Goal: Task Accomplishment & Management: Manage account settings

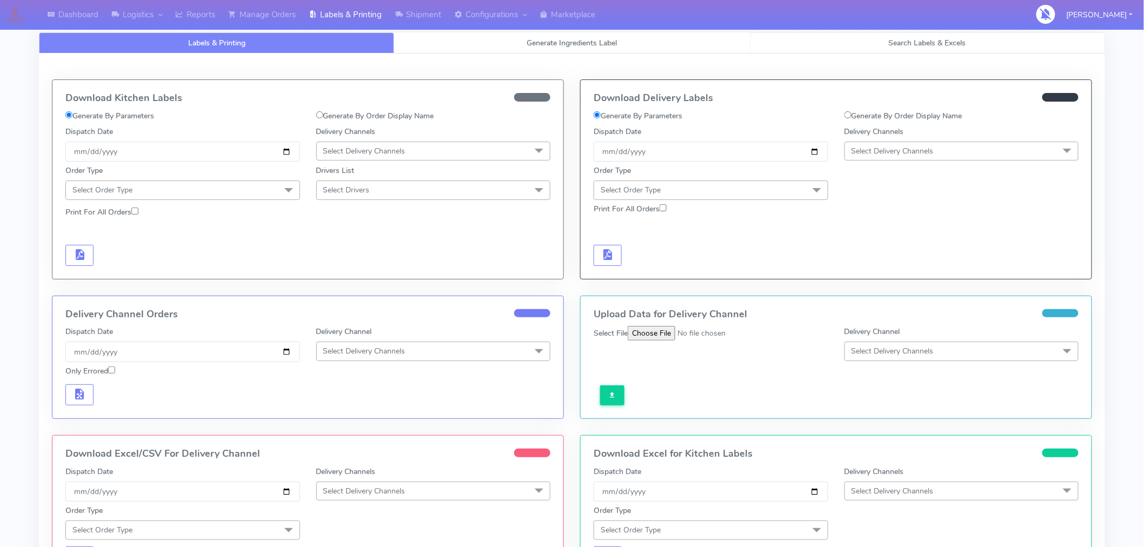
click at [913, 44] on span "Search Labels & Excels" at bounding box center [927, 43] width 77 height 10
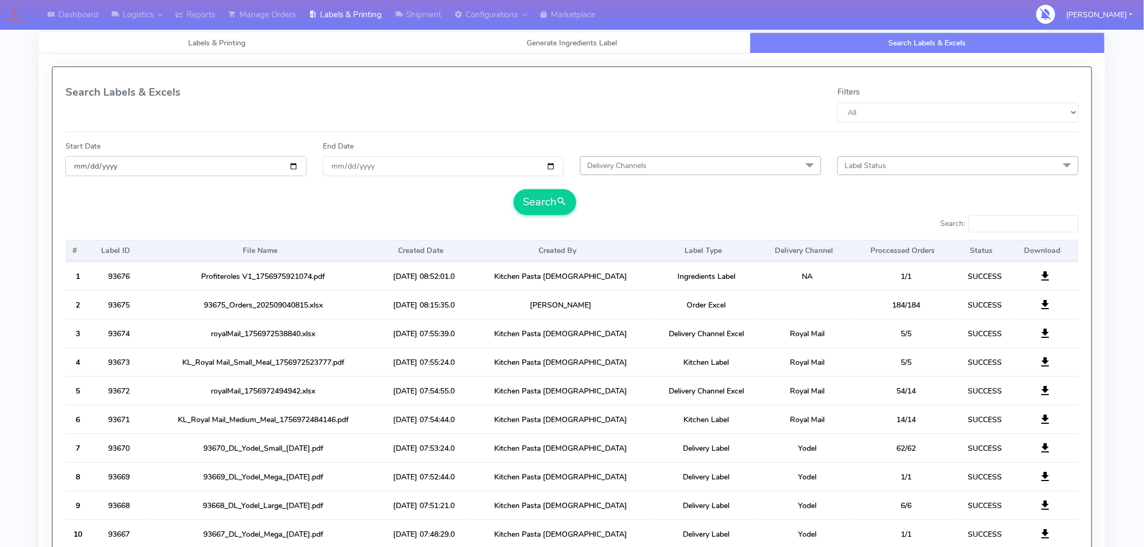
click at [295, 165] on input "date" at bounding box center [185, 166] width 241 height 20
type input "[DATE]"
click at [552, 165] on input "End Date" at bounding box center [443, 166] width 241 height 20
type input "[DATE]"
click at [627, 172] on span "Delivery Channels" at bounding box center [700, 165] width 241 height 19
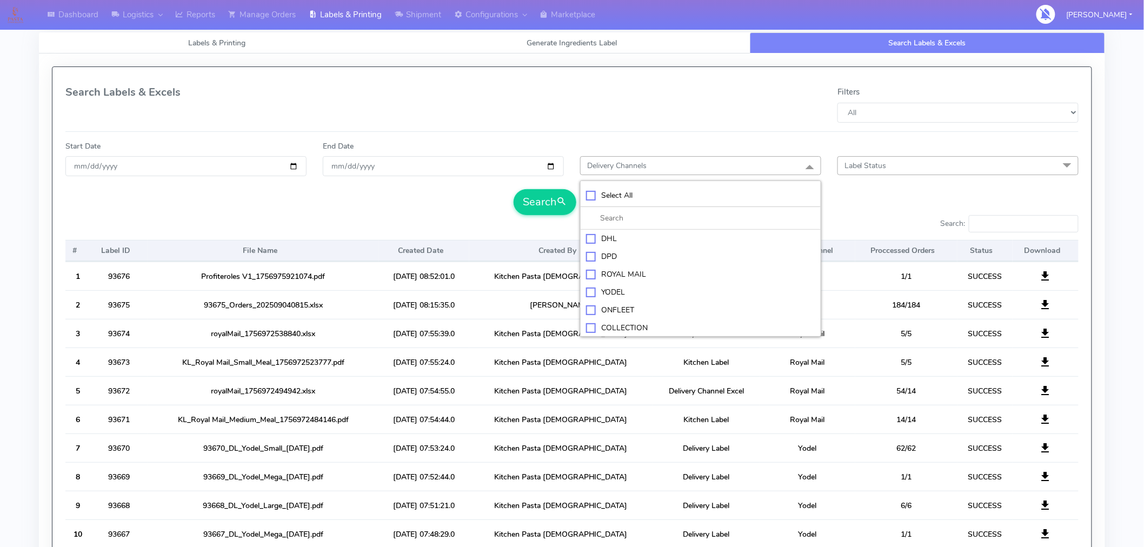
click at [609, 289] on div "YODEL" at bounding box center [700, 291] width 229 height 11
checkbox input "true"
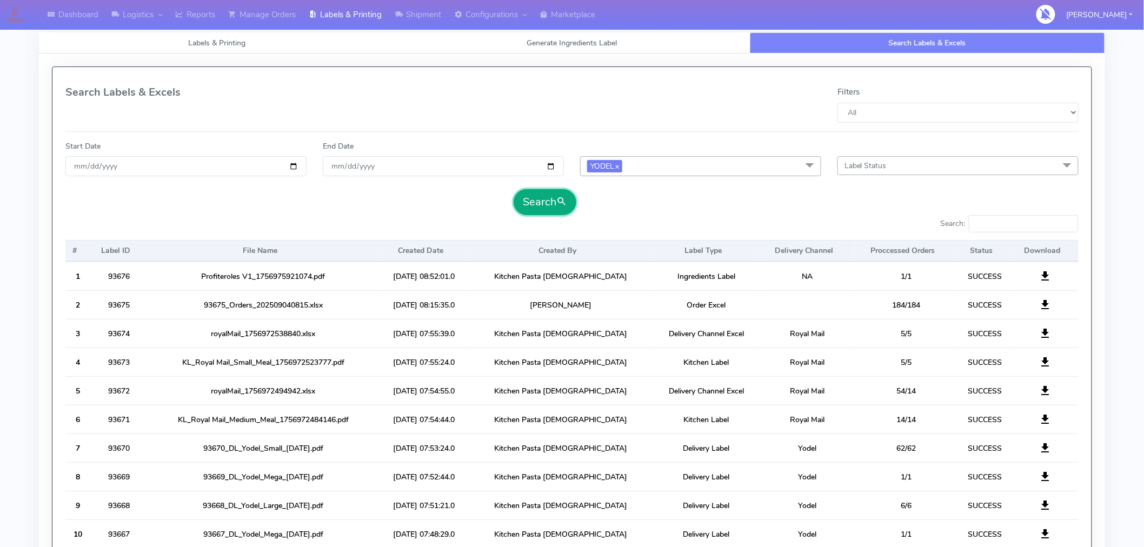
click at [558, 206] on button "Search" at bounding box center [544, 202] width 63 height 26
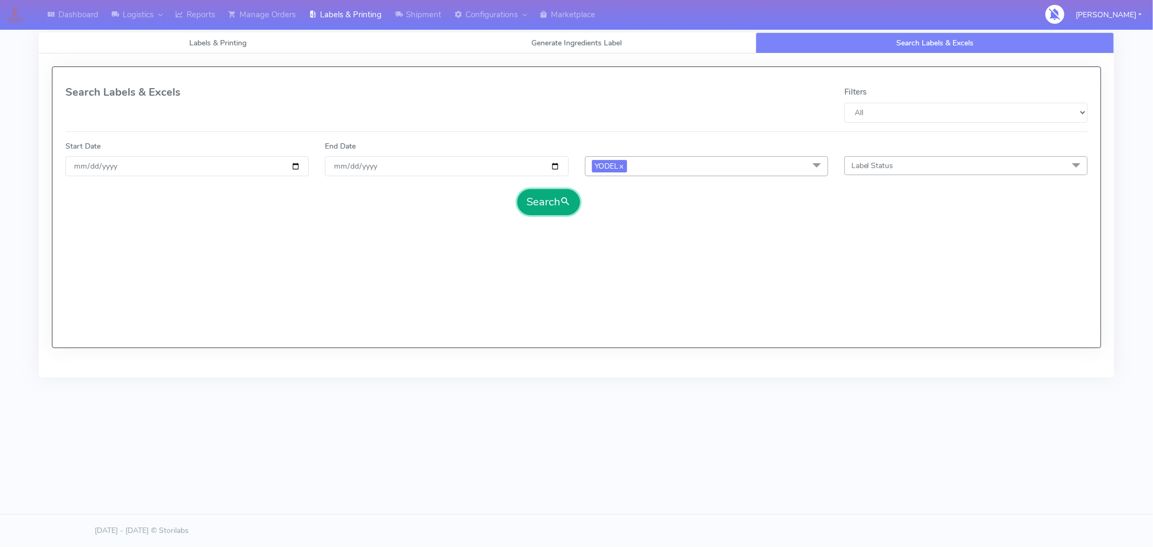
select select "All"
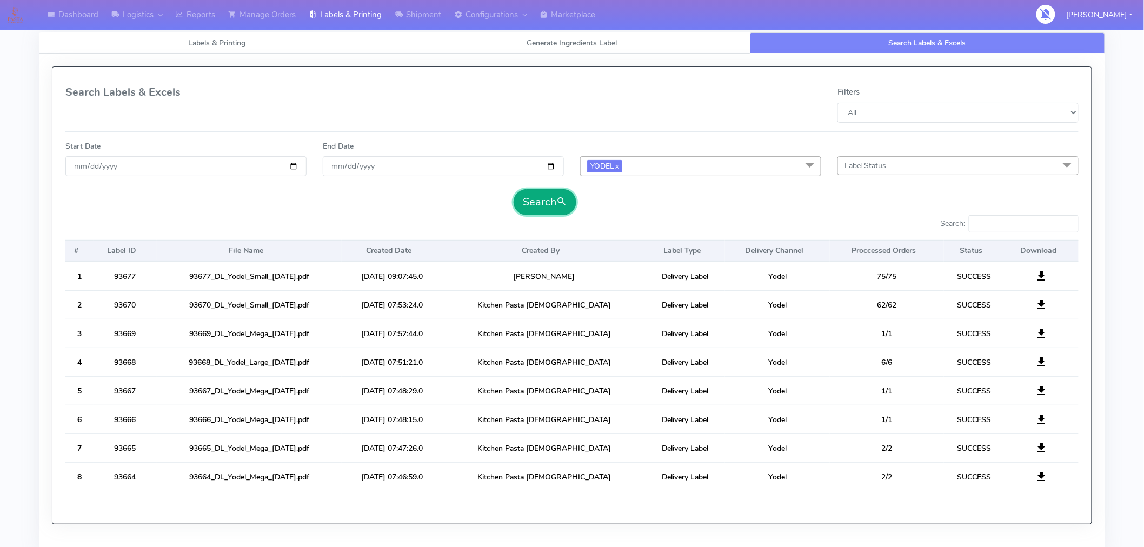
click at [558, 206] on button "Search" at bounding box center [544, 202] width 63 height 26
click at [278, 16] on link "Manage Orders" at bounding box center [262, 15] width 81 height 30
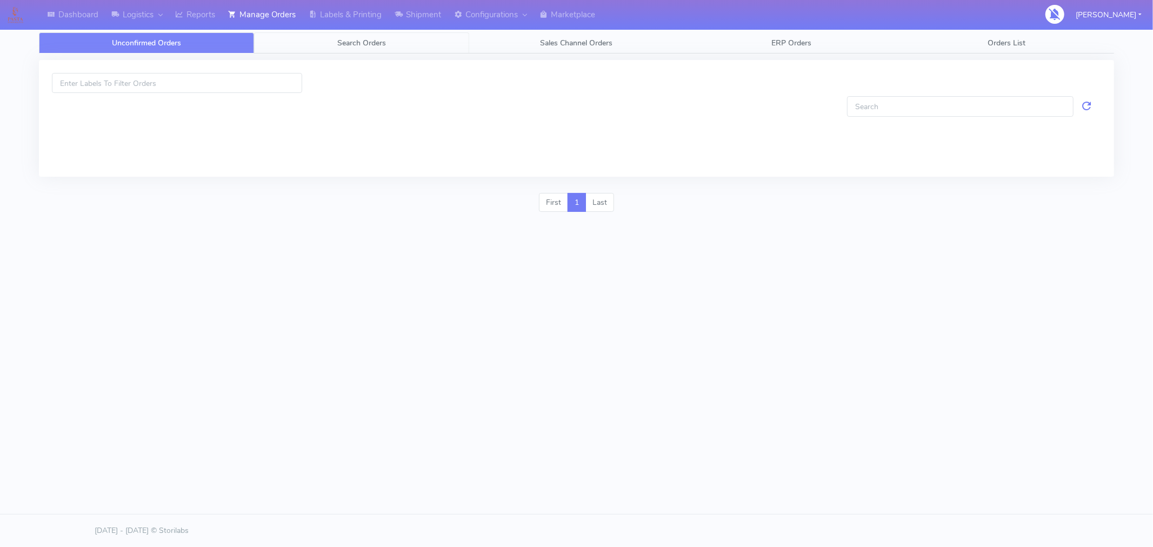
click at [370, 45] on span "Search Orders" at bounding box center [361, 43] width 49 height 10
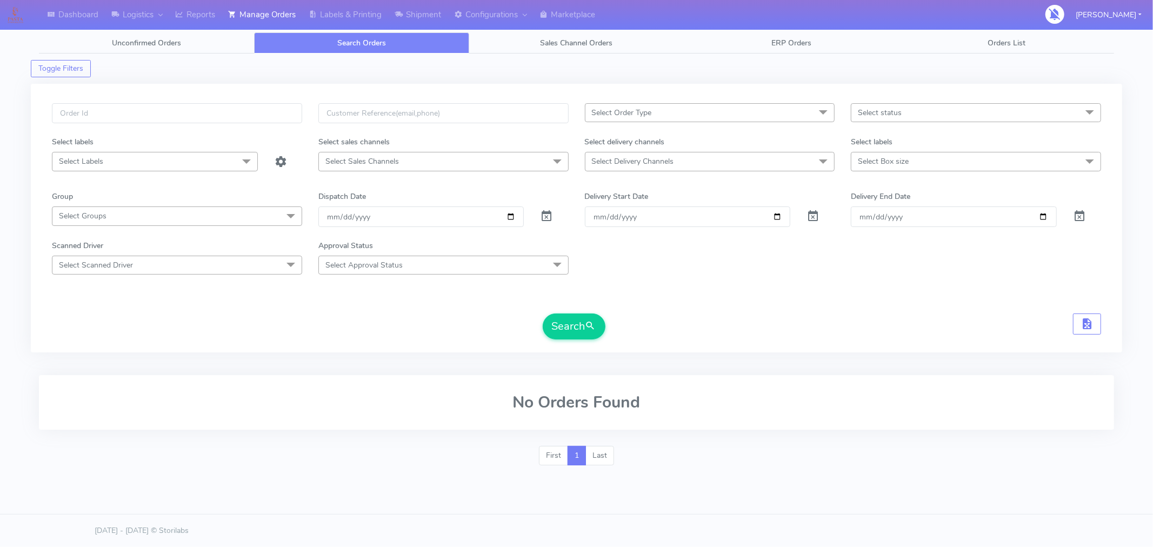
click at [998, 118] on span "Select status" at bounding box center [976, 112] width 250 height 19
click at [510, 217] on input "[DATE]" at bounding box center [421, 216] width 206 height 20
click at [580, 331] on button "Search" at bounding box center [574, 326] width 63 height 26
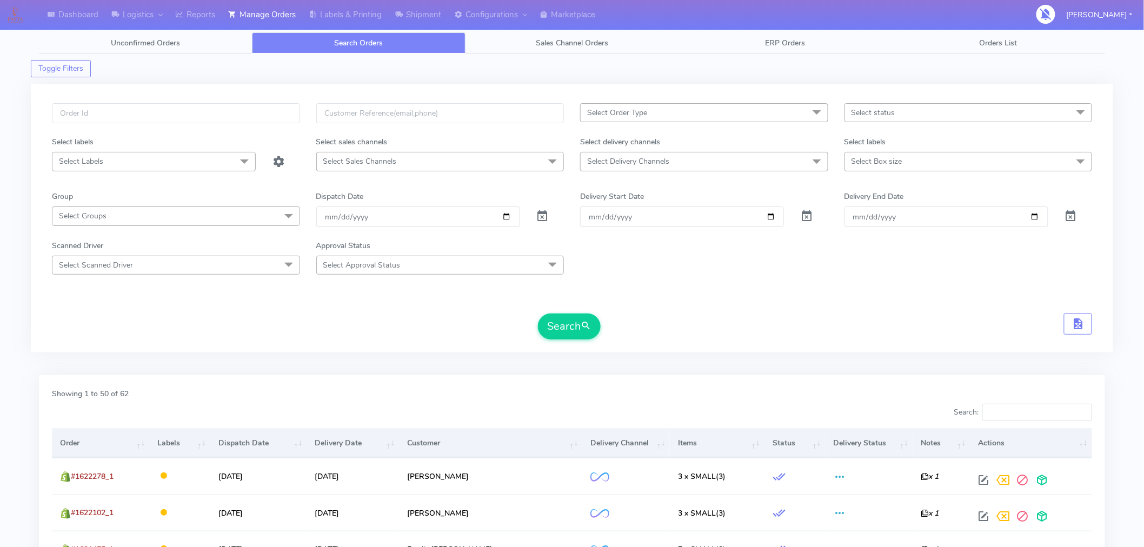
click at [769, 455] on th "Status" at bounding box center [794, 443] width 61 height 29
click at [509, 218] on input "2025-09-10" at bounding box center [418, 216] width 204 height 20
click at [506, 215] on input "2025-09-09" at bounding box center [418, 216] width 204 height 20
click at [509, 213] on input "[DATE]" at bounding box center [418, 216] width 204 height 20
click at [559, 326] on button "Search" at bounding box center [569, 326] width 63 height 26
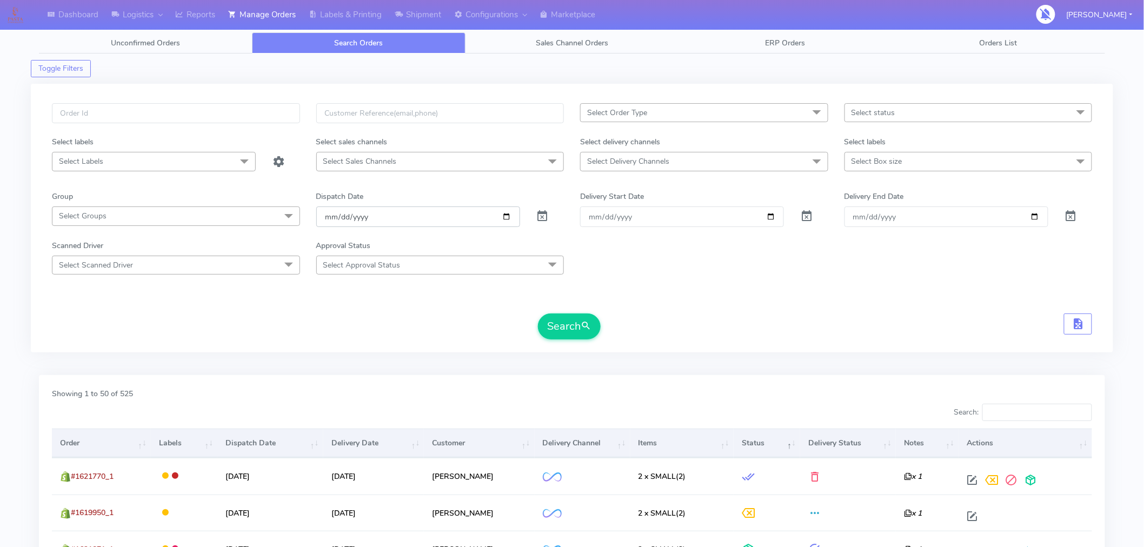
click at [506, 219] on input "[DATE]" at bounding box center [418, 216] width 204 height 20
click at [564, 327] on button "Search" at bounding box center [569, 326] width 63 height 26
click at [504, 217] on input "2025-09-06" at bounding box center [418, 216] width 204 height 20
click at [715, 262] on div "Scanned Driver Select Scanned Driver Select All Test Driver [PERSON_NAME] Abdul…" at bounding box center [572, 257] width 1056 height 35
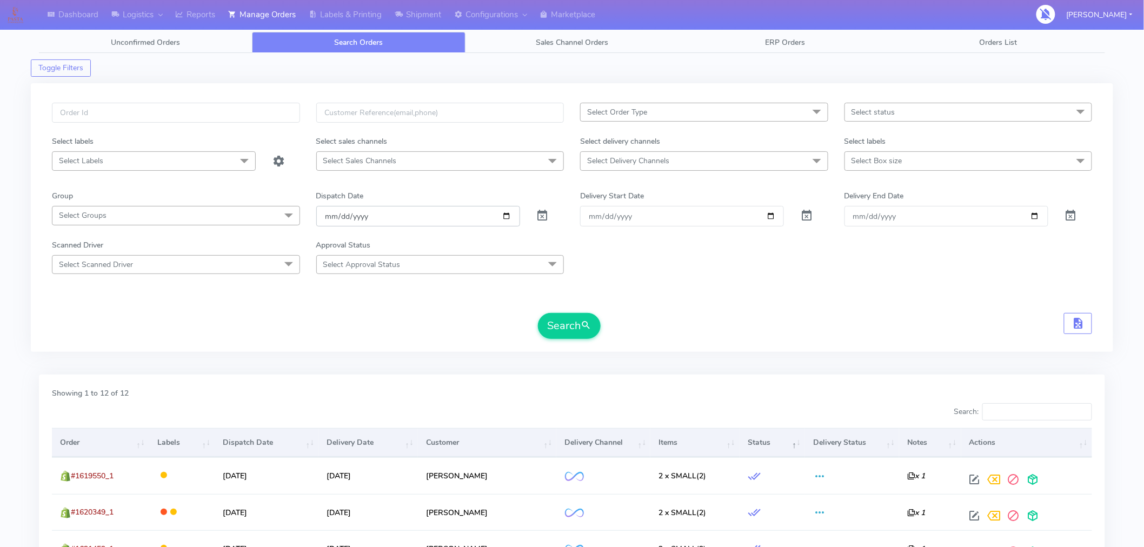
click at [510, 217] on input "2025-09-06" at bounding box center [418, 216] width 204 height 20
click at [552, 323] on button "Search" at bounding box center [569, 326] width 63 height 26
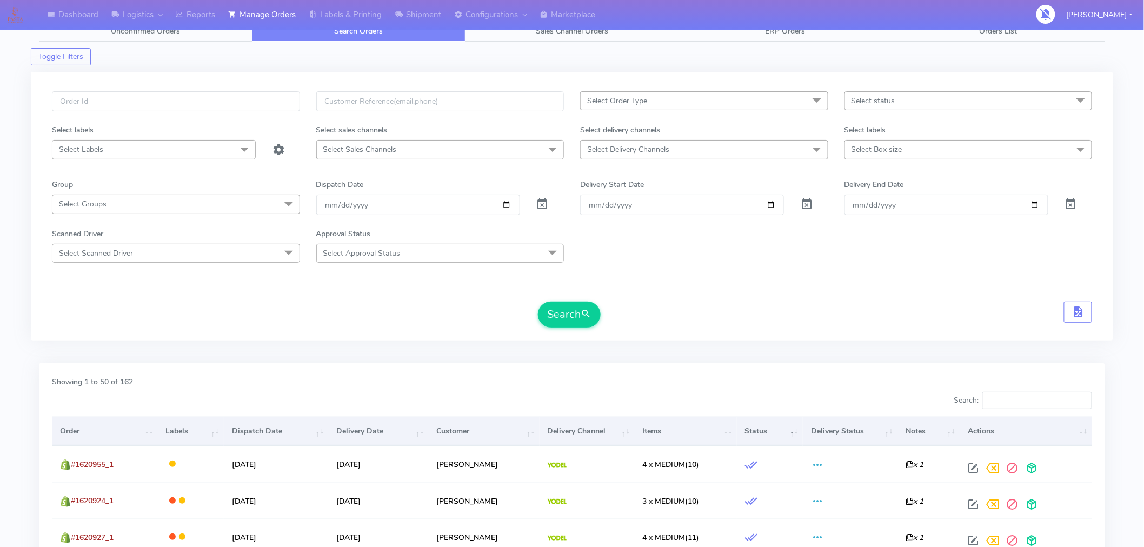
scroll to position [0, 0]
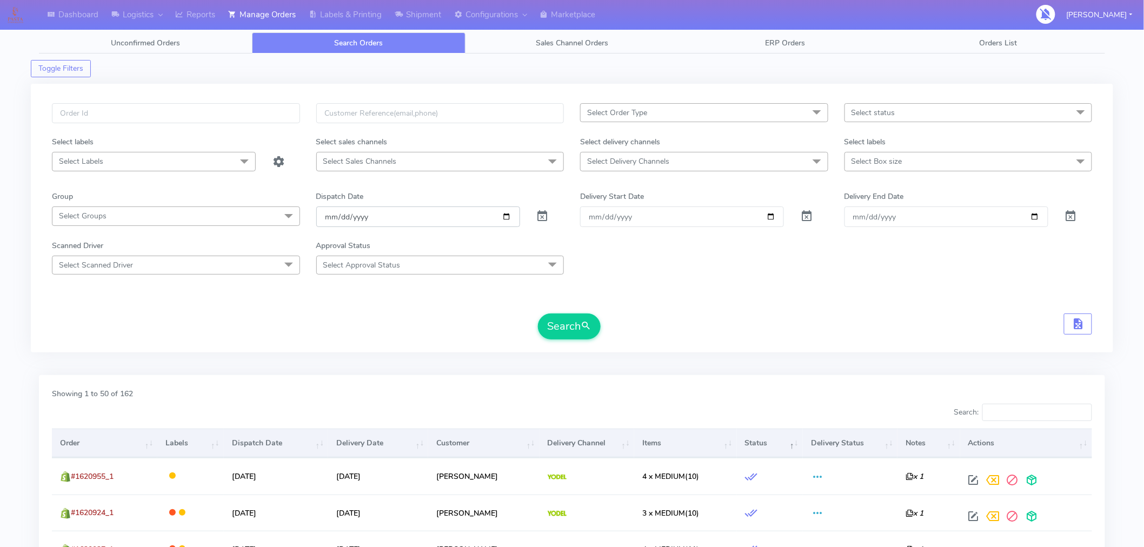
click at [506, 219] on input "2025-09-07" at bounding box center [418, 216] width 204 height 20
click at [558, 328] on button "Search" at bounding box center [569, 326] width 63 height 26
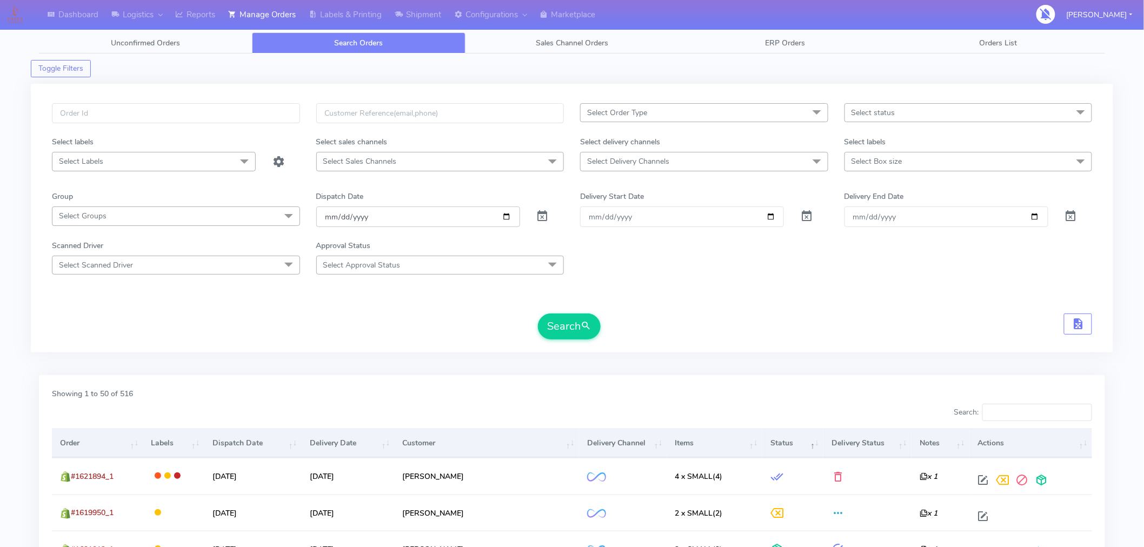
click at [505, 214] on input "[DATE]" at bounding box center [418, 216] width 204 height 20
type input "[DATE]"
click at [554, 320] on button "Search" at bounding box center [569, 326] width 63 height 26
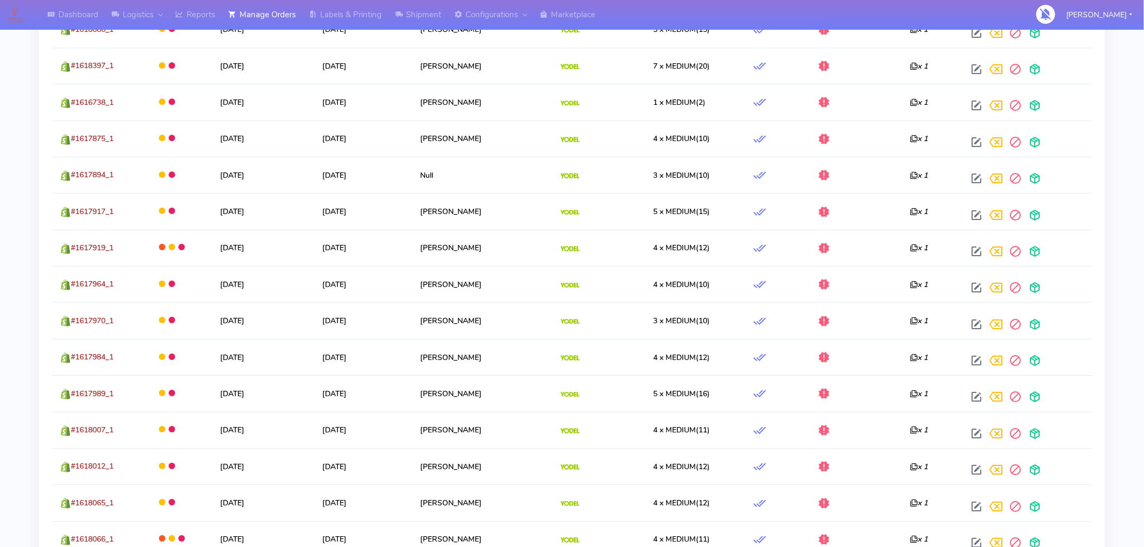
scroll to position [1827, 0]
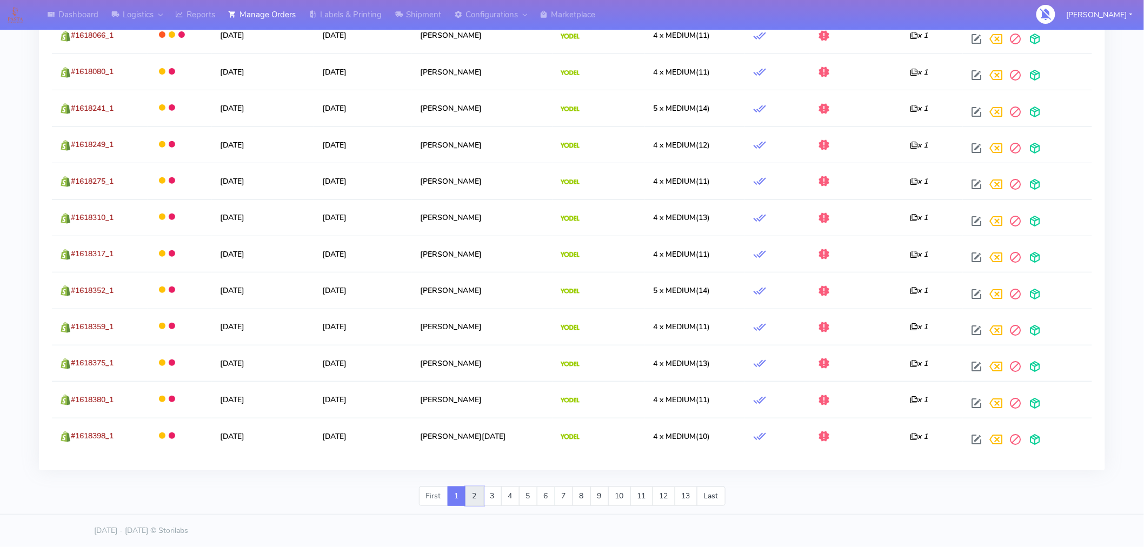
click at [475, 497] on link "2" at bounding box center [474, 495] width 18 height 19
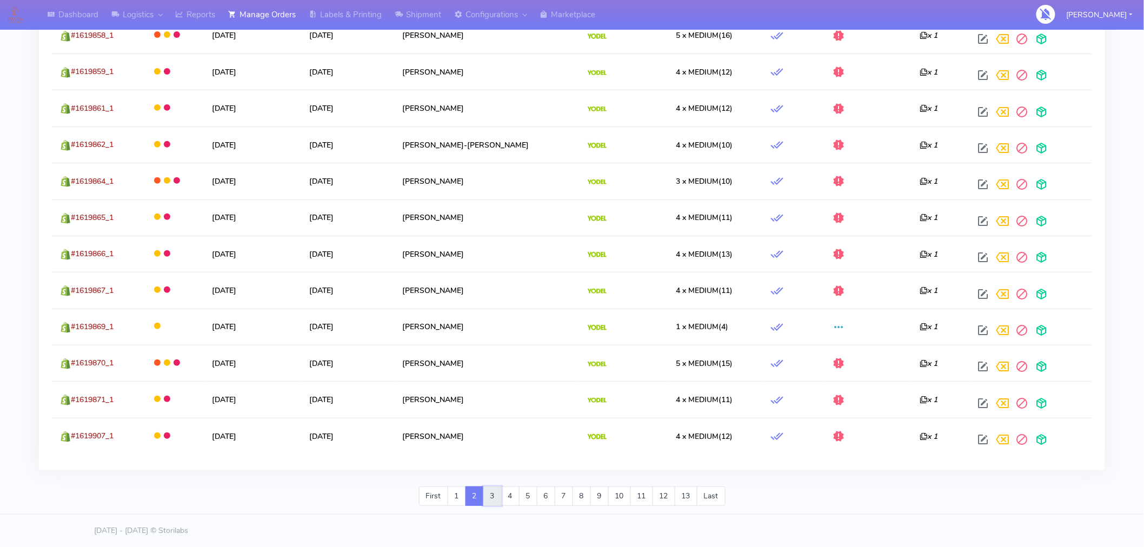
click at [489, 499] on link "3" at bounding box center [492, 495] width 18 height 19
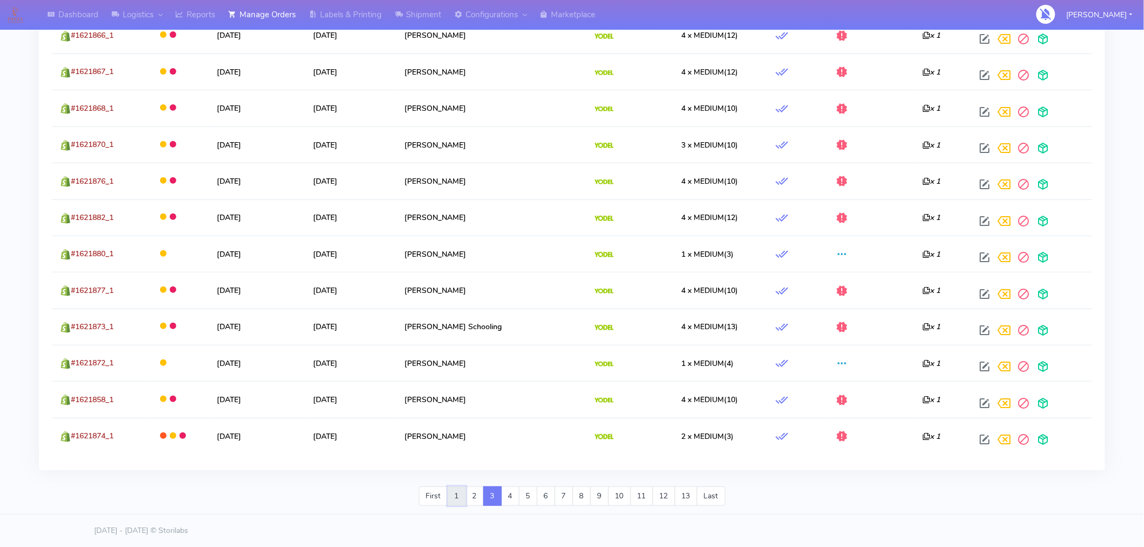
click at [454, 502] on link "1" at bounding box center [457, 495] width 18 height 19
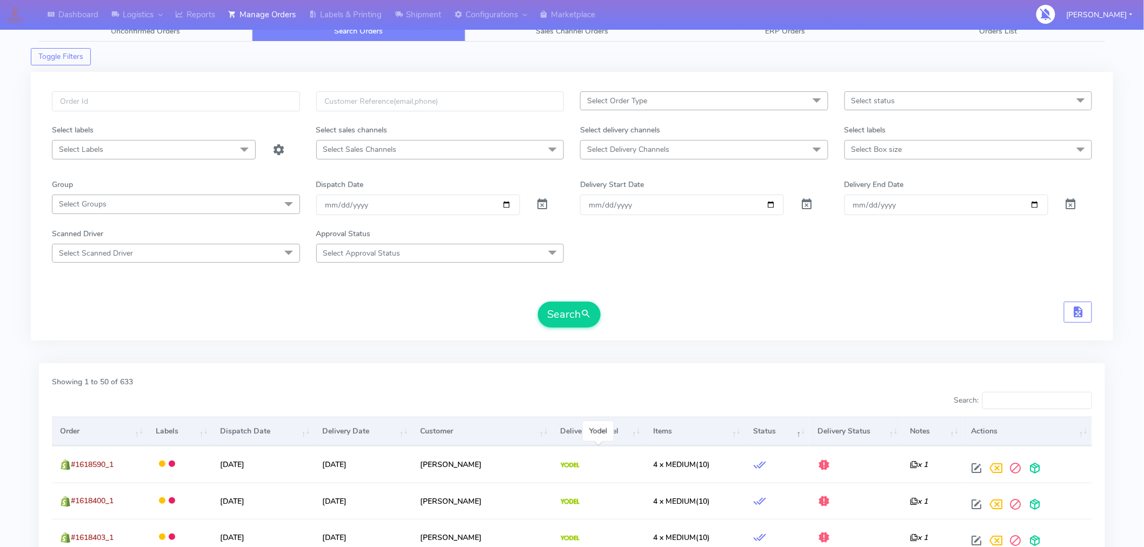
scroll to position [54, 0]
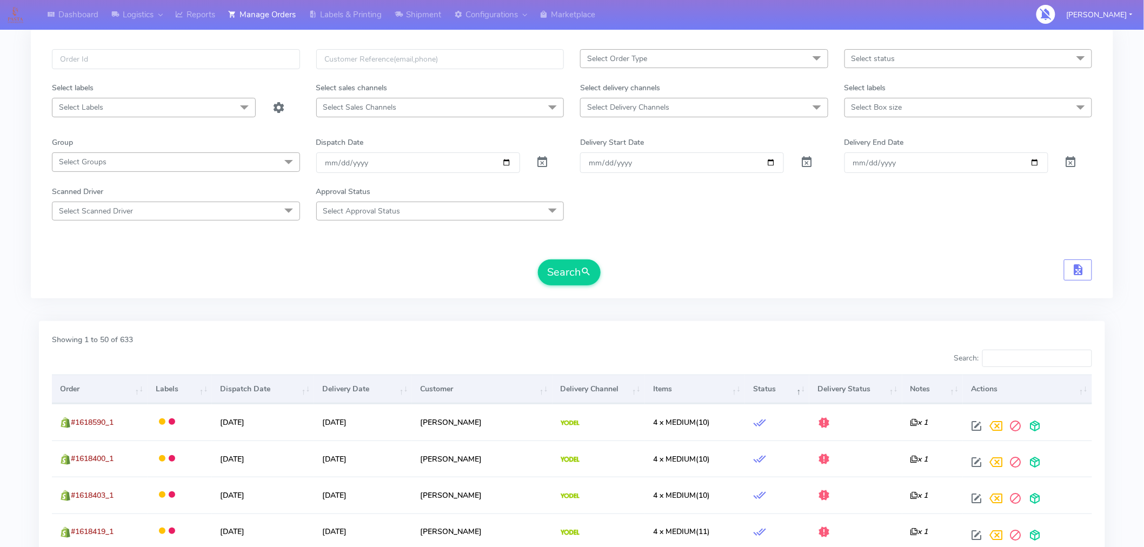
click at [83, 392] on th "Order" at bounding box center [100, 389] width 96 height 29
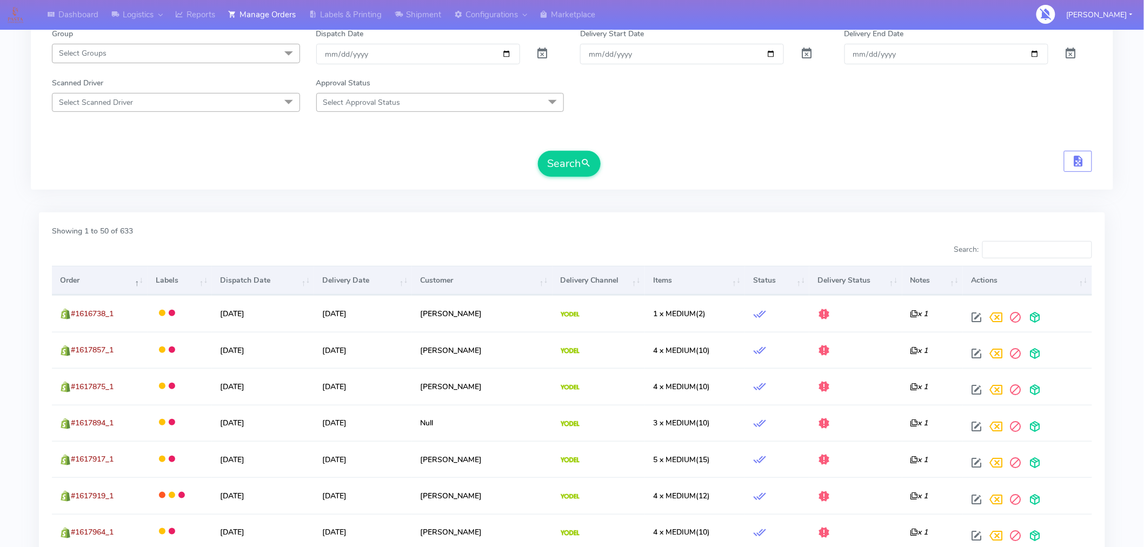
scroll to position [163, 0]
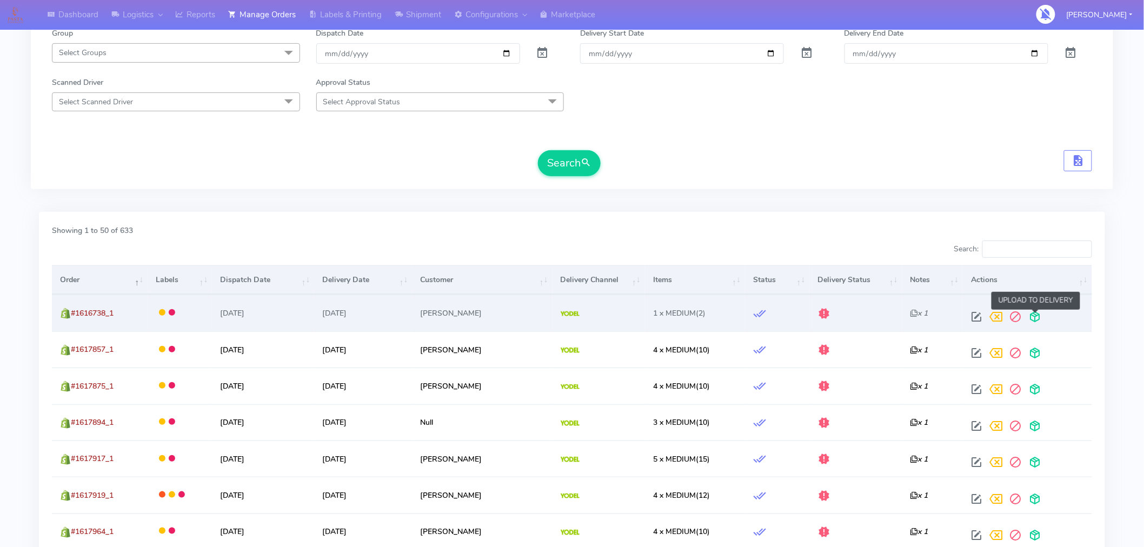
click at [1034, 319] on span at bounding box center [1034, 319] width 19 height 10
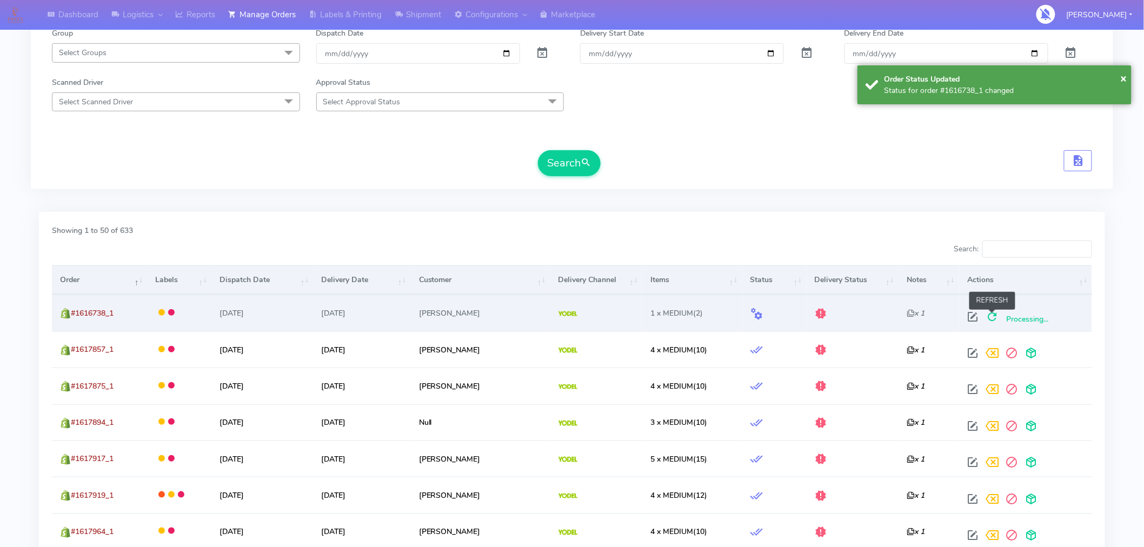
click at [995, 318] on span at bounding box center [991, 319] width 19 height 10
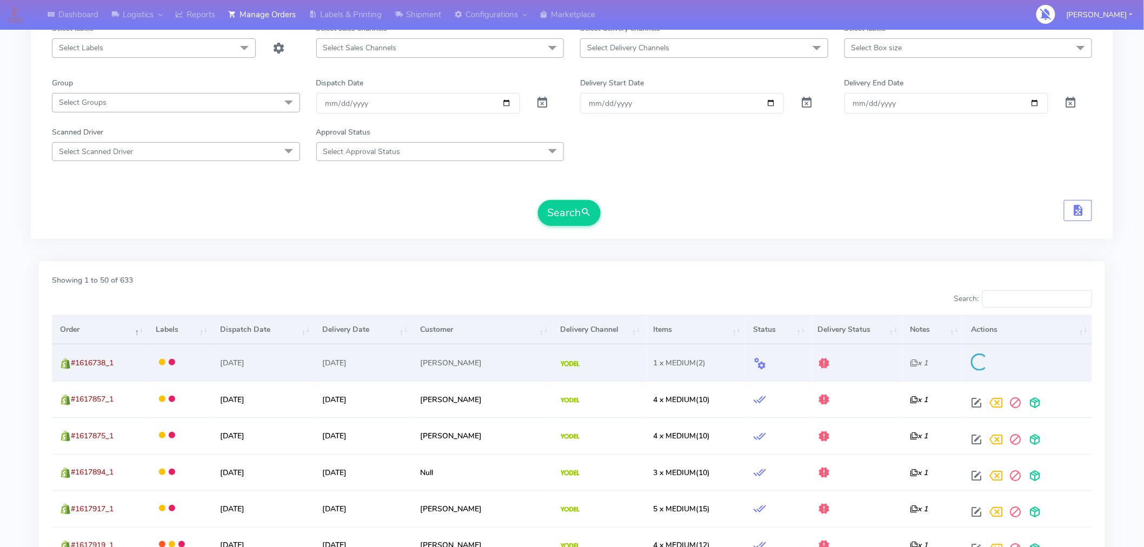
scroll to position [125, 0]
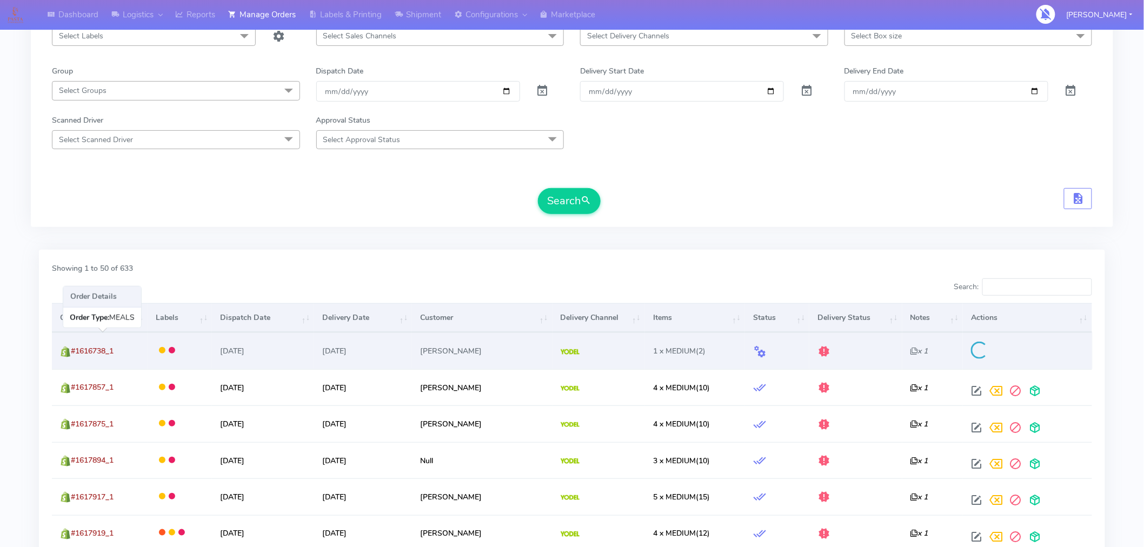
drag, startPoint x: 132, startPoint y: 358, endPoint x: 74, endPoint y: 352, distance: 59.2
click at [74, 352] on td "#1616738_1" at bounding box center [100, 350] width 96 height 37
copy span "#1616738_1"
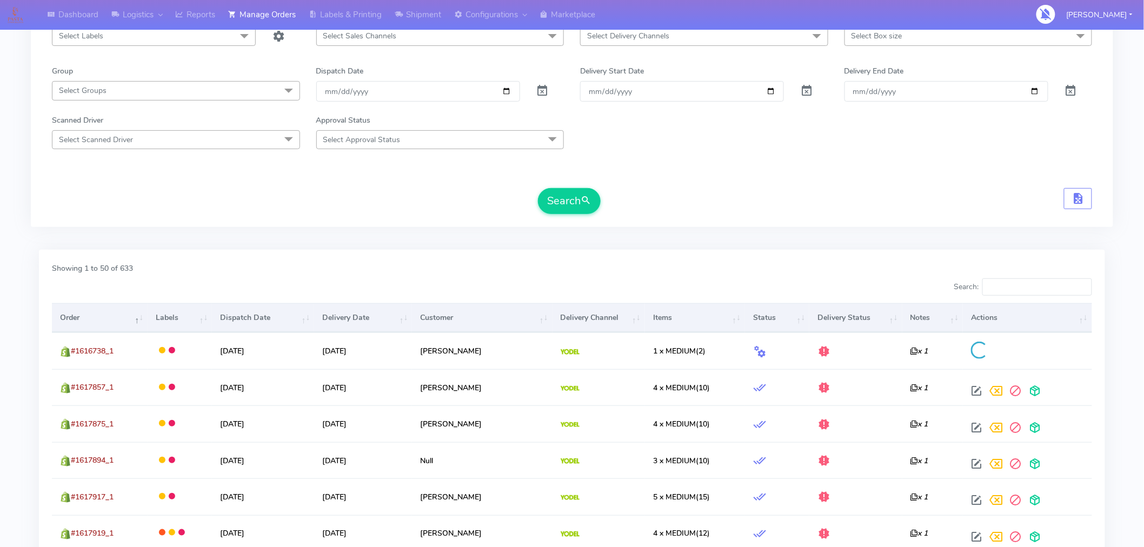
click at [268, 304] on th "Dispatch Date" at bounding box center [263, 317] width 102 height 29
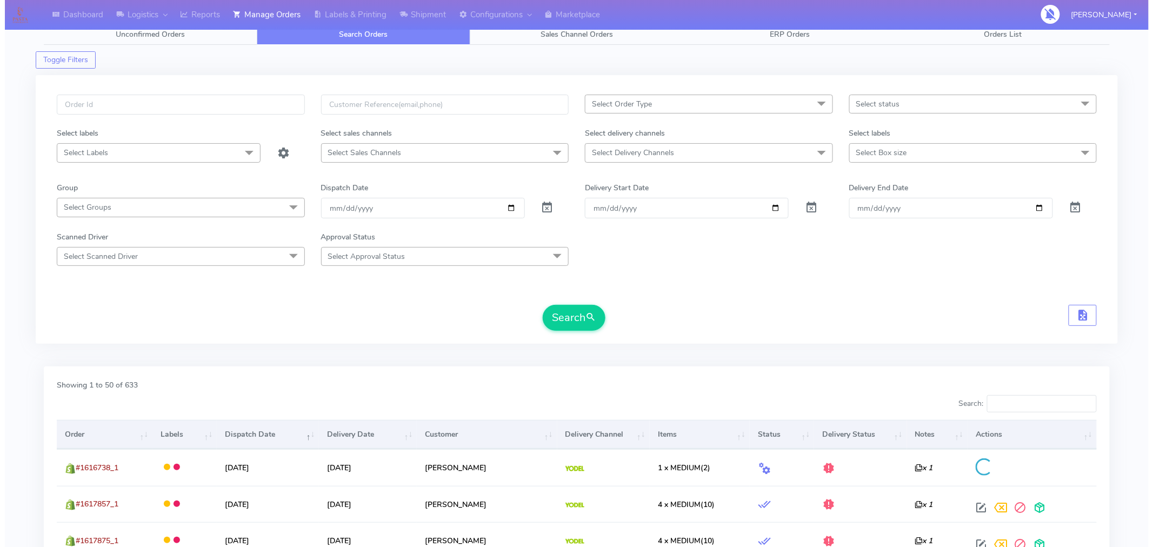
scroll to position [0, 0]
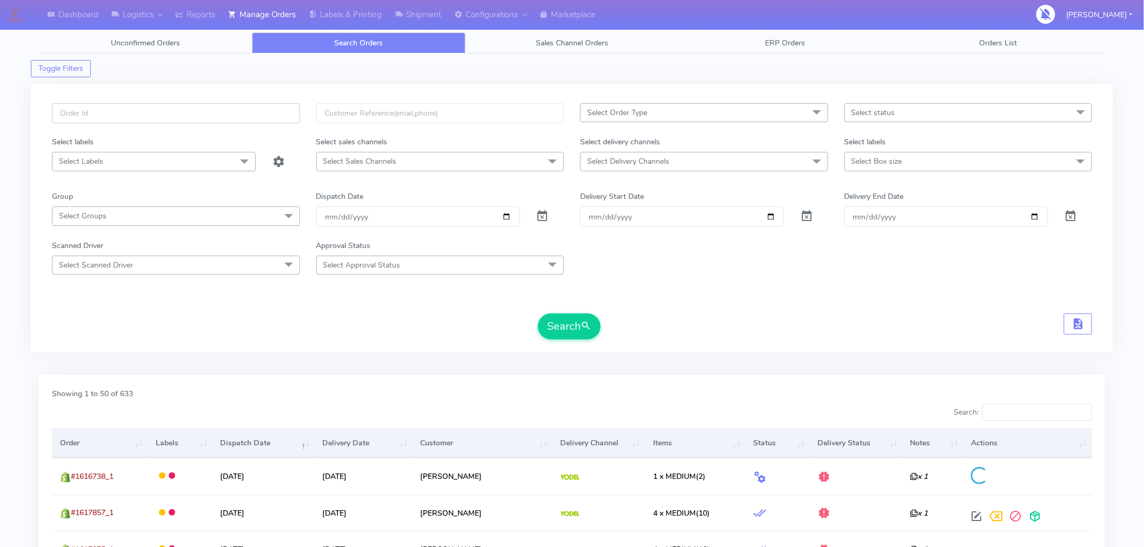
click at [132, 117] on input "text" at bounding box center [176, 113] width 248 height 20
paste input "#1616738_1"
type input "#1616738_1"
click at [573, 325] on button "Search" at bounding box center [569, 326] width 63 height 26
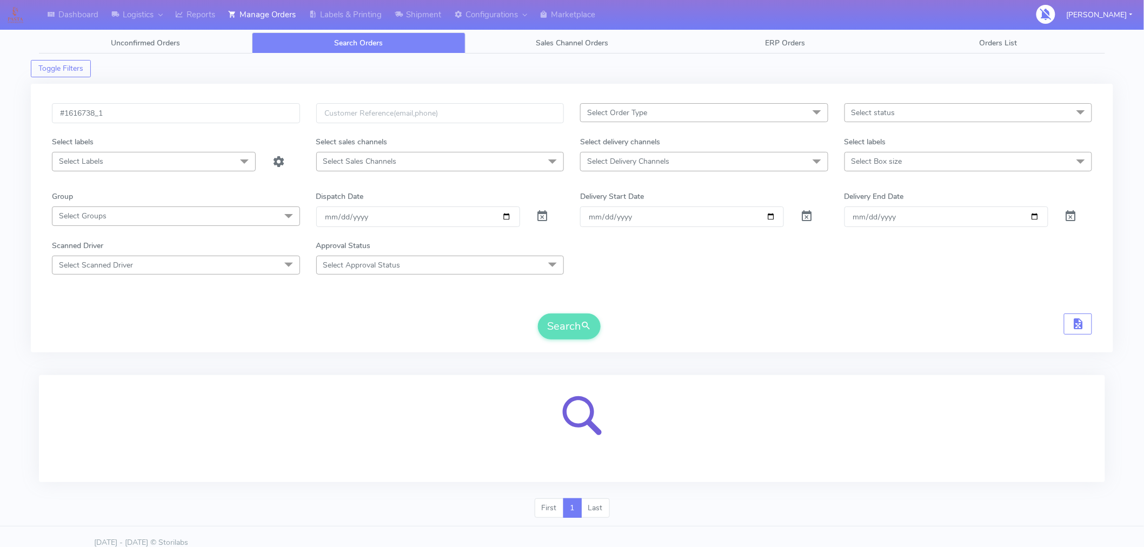
click at [921, 112] on span "Select status" at bounding box center [968, 112] width 248 height 19
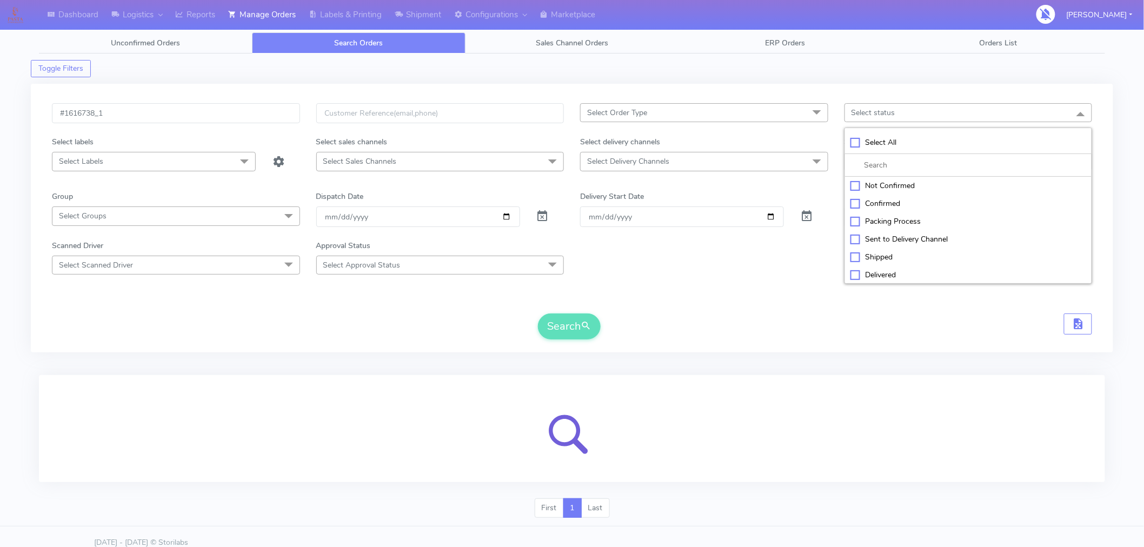
click at [780, 274] on div "Scanned Driver Select Scanned Driver Select All Test Driver [PERSON_NAME] Abdul…" at bounding box center [572, 257] width 1056 height 35
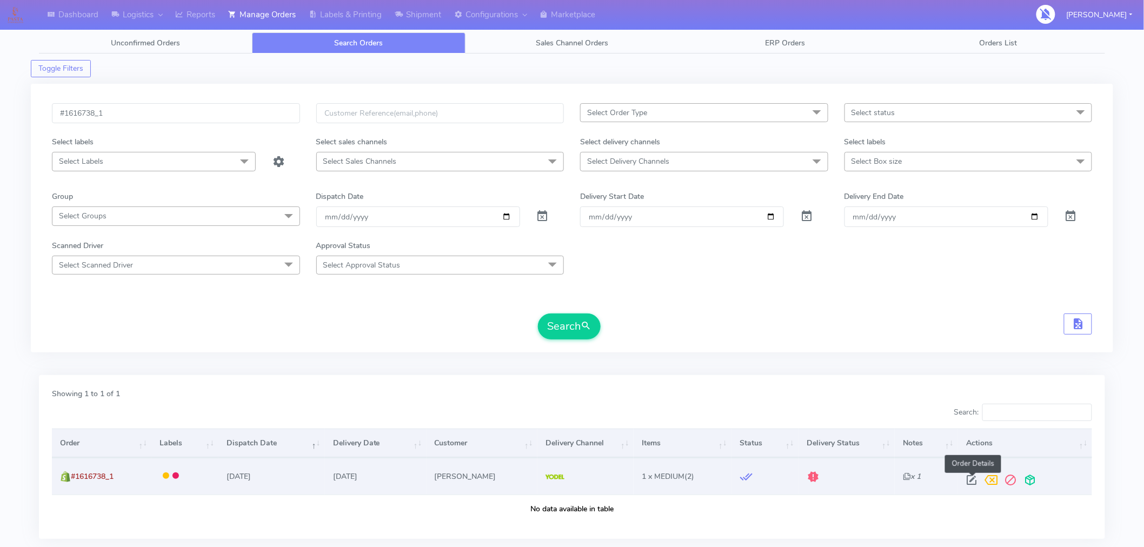
click at [973, 482] on span at bounding box center [970, 482] width 19 height 10
select select "5"
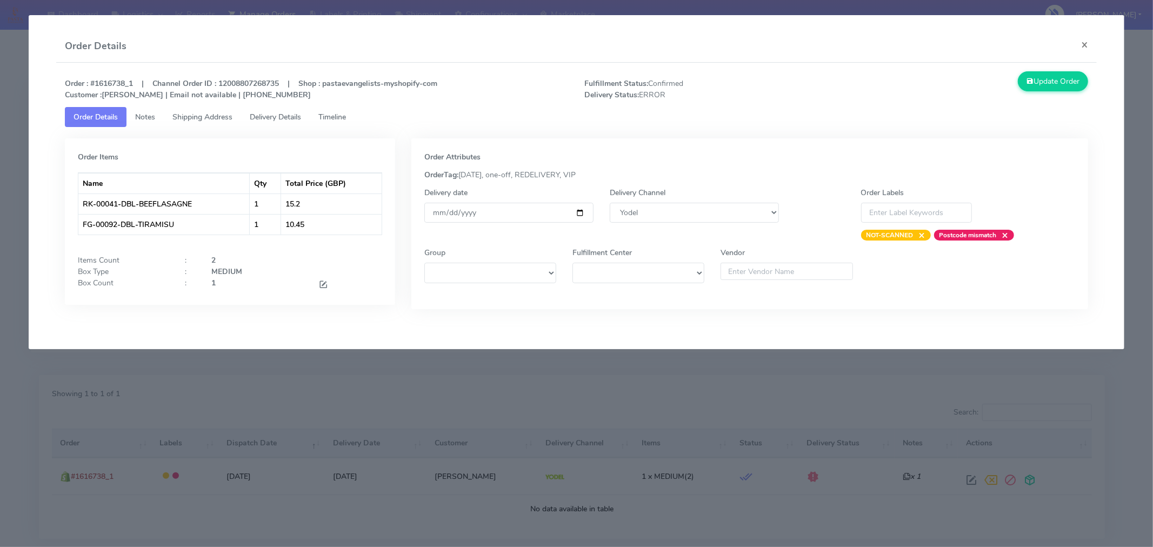
click at [343, 122] on link "Timeline" at bounding box center [332, 117] width 45 height 20
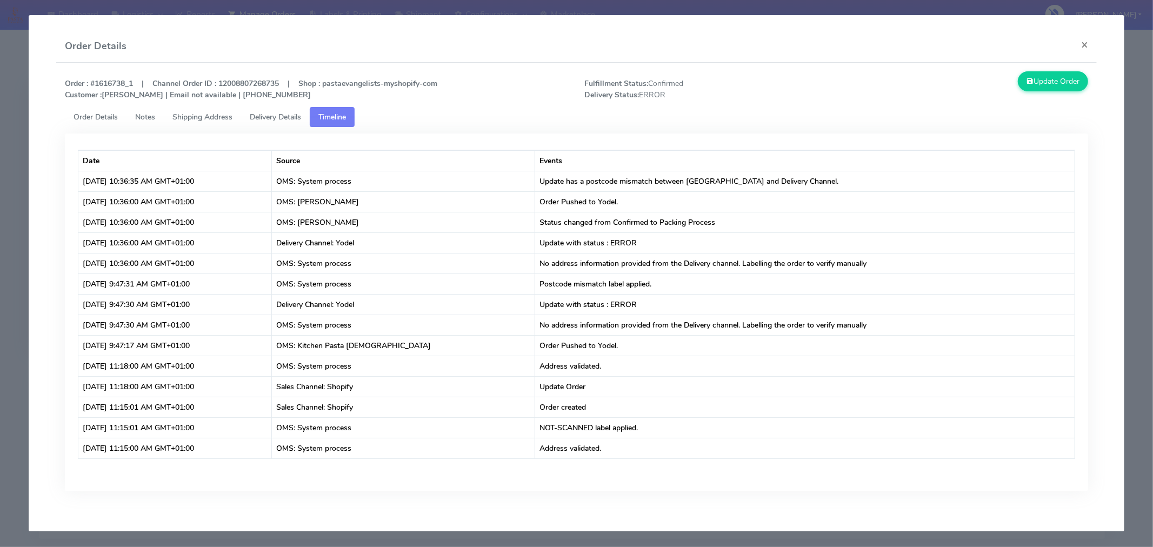
click at [277, 115] on span "Delivery Details" at bounding box center [275, 117] width 51 height 10
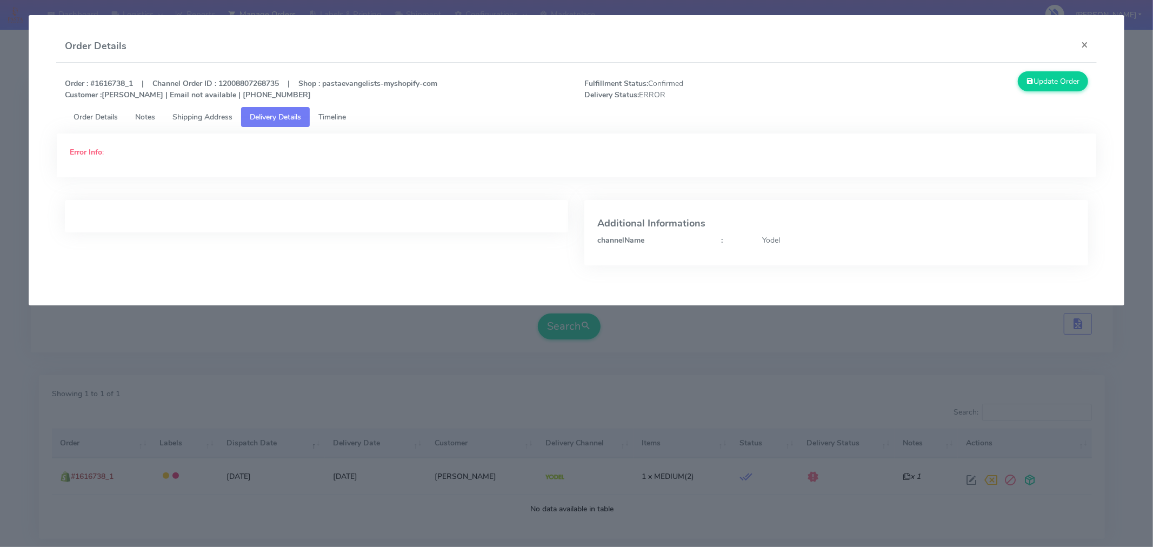
click at [201, 119] on span "Shipping Address" at bounding box center [202, 117] width 60 height 10
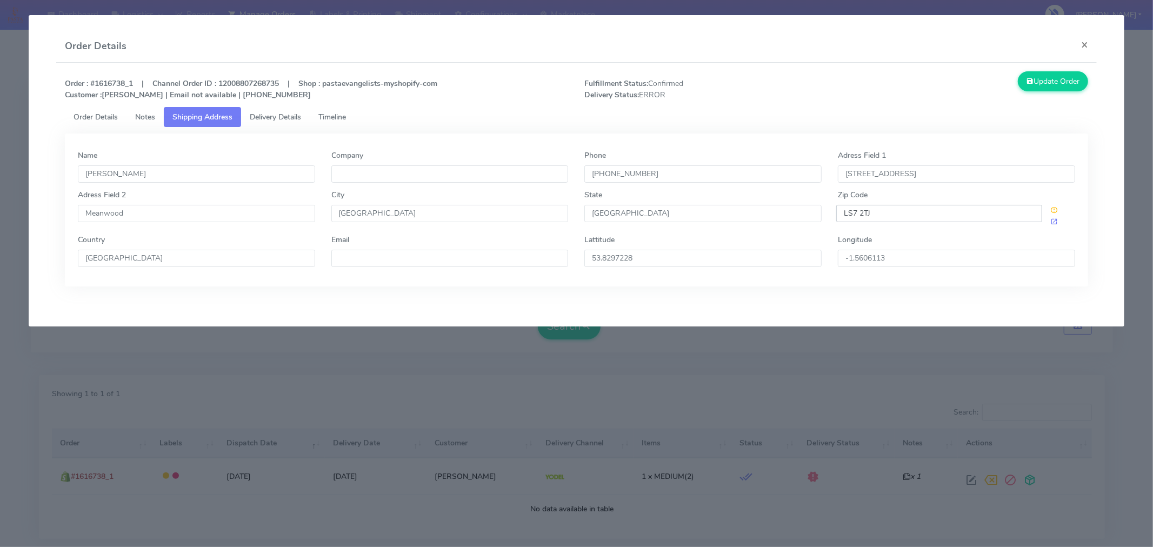
click at [931, 213] on input "LS7 2TJ" at bounding box center [939, 213] width 206 height 17
click at [1085, 46] on button "×" at bounding box center [1084, 44] width 24 height 29
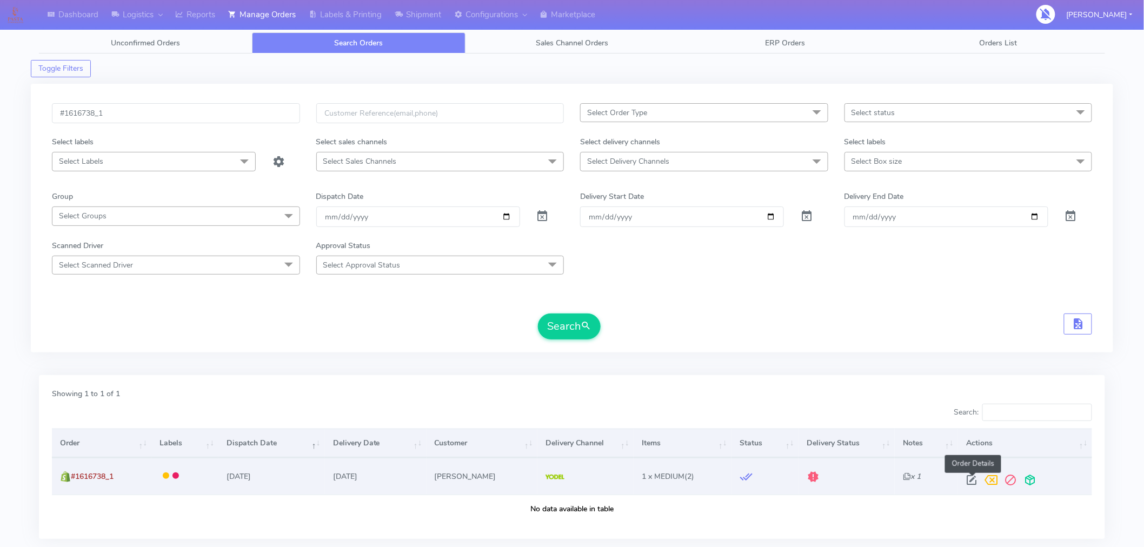
click at [971, 483] on span at bounding box center [970, 482] width 19 height 10
select select "5"
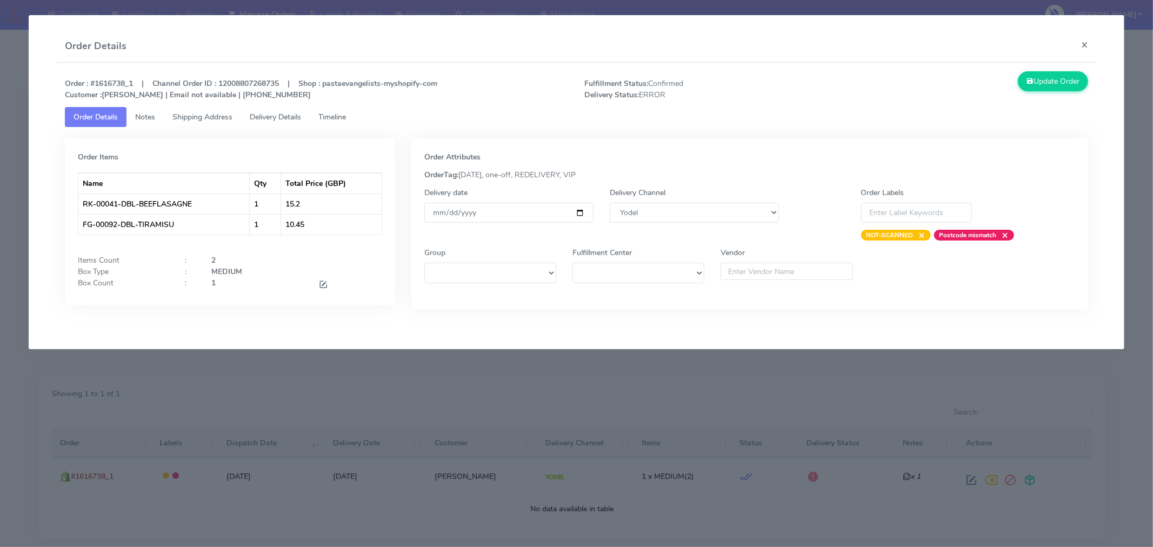
click at [343, 117] on span "Timeline" at bounding box center [332, 117] width 28 height 10
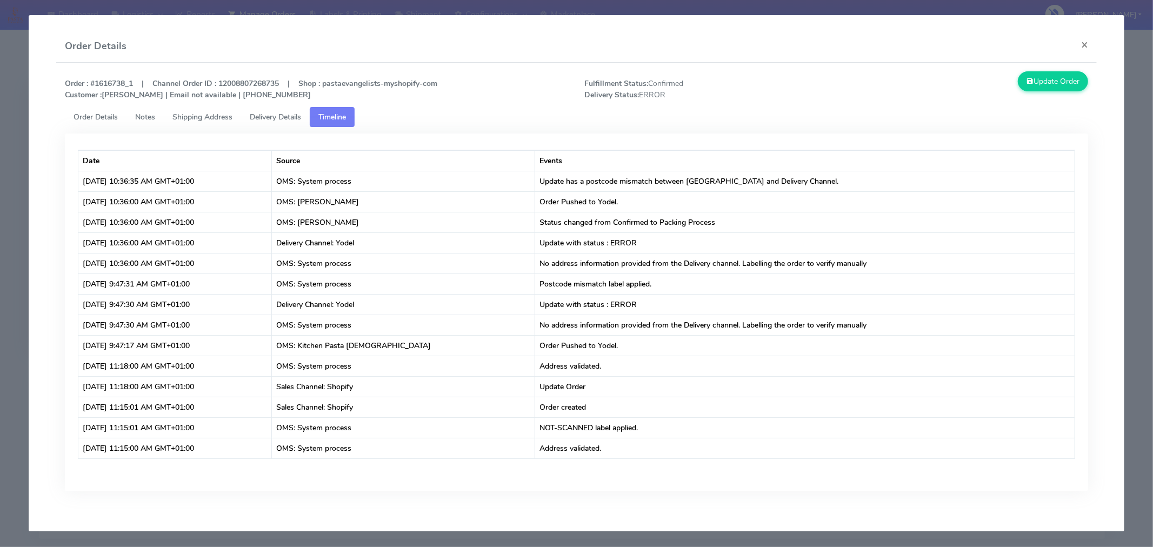
click at [293, 114] on span "Delivery Details" at bounding box center [275, 117] width 51 height 10
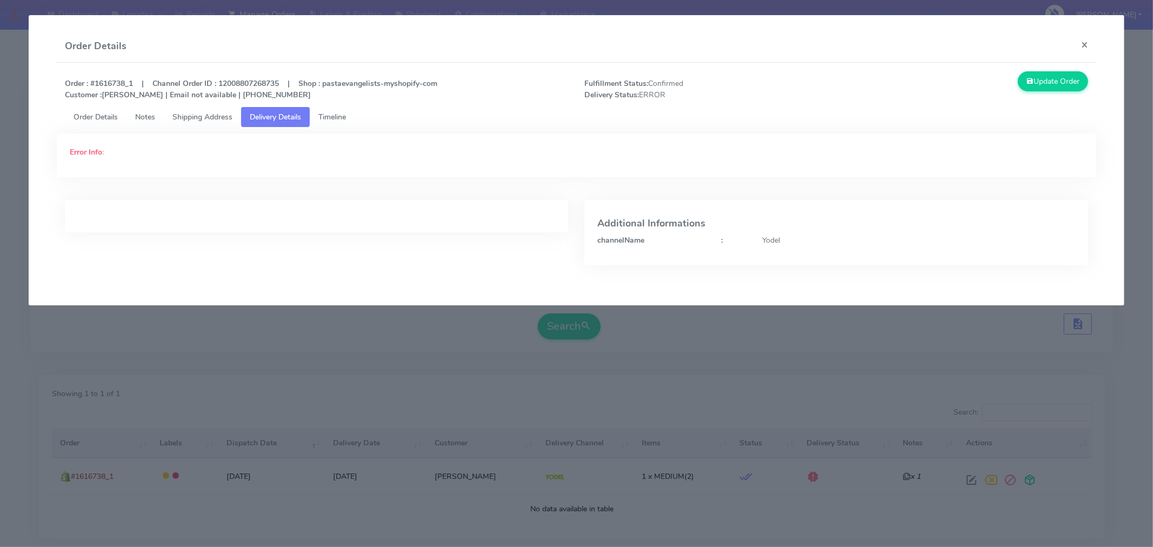
click at [209, 116] on span "Shipping Address" at bounding box center [202, 117] width 60 height 10
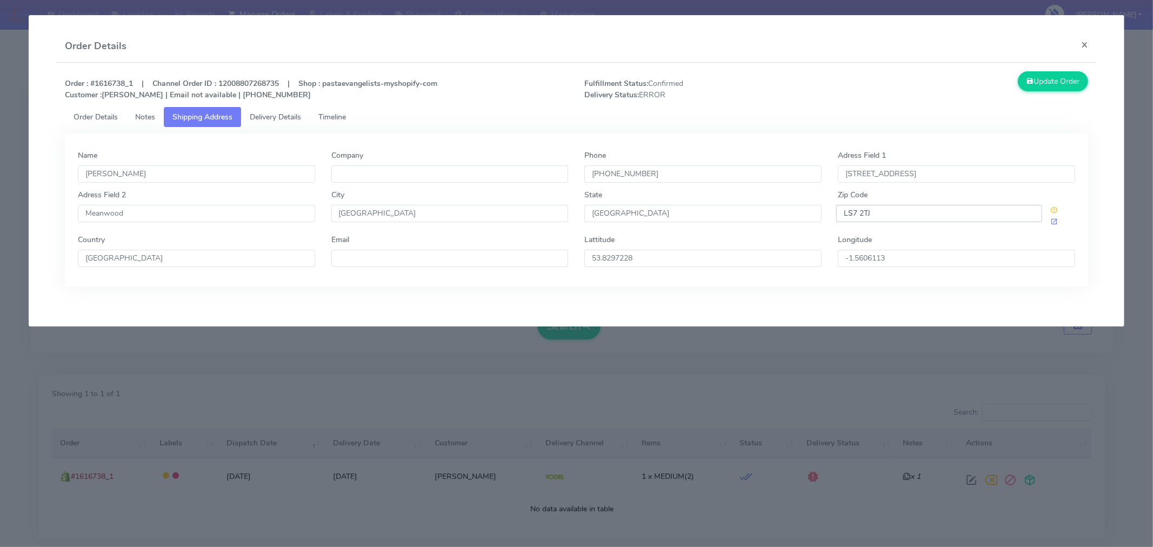
click at [863, 218] on input "LS7 2TJ" at bounding box center [939, 213] width 206 height 17
click at [1084, 44] on button "×" at bounding box center [1084, 44] width 24 height 29
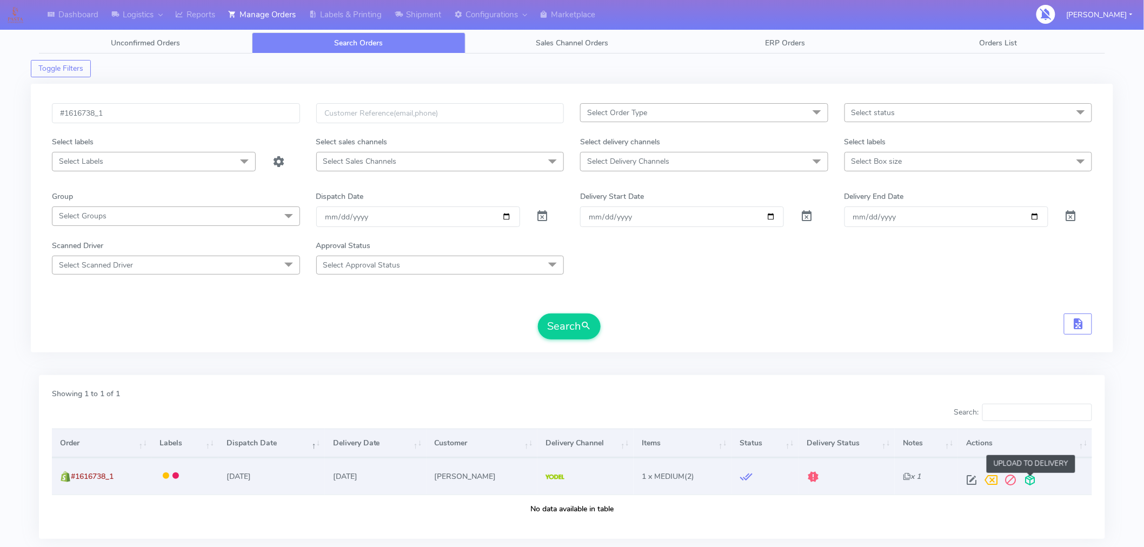
click at [1029, 481] on span at bounding box center [1029, 482] width 19 height 10
click at [987, 483] on span at bounding box center [986, 482] width 19 height 10
click at [974, 487] on span at bounding box center [970, 482] width 19 height 10
select select "5"
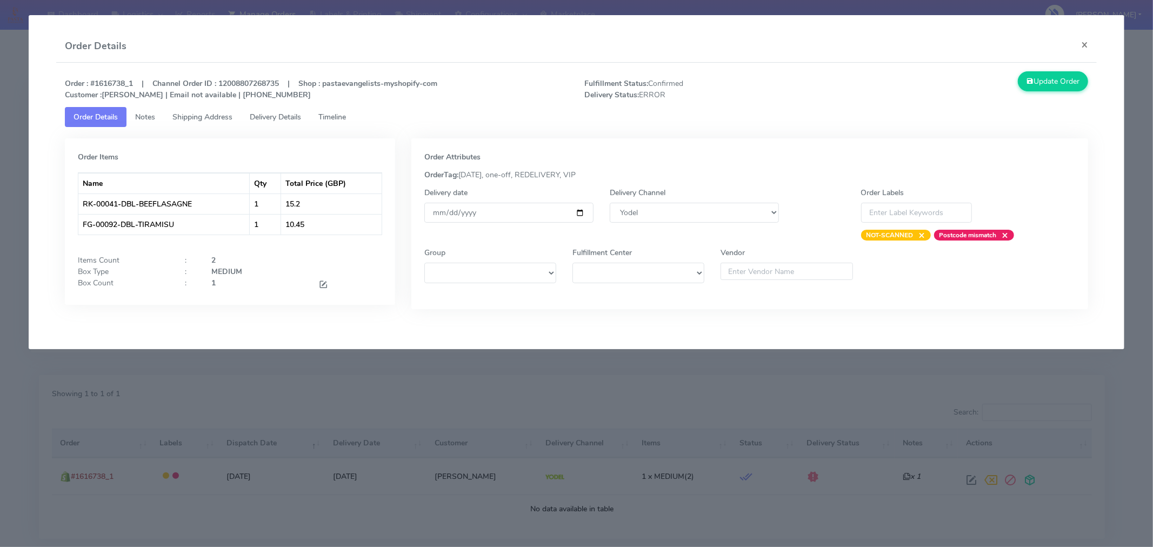
click at [344, 116] on span "Timeline" at bounding box center [332, 117] width 28 height 10
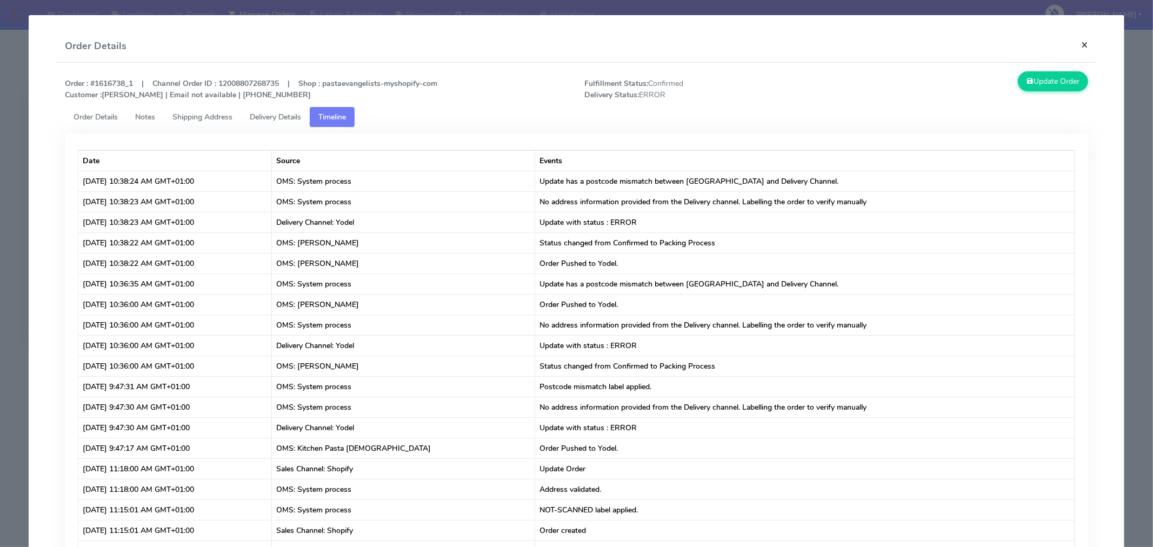
click at [1077, 46] on button "×" at bounding box center [1084, 44] width 24 height 29
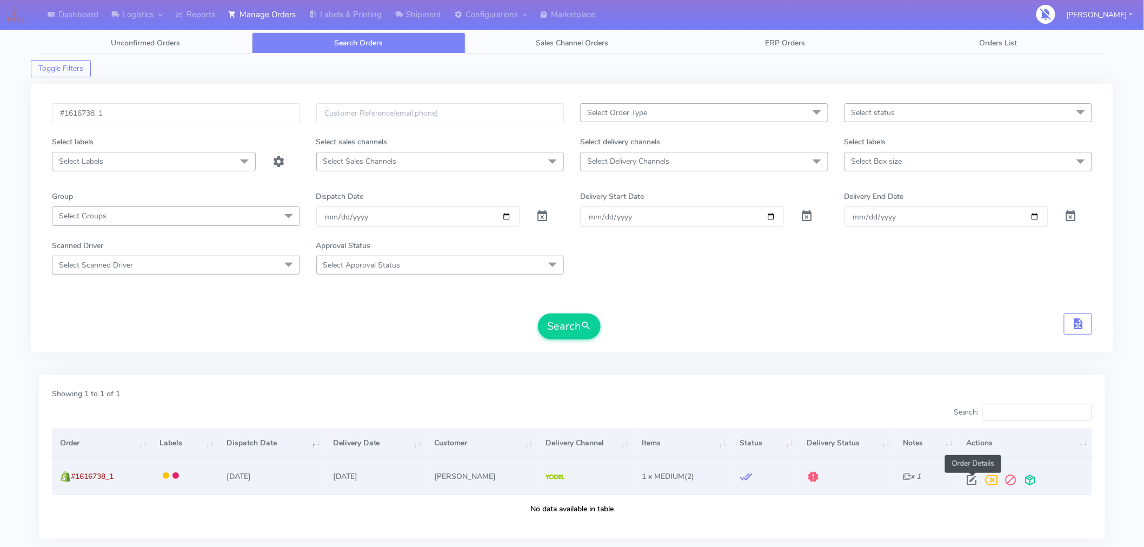
click at [972, 480] on span at bounding box center [970, 482] width 19 height 10
select select "5"
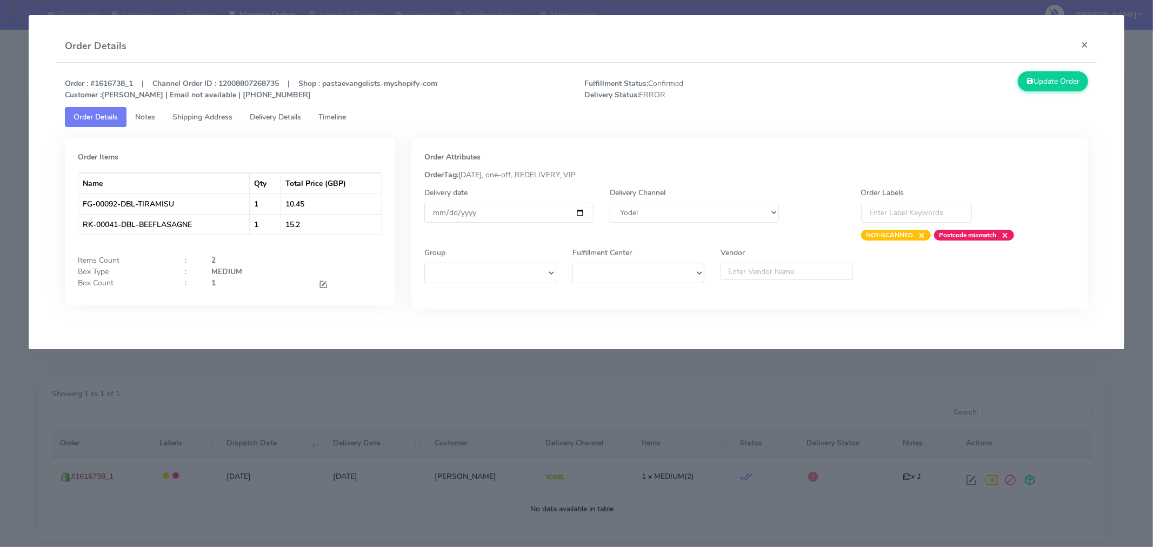
click at [276, 117] on span "Delivery Details" at bounding box center [275, 117] width 51 height 10
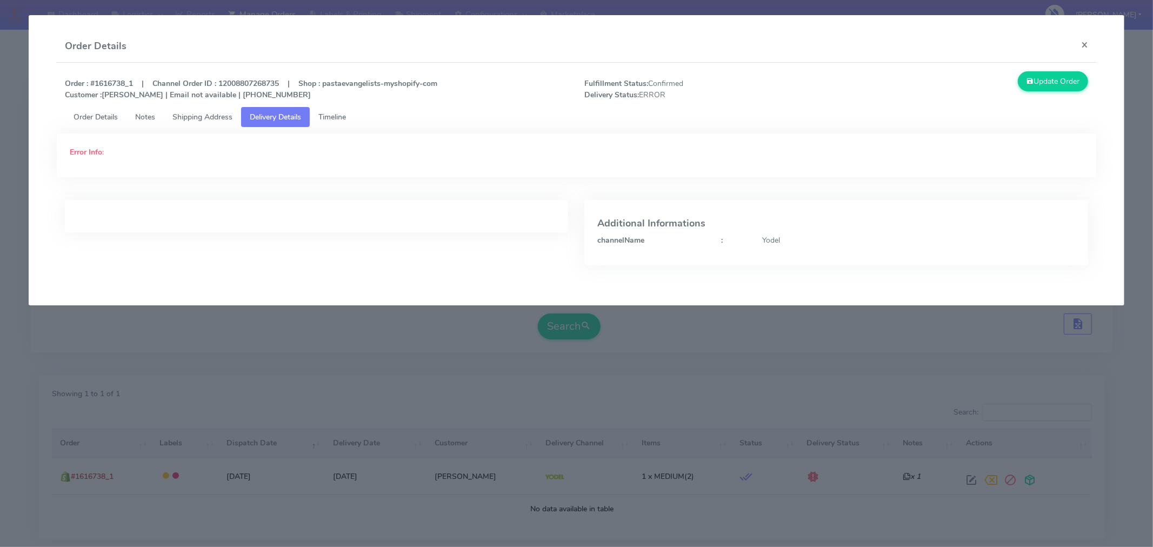
click at [212, 115] on span "Shipping Address" at bounding box center [202, 117] width 60 height 10
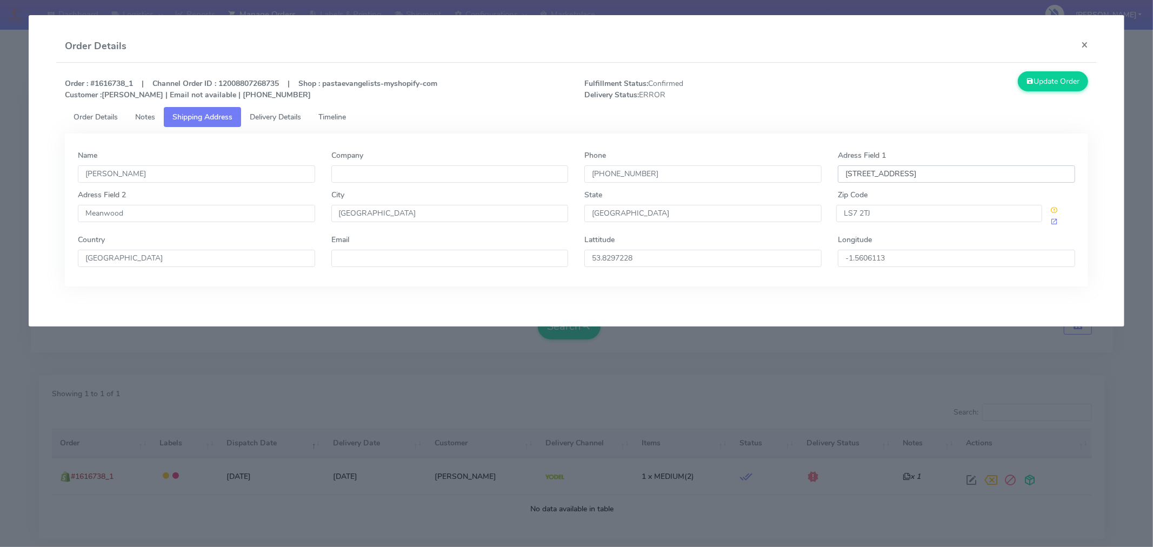
click at [926, 173] on input "34 Stonegate Lane" at bounding box center [956, 173] width 237 height 17
click at [928, 169] on input "34 Stonegate Lane" at bounding box center [956, 173] width 237 height 17
click at [937, 123] on ul "Order Details Notes Shipping Address Delivery Details Timeline" at bounding box center [576, 117] width 1023 height 20
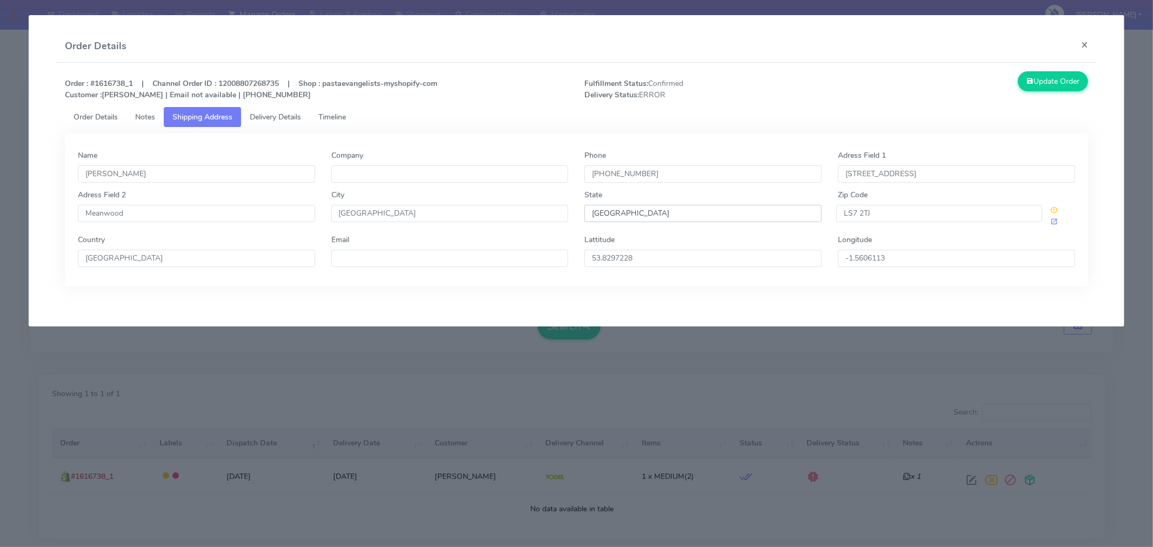
click at [696, 212] on input "[GEOGRAPHIC_DATA]" at bounding box center [702, 213] width 237 height 17
click at [773, 111] on ul "Order Details Notes Shipping Address Delivery Details Timeline" at bounding box center [576, 117] width 1023 height 20
click at [899, 214] on input "LS7 2TJ" at bounding box center [939, 213] width 206 height 17
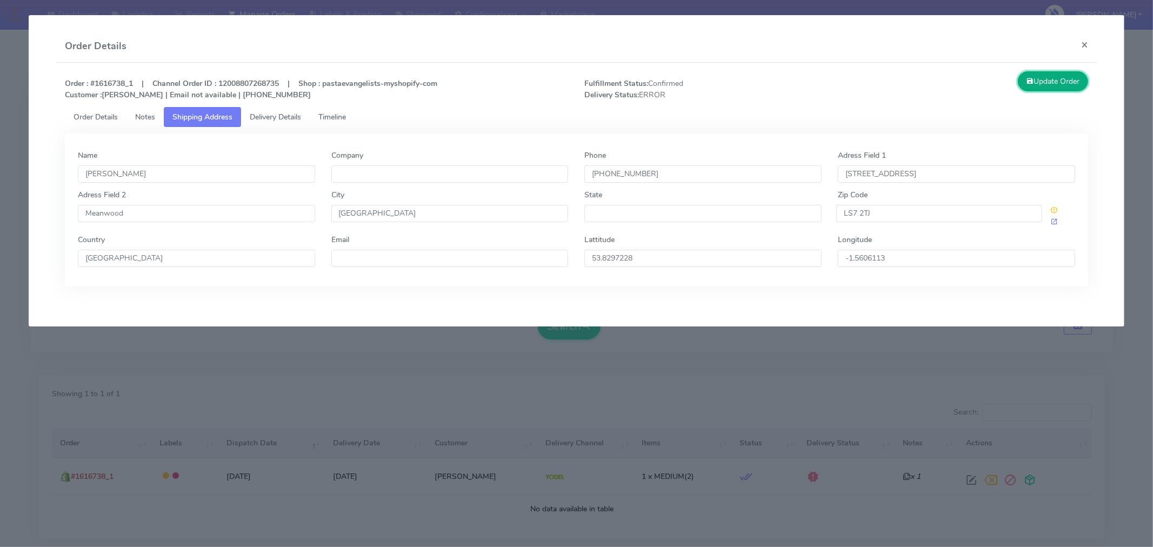
click at [1040, 83] on button "Update Order" at bounding box center [1053, 81] width 70 height 20
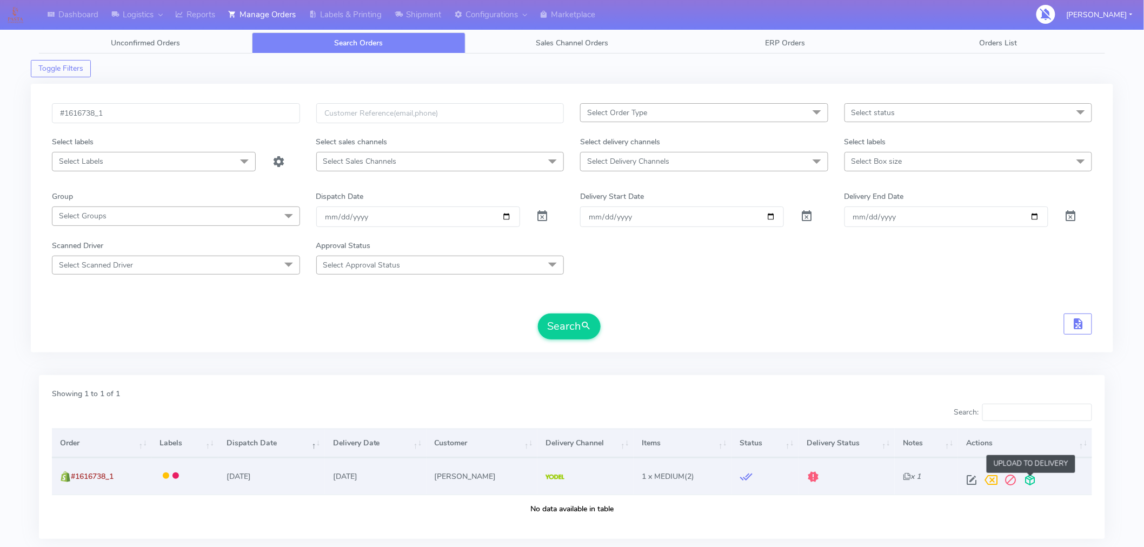
click at [1033, 482] on span at bounding box center [1029, 482] width 19 height 10
click at [987, 478] on span at bounding box center [986, 482] width 19 height 10
click at [587, 330] on span "submit" at bounding box center [585, 326] width 11 height 15
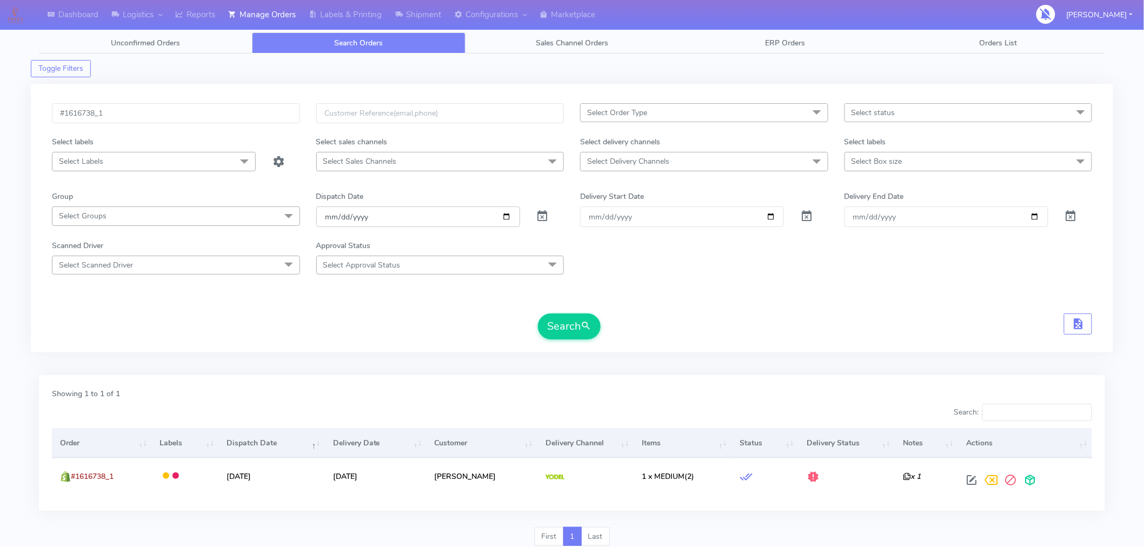
click at [509, 219] on input "[DATE]" at bounding box center [418, 216] width 204 height 20
click at [567, 328] on button "Search" at bounding box center [569, 326] width 63 height 26
click at [507, 216] on input "[DATE]" at bounding box center [418, 216] width 204 height 20
click at [215, 113] on input "#1616738_1" at bounding box center [176, 113] width 248 height 20
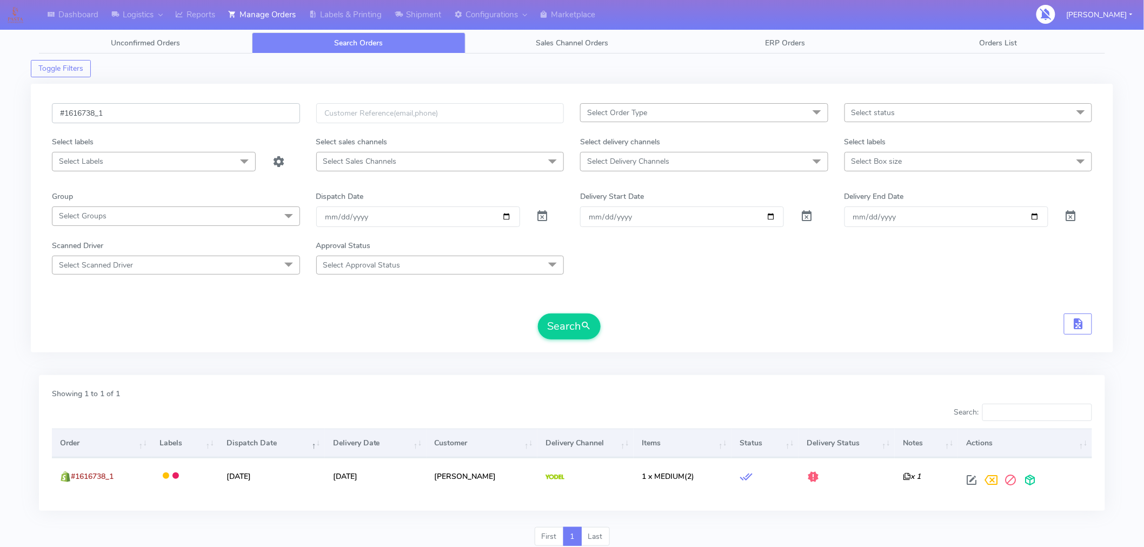
click at [215, 113] on input "#1616738_1" at bounding box center [176, 113] width 248 height 20
click at [558, 326] on button "Search" at bounding box center [569, 326] width 63 height 26
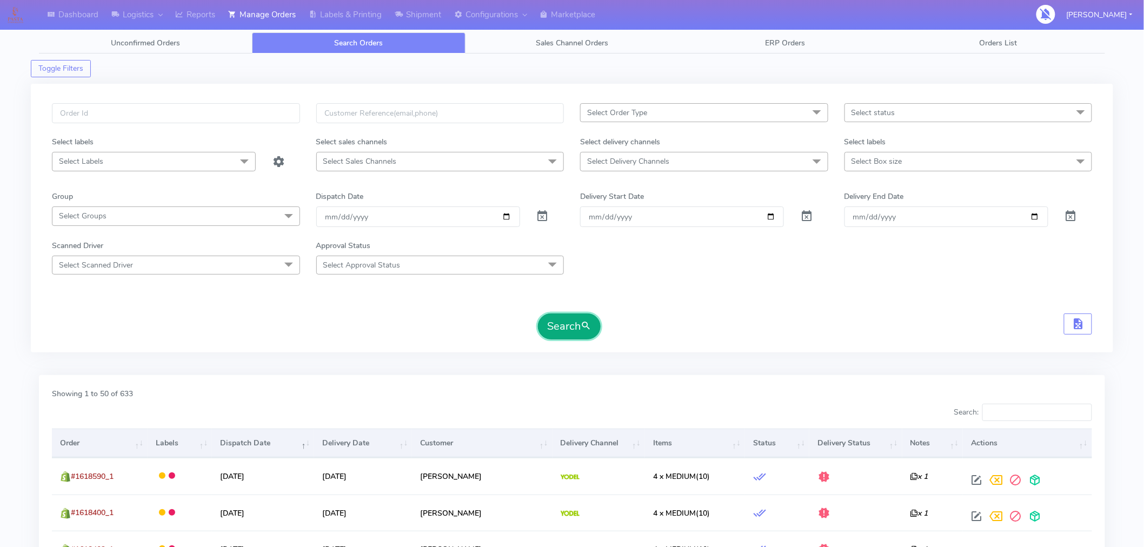
click at [564, 315] on button "Search" at bounding box center [569, 326] width 63 height 26
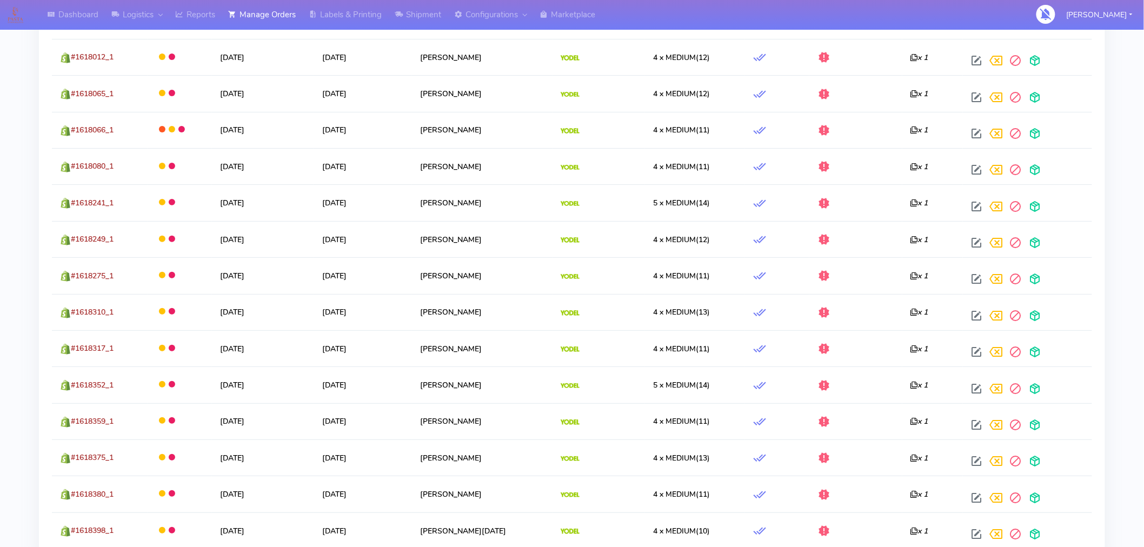
scroll to position [1827, 0]
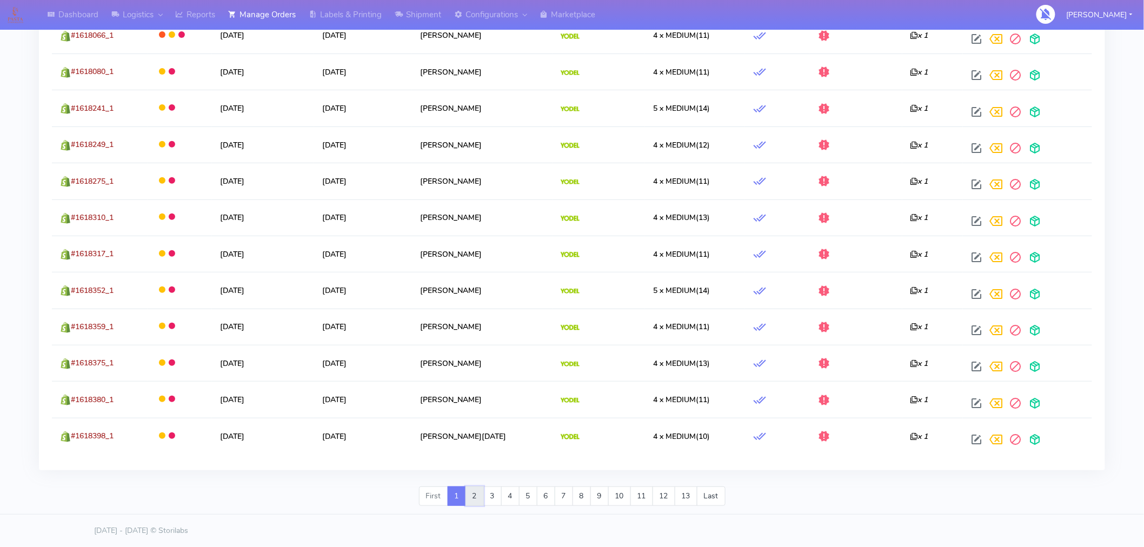
click at [473, 498] on link "2" at bounding box center [474, 495] width 18 height 19
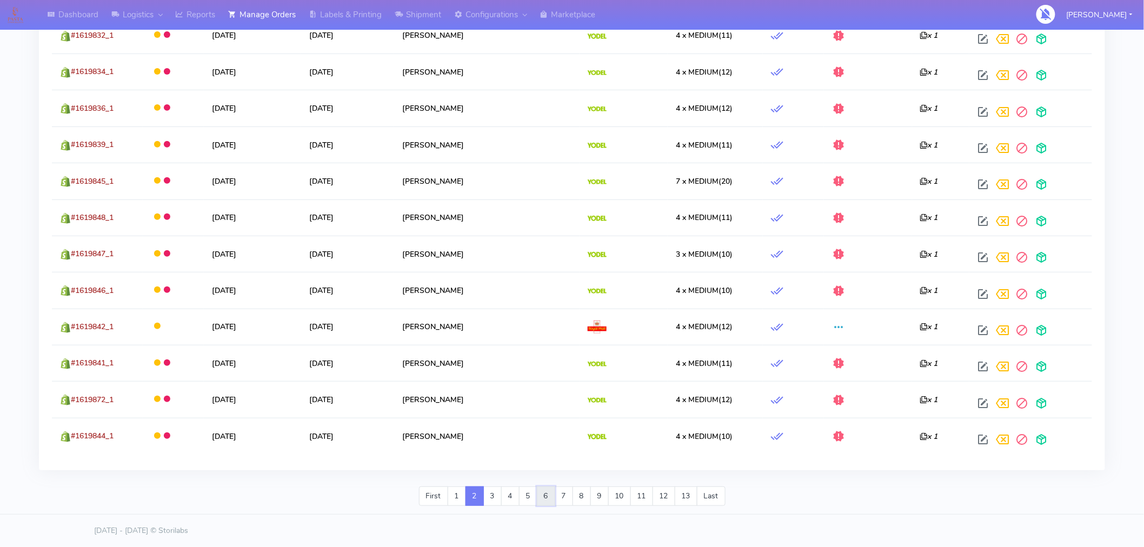
click at [539, 496] on link "6" at bounding box center [546, 495] width 18 height 19
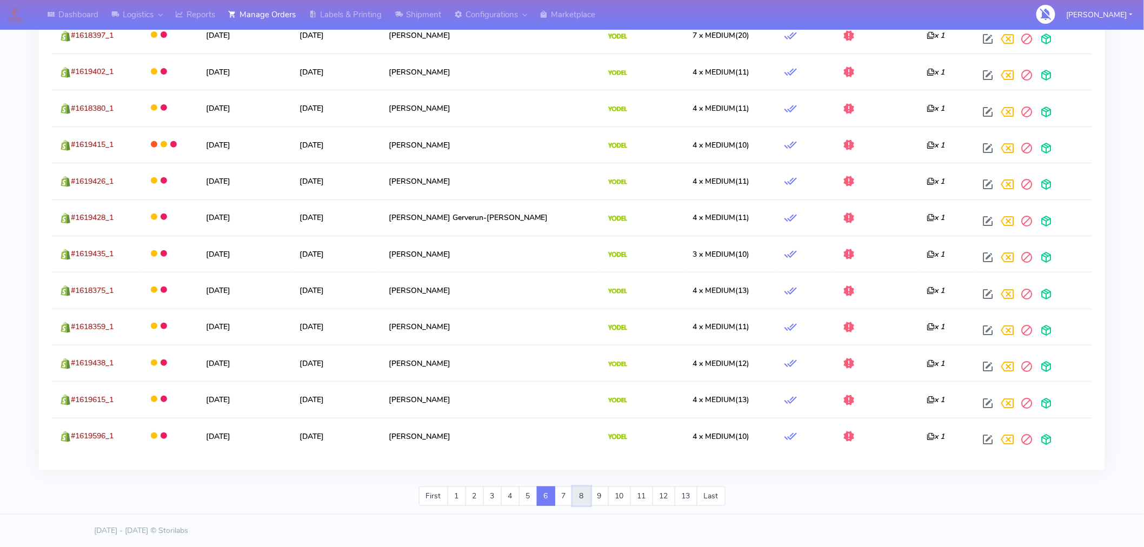
click at [584, 500] on link "8" at bounding box center [581, 495] width 18 height 19
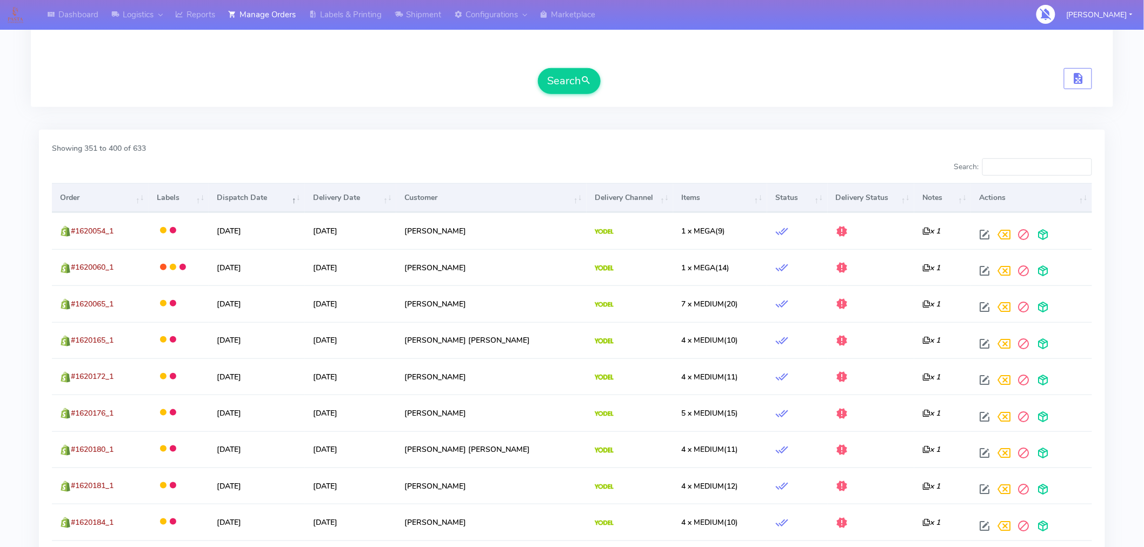
scroll to position [0, 0]
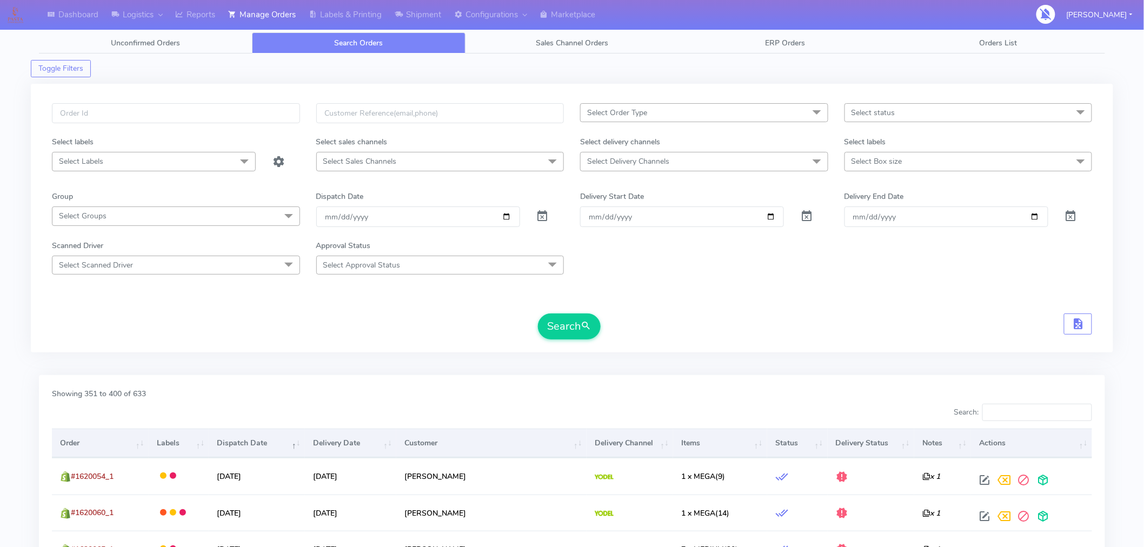
click at [888, 110] on span "Select status" at bounding box center [873, 113] width 44 height 10
click at [894, 239] on div "Sent to Delivery Channel" at bounding box center [968, 238] width 236 height 11
checkbox input "true"
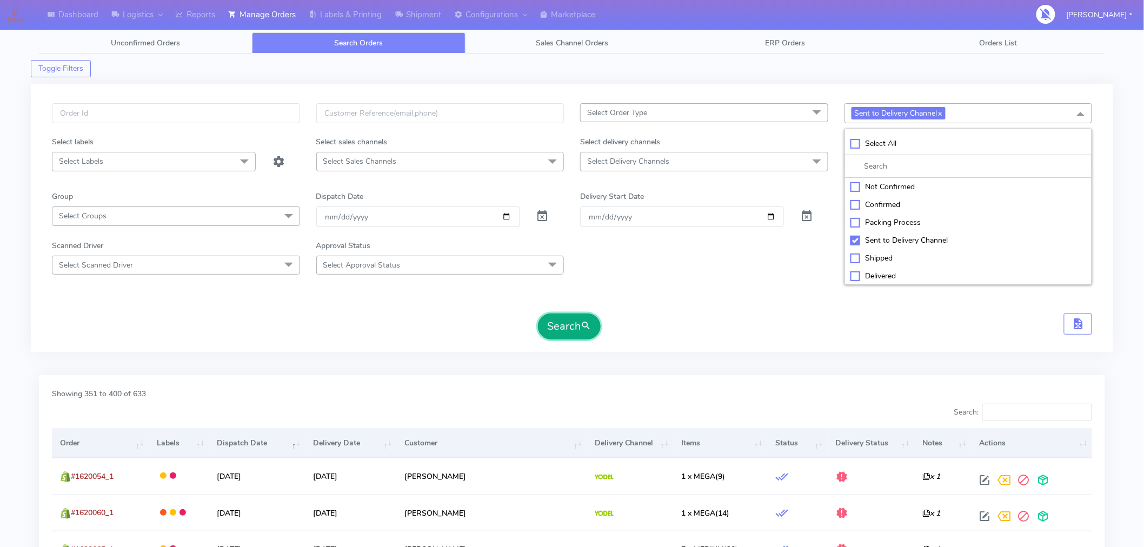
click at [575, 333] on button "Search" at bounding box center [569, 326] width 63 height 26
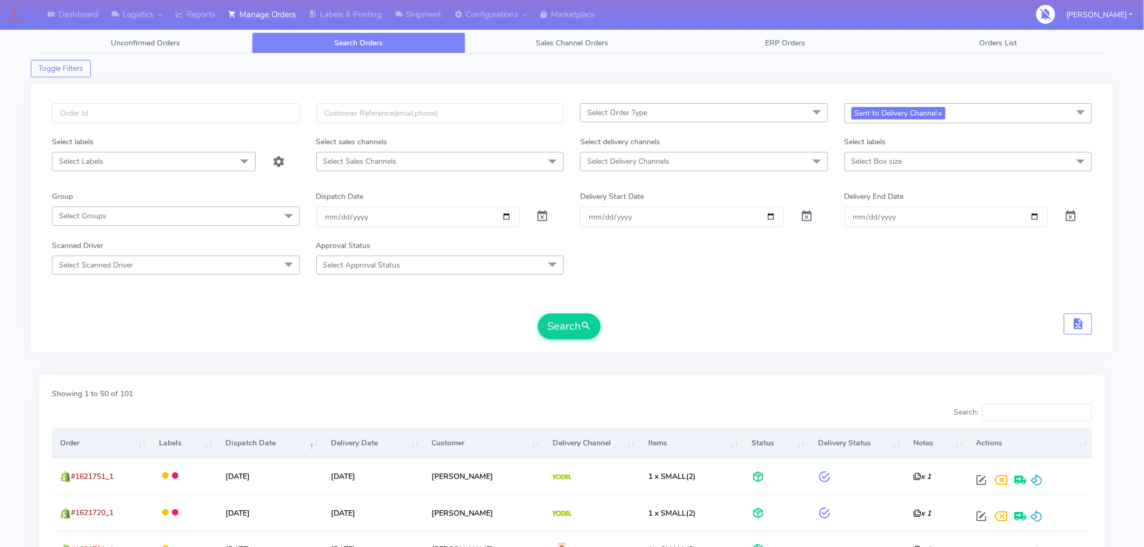
click at [677, 163] on span "Select Delivery Channels" at bounding box center [704, 161] width 248 height 19
click at [611, 306] on div "Yodel" at bounding box center [704, 305] width 236 height 11
checkbox input "true"
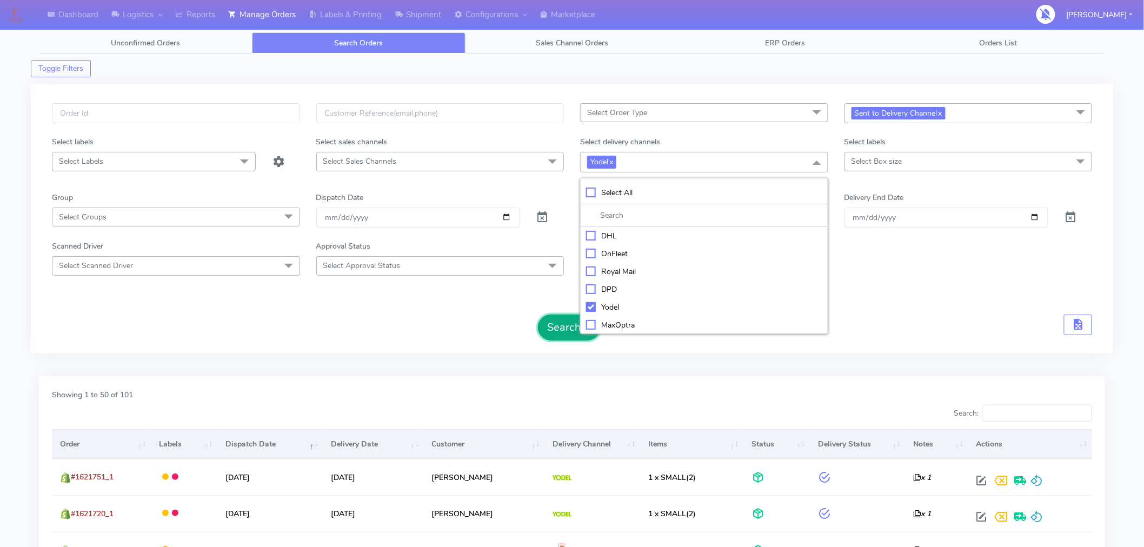
click at [566, 337] on button "Search" at bounding box center [569, 328] width 63 height 26
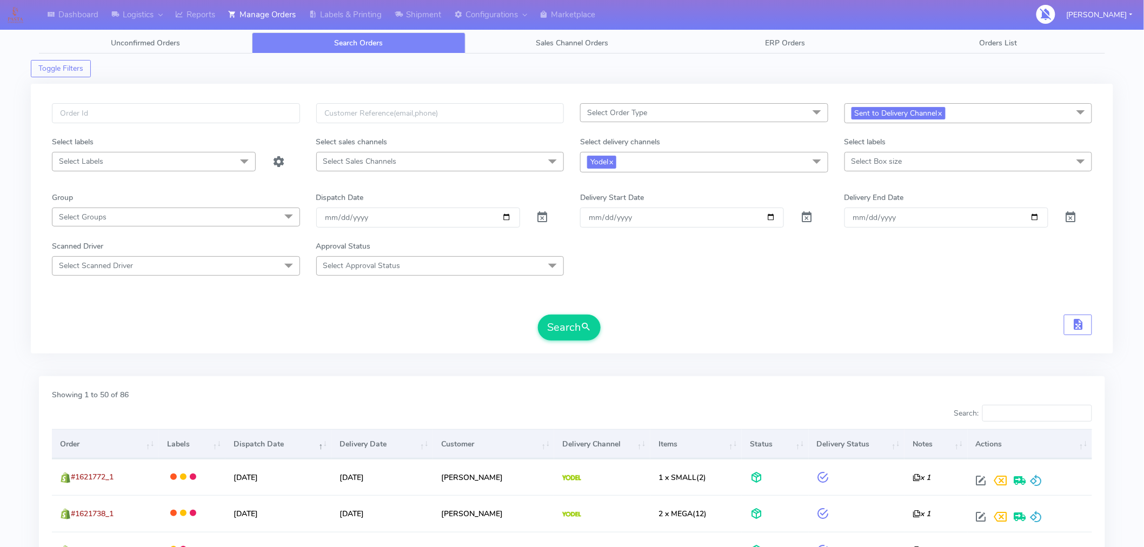
click at [976, 111] on span "Sent to Delivery Channel x" at bounding box center [968, 113] width 248 height 20
click at [888, 207] on div "Confirmed" at bounding box center [968, 204] width 236 height 11
checkbox input "true"
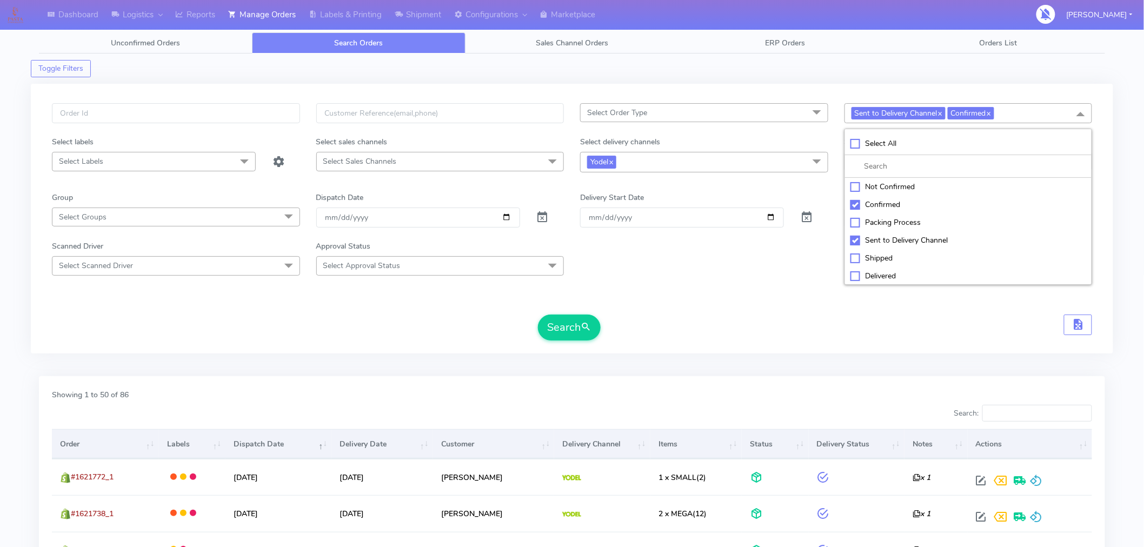
click at [855, 240] on div "Sent to Delivery Channel" at bounding box center [968, 240] width 236 height 11
checkbox input "false"
click at [587, 328] on span "submit" at bounding box center [585, 327] width 11 height 15
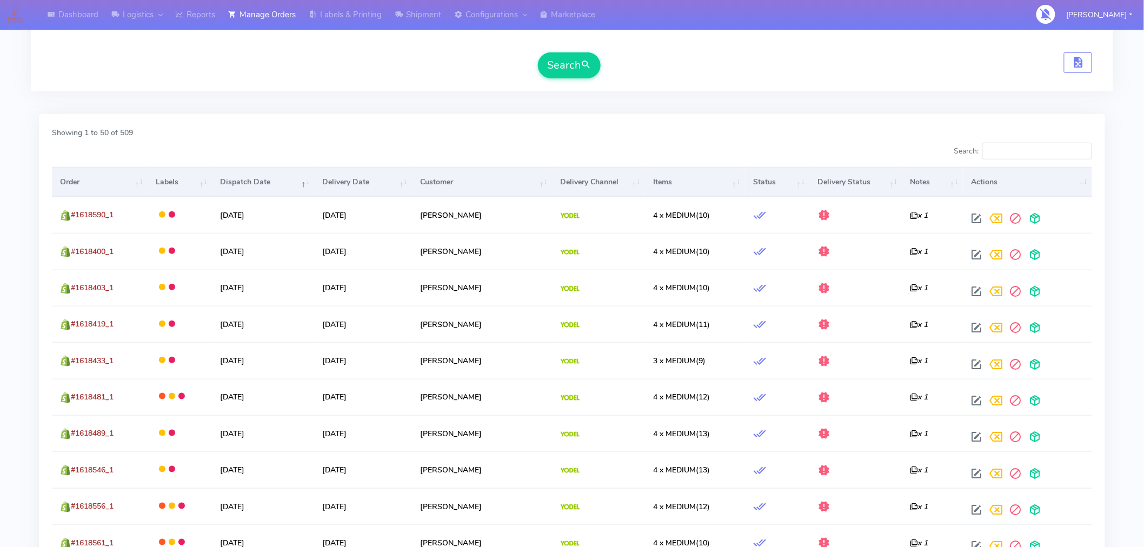
scroll to position [274, 0]
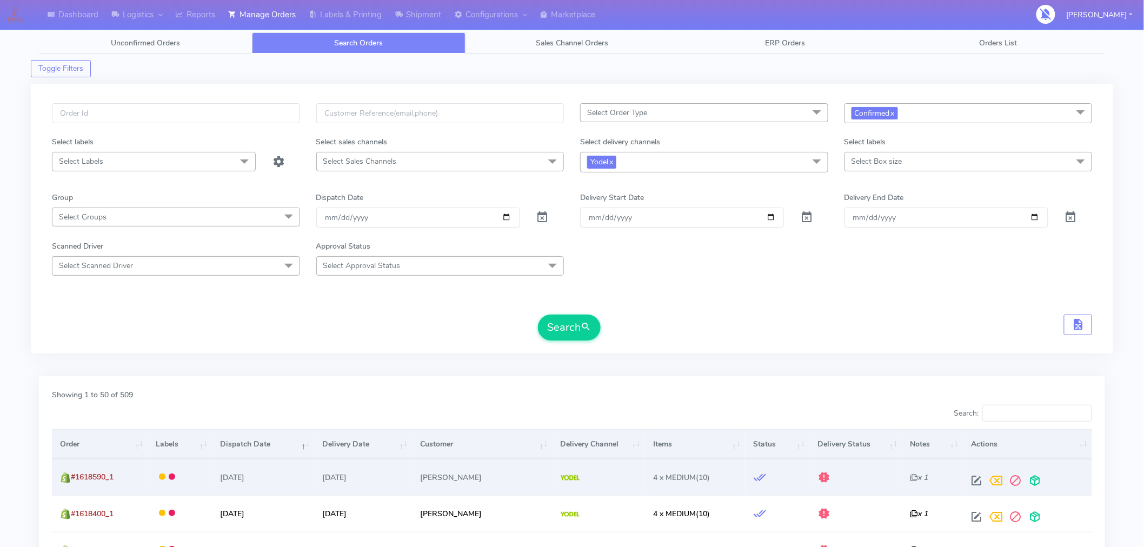
scroll to position [17, 0]
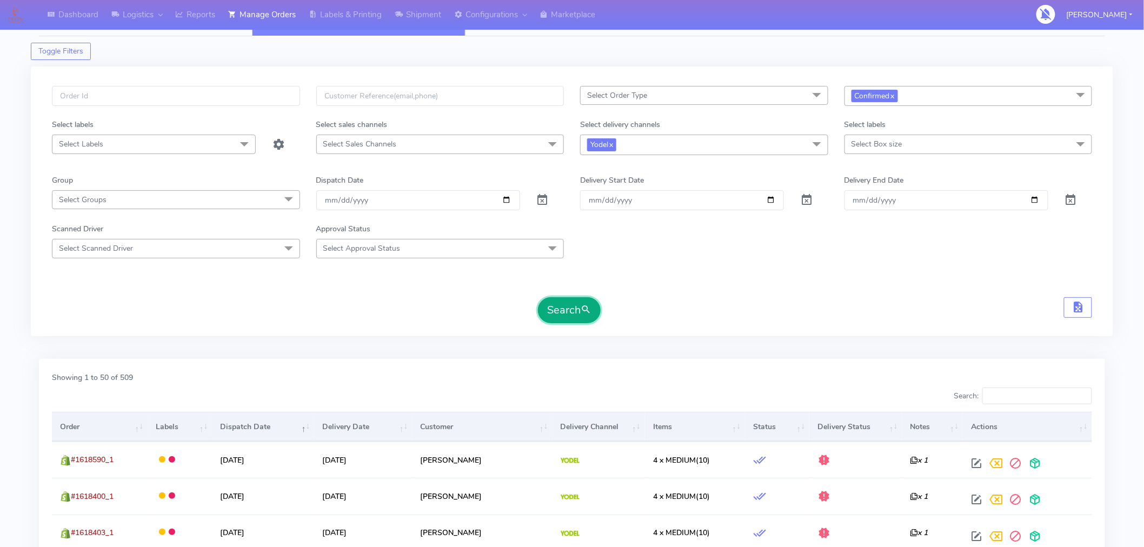
click at [586, 317] on button "Search" at bounding box center [569, 310] width 63 height 26
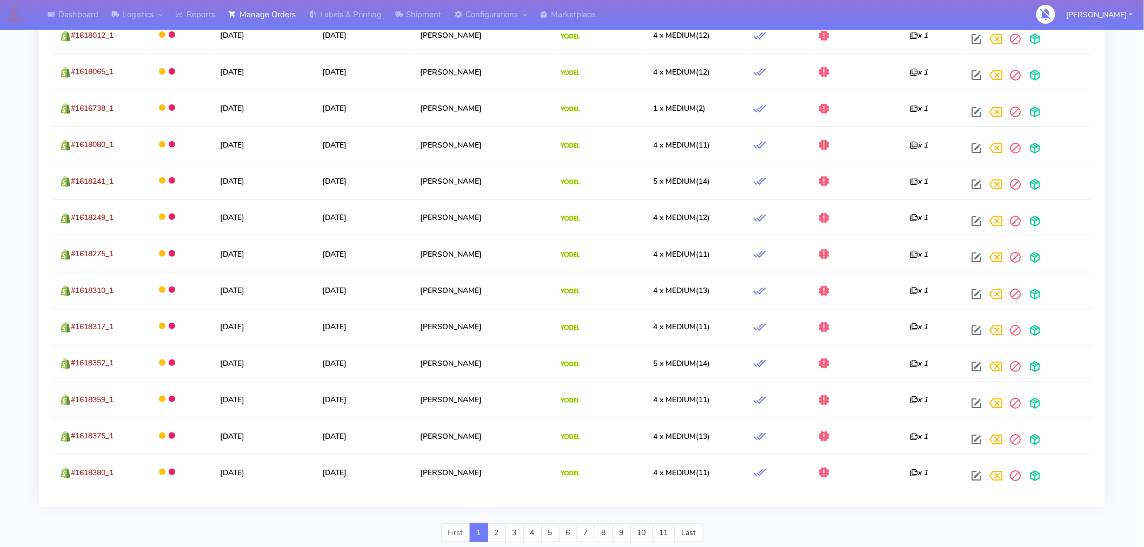
scroll to position [1828, 0]
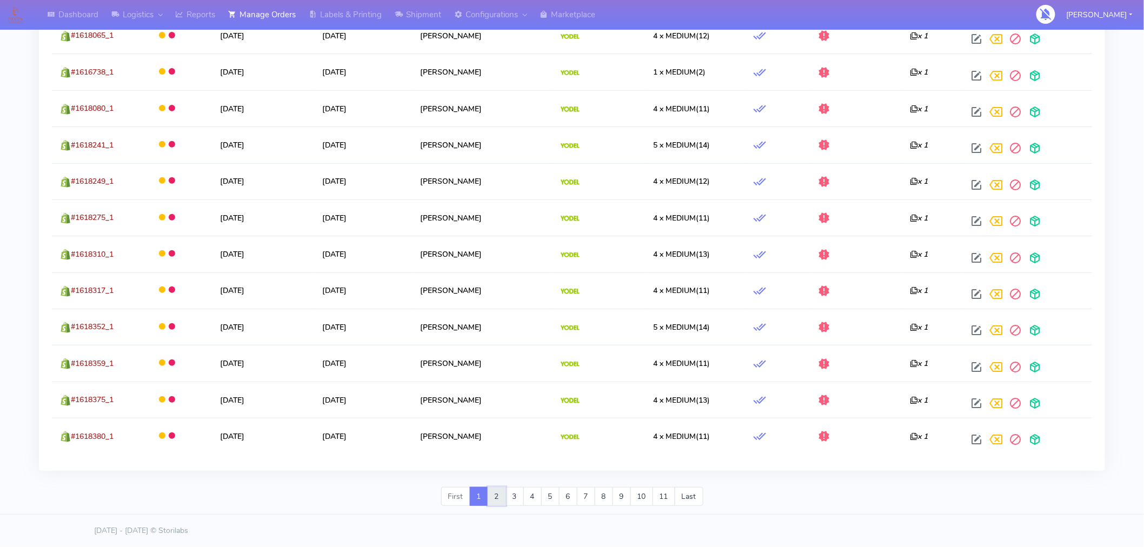
click at [500, 499] on link "2" at bounding box center [496, 496] width 18 height 19
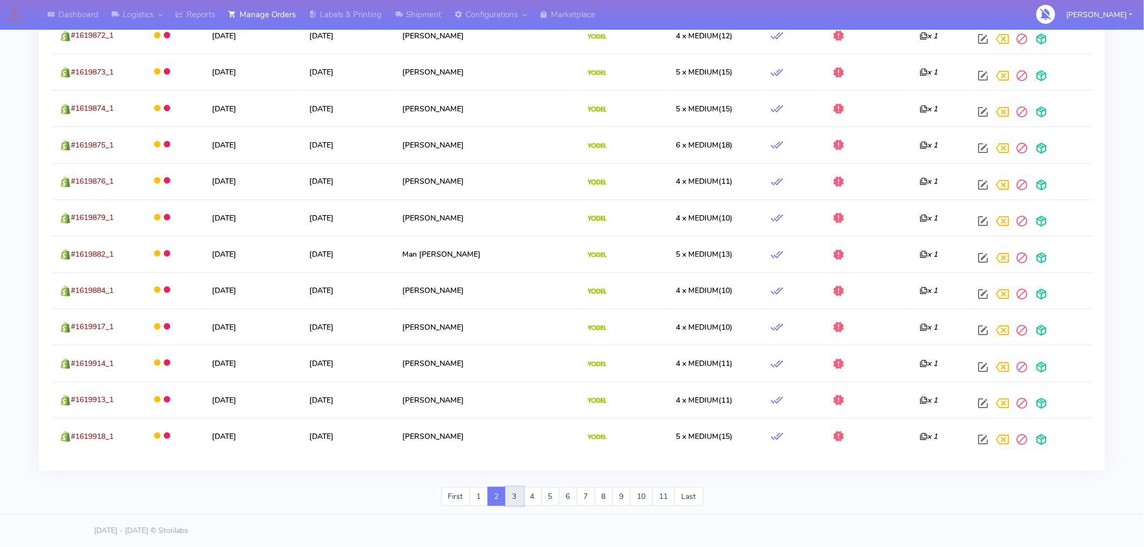
click at [512, 496] on link "3" at bounding box center [514, 496] width 18 height 19
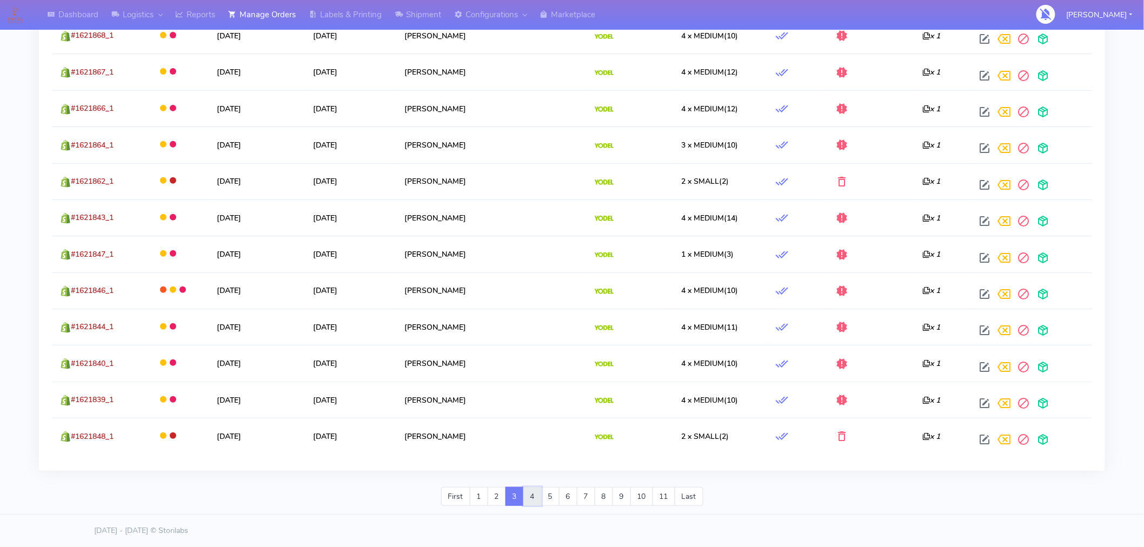
click at [533, 500] on link "4" at bounding box center [532, 496] width 18 height 19
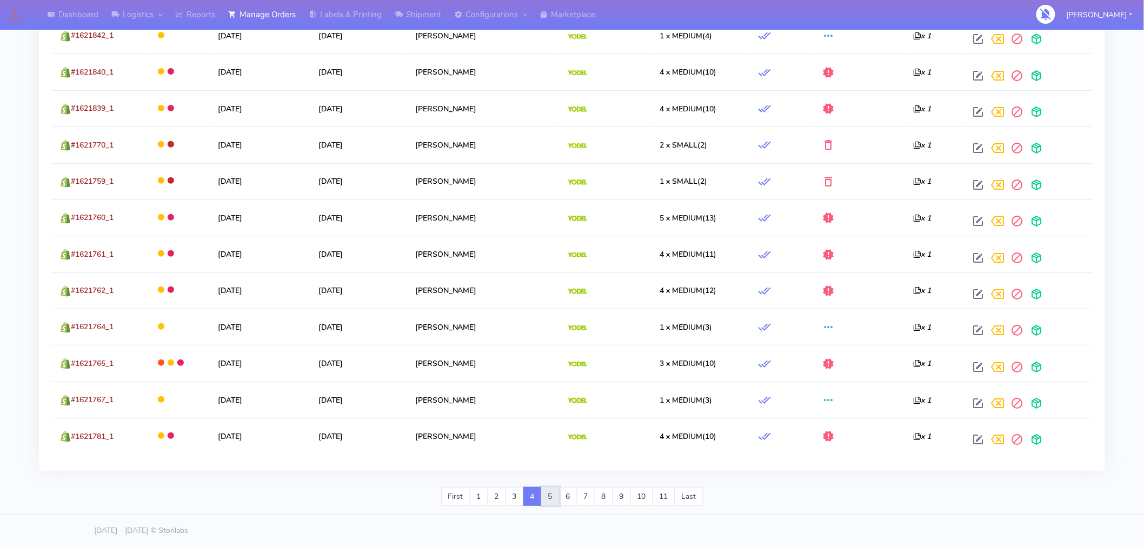
click at [552, 500] on link "5" at bounding box center [550, 496] width 18 height 19
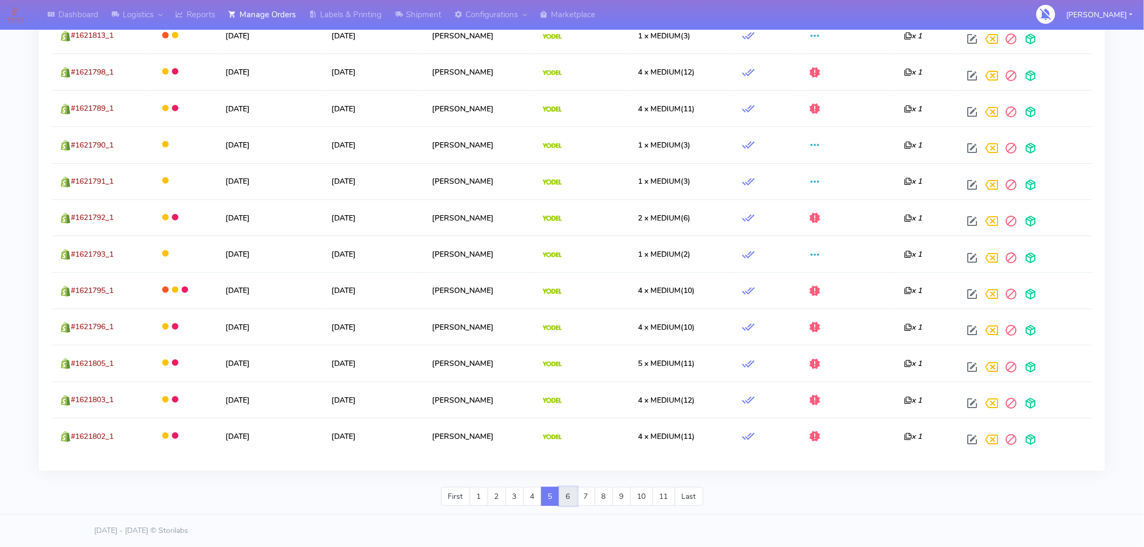
click at [571, 500] on link "6" at bounding box center [568, 496] width 18 height 19
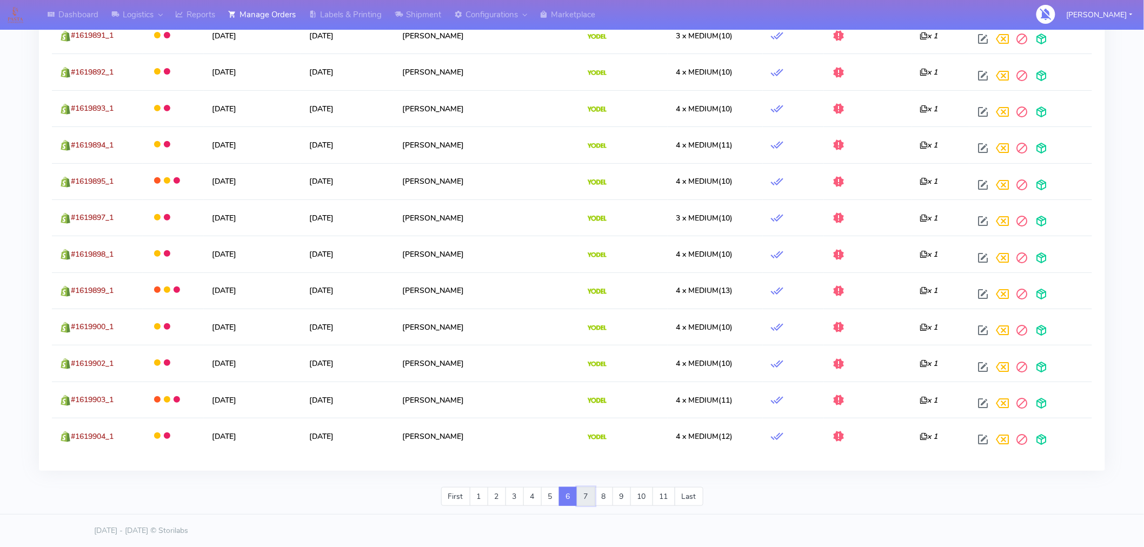
click at [592, 501] on link "7" at bounding box center [586, 496] width 18 height 19
click at [611, 500] on link "8" at bounding box center [604, 496] width 18 height 19
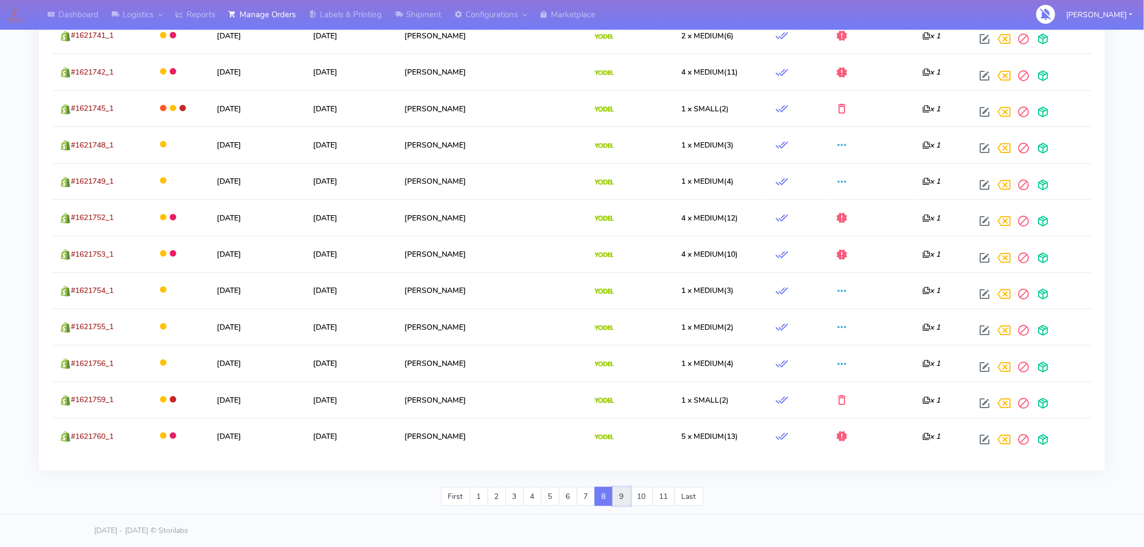
click at [625, 499] on link "9" at bounding box center [621, 496] width 18 height 19
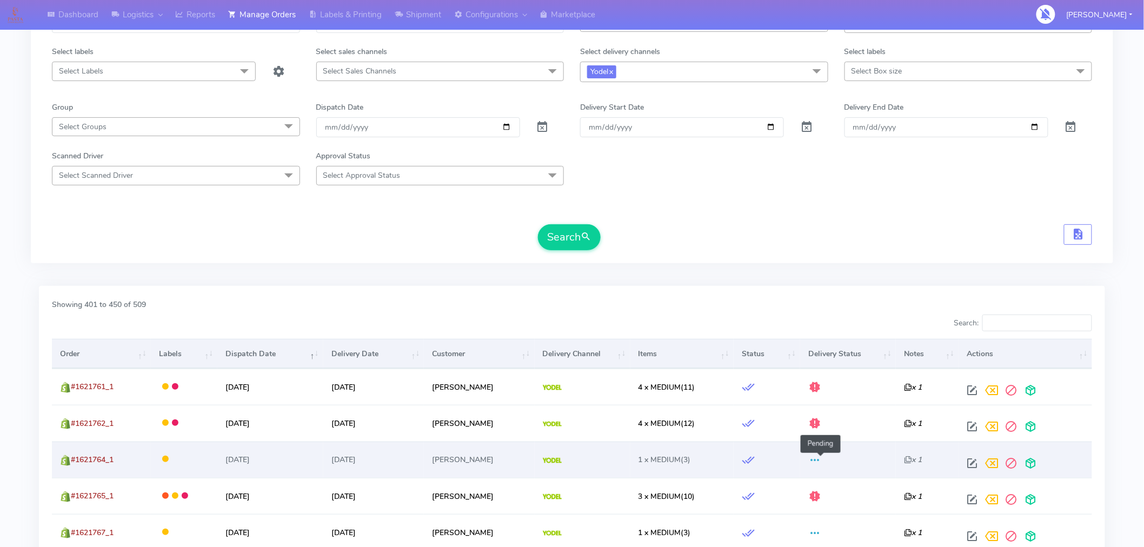
scroll to position [0, 0]
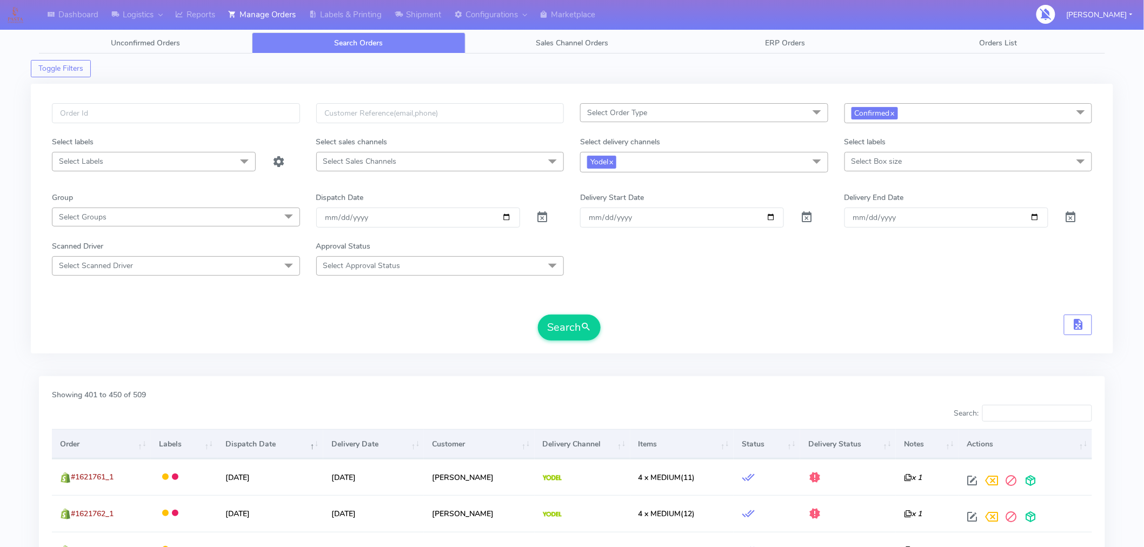
click at [398, 169] on span "Select Sales Channels" at bounding box center [440, 161] width 248 height 19
click at [349, 322] on div "Search" at bounding box center [572, 328] width 1040 height 26
click at [251, 273] on span "Select Scanned Driver" at bounding box center [176, 265] width 248 height 19
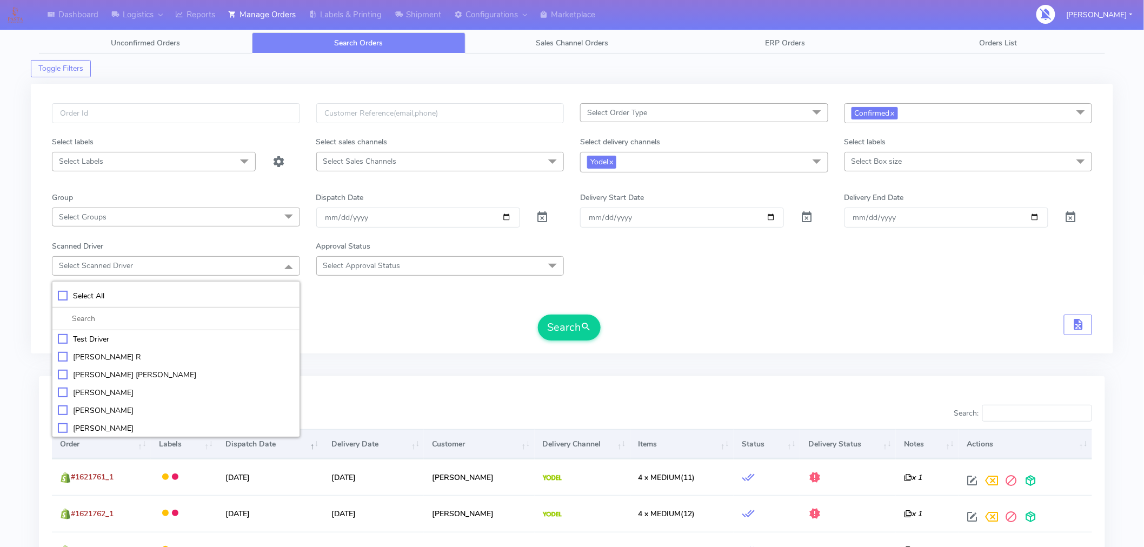
click at [379, 263] on span "Select Approval Status" at bounding box center [361, 266] width 77 height 10
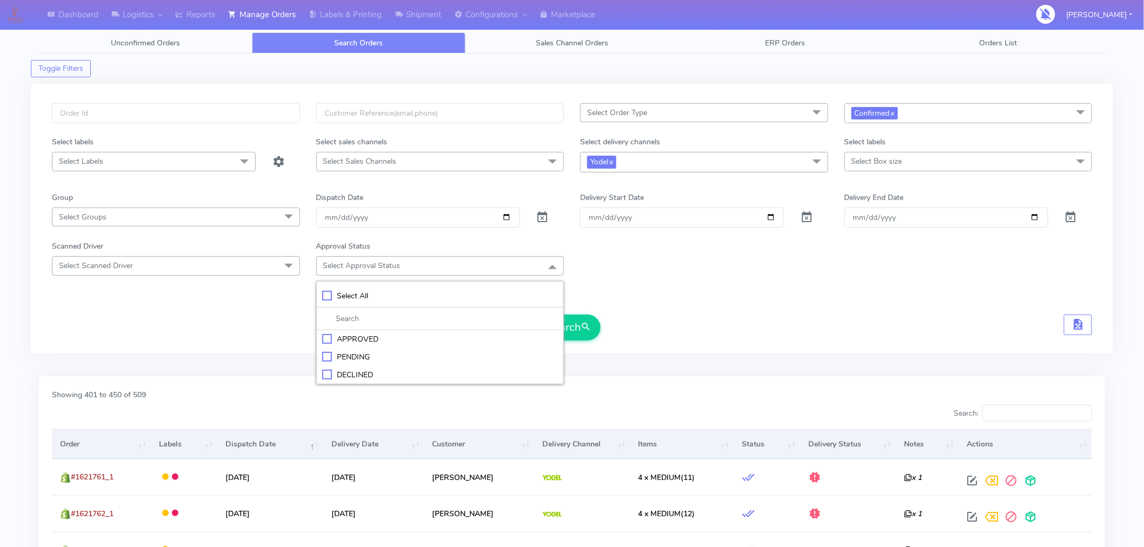
click at [366, 360] on div "PENDING" at bounding box center [440, 356] width 236 height 11
checkbox input "true"
click at [639, 321] on div "Search" at bounding box center [572, 329] width 1040 height 26
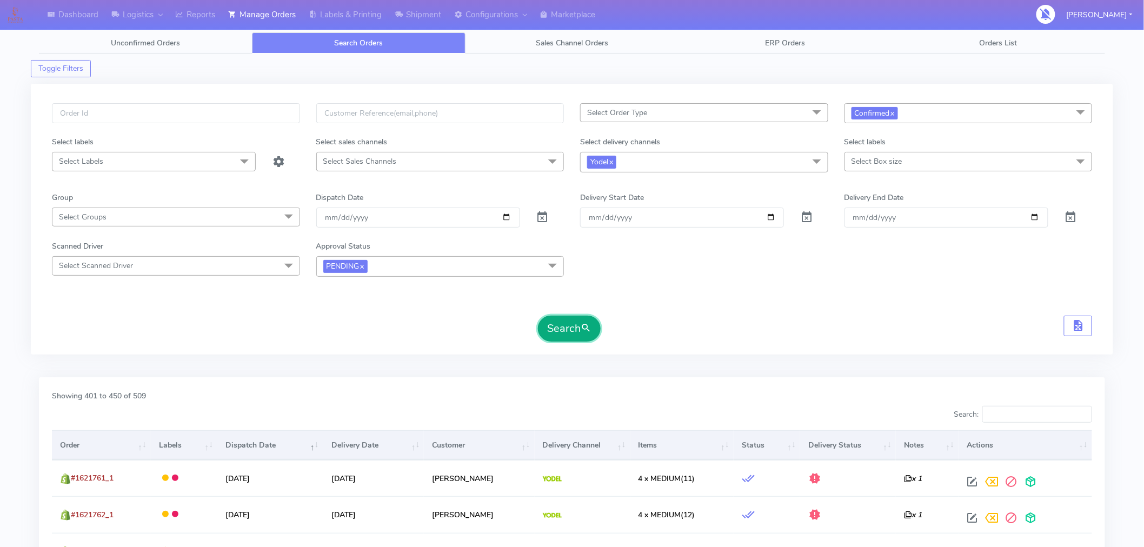
click at [558, 326] on button "Search" at bounding box center [569, 329] width 63 height 26
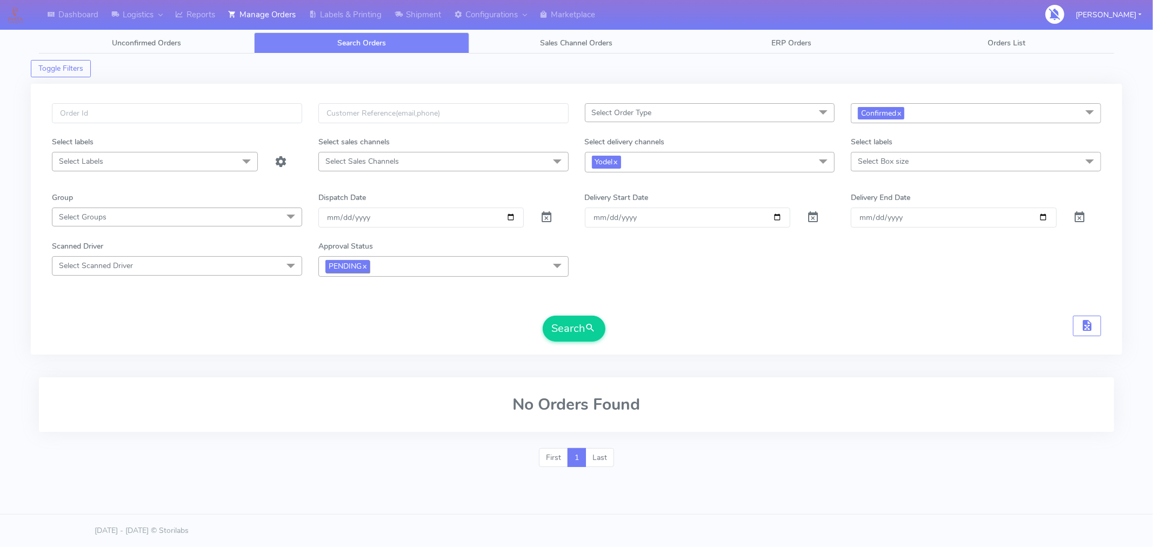
click at [366, 268] on link "x" at bounding box center [364, 265] width 5 height 11
click at [956, 122] on span "Confirmed x" at bounding box center [976, 113] width 250 height 20
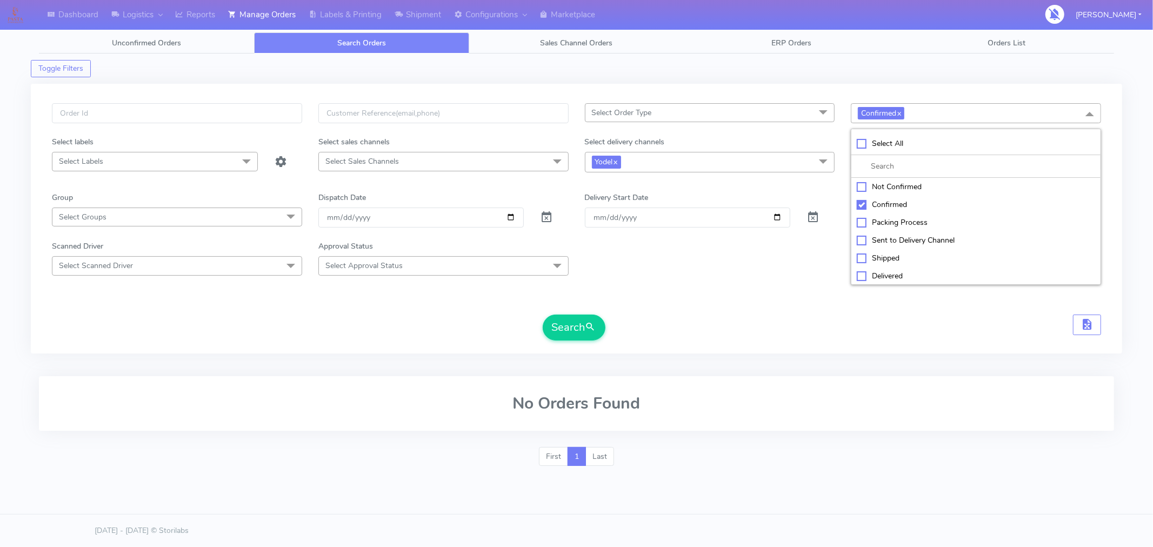
click at [903, 224] on div "Packing Process" at bounding box center [976, 222] width 238 height 11
checkbox input "true"
click at [864, 204] on div "Confirmed" at bounding box center [976, 204] width 238 height 11
checkbox input "false"
click at [574, 332] on button "Search" at bounding box center [574, 328] width 63 height 26
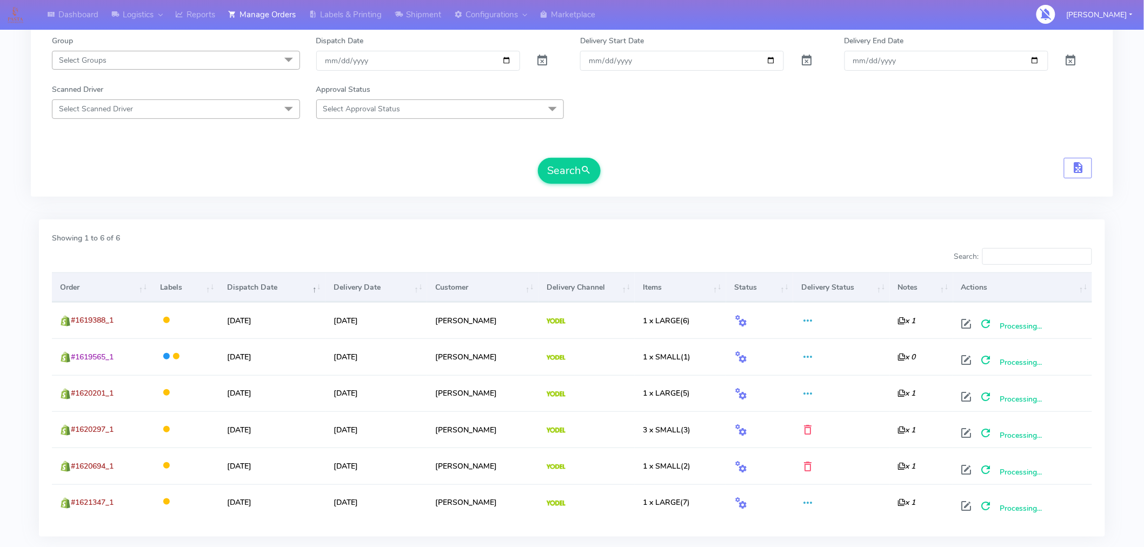
scroll to position [224, 0]
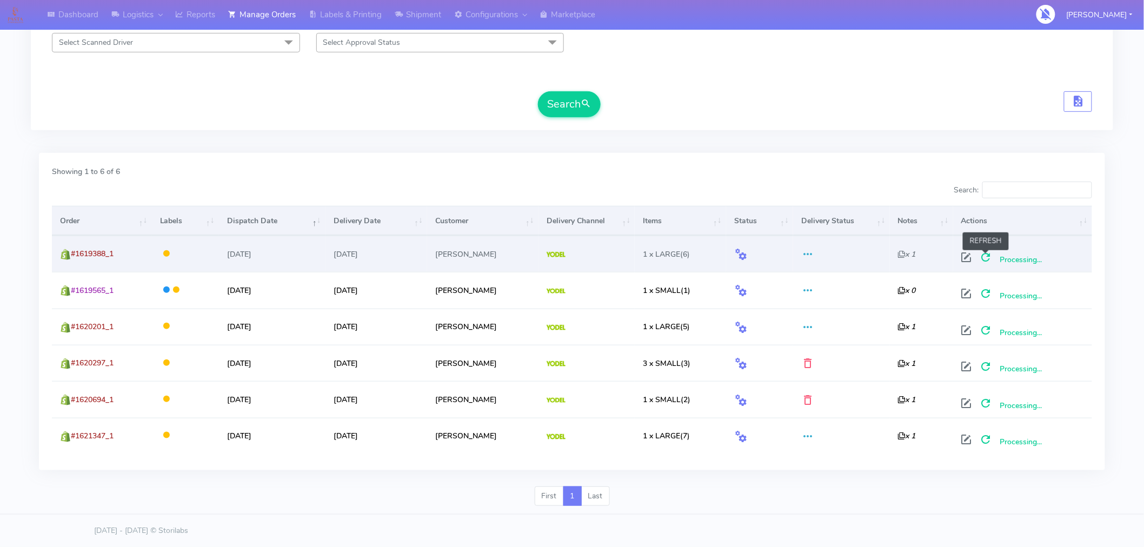
click at [984, 258] on span at bounding box center [985, 260] width 19 height 10
click at [901, 499] on div "First 1 Last" at bounding box center [572, 500] width 1082 height 28
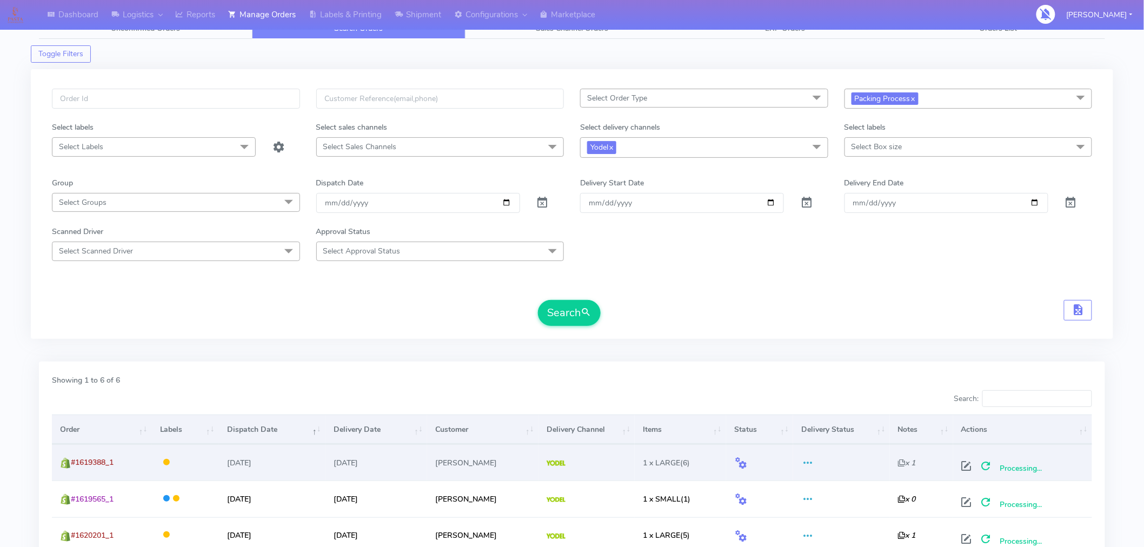
scroll to position [0, 0]
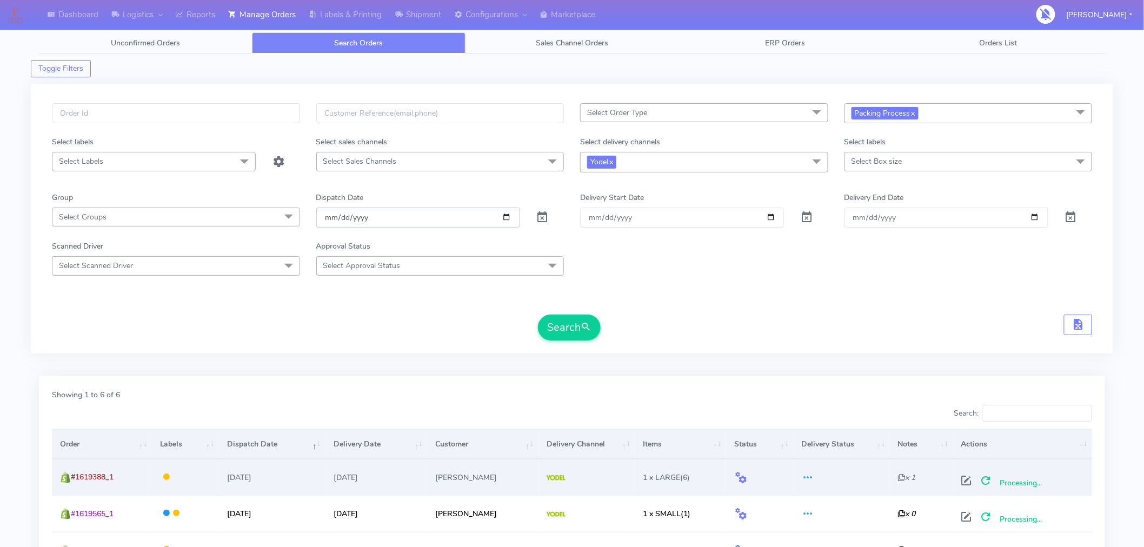
click at [506, 218] on input "[DATE]" at bounding box center [418, 218] width 204 height 20
type input "2025-09-03"
click at [552, 336] on button "Search" at bounding box center [569, 328] width 63 height 26
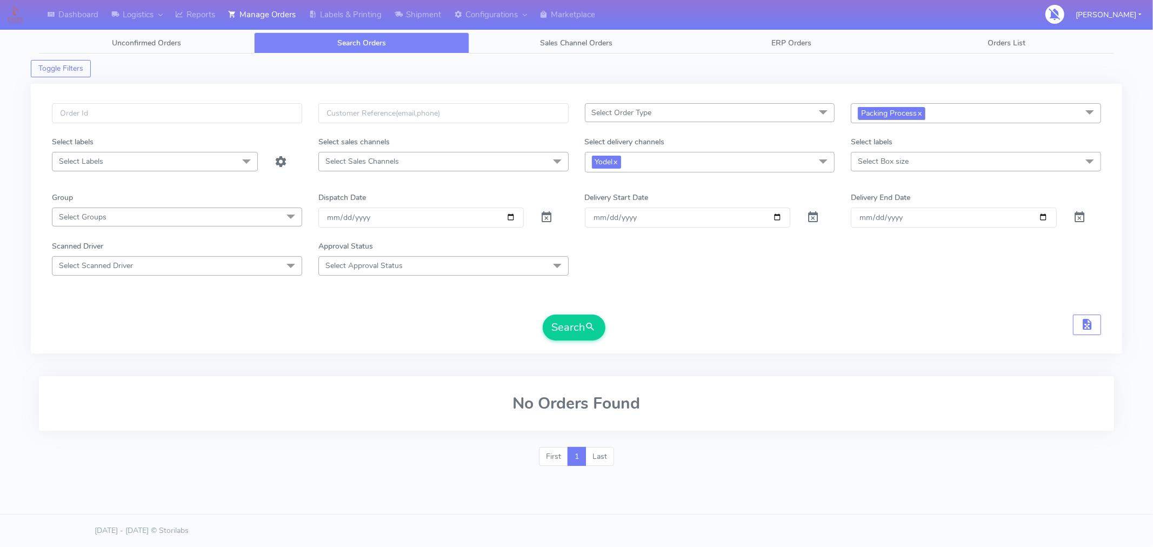
click at [921, 115] on link "x" at bounding box center [919, 112] width 5 height 11
checkbox input "false"
click at [922, 115] on span "Select status" at bounding box center [976, 112] width 250 height 19
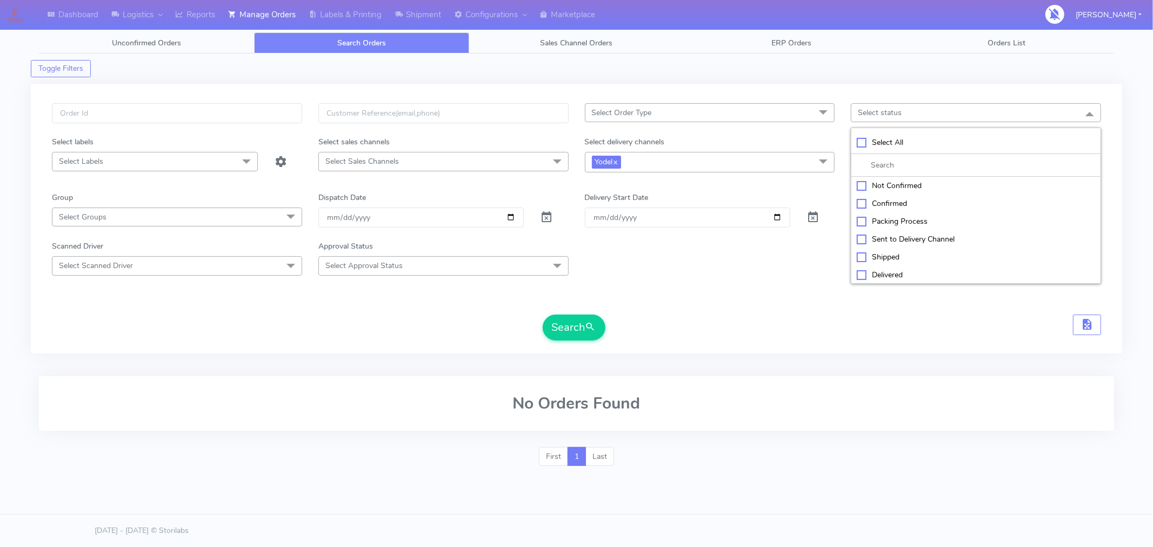
click at [898, 236] on div "Sent to Delivery Channel" at bounding box center [976, 238] width 238 height 11
checkbox input "true"
click at [577, 337] on button "Search" at bounding box center [574, 328] width 63 height 26
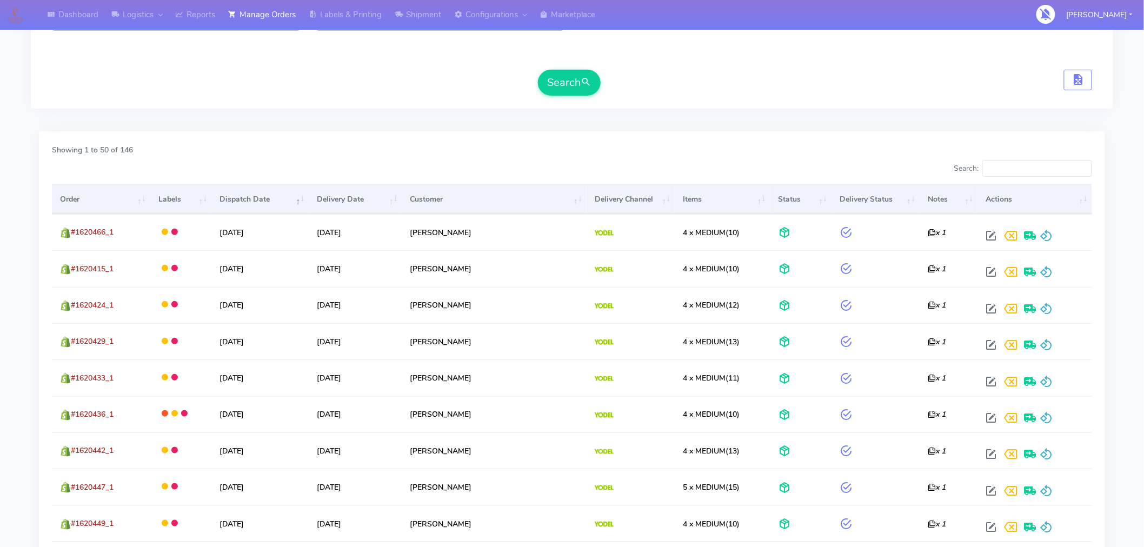
scroll to position [241, 0]
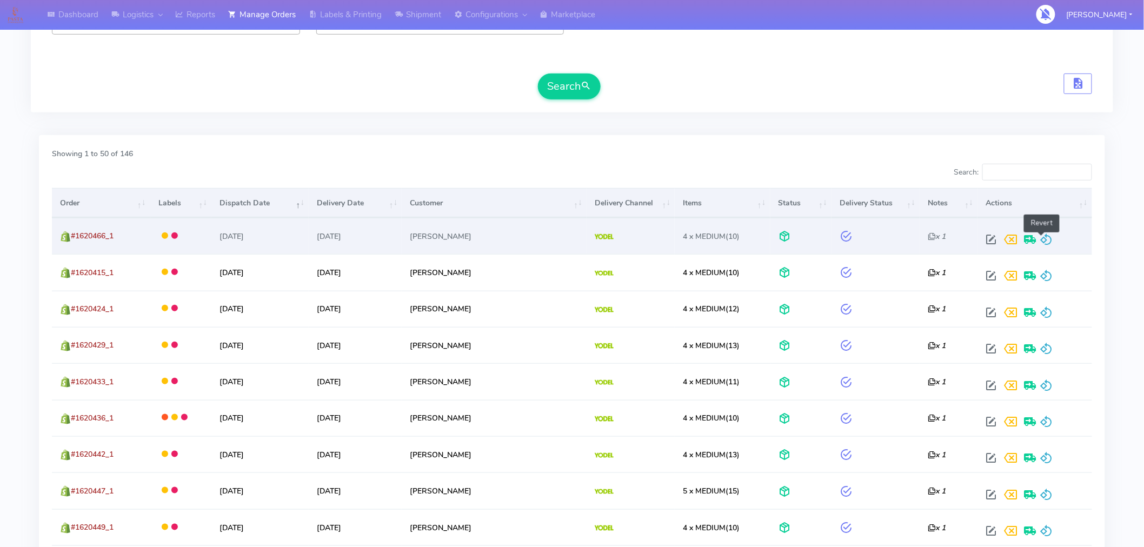
click at [1041, 243] on span at bounding box center [1046, 242] width 13 height 10
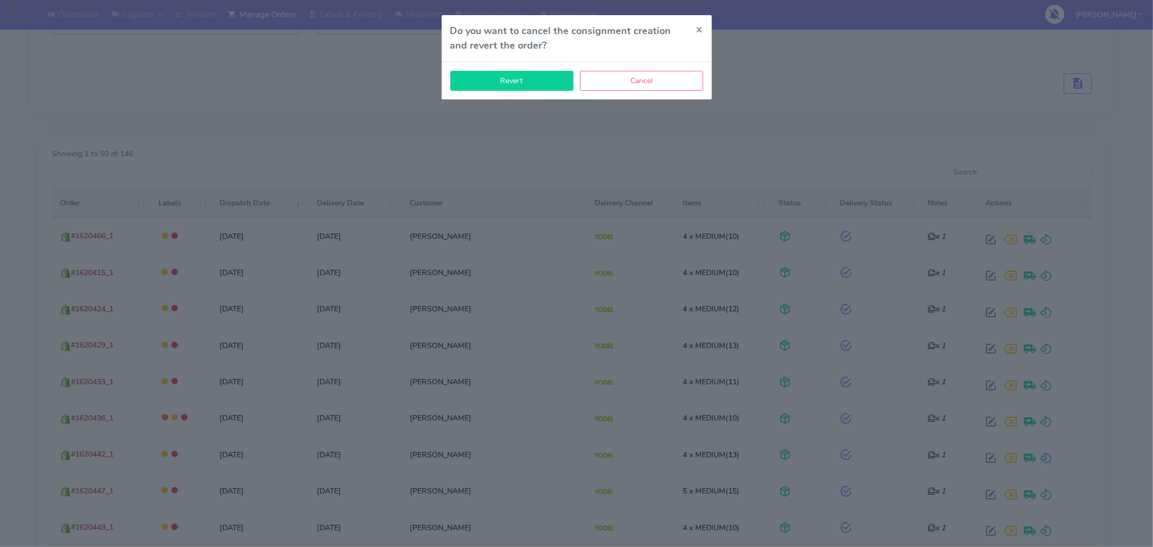
click at [559, 83] on button "Revert" at bounding box center [511, 81] width 123 height 20
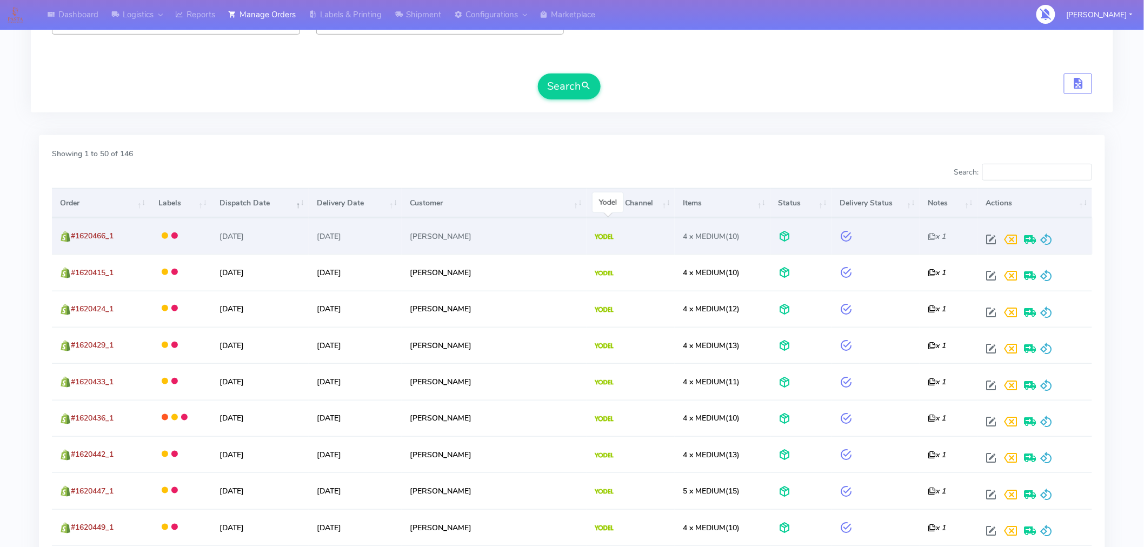
scroll to position [0, 0]
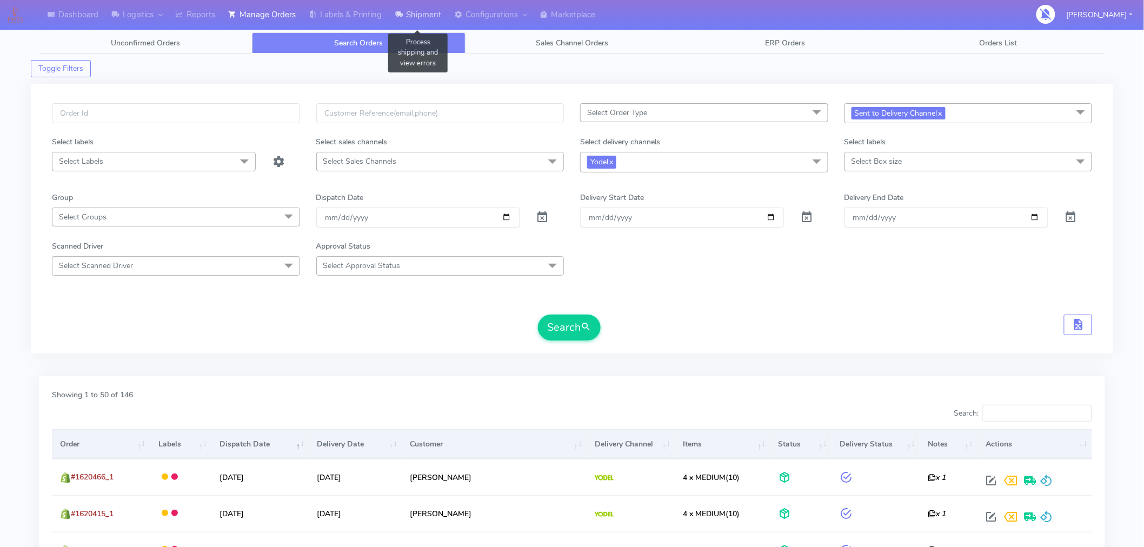
click at [429, 8] on link "Shipment" at bounding box center [417, 15] width 59 height 30
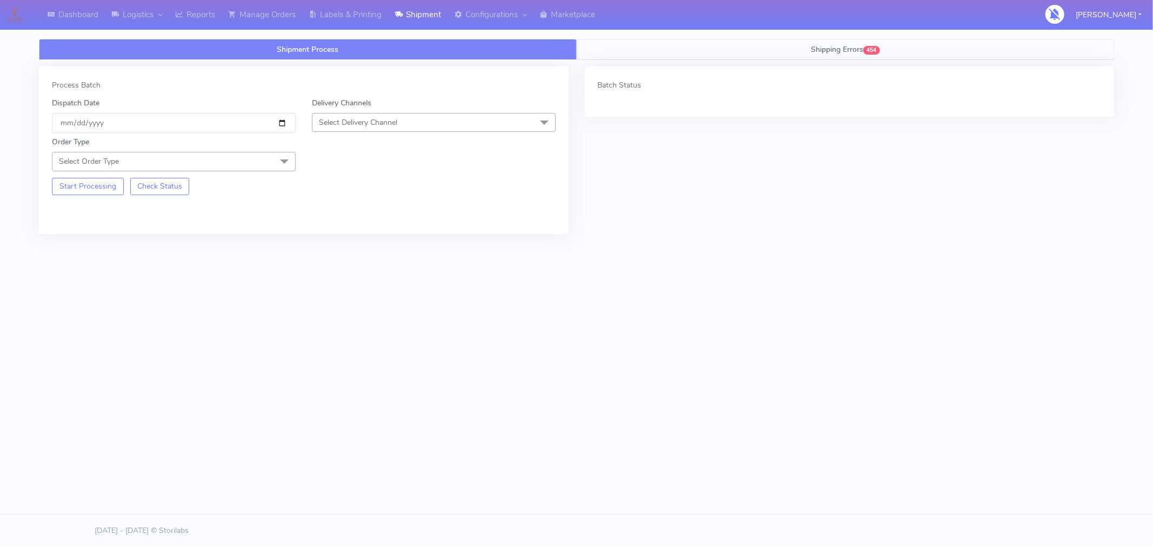
click at [862, 51] on span "Shipping Errors" at bounding box center [837, 49] width 52 height 10
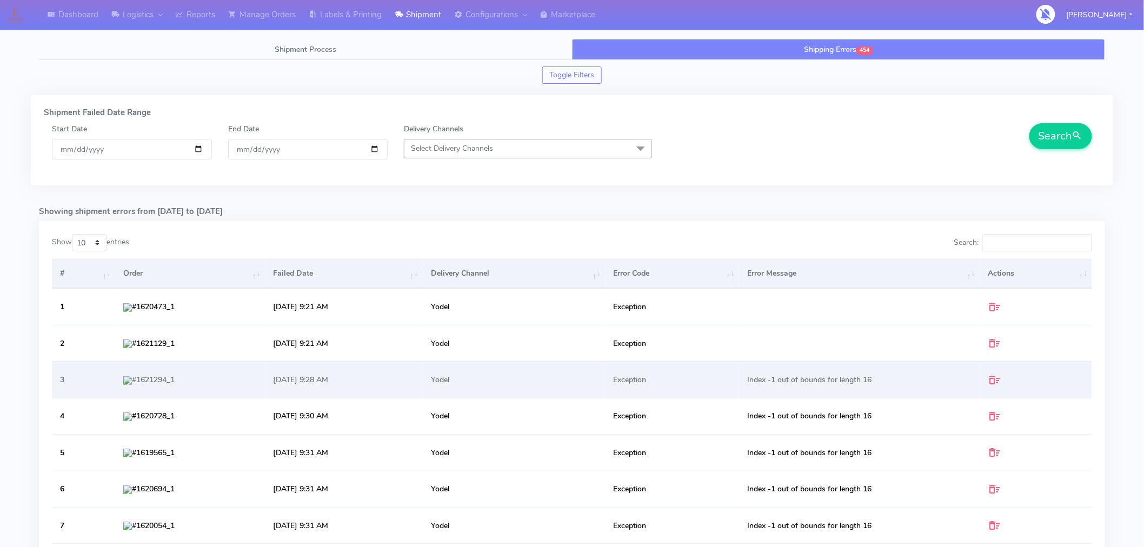
drag, startPoint x: 883, startPoint y: 382, endPoint x: 753, endPoint y: 390, distance: 129.4
click at [753, 390] on td "Index -1 out of bounds for length 16" at bounding box center [859, 379] width 241 height 36
copy td "Index -1 out of bounds for length 16"
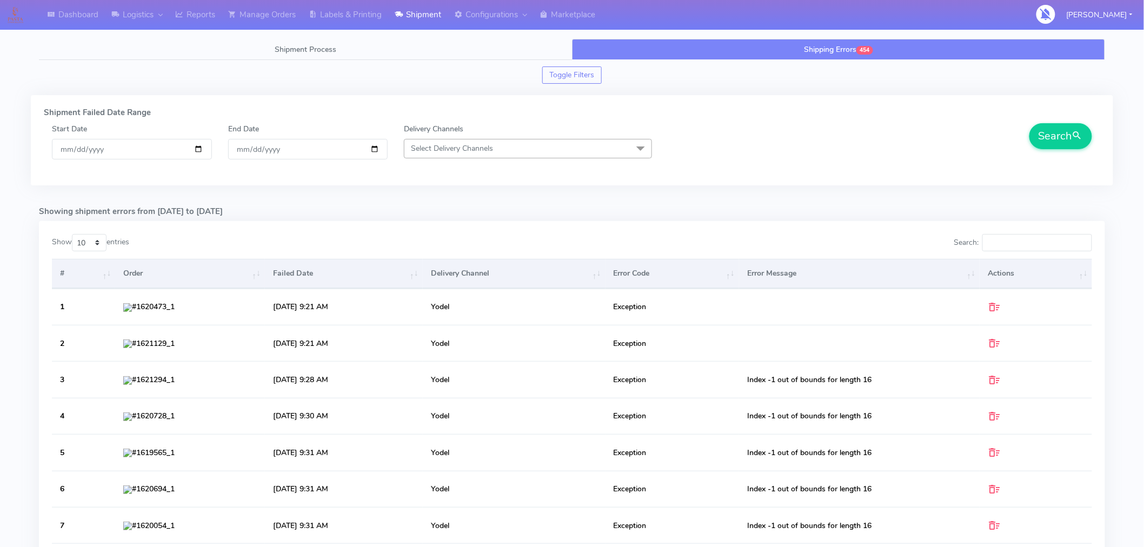
click at [1127, 358] on div "Dashboard Logistics London Logistics Reports Manage Orders Labels & Printing Sh…" at bounding box center [572, 381] width 1144 height 725
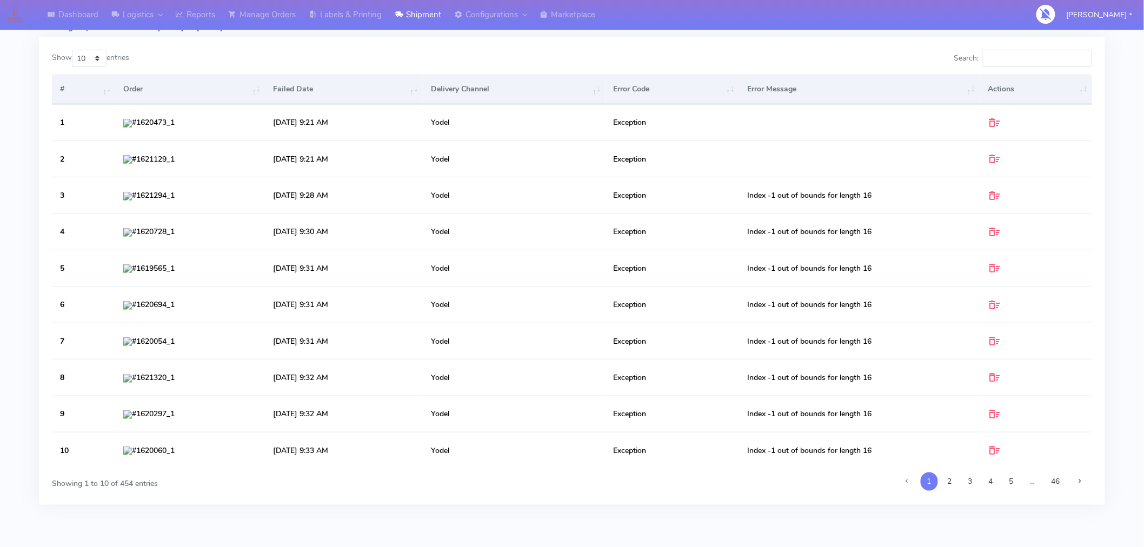
scroll to position [189, 0]
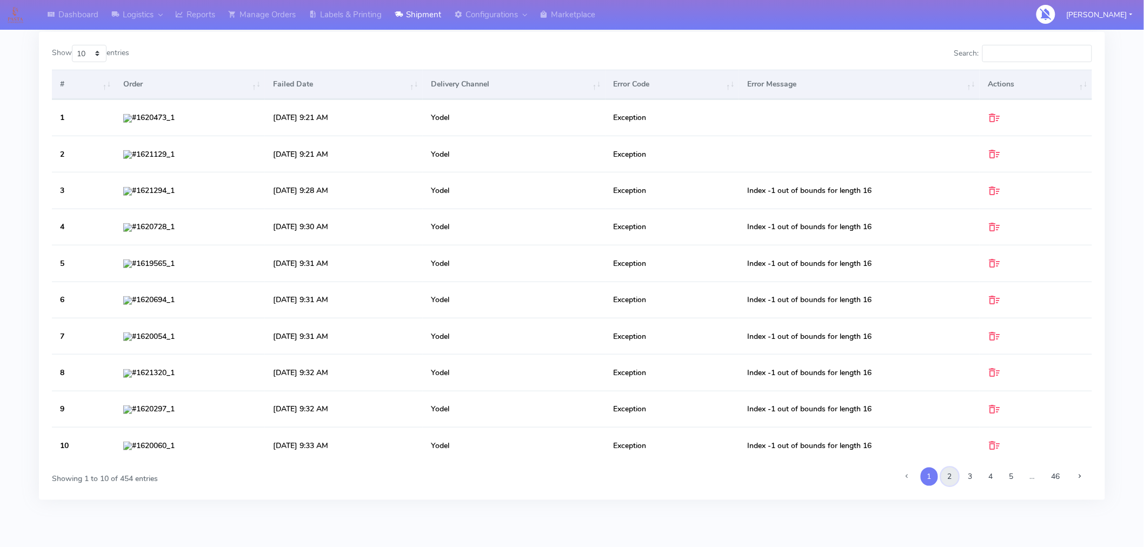
click at [951, 479] on link "2" at bounding box center [949, 476] width 17 height 18
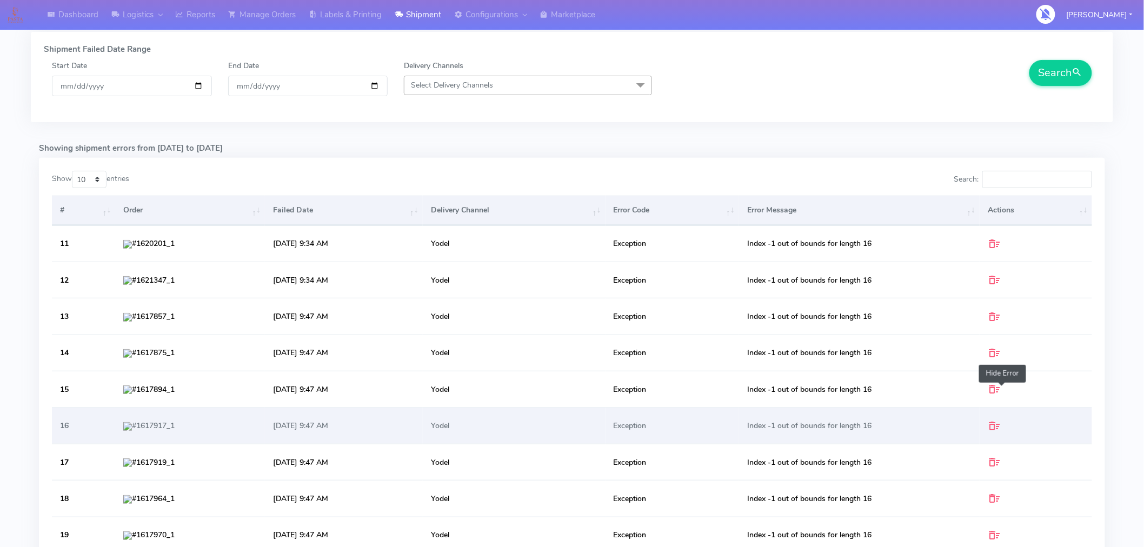
scroll to position [0, 0]
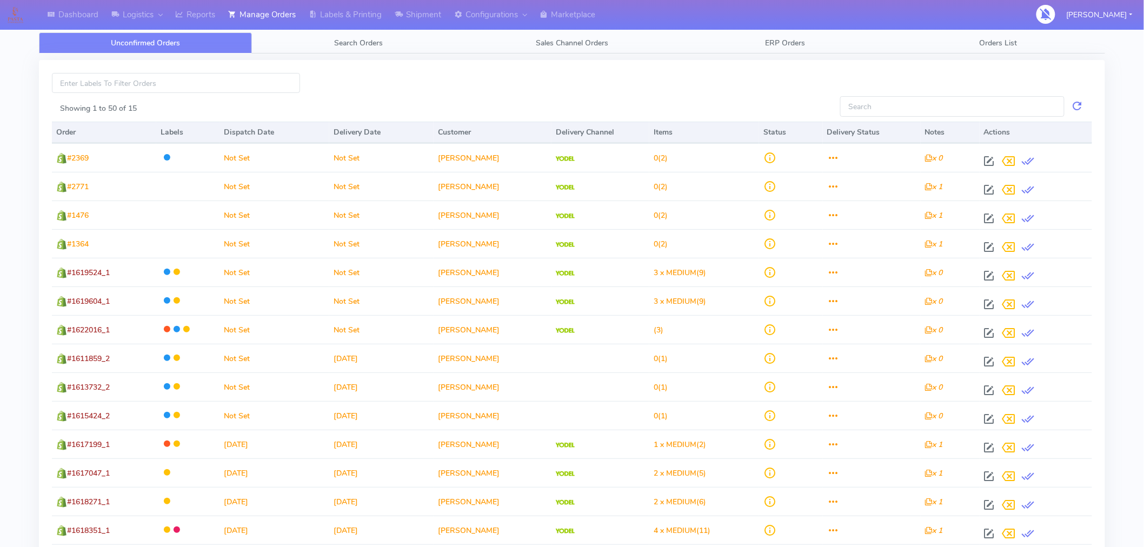
click at [369, 54] on div "Showing 1 to 50 of 15 Order Labels Dispatch Date Delivery Date Customer Deliver…" at bounding box center [572, 330] width 1082 height 552
click at [369, 44] on span "Search Orders" at bounding box center [359, 43] width 49 height 10
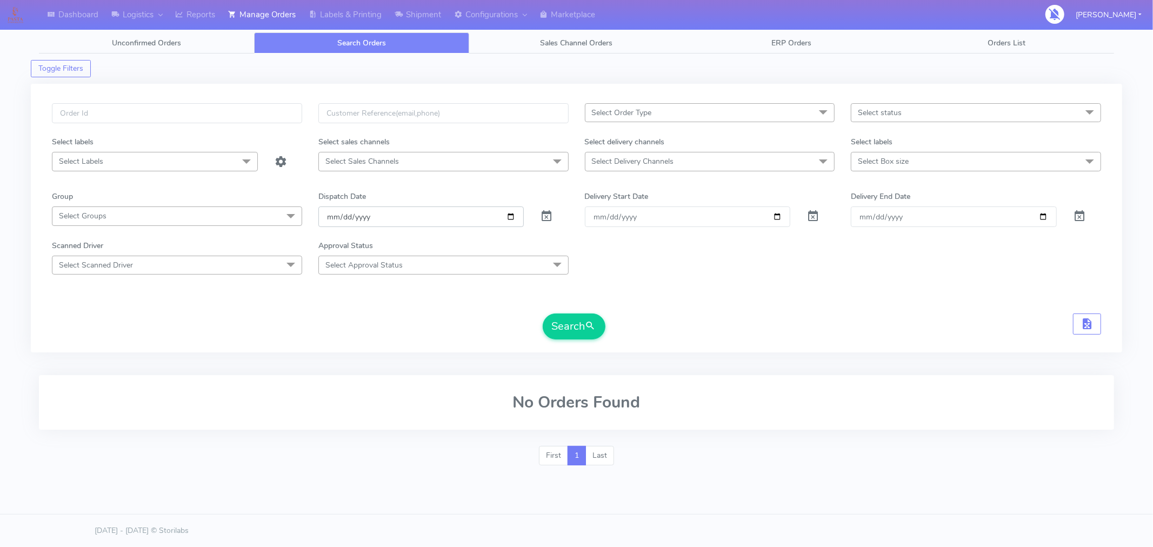
click at [511, 218] on input "[DATE]" at bounding box center [421, 216] width 206 height 20
type input "[DATE]"
click at [585, 334] on button "Search" at bounding box center [574, 326] width 63 height 26
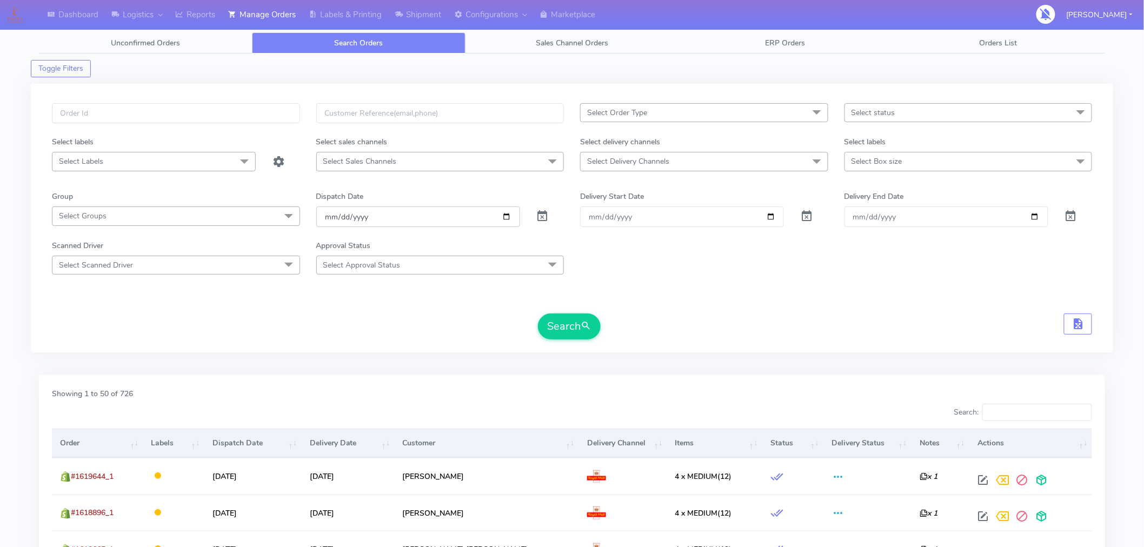
click at [509, 217] on input "[DATE]" at bounding box center [418, 216] width 204 height 20
click at [705, 293] on form "Select Order Type Select All MEALS ATAVI One Off Pasta Club Gift Kit Event Unkn…" at bounding box center [572, 221] width 1040 height 236
click at [579, 324] on button "Search" at bounding box center [569, 326] width 63 height 26
click at [881, 112] on span "Select status" at bounding box center [873, 113] width 44 height 10
click at [886, 202] on div "Confirmed" at bounding box center [968, 203] width 236 height 11
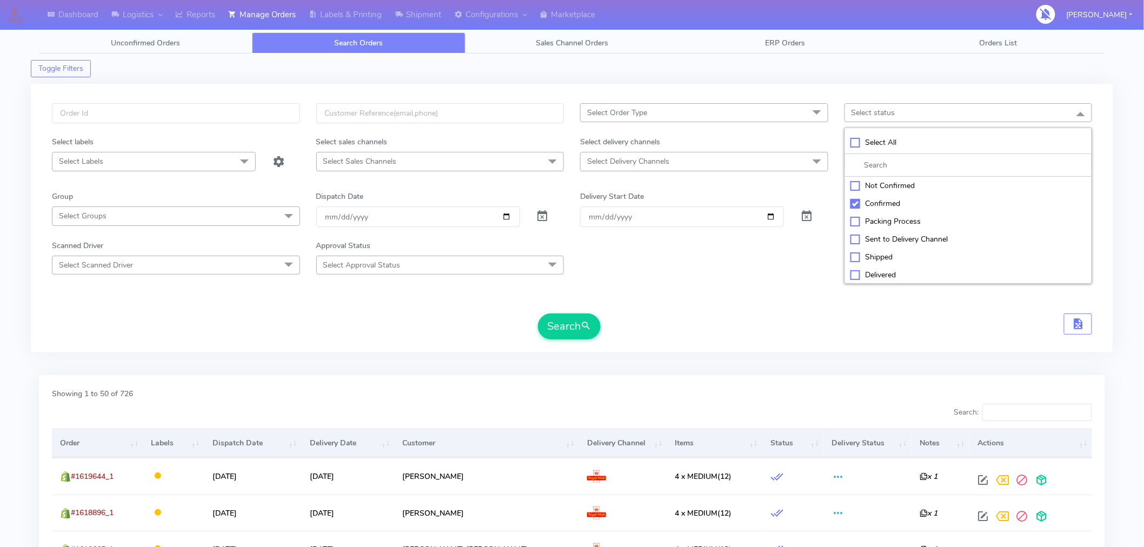
checkbox input "true"
click at [763, 281] on form "Select Order Type Select All MEALS ATAVI One Off Pasta Club Gift Kit Event Unkn…" at bounding box center [572, 221] width 1040 height 236
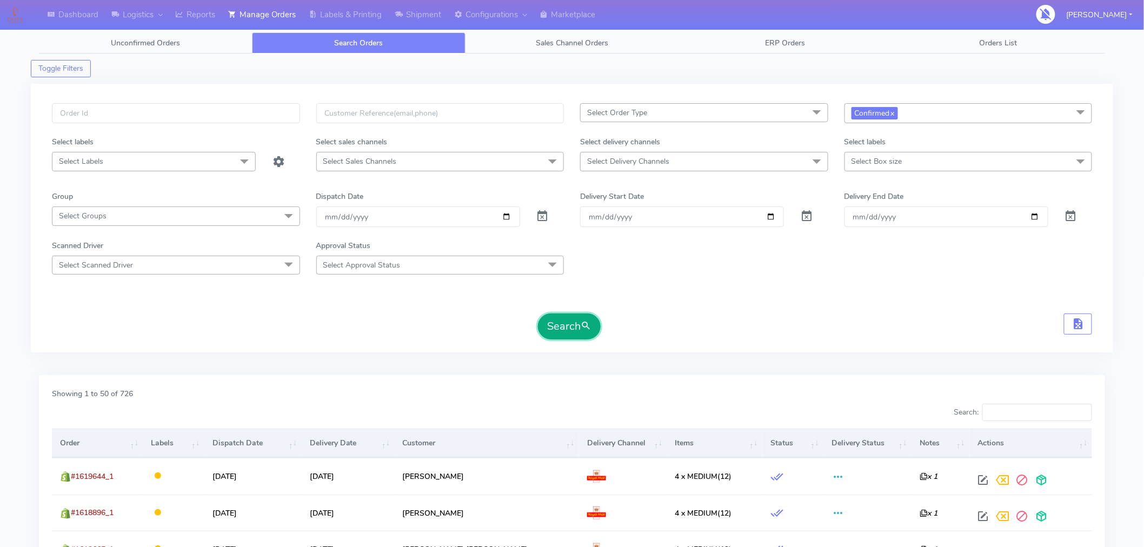
click at [580, 330] on button "Search" at bounding box center [569, 326] width 63 height 26
click at [954, 107] on span "Confirmed x" at bounding box center [968, 113] width 248 height 20
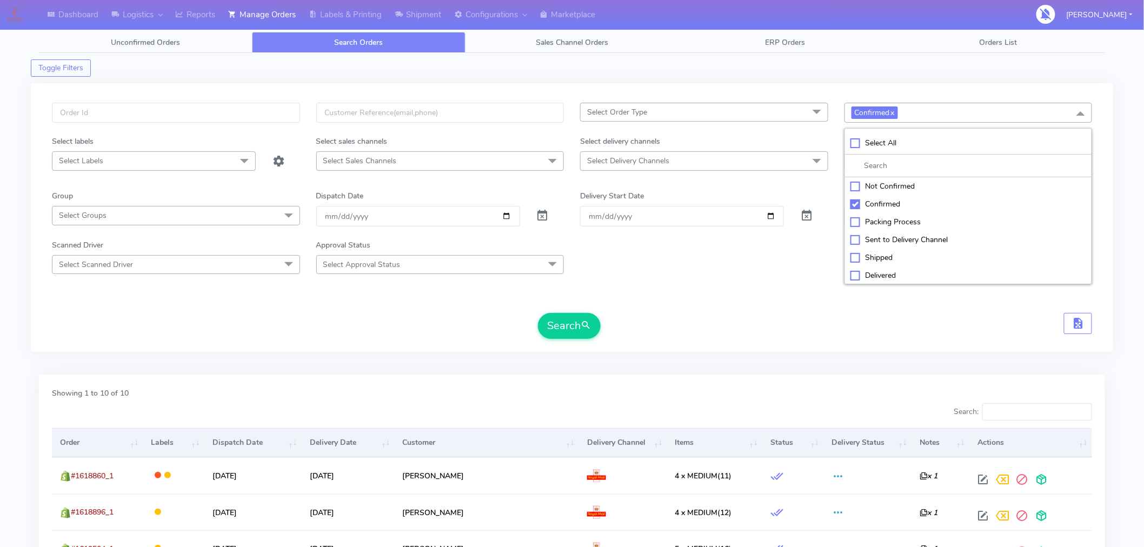
click at [893, 239] on div "Sent to Delivery Channel" at bounding box center [968, 239] width 236 height 11
checkbox input "true"
click at [575, 323] on button "Search" at bounding box center [569, 326] width 63 height 26
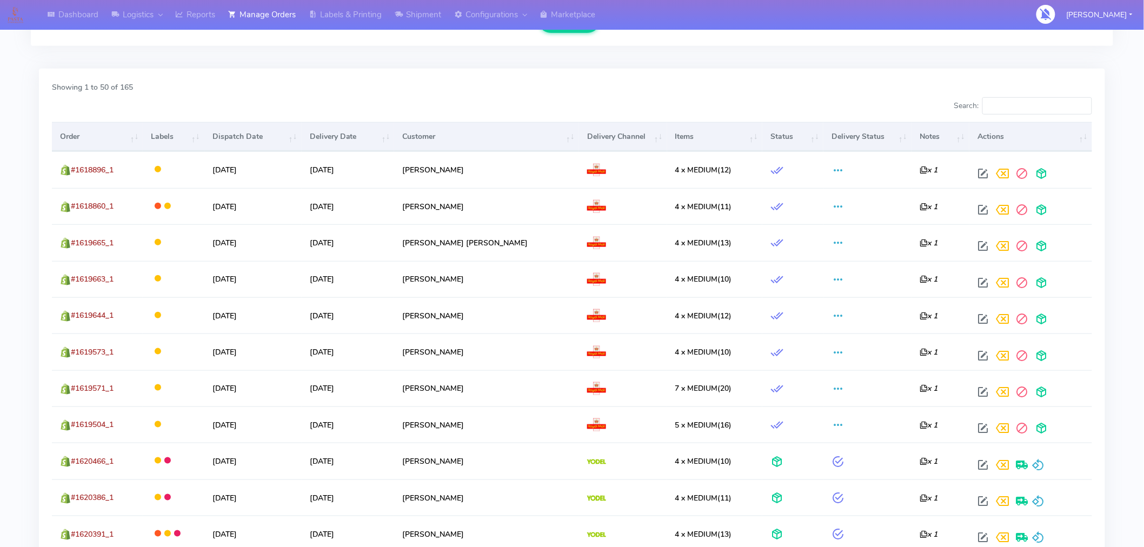
scroll to position [306, 0]
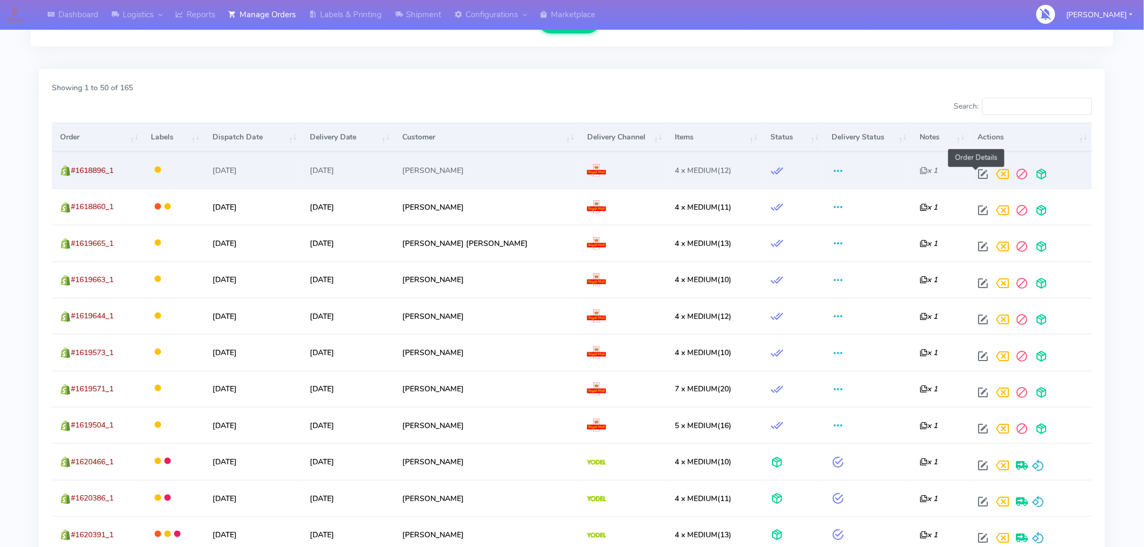
click at [976, 176] on span at bounding box center [982, 176] width 19 height 10
select select "3"
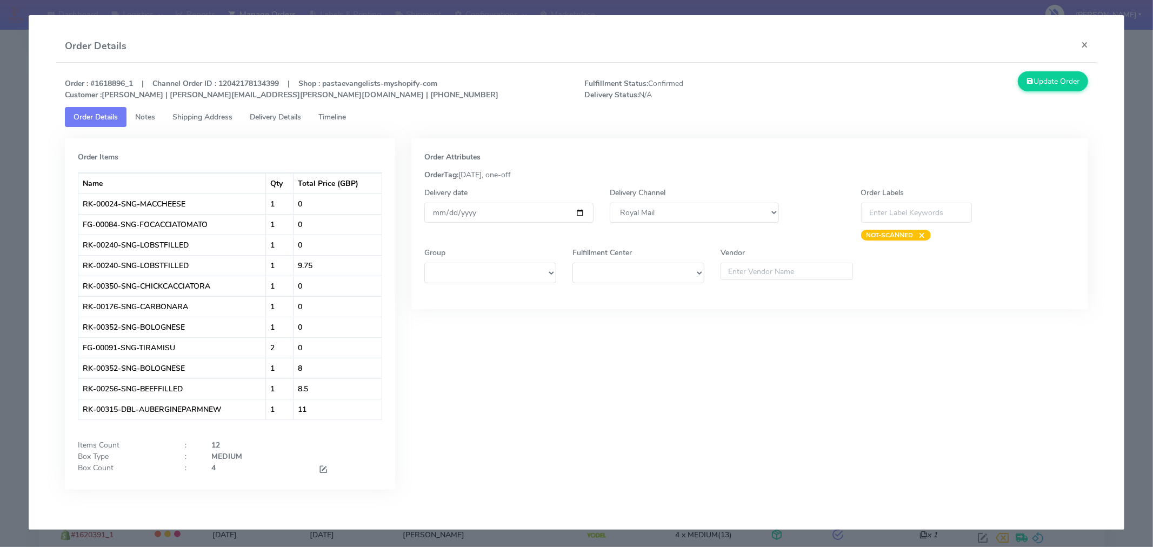
click at [334, 121] on span "Timeline" at bounding box center [332, 117] width 28 height 10
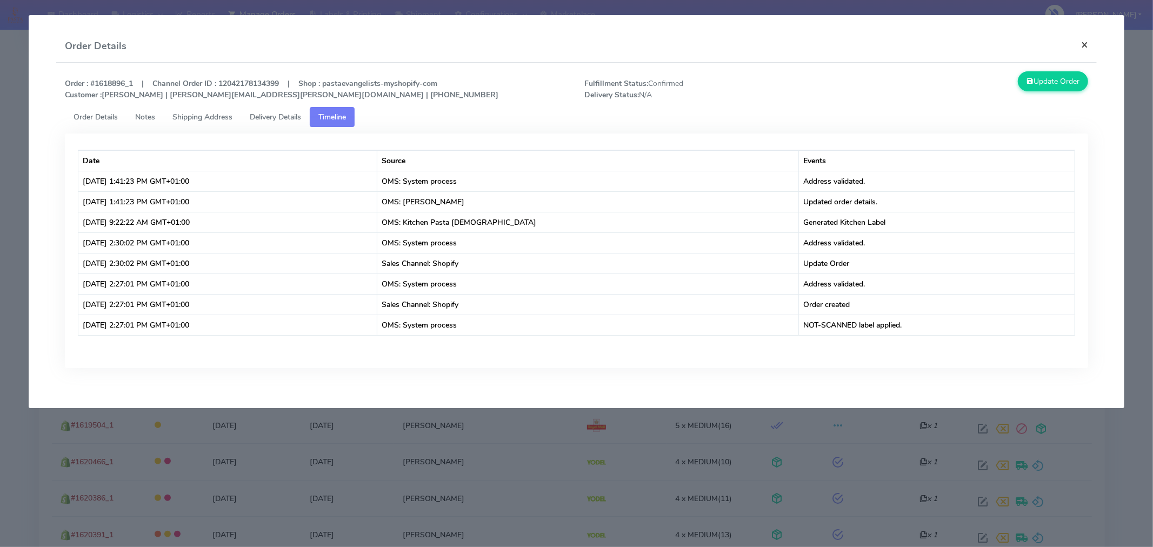
click at [1088, 42] on button "×" at bounding box center [1084, 44] width 24 height 29
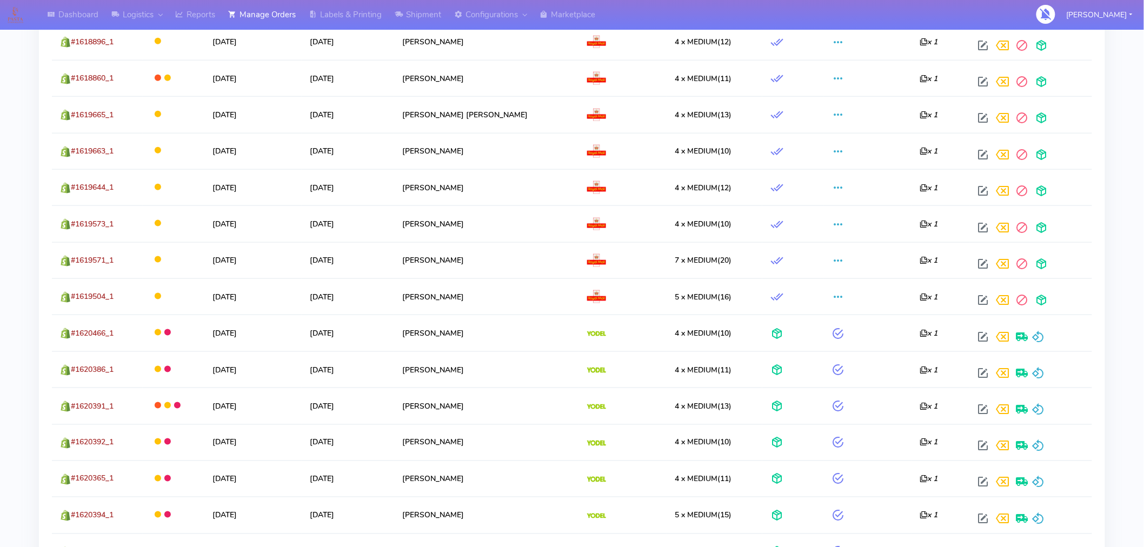
scroll to position [0, 0]
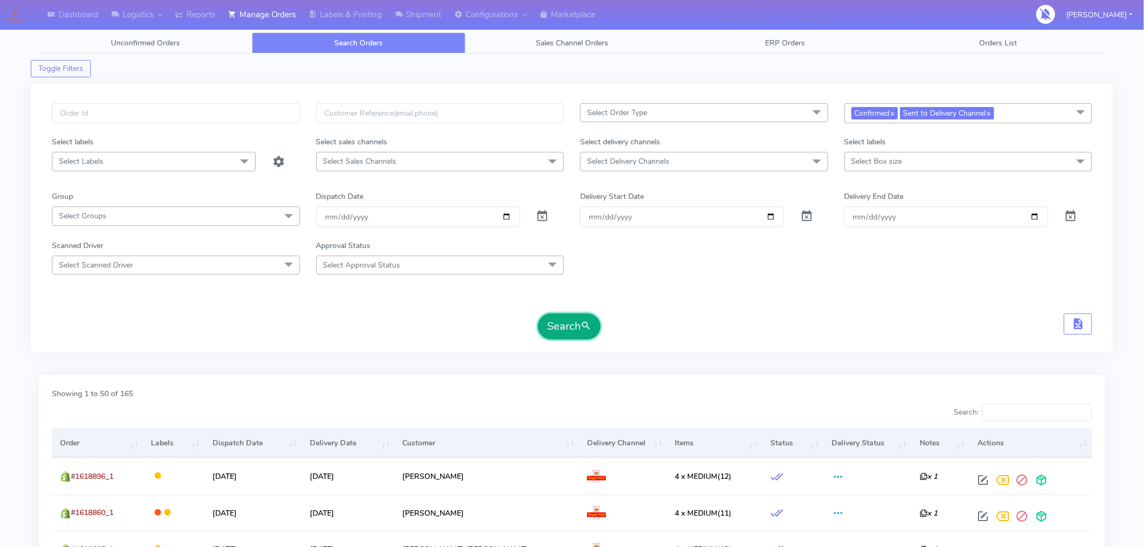
click at [582, 334] on button "Search" at bounding box center [569, 326] width 63 height 26
click at [509, 217] on input "[DATE]" at bounding box center [418, 216] width 204 height 20
click at [580, 330] on button "Search" at bounding box center [569, 326] width 63 height 26
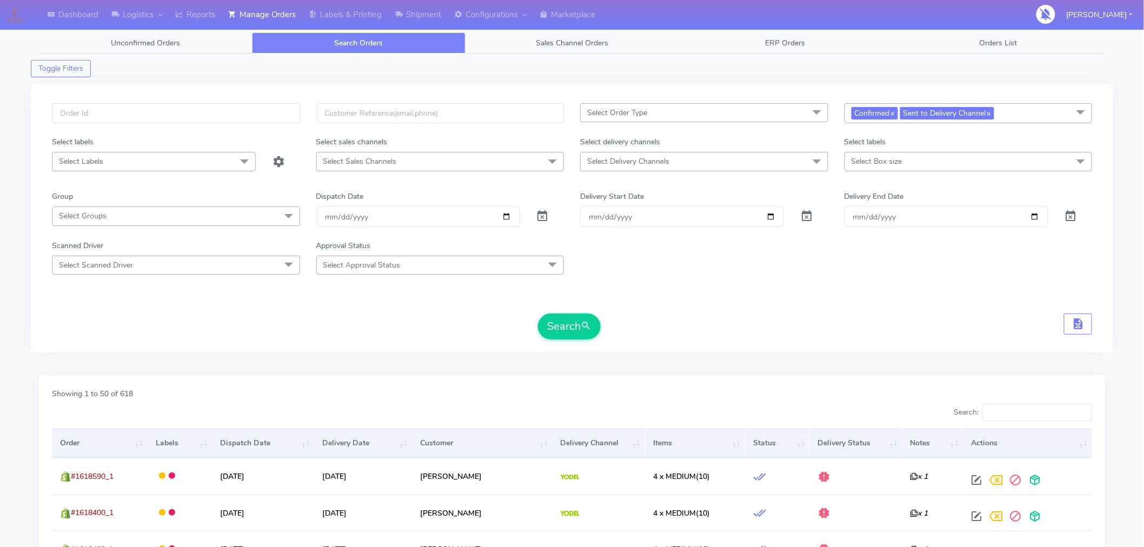
click at [730, 304] on form "Select Order Type Select All MEALS ATAVI One Off Pasta Club Gift Kit Event Unkn…" at bounding box center [572, 221] width 1040 height 236
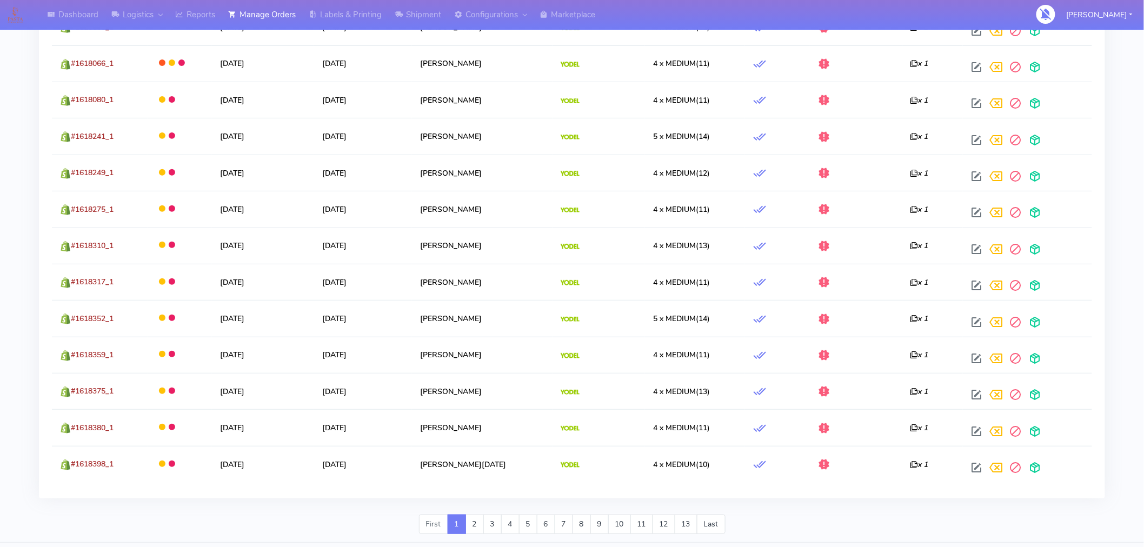
scroll to position [1827, 0]
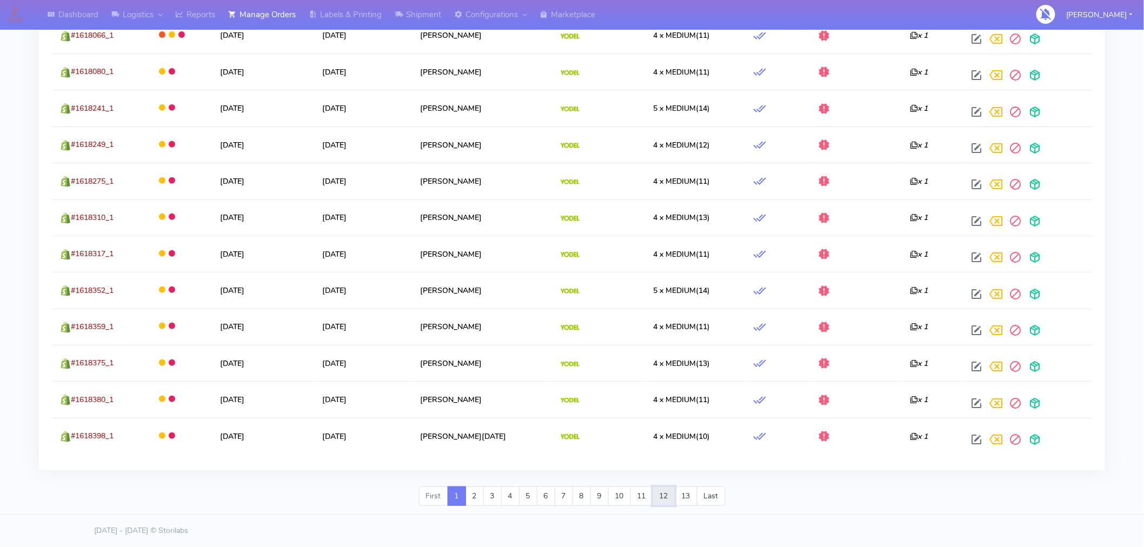
click at [669, 499] on link "12" at bounding box center [663, 495] width 23 height 19
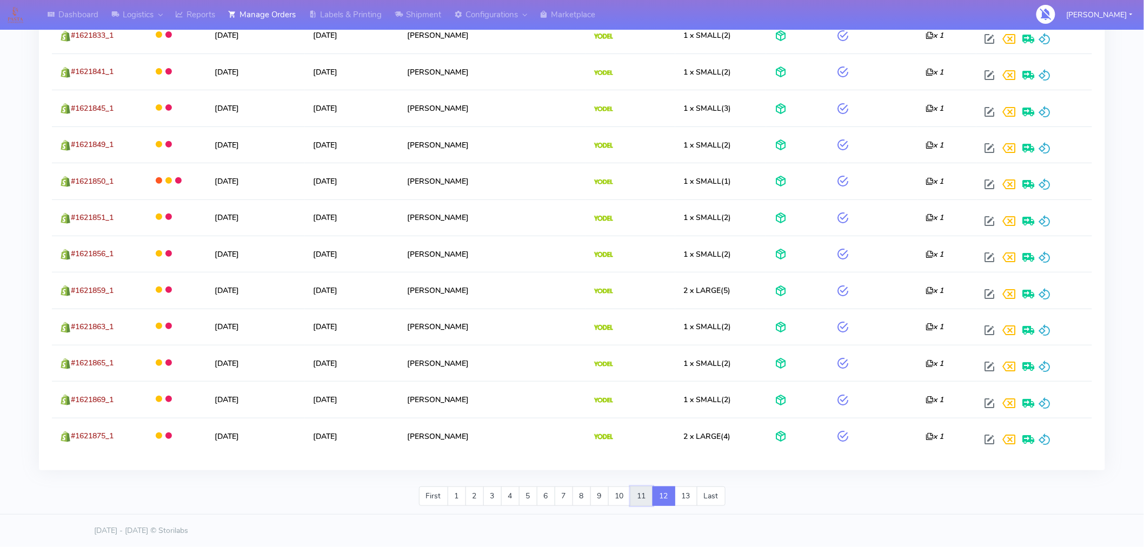
click at [643, 501] on link "11" at bounding box center [641, 495] width 23 height 19
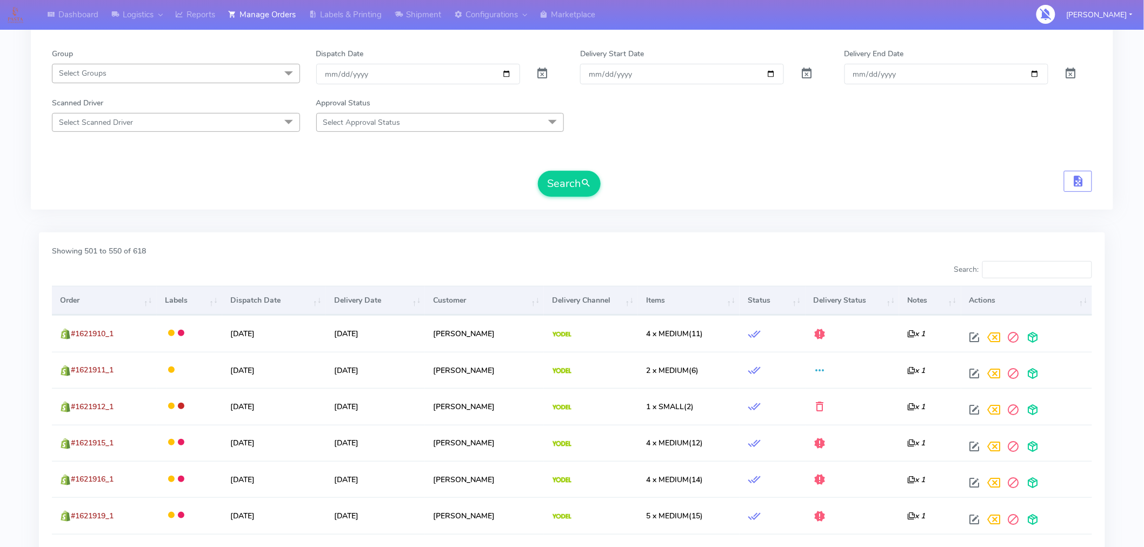
scroll to position [142, 0]
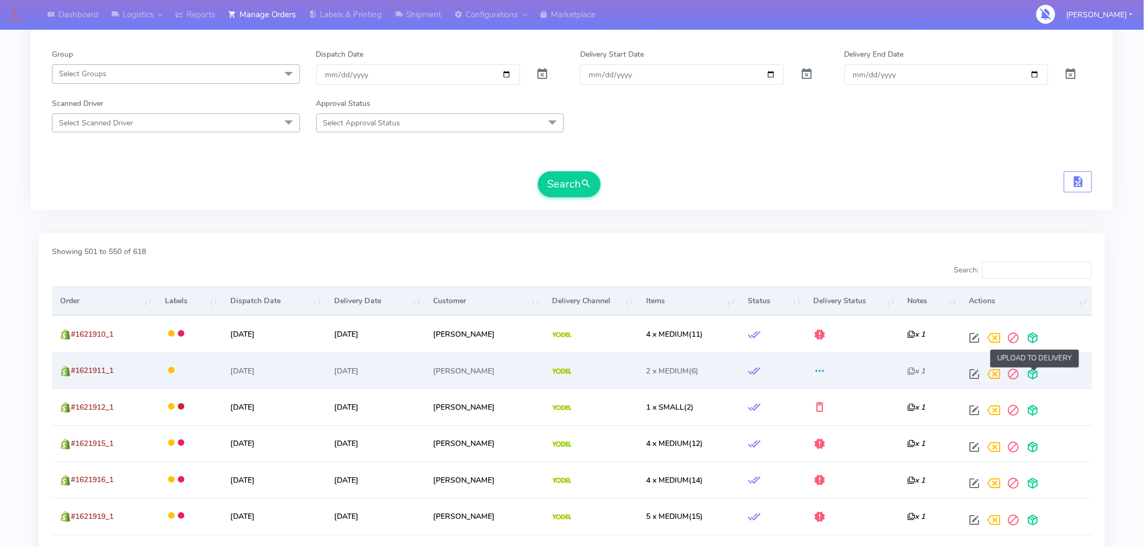
click at [1031, 371] on span at bounding box center [1032, 376] width 19 height 10
click at [990, 374] on span at bounding box center [989, 376] width 19 height 10
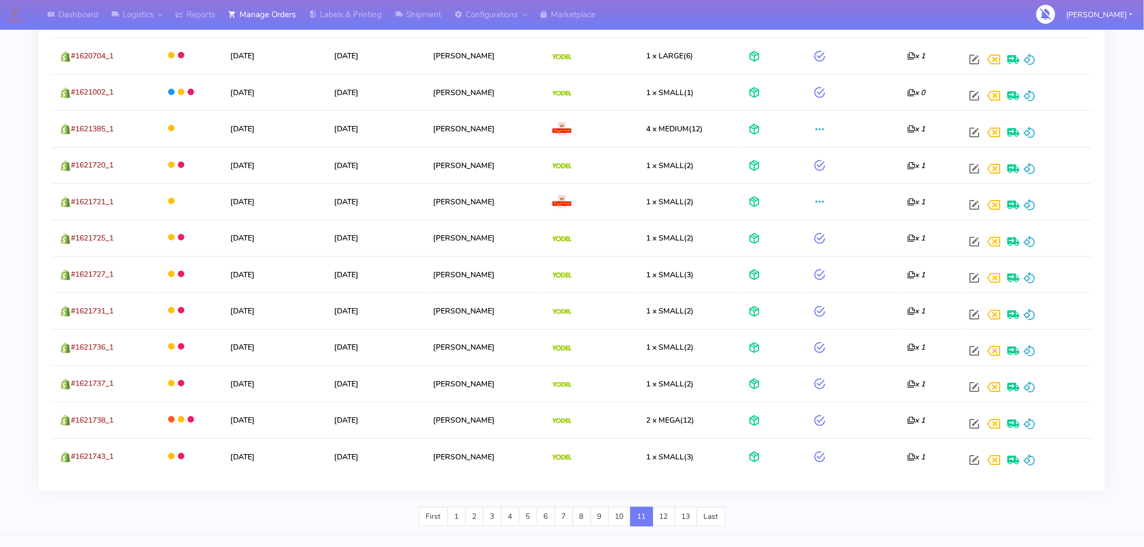
scroll to position [1827, 0]
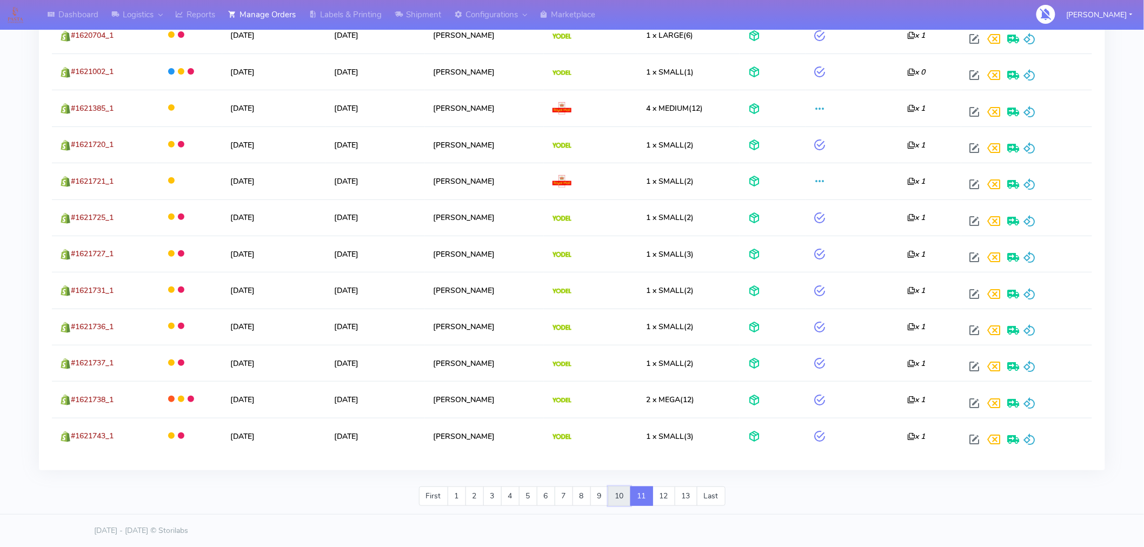
click at [620, 498] on link "10" at bounding box center [619, 495] width 23 height 19
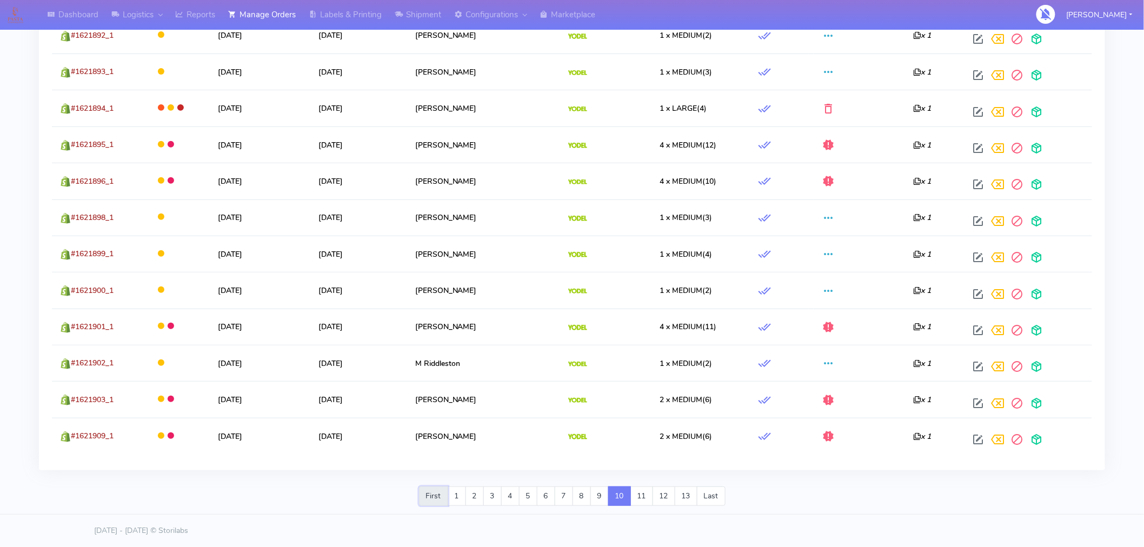
click at [433, 497] on link "First" at bounding box center [433, 495] width 29 height 19
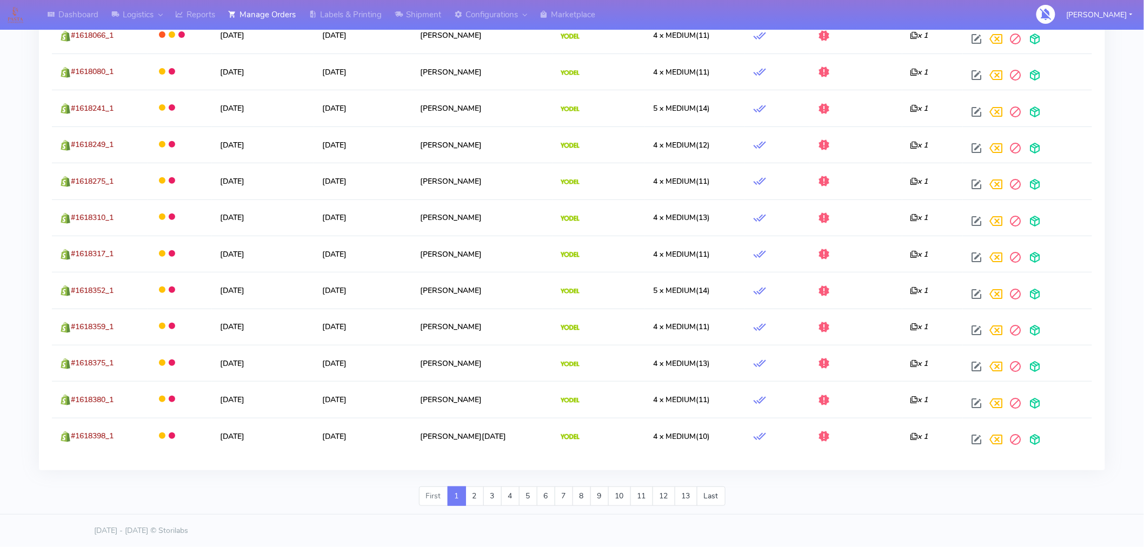
click at [858, 522] on footer "[DATE] - [DATE] © Storilabs" at bounding box center [572, 530] width 1144 height 33
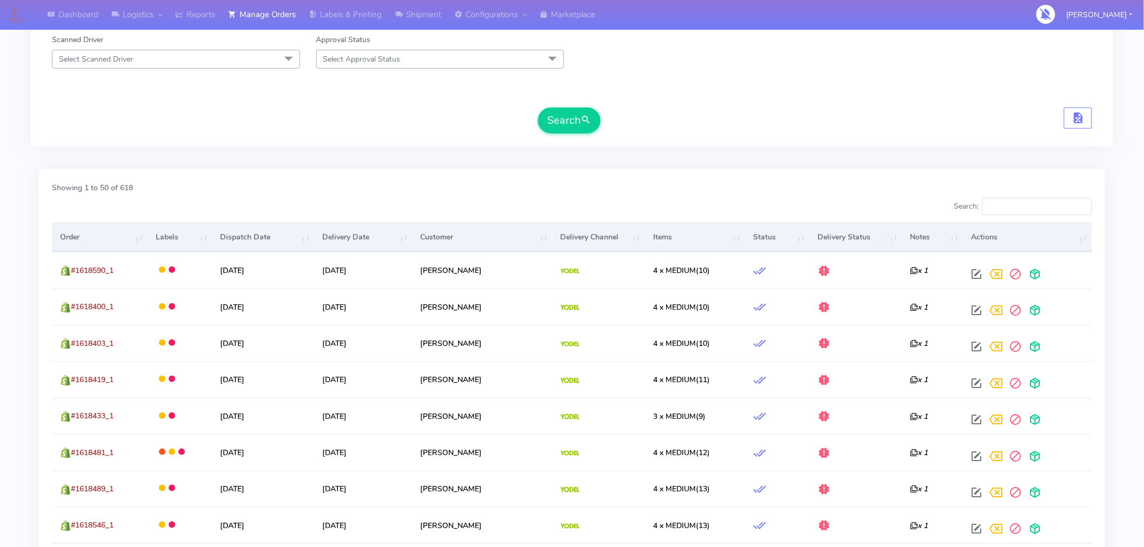
scroll to position [0, 0]
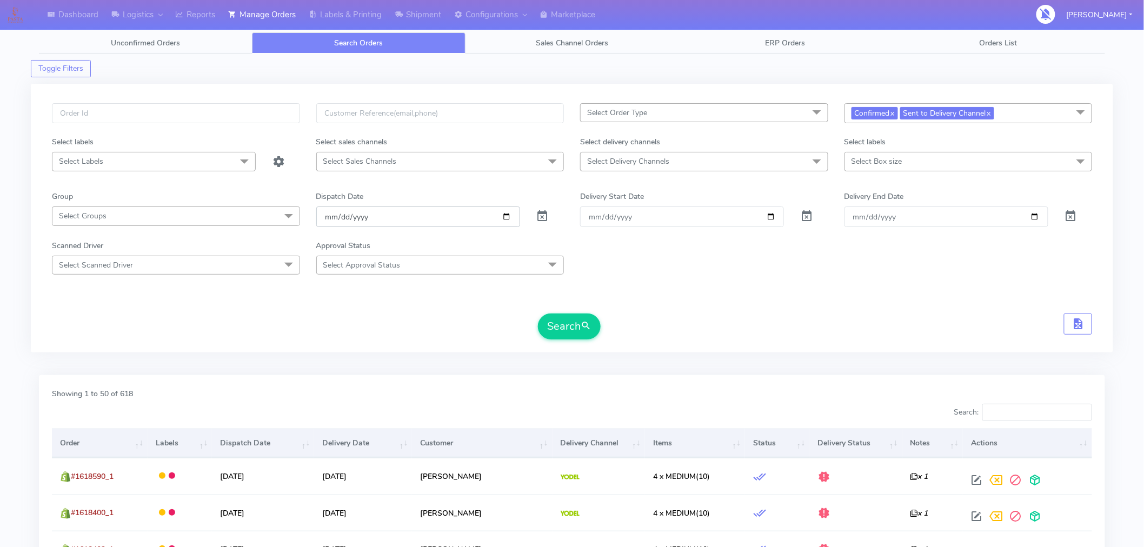
click at [506, 218] on input "[DATE]" at bounding box center [418, 216] width 204 height 20
type input "[DATE]"
click at [584, 330] on span "submit" at bounding box center [585, 326] width 11 height 15
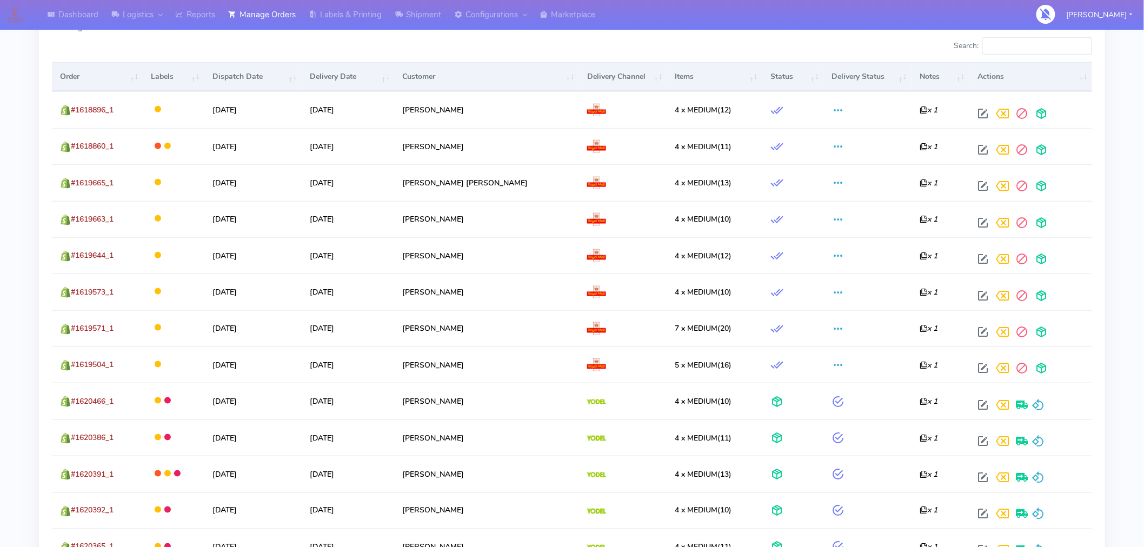
scroll to position [605, 0]
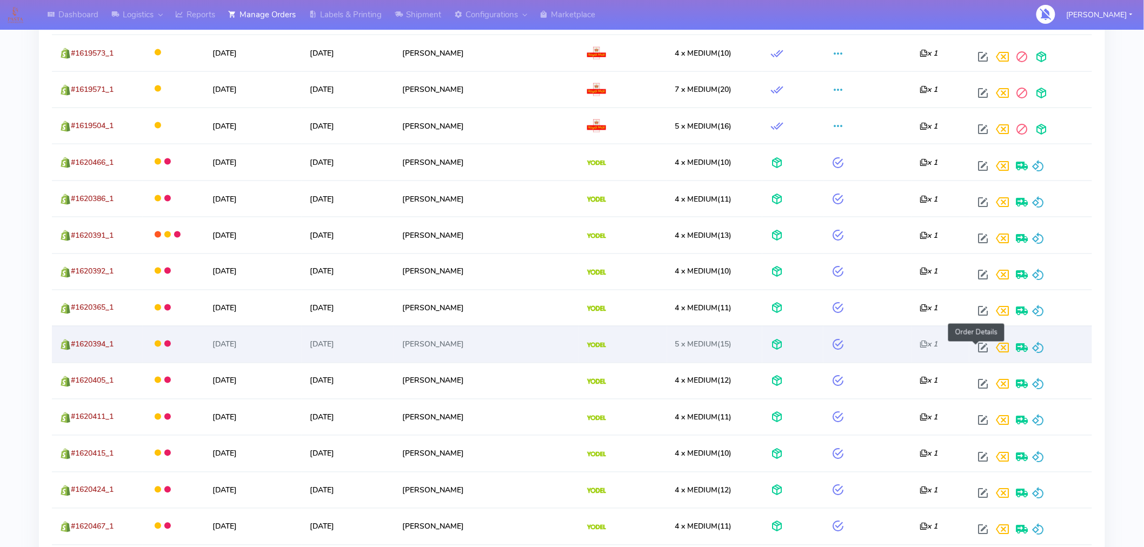
click at [974, 349] on span at bounding box center [982, 350] width 19 height 10
select select "5"
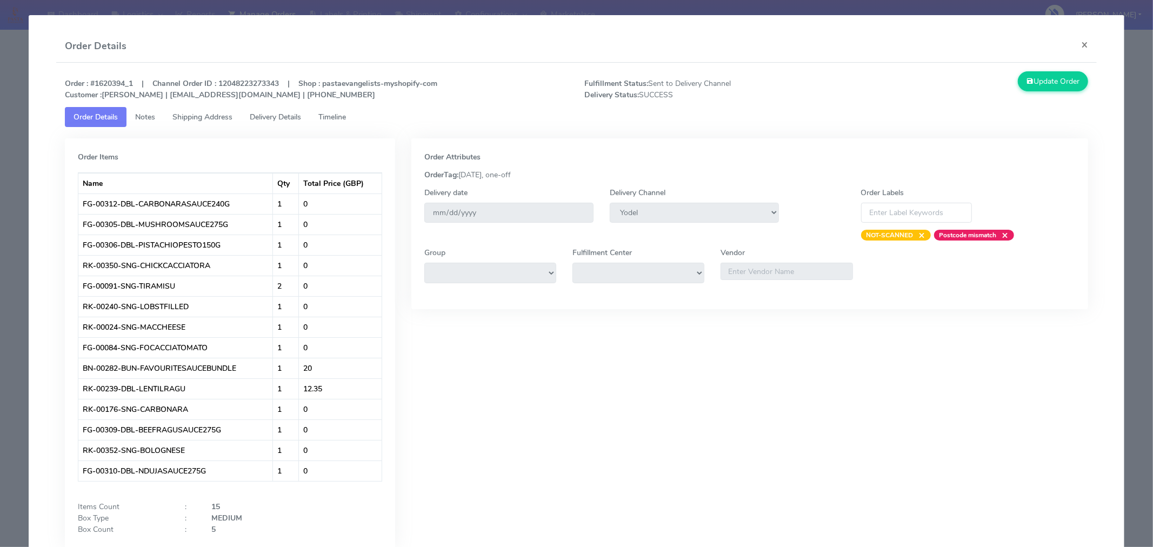
click at [344, 109] on link "Timeline" at bounding box center [332, 117] width 45 height 20
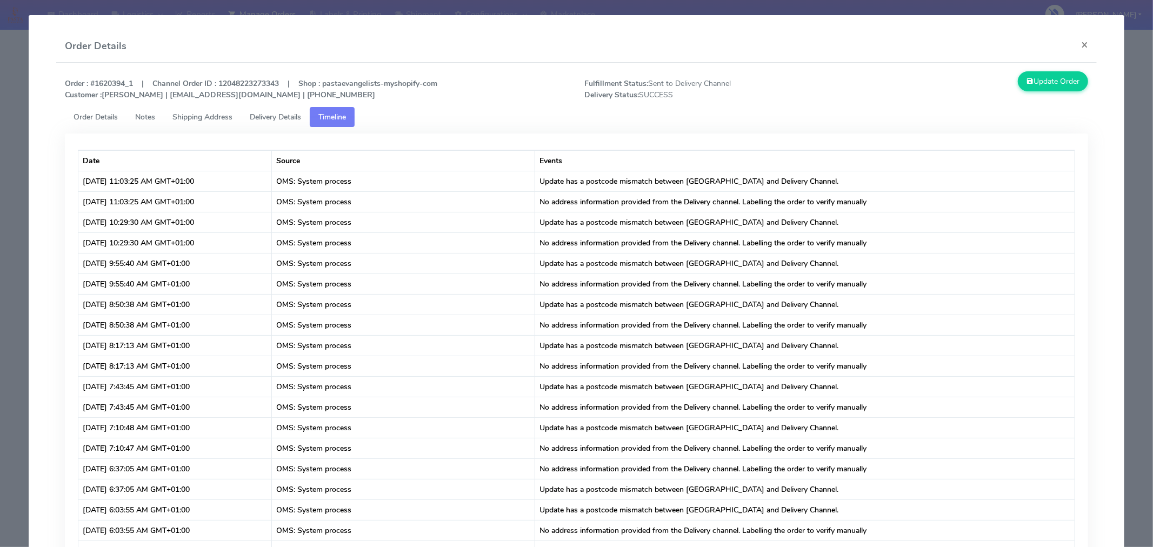
click at [98, 112] on span "Order Details" at bounding box center [96, 117] width 44 height 10
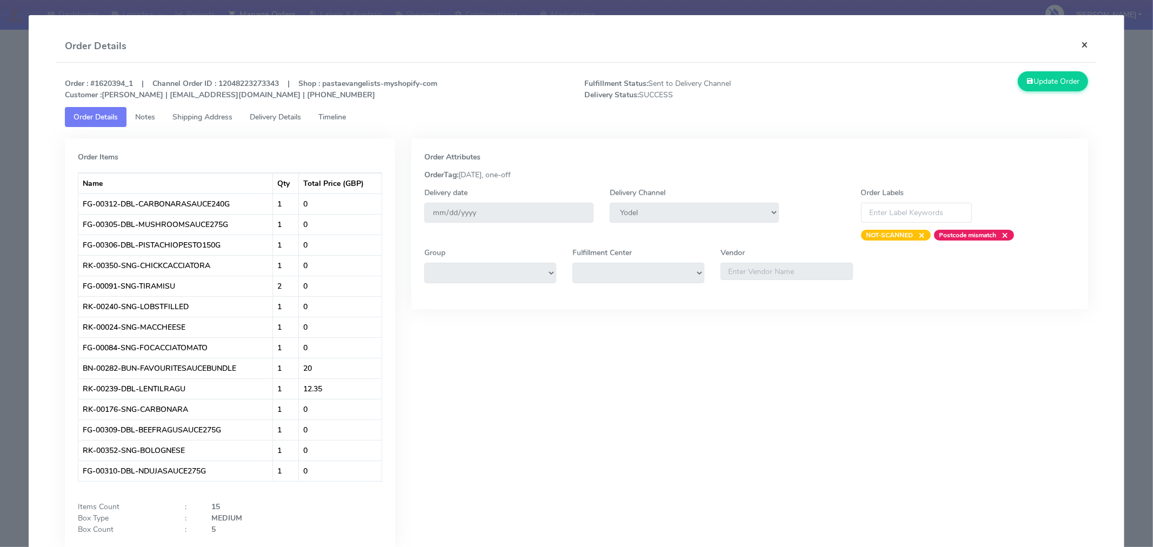
click at [1074, 48] on button "×" at bounding box center [1084, 44] width 24 height 29
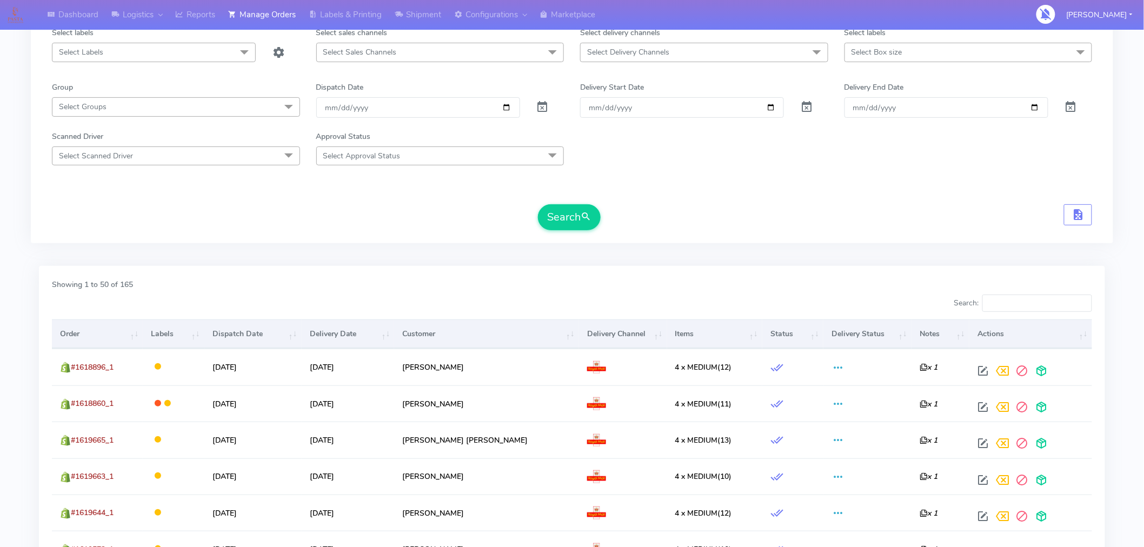
scroll to position [0, 0]
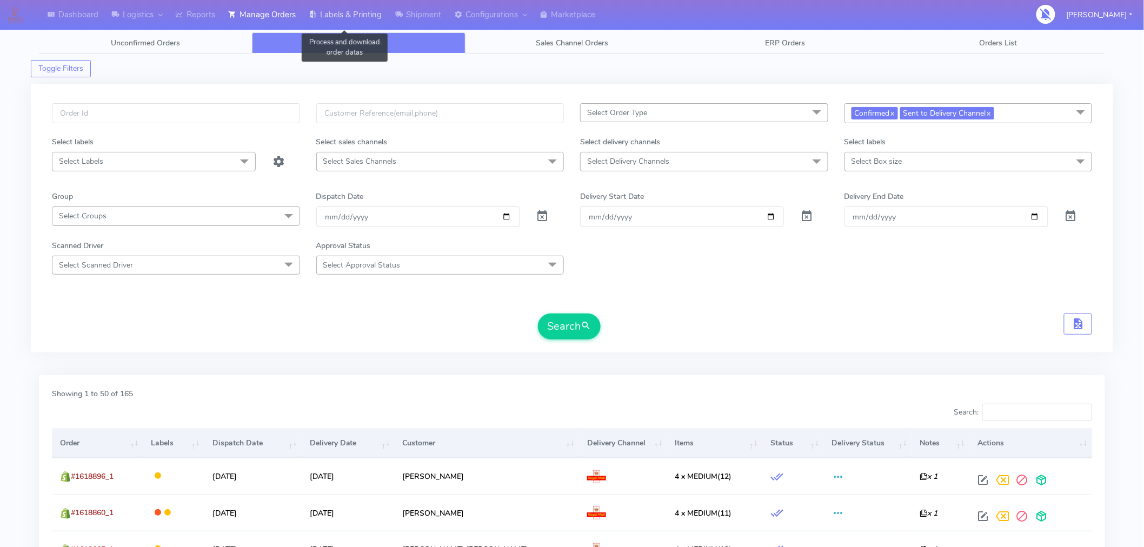
click at [342, 17] on link "Labels & Printing" at bounding box center [345, 15] width 86 height 30
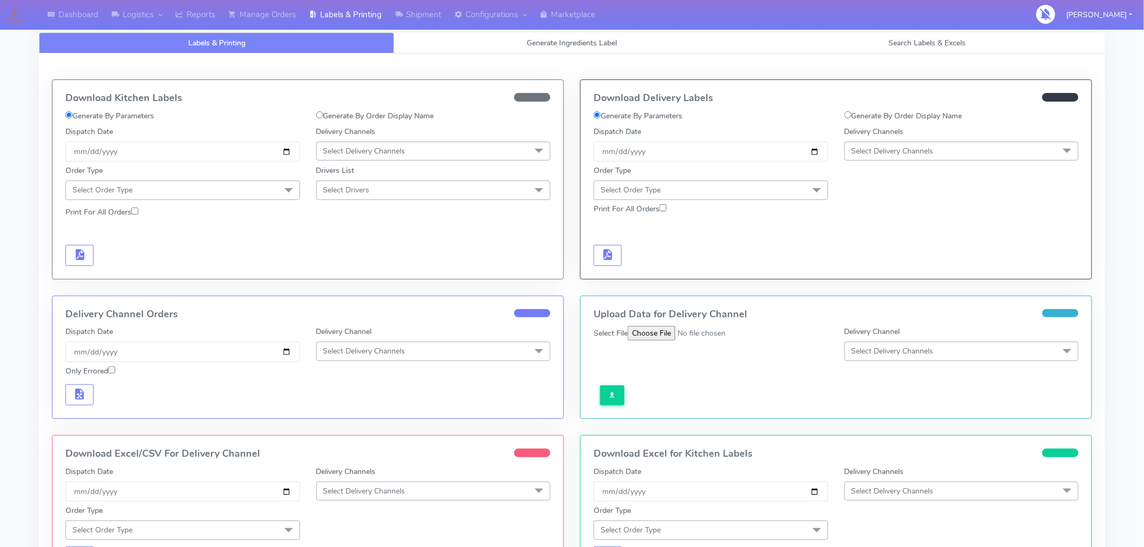
click at [318, 116] on input "Generate By Order Display Name" at bounding box center [319, 114] width 7 height 7
radio input "true"
click at [258, 166] on input "Order Display Name" at bounding box center [182, 158] width 235 height 20
click at [255, 125] on div "Generate By Parameters" at bounding box center [182, 118] width 251 height 16
click at [149, 118] on label "Generate By Parameters" at bounding box center [109, 115] width 89 height 11
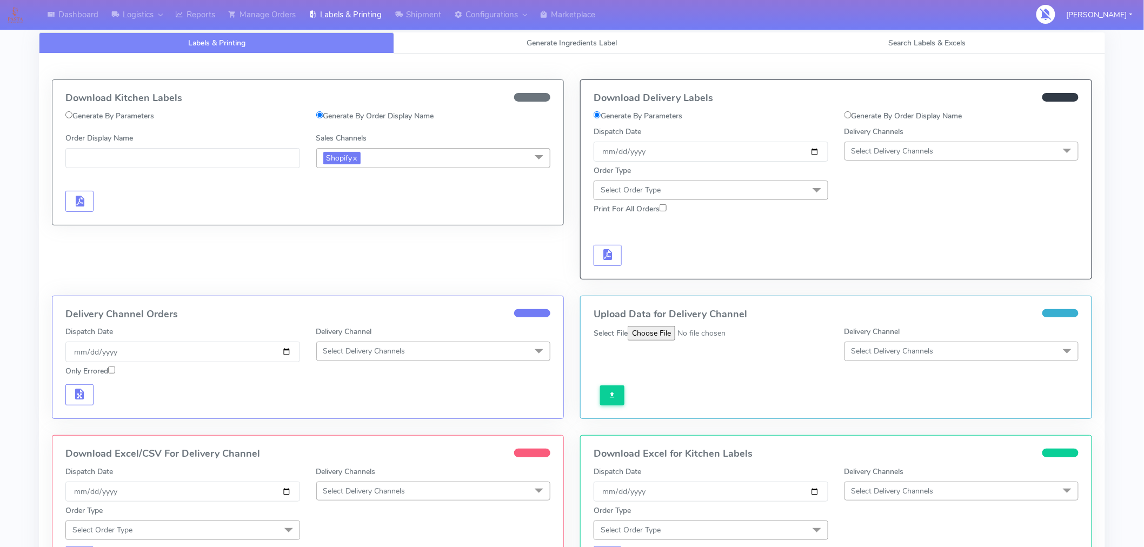
click at [72, 118] on input "Generate By Parameters" at bounding box center [68, 114] width 7 height 7
radio input "true"
click at [364, 149] on span "Select Delivery Channels" at bounding box center [364, 151] width 82 height 10
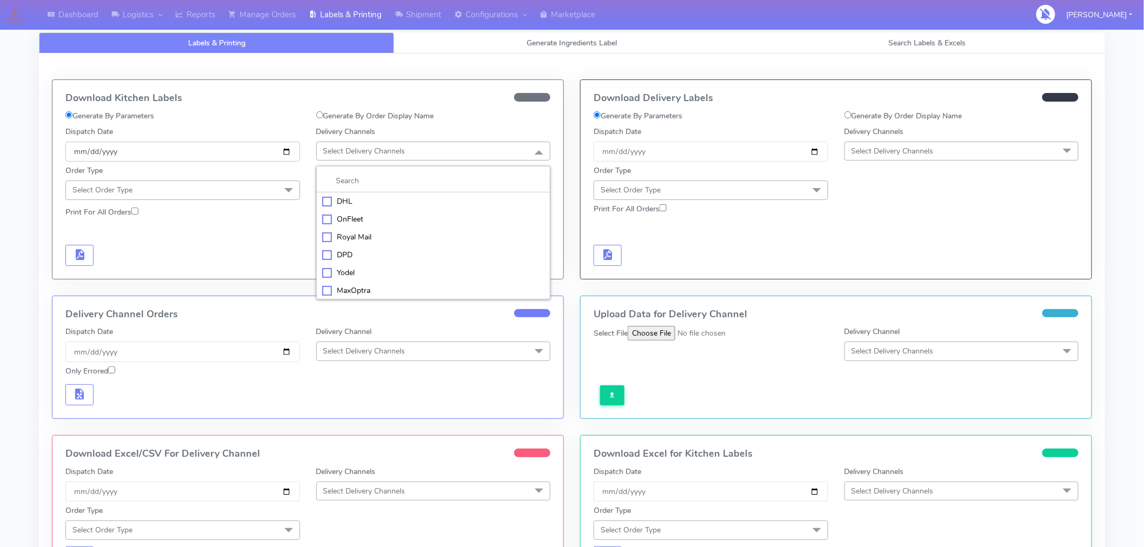
click at [287, 149] on input "[DATE]" at bounding box center [182, 152] width 235 height 20
type input "[DATE]"
click at [388, 148] on span "Select Delivery Channels" at bounding box center [364, 151] width 82 height 10
click at [347, 275] on div "Yodel" at bounding box center [433, 272] width 223 height 11
click at [263, 190] on span "Select Order Type" at bounding box center [182, 190] width 235 height 19
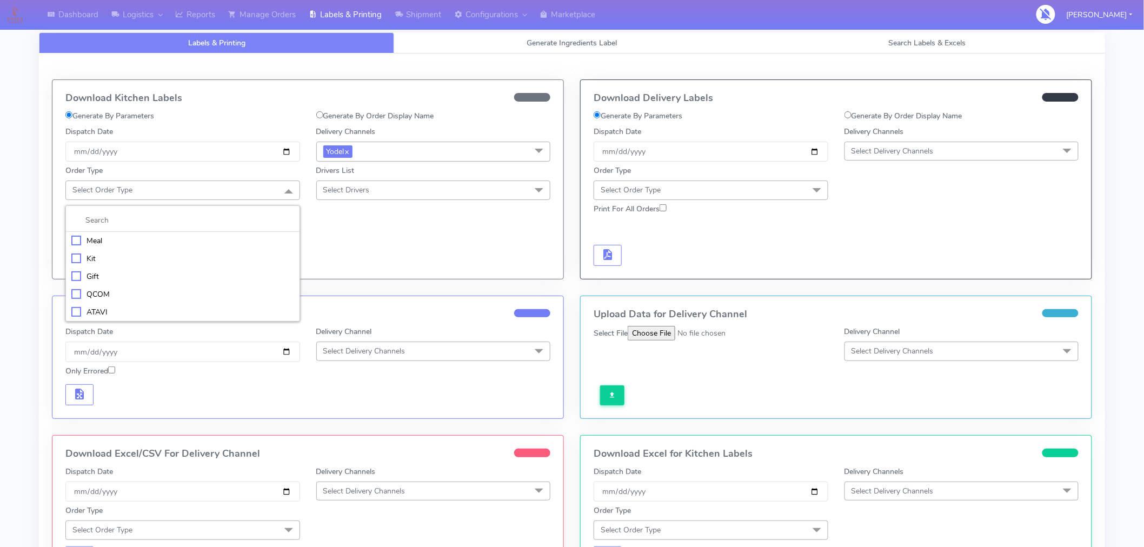
click at [97, 245] on div "Meal" at bounding box center [182, 240] width 223 height 11
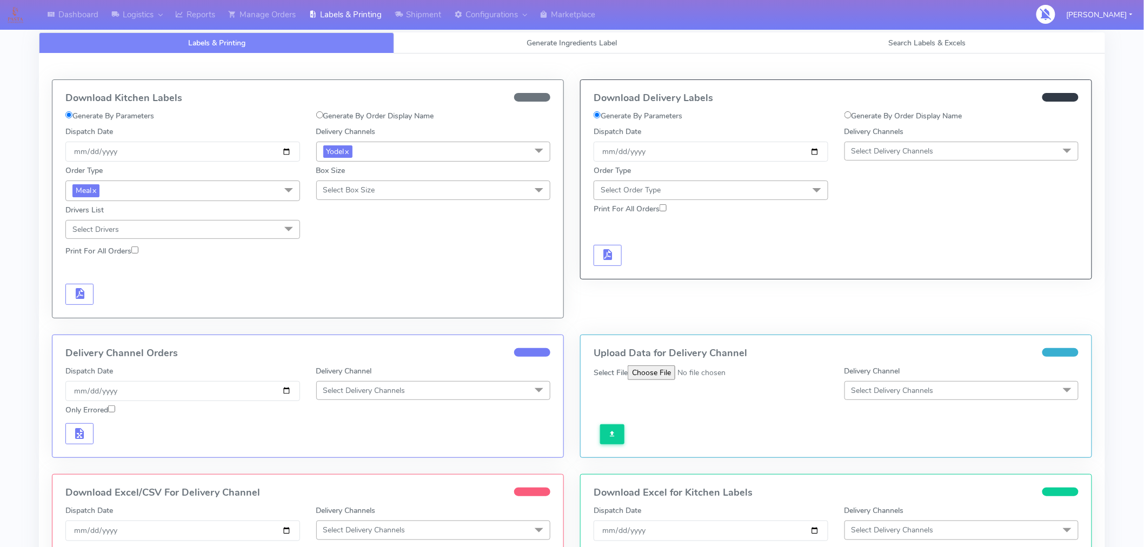
click at [342, 190] on span "Select Box Size" at bounding box center [349, 190] width 52 height 10
click at [351, 273] on div "Medium" at bounding box center [433, 276] width 223 height 11
click at [380, 265] on form "Generate By Parameters Generate By Order Display Name Dispatch Date [DATE] Deli…" at bounding box center [307, 207] width 485 height 195
click at [575, 49] on link "Generate Ingredients Label" at bounding box center [571, 42] width 355 height 21
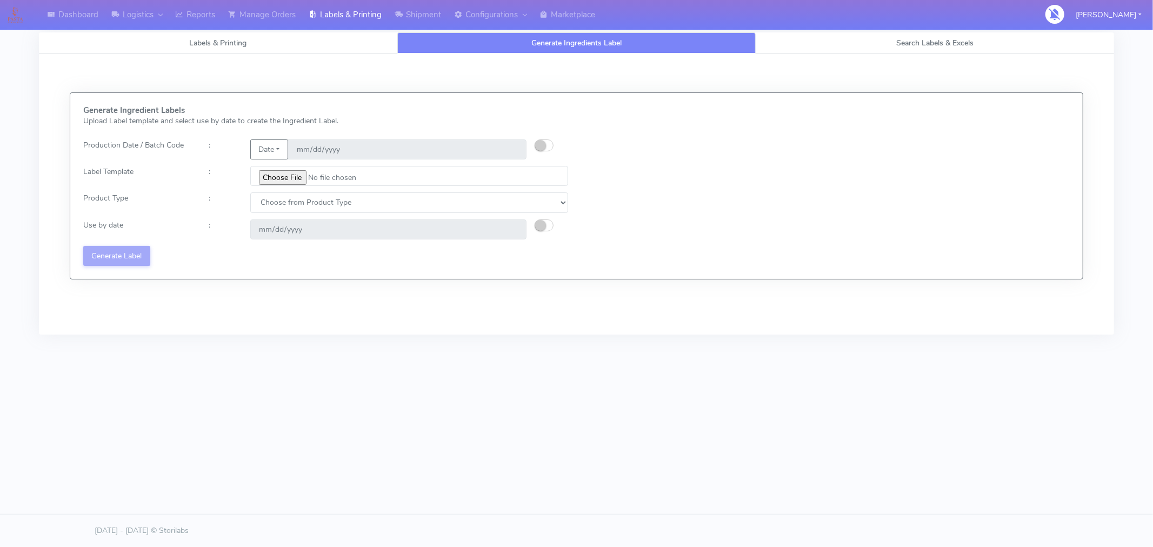
click at [829, 251] on div "Generate Ingredient Labels Upload Label template and select use by date to crea…" at bounding box center [576, 186] width 1003 height 160
click at [265, 14] on link "Manage Orders" at bounding box center [262, 15] width 81 height 30
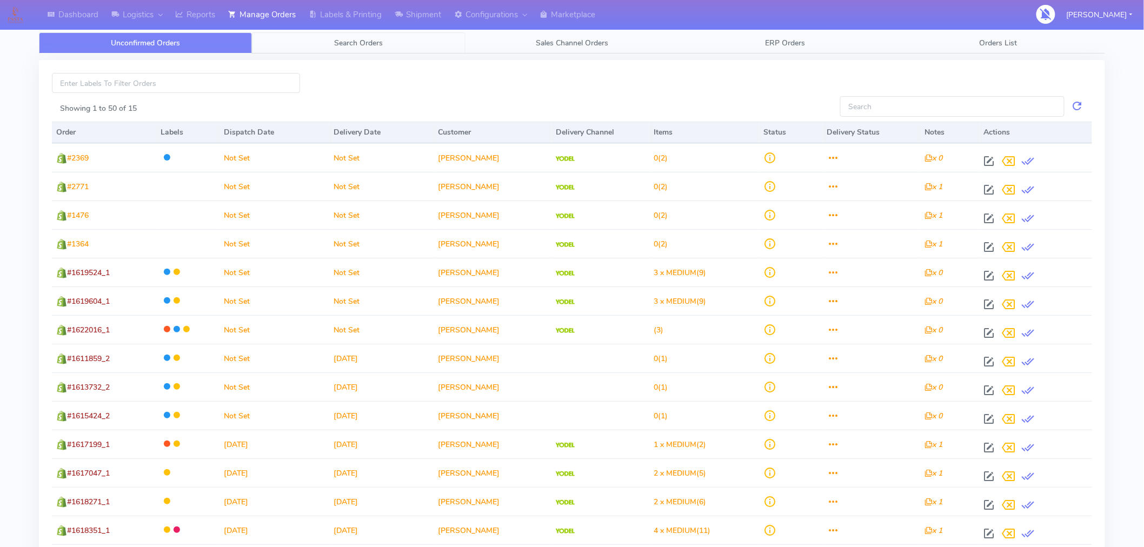
click at [364, 47] on span "Search Orders" at bounding box center [359, 43] width 49 height 10
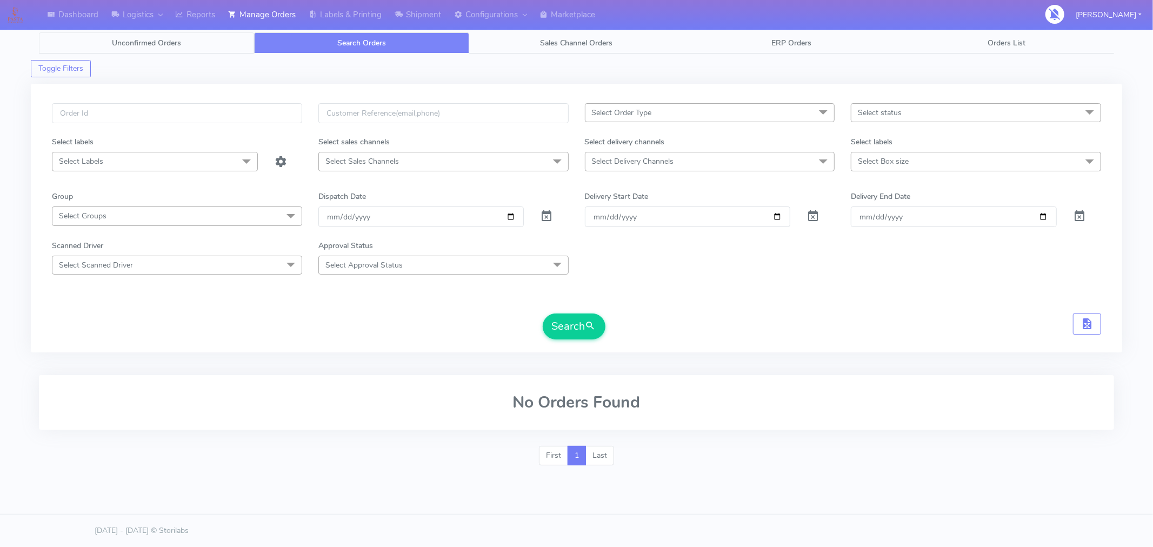
click at [157, 46] on span "Unconfirmed Orders" at bounding box center [146, 43] width 69 height 10
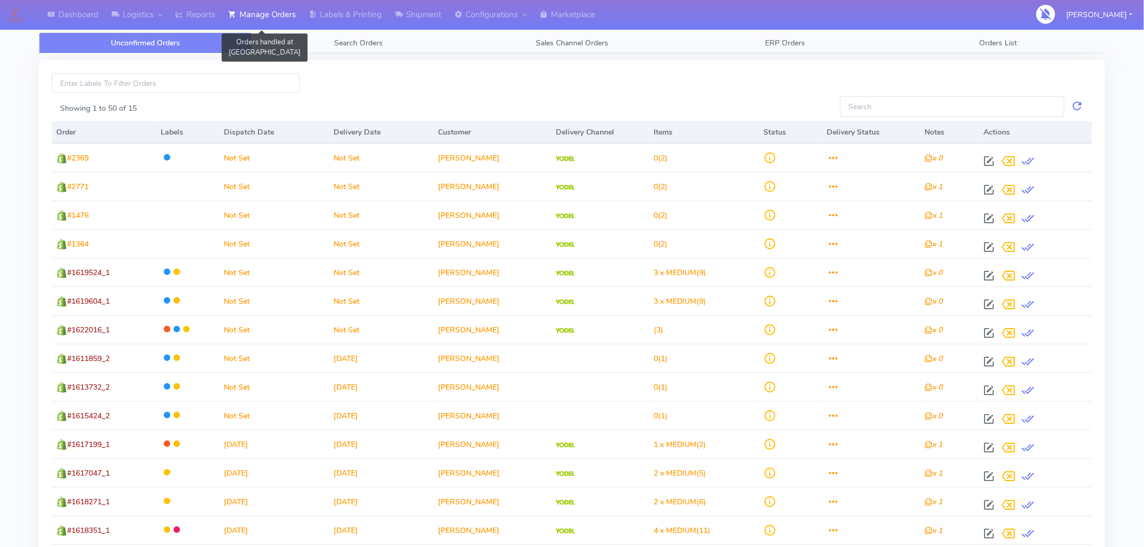
click at [285, 21] on link "Manage Orders" at bounding box center [262, 15] width 81 height 30
click at [352, 43] on span "Search Orders" at bounding box center [359, 43] width 49 height 10
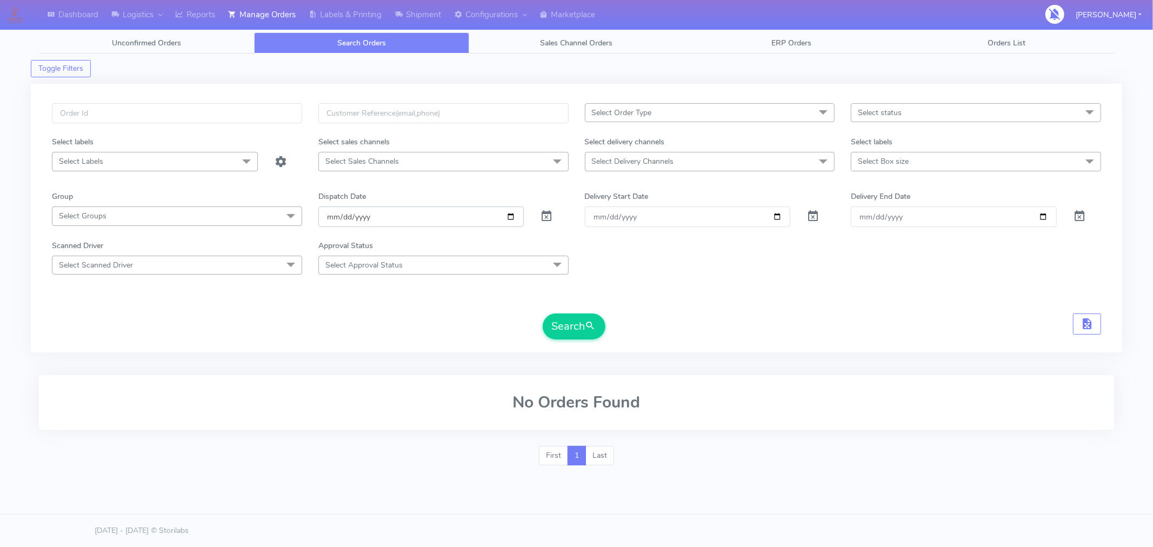
click at [509, 220] on input "[DATE]" at bounding box center [421, 216] width 206 height 20
type input "2025-09-03"
click at [578, 342] on div "Select Order Type Select All MEALS ATAVI One Off Pasta Club Gift Kit Event Unkn…" at bounding box center [576, 224] width 1065 height 243
click at [588, 328] on span "submit" at bounding box center [590, 326] width 11 height 15
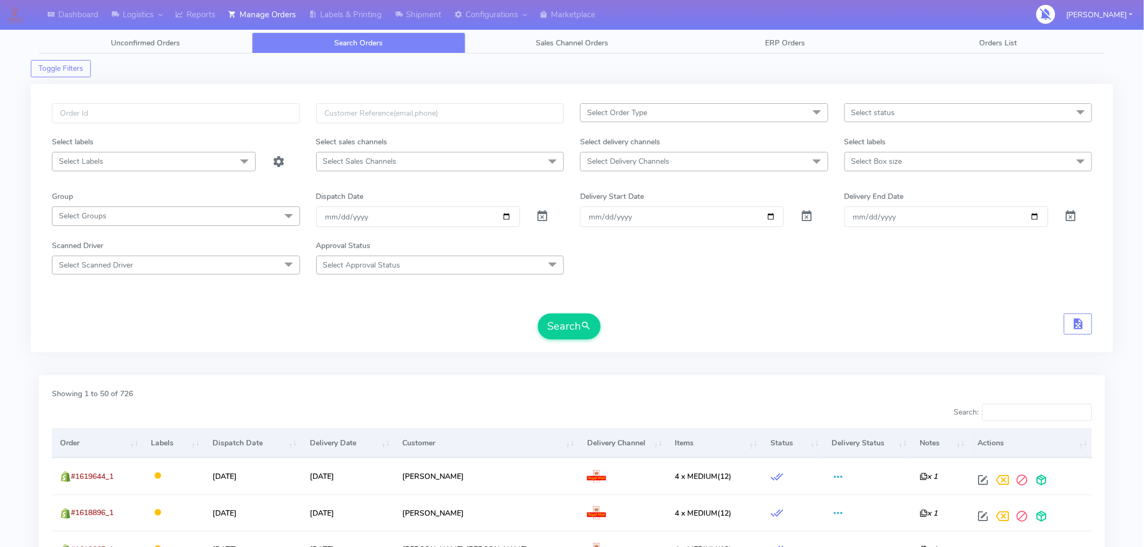
click at [904, 116] on span "Select status" at bounding box center [968, 112] width 248 height 19
click at [892, 239] on div "Sent to Delivery Channel" at bounding box center [968, 238] width 236 height 11
checkbox input "true"
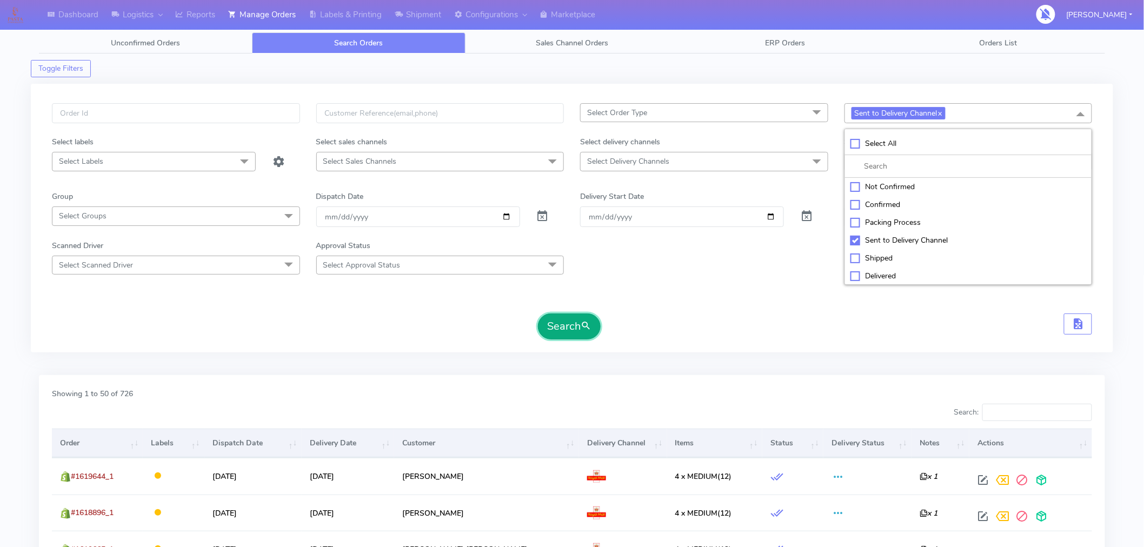
click at [566, 327] on button "Search" at bounding box center [569, 326] width 63 height 26
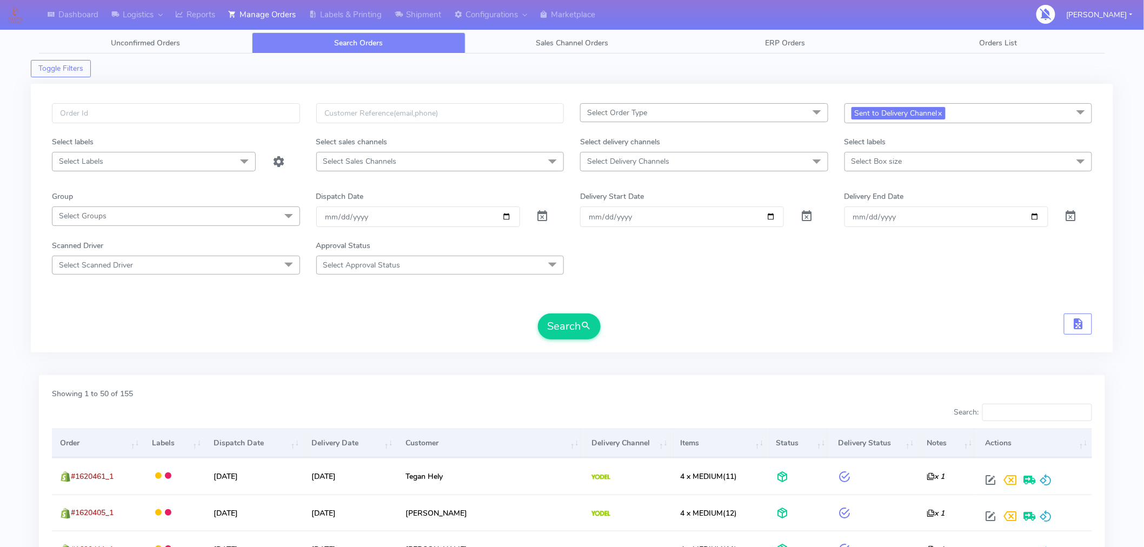
click at [652, 168] on span "Select Delivery Channels" at bounding box center [704, 161] width 248 height 19
click at [606, 305] on div "Yodel" at bounding box center [704, 305] width 236 height 11
checkbox input "true"
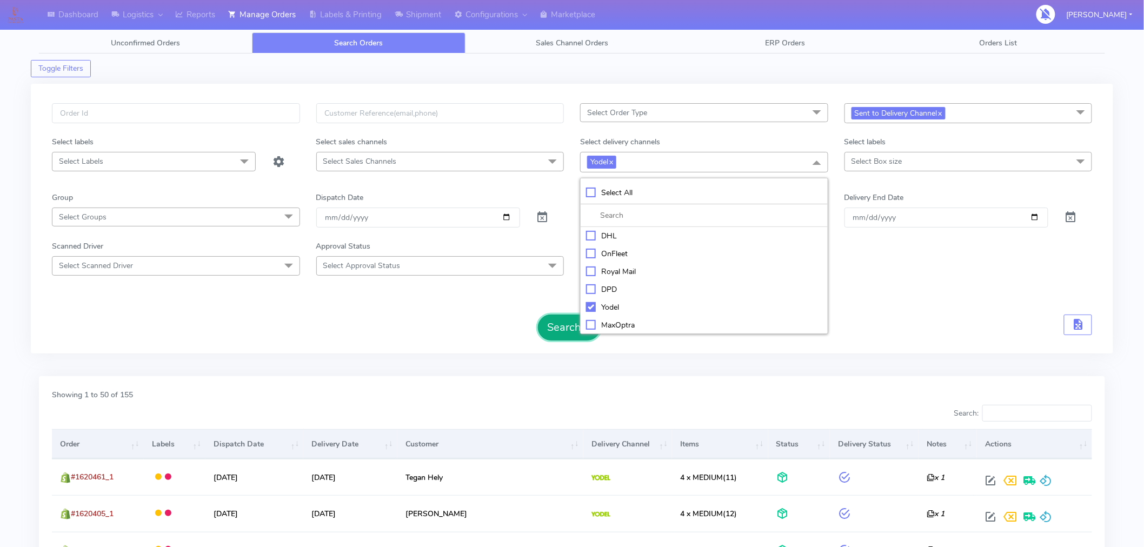
click at [557, 334] on button "Search" at bounding box center [569, 328] width 63 height 26
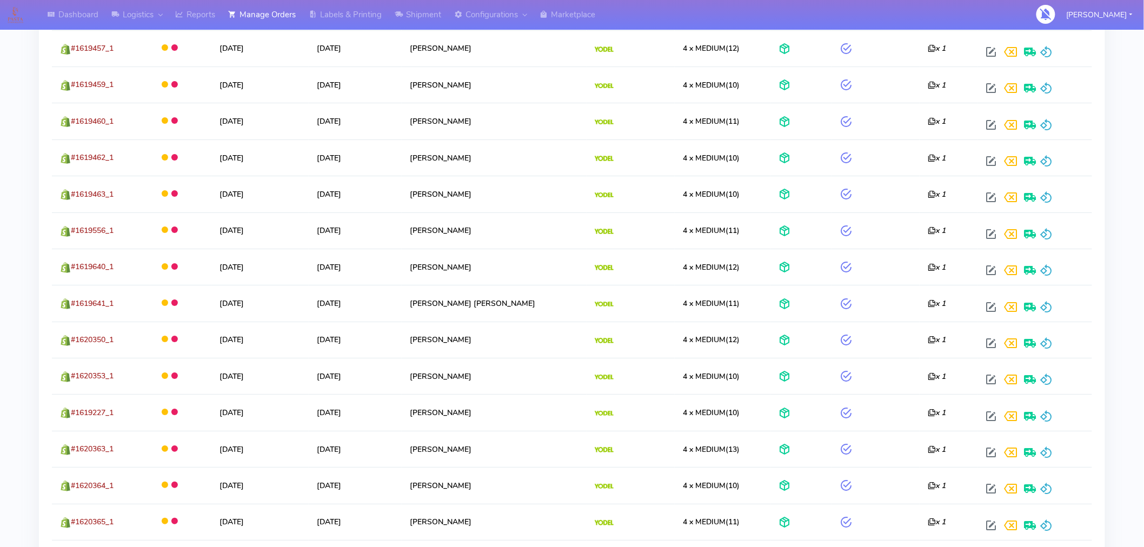
scroll to position [1828, 0]
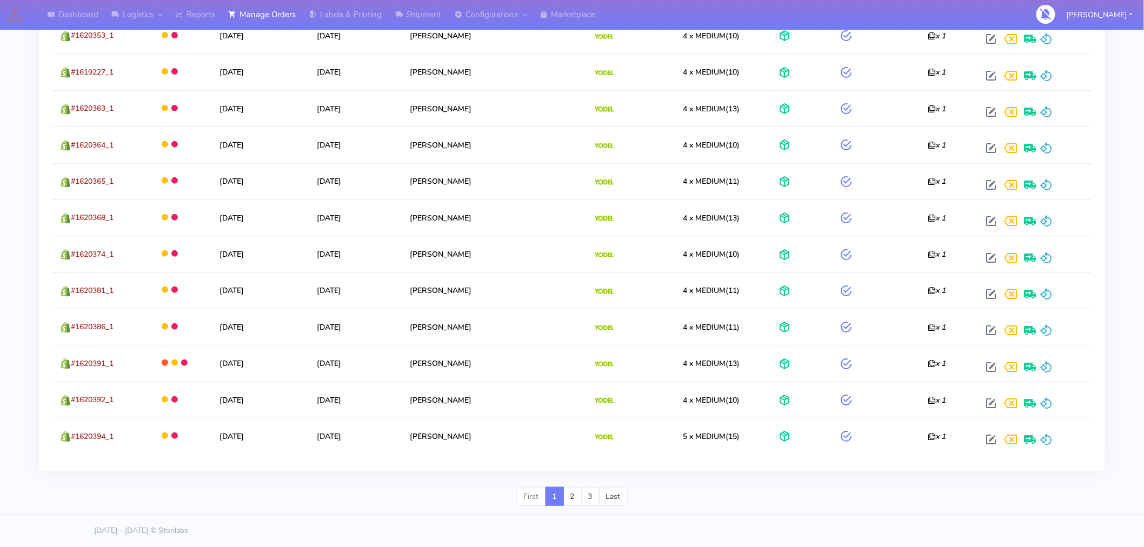
click at [685, 511] on div "First 1 2 3 Last" at bounding box center [572, 501] width 1082 height 28
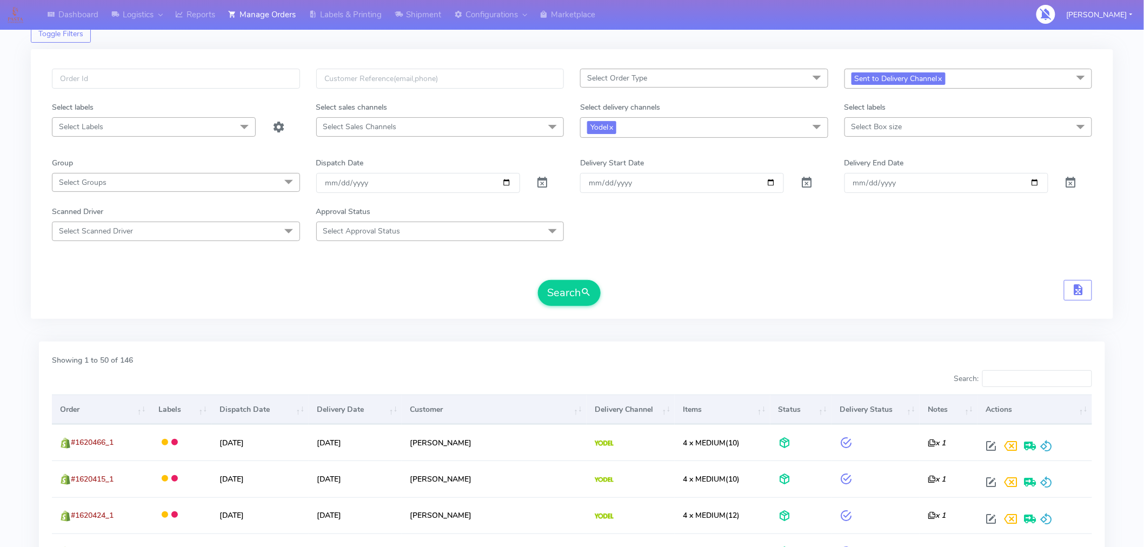
scroll to position [31, 0]
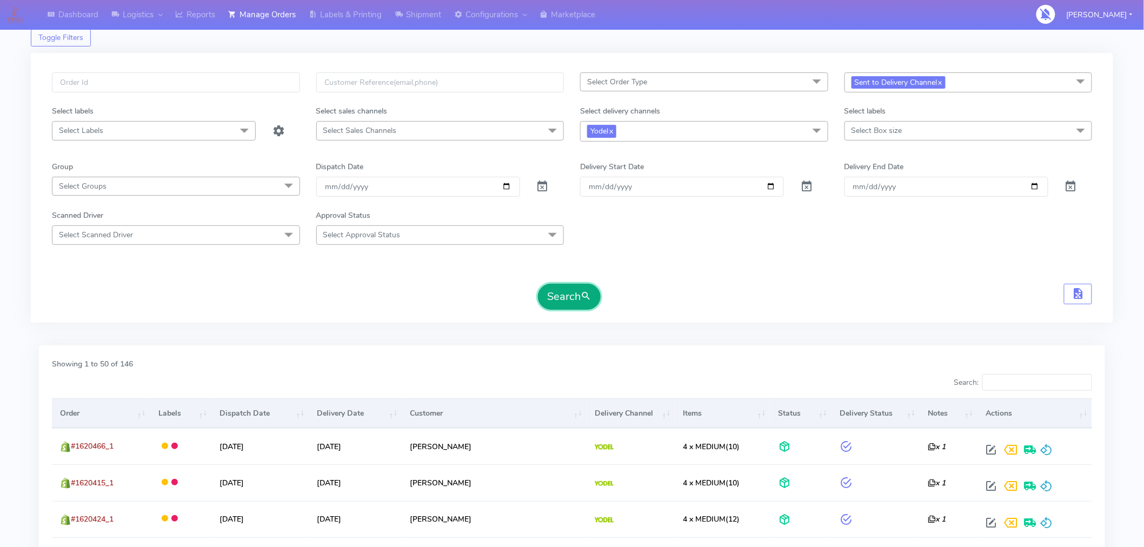
click at [571, 305] on button "Search" at bounding box center [569, 297] width 63 height 26
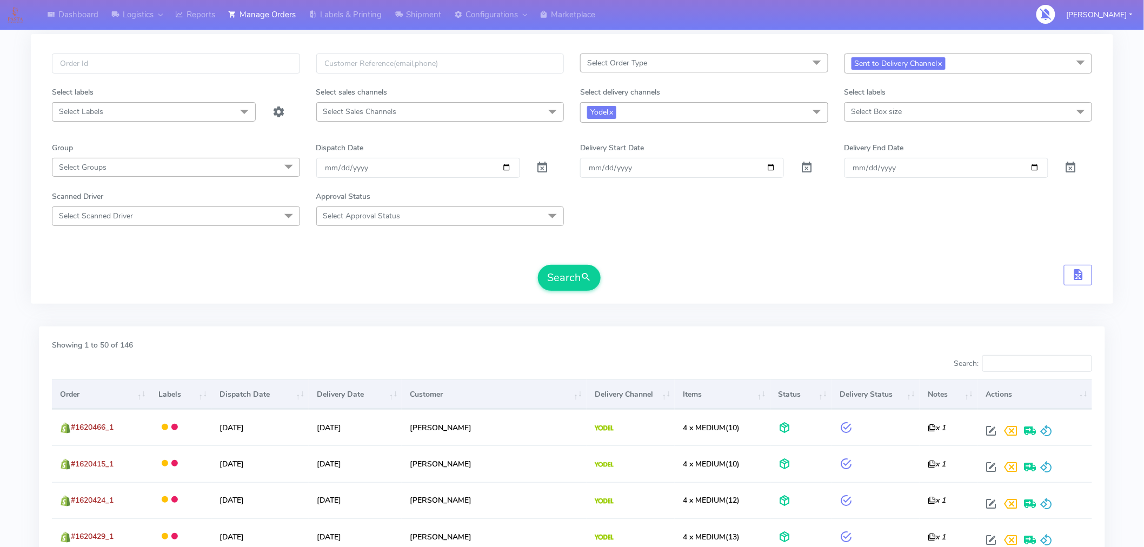
scroll to position [51, 0]
click at [743, 306] on div "Select Order Type Select All MEALS ATAVI One Off Pasta Club Gift Kit Event Unkn…" at bounding box center [572, 172] width 1082 height 292
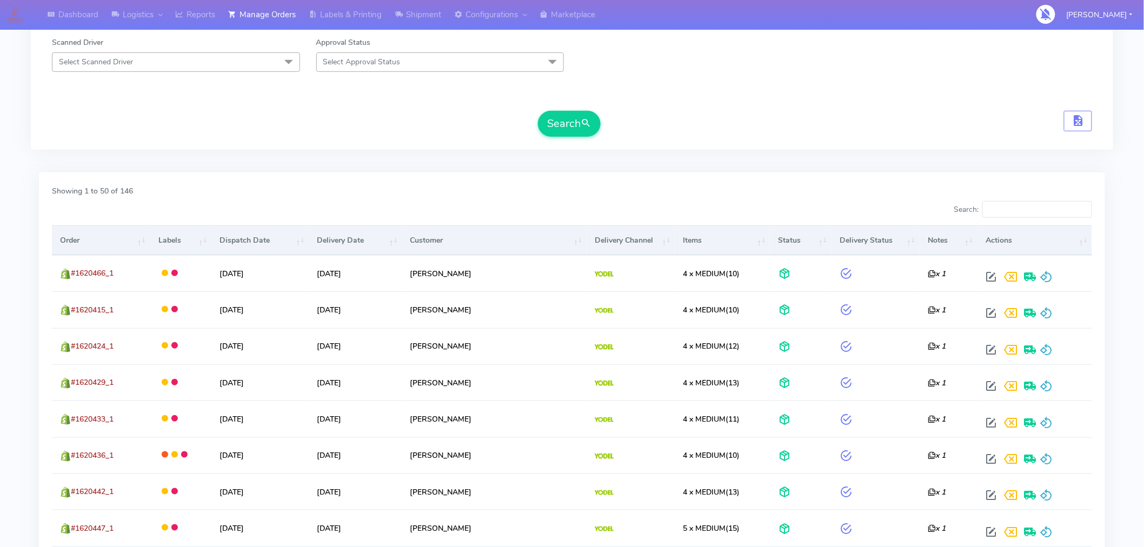
scroll to position [0, 0]
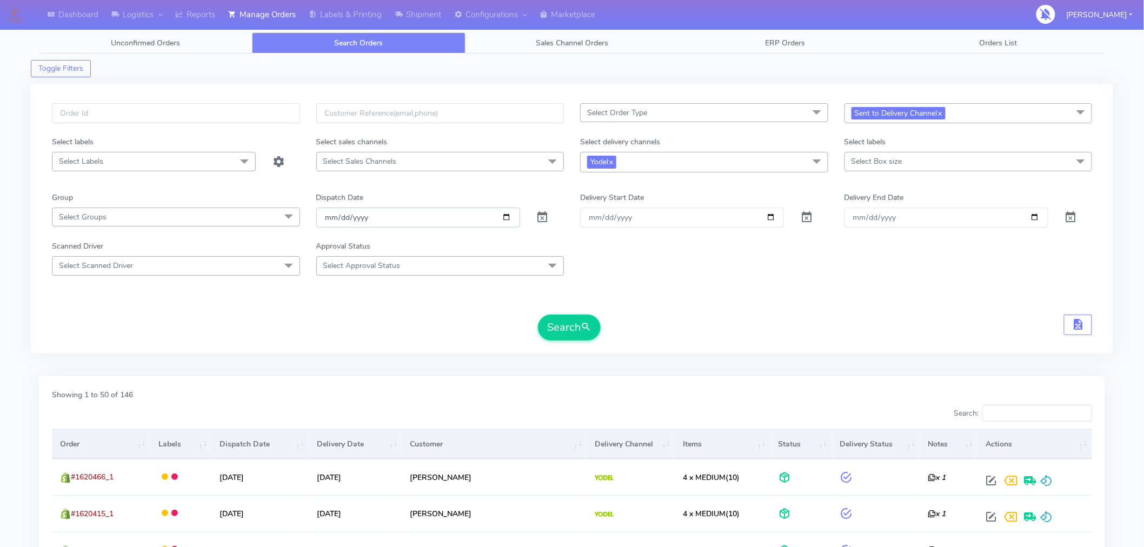
click at [509, 224] on input "2025-09-03" at bounding box center [418, 218] width 204 height 20
click at [506, 217] on input "2025-09-03" at bounding box center [418, 218] width 204 height 20
type input "[DATE]"
click at [567, 331] on button "Search" at bounding box center [569, 328] width 63 height 26
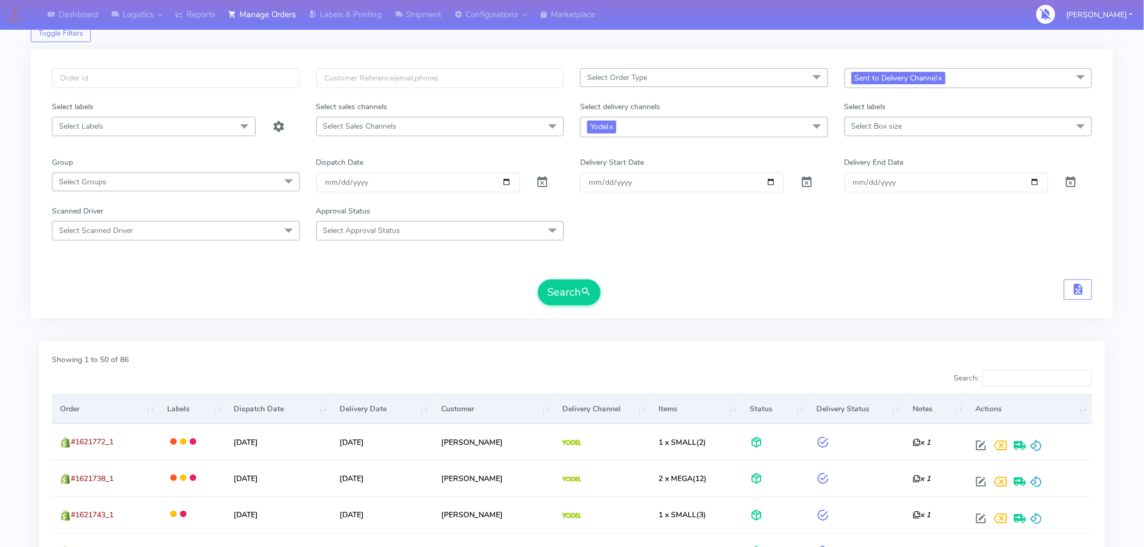
scroll to position [39, 0]
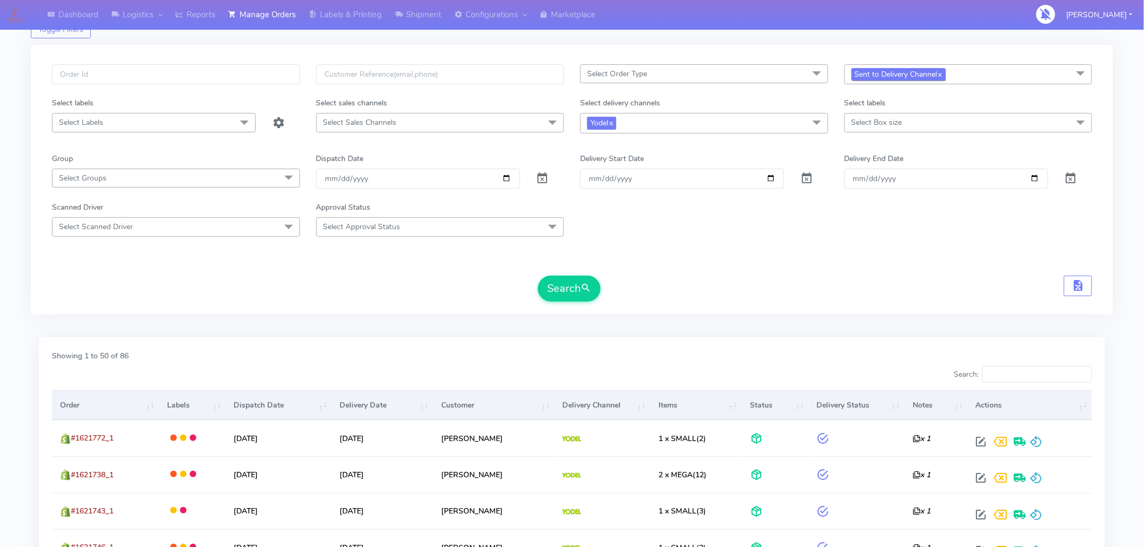
click at [942, 78] on link "x" at bounding box center [939, 73] width 5 height 11
checkbox input "false"
click at [944, 78] on span "Select status" at bounding box center [968, 73] width 248 height 19
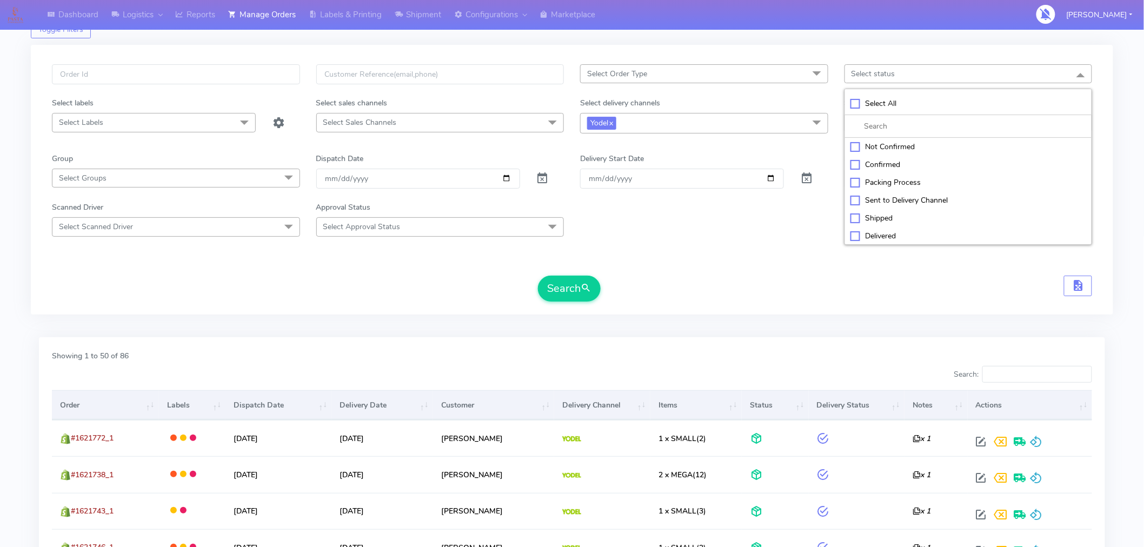
click at [892, 163] on div "Confirmed" at bounding box center [968, 164] width 236 height 11
checkbox input "true"
click at [575, 301] on button "Search" at bounding box center [569, 289] width 63 height 26
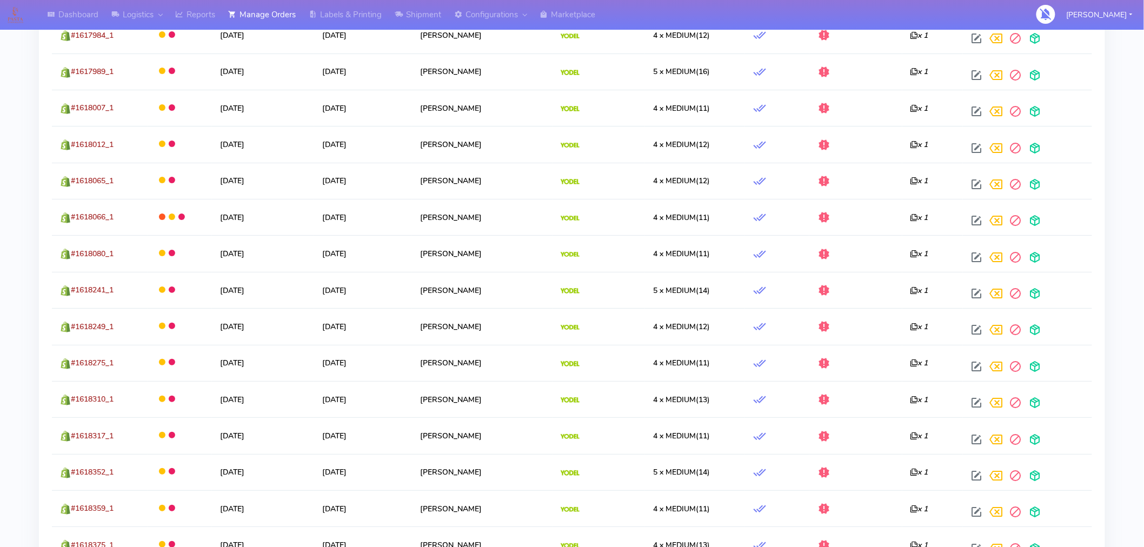
scroll to position [1828, 0]
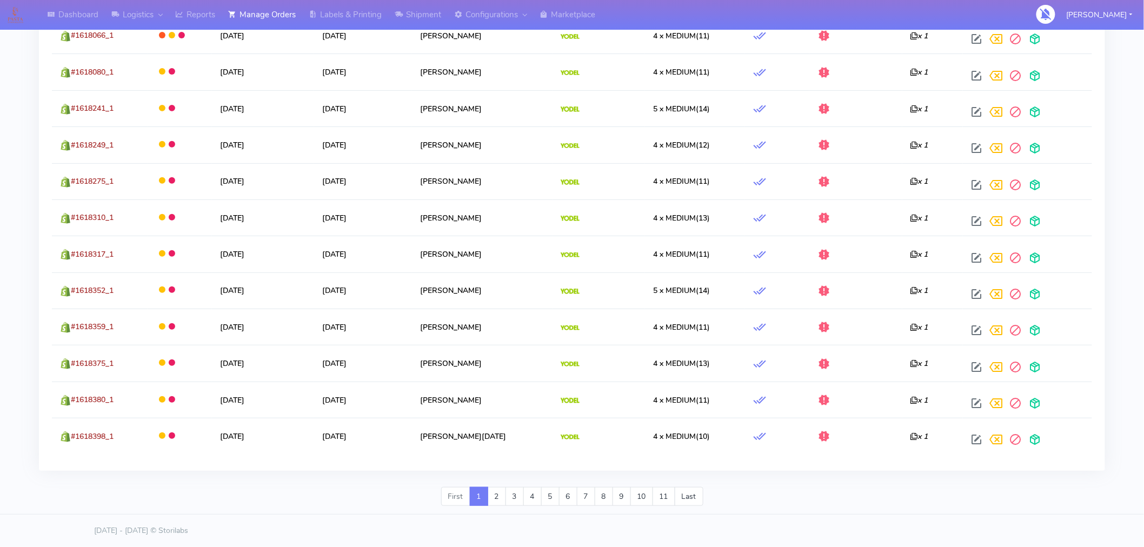
click at [1074, 322] on div at bounding box center [1024, 329] width 117 height 19
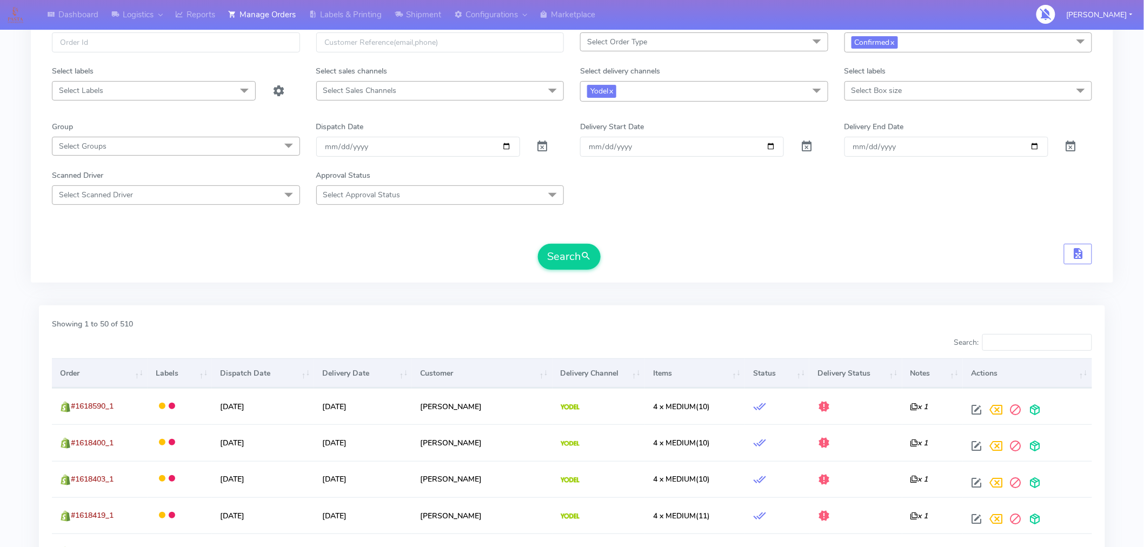
scroll to position [0, 0]
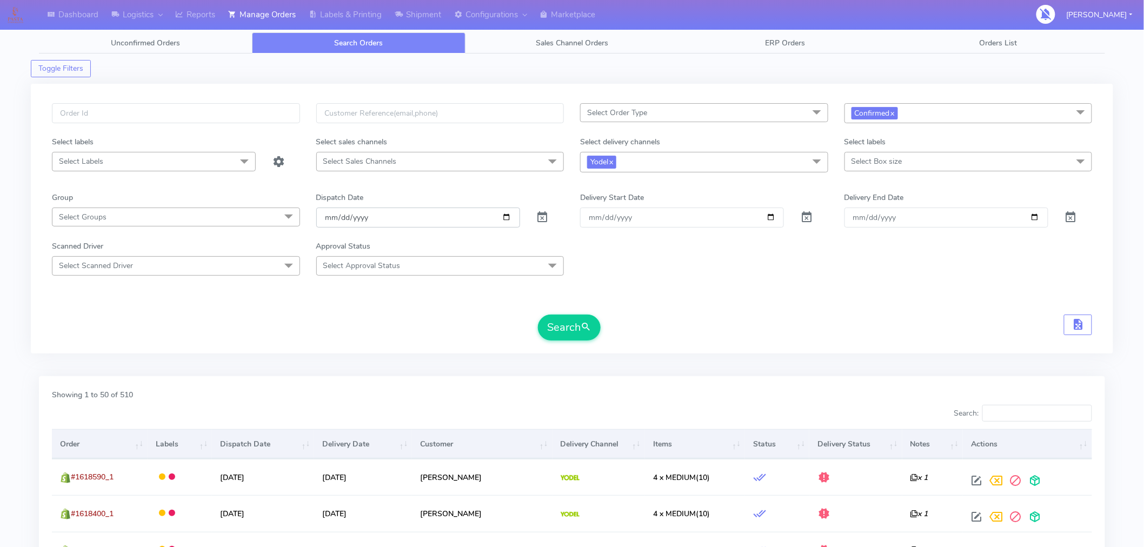
click at [505, 218] on input "[DATE]" at bounding box center [418, 218] width 204 height 20
click at [645, 258] on div "Scanned Driver Select Scanned Driver Select All Test Driver Mohibur R Chaudhry …" at bounding box center [572, 258] width 1056 height 35
click at [773, 320] on div "Search" at bounding box center [572, 328] width 1040 height 26
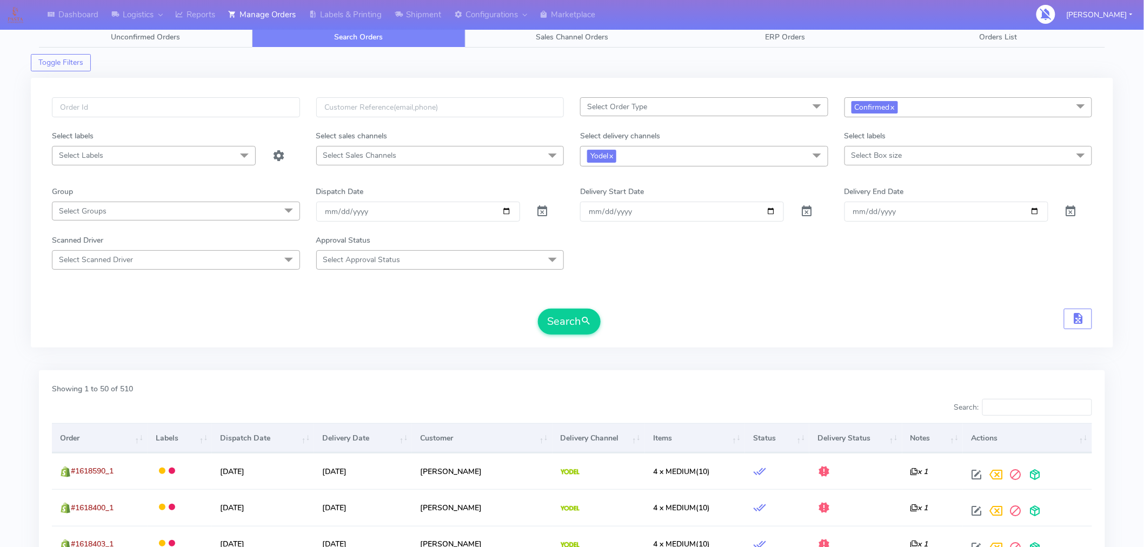
scroll to position [5, 0]
click at [506, 211] on input "[DATE]" at bounding box center [418, 212] width 204 height 20
click at [831, 314] on div "Search" at bounding box center [572, 322] width 1040 height 26
click at [505, 215] on input "[DATE]" at bounding box center [418, 212] width 204 height 20
type input "2025-09-03"
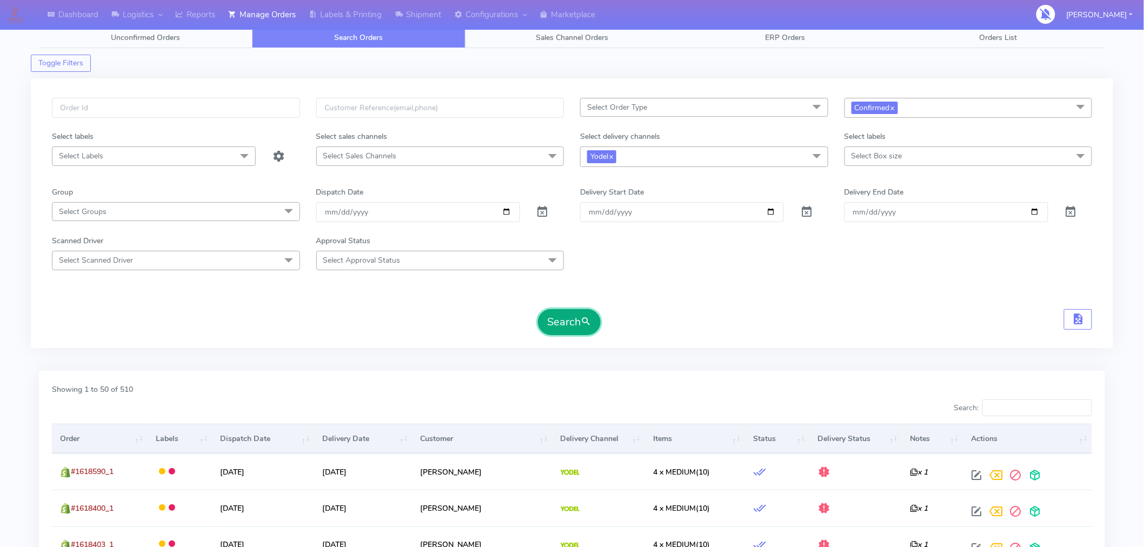
click at [586, 322] on span "submit" at bounding box center [585, 322] width 11 height 15
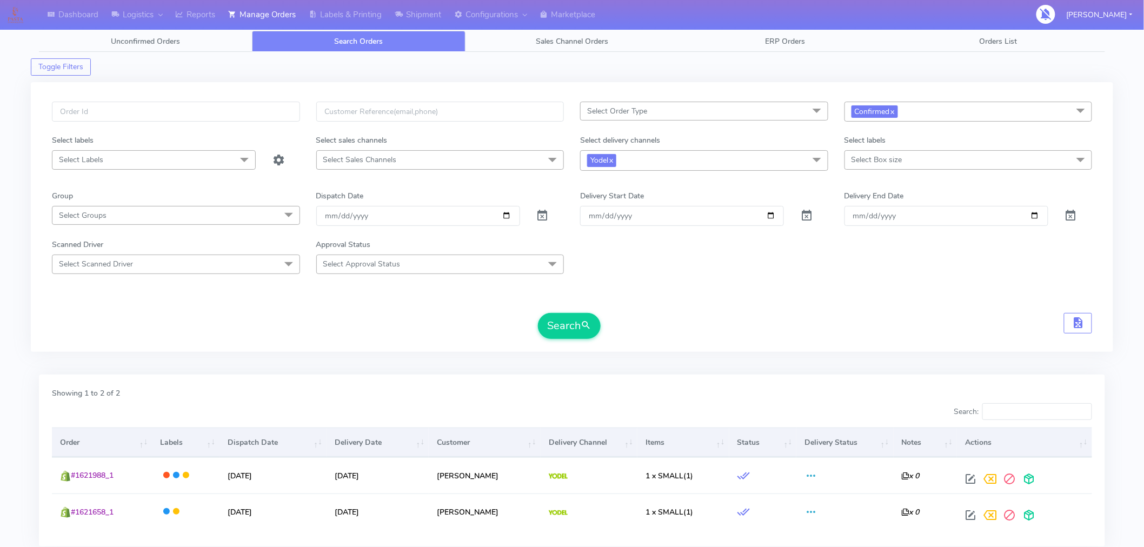
scroll to position [1, 0]
click at [580, 326] on button "Search" at bounding box center [569, 326] width 63 height 26
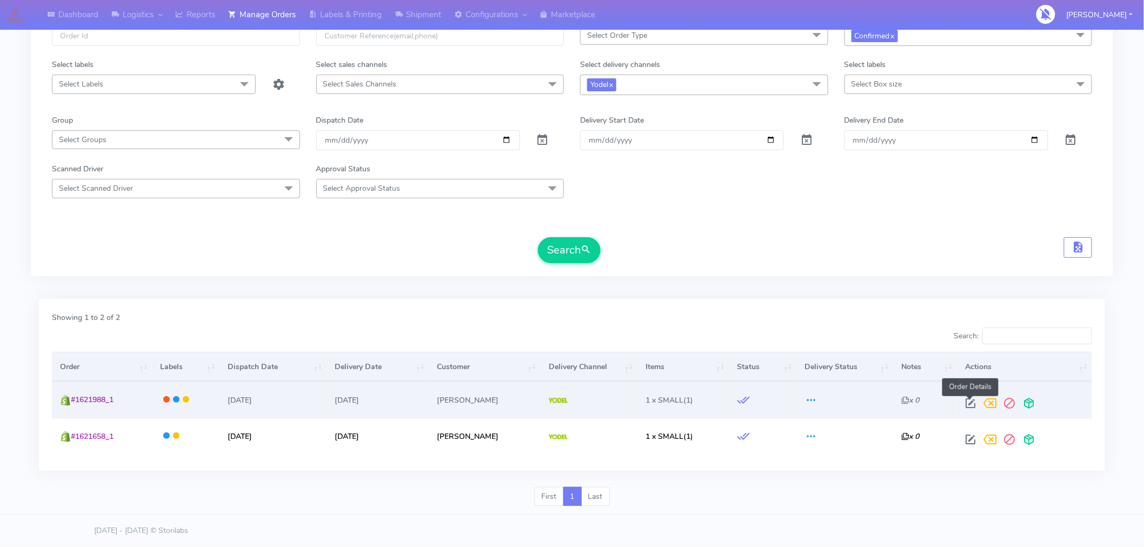
click at [969, 403] on span at bounding box center [969, 405] width 19 height 10
select select "5"
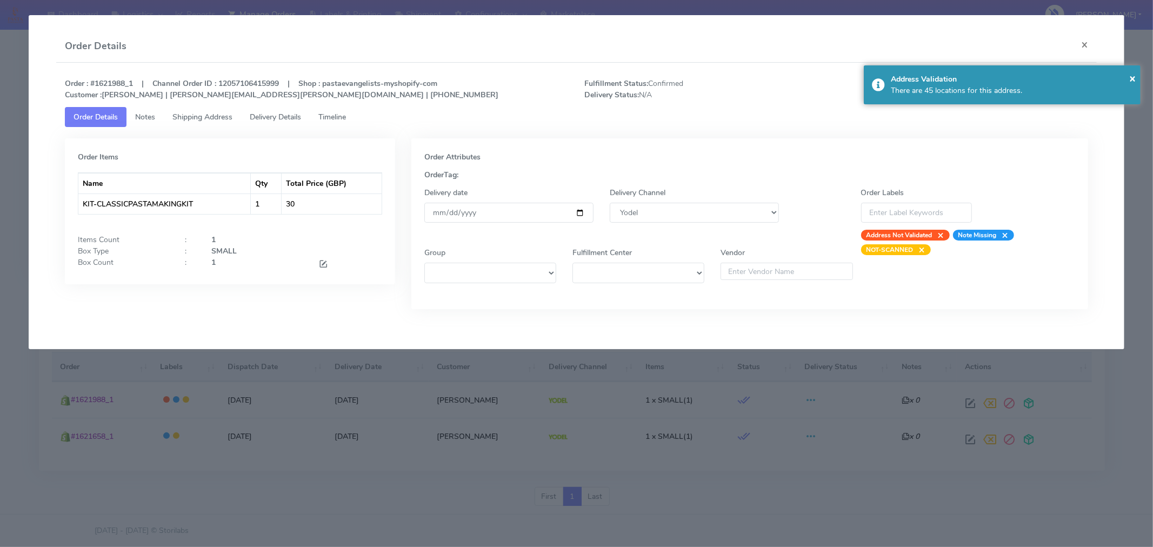
click at [344, 120] on span "Timeline" at bounding box center [332, 117] width 28 height 10
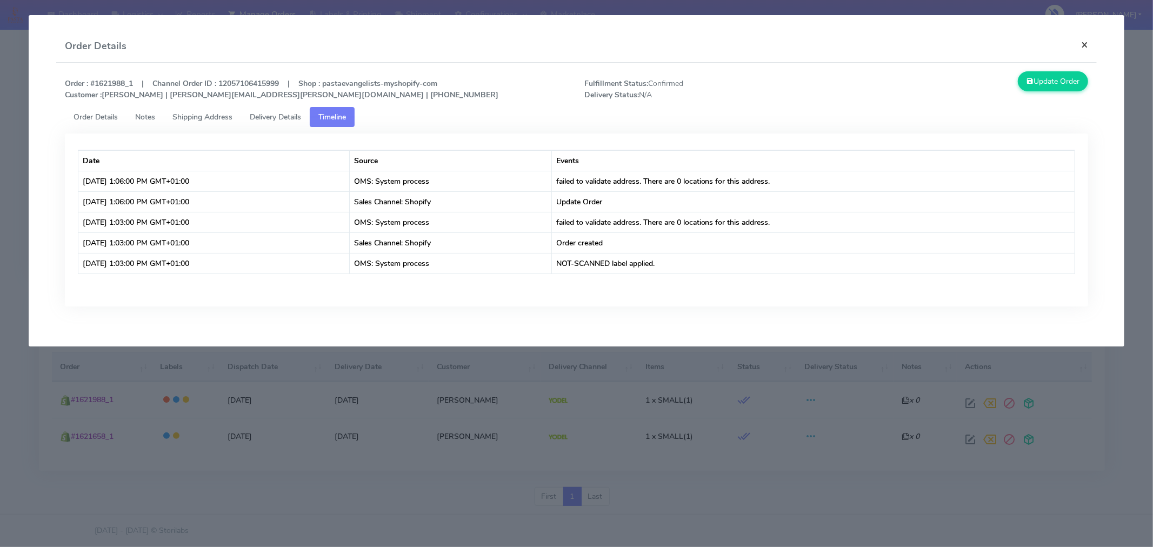
click at [1083, 43] on button "×" at bounding box center [1084, 44] width 24 height 29
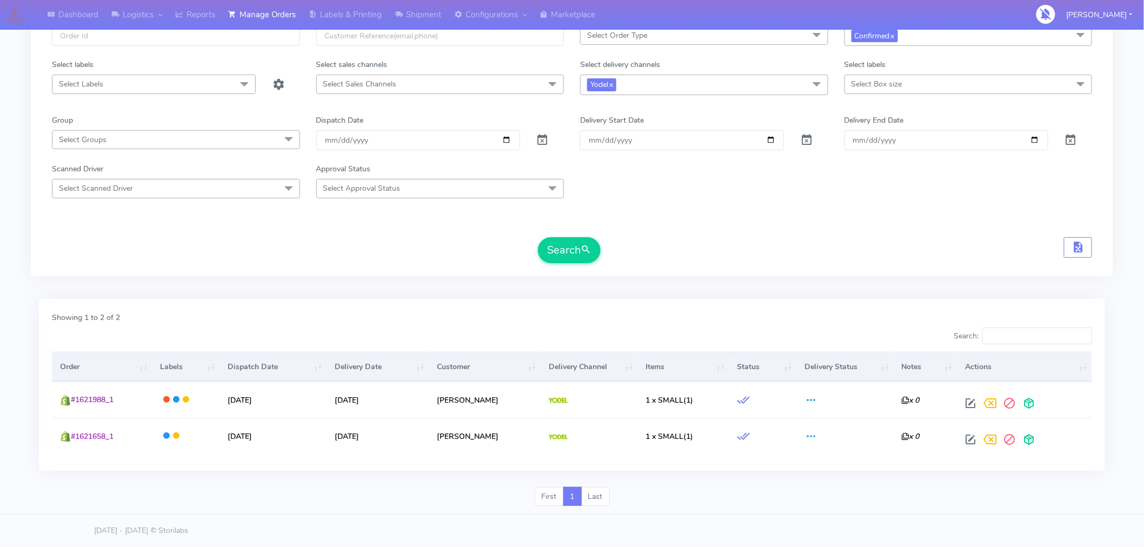
scroll to position [0, 0]
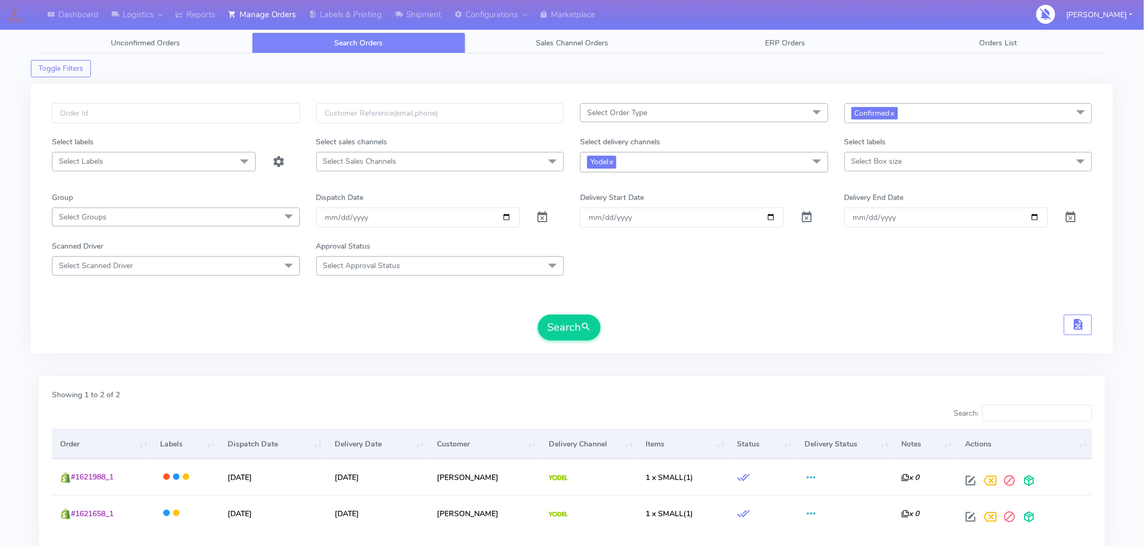
click at [679, 111] on span "Select Order Type" at bounding box center [704, 112] width 248 height 19
click at [607, 189] on div "MEALS" at bounding box center [704, 185] width 236 height 11
checkbox input "true"
click at [888, 265] on div "Scanned Driver Select Scanned Driver Select All Test Driver Mohibur R Chaudhry …" at bounding box center [572, 258] width 1056 height 35
click at [577, 327] on button "Search" at bounding box center [569, 328] width 63 height 26
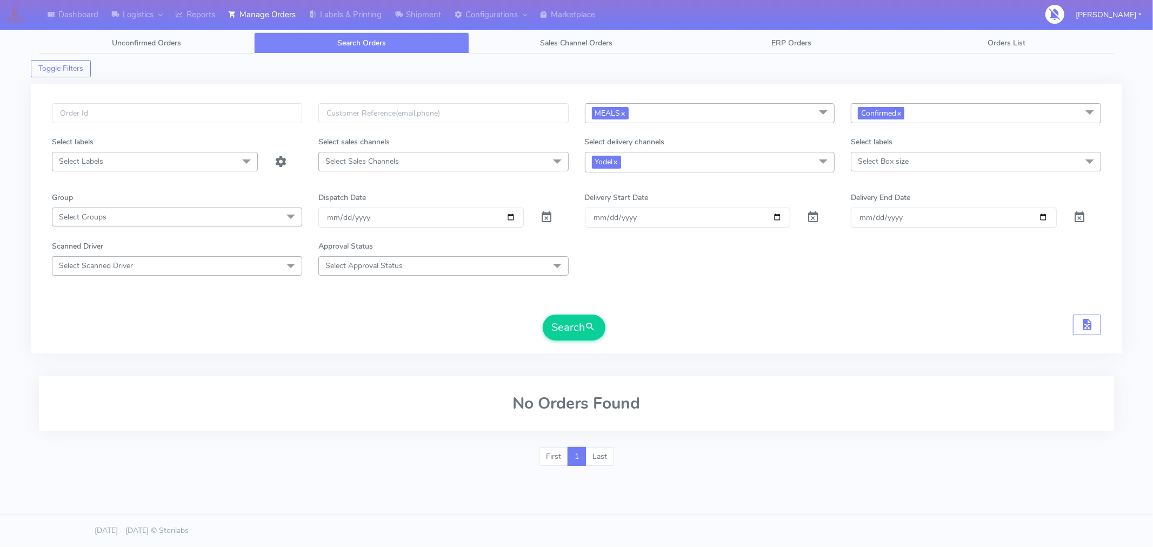
click at [937, 165] on span "Select Box size" at bounding box center [976, 161] width 250 height 19
click at [938, 116] on span "Confirmed x" at bounding box center [976, 113] width 250 height 20
click at [903, 219] on div "Packing Process" at bounding box center [976, 222] width 238 height 11
checkbox input "true"
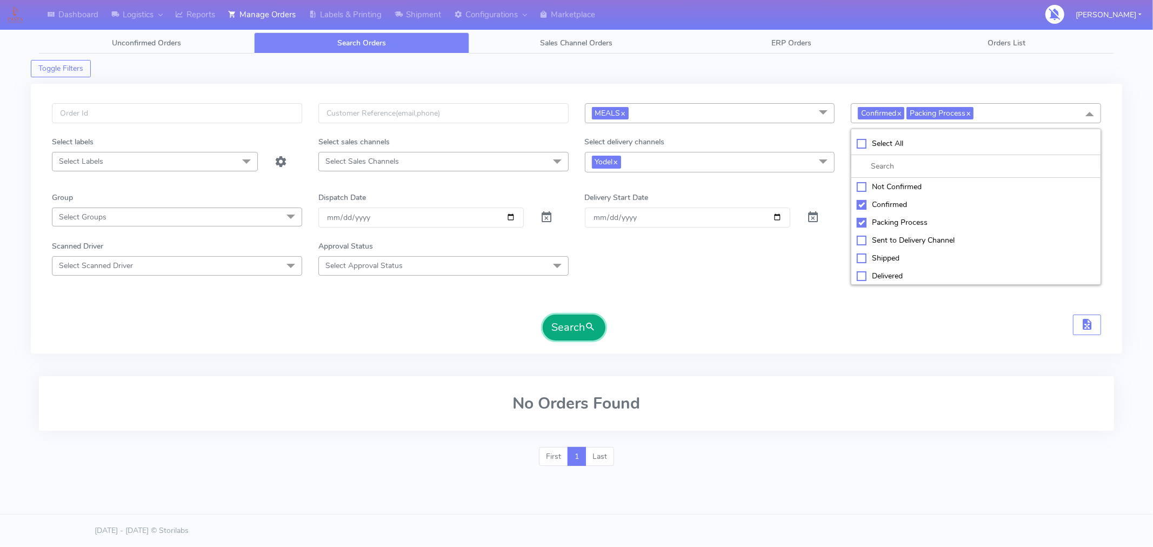
click at [588, 332] on span "submit" at bounding box center [590, 327] width 11 height 15
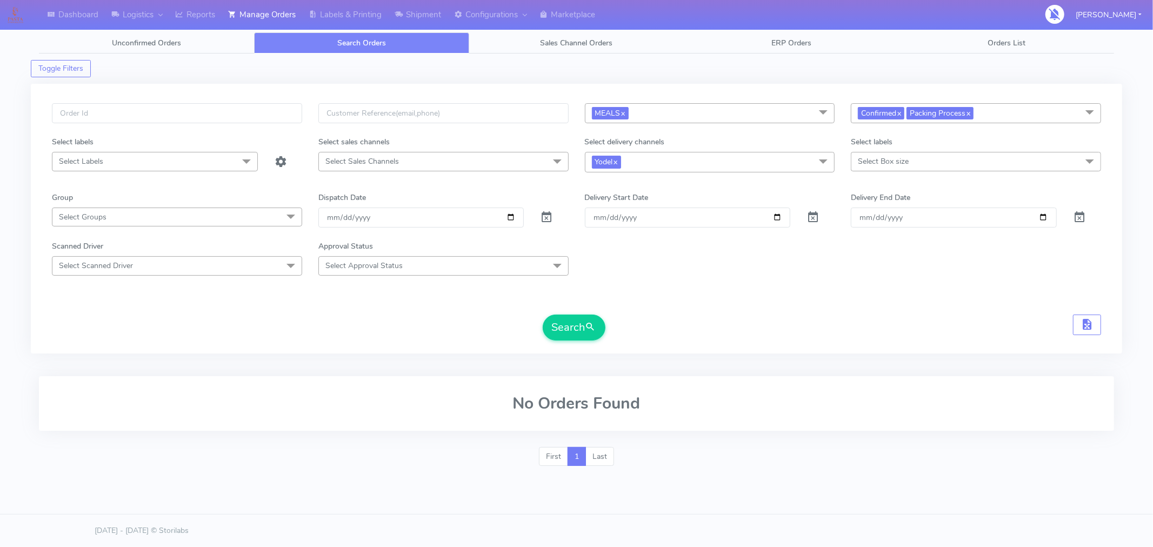
click at [1000, 112] on span "Confirmed x Packing Process x" at bounding box center [976, 113] width 250 height 20
click at [922, 239] on div "Sent to Delivery Channel" at bounding box center [976, 240] width 238 height 11
checkbox input "true"
click at [592, 328] on span "submit" at bounding box center [590, 327] width 11 height 15
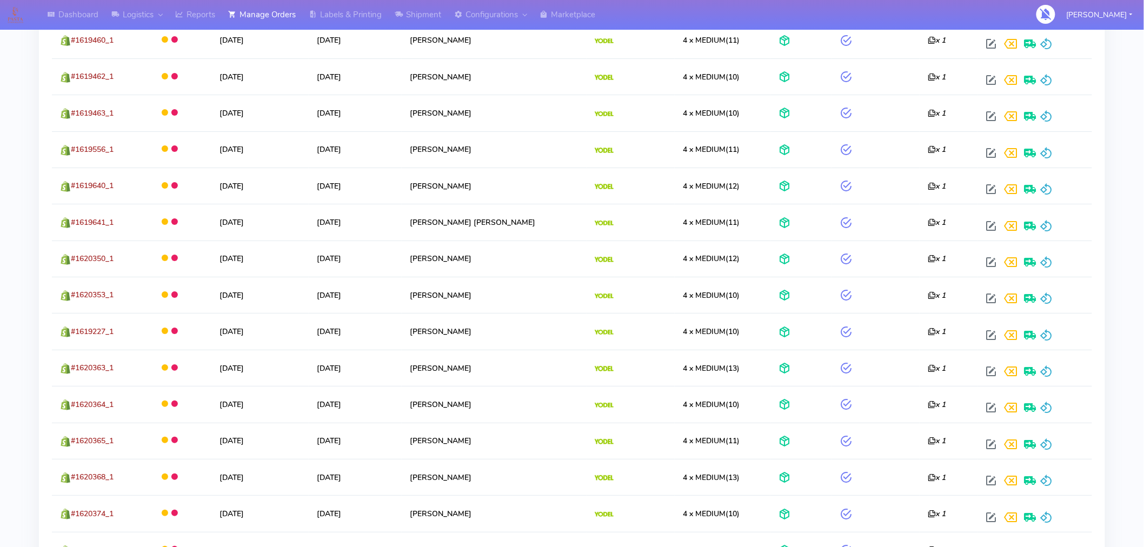
scroll to position [1828, 0]
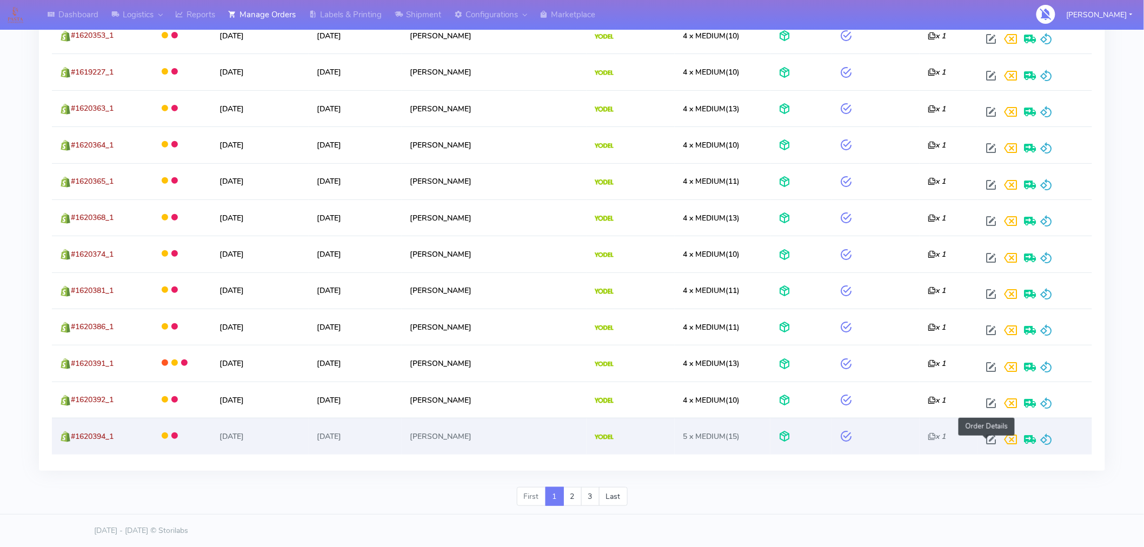
click at [985, 439] on span at bounding box center [990, 442] width 19 height 10
select select "5"
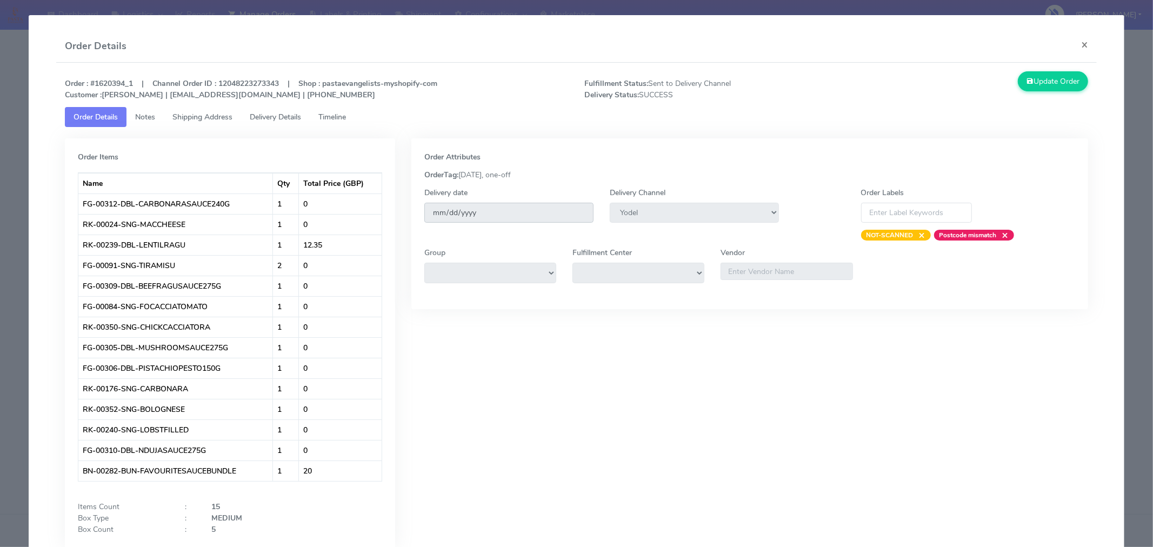
click at [492, 217] on input "[DATE]" at bounding box center [508, 213] width 169 height 20
click at [1078, 45] on button "×" at bounding box center [1084, 44] width 24 height 29
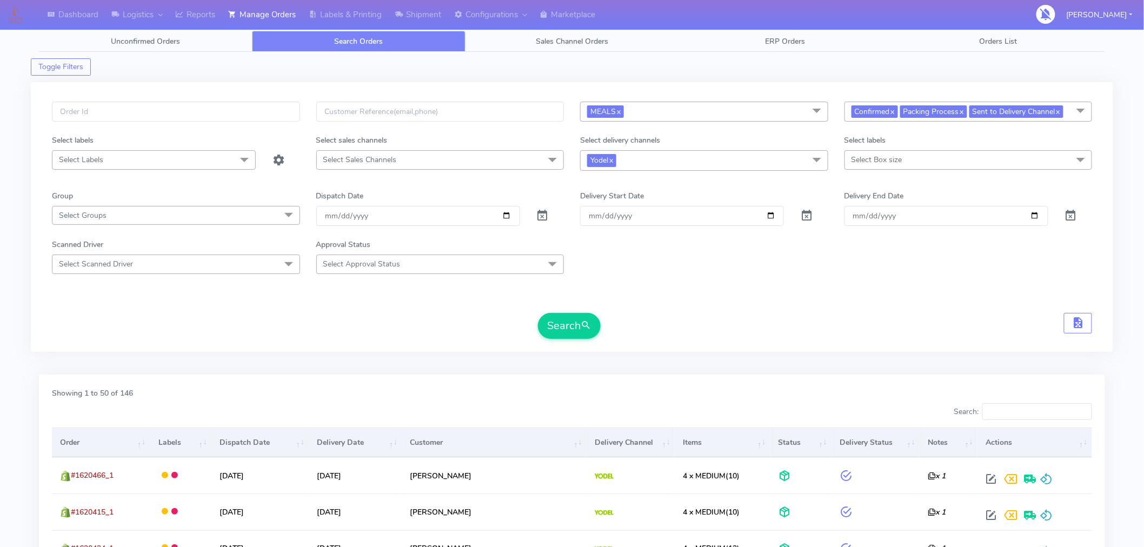
scroll to position [0, 0]
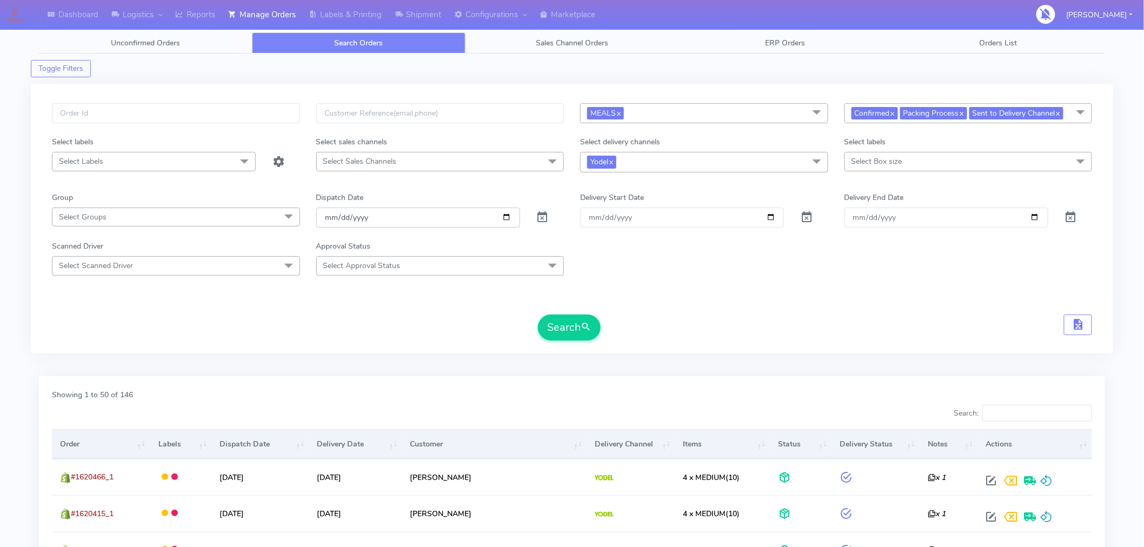
click at [505, 220] on input "2025-09-03" at bounding box center [418, 218] width 204 height 20
type input "[DATE]"
click at [573, 326] on button "Search" at bounding box center [569, 328] width 63 height 26
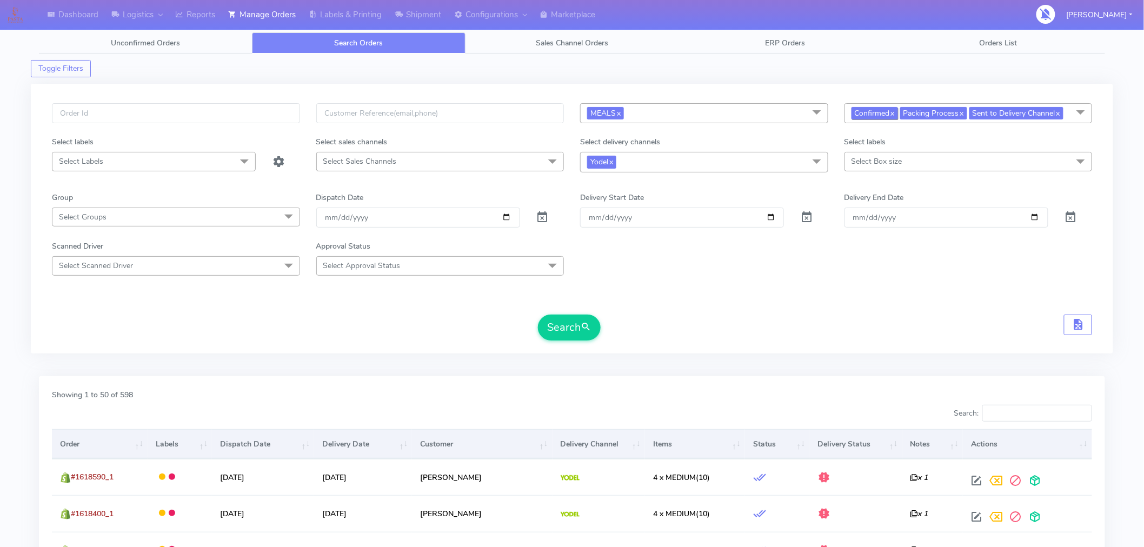
click at [892, 113] on link "x" at bounding box center [892, 112] width 5 height 11
click at [587, 331] on span "submit" at bounding box center [585, 327] width 11 height 15
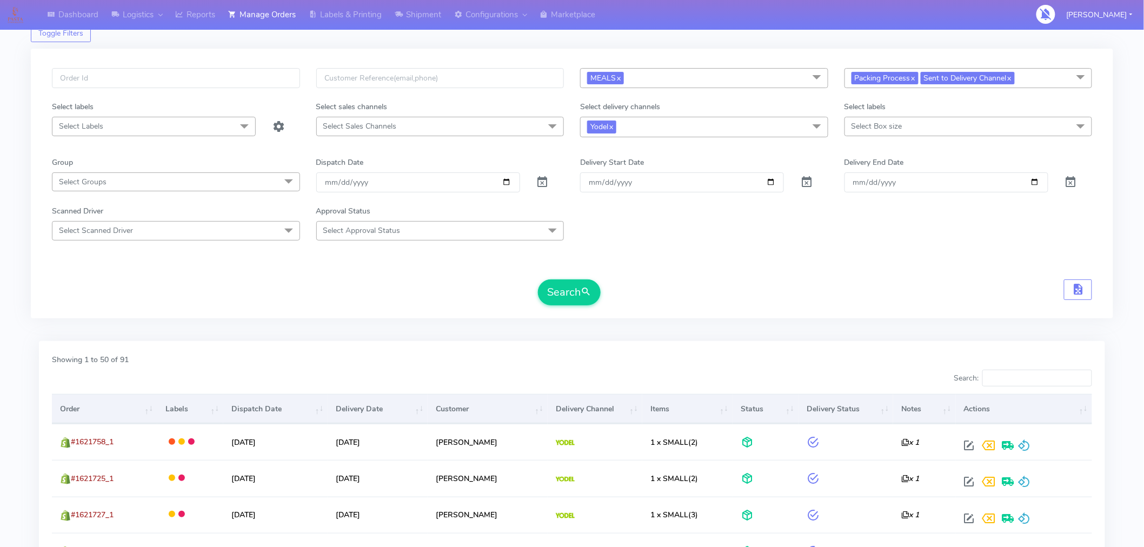
scroll to position [30, 0]
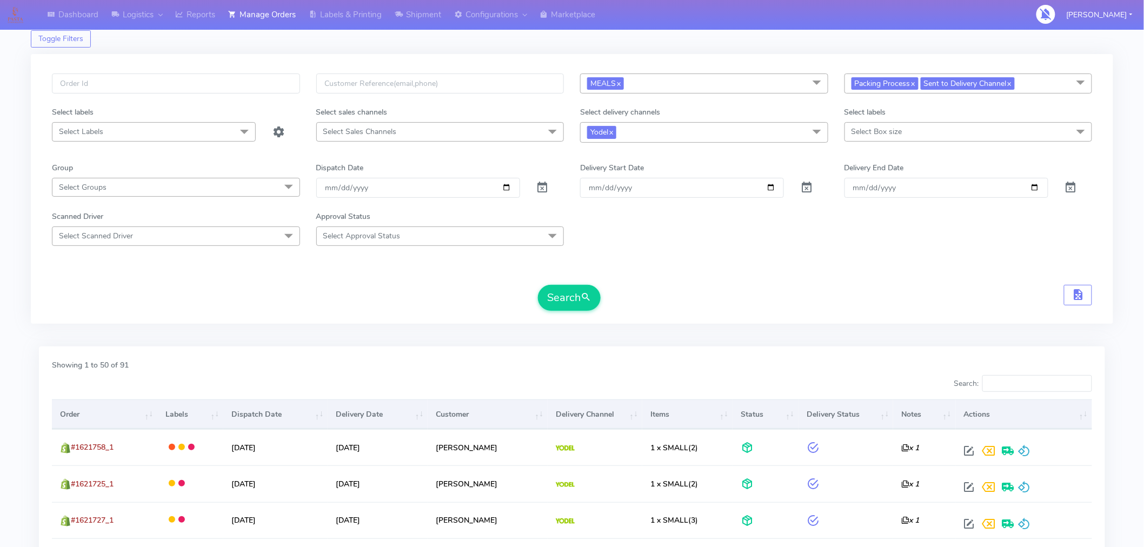
click at [1048, 83] on span "Packing Process x Sent to Delivery Channel x" at bounding box center [968, 84] width 248 height 20
click at [901, 159] on div "Not Confirmed" at bounding box center [968, 156] width 236 height 11
checkbox input "true"
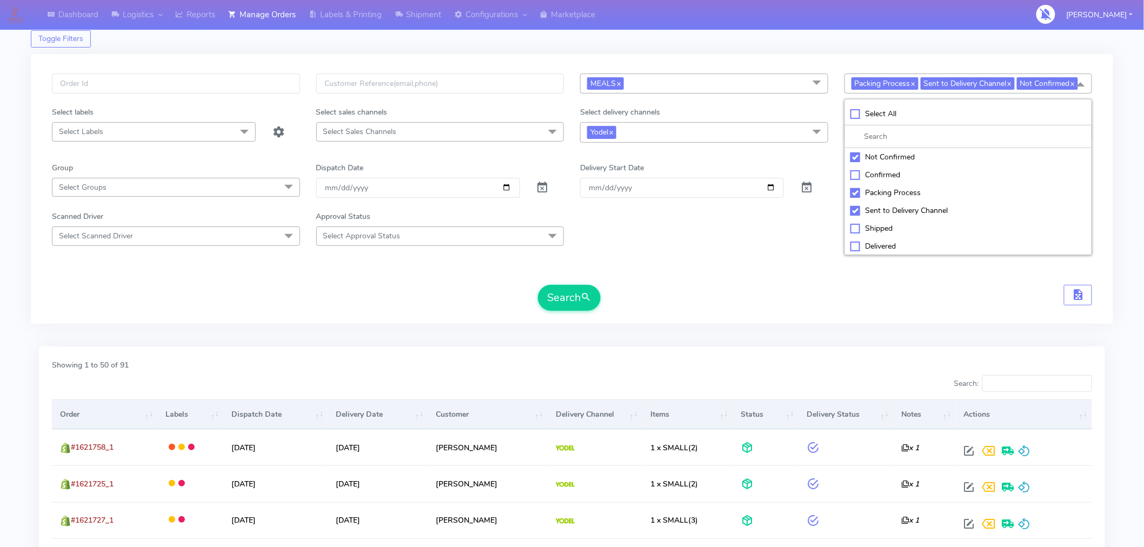
click at [889, 181] on div "Confirmed" at bounding box center [968, 174] width 236 height 11
checkbox input "true"
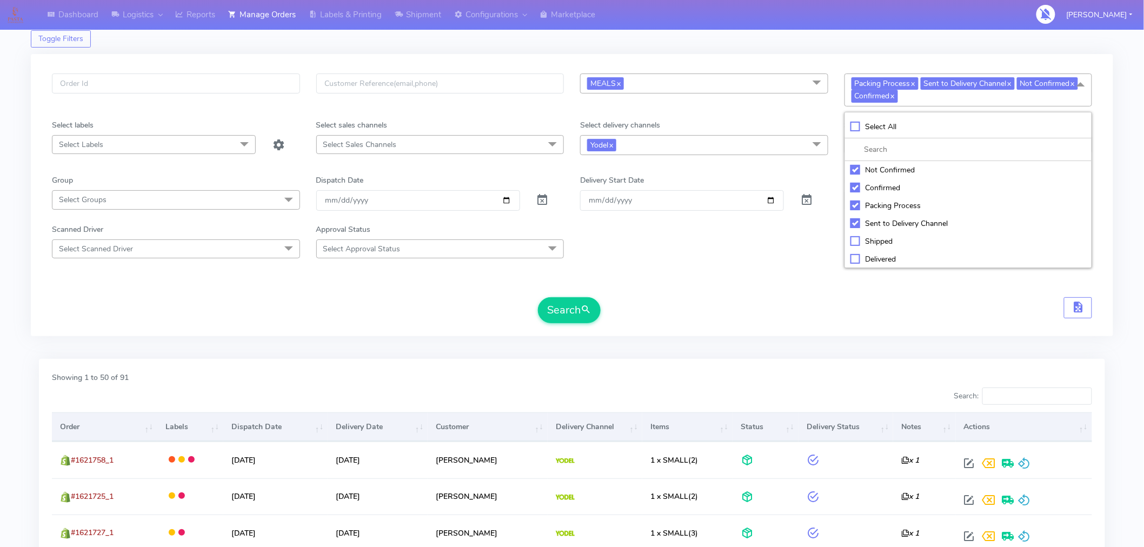
click at [861, 169] on div "Not Confirmed" at bounding box center [968, 169] width 236 height 11
checkbox input "false"
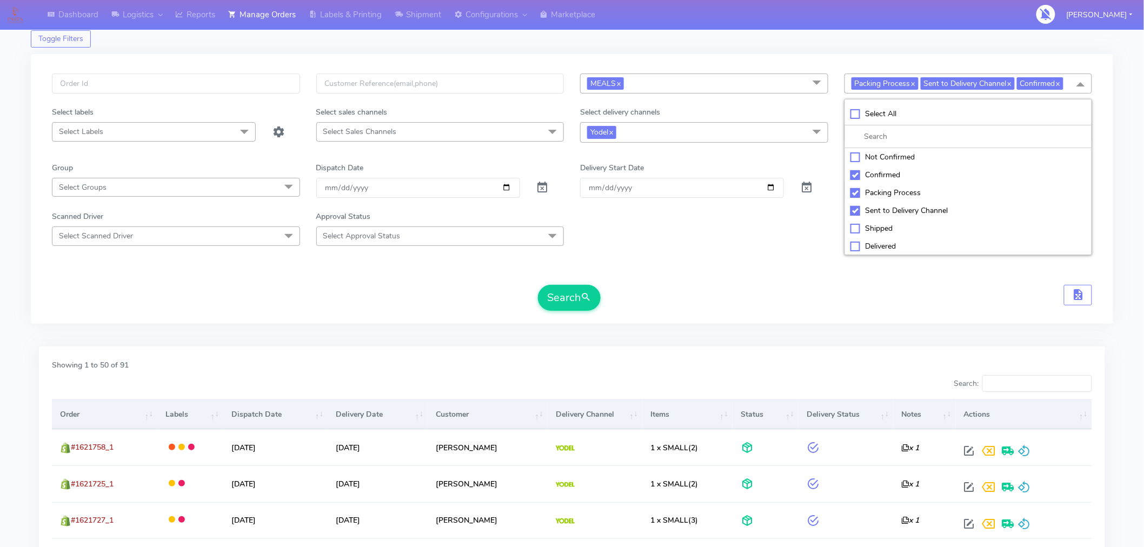
click at [856, 192] on div "Packing Process" at bounding box center [968, 192] width 236 height 11
checkbox input "false"
click at [854, 210] on div "Sent to Delivery Channel" at bounding box center [968, 210] width 236 height 11
checkbox input "false"
click at [585, 298] on span "submit" at bounding box center [585, 297] width 11 height 15
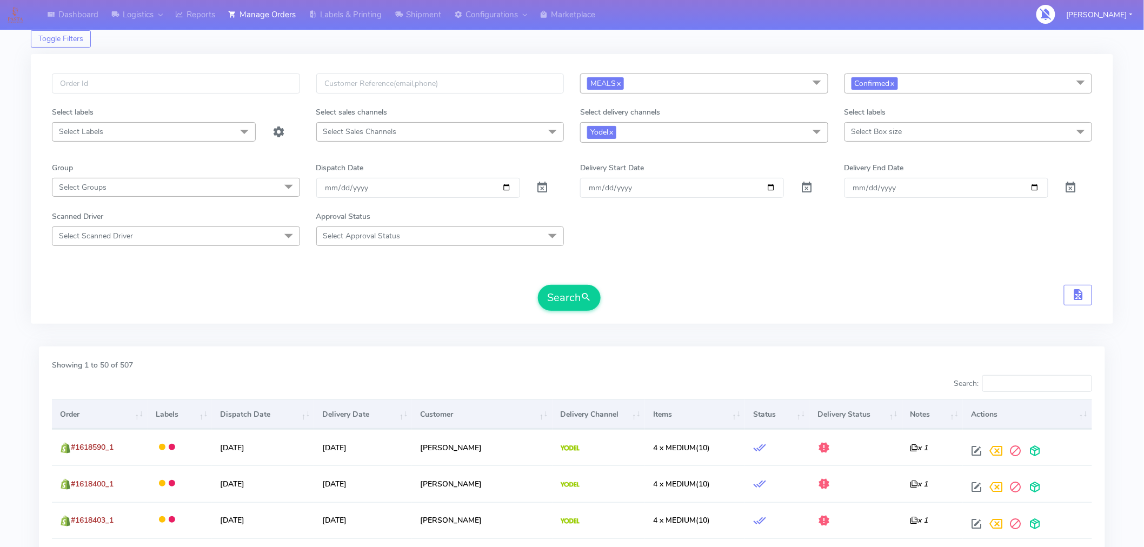
click at [873, 129] on span "Select Box size" at bounding box center [876, 131] width 51 height 10
click at [878, 240] on div "Medium" at bounding box center [968, 240] width 236 height 11
checkbox input "true"
click at [572, 295] on button "Search" at bounding box center [569, 298] width 63 height 26
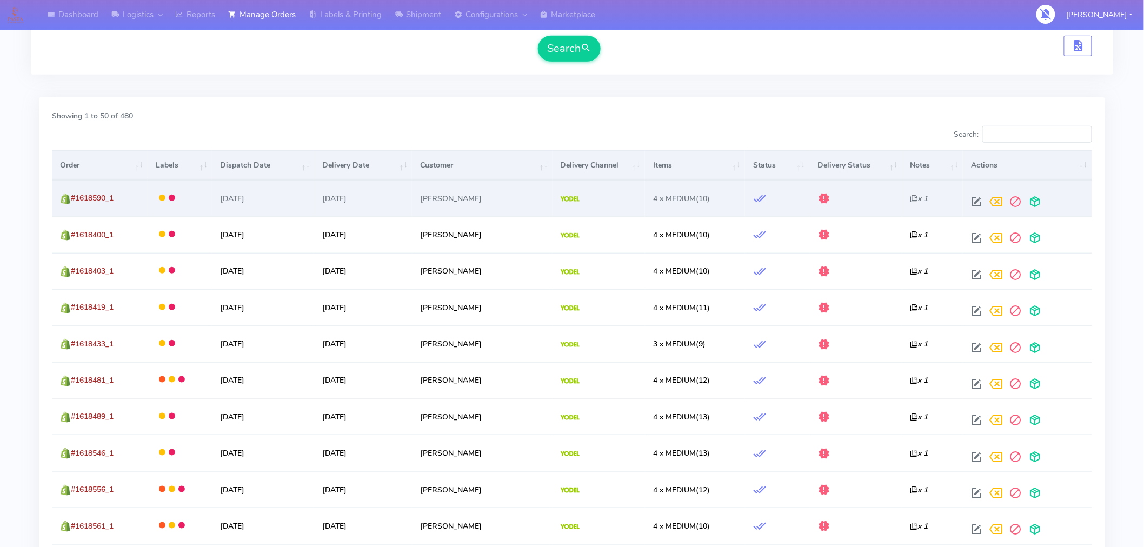
scroll to position [0, 0]
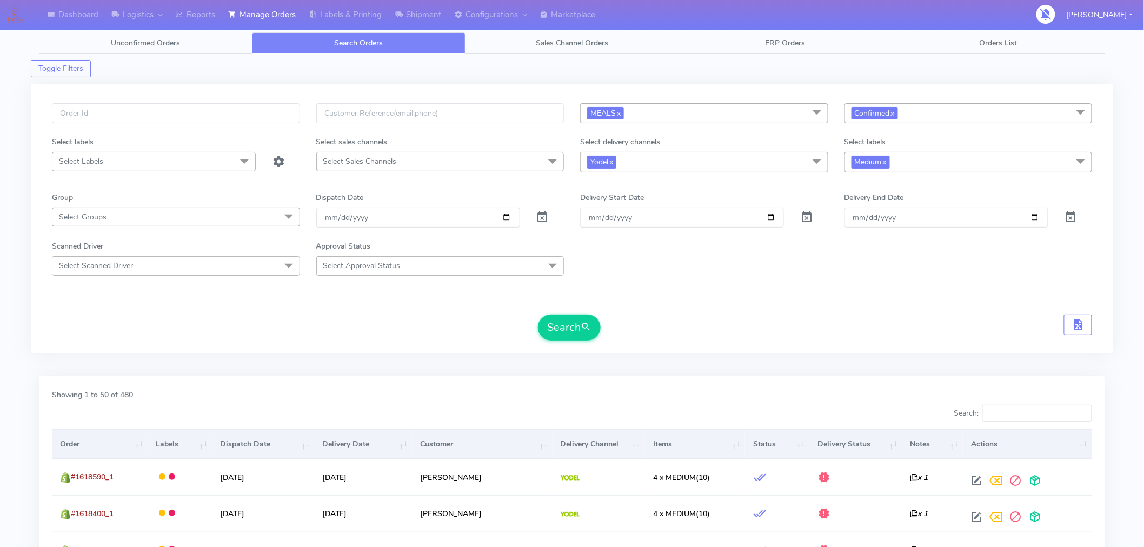
click at [914, 165] on span "Medium x" at bounding box center [968, 162] width 248 height 20
click at [866, 291] on div "Large" at bounding box center [968, 289] width 236 height 11
checkbox input "true"
click at [852, 274] on div "Medium" at bounding box center [968, 271] width 236 height 11
checkbox input "false"
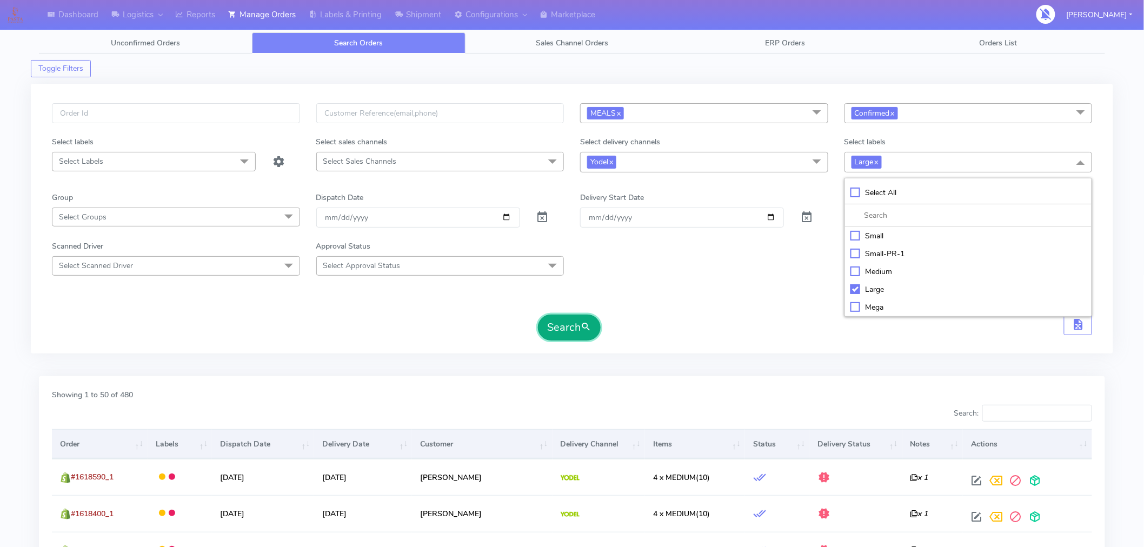
click at [579, 325] on button "Search" at bounding box center [569, 328] width 63 height 26
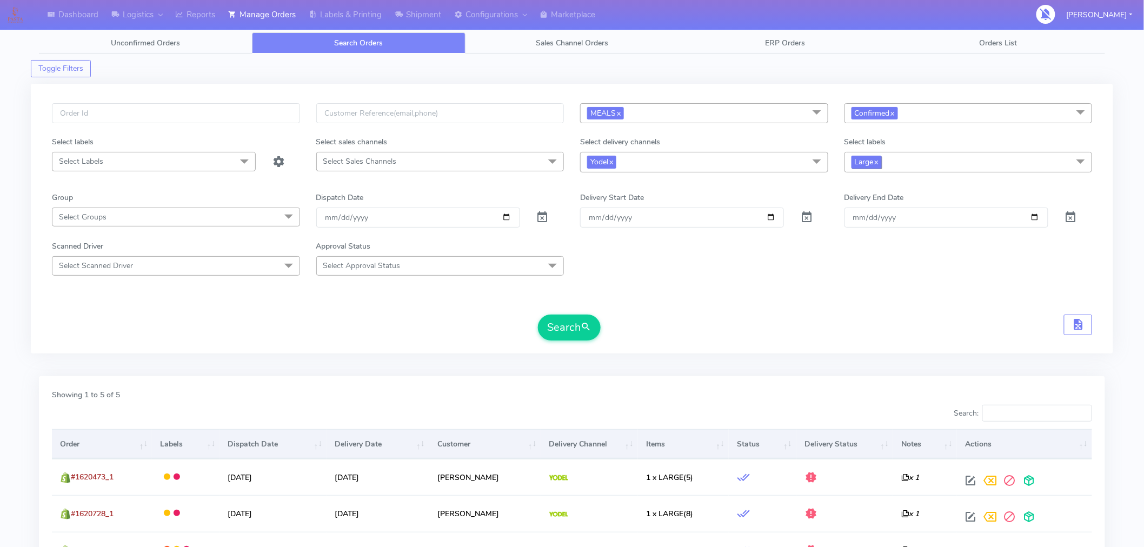
click at [878, 163] on link "x" at bounding box center [875, 161] width 5 height 11
click at [591, 333] on span "submit" at bounding box center [585, 327] width 11 height 15
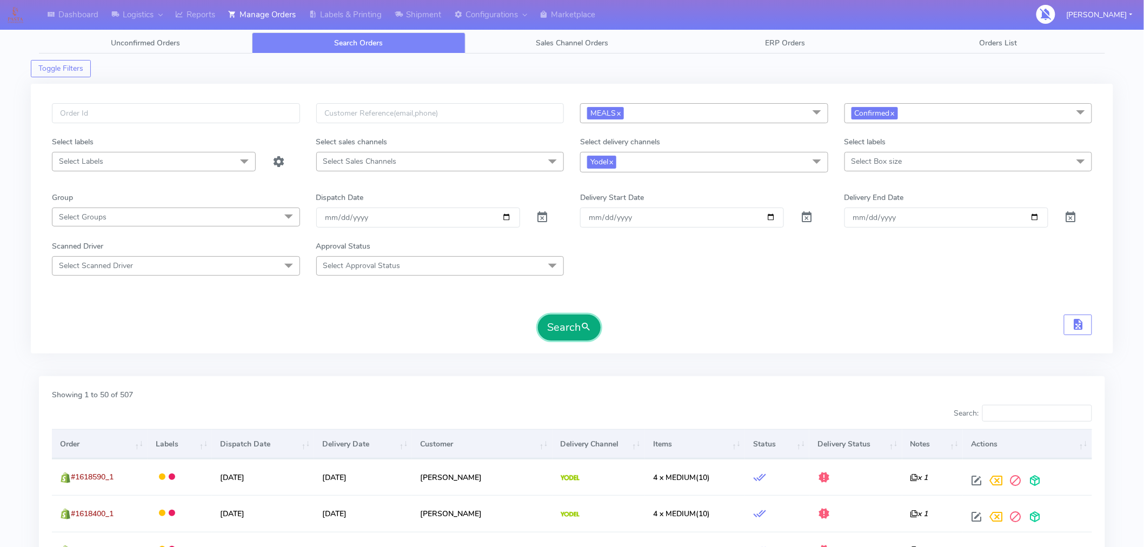
click at [583, 338] on button "Search" at bounding box center [569, 328] width 63 height 26
click at [575, 325] on button "Search" at bounding box center [569, 328] width 63 height 26
click at [397, 78] on div "MEALS x Select All MEALS ATAVI One Off Pasta Club Gift Kit Event Unknown QCOM C…" at bounding box center [572, 223] width 1082 height 292
click at [573, 333] on button "Search" at bounding box center [569, 328] width 63 height 26
click at [506, 219] on input "[DATE]" at bounding box center [418, 218] width 204 height 20
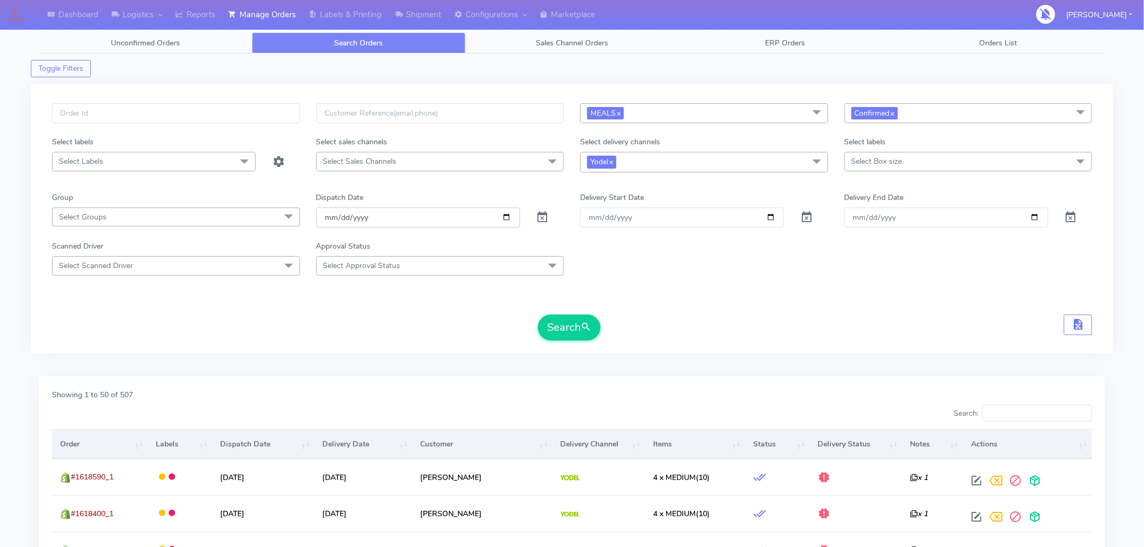
type input "2025-09-03"
click at [575, 320] on button "Search" at bounding box center [569, 328] width 63 height 26
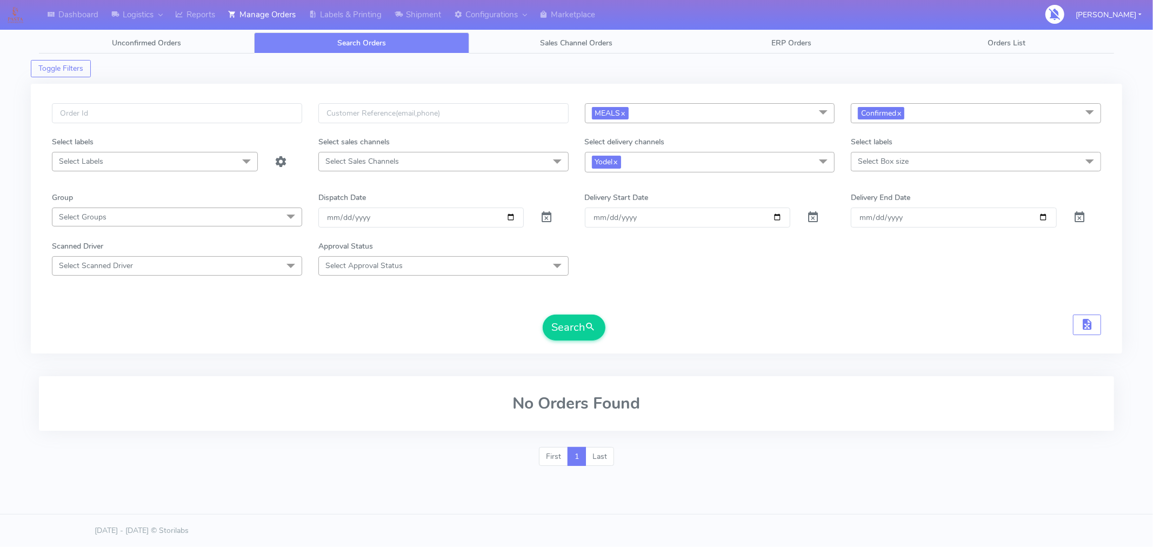
click at [930, 108] on span "Confirmed x" at bounding box center [976, 113] width 250 height 20
click at [898, 237] on div "Sent to Delivery Channel" at bounding box center [976, 240] width 238 height 11
checkbox input "true"
click at [580, 332] on button "Search" at bounding box center [574, 328] width 63 height 26
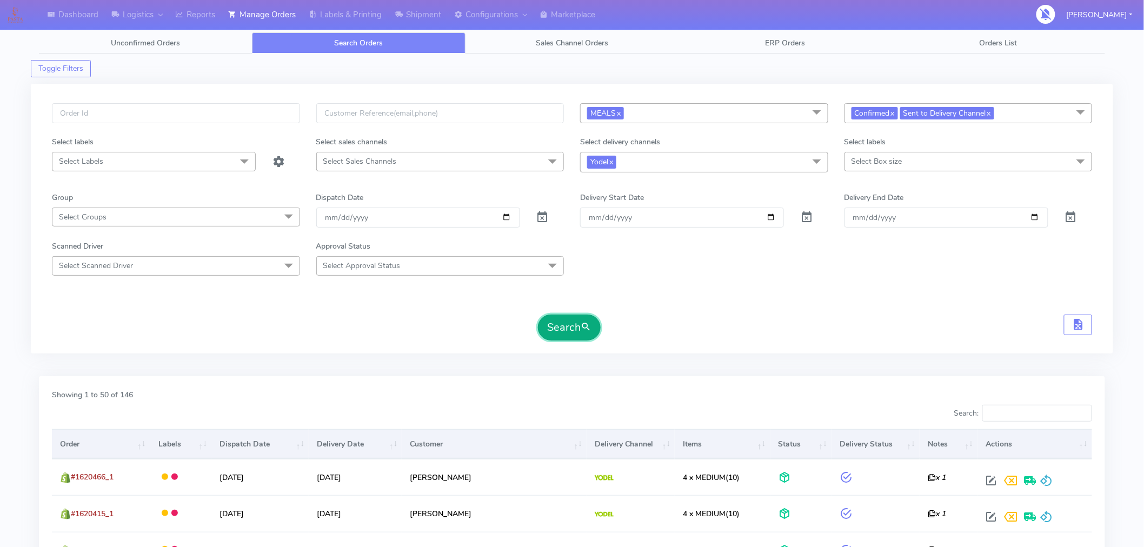
click at [565, 330] on button "Search" at bounding box center [569, 328] width 63 height 26
click at [552, 328] on button "Search" at bounding box center [569, 328] width 63 height 26
click at [566, 337] on button "Search" at bounding box center [569, 328] width 63 height 26
click at [592, 340] on div "Search" at bounding box center [569, 328] width 63 height 26
click at [587, 332] on span "submit" at bounding box center [585, 327] width 11 height 15
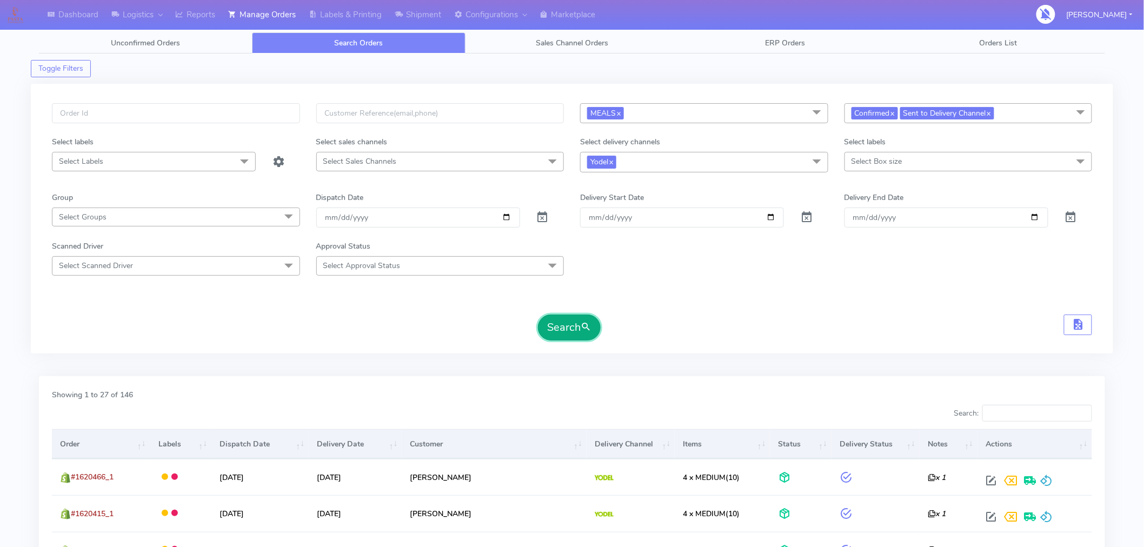
click at [567, 324] on button "Search" at bounding box center [569, 328] width 63 height 26
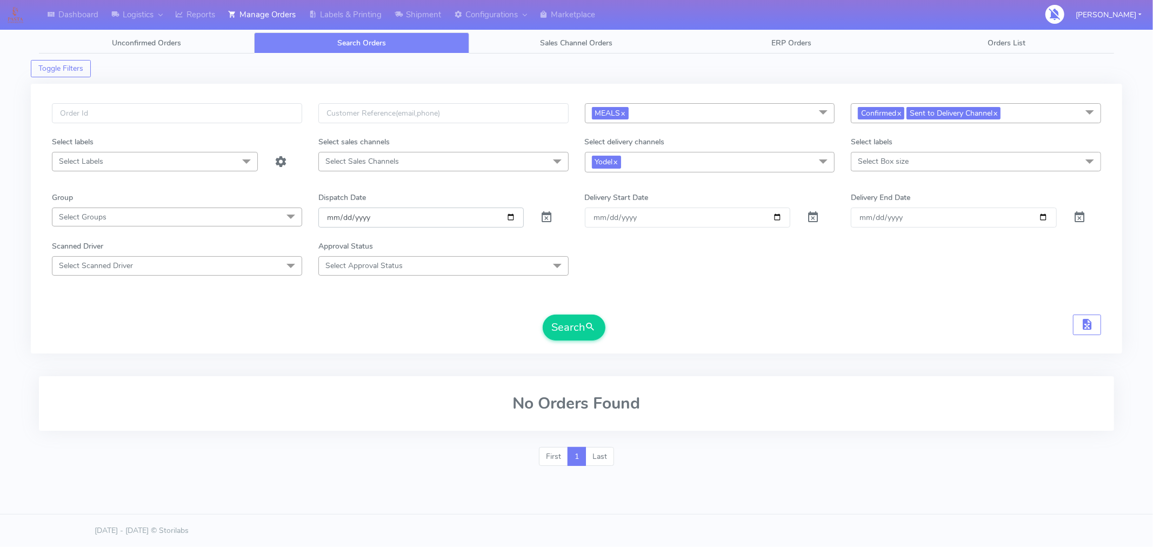
click at [511, 217] on input "2025-09-03" at bounding box center [421, 218] width 206 height 20
type input "[DATE]"
click at [578, 333] on button "Search" at bounding box center [574, 328] width 63 height 26
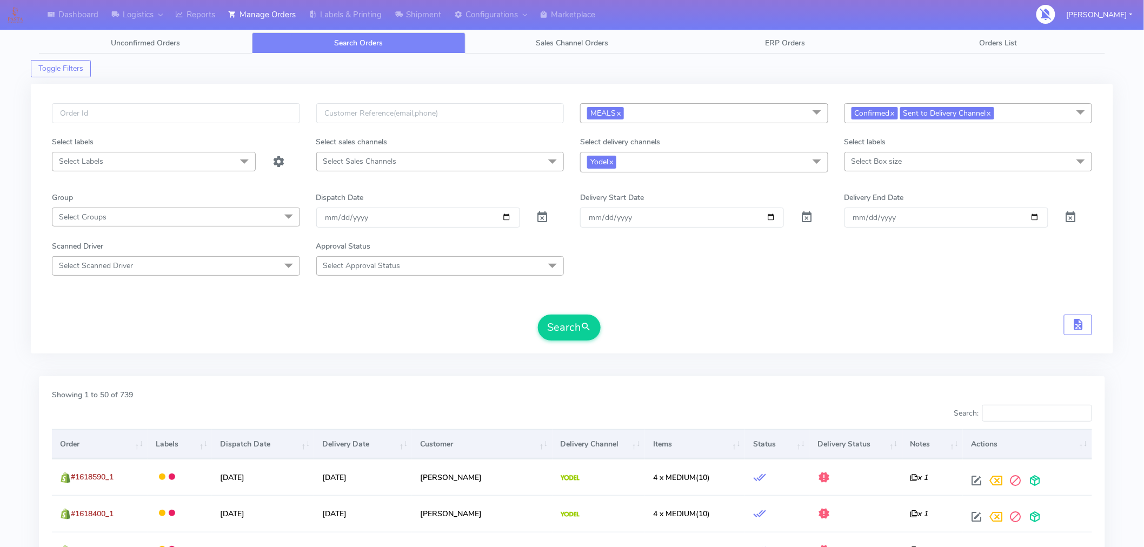
click at [99, 444] on th "Order" at bounding box center [100, 443] width 96 height 29
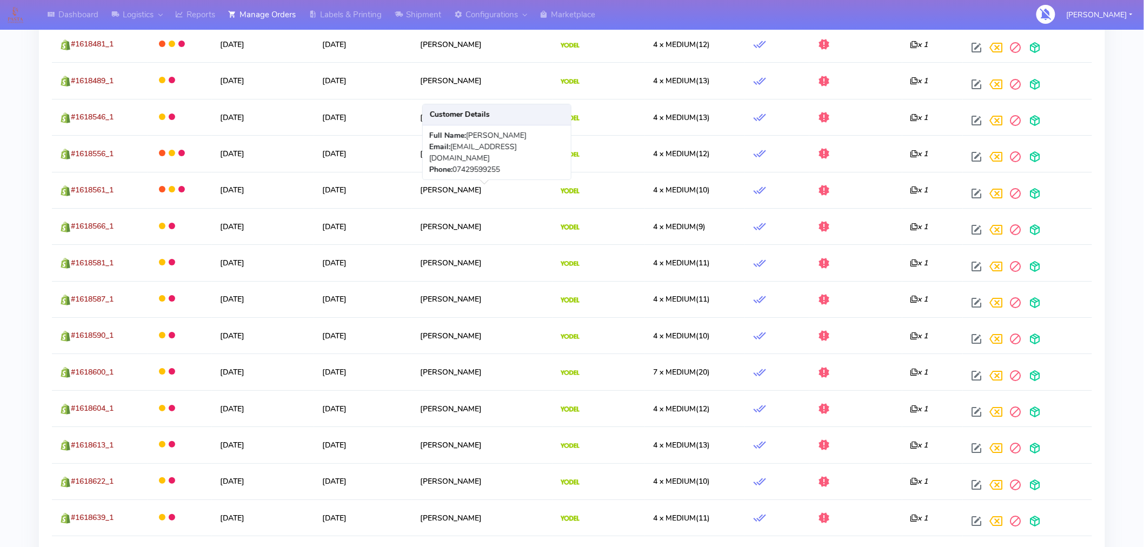
scroll to position [1828, 0]
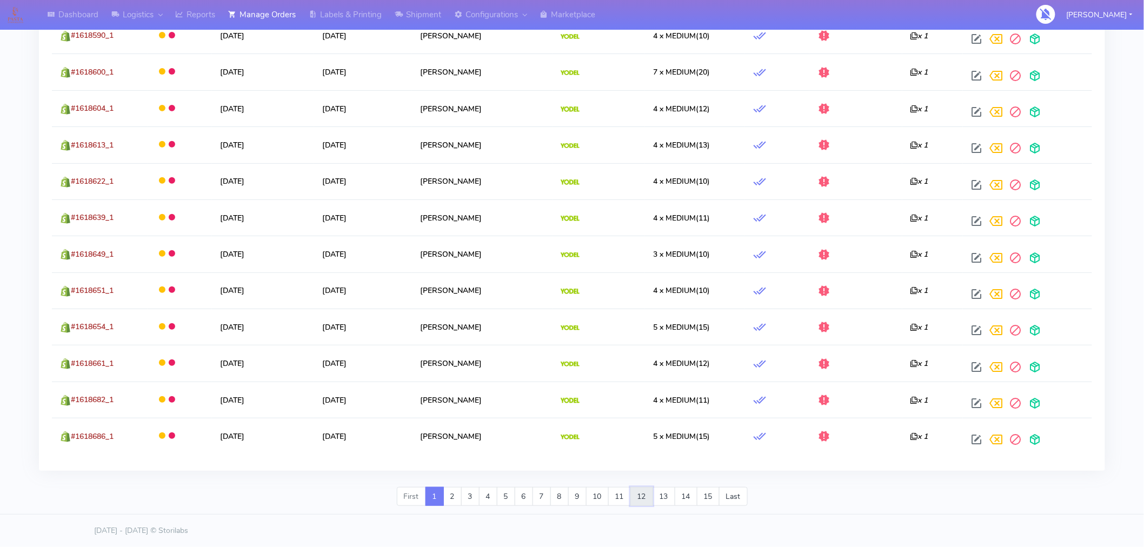
click at [647, 490] on link "12" at bounding box center [641, 496] width 23 height 19
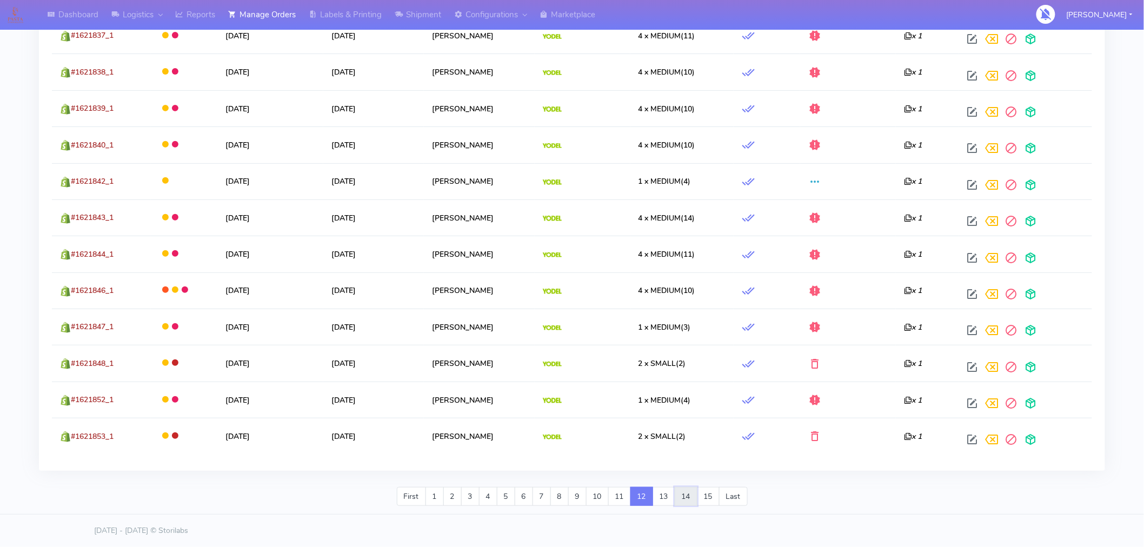
click at [693, 500] on link "14" at bounding box center [685, 496] width 23 height 19
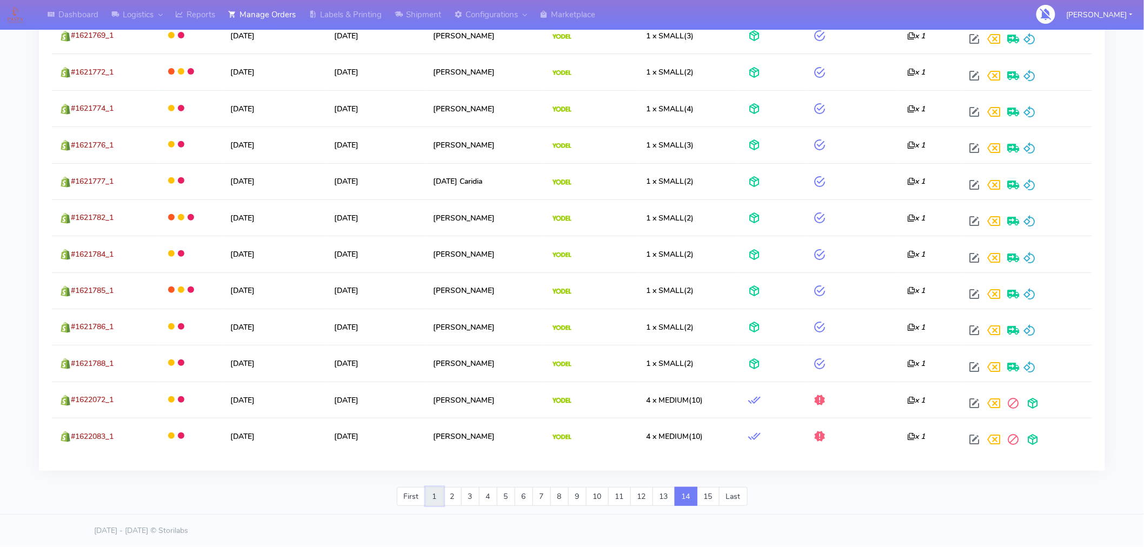
click at [435, 496] on link "1" at bounding box center [434, 496] width 18 height 19
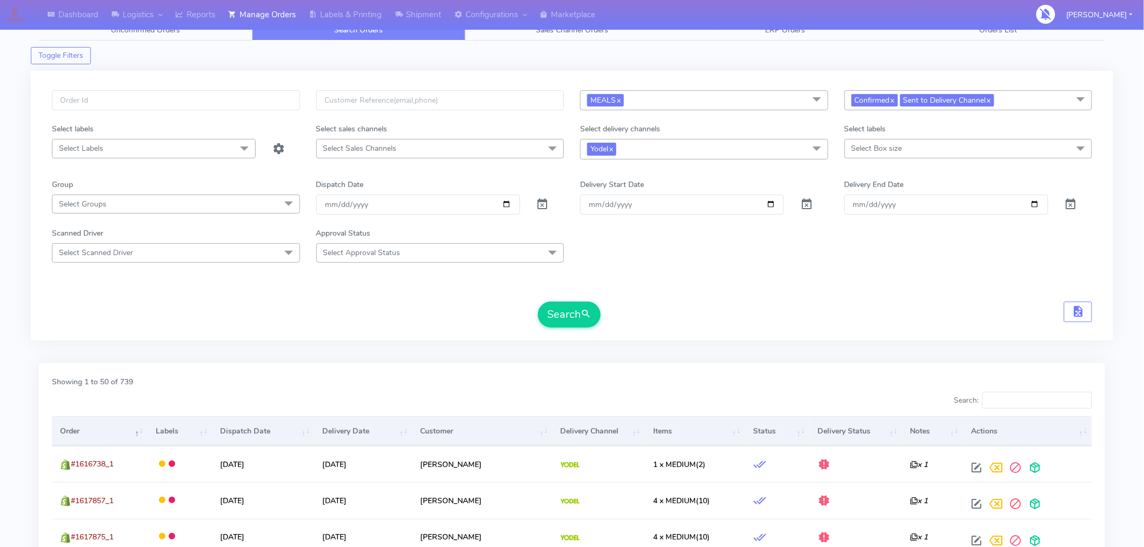
scroll to position [54, 0]
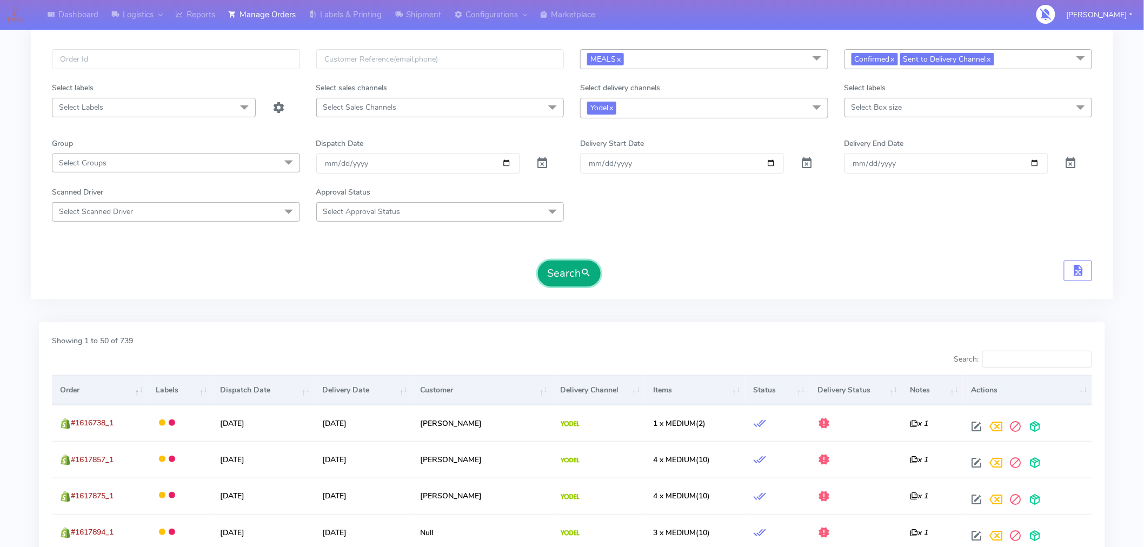
click at [566, 285] on button "Search" at bounding box center [569, 274] width 63 height 26
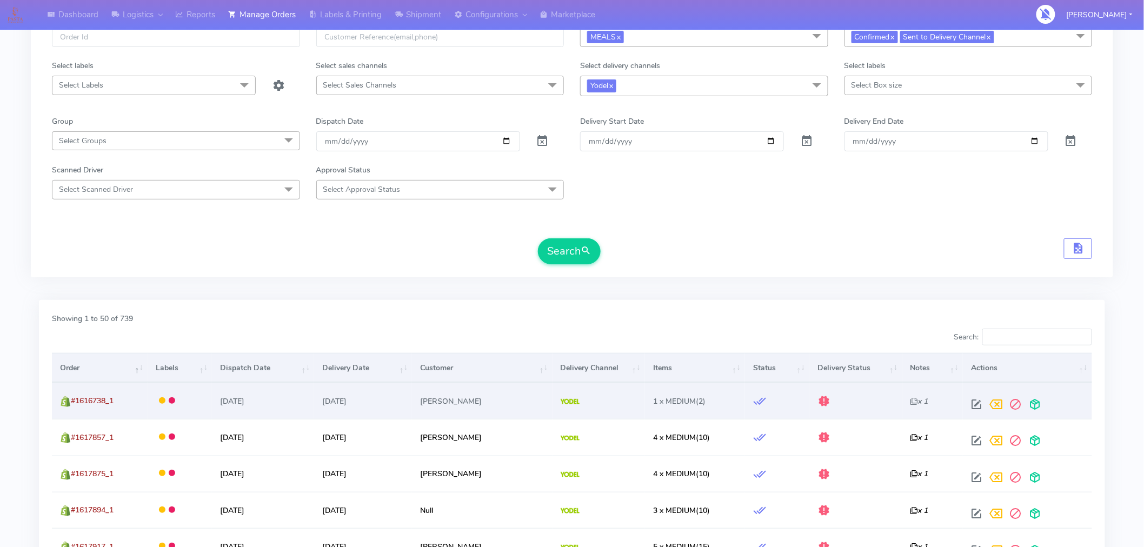
scroll to position [77, 0]
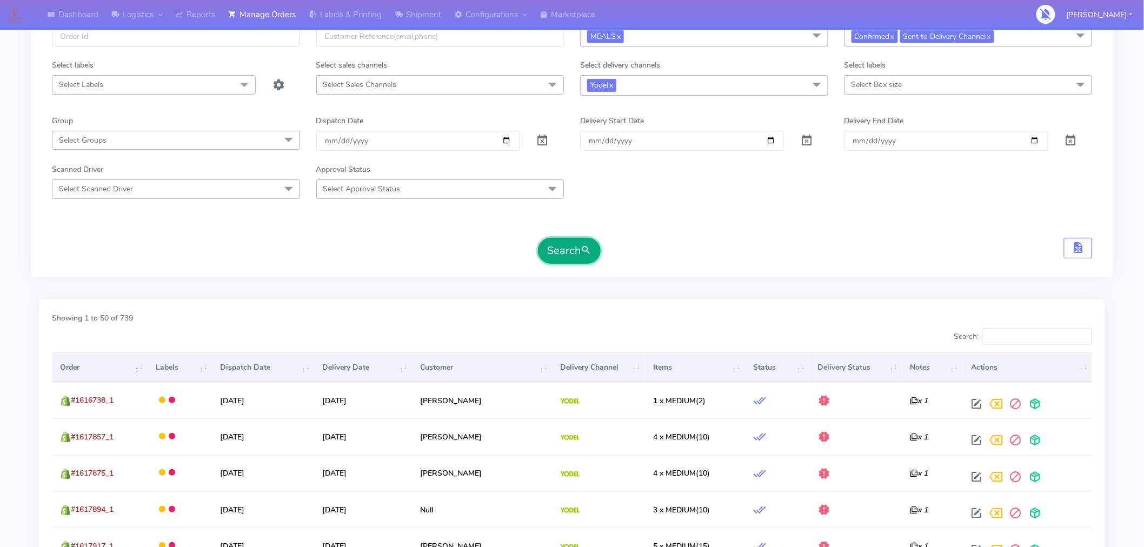
click at [568, 251] on button "Search" at bounding box center [569, 251] width 63 height 26
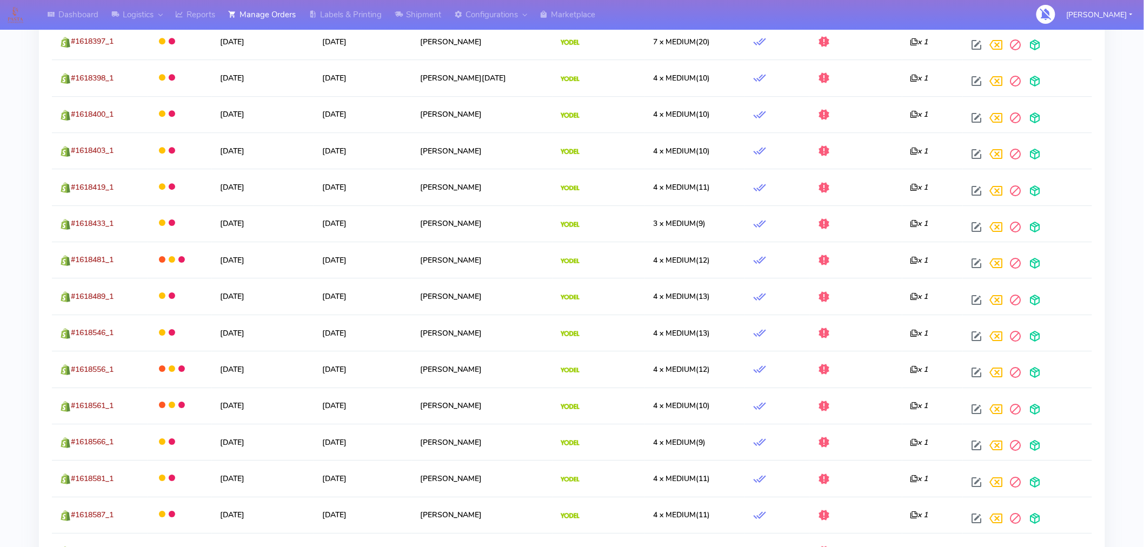
scroll to position [1828, 0]
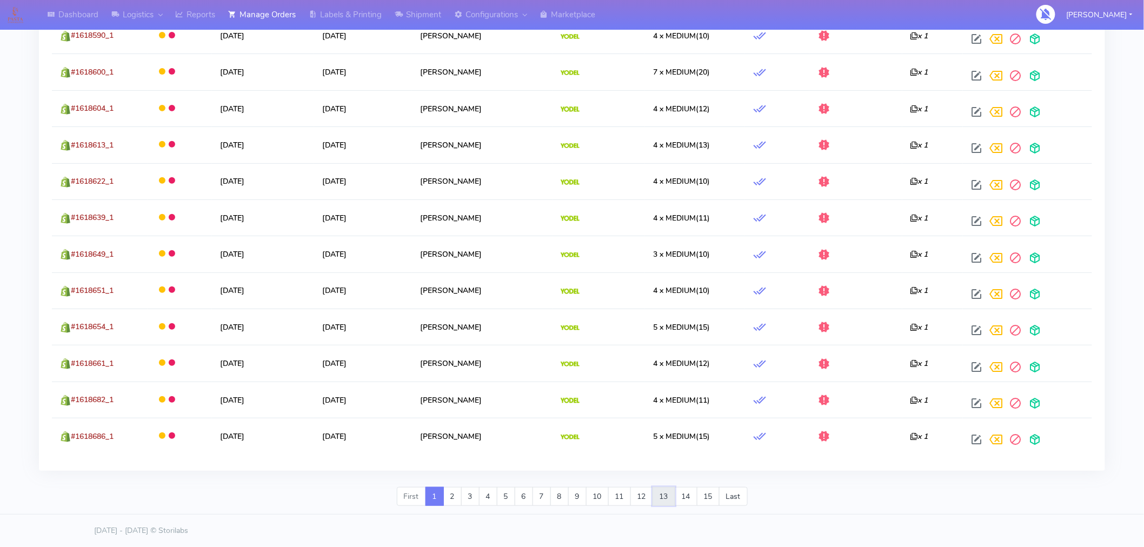
click at [666, 498] on link "13" at bounding box center [663, 496] width 23 height 19
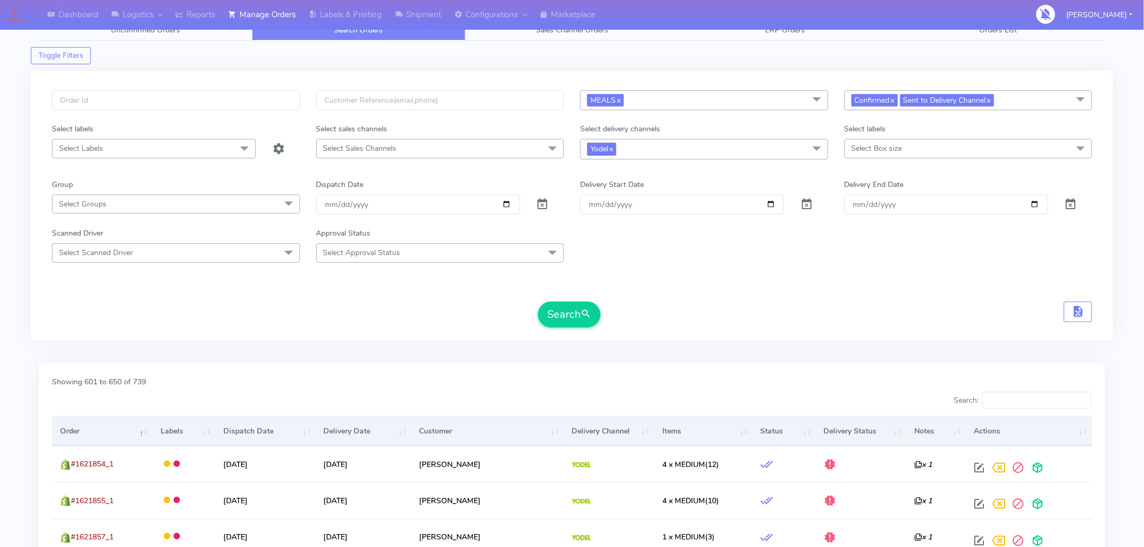
scroll to position [54, 0]
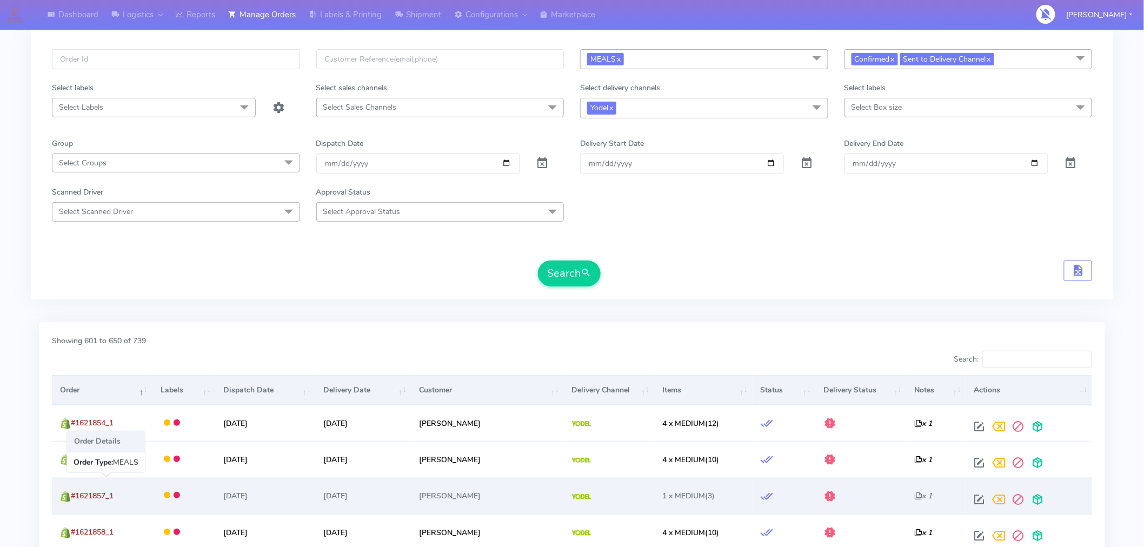
drag, startPoint x: 122, startPoint y: 493, endPoint x: 73, endPoint y: 494, distance: 48.6
click at [73, 494] on td "#1621857_1" at bounding box center [102, 496] width 100 height 36
copy span "#1621857_1"
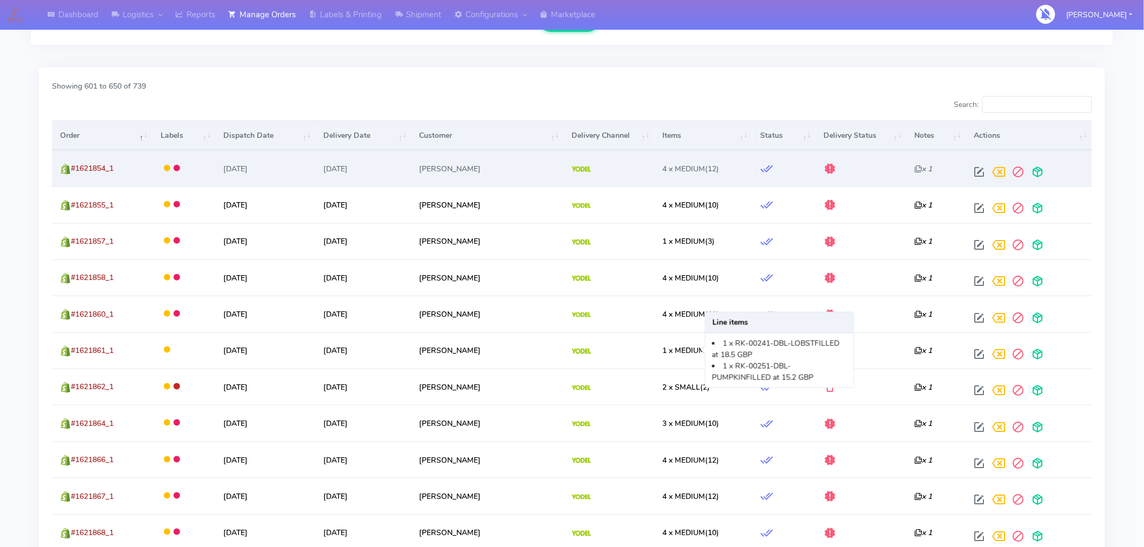
scroll to position [312, 0]
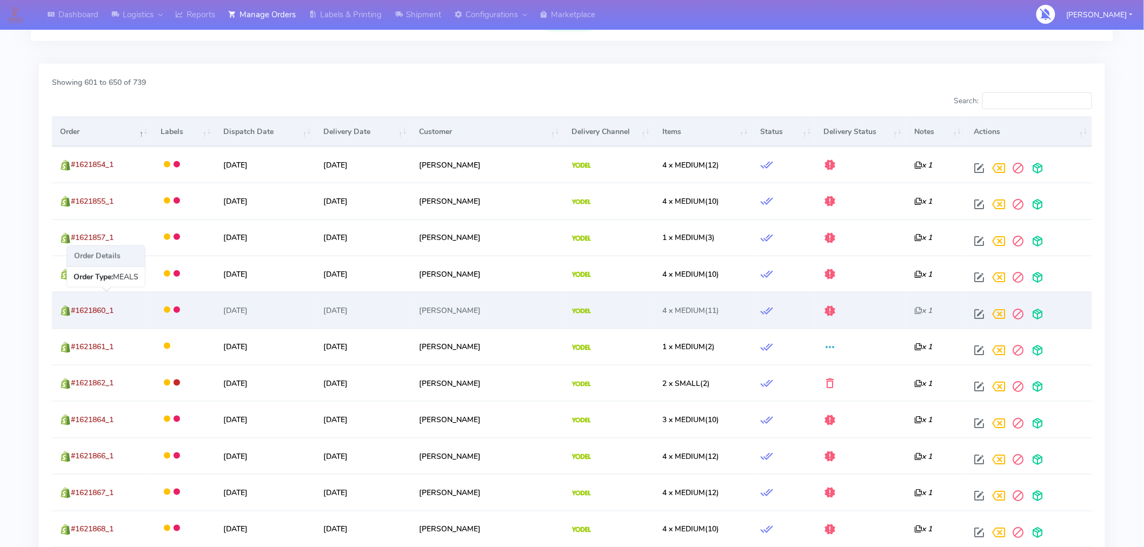
drag, startPoint x: 123, startPoint y: 315, endPoint x: 74, endPoint y: 311, distance: 49.4
click at [74, 311] on td "#1621860_1" at bounding box center [102, 310] width 100 height 36
copy span "#1621860_1"
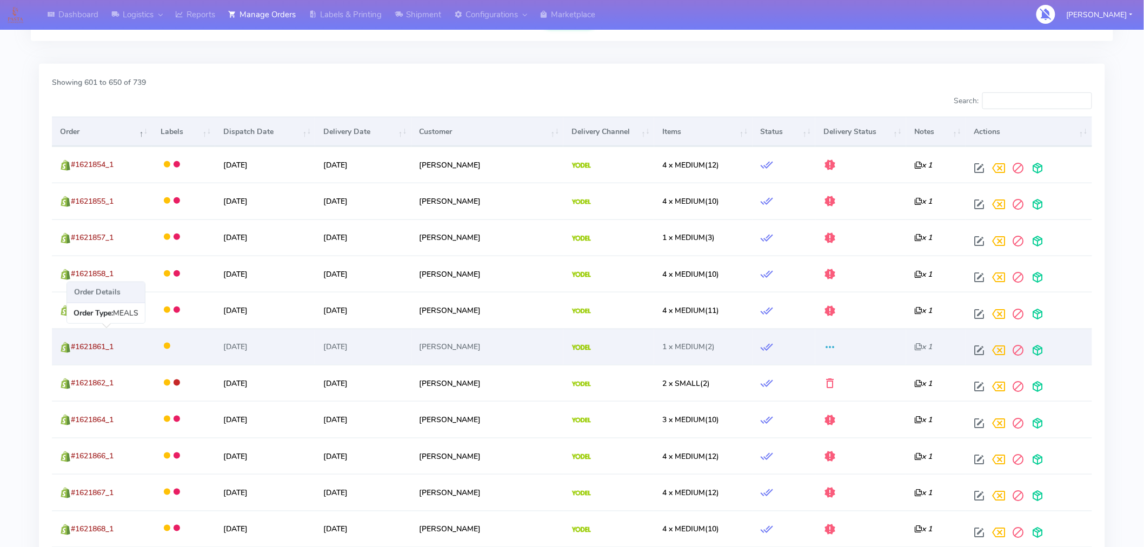
drag, startPoint x: 124, startPoint y: 347, endPoint x: 74, endPoint y: 345, distance: 50.8
click at [74, 345] on td "#1621861_1" at bounding box center [102, 347] width 100 height 36
copy span "#1621861_1"
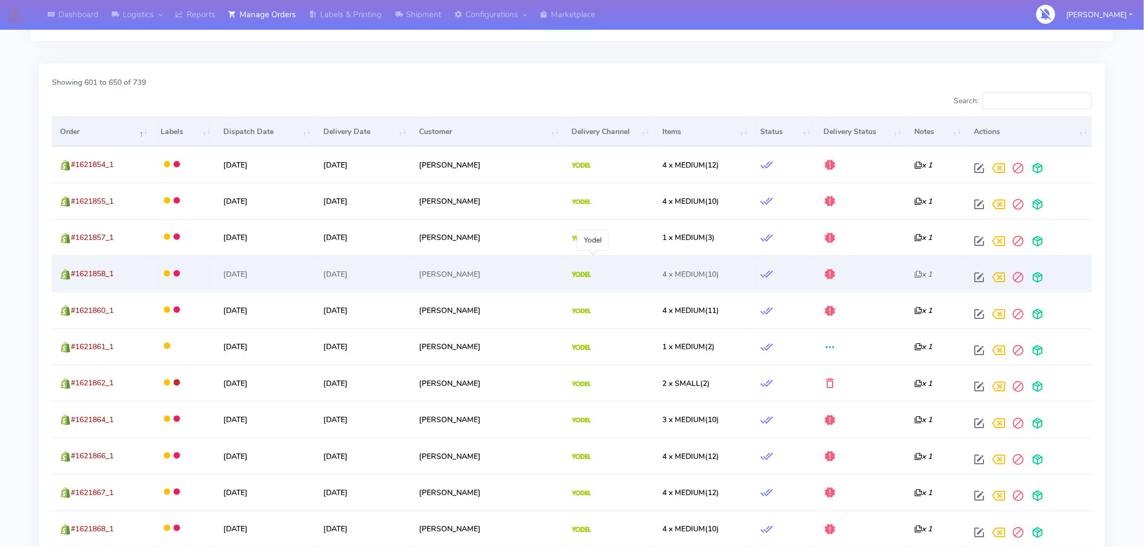
scroll to position [0, 0]
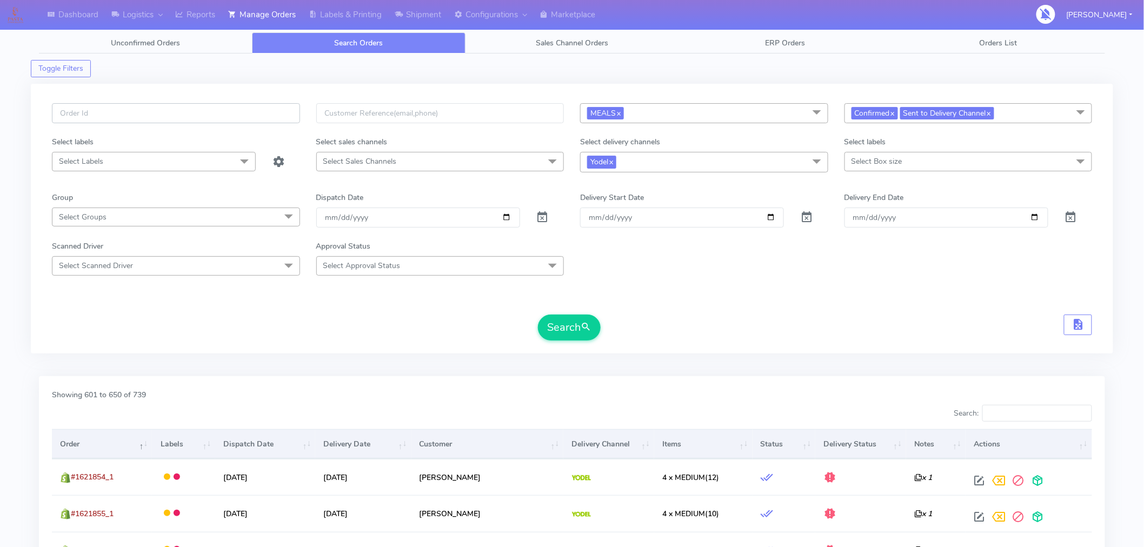
click at [241, 112] on input "text" at bounding box center [176, 113] width 248 height 20
paste input "#1621861_1"
type input "#1621861_1"
click at [546, 325] on button "Search" at bounding box center [569, 328] width 63 height 26
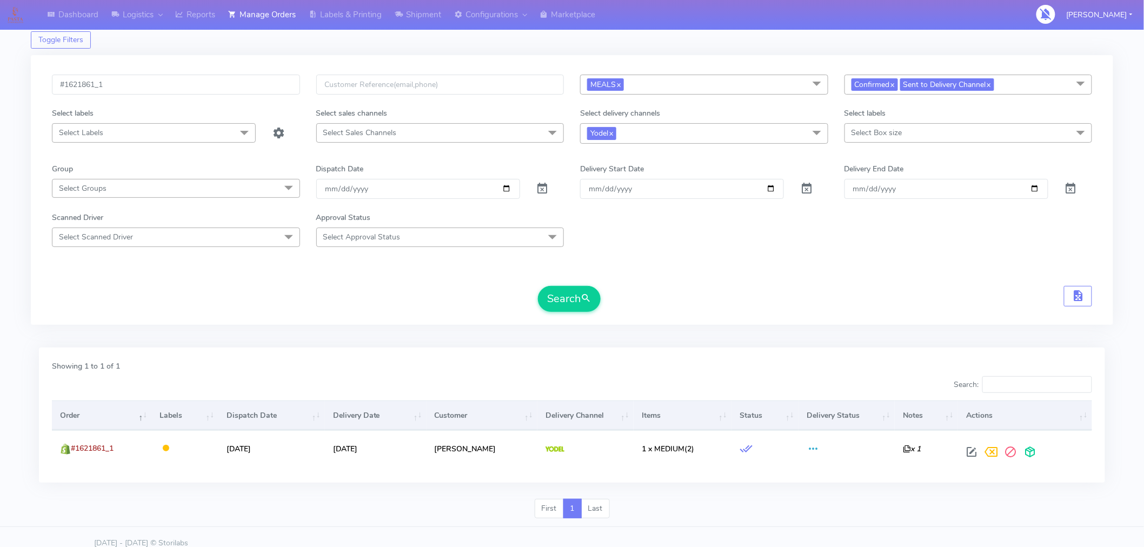
scroll to position [41, 0]
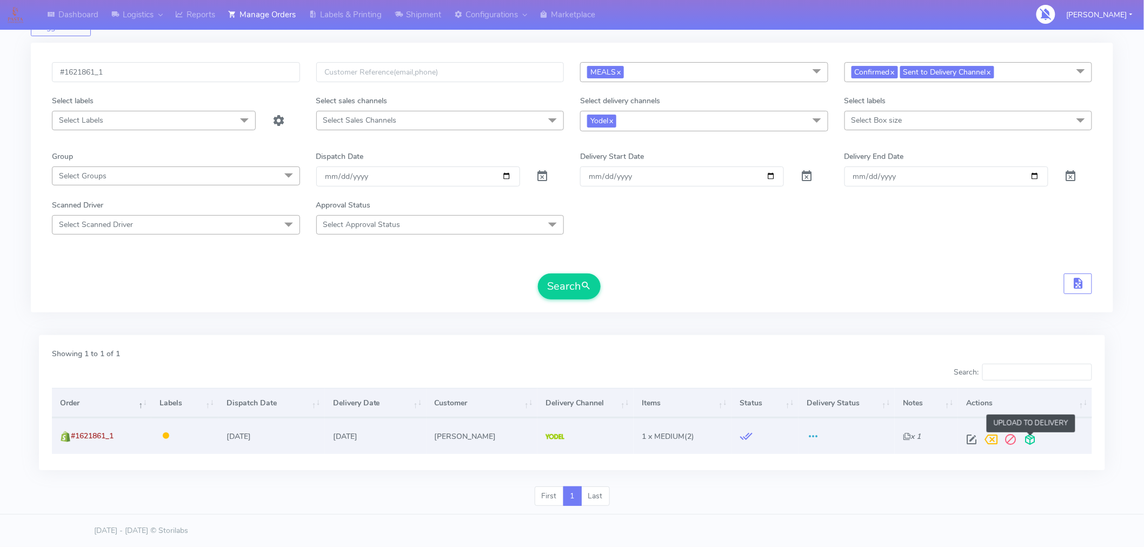
click at [1031, 438] on span at bounding box center [1029, 442] width 19 height 10
click at [986, 443] on span at bounding box center [986, 442] width 19 height 10
click at [972, 437] on span at bounding box center [970, 442] width 19 height 10
select select "5"
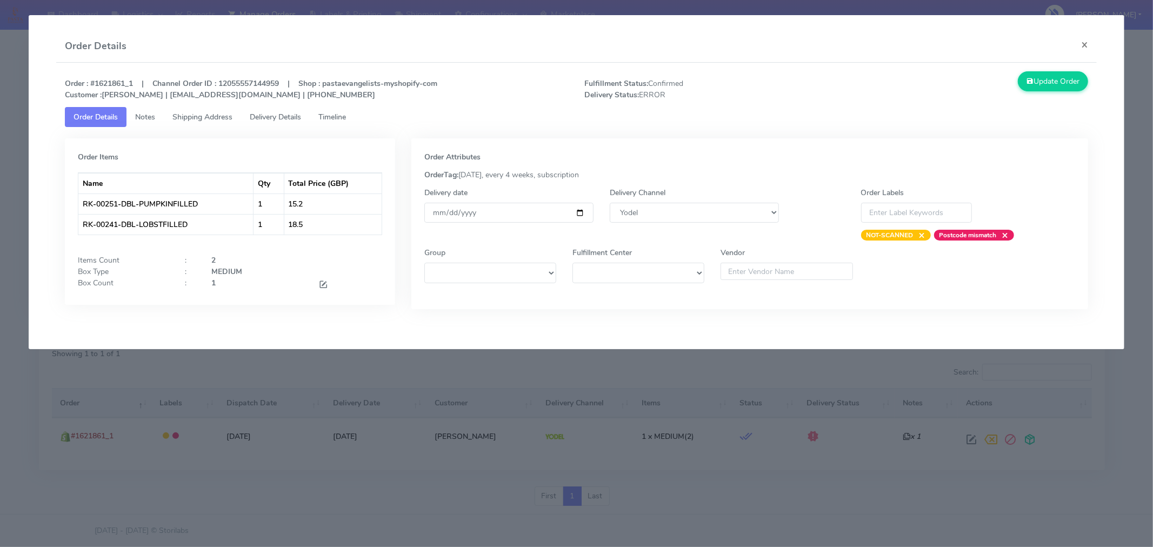
click at [340, 118] on span "Timeline" at bounding box center [332, 117] width 28 height 10
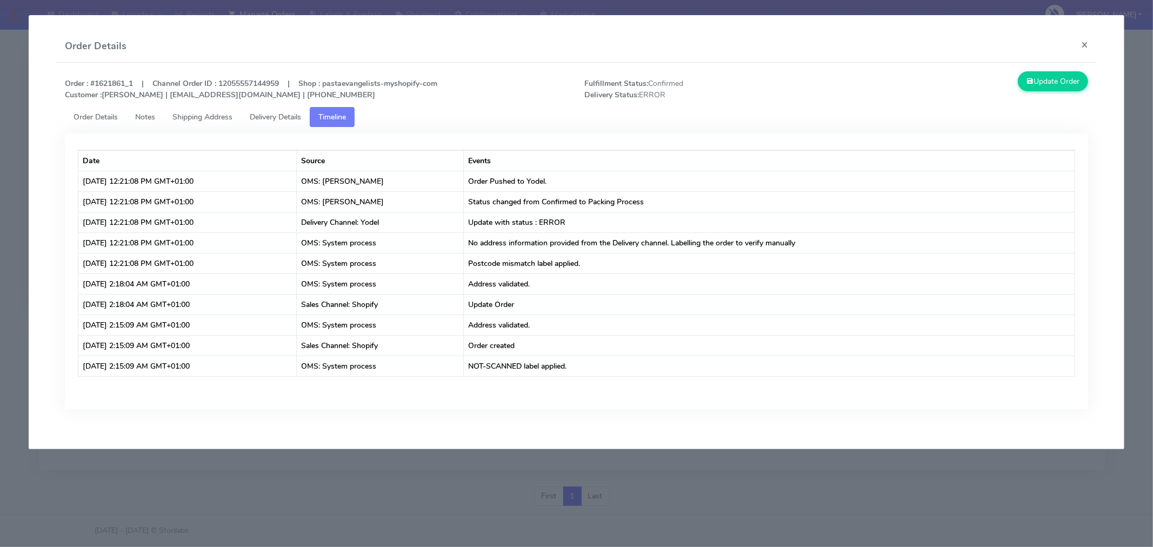
click at [657, 131] on div "Date Source Events Sep 4, 2025 at 12:21:08 PM GMT+01:00 OMS: Shabeer Ahmed Orde…" at bounding box center [576, 276] width 1039 height 298
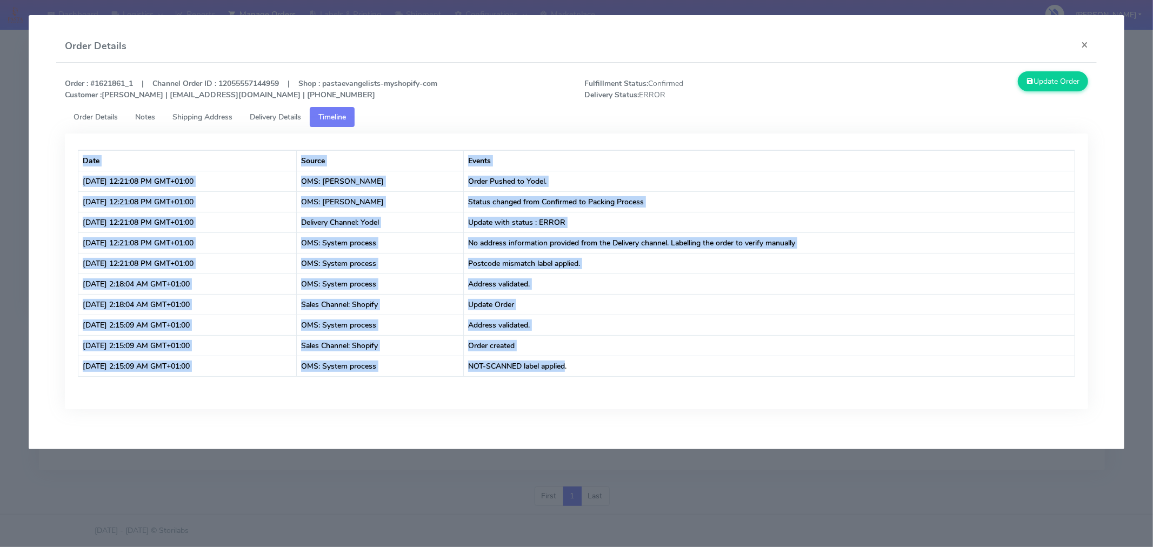
click at [657, 131] on div "Date Source Events Sep 4, 2025 at 12:21:08 PM GMT+01:00 OMS: Shabeer Ahmed Orde…" at bounding box center [576, 276] width 1039 height 298
click at [1085, 53] on button "×" at bounding box center [1084, 44] width 24 height 29
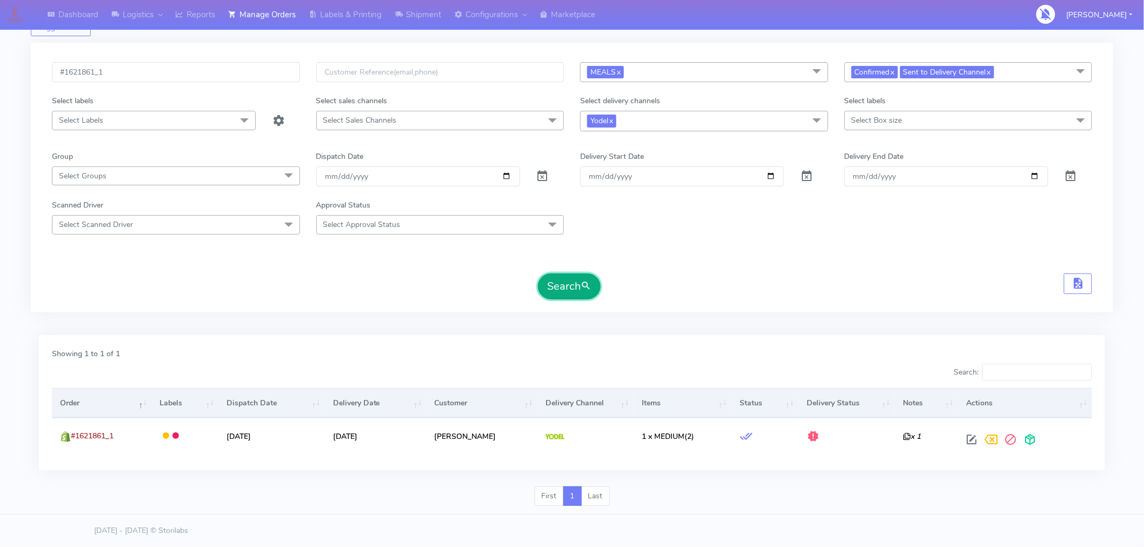
click at [577, 297] on button "Search" at bounding box center [569, 286] width 63 height 26
click at [587, 287] on span "submit" at bounding box center [585, 286] width 11 height 15
click at [587, 288] on span "submit" at bounding box center [585, 286] width 11 height 15
click at [582, 292] on span "submit" at bounding box center [585, 286] width 11 height 15
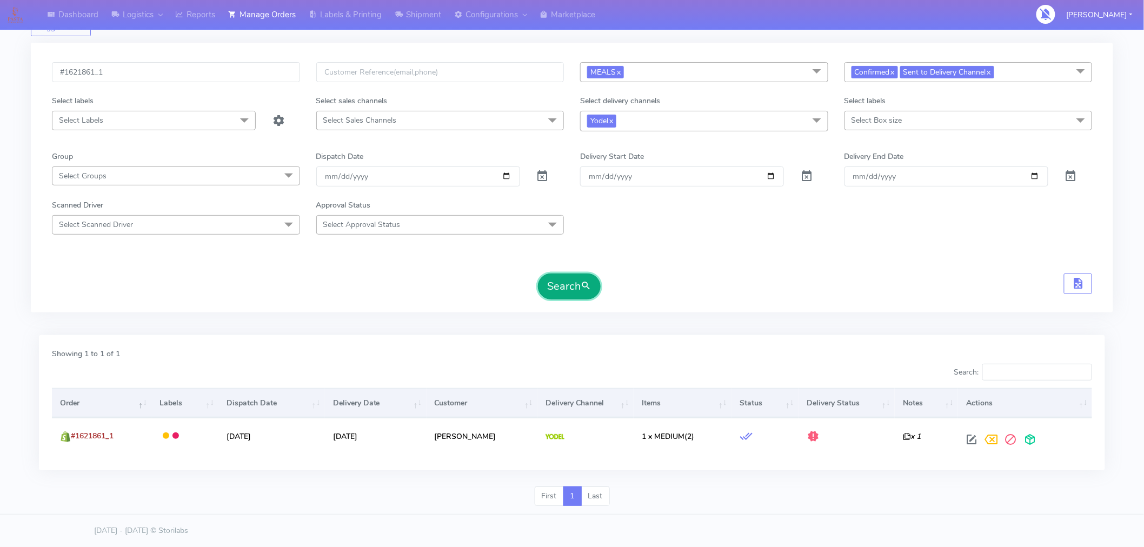
click at [575, 289] on button "Search" at bounding box center [569, 286] width 63 height 26
click at [589, 292] on span "submit" at bounding box center [585, 286] width 11 height 15
click at [563, 285] on button "Search" at bounding box center [569, 286] width 63 height 26
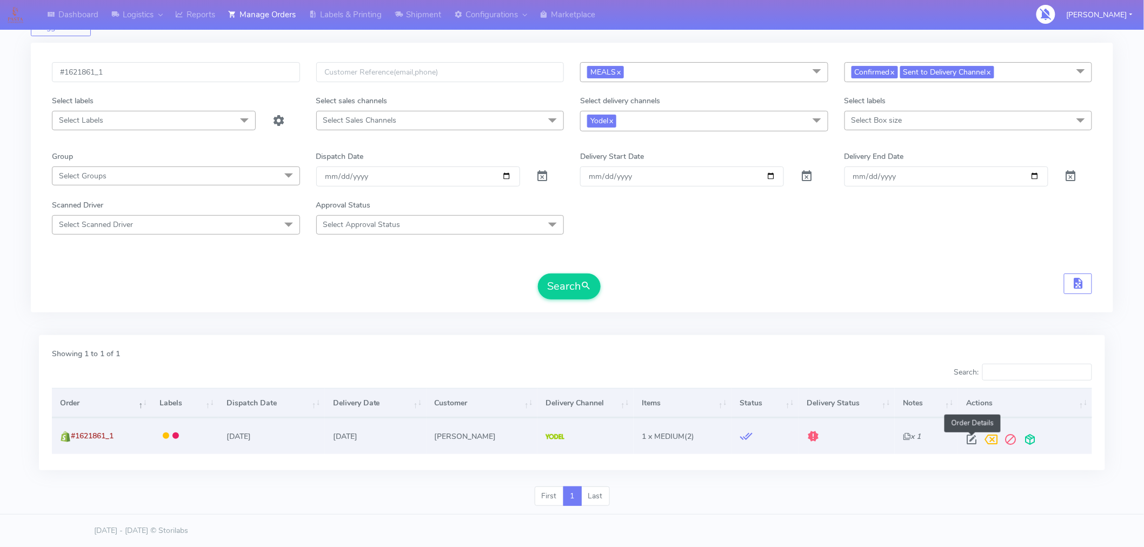
click at [974, 440] on span at bounding box center [970, 442] width 19 height 10
select select "5"
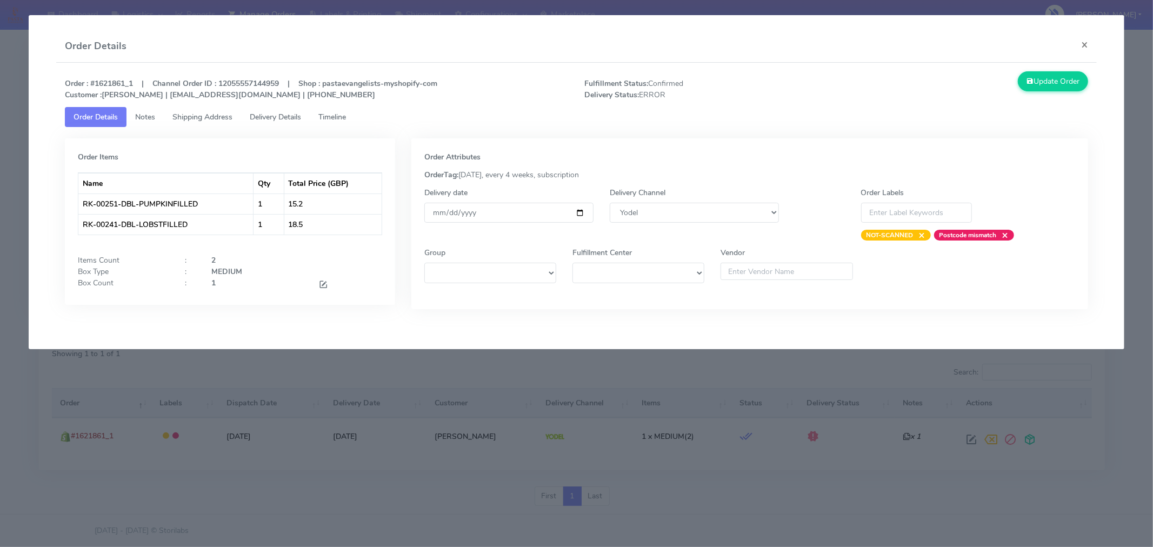
click at [346, 122] on link "Timeline" at bounding box center [332, 117] width 45 height 20
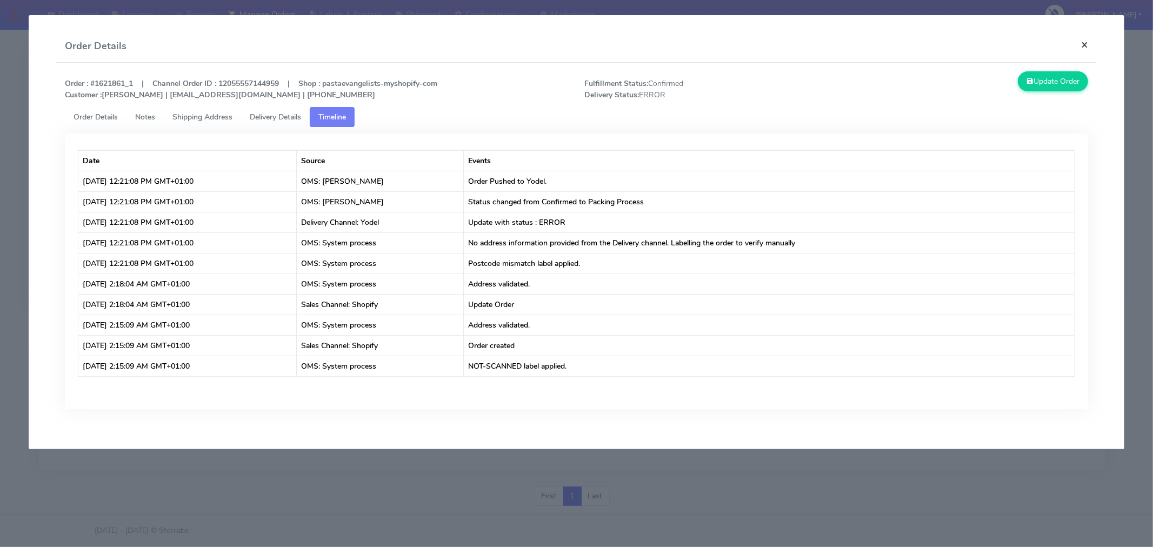
click at [1085, 44] on button "×" at bounding box center [1084, 44] width 24 height 29
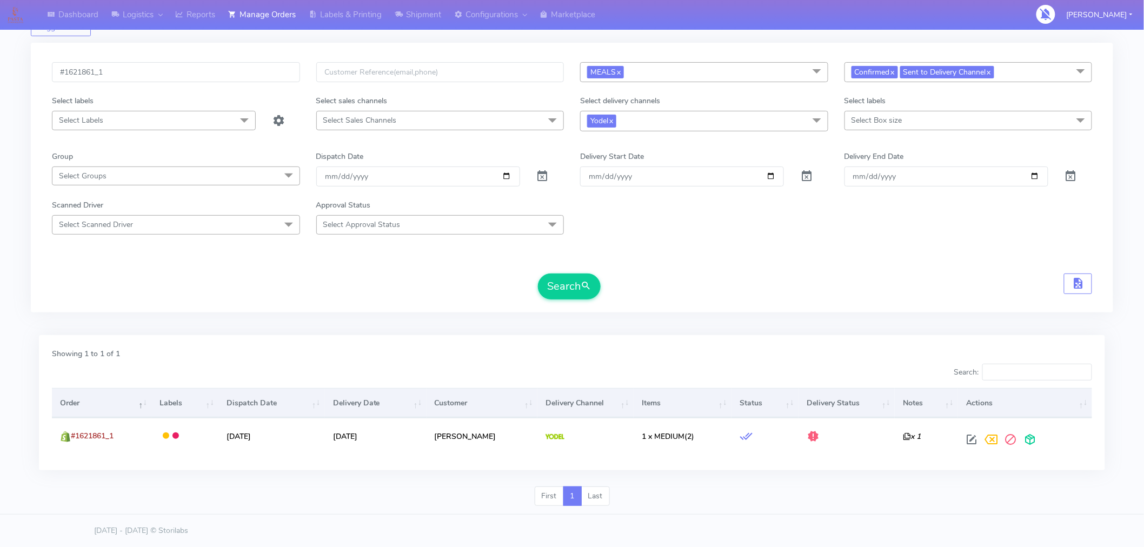
click at [1076, 496] on div "First 1 Last" at bounding box center [572, 500] width 1082 height 28
click at [584, 296] on button "Search" at bounding box center [569, 286] width 63 height 26
click at [586, 296] on button "Search" at bounding box center [569, 286] width 63 height 26
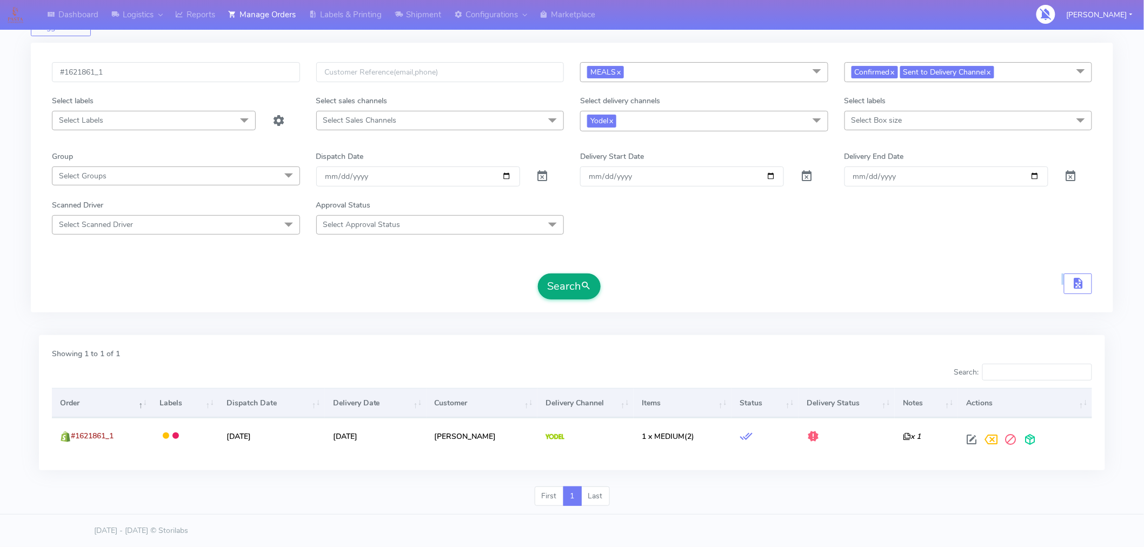
click at [586, 296] on form "#1621861_1 MEALS x Select All MEALS ATAVI One Off Pasta Club Gift Kit Event Unk…" at bounding box center [572, 180] width 1040 height 237
click at [586, 296] on button "Search" at bounding box center [569, 286] width 63 height 26
click at [586, 296] on form "#1621861_1 MEALS x Select All MEALS ATAVI One Off Pasta Club Gift Kit Event Unk…" at bounding box center [572, 180] width 1040 height 237
click at [586, 296] on button "Search" at bounding box center [569, 286] width 63 height 26
click at [586, 296] on form "#1621861_1 MEALS x Select All MEALS ATAVI One Off Pasta Club Gift Kit Event Unk…" at bounding box center [572, 180] width 1040 height 237
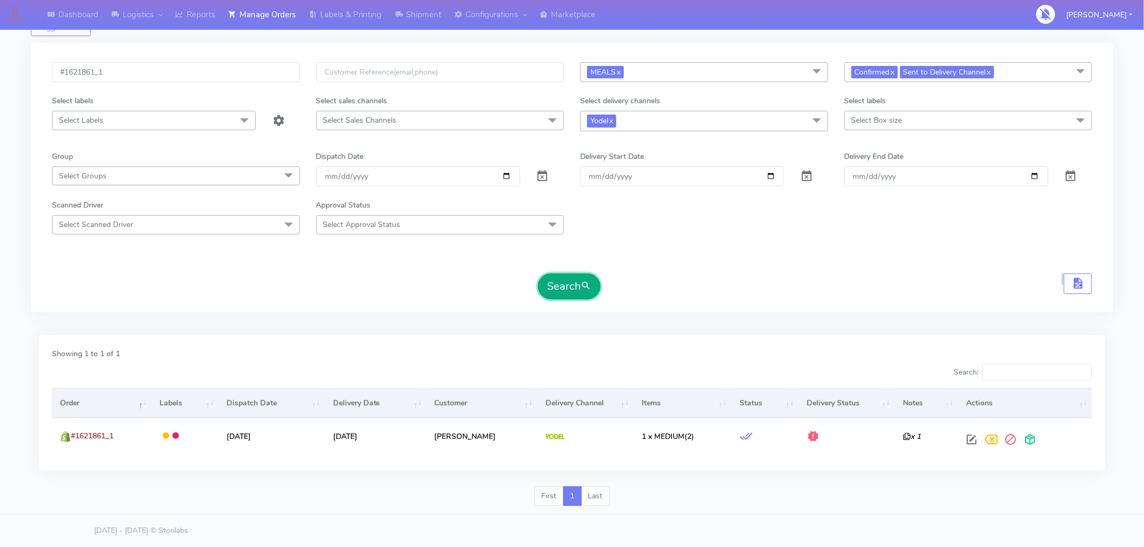
click at [586, 296] on button "Search" at bounding box center [569, 286] width 63 height 26
click at [630, 255] on form "#1621861_1 MEALS x Select All MEALS ATAVI One Off Pasta Club Gift Kit Event Unk…" at bounding box center [572, 180] width 1040 height 237
click at [674, 279] on div "Search" at bounding box center [572, 286] width 1040 height 26
click at [573, 286] on button "Search" at bounding box center [569, 286] width 63 height 26
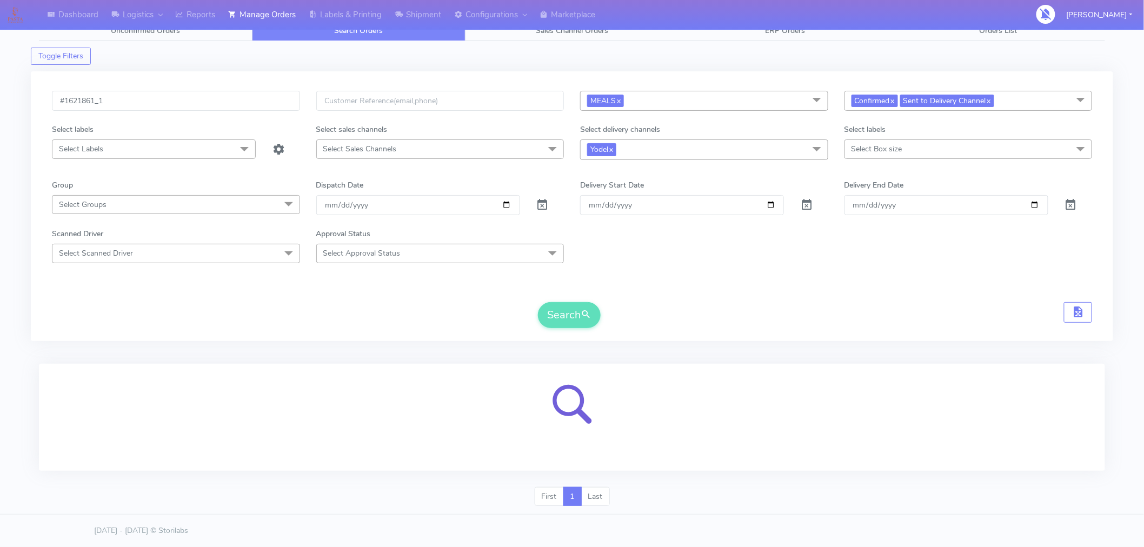
scroll to position [13, 0]
click at [573, 286] on form "#1621861_1 MEALS x Select All MEALS ATAVI One Off Pasta Club Gift Kit Event Unk…" at bounding box center [572, 209] width 1040 height 237
click at [604, 286] on form "#1621861_1 MEALS x Select All MEALS ATAVI One Off Pasta Club Gift Kit Event Unk…" at bounding box center [572, 209] width 1040 height 237
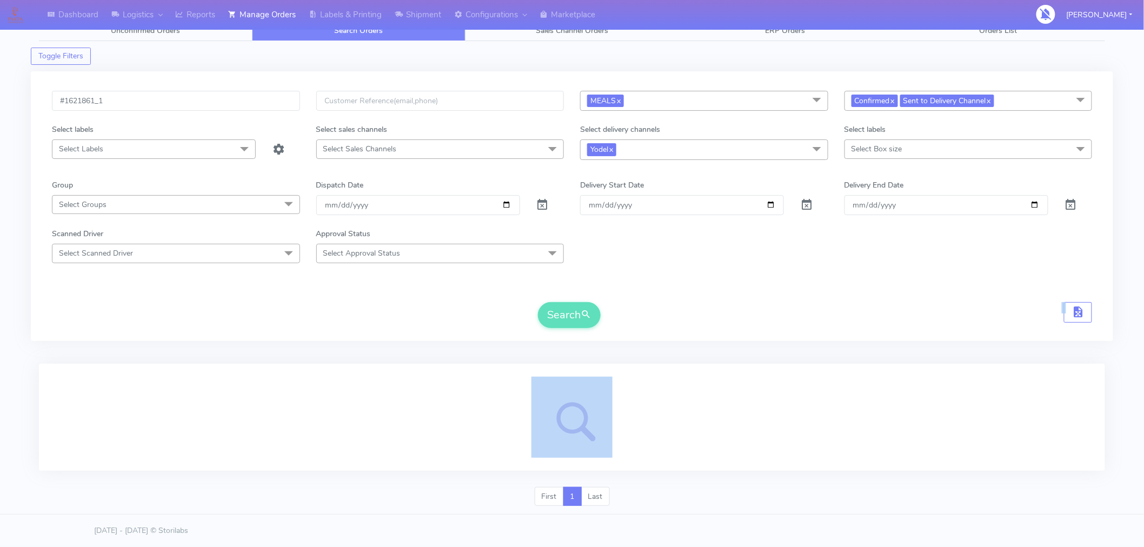
click at [604, 286] on form "#1621861_1 MEALS x Select All MEALS ATAVI One Off Pasta Club Gift Kit Event Unk…" at bounding box center [572, 209] width 1040 height 237
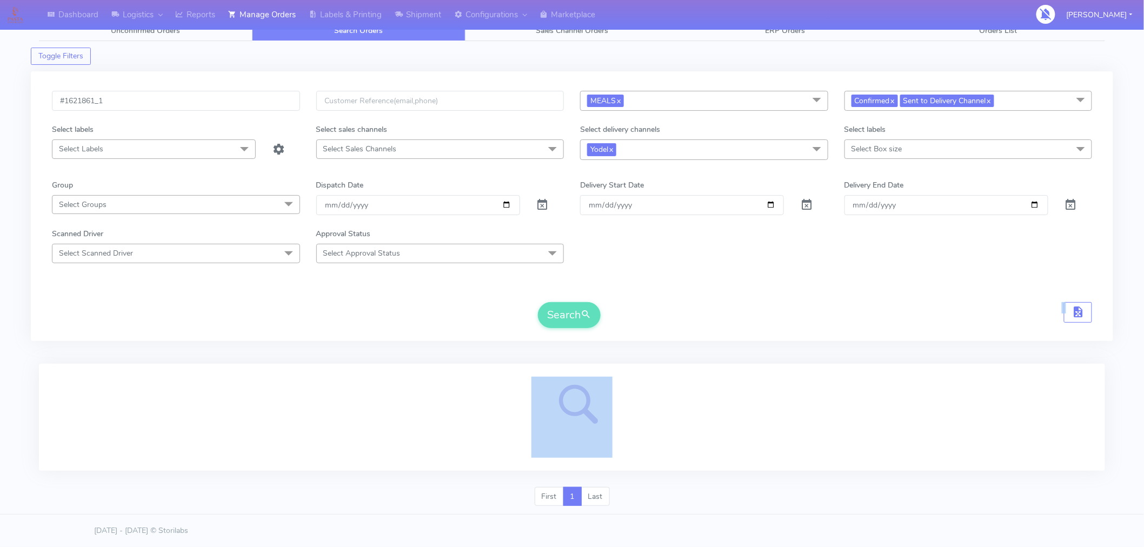
click at [604, 286] on form "#1621861_1 MEALS x Select All MEALS ATAVI One Off Pasta Club Gift Kit Event Unk…" at bounding box center [572, 209] width 1040 height 237
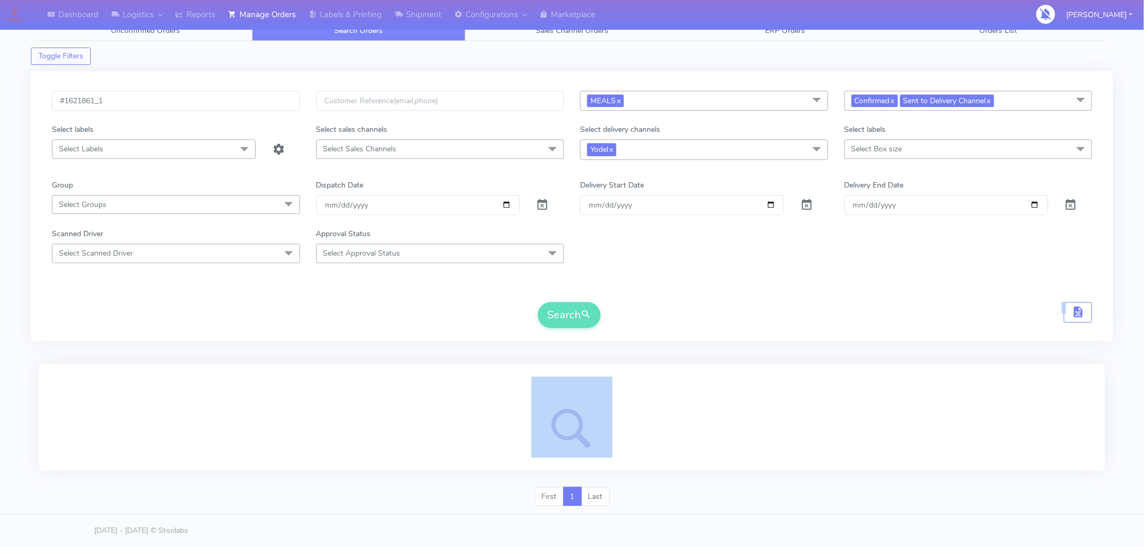
click at [604, 286] on form "#1621861_1 MEALS x Select All MEALS ATAVI One Off Pasta Club Gift Kit Event Unk…" at bounding box center [572, 209] width 1040 height 237
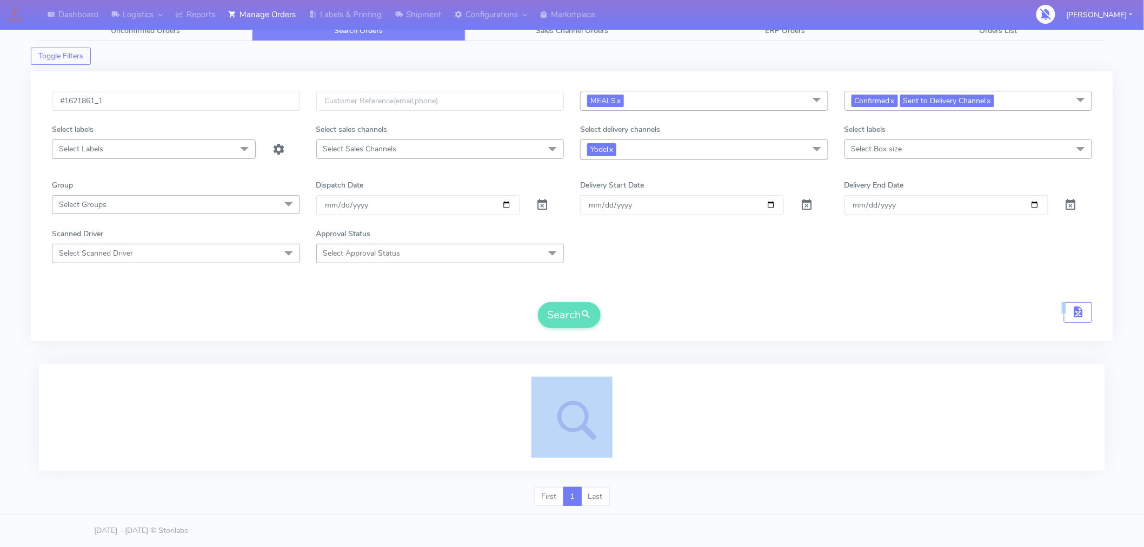
click at [604, 286] on form "#1621861_1 MEALS x Select All MEALS ATAVI One Off Pasta Club Gift Kit Event Unk…" at bounding box center [572, 209] width 1040 height 237
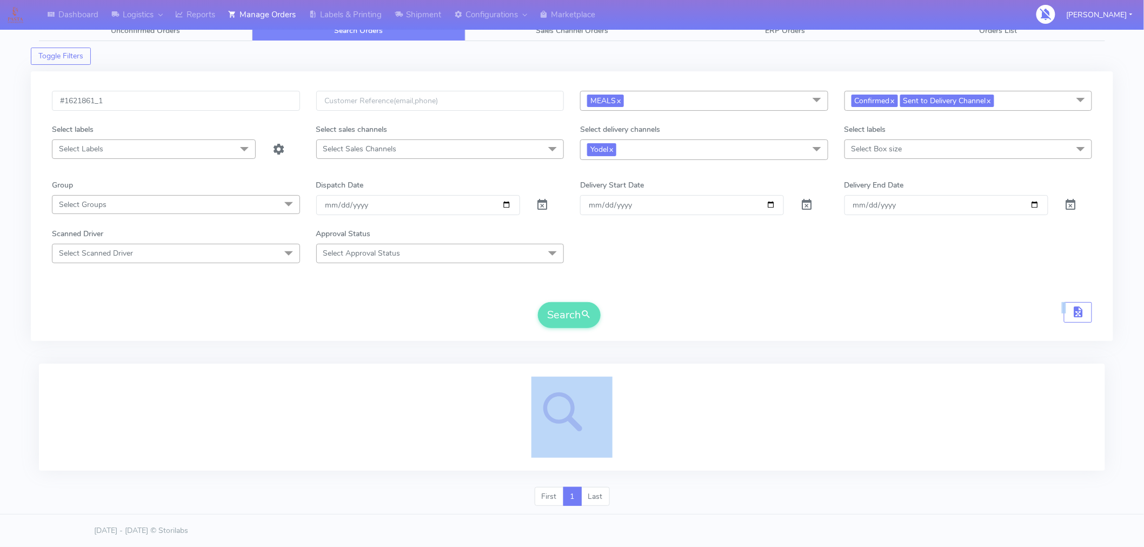
click at [604, 286] on form "#1621861_1 MEALS x Select All MEALS ATAVI One Off Pasta Club Gift Kit Event Unk…" at bounding box center [572, 209] width 1040 height 237
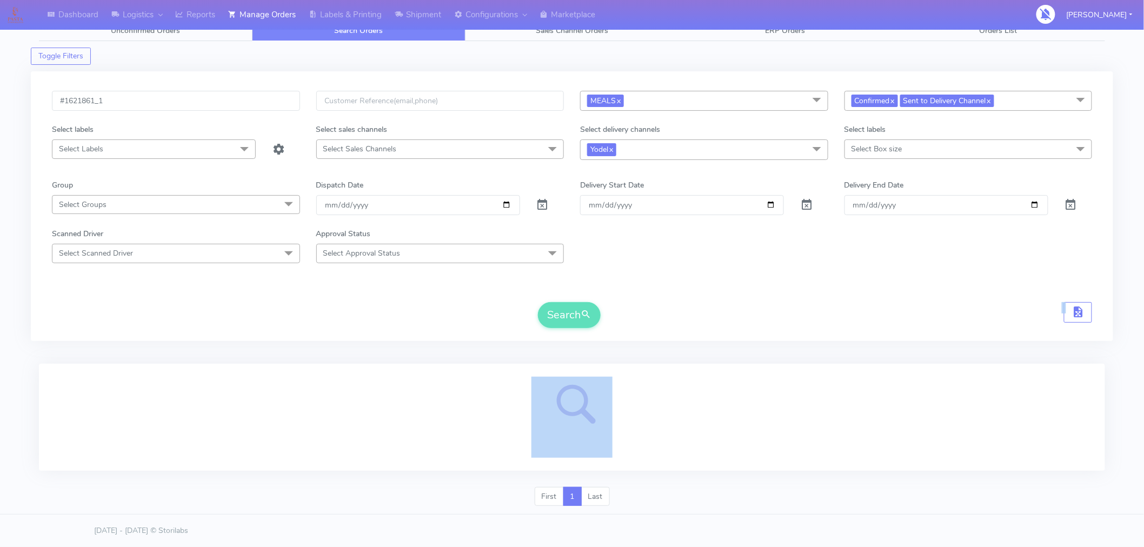
click at [604, 286] on form "#1621861_1 MEALS x Select All MEALS ATAVI One Off Pasta Club Gift Kit Event Unk…" at bounding box center [572, 209] width 1040 height 237
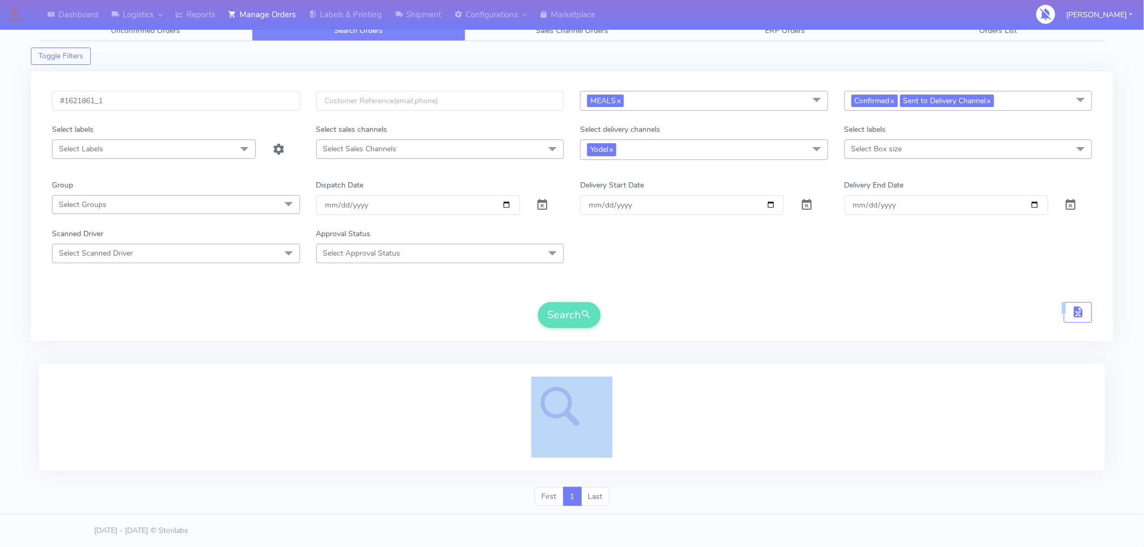
click at [604, 286] on form "#1621861_1 MEALS x Select All MEALS ATAVI One Off Pasta Club Gift Kit Event Unk…" at bounding box center [572, 209] width 1040 height 237
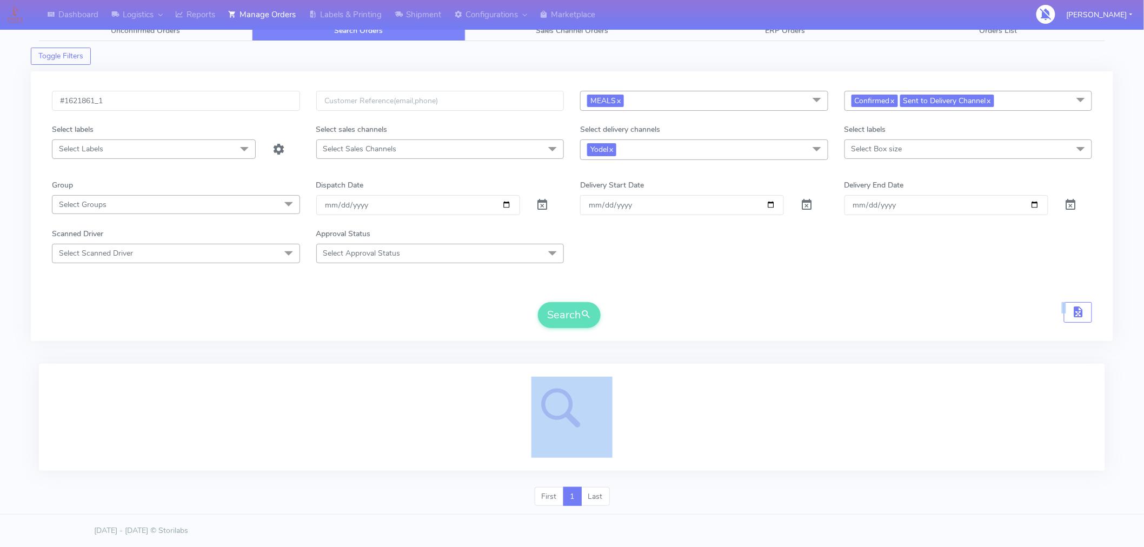
click at [604, 286] on form "#1621861_1 MEALS x Select All MEALS ATAVI One Off Pasta Club Gift Kit Event Unk…" at bounding box center [572, 209] width 1040 height 237
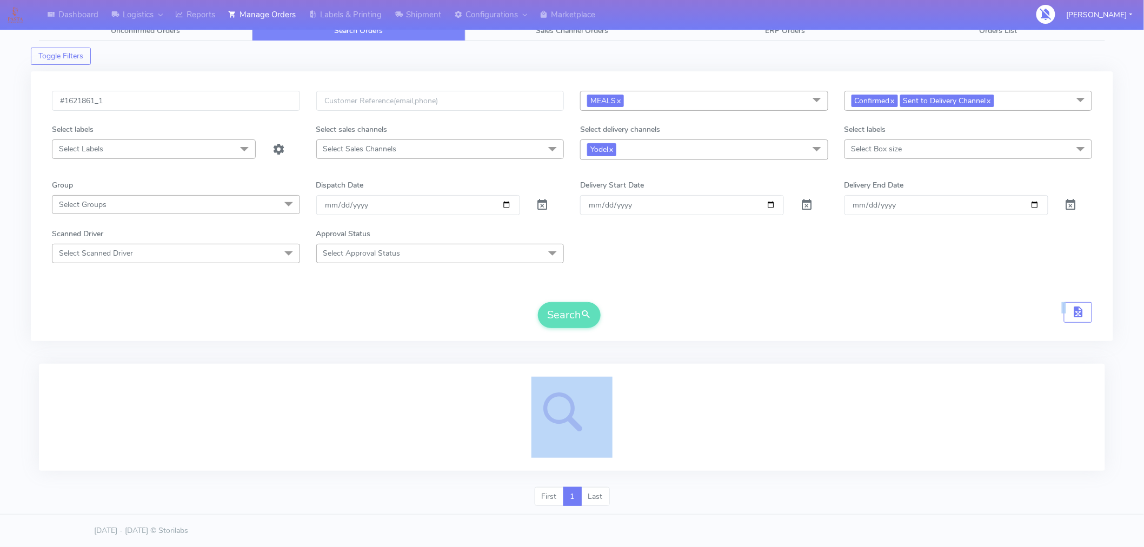
click at [604, 286] on form "#1621861_1 MEALS x Select All MEALS ATAVI One Off Pasta Club Gift Kit Event Unk…" at bounding box center [572, 209] width 1040 height 237
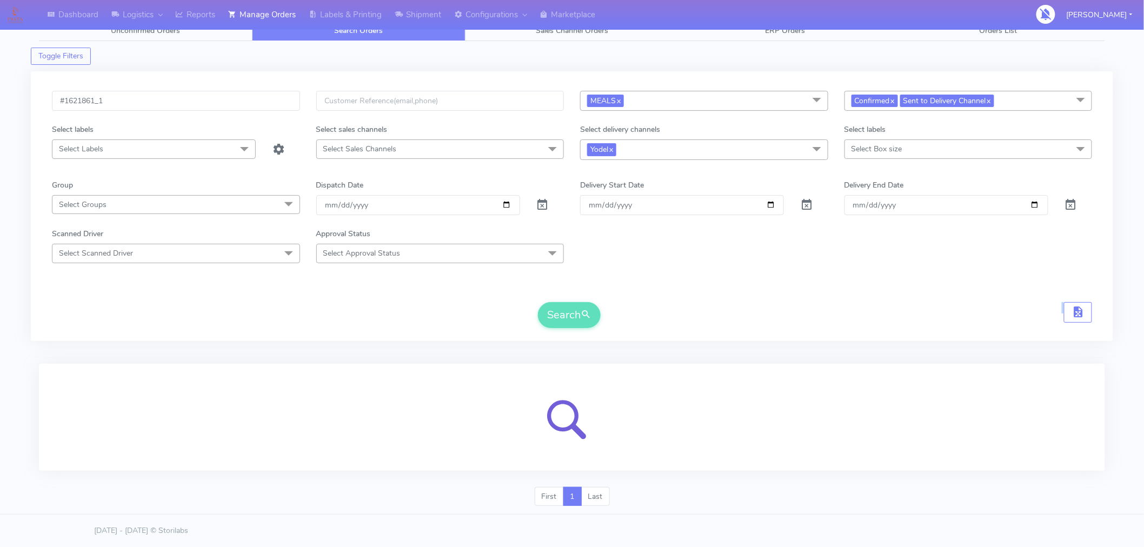
click at [604, 286] on form "#1621861_1 MEALS x Select All MEALS ATAVI One Off Pasta Club Gift Kit Event Unk…" at bounding box center [572, 209] width 1040 height 237
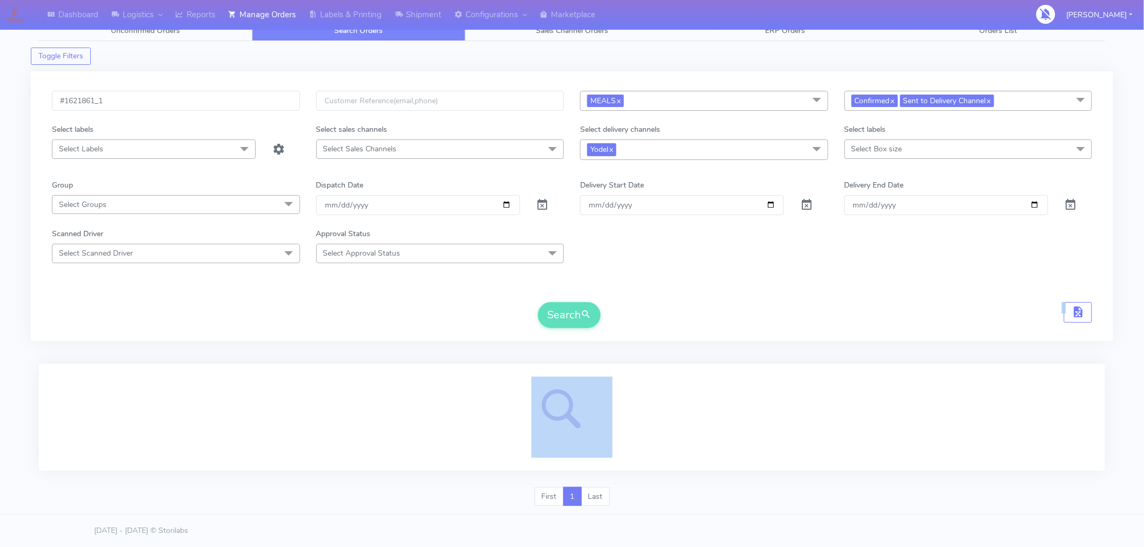
click at [604, 286] on form "#1621861_1 MEALS x Select All MEALS ATAVI One Off Pasta Club Gift Kit Event Unk…" at bounding box center [572, 209] width 1040 height 237
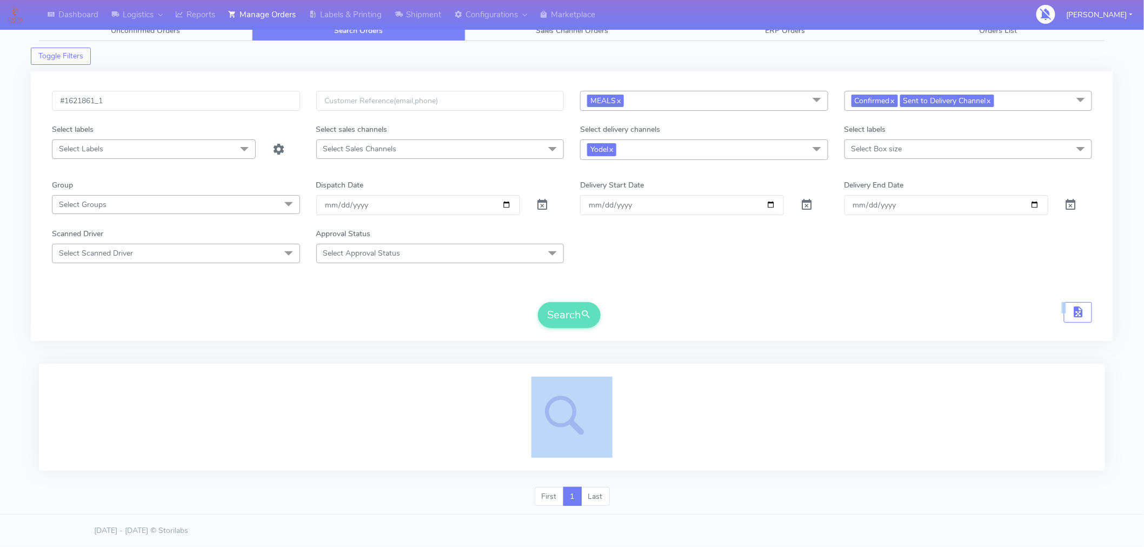
click at [604, 286] on form "#1621861_1 MEALS x Select All MEALS ATAVI One Off Pasta Club Gift Kit Event Unk…" at bounding box center [572, 209] width 1040 height 237
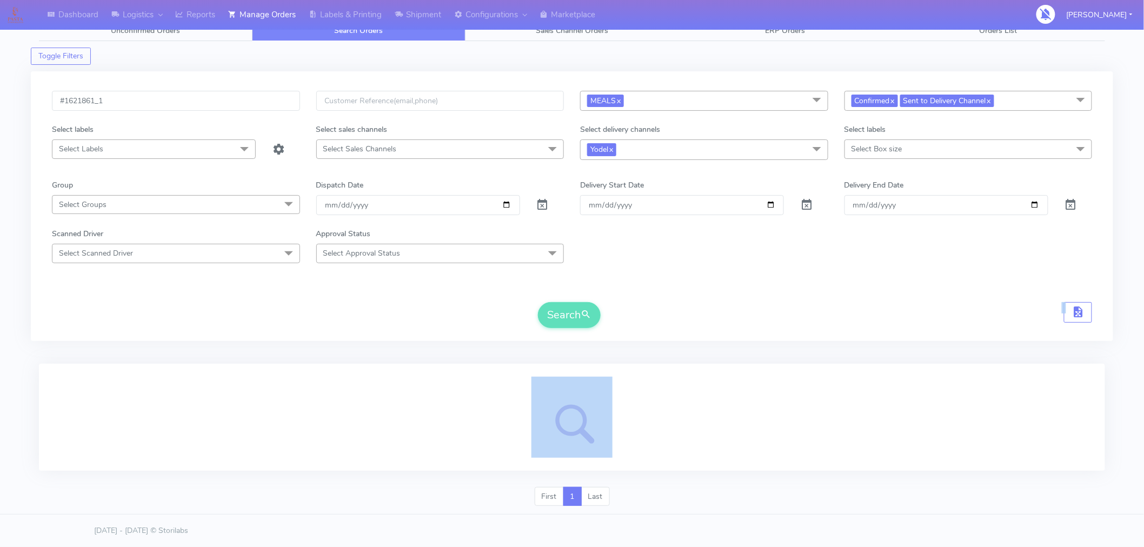
click at [604, 286] on form "#1621861_1 MEALS x Select All MEALS ATAVI One Off Pasta Club Gift Kit Event Unk…" at bounding box center [572, 209] width 1040 height 237
drag, startPoint x: 604, startPoint y: 286, endPoint x: 620, endPoint y: 286, distance: 16.2
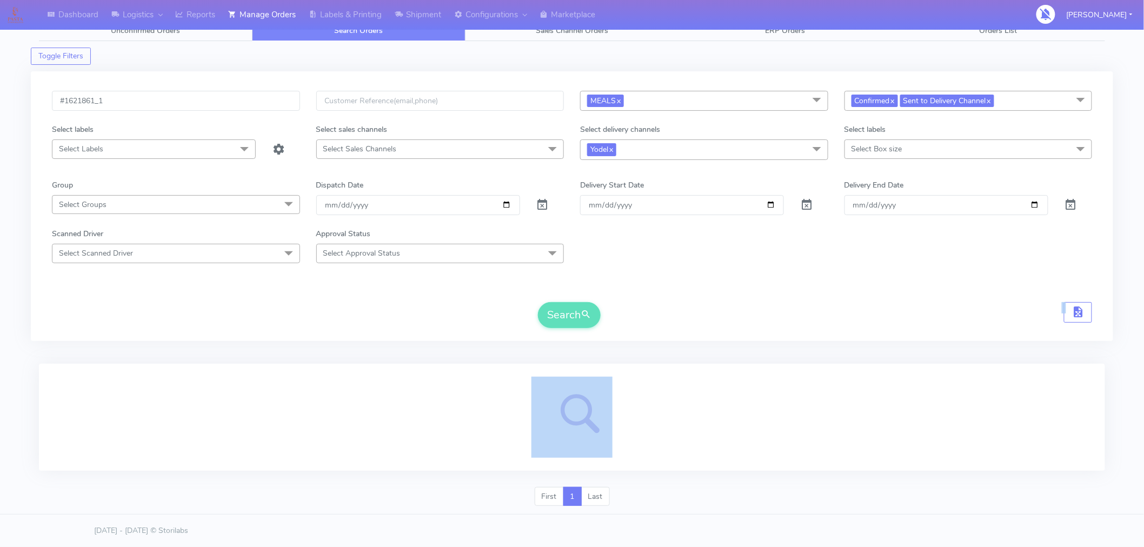
click at [604, 286] on form "#1621861_1 MEALS x Select All MEALS ATAVI One Off Pasta Club Gift Kit Event Unk…" at bounding box center [572, 209] width 1040 height 237
click at [620, 286] on form "#1621861_1 MEALS x Select All MEALS ATAVI One Off Pasta Club Gift Kit Event Unk…" at bounding box center [572, 209] width 1040 height 237
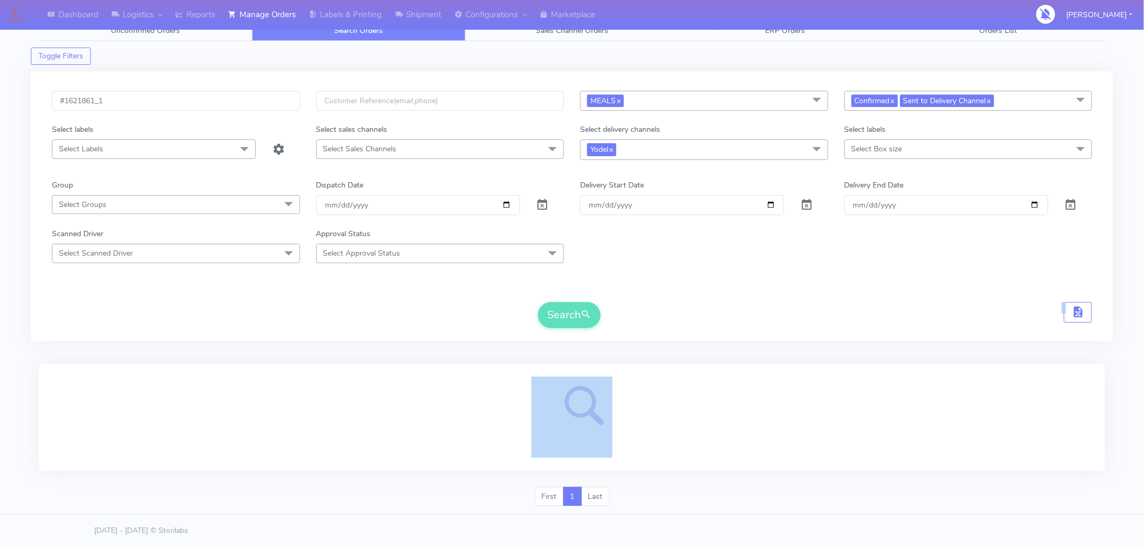
click at [620, 286] on form "#1621861_1 MEALS x Select All MEALS ATAVI One Off Pasta Club Gift Kit Event Unk…" at bounding box center [572, 209] width 1040 height 237
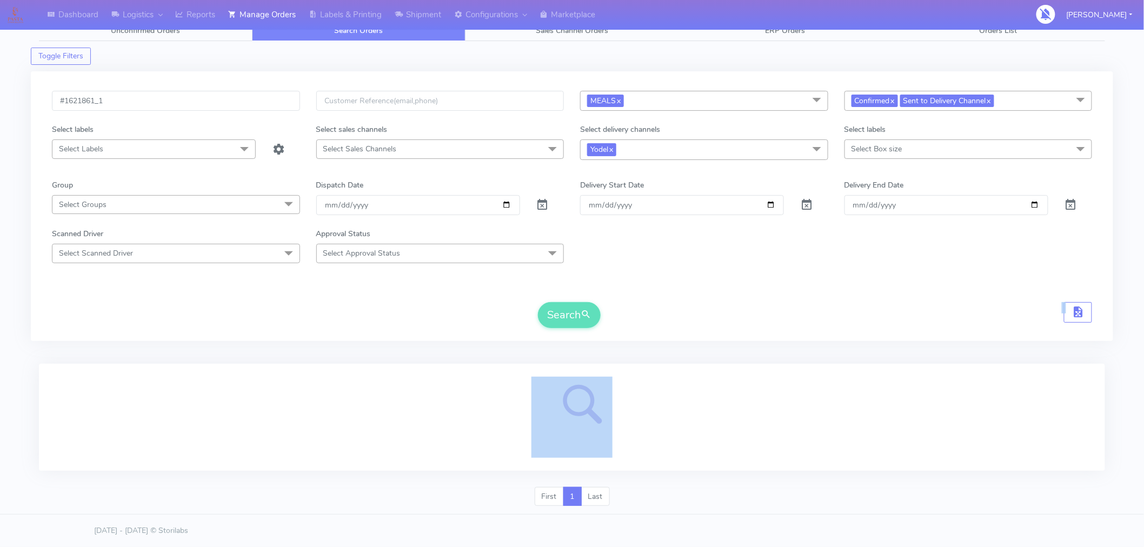
click at [620, 286] on form "#1621861_1 MEALS x Select All MEALS ATAVI One Off Pasta Club Gift Kit Event Unk…" at bounding box center [572, 209] width 1040 height 237
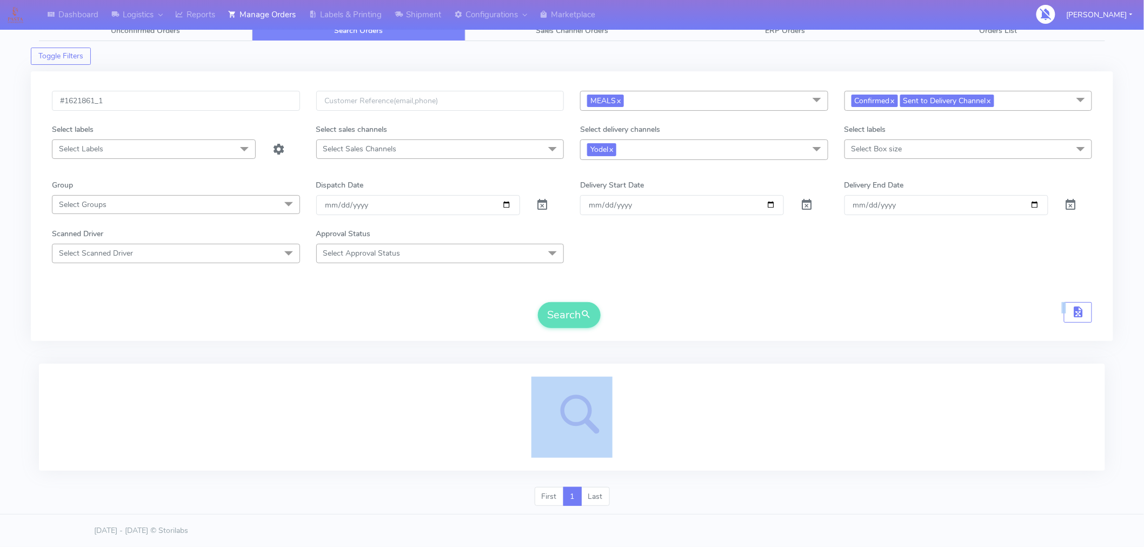
click at [620, 286] on form "#1621861_1 MEALS x Select All MEALS ATAVI One Off Pasta Club Gift Kit Event Unk…" at bounding box center [572, 209] width 1040 height 237
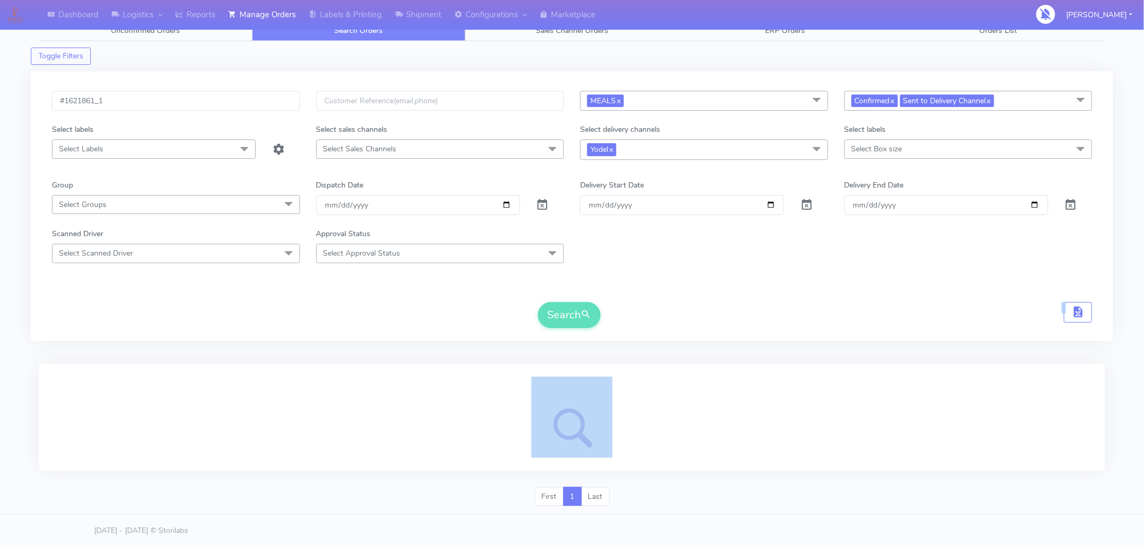
click at [620, 286] on form "#1621861_1 MEALS x Select All MEALS ATAVI One Off Pasta Club Gift Kit Event Unk…" at bounding box center [572, 209] width 1040 height 237
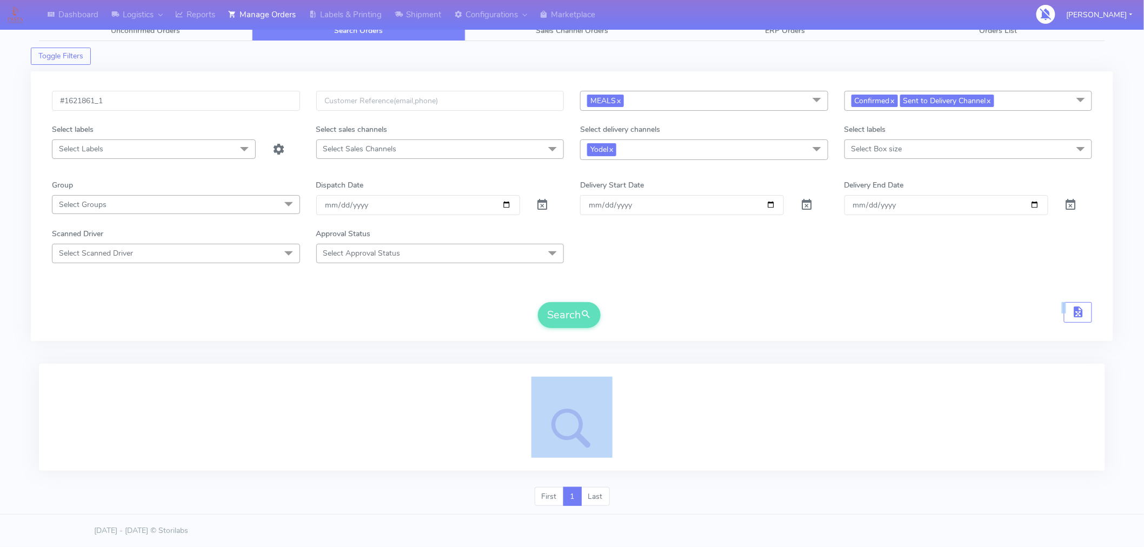
click at [620, 286] on form "#1621861_1 MEALS x Select All MEALS ATAVI One Off Pasta Club Gift Kit Event Unk…" at bounding box center [572, 209] width 1040 height 237
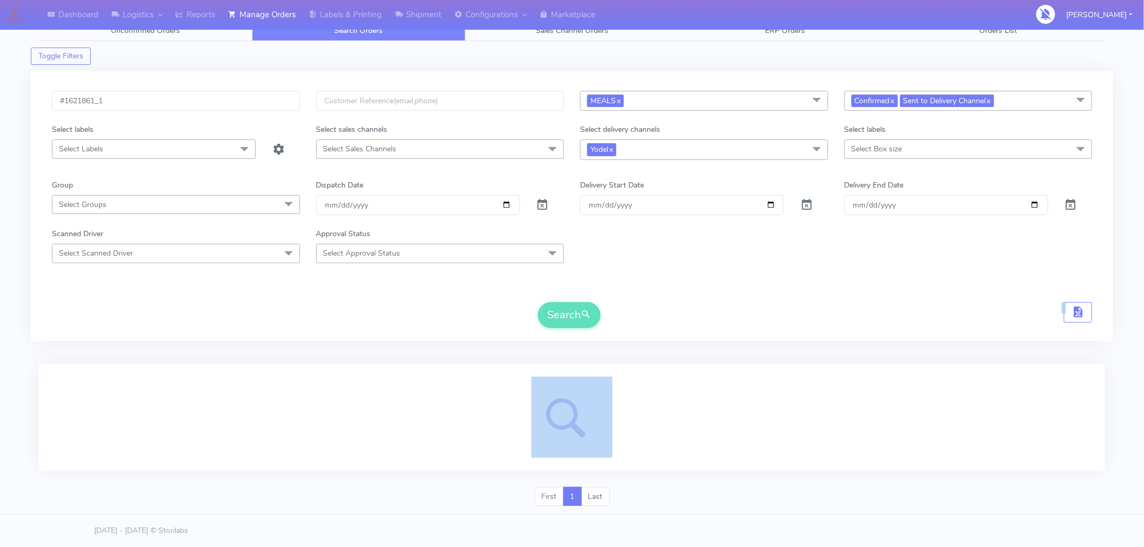
click at [620, 286] on form "#1621861_1 MEALS x Select All MEALS ATAVI One Off Pasta Club Gift Kit Event Unk…" at bounding box center [572, 209] width 1040 height 237
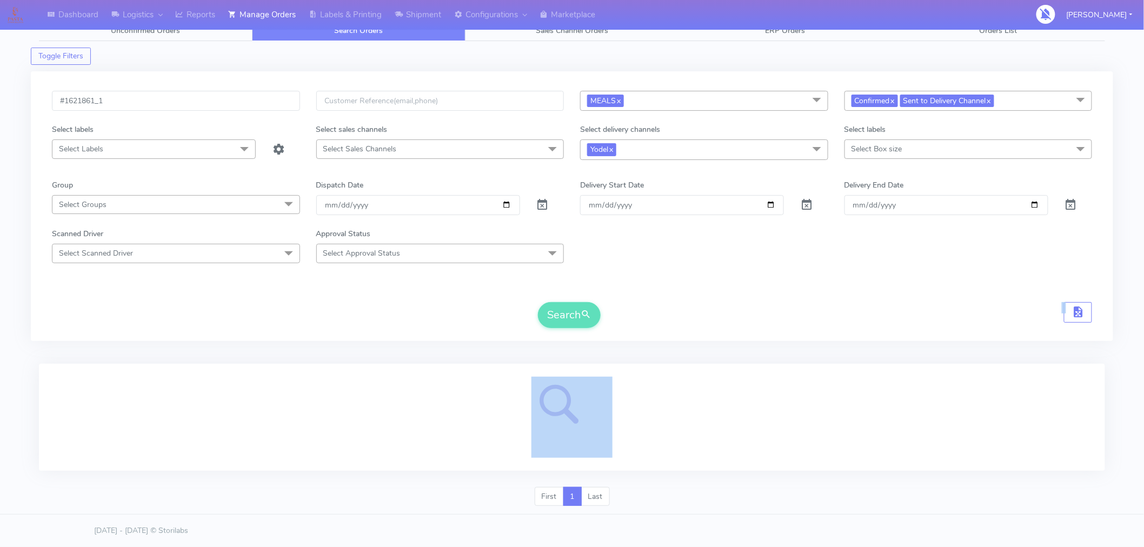
click at [620, 286] on form "#1621861_1 MEALS x Select All MEALS ATAVI One Off Pasta Club Gift Kit Event Unk…" at bounding box center [572, 209] width 1040 height 237
click at [659, 286] on form "#1621861_1 MEALS x Select All MEALS ATAVI One Off Pasta Club Gift Kit Event Unk…" at bounding box center [572, 209] width 1040 height 237
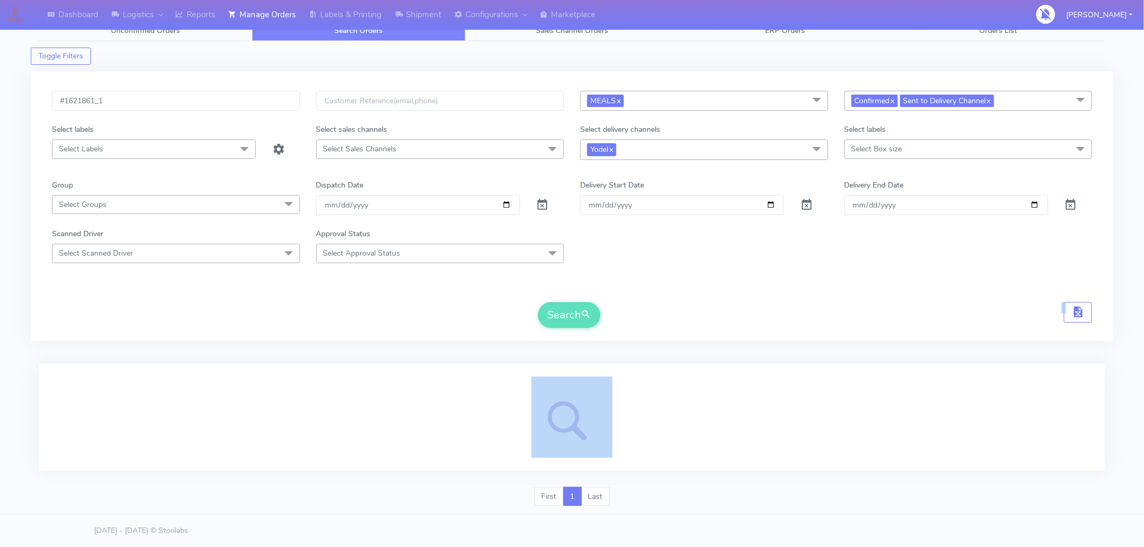
click at [659, 286] on form "#1621861_1 MEALS x Select All MEALS ATAVI One Off Pasta Club Gift Kit Event Unk…" at bounding box center [572, 209] width 1040 height 237
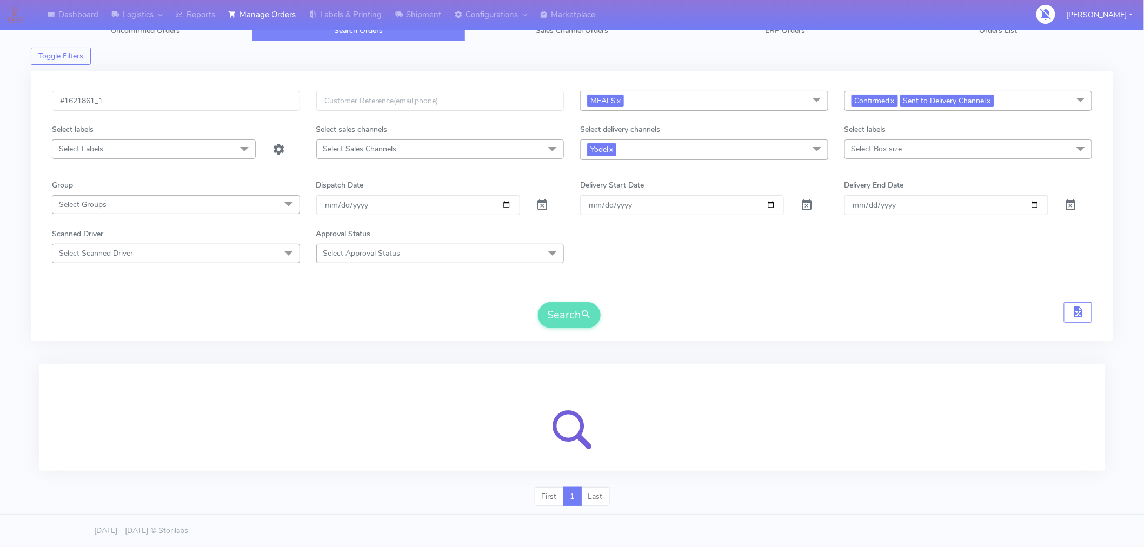
click at [653, 311] on div "Search" at bounding box center [572, 315] width 1040 height 26
click at [687, 311] on div "Search" at bounding box center [572, 315] width 1040 height 26
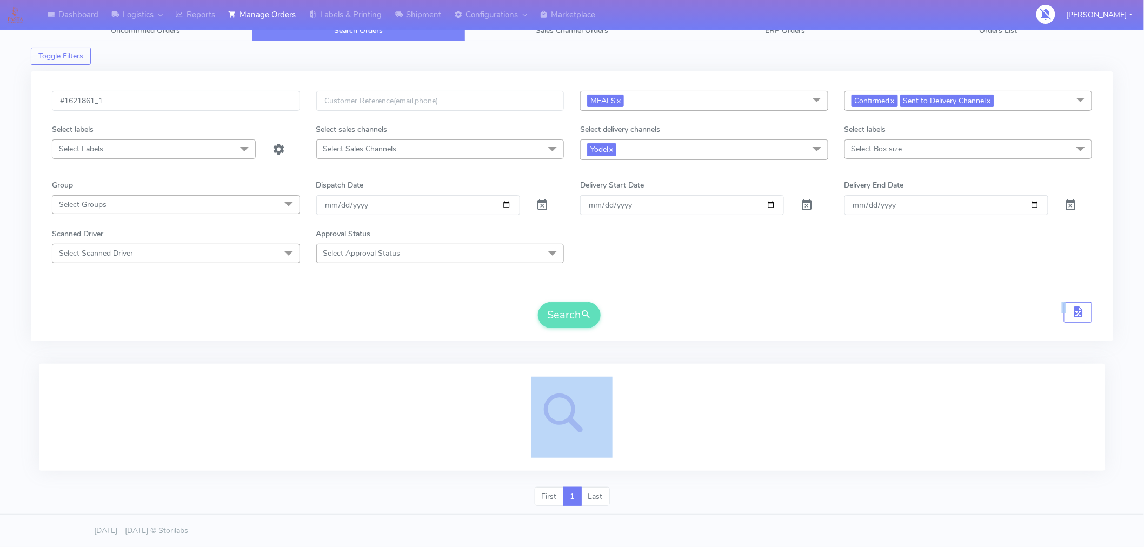
click at [687, 311] on div "Search" at bounding box center [572, 315] width 1040 height 26
click at [826, 299] on form "#1621861_1 MEALS x Select All MEALS ATAVI One Off Pasta Club Gift Kit Event Unk…" at bounding box center [572, 209] width 1040 height 237
click at [784, 332] on div "#1621861_1 MEALS x Select All MEALS ATAVI One Off Pasta Club Gift Kit Event Unk…" at bounding box center [572, 213] width 1056 height 244
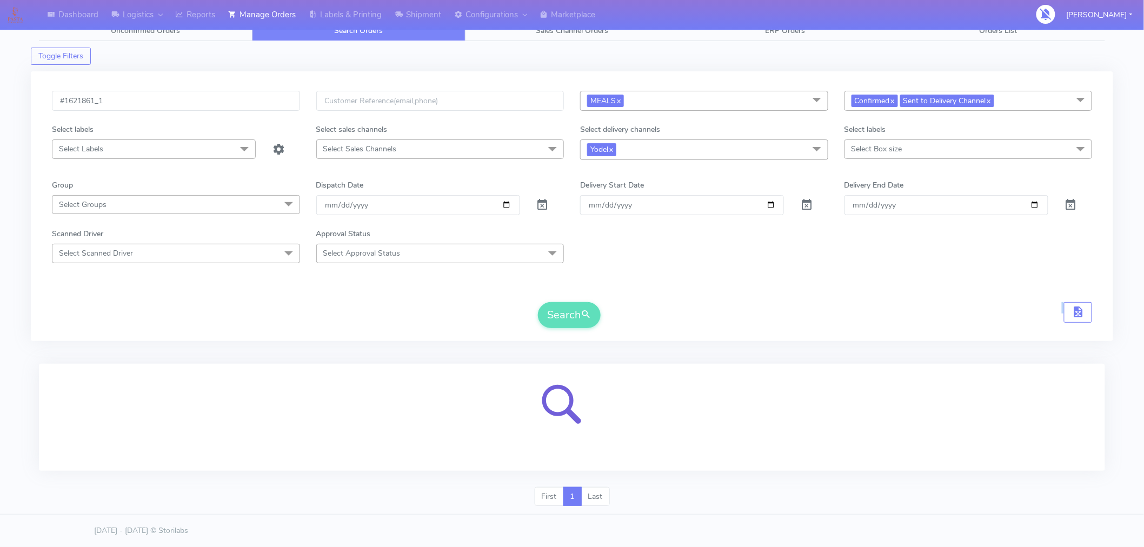
click at [784, 332] on div "#1621861_1 MEALS x Select All MEALS ATAVI One Off Pasta Club Gift Kit Event Unk…" at bounding box center [572, 213] width 1056 height 244
click at [773, 343] on div "#1621861_1 MEALS x Select All MEALS ATAVI One Off Pasta Club Gift Kit Event Unk…" at bounding box center [572, 211] width 1082 height 292
click at [839, 271] on form "#1621861_1 MEALS x Select All MEALS ATAVI One Off Pasta Club Gift Kit Event Unk…" at bounding box center [572, 209] width 1040 height 237
drag, startPoint x: 839, startPoint y: 271, endPoint x: 849, endPoint y: 271, distance: 9.7
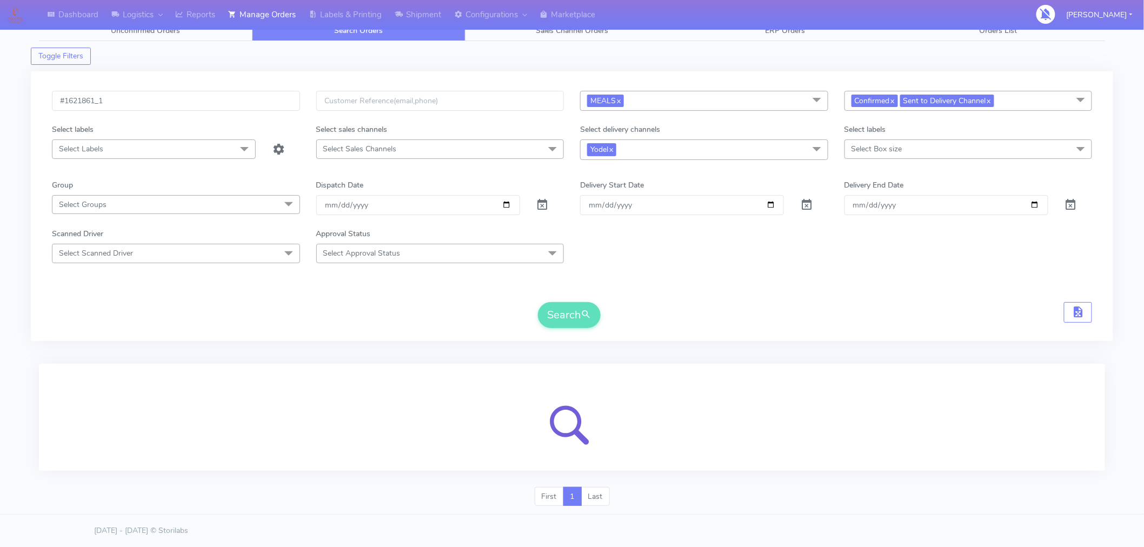
click at [839, 271] on form "#1621861_1 MEALS x Select All MEALS ATAVI One Off Pasta Club Gift Kit Event Unk…" at bounding box center [572, 209] width 1040 height 237
click at [849, 271] on form "#1621861_1 MEALS x Select All MEALS ATAVI One Off Pasta Club Gift Kit Event Unk…" at bounding box center [572, 209] width 1040 height 237
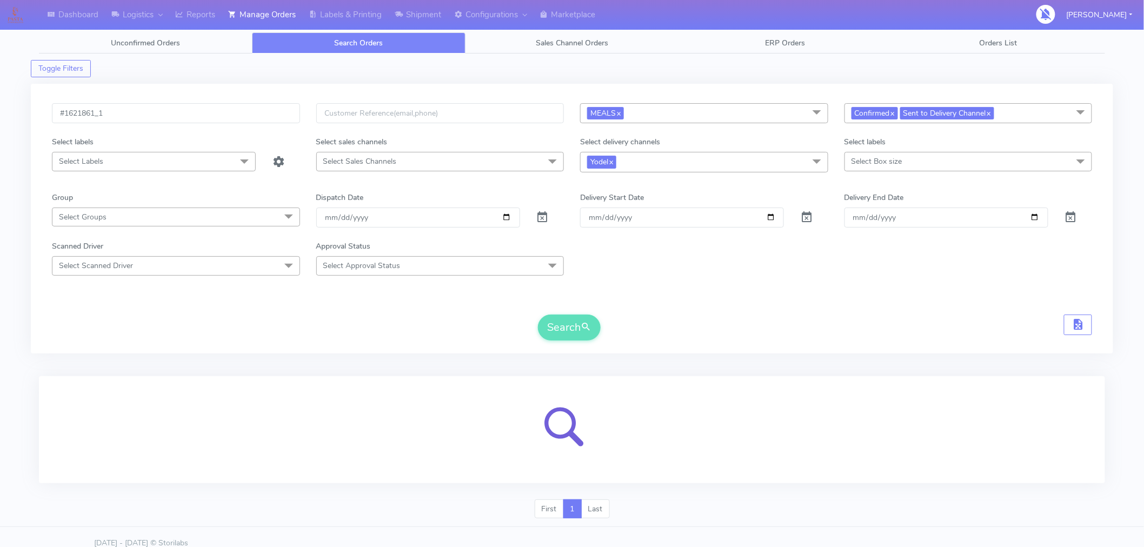
click at [778, 380] on div at bounding box center [572, 429] width 1066 height 107
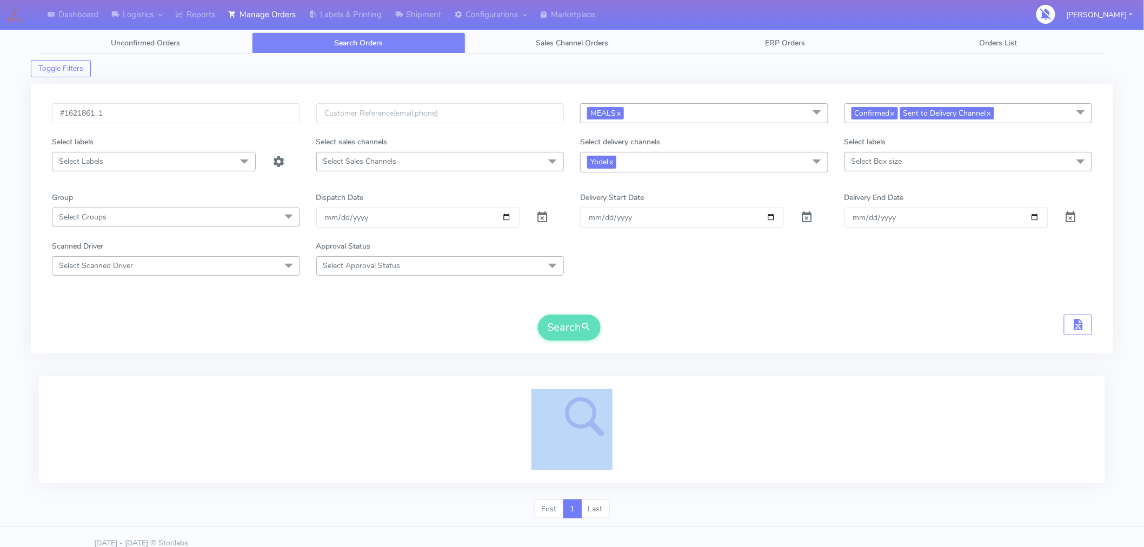
click at [778, 380] on div at bounding box center [572, 429] width 1066 height 107
click at [684, 502] on div "First 1 Last" at bounding box center [572, 513] width 1082 height 28
click at [684, 453] on div at bounding box center [572, 429] width 1040 height 81
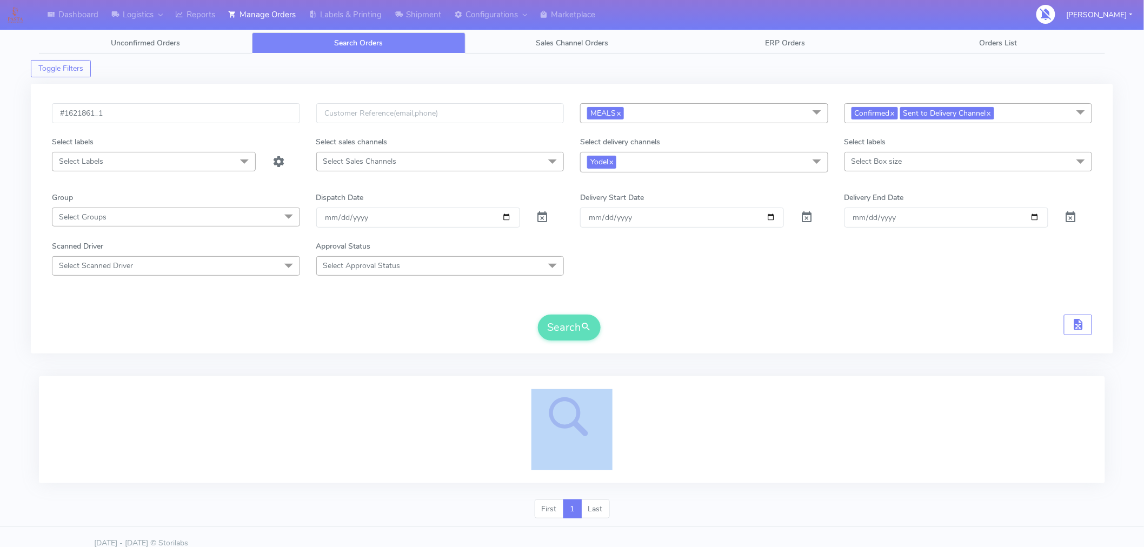
click at [684, 453] on div at bounding box center [572, 429] width 1040 height 81
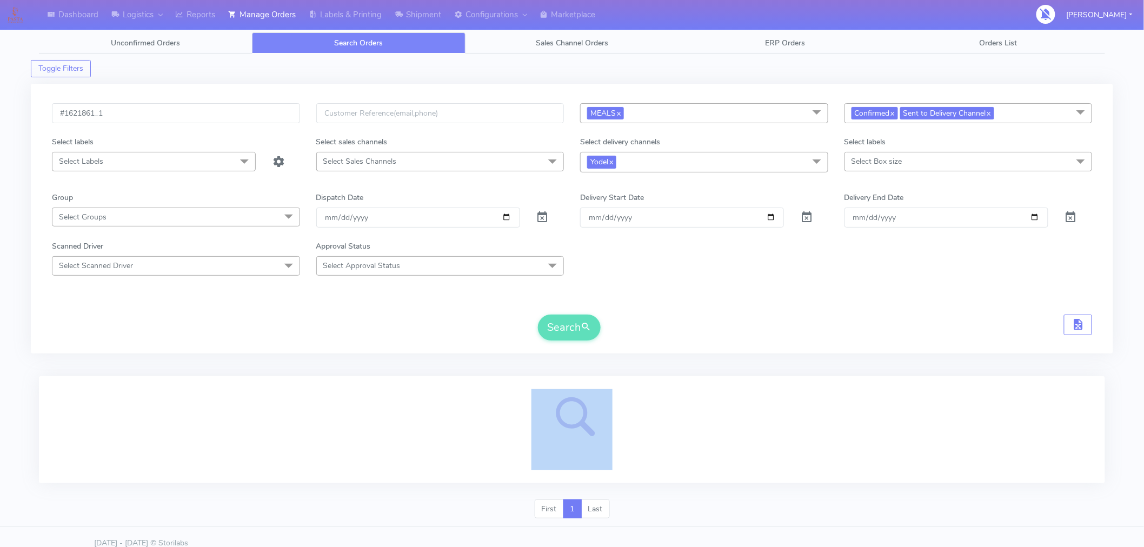
click at [684, 453] on div at bounding box center [572, 429] width 1040 height 81
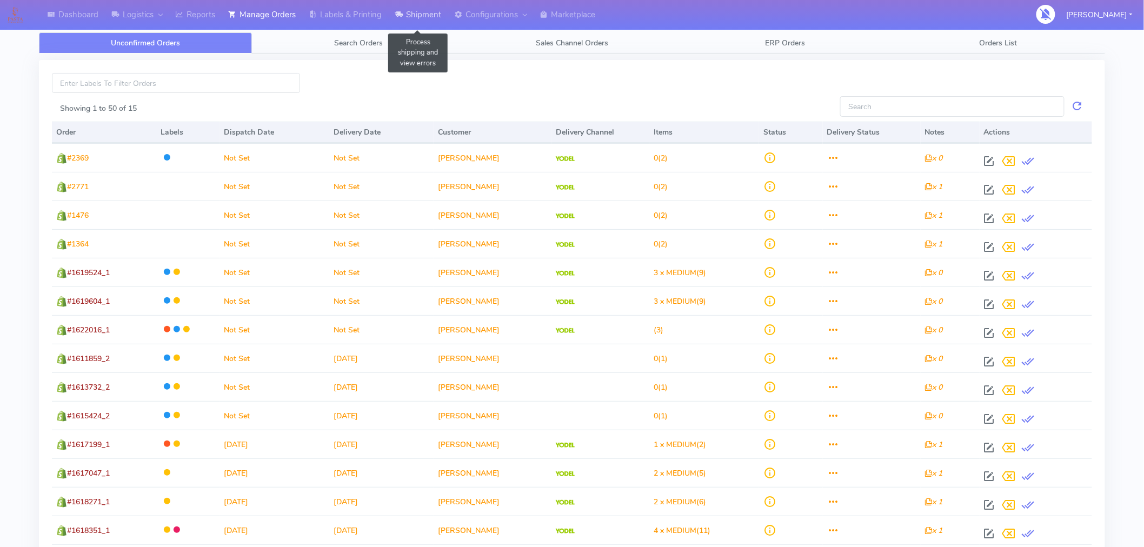
click at [419, 11] on link "Shipment" at bounding box center [417, 15] width 59 height 30
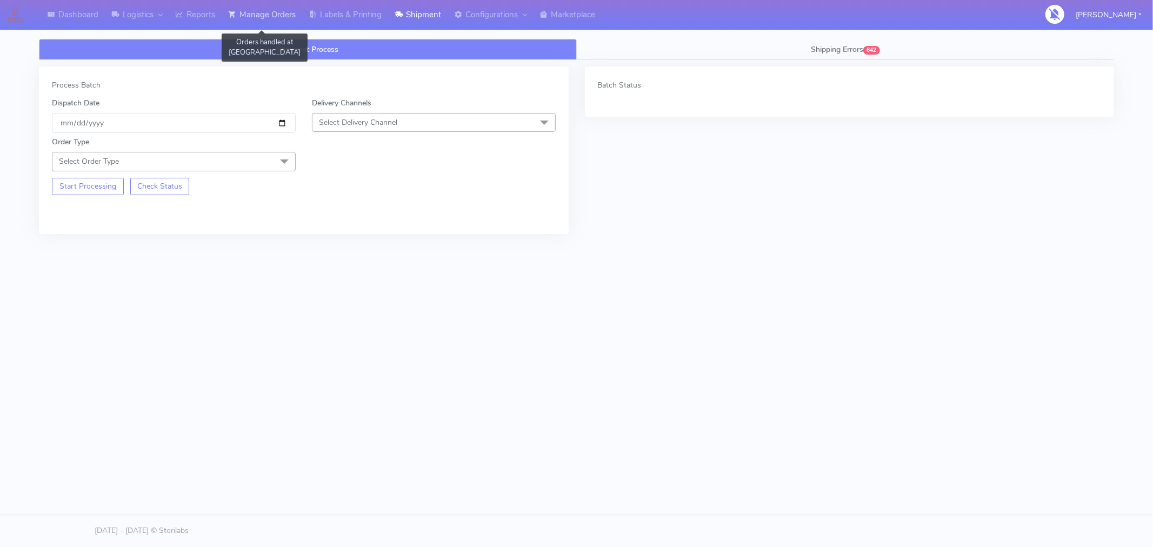
click at [272, 22] on link "Manage Orders" at bounding box center [262, 15] width 81 height 30
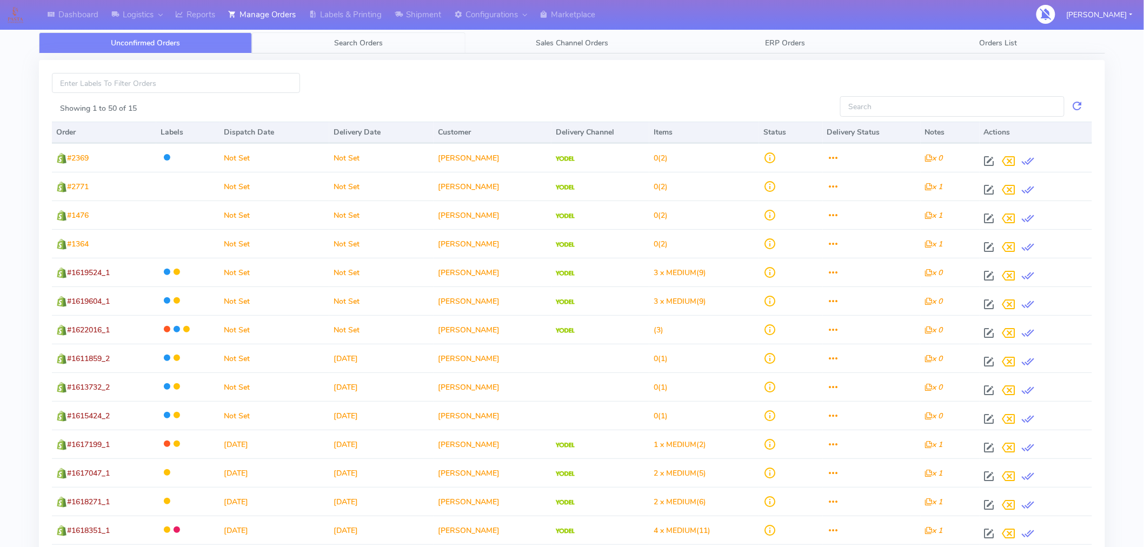
click at [355, 49] on link "Search Orders" at bounding box center [358, 42] width 213 height 21
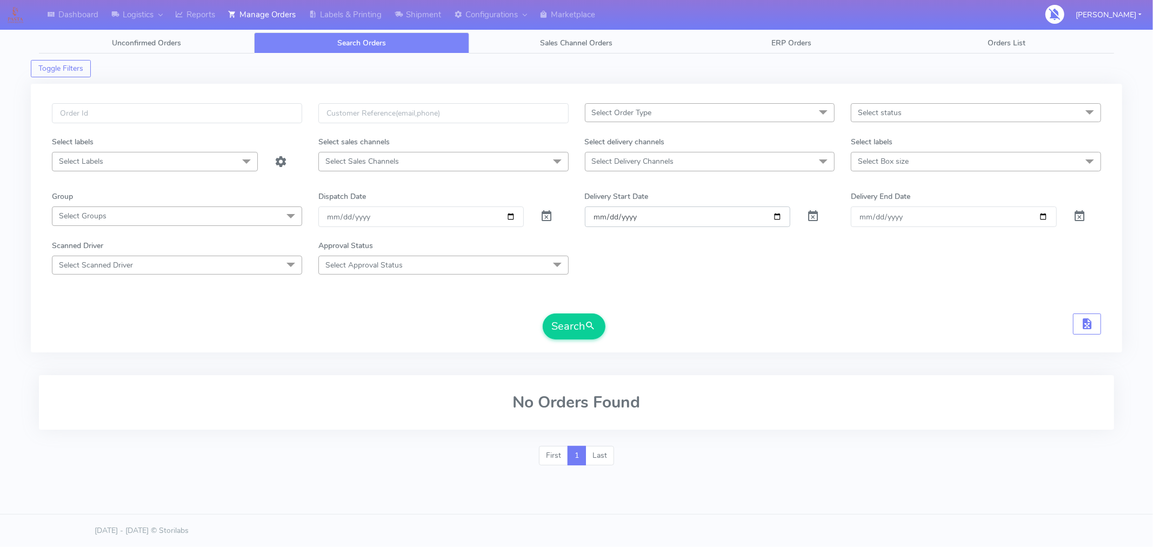
click at [781, 218] on input "Order" at bounding box center [688, 216] width 206 height 20
click at [901, 123] on div "Select status Select All Not Confirmed Confirmed Packing Process Sent to Delive…" at bounding box center [976, 119] width 266 height 33
click at [903, 121] on span "Select status" at bounding box center [976, 112] width 250 height 19
click at [884, 239] on div "Sent to Delivery Channel" at bounding box center [976, 238] width 238 height 11
checkbox input "true"
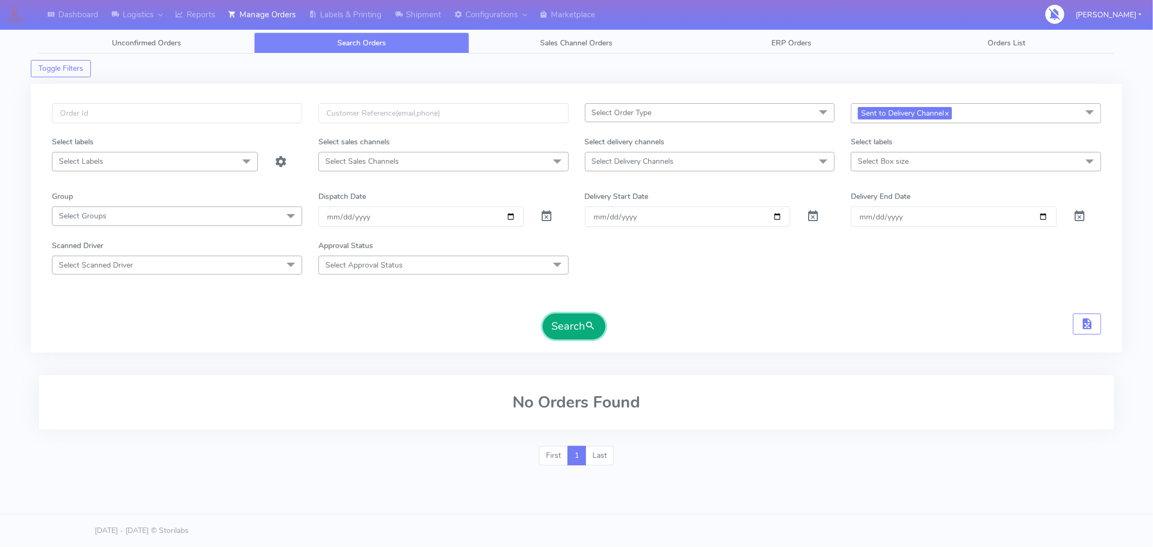
click at [577, 332] on button "Search" at bounding box center [574, 326] width 63 height 26
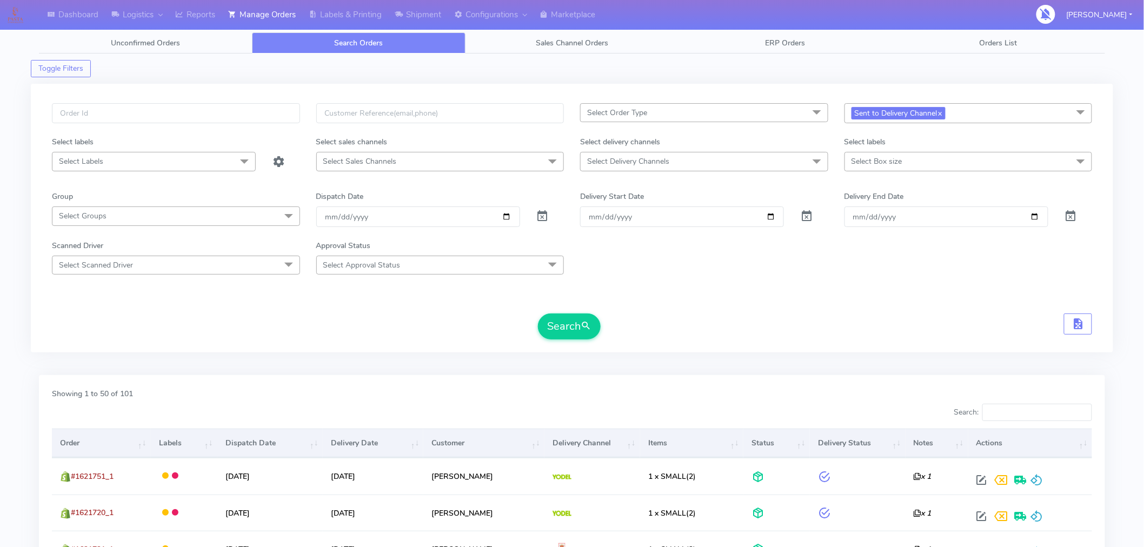
click at [687, 164] on span "Select Delivery Channels" at bounding box center [704, 161] width 248 height 19
click at [607, 305] on div "Yodel" at bounding box center [704, 305] width 236 height 11
checkbox input "true"
click at [569, 332] on button "Search" at bounding box center [569, 328] width 63 height 26
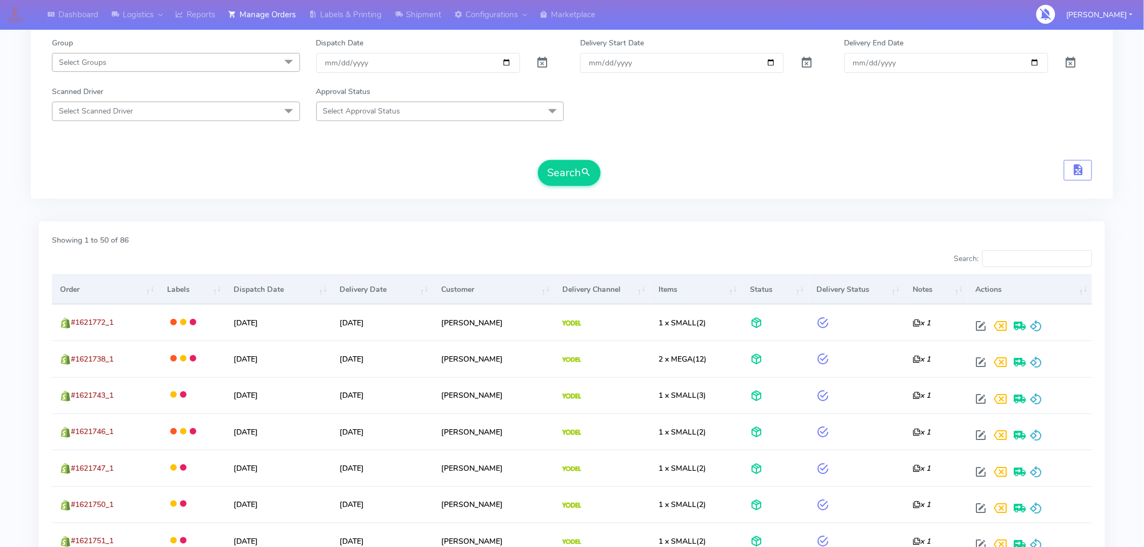
scroll to position [97, 0]
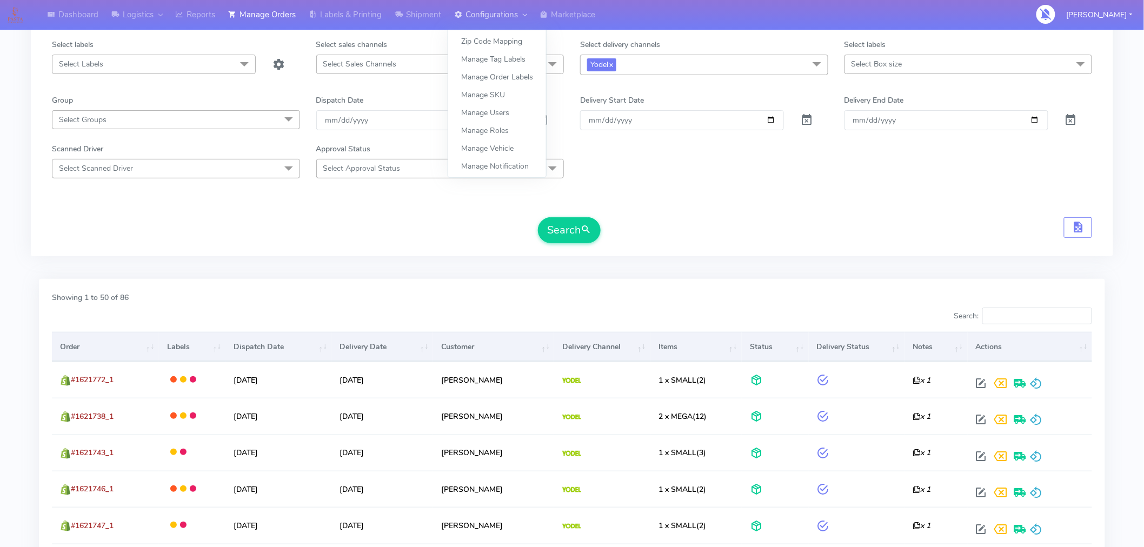
click at [501, 17] on link "Configurations" at bounding box center [490, 15] width 85 height 30
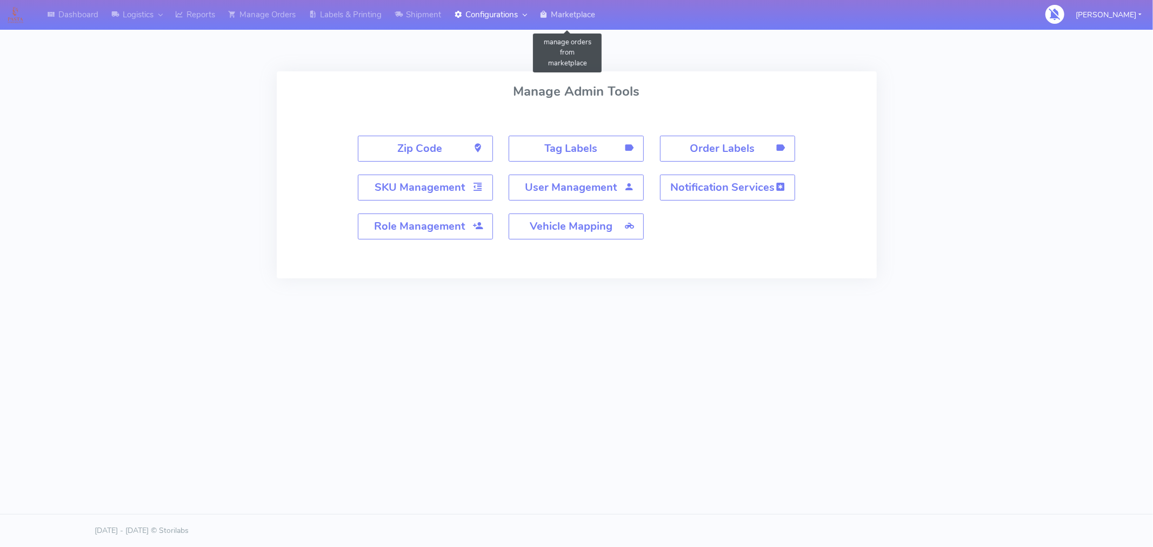
click at [573, 17] on link "Marketplace" at bounding box center [567, 15] width 69 height 30
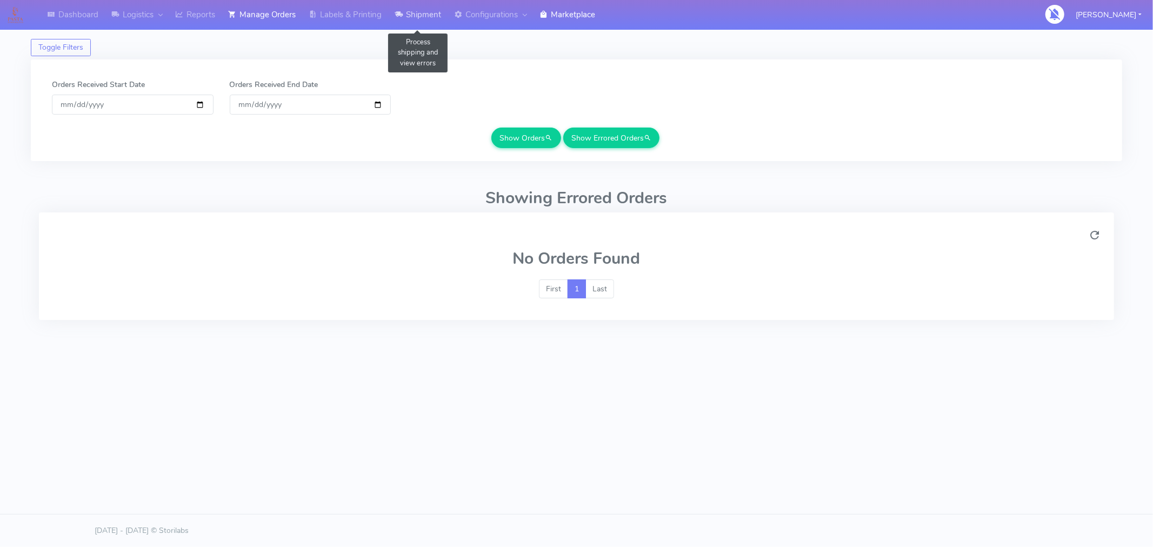
click at [424, 24] on link "Shipment" at bounding box center [417, 15] width 59 height 30
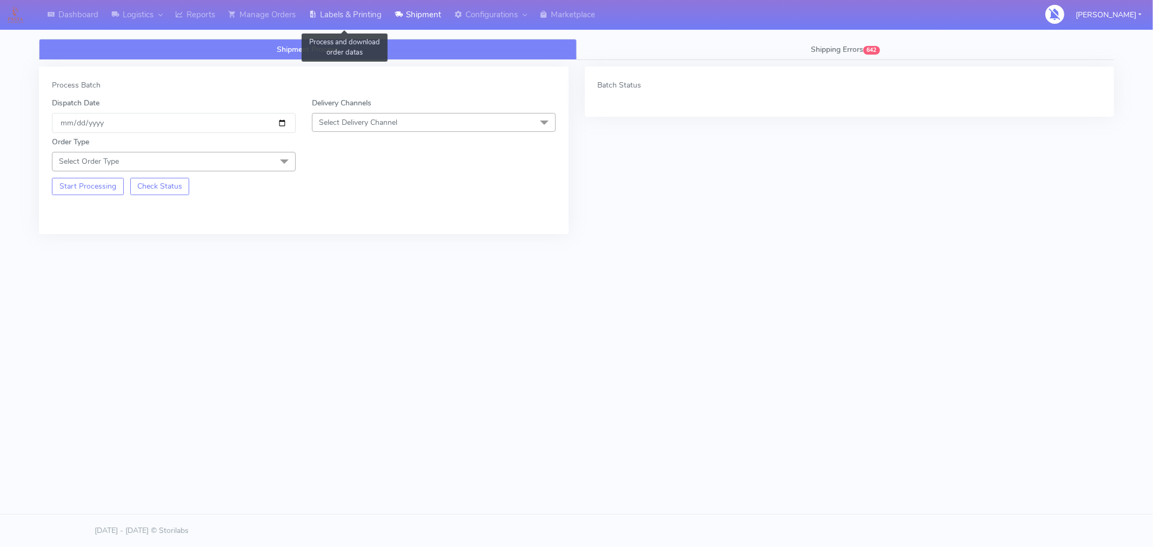
click at [361, 1] on link "Labels & Printing" at bounding box center [345, 15] width 86 height 30
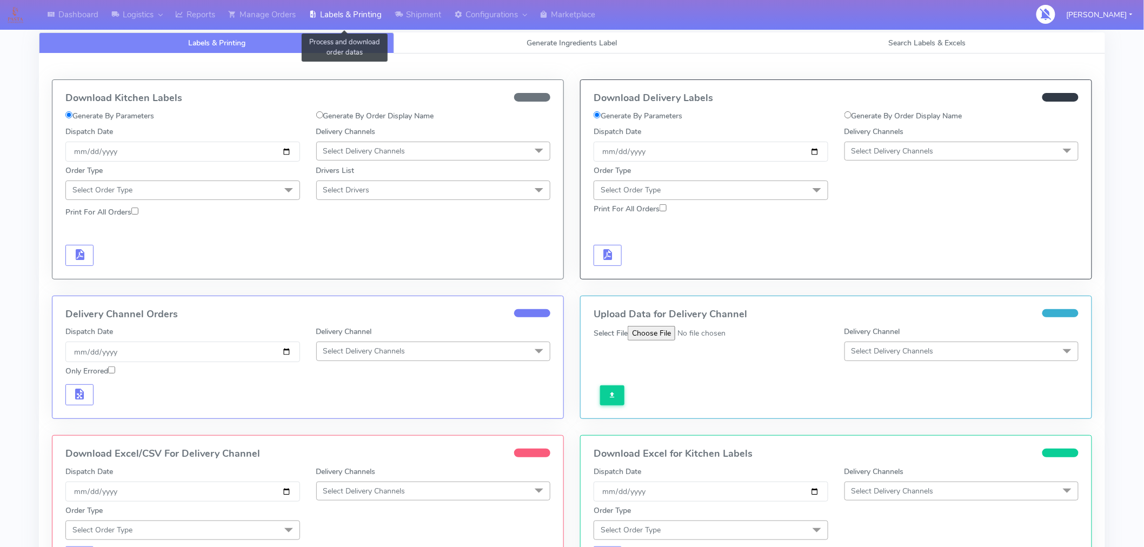
select select "All"
click at [923, 47] on span "Search Labels & Excels" at bounding box center [927, 43] width 77 height 10
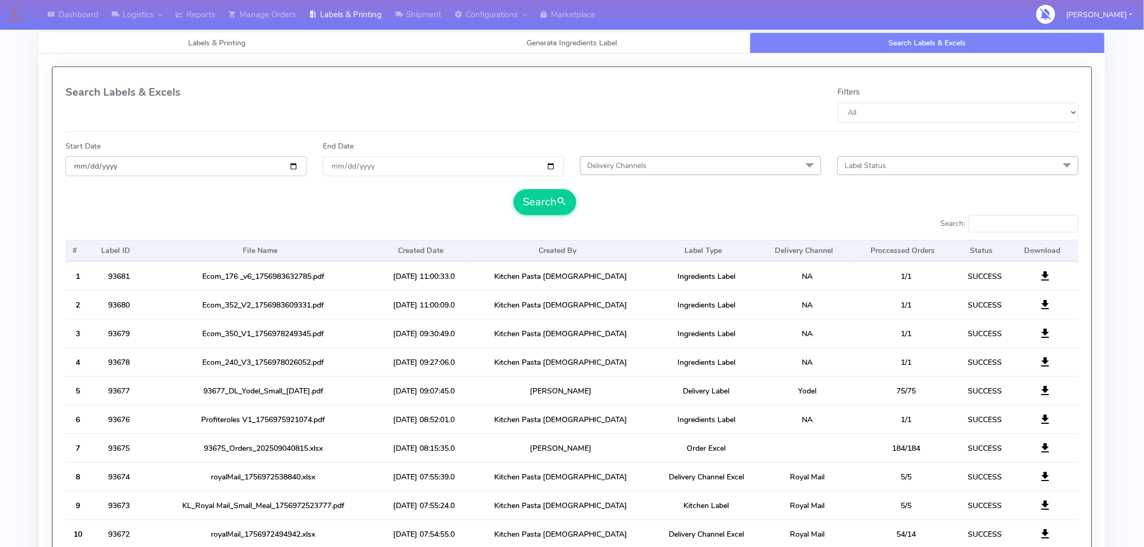
click at [294, 169] on input "date" at bounding box center [185, 166] width 241 height 20
type input "[DATE]"
click at [549, 164] on input "End Date" at bounding box center [443, 166] width 241 height 20
type input "[DATE]"
click at [548, 203] on button "Search" at bounding box center [544, 202] width 63 height 26
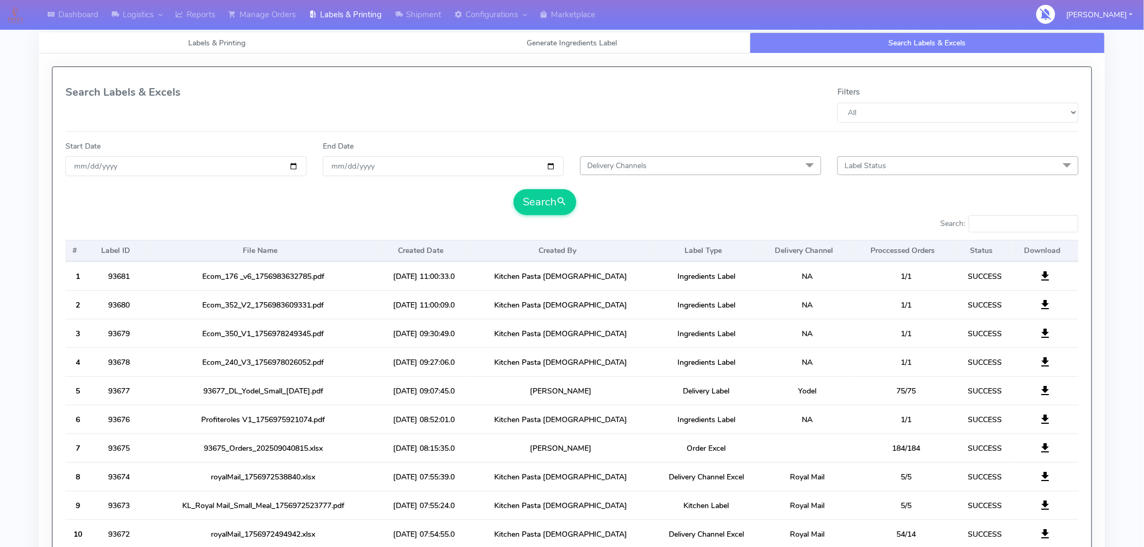
click at [689, 165] on span "Delivery Channels" at bounding box center [700, 165] width 241 height 19
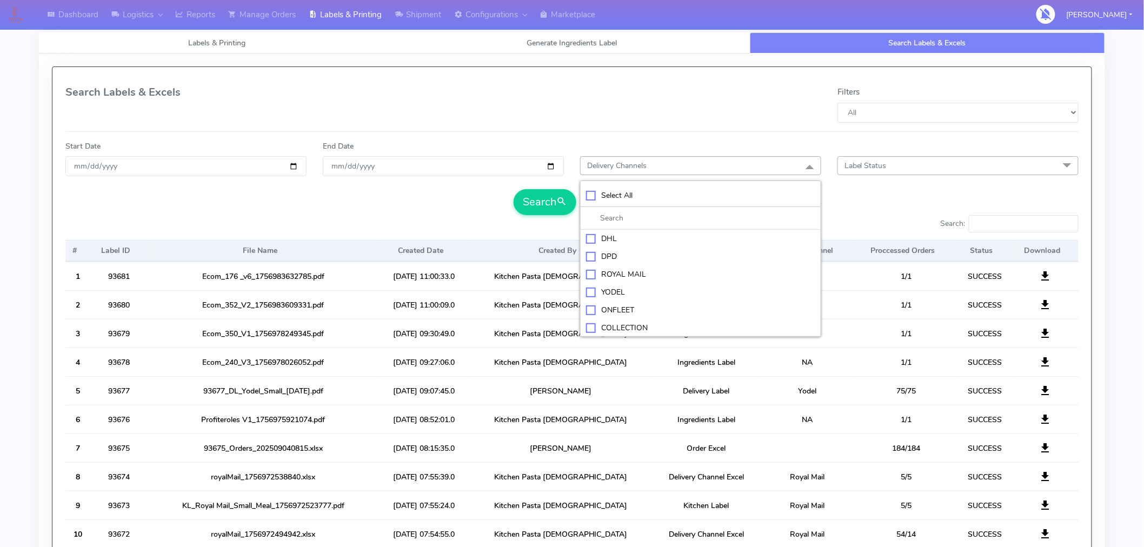
click at [609, 291] on div "YODEL" at bounding box center [700, 291] width 229 height 11
checkbox input "true"
click at [546, 201] on button "Search" at bounding box center [544, 202] width 63 height 26
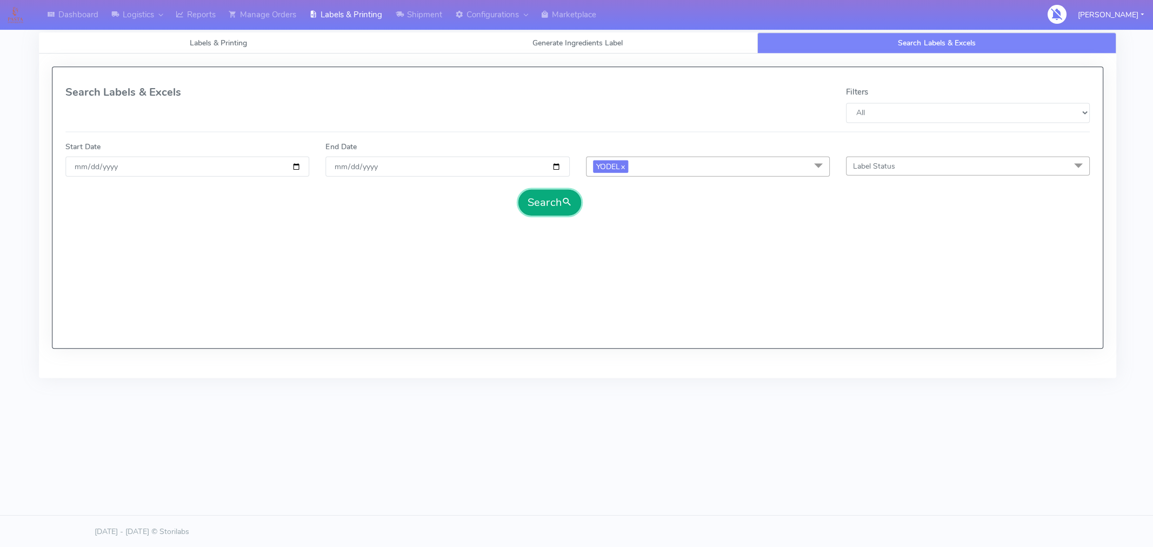
select select "All"
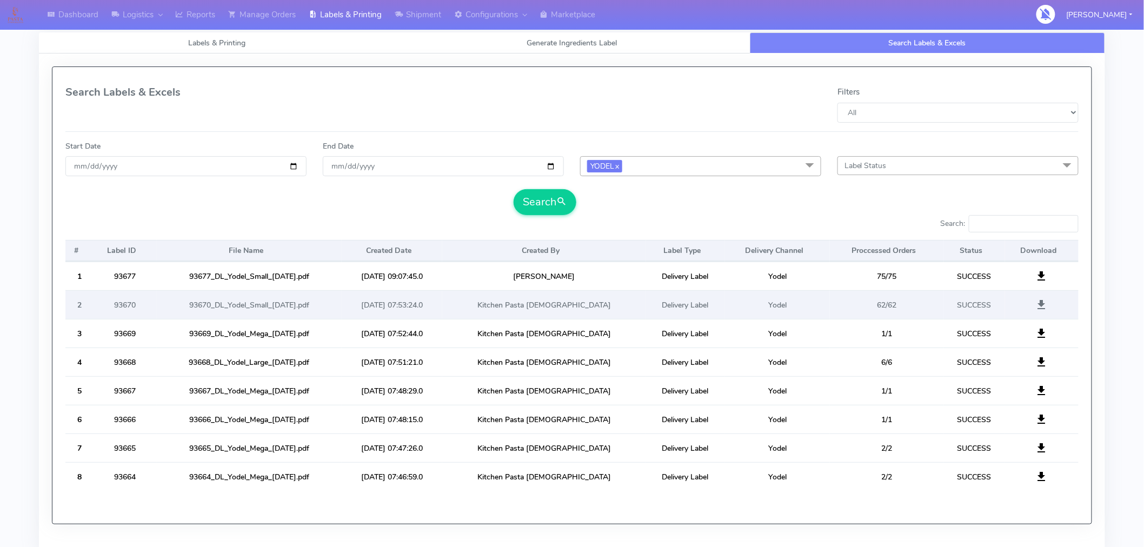
click at [1041, 307] on span at bounding box center [1041, 307] width 13 height 10
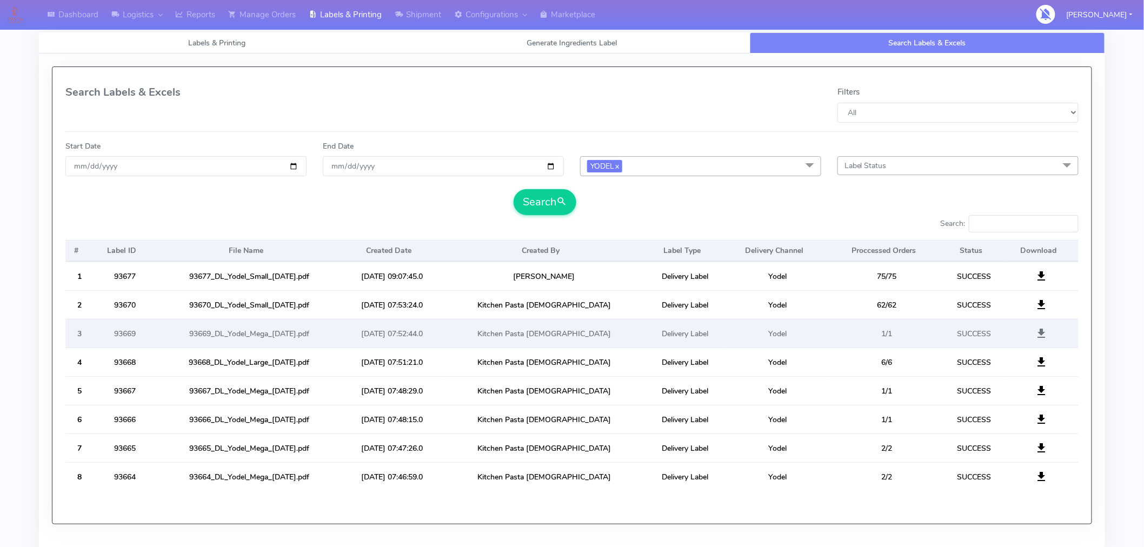
click at [1041, 337] on span at bounding box center [1041, 336] width 13 height 10
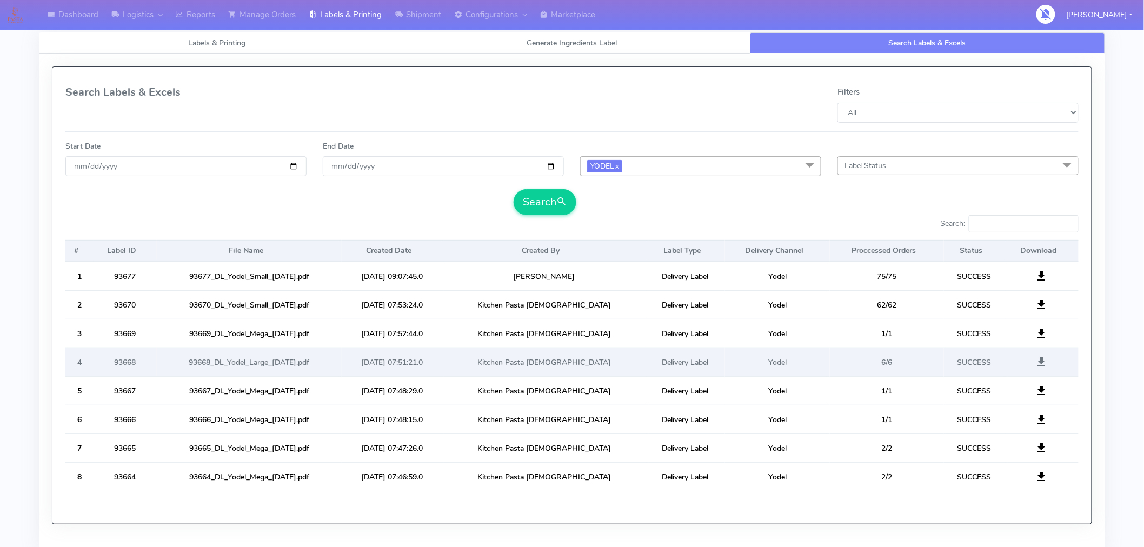
click at [1045, 363] on span at bounding box center [1041, 364] width 13 height 10
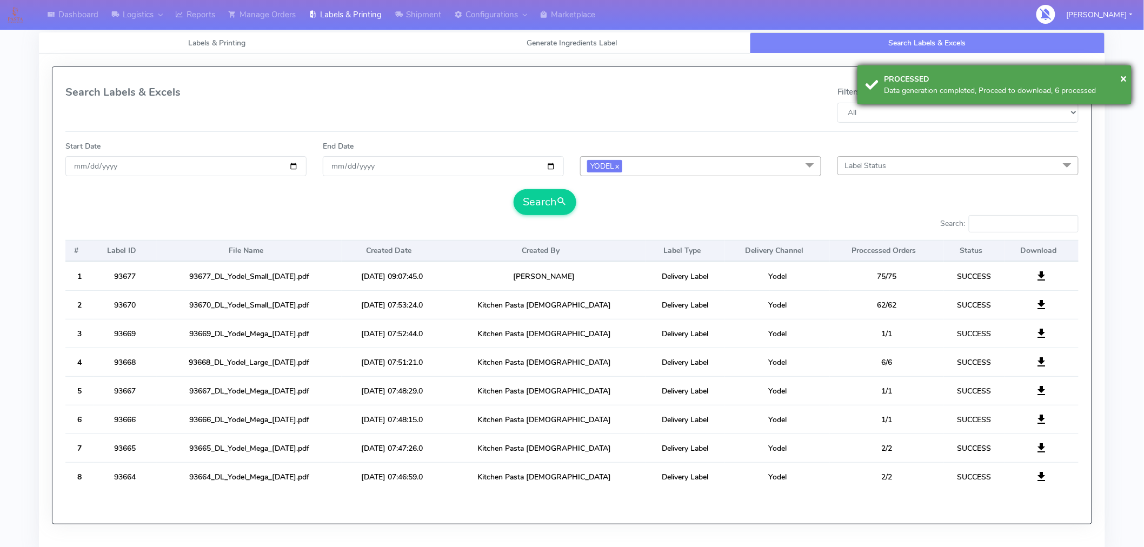
click at [1067, 91] on div "Data generation completed, Proceed to download, 6 processed" at bounding box center [1003, 90] width 239 height 11
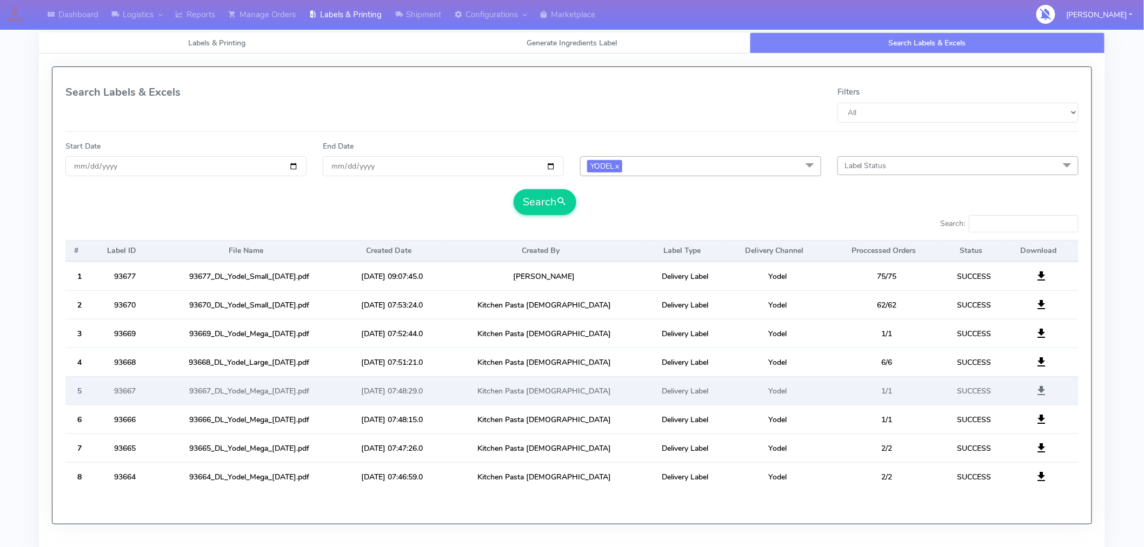
click at [1041, 392] on span at bounding box center [1041, 393] width 13 height 10
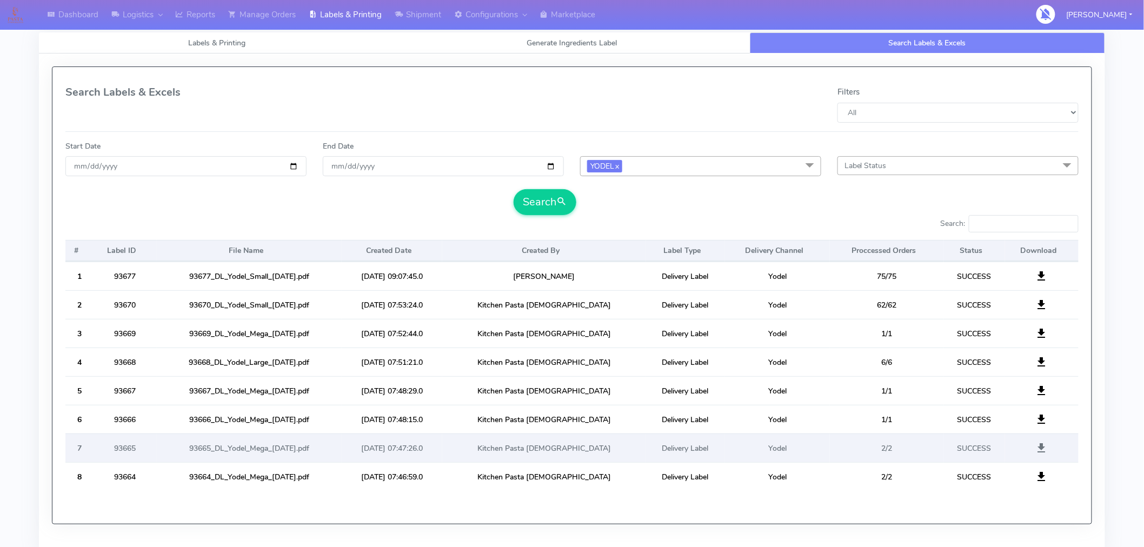
click at [1044, 449] on span at bounding box center [1041, 450] width 13 height 10
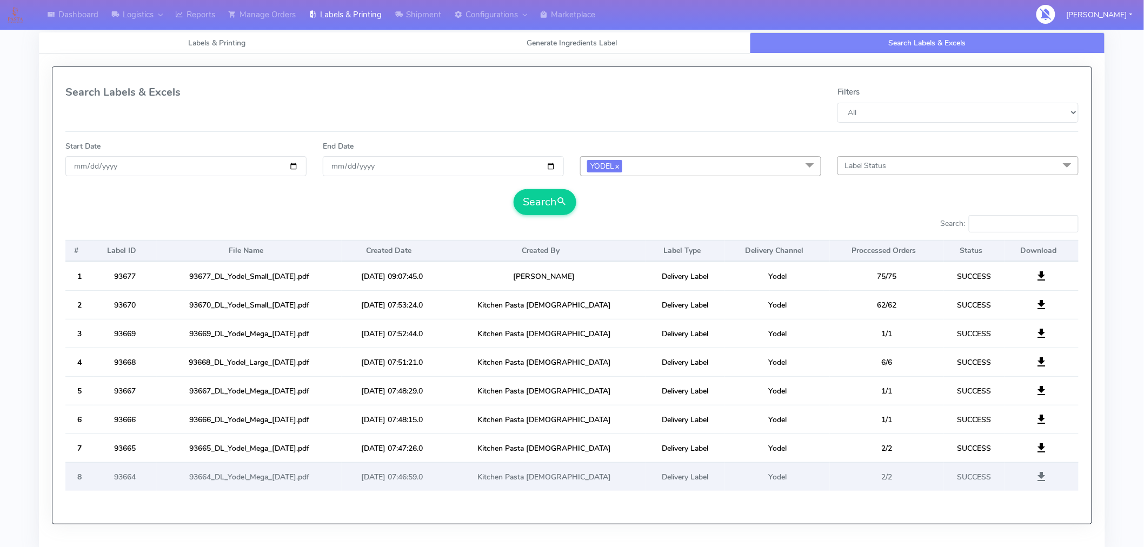
click at [1041, 474] on span at bounding box center [1041, 479] width 13 height 10
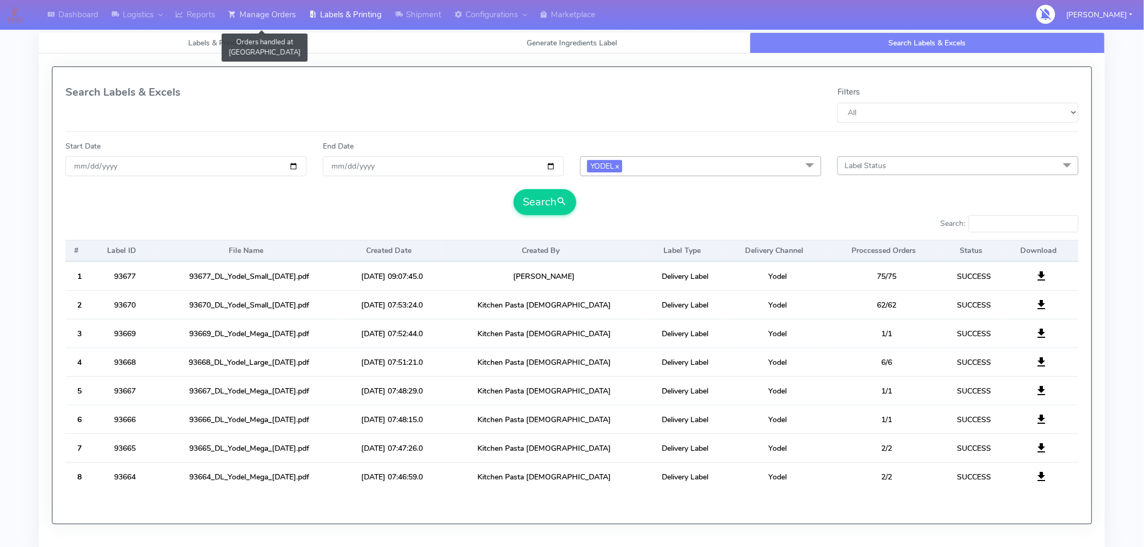
click at [277, 12] on link "Manage Orders" at bounding box center [262, 15] width 81 height 30
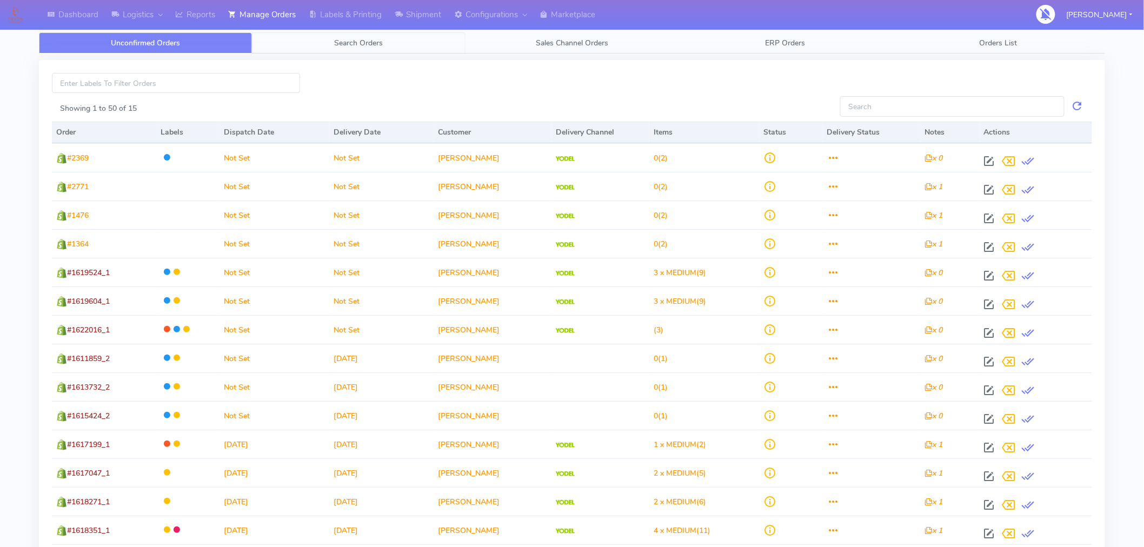
click at [371, 49] on link "Search Orders" at bounding box center [358, 42] width 213 height 21
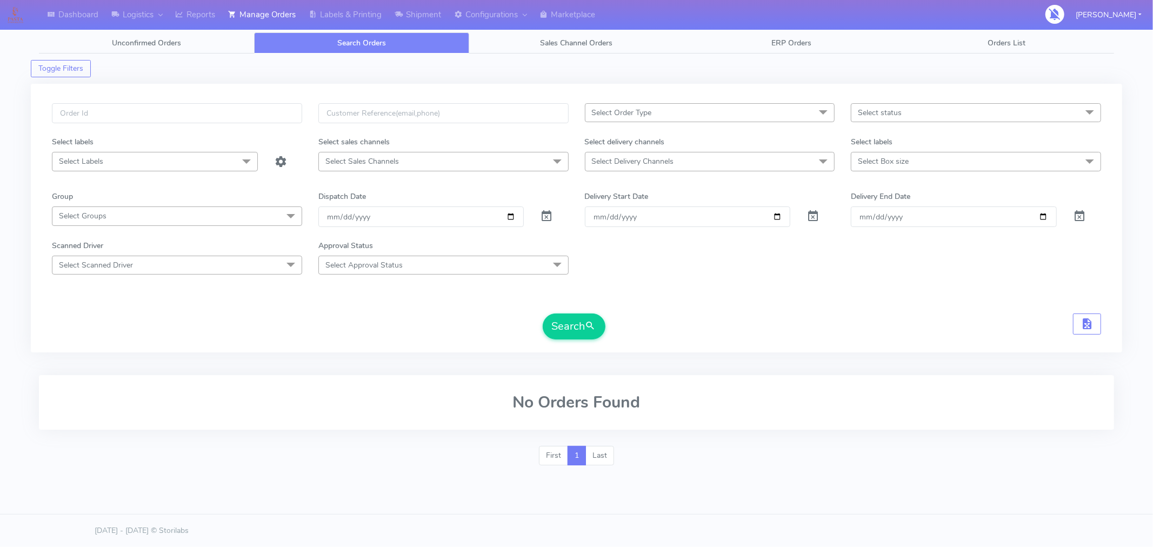
click at [920, 163] on span "Select Box size" at bounding box center [976, 161] width 250 height 19
click at [912, 115] on span "Select status" at bounding box center [976, 112] width 250 height 19
click at [906, 240] on div "Sent to Delivery Channel" at bounding box center [976, 238] width 238 height 11
checkbox input "true"
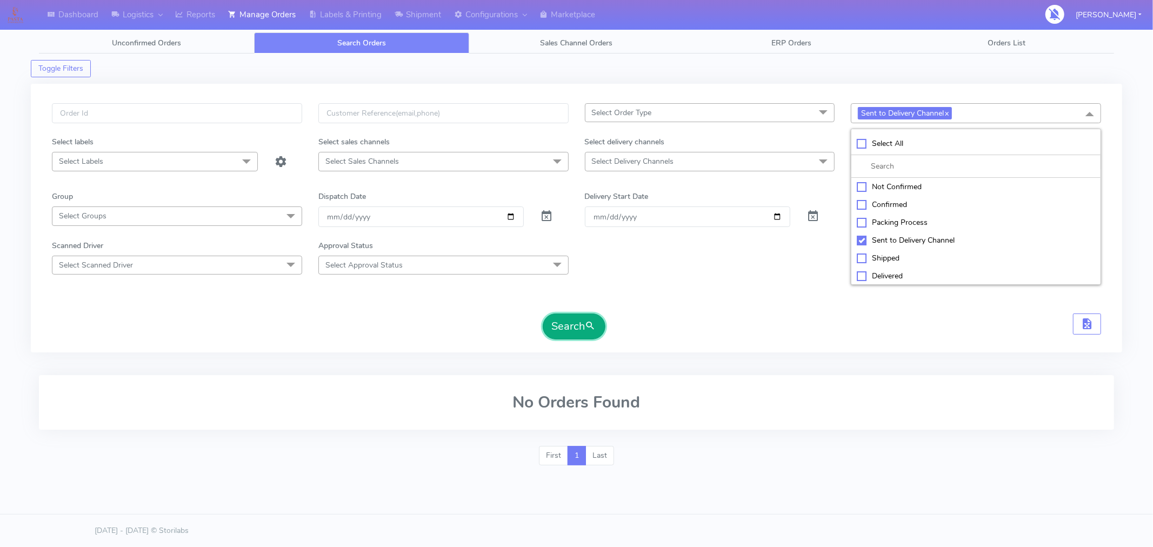
click at [571, 322] on button "Search" at bounding box center [574, 326] width 63 height 26
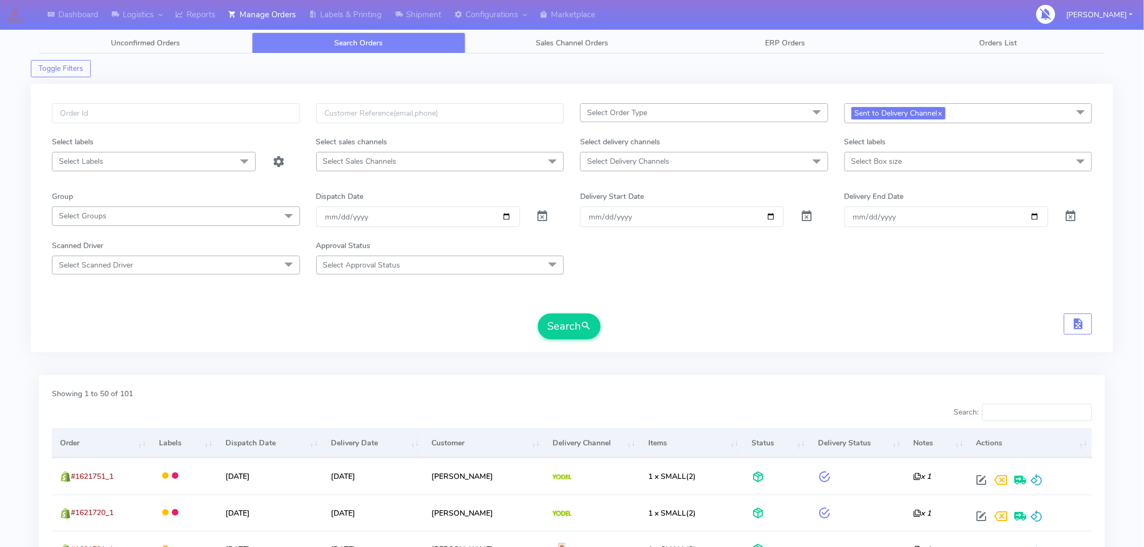
click at [721, 155] on span "Select Delivery Channels" at bounding box center [704, 161] width 248 height 19
click at [611, 304] on div "Yodel" at bounding box center [704, 305] width 236 height 11
checkbox input "true"
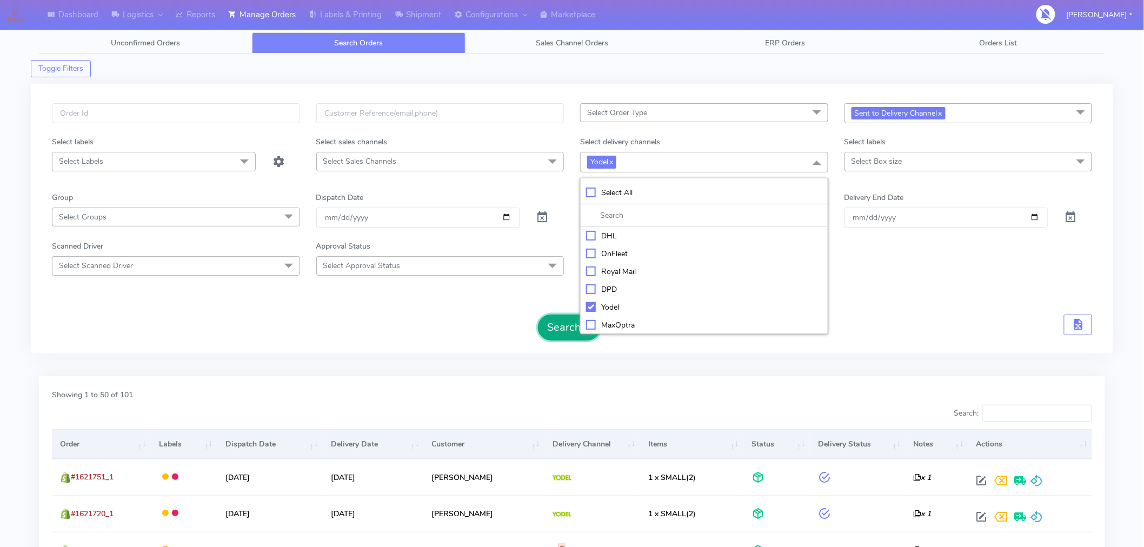
click at [566, 331] on button "Search" at bounding box center [569, 328] width 63 height 26
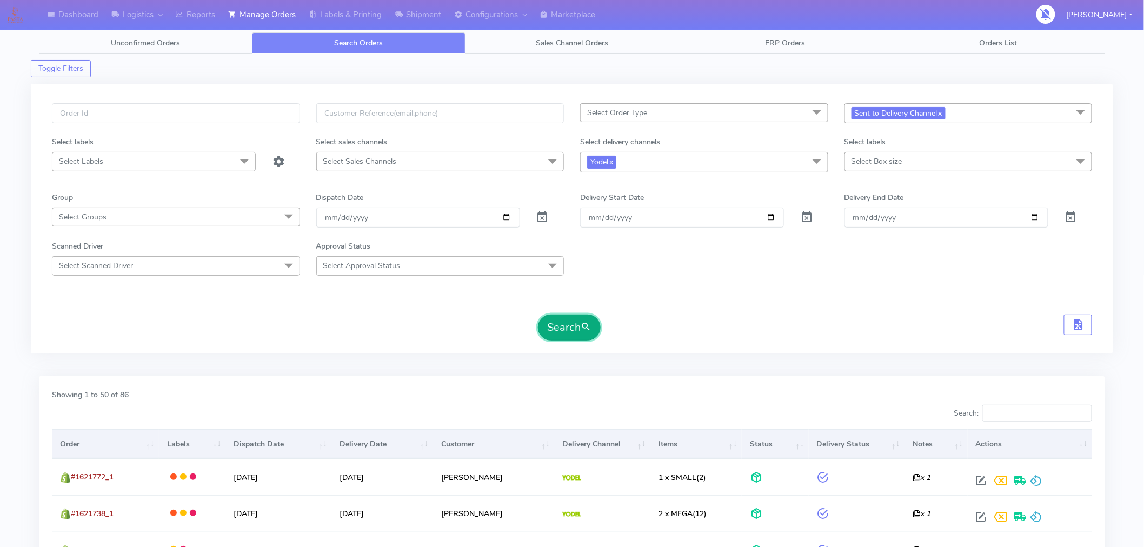
click at [580, 337] on button "Search" at bounding box center [569, 328] width 63 height 26
click at [976, 121] on span "Sent to Delivery Channel x" at bounding box center [968, 113] width 248 height 20
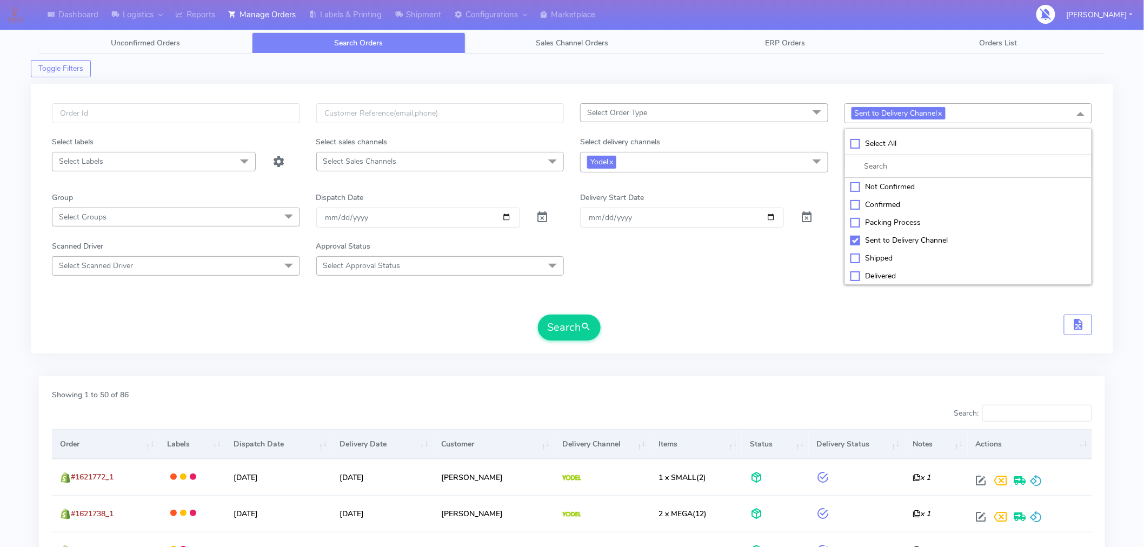
click at [879, 205] on div "Confirmed" at bounding box center [968, 204] width 236 height 11
checkbox input "true"
click at [942, 112] on link "x" at bounding box center [939, 112] width 5 height 11
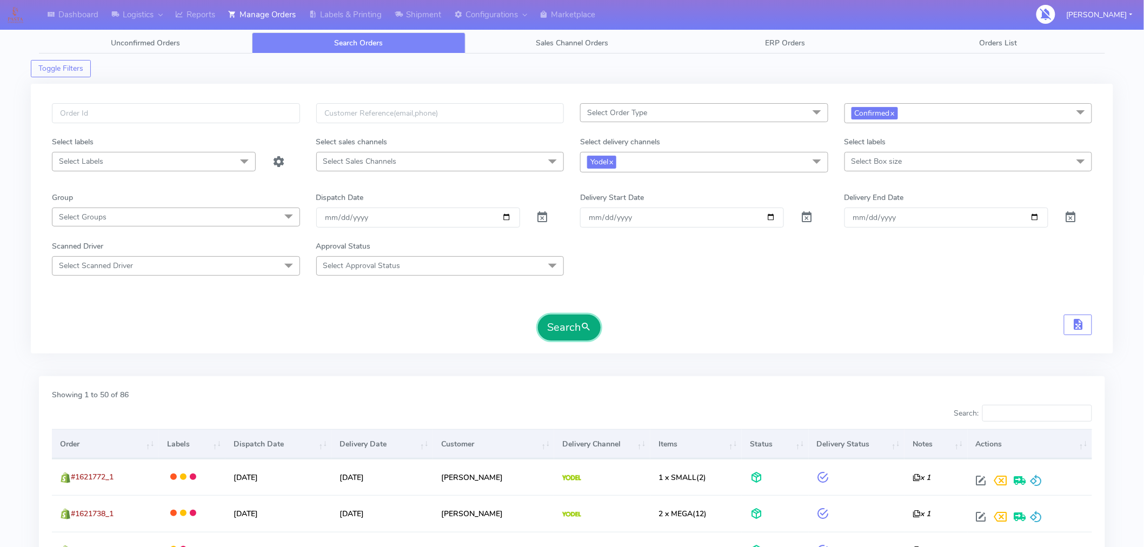
click at [586, 320] on button "Search" at bounding box center [569, 328] width 63 height 26
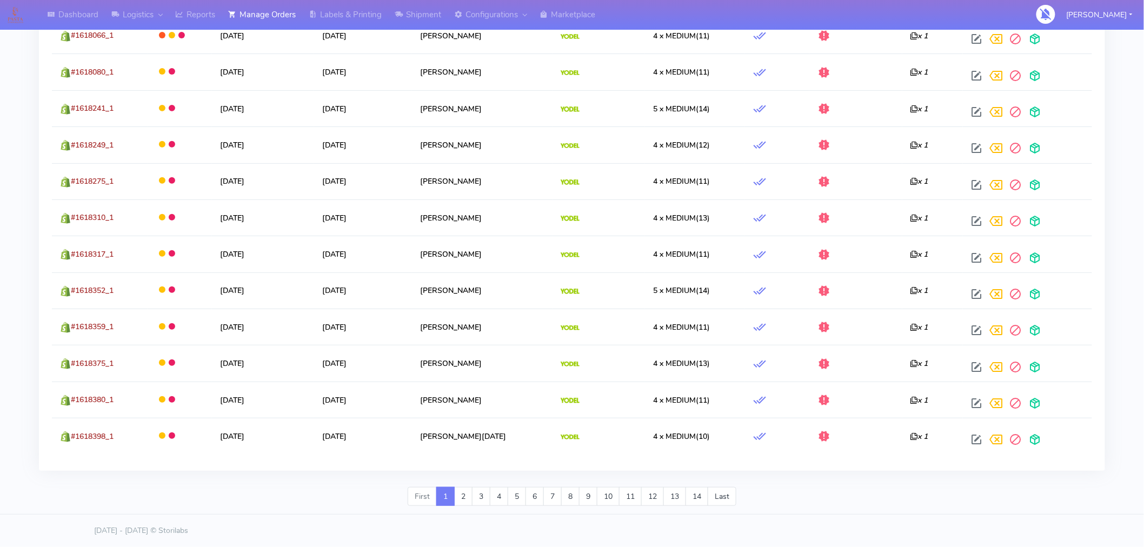
scroll to position [1827, 0]
click at [490, 499] on link "4" at bounding box center [499, 496] width 18 height 19
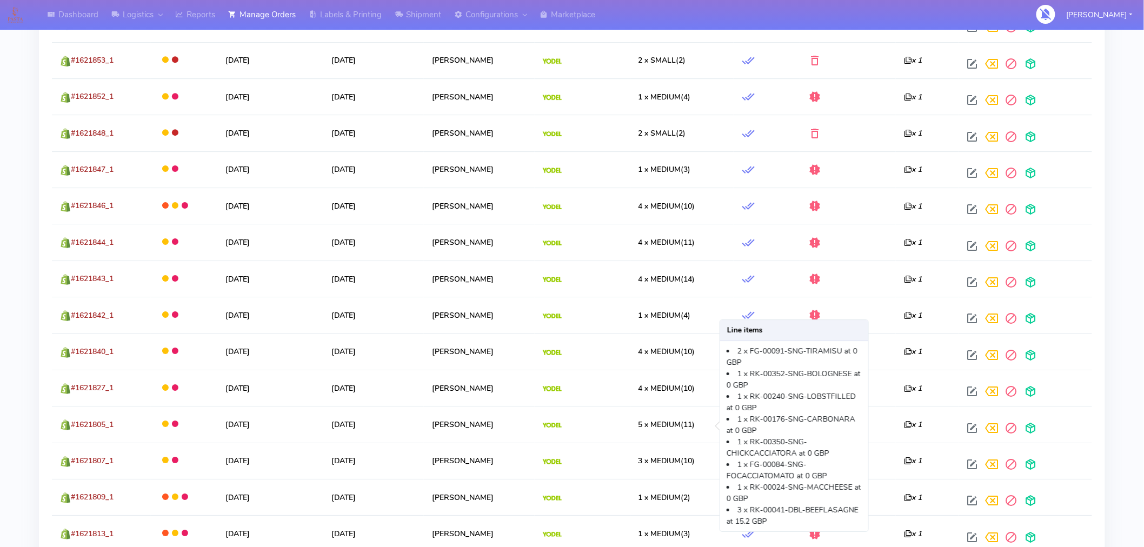
scroll to position [1828, 0]
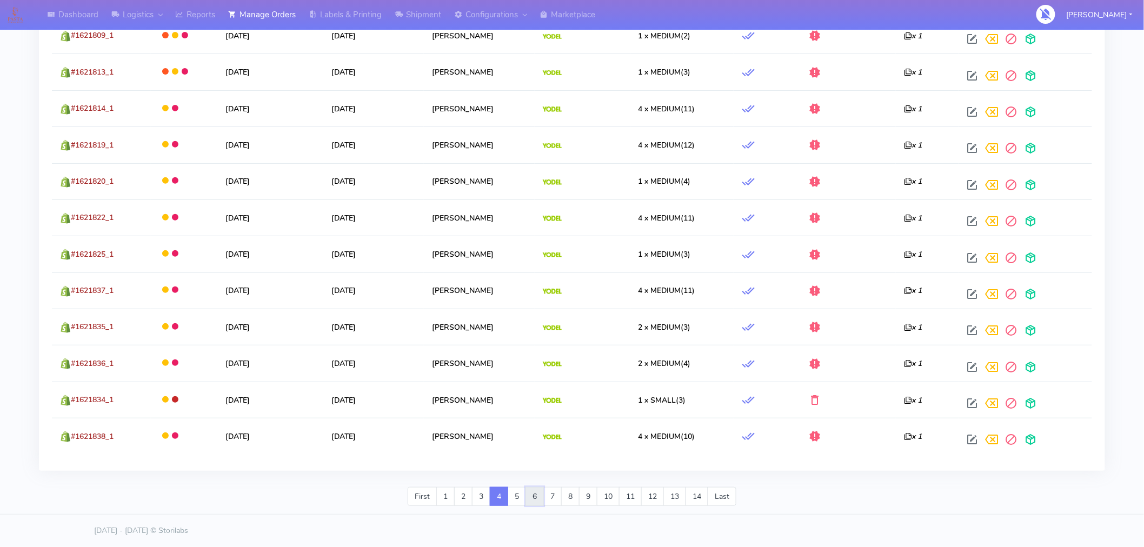
click at [538, 499] on link "6" at bounding box center [534, 496] width 18 height 19
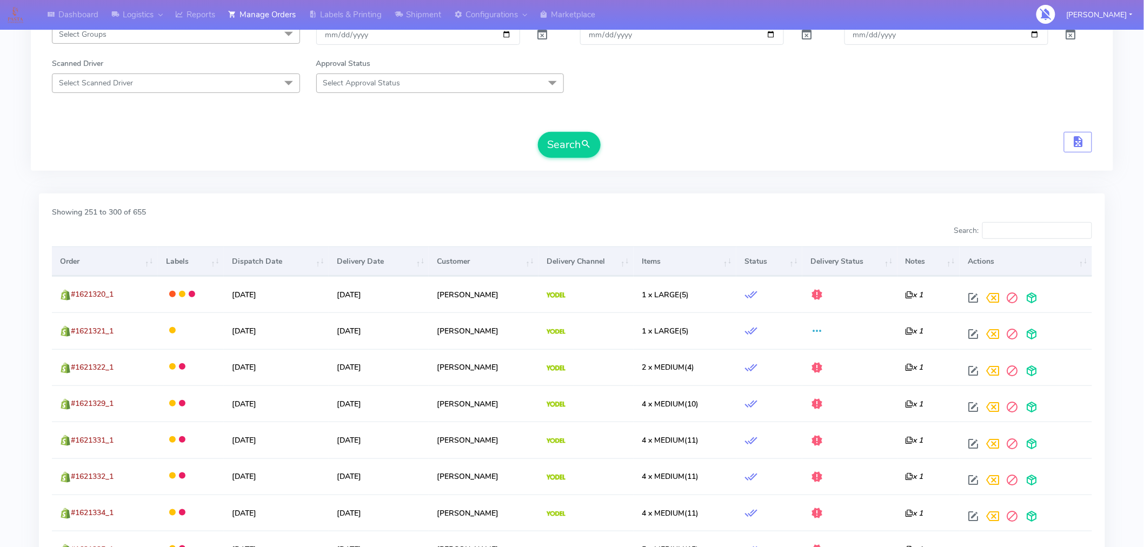
scroll to position [127, 0]
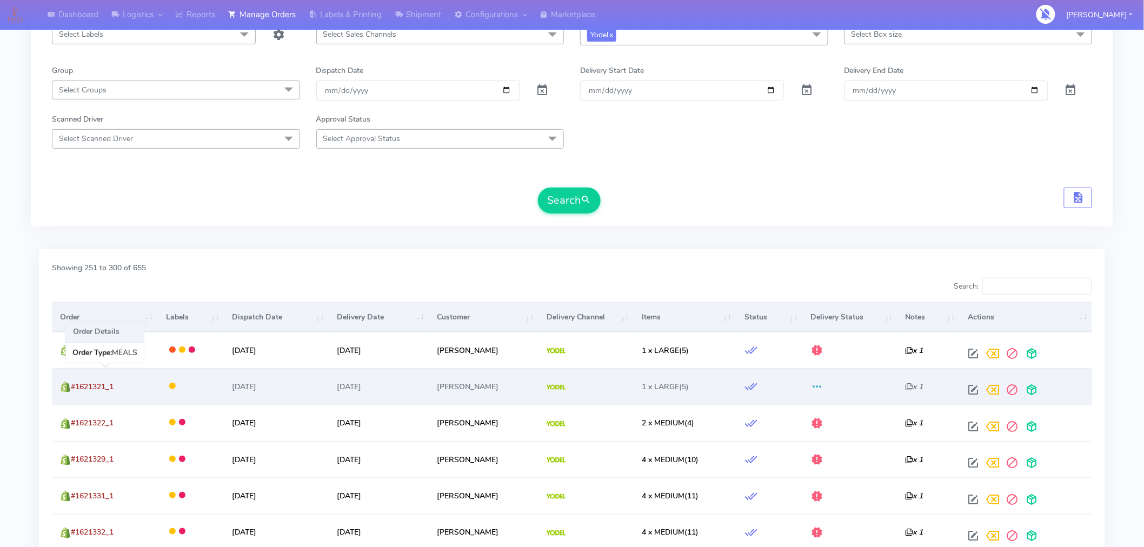
drag, startPoint x: 121, startPoint y: 380, endPoint x: 72, endPoint y: 390, distance: 49.6
click at [72, 390] on td "#1621321_1" at bounding box center [105, 386] width 106 height 36
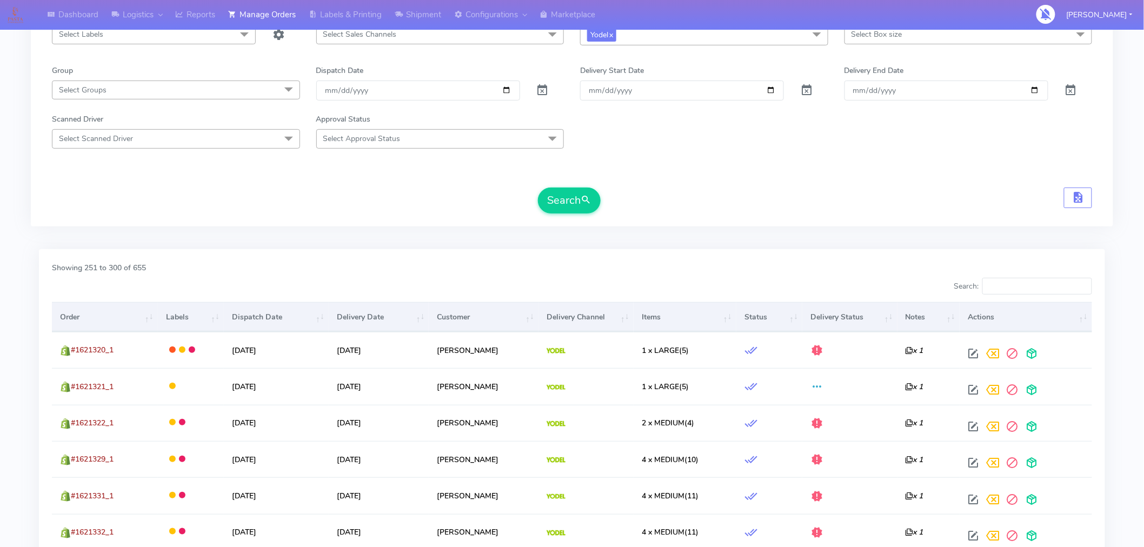
copy span "#1621321_1"
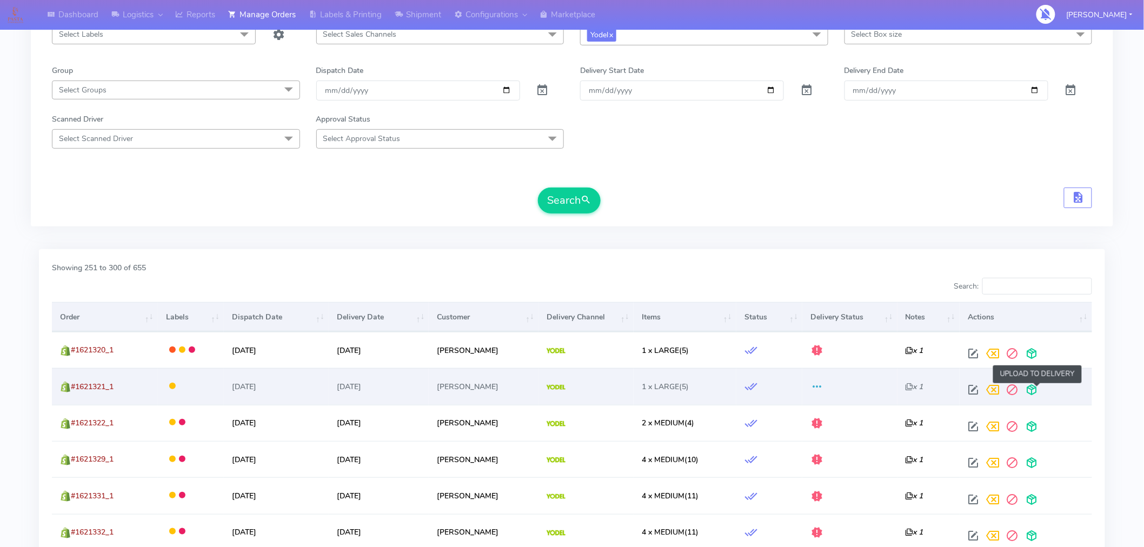
click at [1041, 390] on span at bounding box center [1030, 392] width 19 height 10
click at [994, 392] on span at bounding box center [988, 392] width 19 height 10
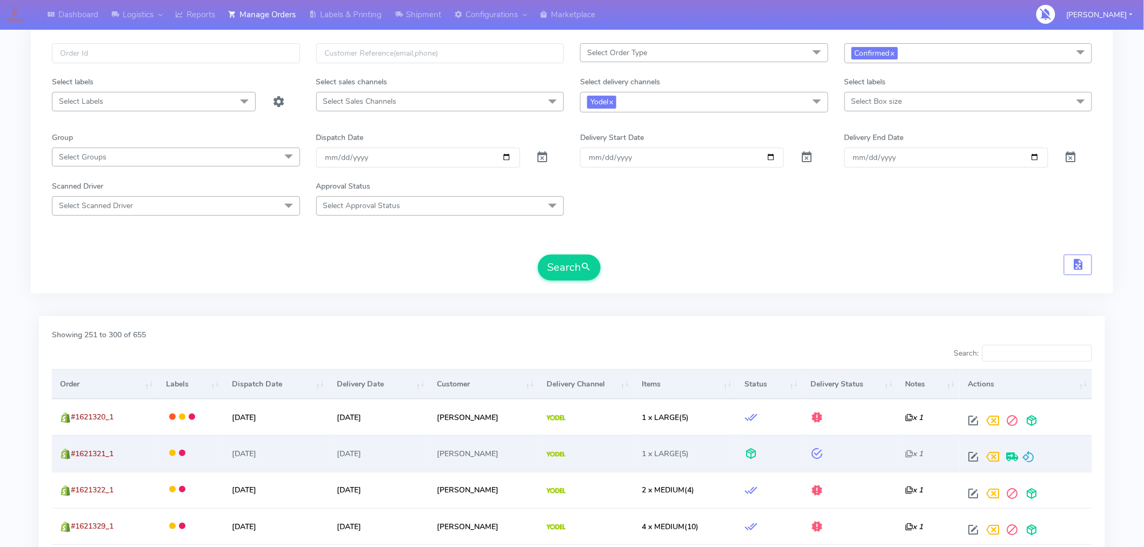
scroll to position [7, 0]
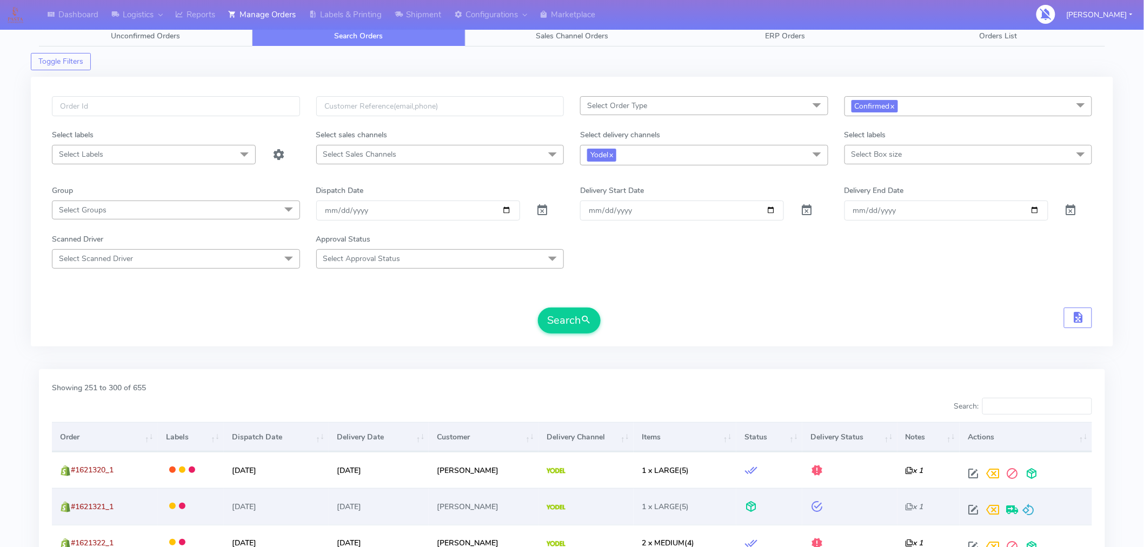
click at [939, 158] on span "Select Box size" at bounding box center [968, 154] width 248 height 19
click at [883, 282] on div "Large" at bounding box center [968, 281] width 236 height 11
checkbox input "true"
click at [585, 320] on span "submit" at bounding box center [585, 320] width 11 height 15
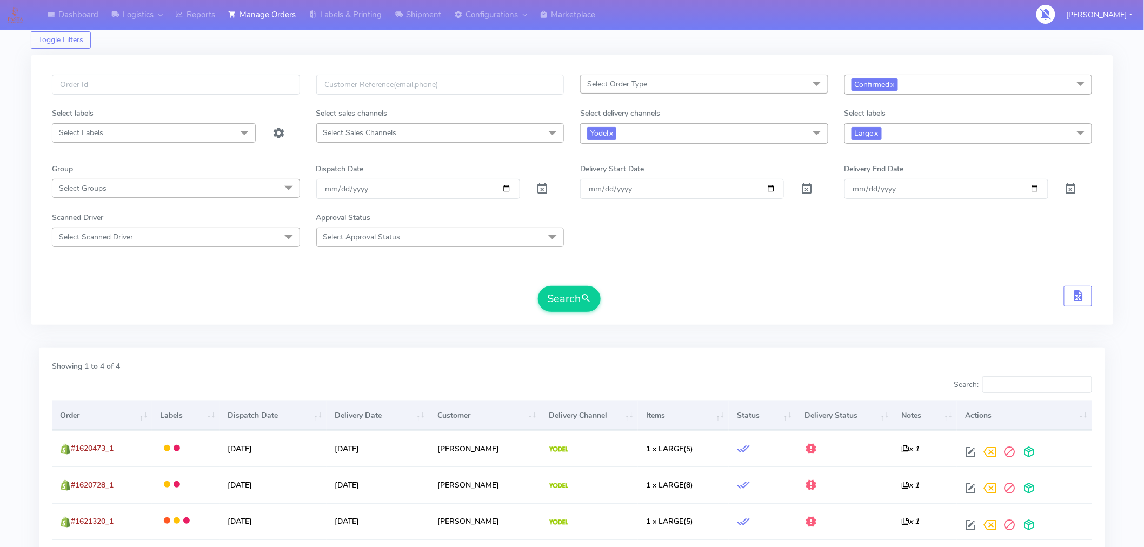
scroll to position [150, 0]
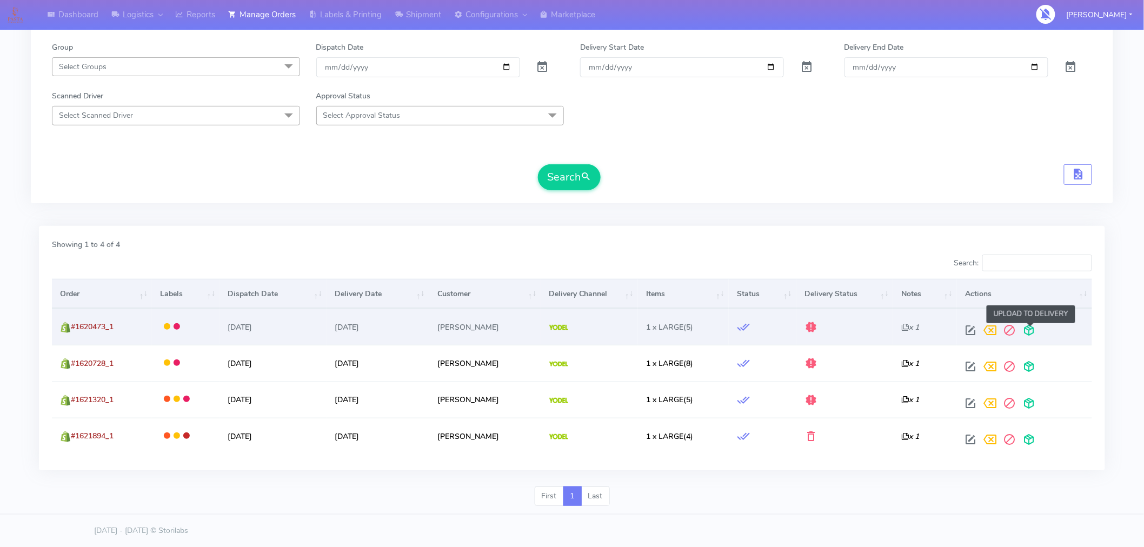
click at [1031, 332] on span at bounding box center [1028, 333] width 19 height 10
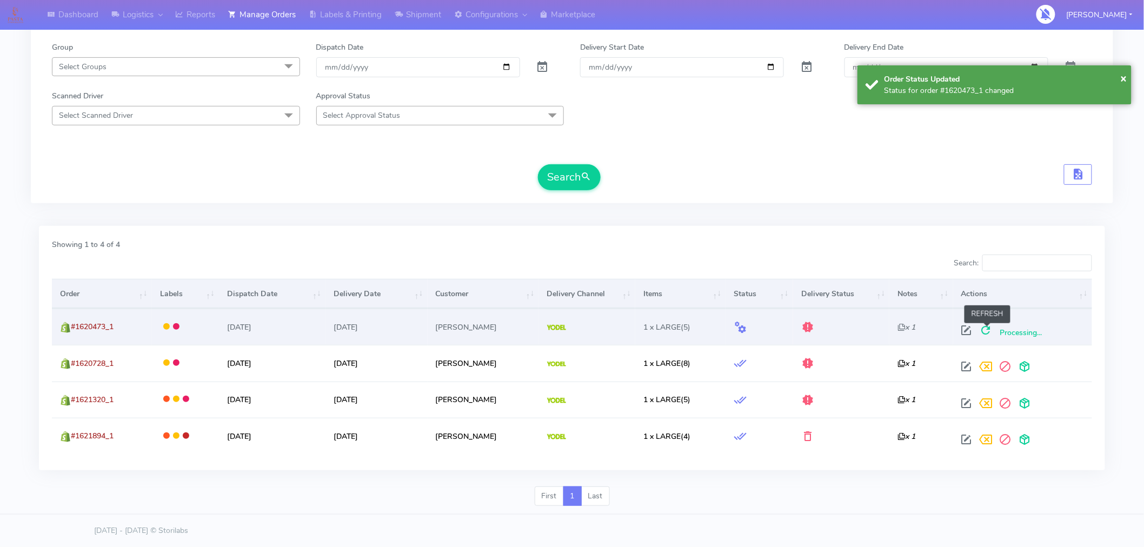
click at [988, 331] on span at bounding box center [985, 333] width 19 height 10
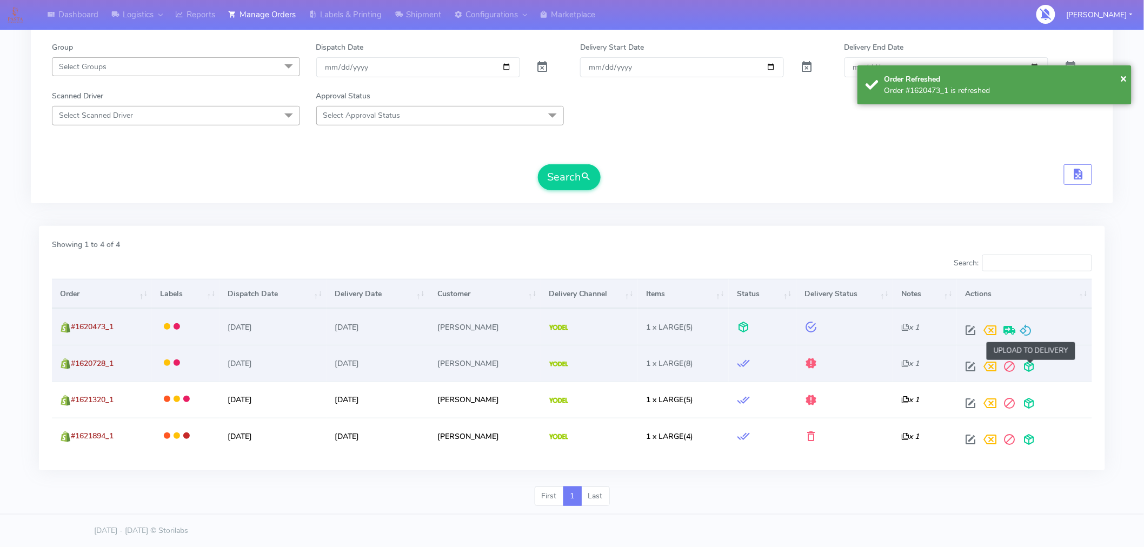
click at [1033, 368] on span at bounding box center [1028, 369] width 19 height 10
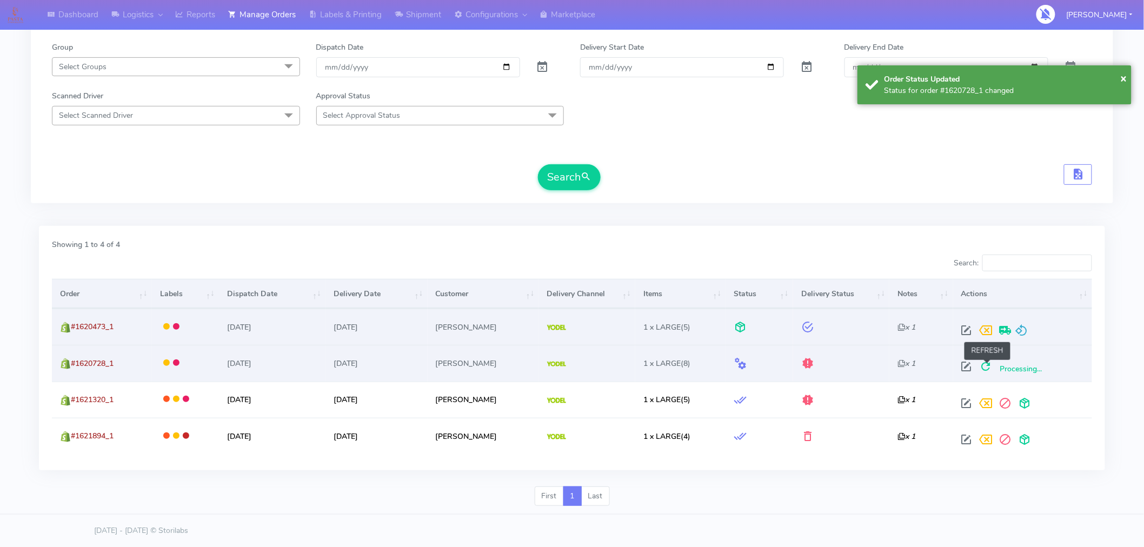
click at [984, 368] on span at bounding box center [985, 369] width 19 height 10
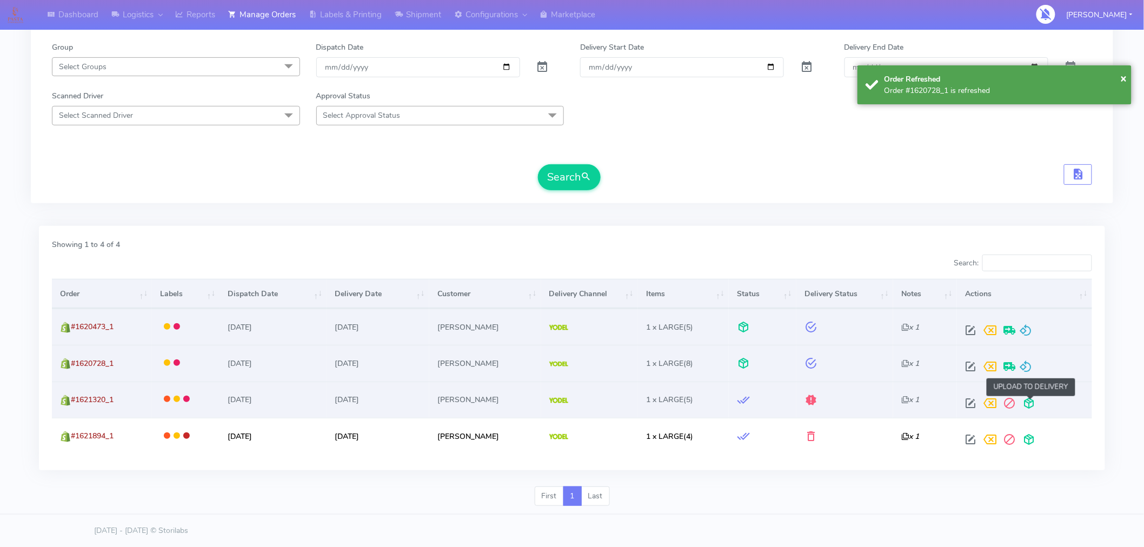
click at [1028, 409] on span at bounding box center [1028, 405] width 19 height 10
click at [986, 404] on span at bounding box center [985, 405] width 19 height 10
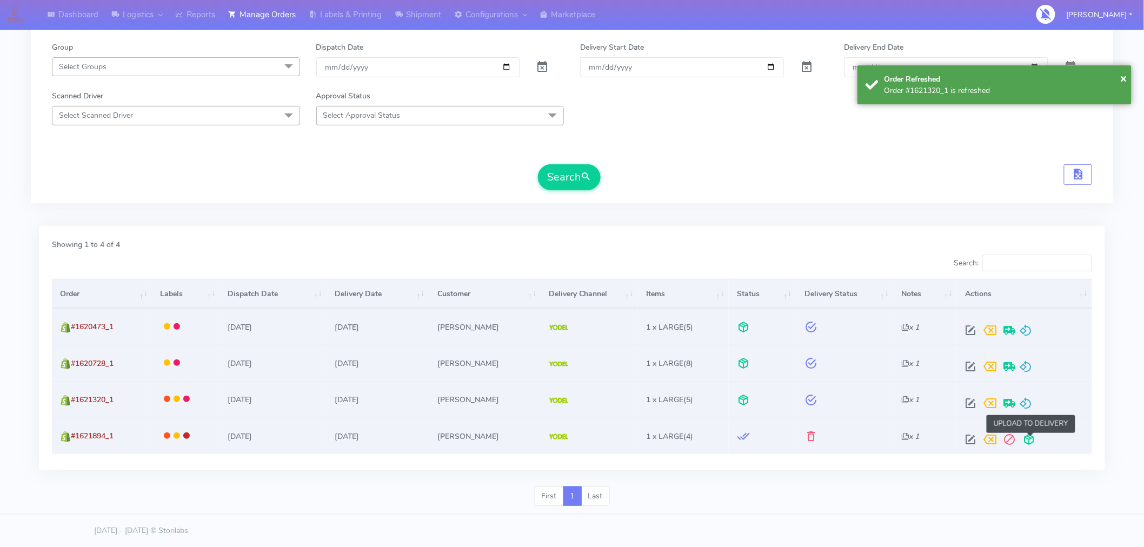
click at [1030, 440] on span at bounding box center [1028, 442] width 19 height 10
click at [990, 441] on span at bounding box center [985, 442] width 19 height 10
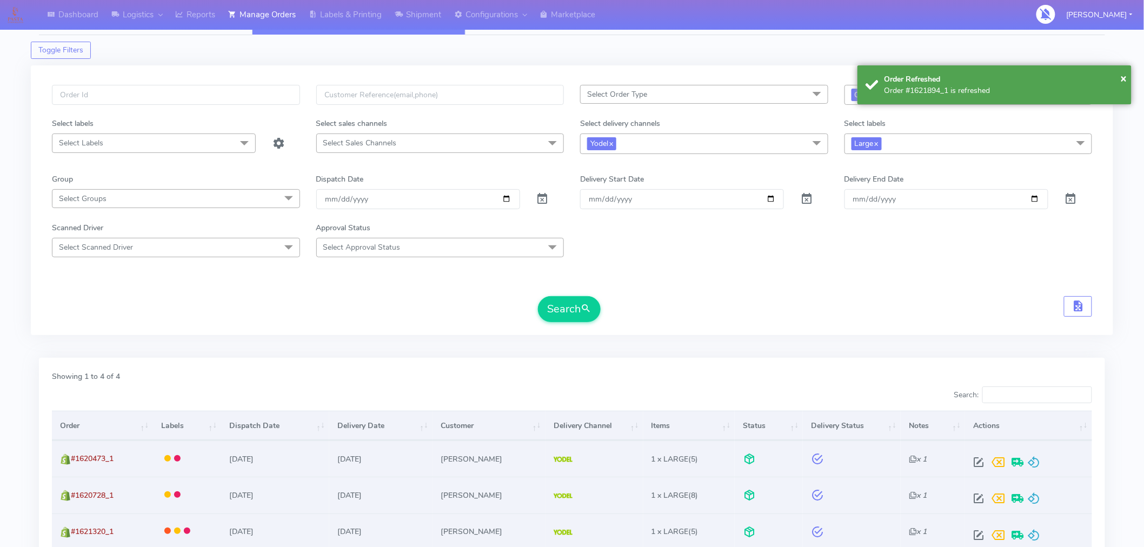
scroll to position [0, 0]
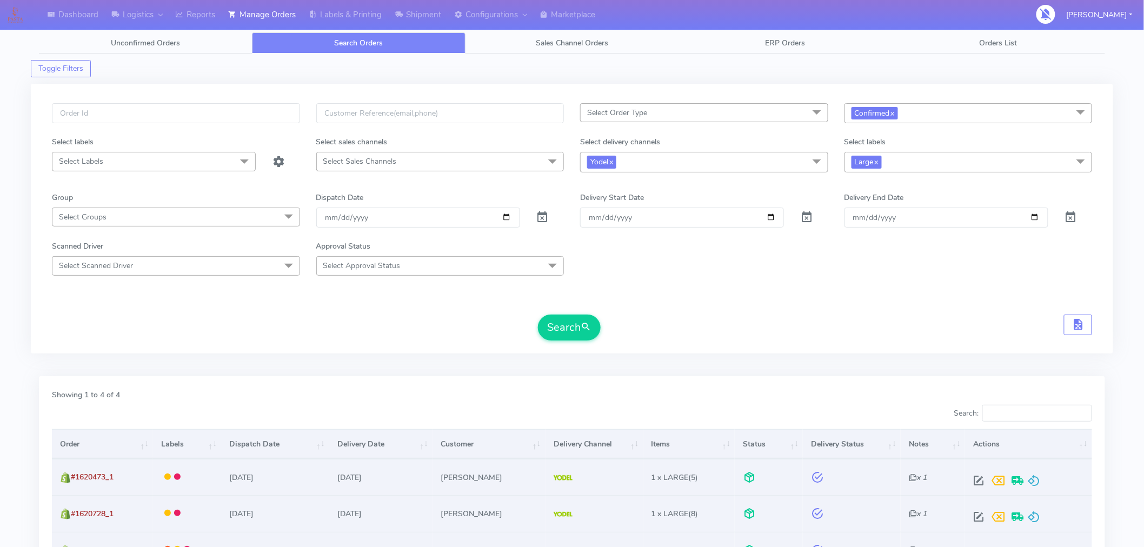
click at [923, 115] on span "Confirmed x" at bounding box center [968, 113] width 248 height 20
click at [919, 241] on div "Sent to Delivery Channel" at bounding box center [968, 240] width 236 height 11
checkbox input "true"
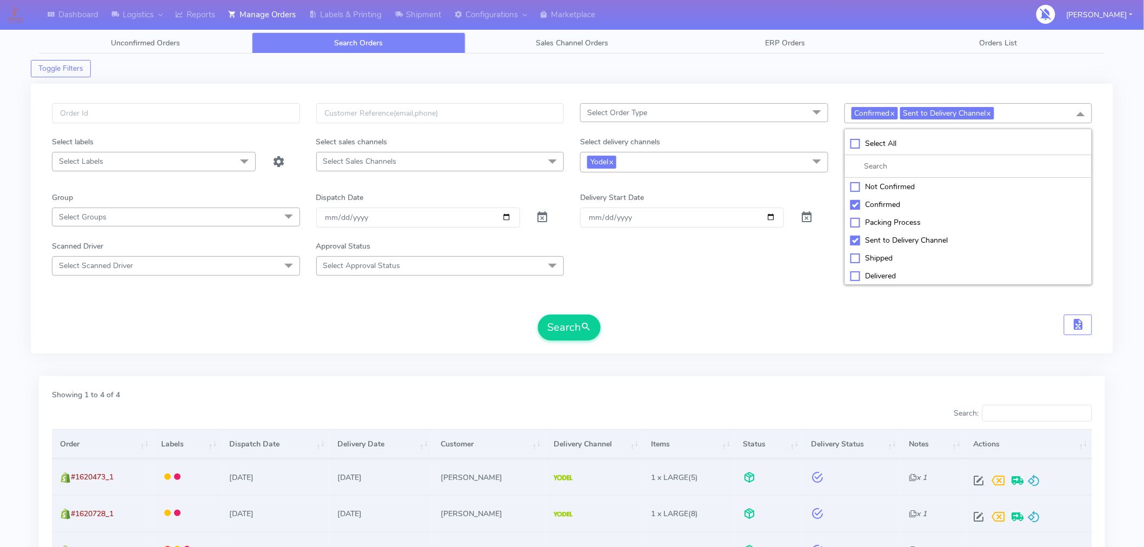
click at [851, 203] on div "Confirmed" at bounding box center [968, 204] width 236 height 11
checkbox input "false"
click at [587, 324] on span "submit" at bounding box center [585, 327] width 11 height 15
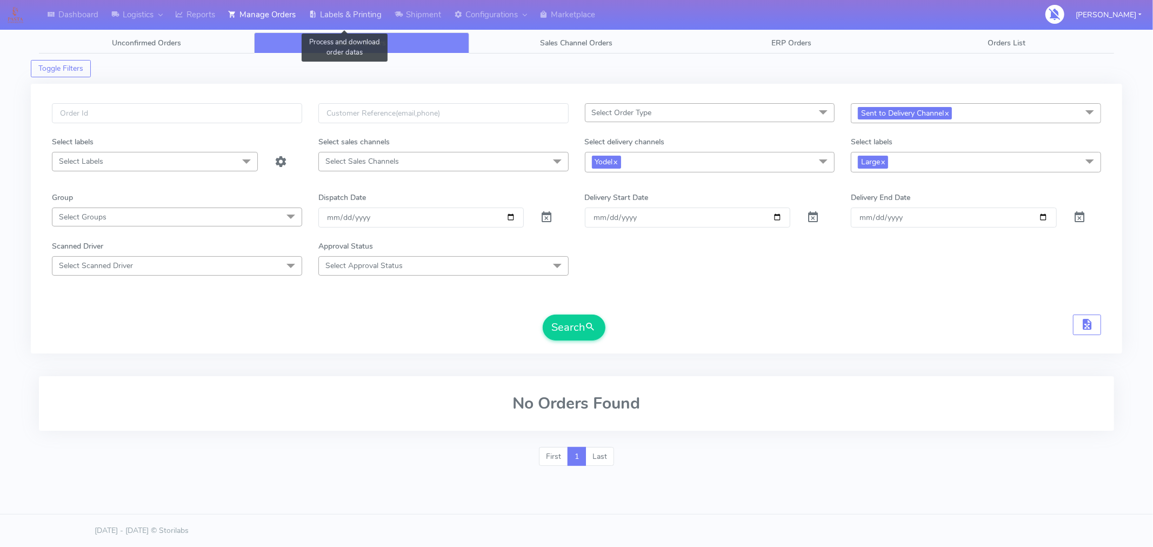
click at [365, 13] on link "Labels & Printing" at bounding box center [345, 15] width 86 height 30
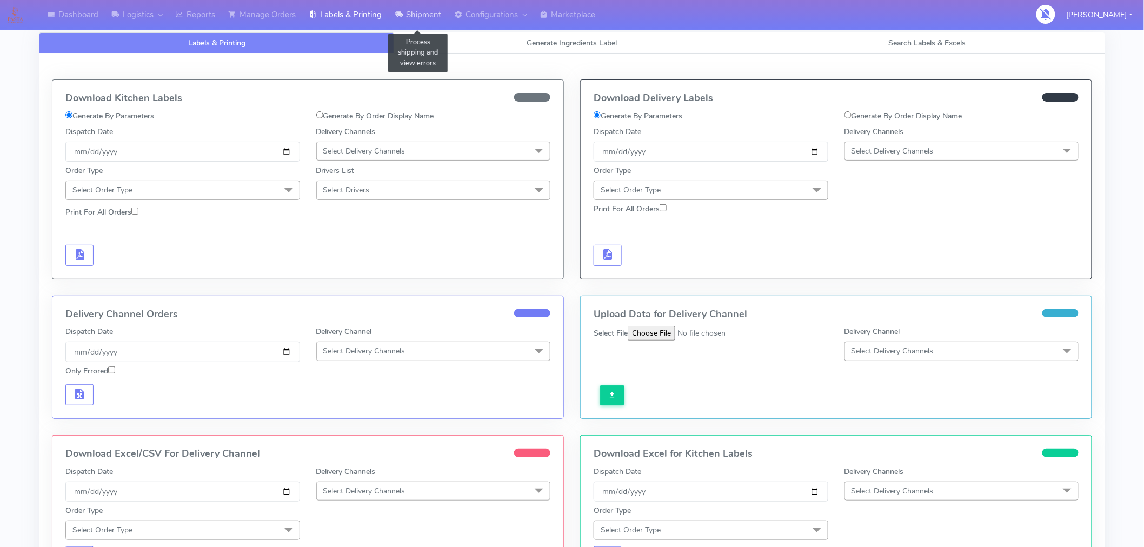
click at [428, 23] on link "Shipment" at bounding box center [417, 15] width 59 height 30
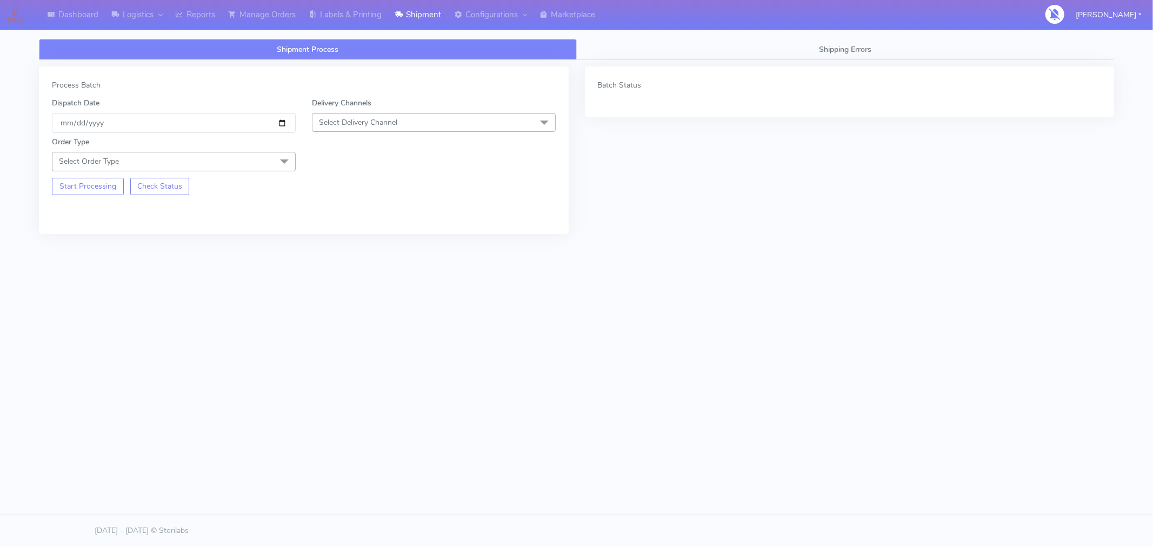
click at [626, 270] on div "Shipment Process Shipping Errors Process Batch Dispatch Date 2025-09-04 Deliver…" at bounding box center [576, 164] width 1091 height 250
click at [271, 14] on link "Manage Orders" at bounding box center [262, 15] width 81 height 30
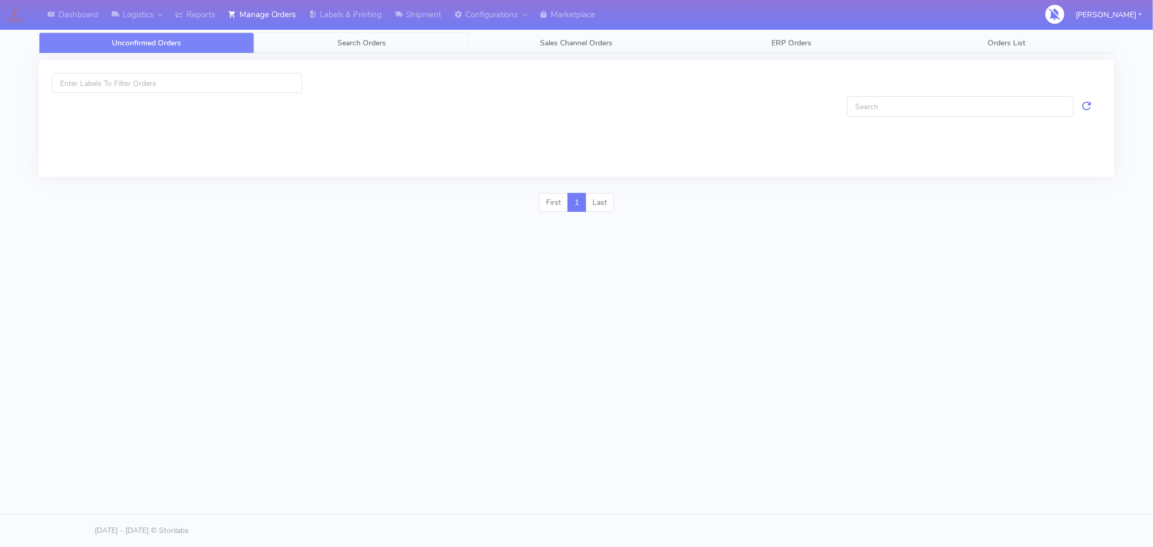
click at [363, 44] on span "Search Orders" at bounding box center [361, 43] width 49 height 10
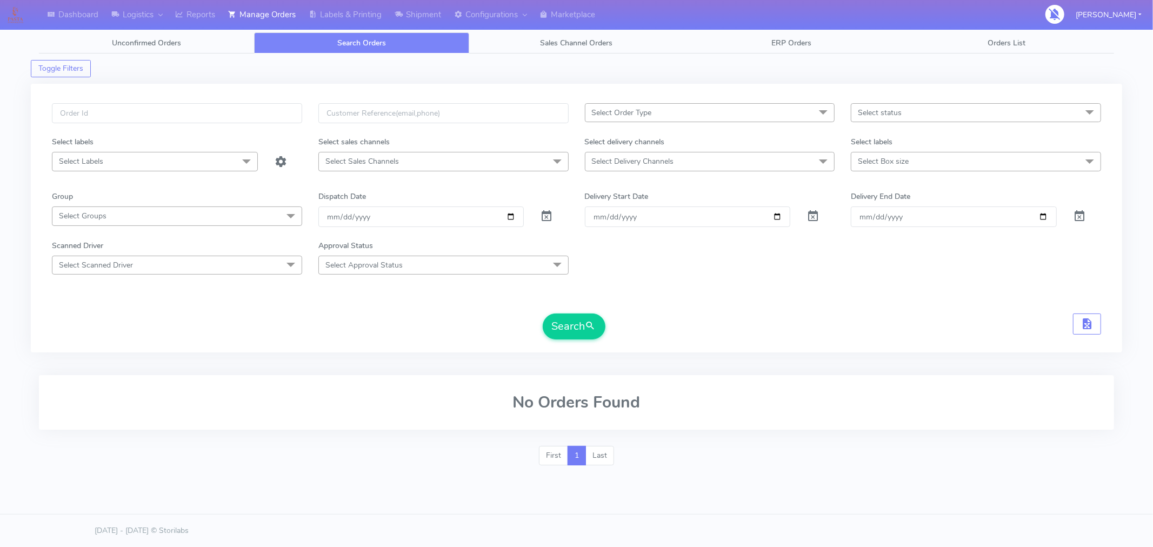
click at [905, 108] on span "Select status" at bounding box center [976, 112] width 250 height 19
click at [763, 253] on div "Scanned Driver Select Scanned Driver No data available Approval Status Select A…" at bounding box center [576, 257] width 1065 height 35
click at [878, 119] on span "Select status" at bounding box center [976, 112] width 250 height 19
click at [814, 230] on form "Select Order Type Select All MEALS ATAVI One Off Pasta Club Gift Kit Event Unkn…" at bounding box center [576, 221] width 1049 height 236
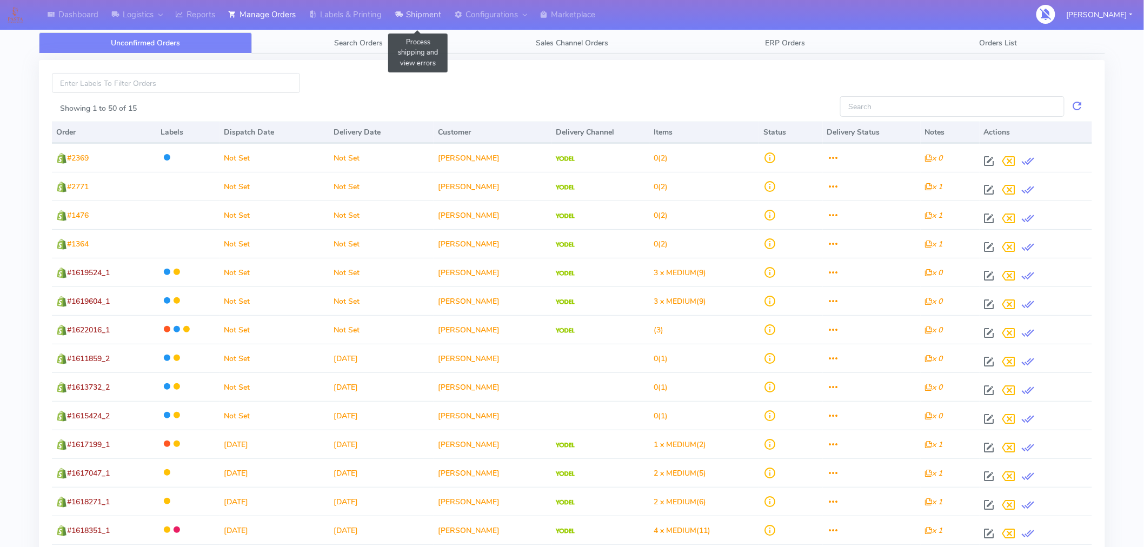
click at [426, 11] on link "Shipment" at bounding box center [417, 15] width 59 height 30
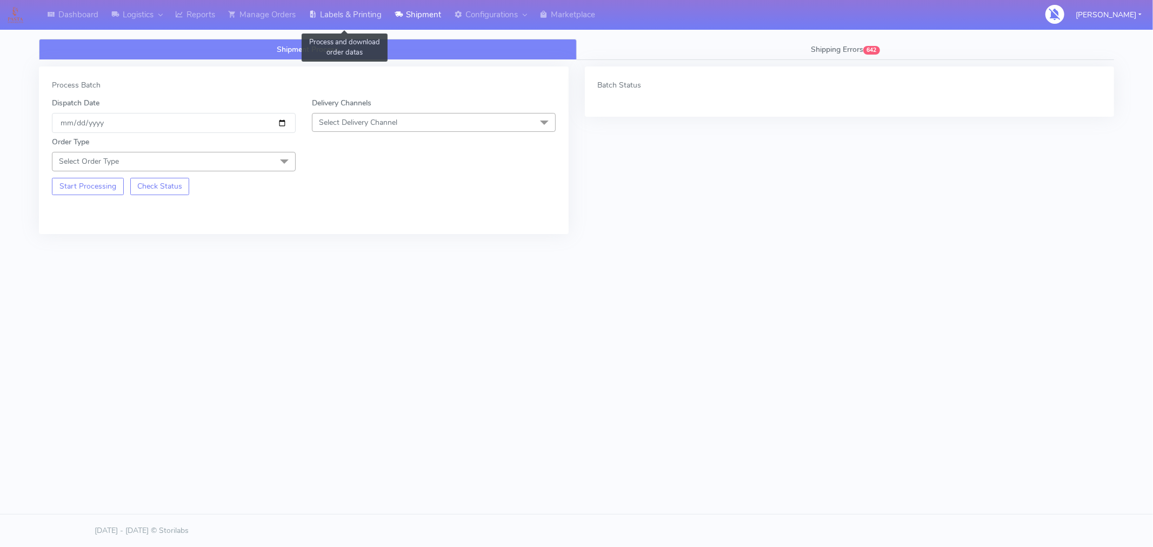
click at [369, 15] on link "Labels & Printing" at bounding box center [345, 15] width 86 height 30
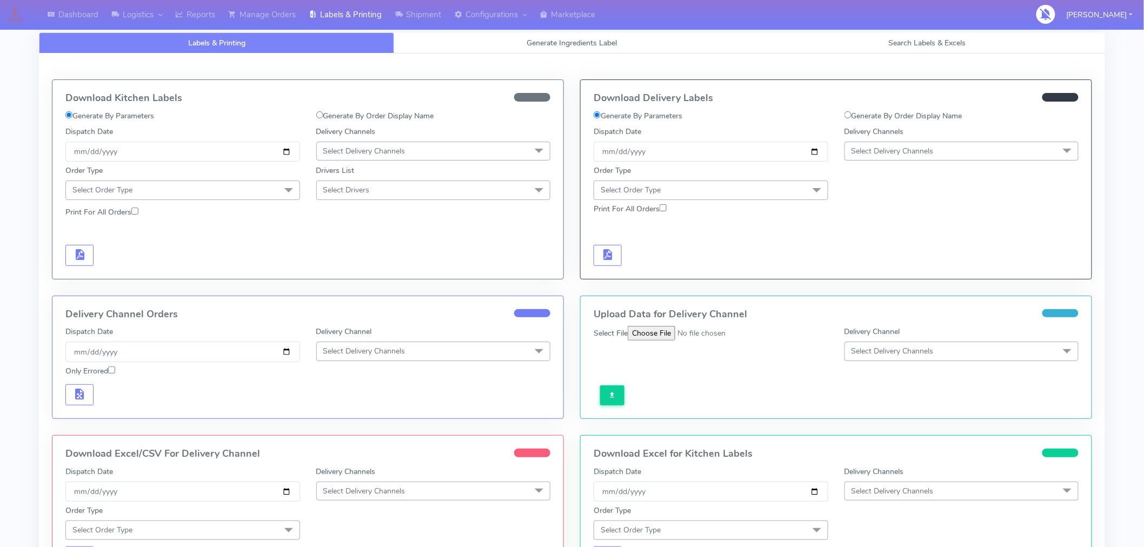
click at [912, 153] on span "Select Delivery Channels" at bounding box center [892, 151] width 82 height 10
click at [868, 269] on div "Yodel" at bounding box center [961, 272] width 223 height 11
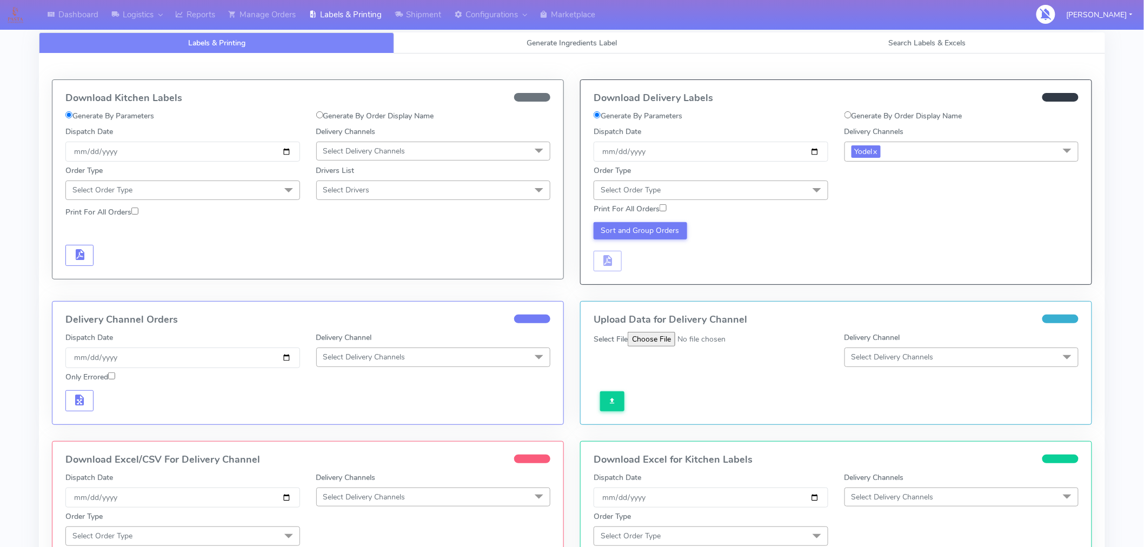
click at [813, 193] on span at bounding box center [817, 191] width 22 height 21
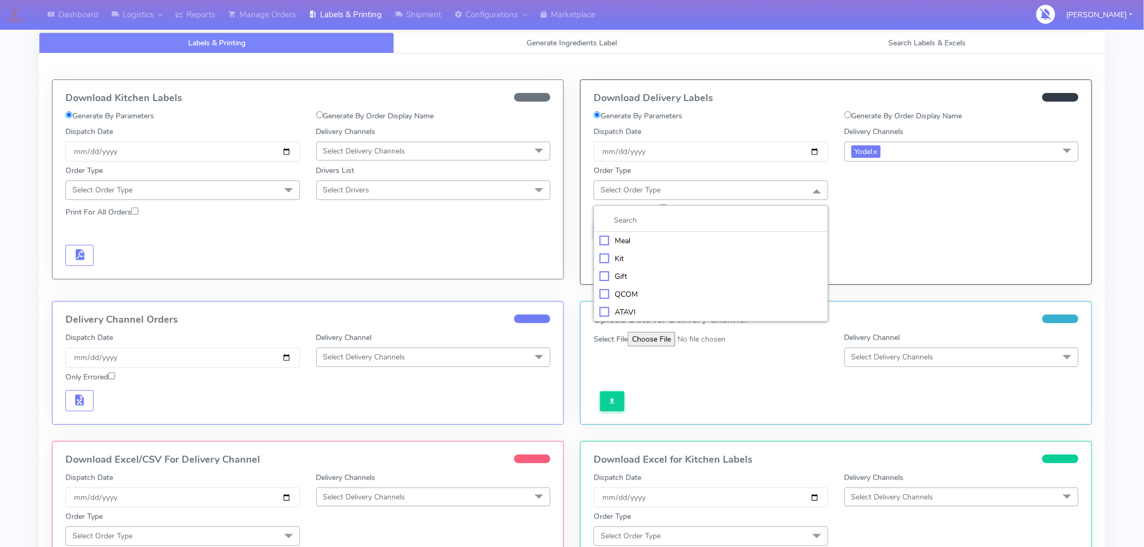
click at [623, 245] on div "Meal" at bounding box center [710, 240] width 223 height 11
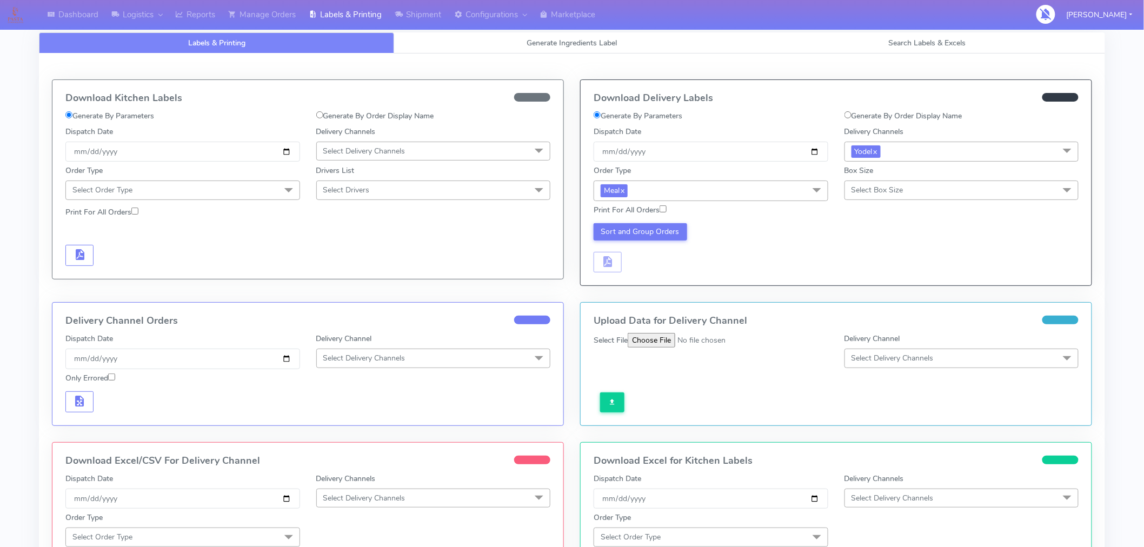
click at [840, 239] on div "Sort and Group Orders" at bounding box center [835, 246] width 501 height 53
click at [893, 192] on span "Select Box Size" at bounding box center [877, 190] width 52 height 10
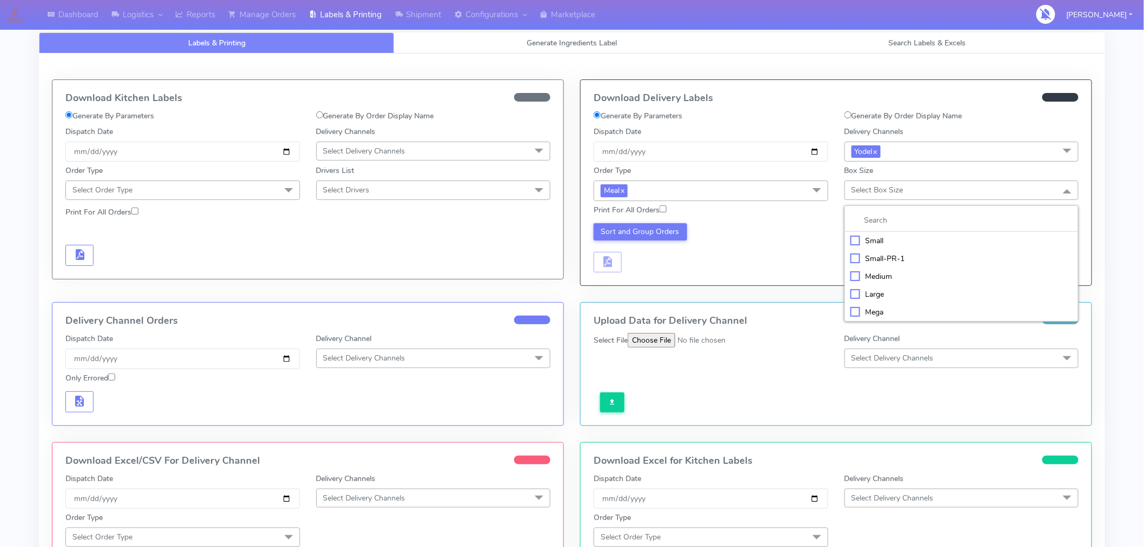
click at [873, 296] on div "Large" at bounding box center [961, 294] width 223 height 11
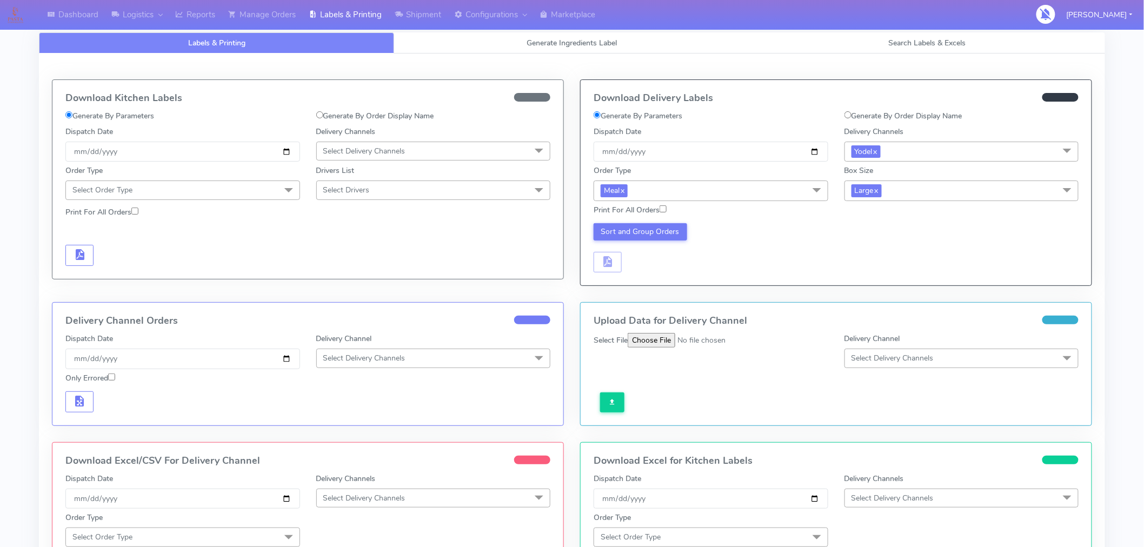
click at [821, 247] on div "Sort and Group Orders" at bounding box center [710, 248] width 251 height 50
click at [666, 209] on input "Print For All Orders" at bounding box center [662, 208] width 7 height 7
checkbox input "true"
click at [758, 248] on div "Sort and Group Orders" at bounding box center [710, 248] width 251 height 50
click at [667, 232] on button "Sort and Group Orders" at bounding box center [639, 231] width 93 height 17
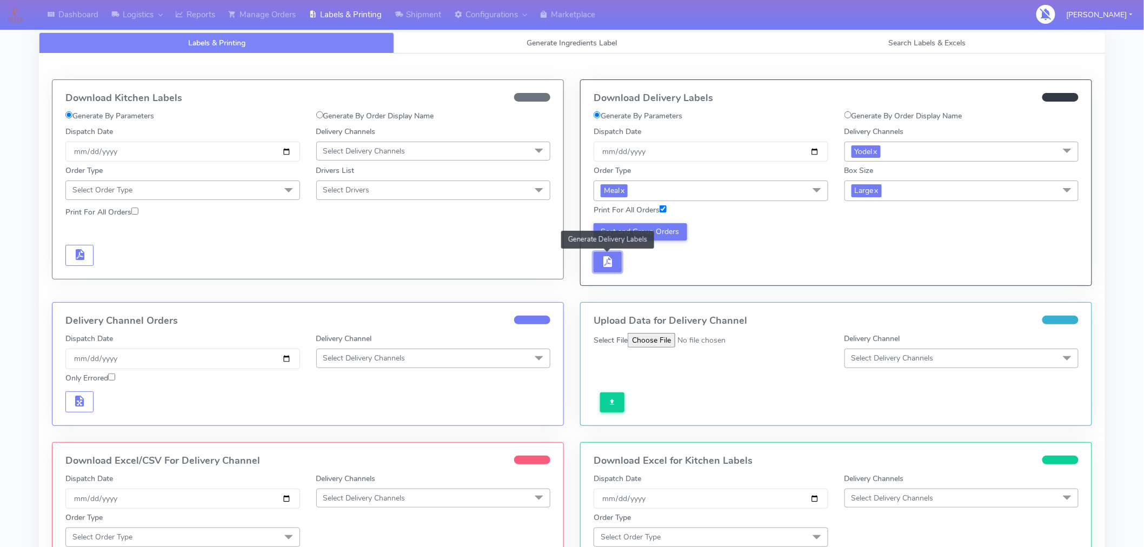
click at [606, 264] on span "button" at bounding box center [607, 264] width 13 height 10
click at [643, 269] on span "button" at bounding box center [639, 264] width 13 height 10
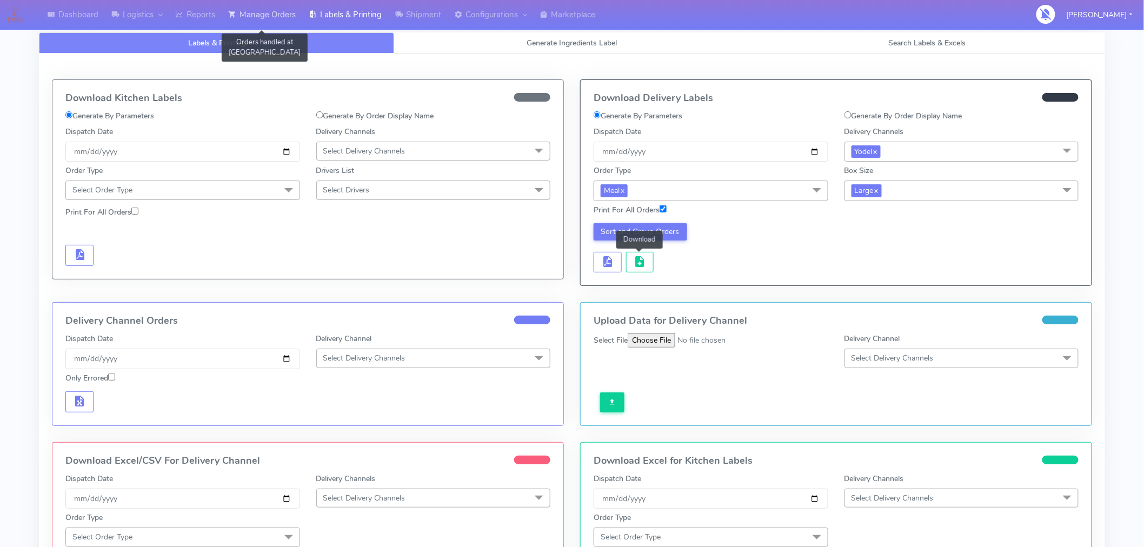
click at [269, 14] on link "Manage Orders" at bounding box center [262, 15] width 81 height 30
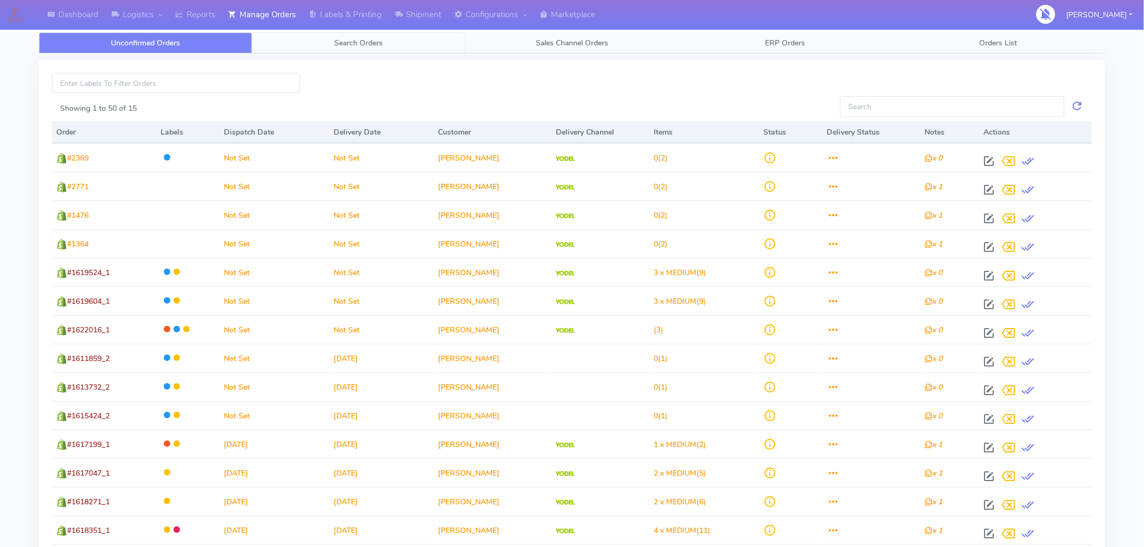
click at [366, 41] on span "Search Orders" at bounding box center [359, 43] width 49 height 10
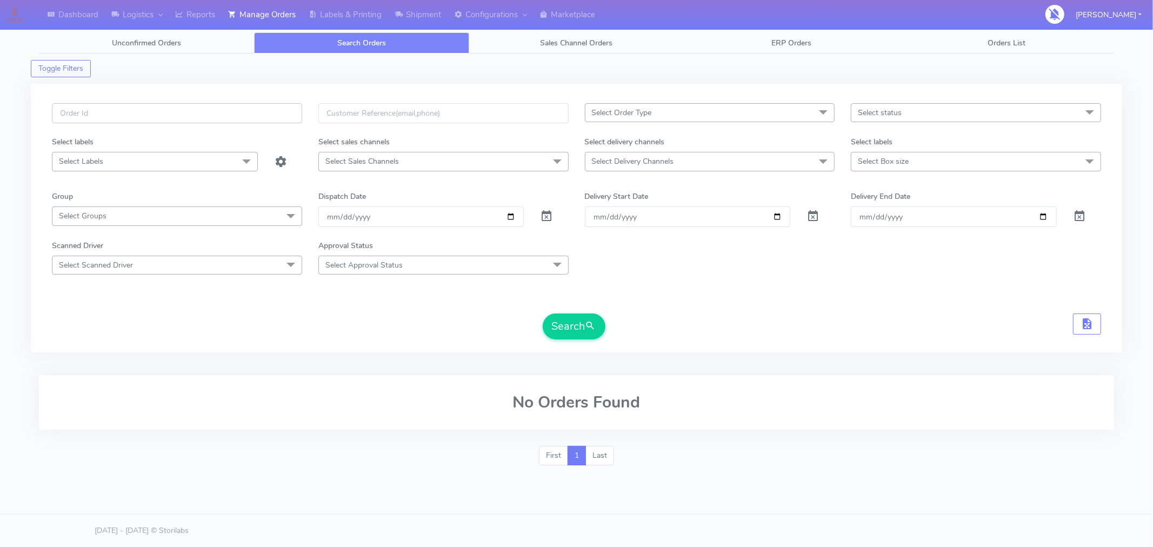
click at [227, 117] on input "text" at bounding box center [177, 113] width 250 height 20
paste input "#1620201_1"
type input "#1620201_1"
click at [580, 337] on button "Search" at bounding box center [574, 326] width 63 height 26
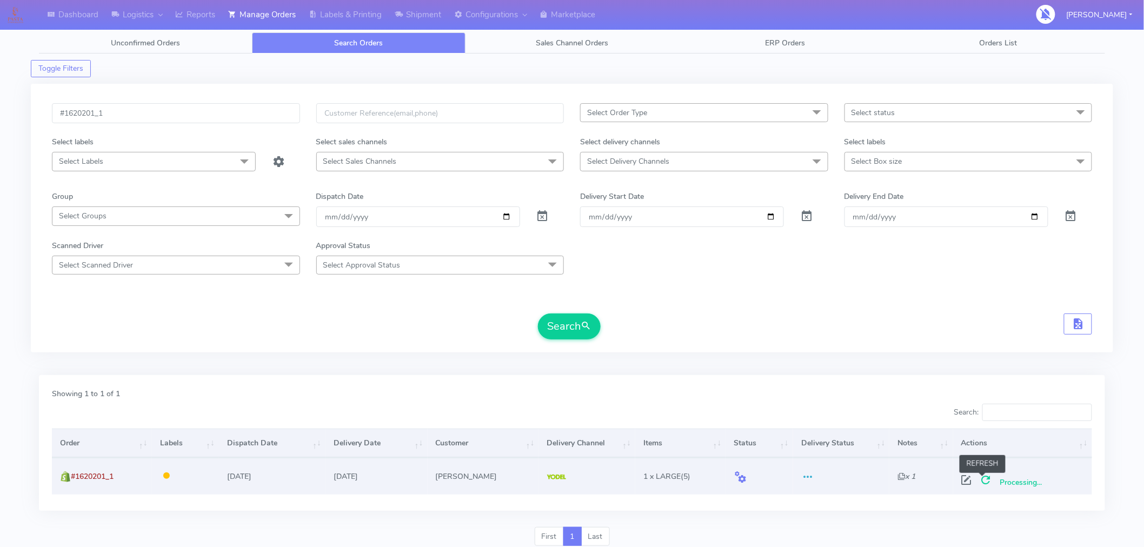
click at [981, 482] on span at bounding box center [985, 482] width 19 height 10
click at [809, 325] on div "Search" at bounding box center [572, 326] width 1040 height 26
drag, startPoint x: 123, startPoint y: 472, endPoint x: 76, endPoint y: 474, distance: 47.0
click at [76, 474] on td "#1620201_1" at bounding box center [102, 476] width 100 height 36
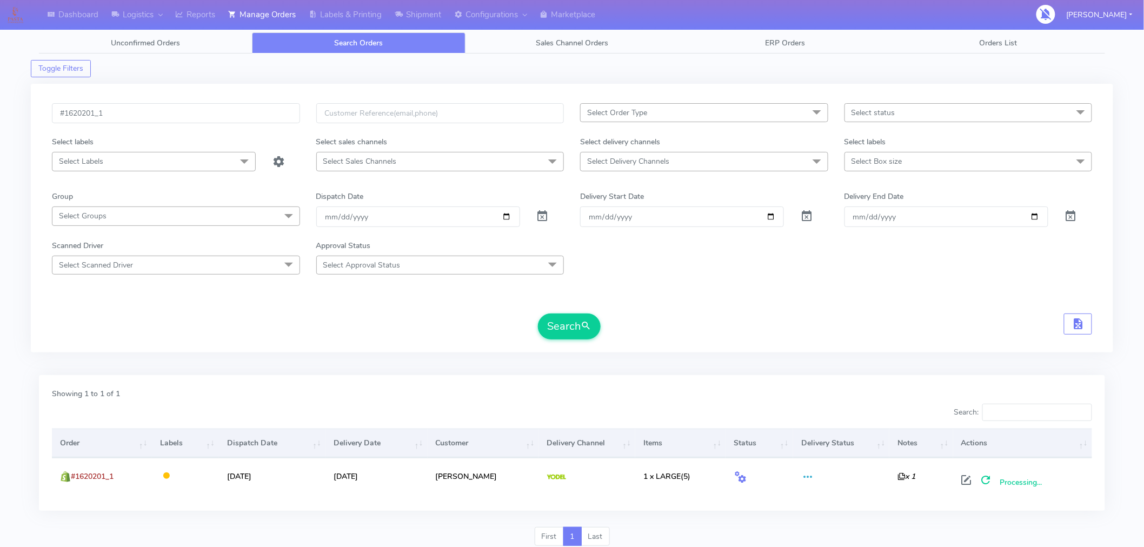
click at [936, 164] on span "Select Box size" at bounding box center [968, 161] width 248 height 19
click at [871, 288] on div "Large" at bounding box center [968, 288] width 236 height 11
checkbox input "true"
click at [575, 325] on button "Search" at bounding box center [569, 328] width 63 height 26
click at [216, 116] on input "#1620201_1" at bounding box center [176, 113] width 248 height 20
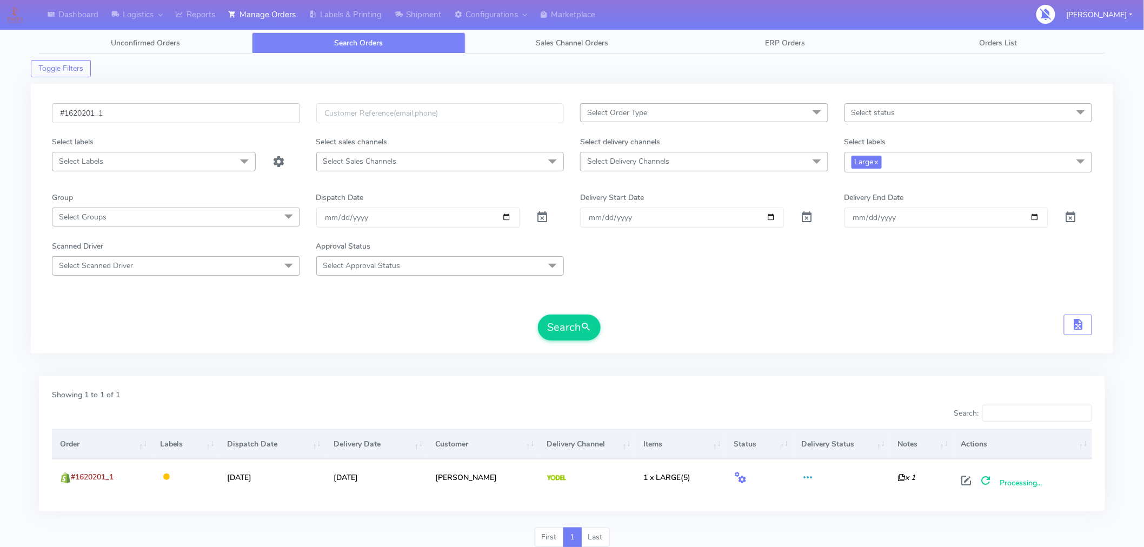
click at [216, 116] on input "#1620201_1" at bounding box center [176, 113] width 248 height 20
click at [544, 325] on button "Search" at bounding box center [569, 328] width 63 height 26
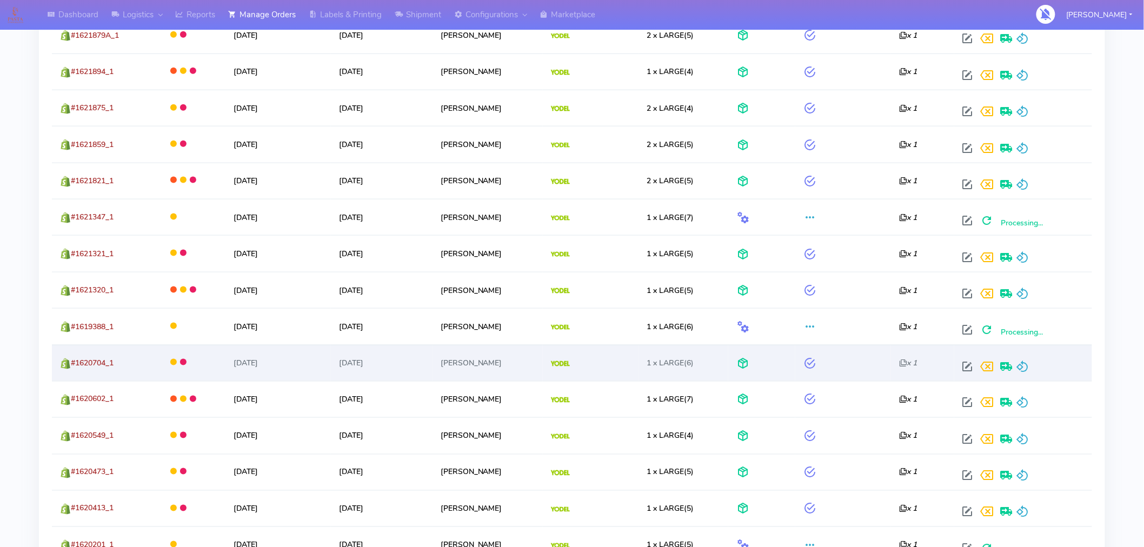
scroll to position [498, 0]
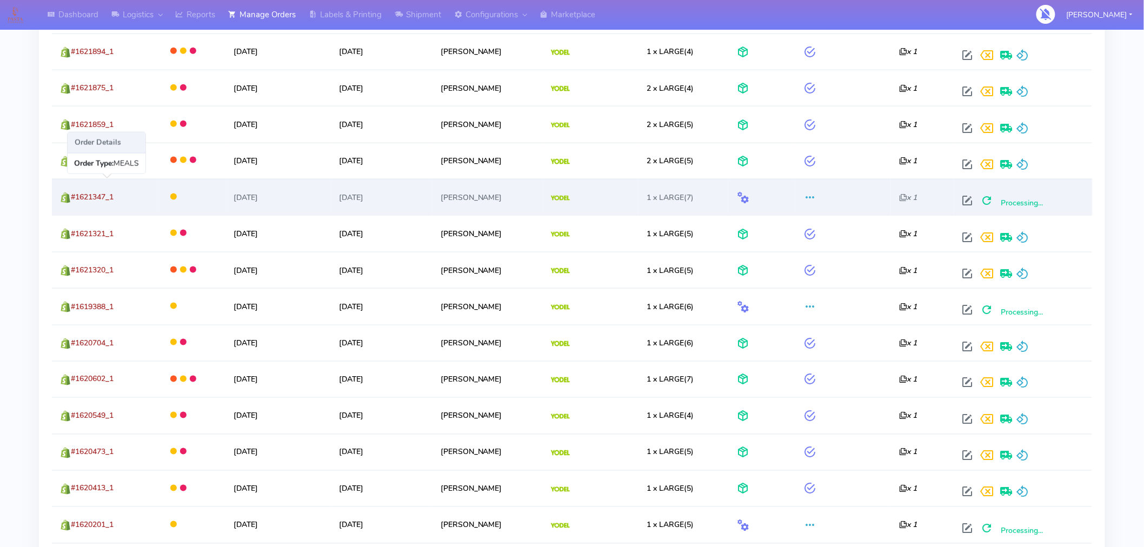
drag, startPoint x: 131, startPoint y: 195, endPoint x: 73, endPoint y: 195, distance: 57.8
click at [73, 195] on td "#1621347_1" at bounding box center [105, 197] width 106 height 36
copy span "#1621347_1"
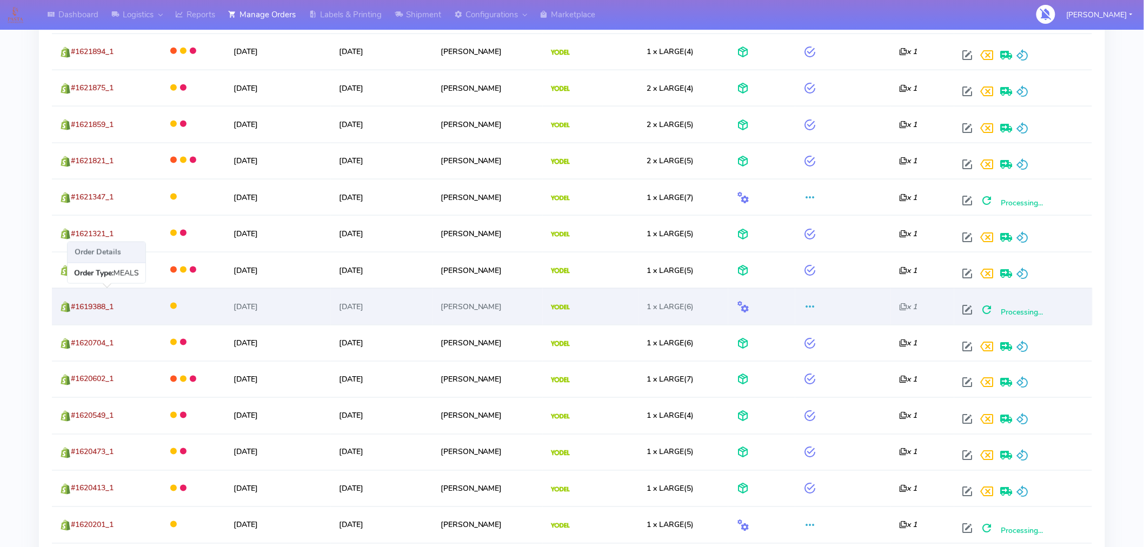
drag, startPoint x: 124, startPoint y: 308, endPoint x: 75, endPoint y: 306, distance: 49.7
click at [75, 306] on td "#1619388_1" at bounding box center [105, 306] width 106 height 36
copy span "#1619388_1"
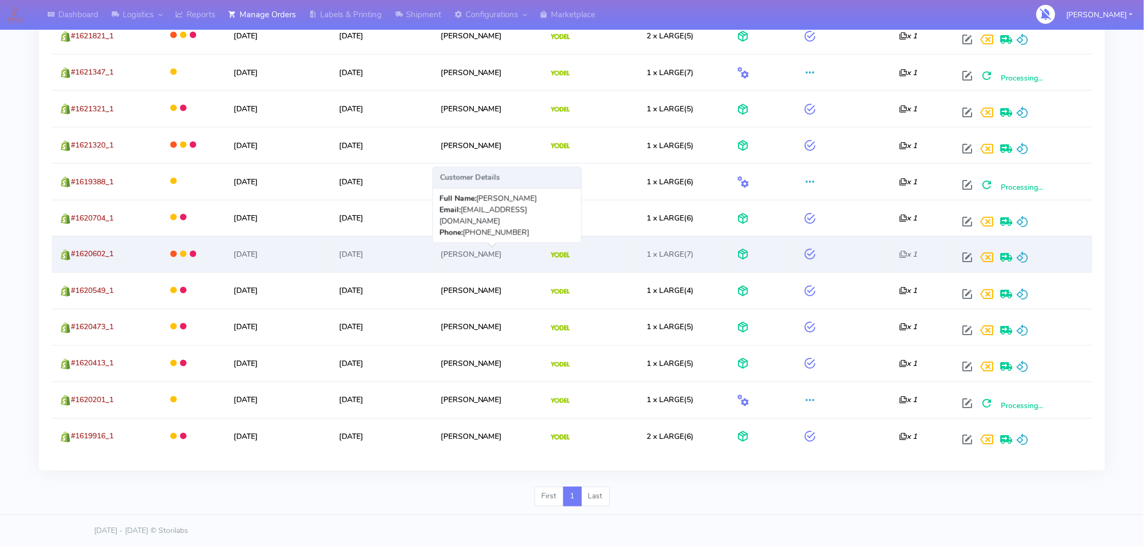
scroll to position [624, 0]
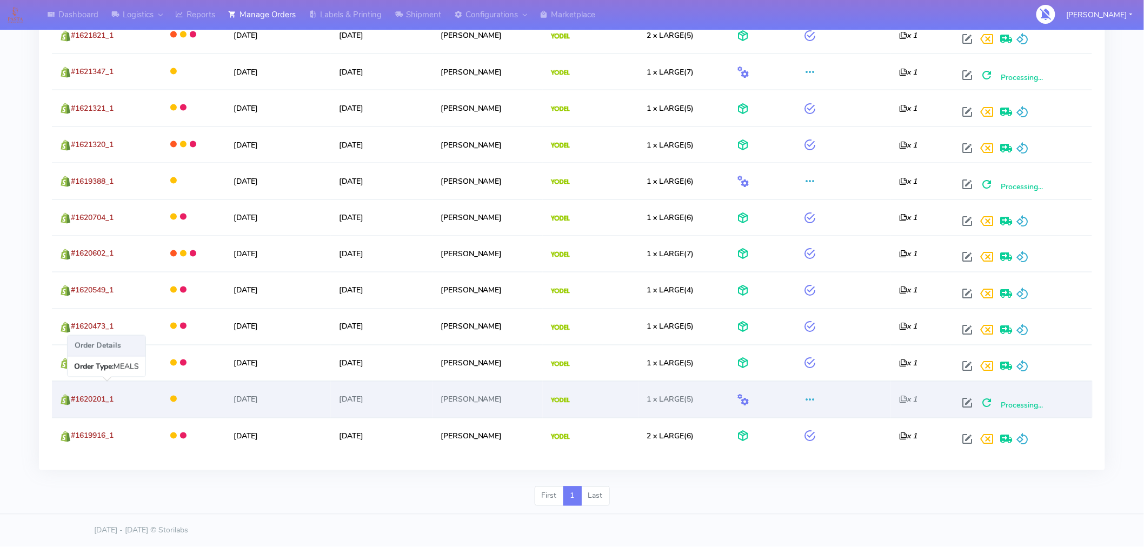
drag, startPoint x: 119, startPoint y: 399, endPoint x: 74, endPoint y: 398, distance: 45.4
click at [74, 398] on td "#1620201_1" at bounding box center [105, 399] width 106 height 36
copy span "#1620201_1"
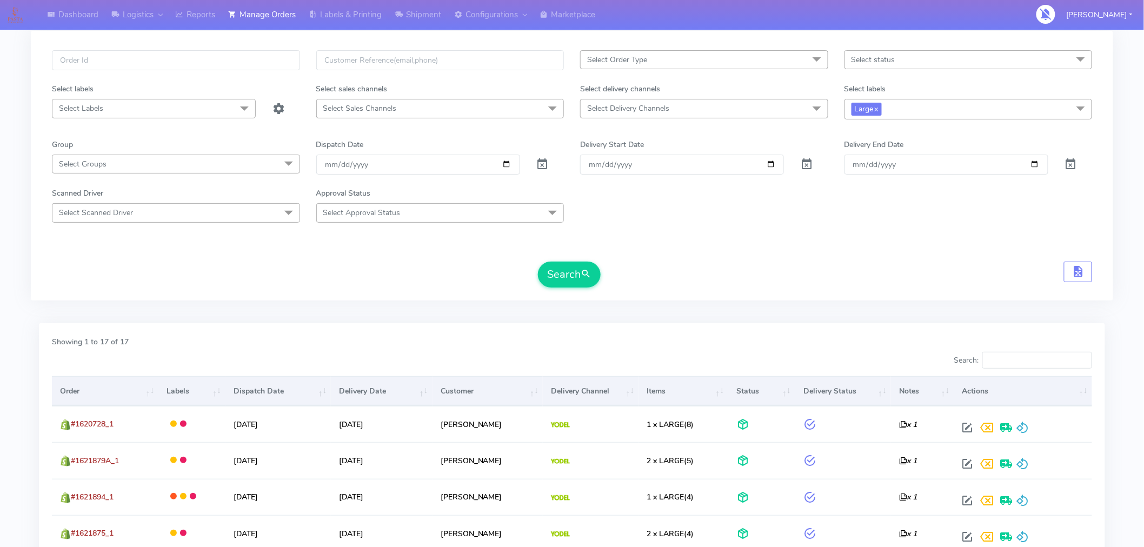
scroll to position [0, 0]
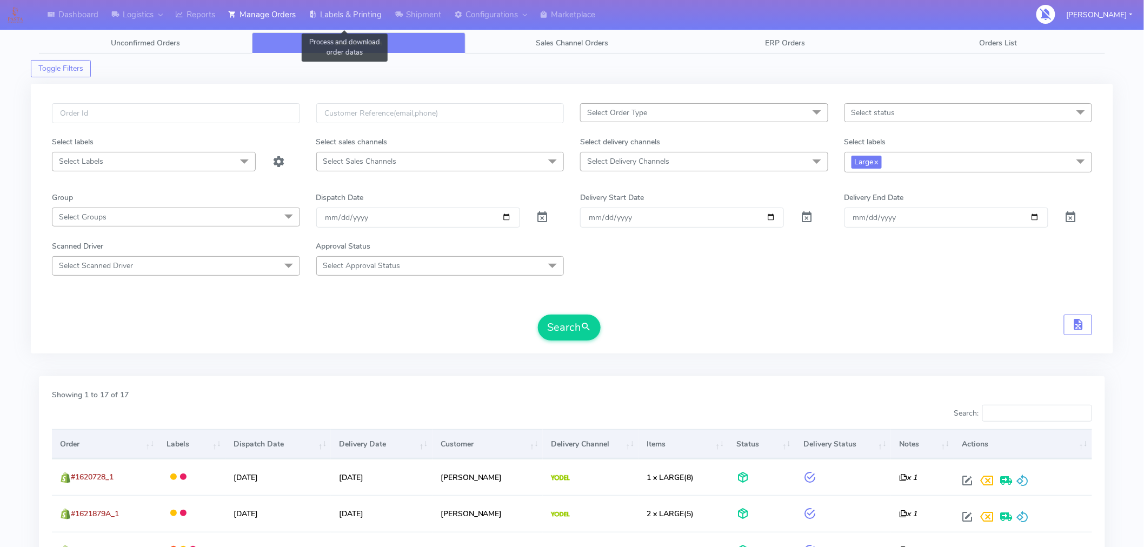
click at [363, 11] on link "Labels & Printing" at bounding box center [345, 15] width 86 height 30
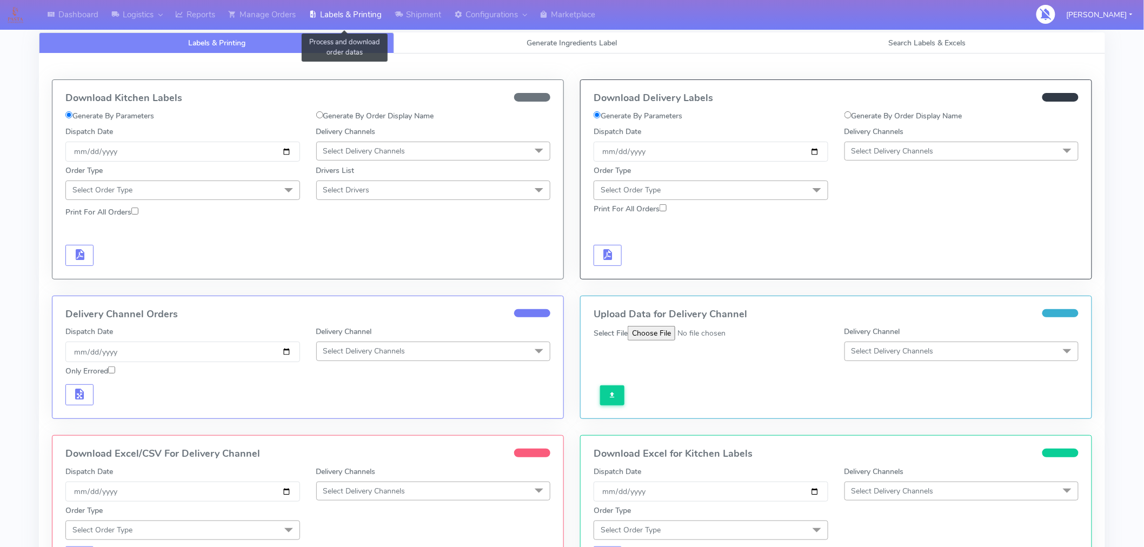
select select "All"
click at [926, 42] on span "Search Labels & Excels" at bounding box center [927, 43] width 77 height 10
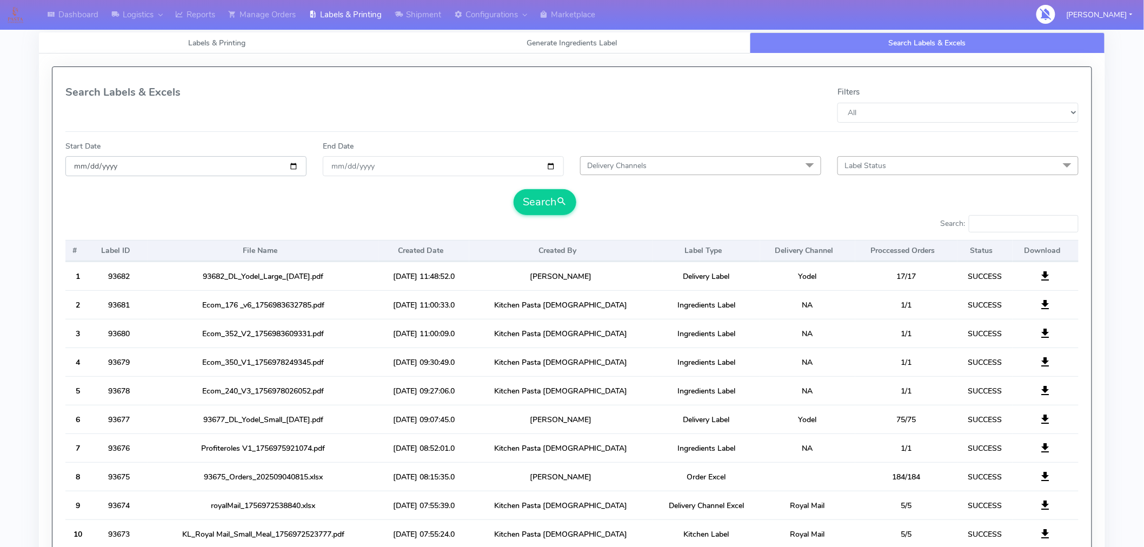
click at [297, 165] on input "date" at bounding box center [185, 166] width 241 height 20
type input "[DATE]"
click at [555, 162] on input "End Date" at bounding box center [443, 166] width 241 height 20
type input "[DATE]"
click at [654, 163] on span "Delivery Channels" at bounding box center [700, 165] width 241 height 19
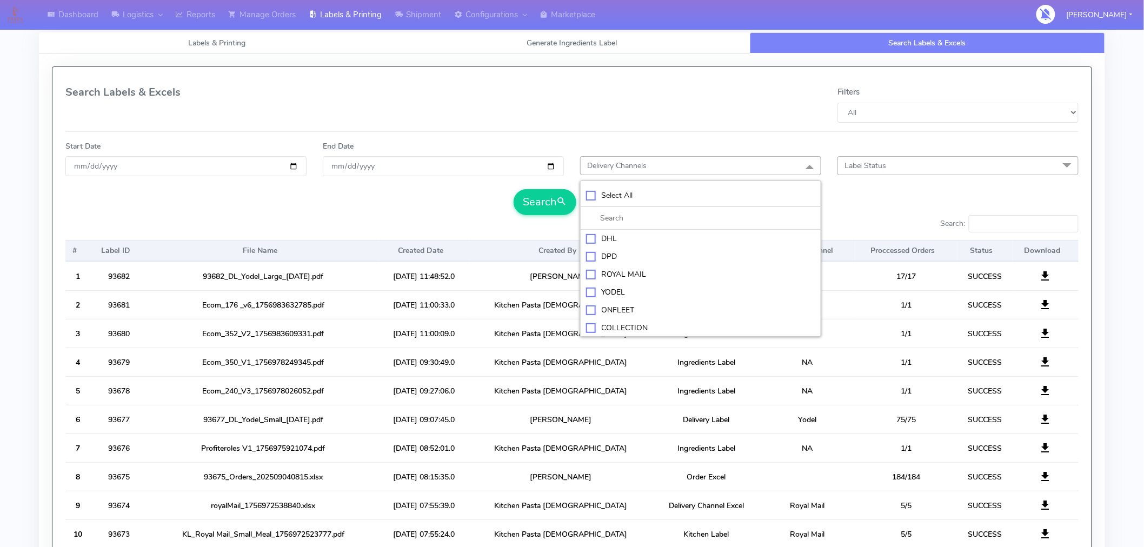
click at [616, 289] on div "YODEL" at bounding box center [700, 291] width 229 height 11
checkbox input "true"
click at [555, 202] on button "Search" at bounding box center [544, 202] width 63 height 26
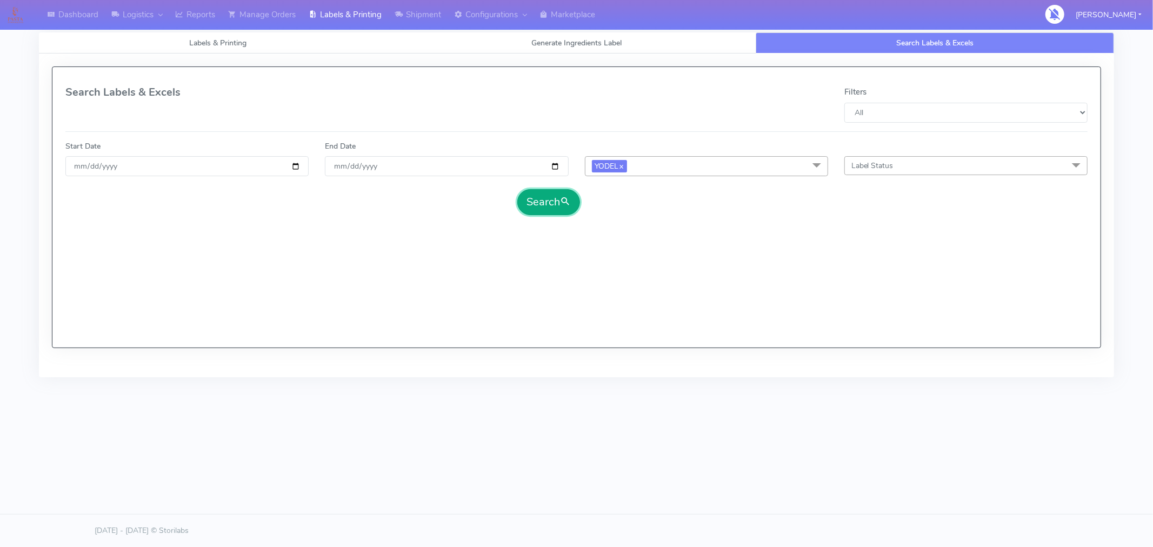
select select "All"
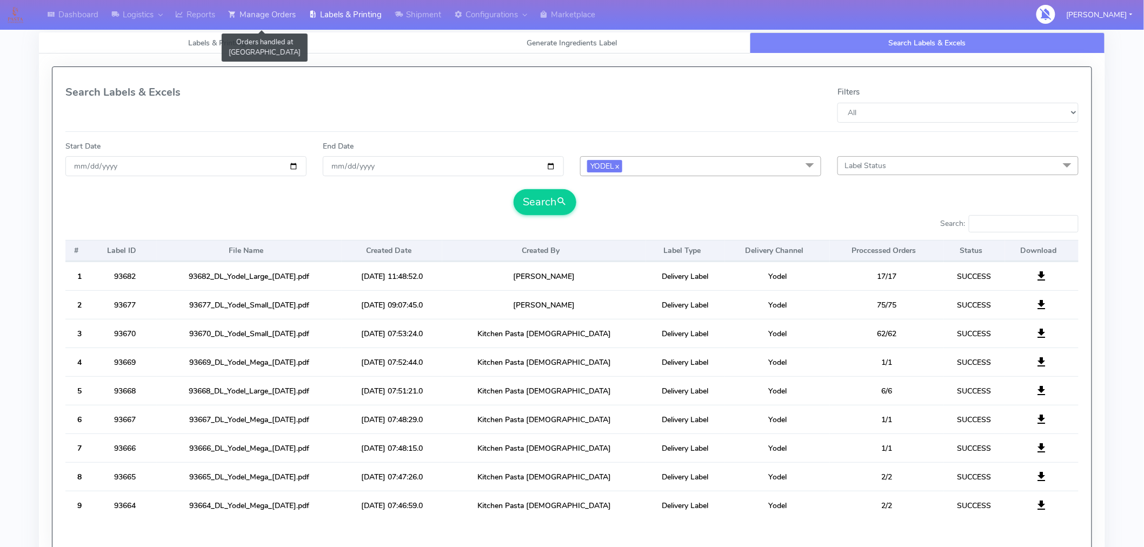
click at [264, 18] on link "Manage Orders" at bounding box center [262, 15] width 81 height 30
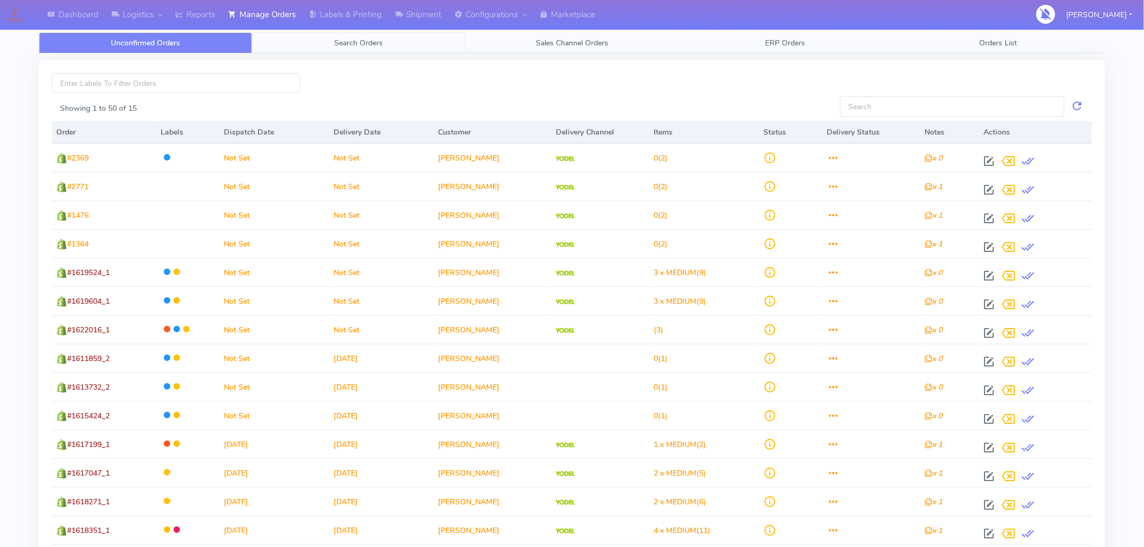
click at [369, 46] on span "Search Orders" at bounding box center [359, 43] width 49 height 10
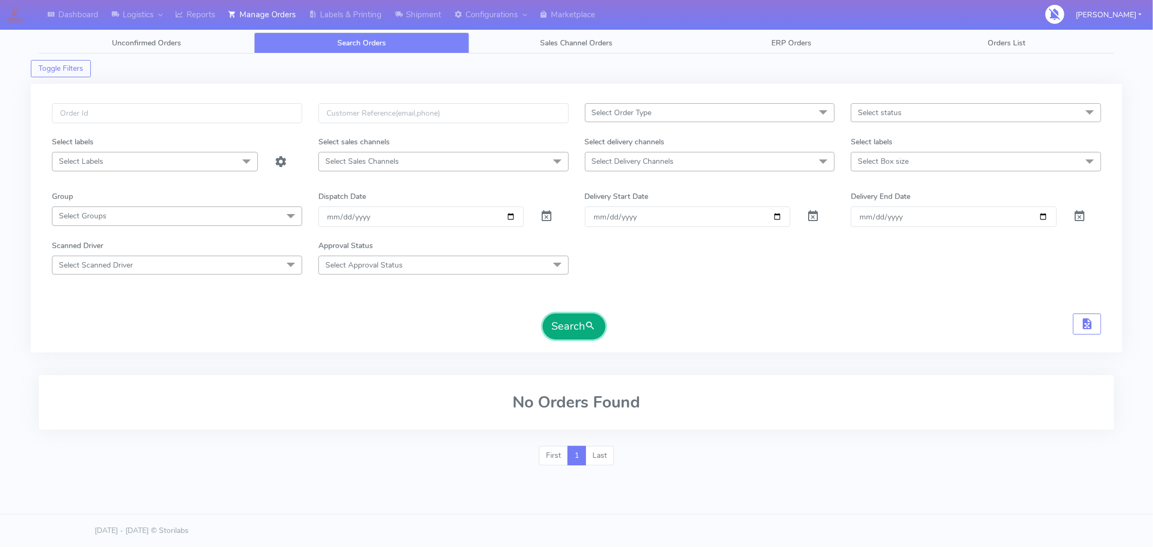
click at [576, 326] on button "Search" at bounding box center [574, 326] width 63 height 26
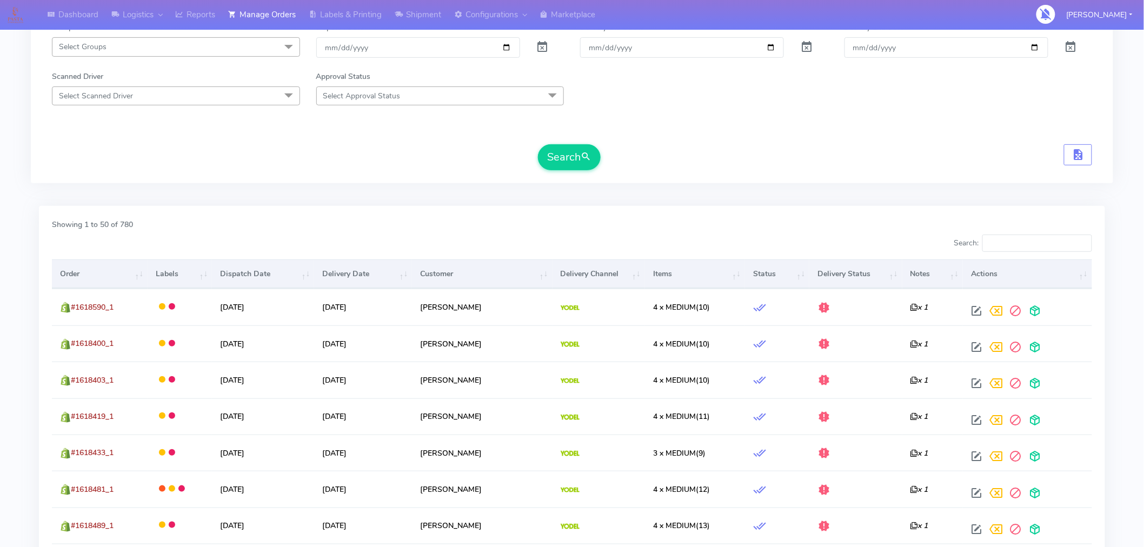
scroll to position [174, 0]
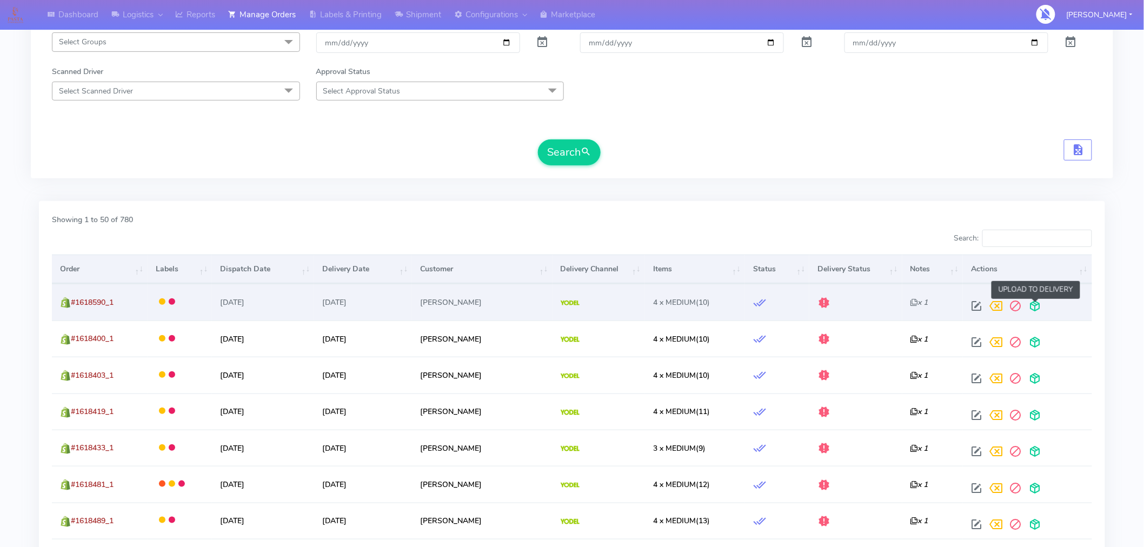
click at [1038, 306] on span at bounding box center [1034, 308] width 19 height 10
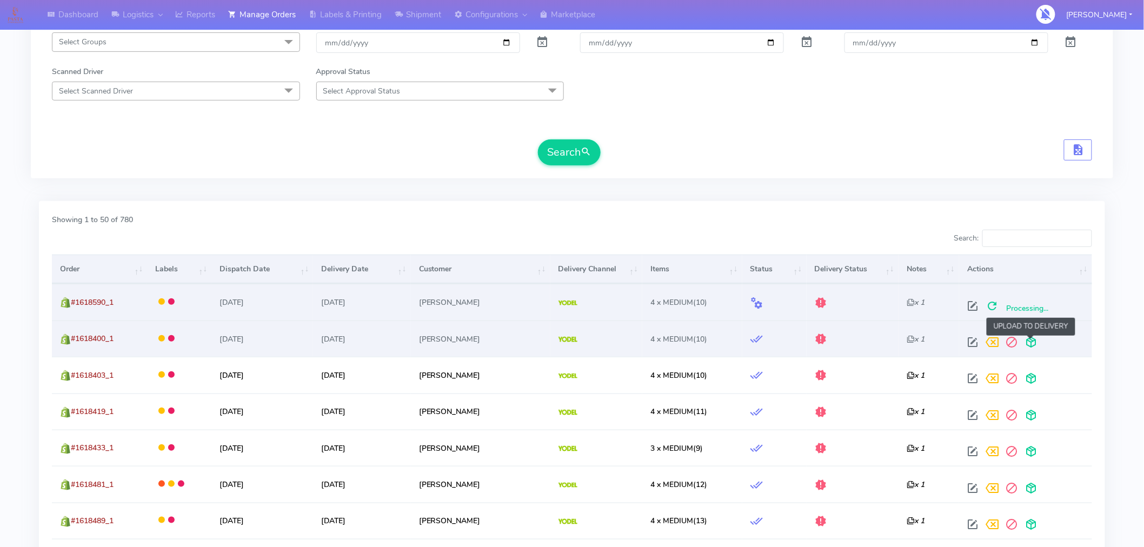
click at [1029, 339] on span at bounding box center [1030, 344] width 19 height 10
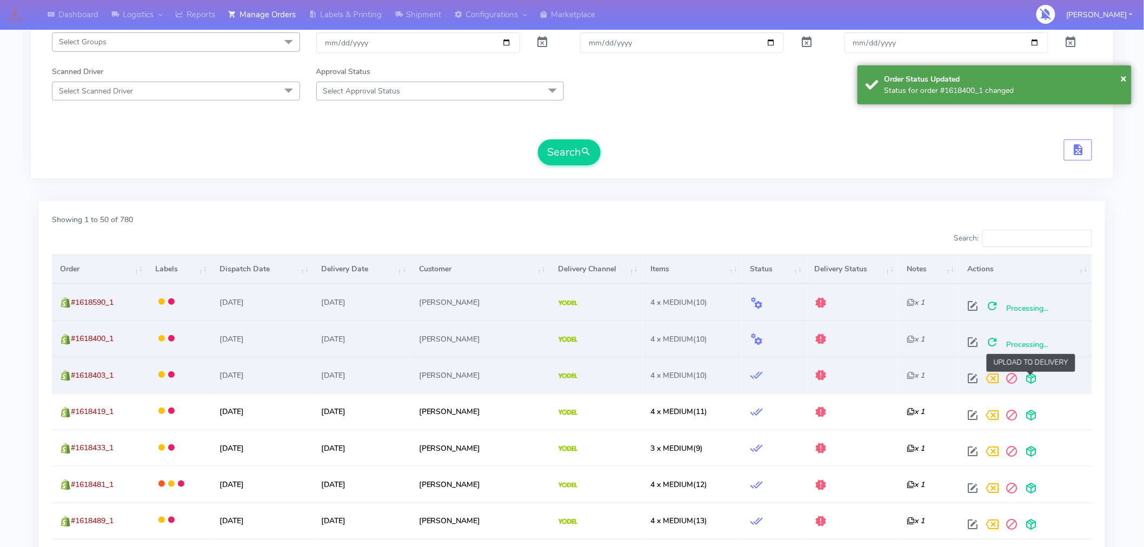
click at [1031, 379] on span at bounding box center [1030, 381] width 19 height 10
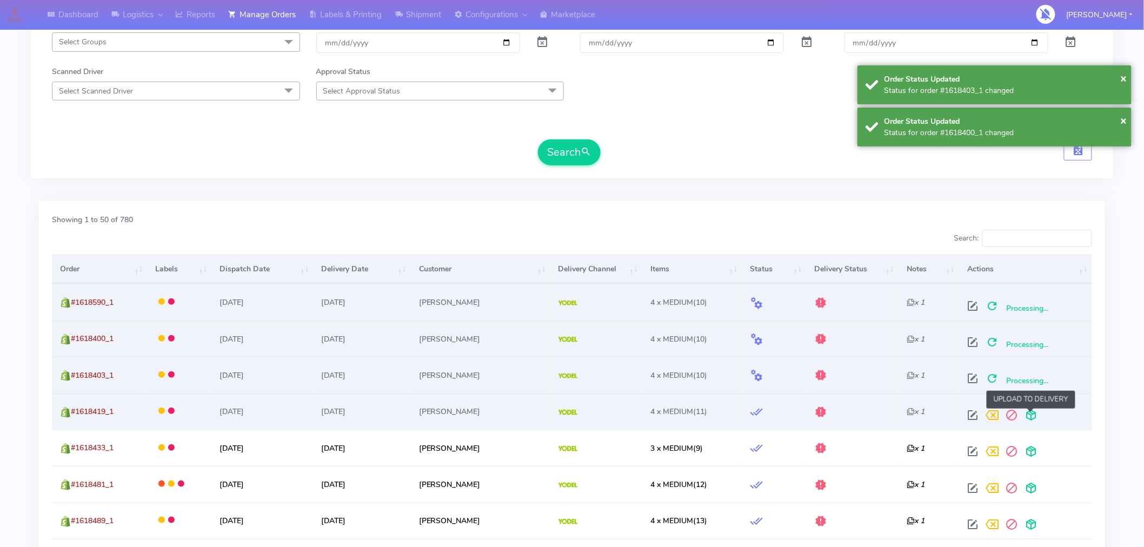
click at [1031, 415] on span at bounding box center [1030, 417] width 19 height 10
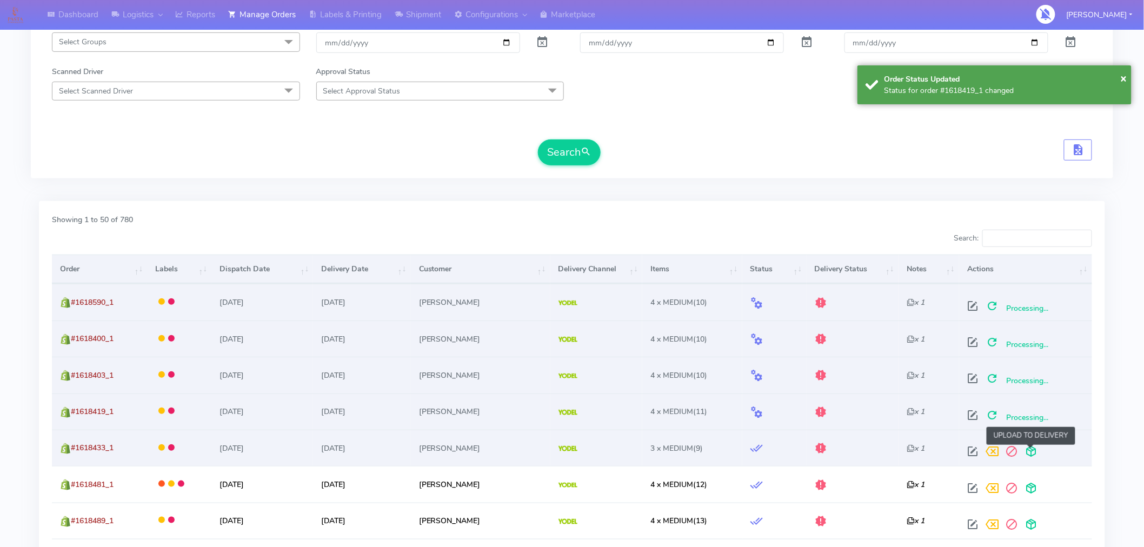
click at [1033, 449] on span at bounding box center [1030, 454] width 19 height 10
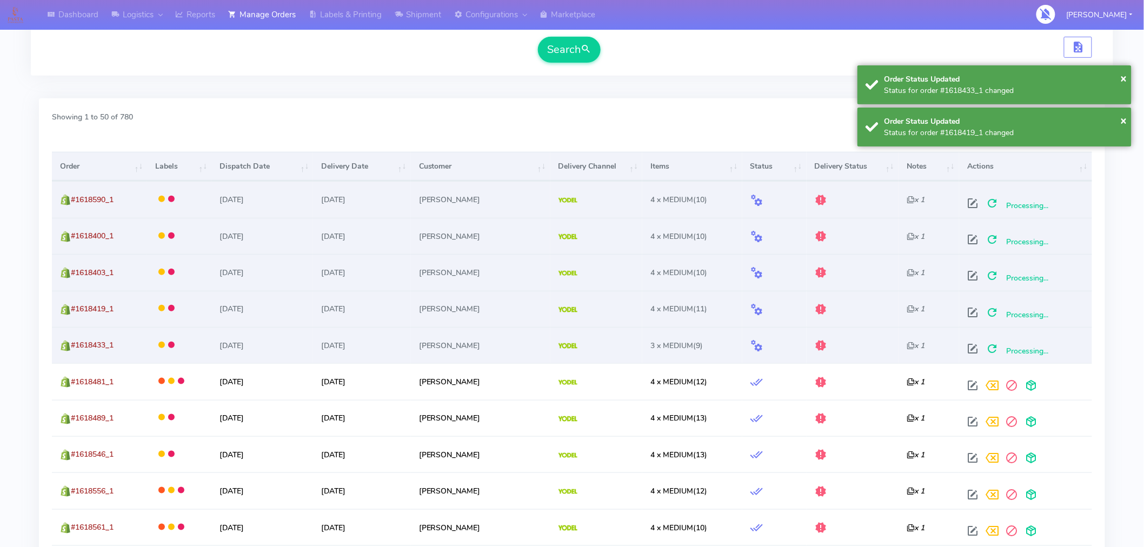
scroll to position [283, 0]
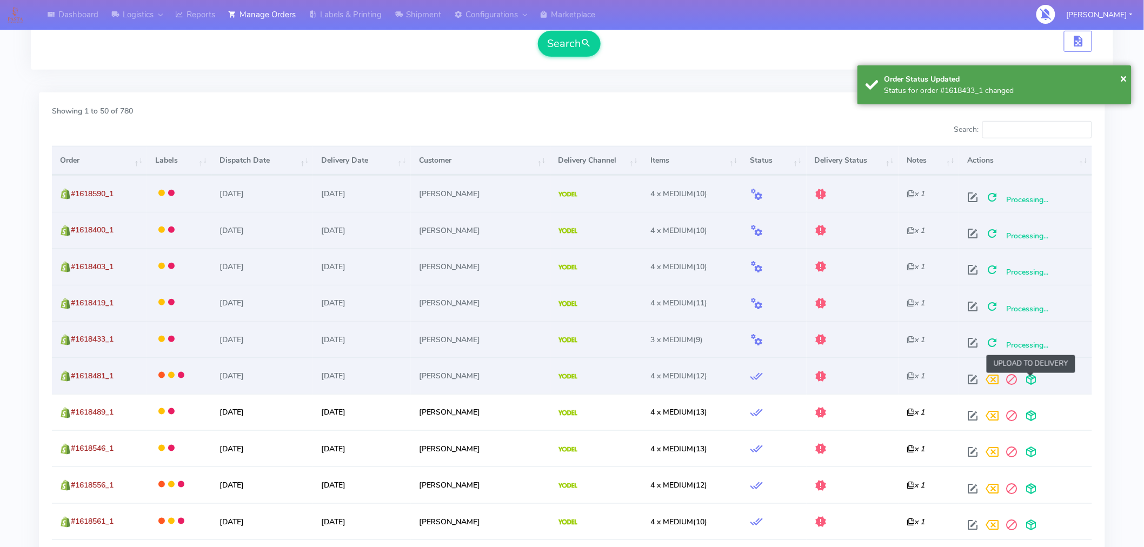
click at [1033, 378] on span at bounding box center [1030, 382] width 19 height 10
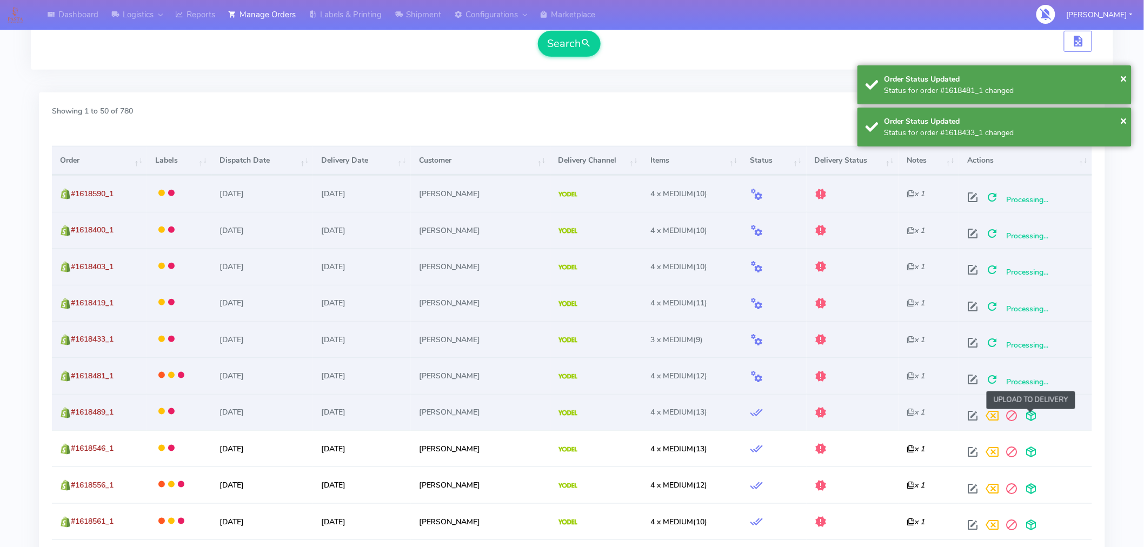
click at [1028, 417] on span at bounding box center [1030, 418] width 19 height 10
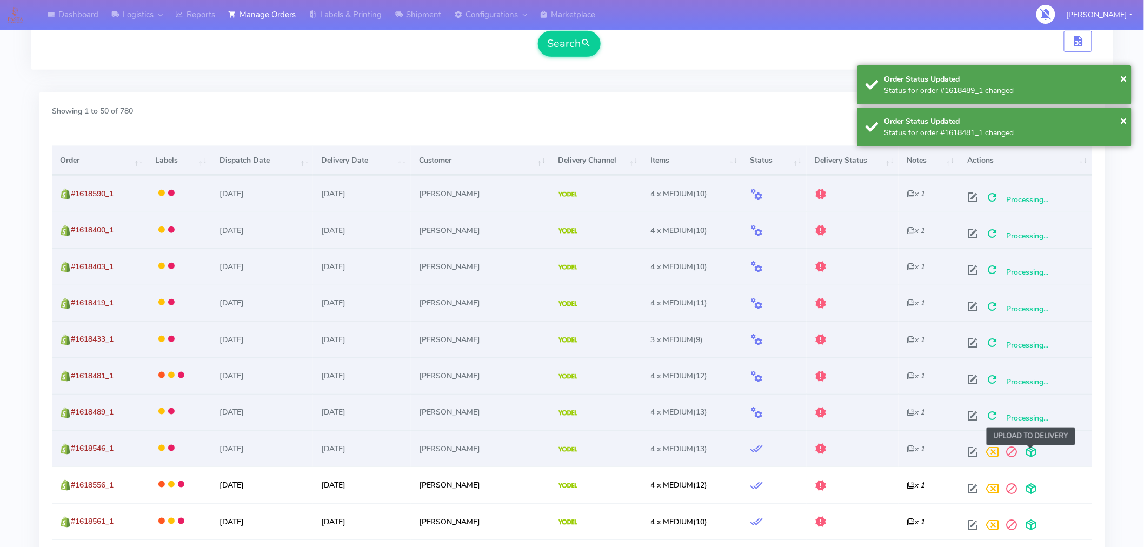
click at [1031, 449] on span at bounding box center [1030, 454] width 19 height 10
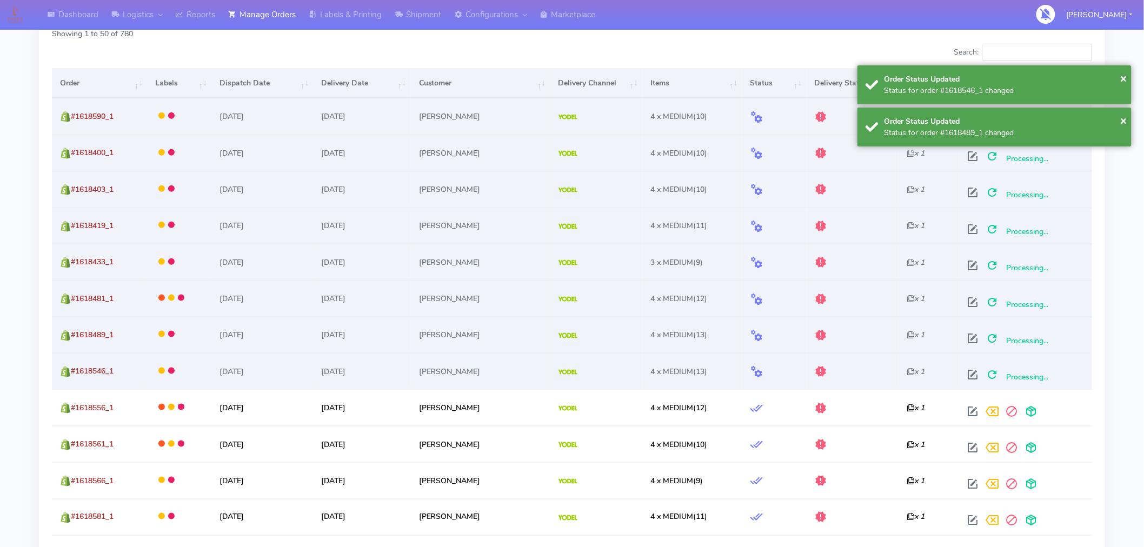
scroll to position [364, 0]
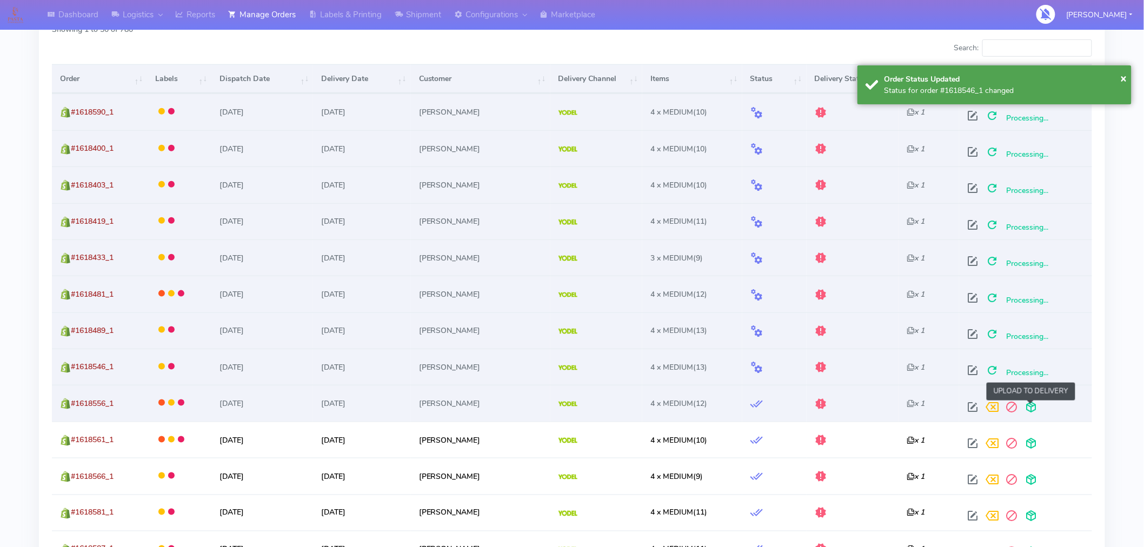
click at [1030, 408] on span at bounding box center [1030, 409] width 19 height 10
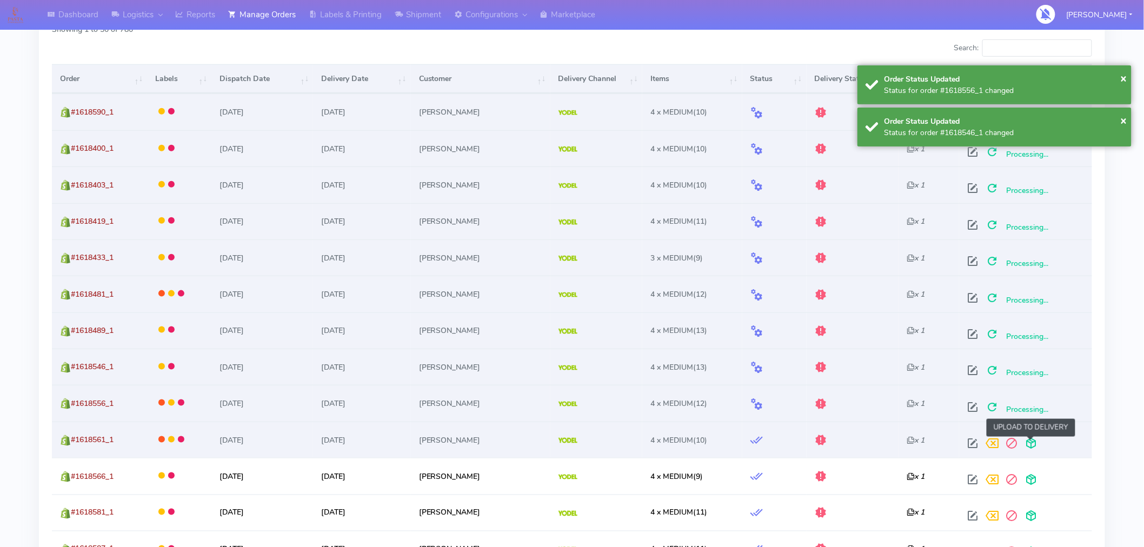
click at [1031, 445] on span at bounding box center [1030, 445] width 19 height 10
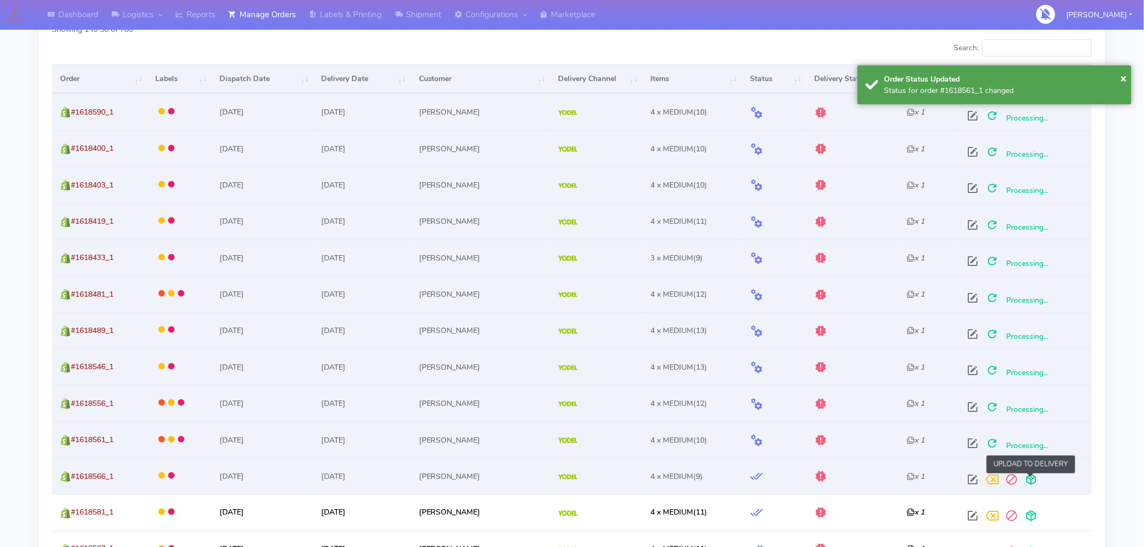
click at [1030, 478] on span at bounding box center [1030, 482] width 19 height 10
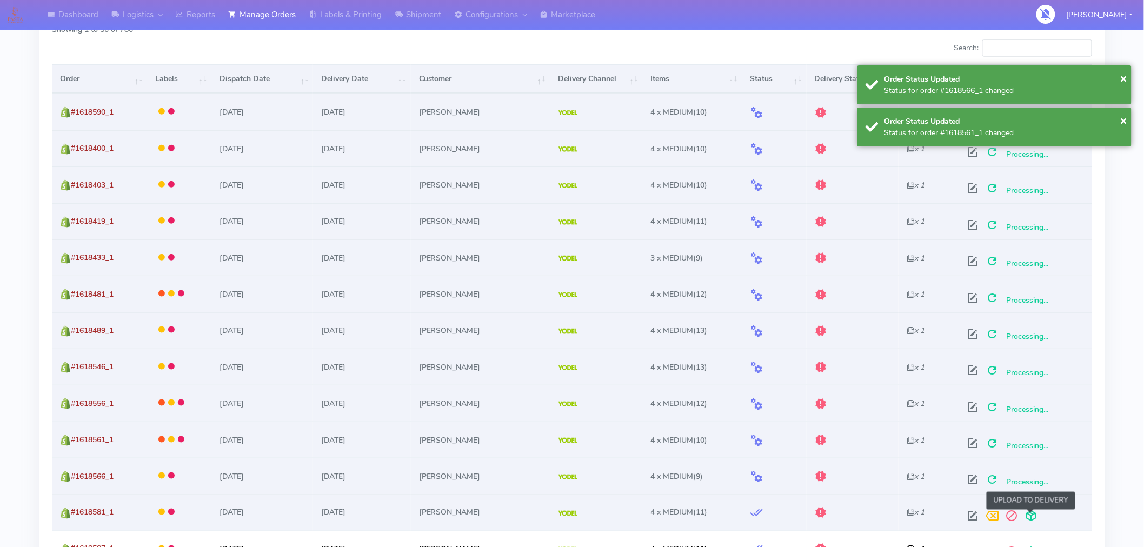
click at [1031, 515] on span at bounding box center [1030, 518] width 19 height 10
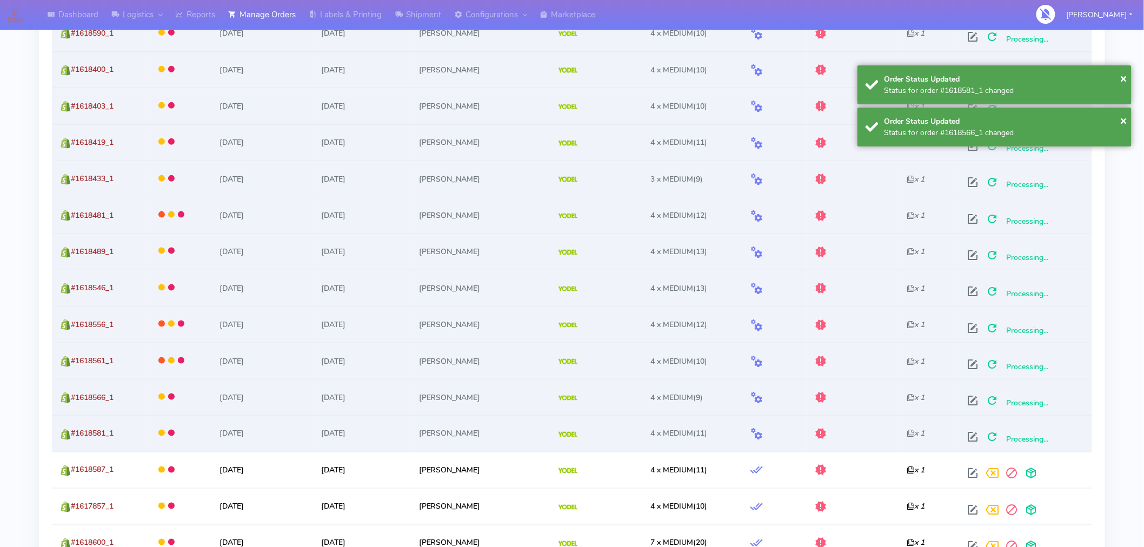
scroll to position [446, 0]
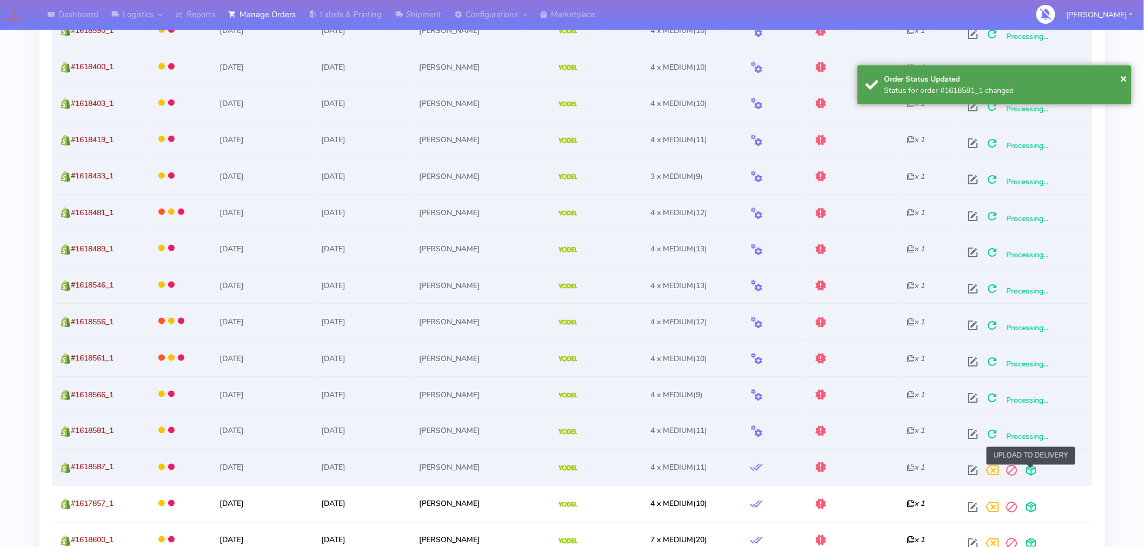
click at [1032, 472] on span at bounding box center [1030, 473] width 19 height 10
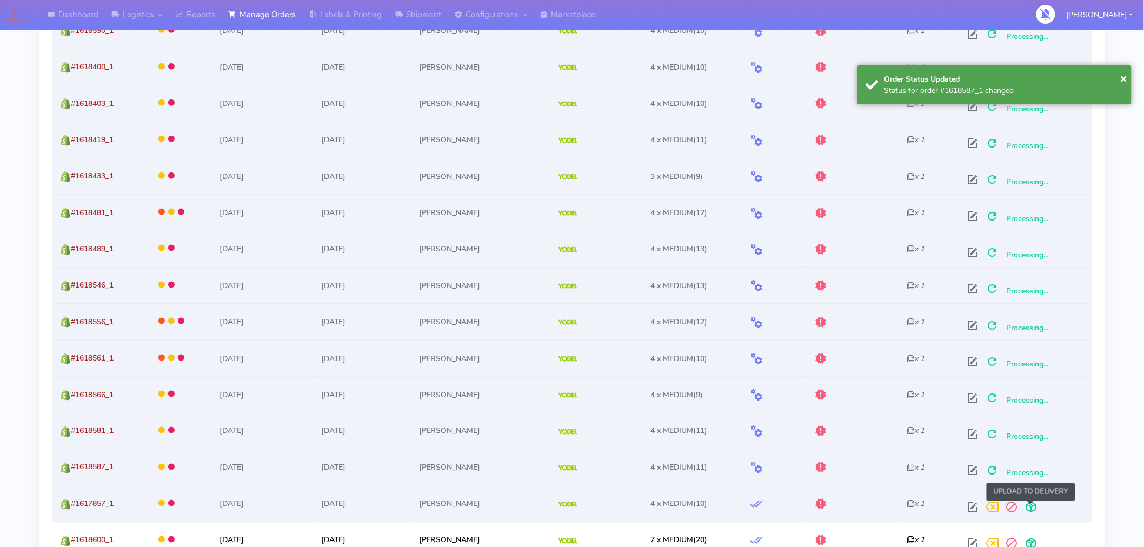
click at [1032, 505] on span at bounding box center [1030, 510] width 19 height 10
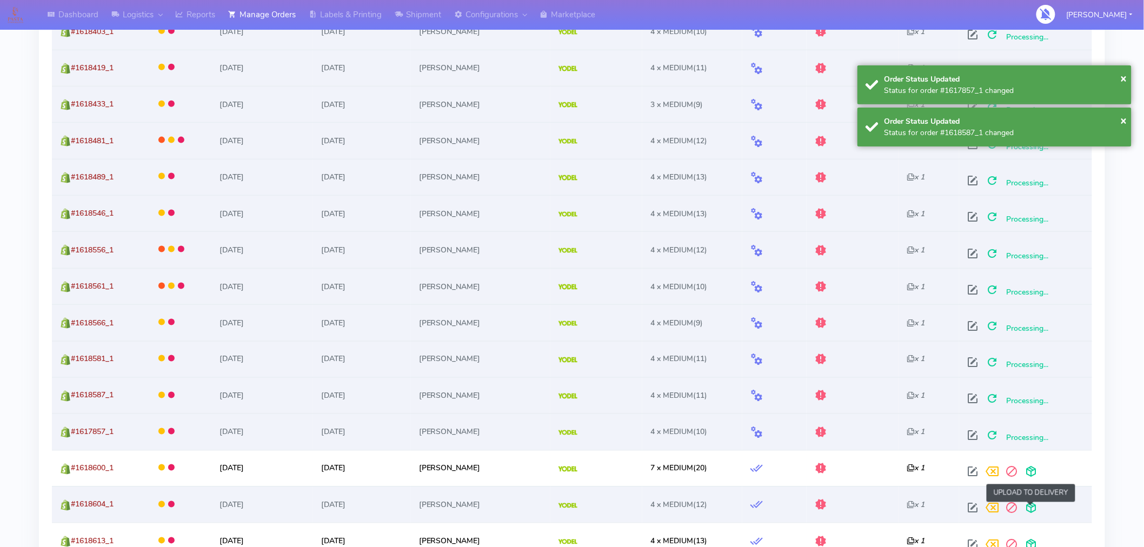
scroll to position [519, 0]
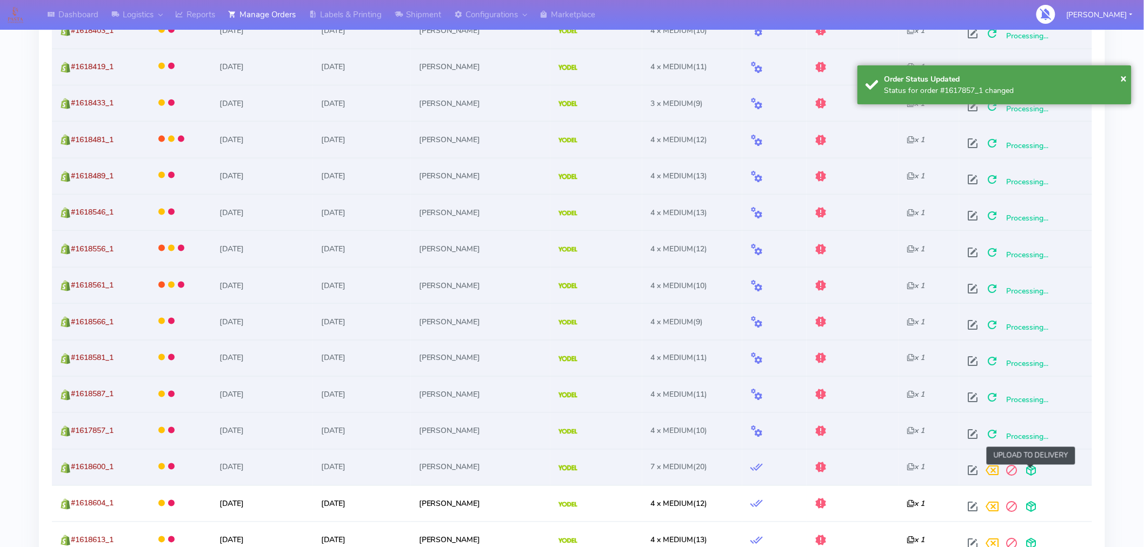
click at [1033, 477] on span at bounding box center [1030, 473] width 19 height 10
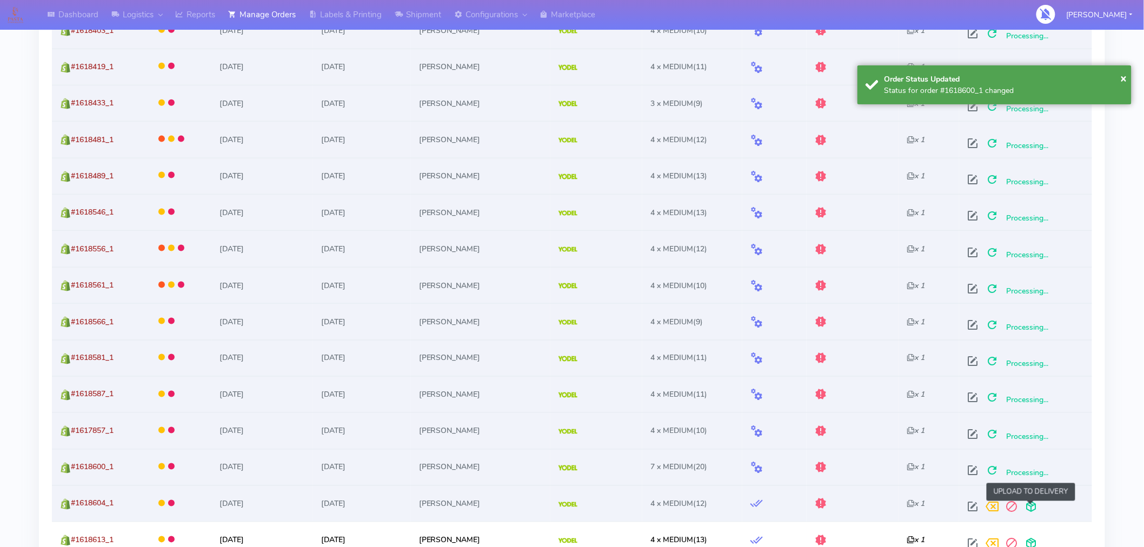
click at [1032, 511] on span at bounding box center [1030, 509] width 19 height 10
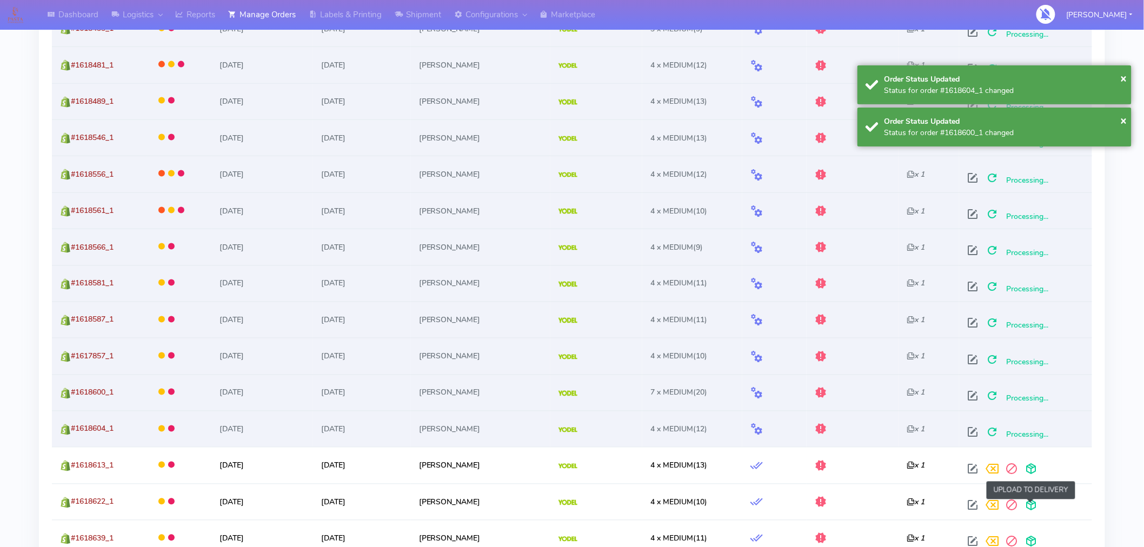
scroll to position [596, 0]
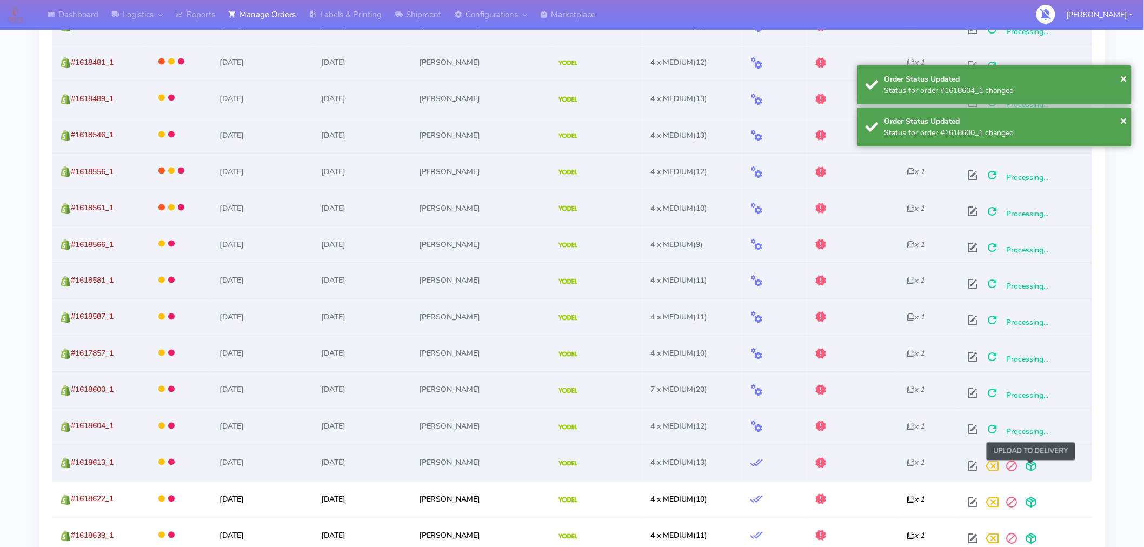
click at [1031, 465] on span at bounding box center [1030, 469] width 19 height 10
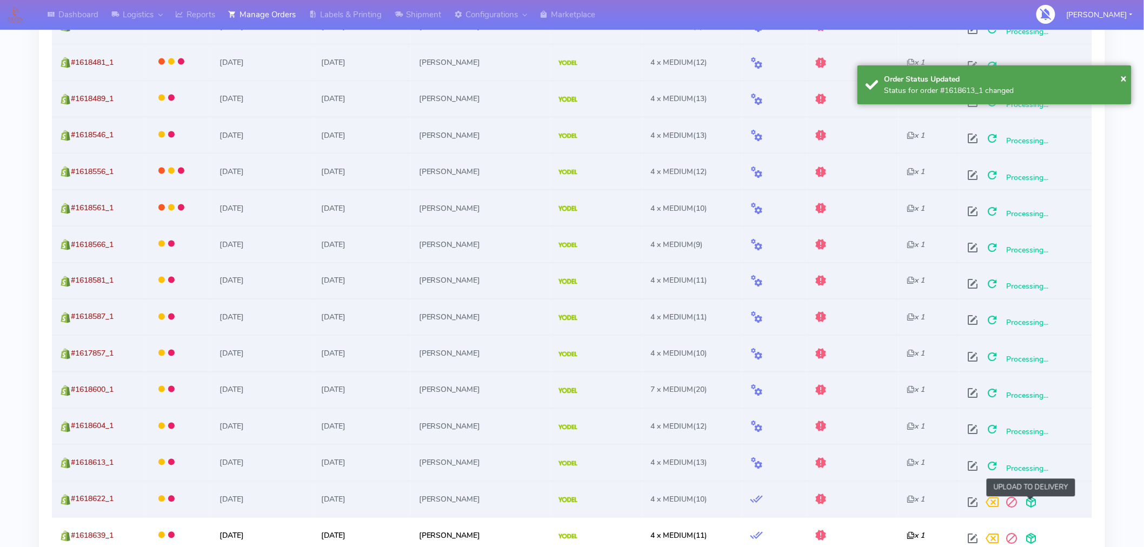
click at [1030, 505] on span at bounding box center [1030, 505] width 19 height 10
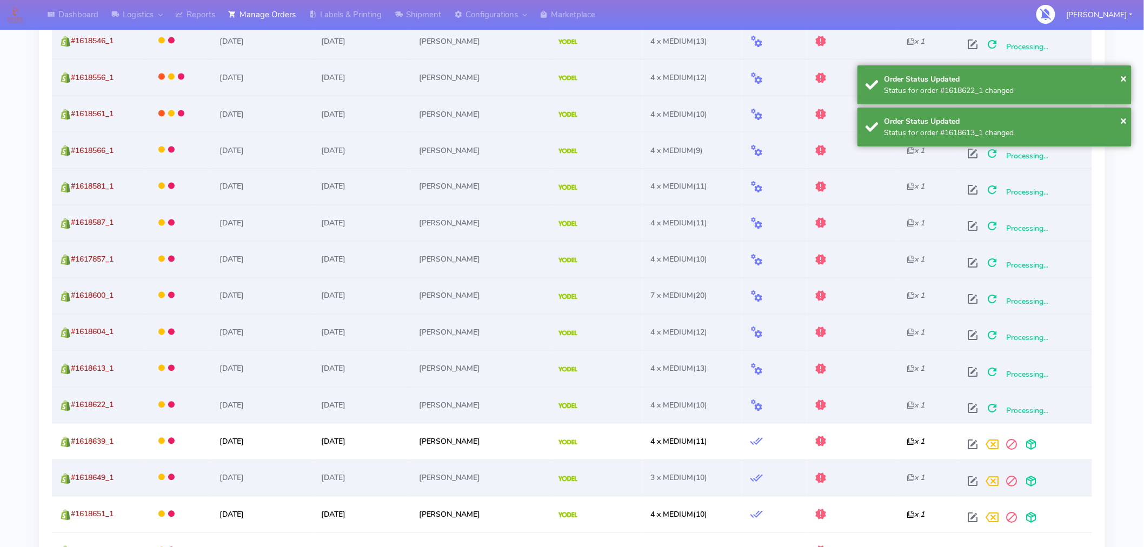
scroll to position [695, 0]
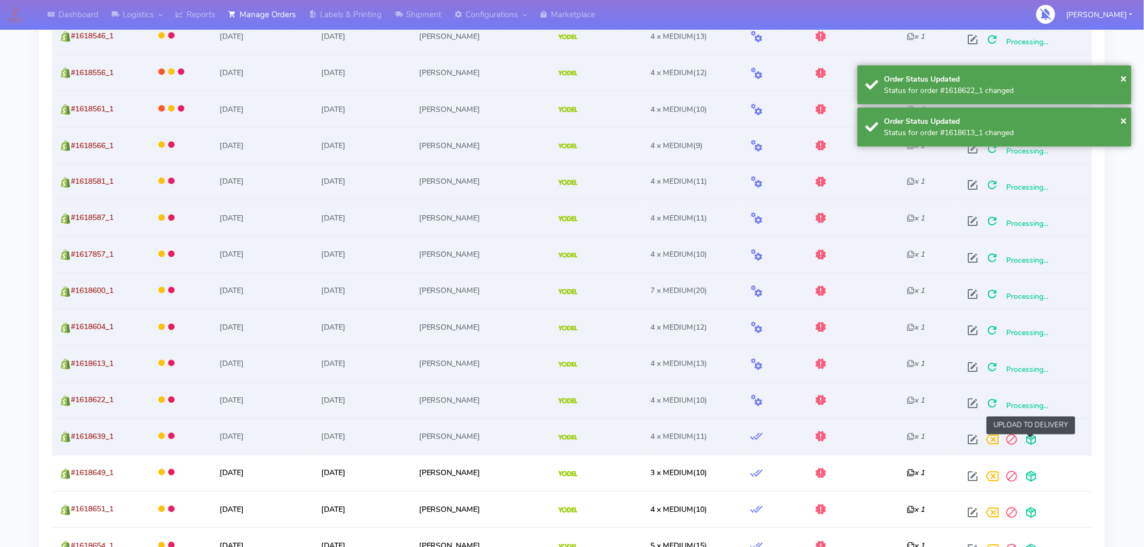
click at [1031, 444] on span at bounding box center [1030, 442] width 19 height 10
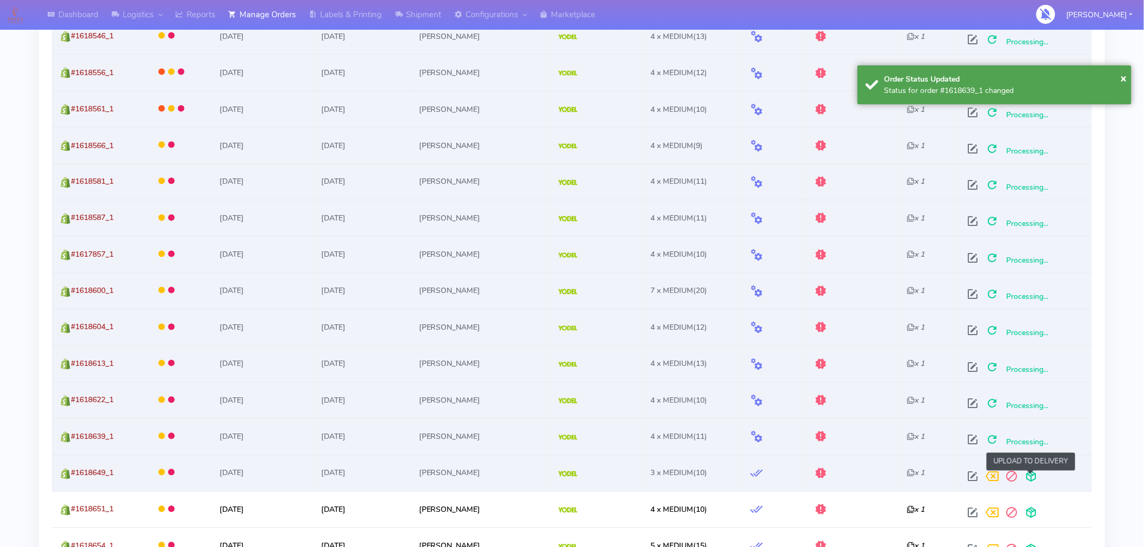
click at [1031, 474] on span at bounding box center [1030, 479] width 19 height 10
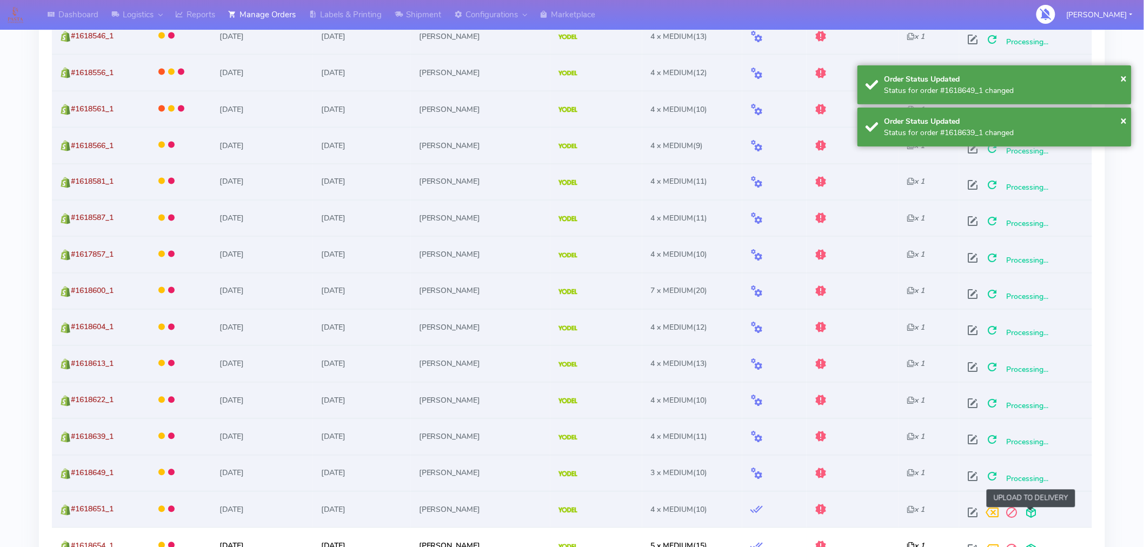
click at [1031, 514] on span at bounding box center [1030, 515] width 19 height 10
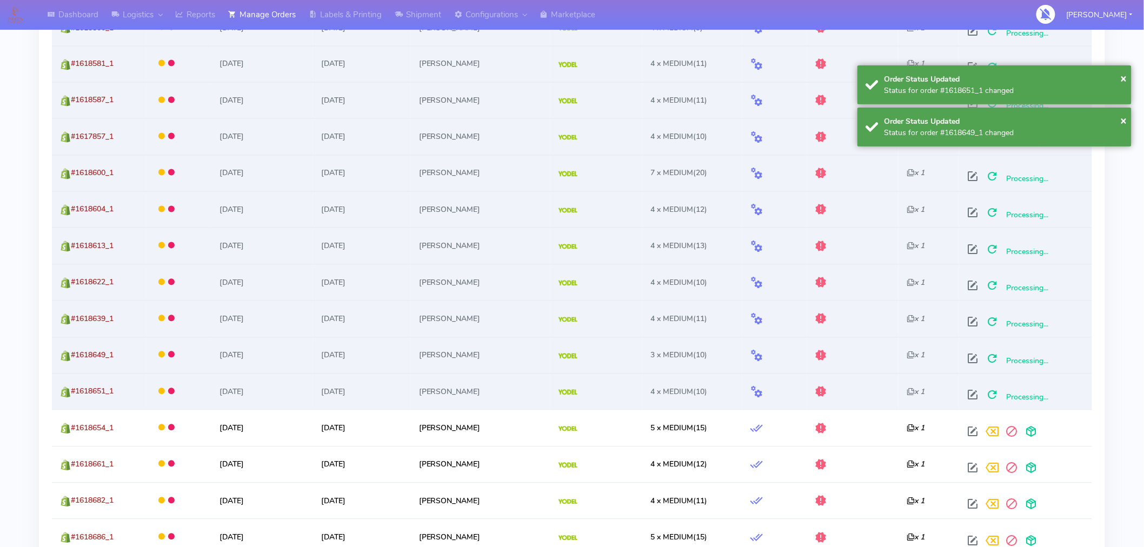
scroll to position [819, 0]
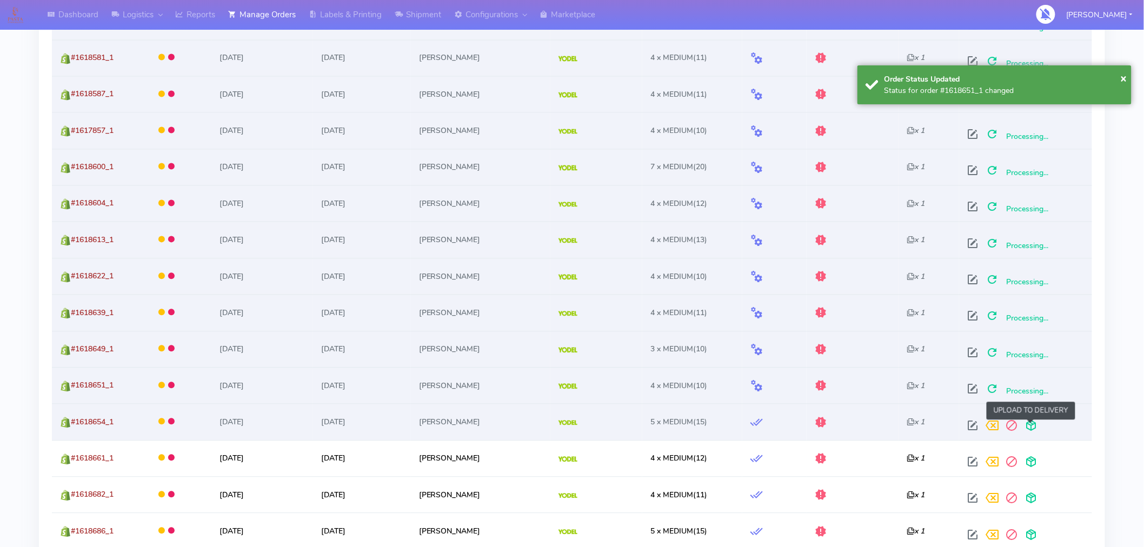
click at [1030, 425] on span at bounding box center [1030, 428] width 19 height 10
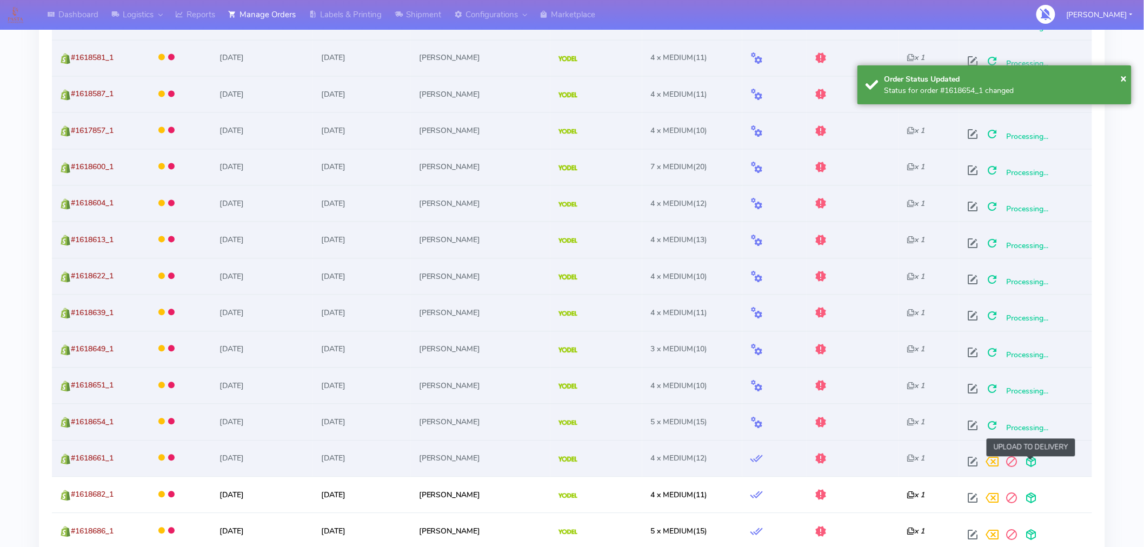
click at [1031, 462] on span at bounding box center [1030, 464] width 19 height 10
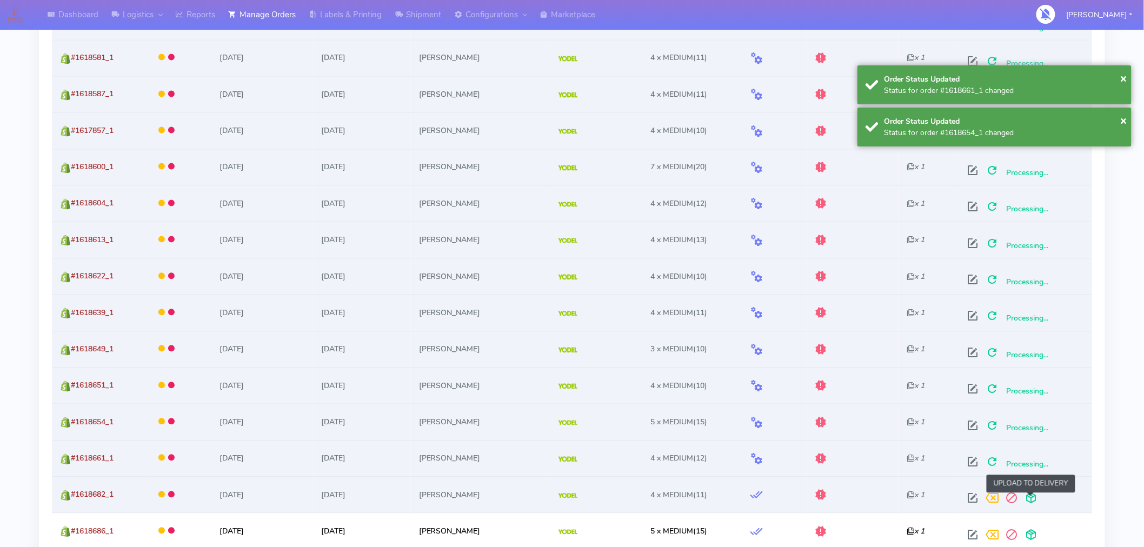
click at [1031, 497] on span at bounding box center [1030, 501] width 19 height 10
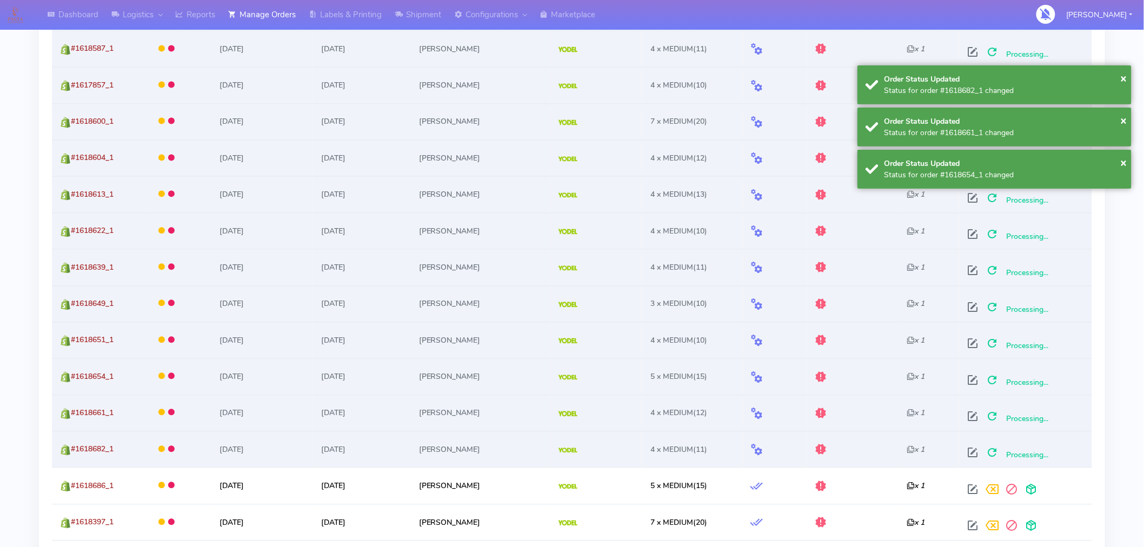
scroll to position [891, 0]
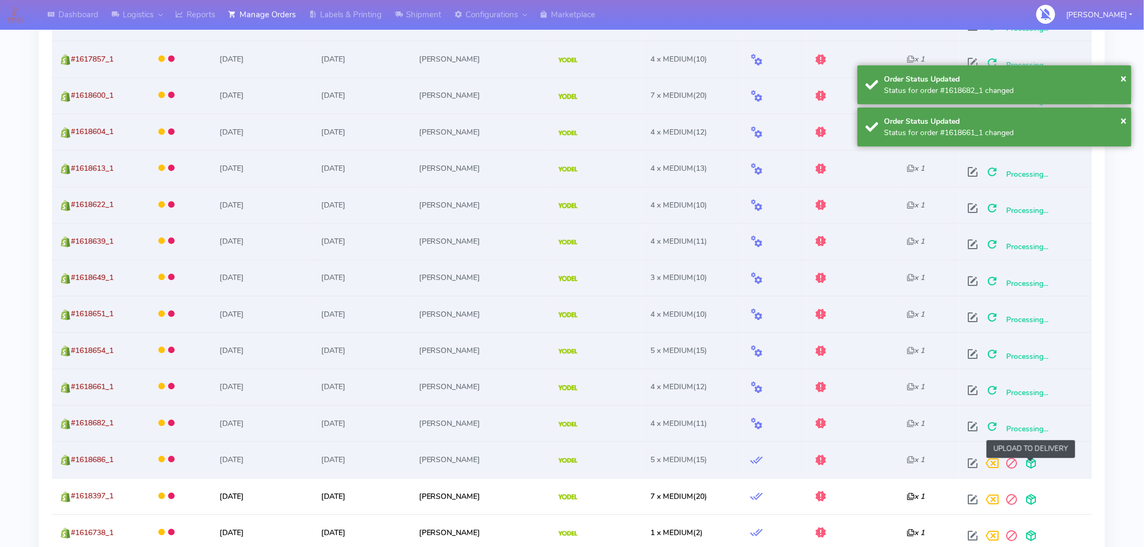
click at [1031, 462] on span at bounding box center [1030, 465] width 19 height 10
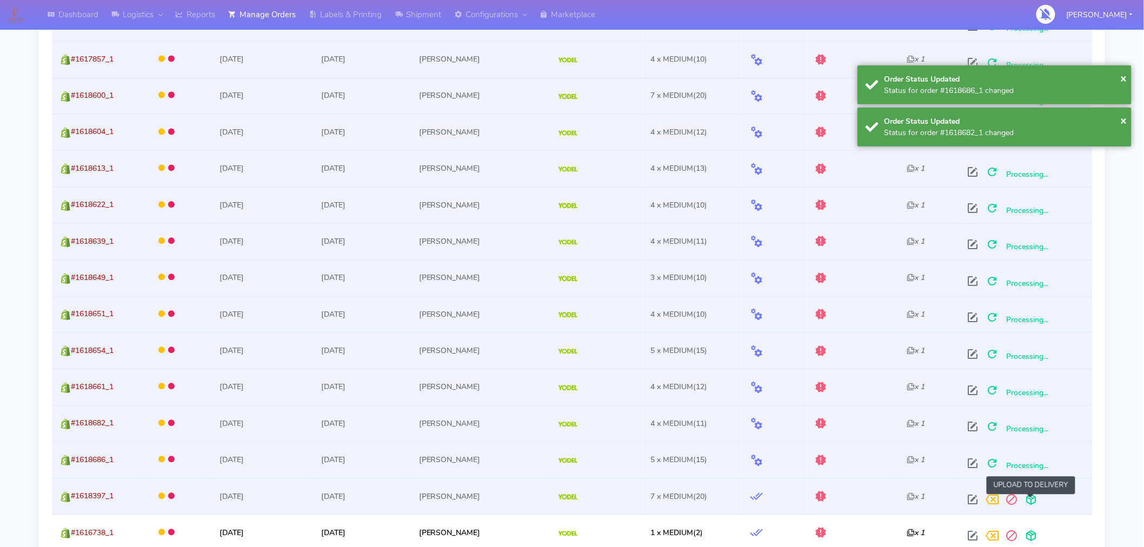
click at [1033, 499] on span at bounding box center [1030, 502] width 19 height 10
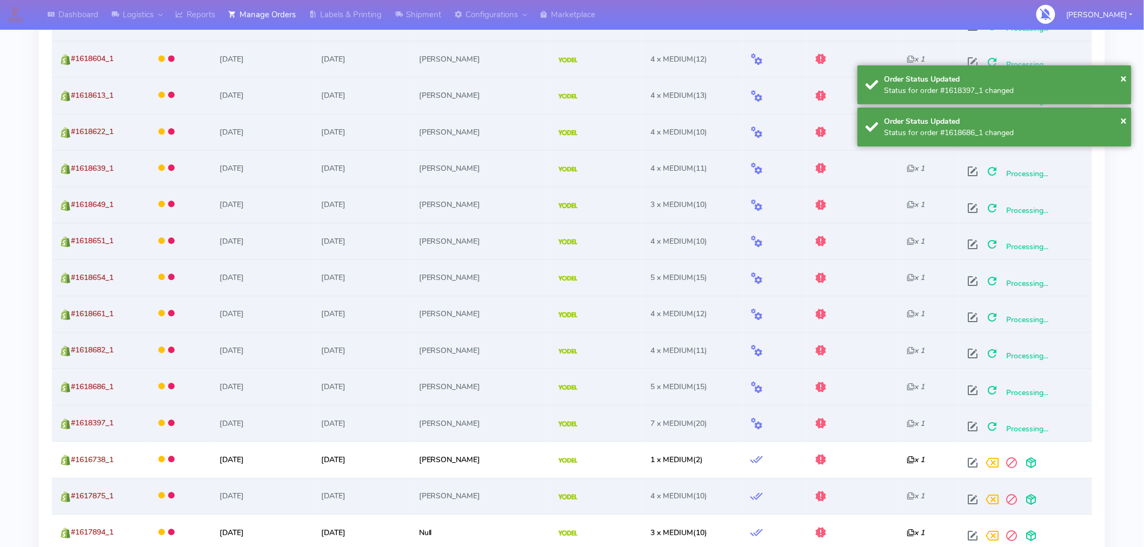
scroll to position [964, 0]
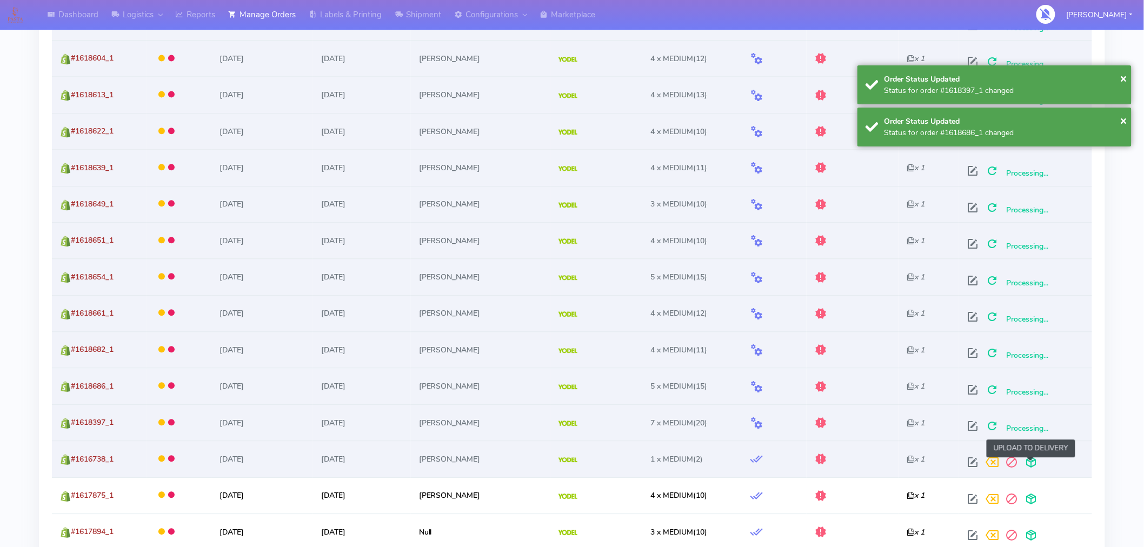
click at [1032, 468] on span at bounding box center [1030, 464] width 19 height 10
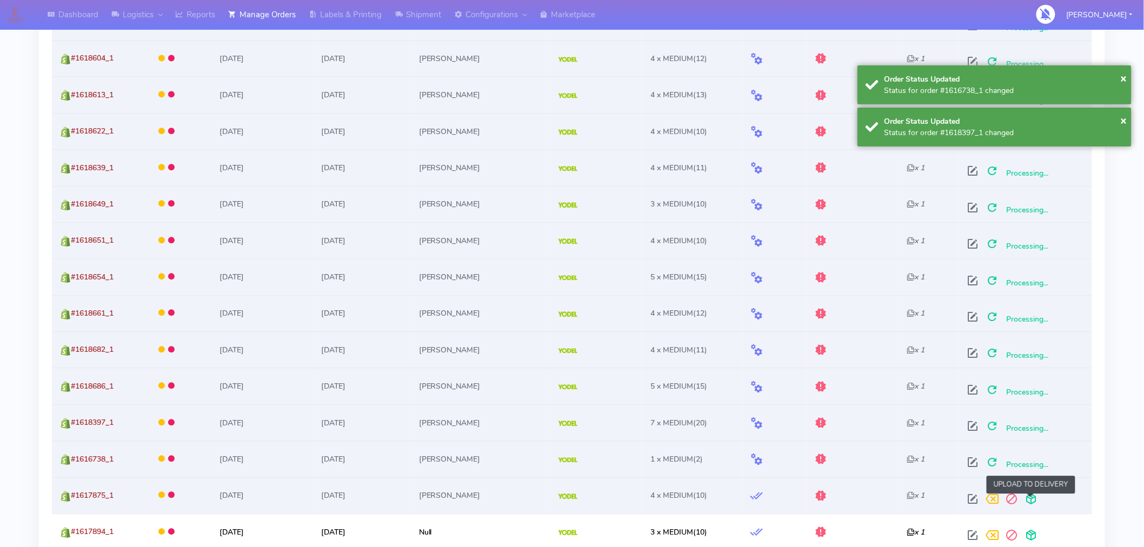
click at [1030, 502] on span at bounding box center [1030, 501] width 19 height 10
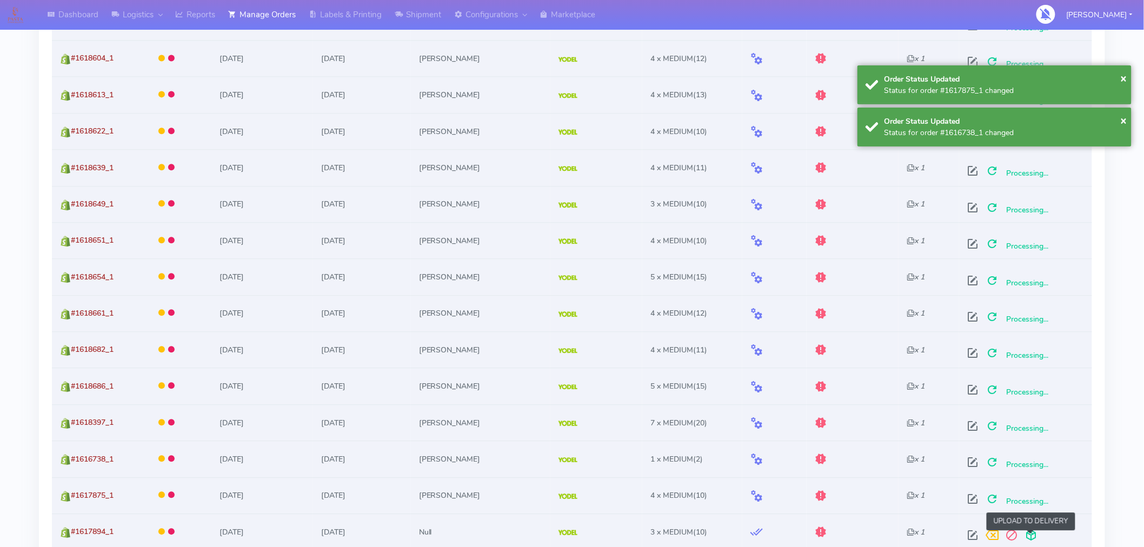
click at [1030, 537] on span at bounding box center [1030, 537] width 19 height 10
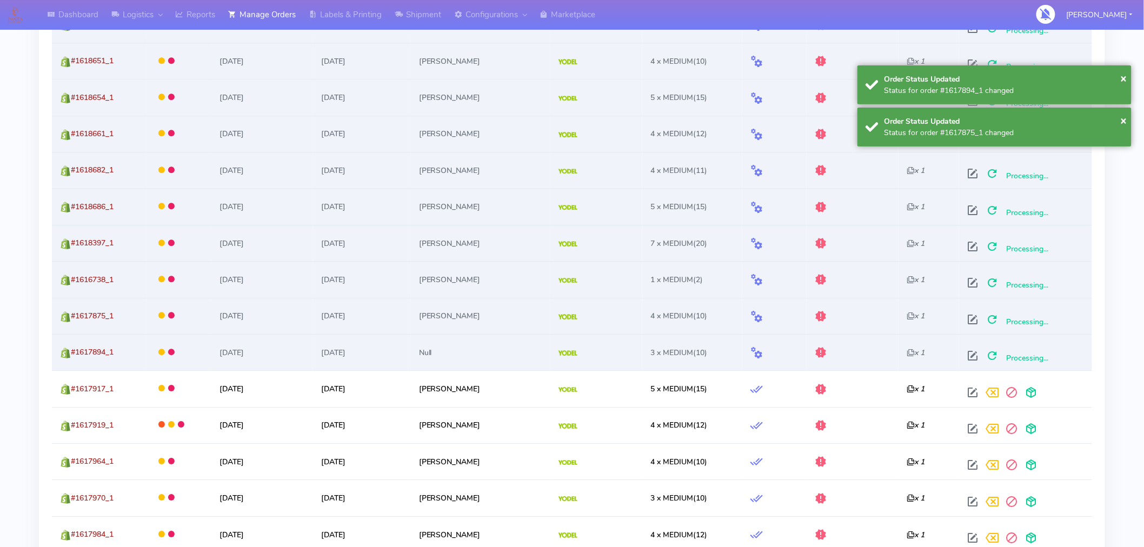
scroll to position [1191, 0]
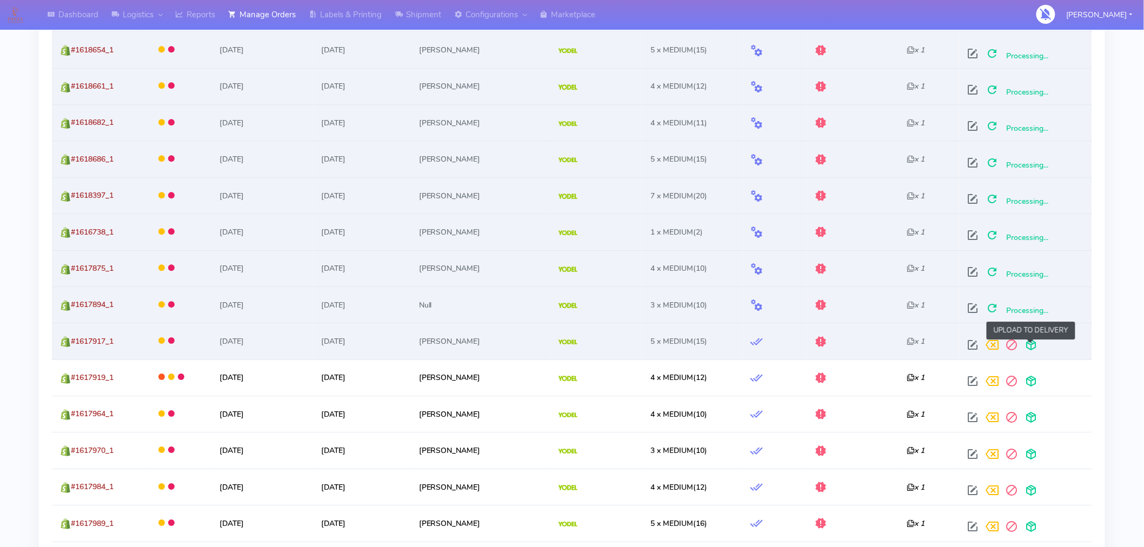
click at [1032, 348] on span at bounding box center [1030, 347] width 19 height 10
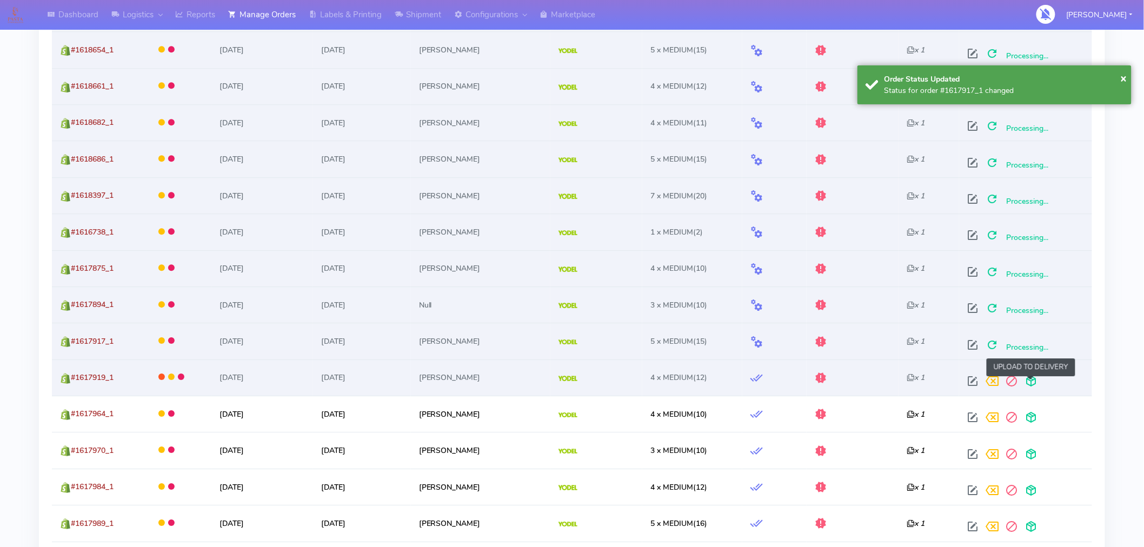
click at [1030, 379] on span at bounding box center [1030, 383] width 19 height 10
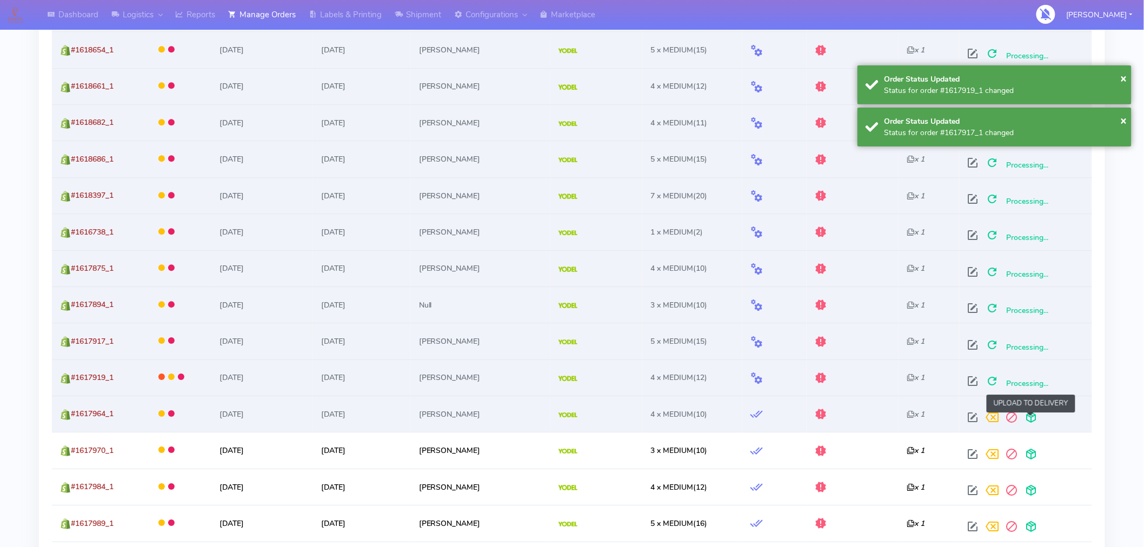
click at [1030, 419] on span at bounding box center [1030, 420] width 19 height 10
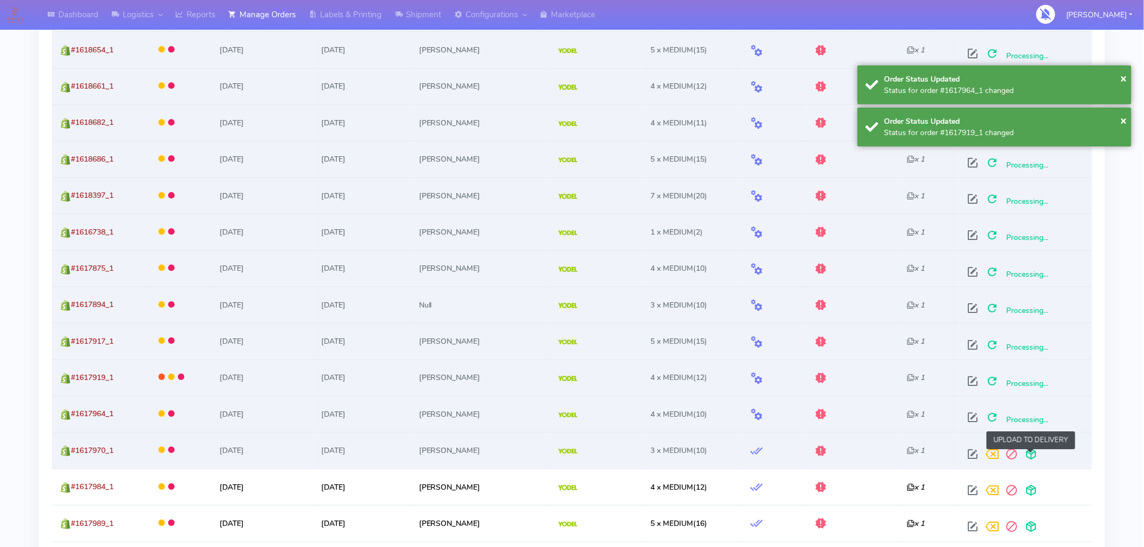
click at [1030, 455] on span at bounding box center [1030, 456] width 19 height 10
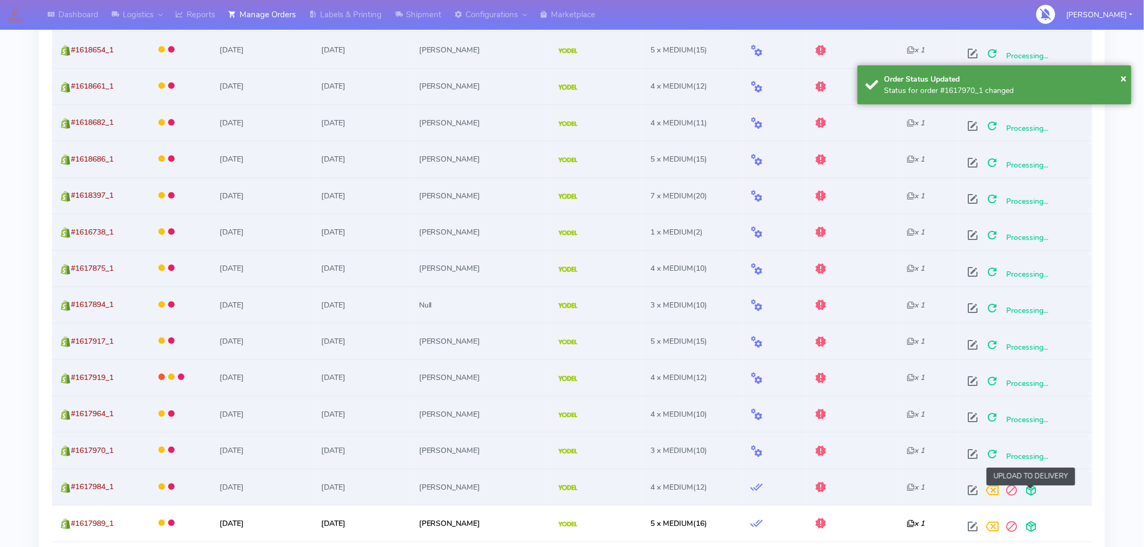
click at [1029, 495] on span at bounding box center [1030, 492] width 19 height 10
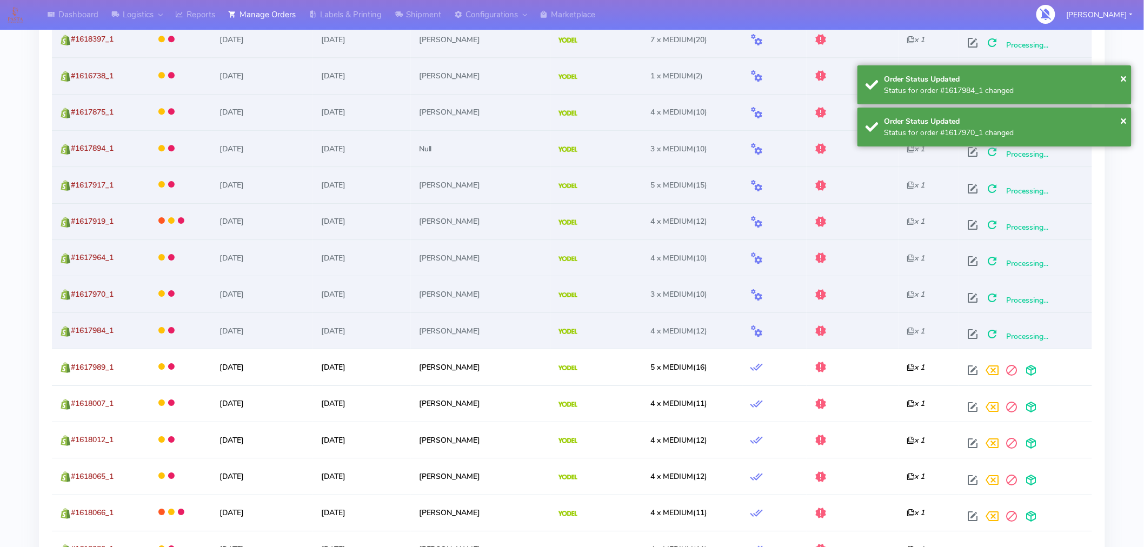
scroll to position [1370, 0]
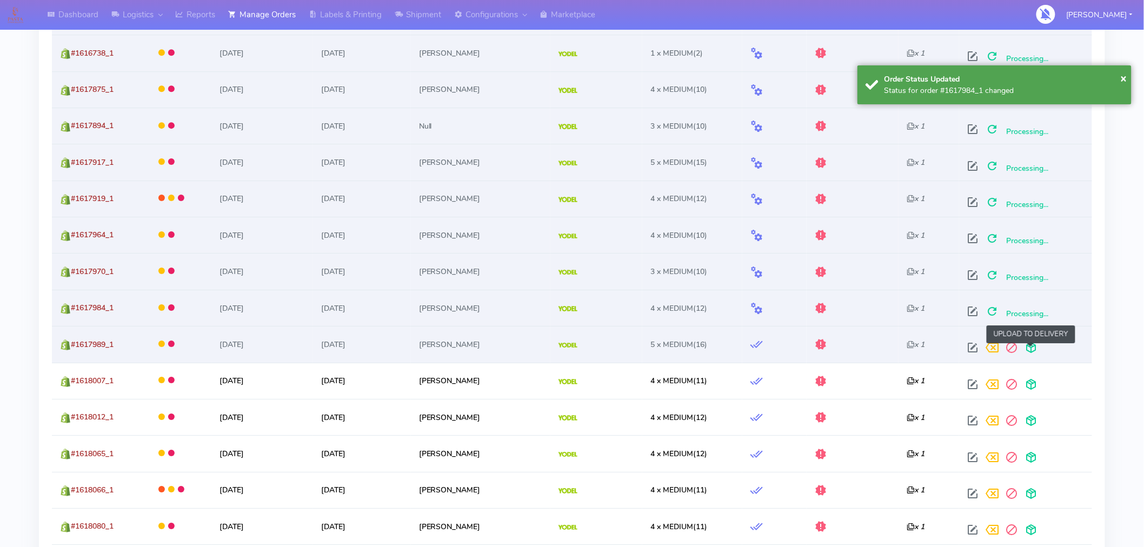
click at [1031, 349] on span at bounding box center [1030, 350] width 19 height 10
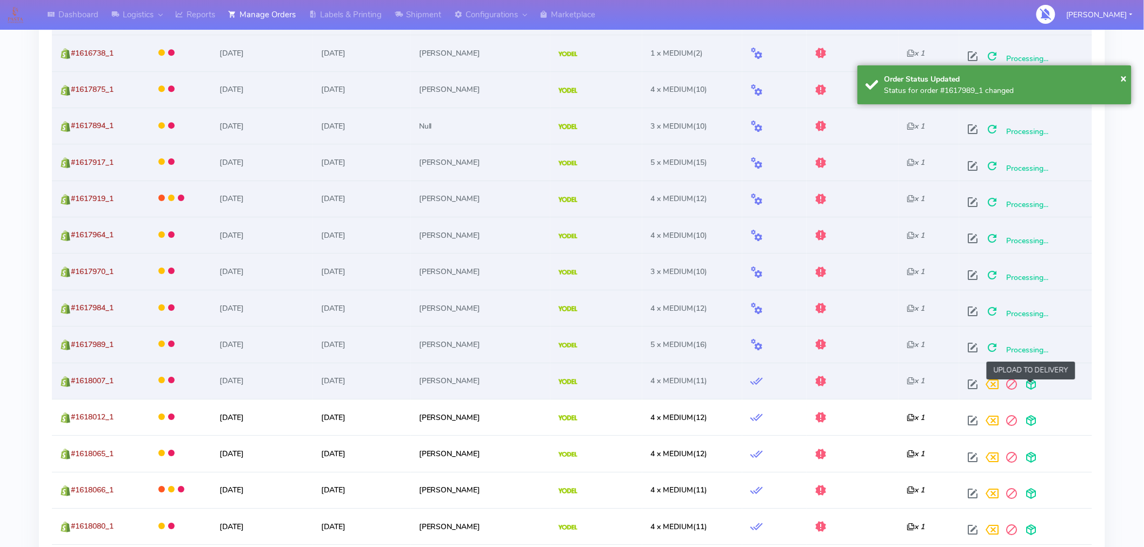
click at [1032, 384] on span at bounding box center [1030, 387] width 19 height 10
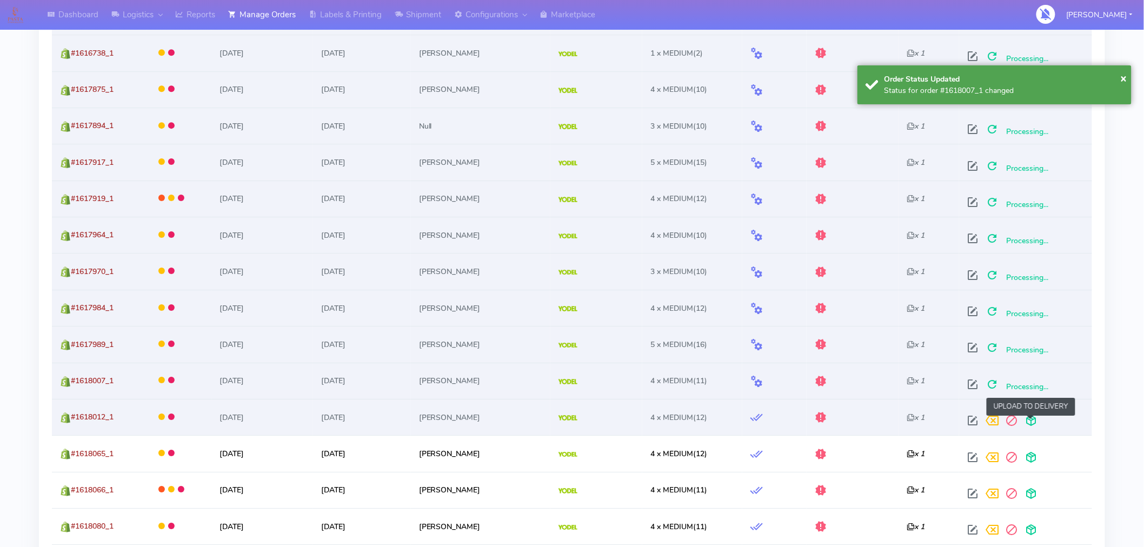
click at [1030, 424] on span at bounding box center [1030, 423] width 19 height 10
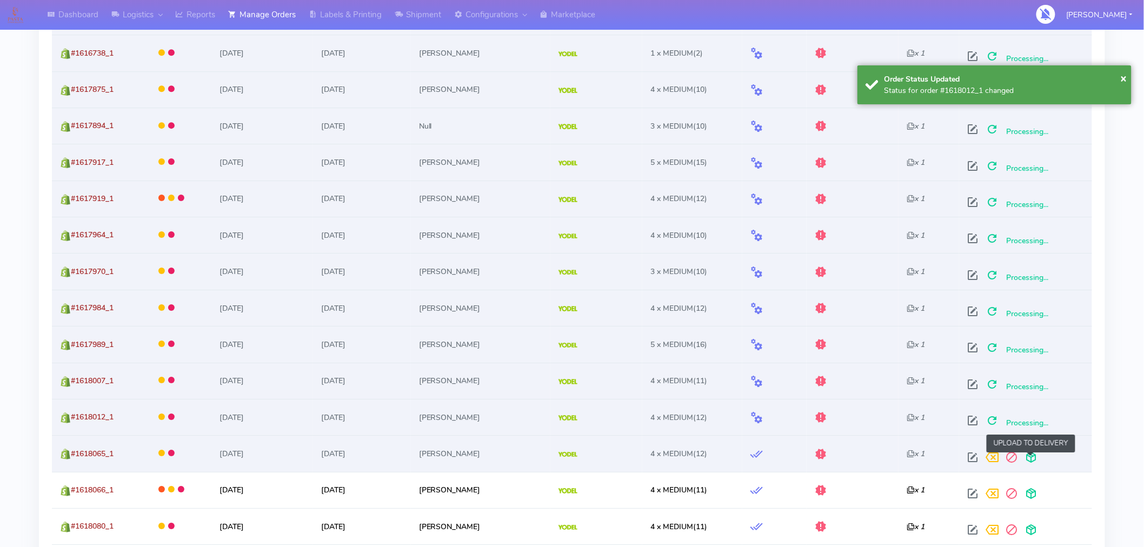
click at [1027, 462] on span at bounding box center [1030, 460] width 19 height 10
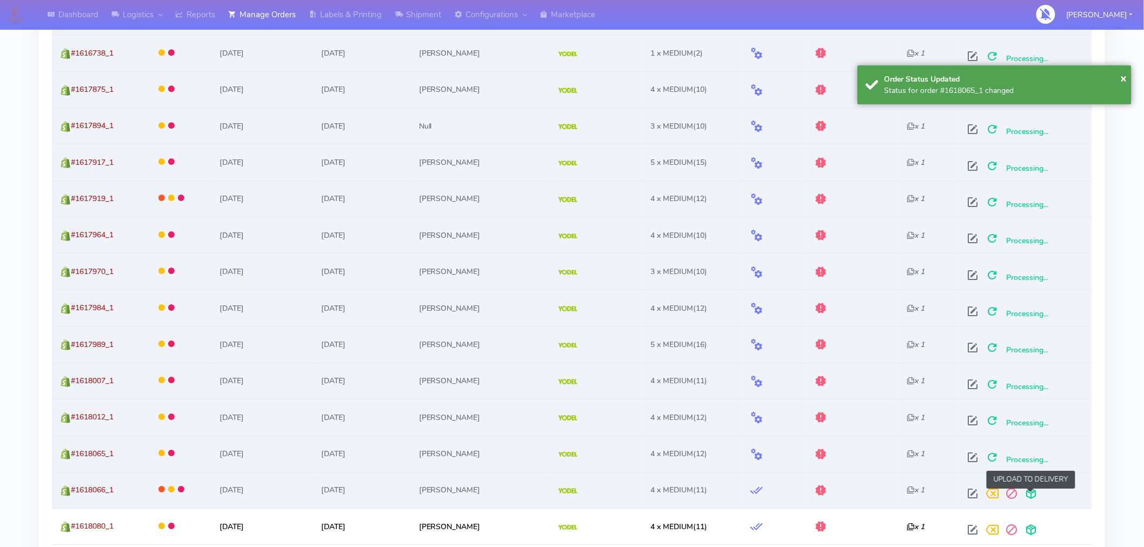
click at [1029, 495] on span at bounding box center [1030, 496] width 19 height 10
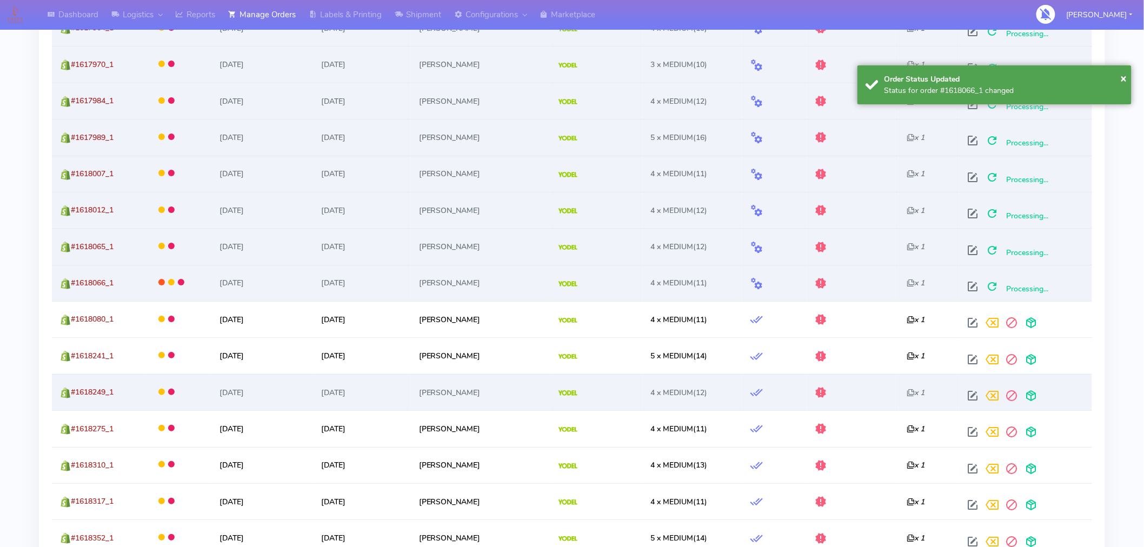
scroll to position [1584, 0]
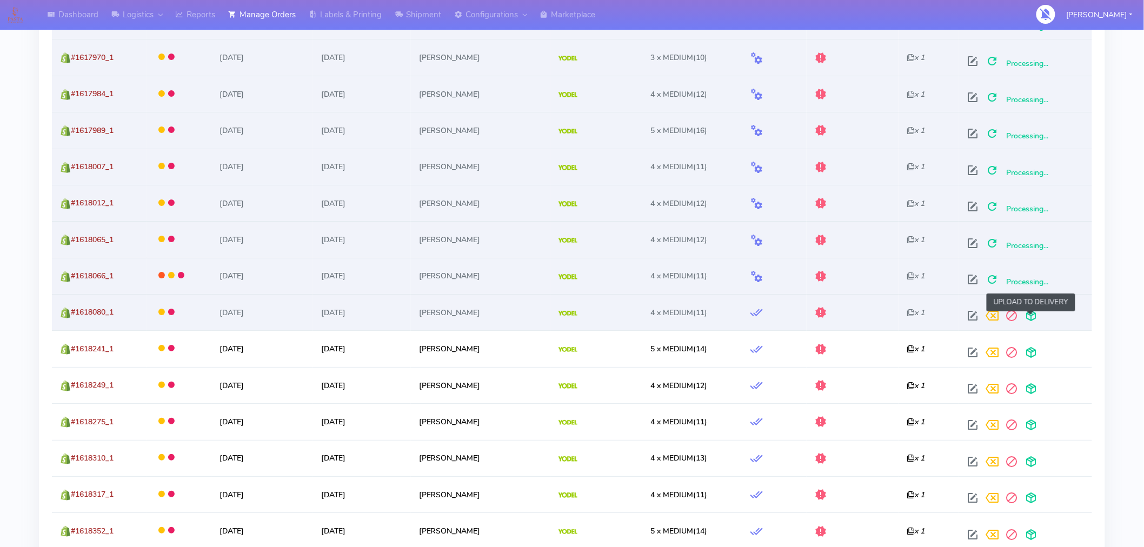
click at [1034, 320] on span at bounding box center [1030, 318] width 19 height 10
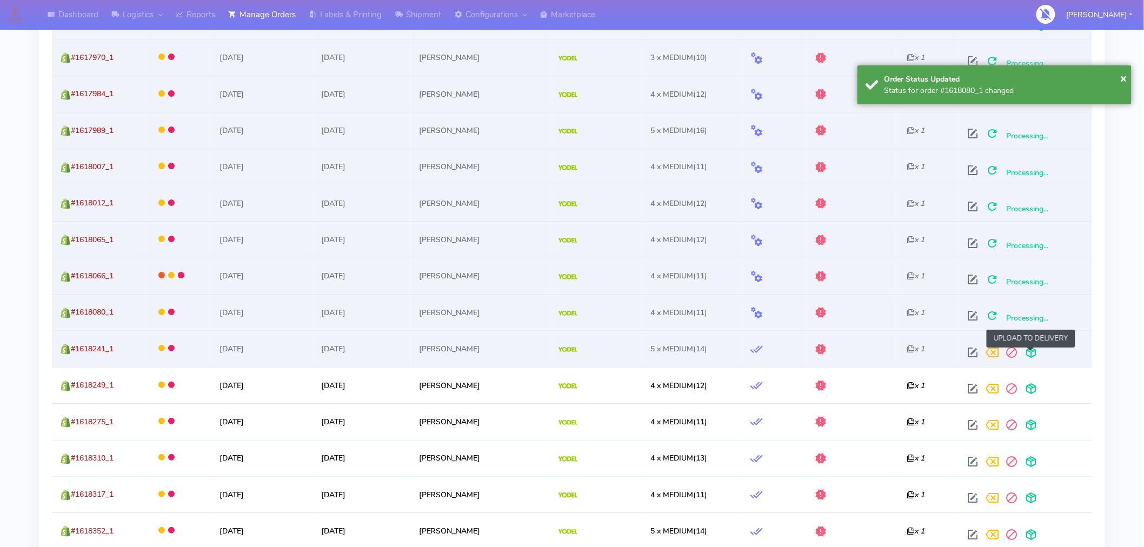
click at [1032, 357] on span at bounding box center [1030, 355] width 19 height 10
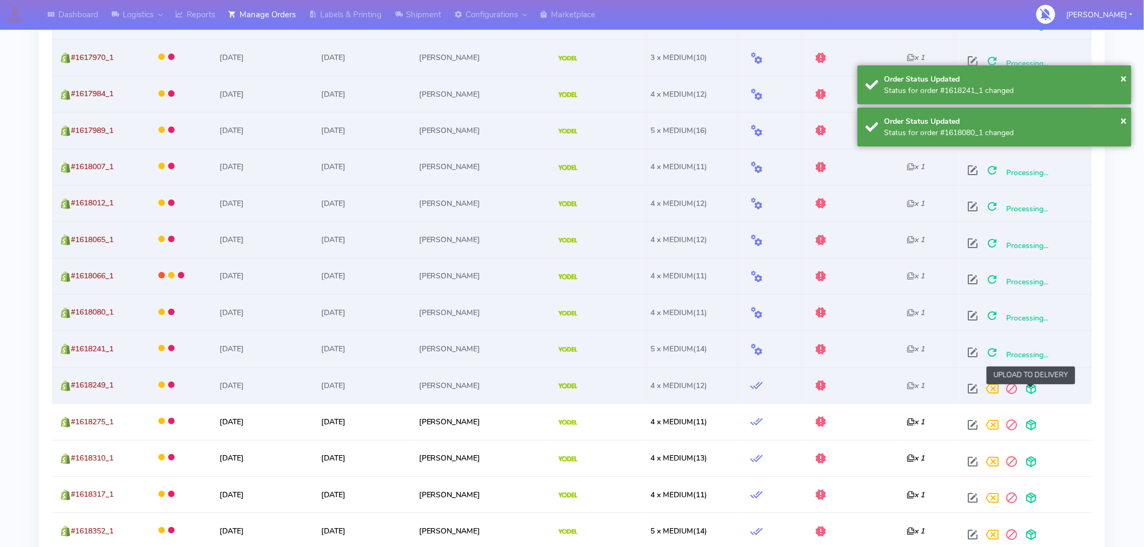
click at [1030, 389] on span at bounding box center [1030, 391] width 19 height 10
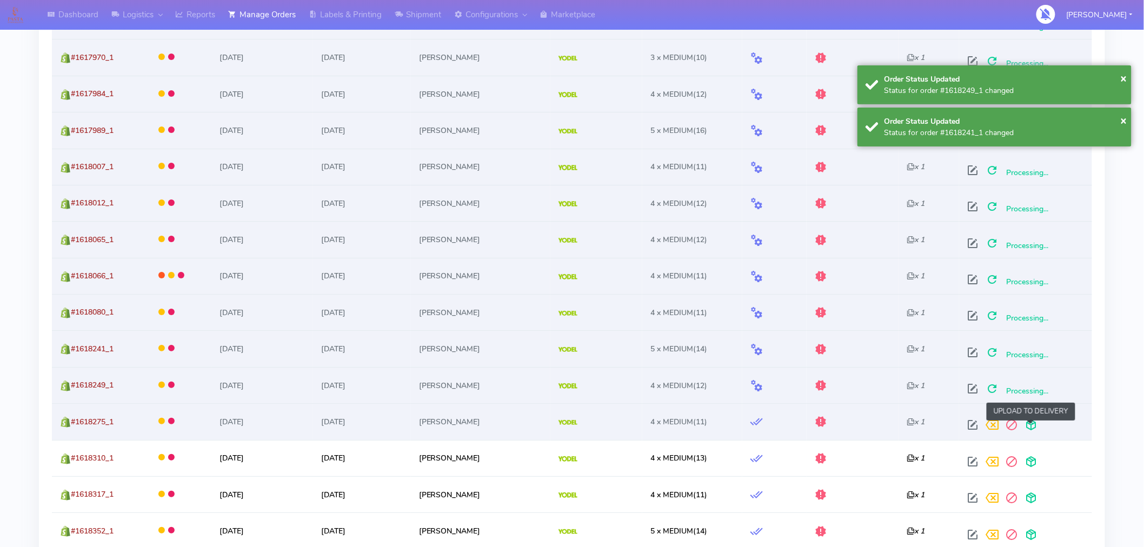
click at [1030, 428] on span at bounding box center [1030, 427] width 19 height 10
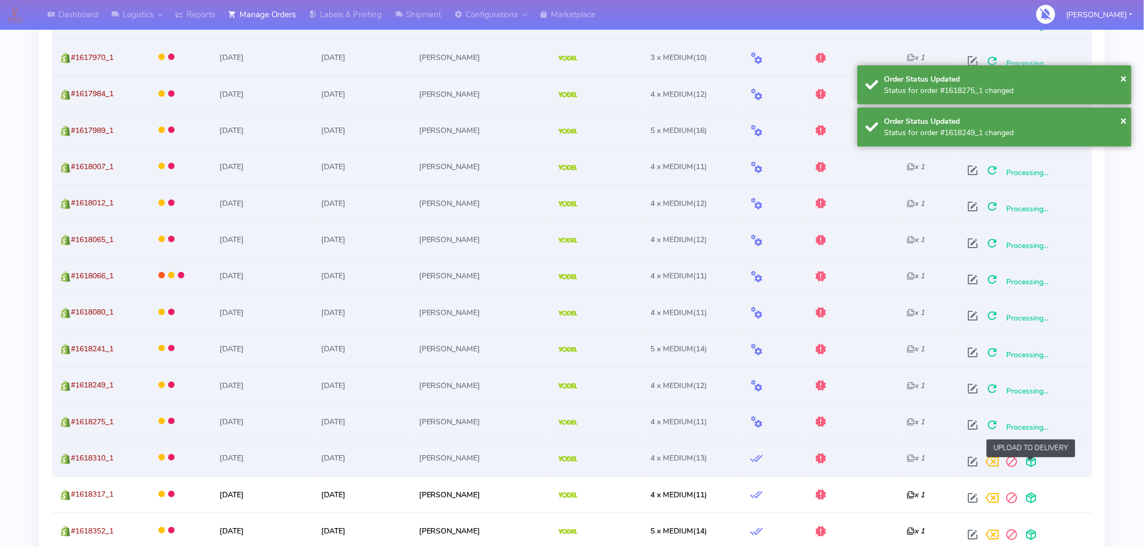
click at [1030, 459] on span at bounding box center [1030, 464] width 19 height 10
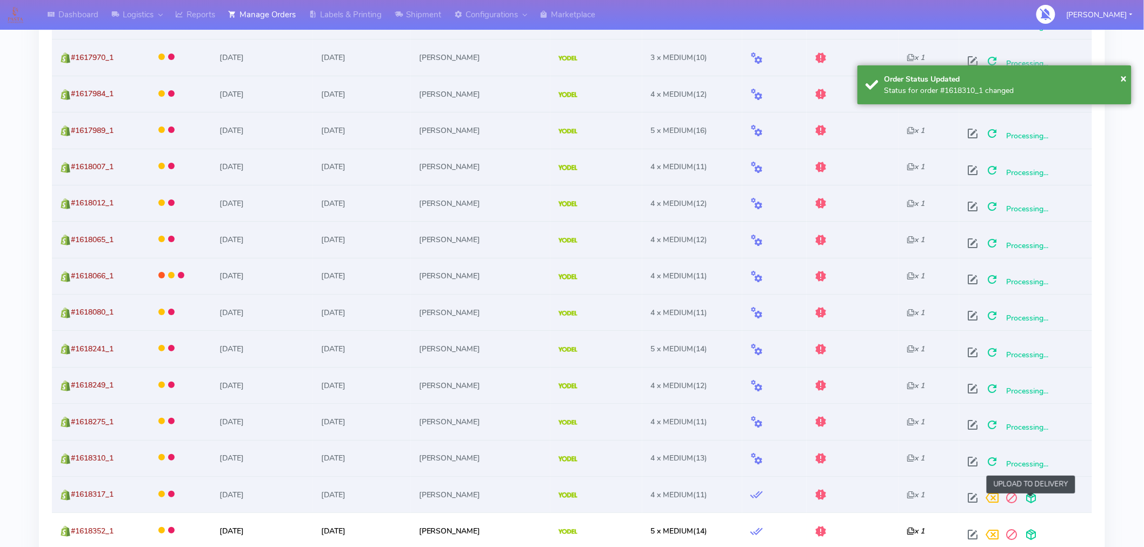
click at [1028, 498] on span at bounding box center [1030, 500] width 19 height 10
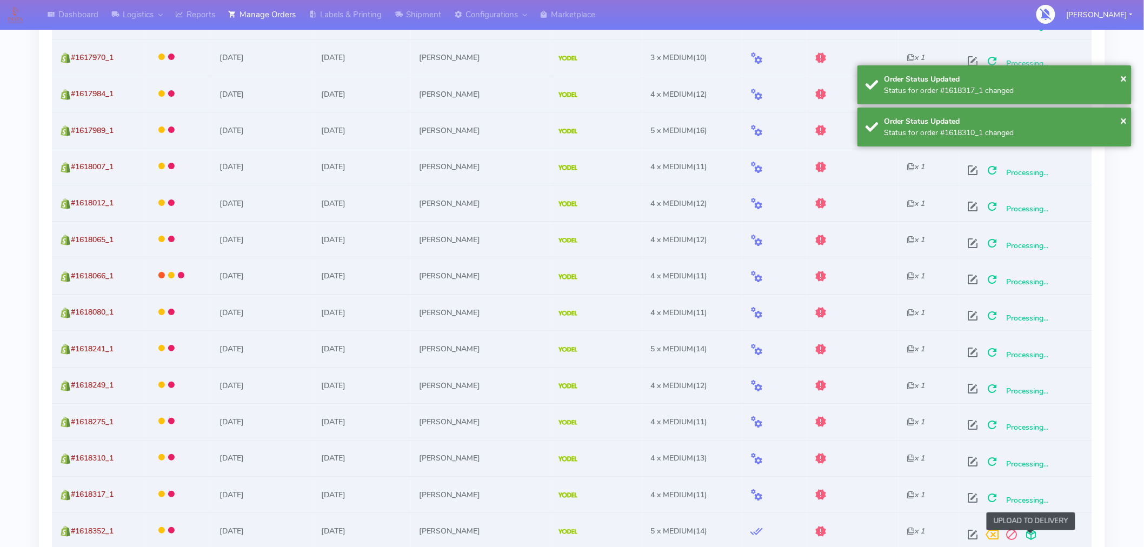
click at [1028, 532] on span at bounding box center [1030, 537] width 19 height 10
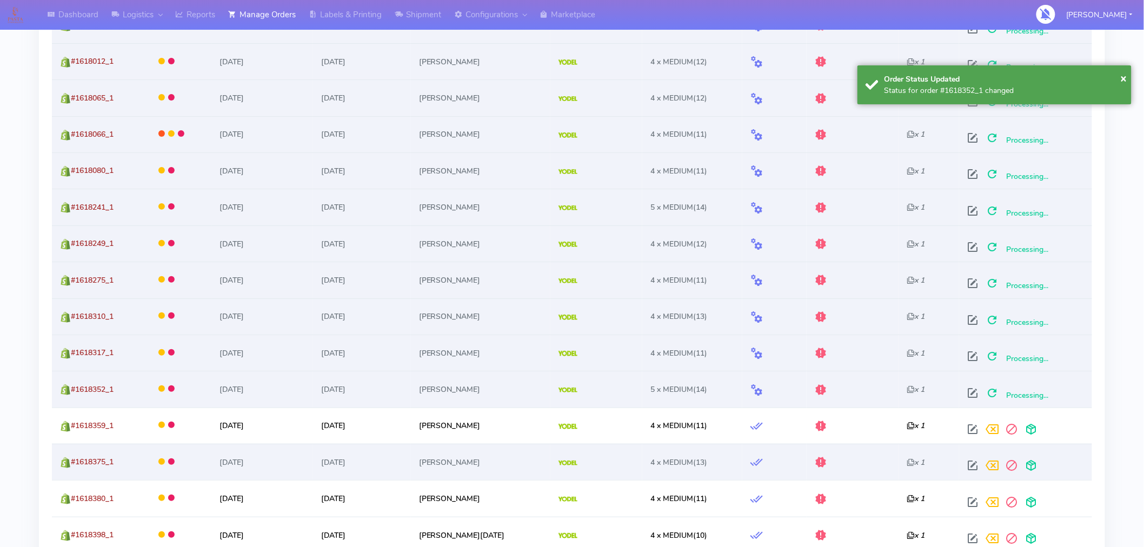
scroll to position [1730, 0]
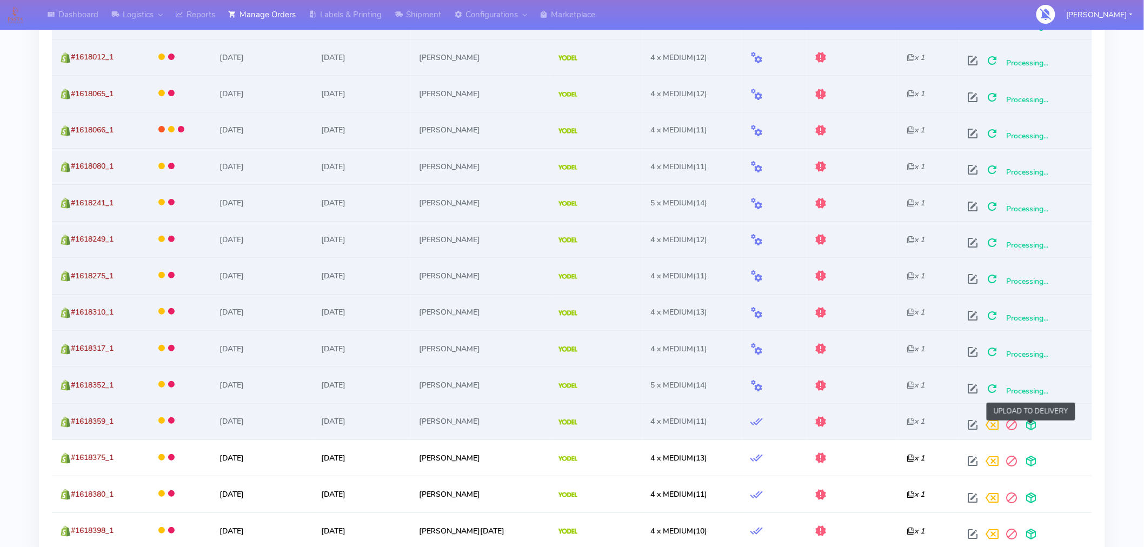
click at [1033, 425] on span at bounding box center [1030, 427] width 19 height 10
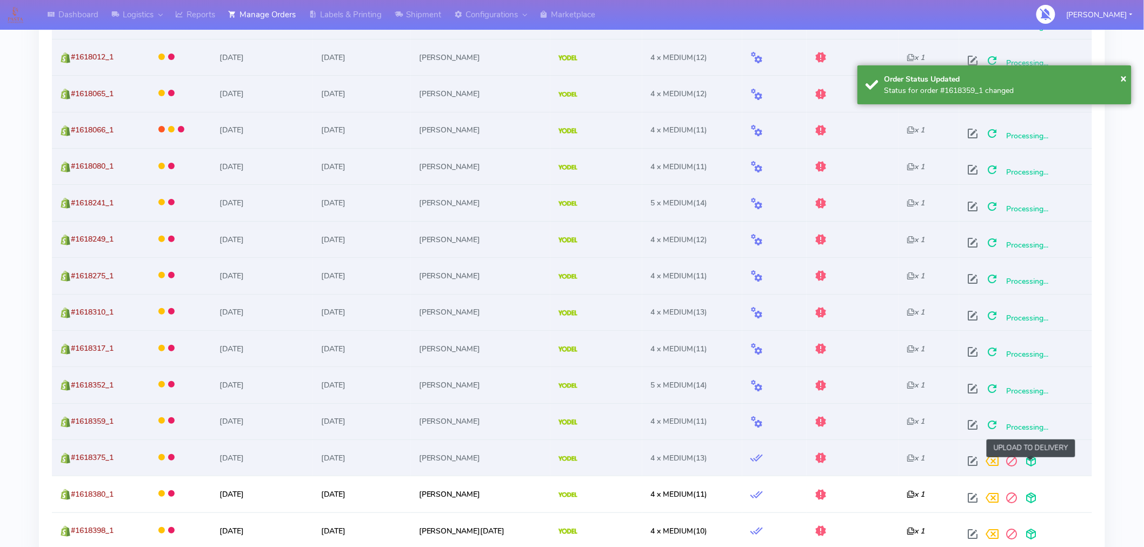
click at [1031, 468] on span at bounding box center [1030, 463] width 19 height 10
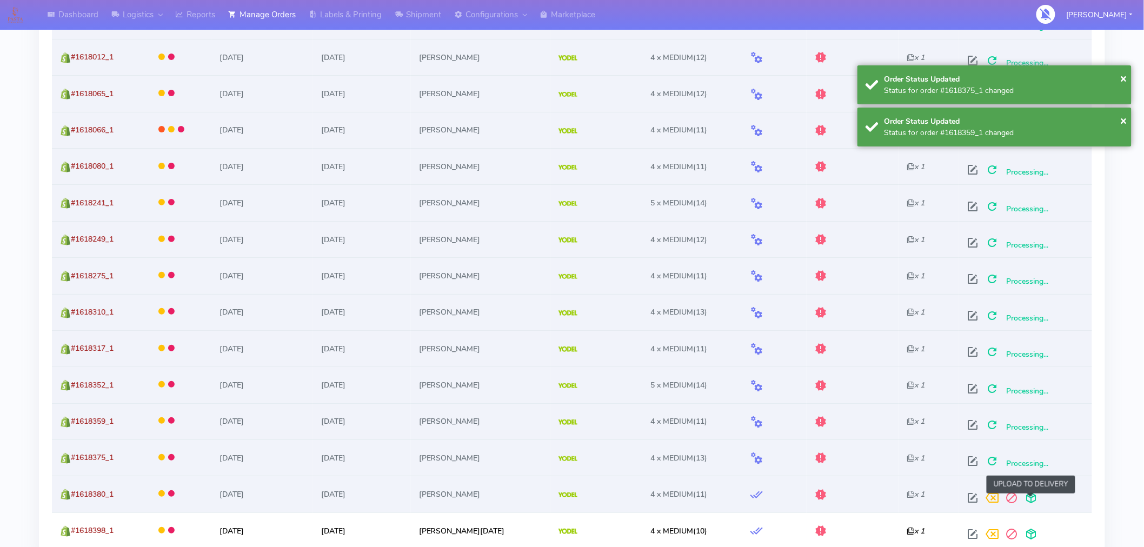
click at [1030, 500] on span at bounding box center [1030, 500] width 19 height 10
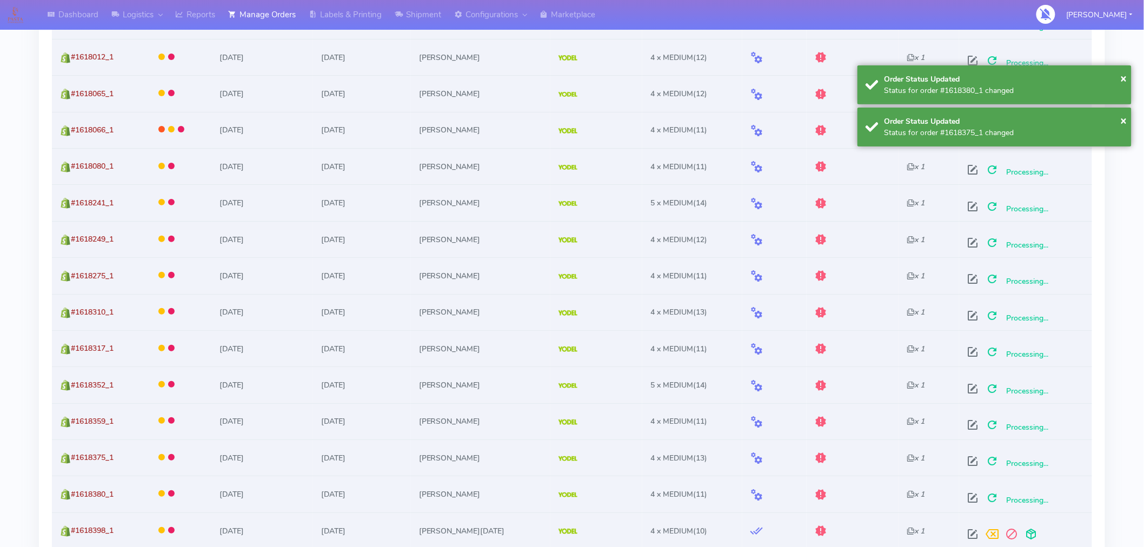
scroll to position [1827, 0]
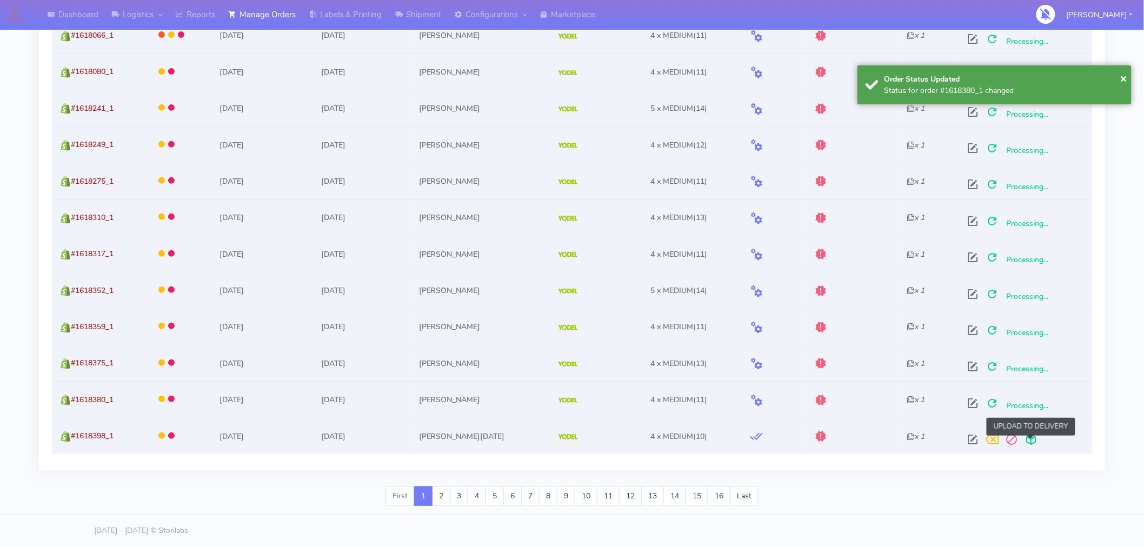
click at [1029, 442] on span at bounding box center [1030, 442] width 19 height 10
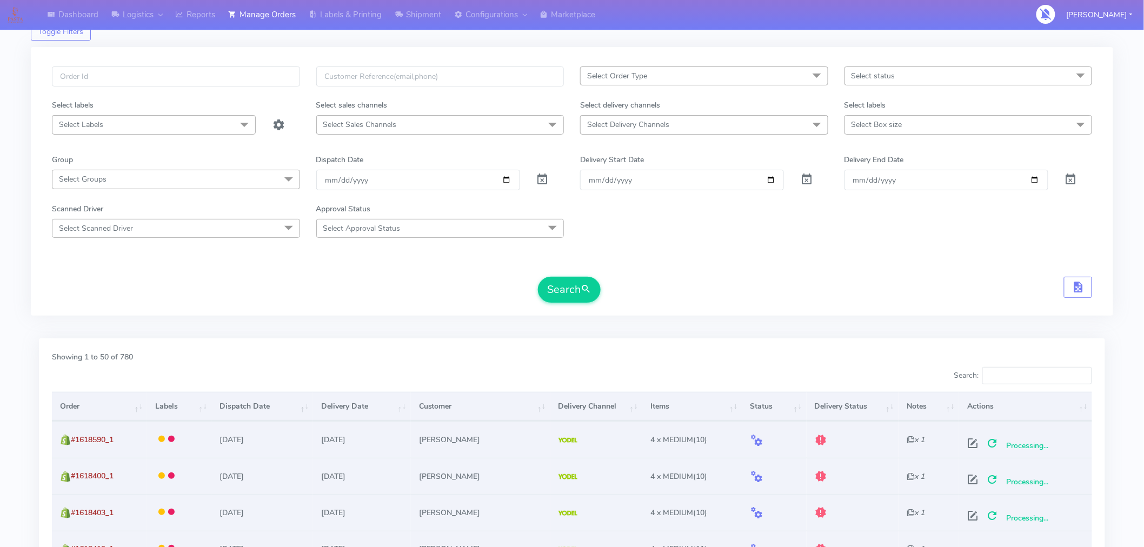
scroll to position [0, 0]
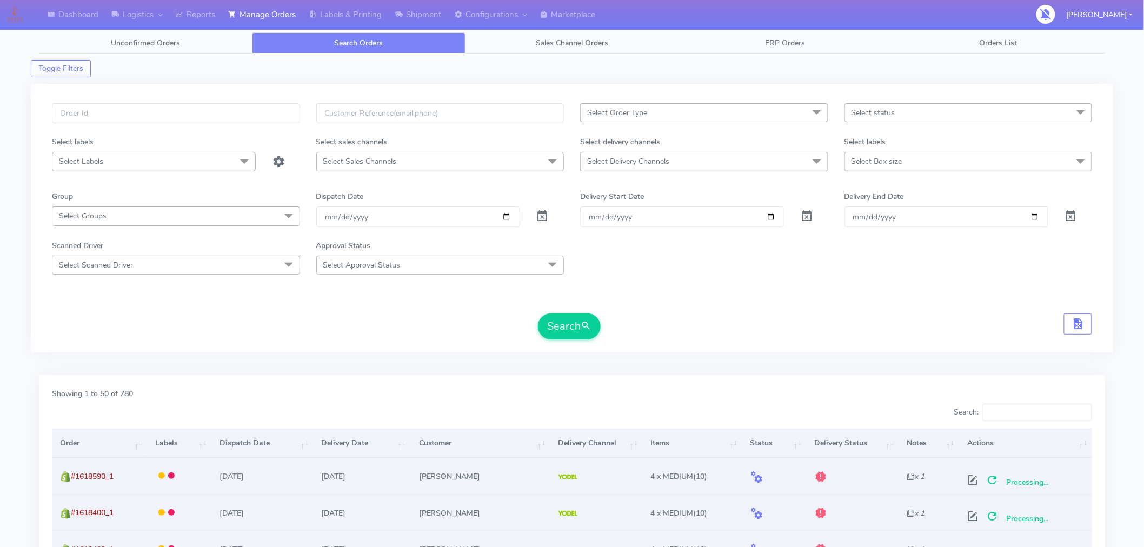
click at [884, 119] on span "Select status" at bounding box center [968, 112] width 248 height 19
click at [884, 201] on div "Confirmed" at bounding box center [968, 203] width 236 height 11
checkbox input "true"
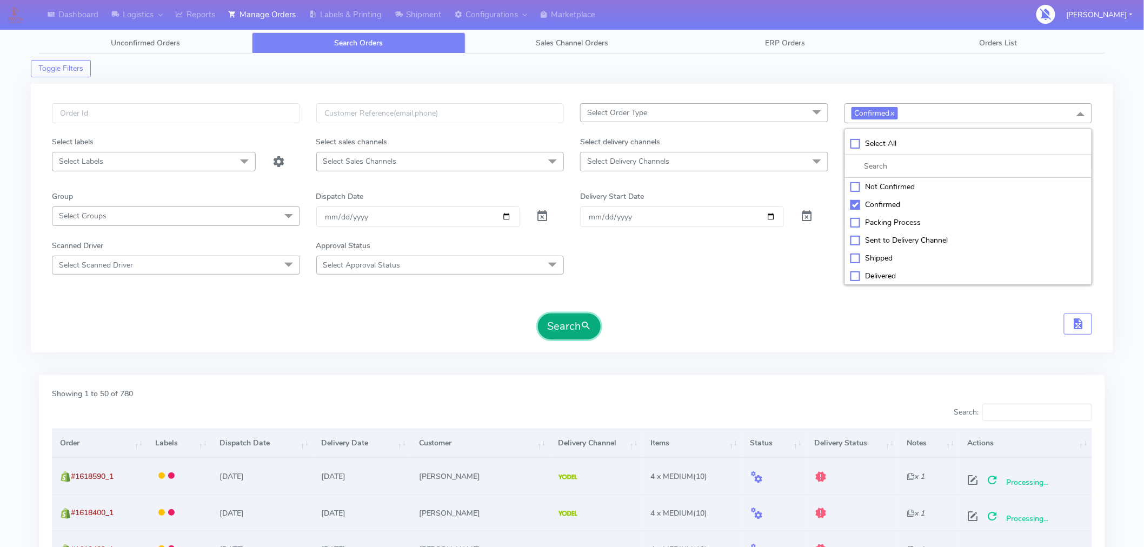
click at [580, 328] on button "Search" at bounding box center [569, 326] width 63 height 26
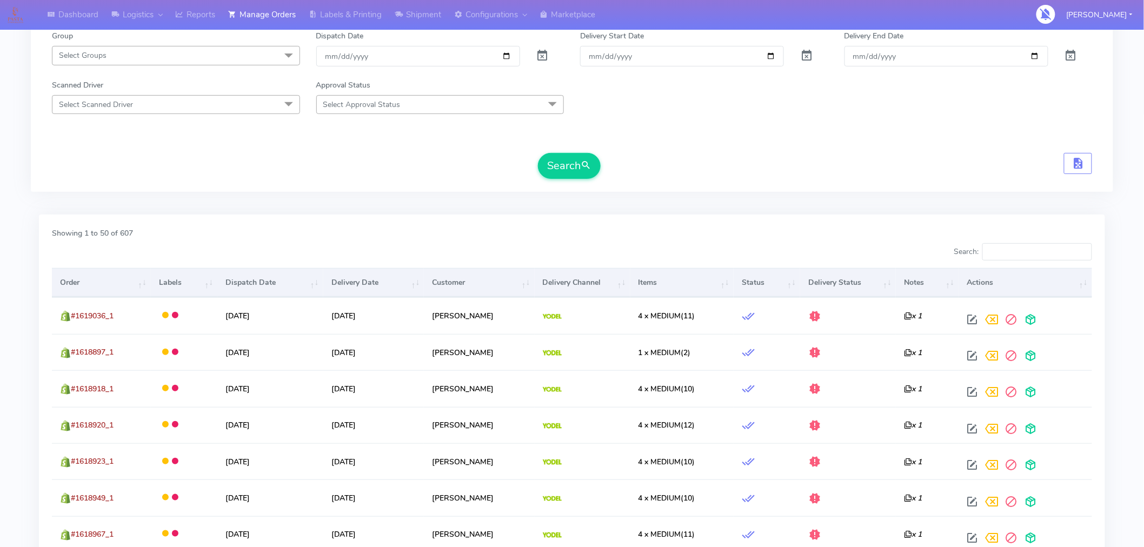
scroll to position [161, 0]
click at [87, 289] on th "Order" at bounding box center [101, 282] width 99 height 29
click at [79, 273] on th "Order" at bounding box center [101, 282] width 99 height 29
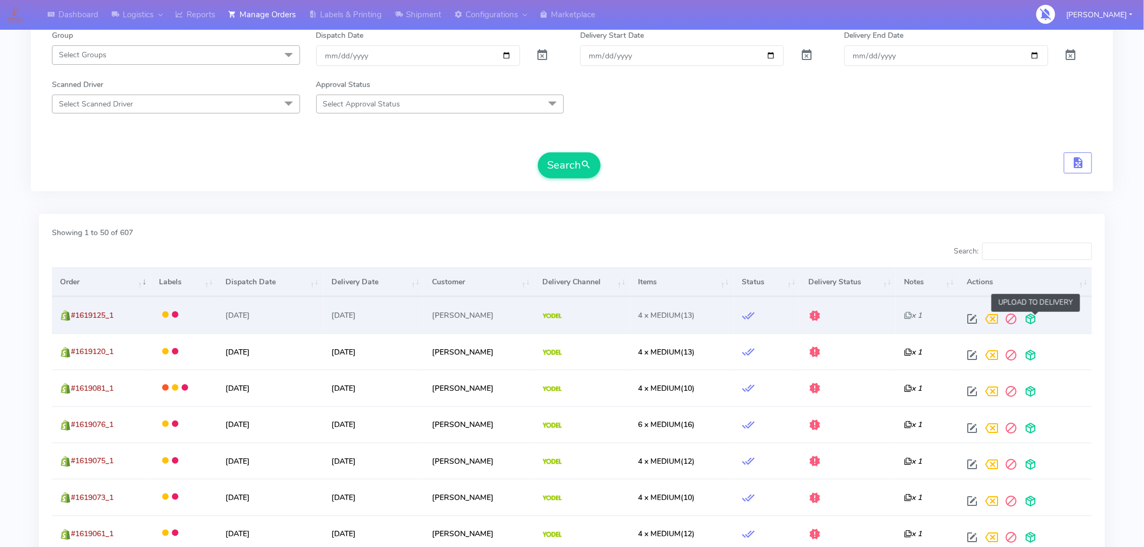
click at [1036, 325] on span at bounding box center [1030, 321] width 19 height 10
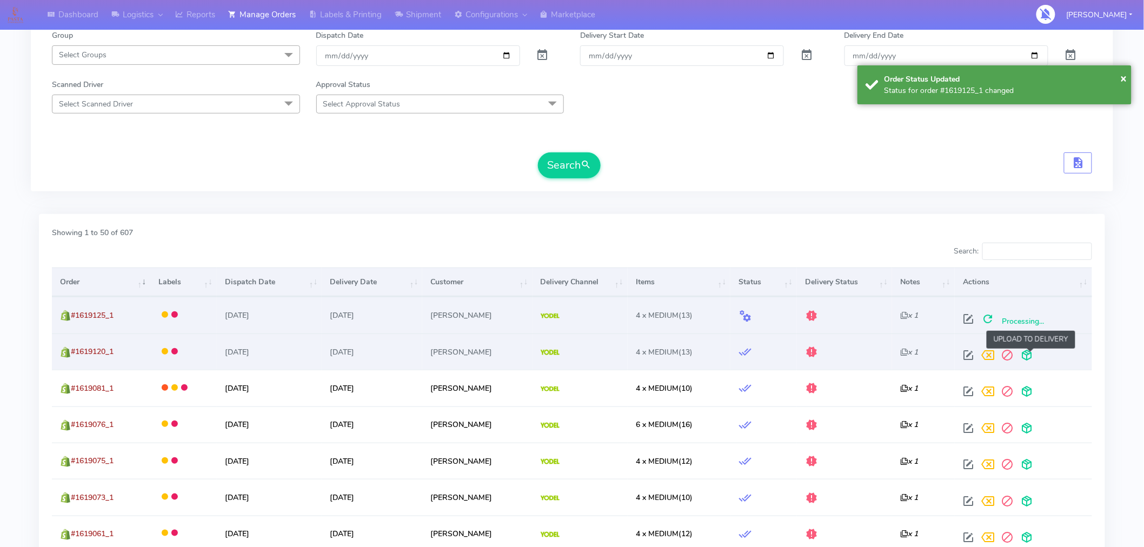
click at [1029, 355] on span at bounding box center [1026, 357] width 19 height 10
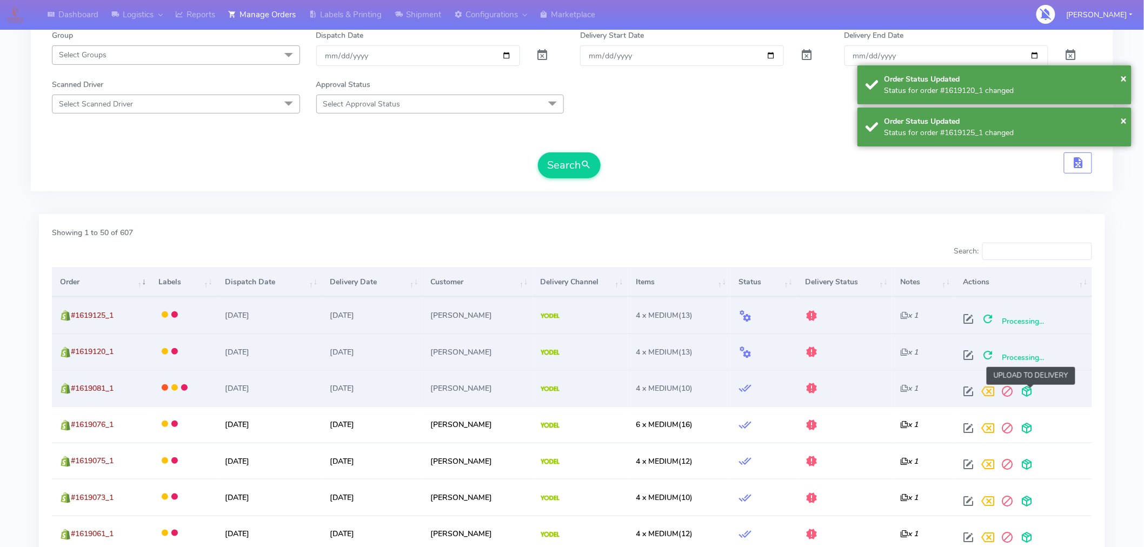
click at [1033, 389] on span at bounding box center [1026, 394] width 19 height 10
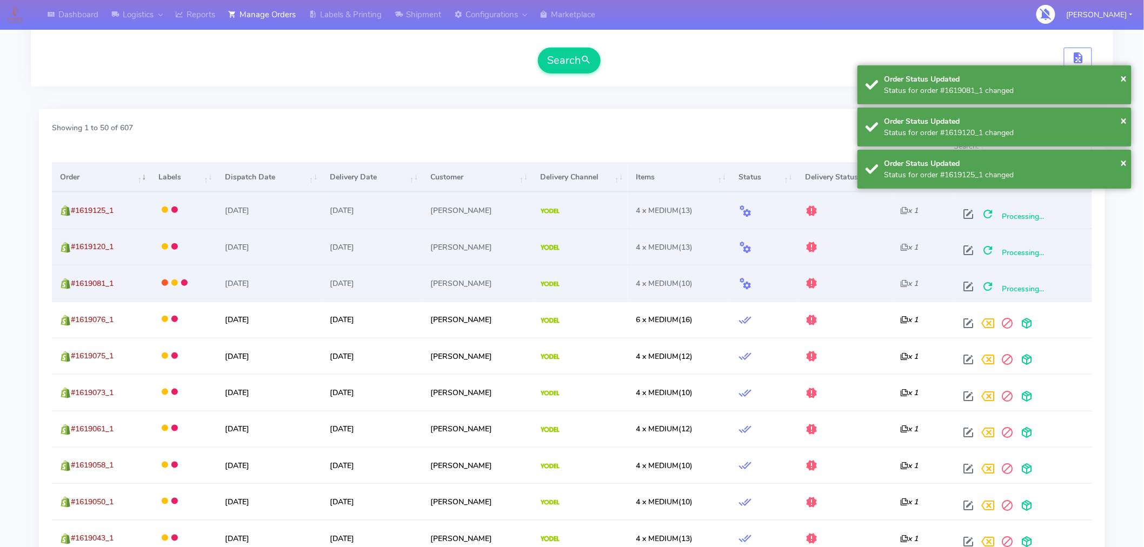
scroll to position [270, 0]
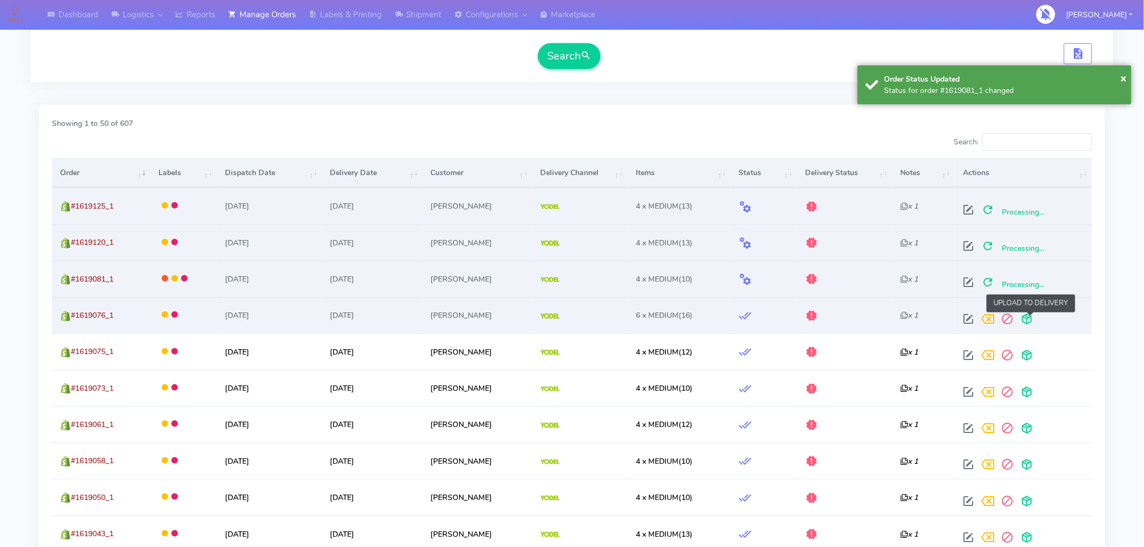
click at [1033, 320] on span at bounding box center [1026, 321] width 19 height 10
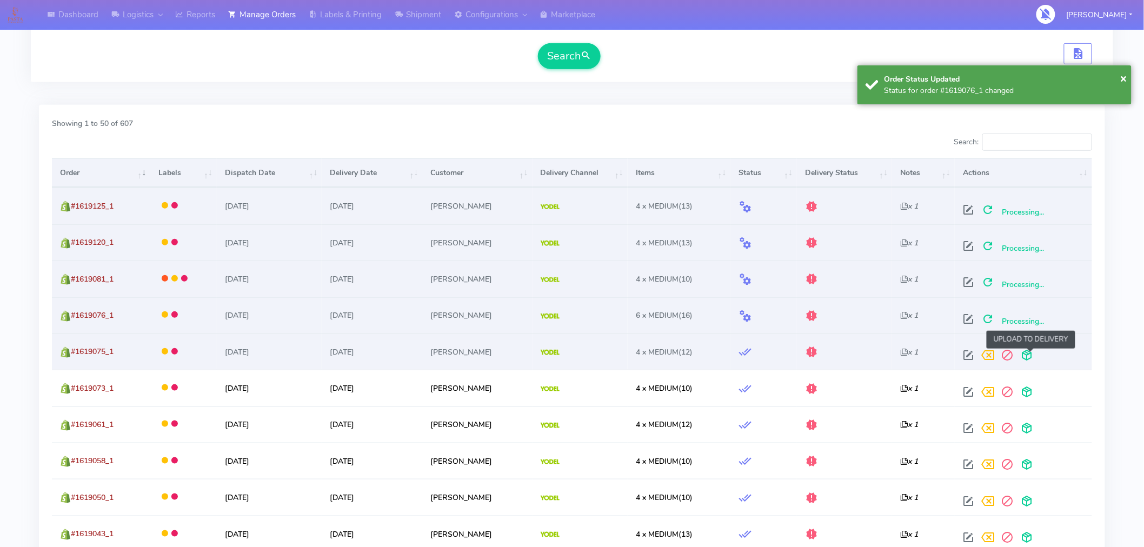
click at [1030, 353] on span at bounding box center [1026, 357] width 19 height 10
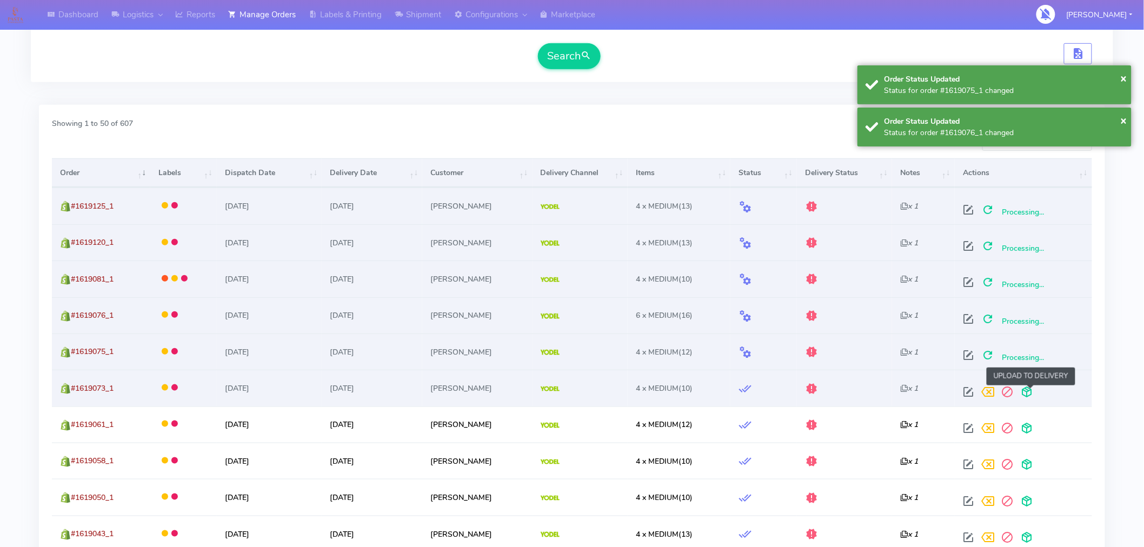
click at [1031, 389] on span at bounding box center [1026, 394] width 19 height 10
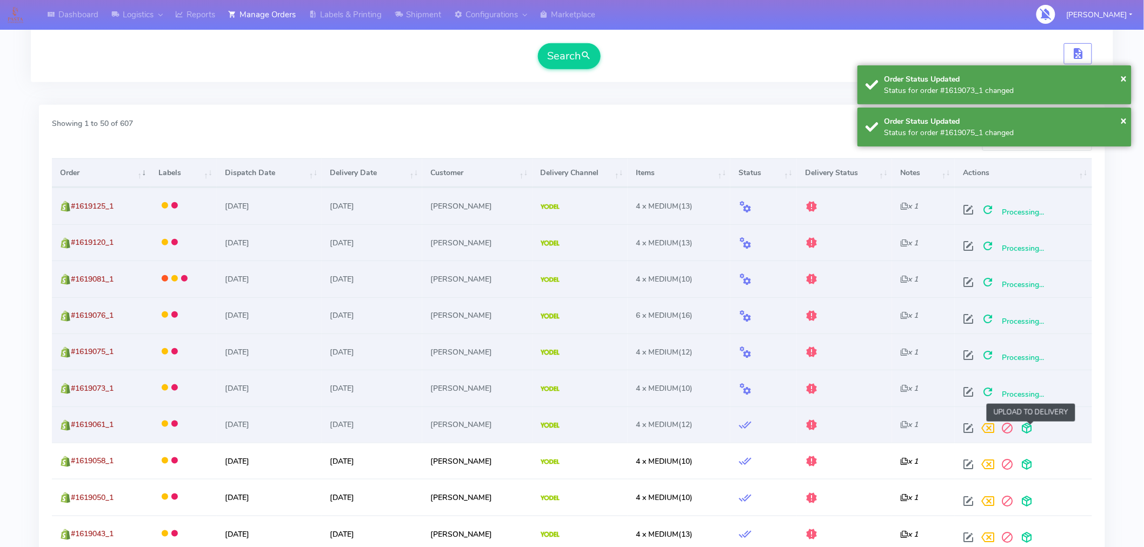
click at [1031, 425] on span at bounding box center [1026, 430] width 19 height 10
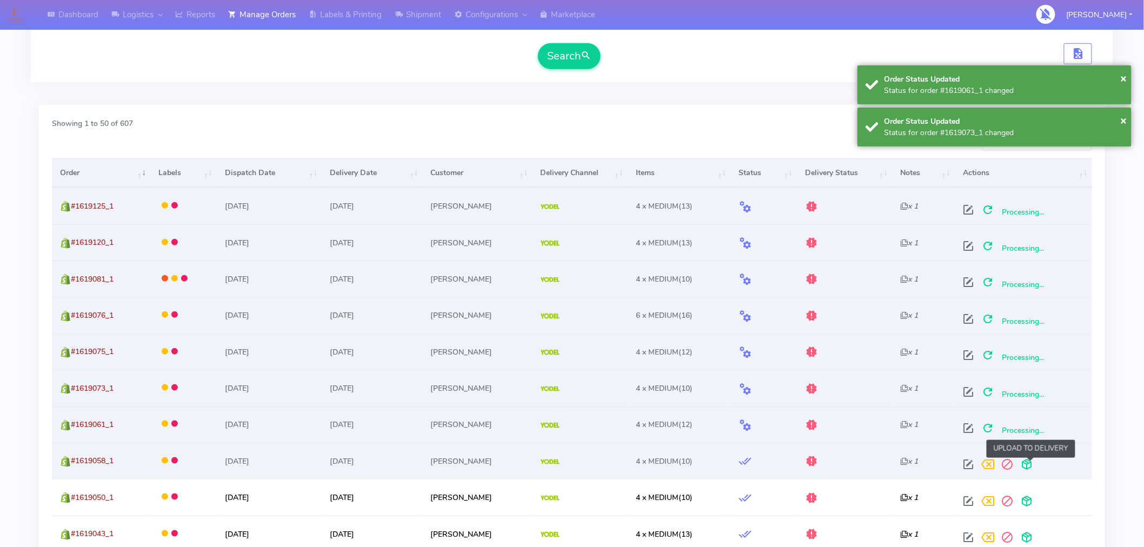
click at [1033, 463] on span at bounding box center [1026, 467] width 19 height 10
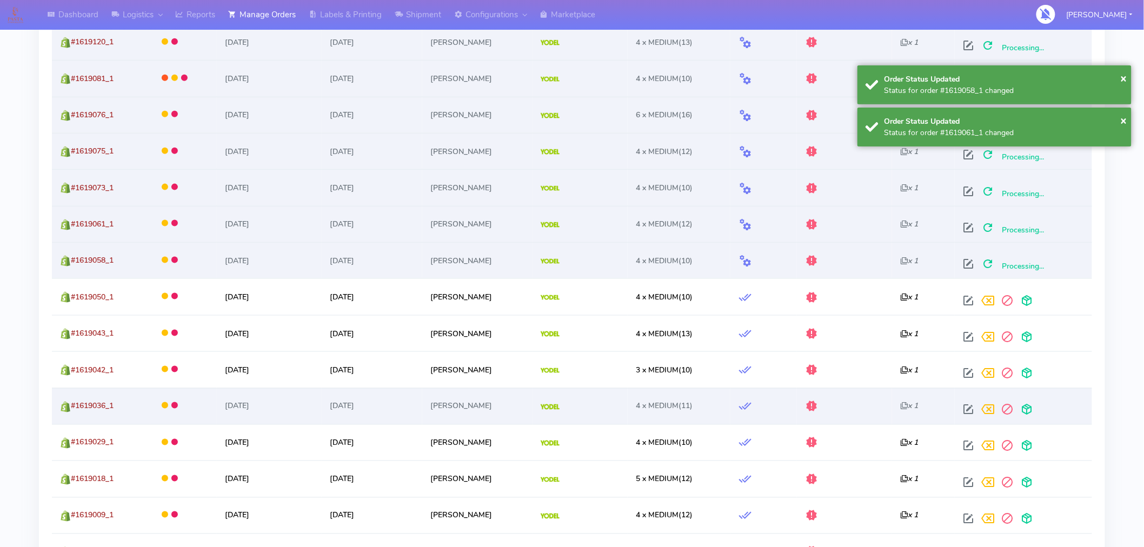
scroll to position [482, 0]
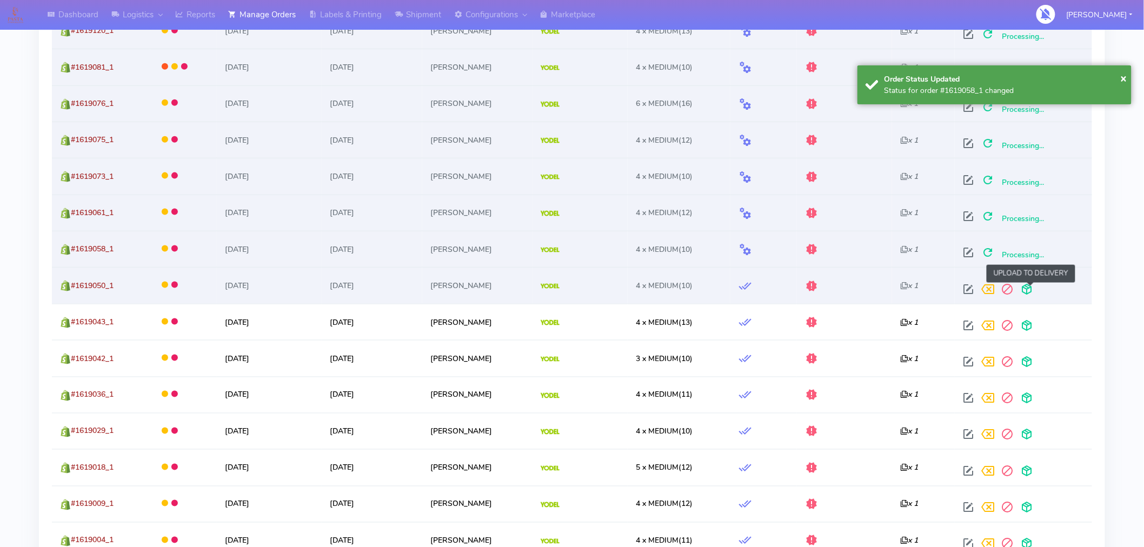
click at [1031, 291] on span at bounding box center [1026, 291] width 19 height 10
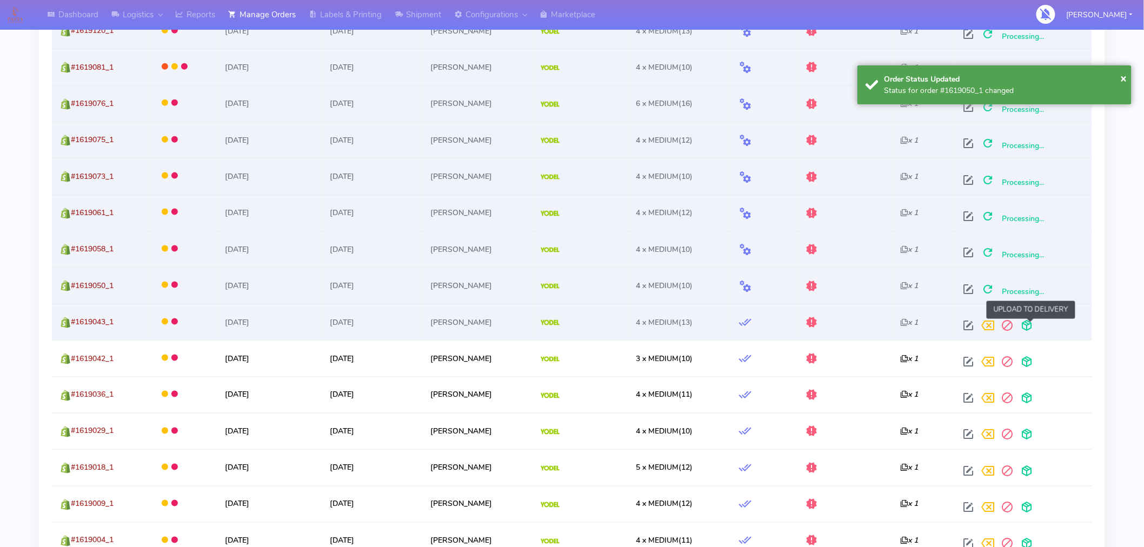
click at [1030, 327] on span at bounding box center [1026, 328] width 19 height 10
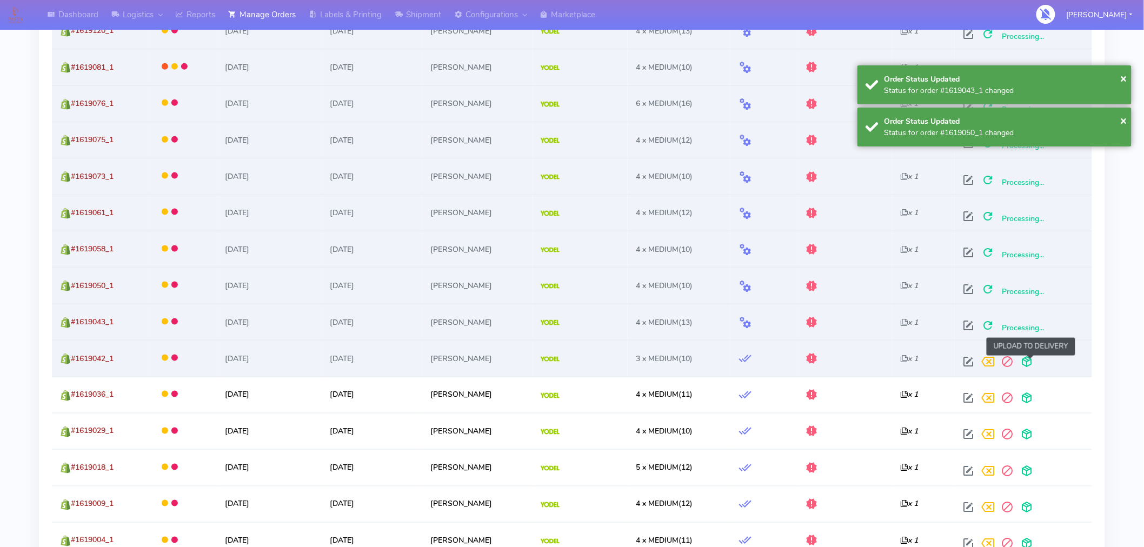
click at [1028, 363] on span at bounding box center [1026, 364] width 19 height 10
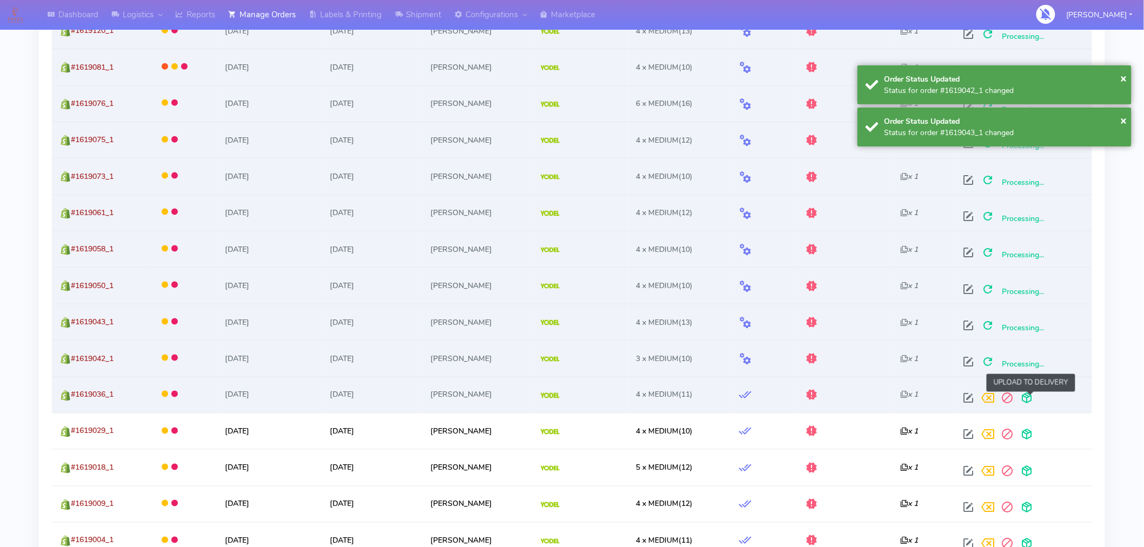
click at [1030, 397] on span at bounding box center [1026, 401] width 19 height 10
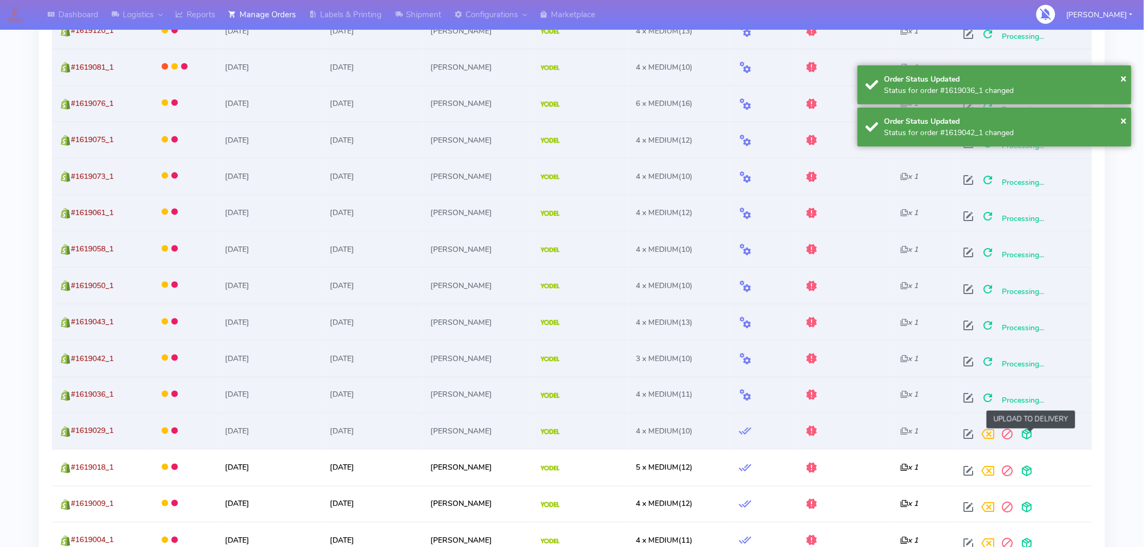
click at [1031, 436] on span at bounding box center [1026, 437] width 19 height 10
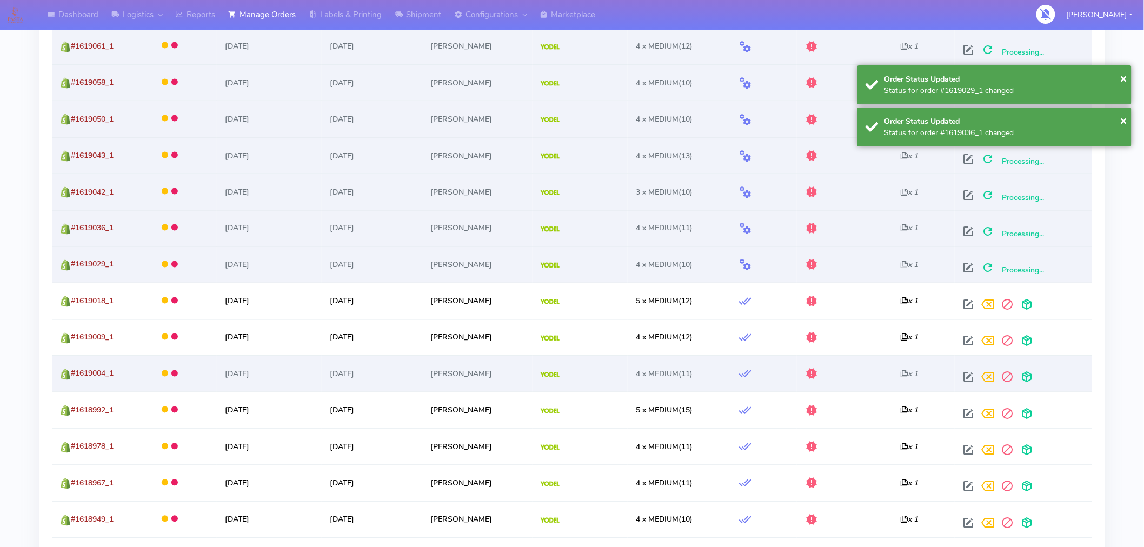
scroll to position [655, 0]
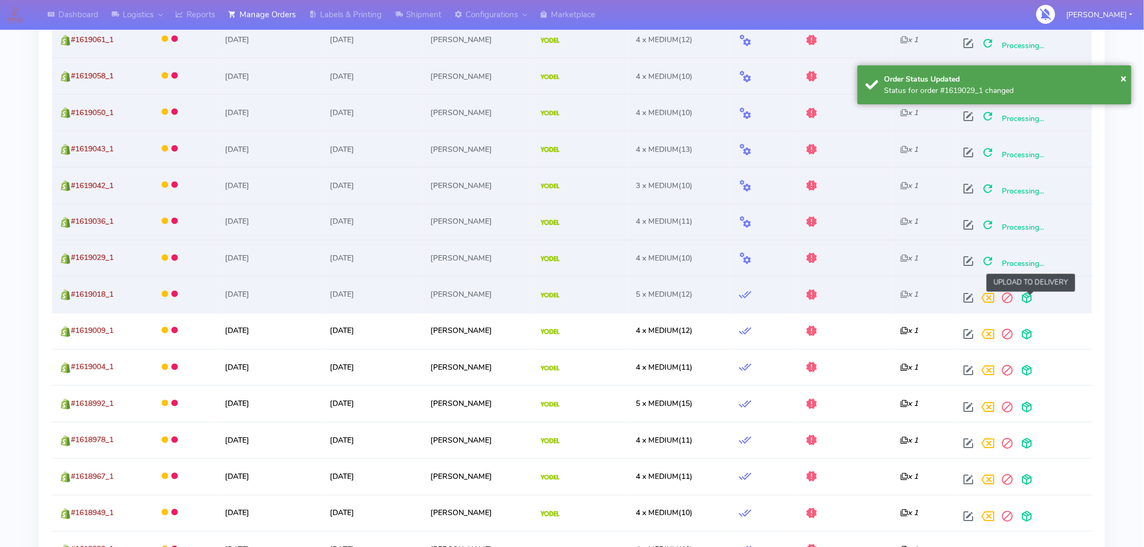
click at [1033, 298] on span at bounding box center [1026, 301] width 19 height 10
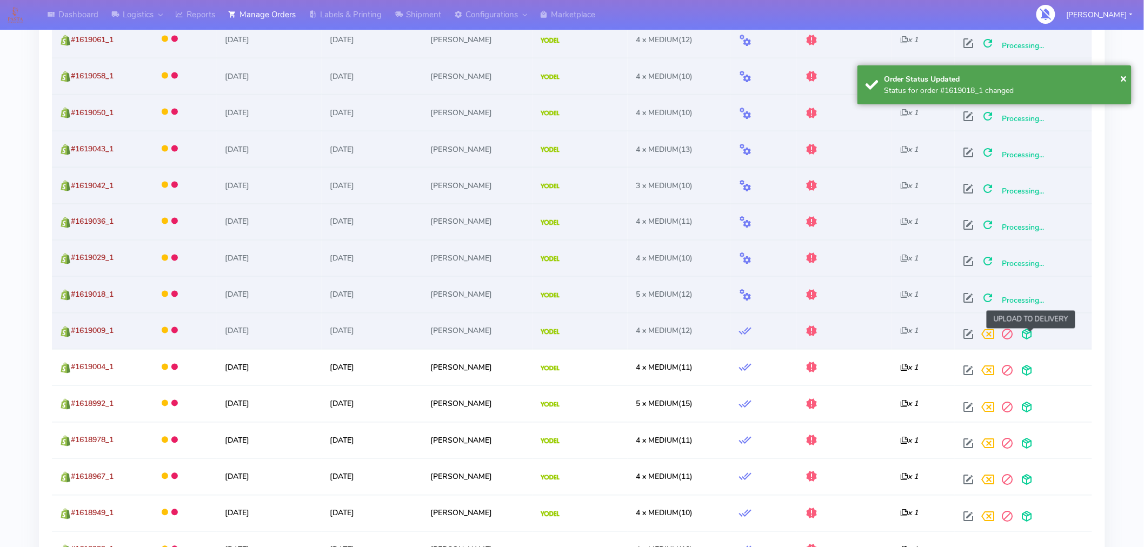
click at [1033, 332] on span at bounding box center [1026, 337] width 19 height 10
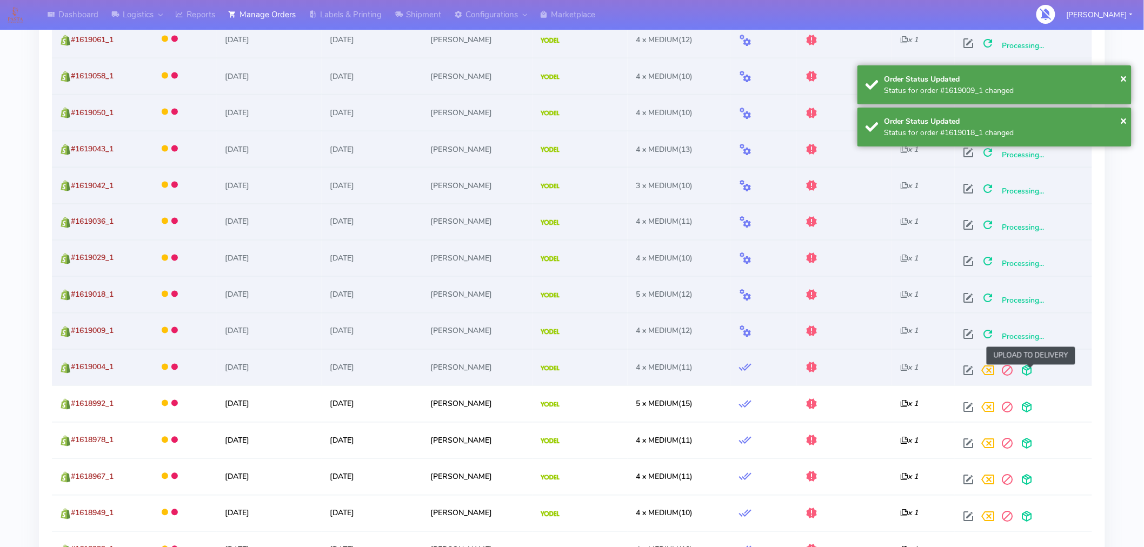
click at [1030, 370] on span at bounding box center [1026, 373] width 19 height 10
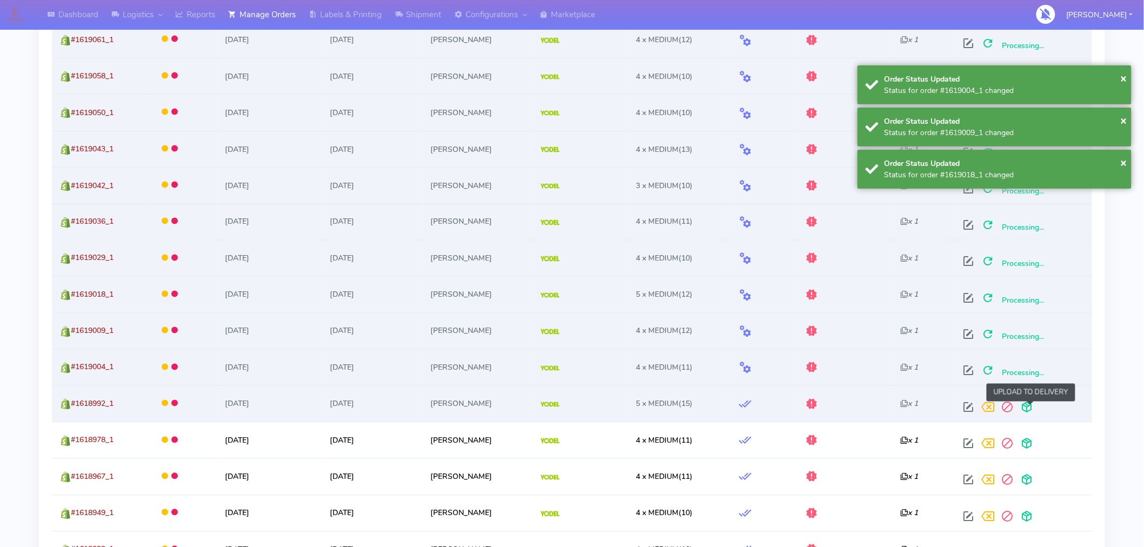
click at [1033, 406] on span at bounding box center [1026, 410] width 19 height 10
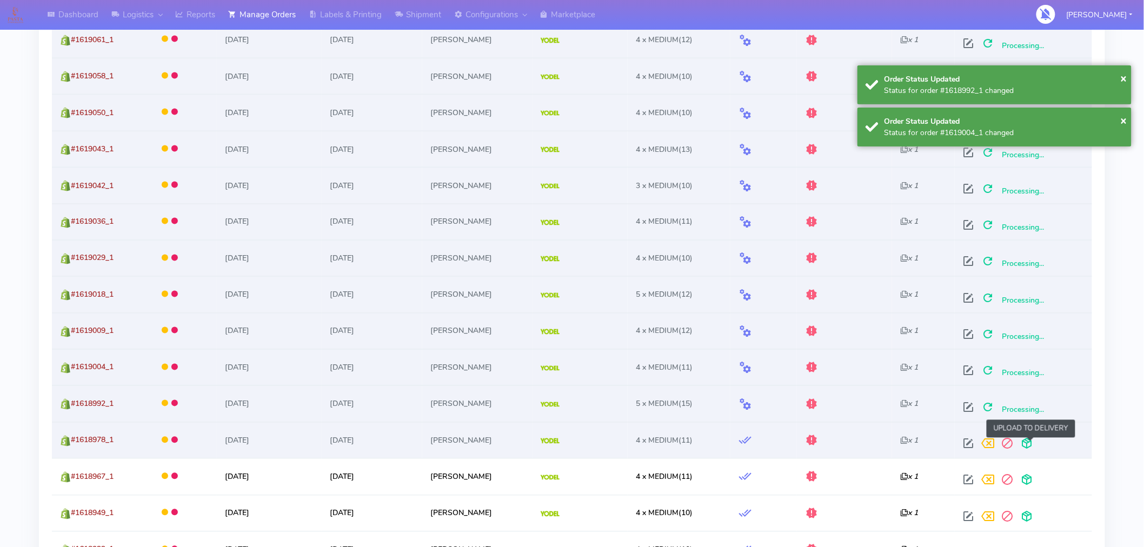
click at [1033, 442] on span at bounding box center [1026, 446] width 19 height 10
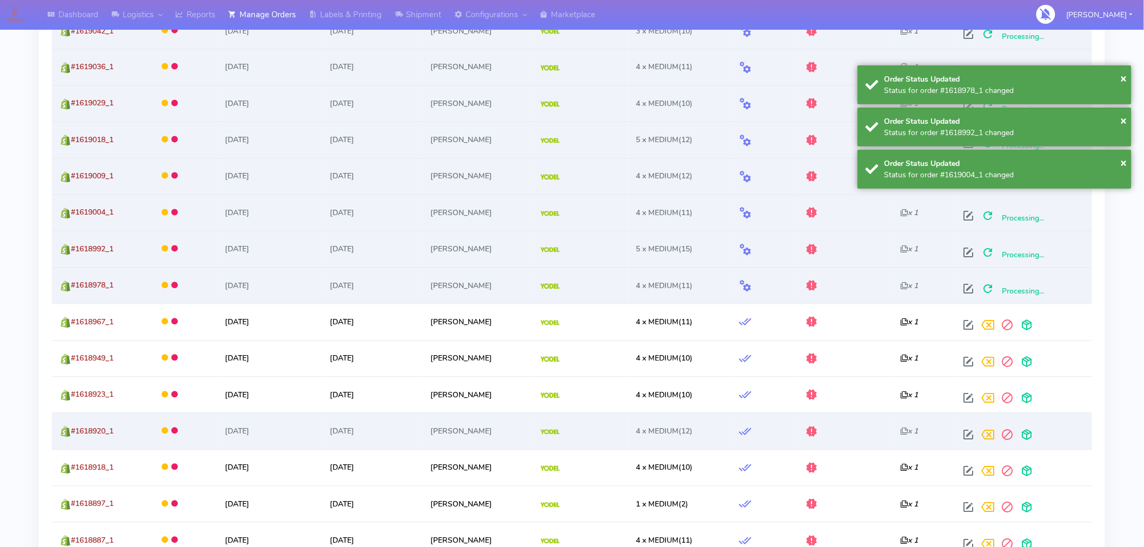
scroll to position [819, 0]
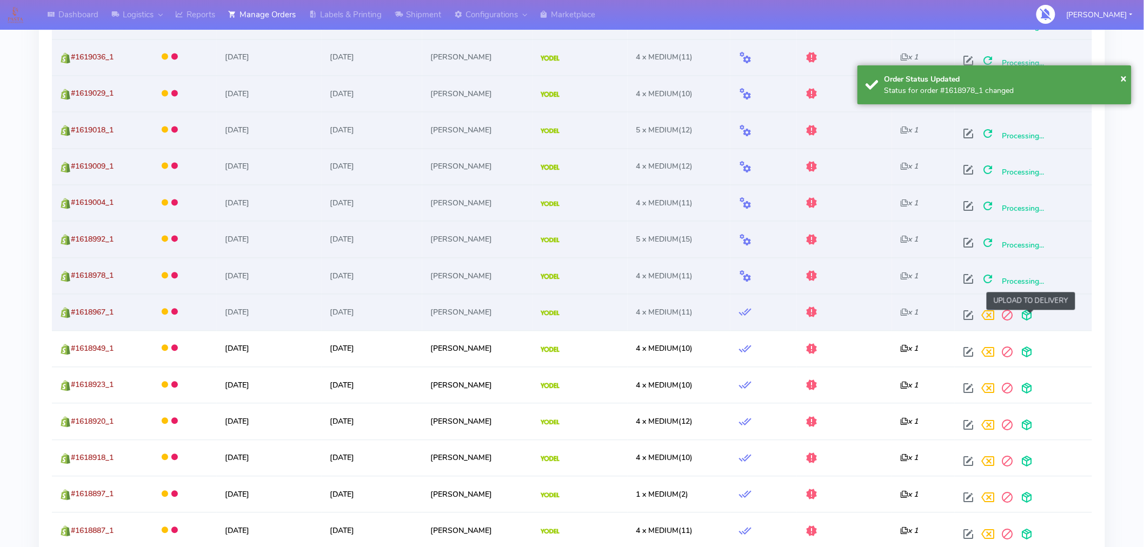
click at [1033, 321] on span at bounding box center [1026, 318] width 19 height 10
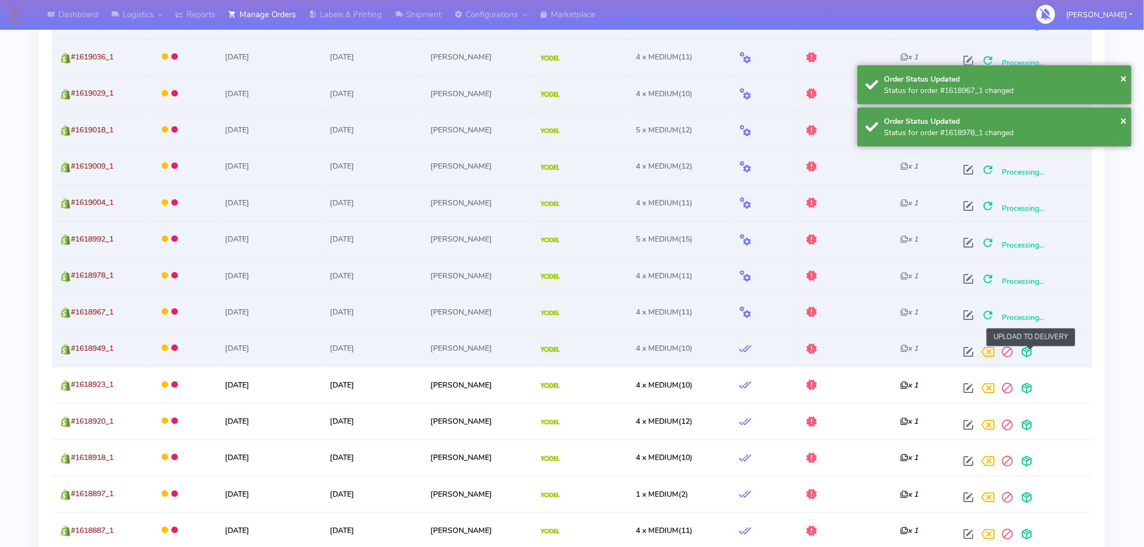
click at [1034, 350] on span at bounding box center [1026, 355] width 19 height 10
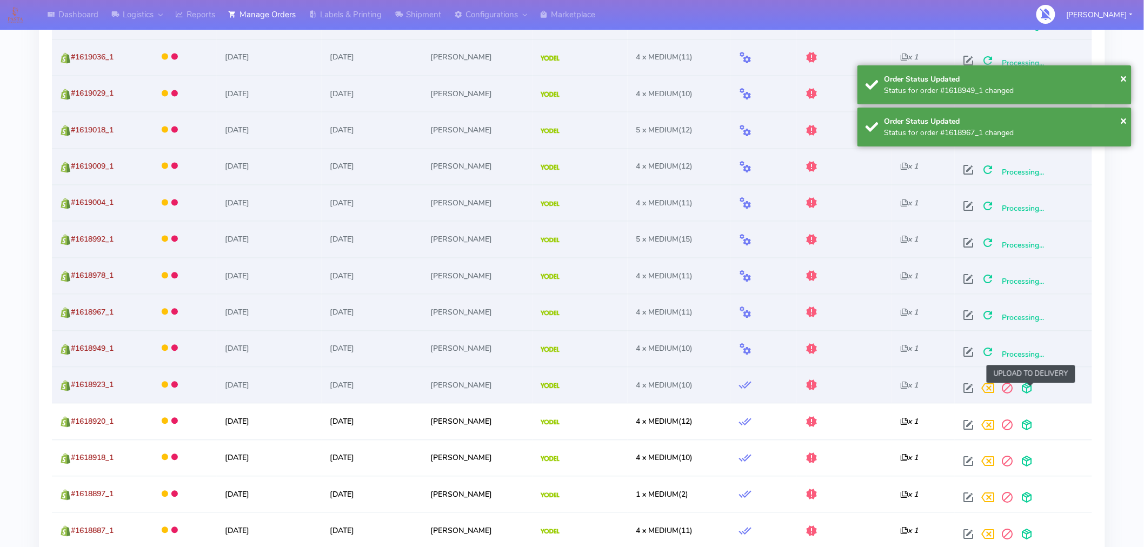
click at [1030, 392] on span at bounding box center [1026, 391] width 19 height 10
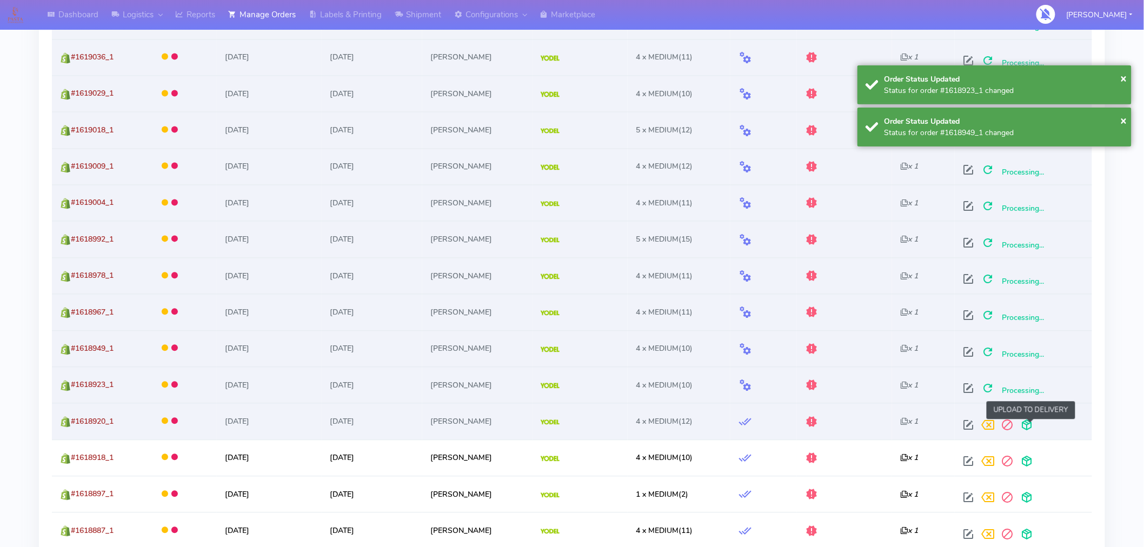
click at [1032, 428] on span at bounding box center [1026, 428] width 19 height 10
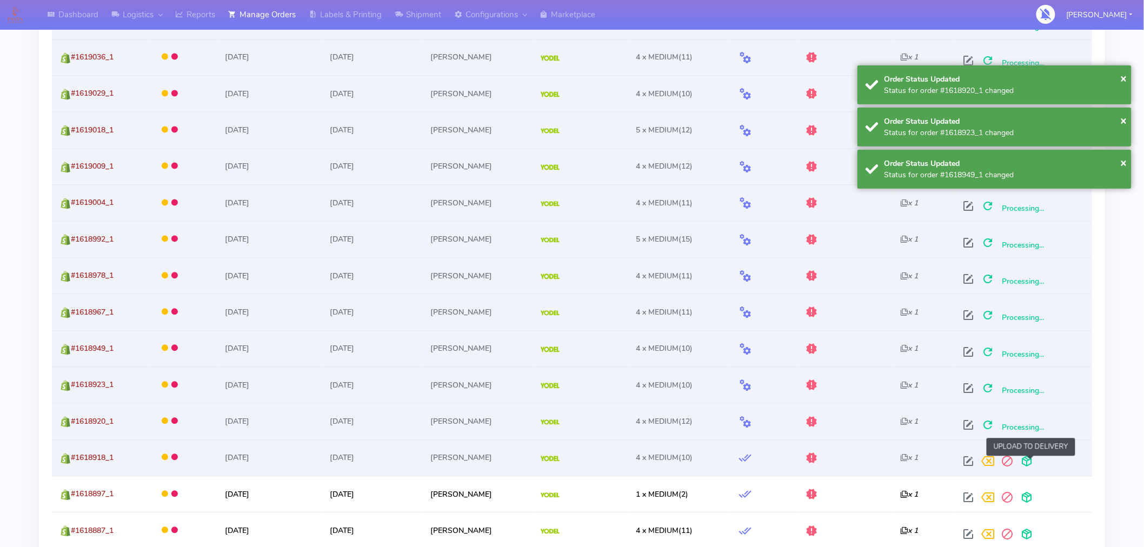
click at [1031, 459] on span at bounding box center [1026, 464] width 19 height 10
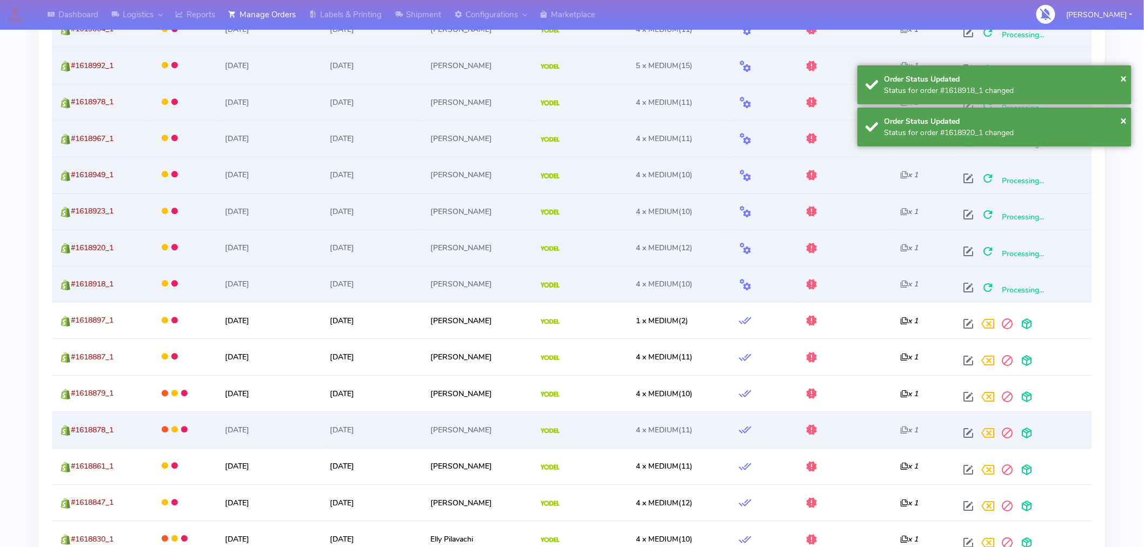
scroll to position [1002, 0]
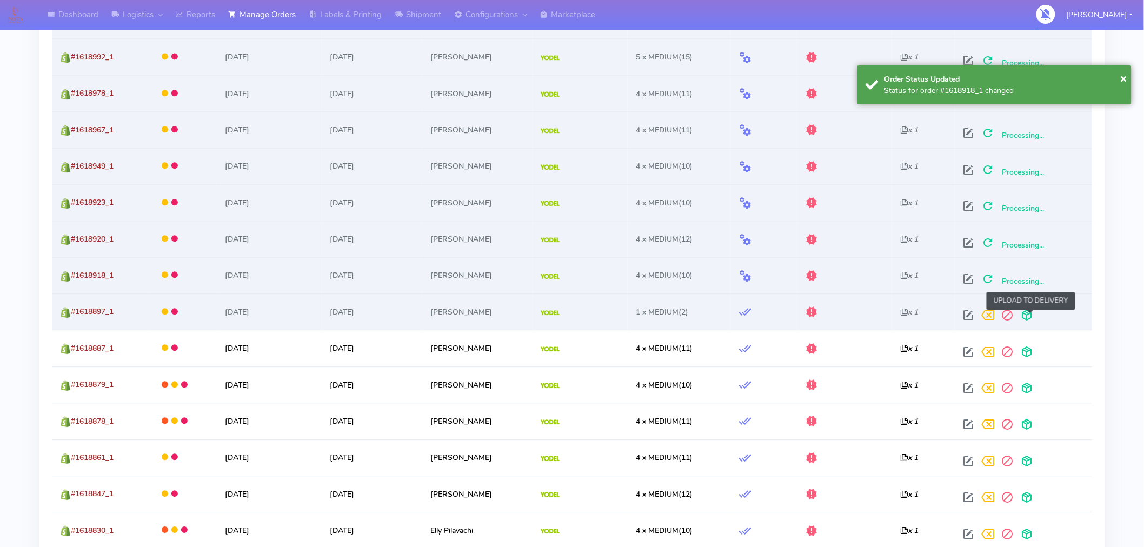
click at [1031, 319] on span at bounding box center [1026, 317] width 19 height 10
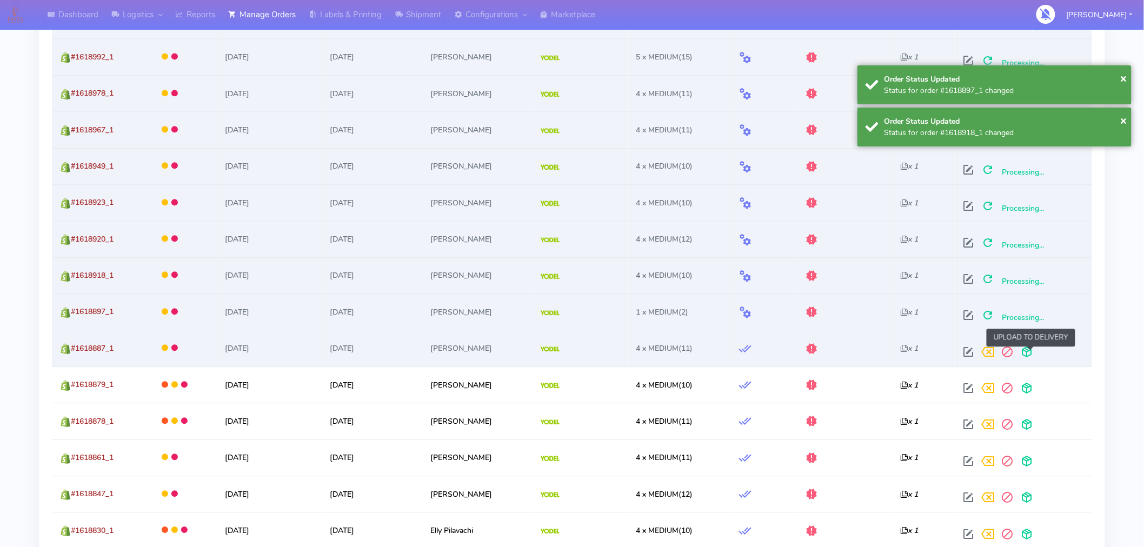
click at [1031, 354] on span at bounding box center [1026, 354] width 19 height 10
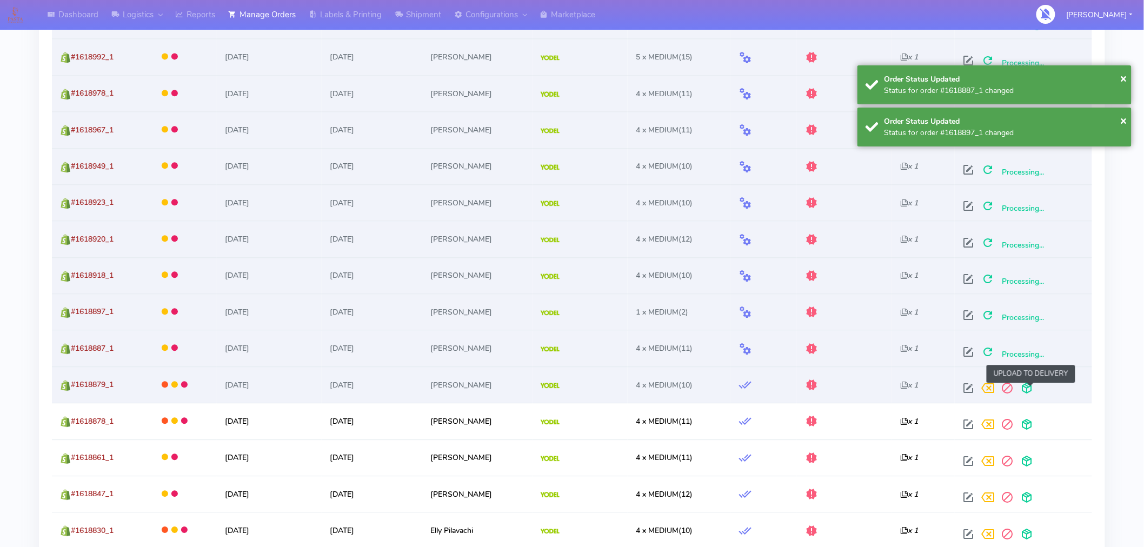
click at [1030, 395] on span at bounding box center [1026, 390] width 19 height 10
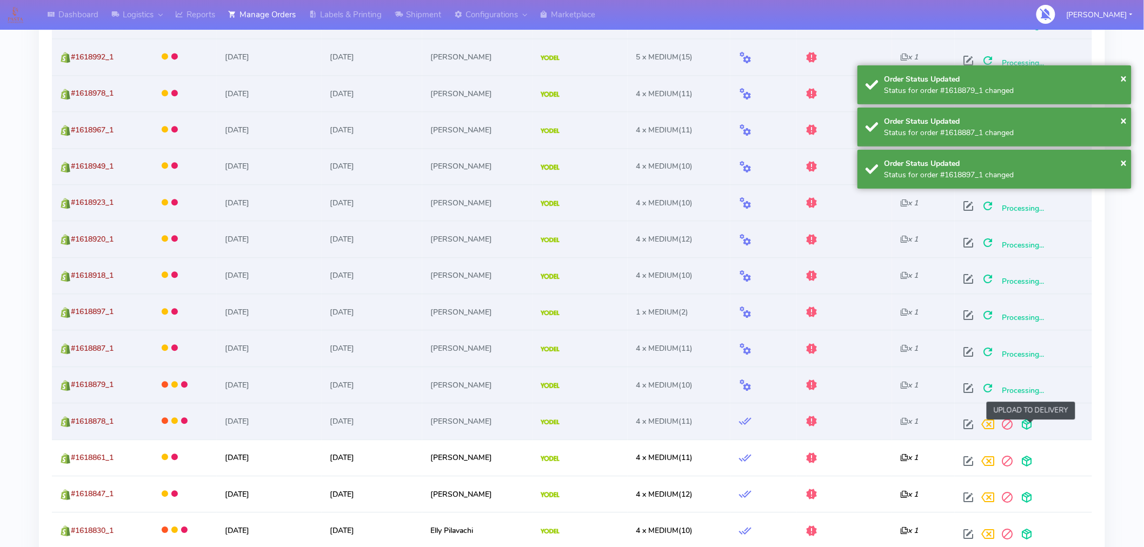
click at [1030, 424] on span at bounding box center [1026, 427] width 19 height 10
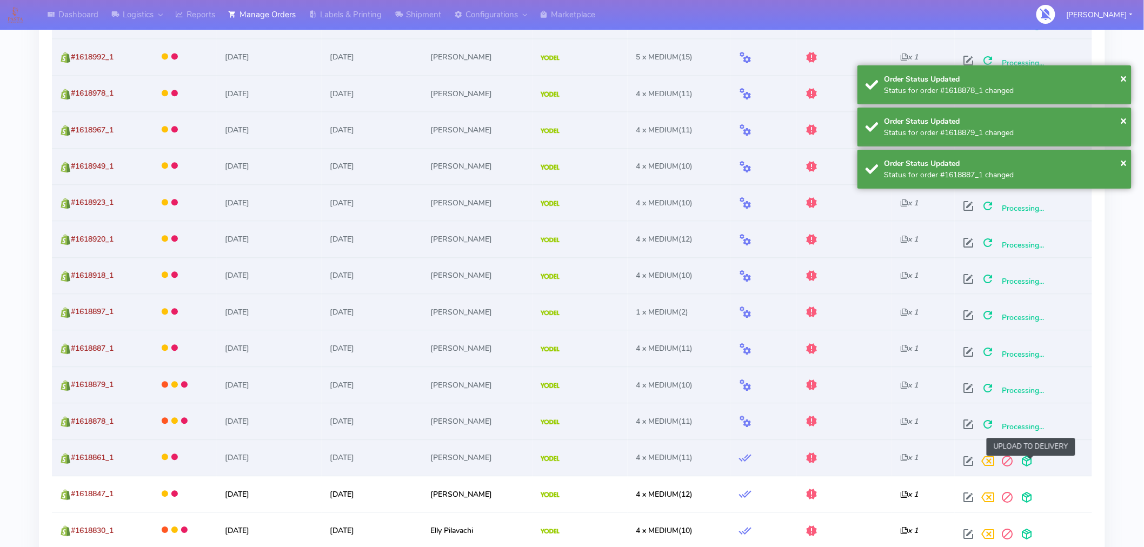
click at [1028, 463] on span at bounding box center [1026, 463] width 19 height 10
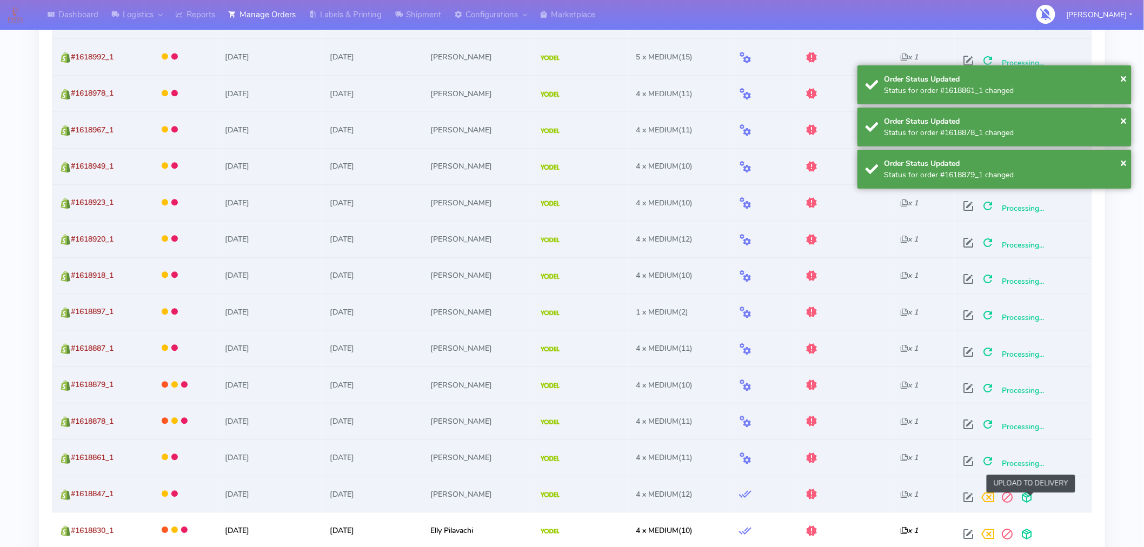
click at [1031, 498] on span at bounding box center [1026, 500] width 19 height 10
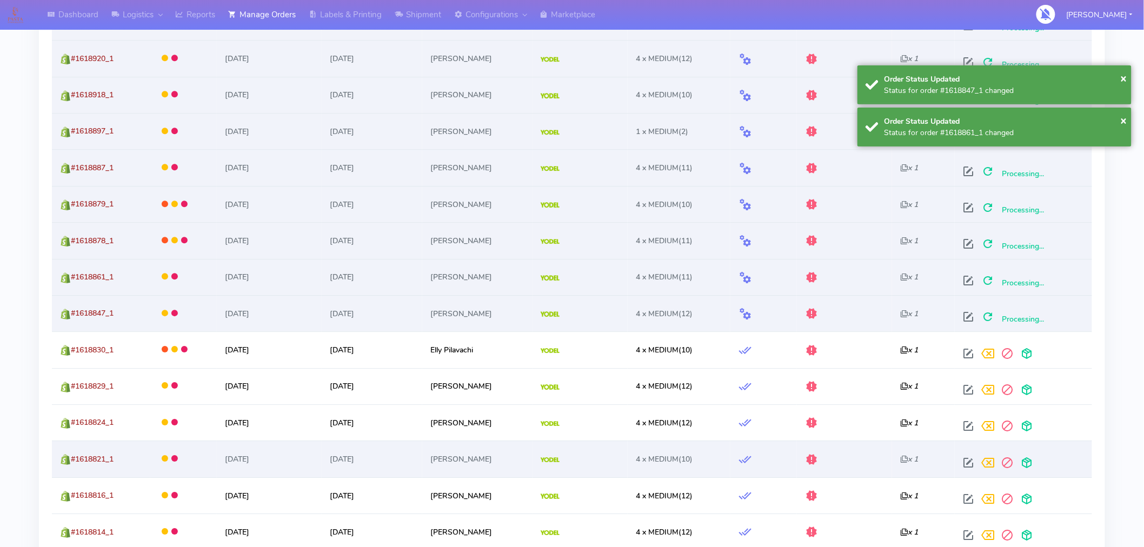
scroll to position [1192, 0]
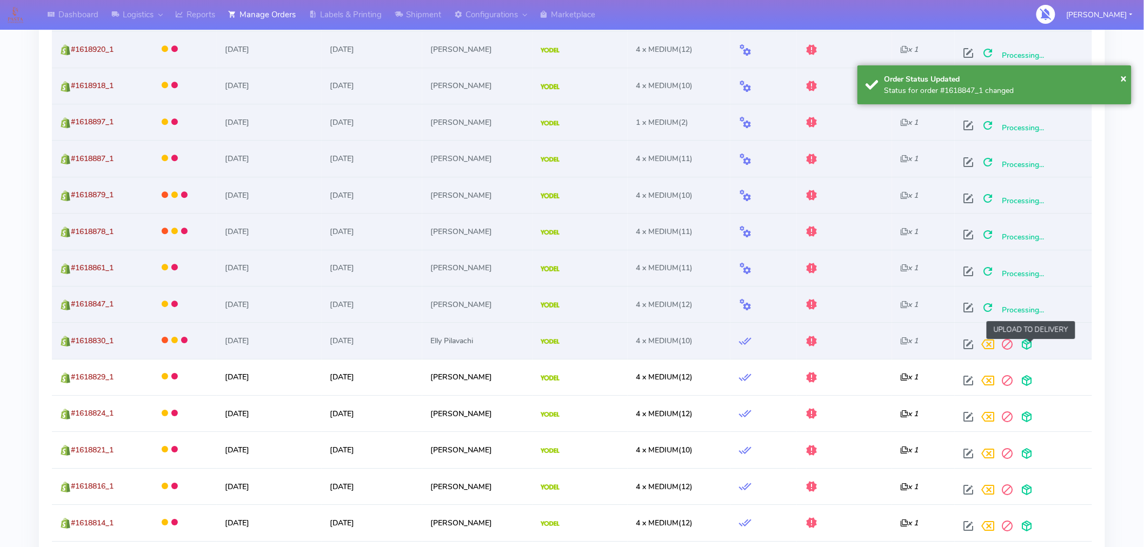
click at [1031, 346] on span at bounding box center [1026, 347] width 19 height 10
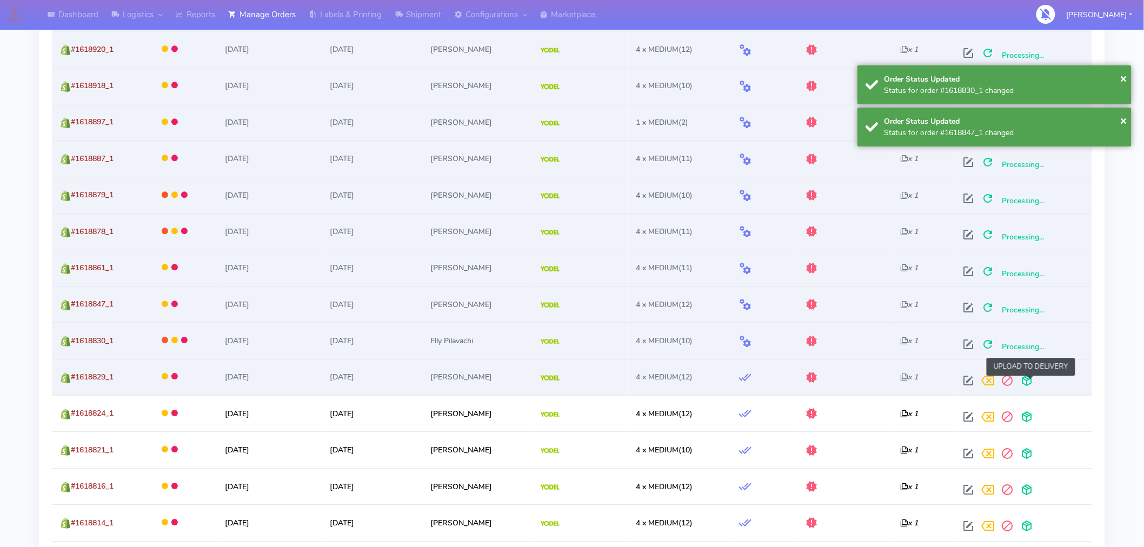
click at [1028, 388] on span at bounding box center [1026, 383] width 19 height 10
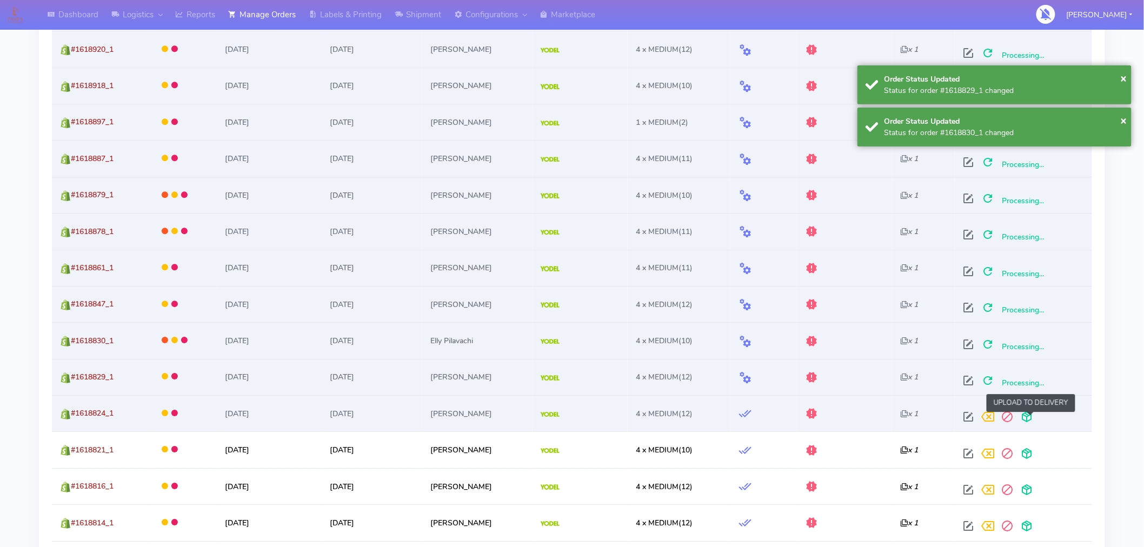
click at [1030, 416] on span at bounding box center [1026, 419] width 19 height 10
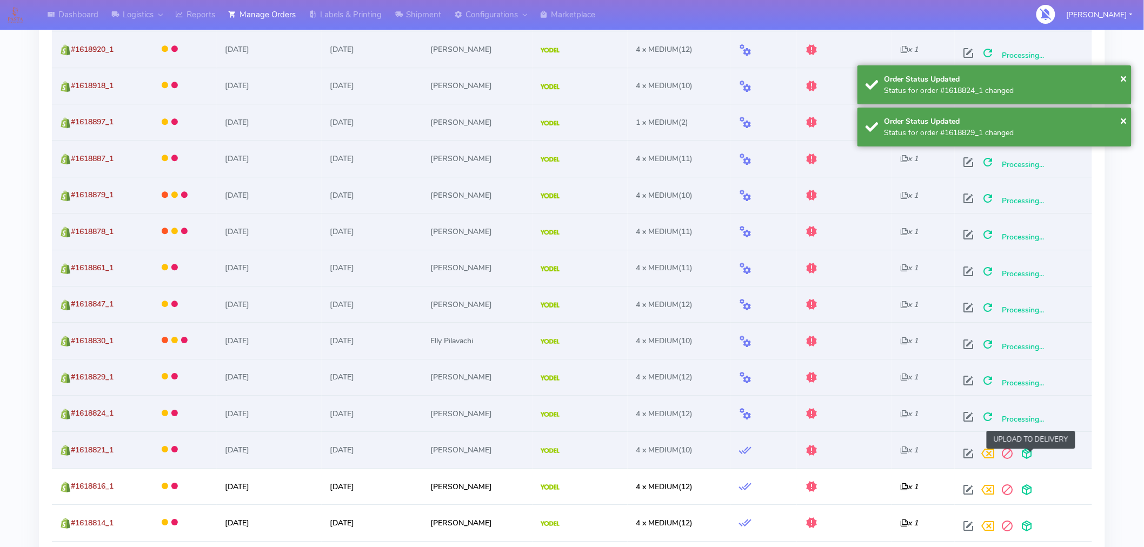
click at [1032, 451] on span at bounding box center [1026, 456] width 19 height 10
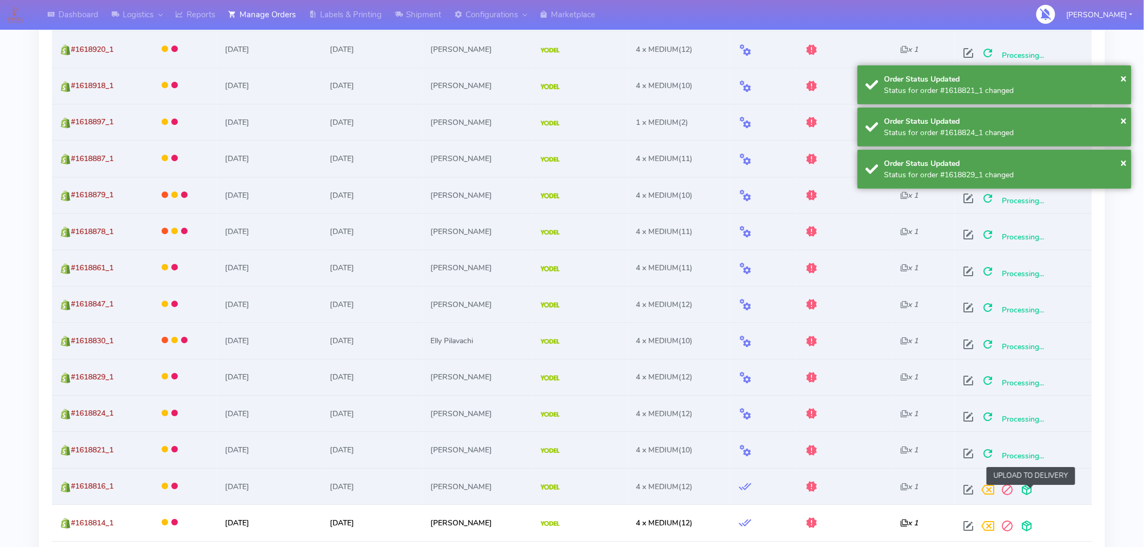
click at [1026, 493] on span at bounding box center [1026, 492] width 19 height 10
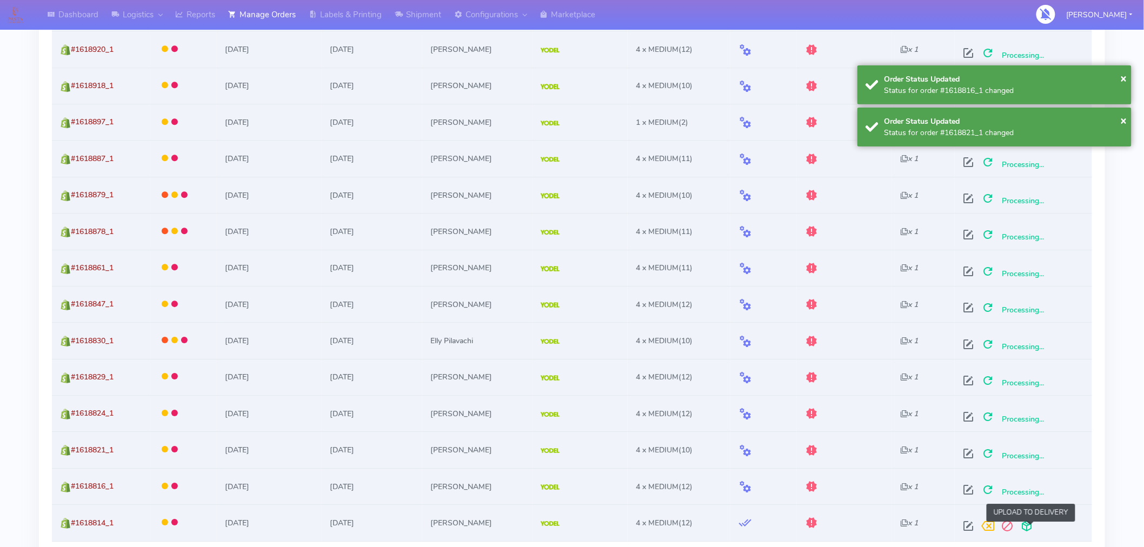
click at [1028, 526] on span at bounding box center [1026, 528] width 19 height 10
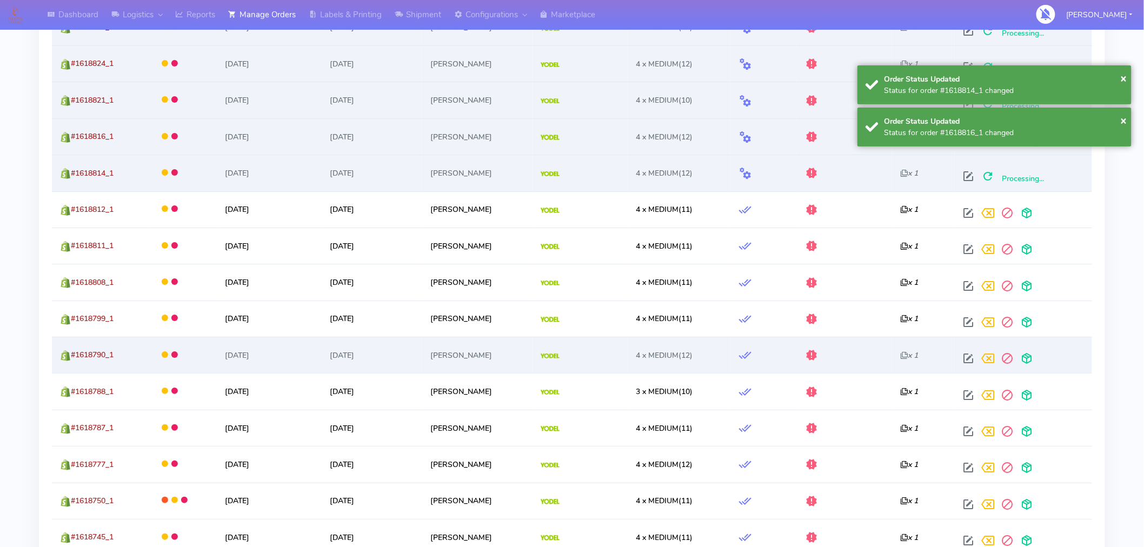
scroll to position [1549, 0]
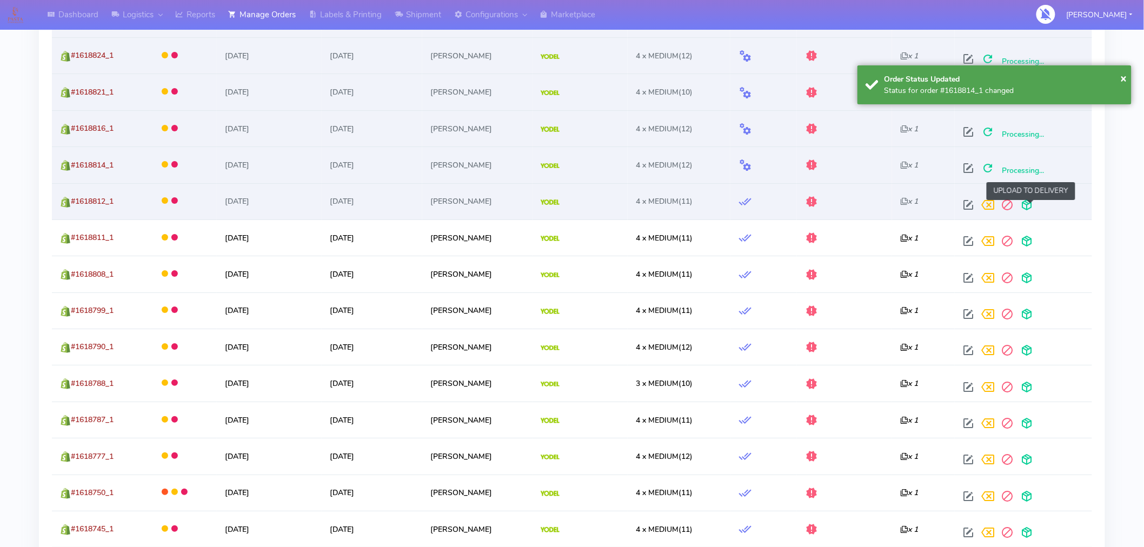
click at [1031, 211] on span at bounding box center [1026, 207] width 19 height 10
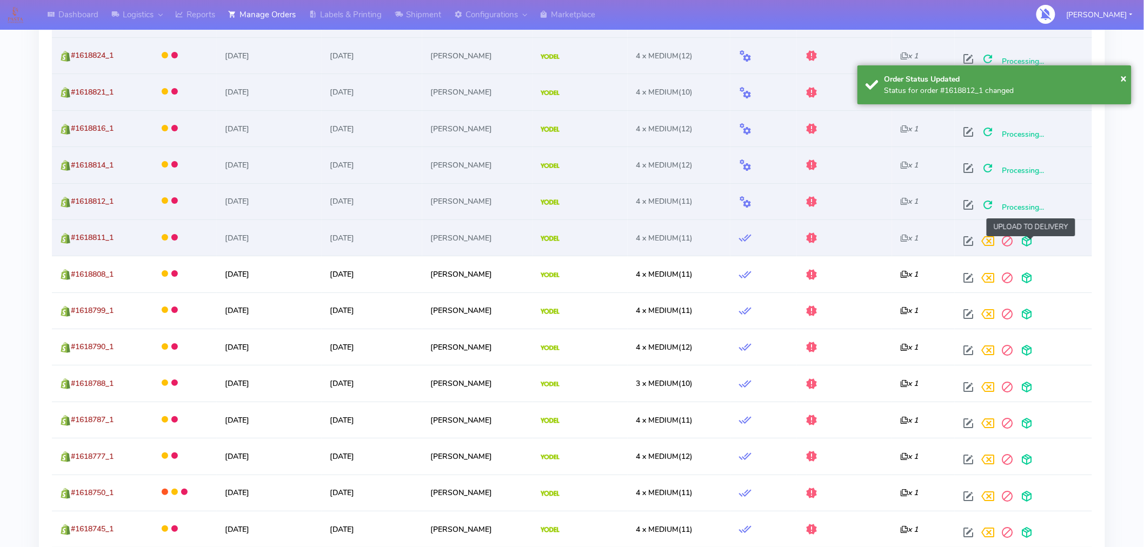
click at [1033, 243] on span at bounding box center [1026, 243] width 19 height 10
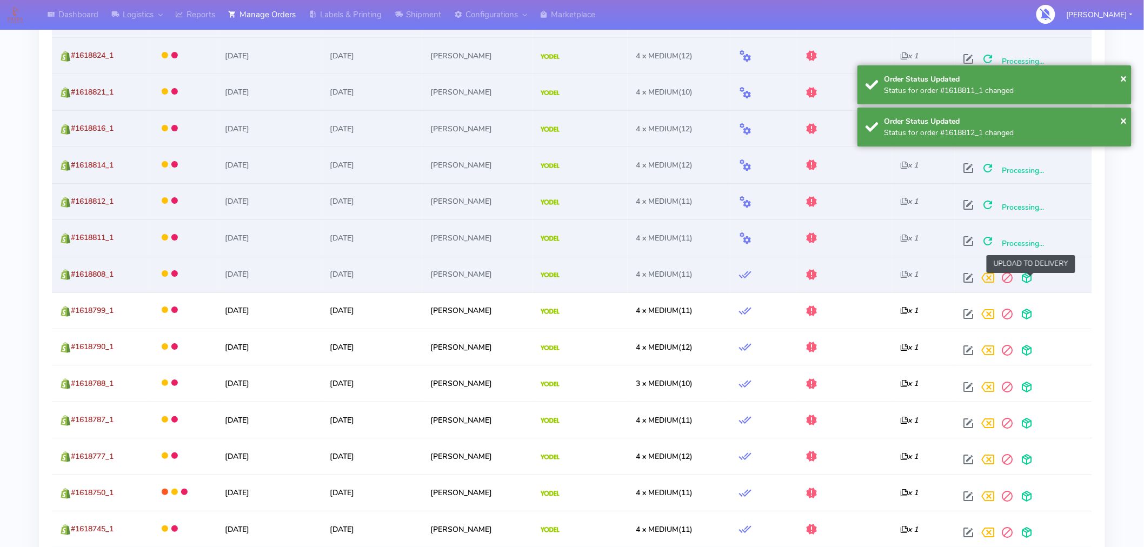
click at [1031, 284] on span at bounding box center [1026, 280] width 19 height 10
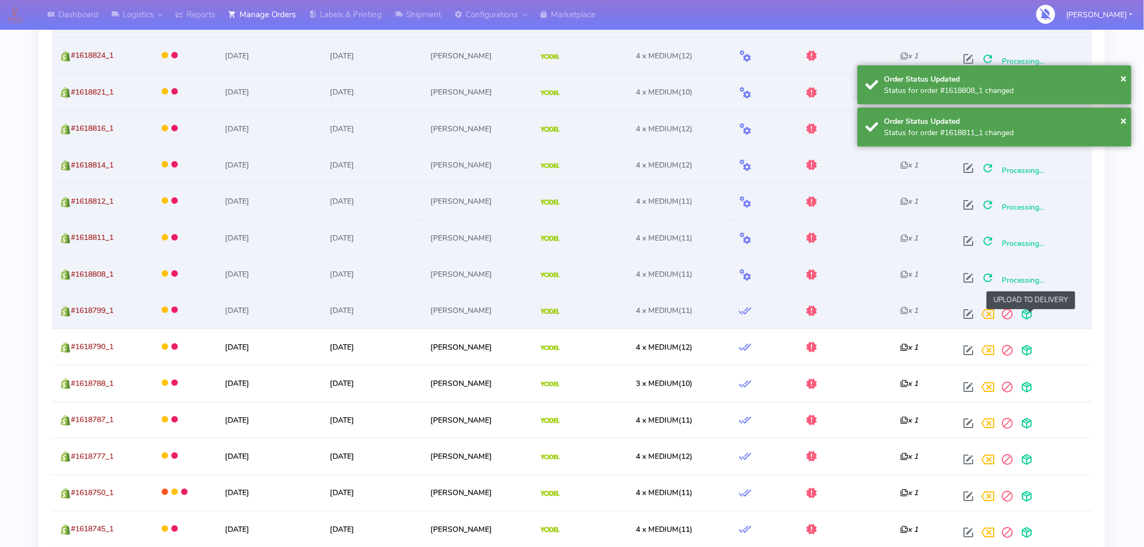
click at [1031, 317] on span at bounding box center [1026, 316] width 19 height 10
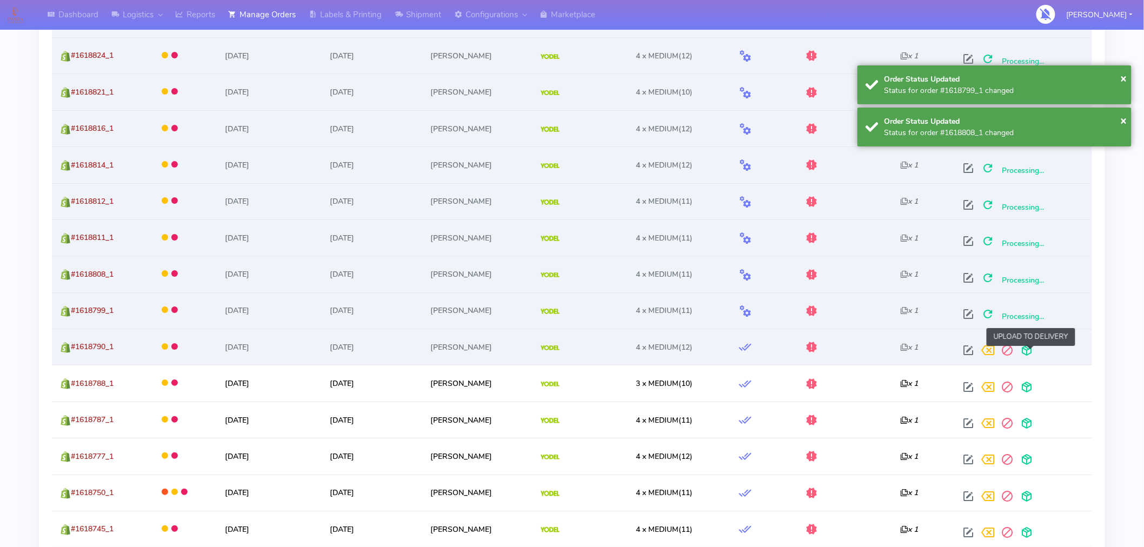
click at [1031, 352] on span at bounding box center [1026, 353] width 19 height 10
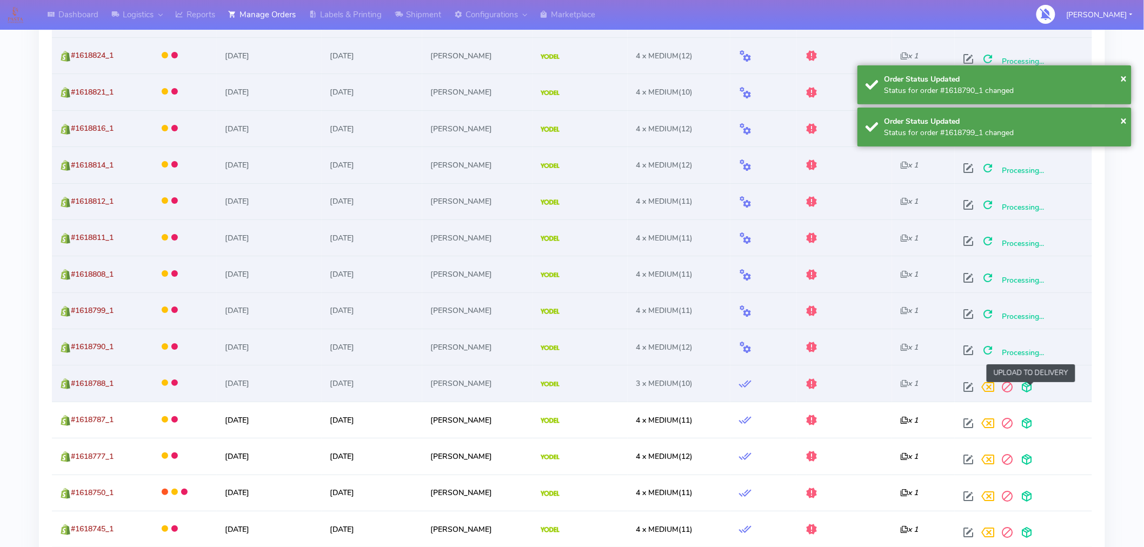
click at [1031, 385] on span at bounding box center [1026, 389] width 19 height 10
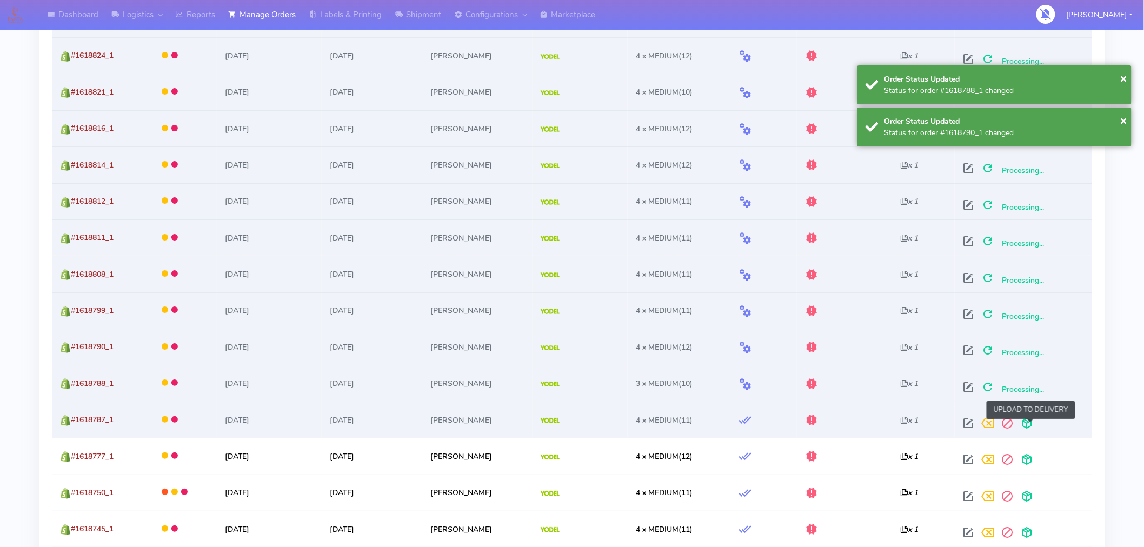
click at [1031, 423] on span at bounding box center [1026, 425] width 19 height 10
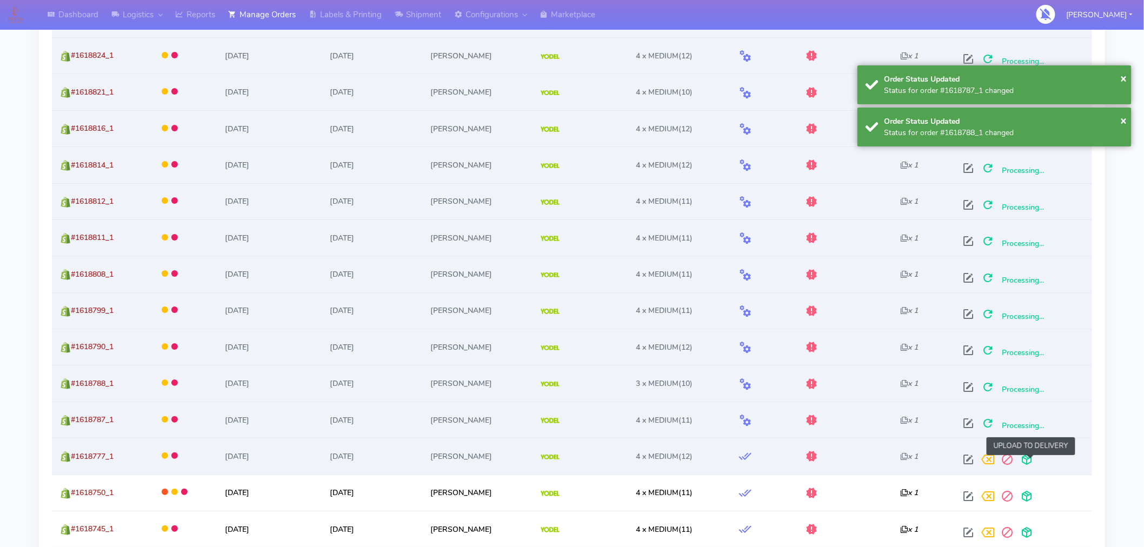
click at [1034, 460] on span at bounding box center [1026, 462] width 19 height 10
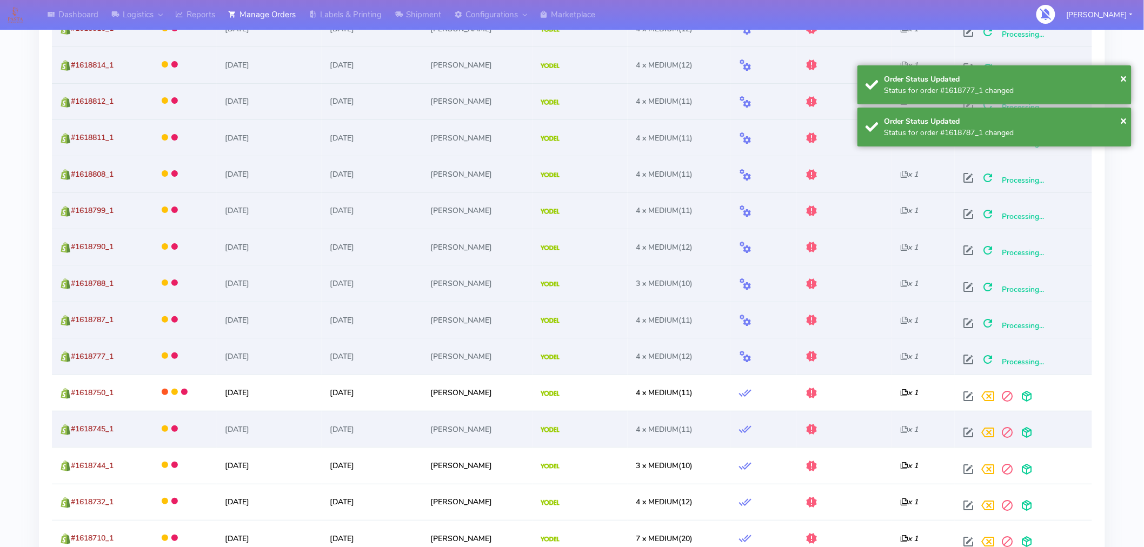
scroll to position [1654, 0]
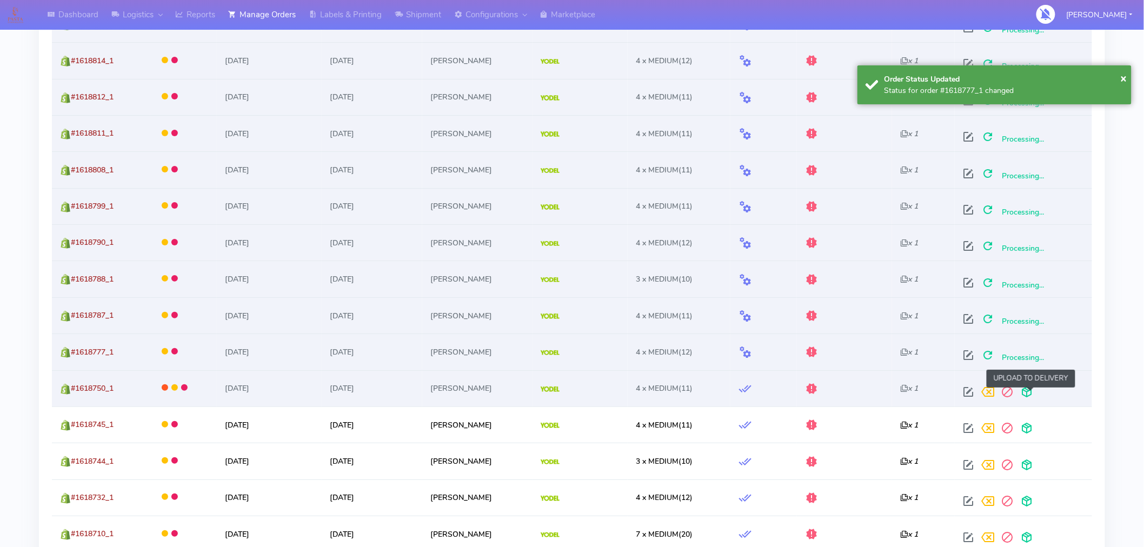
click at [1031, 393] on span at bounding box center [1026, 394] width 19 height 10
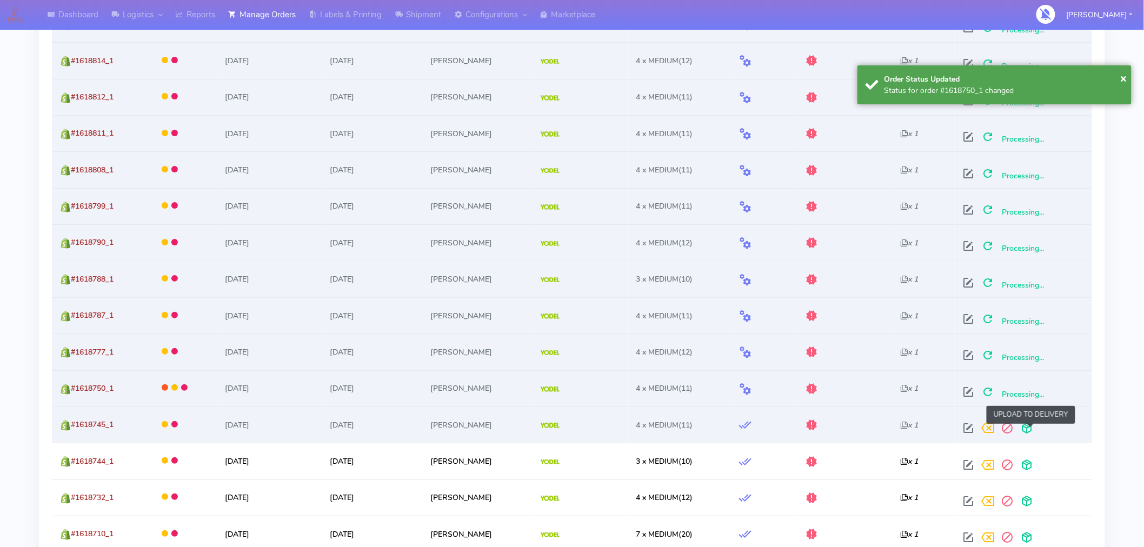
click at [1032, 425] on span at bounding box center [1026, 430] width 19 height 10
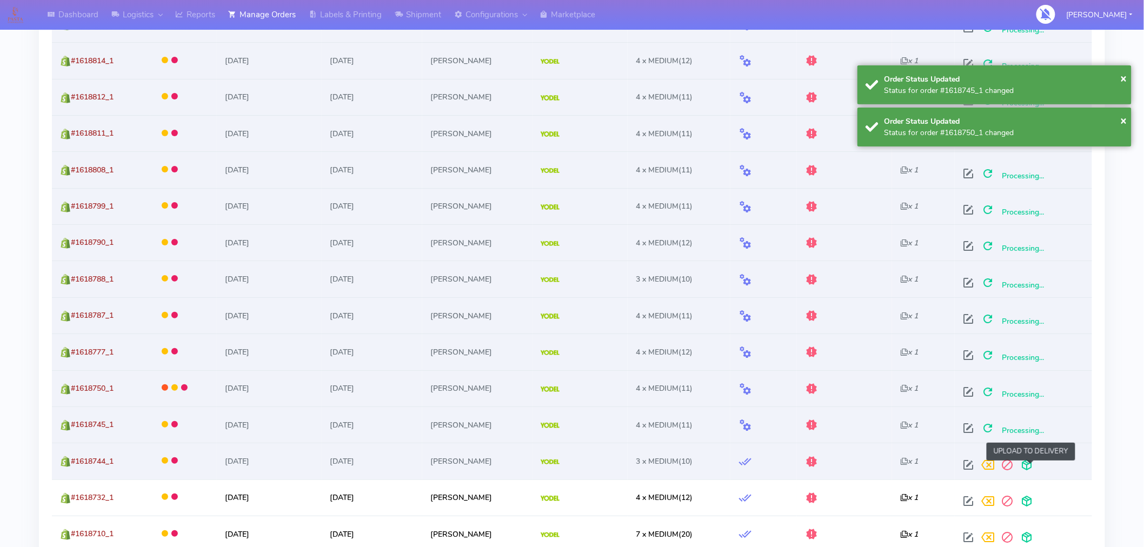
click at [1033, 470] on span at bounding box center [1026, 467] width 19 height 10
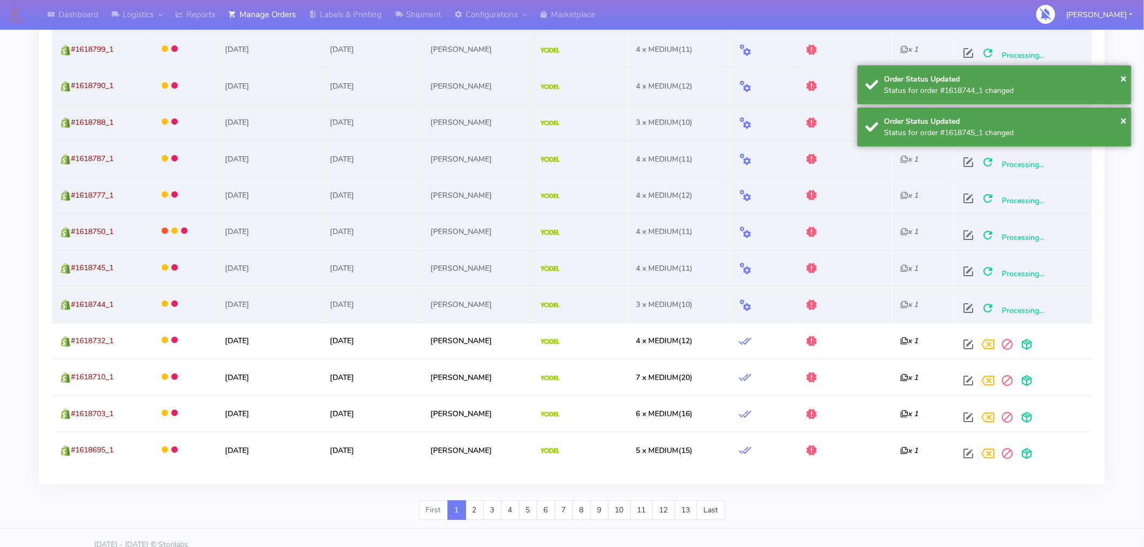
scroll to position [1825, 0]
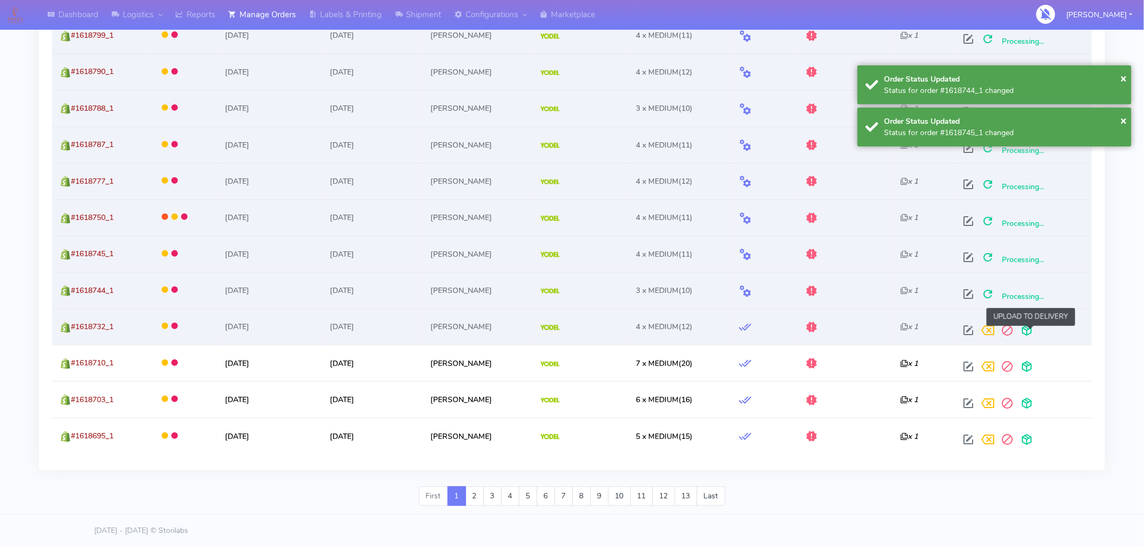
click at [1030, 330] on span at bounding box center [1026, 333] width 19 height 10
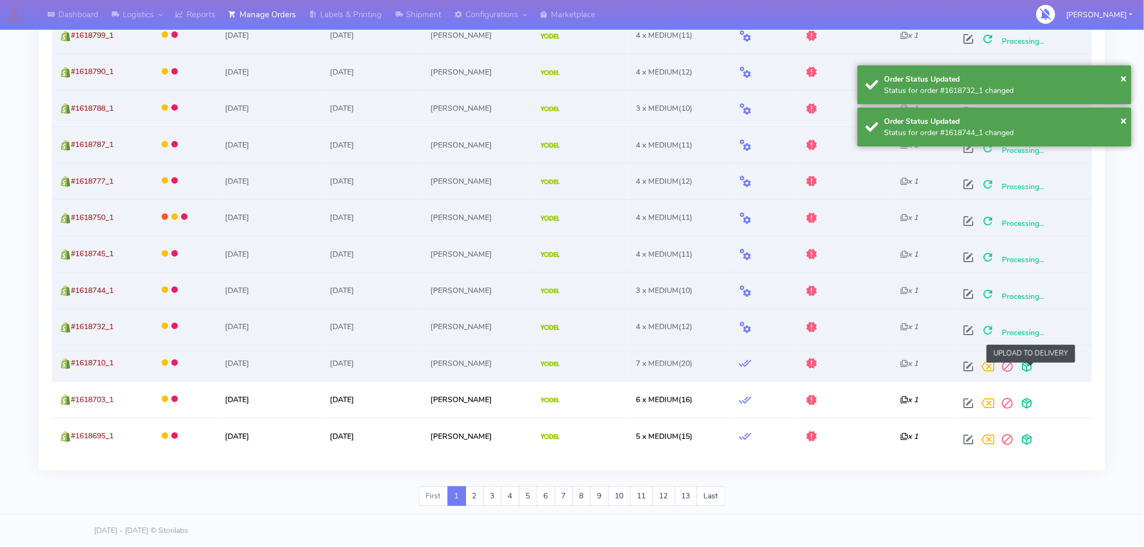
click at [1033, 370] on span at bounding box center [1026, 369] width 19 height 10
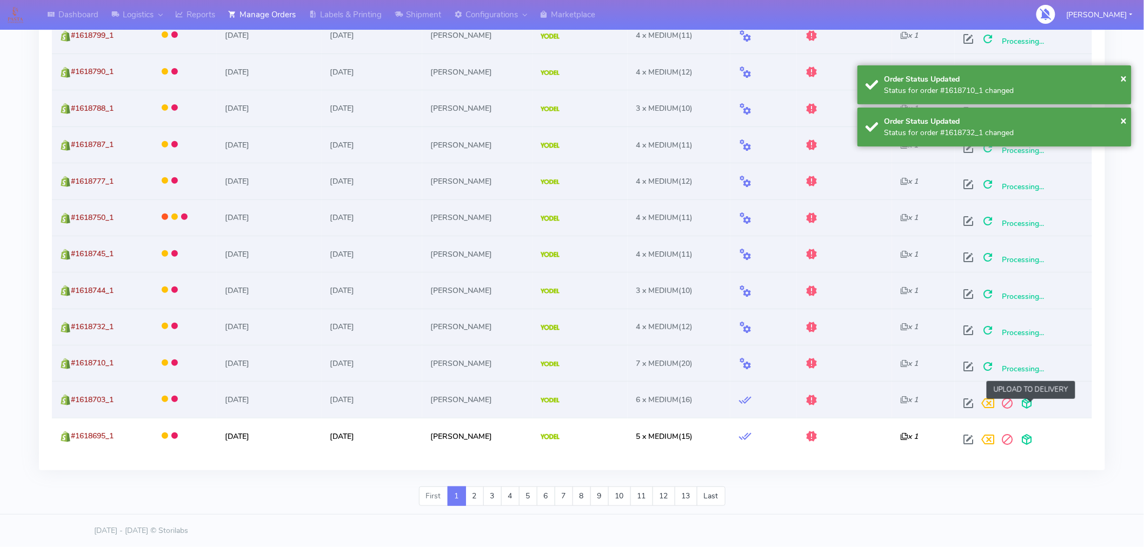
click at [1033, 401] on span at bounding box center [1026, 405] width 19 height 10
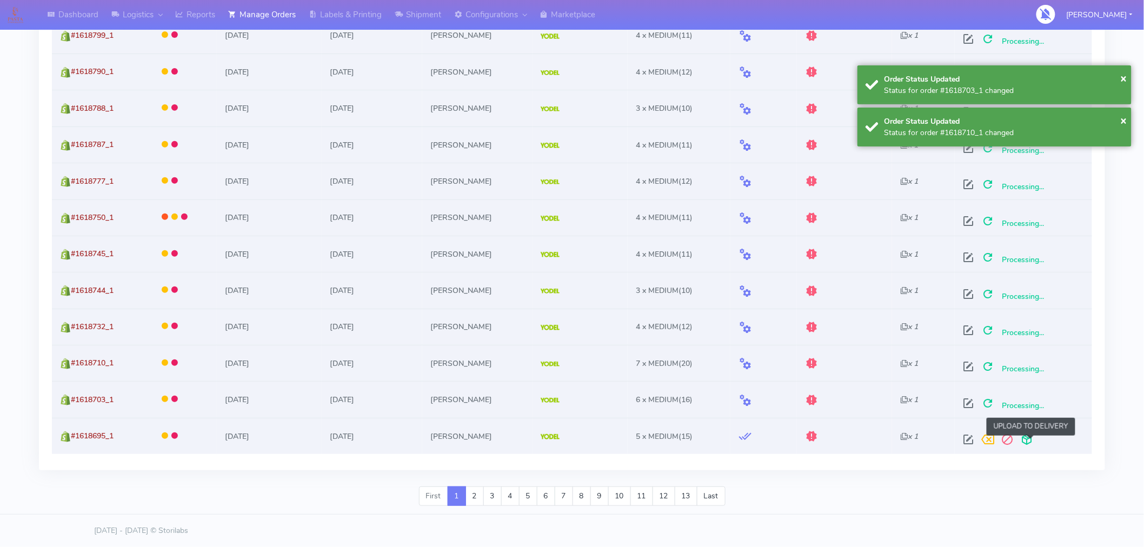
click at [1030, 438] on span at bounding box center [1026, 442] width 19 height 10
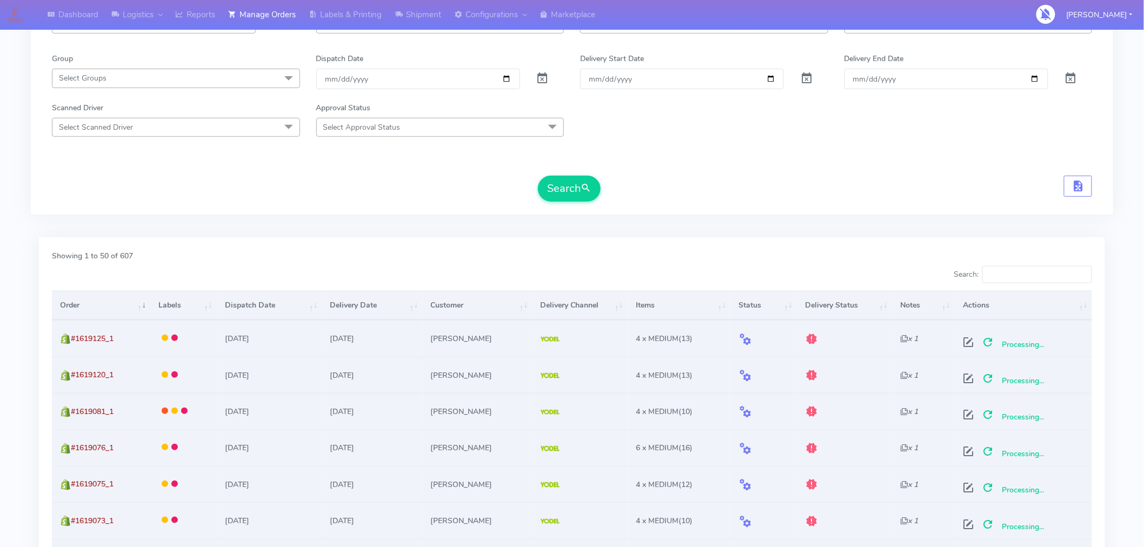
scroll to position [0, 0]
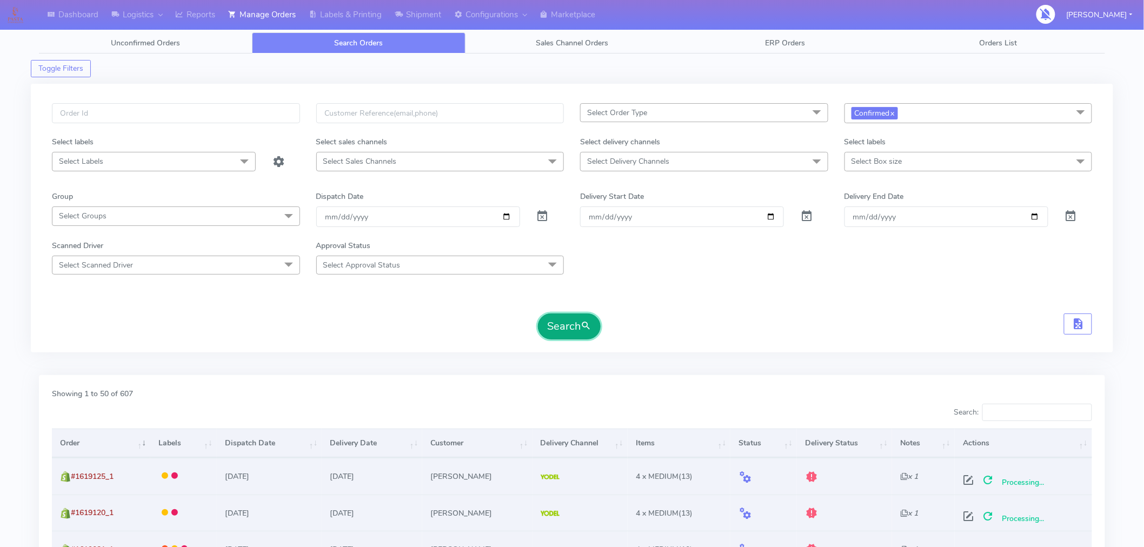
click at [573, 330] on button "Search" at bounding box center [569, 326] width 63 height 26
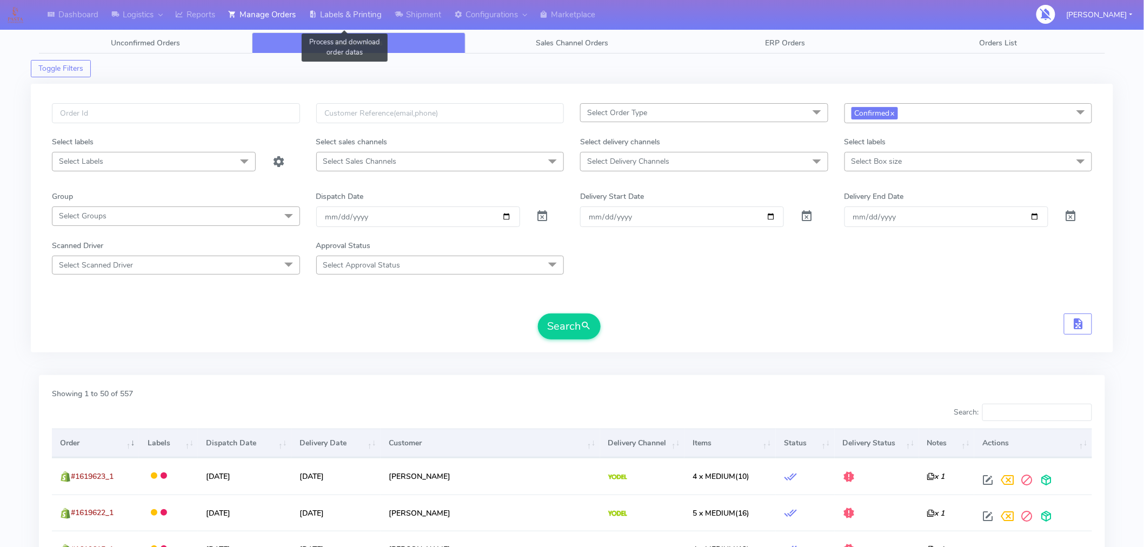
click at [362, 18] on link "Labels & Printing" at bounding box center [345, 15] width 86 height 30
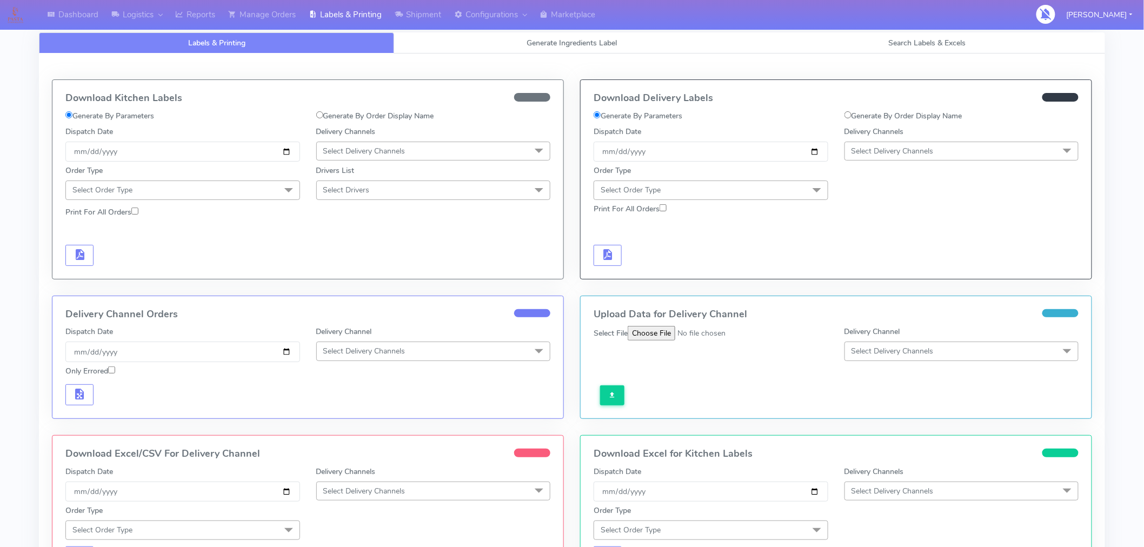
click at [879, 115] on label "Generate By Order Display Name" at bounding box center [903, 115] width 118 height 11
click at [851, 115] on input "Generate By Order Display Name" at bounding box center [847, 114] width 7 height 7
radio input "true"
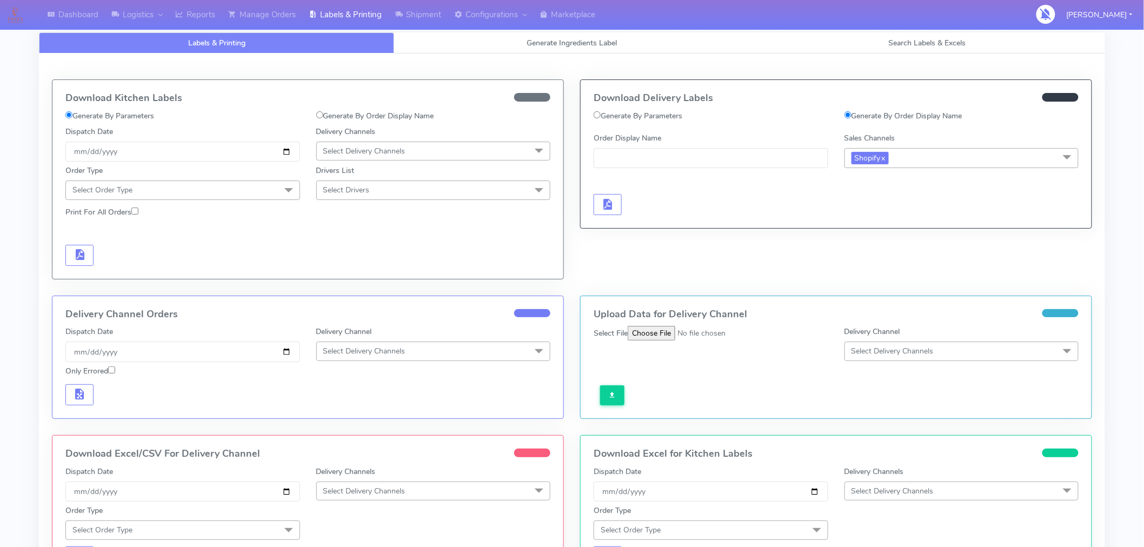
click at [616, 122] on div "Generate By Parameters" at bounding box center [710, 118] width 251 height 16
click at [620, 118] on label "Generate By Parameters" at bounding box center [637, 115] width 89 height 11
click at [600, 118] on input "Generate By Parameters" at bounding box center [596, 114] width 7 height 7
radio input "true"
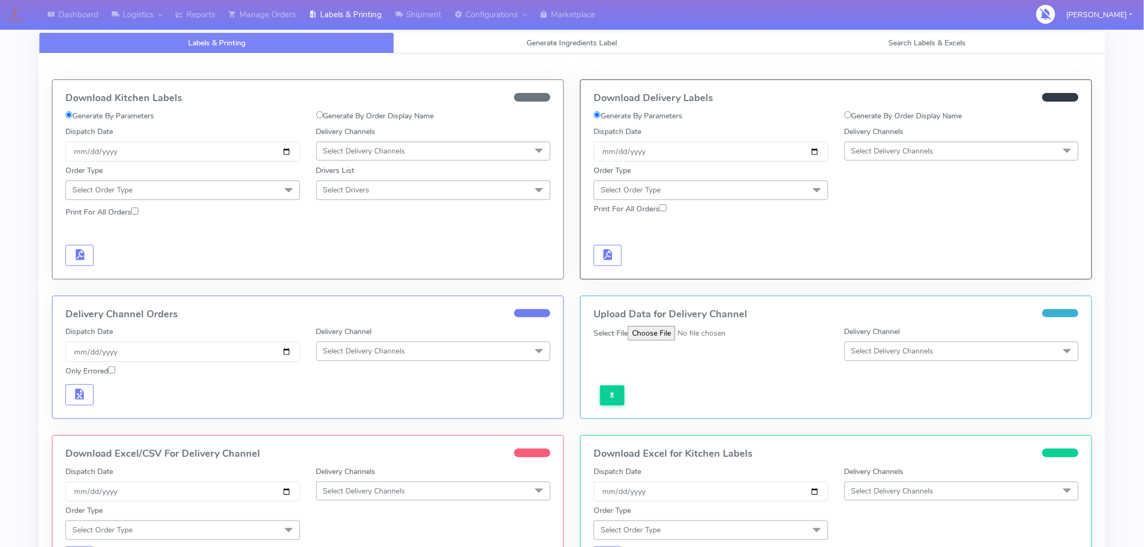
click at [881, 153] on span "Select Delivery Channels" at bounding box center [892, 151] width 82 height 10
click at [876, 270] on div "Yodel" at bounding box center [961, 272] width 223 height 11
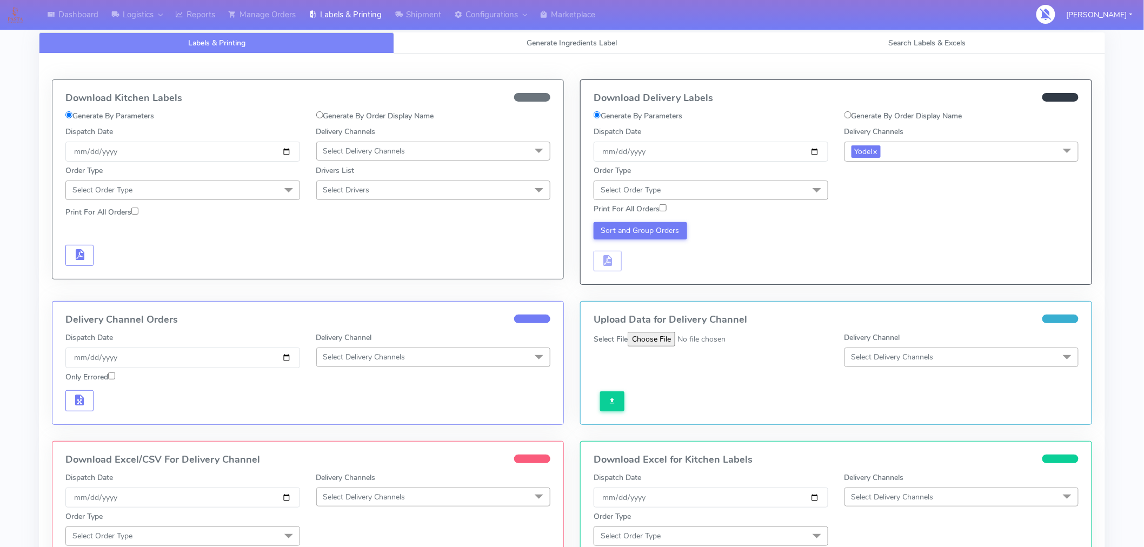
click at [791, 190] on span "Select Order Type" at bounding box center [710, 190] width 235 height 19
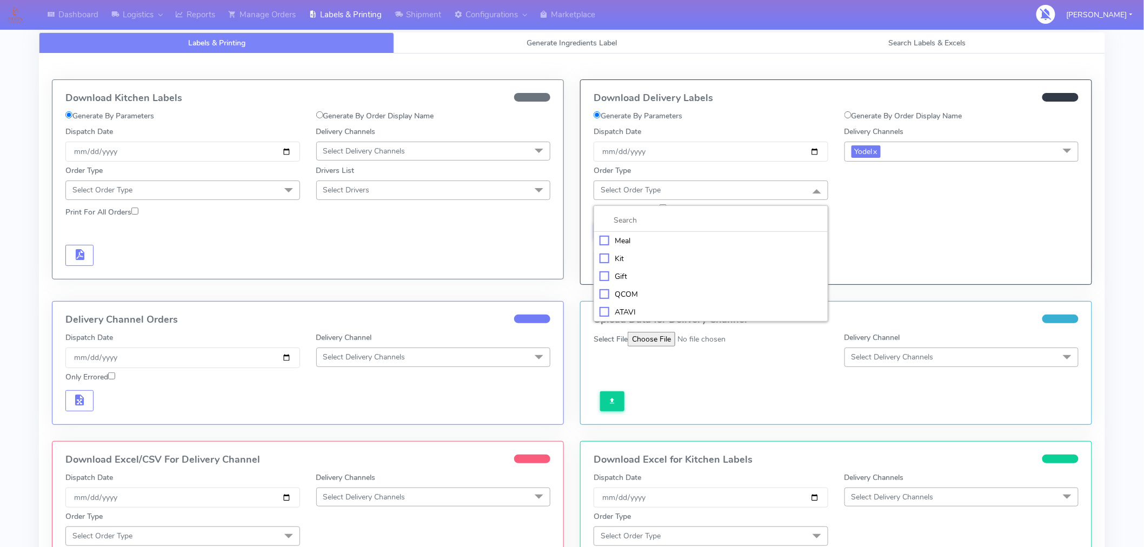
click at [624, 242] on div "Meal" at bounding box center [710, 240] width 223 height 11
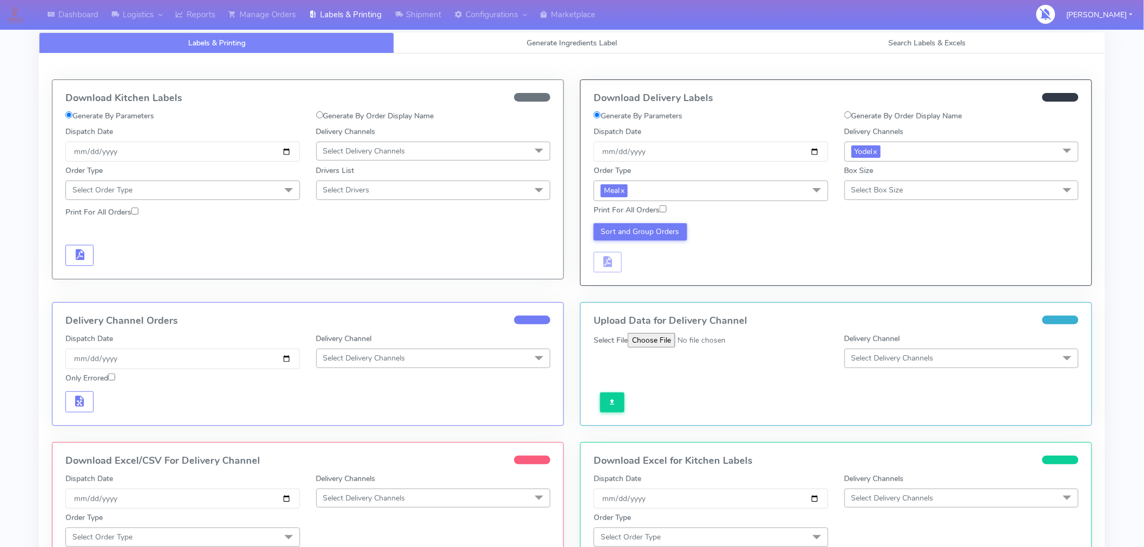
click at [879, 186] on span "Select Box Size" at bounding box center [877, 190] width 52 height 10
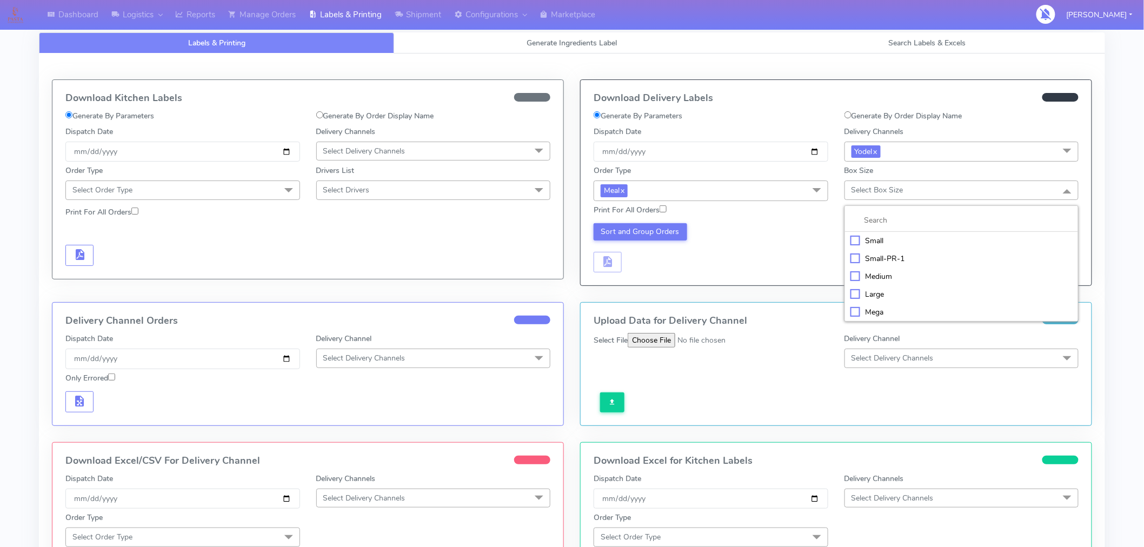
click at [886, 279] on div "Medium" at bounding box center [961, 276] width 223 height 11
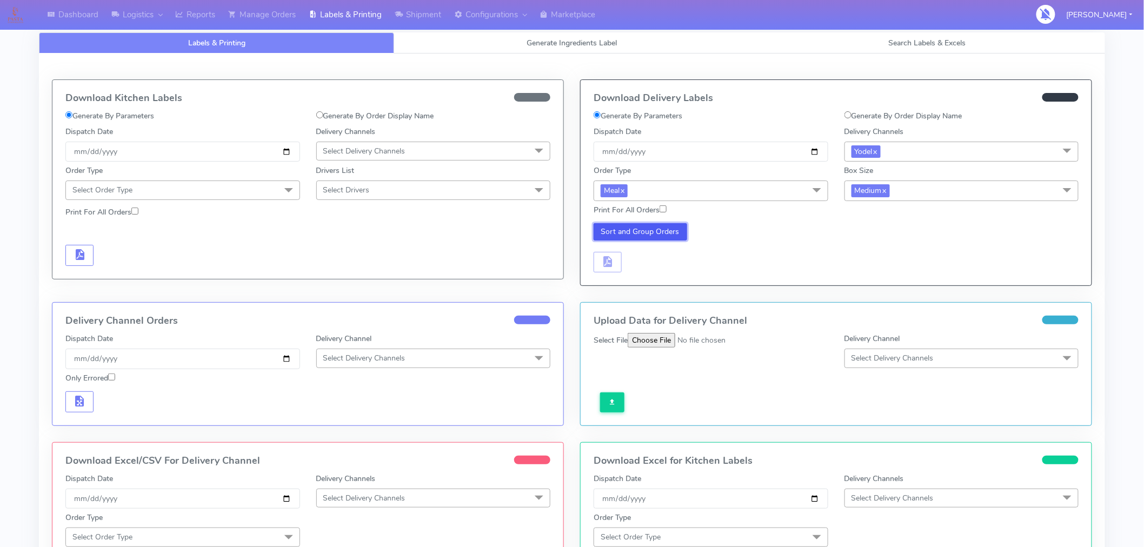
click at [651, 237] on button "Sort and Group Orders" at bounding box center [639, 231] width 93 height 17
click at [611, 268] on span "button" at bounding box center [607, 264] width 13 height 10
click at [642, 261] on span "button" at bounding box center [639, 264] width 13 height 10
click at [644, 263] on span "button" at bounding box center [639, 264] width 13 height 10
click at [257, 14] on link "Manage Orders" at bounding box center [262, 15] width 81 height 30
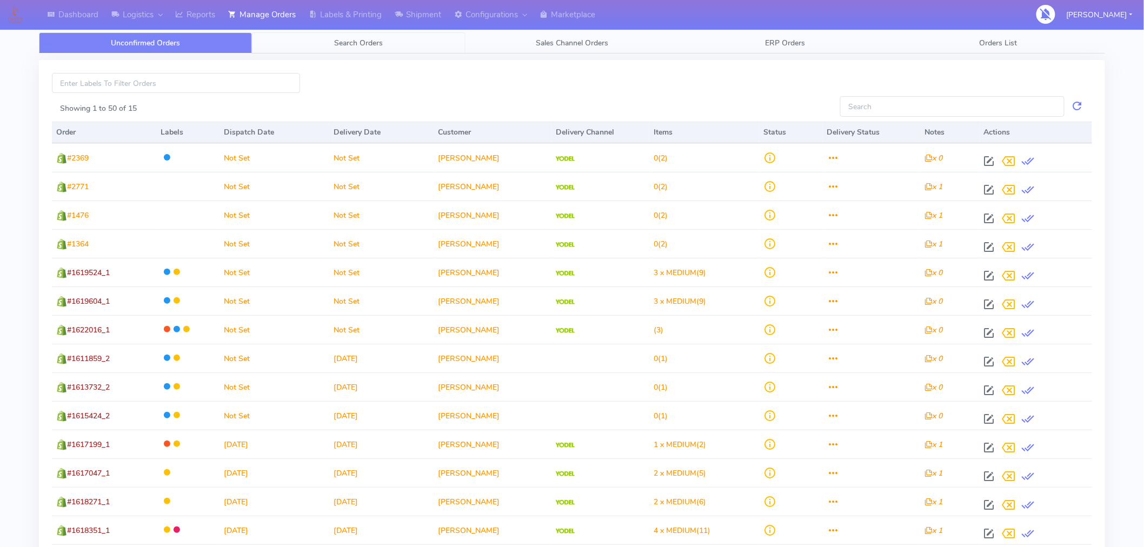
click at [365, 50] on link "Search Orders" at bounding box center [358, 42] width 213 height 21
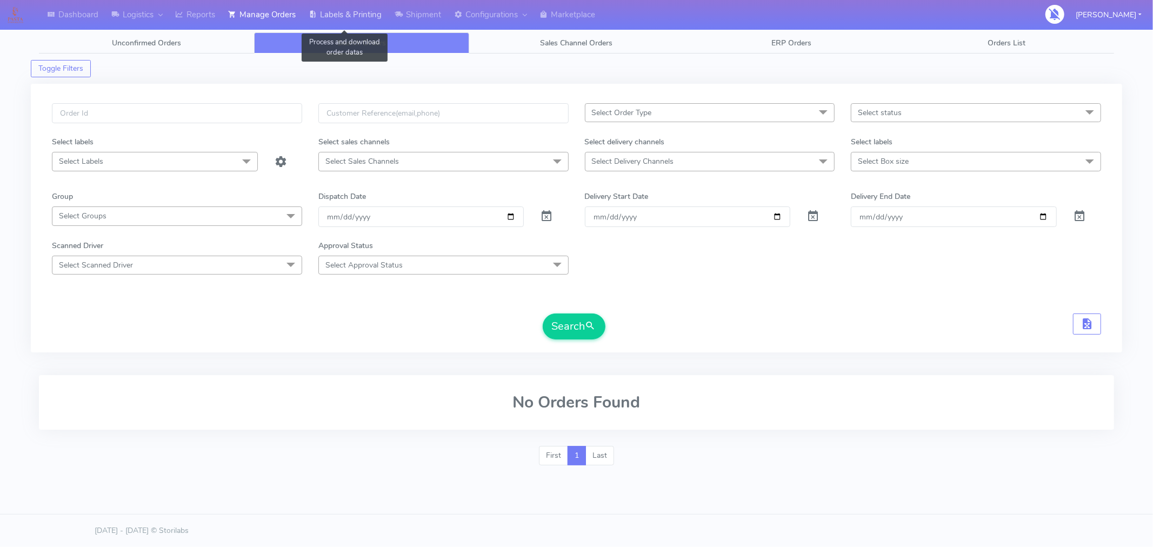
click at [365, 10] on link "Labels & Printing" at bounding box center [345, 15] width 86 height 30
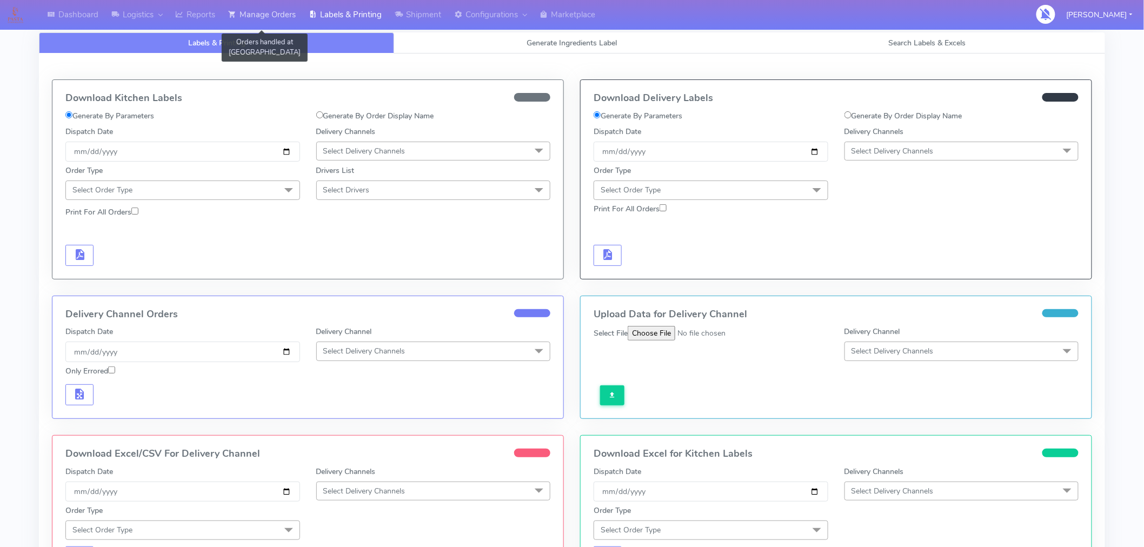
click at [244, 17] on link "Manage Orders" at bounding box center [262, 15] width 81 height 30
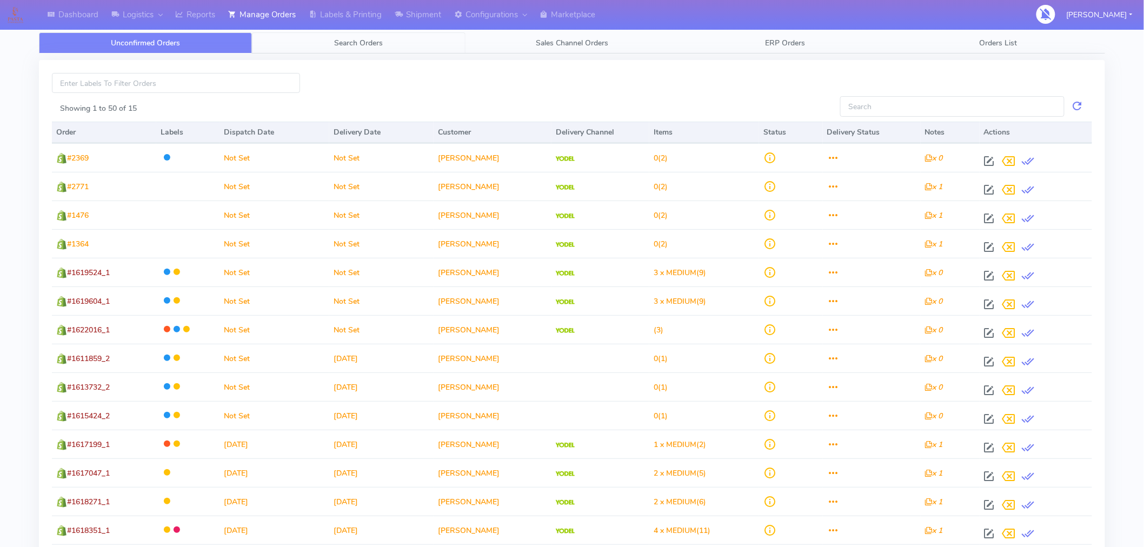
click at [363, 50] on link "Search Orders" at bounding box center [358, 42] width 213 height 21
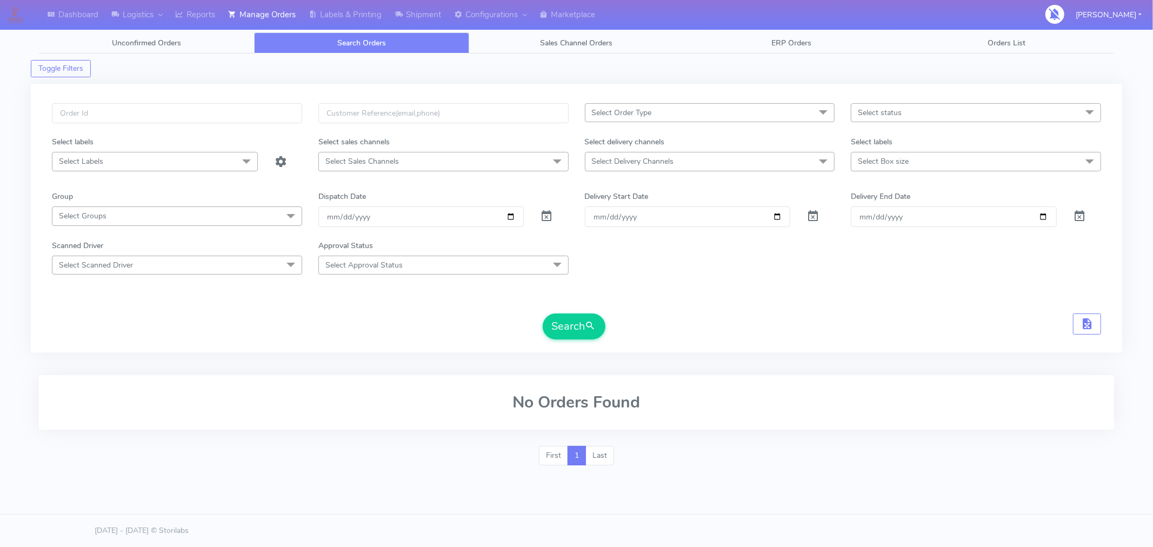
click at [933, 116] on span "Select status" at bounding box center [976, 112] width 250 height 19
click at [883, 204] on div "Confirmed" at bounding box center [976, 203] width 238 height 11
checkbox input "true"
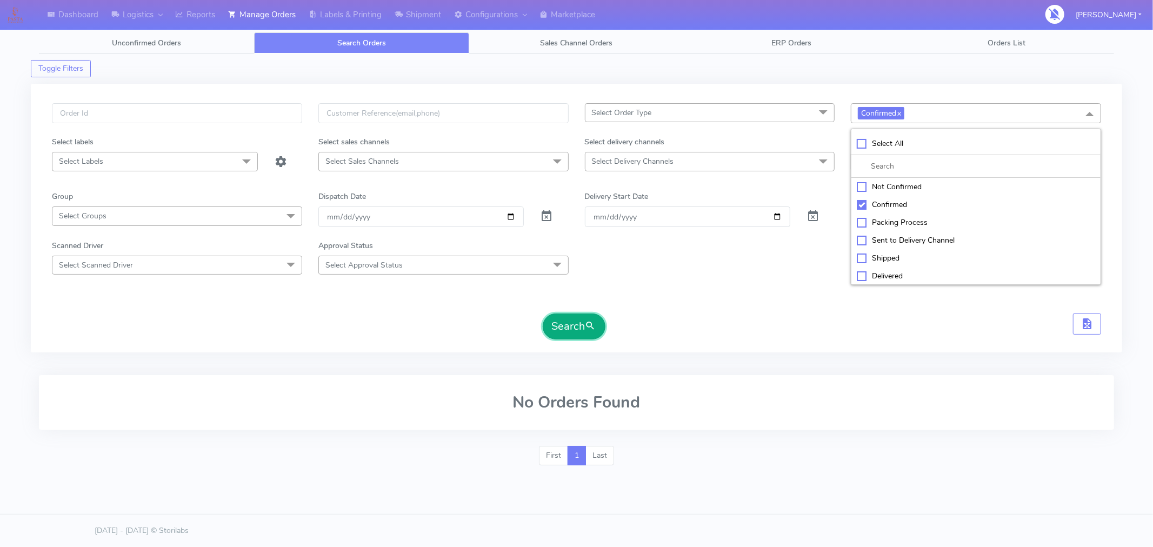
click at [583, 330] on button "Search" at bounding box center [574, 326] width 63 height 26
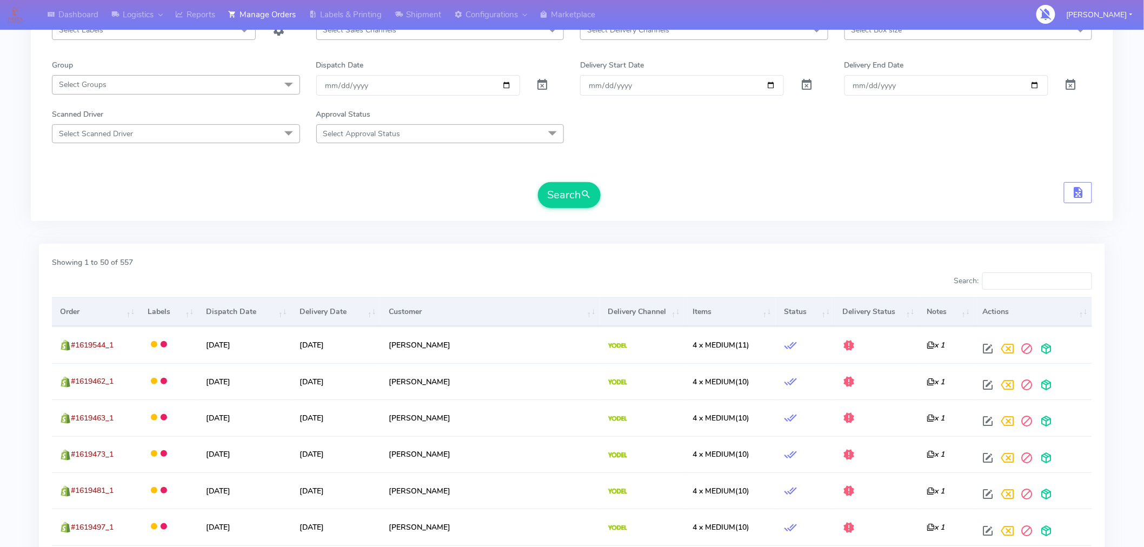
scroll to position [79, 0]
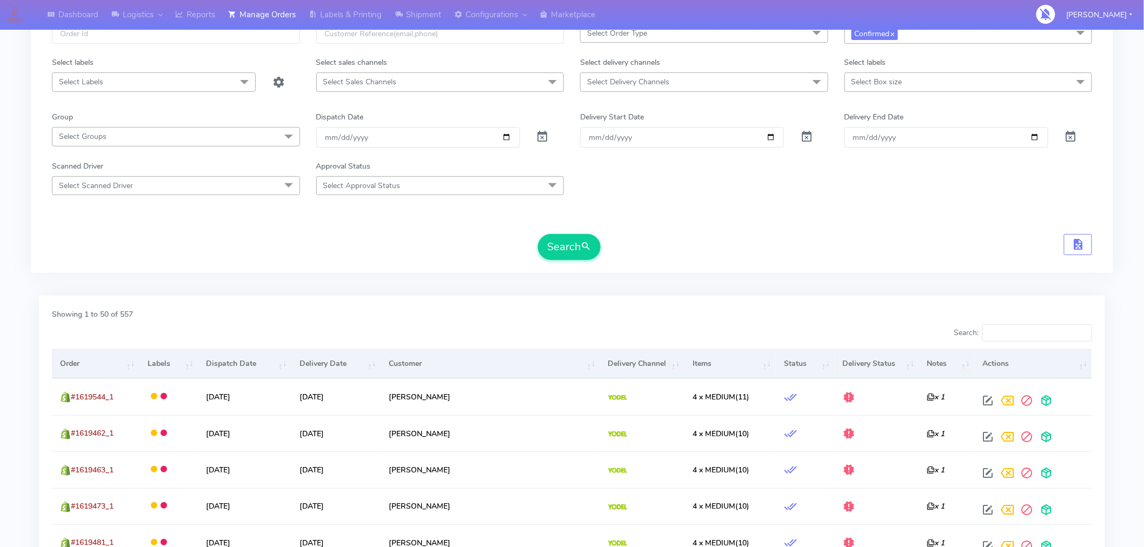
click at [106, 360] on th "Order" at bounding box center [95, 363] width 87 height 29
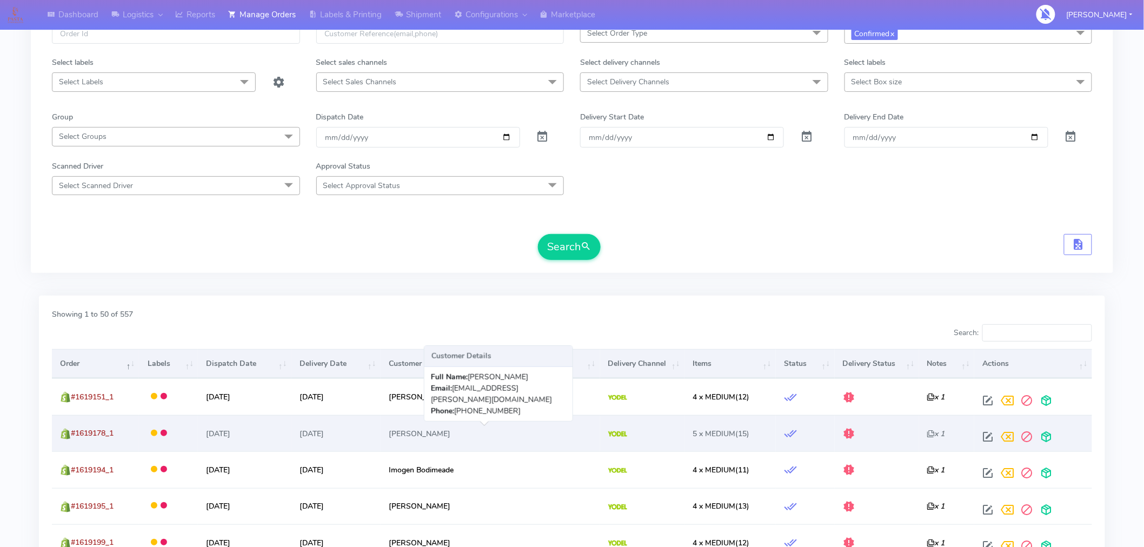
scroll to position [155, 0]
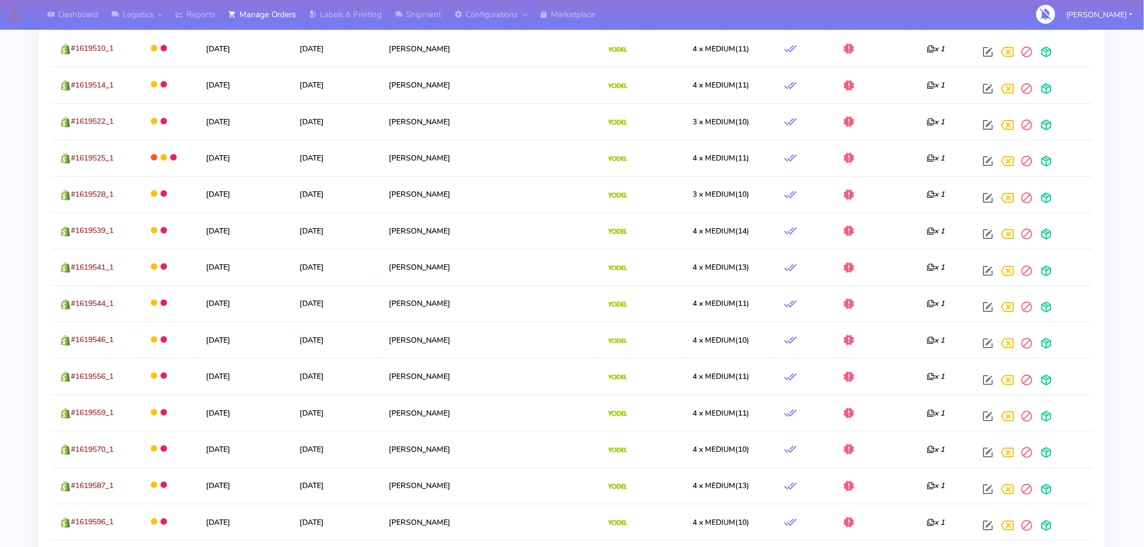
click at [715, 400] on td "4 x MEDIUM (11)" at bounding box center [729, 413] width 91 height 36
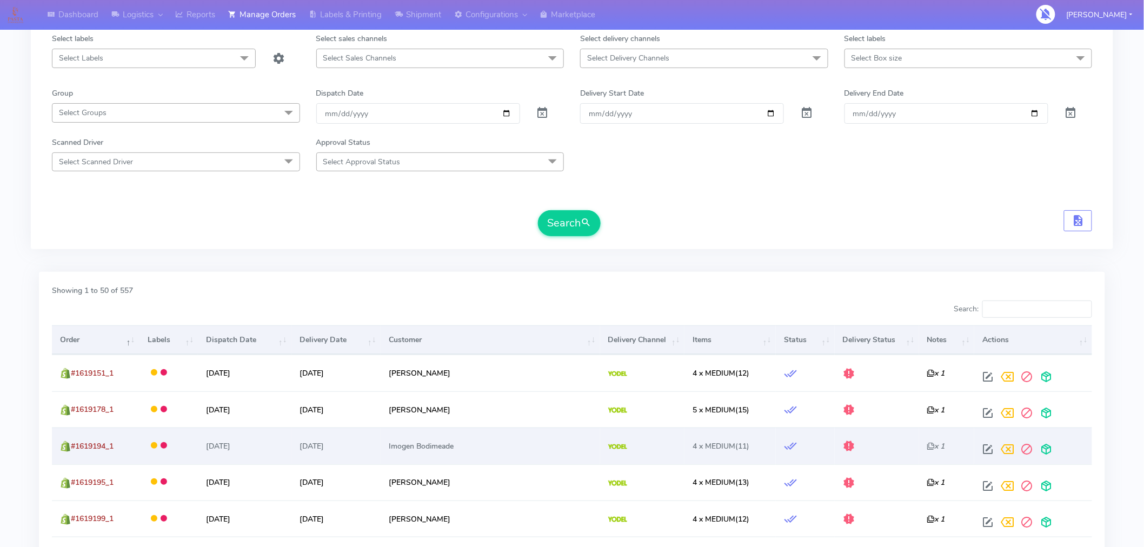
scroll to position [105, 0]
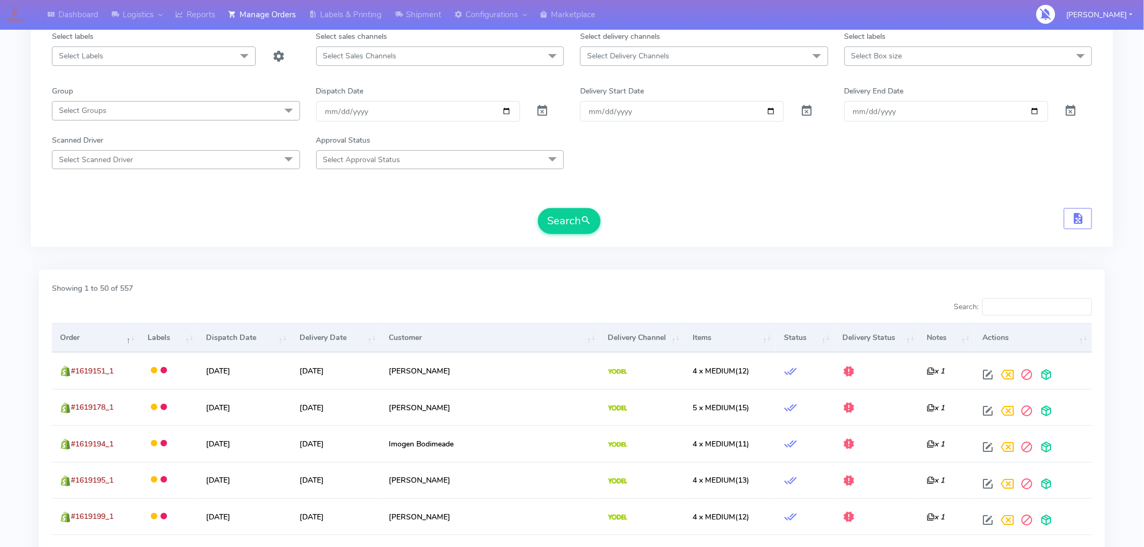
click at [93, 338] on th "Order" at bounding box center [95, 337] width 87 height 29
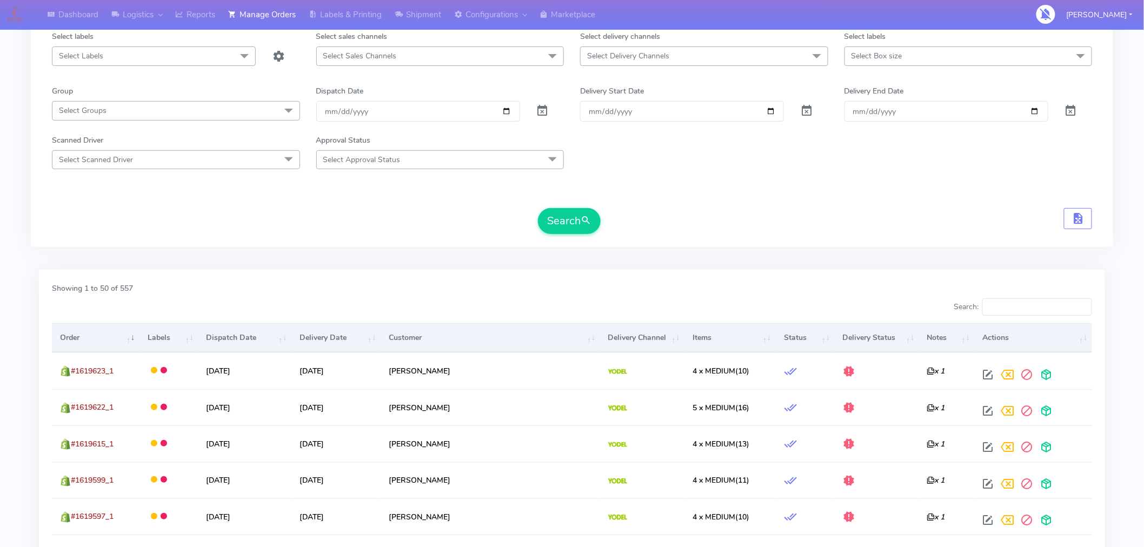
click at [93, 338] on th "Order" at bounding box center [95, 337] width 87 height 29
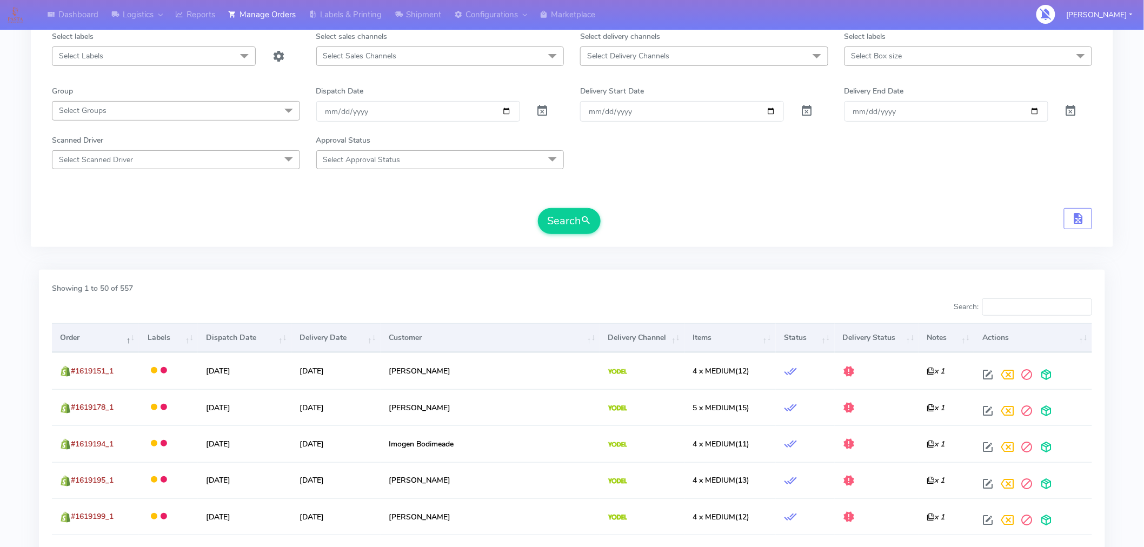
click at [93, 338] on th "Order" at bounding box center [95, 337] width 87 height 29
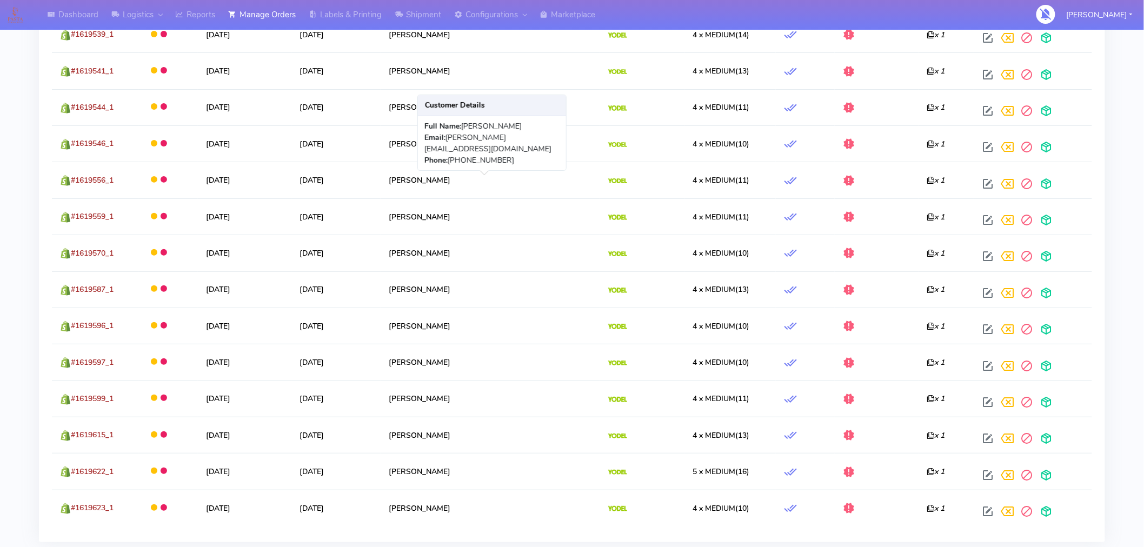
scroll to position [1827, 0]
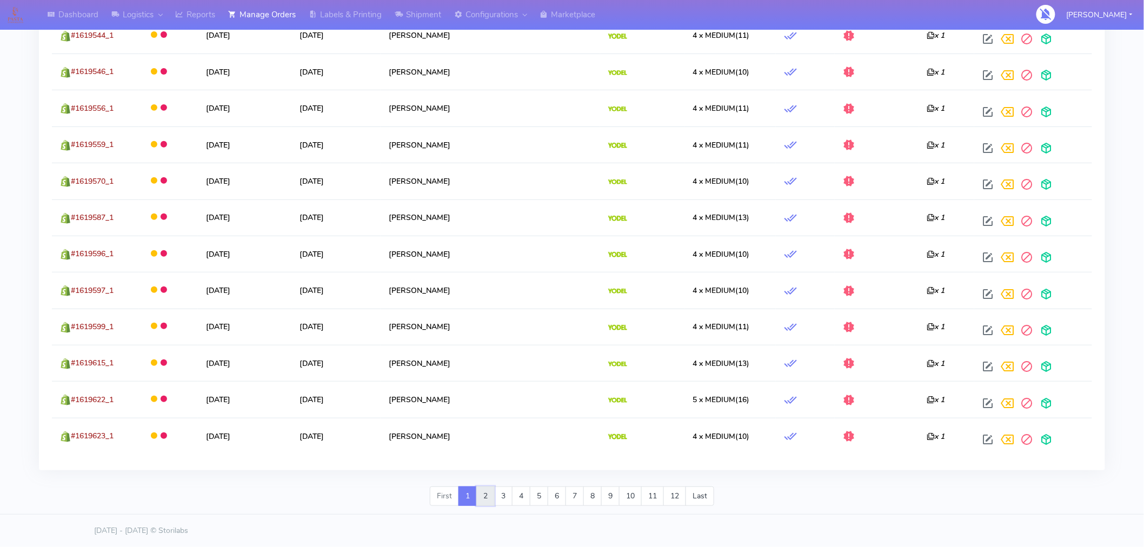
click at [483, 500] on link "2" at bounding box center [485, 495] width 18 height 19
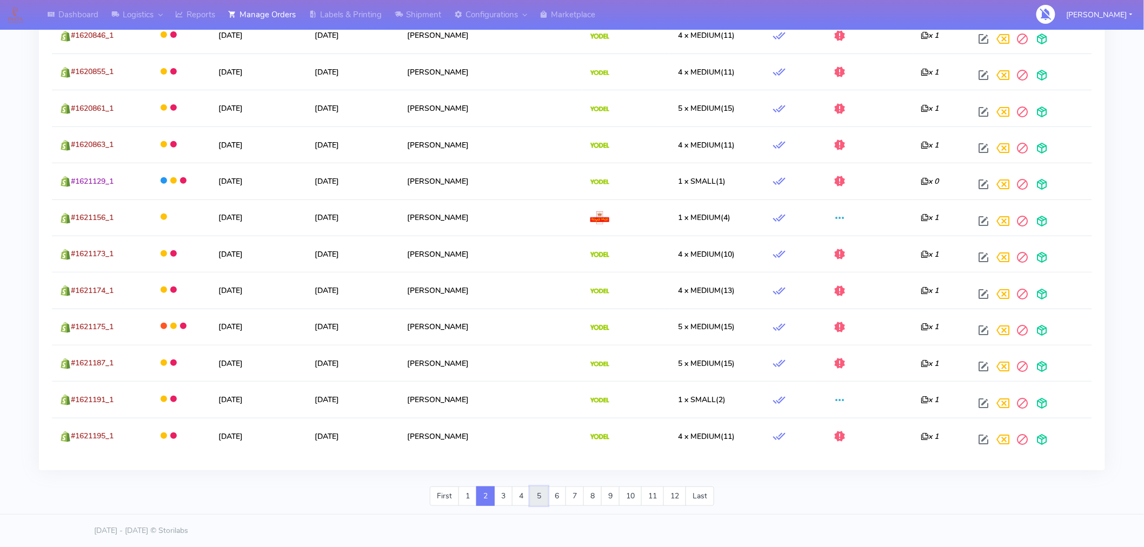
click at [542, 499] on link "5" at bounding box center [539, 495] width 18 height 19
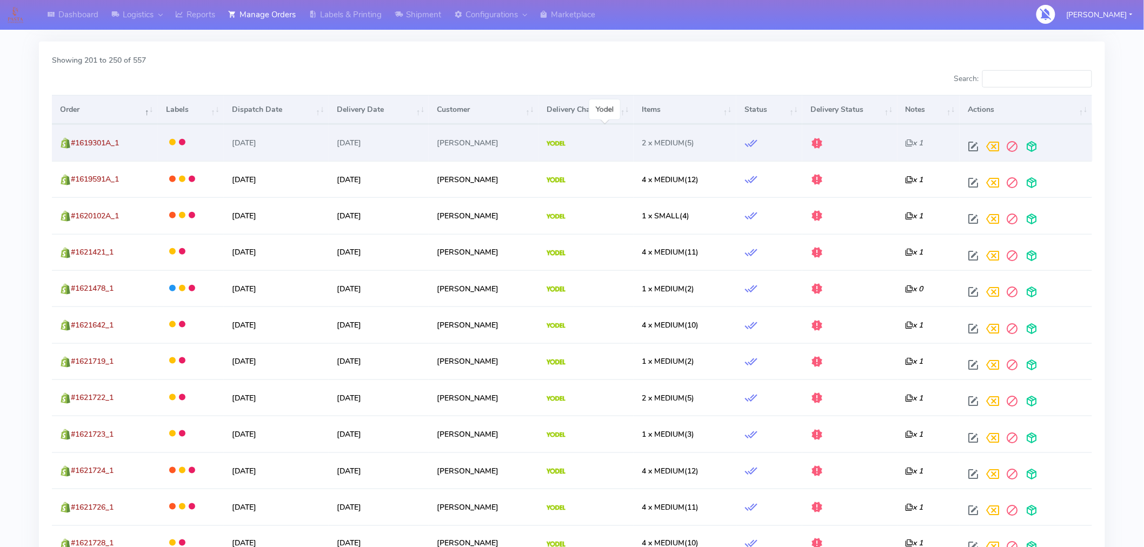
scroll to position [0, 0]
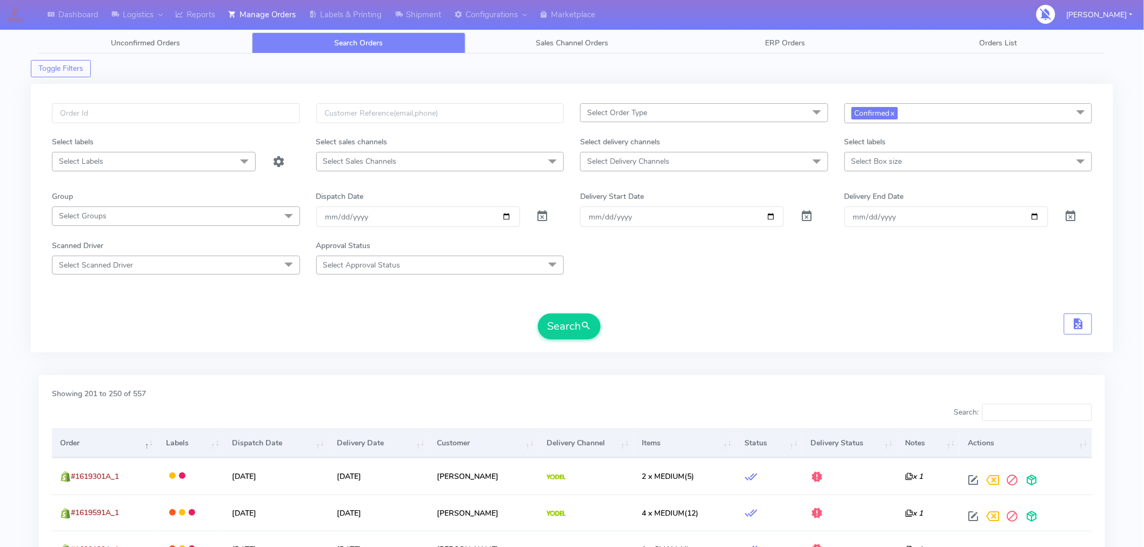
click at [672, 161] on span "Select Delivery Channels" at bounding box center [704, 161] width 248 height 19
click at [612, 307] on div "Yodel" at bounding box center [704, 305] width 236 height 11
checkbox input "true"
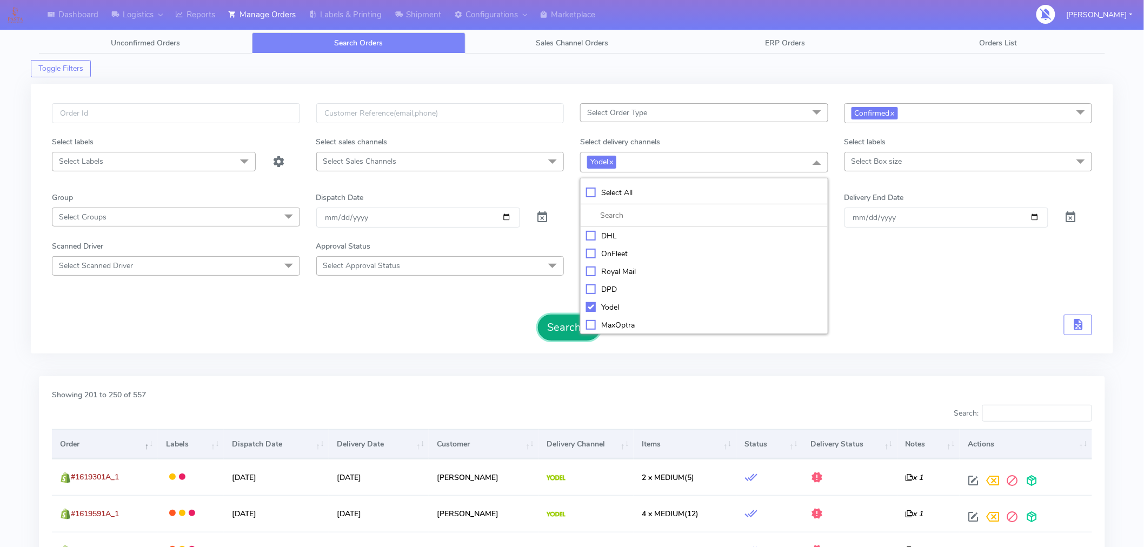
click at [566, 337] on button "Search" at bounding box center [569, 328] width 63 height 26
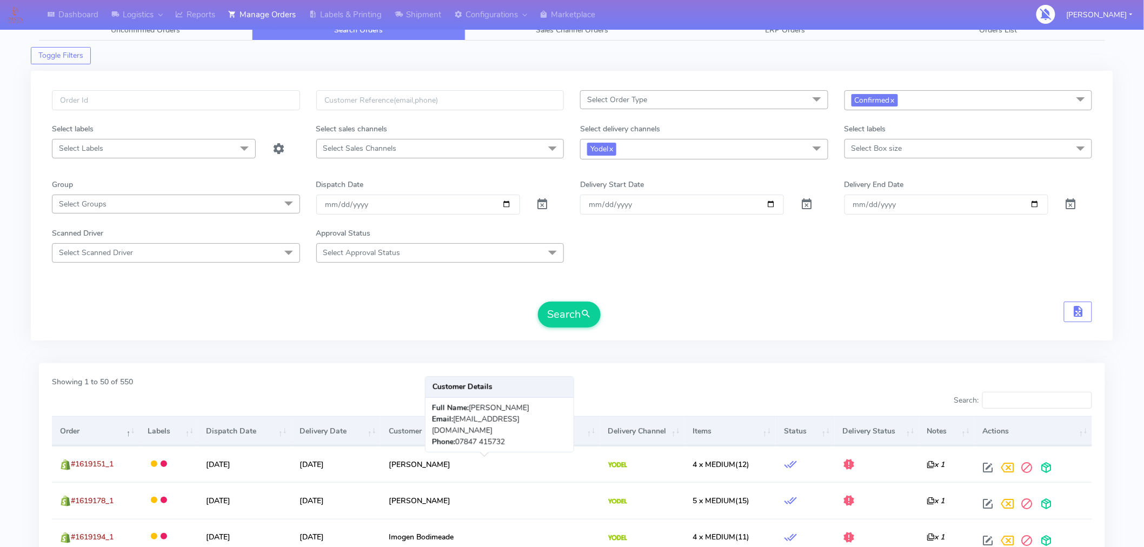
scroll to position [29, 0]
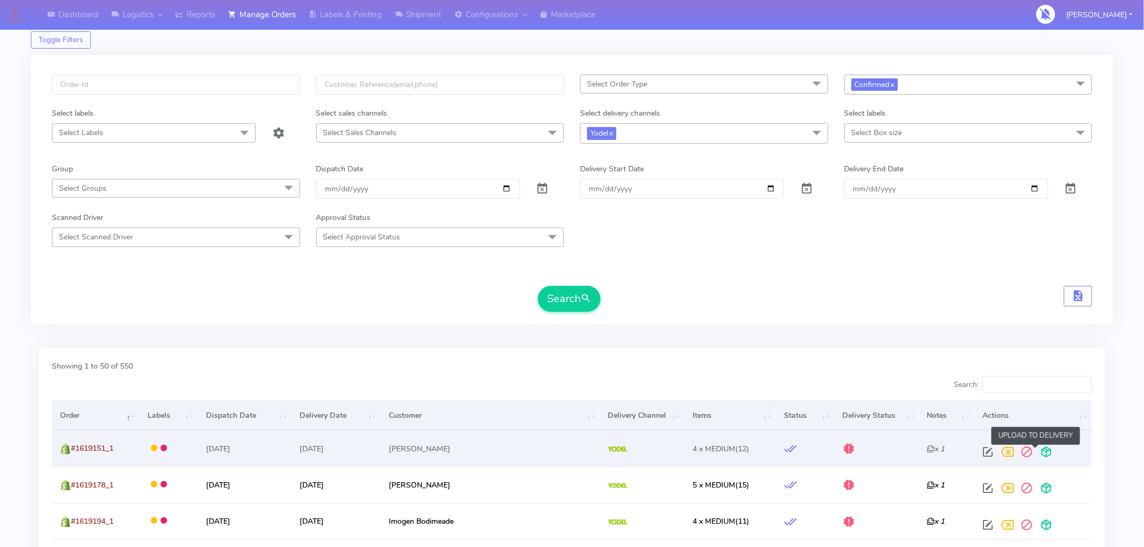
click at [1037, 454] on span at bounding box center [1046, 454] width 19 height 10
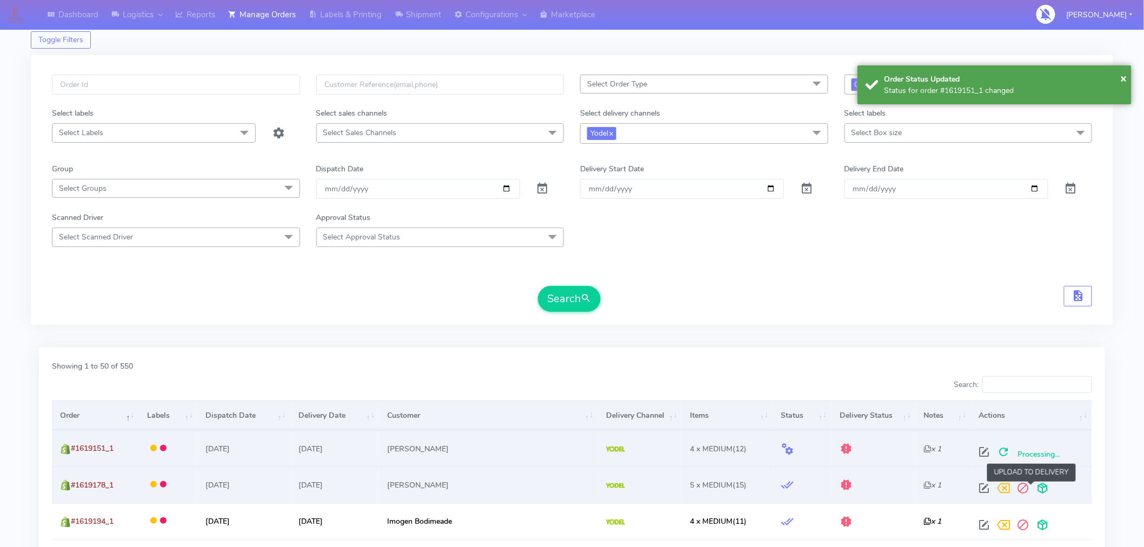
click at [1033, 487] on span at bounding box center [1042, 490] width 19 height 10
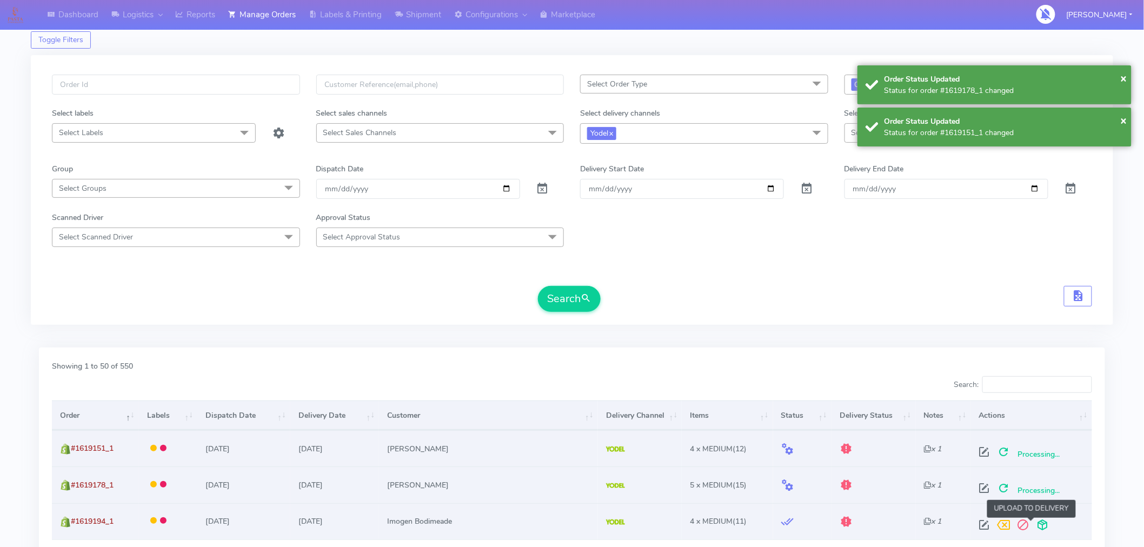
click at [1033, 522] on span at bounding box center [1042, 527] width 19 height 10
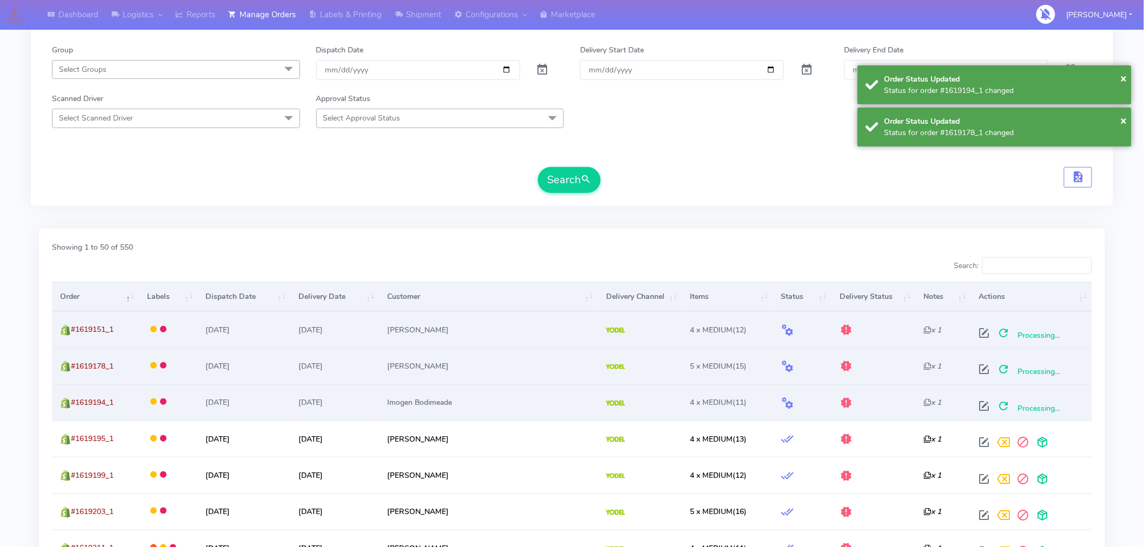
scroll to position [202, 0]
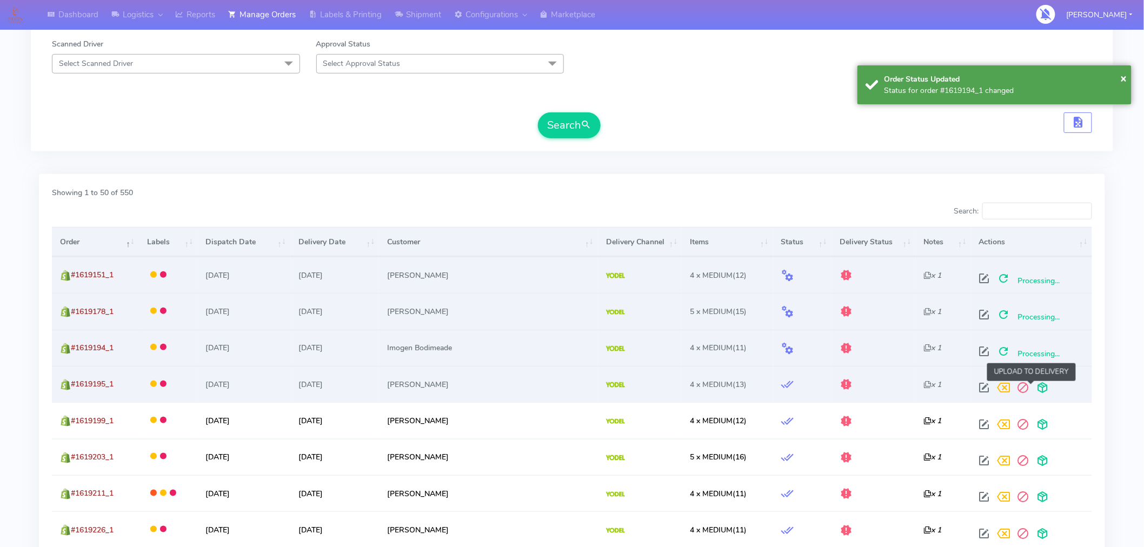
click at [1033, 386] on span at bounding box center [1042, 390] width 19 height 10
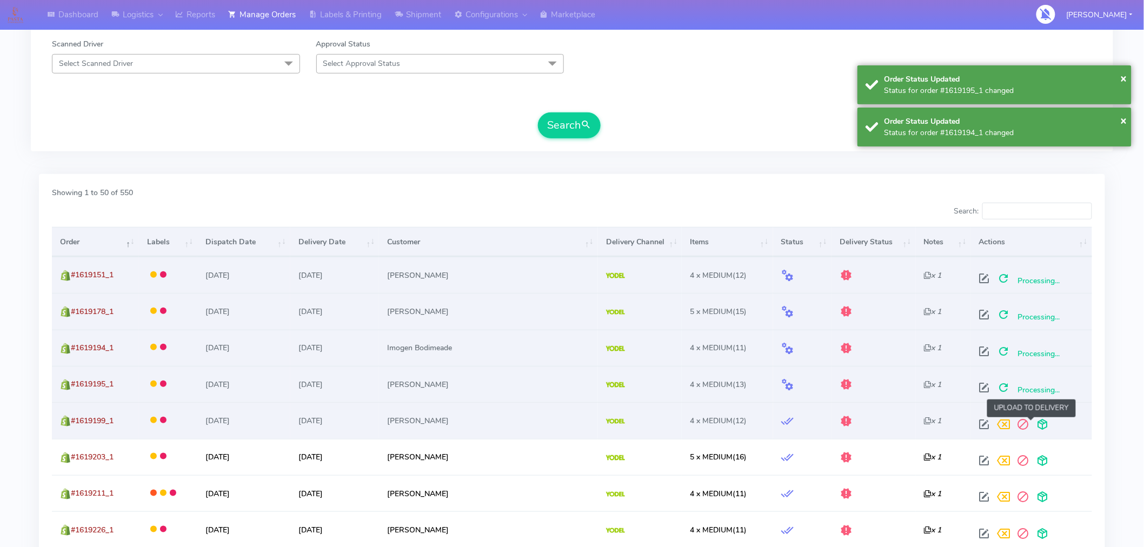
click at [1033, 428] on span at bounding box center [1042, 427] width 19 height 10
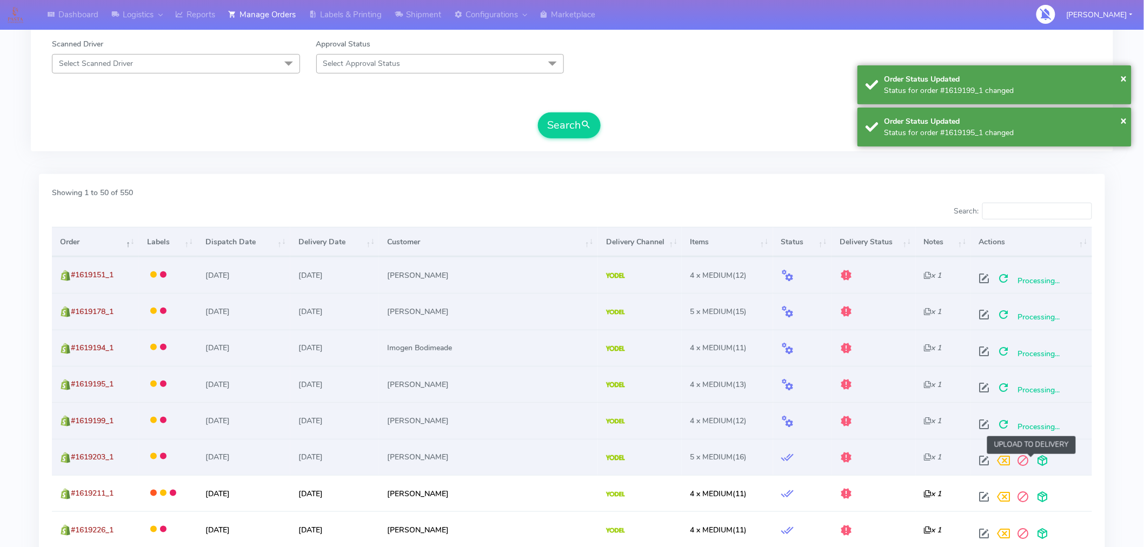
click at [1033, 458] on span at bounding box center [1042, 463] width 19 height 10
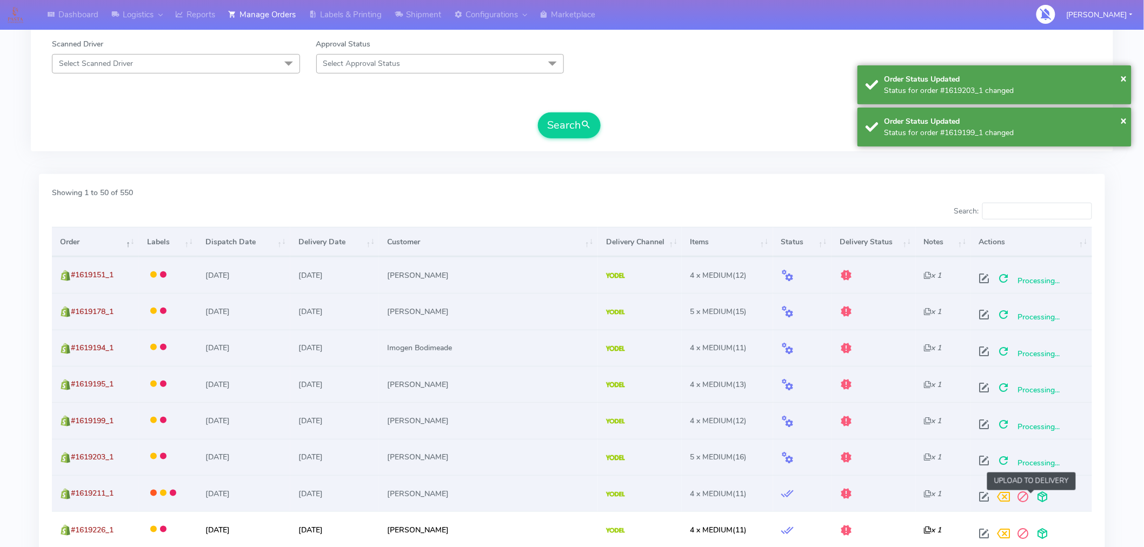
click at [1033, 494] on span at bounding box center [1042, 499] width 19 height 10
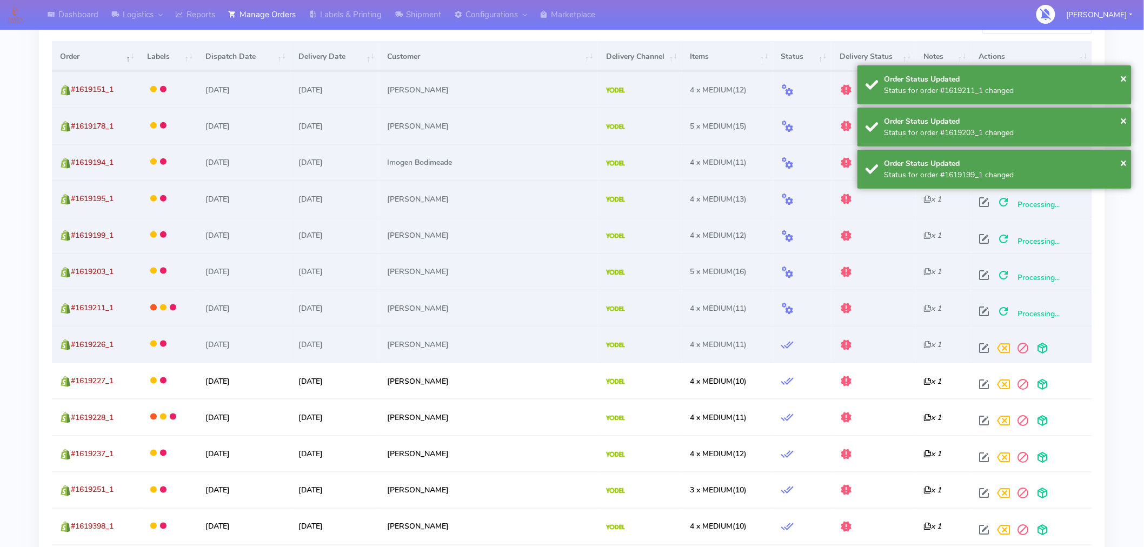
scroll to position [400, 0]
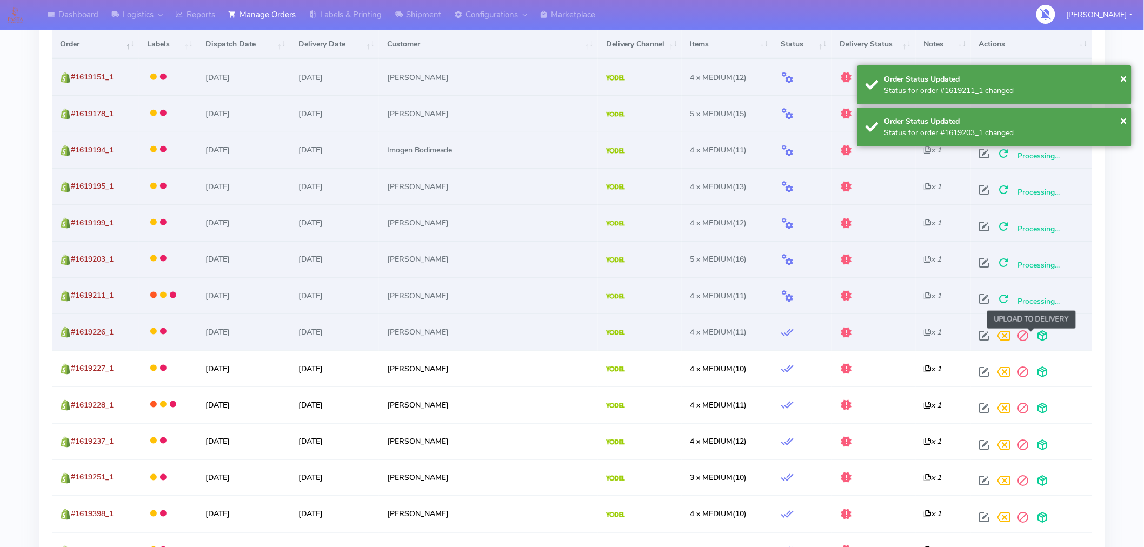
click at [1034, 339] on span at bounding box center [1042, 338] width 19 height 10
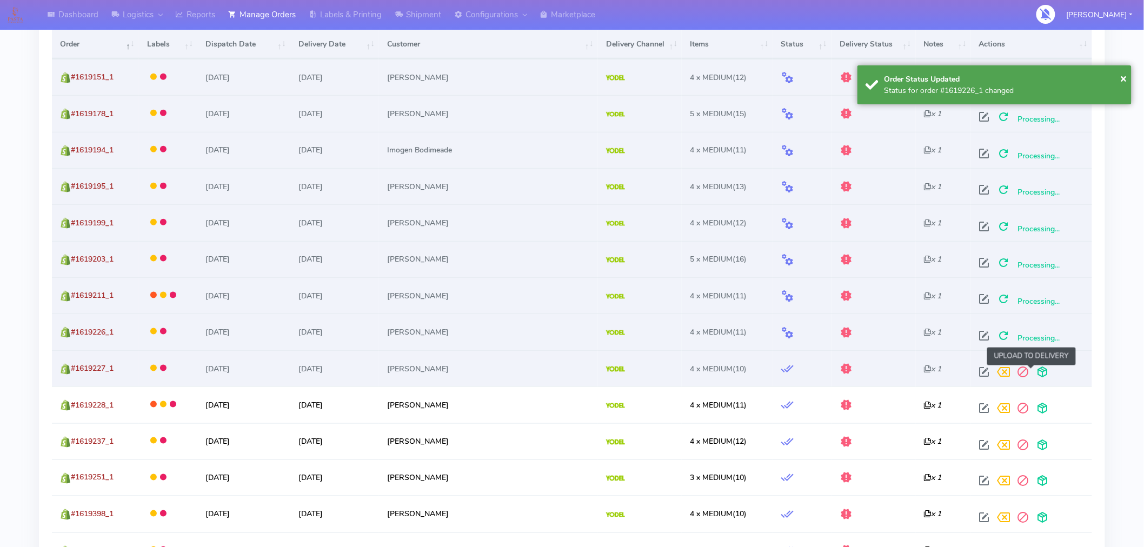
click at [1033, 373] on span at bounding box center [1042, 374] width 19 height 10
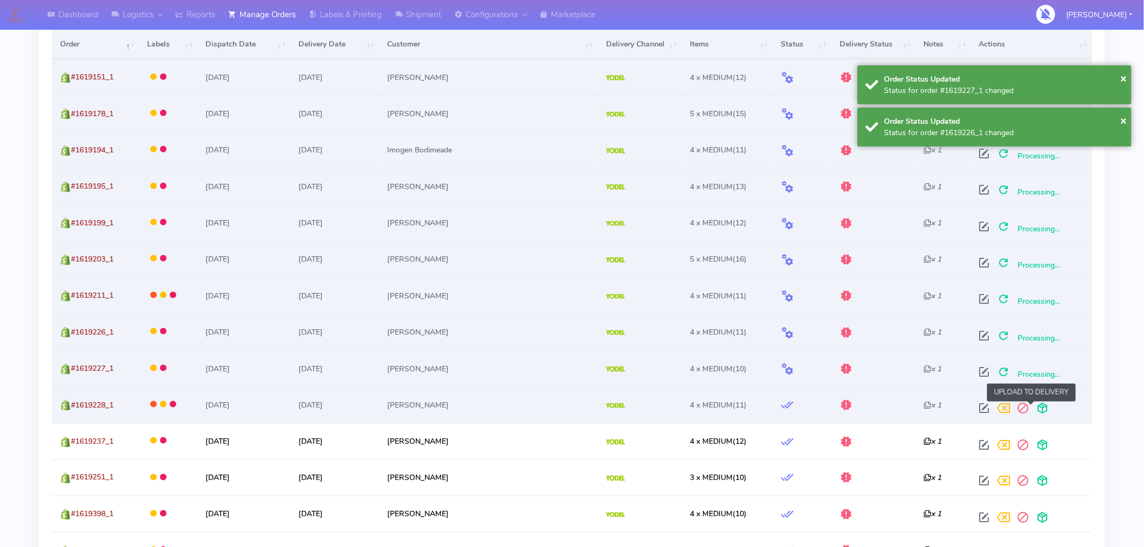
click at [1033, 409] on span at bounding box center [1042, 410] width 19 height 10
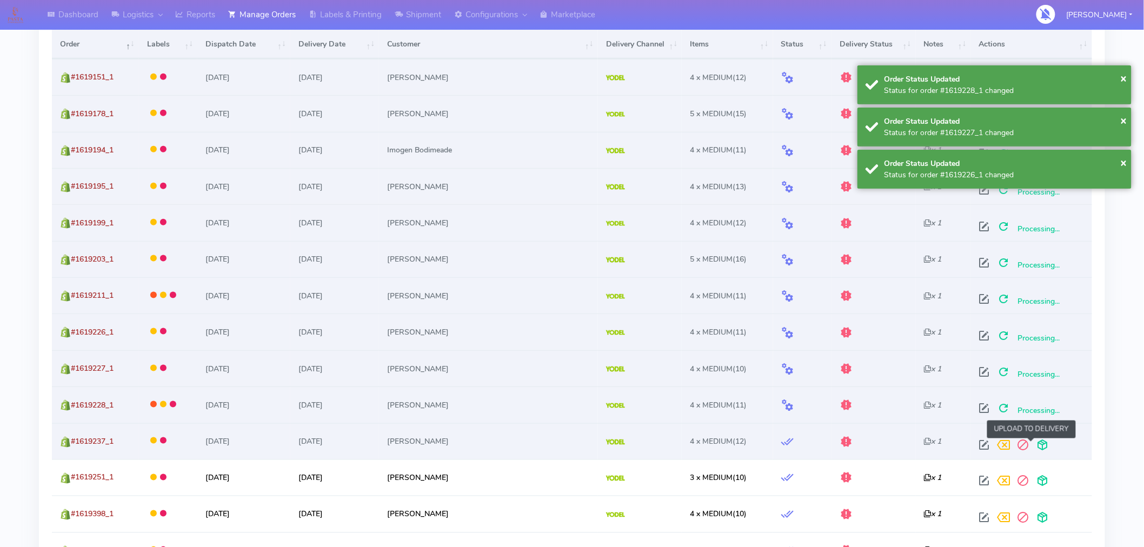
click at [1033, 445] on span at bounding box center [1042, 447] width 19 height 10
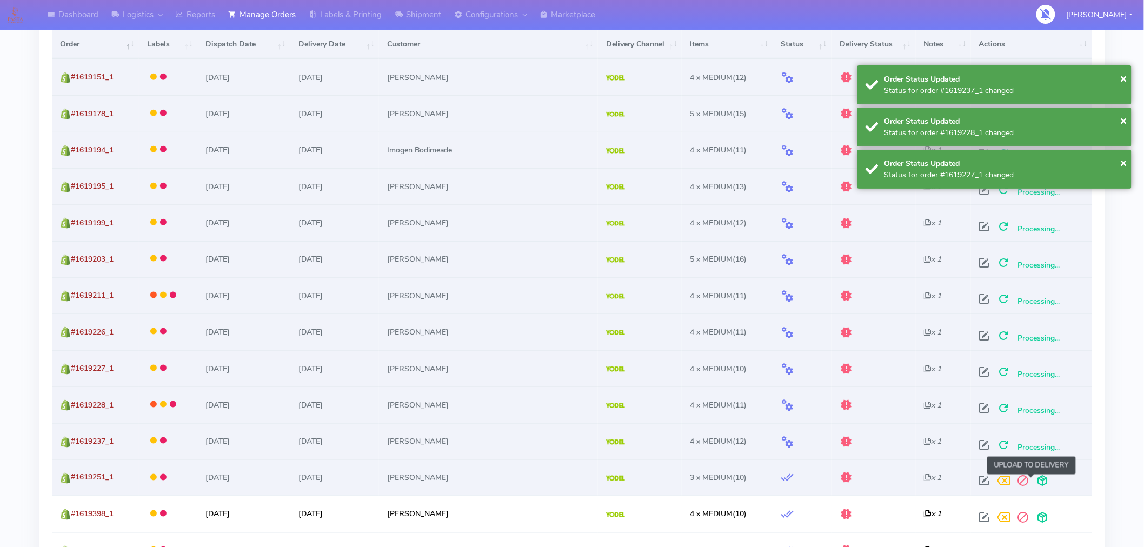
click at [1035, 484] on span at bounding box center [1042, 483] width 19 height 10
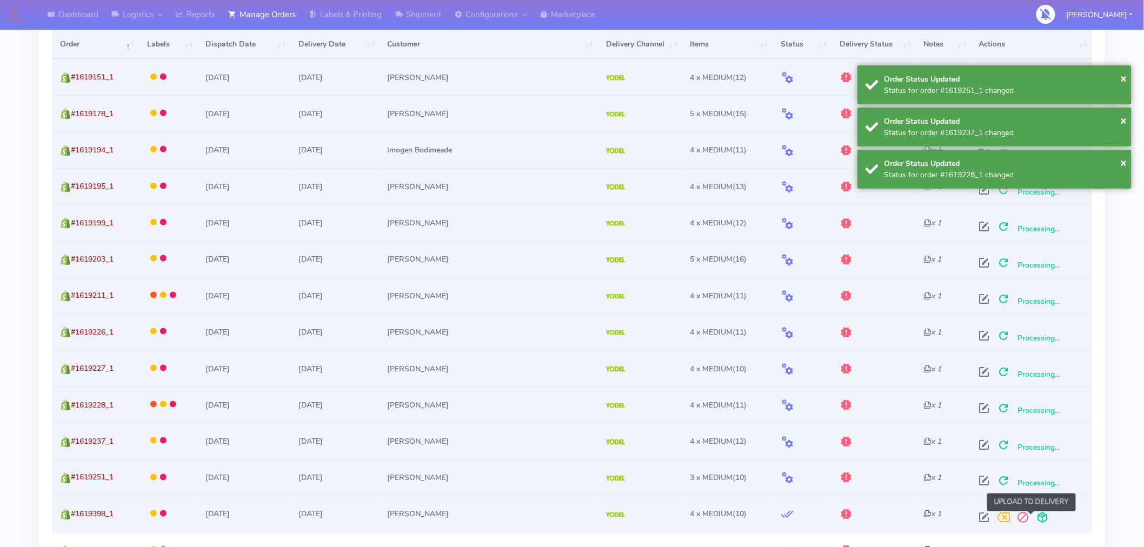
click at [1033, 515] on span at bounding box center [1042, 520] width 19 height 10
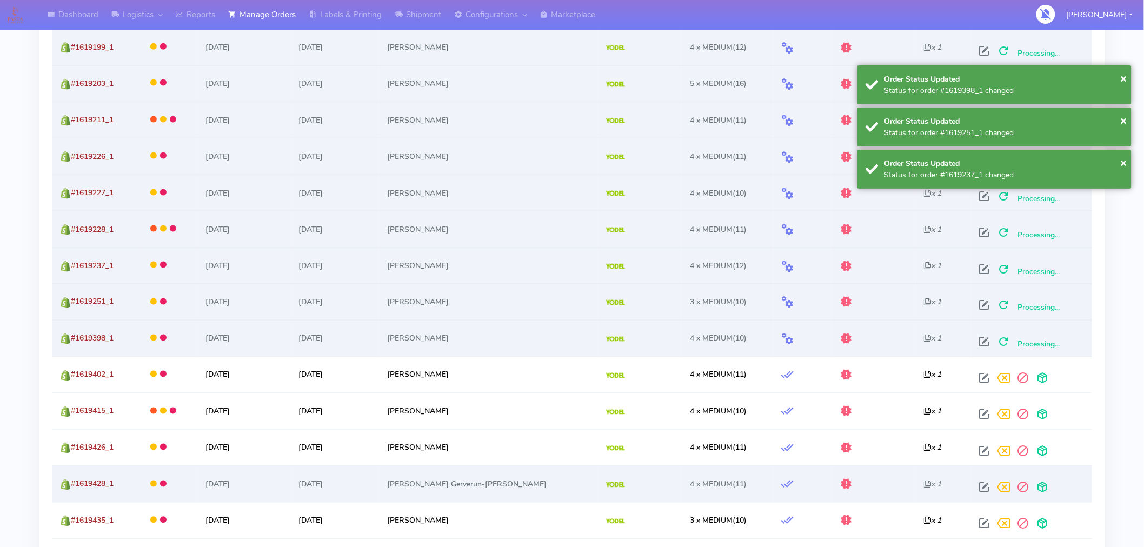
scroll to position [587, 0]
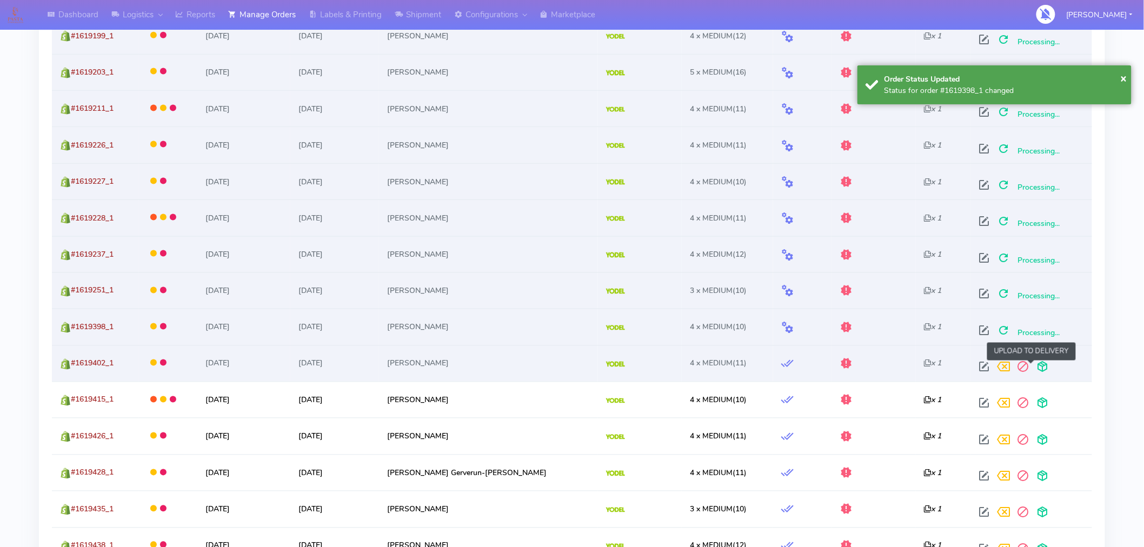
click at [1033, 370] on span at bounding box center [1042, 369] width 19 height 10
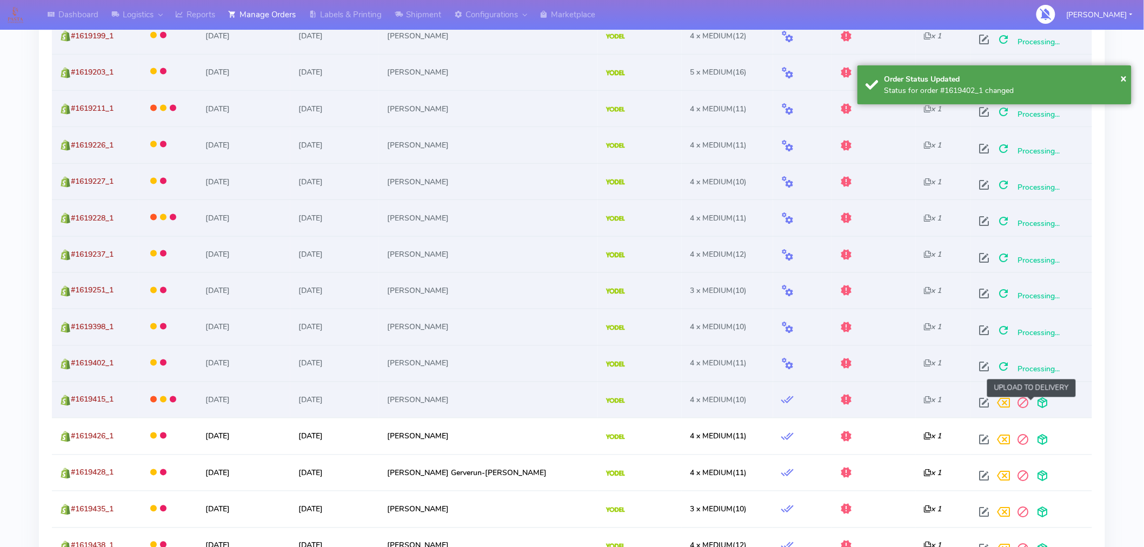
click at [1033, 409] on span at bounding box center [1042, 405] width 19 height 10
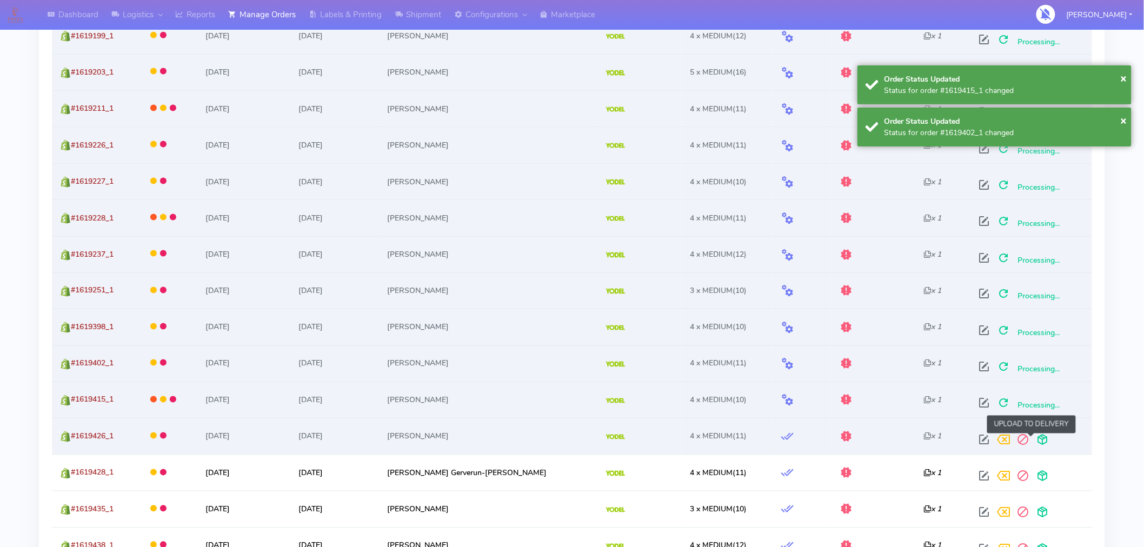
click at [1033, 445] on span at bounding box center [1042, 442] width 19 height 10
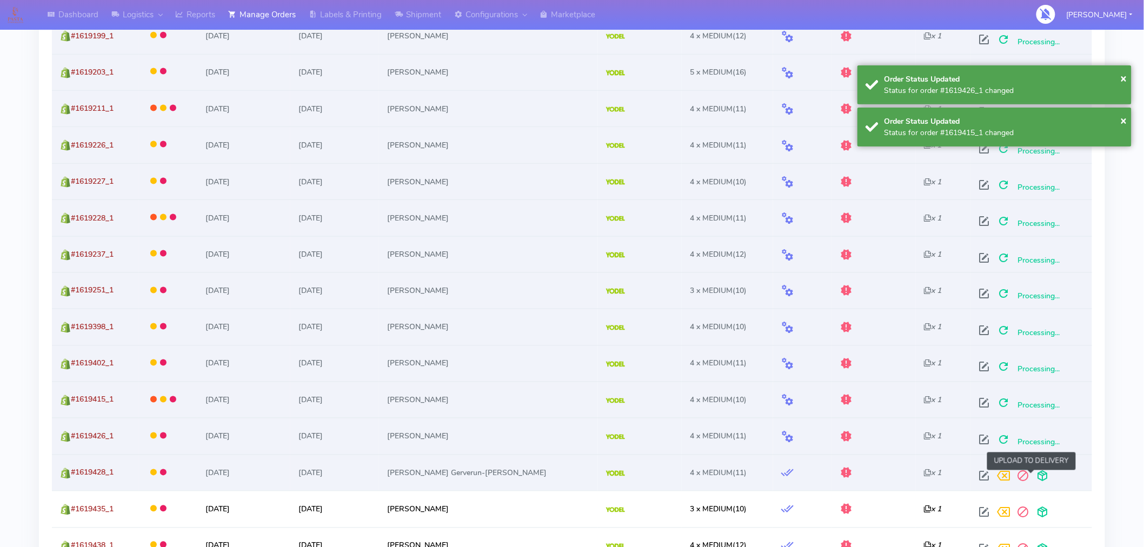
click at [1033, 475] on span at bounding box center [1042, 478] width 19 height 10
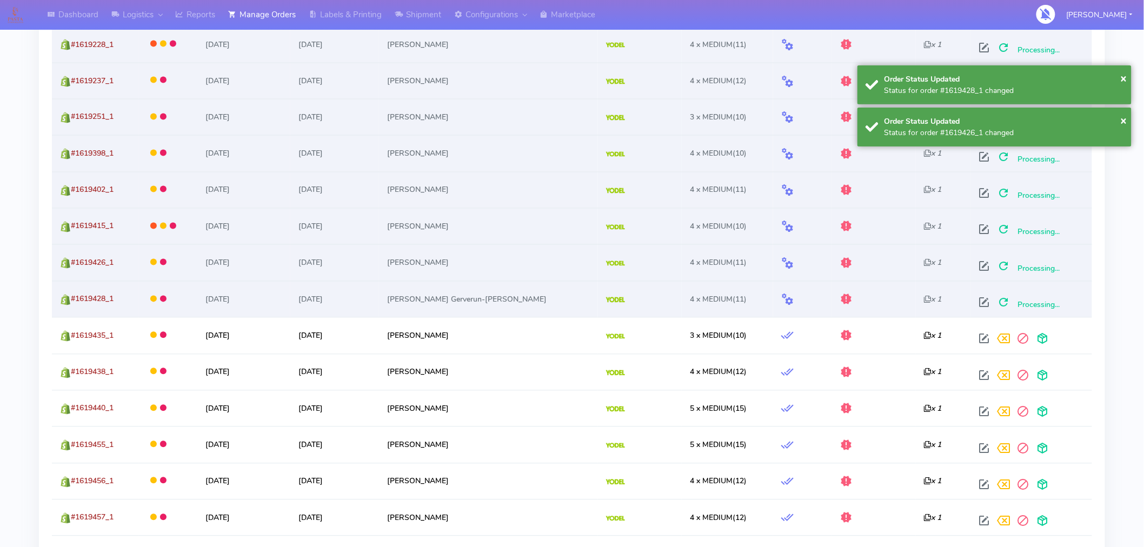
scroll to position [785, 0]
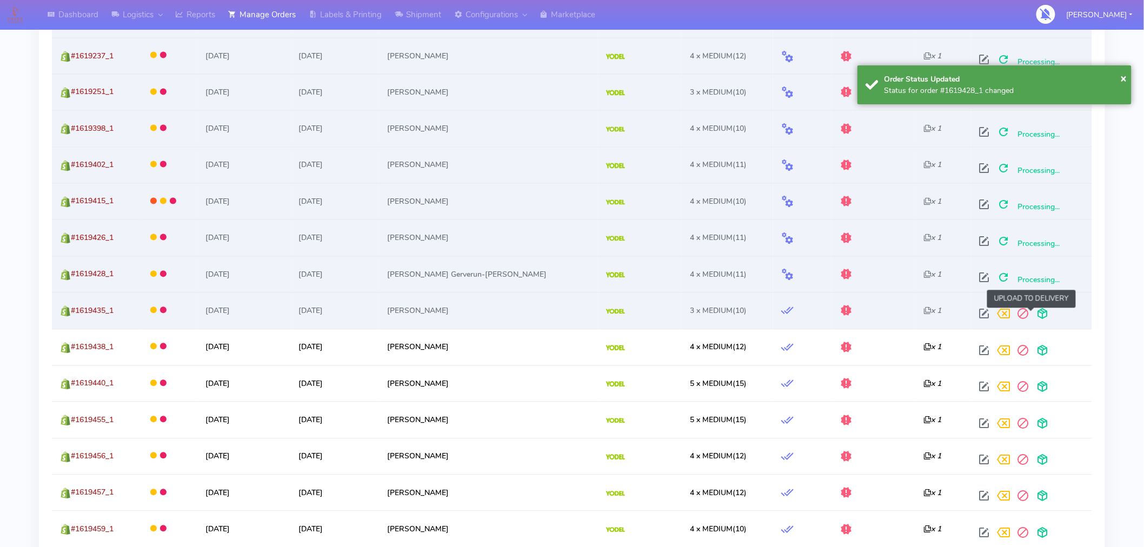
click at [1033, 318] on span at bounding box center [1042, 316] width 19 height 10
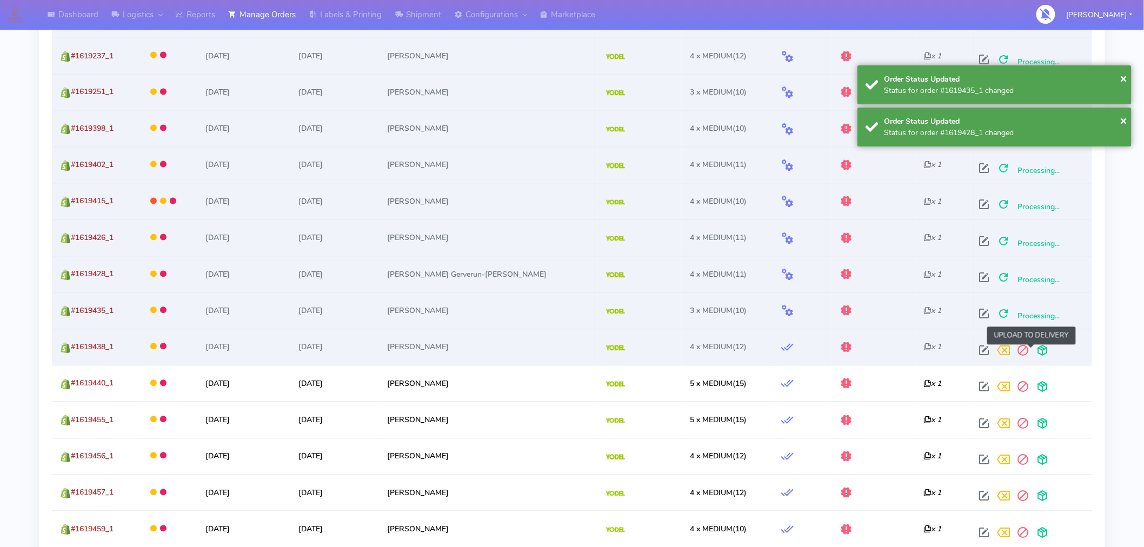
click at [1033, 353] on span at bounding box center [1042, 353] width 19 height 10
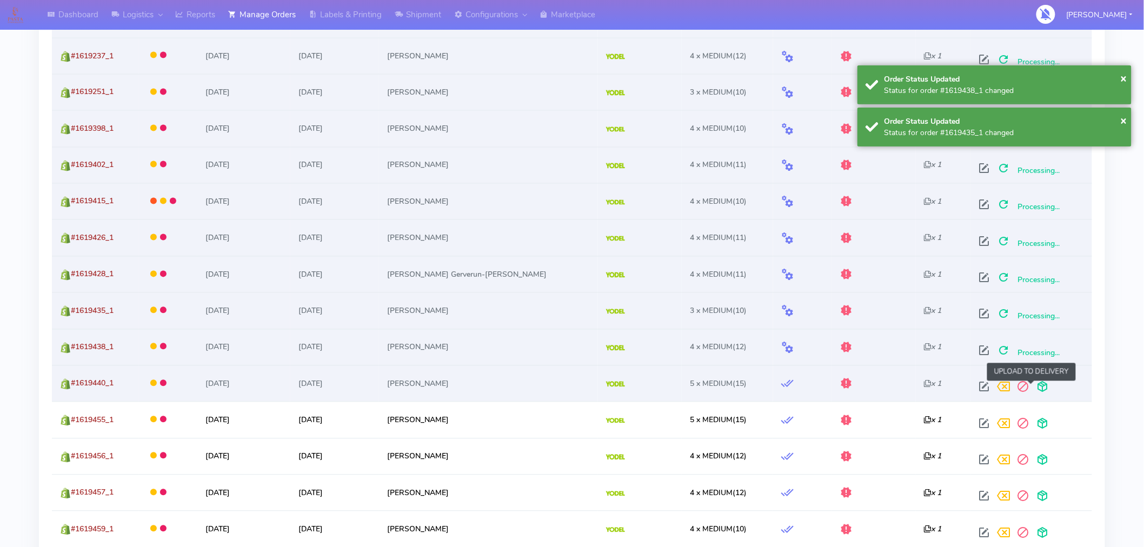
click at [1033, 390] on span at bounding box center [1042, 389] width 19 height 10
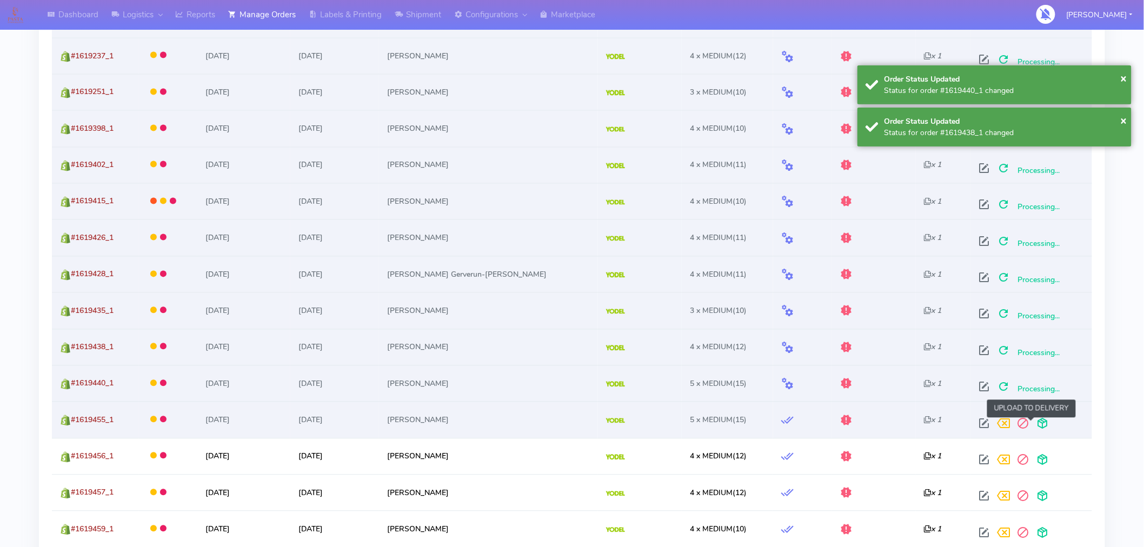
click at [1033, 421] on span at bounding box center [1042, 426] width 19 height 10
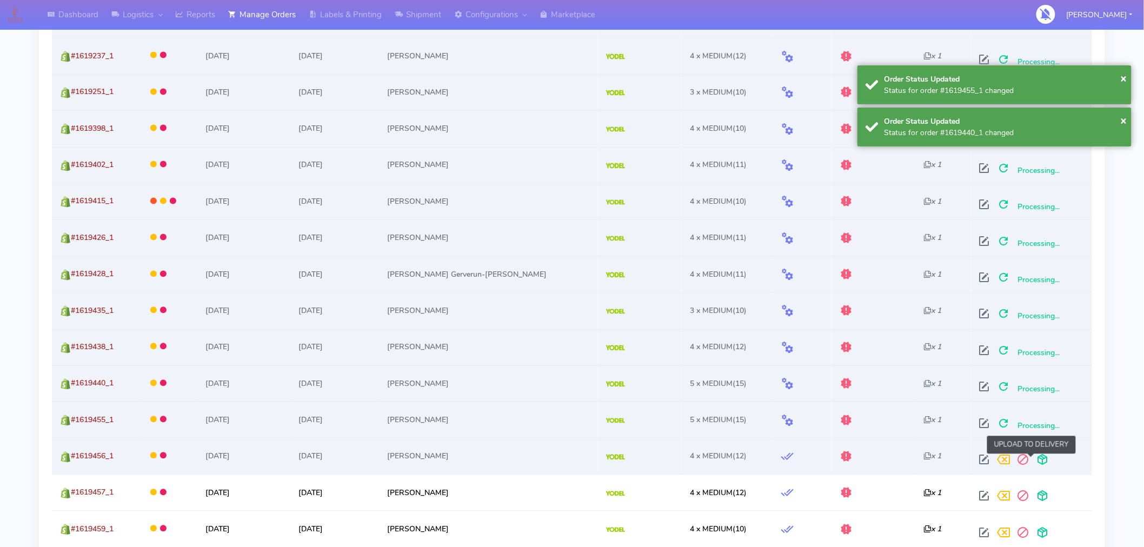
click at [1033, 465] on span at bounding box center [1042, 462] width 19 height 10
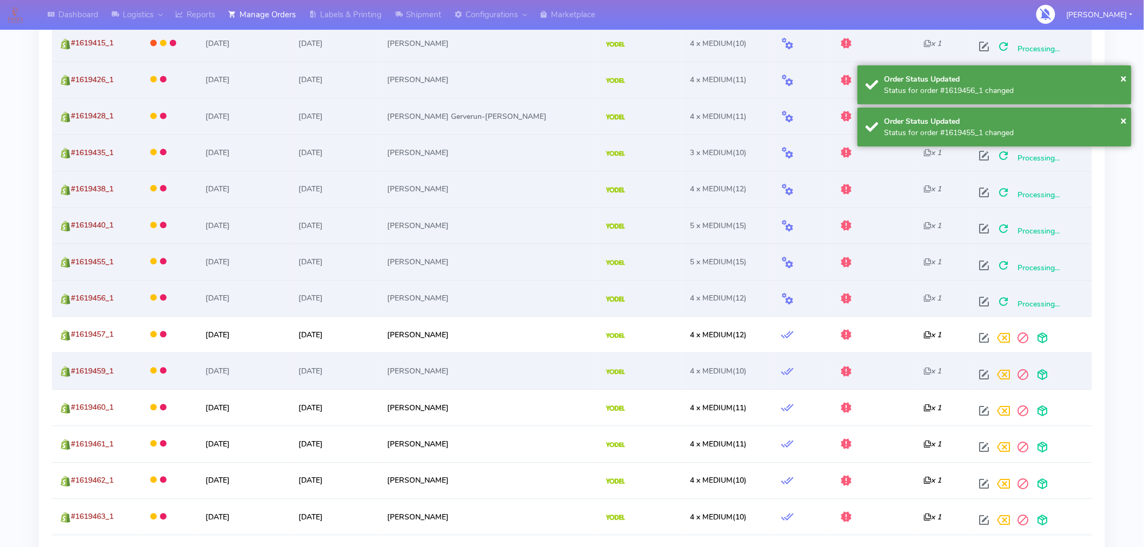
scroll to position [953, 0]
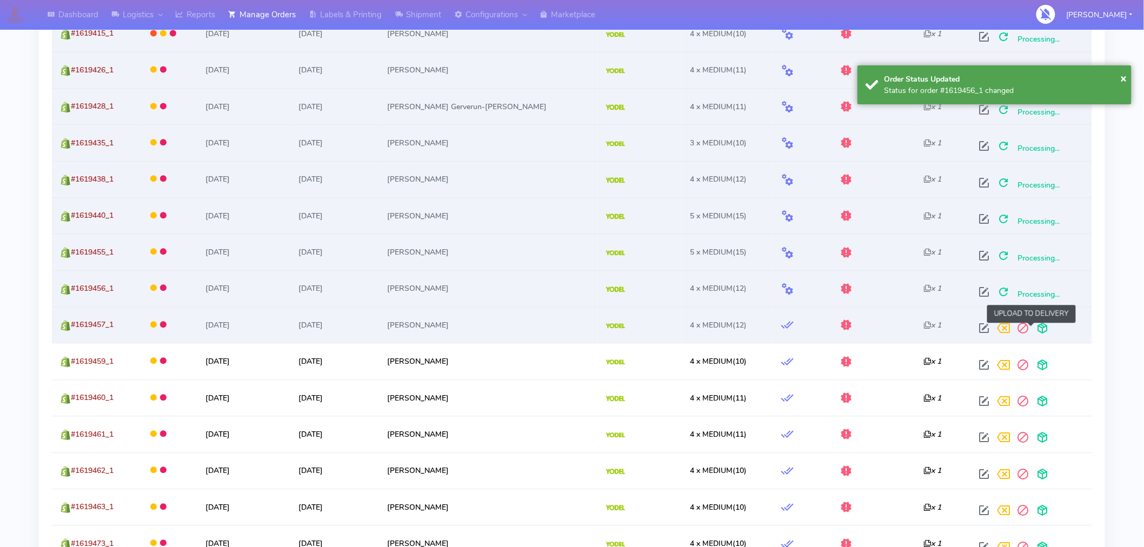
click at [1033, 331] on span at bounding box center [1042, 330] width 19 height 10
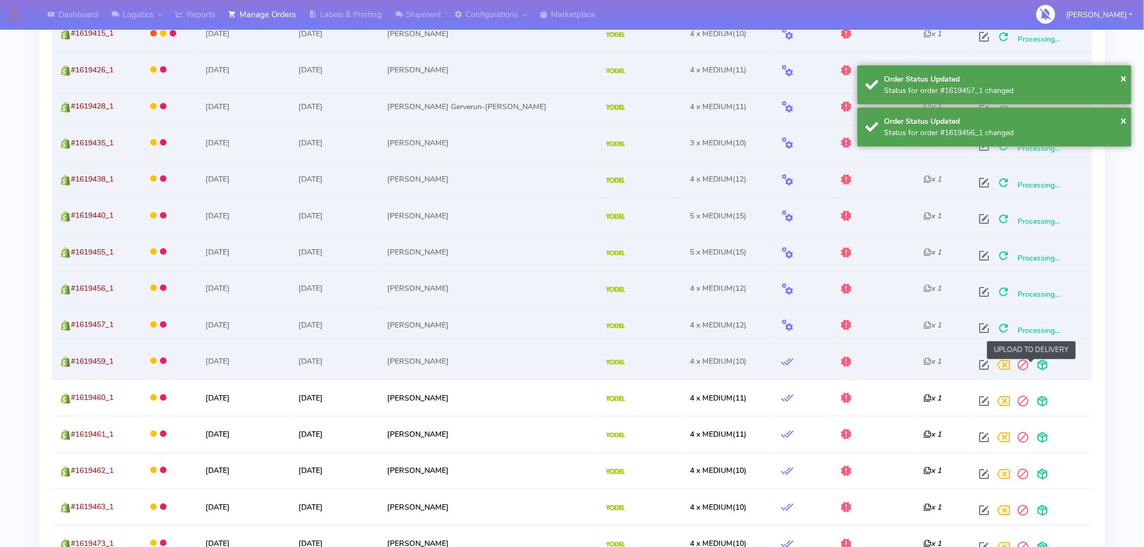
click at [1033, 366] on span at bounding box center [1042, 367] width 19 height 10
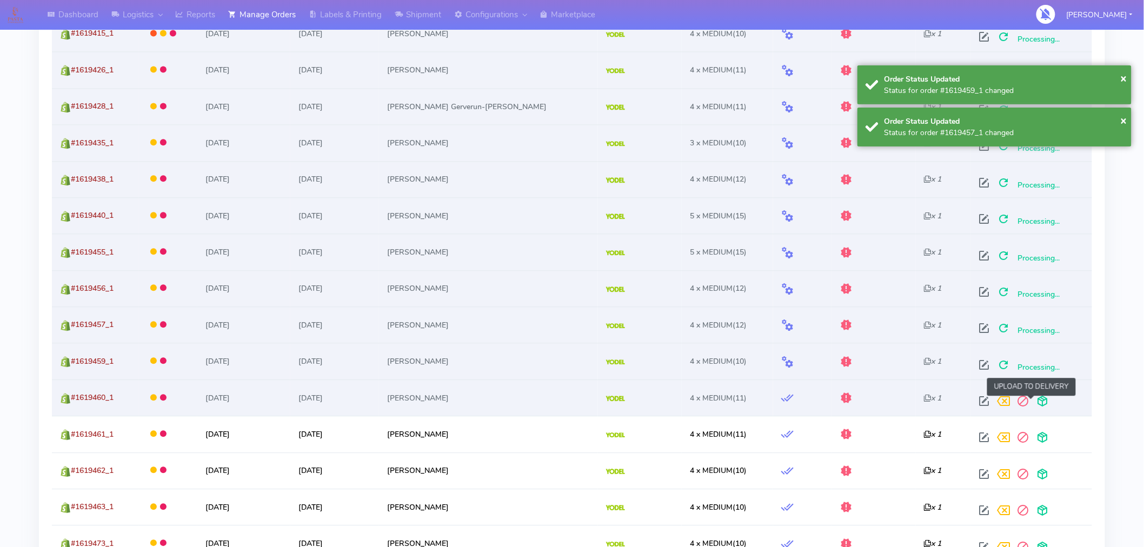
click at [1033, 402] on span at bounding box center [1042, 403] width 19 height 10
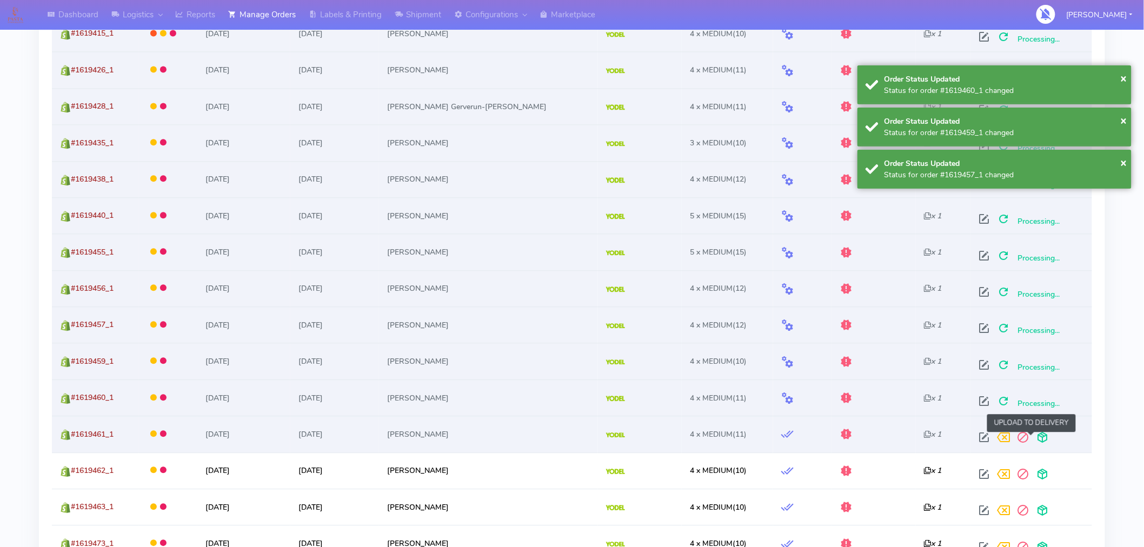
click at [1033, 437] on span at bounding box center [1042, 440] width 19 height 10
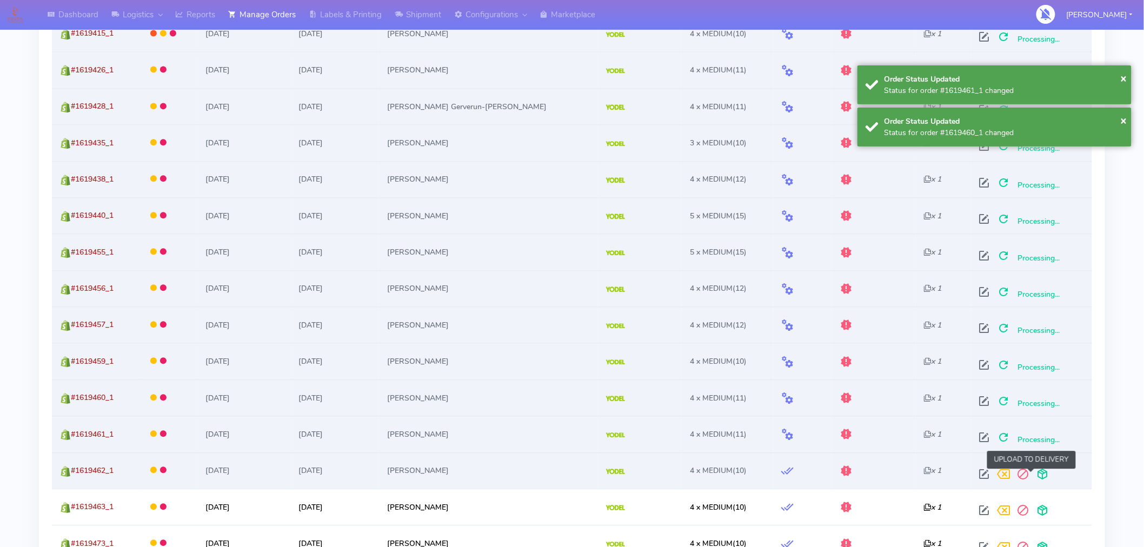
click at [1033, 471] on span at bounding box center [1042, 476] width 19 height 10
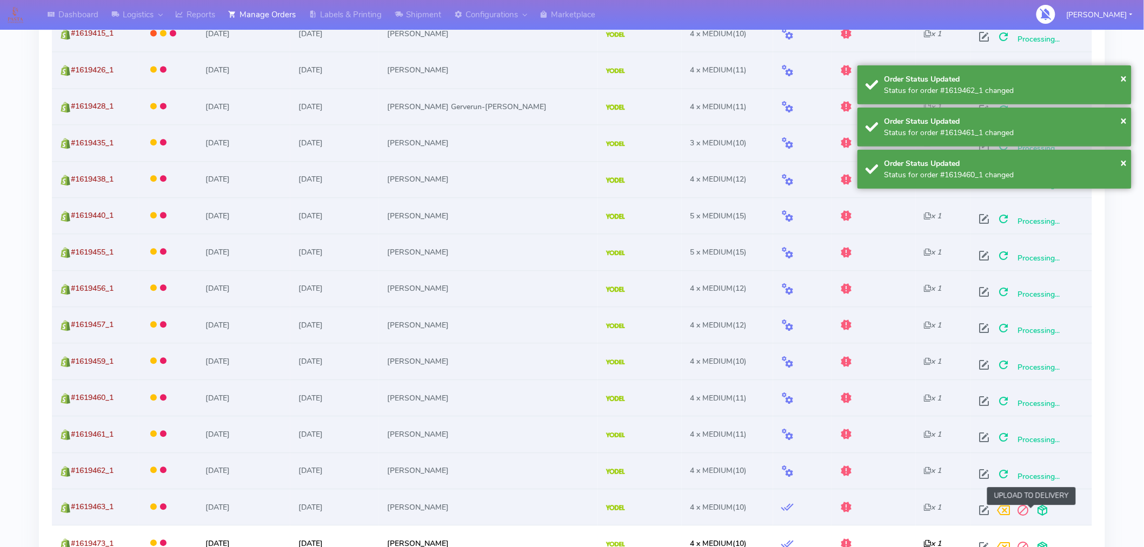
click at [1033, 514] on span at bounding box center [1042, 512] width 19 height 10
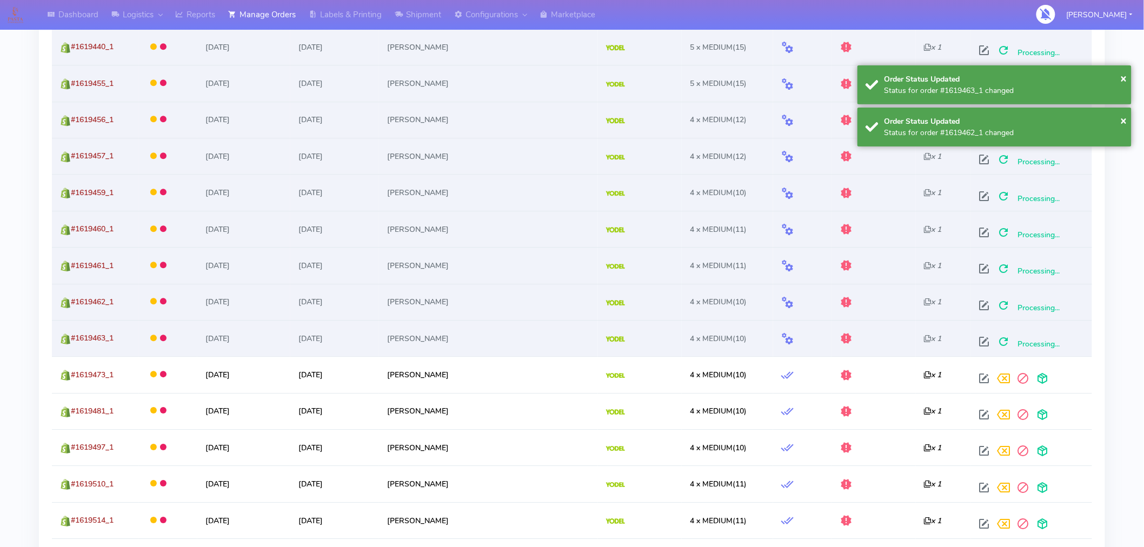
scroll to position [1178, 0]
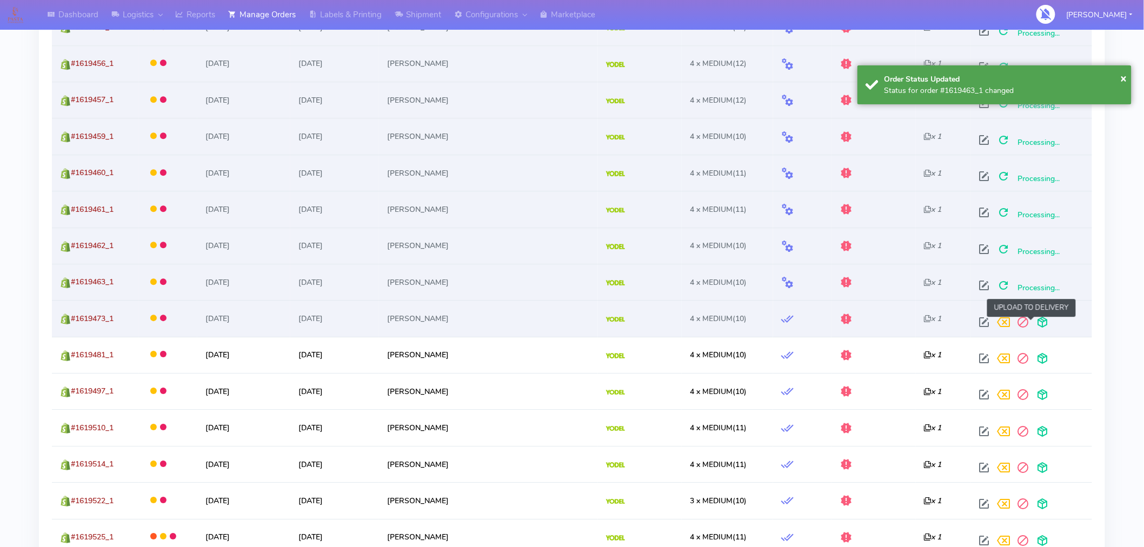
click at [1033, 328] on span at bounding box center [1042, 324] width 19 height 10
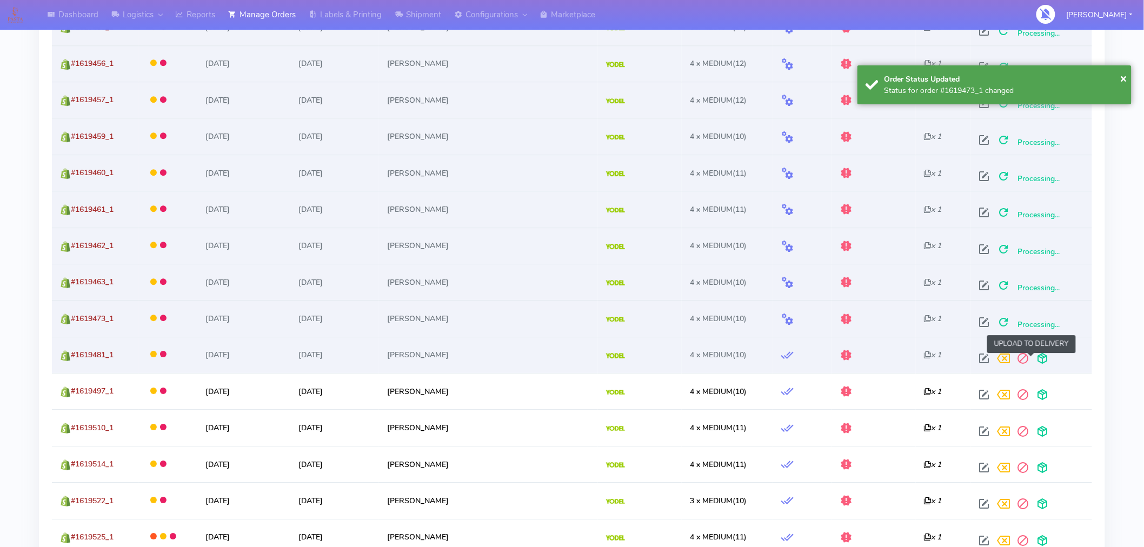
click at [1034, 359] on span at bounding box center [1042, 361] width 19 height 10
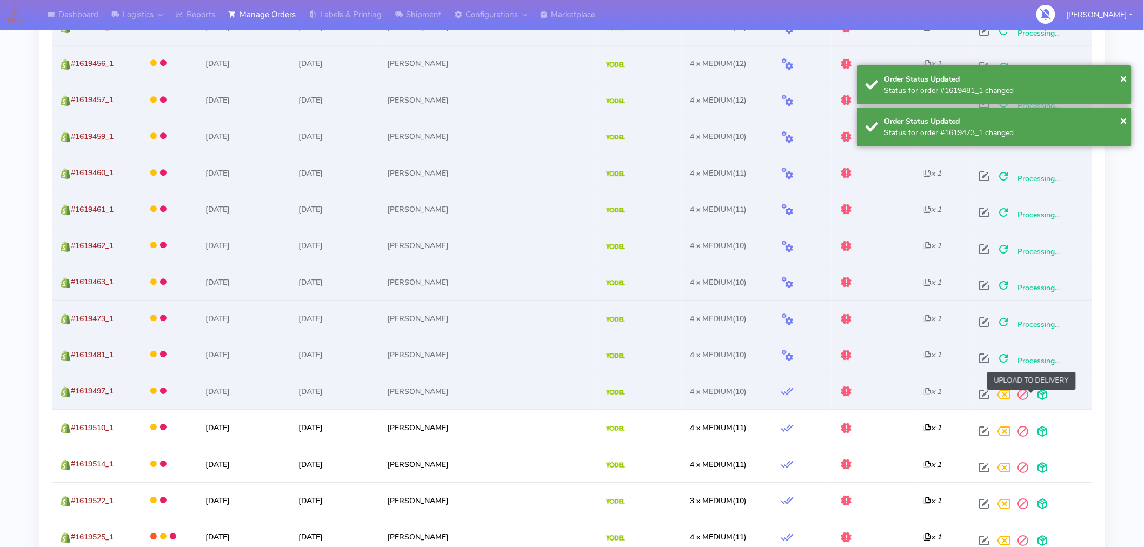
click at [1033, 393] on span at bounding box center [1042, 397] width 19 height 10
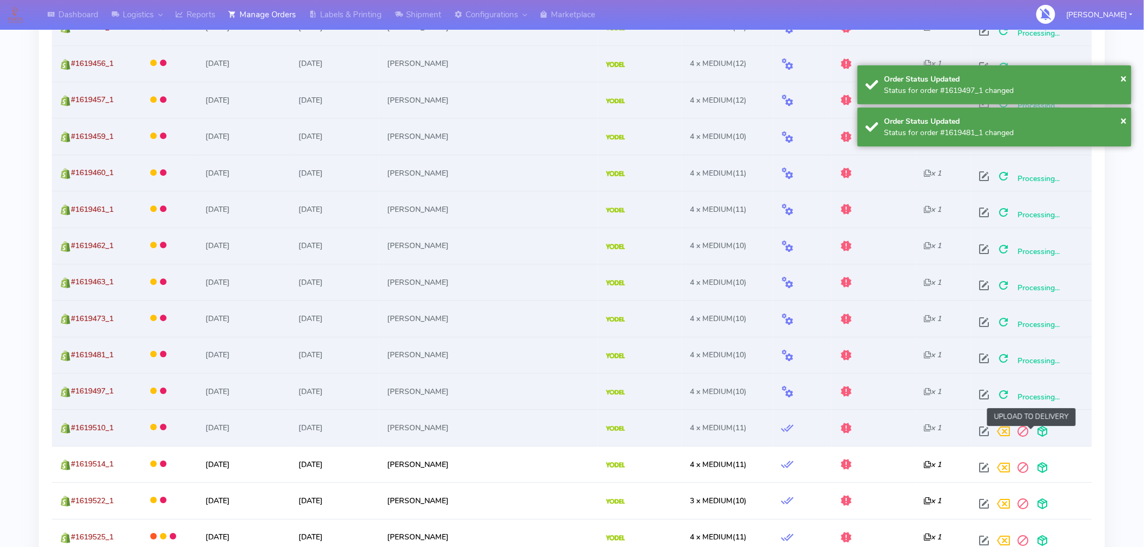
click at [1033, 430] on span at bounding box center [1042, 434] width 19 height 10
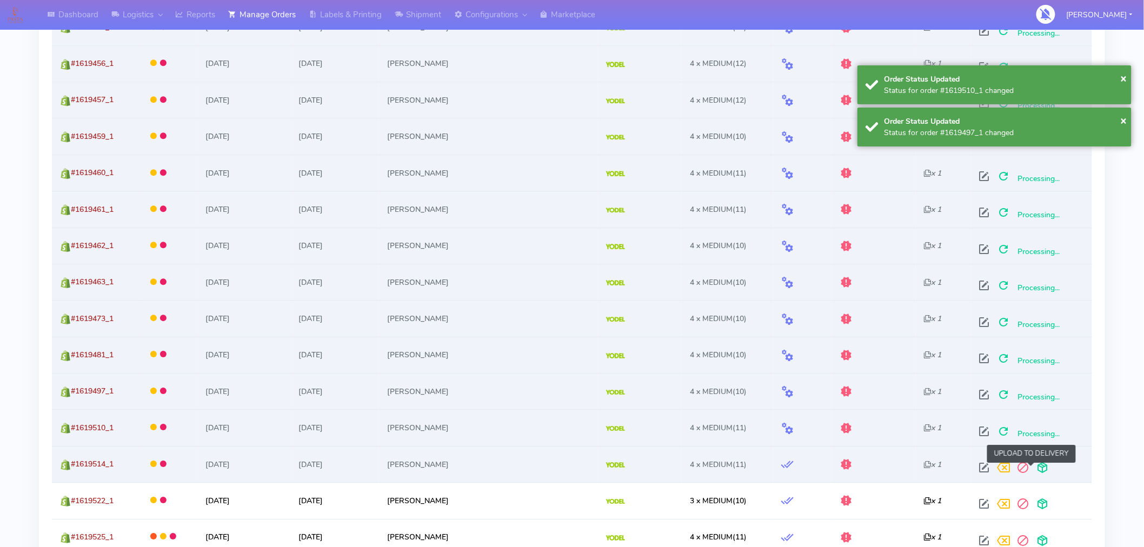
click at [1033, 471] on span at bounding box center [1042, 470] width 19 height 10
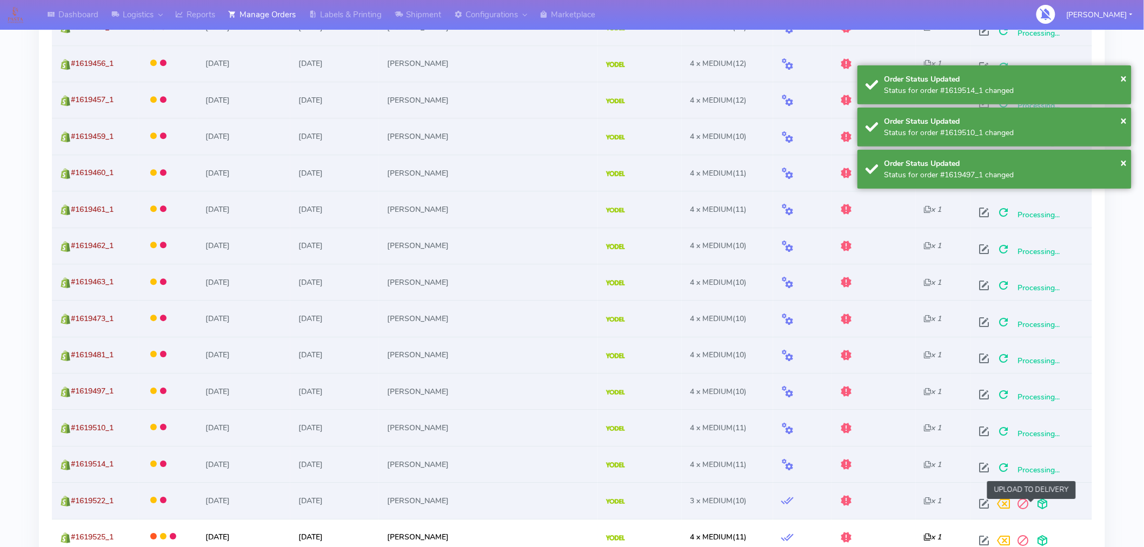
click at [1033, 504] on span at bounding box center [1042, 506] width 19 height 10
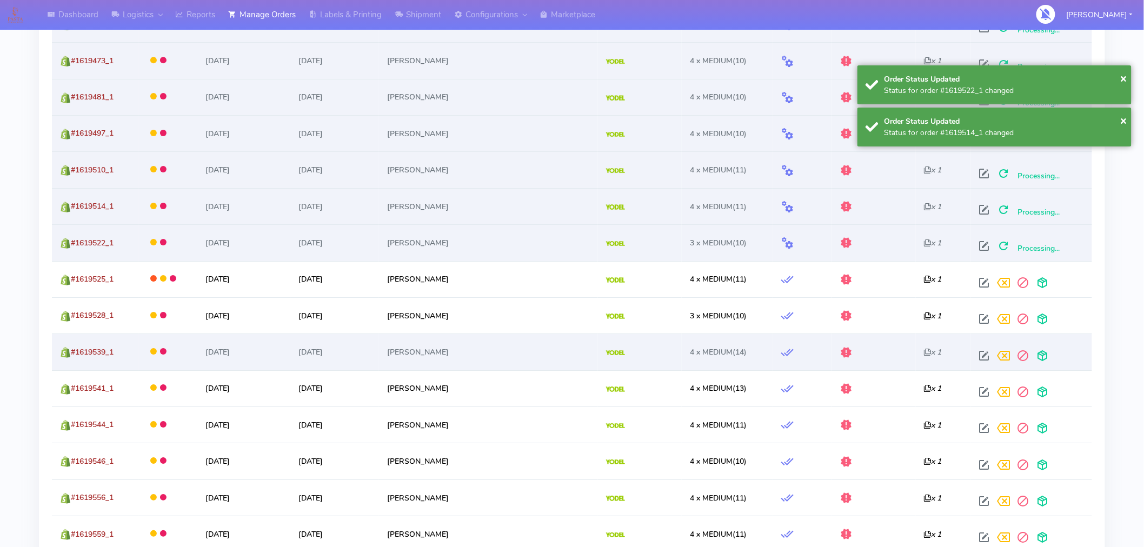
scroll to position [1457, 0]
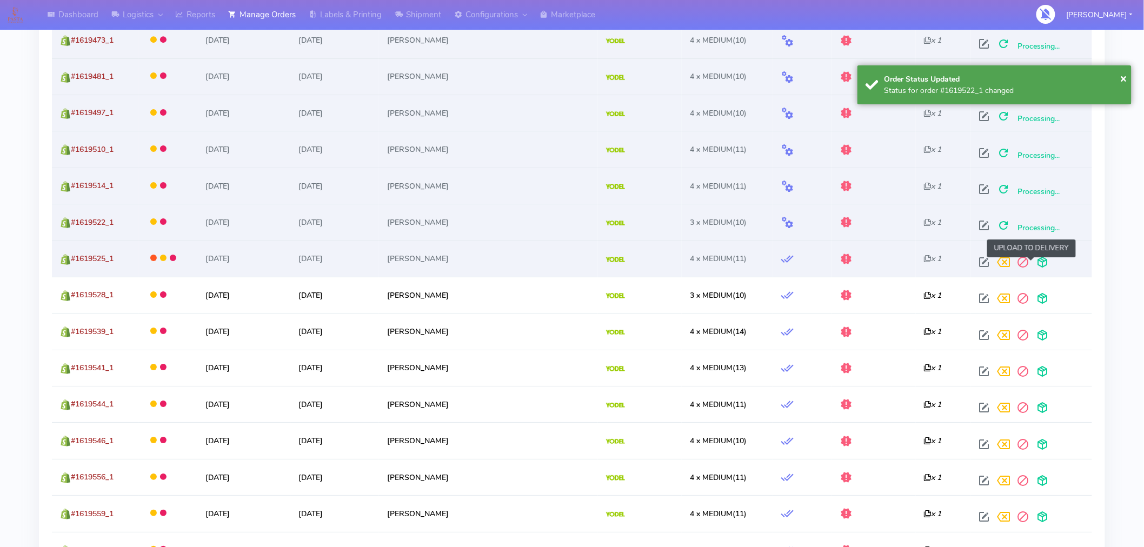
click at [1033, 265] on span at bounding box center [1042, 264] width 19 height 10
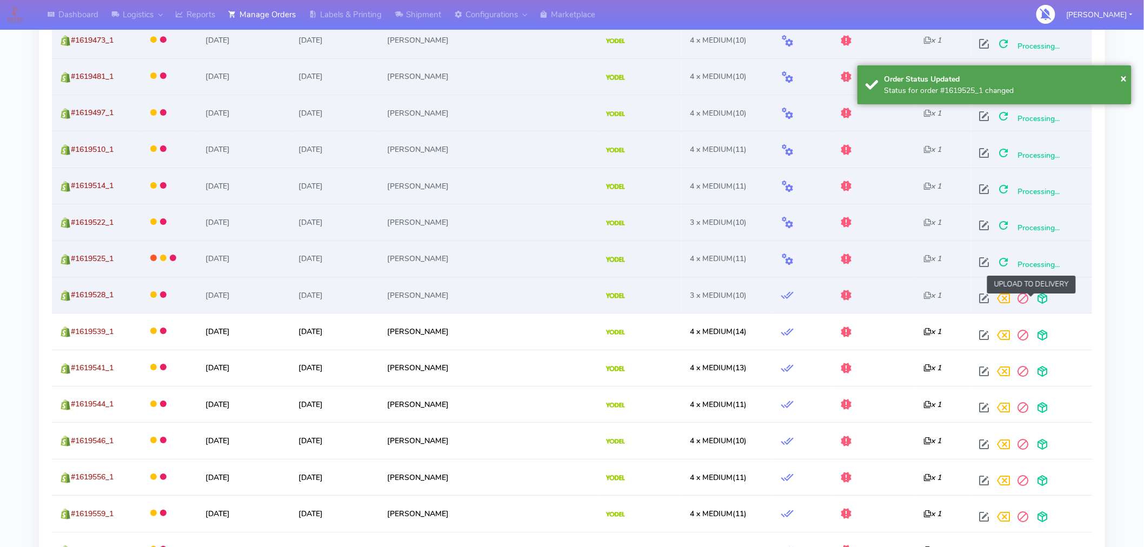
click at [1033, 300] on span at bounding box center [1042, 301] width 19 height 10
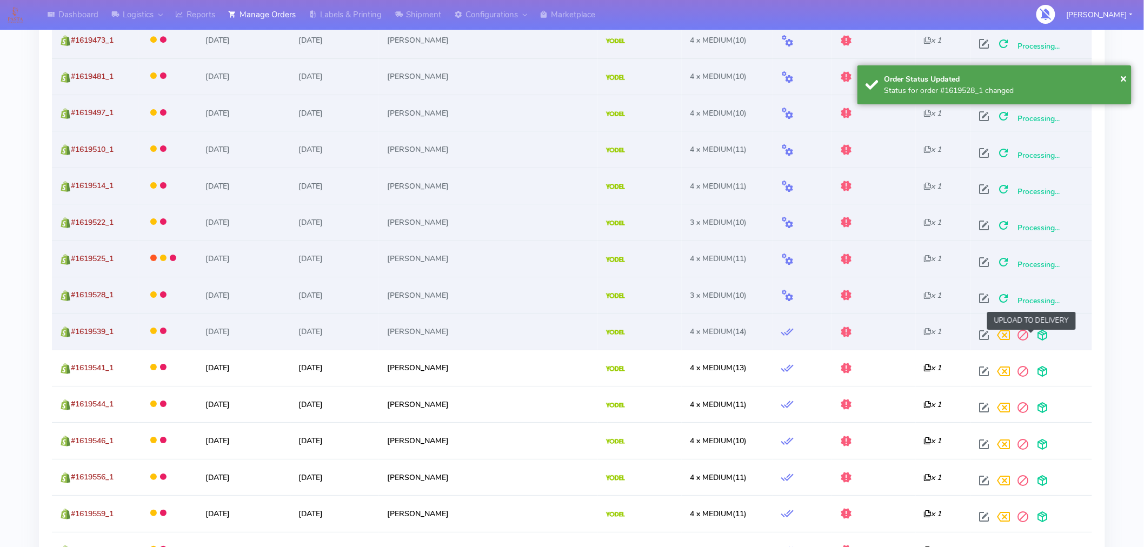
click at [1033, 343] on span at bounding box center [1042, 337] width 19 height 10
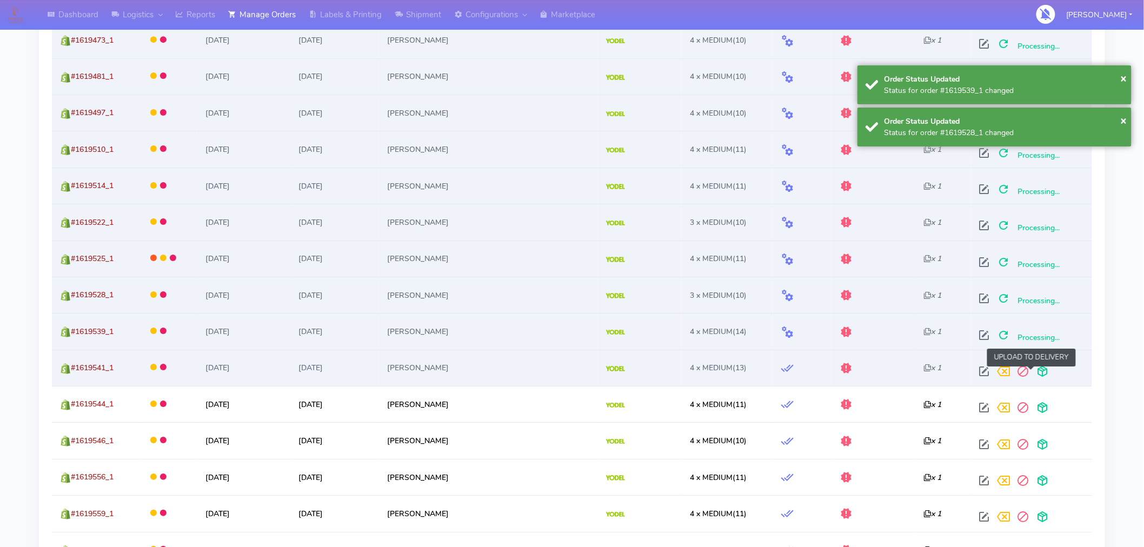
click at [1033, 374] on span at bounding box center [1042, 374] width 19 height 10
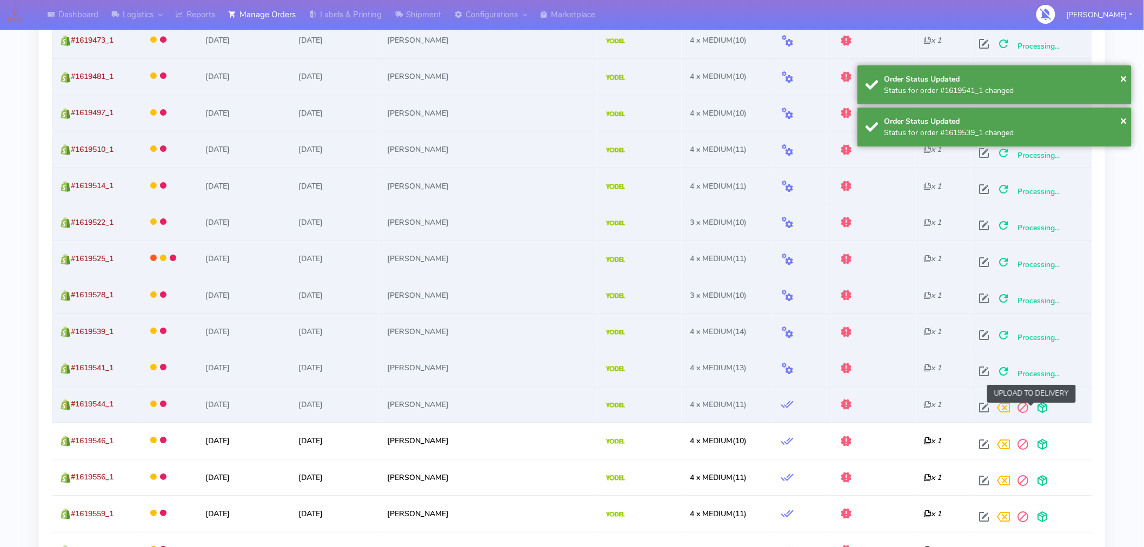
click at [1033, 408] on span at bounding box center [1042, 410] width 19 height 10
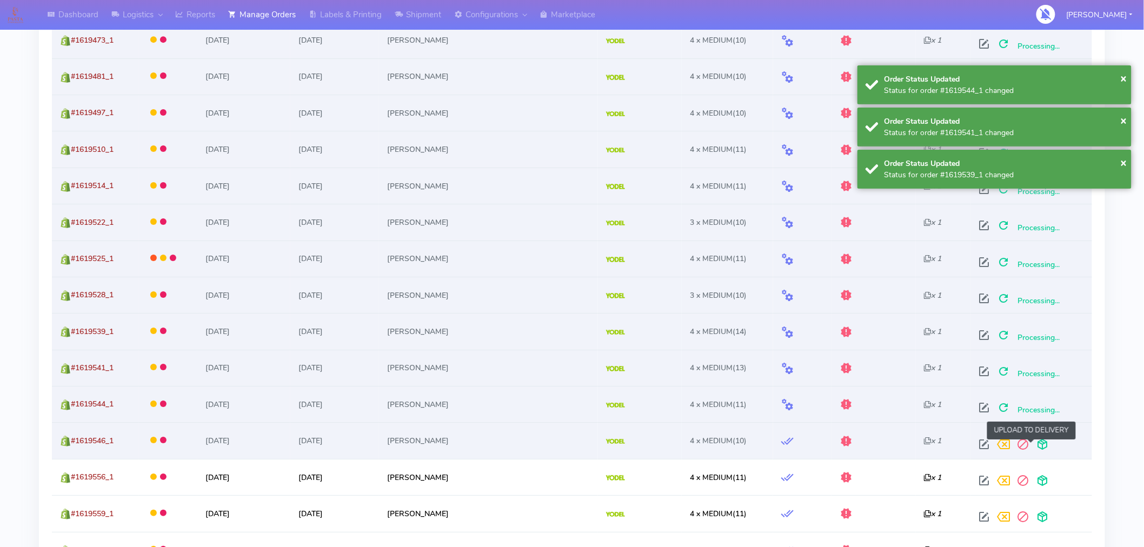
click at [1033, 448] on span at bounding box center [1042, 447] width 19 height 10
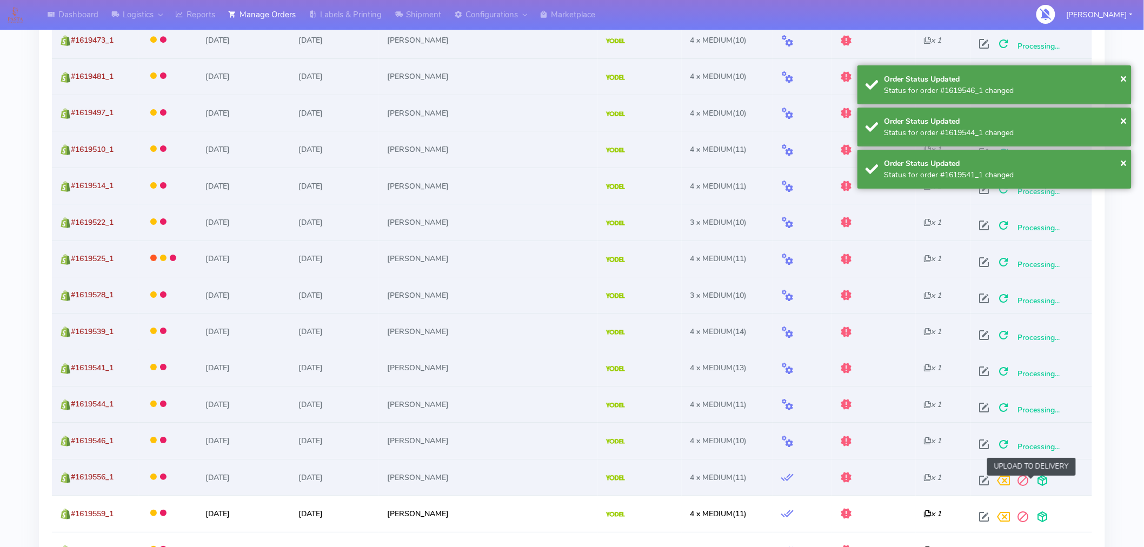
click at [1033, 481] on span at bounding box center [1042, 483] width 19 height 10
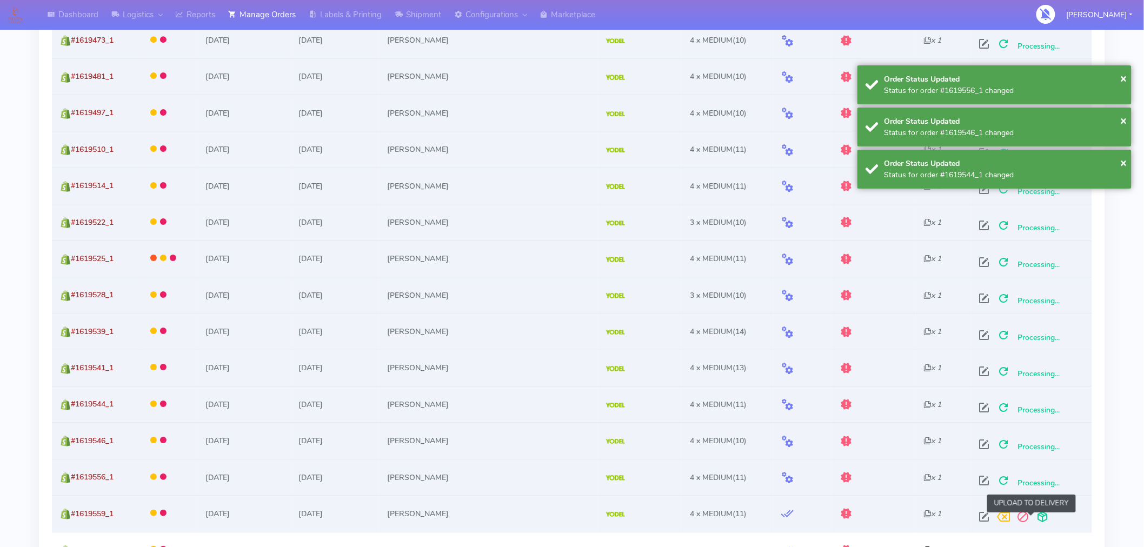
click at [1033, 514] on span at bounding box center [1042, 519] width 19 height 10
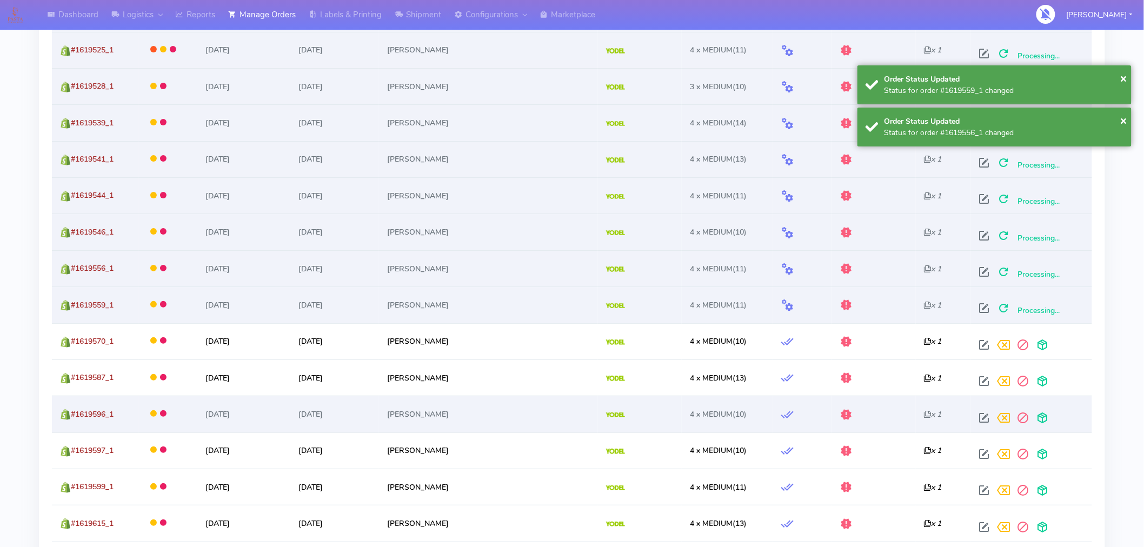
scroll to position [1681, 0]
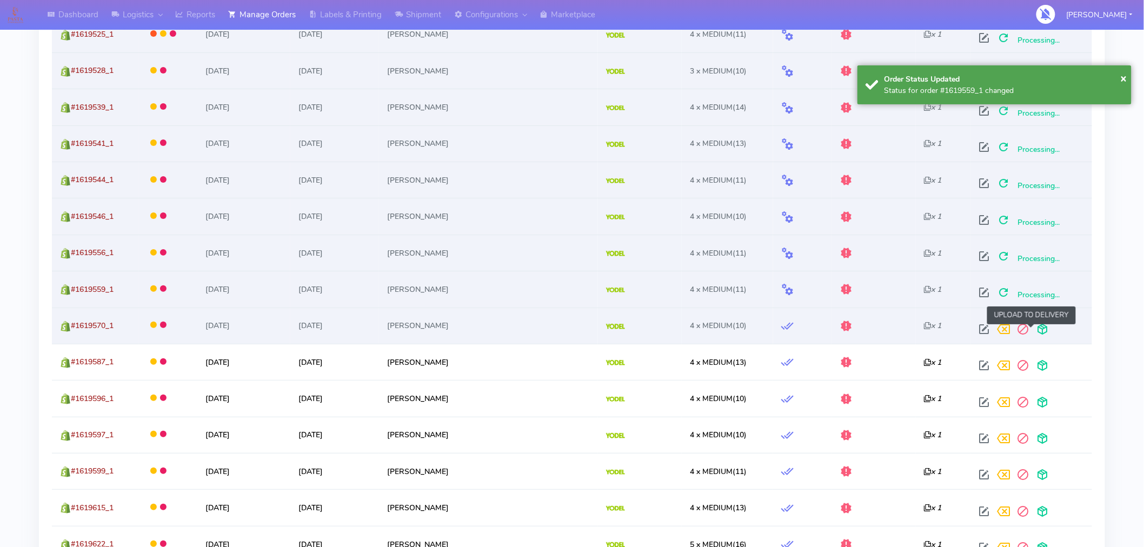
click at [1033, 330] on span at bounding box center [1042, 331] width 19 height 10
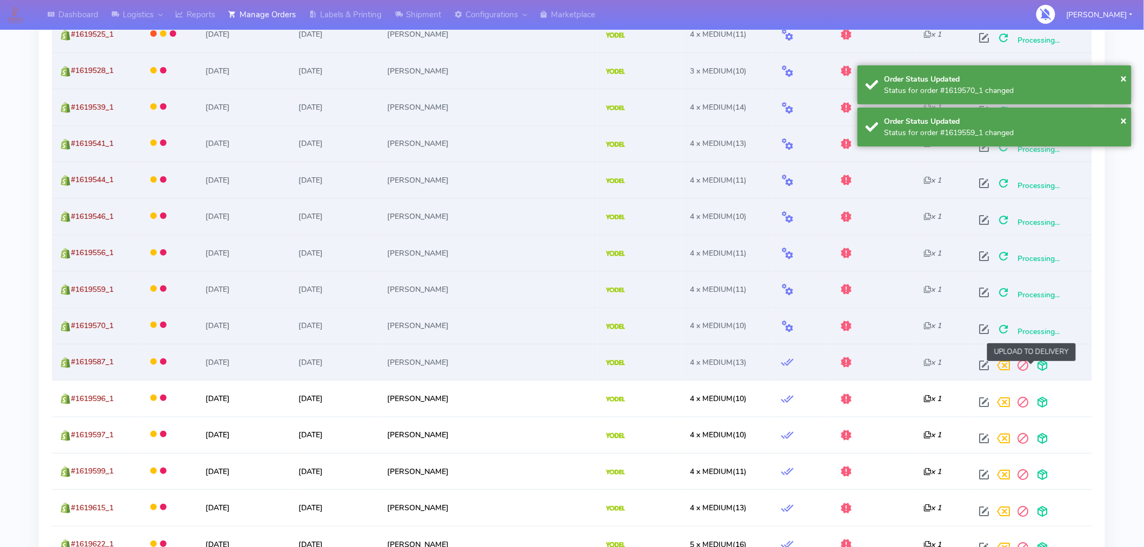
click at [1033, 370] on span at bounding box center [1042, 368] width 19 height 10
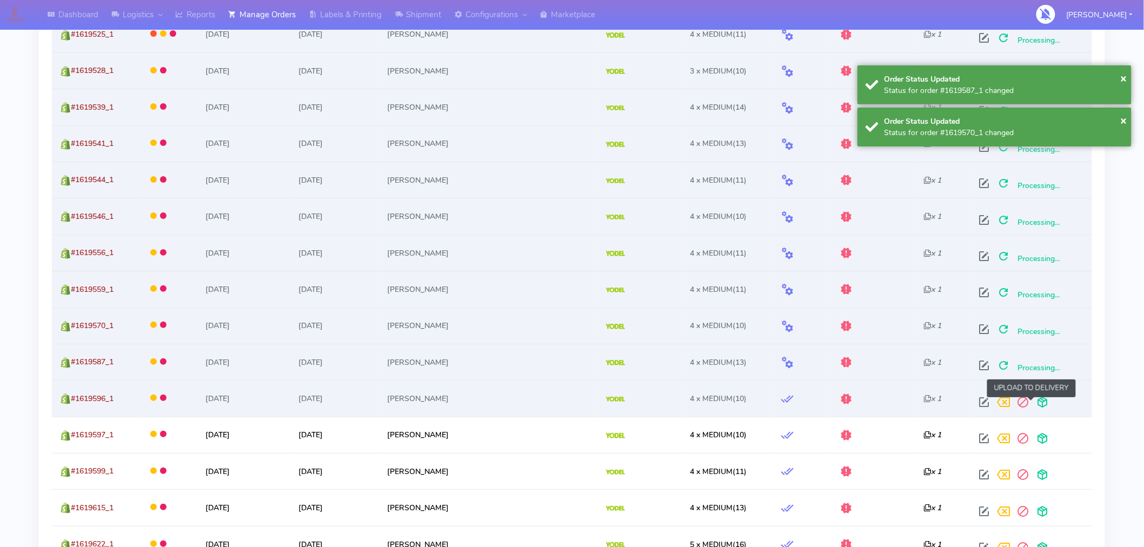
click at [1033, 403] on span at bounding box center [1042, 404] width 19 height 10
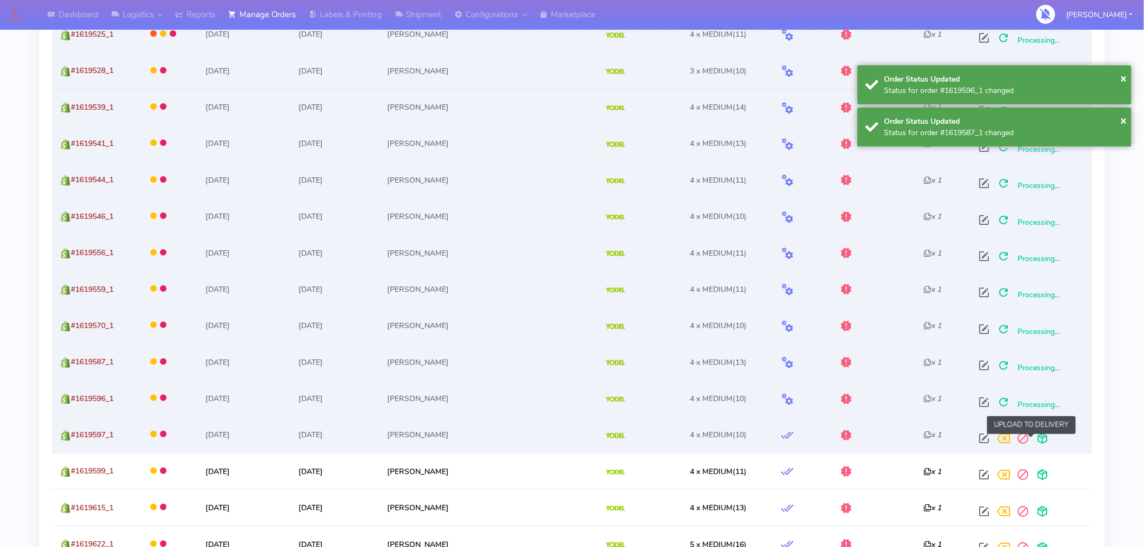
click at [1033, 436] on span at bounding box center [1042, 441] width 19 height 10
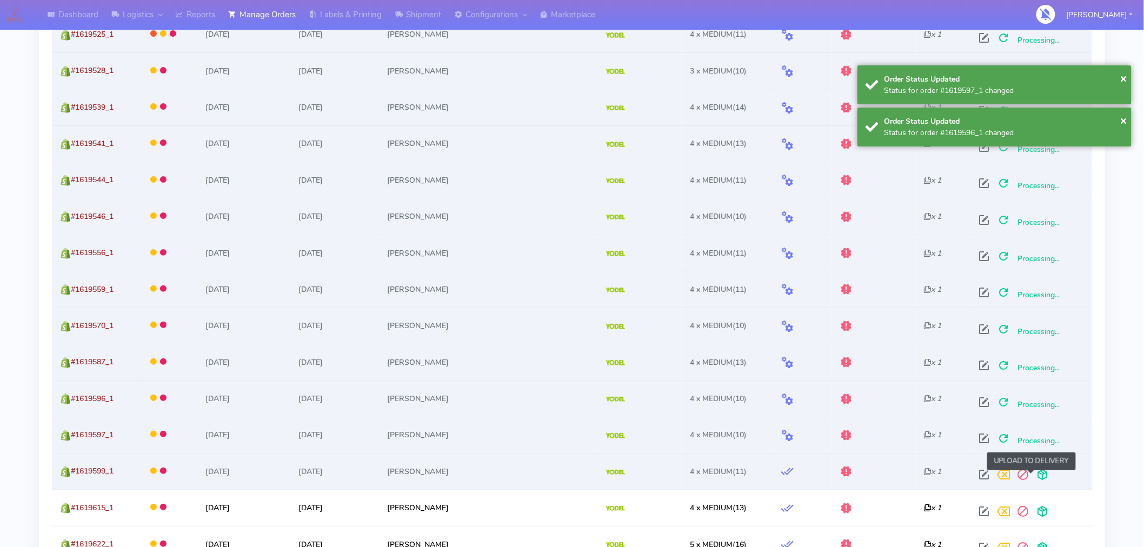
click at [1033, 478] on span at bounding box center [1042, 477] width 19 height 10
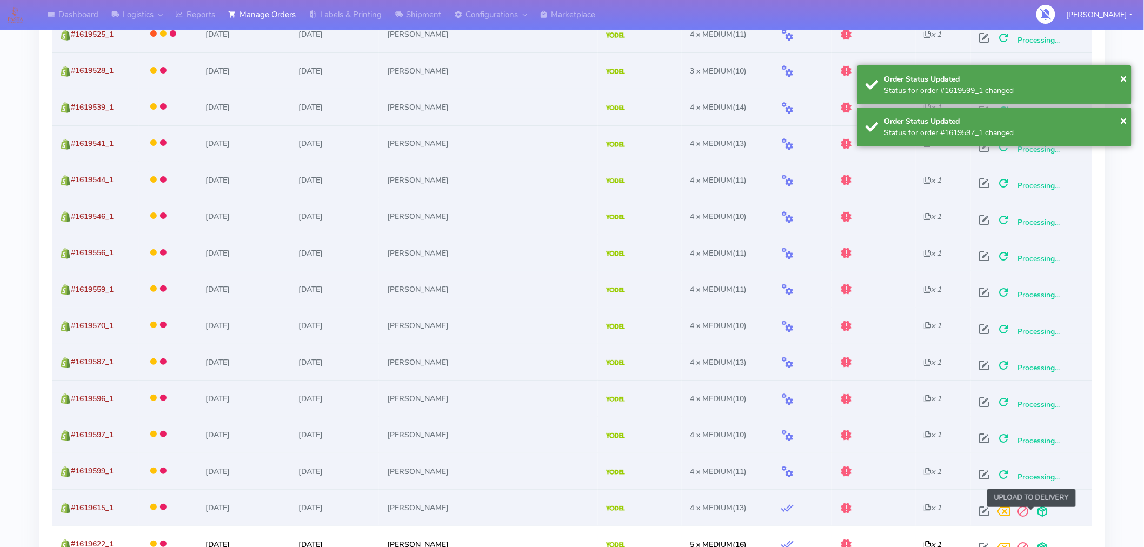
click at [1033, 512] on span at bounding box center [1042, 514] width 19 height 10
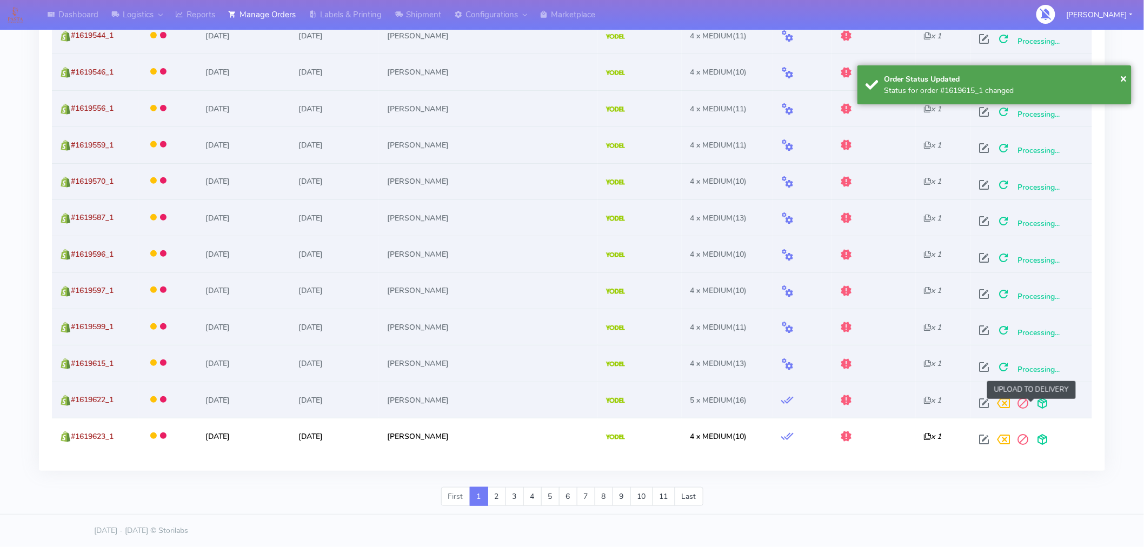
click at [1033, 402] on span at bounding box center [1042, 405] width 19 height 10
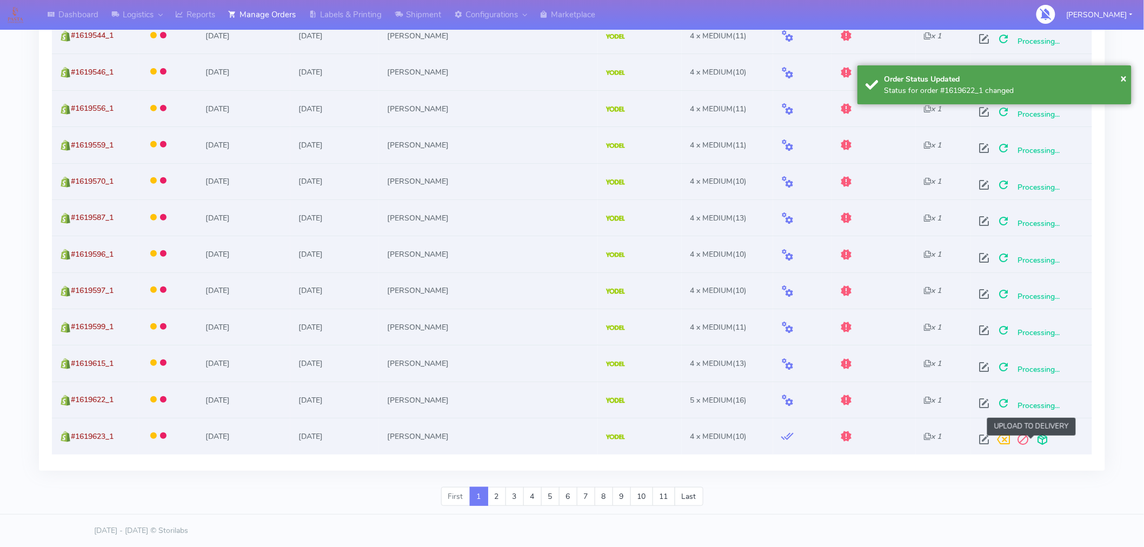
click at [1033, 437] on span at bounding box center [1042, 442] width 19 height 10
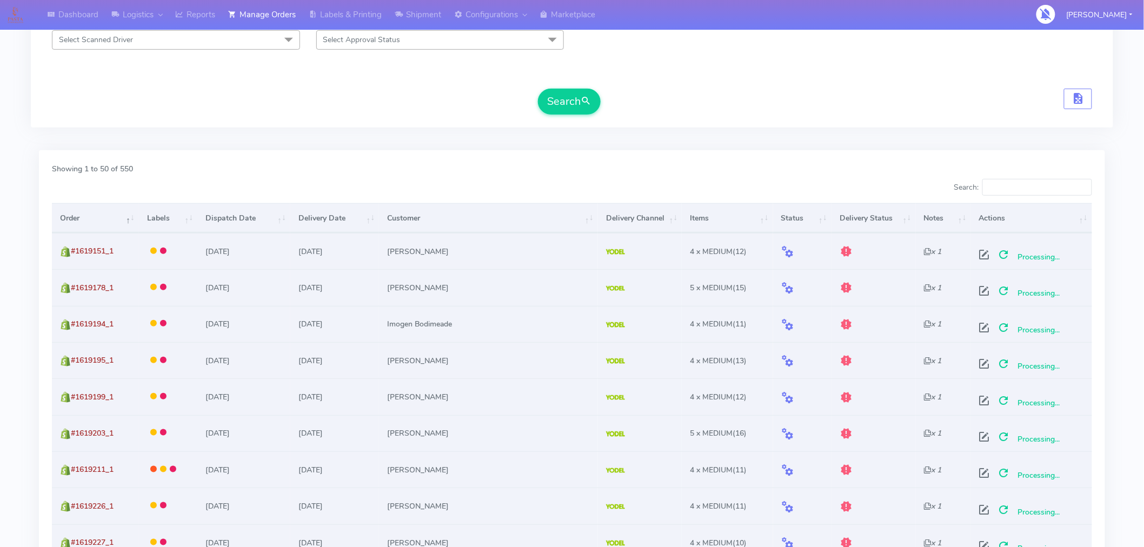
scroll to position [0, 0]
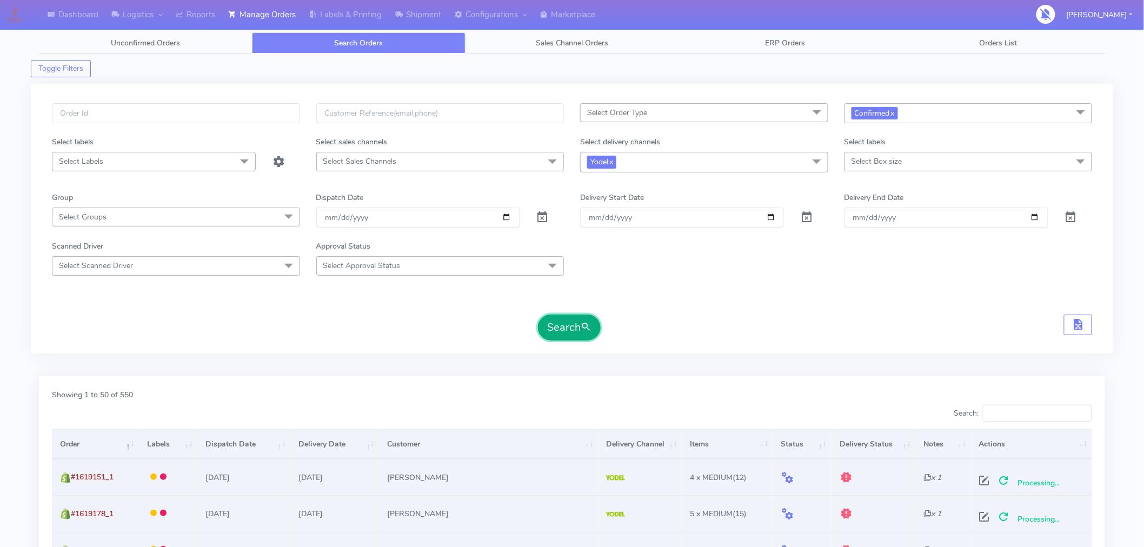
click at [580, 331] on button "Search" at bounding box center [569, 328] width 63 height 26
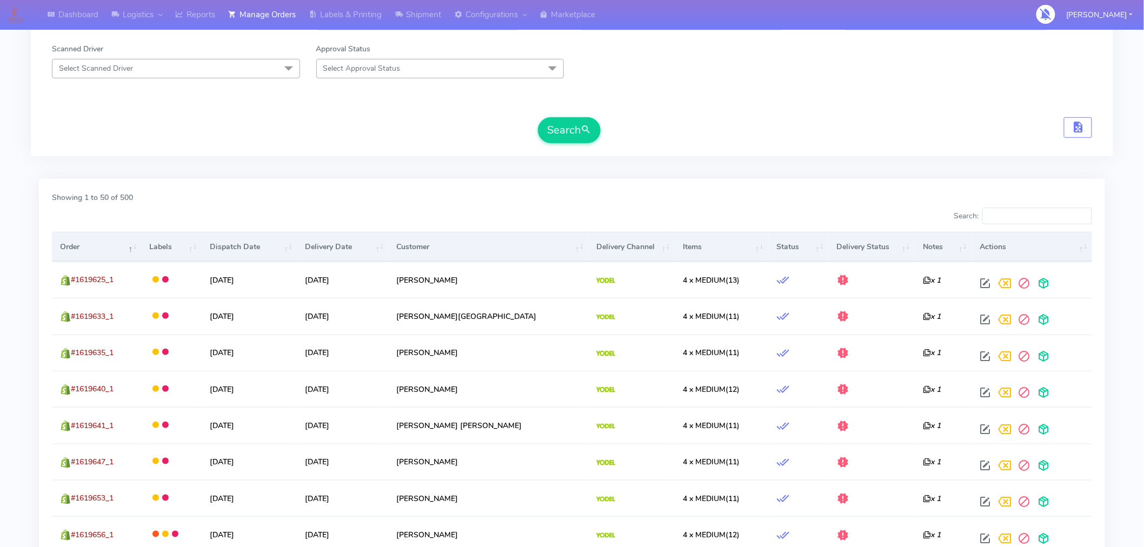
scroll to position [204, 0]
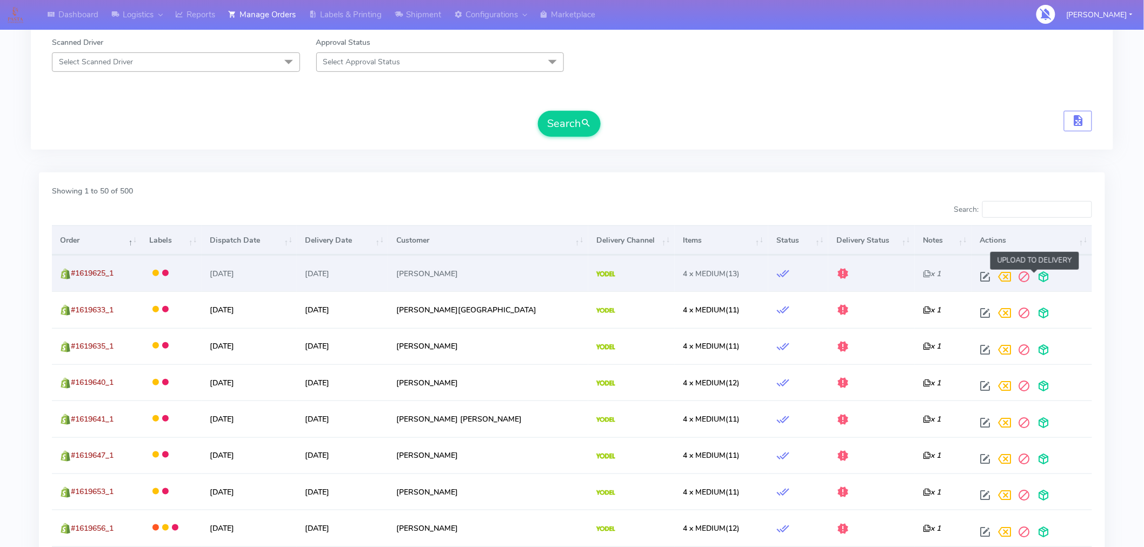
click at [1037, 278] on span at bounding box center [1042, 279] width 19 height 10
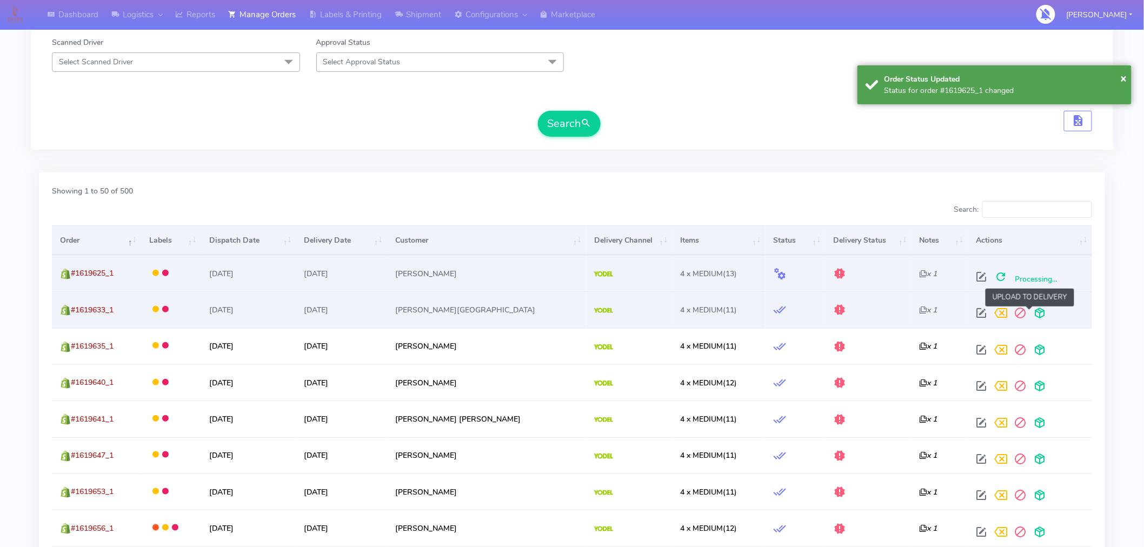
click at [1034, 312] on span at bounding box center [1039, 315] width 19 height 10
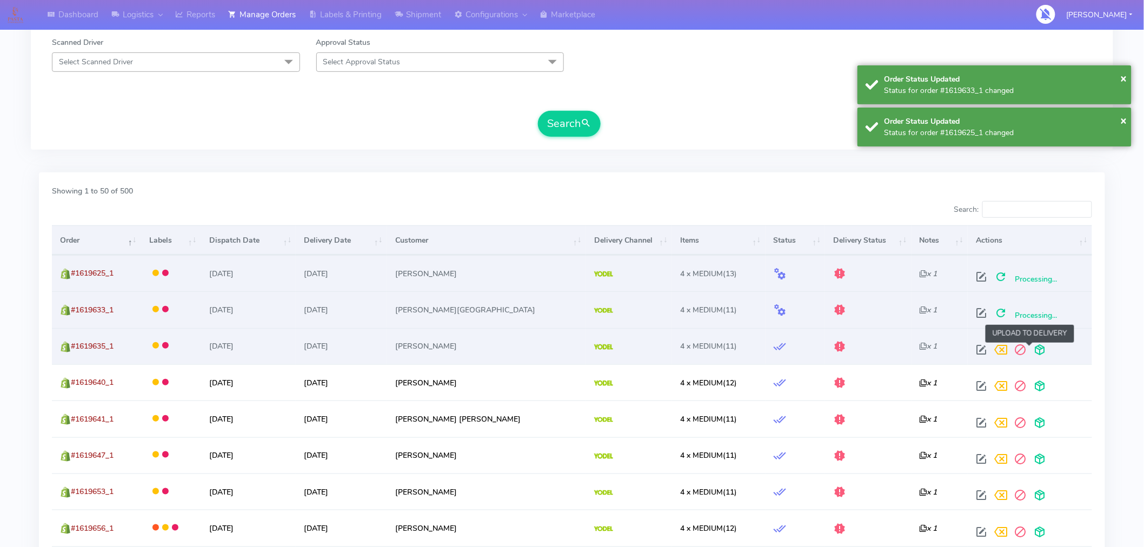
click at [1030, 348] on span at bounding box center [1039, 352] width 19 height 10
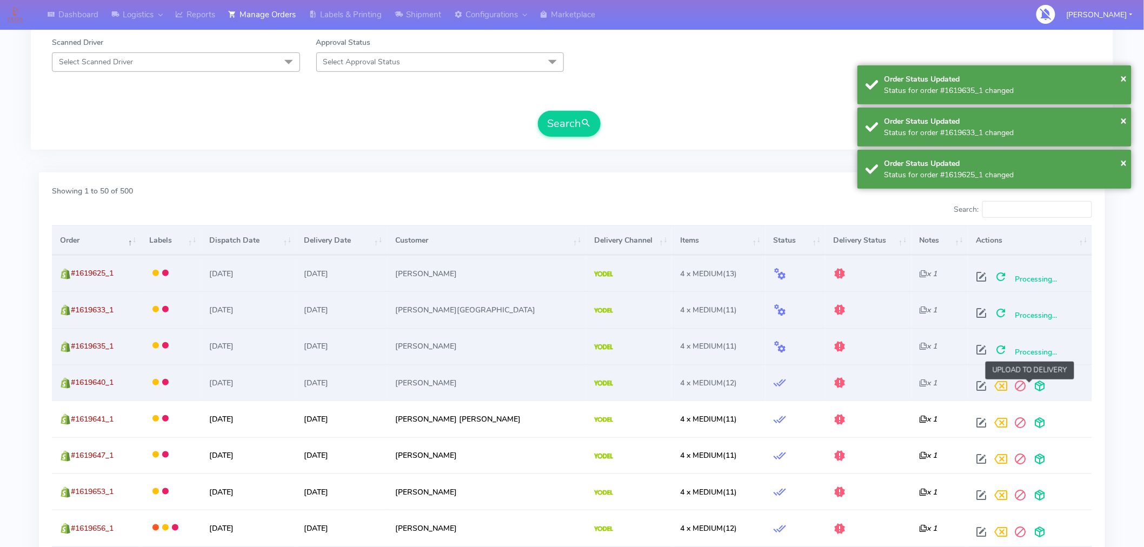
click at [1030, 386] on span at bounding box center [1039, 388] width 19 height 10
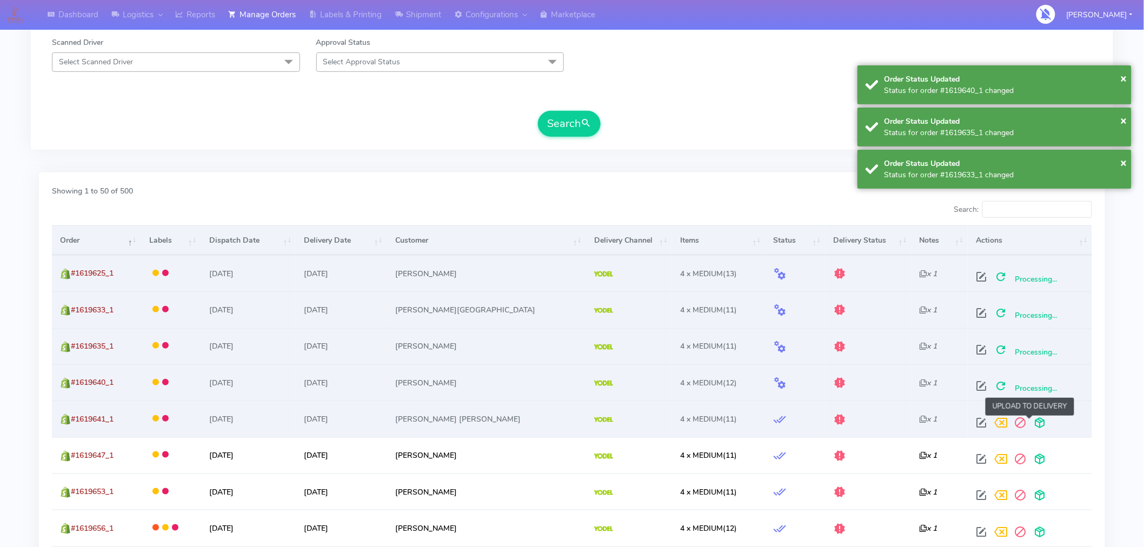
click at [1031, 422] on span at bounding box center [1039, 425] width 19 height 10
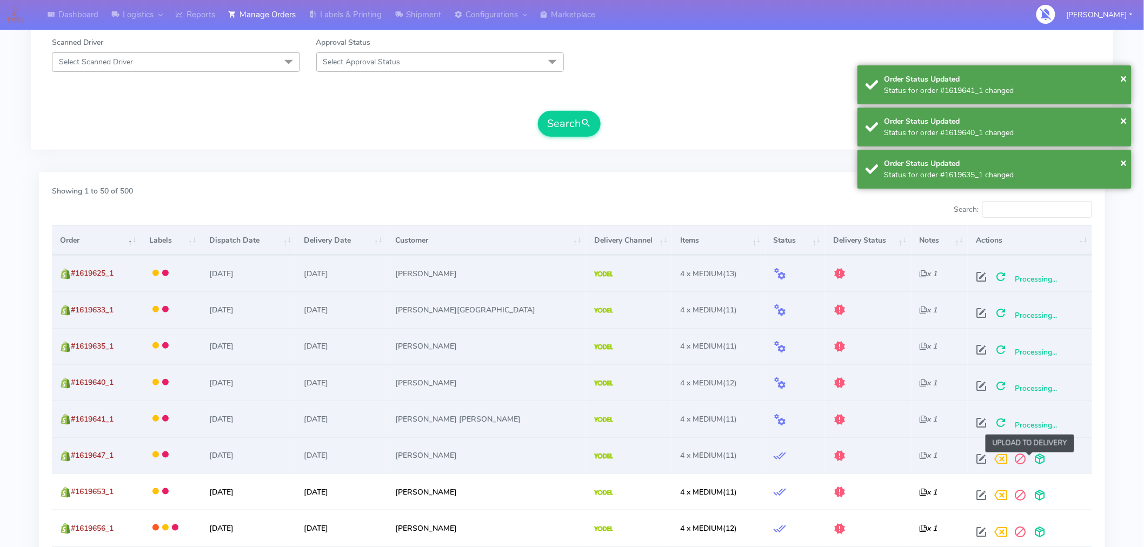
click at [1031, 459] on span at bounding box center [1039, 461] width 19 height 10
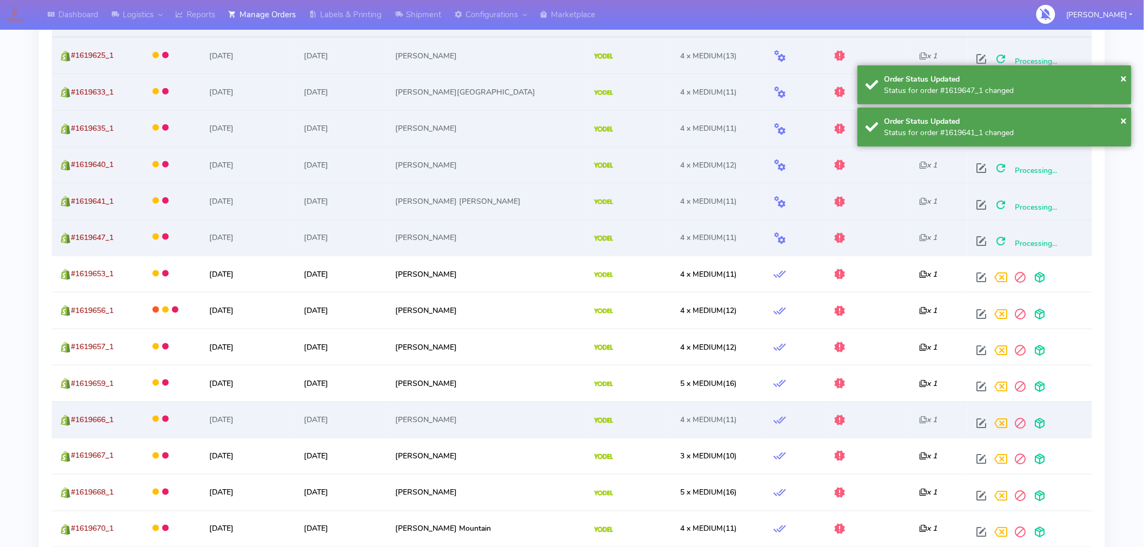
scroll to position [441, 0]
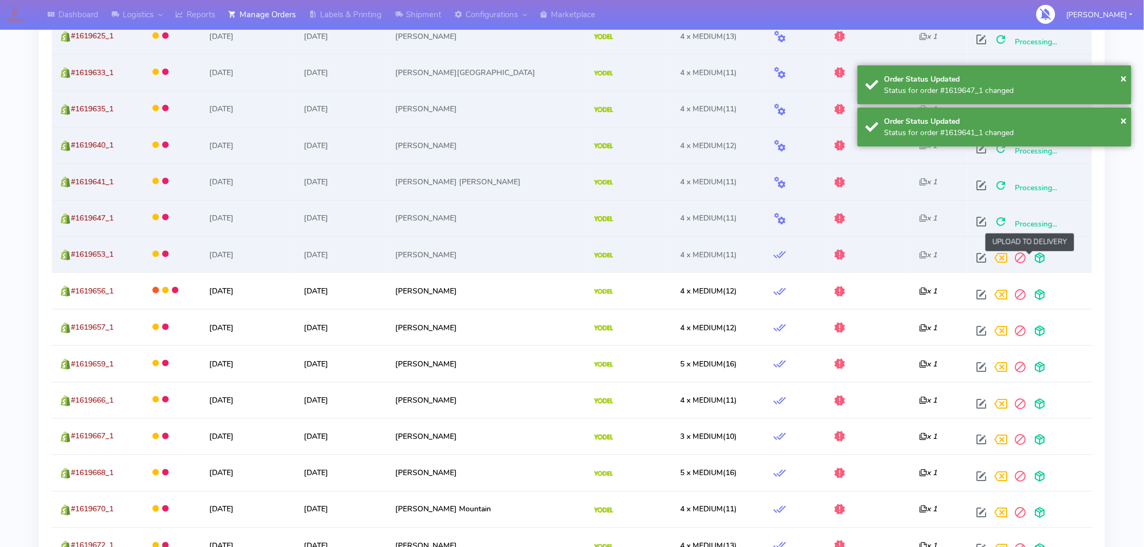
click at [1030, 263] on span at bounding box center [1039, 260] width 19 height 10
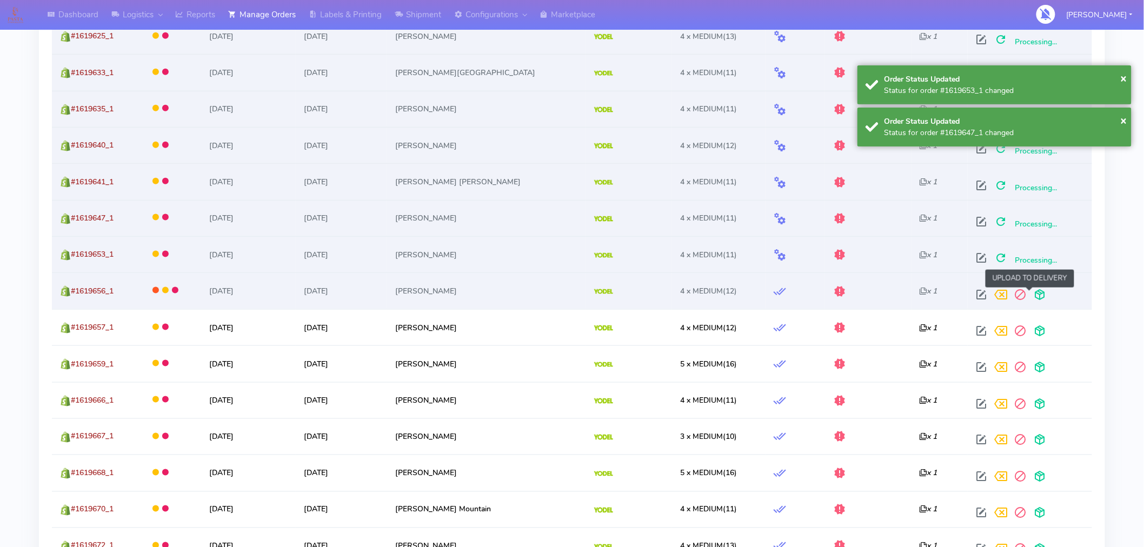
click at [1031, 295] on span at bounding box center [1039, 297] width 19 height 10
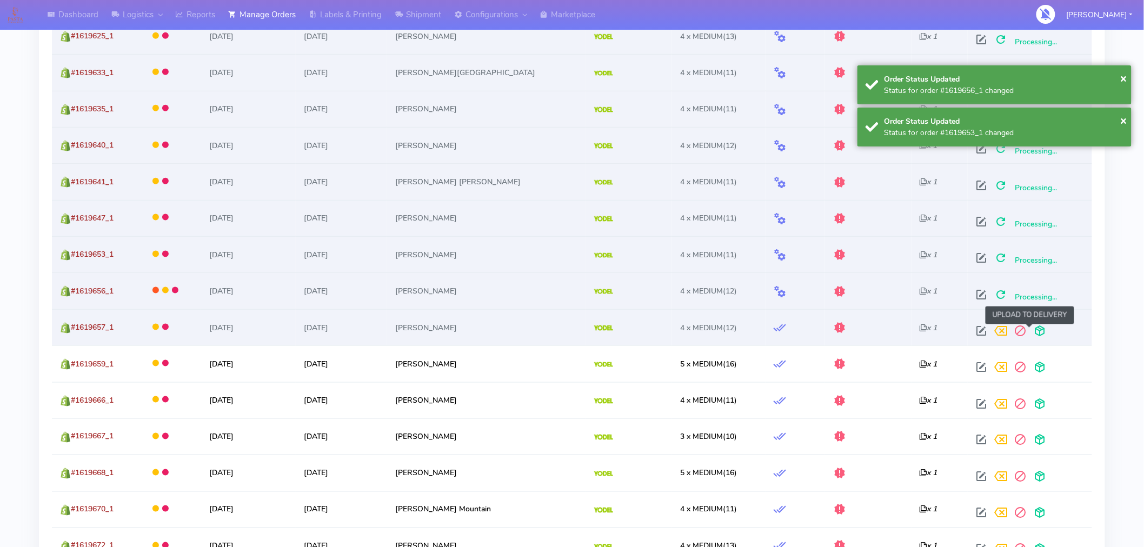
click at [1030, 331] on span at bounding box center [1039, 333] width 19 height 10
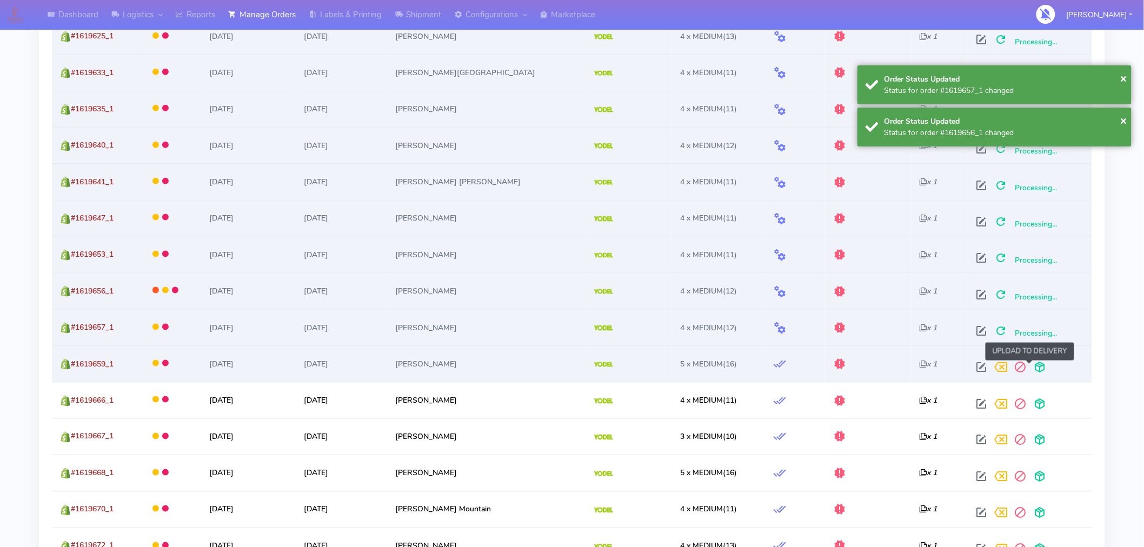
click at [1030, 365] on span at bounding box center [1039, 369] width 19 height 10
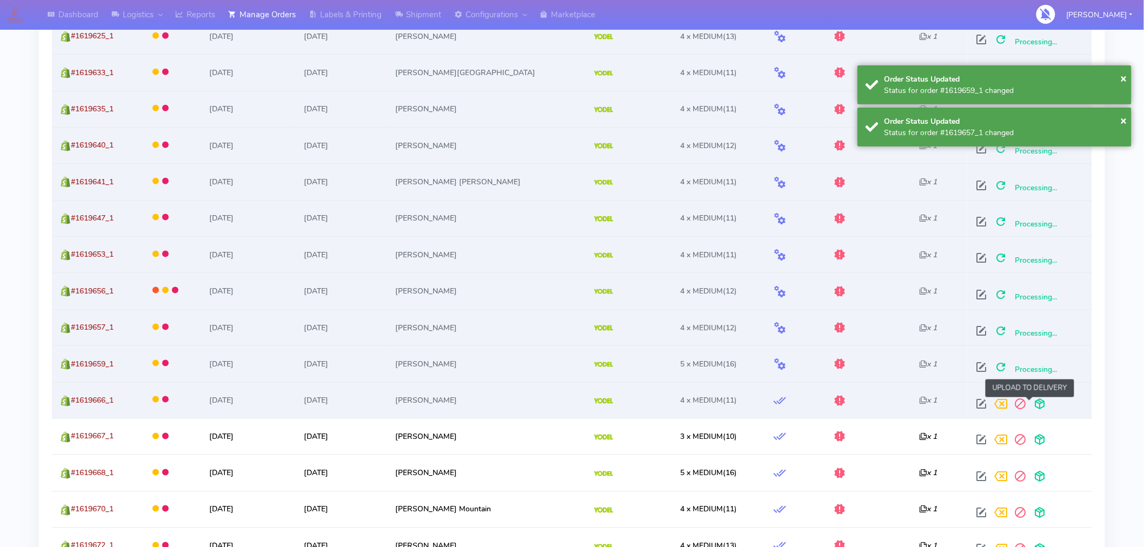
click at [1030, 401] on span at bounding box center [1039, 406] width 19 height 10
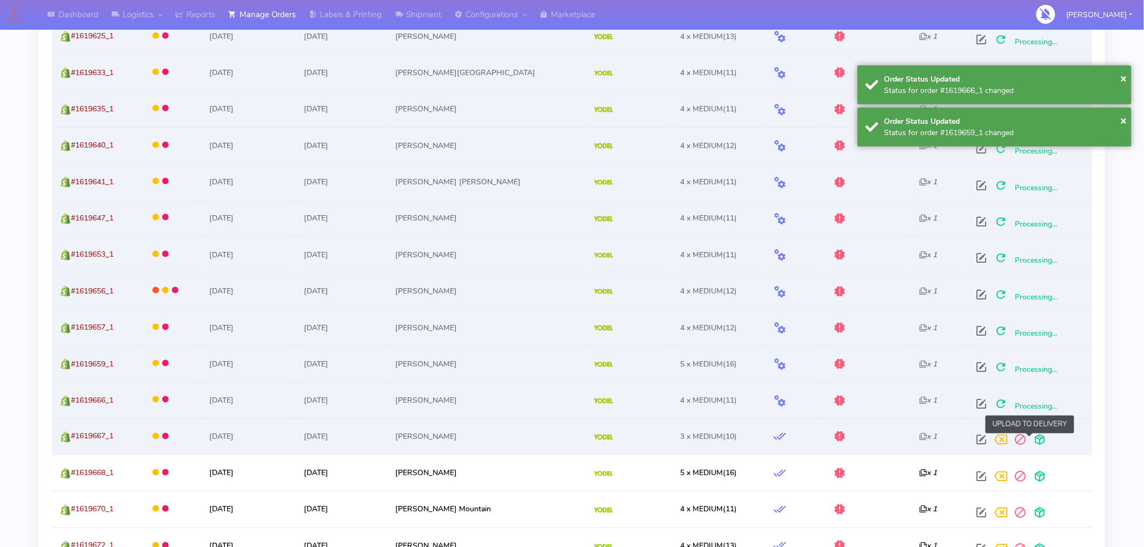
click at [1030, 444] on span at bounding box center [1039, 442] width 19 height 10
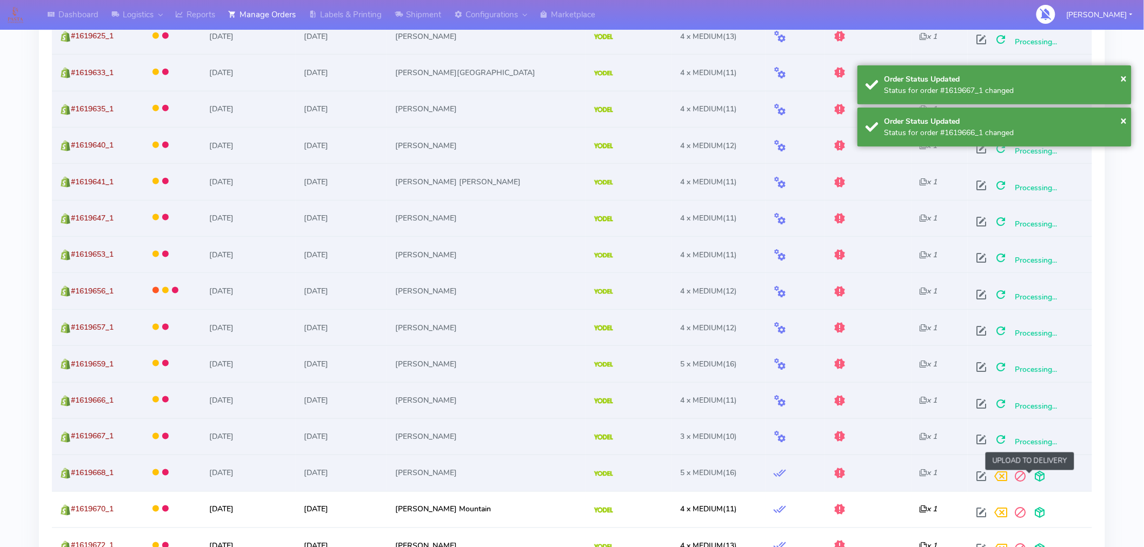
click at [1030, 483] on span at bounding box center [1039, 479] width 19 height 10
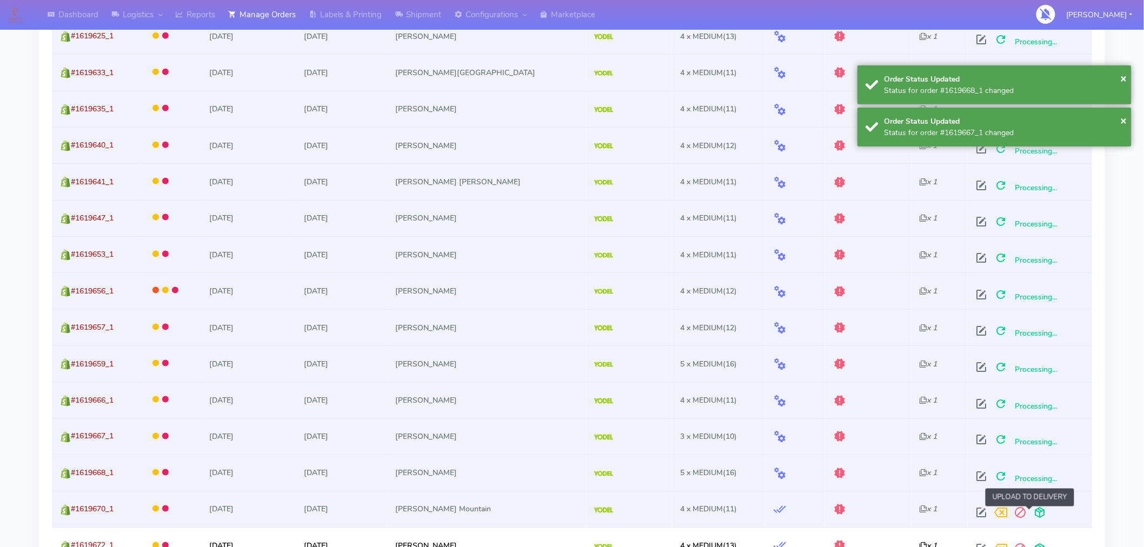
click at [1030, 511] on span at bounding box center [1039, 515] width 19 height 10
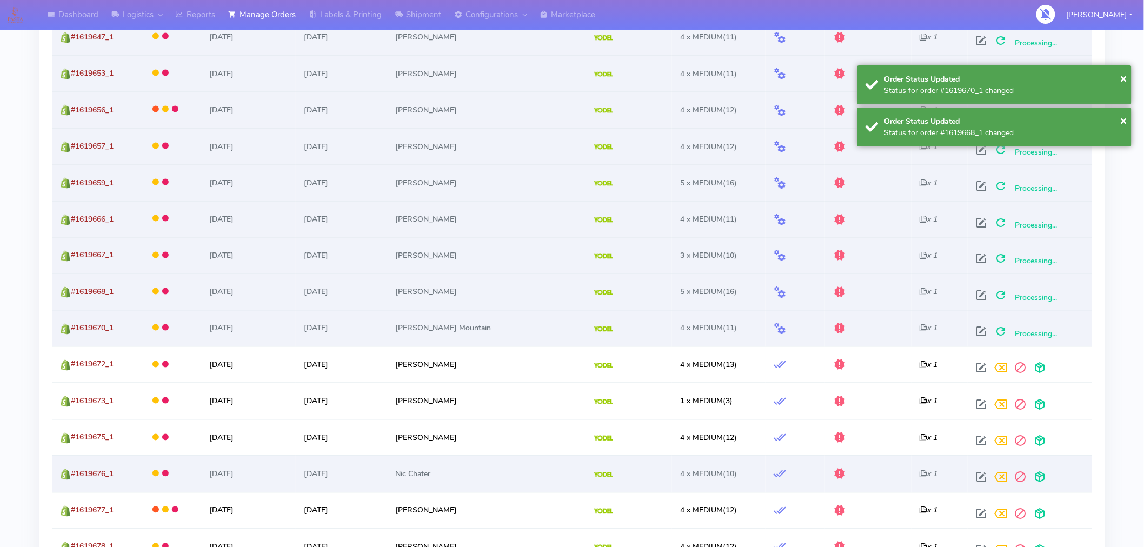
scroll to position [630, 0]
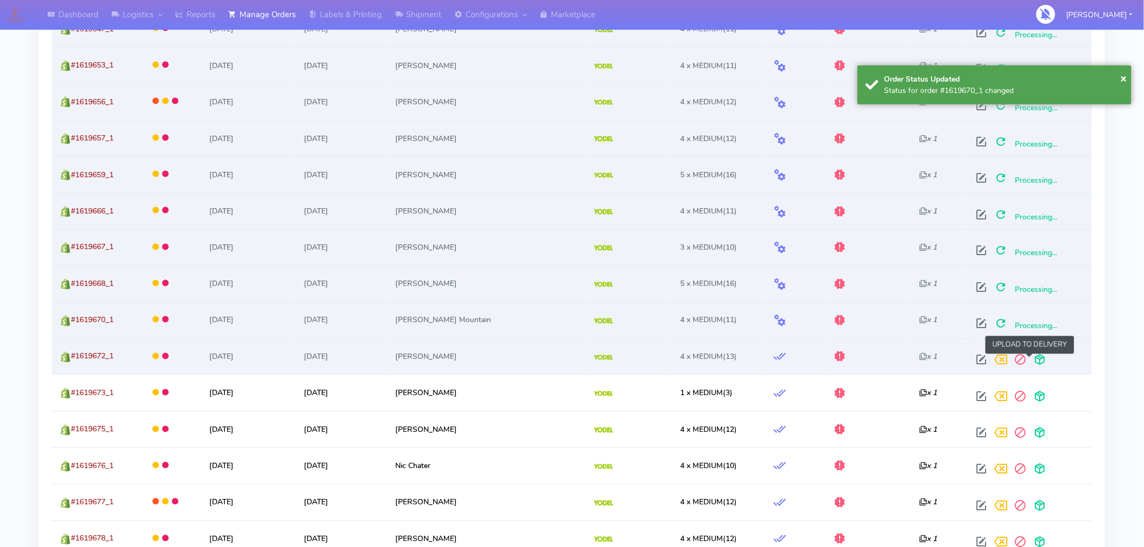
click at [1030, 363] on span at bounding box center [1039, 362] width 19 height 10
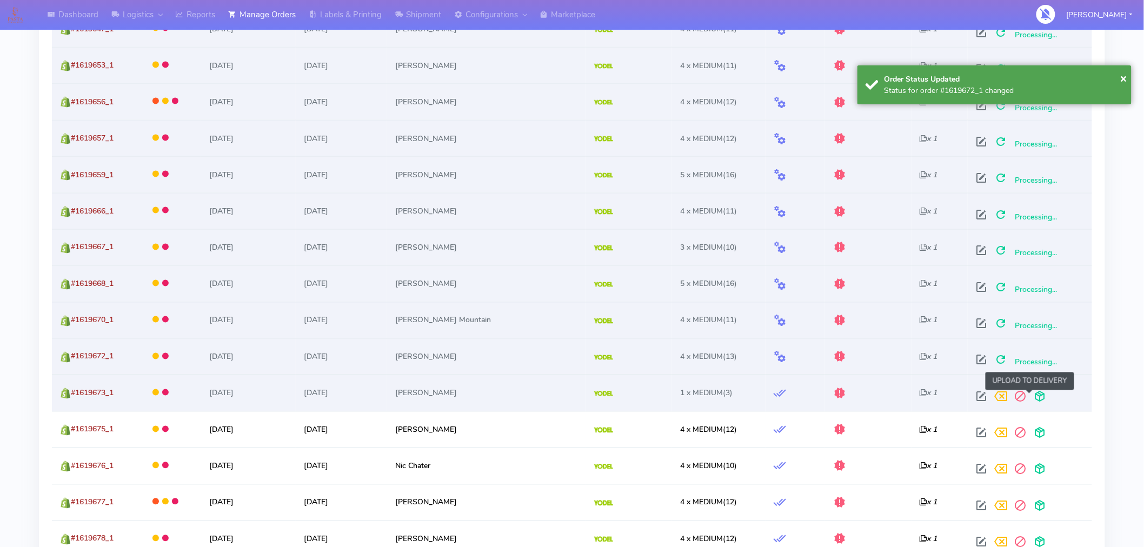
click at [1030, 397] on span at bounding box center [1039, 399] width 19 height 10
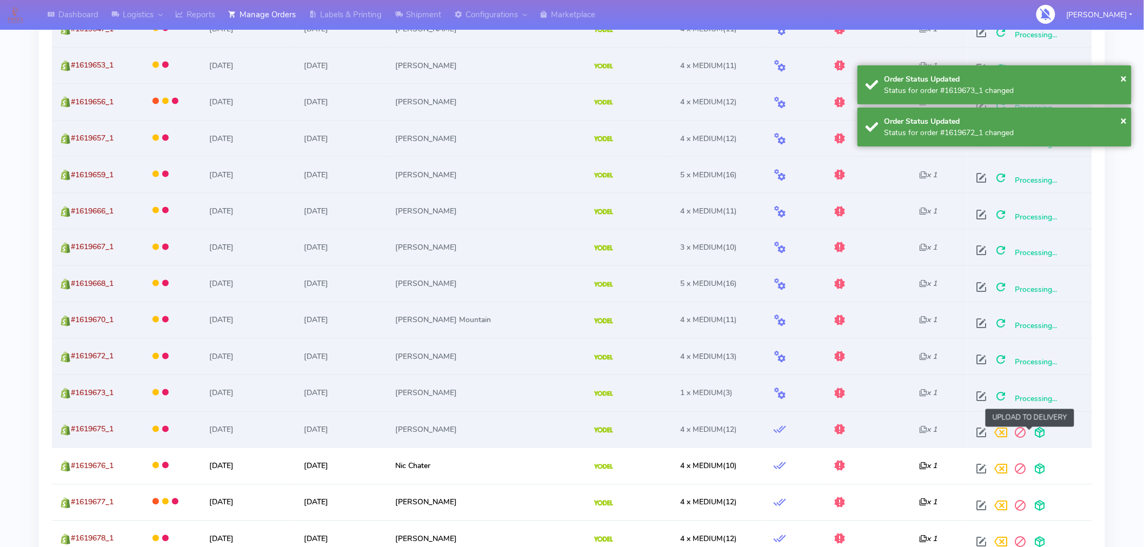
click at [1031, 430] on span at bounding box center [1039, 435] width 19 height 10
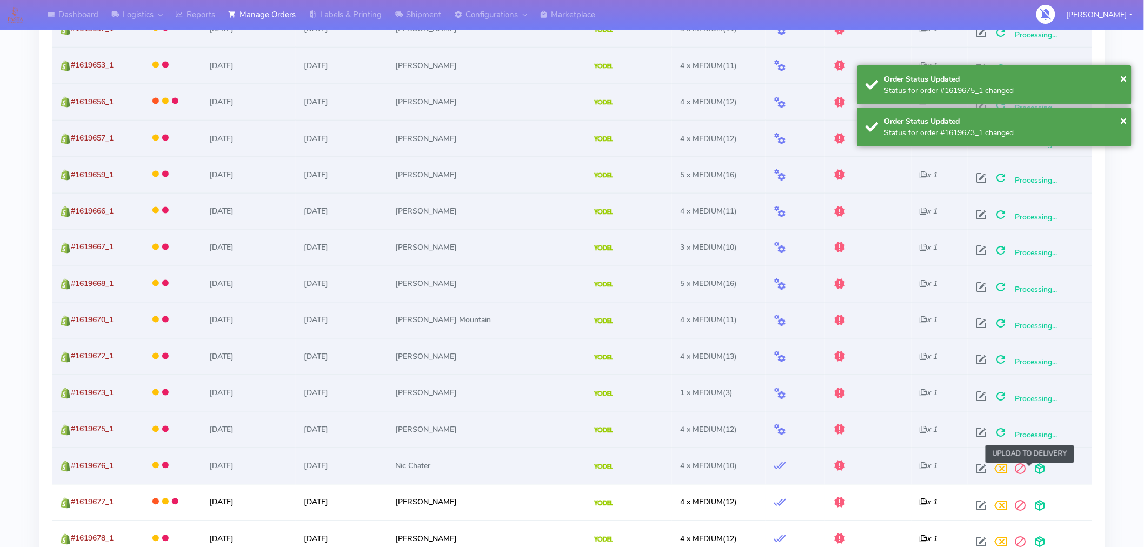
click at [1031, 468] on span at bounding box center [1039, 471] width 19 height 10
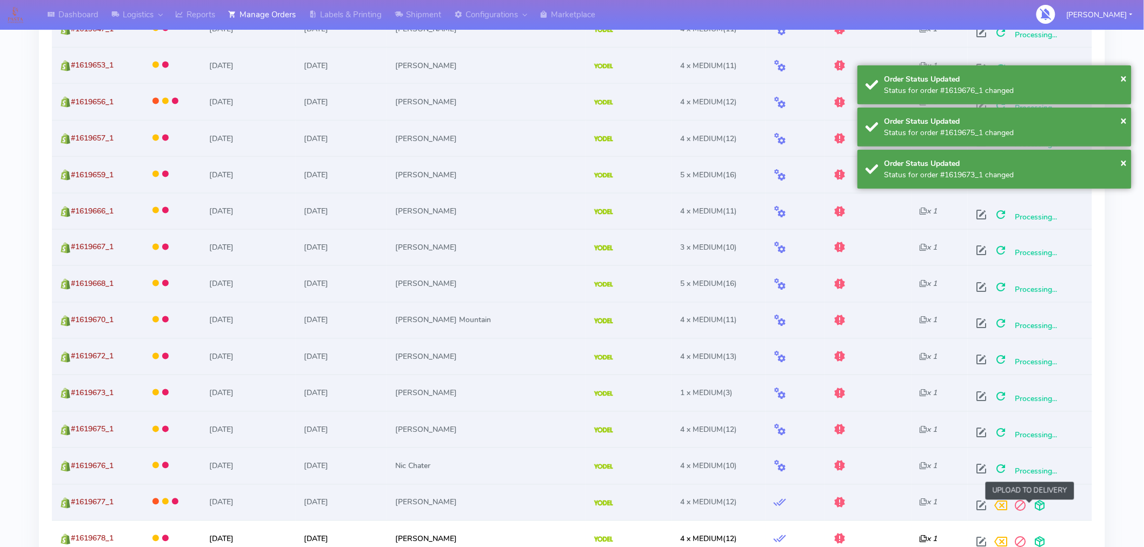
click at [1030, 507] on span at bounding box center [1039, 508] width 19 height 10
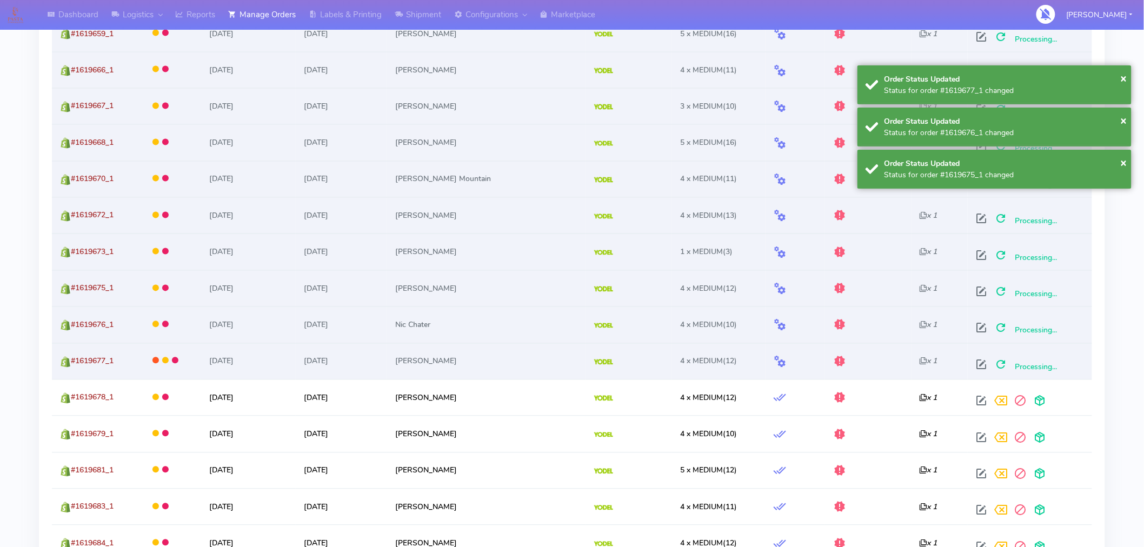
scroll to position [811, 0]
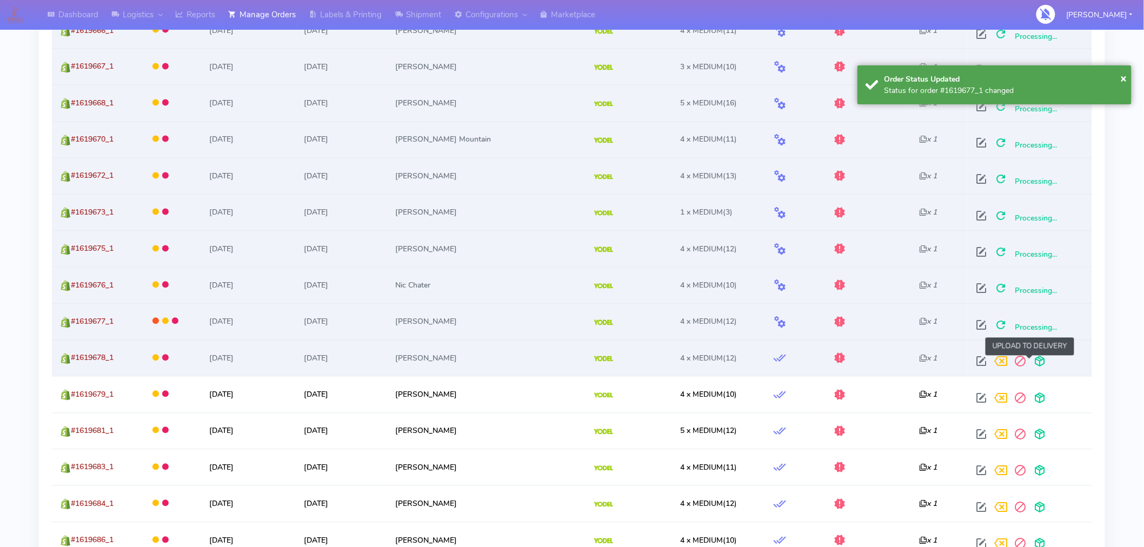
click at [1033, 369] on span at bounding box center [1039, 364] width 19 height 10
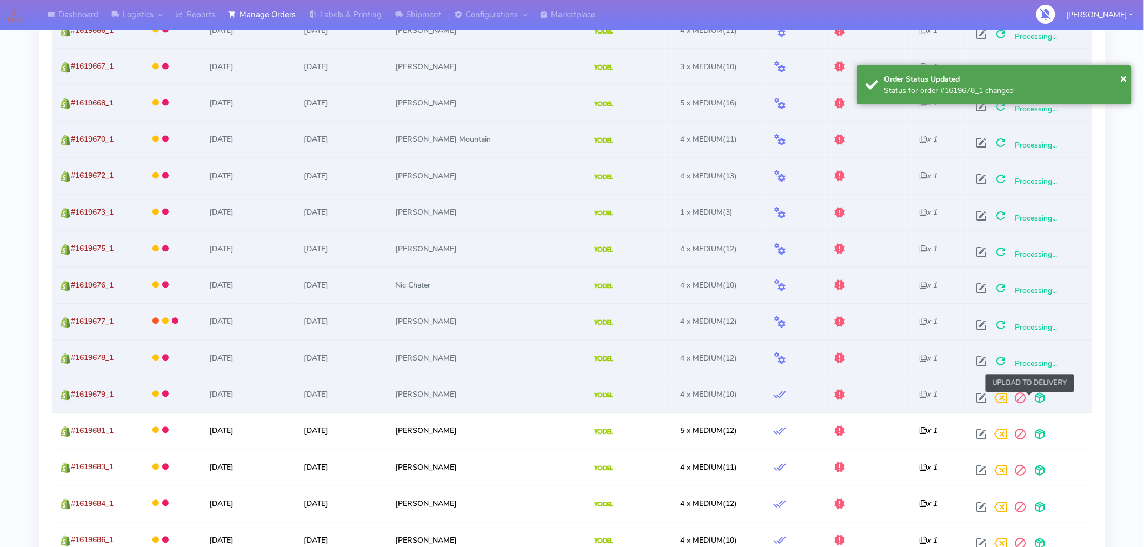
click at [1033, 397] on span at bounding box center [1039, 401] width 19 height 10
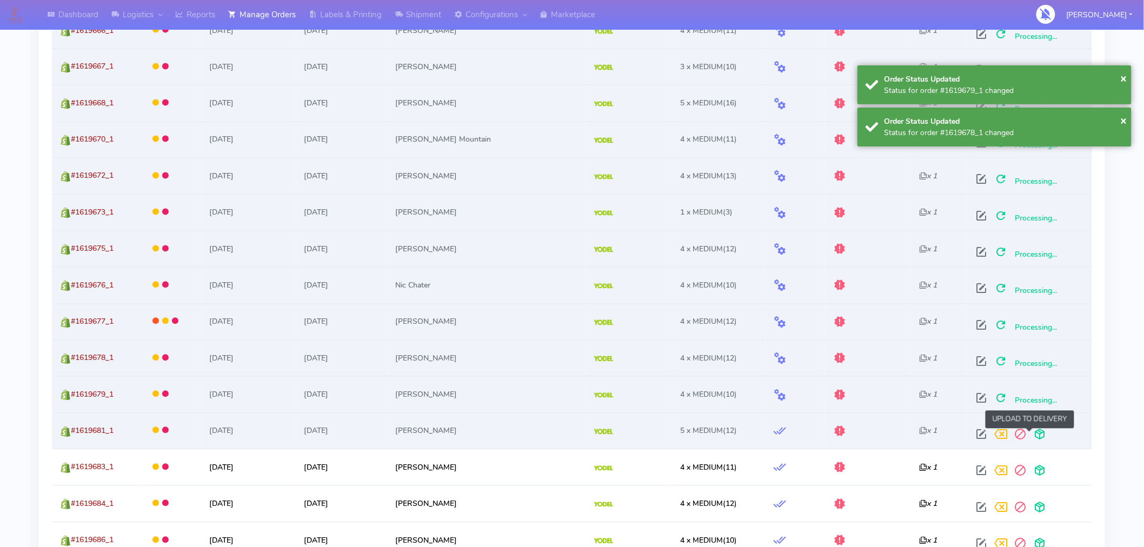
click at [1030, 433] on span at bounding box center [1039, 437] width 19 height 10
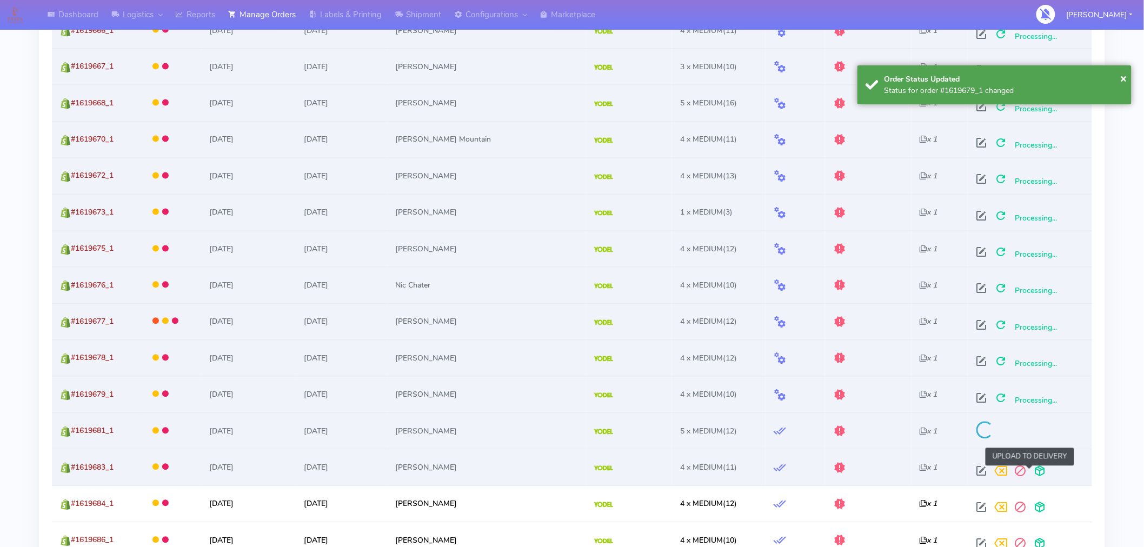
click at [1030, 475] on span at bounding box center [1039, 474] width 19 height 10
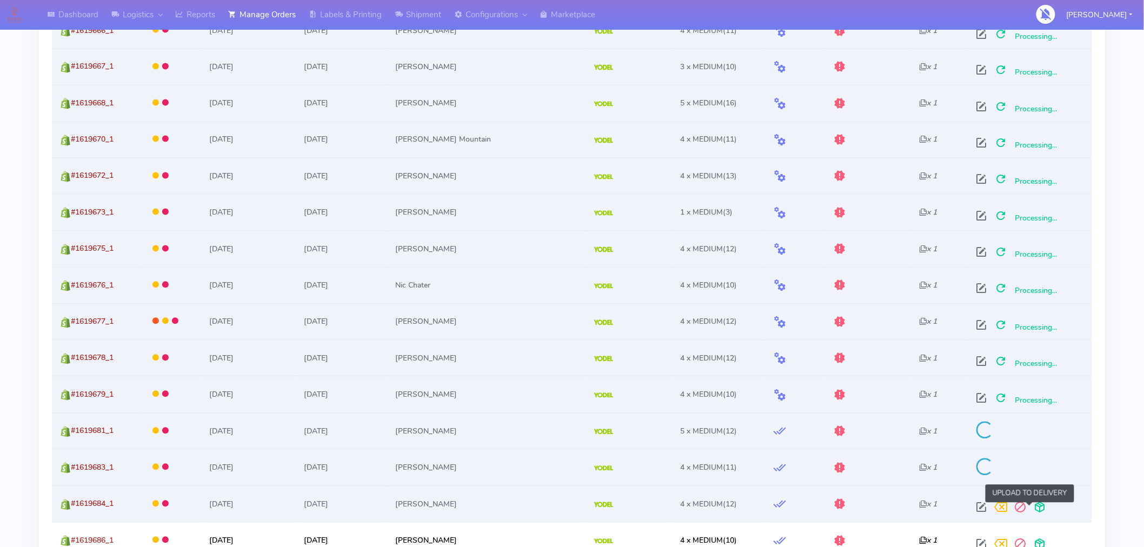
click at [1030, 506] on span at bounding box center [1039, 510] width 19 height 10
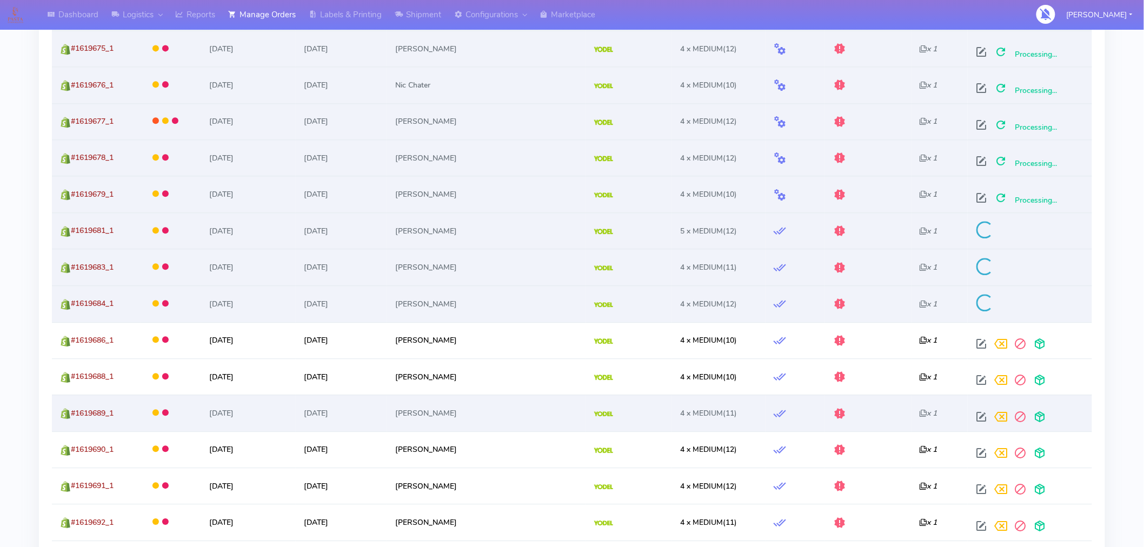
scroll to position [1012, 0]
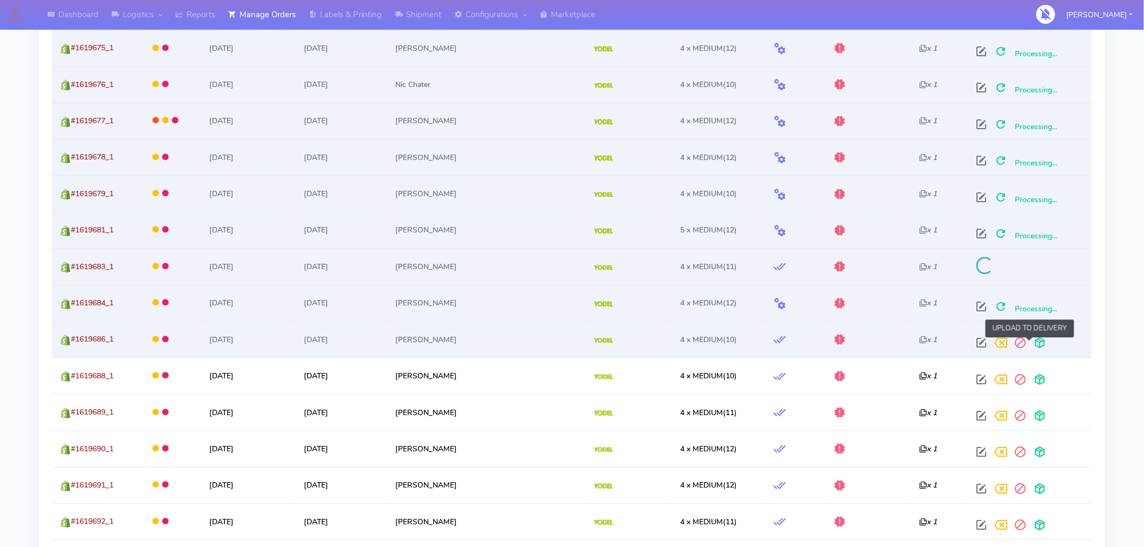
click at [1030, 343] on span at bounding box center [1039, 345] width 19 height 10
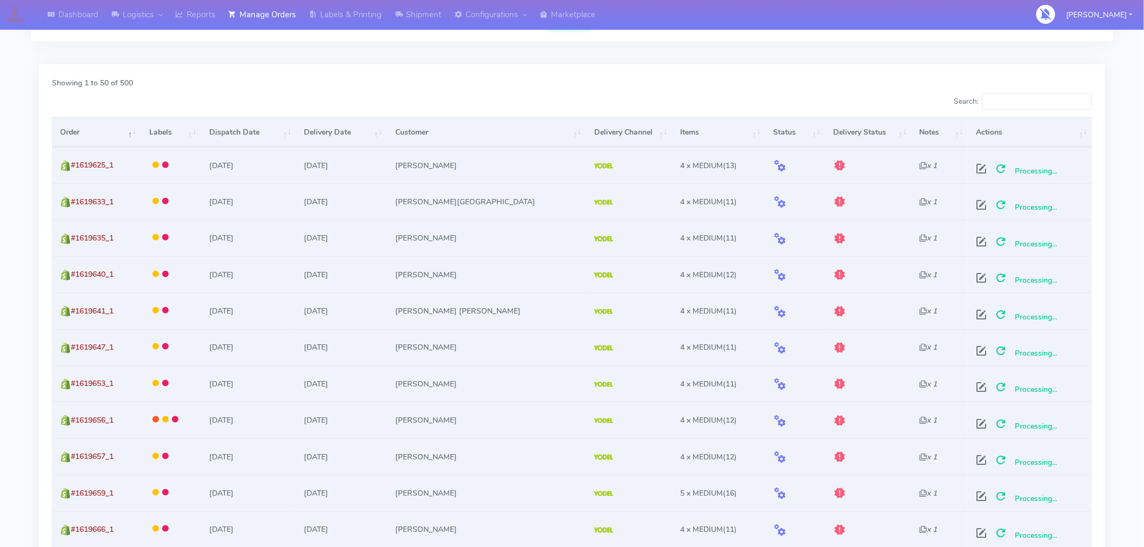
scroll to position [0, 0]
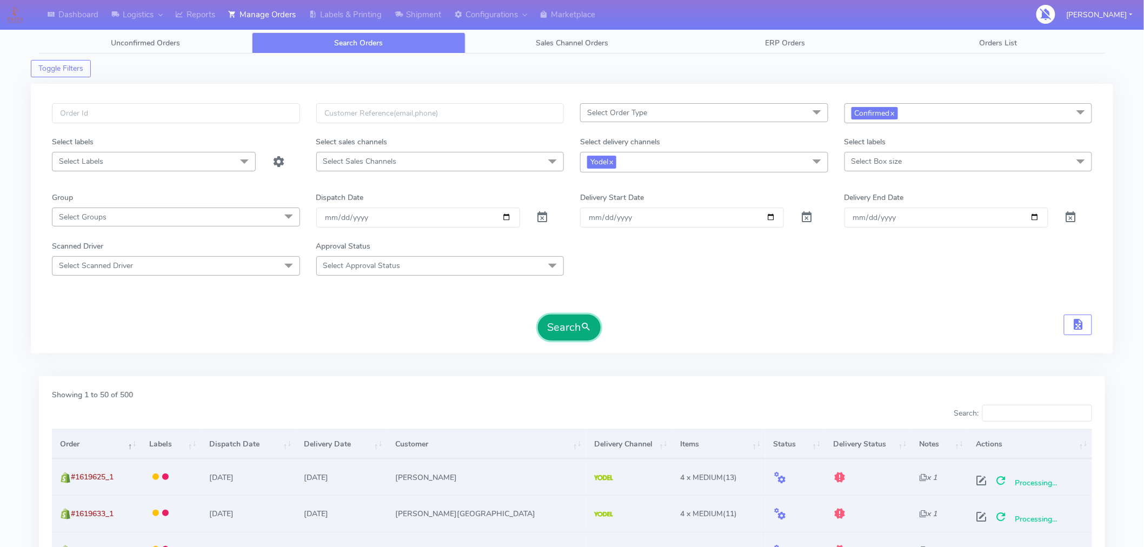
click at [585, 328] on span "submit" at bounding box center [585, 327] width 11 height 15
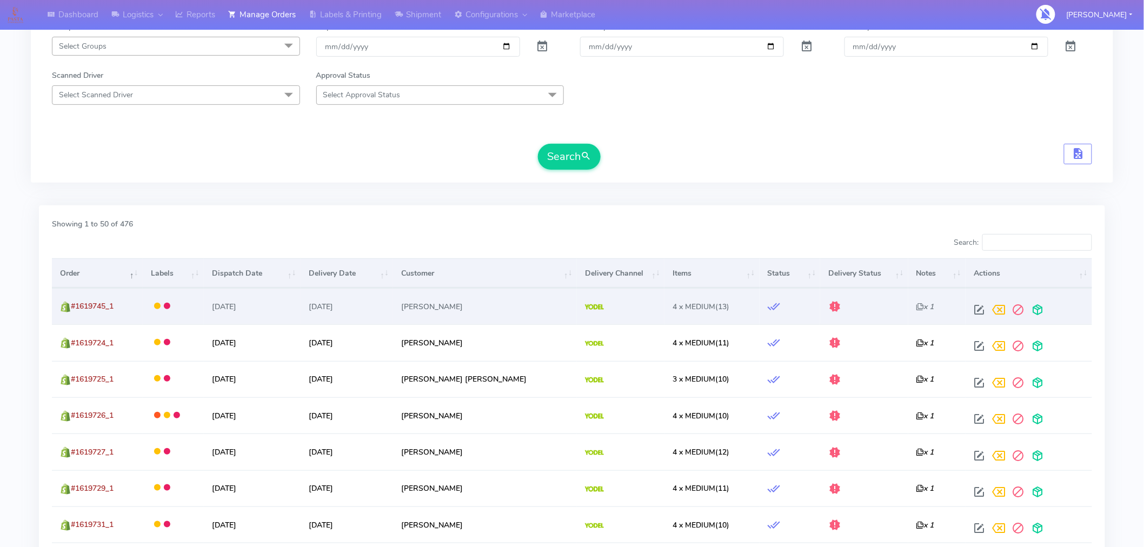
scroll to position [165, 0]
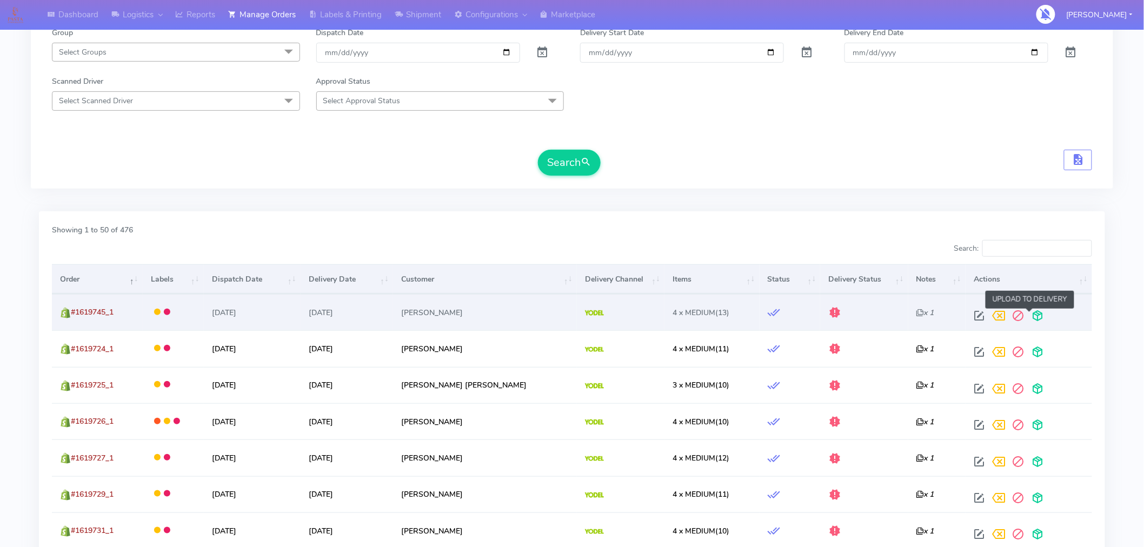
click at [1029, 317] on span at bounding box center [1036, 318] width 19 height 10
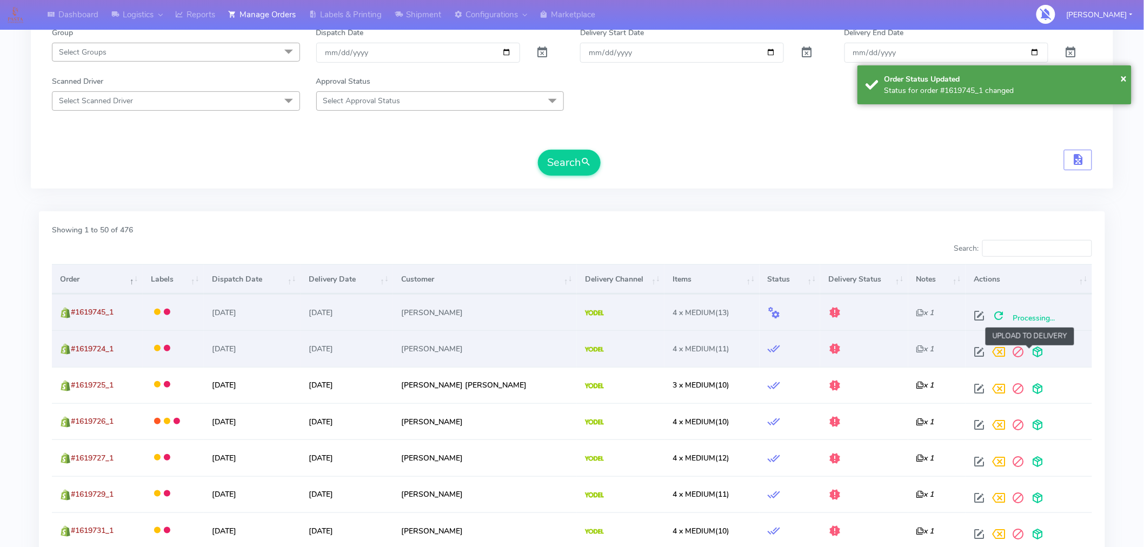
click at [1028, 349] on span at bounding box center [1036, 354] width 19 height 10
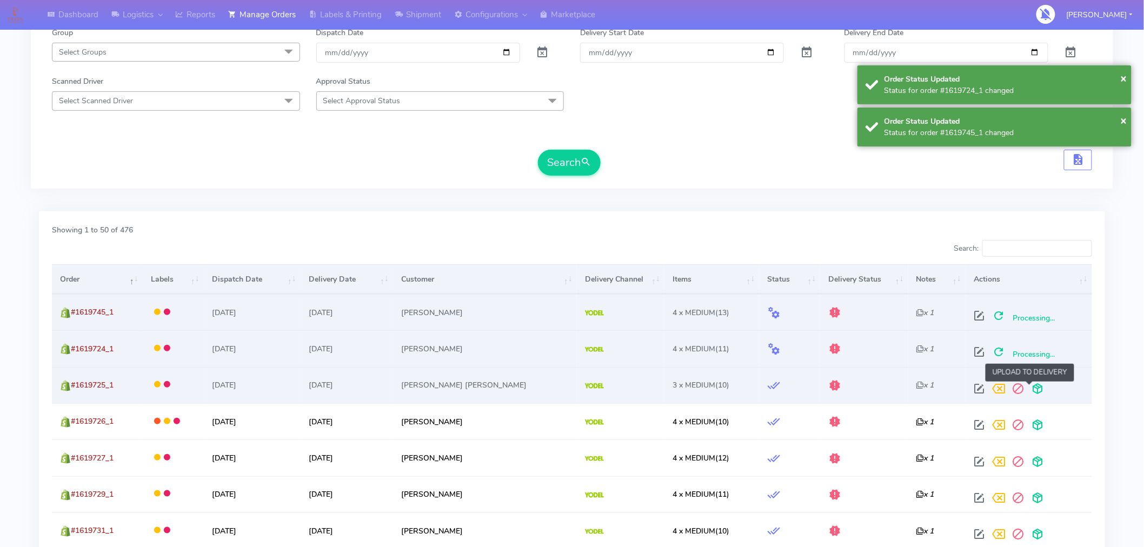
click at [1028, 391] on span at bounding box center [1036, 391] width 19 height 10
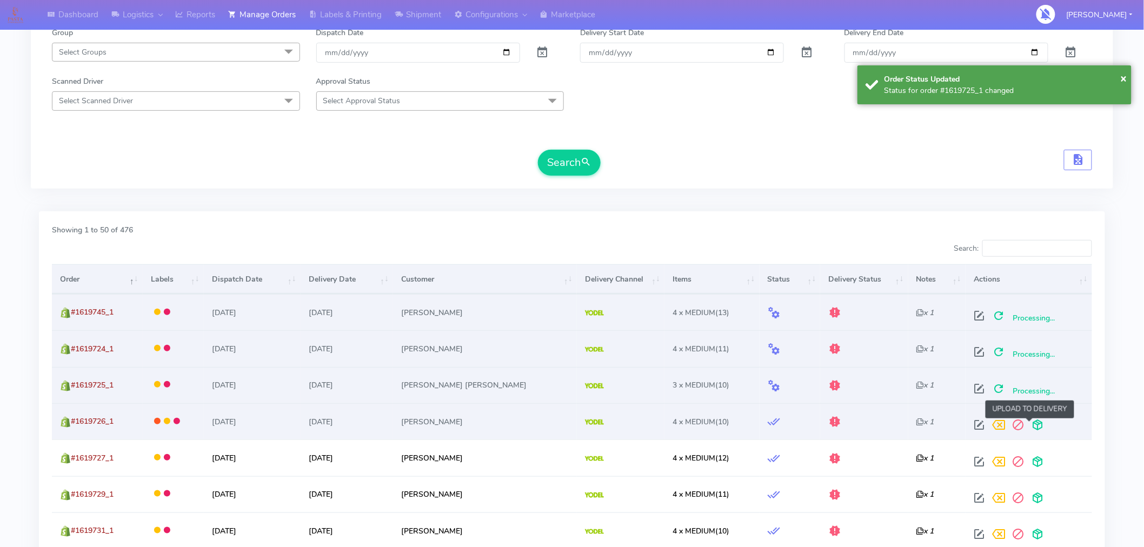
click at [1029, 428] on span at bounding box center [1036, 427] width 19 height 10
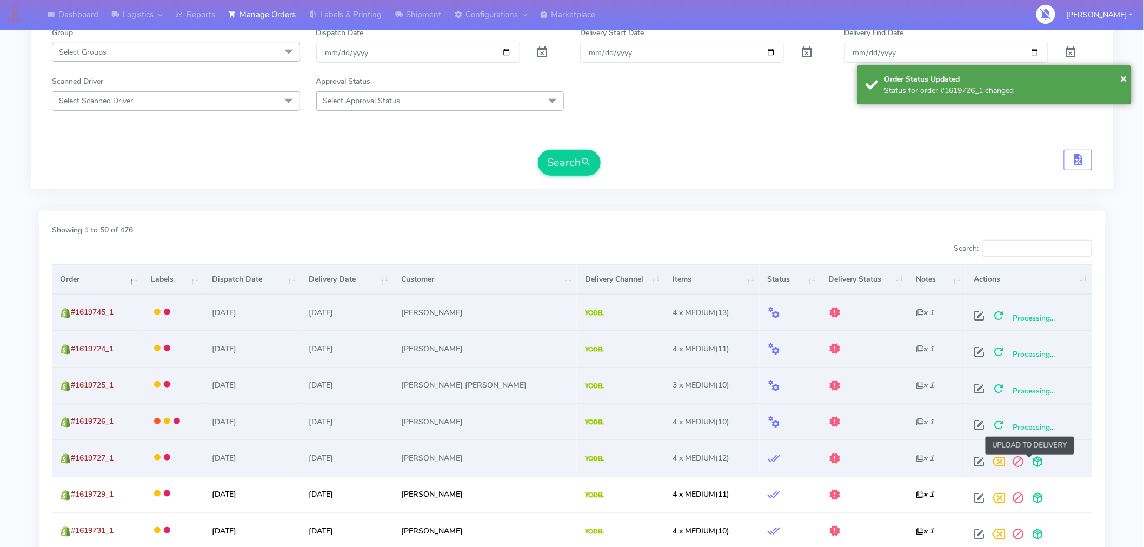
click at [1029, 459] on span at bounding box center [1036, 464] width 19 height 10
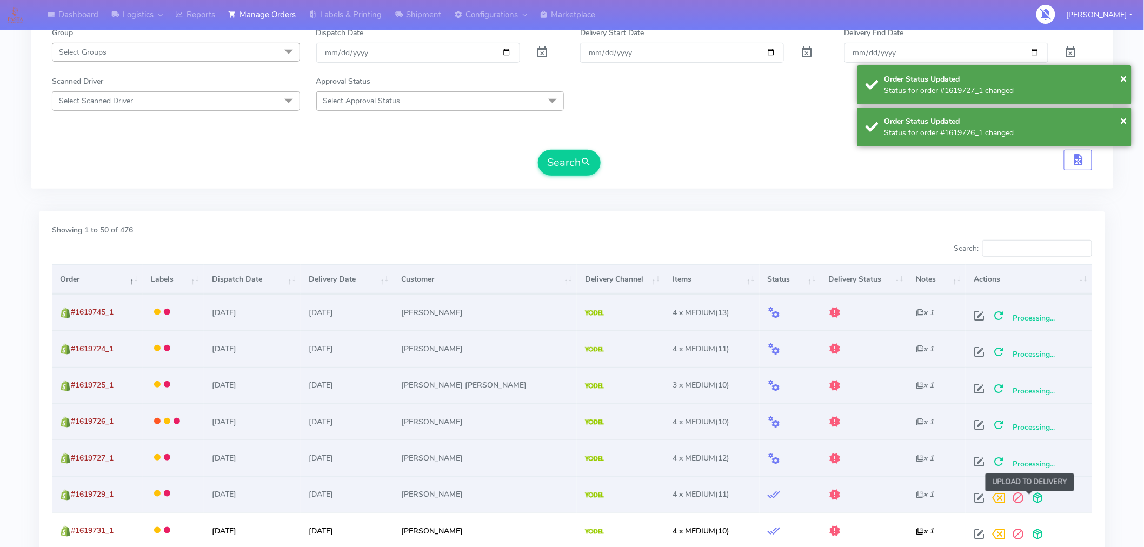
click at [1030, 499] on span at bounding box center [1036, 500] width 19 height 10
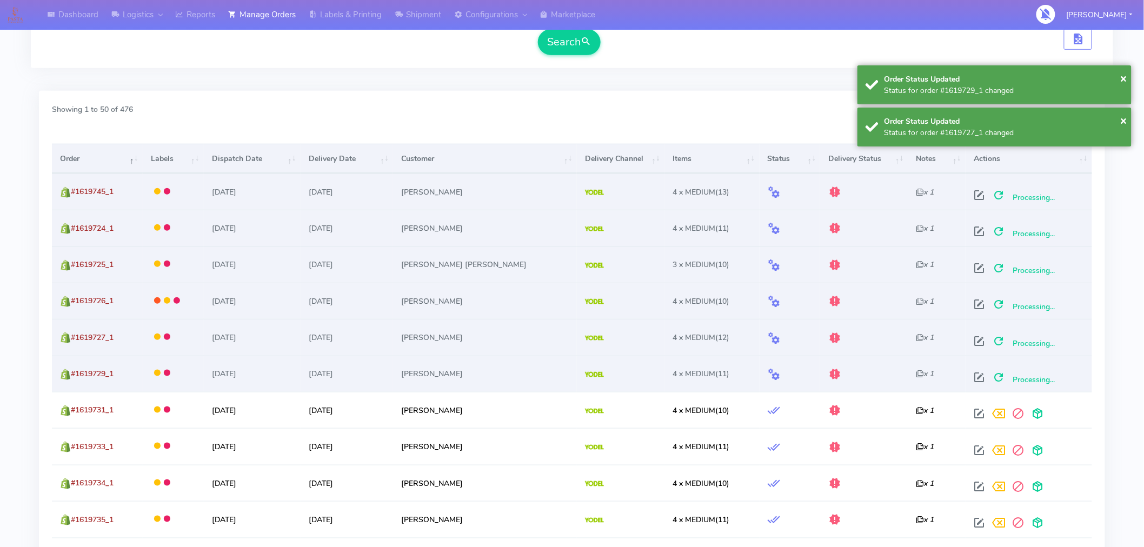
scroll to position [293, 0]
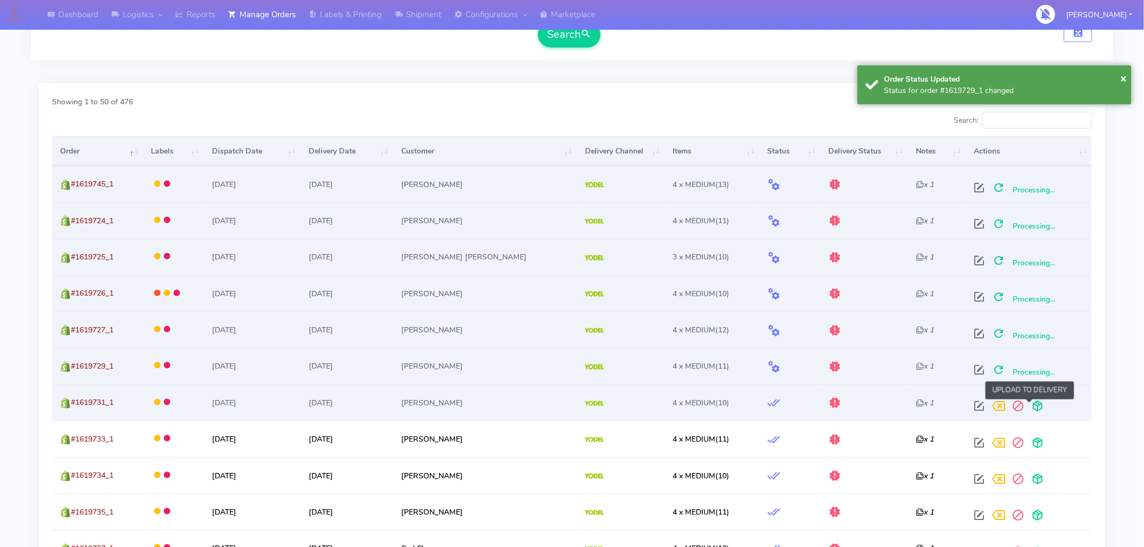
click at [1033, 410] on span at bounding box center [1036, 408] width 19 height 10
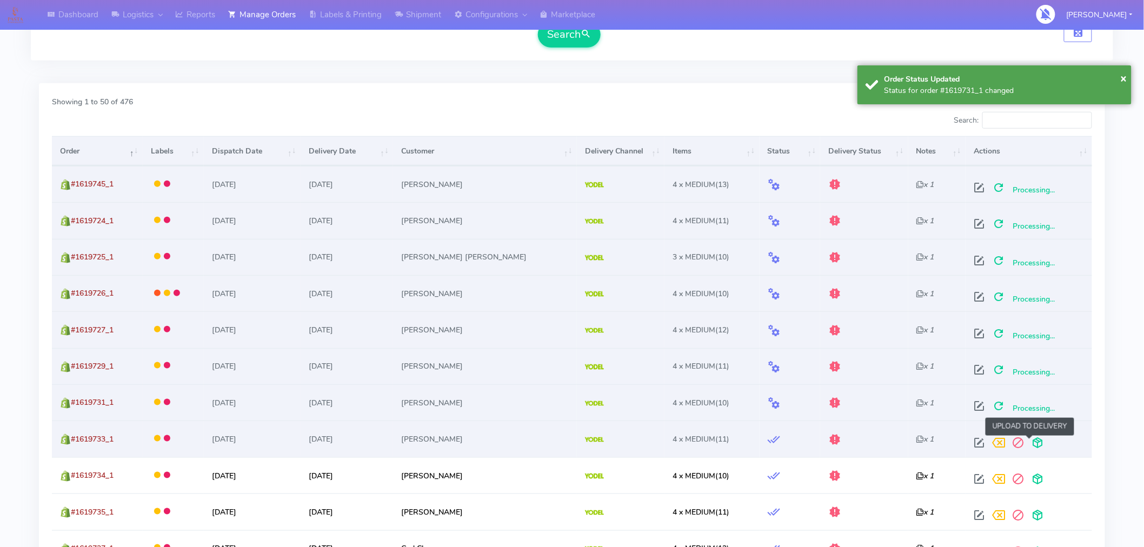
click at [1031, 442] on span at bounding box center [1036, 445] width 19 height 10
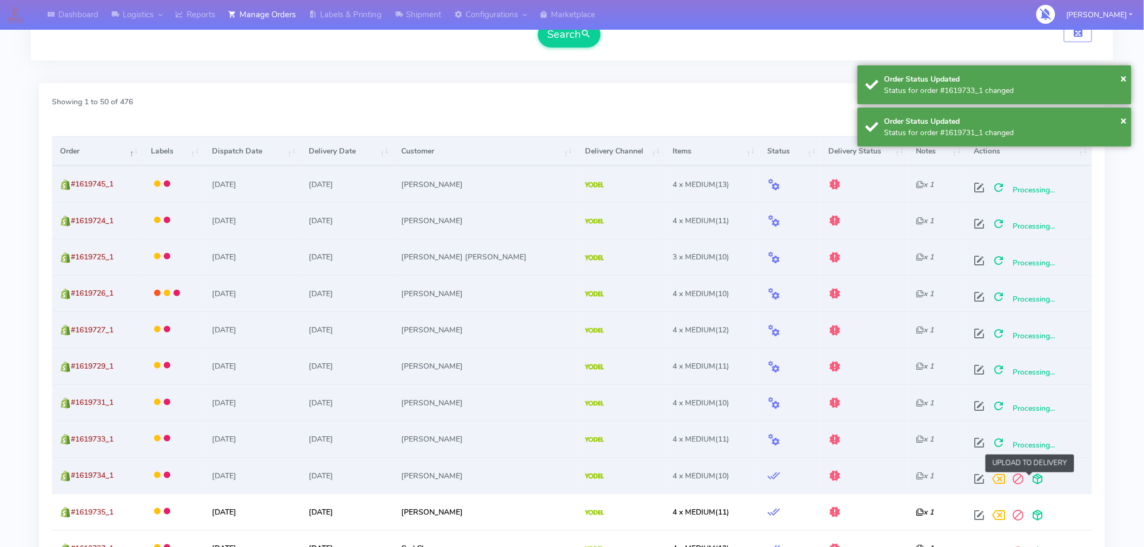
click at [1030, 479] on span at bounding box center [1036, 481] width 19 height 10
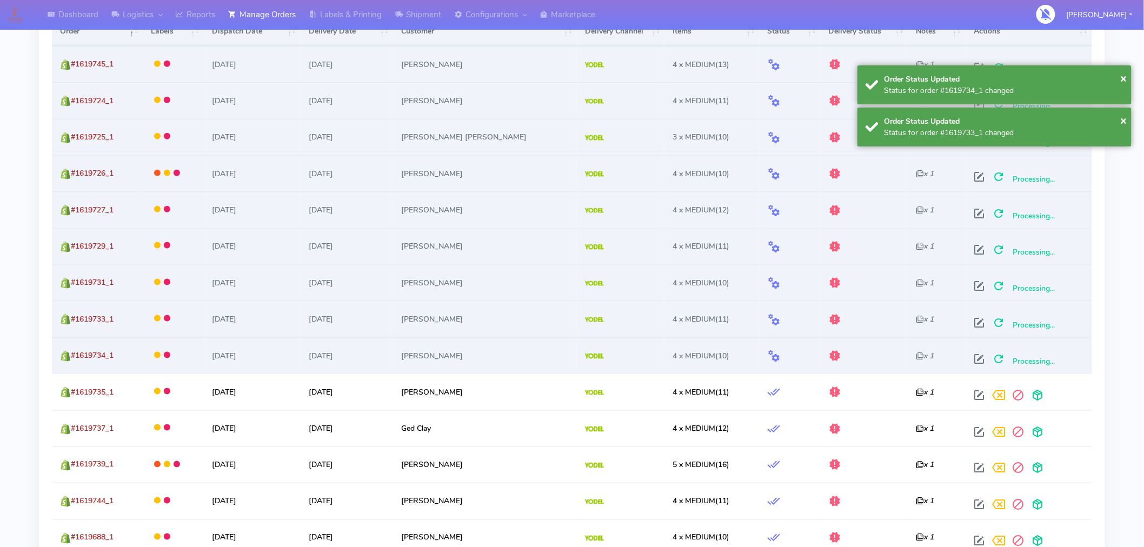
scroll to position [426, 0]
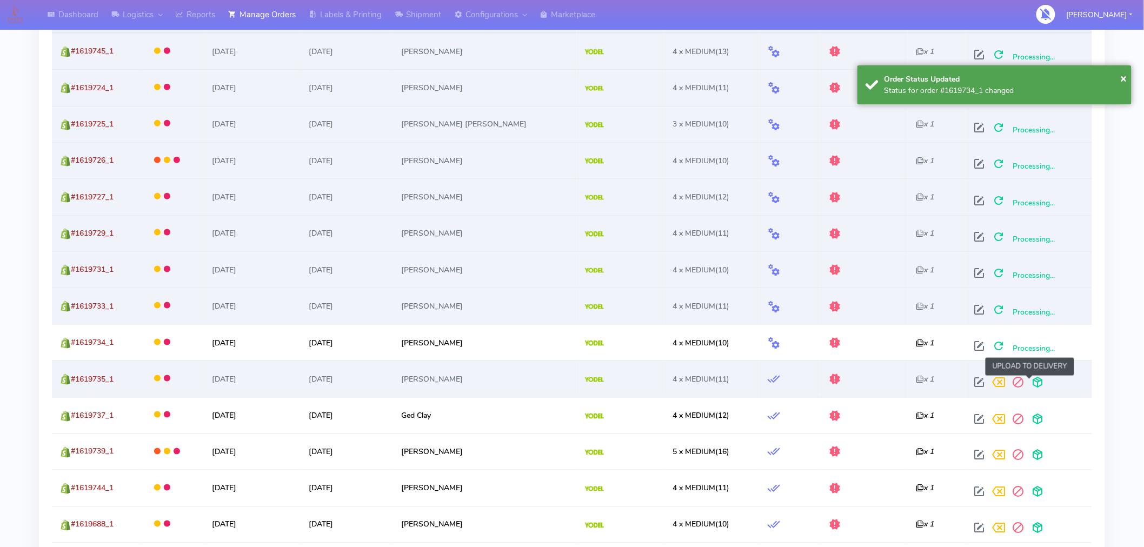
click at [1034, 387] on span at bounding box center [1036, 384] width 19 height 10
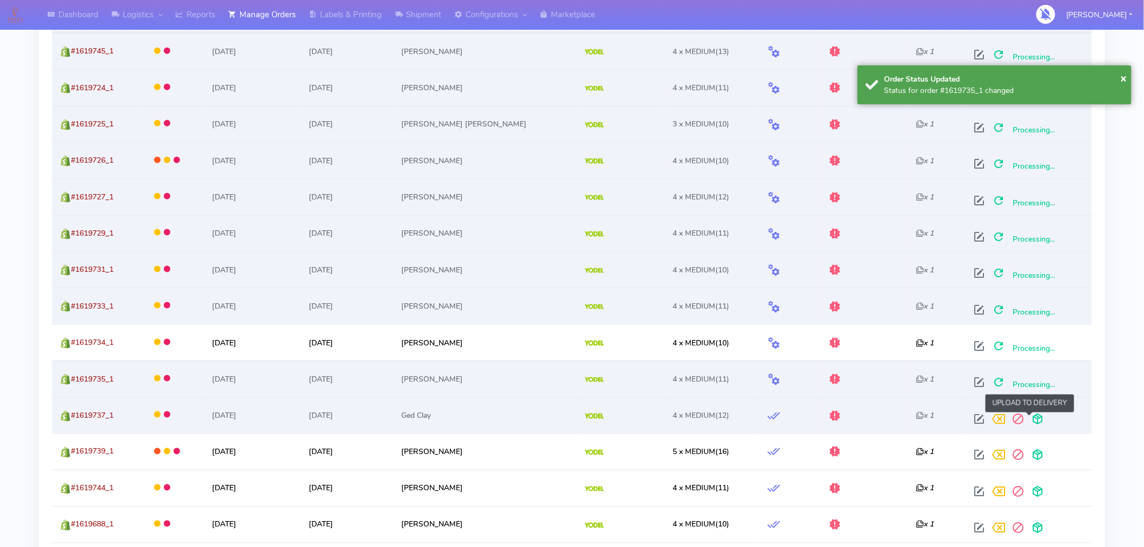
click at [1031, 418] on span at bounding box center [1036, 421] width 19 height 10
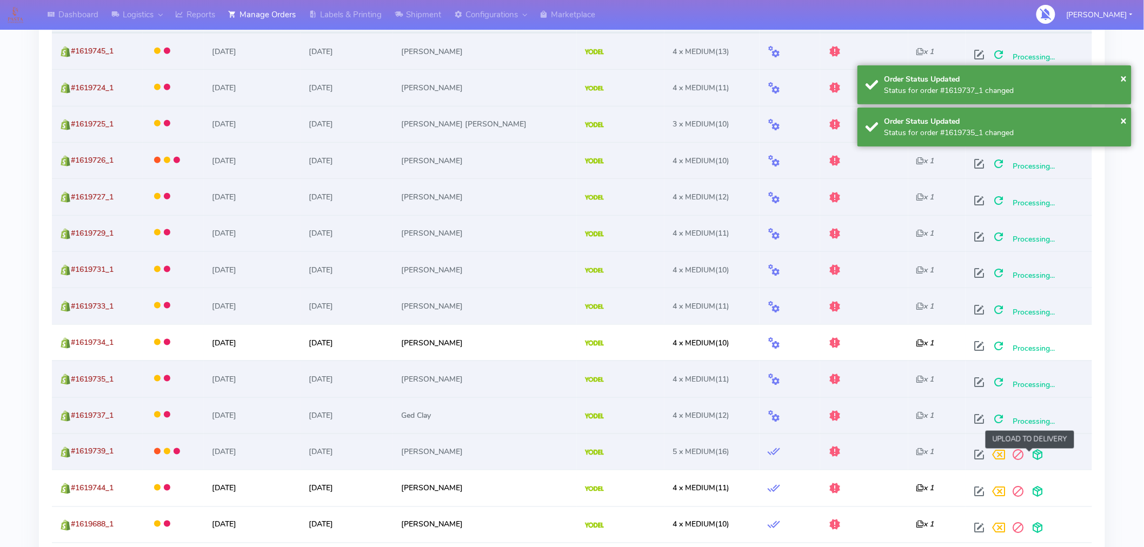
click at [1028, 455] on span at bounding box center [1036, 457] width 19 height 10
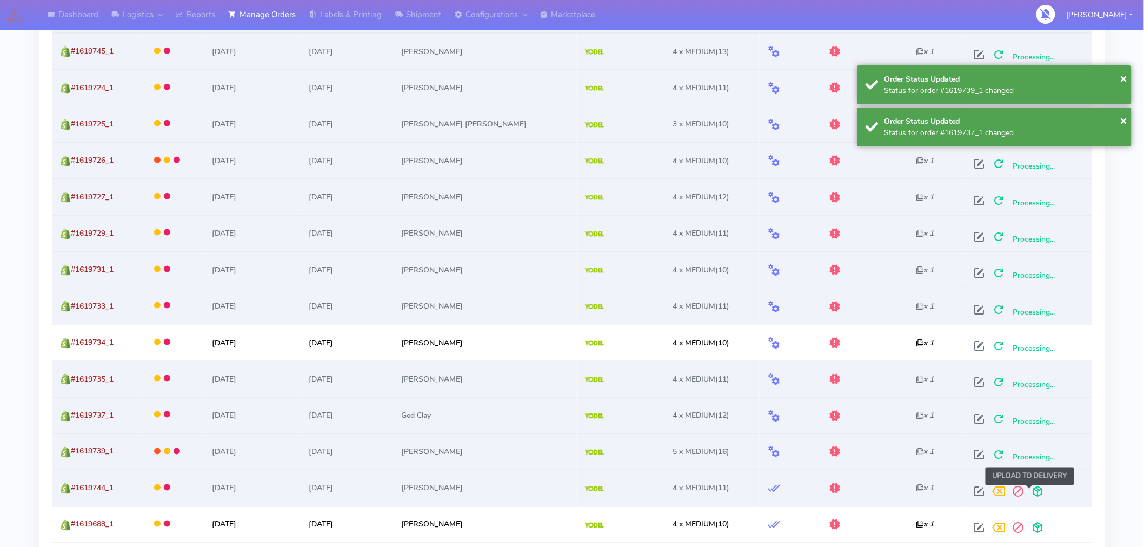
click at [1030, 496] on span at bounding box center [1036, 494] width 19 height 10
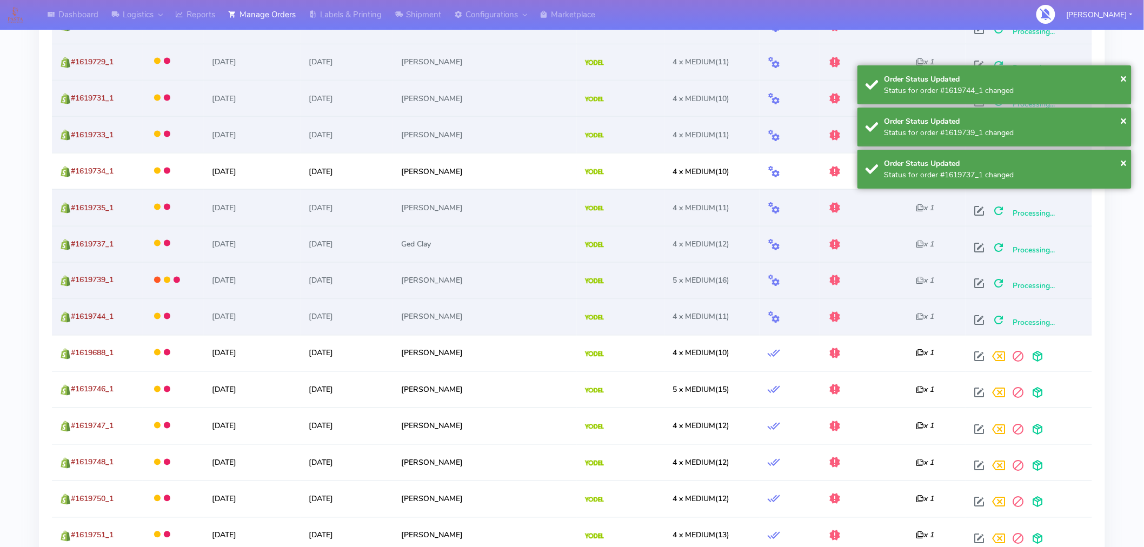
scroll to position [630, 0]
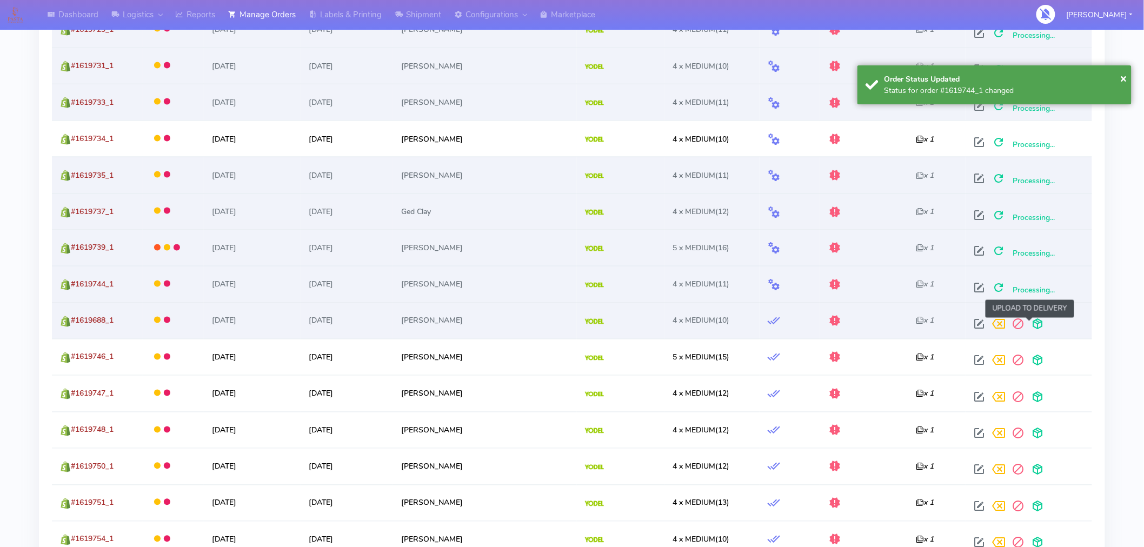
click at [1030, 327] on span at bounding box center [1036, 327] width 19 height 10
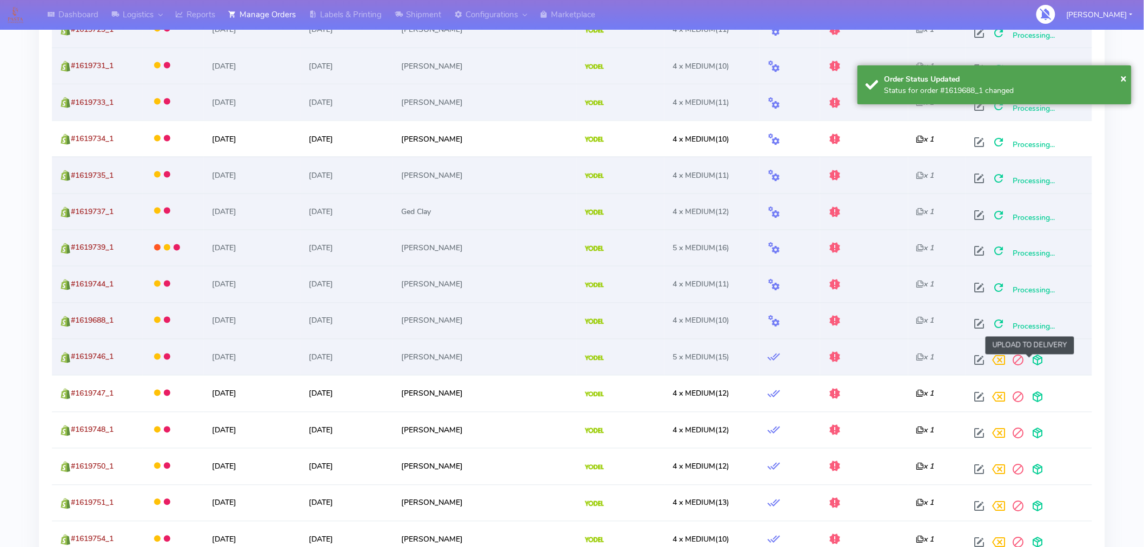
click at [1031, 359] on span at bounding box center [1036, 363] width 19 height 10
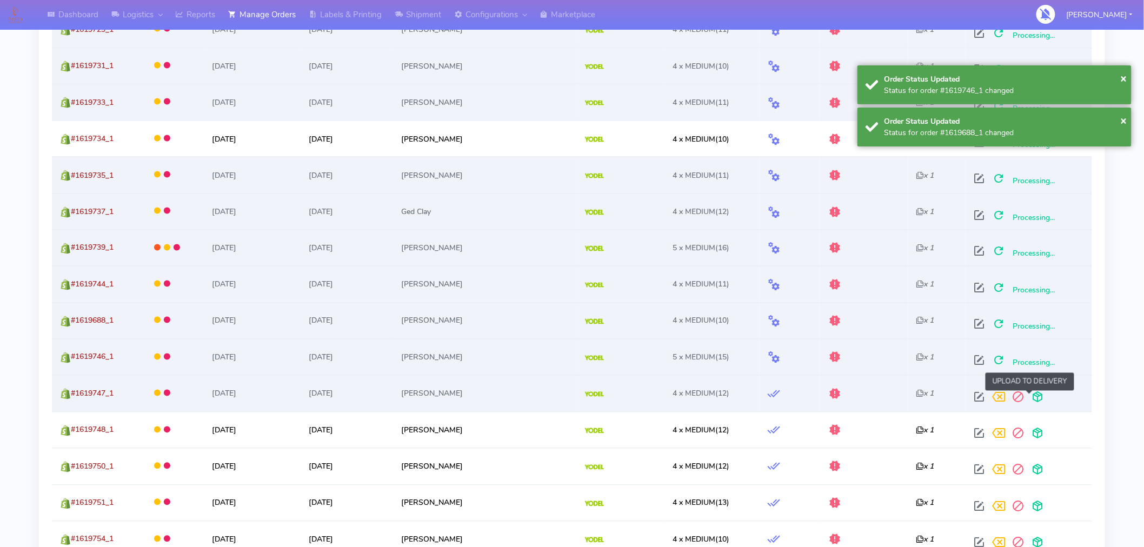
click at [1028, 400] on span at bounding box center [1036, 400] width 19 height 10
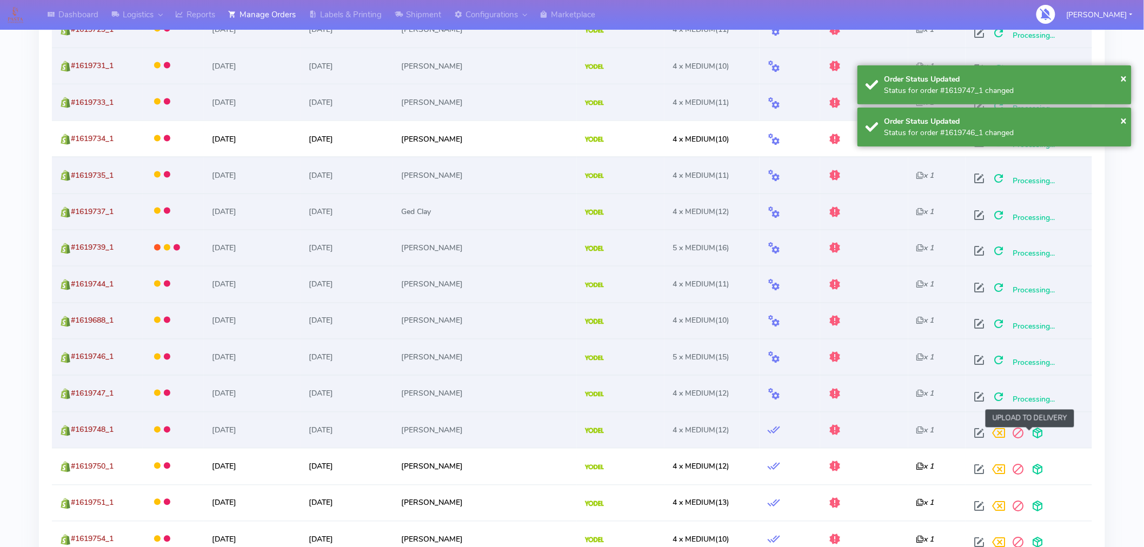
click at [1030, 433] on span at bounding box center [1036, 436] width 19 height 10
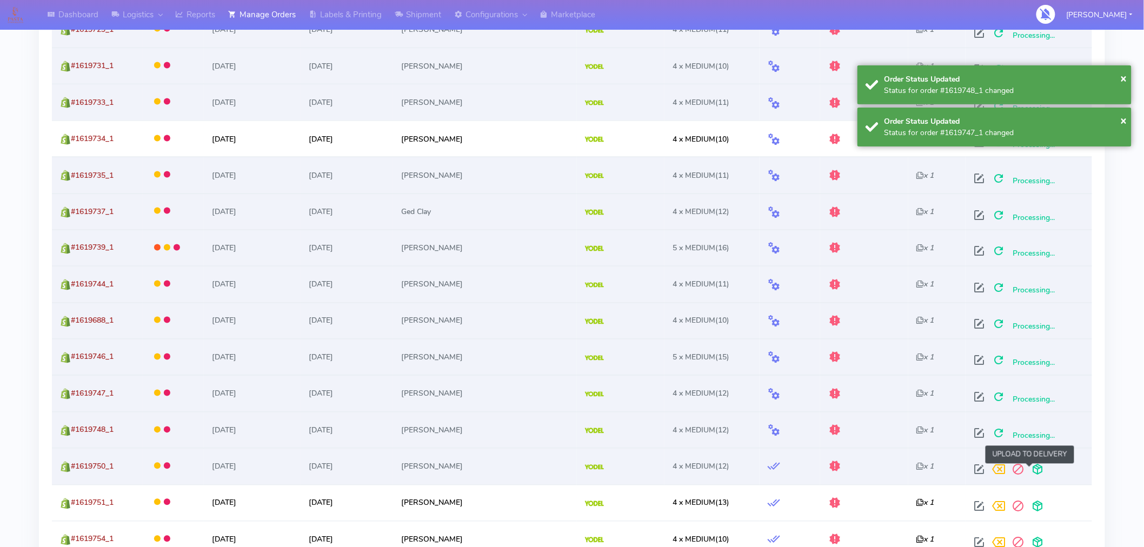
click at [1030, 467] on span at bounding box center [1036, 472] width 19 height 10
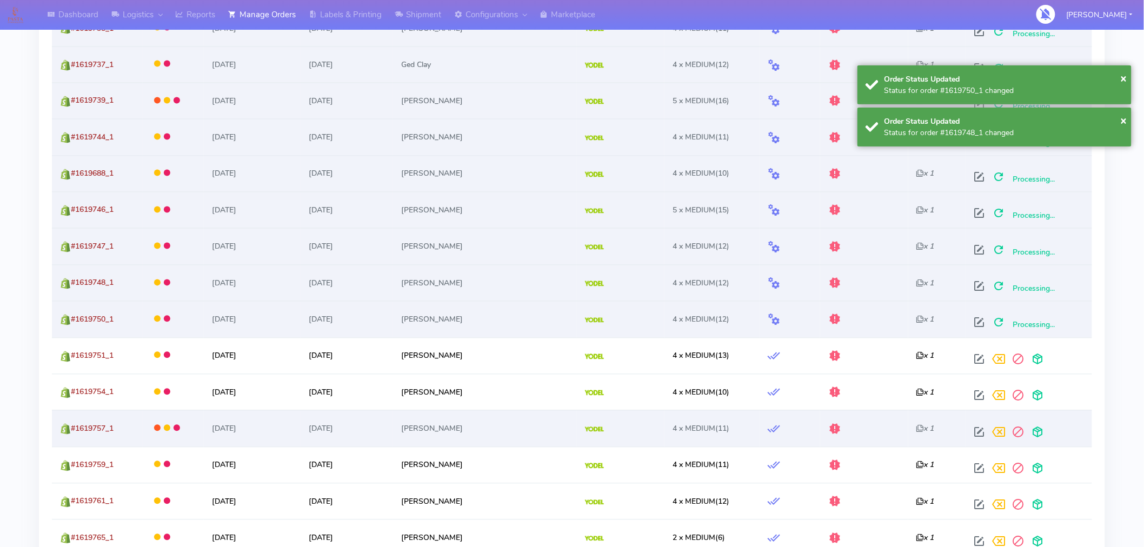
scroll to position [790, 0]
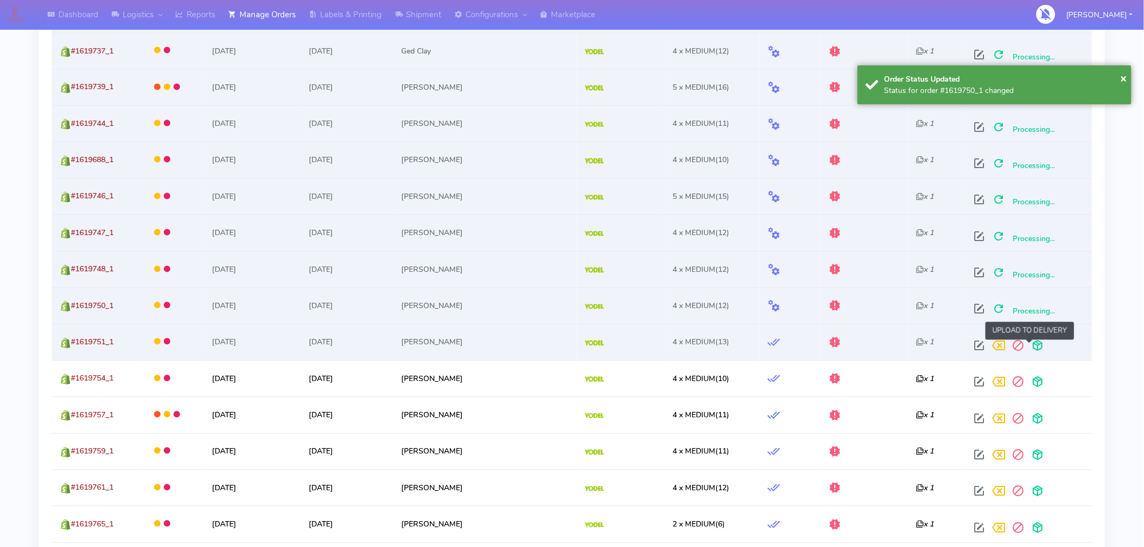
click at [1033, 347] on span at bounding box center [1036, 348] width 19 height 10
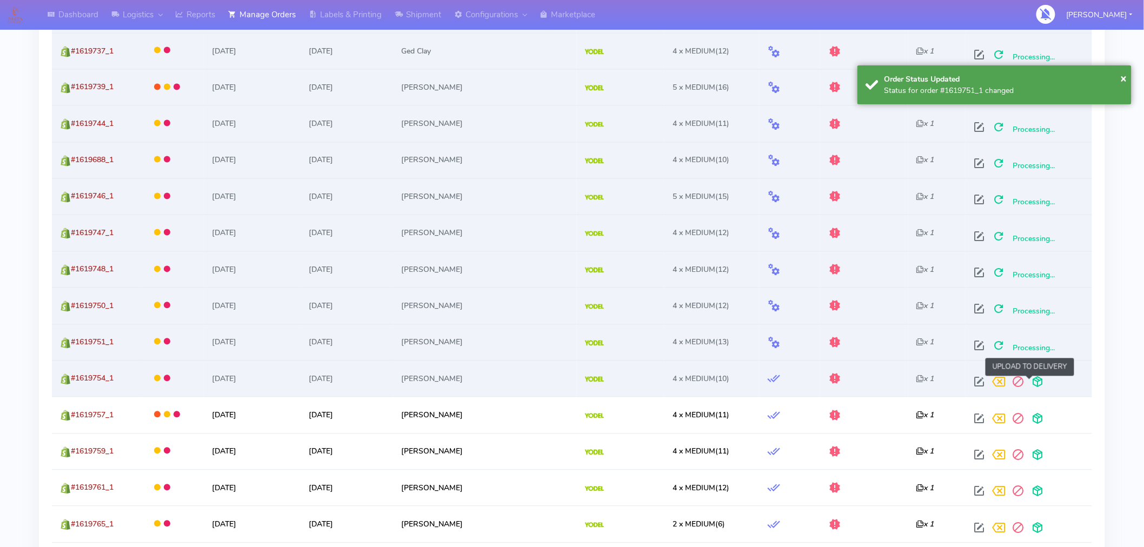
click at [1030, 384] on span at bounding box center [1036, 384] width 19 height 10
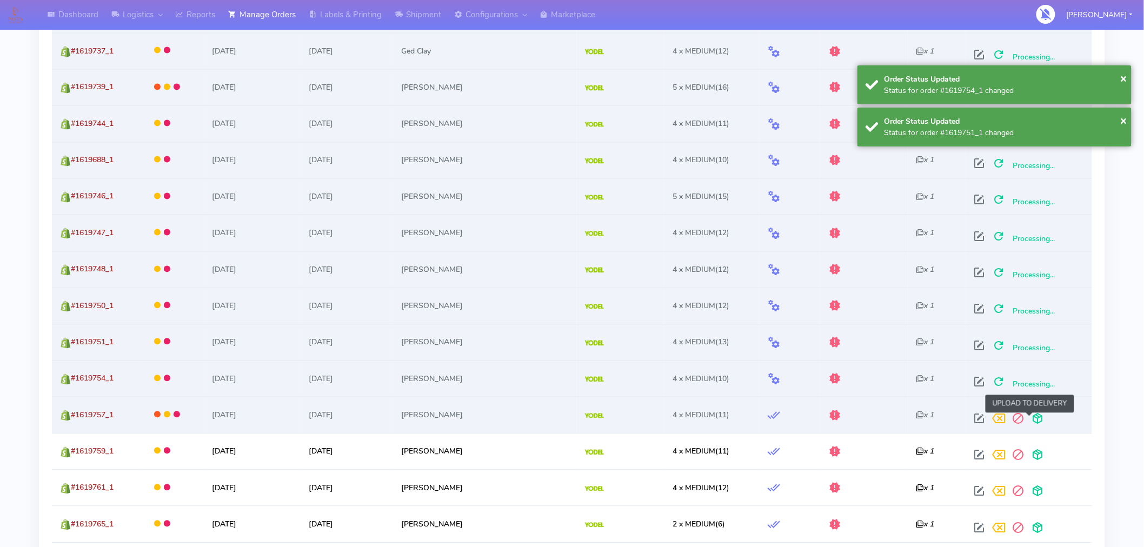
click at [1028, 419] on span at bounding box center [1036, 421] width 19 height 10
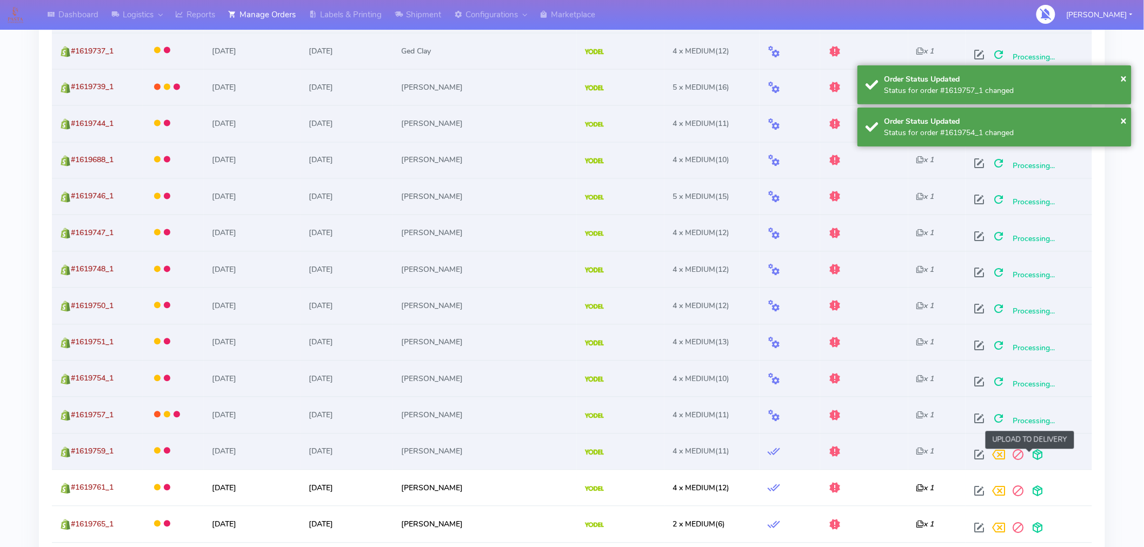
click at [1028, 458] on span at bounding box center [1036, 457] width 19 height 10
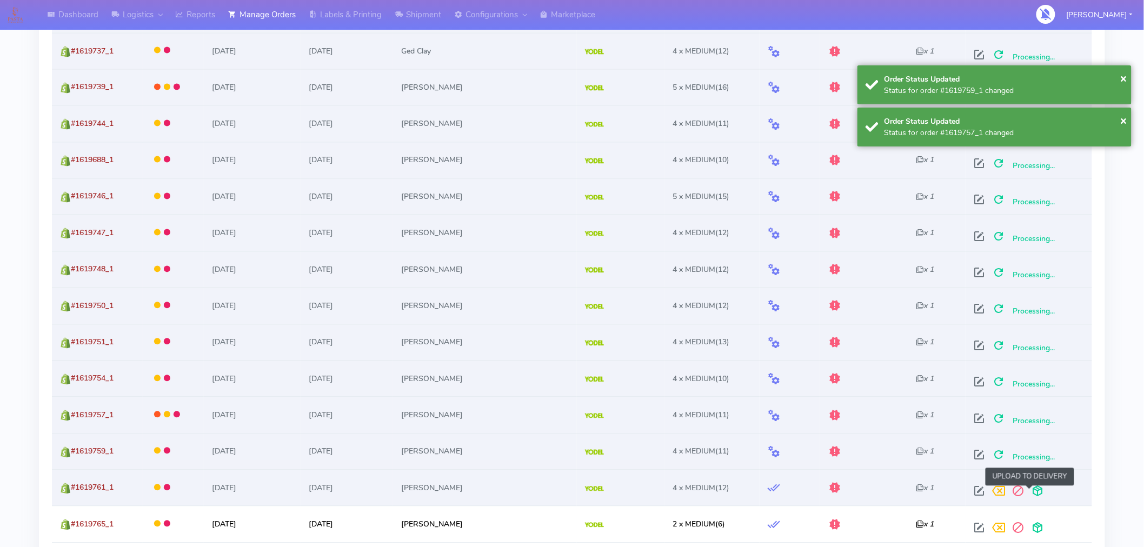
click at [1028, 492] on span at bounding box center [1036, 494] width 19 height 10
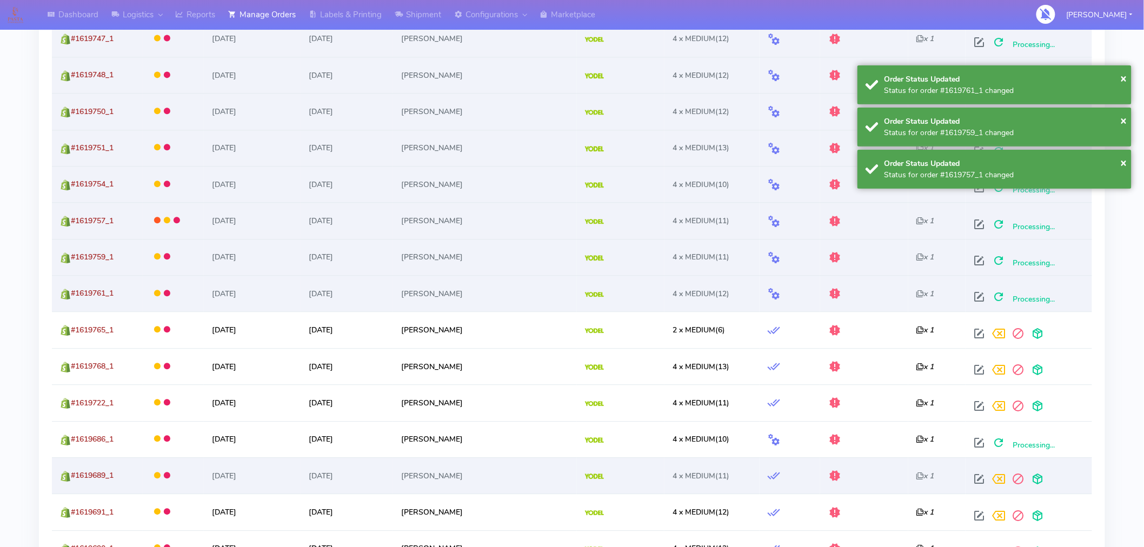
scroll to position [993, 0]
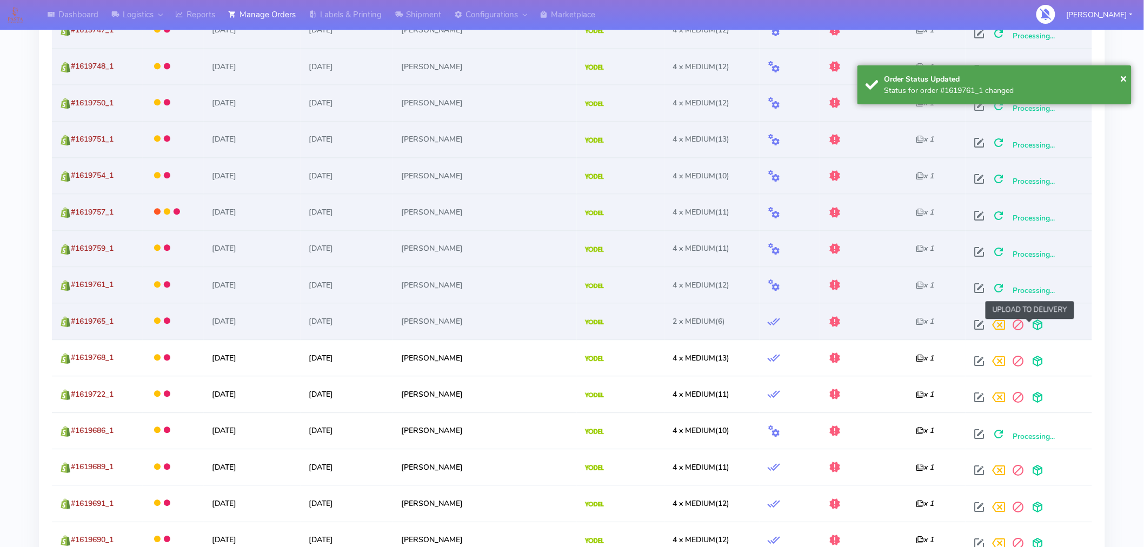
click at [1029, 327] on span at bounding box center [1036, 327] width 19 height 10
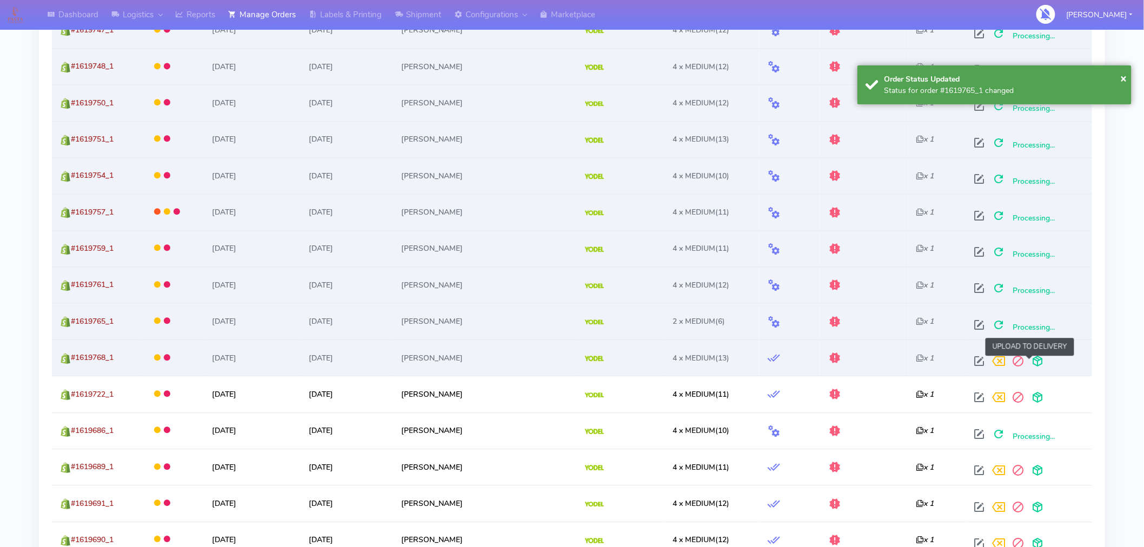
click at [1031, 366] on span at bounding box center [1036, 363] width 19 height 10
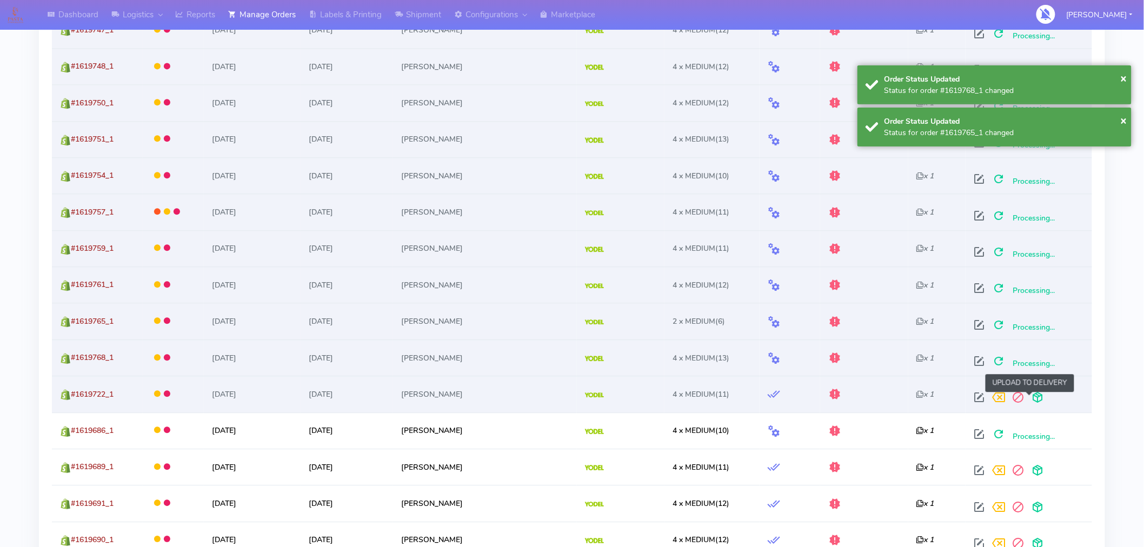
click at [1030, 395] on span at bounding box center [1036, 400] width 19 height 10
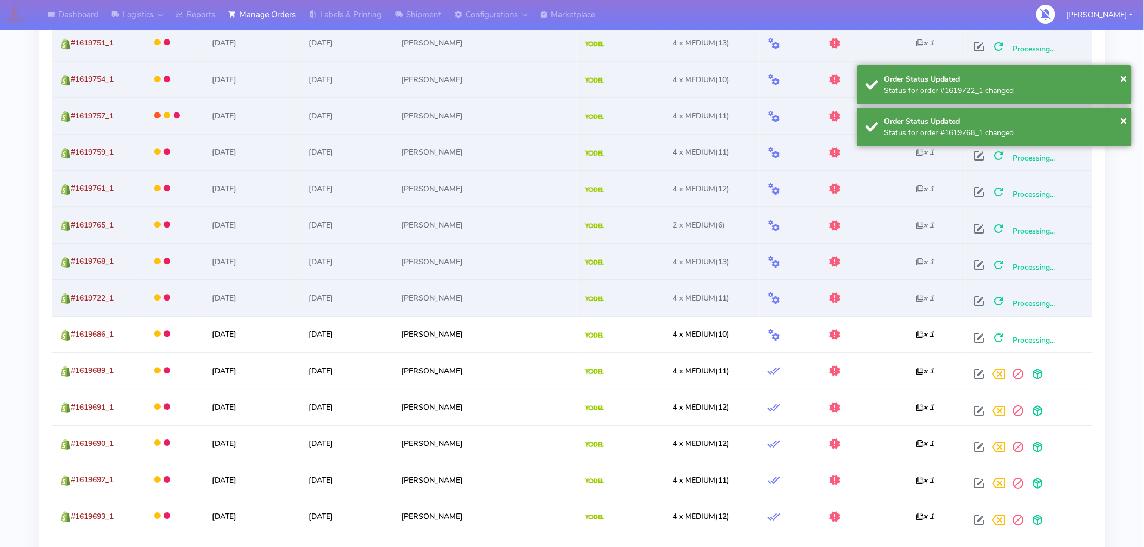
scroll to position [1096, 0]
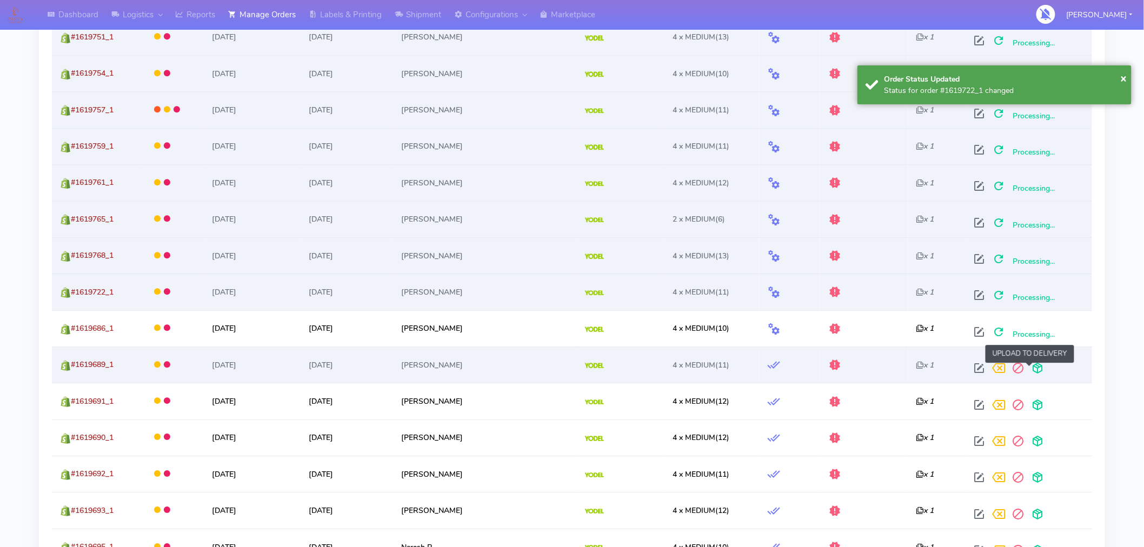
click at [1031, 370] on span at bounding box center [1036, 370] width 19 height 10
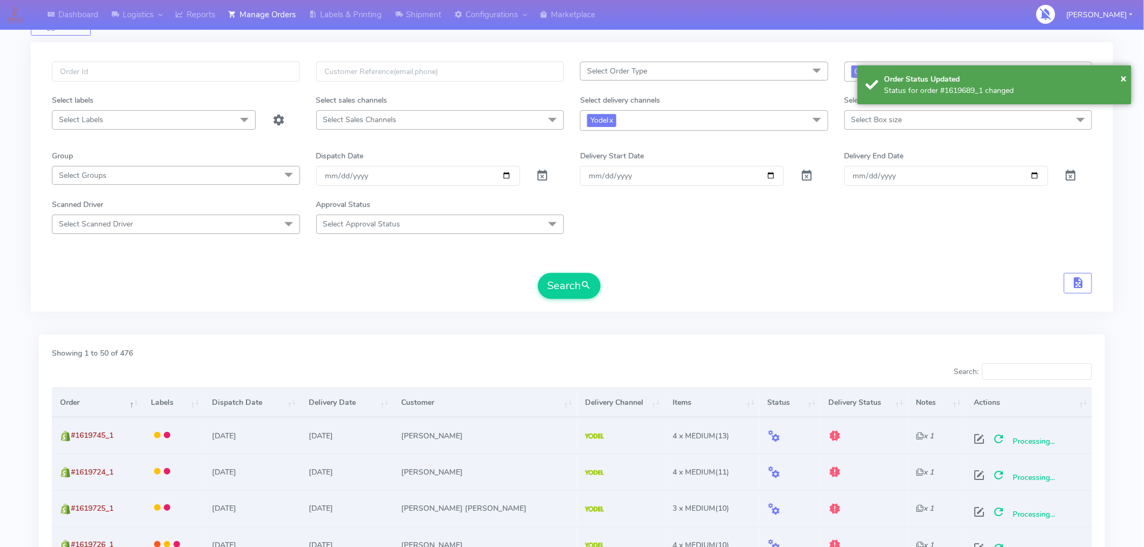
scroll to position [0, 0]
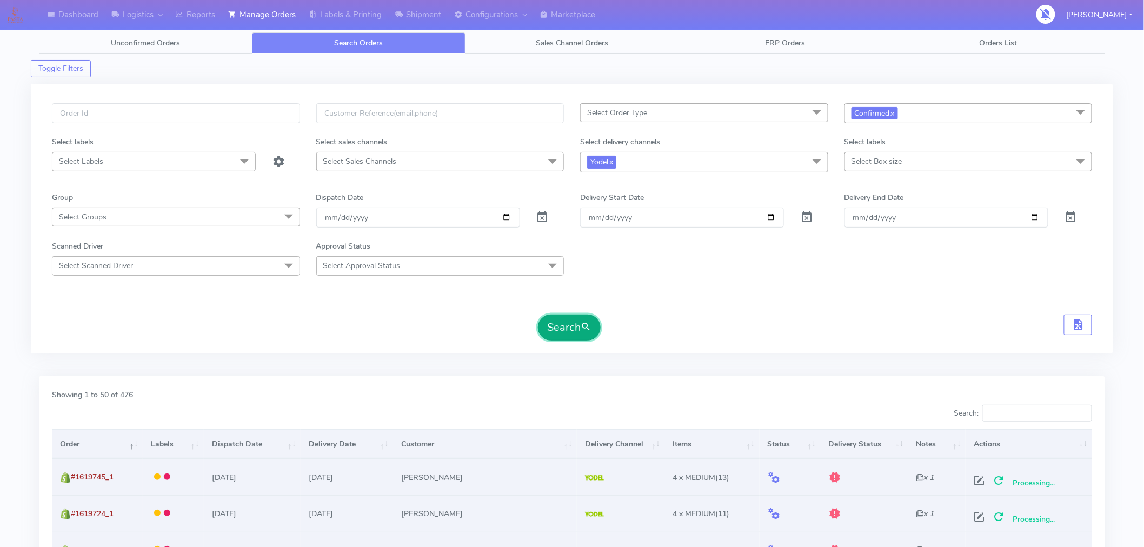
click at [580, 333] on button "Search" at bounding box center [569, 328] width 63 height 26
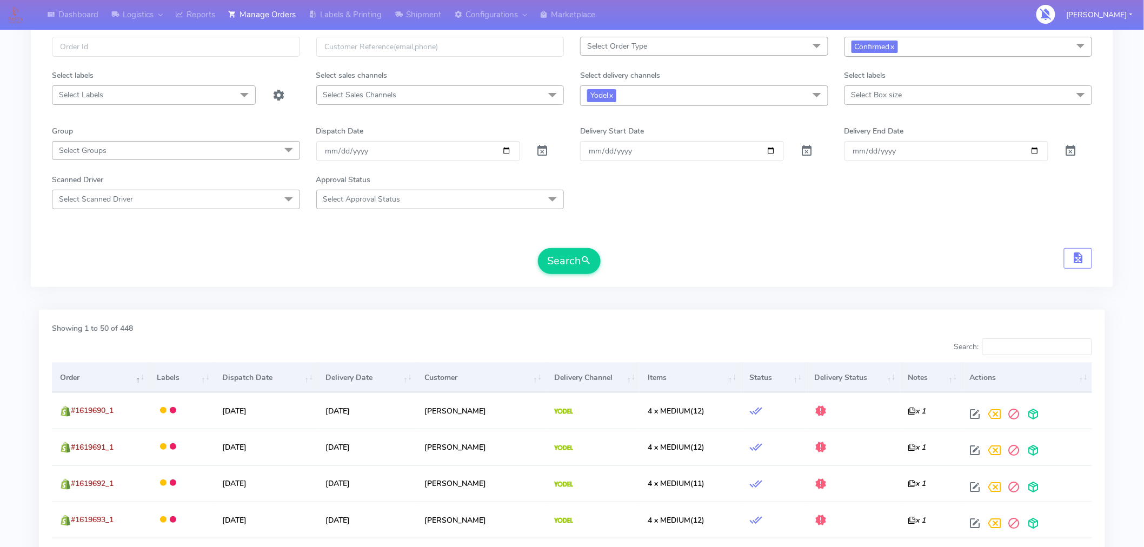
scroll to position [67, 0]
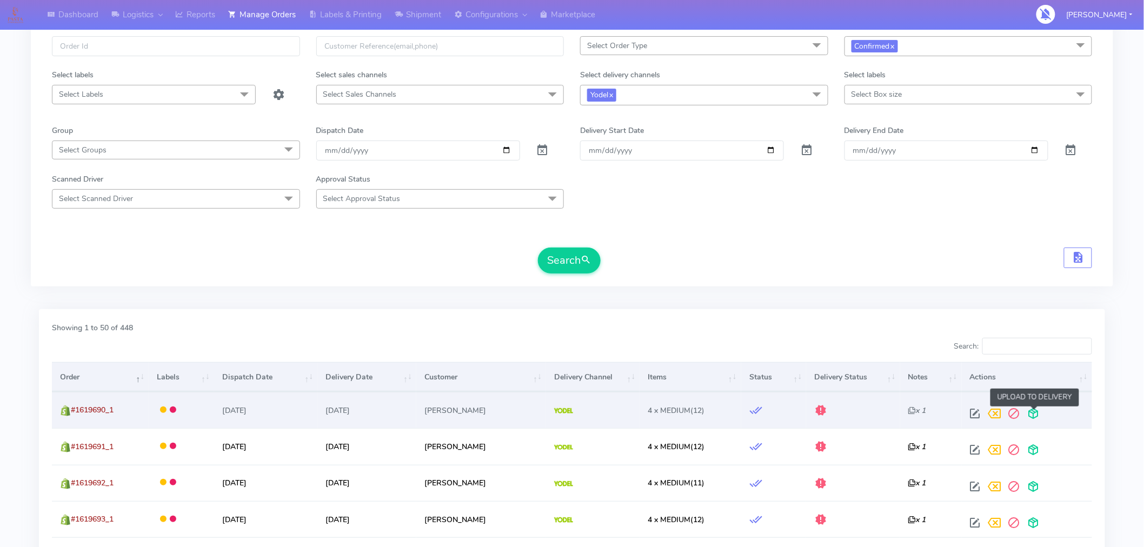
click at [1031, 412] on span at bounding box center [1033, 416] width 19 height 10
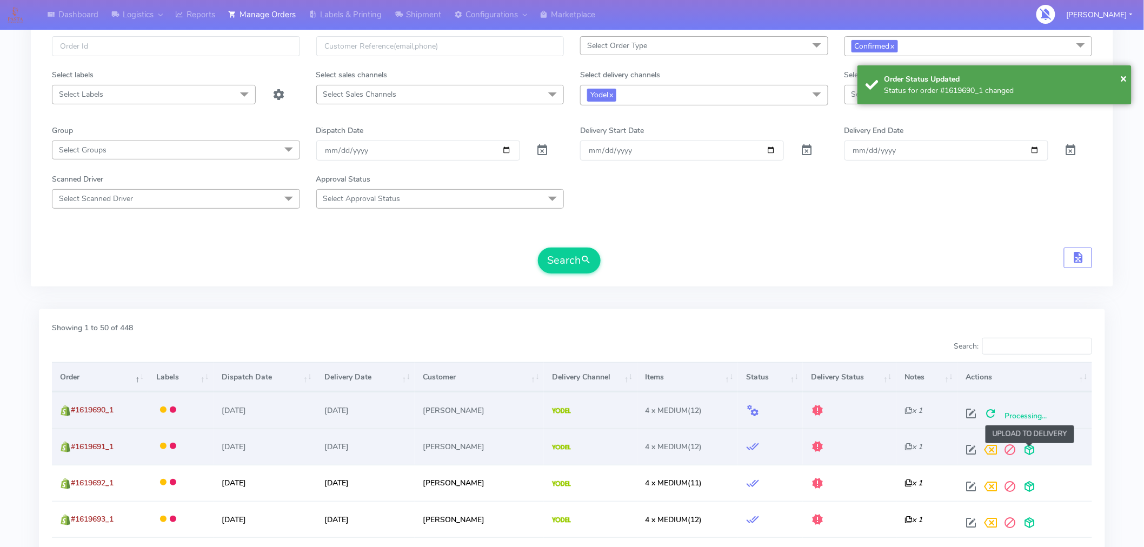
click at [1033, 450] on span at bounding box center [1028, 452] width 19 height 10
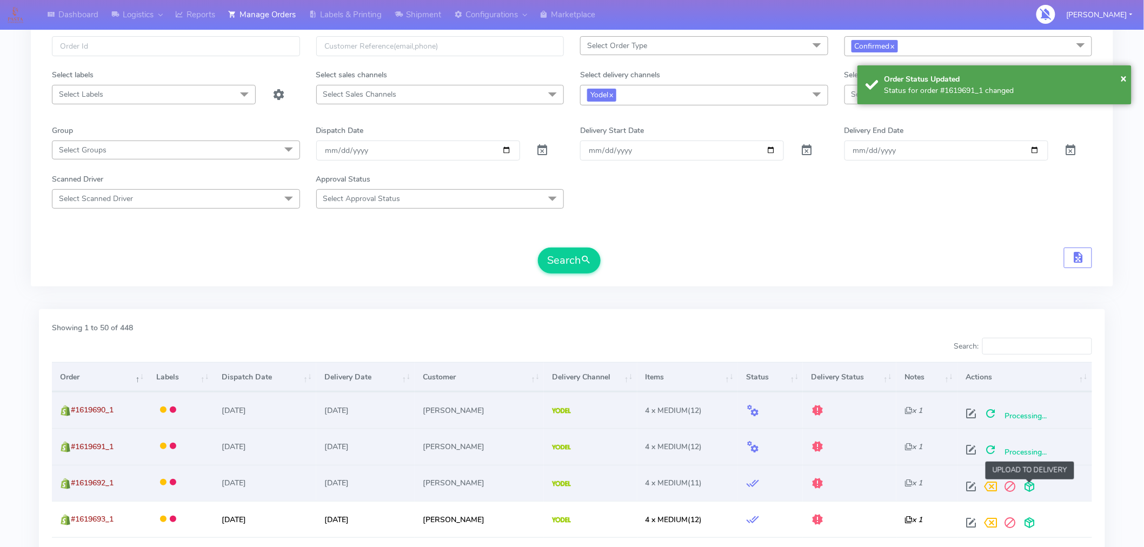
click at [1030, 487] on span at bounding box center [1028, 489] width 19 height 10
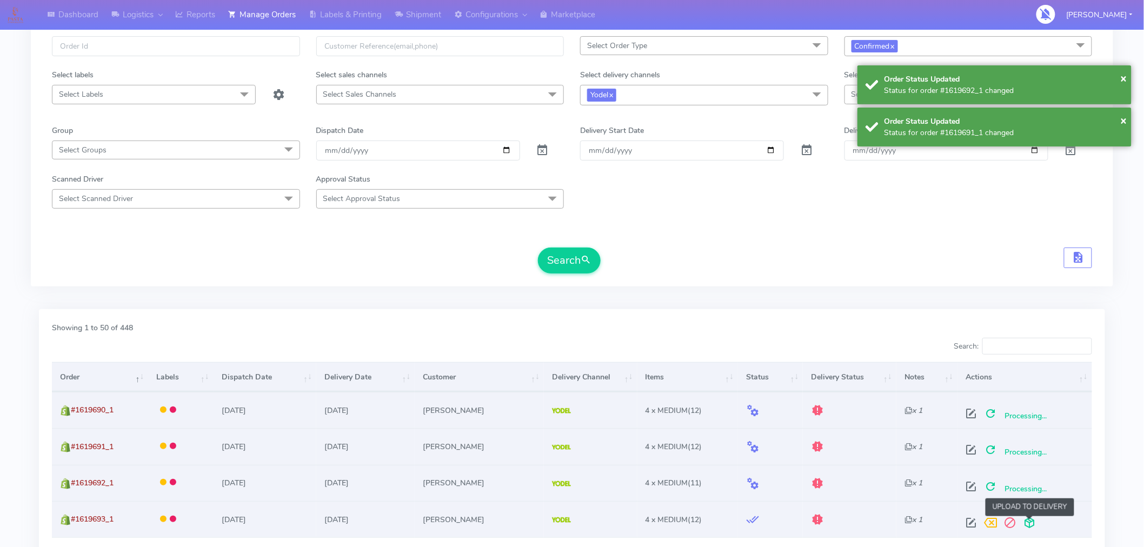
click at [1030, 523] on span at bounding box center [1028, 525] width 19 height 10
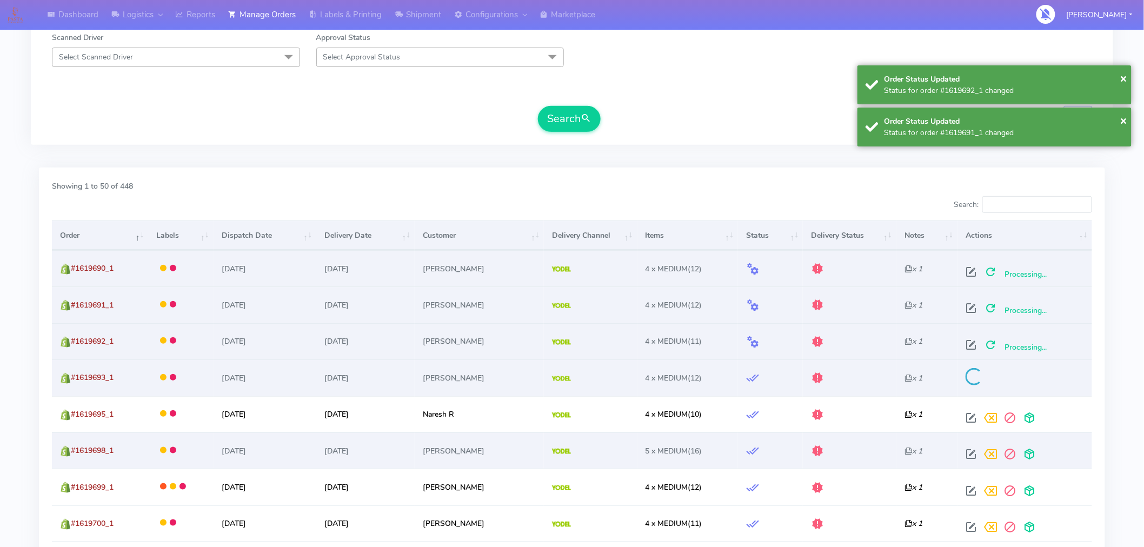
scroll to position [209, 0]
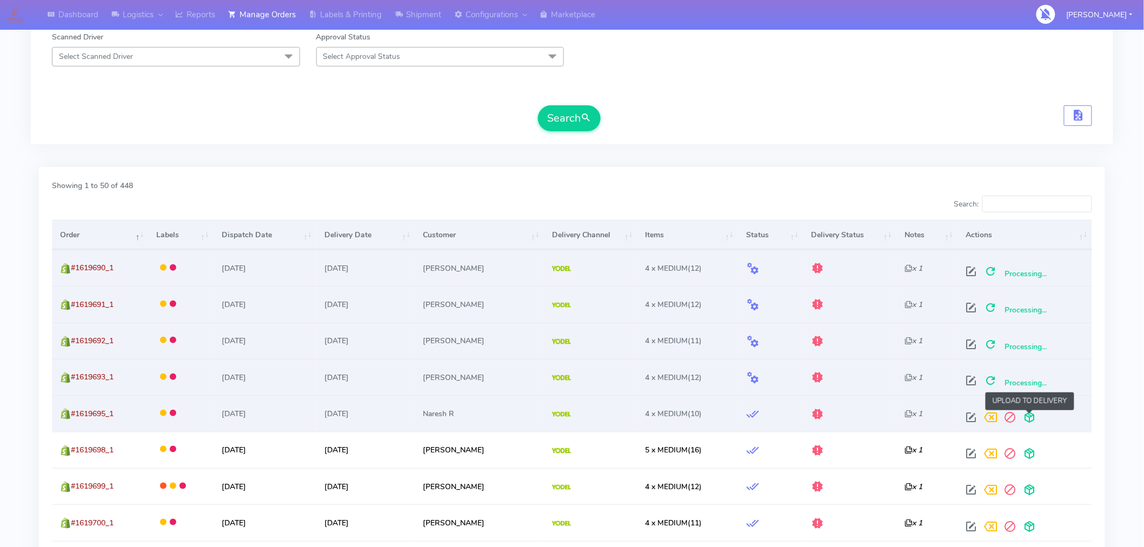
click at [1030, 415] on span at bounding box center [1028, 420] width 19 height 10
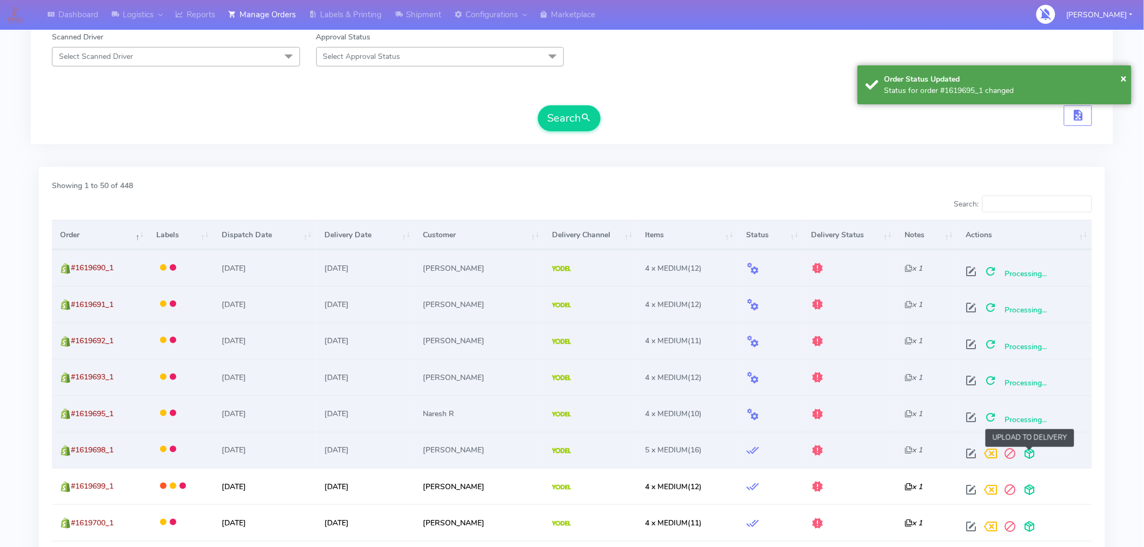
click at [1031, 453] on span at bounding box center [1028, 456] width 19 height 10
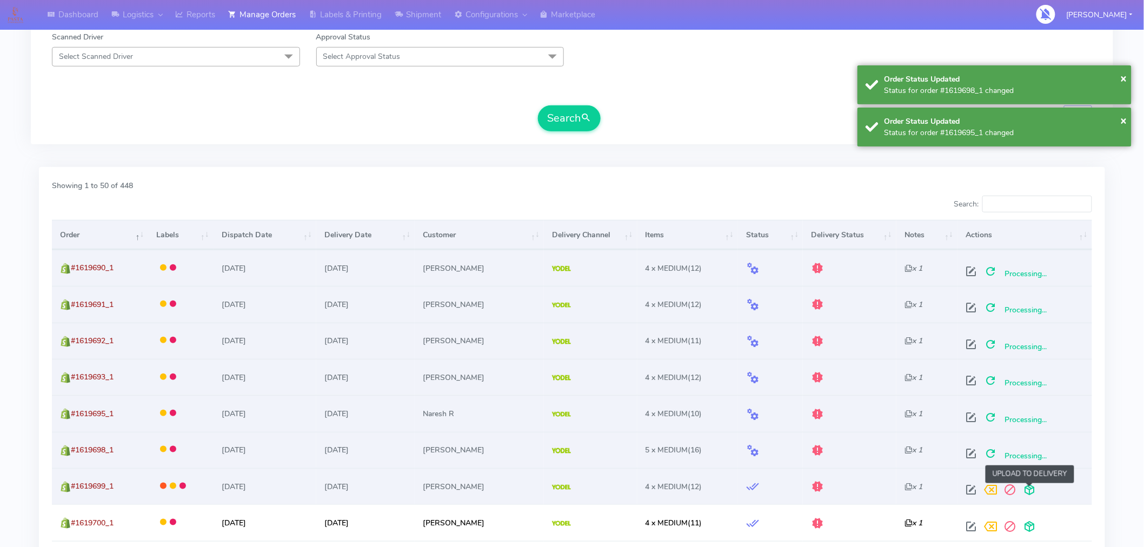
click at [1031, 487] on span at bounding box center [1028, 492] width 19 height 10
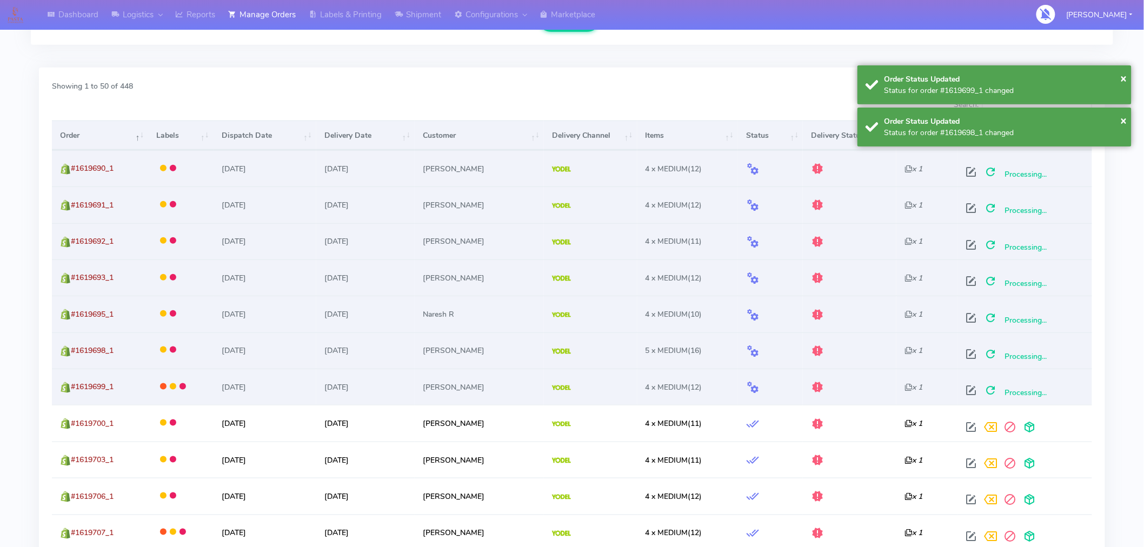
scroll to position [319, 0]
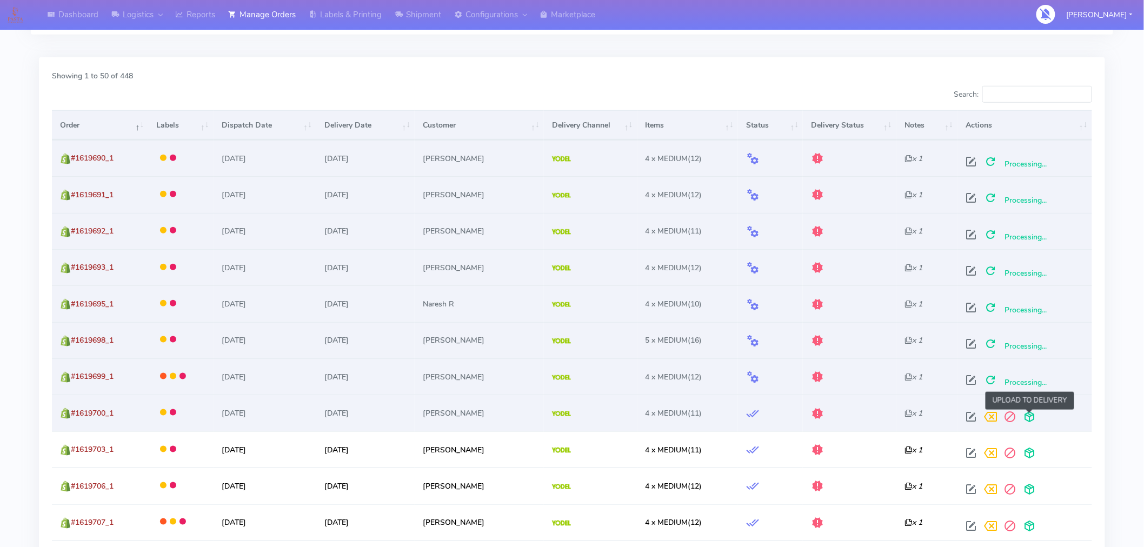
click at [1027, 420] on span at bounding box center [1028, 419] width 19 height 10
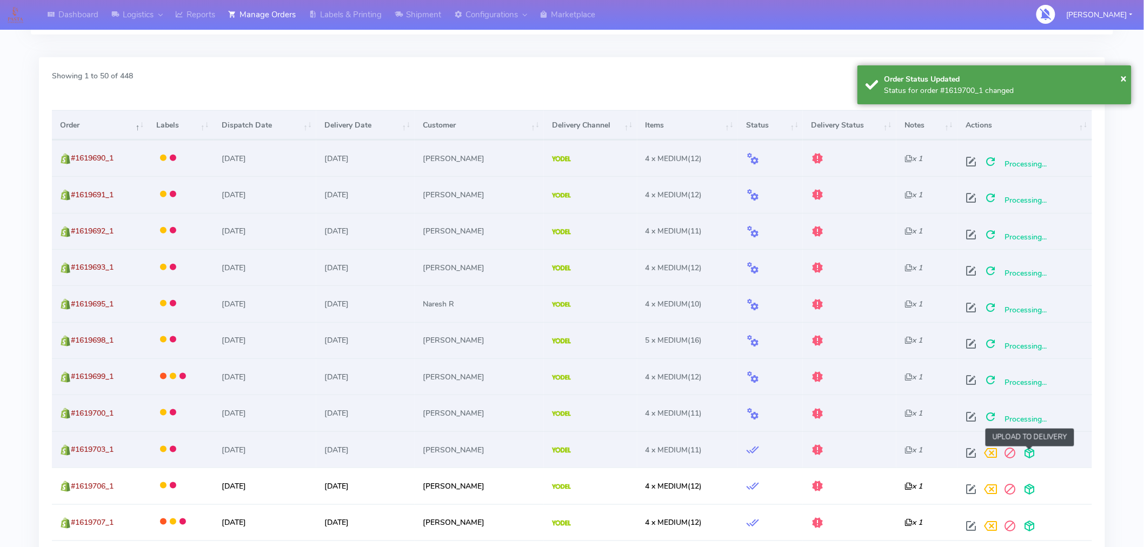
click at [1029, 453] on span at bounding box center [1028, 455] width 19 height 10
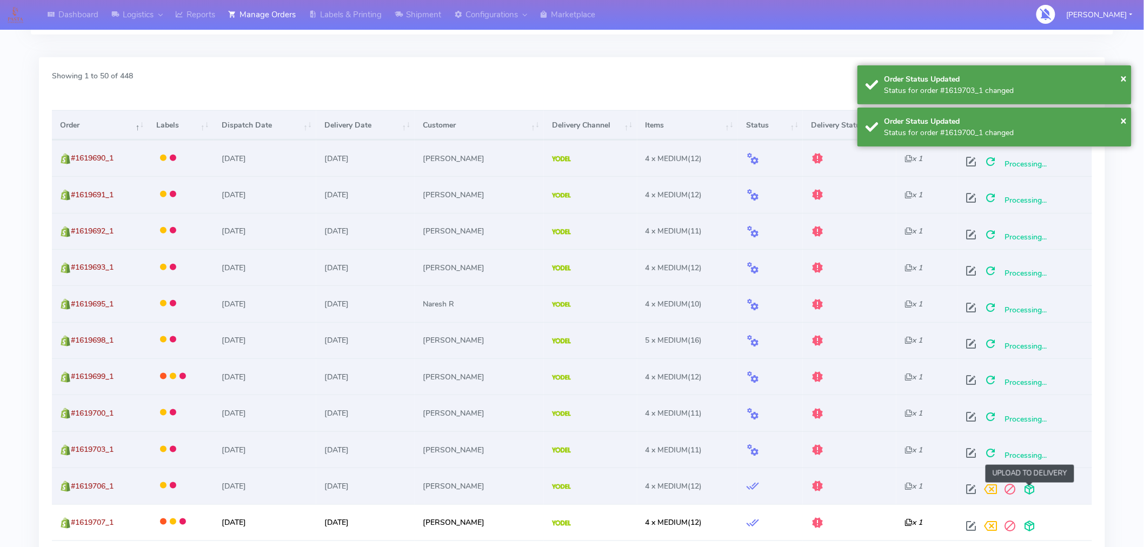
click at [1028, 489] on span at bounding box center [1028, 491] width 19 height 10
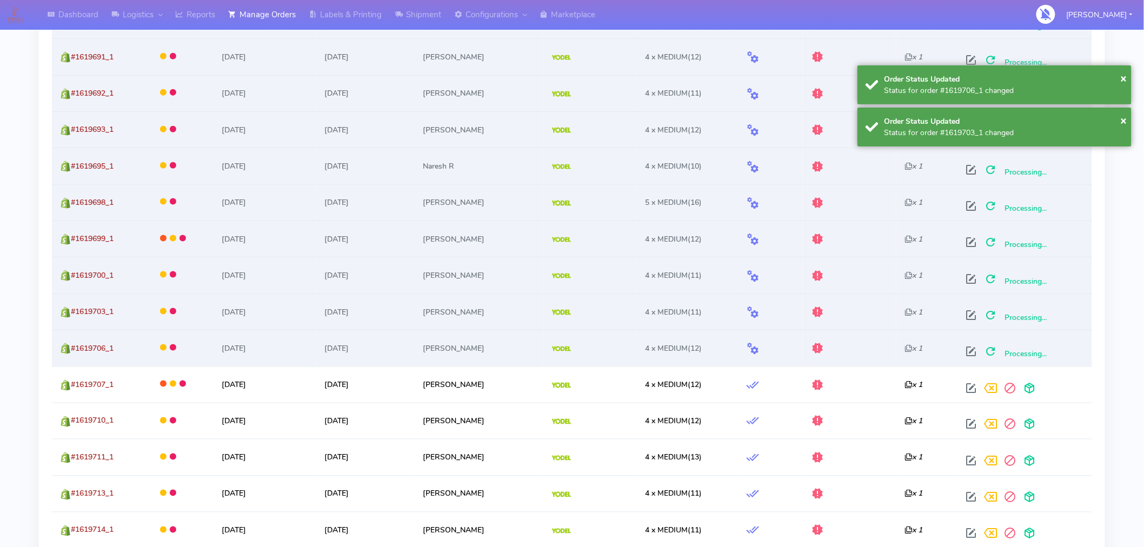
scroll to position [473, 0]
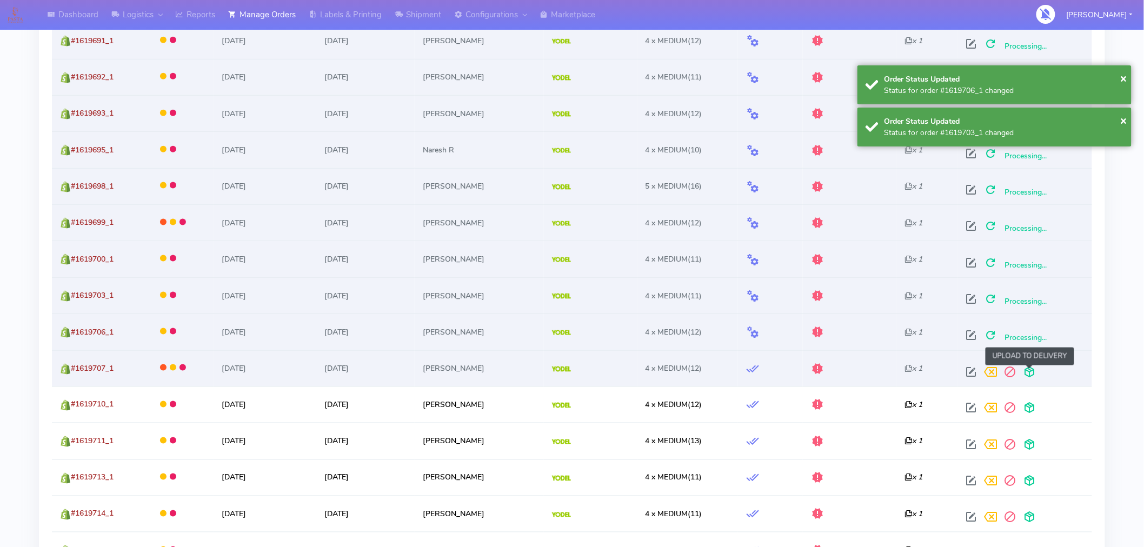
click at [1030, 377] on span at bounding box center [1028, 374] width 19 height 10
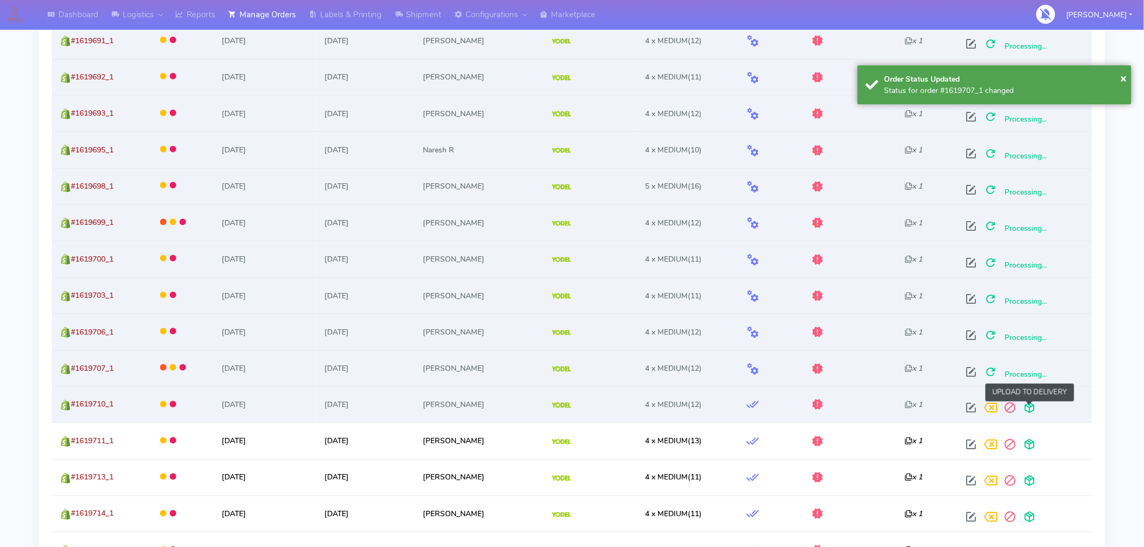
click at [1029, 409] on span at bounding box center [1028, 410] width 19 height 10
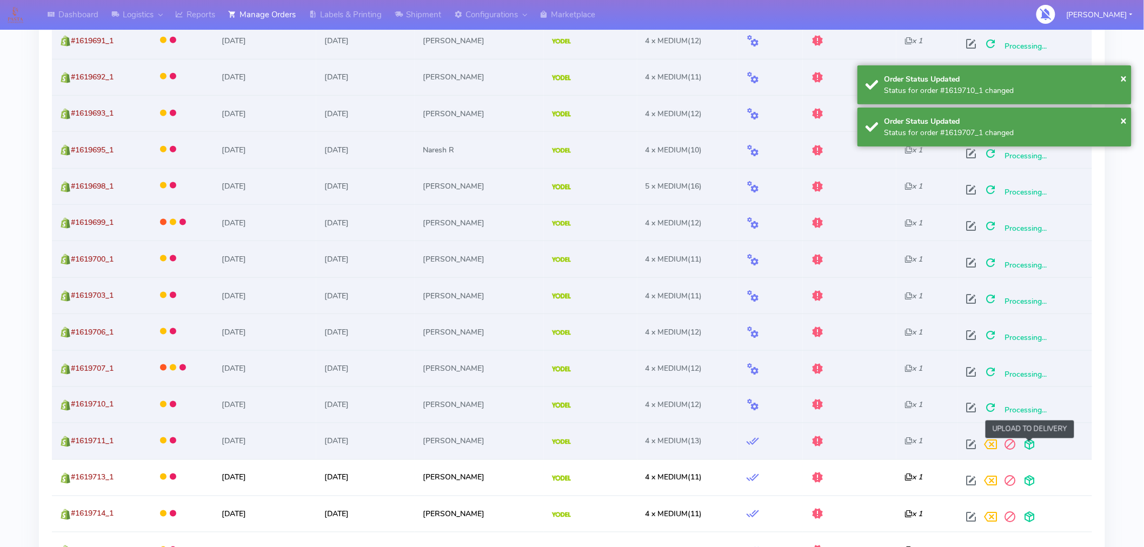
click at [1028, 445] on span at bounding box center [1028, 447] width 19 height 10
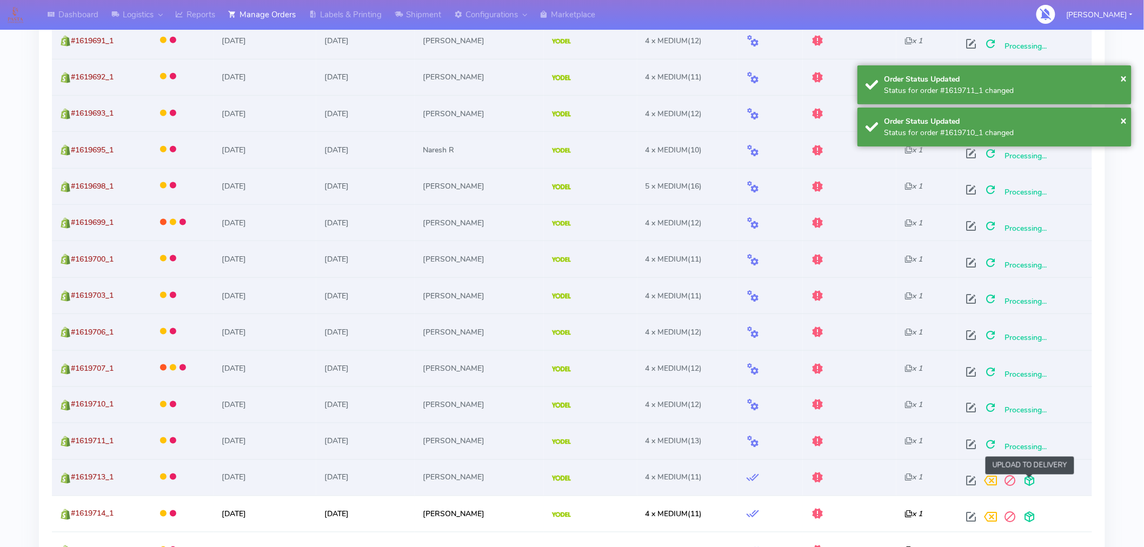
click at [1026, 483] on span at bounding box center [1028, 483] width 19 height 10
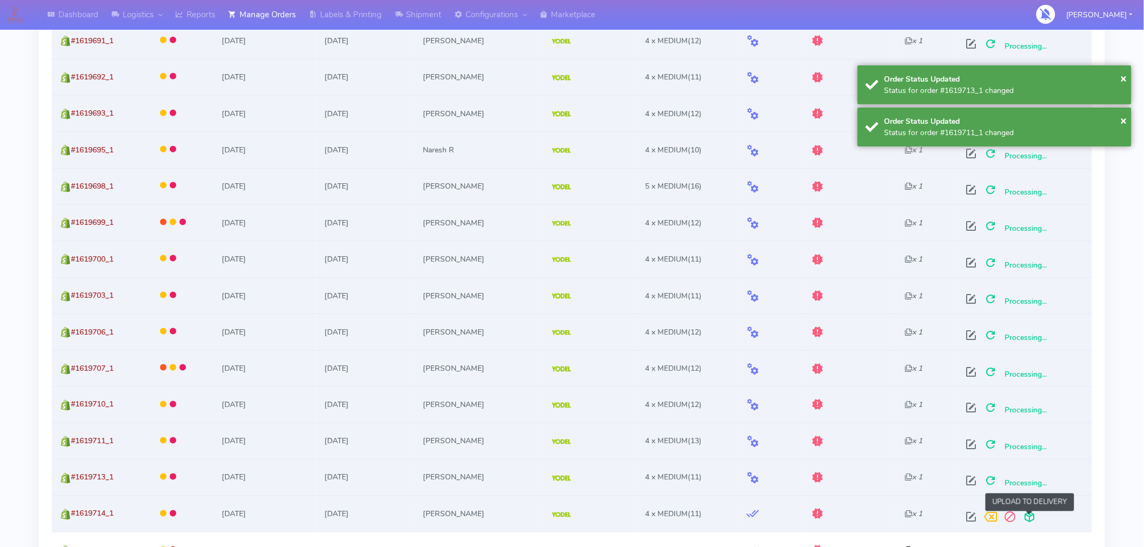
click at [1027, 515] on span at bounding box center [1028, 520] width 19 height 10
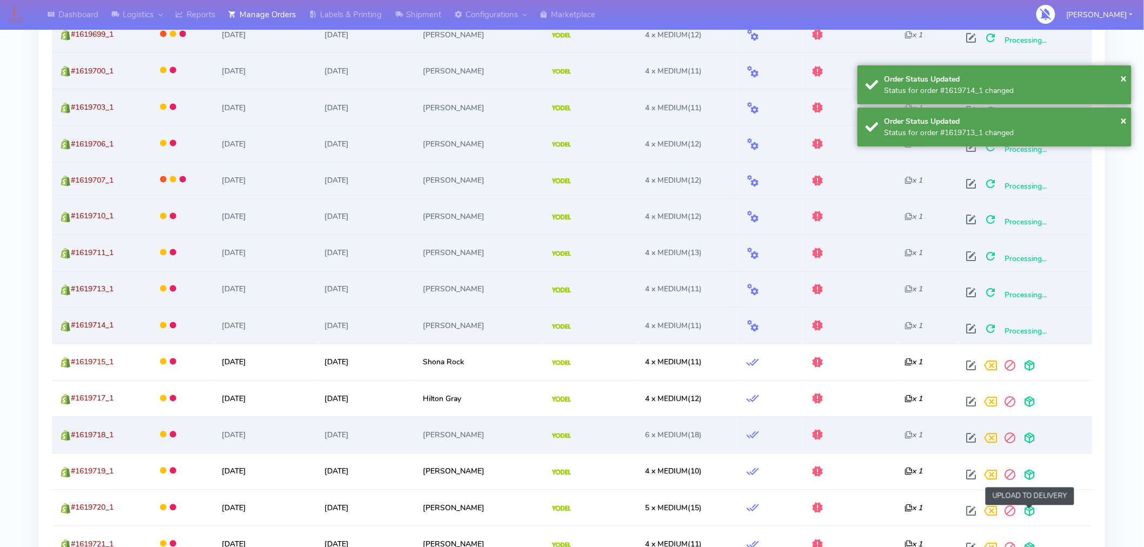
scroll to position [667, 0]
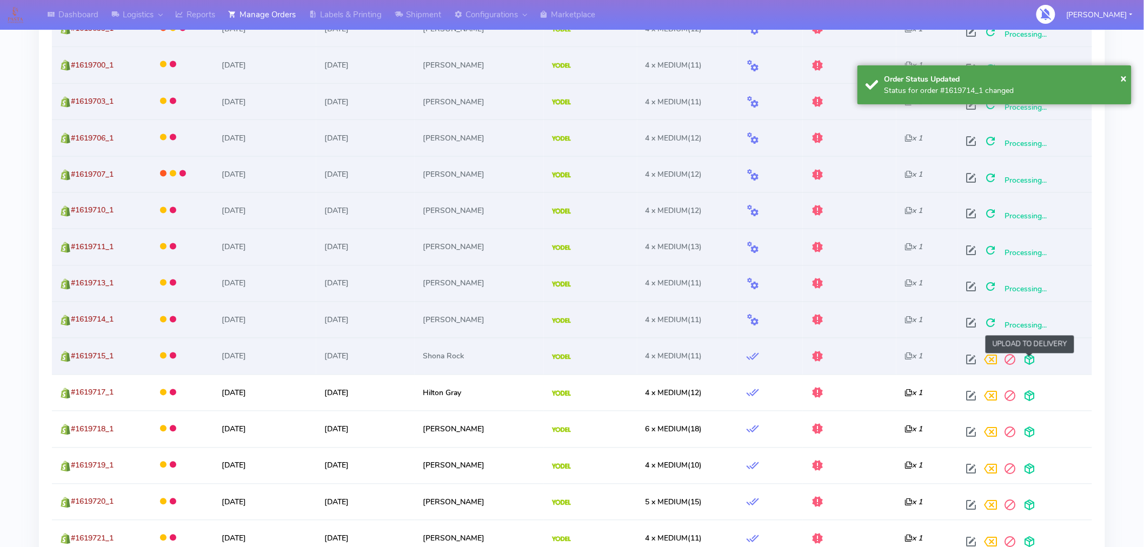
click at [1028, 358] on span at bounding box center [1028, 362] width 19 height 10
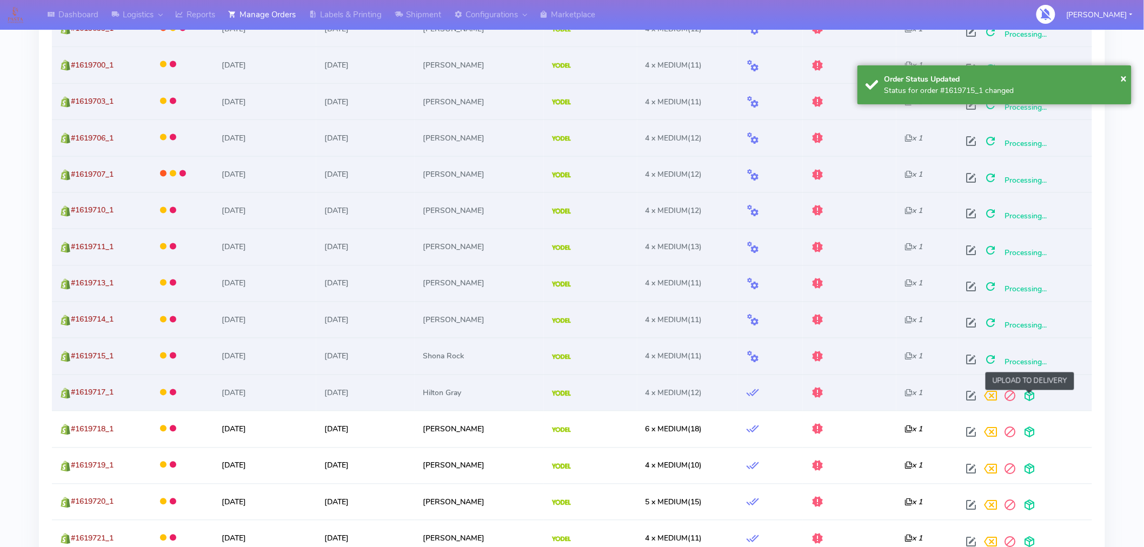
click at [1029, 393] on span at bounding box center [1028, 398] width 19 height 10
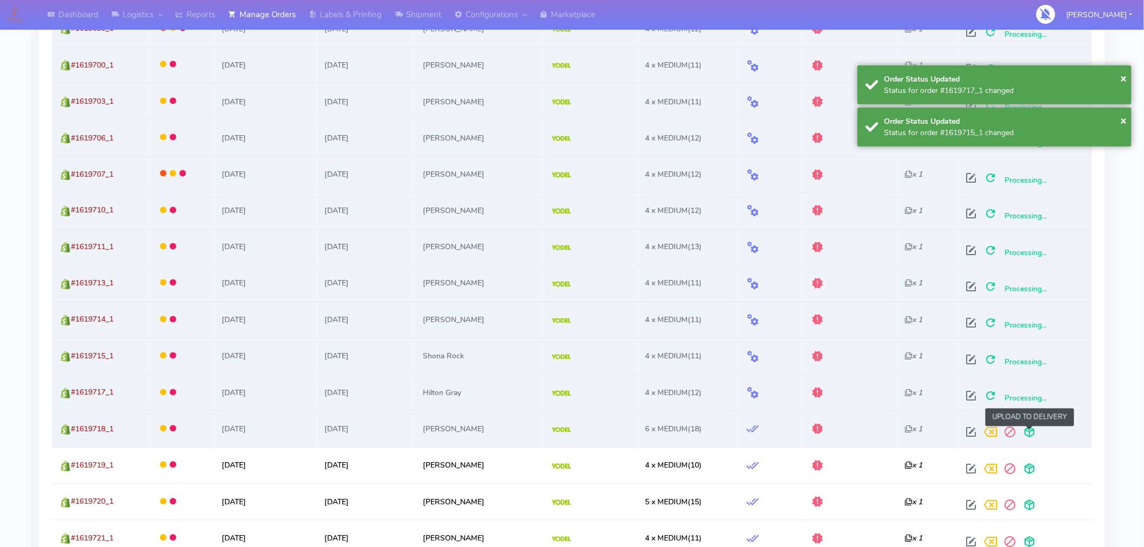
click at [1029, 433] on span at bounding box center [1028, 435] width 19 height 10
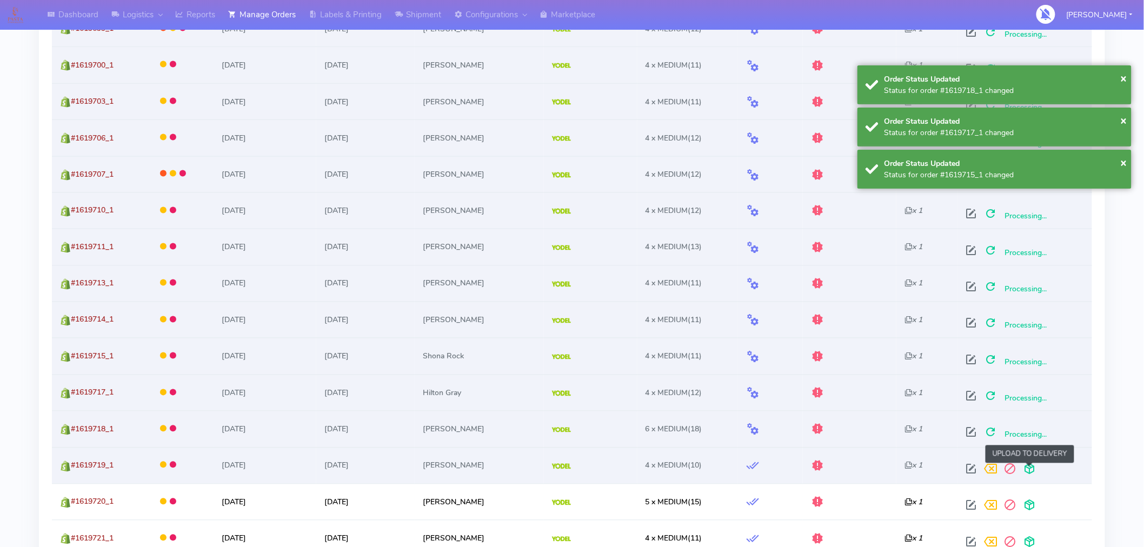
click at [1028, 471] on span at bounding box center [1028, 471] width 19 height 10
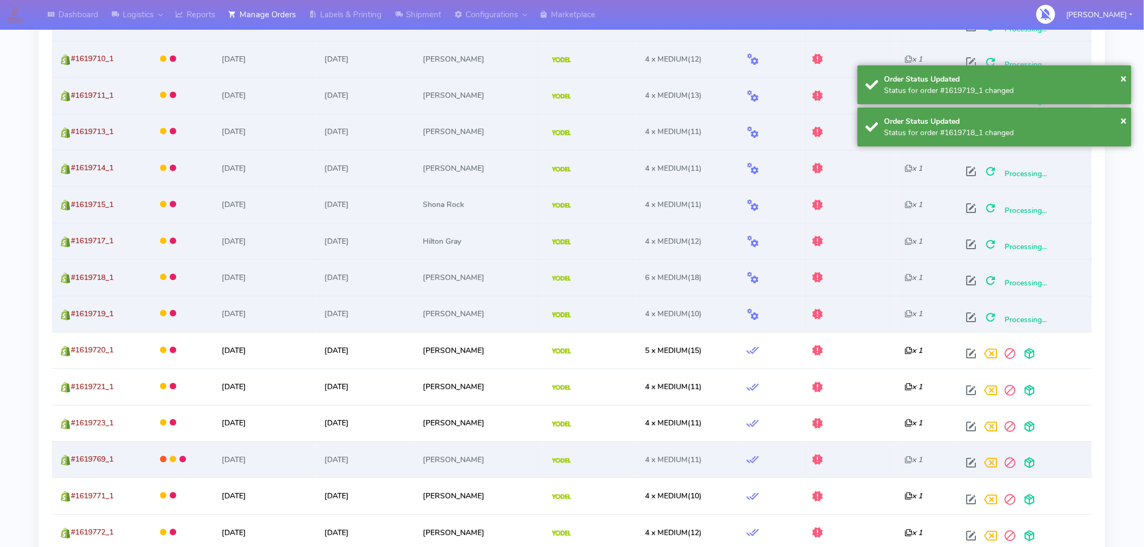
scroll to position [830, 0]
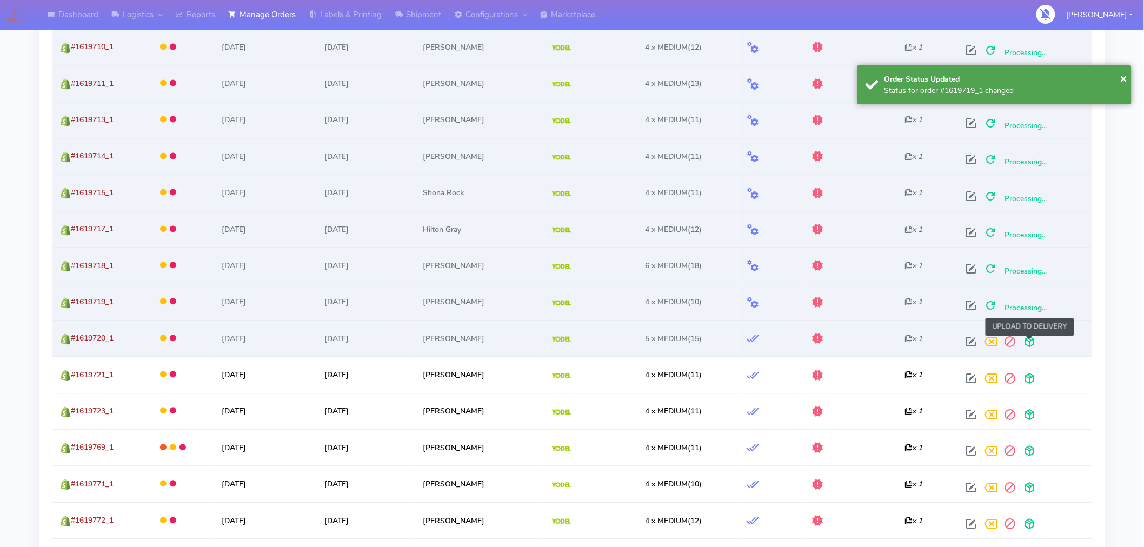
click at [1029, 346] on span at bounding box center [1028, 344] width 19 height 10
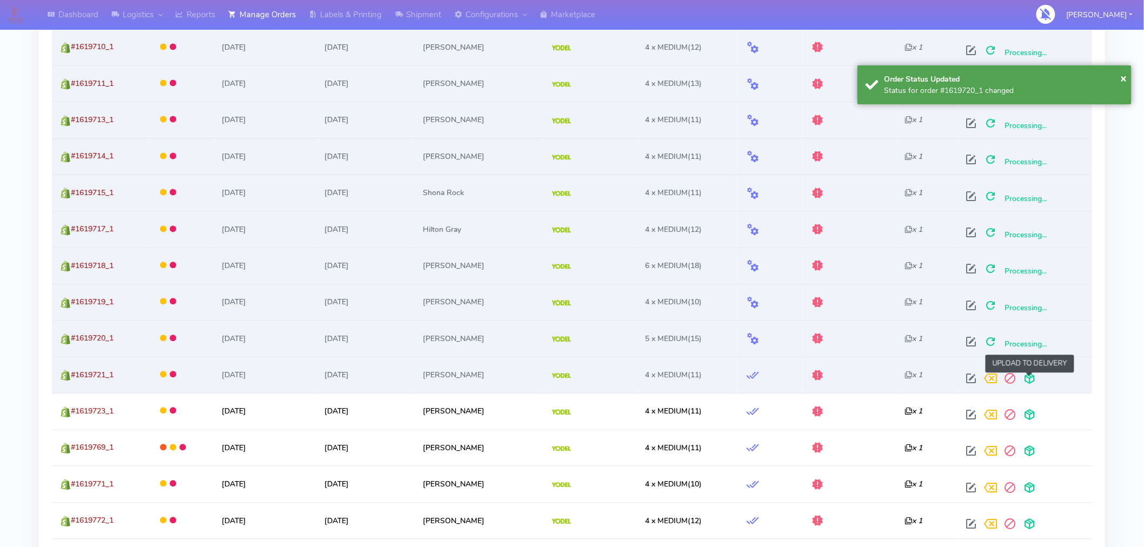
click at [1028, 382] on span at bounding box center [1028, 381] width 19 height 10
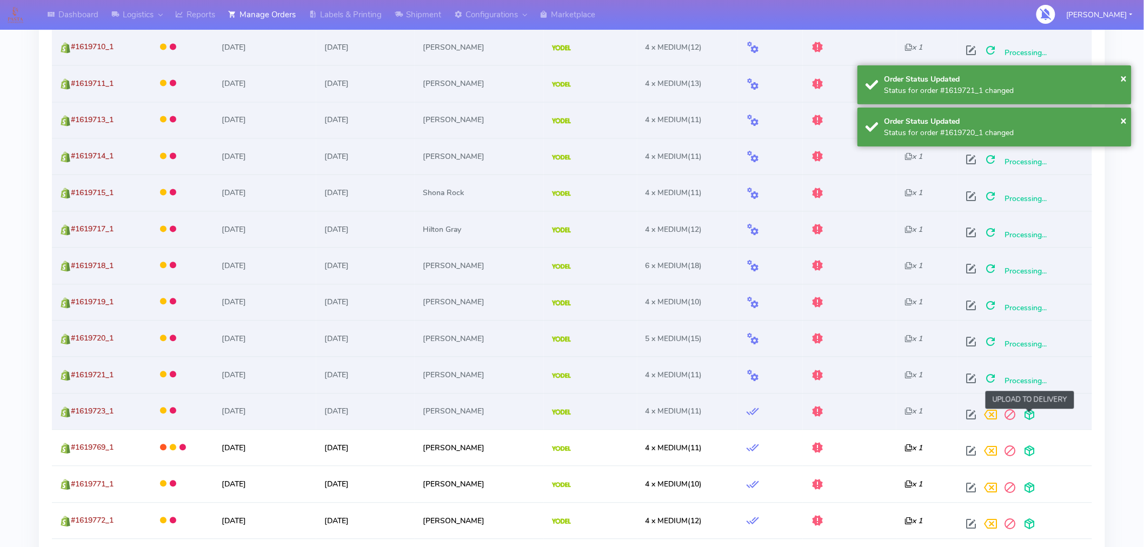
click at [1027, 412] on span at bounding box center [1028, 417] width 19 height 10
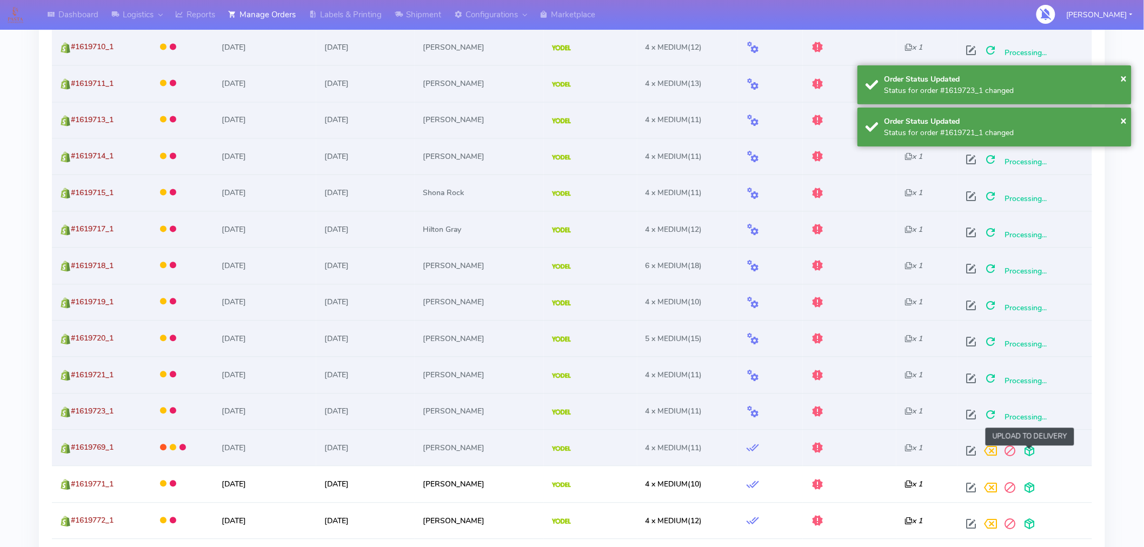
click at [1027, 449] on span at bounding box center [1028, 454] width 19 height 10
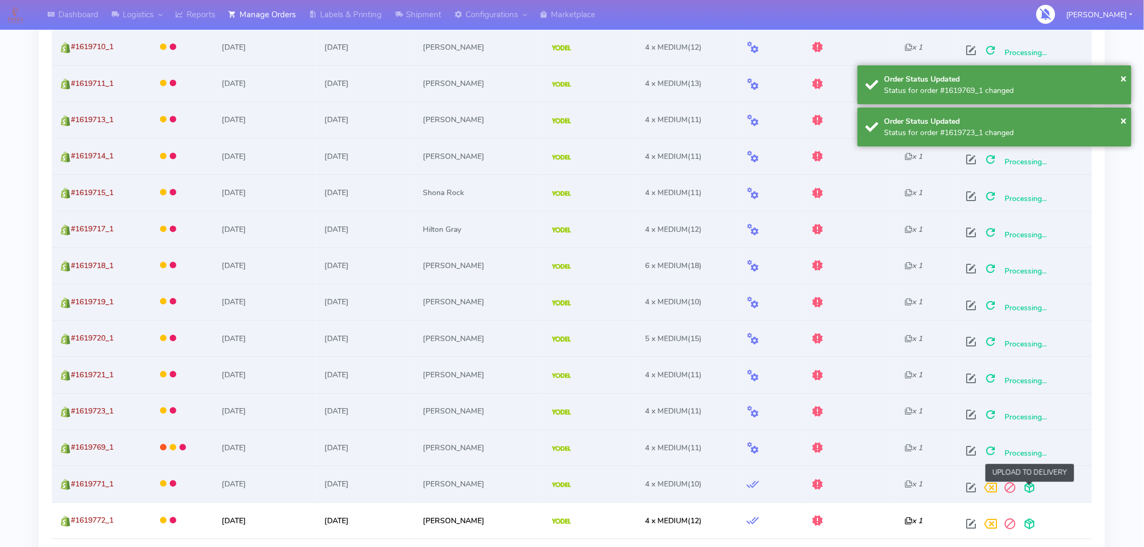
click at [1028, 489] on span at bounding box center [1028, 490] width 19 height 10
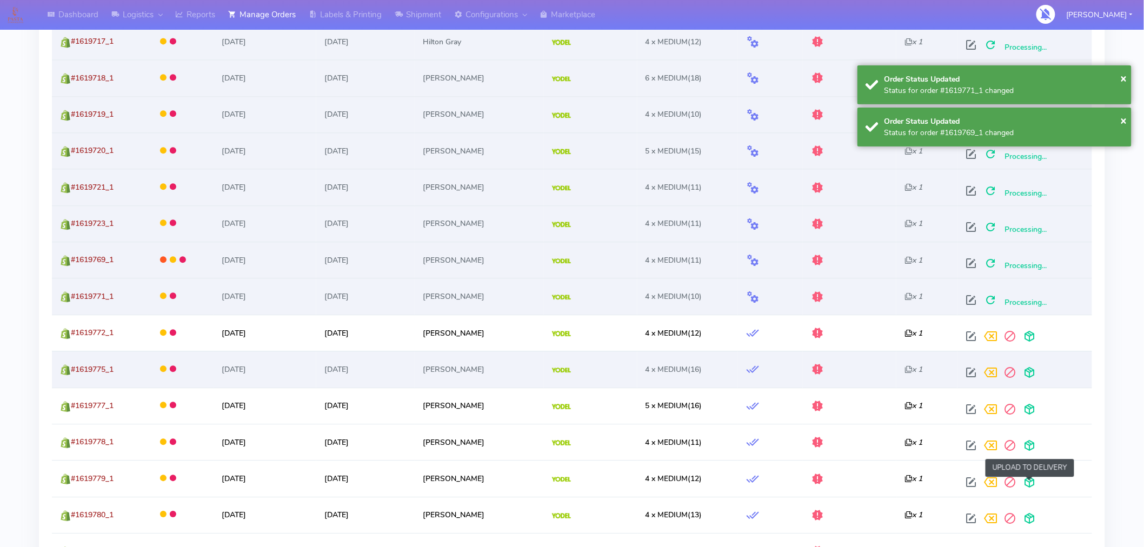
scroll to position [1019, 0]
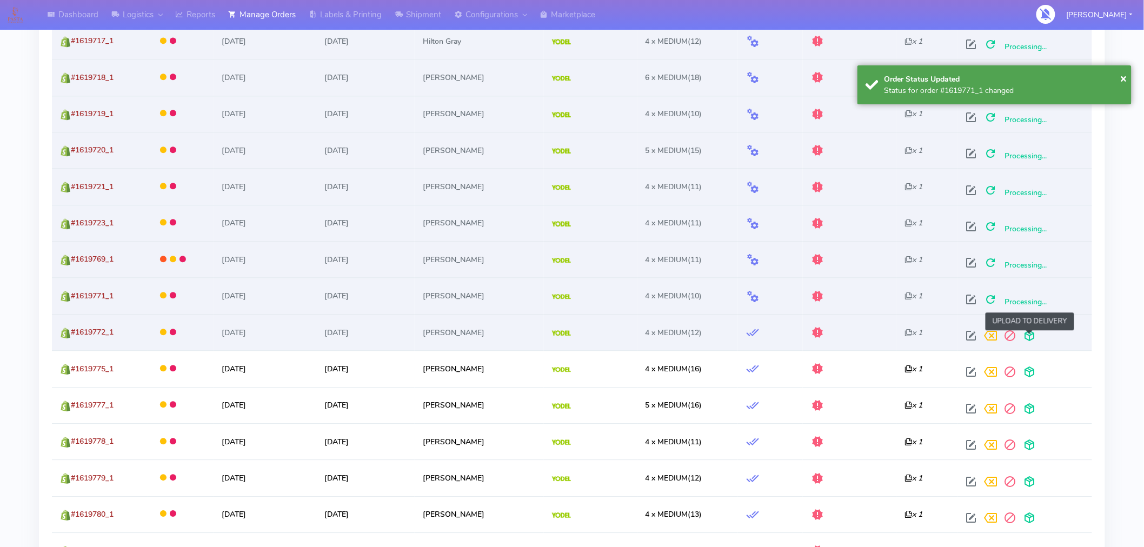
click at [1030, 342] on span at bounding box center [1028, 338] width 19 height 10
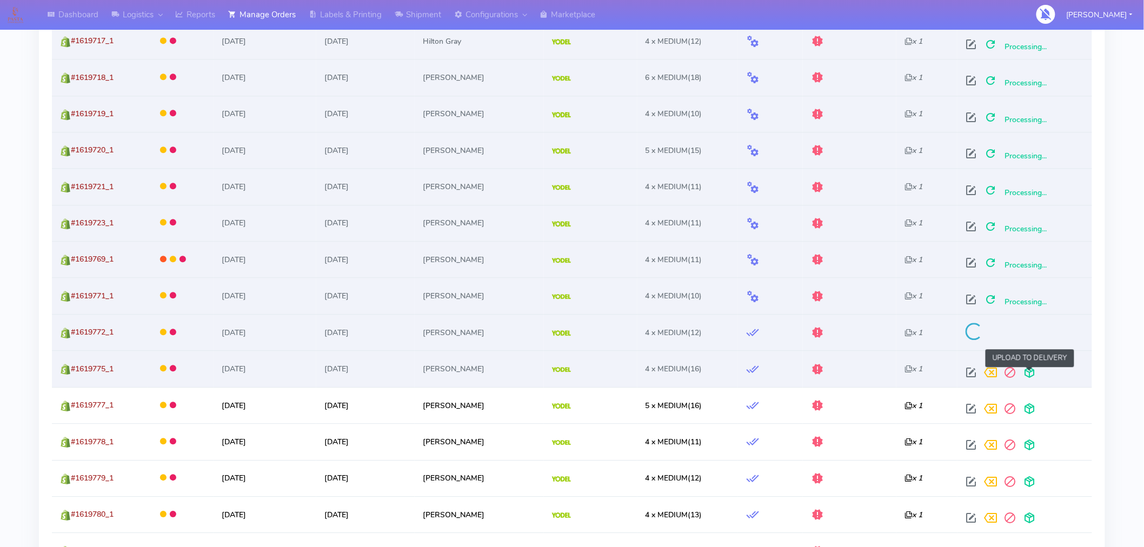
click at [1031, 373] on span at bounding box center [1028, 375] width 19 height 10
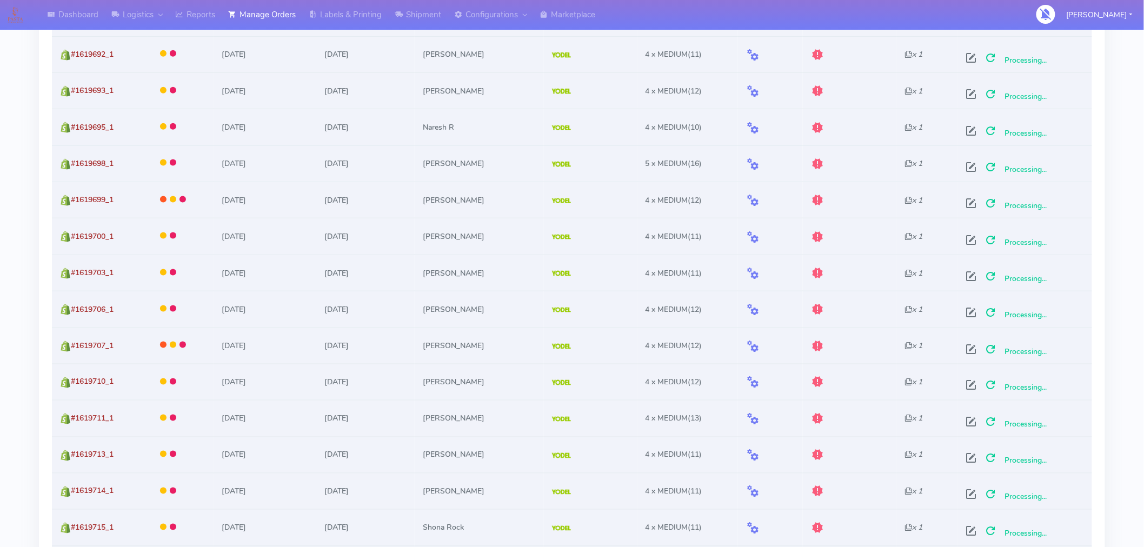
scroll to position [0, 0]
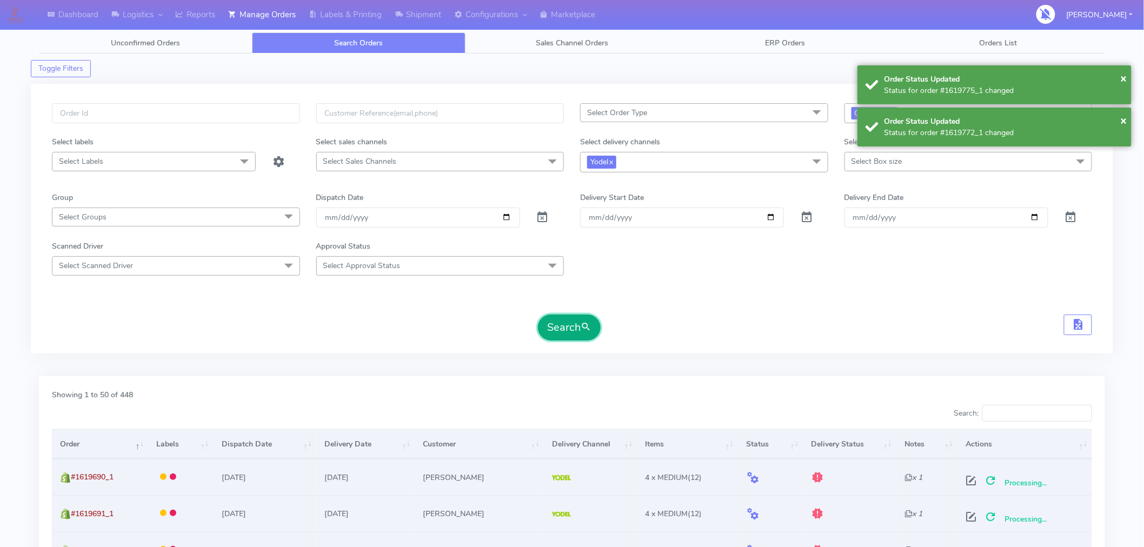
click at [580, 327] on button "Search" at bounding box center [569, 328] width 63 height 26
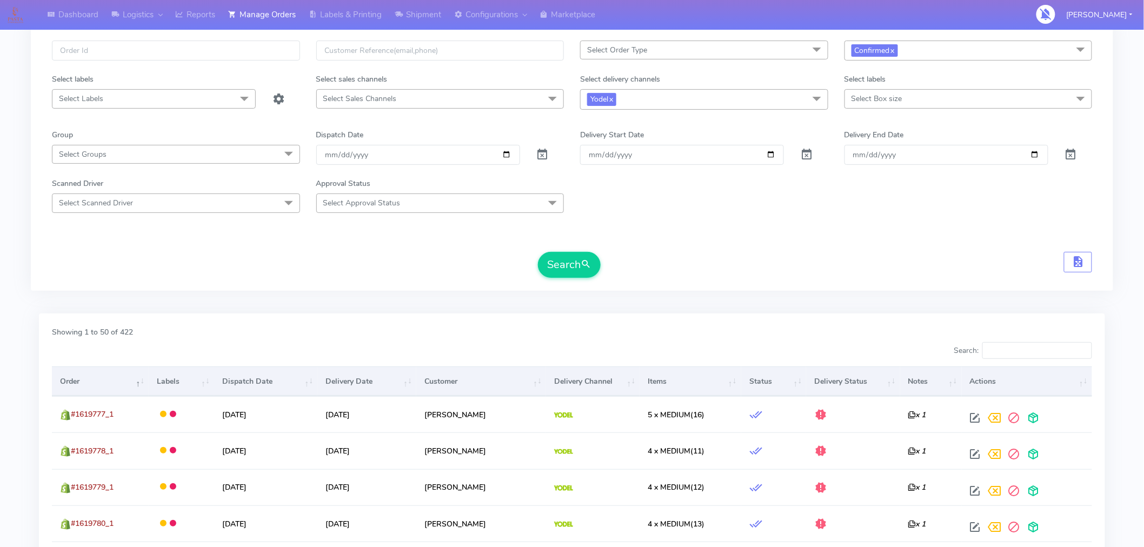
scroll to position [63, 0]
click at [598, 429] on td at bounding box center [592, 414] width 93 height 36
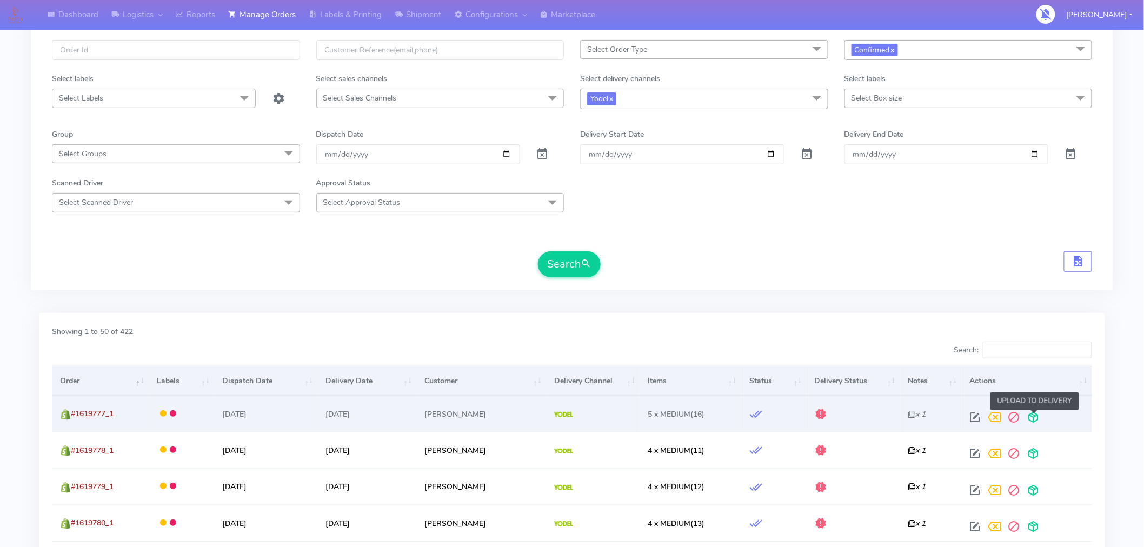
click at [1033, 418] on span at bounding box center [1033, 420] width 19 height 10
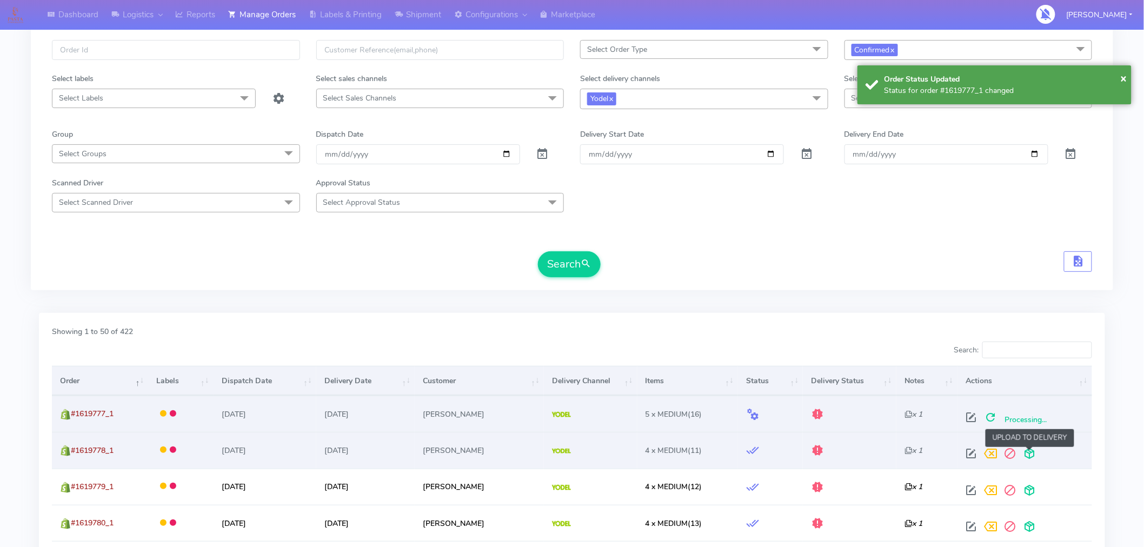
click at [1030, 452] on span at bounding box center [1028, 456] width 19 height 10
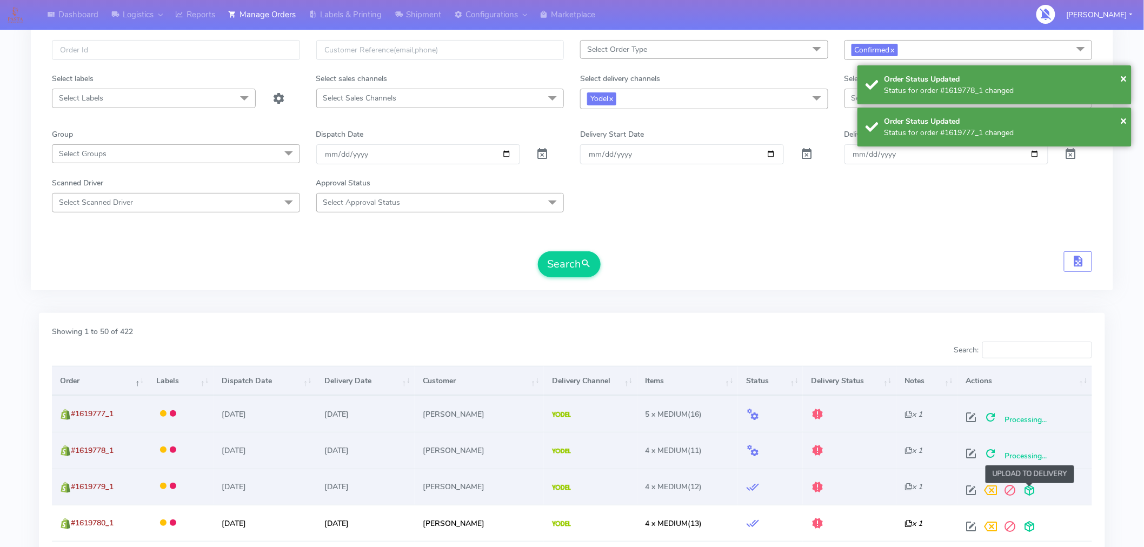
click at [1029, 489] on span at bounding box center [1028, 492] width 19 height 10
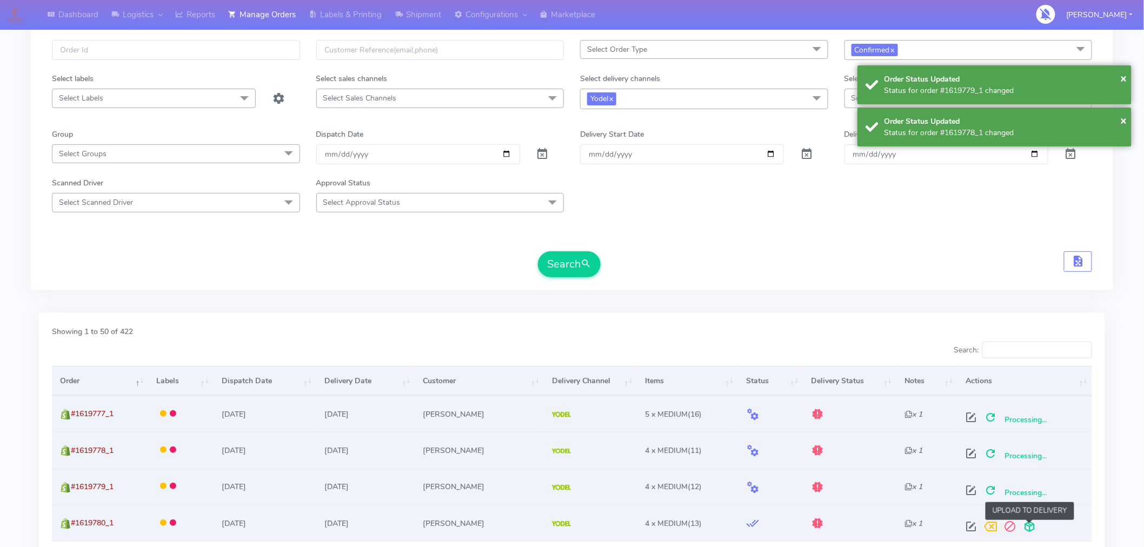
click at [1029, 524] on span at bounding box center [1028, 529] width 19 height 10
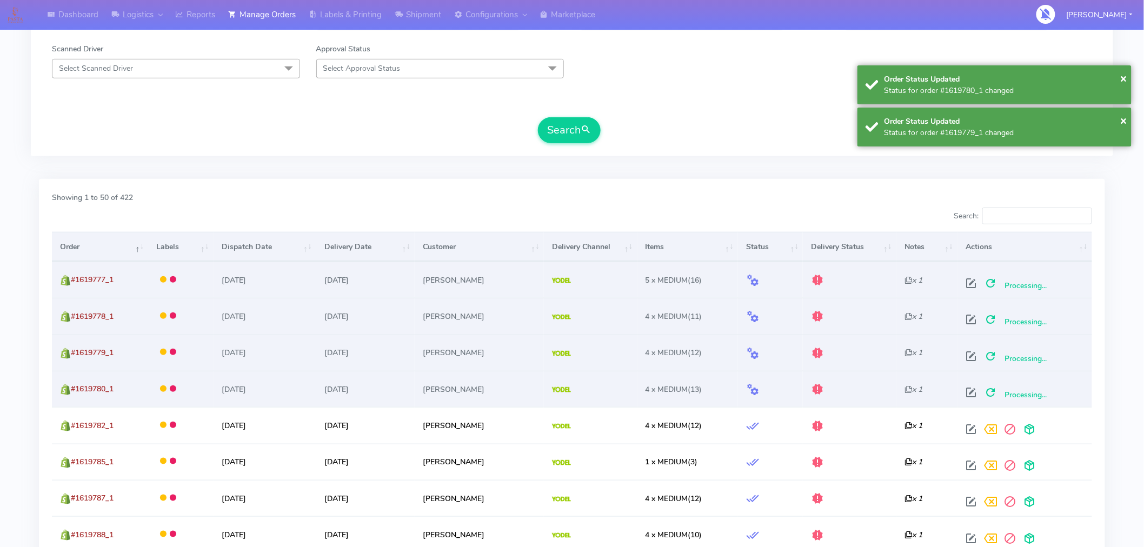
scroll to position [209, 0]
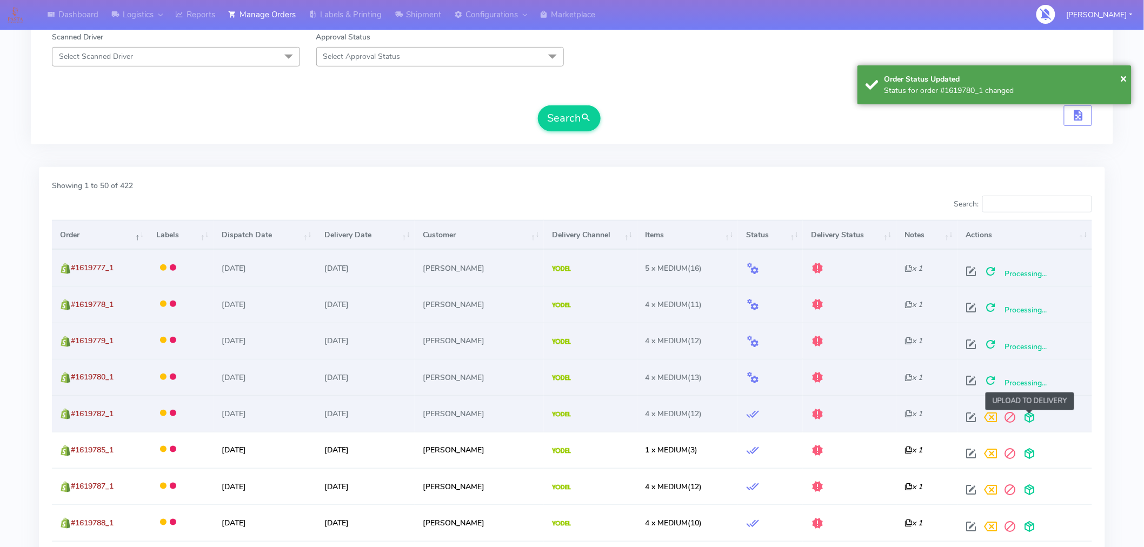
click at [1030, 418] on span at bounding box center [1028, 420] width 19 height 10
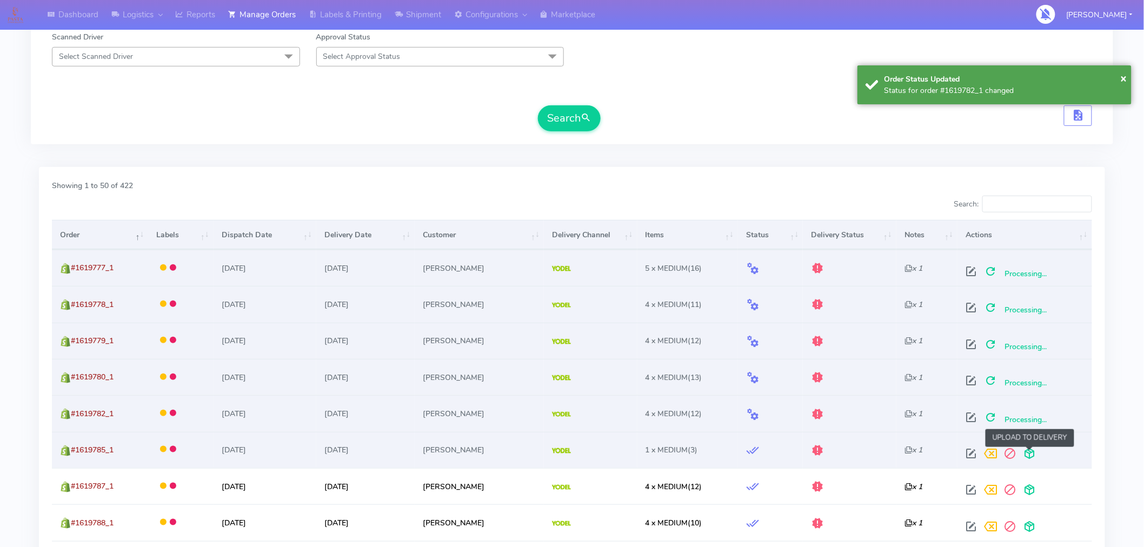
click at [1030, 455] on span at bounding box center [1028, 456] width 19 height 10
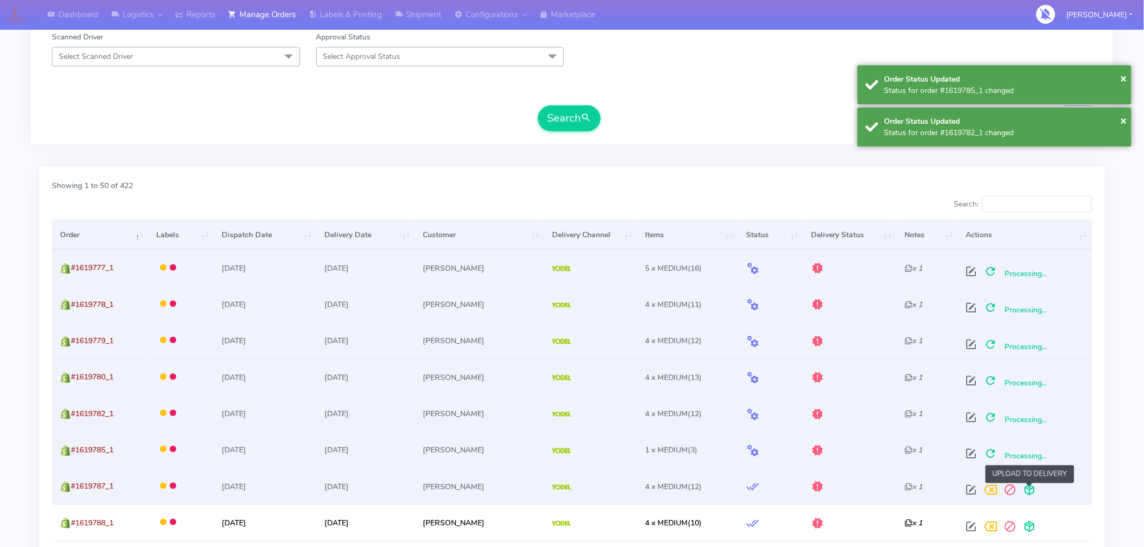
click at [1029, 487] on span at bounding box center [1028, 492] width 19 height 10
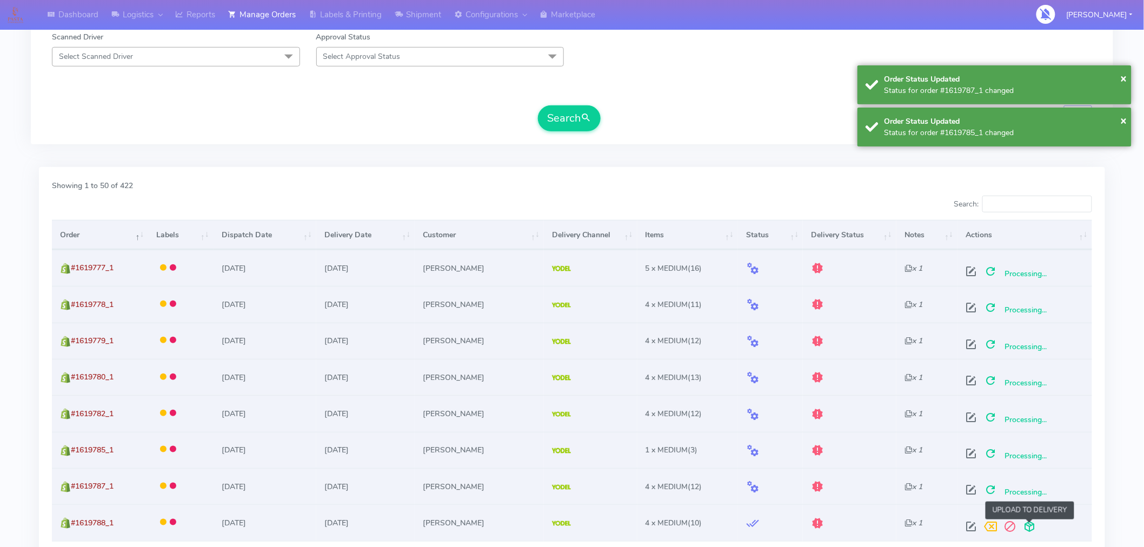
click at [1030, 524] on span at bounding box center [1028, 529] width 19 height 10
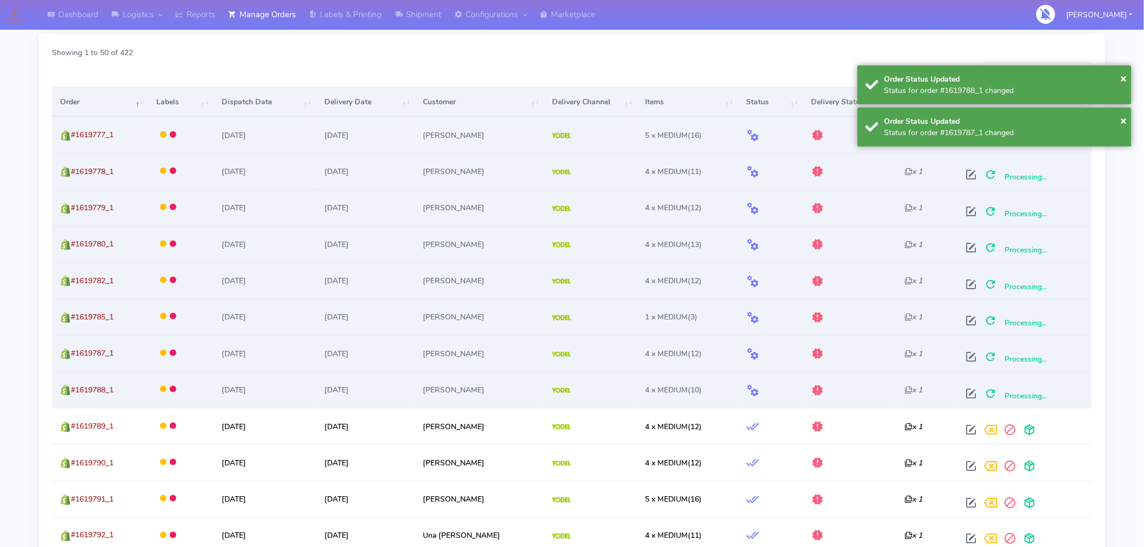
scroll to position [350, 0]
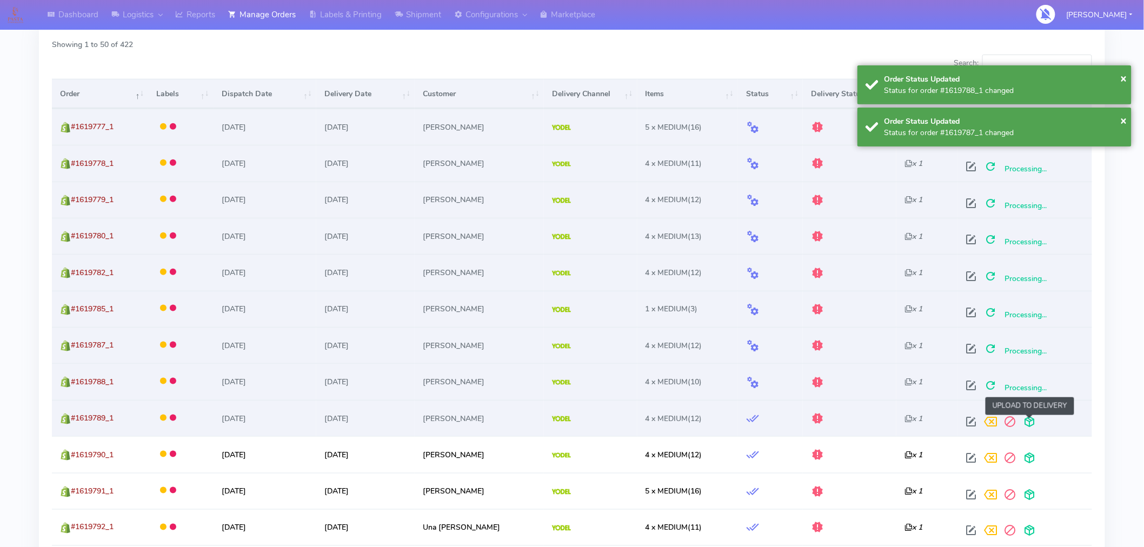
click at [1033, 423] on span at bounding box center [1028, 424] width 19 height 10
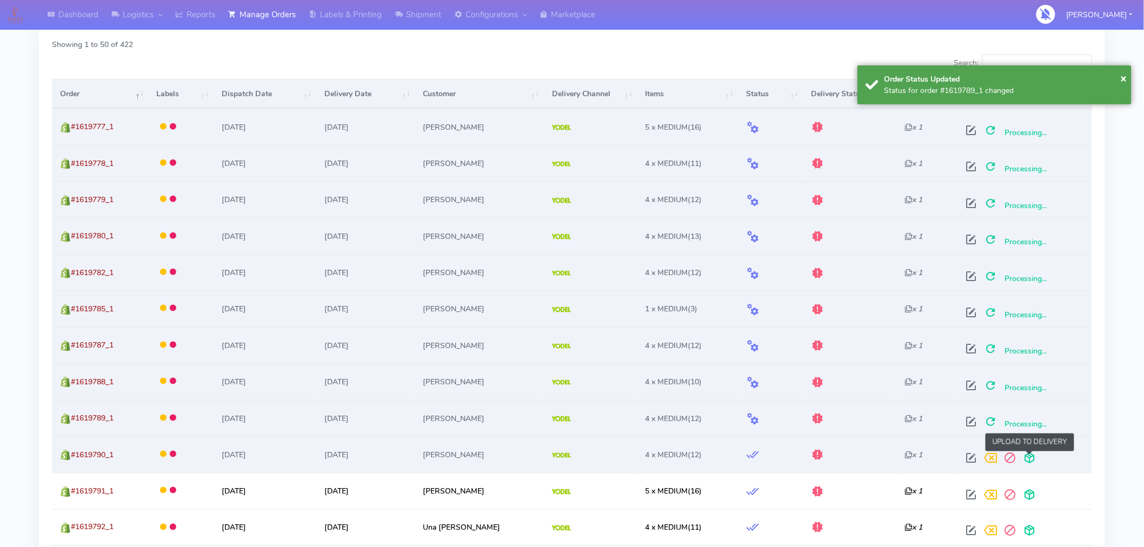
click at [1030, 455] on span at bounding box center [1028, 460] width 19 height 10
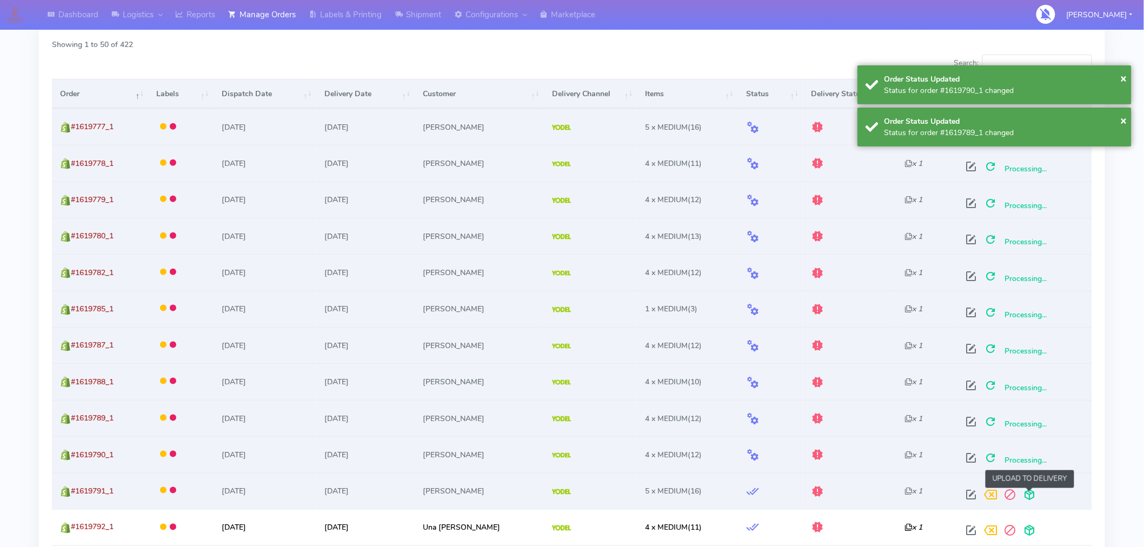
click at [1030, 492] on span at bounding box center [1028, 497] width 19 height 10
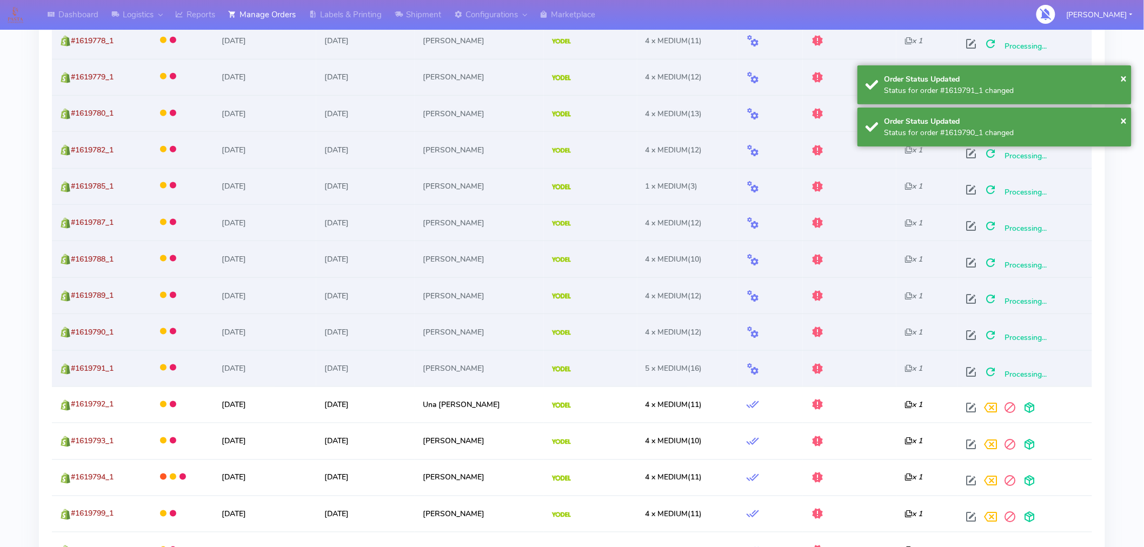
scroll to position [482, 0]
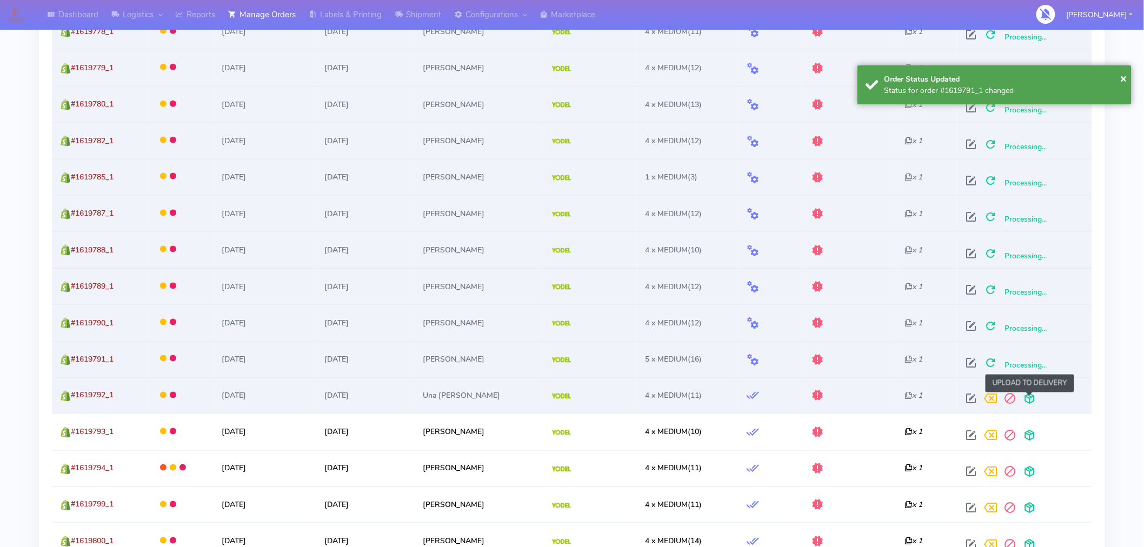
click at [1029, 400] on span at bounding box center [1028, 401] width 19 height 10
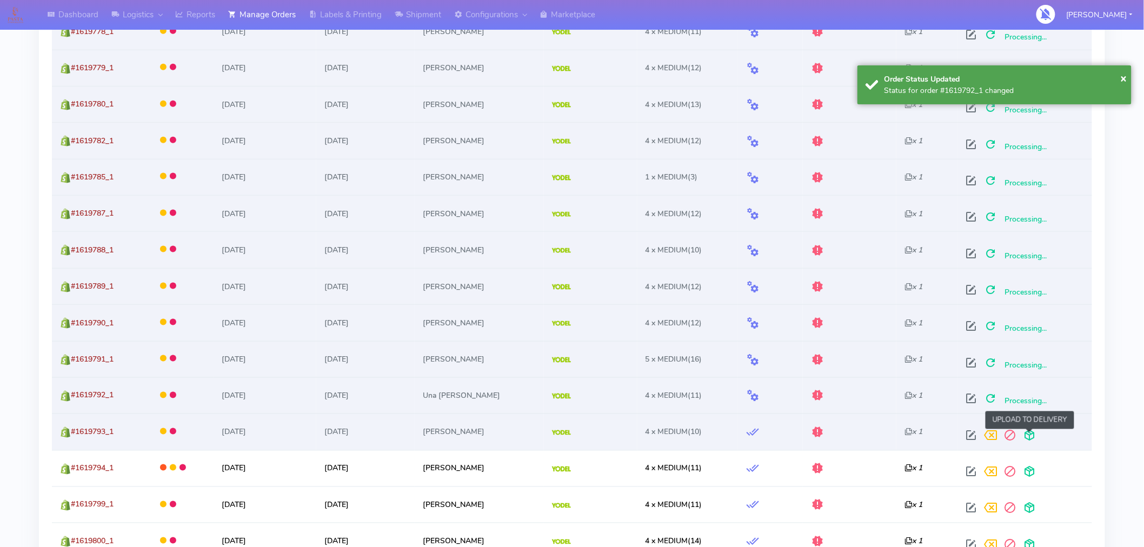
click at [1030, 438] on span at bounding box center [1028, 438] width 19 height 10
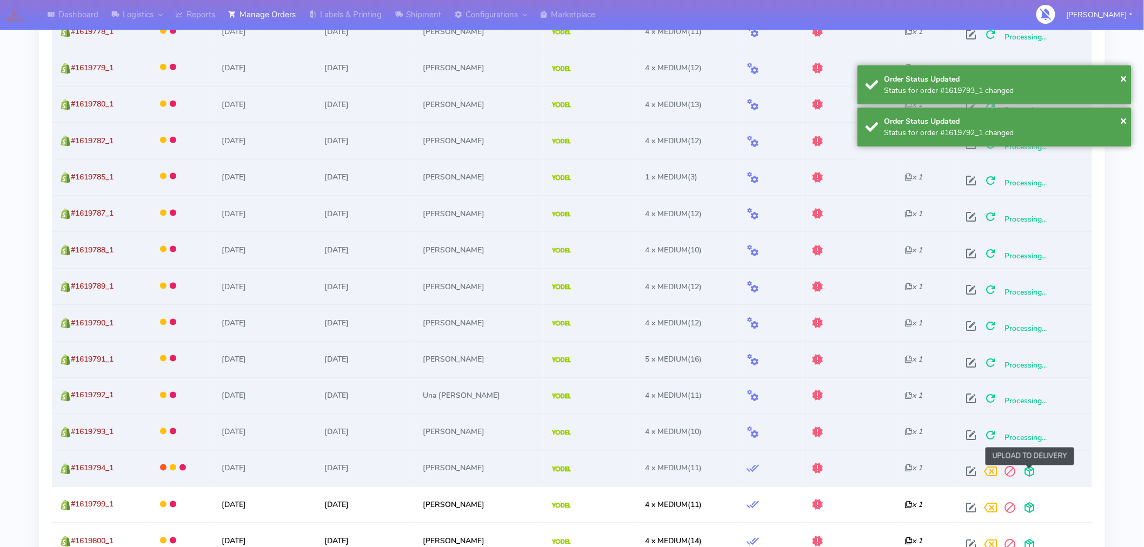
click at [1028, 472] on span at bounding box center [1028, 474] width 19 height 10
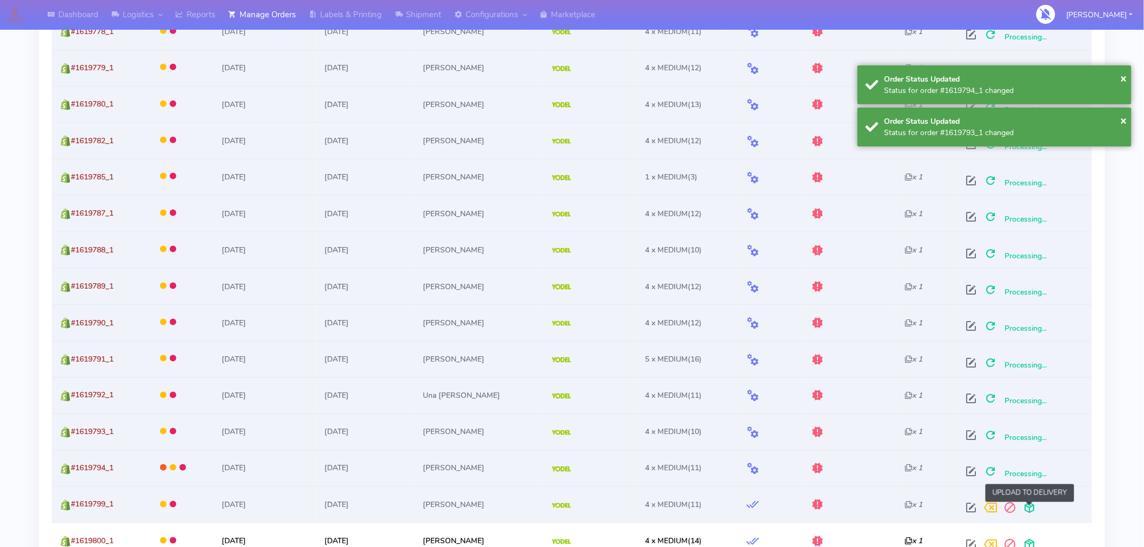
click at [1029, 510] on span at bounding box center [1028, 510] width 19 height 10
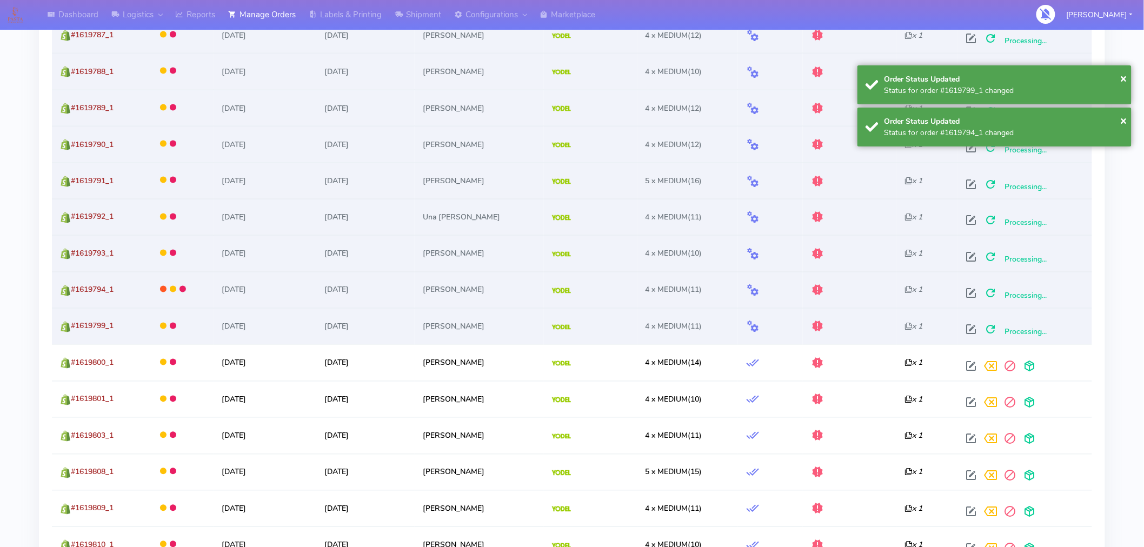
scroll to position [670, 0]
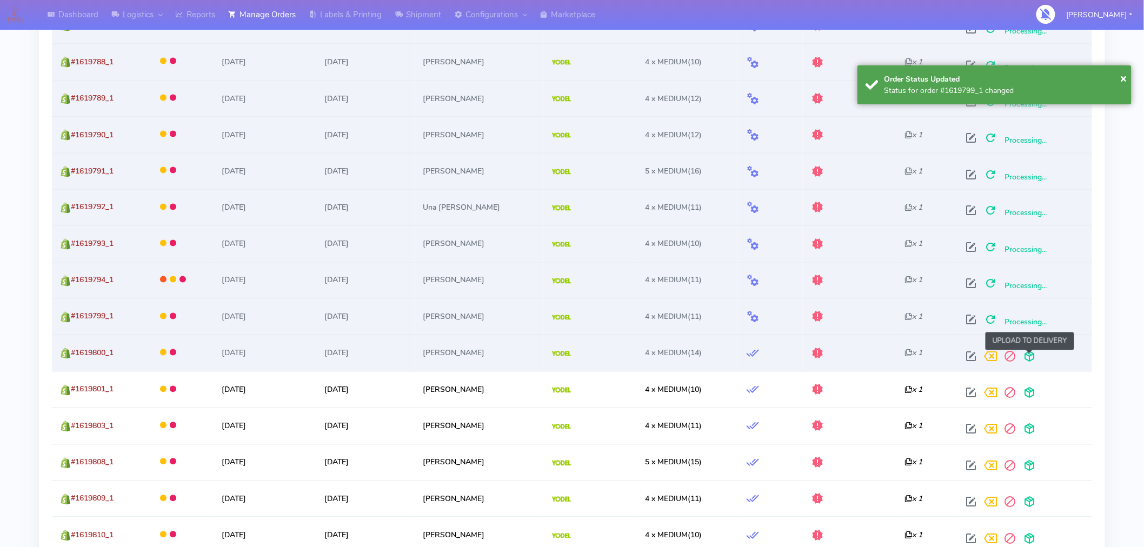
click at [1030, 357] on span at bounding box center [1028, 359] width 19 height 10
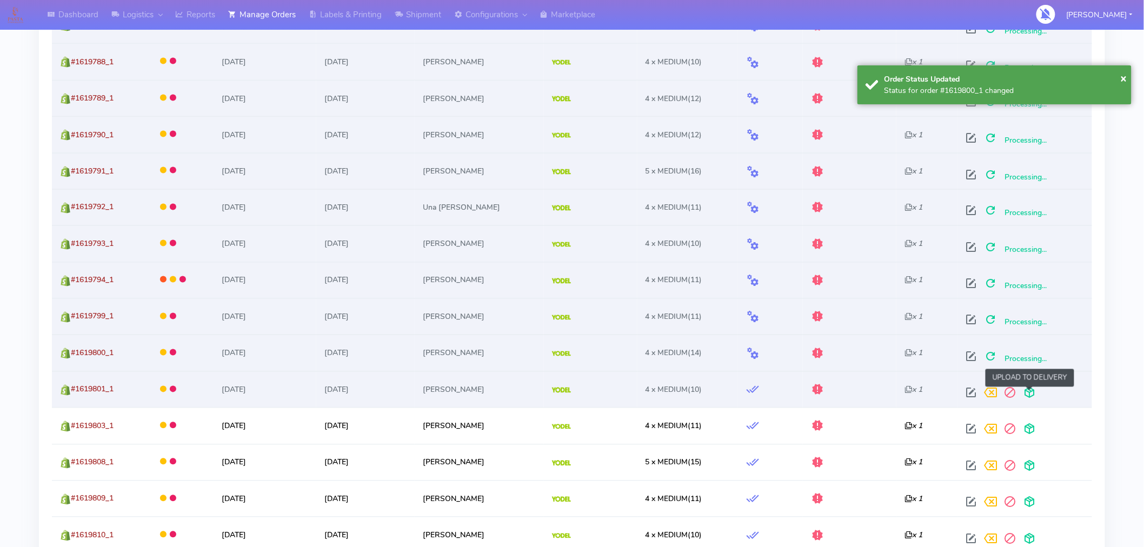
click at [1031, 393] on span at bounding box center [1028, 395] width 19 height 10
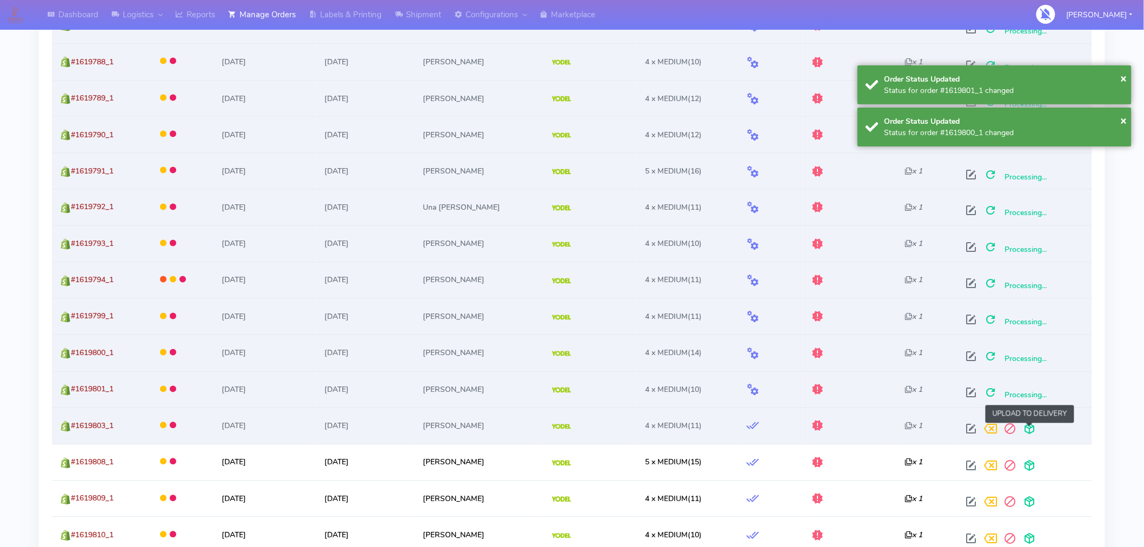
click at [1030, 429] on span at bounding box center [1028, 431] width 19 height 10
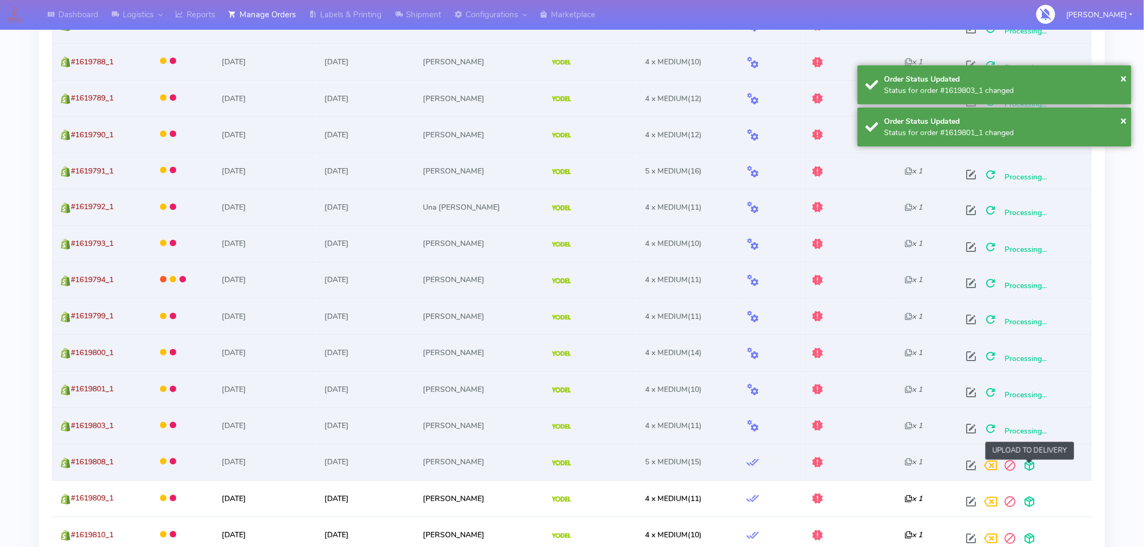
click at [1030, 467] on span at bounding box center [1028, 468] width 19 height 10
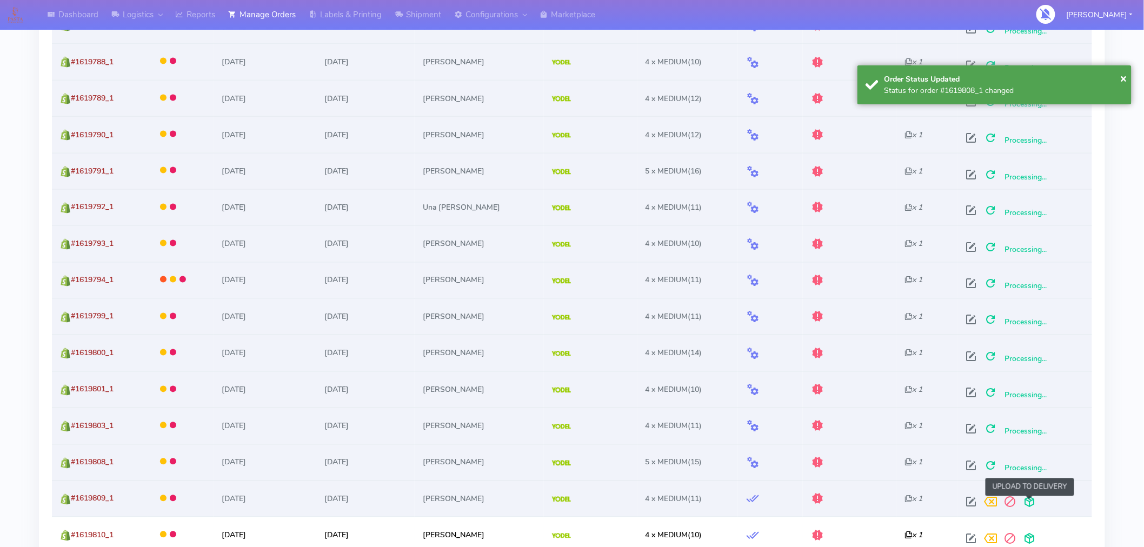
click at [1030, 503] on span at bounding box center [1028, 504] width 19 height 10
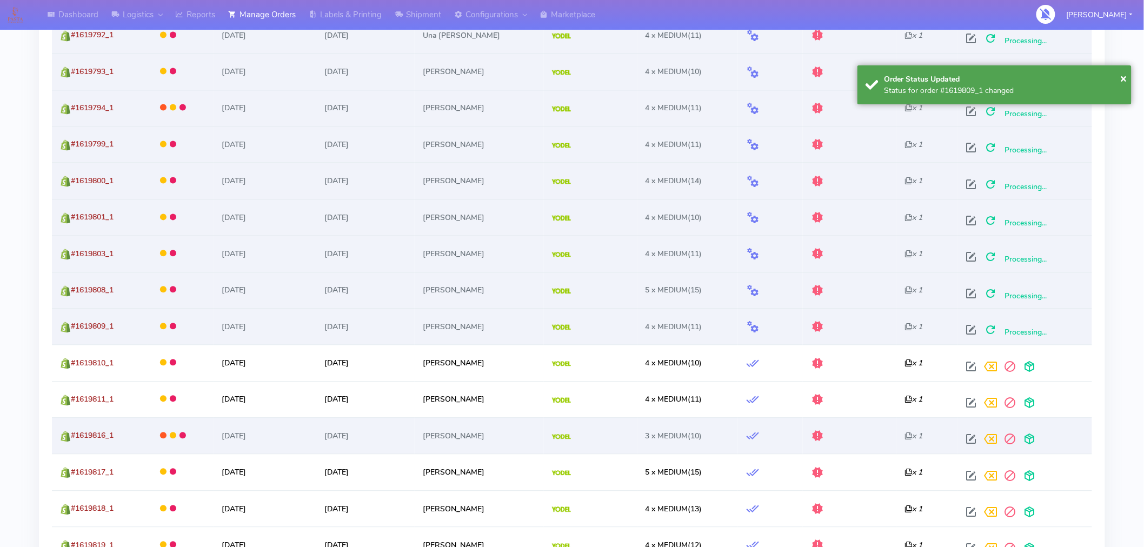
scroll to position [843, 0]
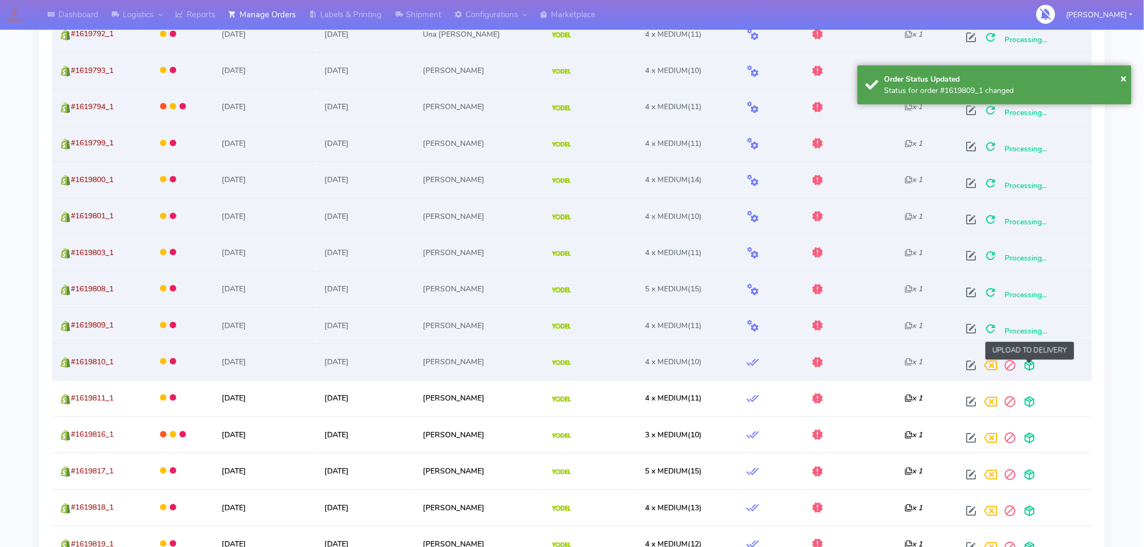
click at [1034, 368] on span at bounding box center [1028, 368] width 19 height 10
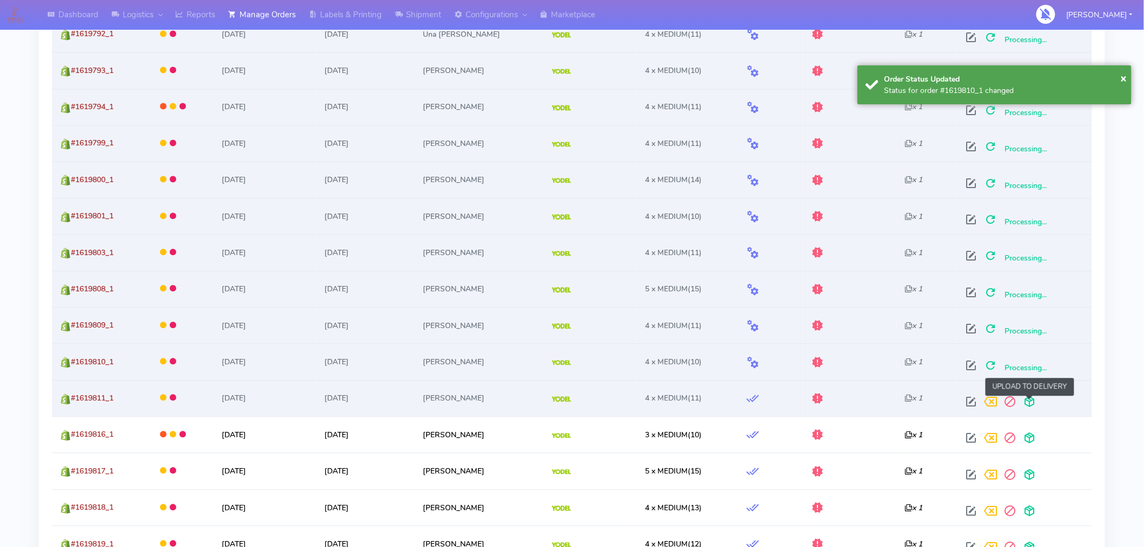
click at [1031, 402] on span at bounding box center [1028, 404] width 19 height 10
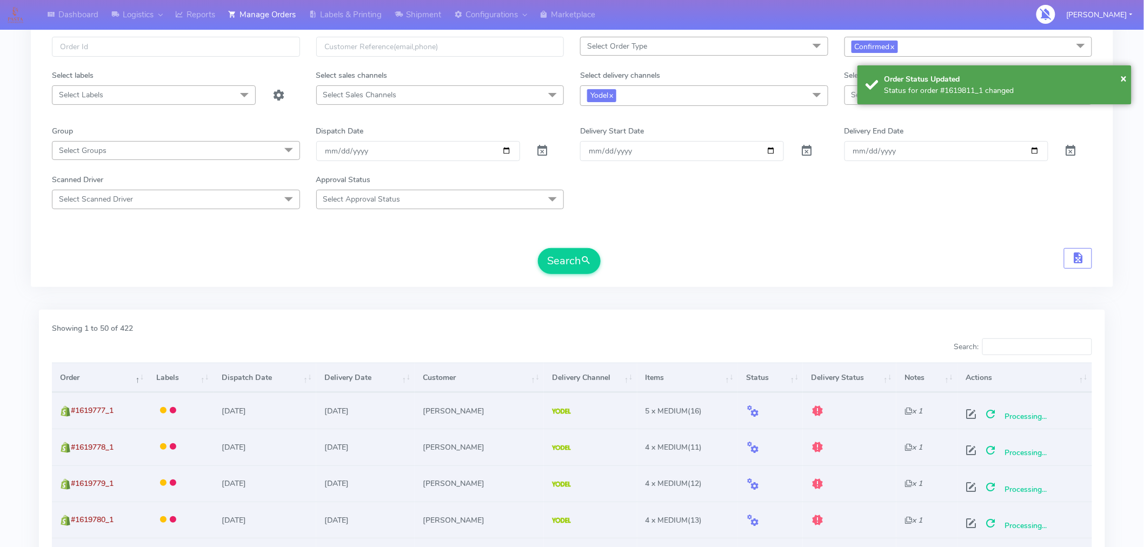
scroll to position [0, 0]
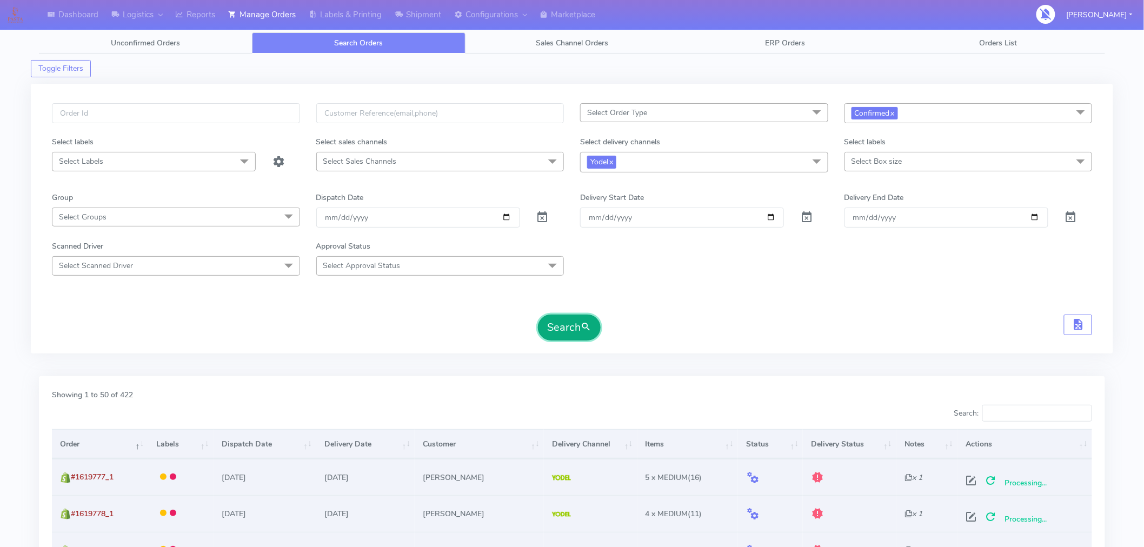
click at [565, 328] on button "Search" at bounding box center [569, 328] width 63 height 26
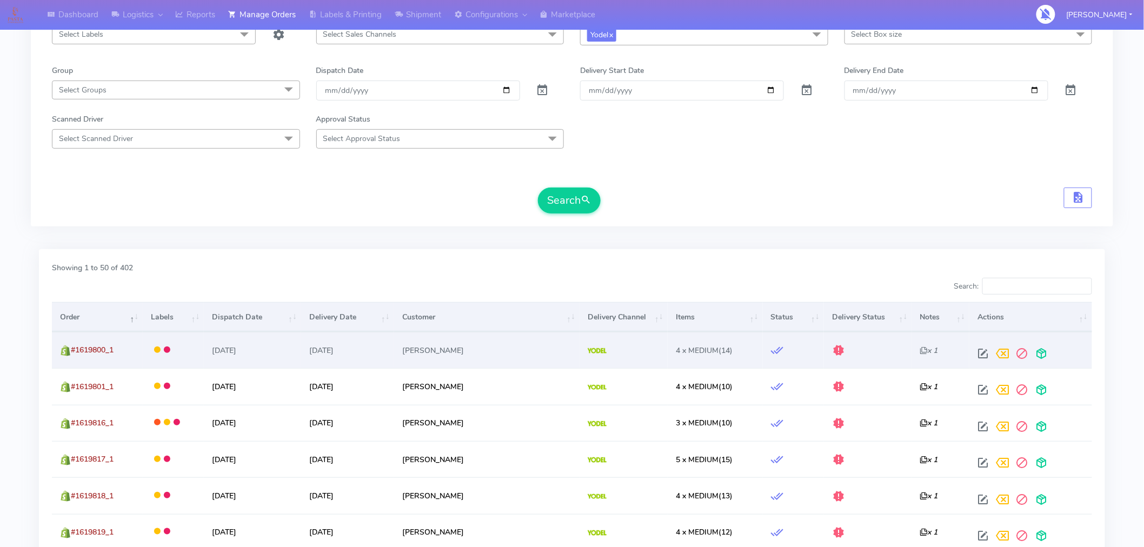
scroll to position [128, 0]
click at [1034, 353] on span at bounding box center [1041, 355] width 19 height 10
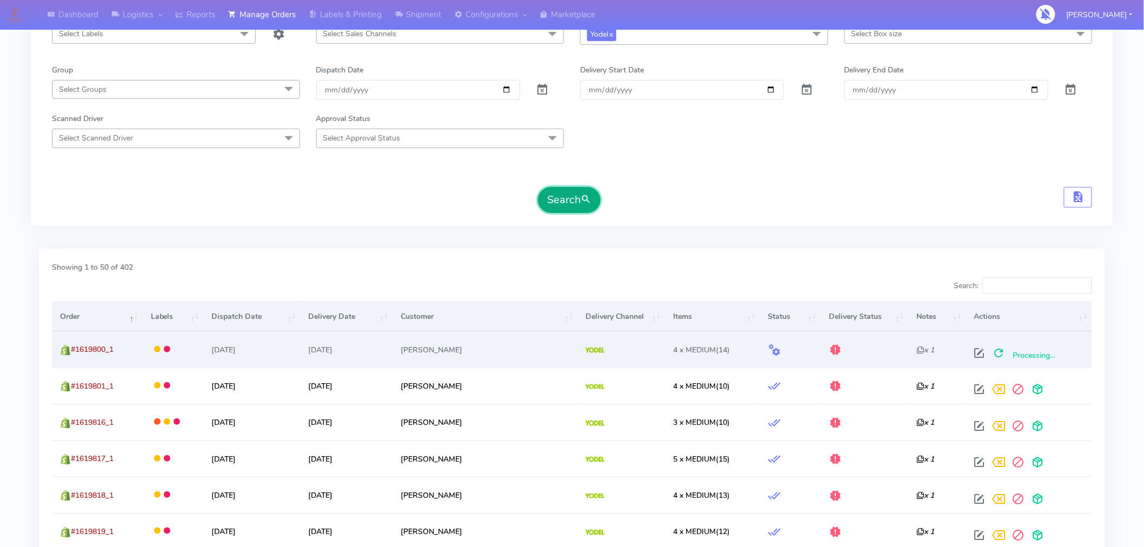
click at [568, 202] on button "Search" at bounding box center [569, 200] width 63 height 26
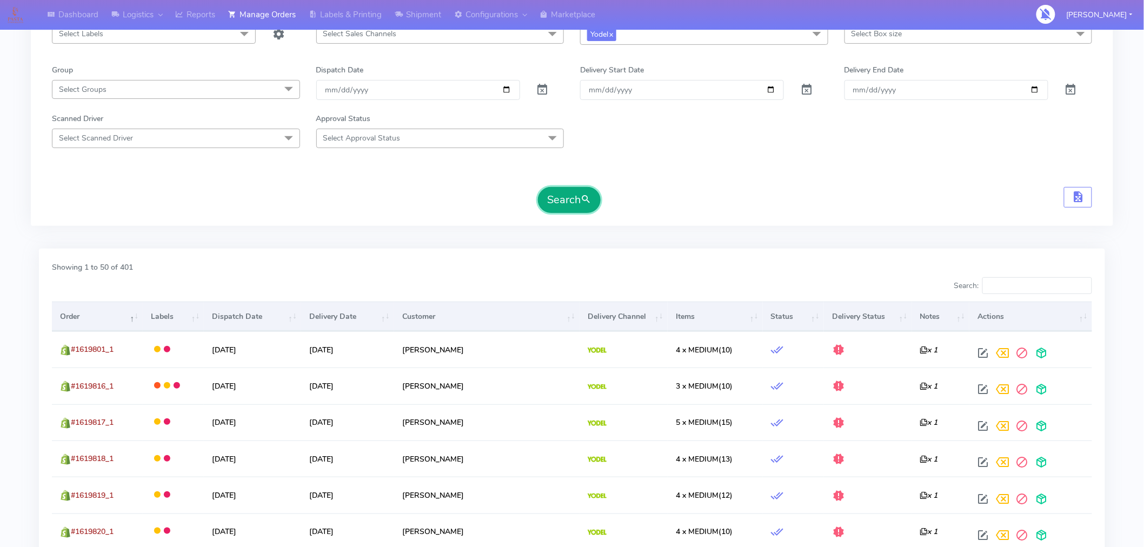
click at [579, 204] on button "Search" at bounding box center [569, 200] width 63 height 26
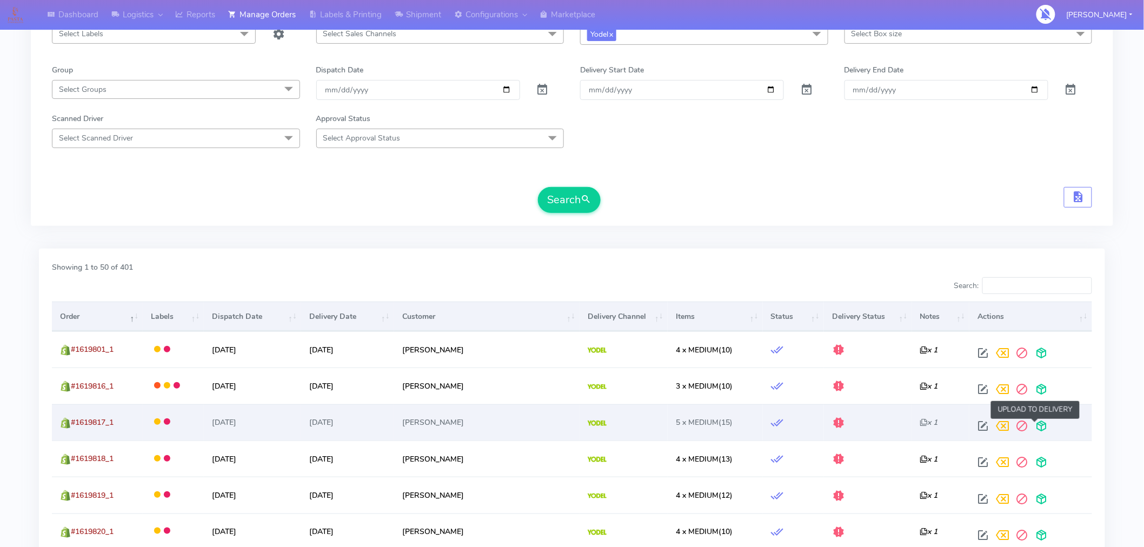
click at [1036, 428] on span at bounding box center [1041, 428] width 19 height 10
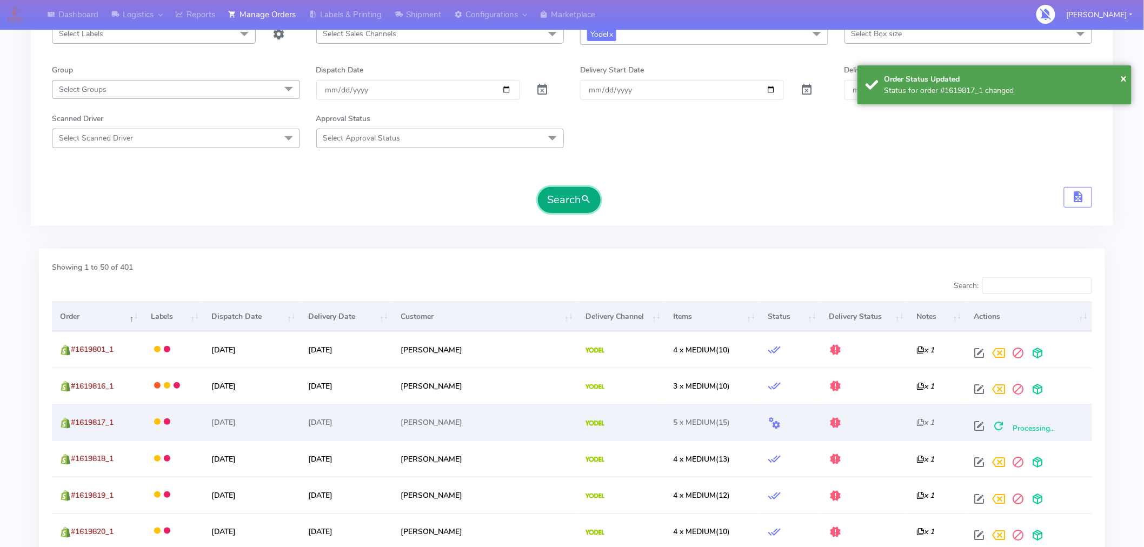
click at [577, 209] on button "Search" at bounding box center [569, 200] width 63 height 26
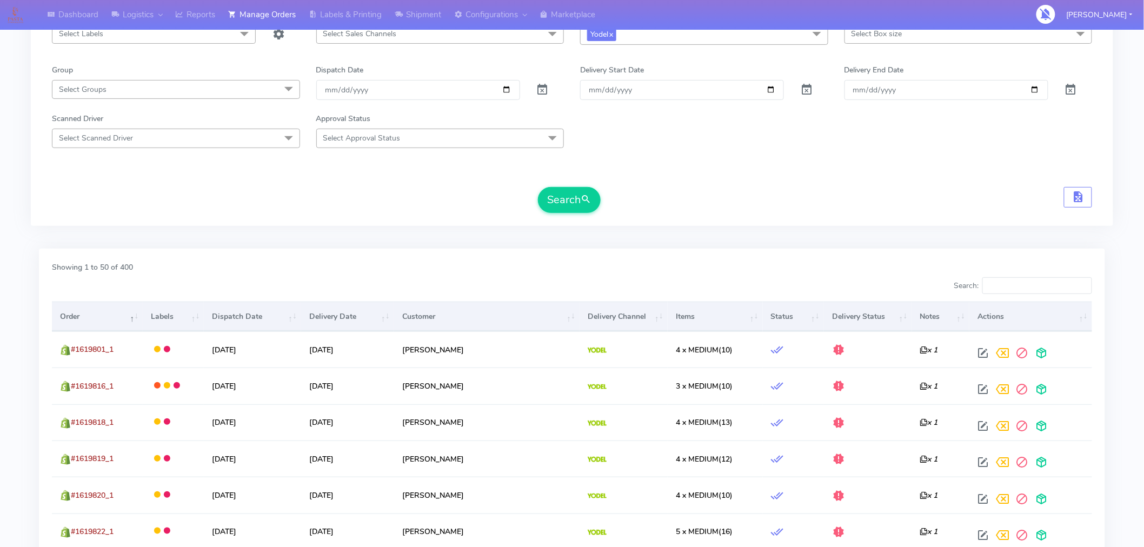
scroll to position [0, 0]
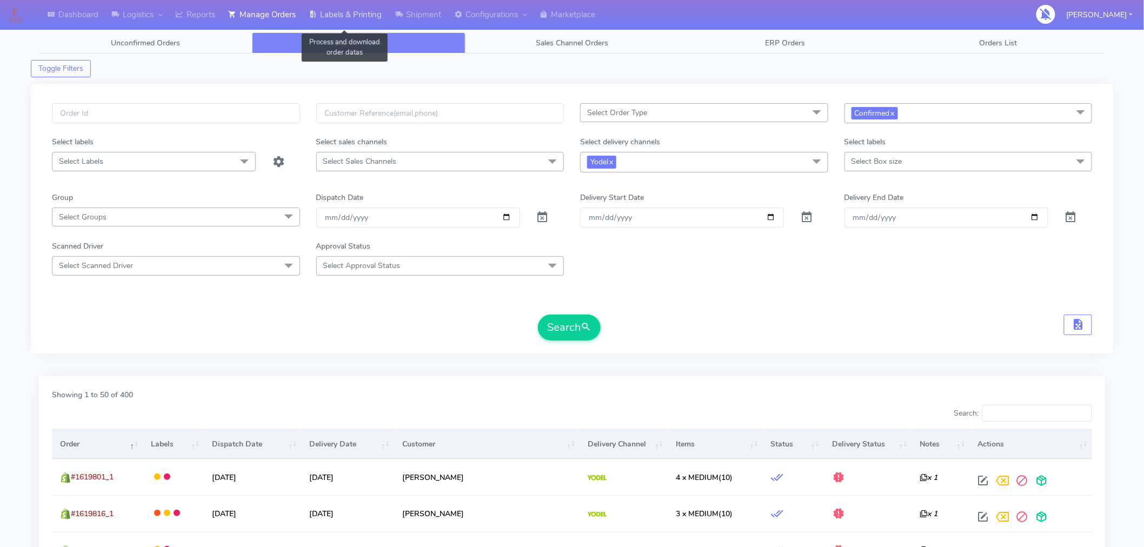
click at [362, 17] on link "Labels & Printing" at bounding box center [345, 15] width 86 height 30
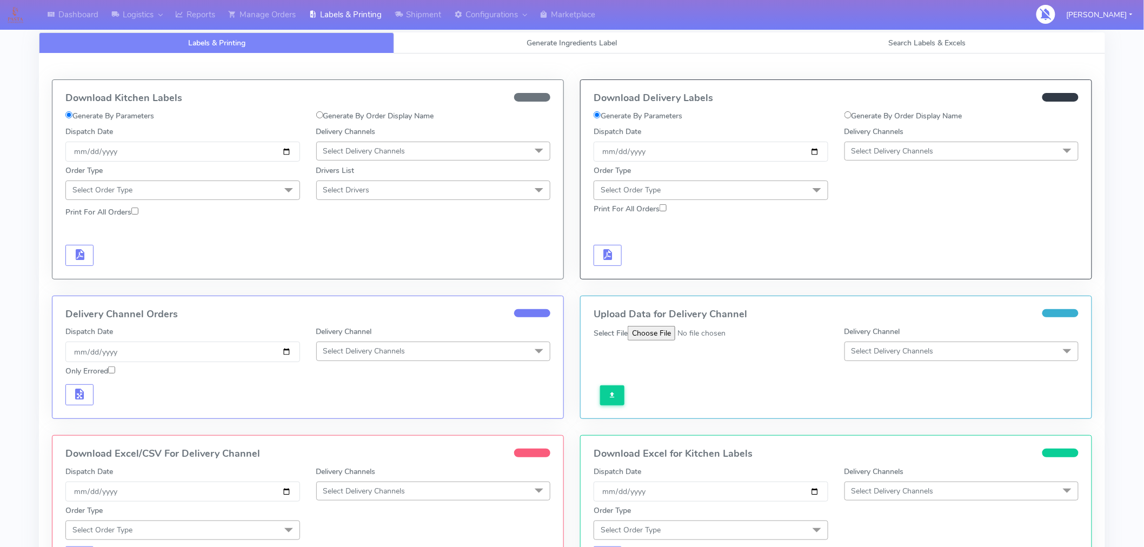
click at [893, 152] on span "Select Delivery Channels" at bounding box center [892, 151] width 82 height 10
click at [879, 275] on div "Yodel" at bounding box center [961, 272] width 223 height 11
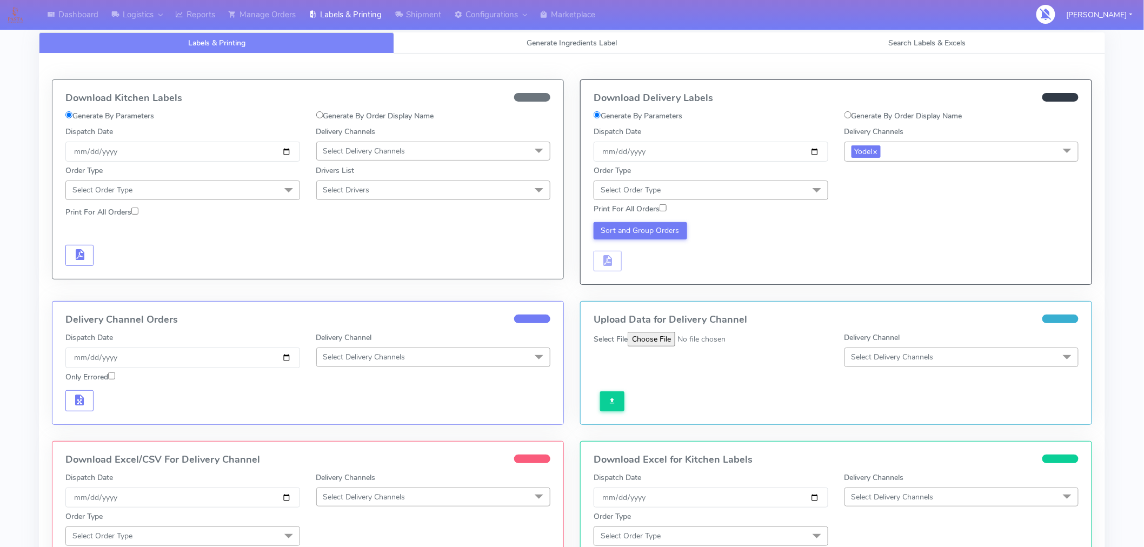
click at [787, 186] on span "Select Order Type" at bounding box center [710, 190] width 235 height 19
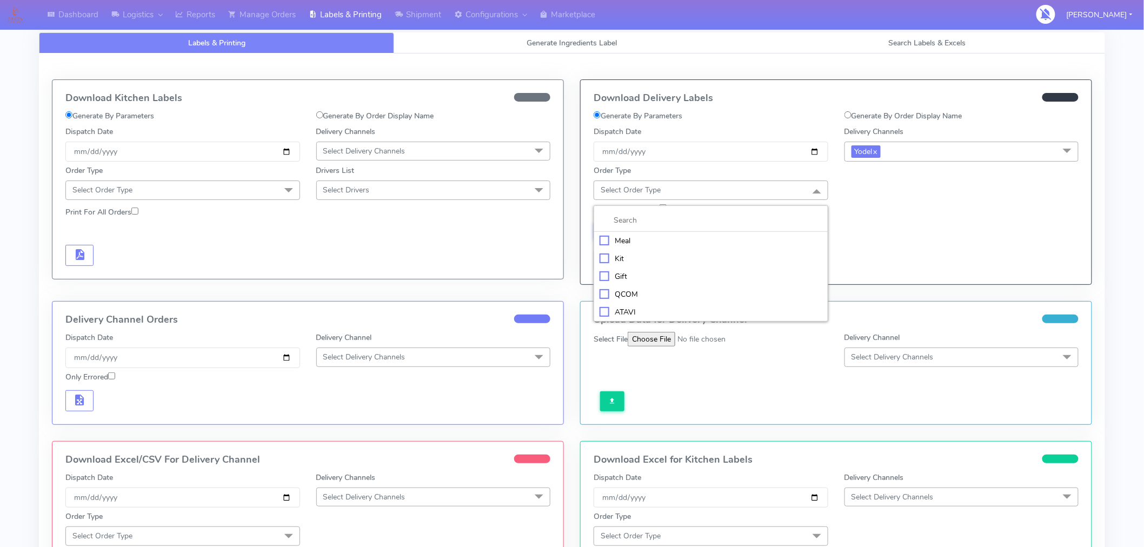
click at [623, 245] on div "Meal" at bounding box center [710, 240] width 223 height 11
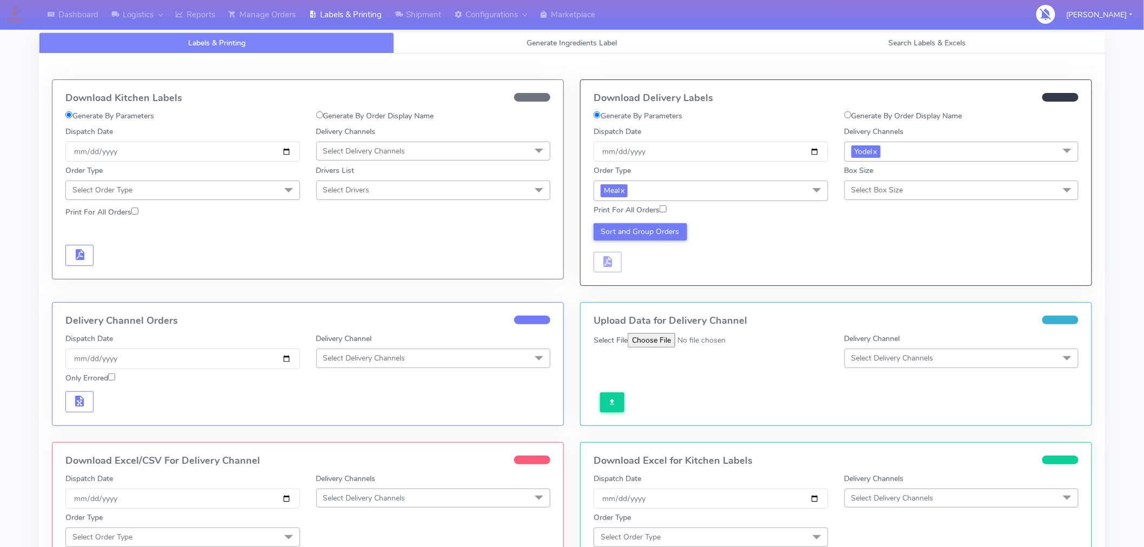
click at [904, 186] on span "Select Box Size" at bounding box center [961, 190] width 235 height 19
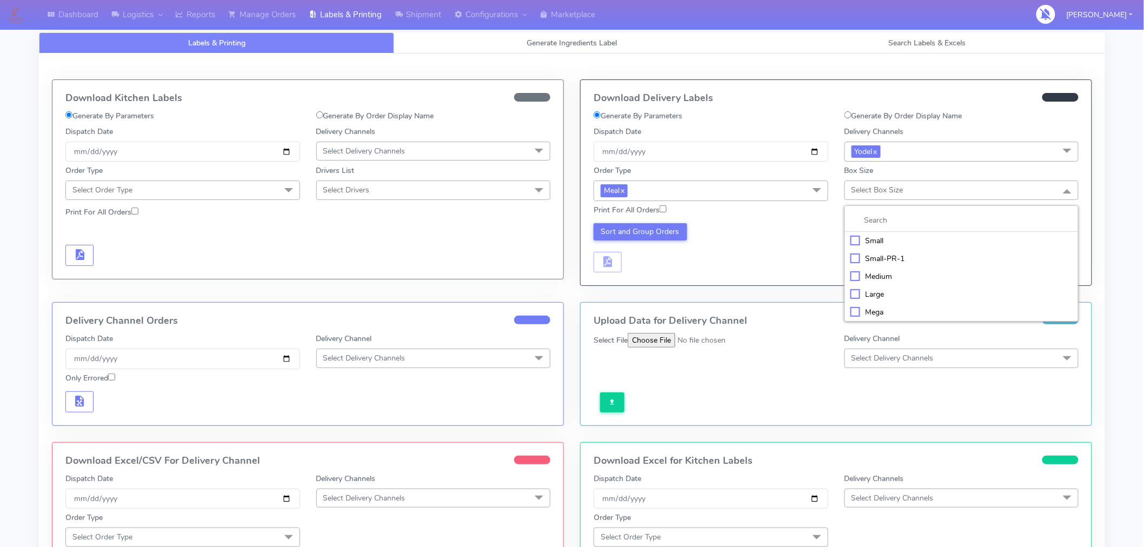
click at [881, 273] on div "Medium" at bounding box center [961, 276] width 223 height 11
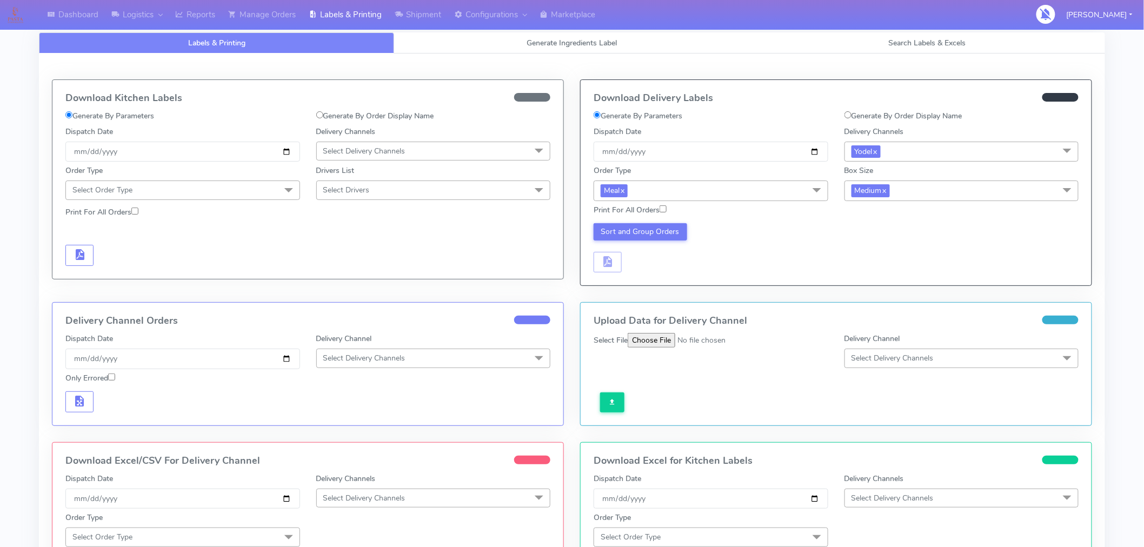
click at [811, 261] on div "Sort and Group Orders" at bounding box center [710, 248] width 251 height 50
click at [660, 236] on button "Sort and Group Orders" at bounding box center [639, 231] width 93 height 17
click at [609, 266] on span "button" at bounding box center [607, 264] width 13 height 10
click at [643, 267] on span "button" at bounding box center [639, 264] width 13 height 10
click at [275, 18] on link "Manage Orders" at bounding box center [262, 15] width 81 height 30
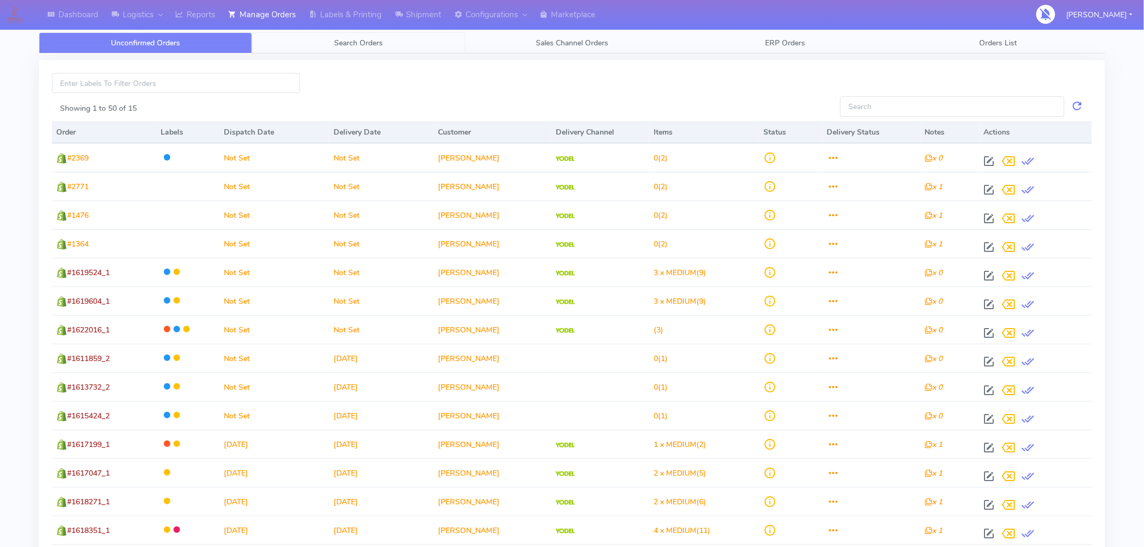
click at [366, 46] on span "Search Orders" at bounding box center [359, 43] width 49 height 10
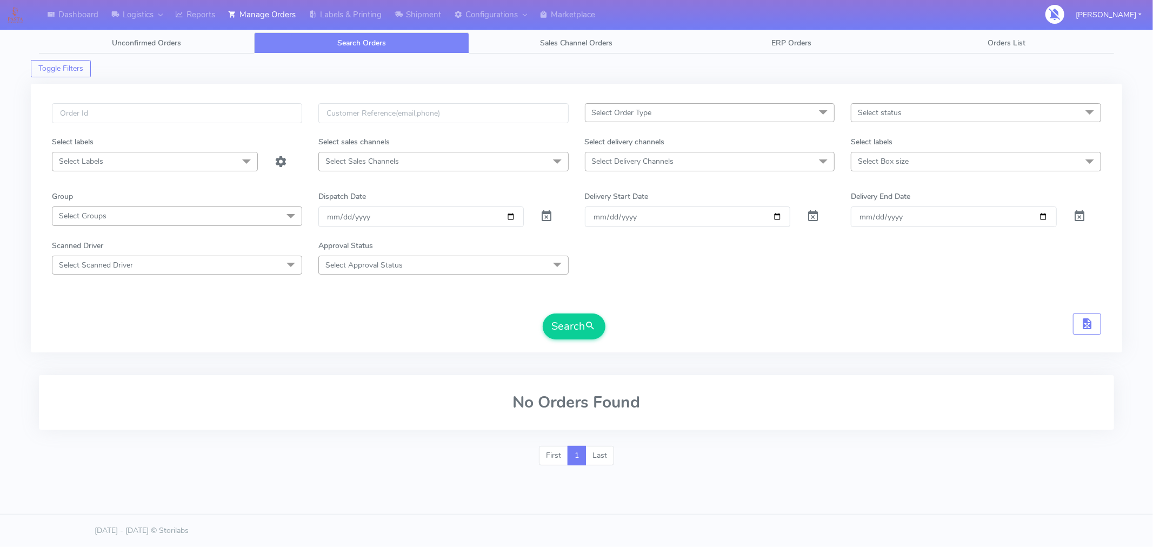
click at [919, 111] on span "Select status" at bounding box center [976, 112] width 250 height 19
click at [891, 199] on div "Confirmed" at bounding box center [976, 203] width 238 height 11
checkbox input "true"
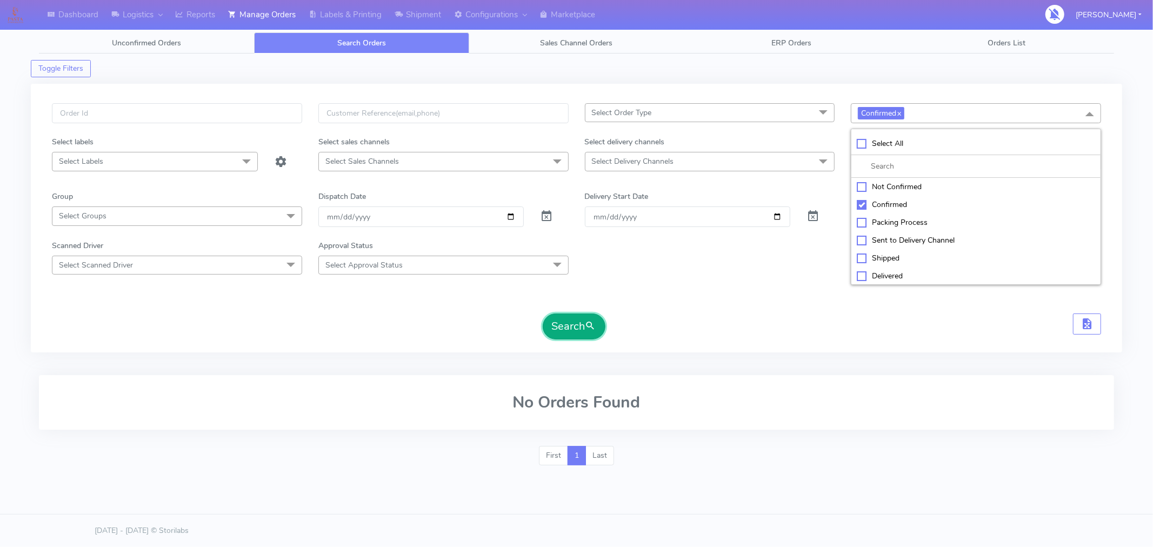
click at [587, 330] on span "submit" at bounding box center [590, 326] width 11 height 15
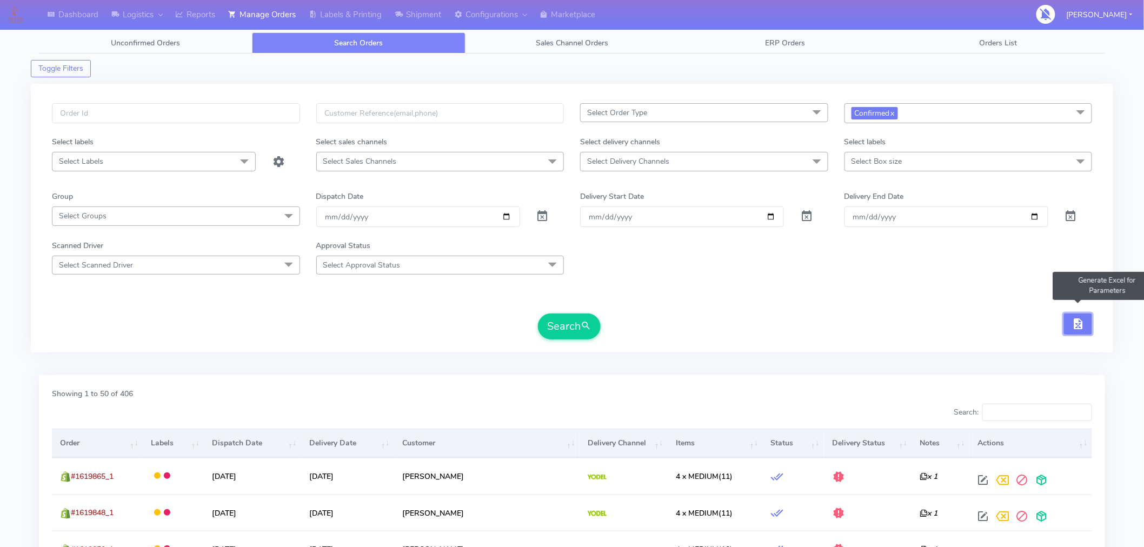
click at [1079, 324] on span "button" at bounding box center [1077, 326] width 13 height 10
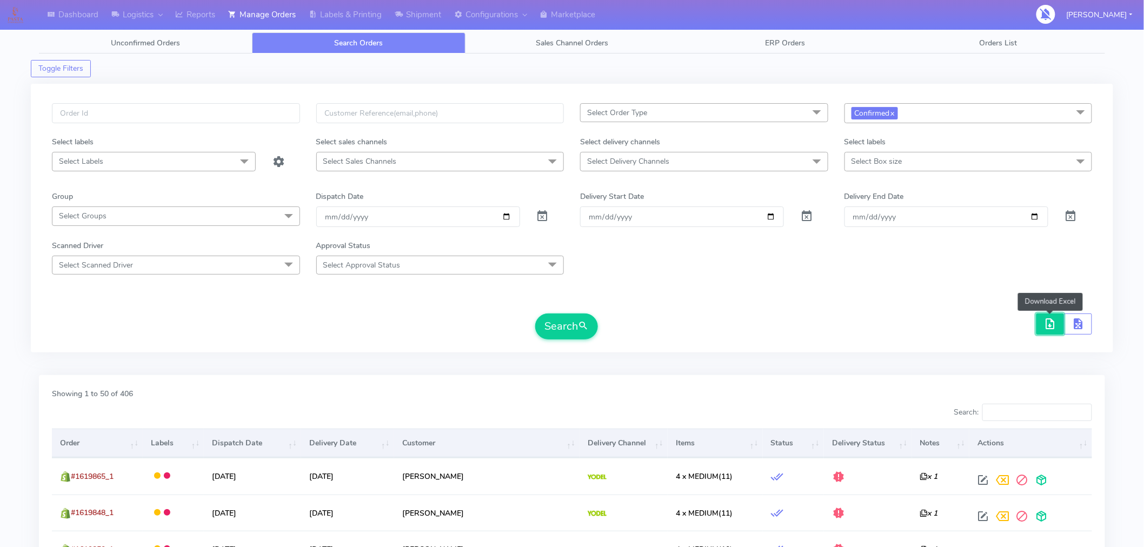
click at [1052, 328] on span "button" at bounding box center [1050, 326] width 13 height 10
click at [229, 116] on input "text" at bounding box center [176, 113] width 248 height 20
paste input "#1619256A_1"
type input "#1619256A_1"
click at [577, 330] on button "Search" at bounding box center [566, 326] width 63 height 26
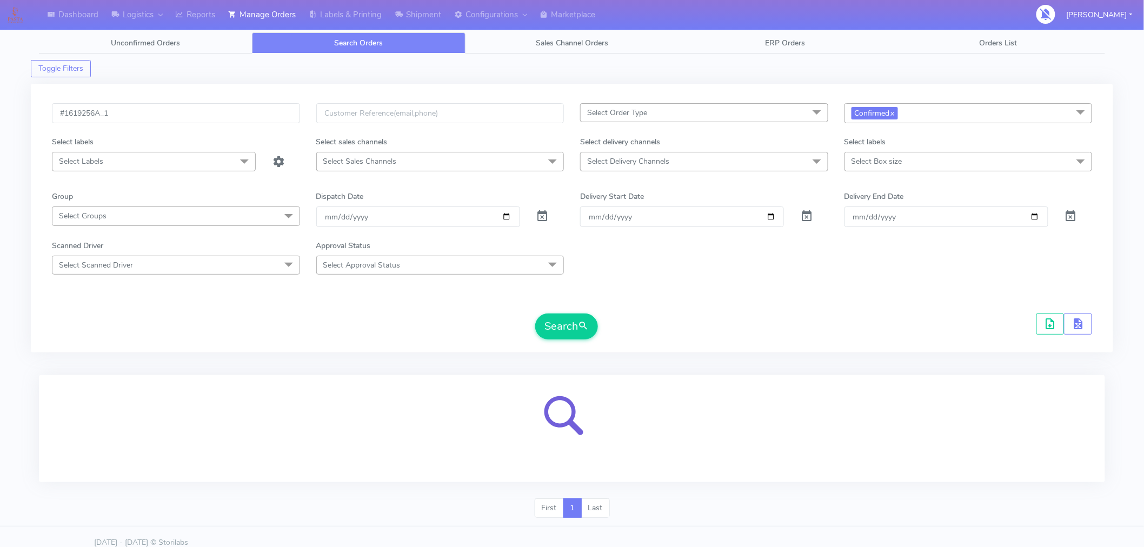
click at [774, 376] on div at bounding box center [572, 428] width 1066 height 107
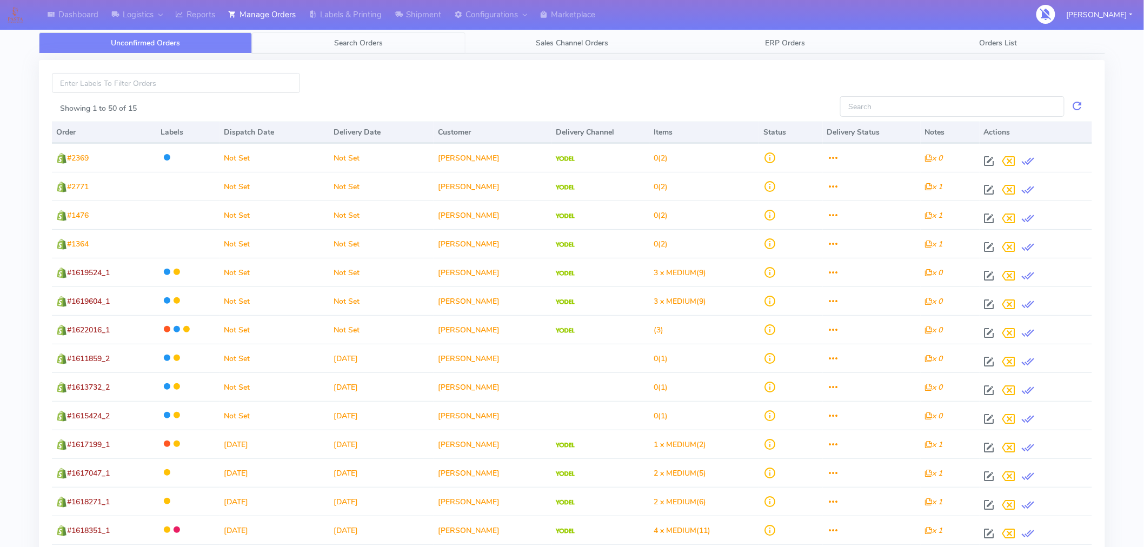
click at [369, 49] on link "Search Orders" at bounding box center [358, 42] width 213 height 21
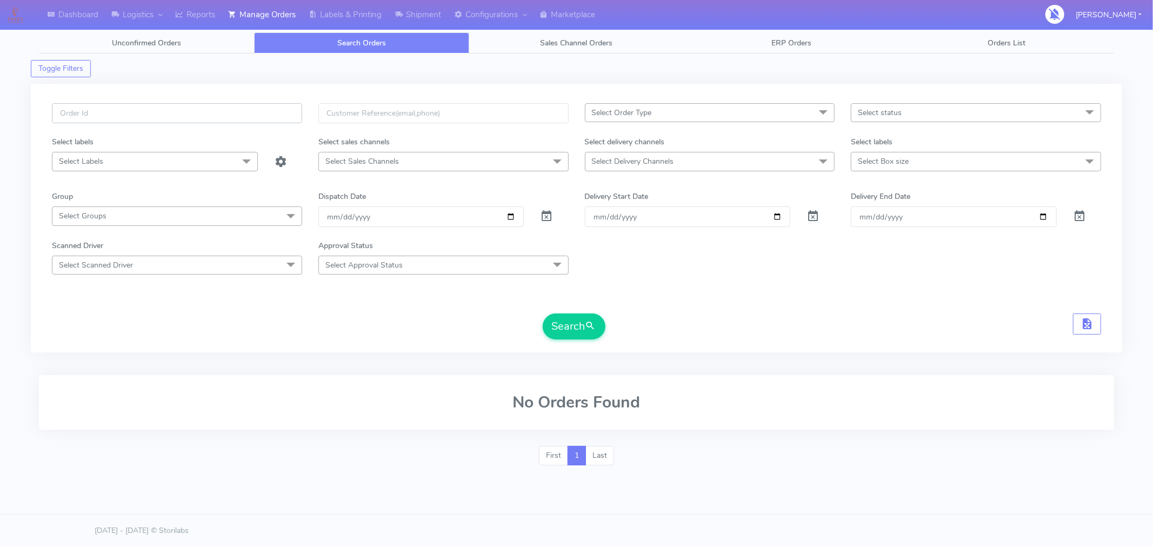
click at [219, 109] on input "text" at bounding box center [177, 113] width 250 height 20
paste input "#1619256A_1"
type input "#"
click at [980, 111] on span "Select status" at bounding box center [976, 112] width 250 height 19
click at [895, 202] on div "Confirmed" at bounding box center [976, 203] width 238 height 11
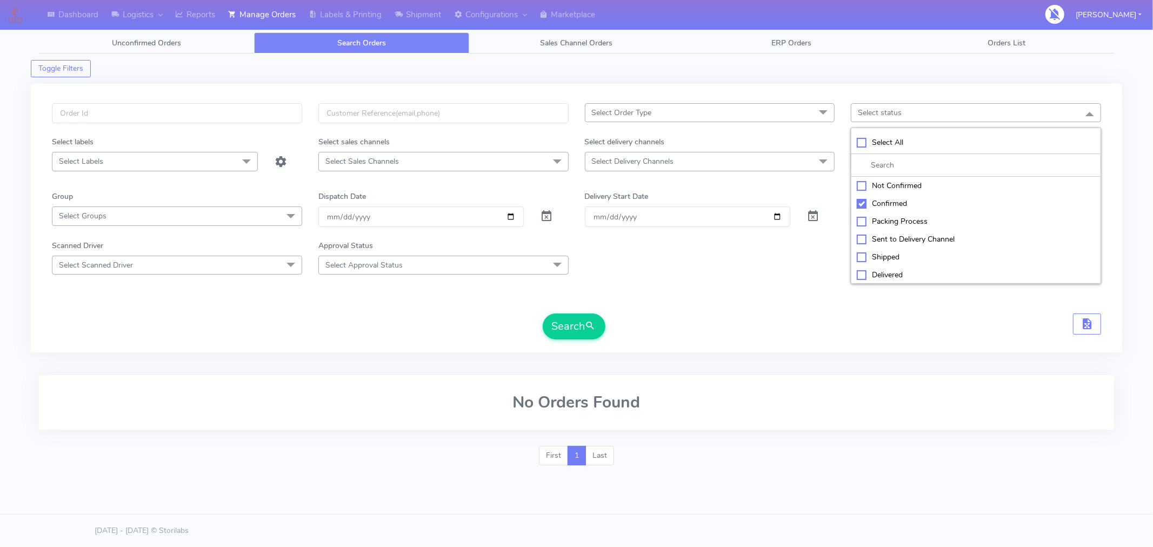
checkbox input "true"
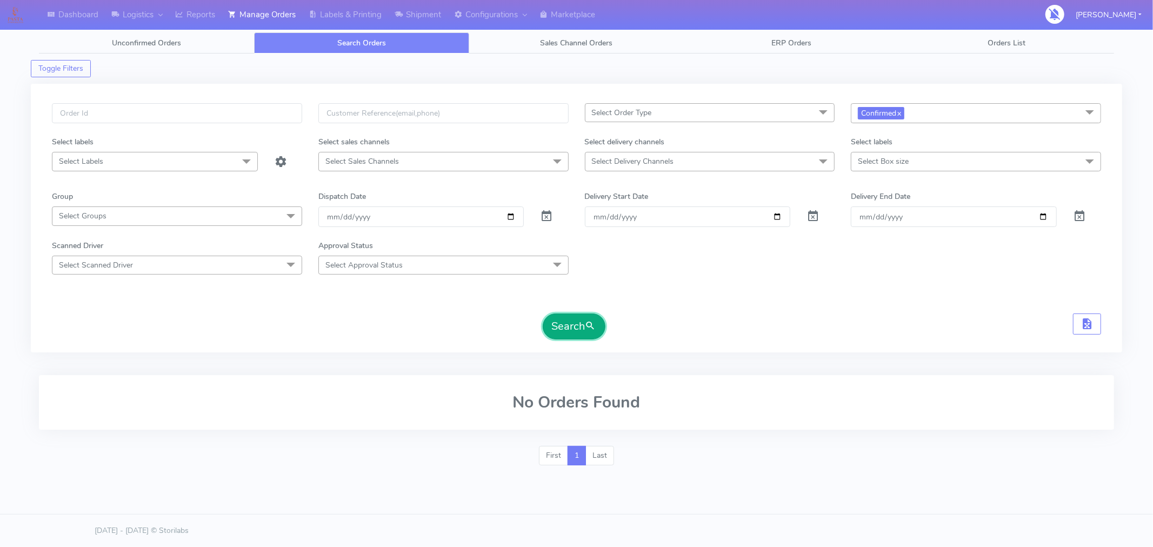
click at [579, 323] on button "Search" at bounding box center [574, 326] width 63 height 26
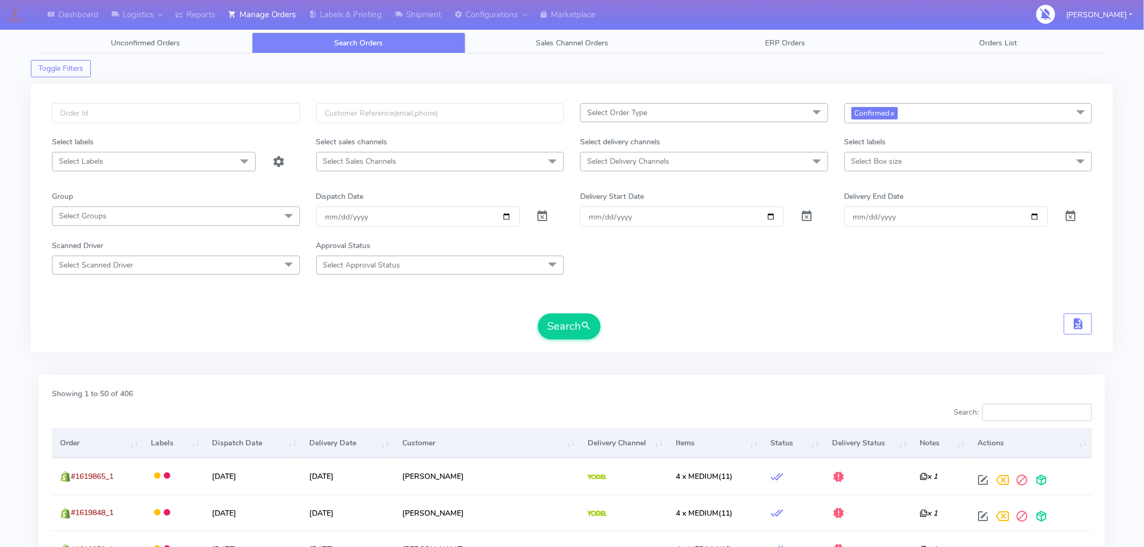
click at [1012, 419] on input "Search:" at bounding box center [1037, 412] width 110 height 17
paste input "#1619256A_1"
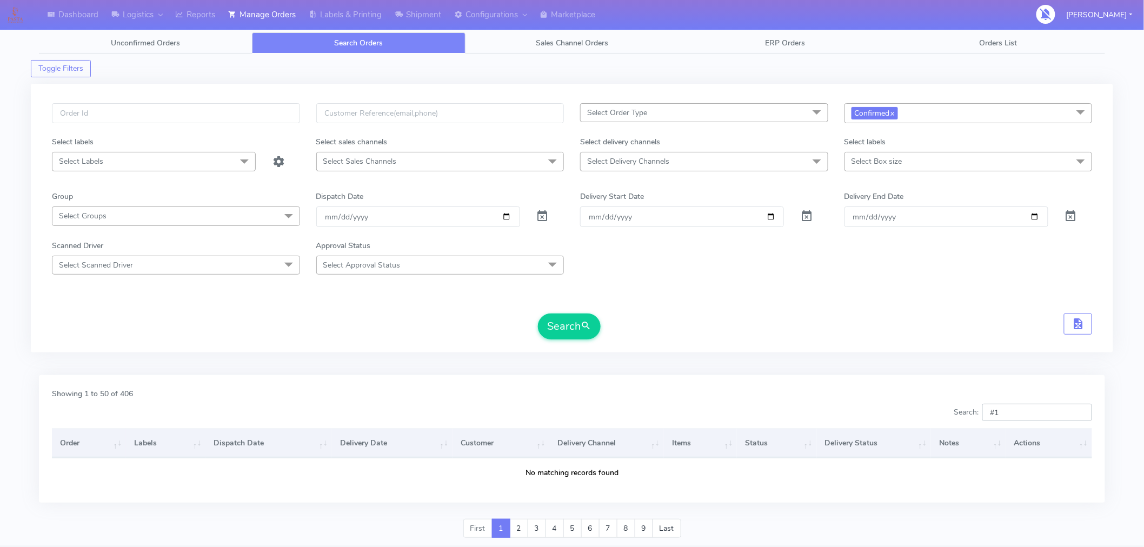
type input "#"
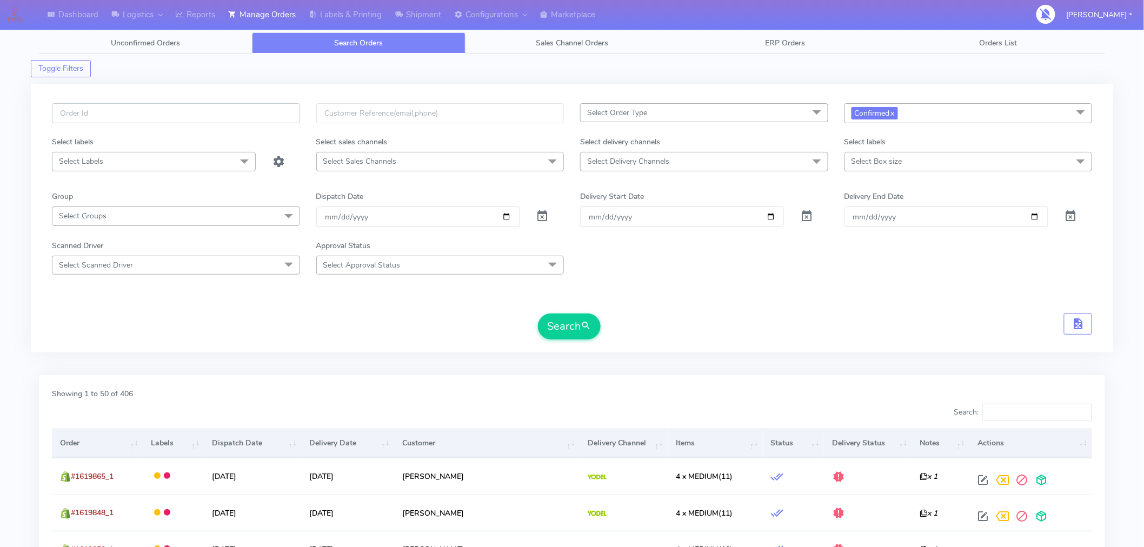
click at [223, 113] on input "text" at bounding box center [176, 113] width 248 height 20
paste input "#1619256A_1"
type input "#1619256A_1"
click at [575, 329] on button "Search" at bounding box center [569, 326] width 63 height 26
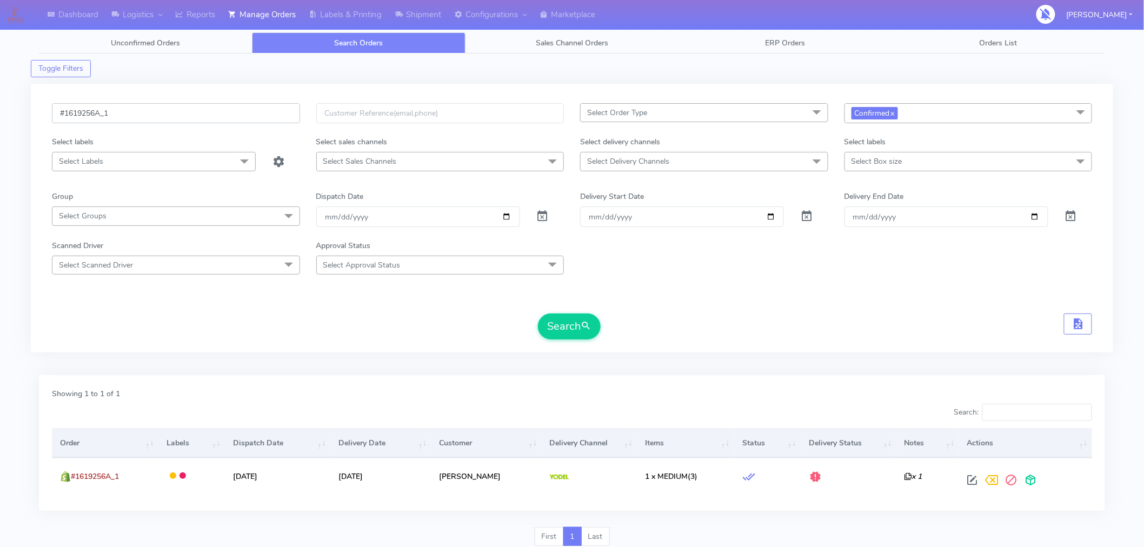
click at [295, 117] on input "#1619256A_1" at bounding box center [176, 113] width 248 height 20
click at [584, 325] on span "submit" at bounding box center [585, 326] width 11 height 15
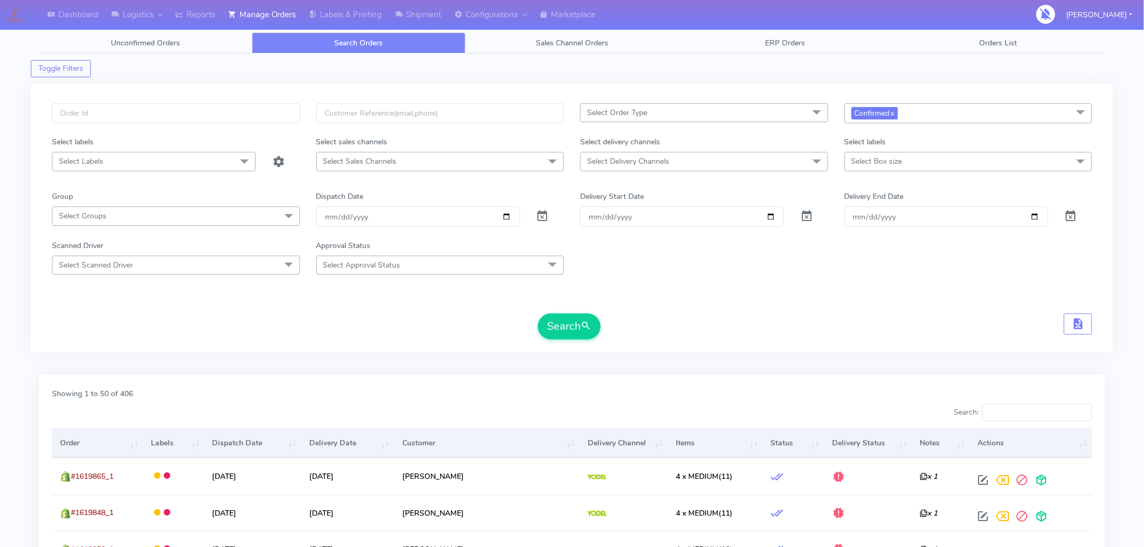
click at [94, 447] on th "Order" at bounding box center [97, 443] width 91 height 29
click at [1063, 416] on input "Search:" at bounding box center [1037, 412] width 110 height 17
paste input "#1619256A_1"
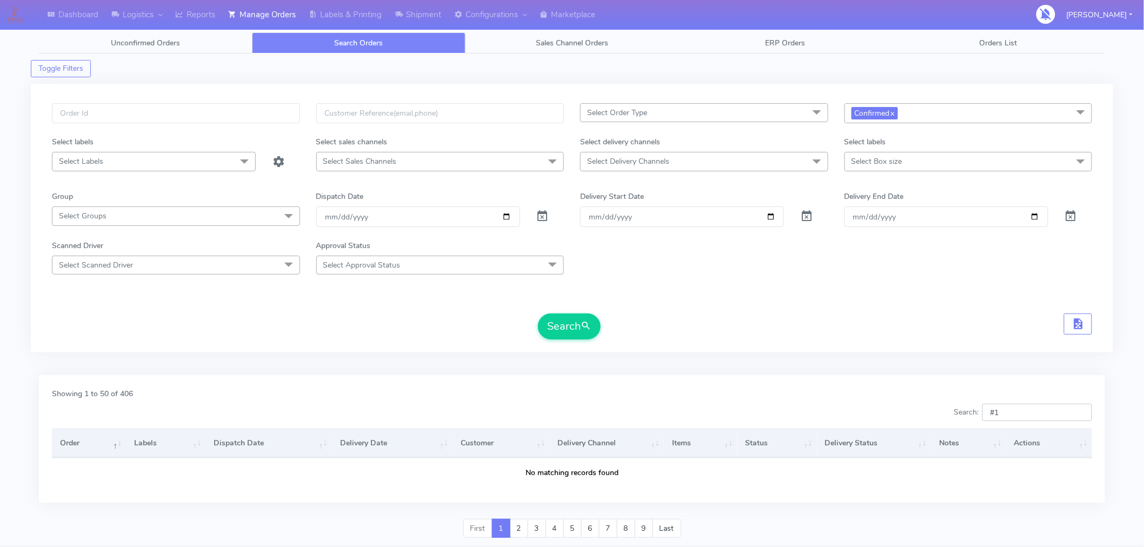
type input "#"
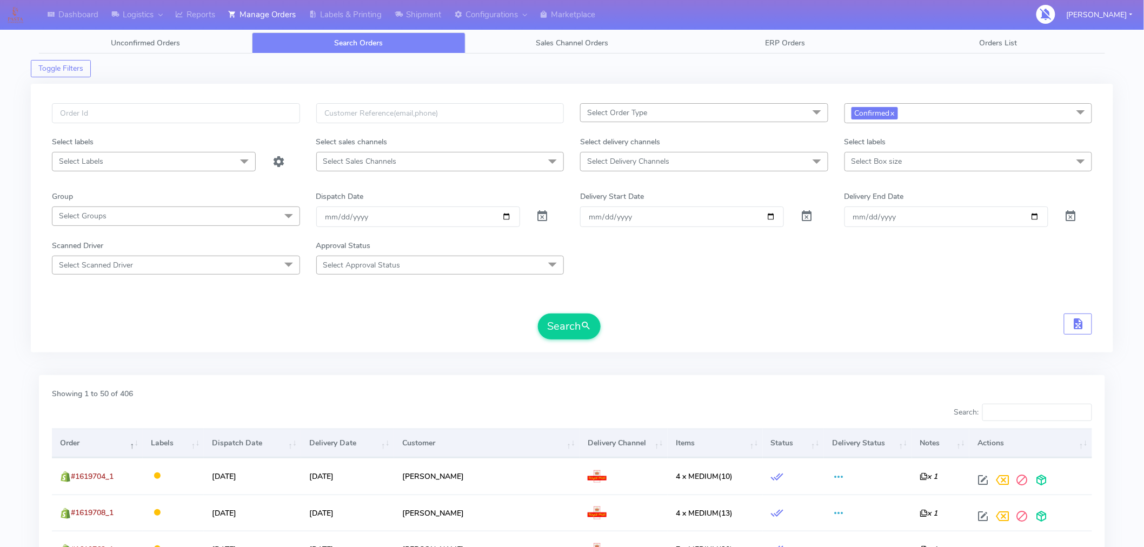
click at [890, 398] on div "Showing 1 to 50 of 406" at bounding box center [572, 396] width 1056 height 16
click at [749, 159] on span "Select Delivery Channels" at bounding box center [704, 161] width 248 height 19
click at [622, 309] on div "Yodel" at bounding box center [704, 305] width 236 height 11
checkbox input "true"
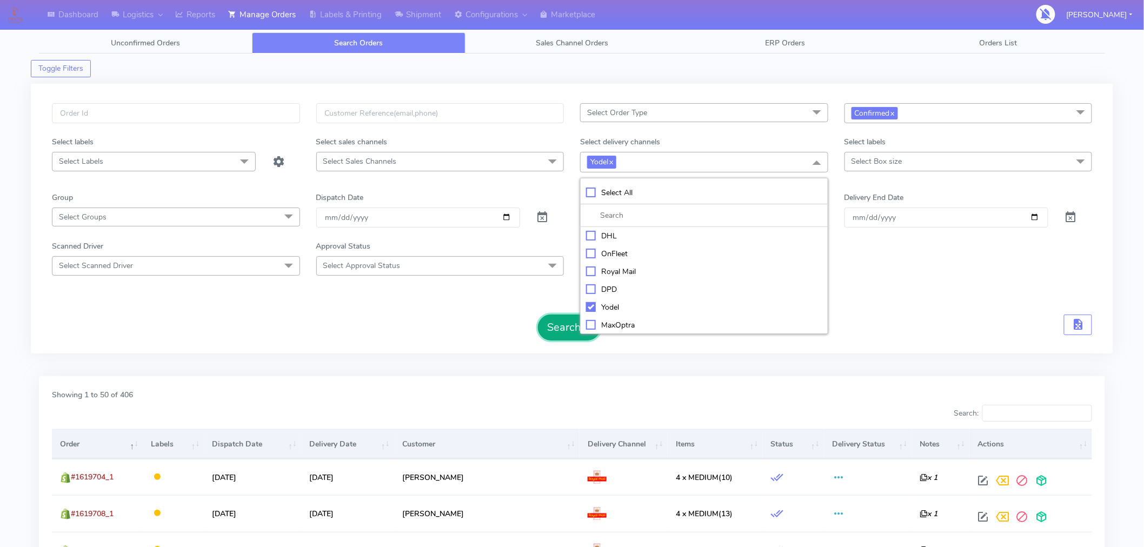
click at [575, 333] on button "Search" at bounding box center [569, 328] width 63 height 26
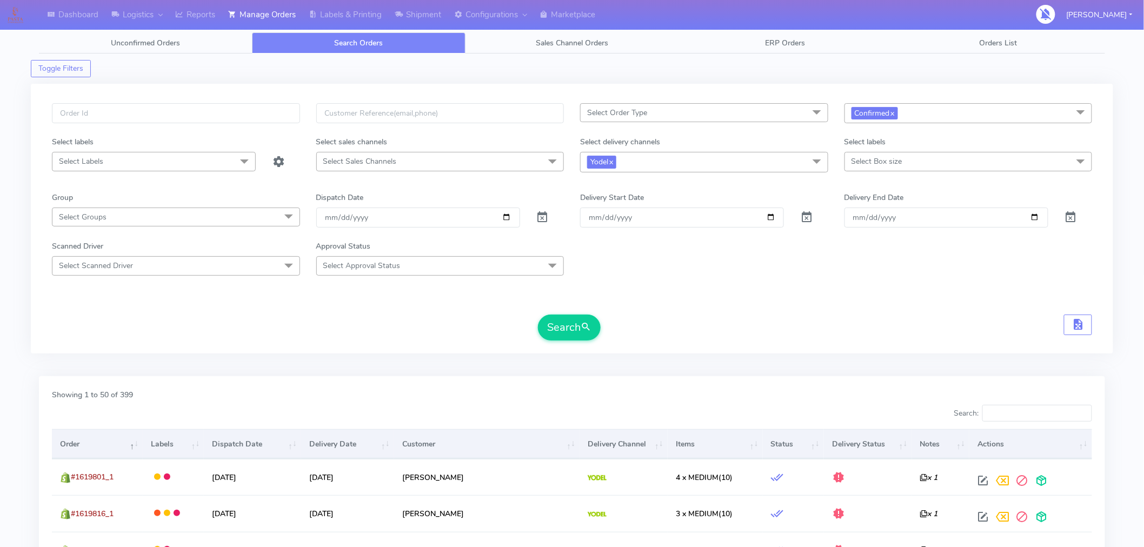
click at [98, 446] on th "Order" at bounding box center [97, 443] width 91 height 29
click at [1052, 415] on input "Search:" at bounding box center [1037, 413] width 110 height 17
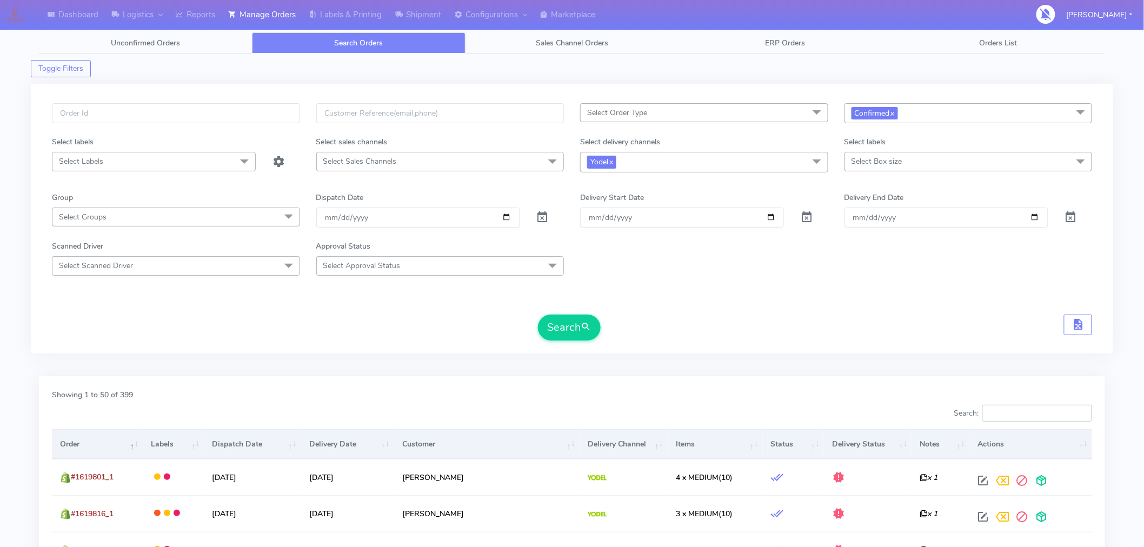
paste input "#1619256A_1"
type input "#"
type input "a"
click at [286, 116] on input "text" at bounding box center [176, 113] width 248 height 20
paste input "#1619256A_1"
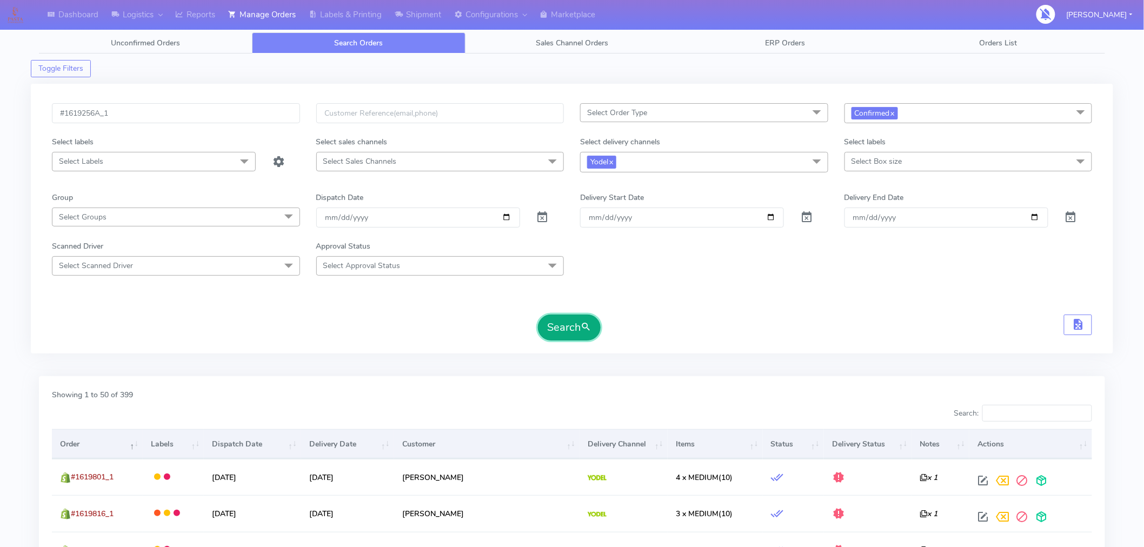
click at [598, 328] on button "Search" at bounding box center [569, 328] width 63 height 26
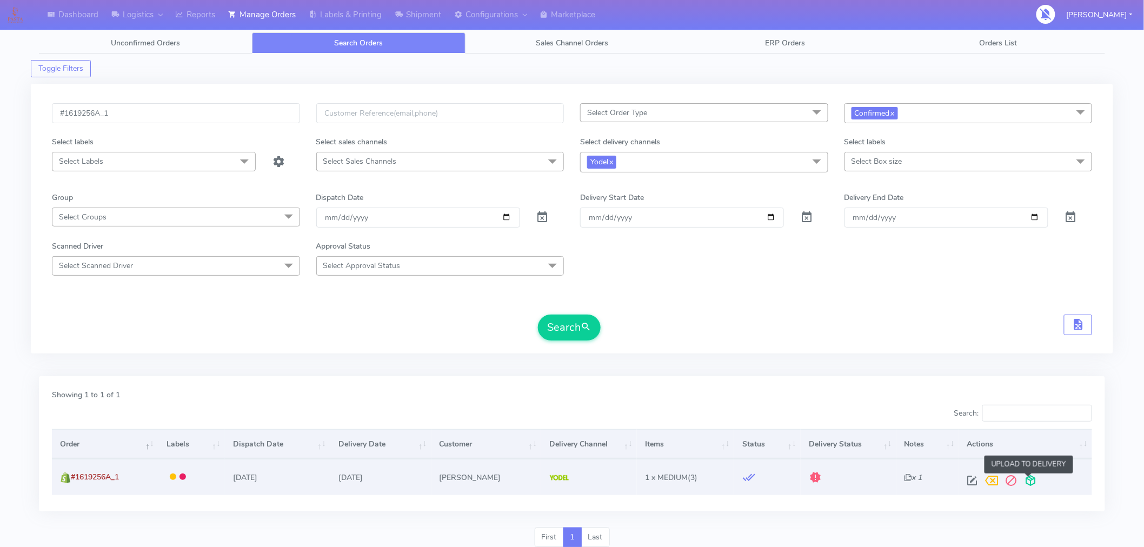
click at [1031, 485] on span at bounding box center [1030, 483] width 19 height 10
click at [220, 114] on input "#1619256A_1" at bounding box center [176, 113] width 248 height 20
paste input "591"
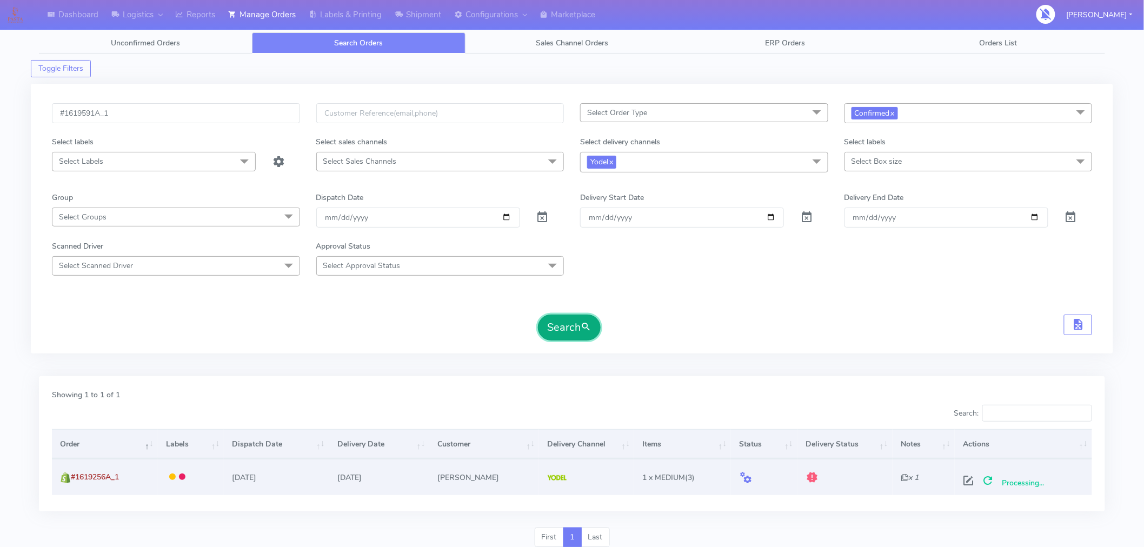
click at [580, 336] on button "Search" at bounding box center [569, 328] width 63 height 26
click at [1030, 483] on span at bounding box center [1030, 483] width 19 height 10
click at [231, 111] on input "#1619591A_1" at bounding box center [176, 113] width 248 height 20
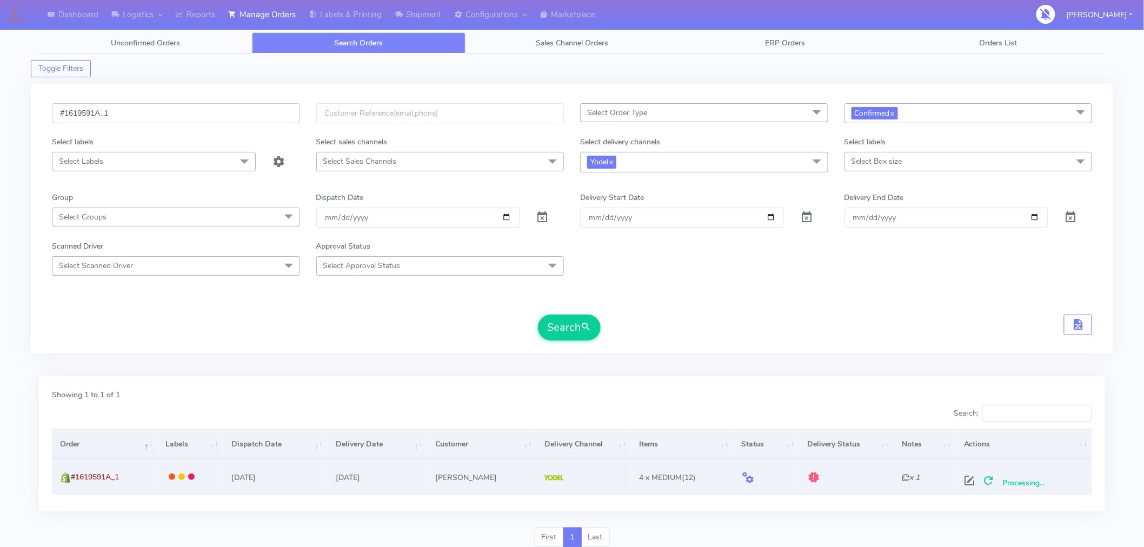
paste input "20054"
click at [579, 330] on button "Search" at bounding box center [569, 328] width 63 height 26
click at [1026, 481] on span at bounding box center [1027, 483] width 19 height 10
click at [151, 107] on input "#1620054_1" at bounding box center [176, 113] width 248 height 20
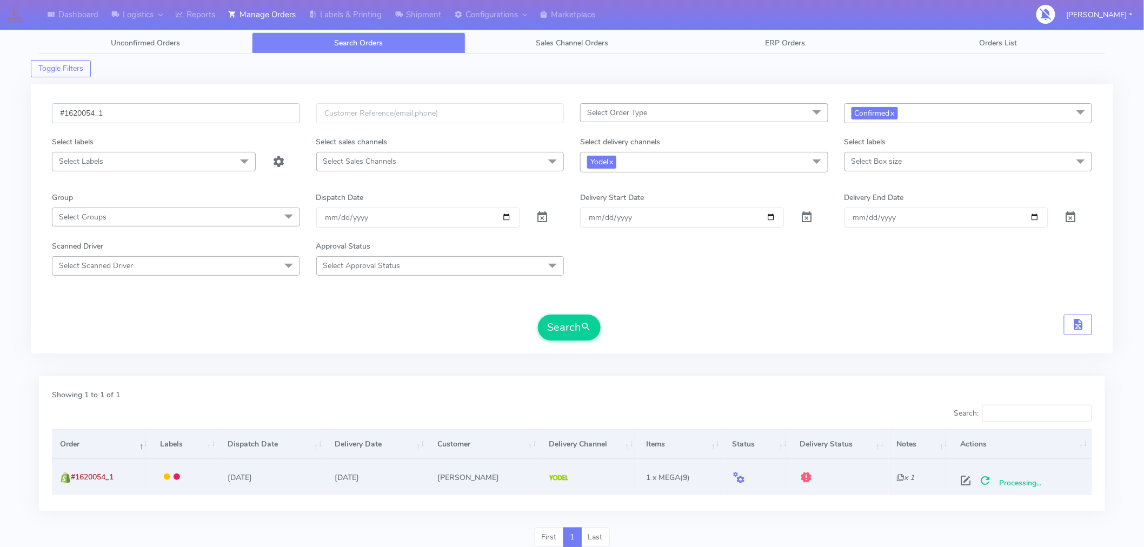
click at [151, 107] on input "#1620054_1" at bounding box center [176, 113] width 248 height 20
paste input "60"
click at [576, 328] on button "Search" at bounding box center [569, 328] width 63 height 26
click at [1028, 480] on span at bounding box center [1028, 483] width 19 height 10
click at [126, 108] on input "#1620060_1" at bounding box center [176, 113] width 248 height 20
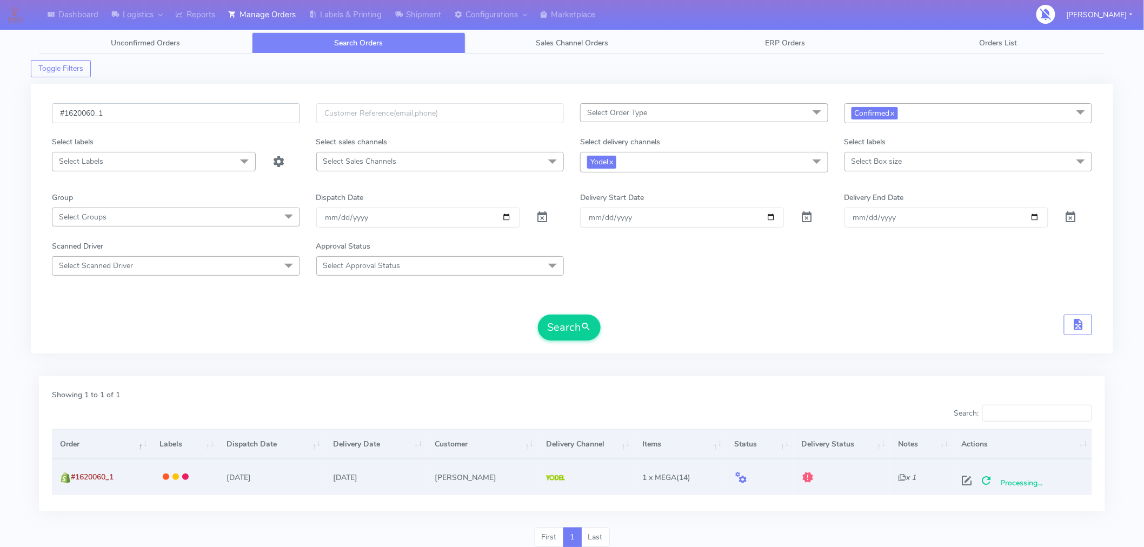
click at [126, 108] on input "#1620060_1" at bounding box center [176, 113] width 248 height 20
paste input "102A"
click at [565, 328] on button "Search" at bounding box center [569, 328] width 63 height 26
click at [1029, 480] on span at bounding box center [1029, 483] width 19 height 10
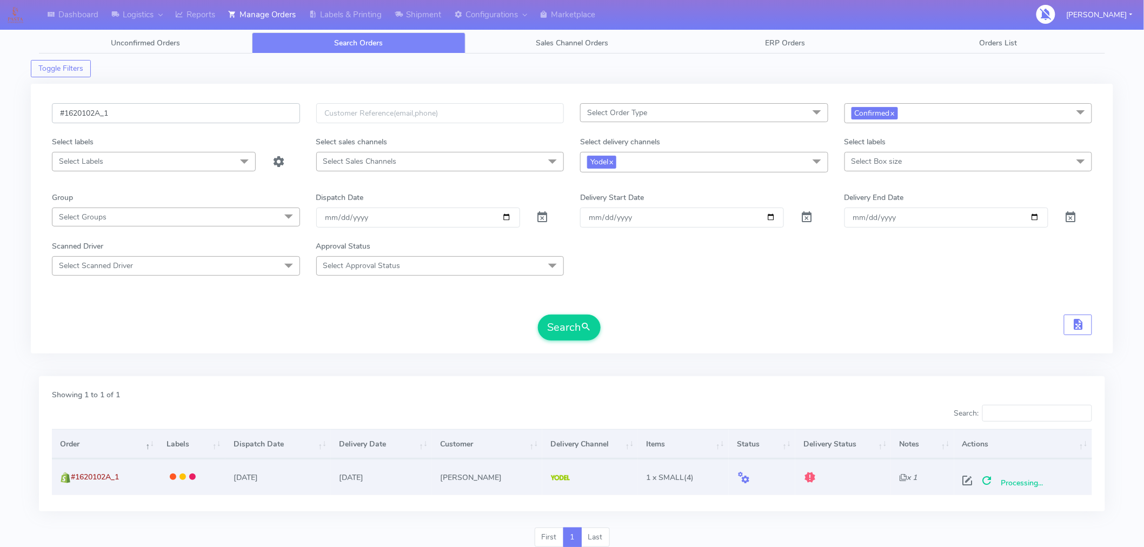
click at [175, 113] on input "#1620102A_1" at bounding box center [176, 113] width 248 height 20
paste input "350"
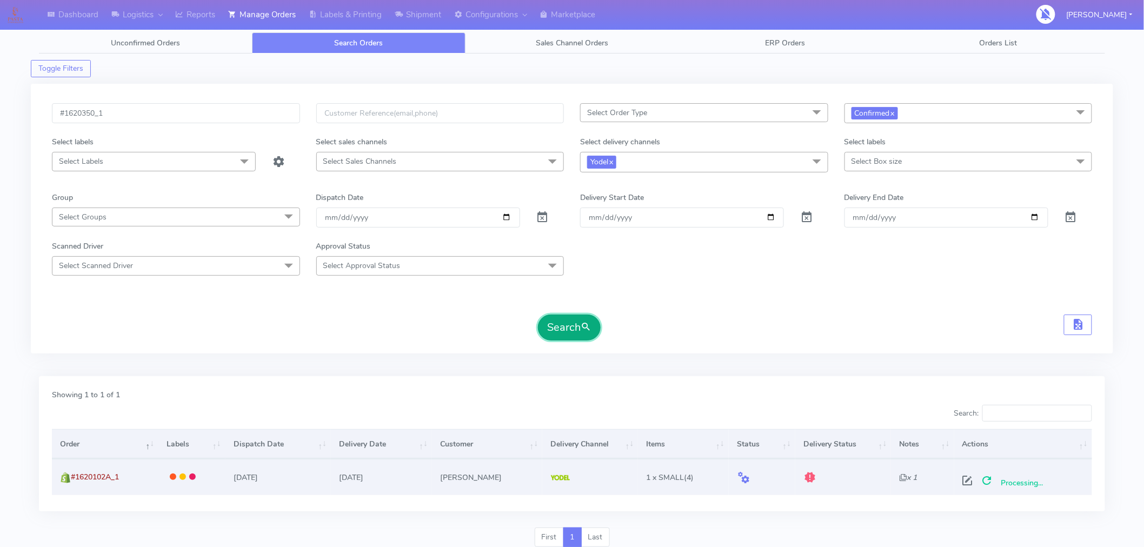
click at [566, 333] on button "Search" at bounding box center [569, 328] width 63 height 26
click at [1027, 485] on span at bounding box center [1030, 483] width 19 height 10
click at [153, 116] on input "#1620350_1" at bounding box center [176, 113] width 248 height 20
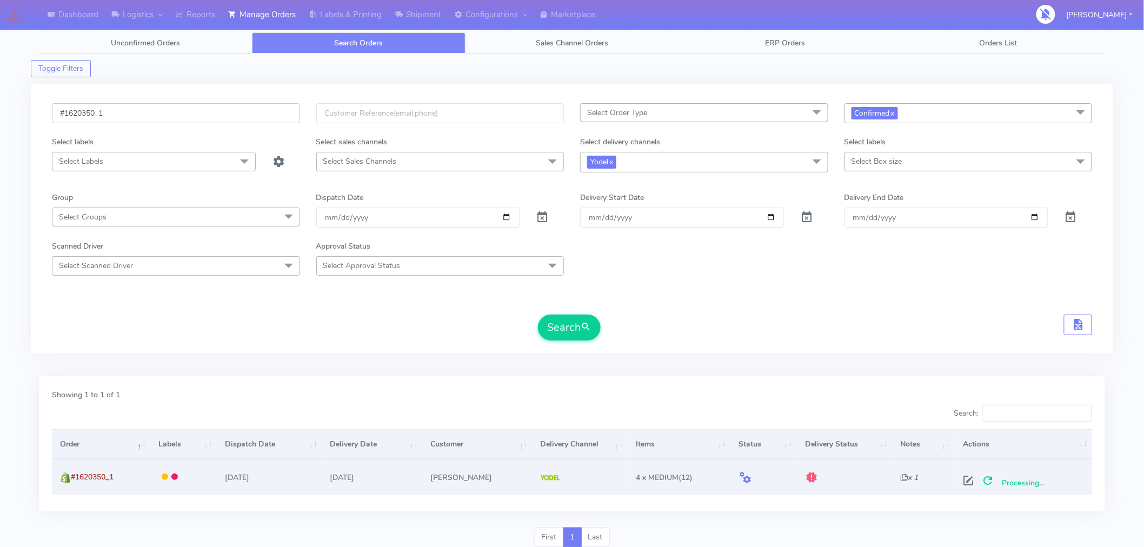
paste input "3"
click at [572, 331] on button "Search" at bounding box center [569, 328] width 63 height 26
click at [1033, 484] on span at bounding box center [1030, 483] width 19 height 10
click at [171, 112] on input "#1620353_1" at bounding box center [176, 113] width 248 height 20
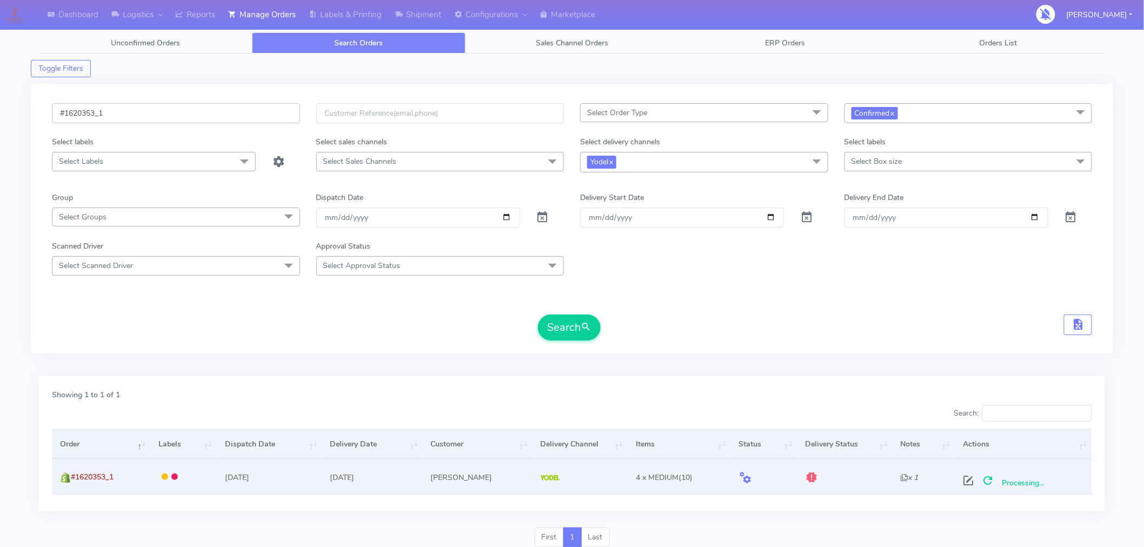
click at [171, 112] on input "#1620353_1" at bounding box center [176, 113] width 248 height 20
paste input "8"
click at [572, 332] on button "Search" at bounding box center [569, 328] width 63 height 26
click at [1031, 484] on span at bounding box center [1030, 483] width 19 height 10
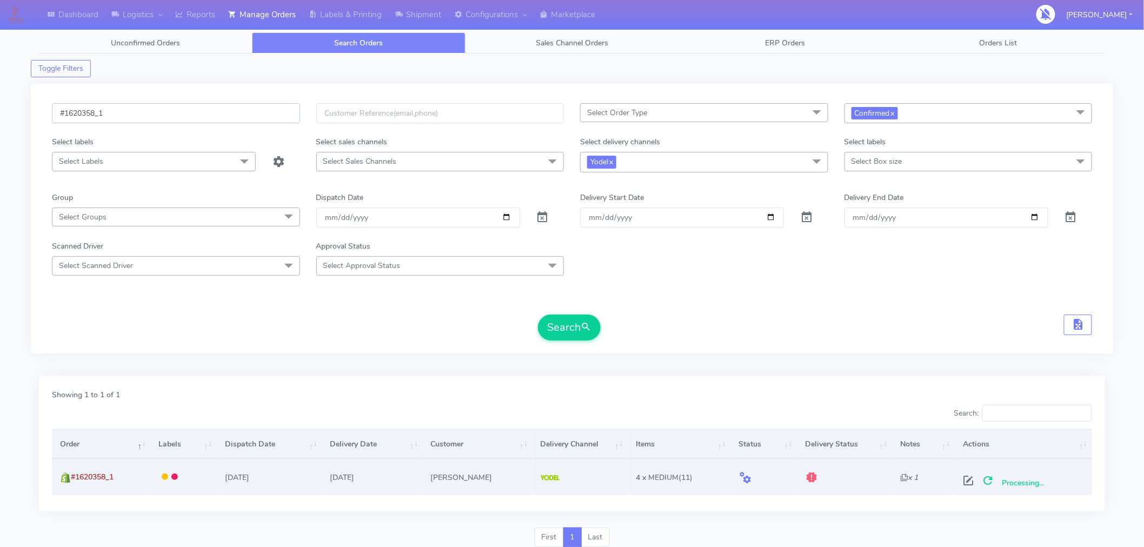
click at [155, 111] on input "#1620358_1" at bounding box center [176, 113] width 248 height 20
paste input "63"
click at [572, 325] on button "Search" at bounding box center [569, 328] width 63 height 26
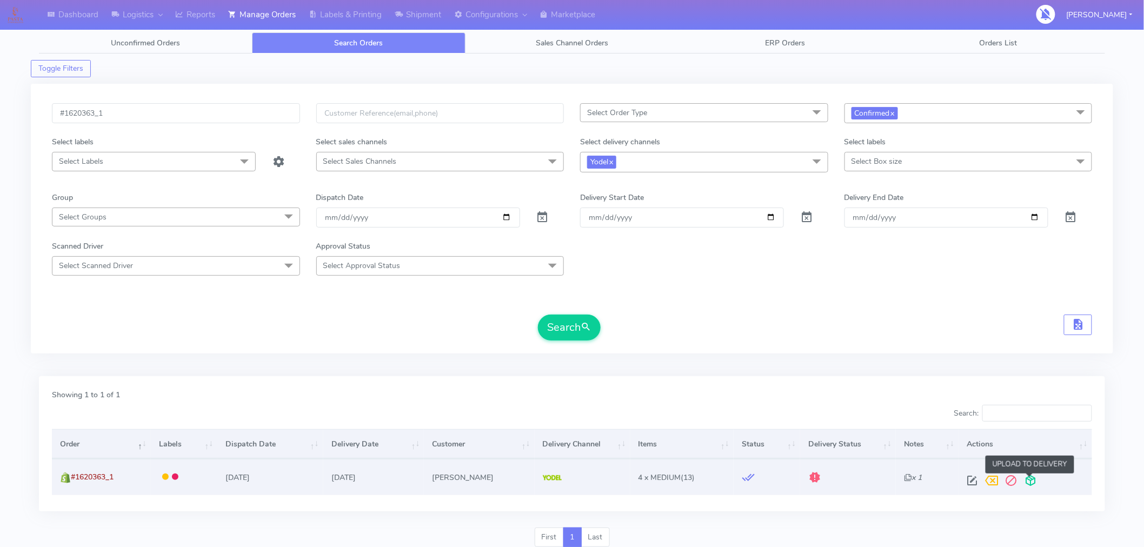
click at [1032, 482] on span at bounding box center [1030, 483] width 19 height 10
click at [245, 118] on input "#1620363_1" at bounding box center [176, 113] width 248 height 20
paste input "4"
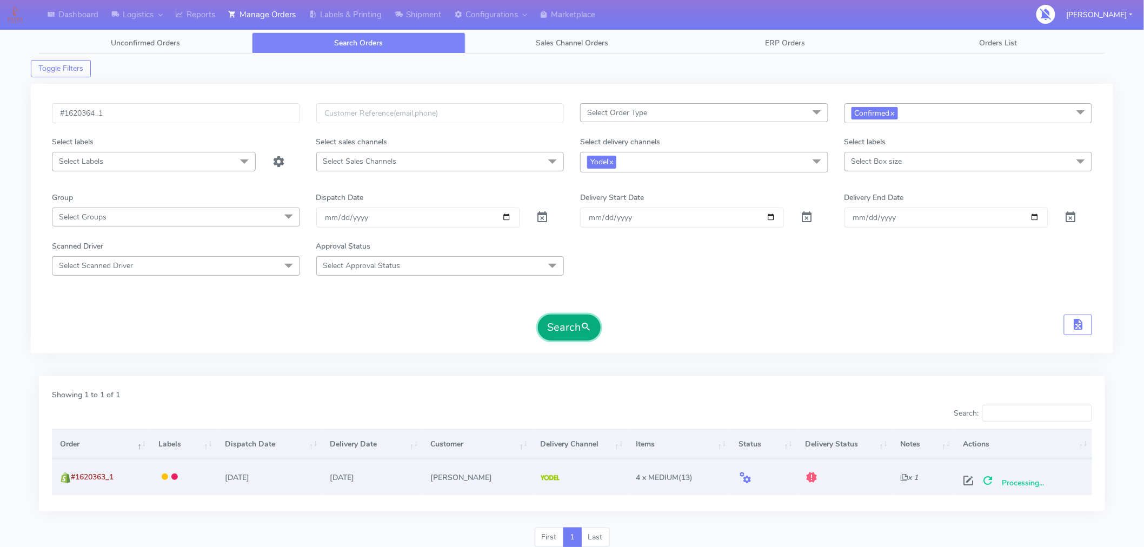
click at [567, 337] on button "Search" at bounding box center [569, 328] width 63 height 26
click at [1031, 482] on span at bounding box center [1030, 483] width 19 height 10
click at [117, 105] on input "#1620364_1" at bounding box center [176, 113] width 248 height 20
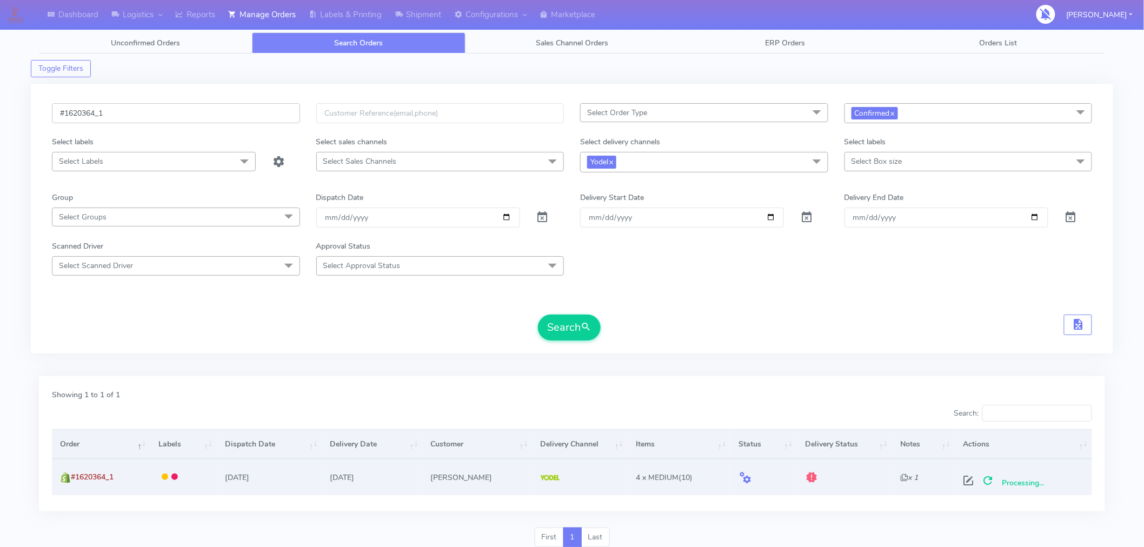
paste input "5"
click at [572, 338] on button "Search" at bounding box center [569, 328] width 63 height 26
click at [1030, 478] on span at bounding box center [1030, 483] width 19 height 10
click at [157, 112] on input "#1620365_1" at bounding box center [176, 113] width 248 height 20
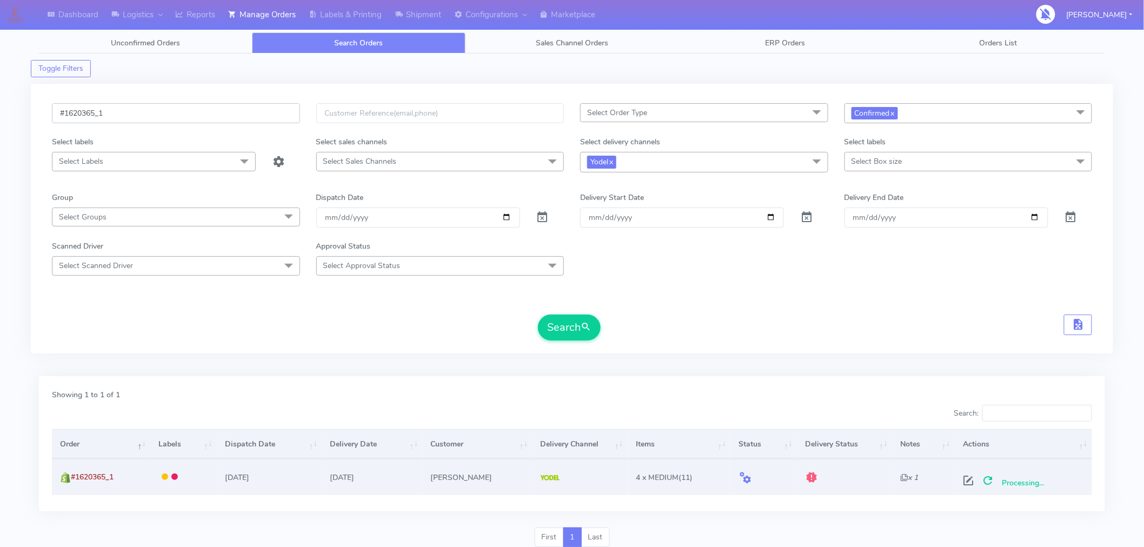
click at [157, 112] on input "#1620365_1" at bounding box center [176, 113] width 248 height 20
paste input "8"
click at [571, 325] on button "Search" at bounding box center [569, 328] width 63 height 26
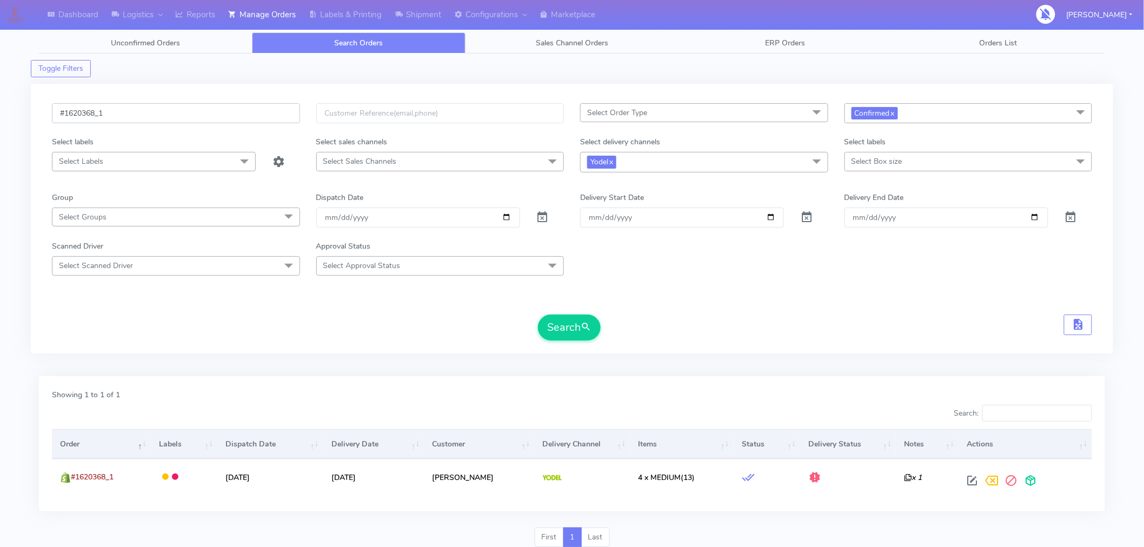
click at [231, 117] on input "#1620368_1" at bounding box center [176, 113] width 248 height 20
paste input "74"
click at [565, 326] on button "Search" at bounding box center [569, 328] width 63 height 26
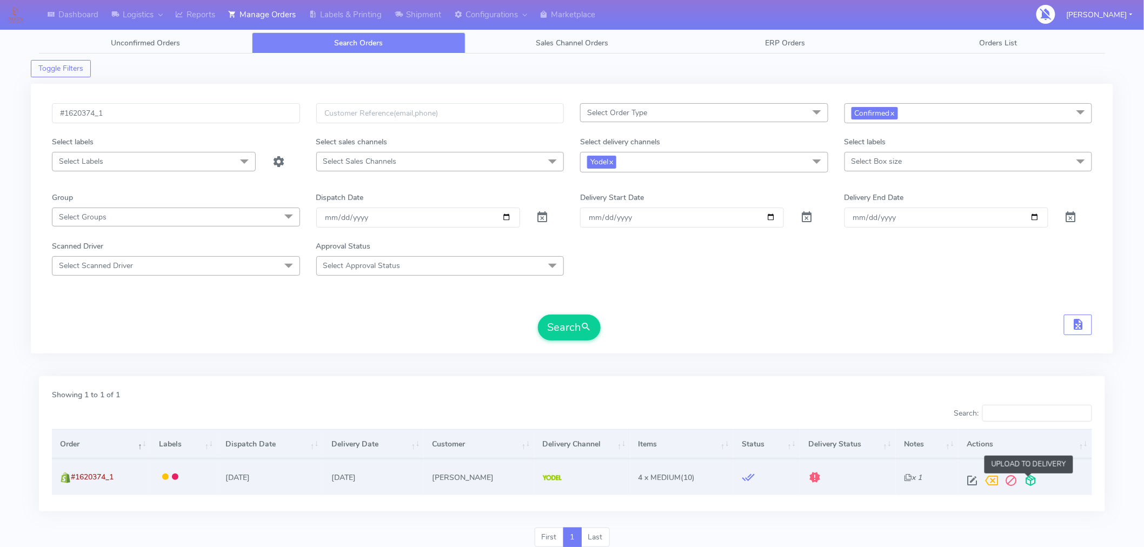
click at [1028, 478] on span at bounding box center [1030, 483] width 19 height 10
click at [159, 116] on input "#1620374_1" at bounding box center [176, 113] width 248 height 20
paste input "81"
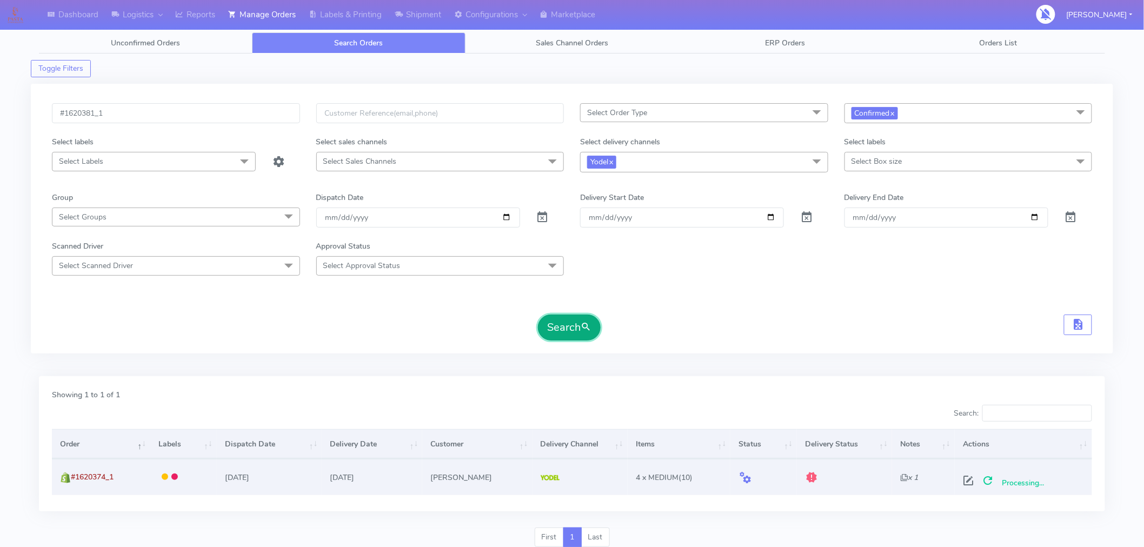
click at [575, 331] on button "Search" at bounding box center [569, 328] width 63 height 26
click at [1031, 482] on span at bounding box center [1030, 483] width 19 height 10
click at [135, 109] on input "#1620381_1" at bounding box center [176, 113] width 248 height 20
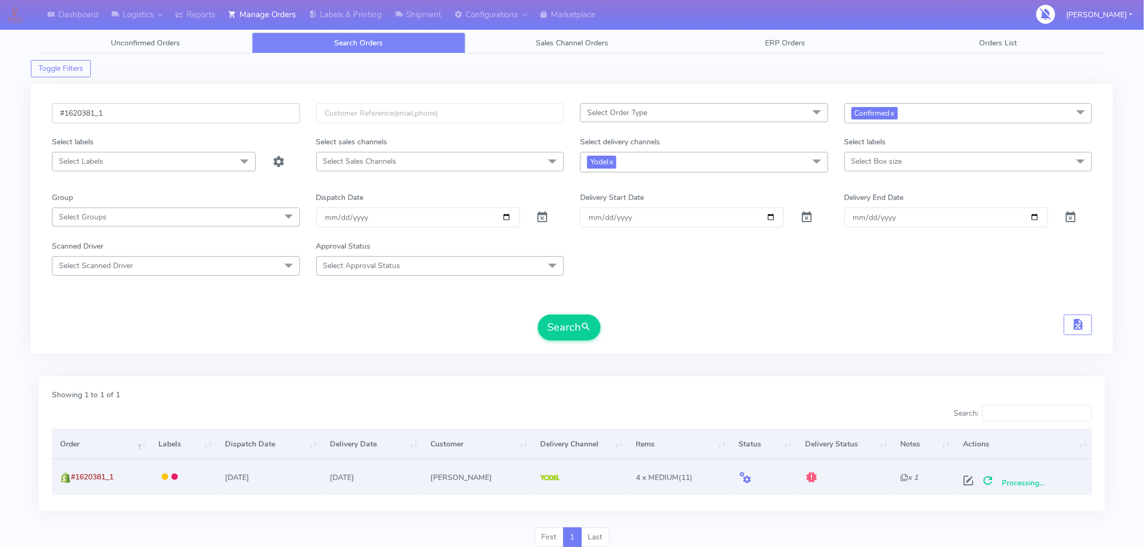
paste input "6"
click at [568, 325] on button "Search" at bounding box center [569, 328] width 63 height 26
click at [1033, 482] on span at bounding box center [1030, 483] width 19 height 10
click at [158, 111] on input "#1620386_1" at bounding box center [176, 113] width 248 height 20
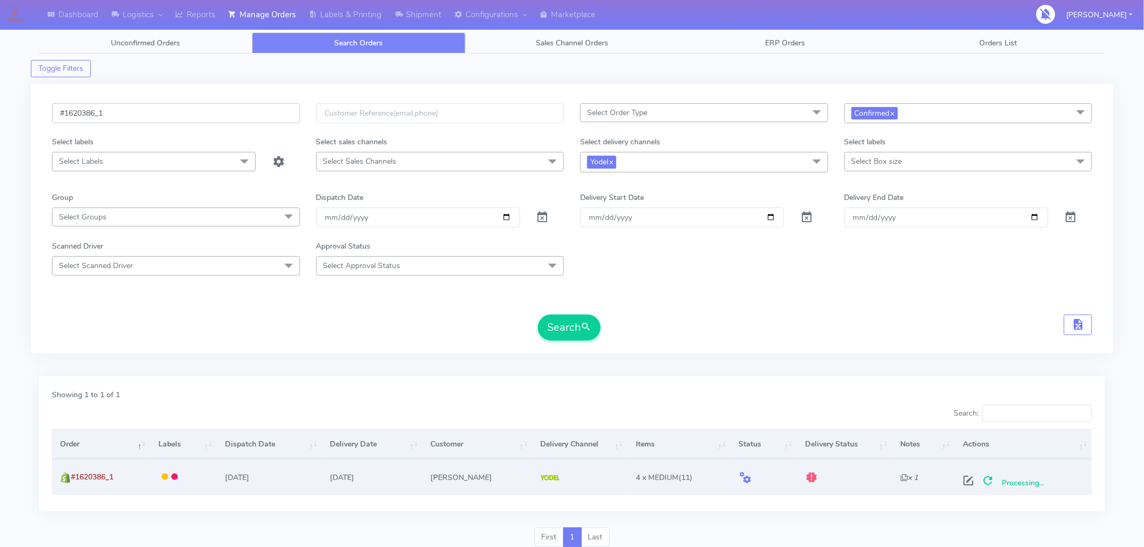
click at [158, 111] on input "#1620386_1" at bounding box center [176, 113] width 248 height 20
paste input "91"
click at [575, 328] on button "Search" at bounding box center [569, 328] width 63 height 26
click at [1031, 482] on span at bounding box center [1030, 483] width 19 height 10
click at [133, 114] on input "#1620391_1" at bounding box center [176, 113] width 248 height 20
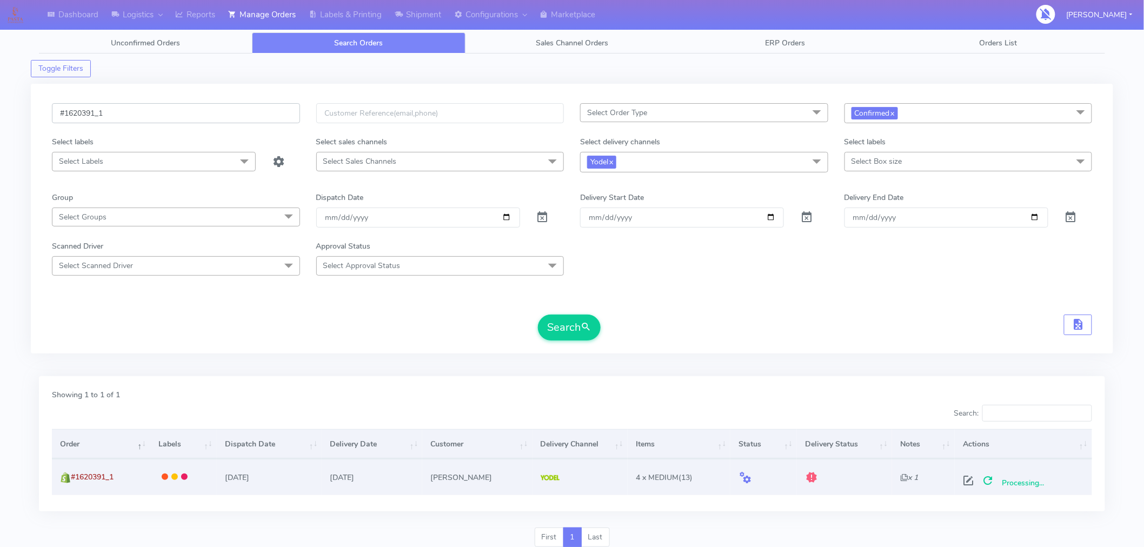
click at [133, 114] on input "#1620391_1" at bounding box center [176, 113] width 248 height 20
paste input "2"
click at [570, 323] on button "Search" at bounding box center [569, 328] width 63 height 26
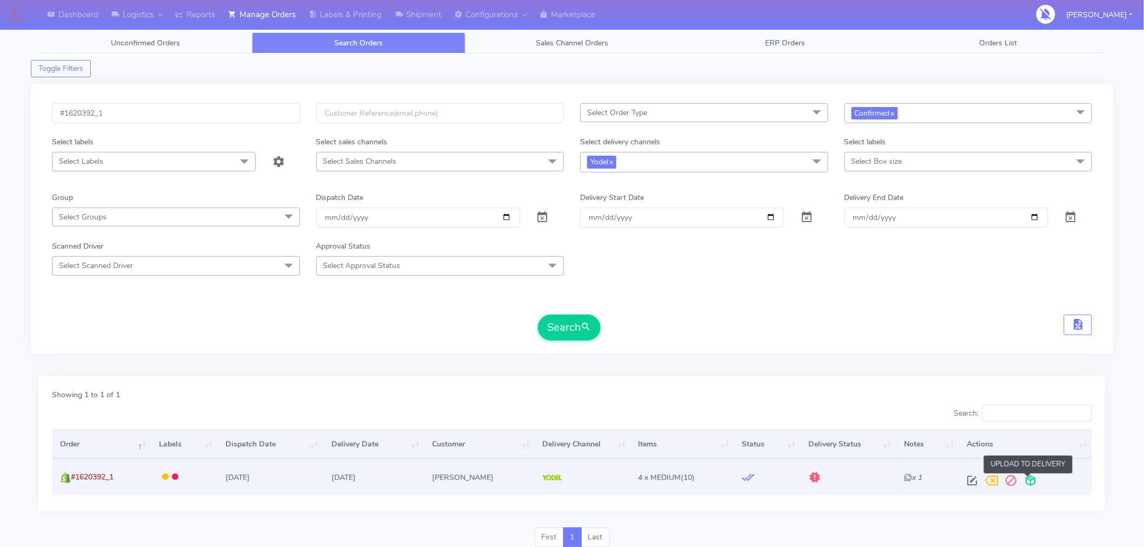
click at [1033, 482] on span at bounding box center [1030, 483] width 19 height 10
click at [187, 116] on input "#1620392_1" at bounding box center [176, 113] width 248 height 20
paste input "4"
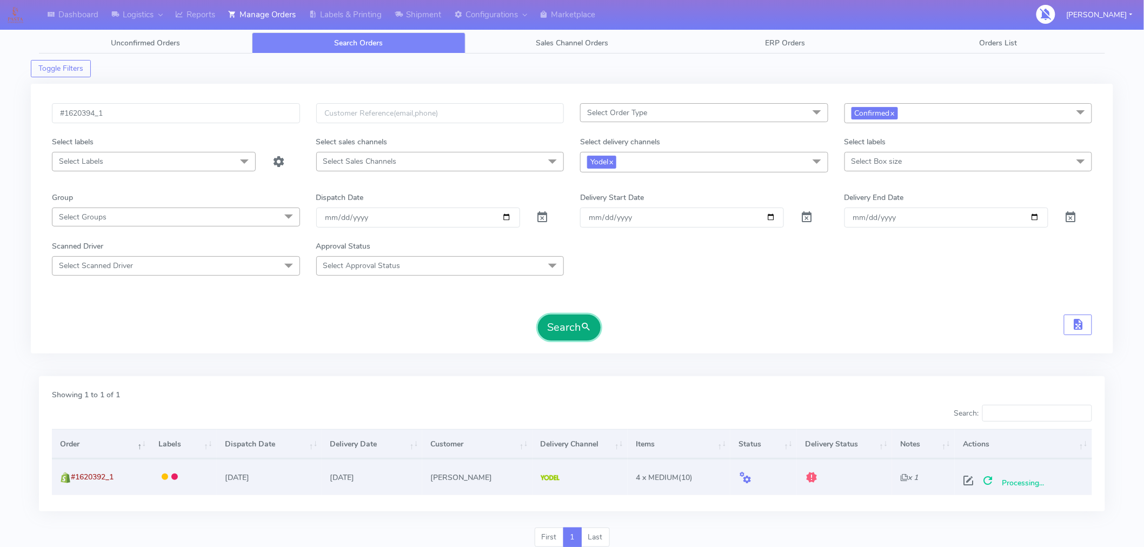
click at [586, 333] on span "submit" at bounding box center [585, 327] width 11 height 15
click at [1038, 479] on span at bounding box center [1030, 483] width 19 height 10
click at [157, 111] on input "#1620394_1" at bounding box center [176, 113] width 248 height 20
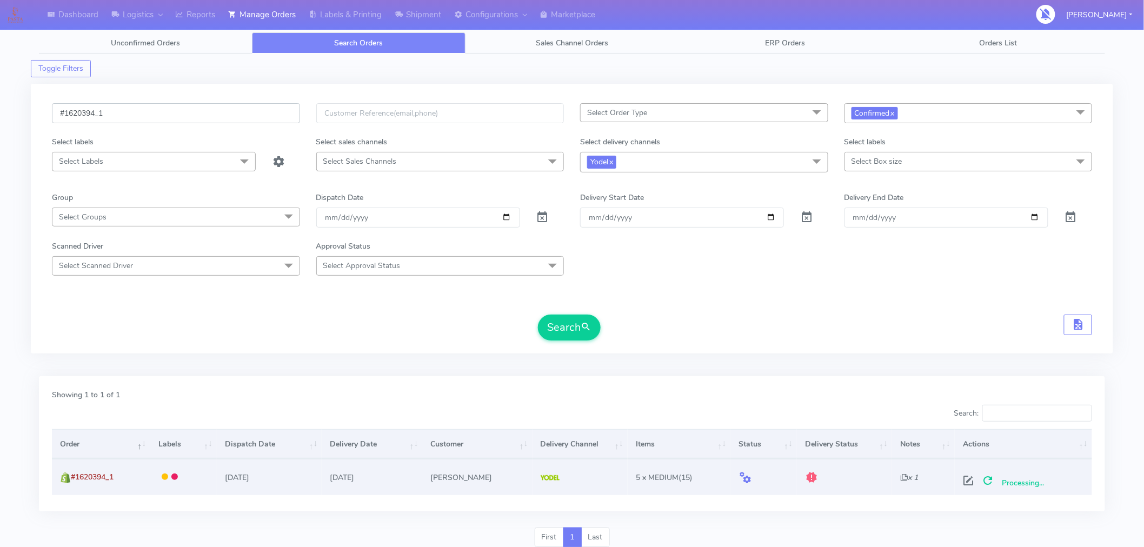
paste input "405"
click at [570, 331] on button "Search" at bounding box center [569, 328] width 63 height 26
click at [1030, 482] on span at bounding box center [1030, 483] width 19 height 10
click at [138, 117] on input "#1620405_1" at bounding box center [176, 113] width 248 height 20
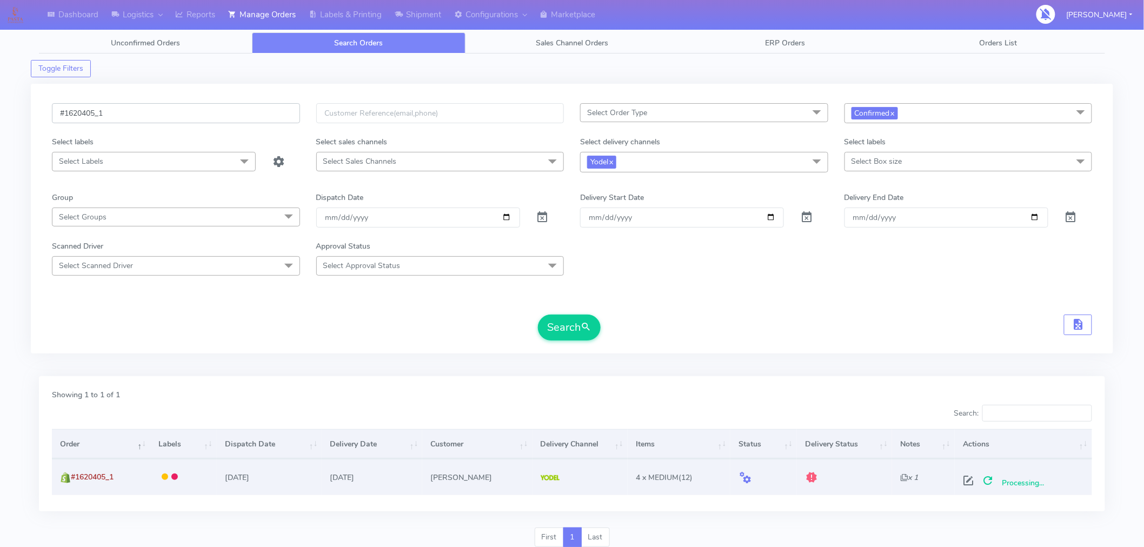
click at [138, 117] on input "#1620405_1" at bounding box center [176, 113] width 248 height 20
paste input "11"
click at [570, 331] on button "Search" at bounding box center [569, 328] width 63 height 26
click at [1030, 483] on span at bounding box center [1030, 483] width 19 height 10
click at [149, 105] on input "#1620411_1" at bounding box center [176, 113] width 248 height 20
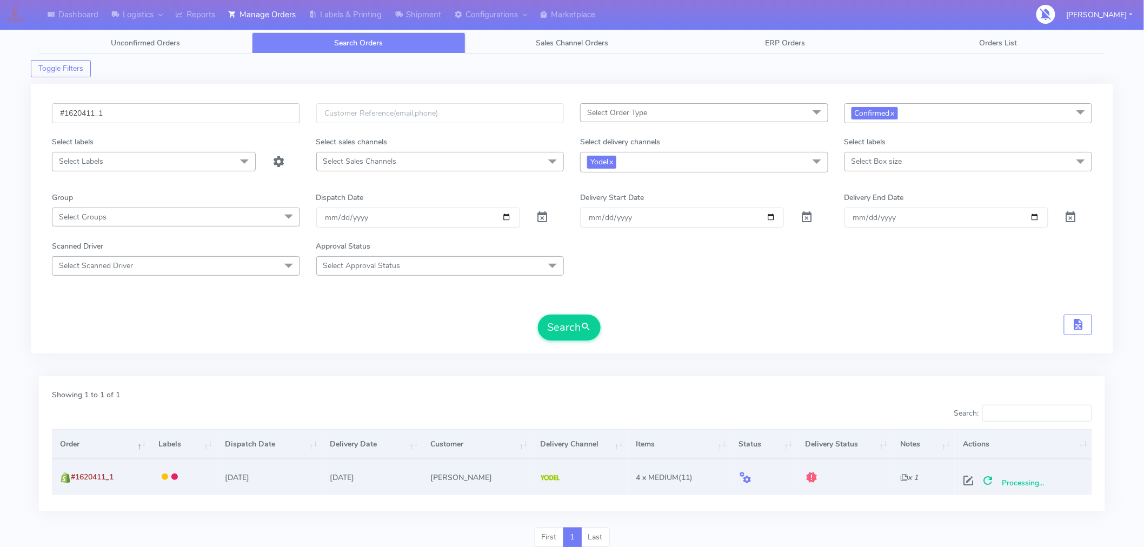
click at [149, 105] on input "#1620411_1" at bounding box center [176, 113] width 248 height 20
paste input "5"
click at [558, 328] on button "Search" at bounding box center [569, 328] width 63 height 26
click at [1030, 484] on span at bounding box center [1030, 483] width 19 height 10
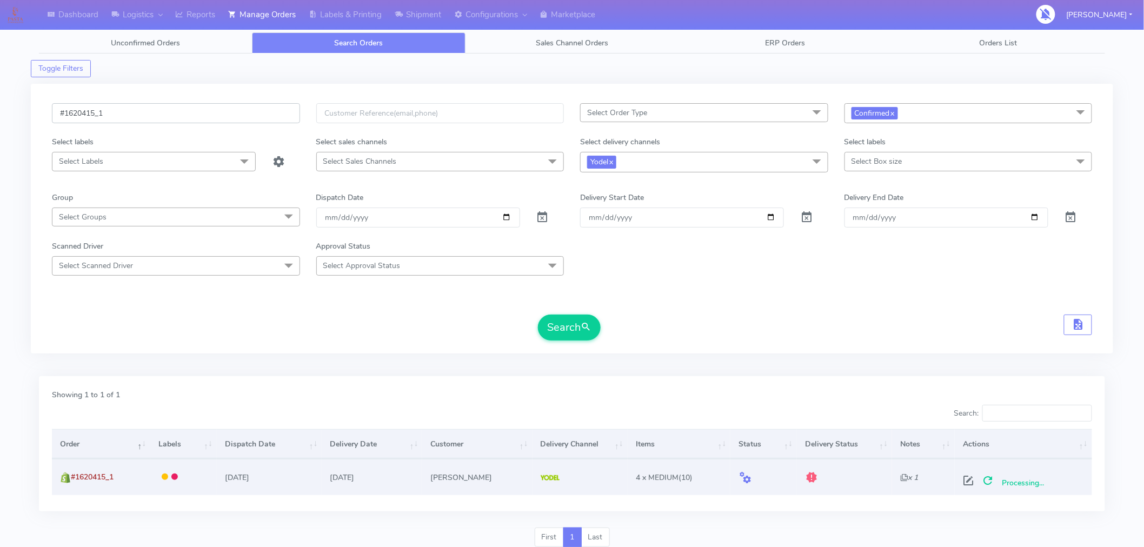
click at [158, 113] on input "#1620415_1" at bounding box center [176, 113] width 248 height 20
paste input "24"
click at [582, 328] on span "submit" at bounding box center [585, 327] width 11 height 15
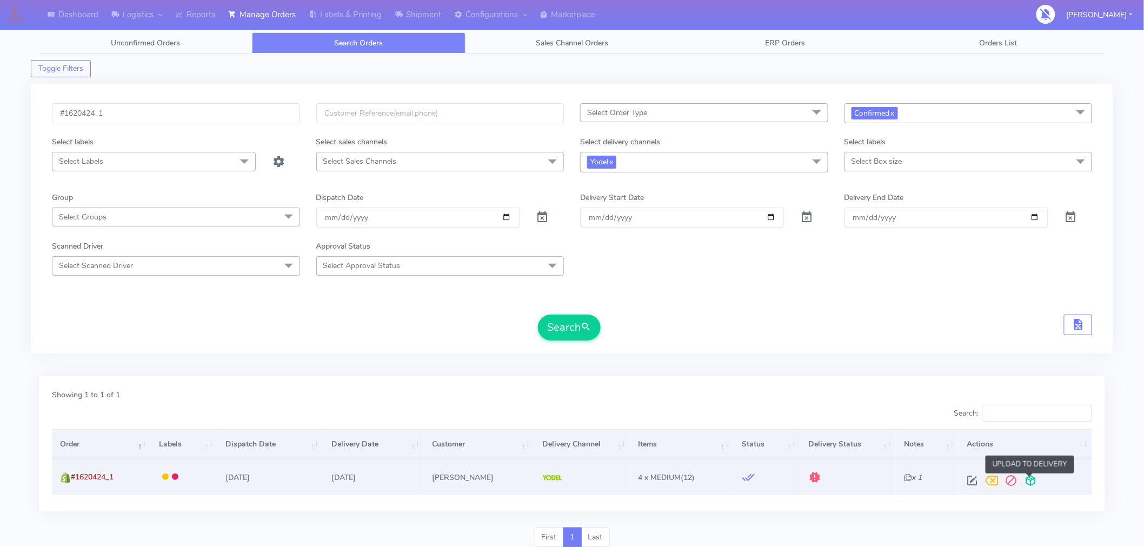
click at [1036, 481] on span at bounding box center [1030, 483] width 19 height 10
click at [119, 115] on input "#1620424_1" at bounding box center [176, 113] width 248 height 20
paste input "9"
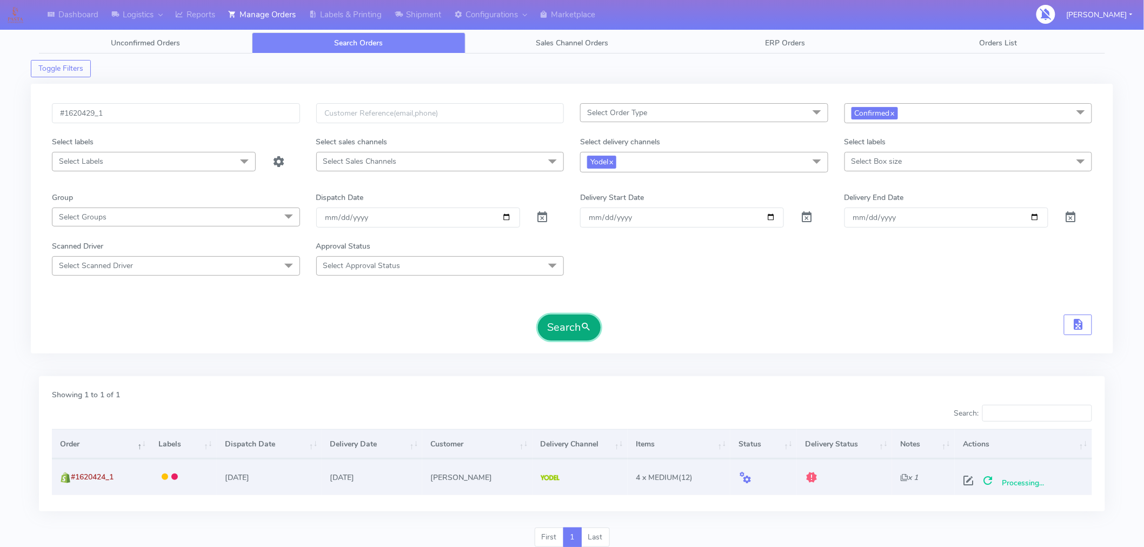
click at [564, 338] on button "Search" at bounding box center [569, 328] width 63 height 26
click at [1030, 482] on span at bounding box center [1030, 483] width 19 height 10
click at [184, 116] on input "#1620429_1" at bounding box center [176, 113] width 248 height 20
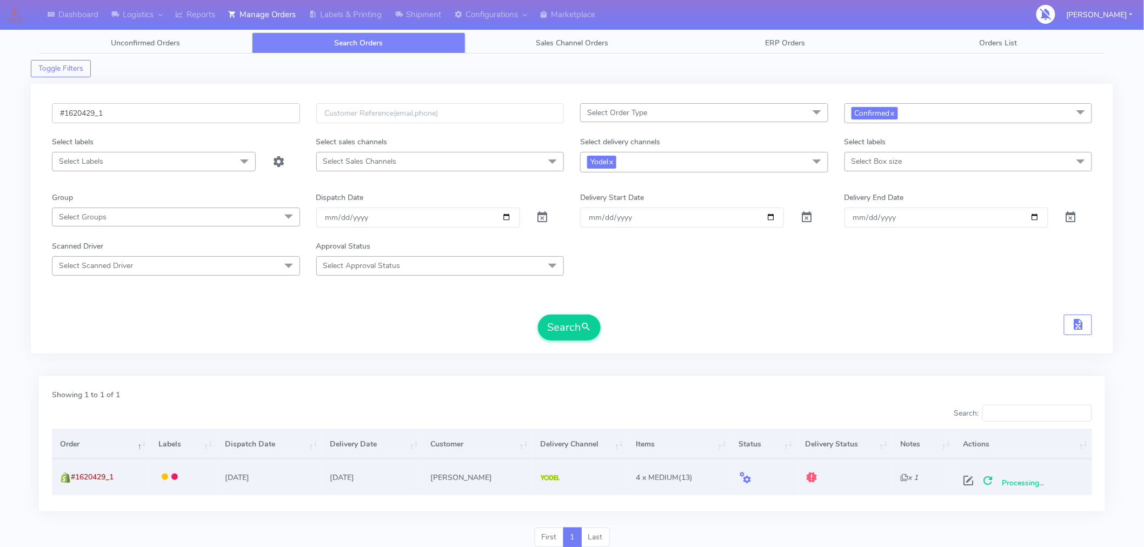
paste input "33"
click at [577, 332] on button "Search" at bounding box center [569, 328] width 63 height 26
click at [1030, 481] on span at bounding box center [1030, 483] width 19 height 10
click at [139, 113] on input "#1620433_1" at bounding box center [176, 113] width 248 height 20
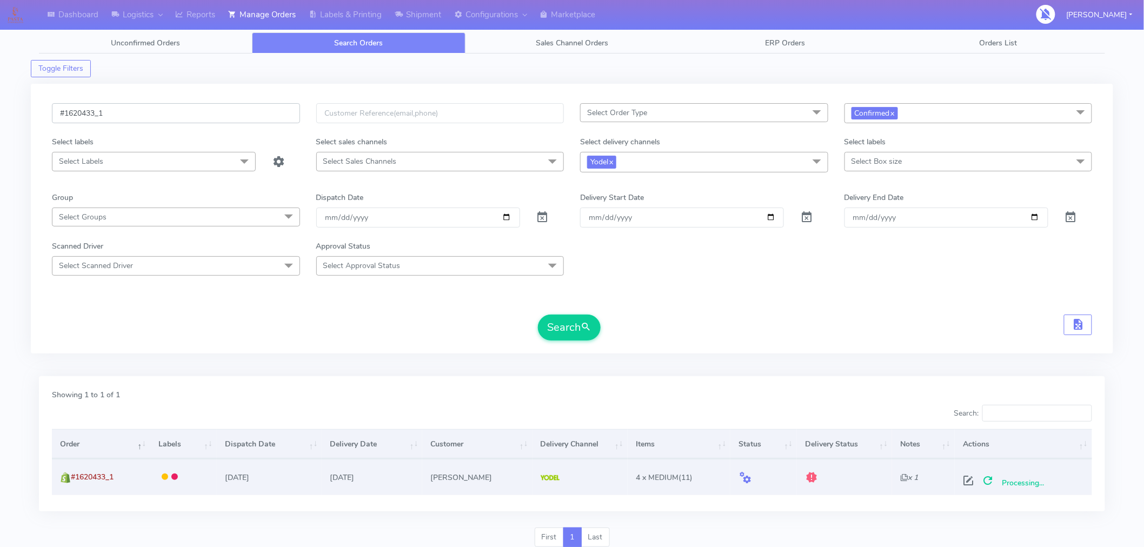
click at [139, 113] on input "#1620433_1" at bounding box center [176, 113] width 248 height 20
paste input "6"
click at [591, 325] on span "submit" at bounding box center [585, 327] width 11 height 15
click at [1026, 478] on span at bounding box center [1030, 483] width 19 height 10
click at [149, 110] on input "#1620436_1" at bounding box center [176, 113] width 248 height 20
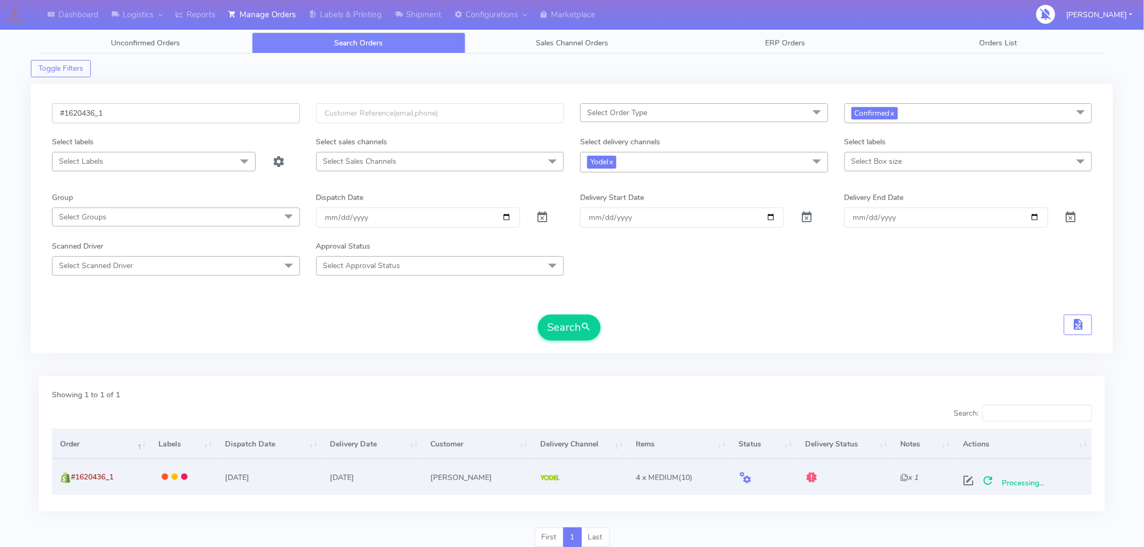
click at [149, 110] on input "#1620436_1" at bounding box center [176, 113] width 248 height 20
paste input "42"
click at [575, 332] on button "Search" at bounding box center [569, 328] width 63 height 26
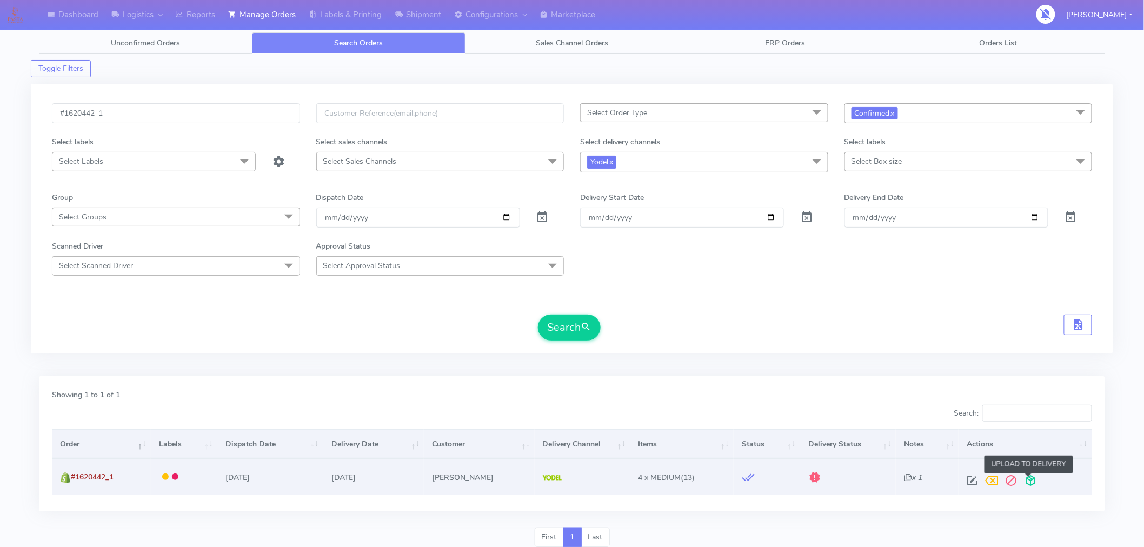
click at [1031, 478] on span at bounding box center [1030, 483] width 19 height 10
click at [978, 478] on span at bounding box center [987, 483] width 19 height 10
click at [237, 117] on input "#1620442_1" at bounding box center [176, 113] width 248 height 20
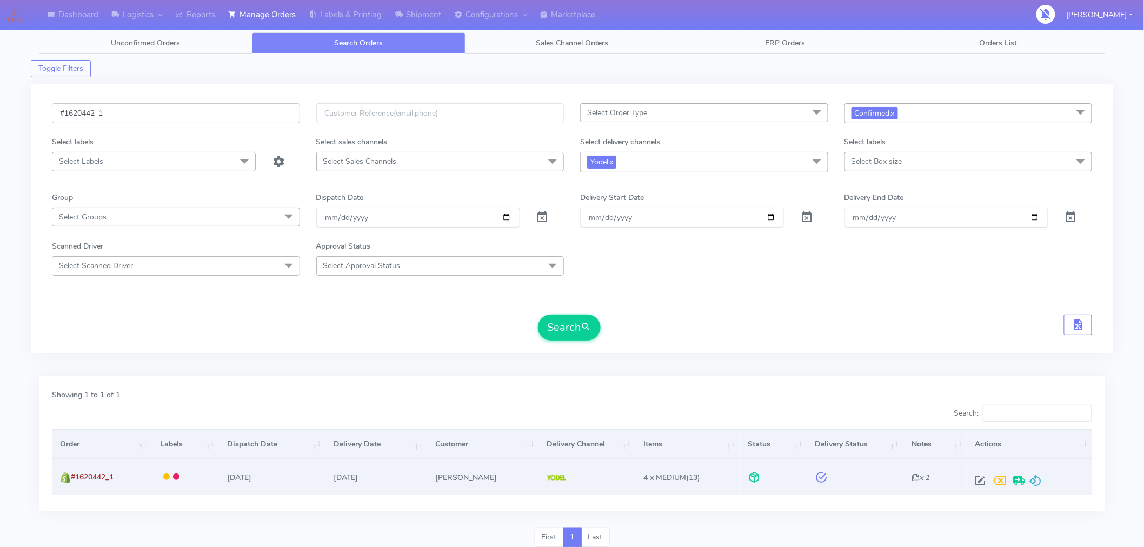
paste input "7"
click at [565, 327] on button "Search" at bounding box center [569, 328] width 63 height 26
click at [1029, 481] on span at bounding box center [1030, 483] width 19 height 10
click at [244, 119] on input "#1620447_1" at bounding box center [176, 113] width 248 height 20
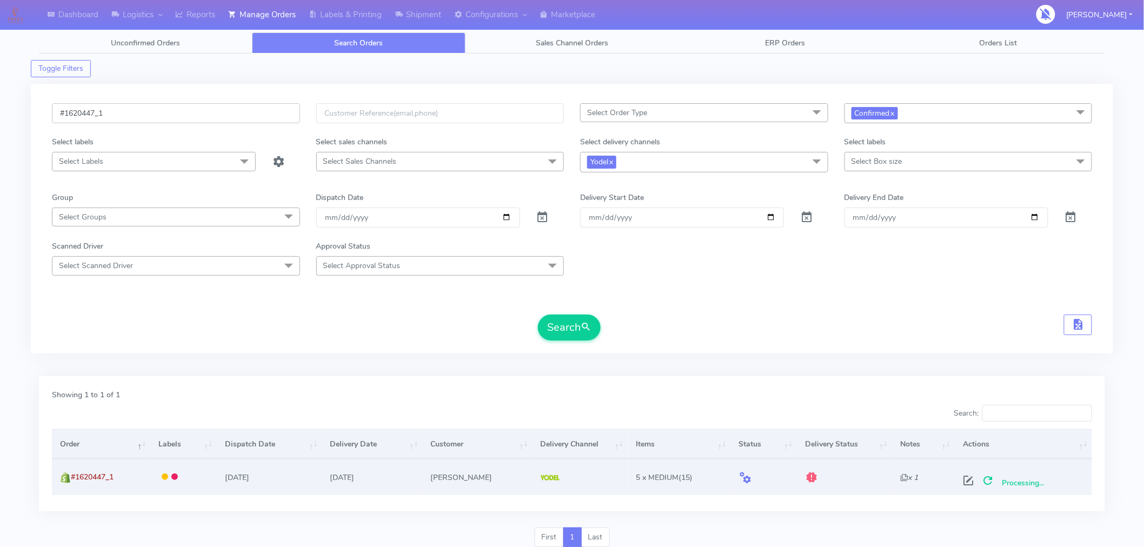
click at [244, 119] on input "#1620447_1" at bounding box center [176, 113] width 248 height 20
paste input "9"
click at [559, 329] on button "Search" at bounding box center [569, 328] width 63 height 26
click at [1031, 486] on span at bounding box center [1030, 483] width 19 height 10
click at [161, 117] on input "#1620449_1" at bounding box center [176, 113] width 248 height 20
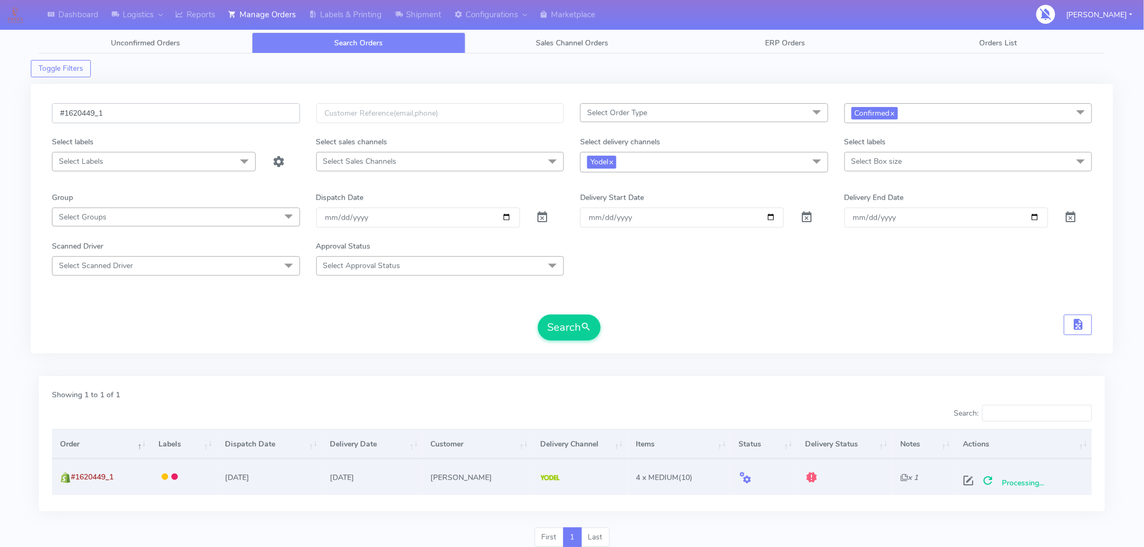
click at [161, 117] on input "#1620449_1" at bounding box center [176, 113] width 248 height 20
paste input "56"
click at [547, 328] on button "Search" at bounding box center [569, 328] width 63 height 26
click at [1034, 483] on span at bounding box center [1030, 483] width 19 height 10
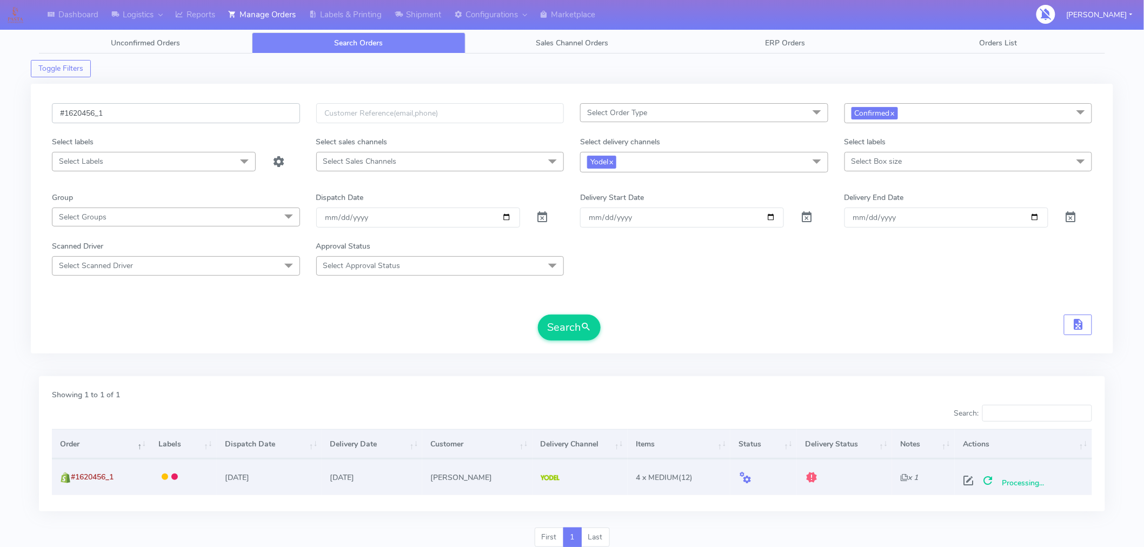
click at [193, 110] on input "#1620456_1" at bounding box center [176, 113] width 248 height 20
paste input "60"
click at [555, 327] on button "Search" at bounding box center [569, 328] width 63 height 26
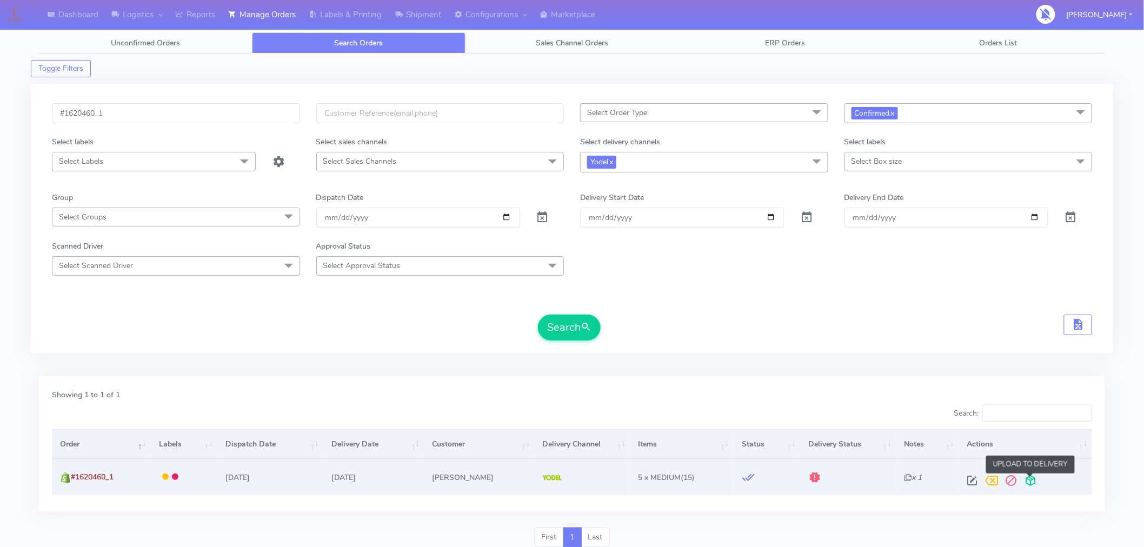
click at [1031, 484] on span at bounding box center [1030, 483] width 19 height 10
click at [133, 113] on input "#1620460_1" at bounding box center [176, 113] width 248 height 20
paste input "1"
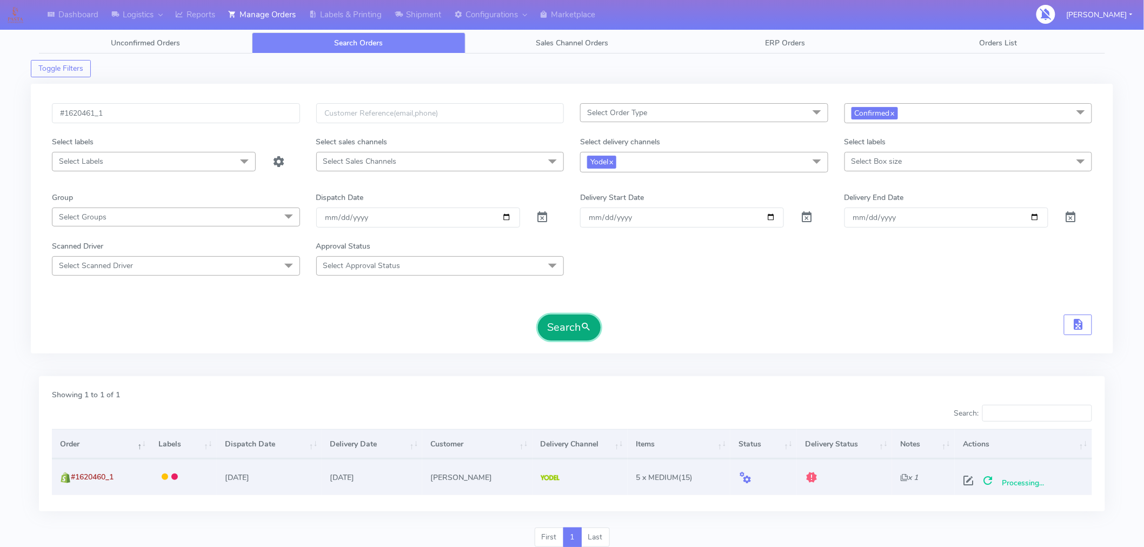
click at [553, 330] on button "Search" at bounding box center [569, 328] width 63 height 26
click at [1032, 483] on span at bounding box center [1026, 483] width 19 height 10
click at [146, 110] on input "#1620461_1" at bounding box center [176, 113] width 248 height 20
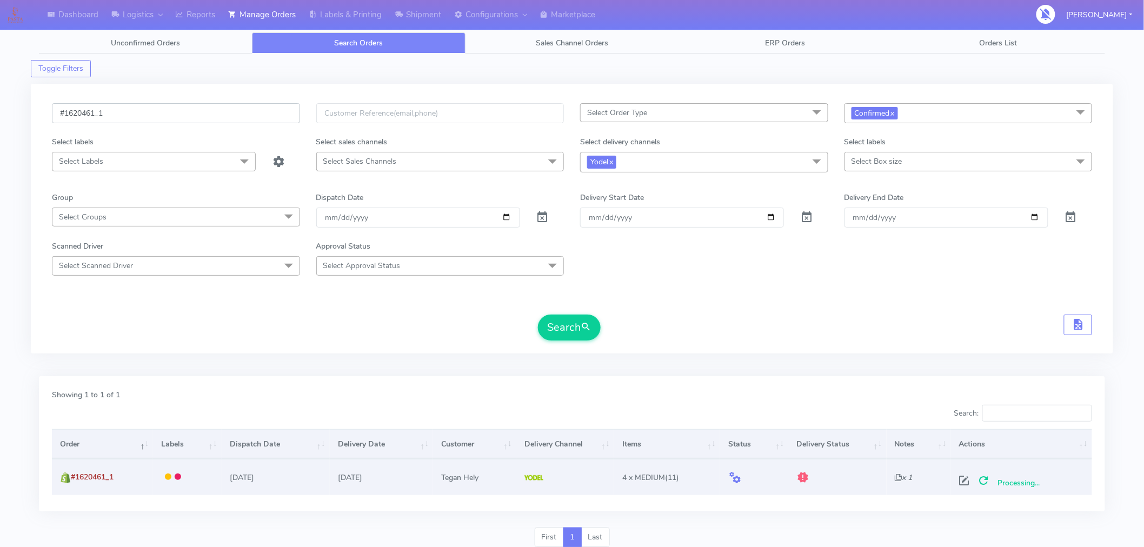
click at [146, 110] on input "#1620461_1" at bounding box center [176, 113] width 248 height 20
paste input "5"
click at [552, 330] on button "Search" at bounding box center [569, 328] width 63 height 26
click at [1031, 482] on span at bounding box center [1029, 483] width 19 height 10
click at [159, 111] on input "#1620465_1" at bounding box center [176, 113] width 248 height 20
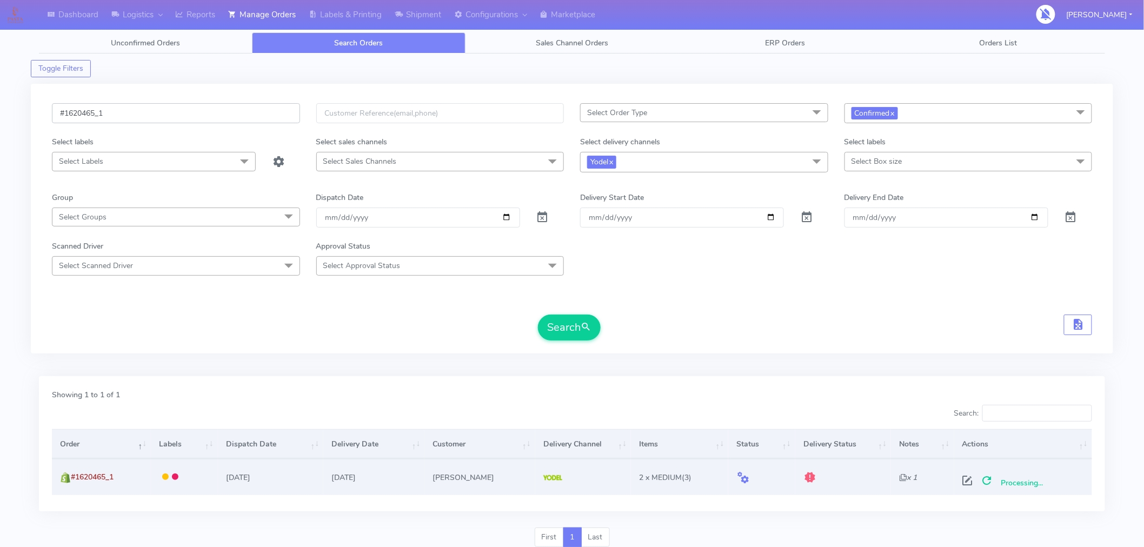
click at [159, 111] on input "#1620465_1" at bounding box center [176, 113] width 248 height 20
paste input "6"
click at [565, 336] on button "Search" at bounding box center [569, 328] width 63 height 26
click at [1030, 479] on span at bounding box center [1030, 483] width 19 height 10
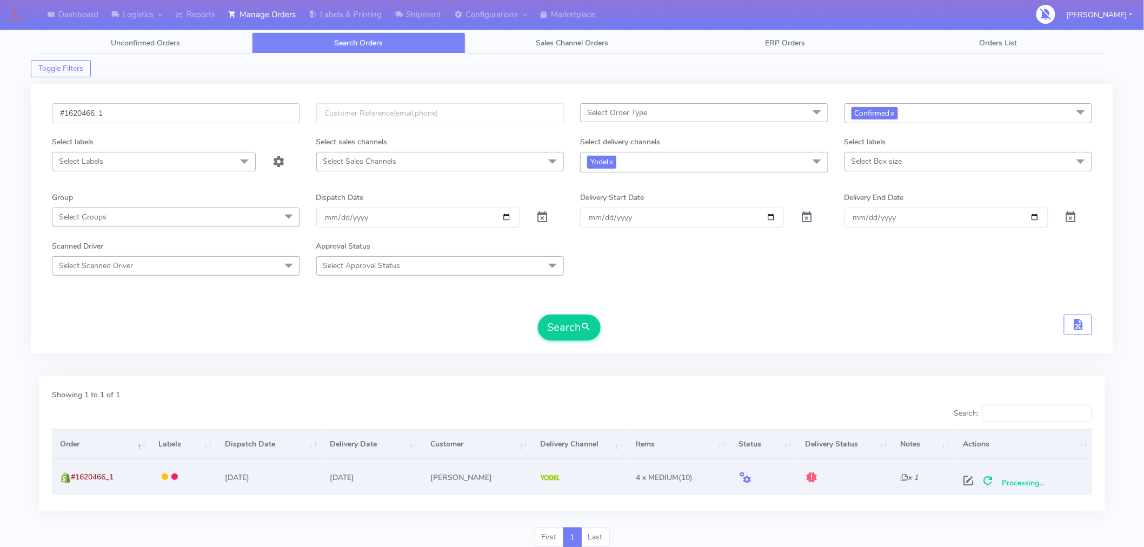
click at [195, 112] on input "#1620466_1" at bounding box center [176, 113] width 248 height 20
paste input "7"
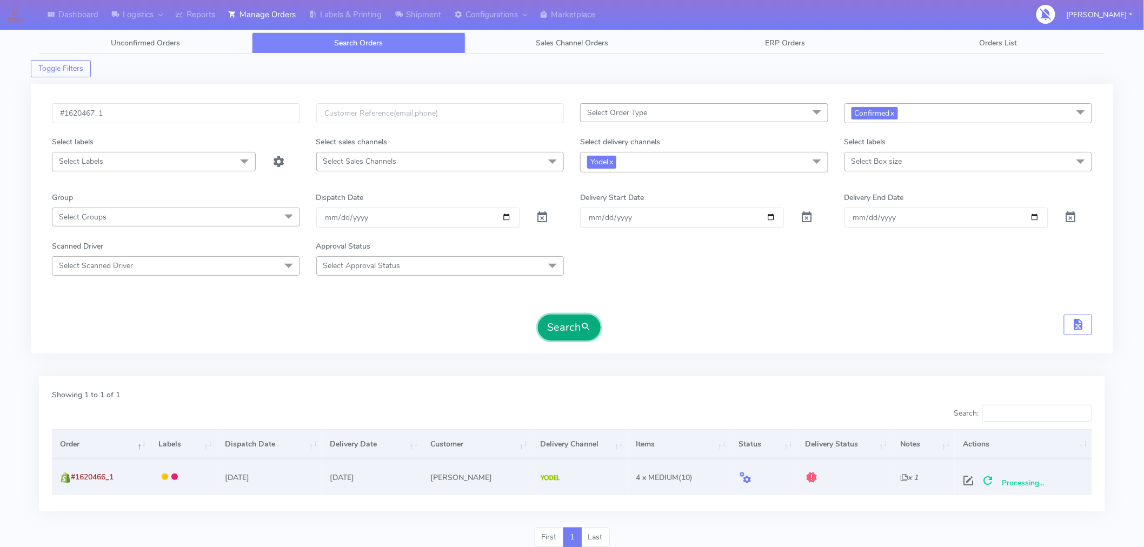
click at [559, 323] on button "Search" at bounding box center [569, 328] width 63 height 26
click at [1032, 481] on span at bounding box center [1030, 483] width 19 height 10
click at [204, 110] on input "#1620467_1" at bounding box center [176, 113] width 248 height 20
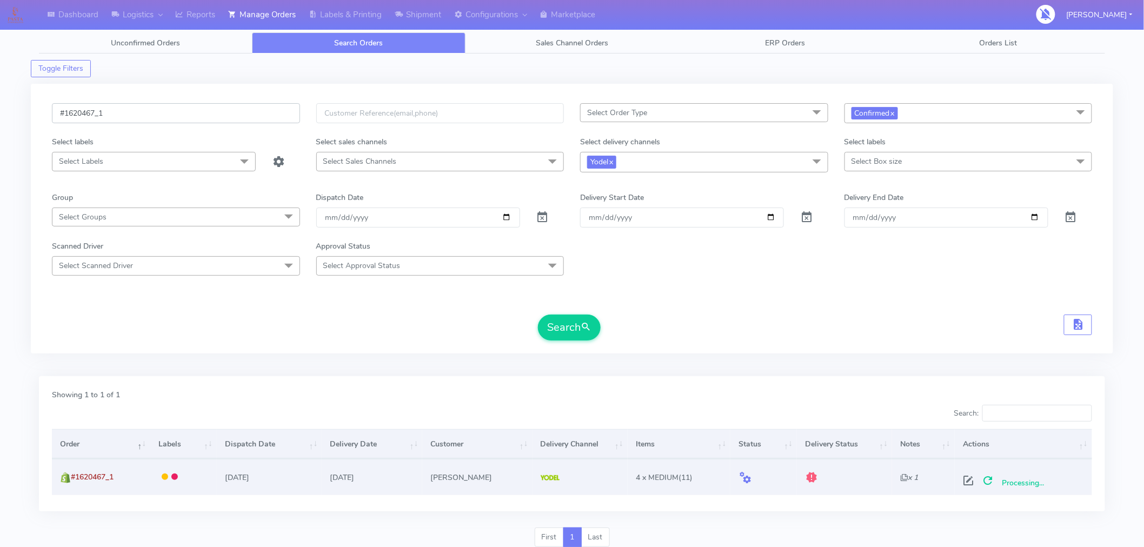
click at [204, 110] on input "#1620467_1" at bounding box center [176, 113] width 248 height 20
paste input "9"
click at [575, 348] on div "#1620469_1 Select Order Type Select All MEALS ATAVI One Off Pasta Club Gift Kit…" at bounding box center [572, 219] width 1082 height 270
click at [582, 338] on button "Search" at bounding box center [569, 328] width 63 height 26
click at [1028, 485] on span at bounding box center [1030, 483] width 19 height 10
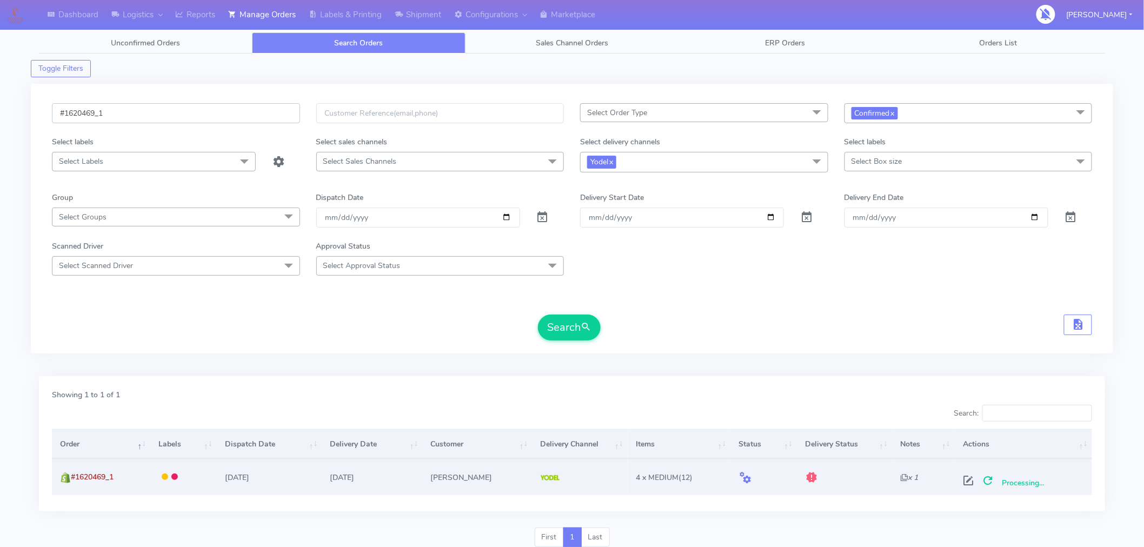
click at [190, 105] on input "#1620469_1" at bounding box center [176, 113] width 248 height 20
paste input "77"
click at [559, 330] on button "Search" at bounding box center [569, 328] width 63 height 26
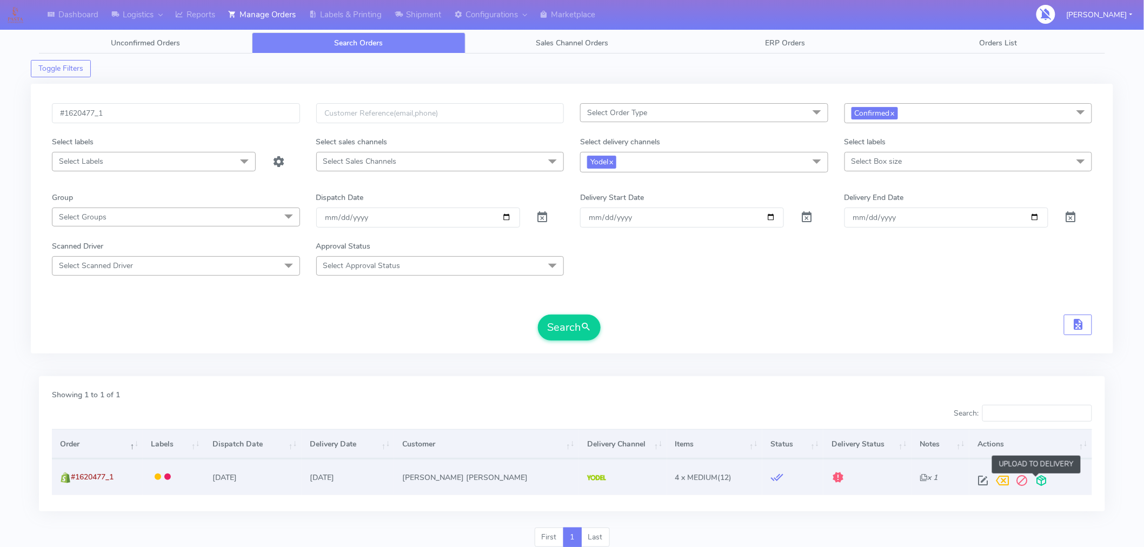
click at [1035, 481] on span at bounding box center [1040, 483] width 19 height 10
click at [166, 115] on input "#1620477_1" at bounding box center [176, 113] width 248 height 20
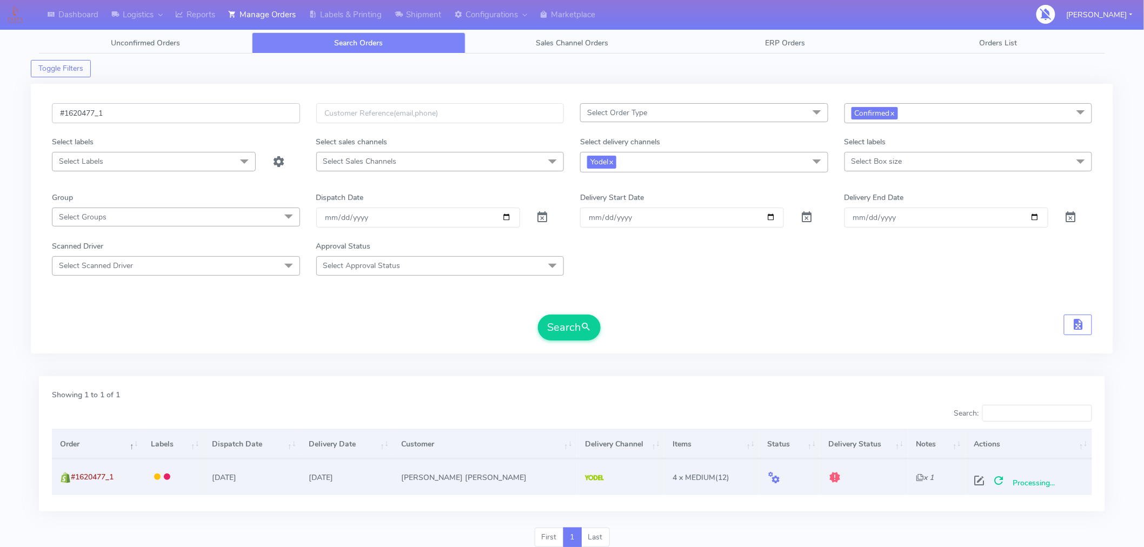
paste input "80"
click at [561, 332] on button "Search" at bounding box center [569, 328] width 63 height 26
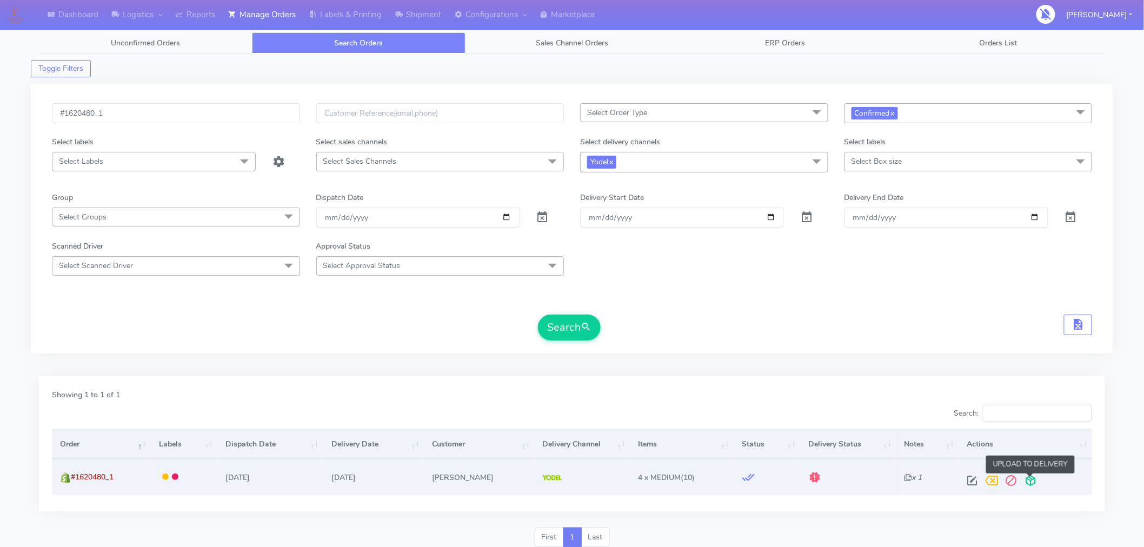
click at [1030, 484] on span at bounding box center [1030, 483] width 19 height 10
click at [148, 112] on input "#1620480_1" at bounding box center [176, 113] width 248 height 20
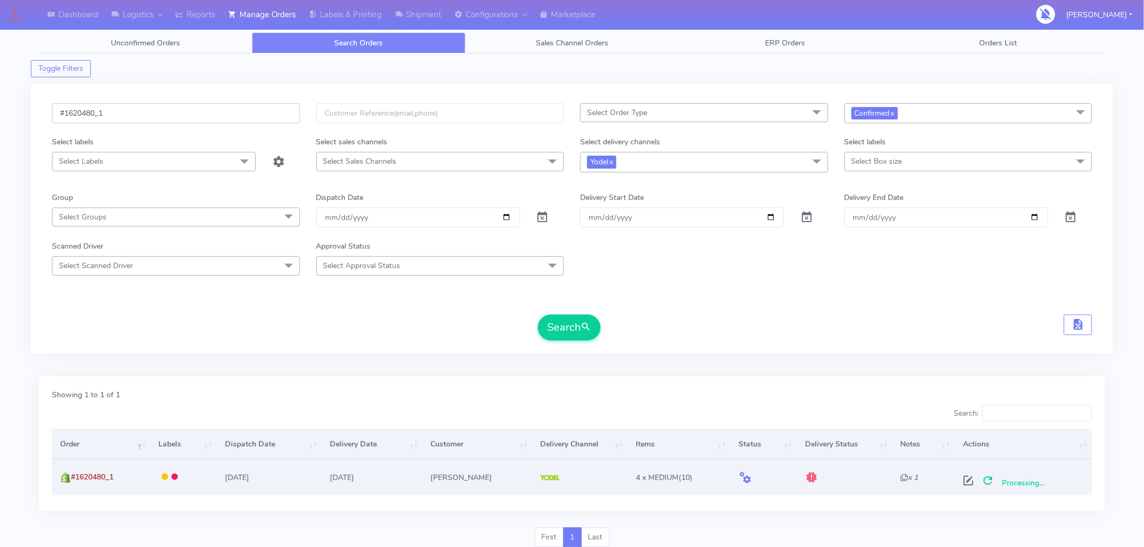
paste input "92"
click at [576, 333] on button "Search" at bounding box center [569, 328] width 63 height 26
click at [1028, 482] on span at bounding box center [1030, 483] width 19 height 10
click at [159, 114] on input "#1620492_1" at bounding box center [176, 113] width 248 height 20
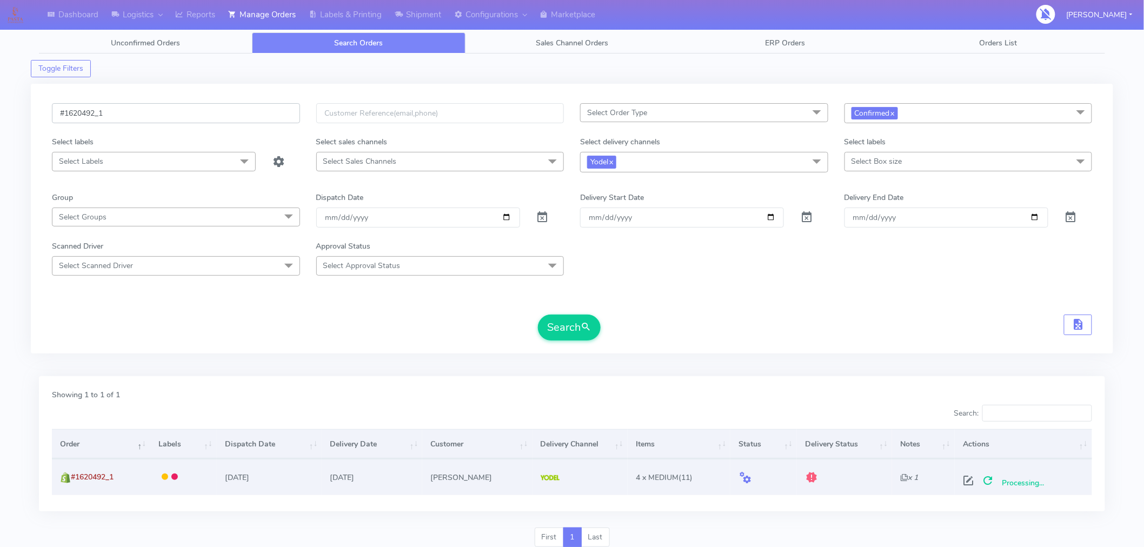
click at [159, 114] on input "#1620492_1" at bounding box center [176, 113] width 248 height 20
paste input "500"
click at [563, 330] on button "Search" at bounding box center [569, 328] width 63 height 26
click at [1030, 479] on span at bounding box center [1030, 483] width 19 height 10
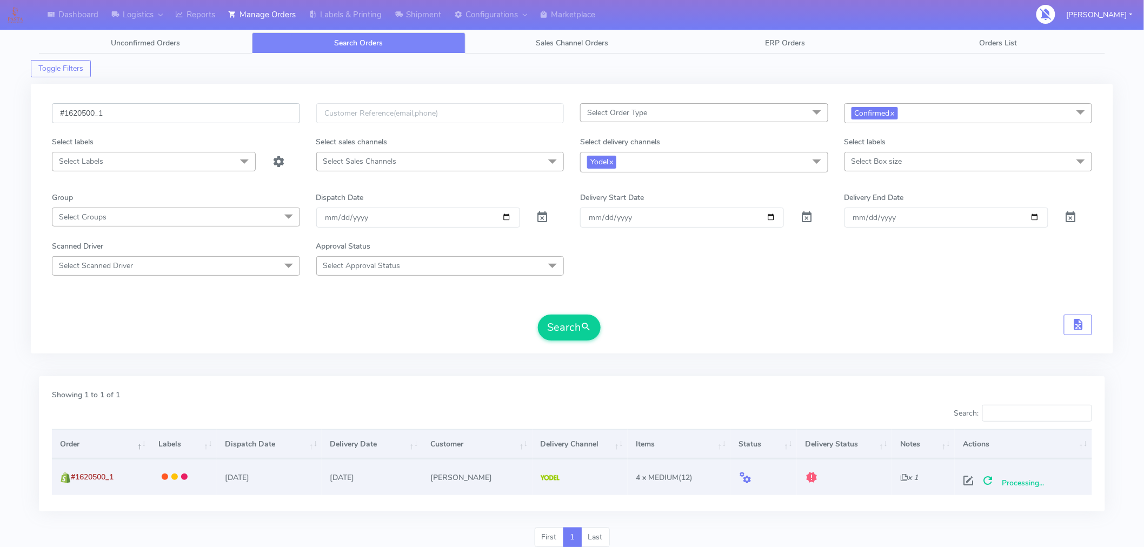
click at [185, 111] on input "#1620500_1" at bounding box center [176, 113] width 248 height 20
paste input "14"
click at [565, 328] on button "Search" at bounding box center [569, 328] width 63 height 26
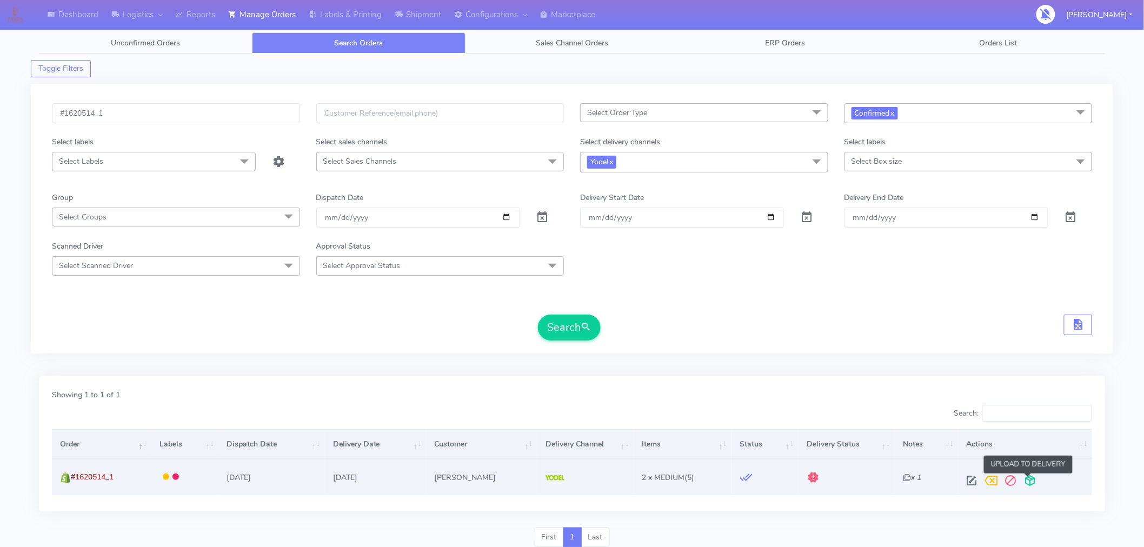
click at [1024, 483] on span at bounding box center [1029, 483] width 19 height 10
click at [200, 112] on input "#1620514_1" at bounding box center [176, 113] width 248 height 20
paste input "20"
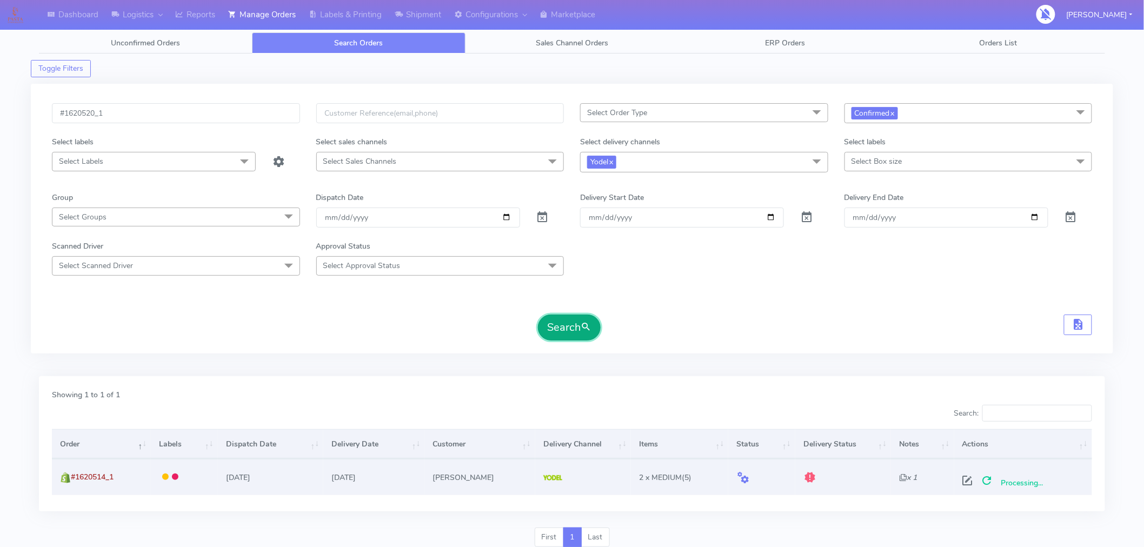
click at [580, 325] on button "Search" at bounding box center [569, 328] width 63 height 26
click at [1029, 482] on span at bounding box center [1030, 483] width 19 height 10
click at [146, 114] on input "#1620520_1" at bounding box center [176, 113] width 248 height 20
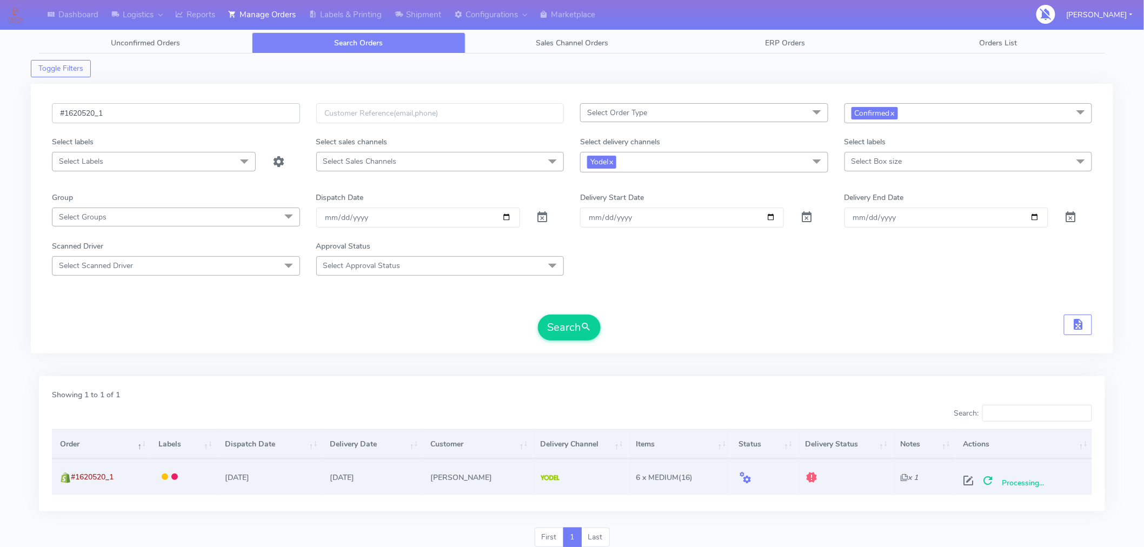
paste input "5"
click at [563, 337] on button "Search" at bounding box center [569, 328] width 63 height 26
click at [1028, 481] on span at bounding box center [1030, 483] width 19 height 10
click at [178, 115] on input "#1620525_1" at bounding box center [176, 113] width 248 height 20
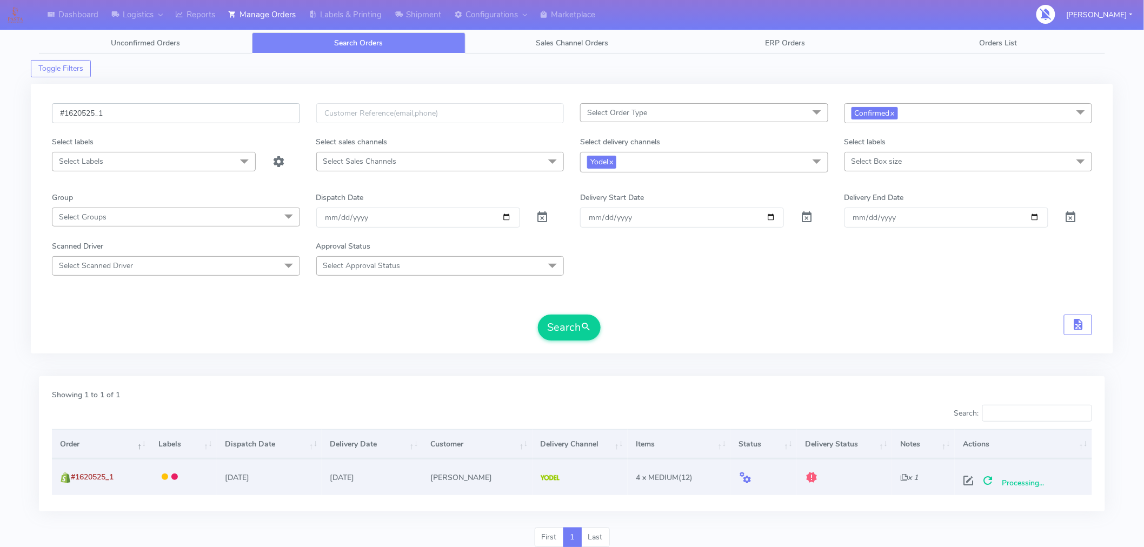
click at [178, 115] on input "#1620525_1" at bounding box center [176, 113] width 248 height 20
paste input "31"
click at [558, 332] on button "Search" at bounding box center [569, 328] width 63 height 26
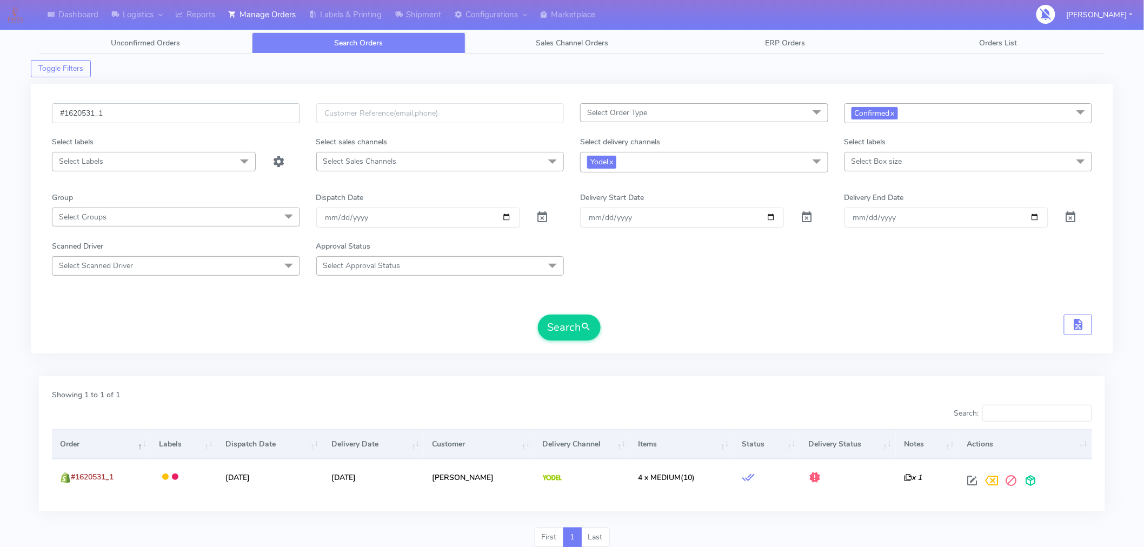
click at [142, 121] on input "#1620531_1" at bounding box center [176, 113] width 248 height 20
paste input "2"
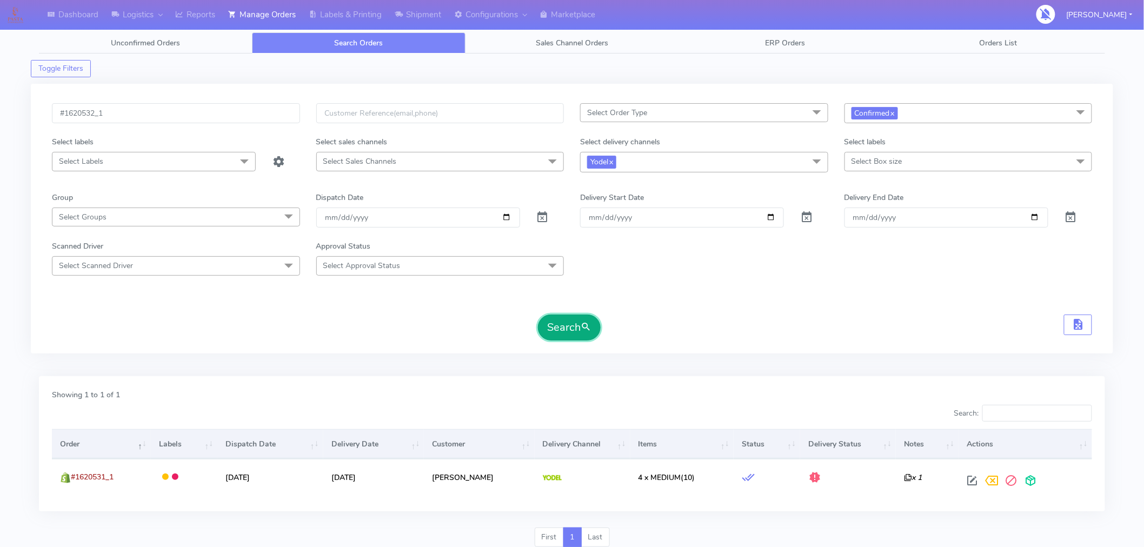
click at [584, 330] on span "submit" at bounding box center [585, 327] width 11 height 15
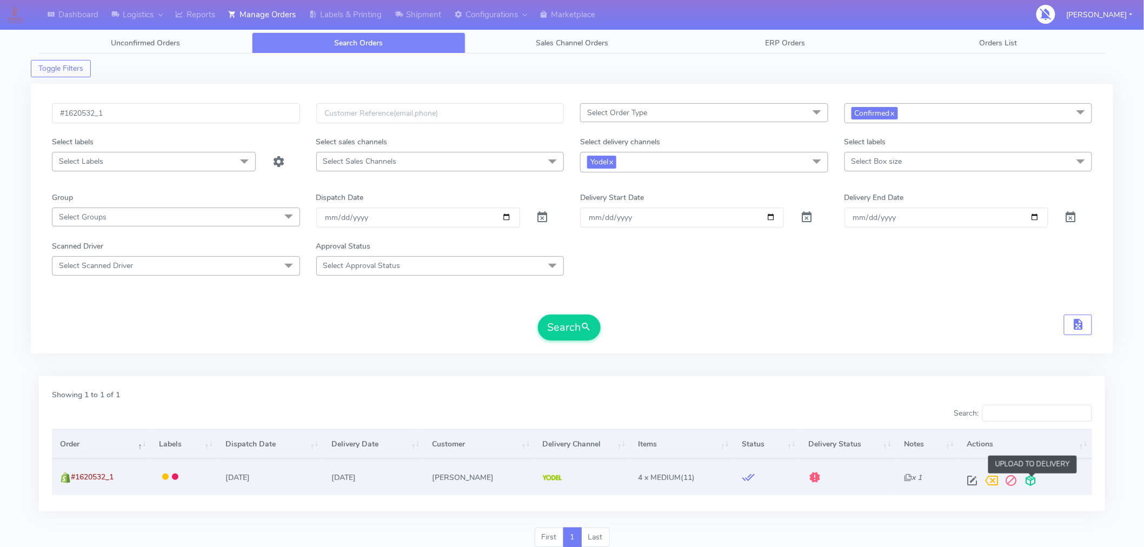
click at [1032, 480] on span at bounding box center [1030, 483] width 19 height 10
click at [173, 111] on input "#1620532_1" at bounding box center [176, 113] width 248 height 20
paste input "1"
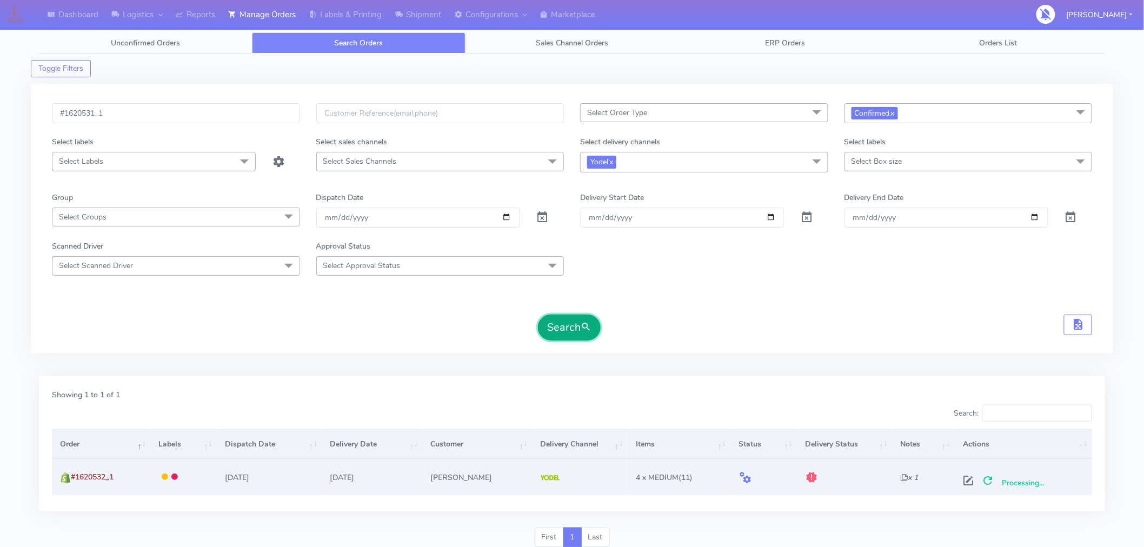
click at [553, 320] on button "Search" at bounding box center [569, 328] width 63 height 26
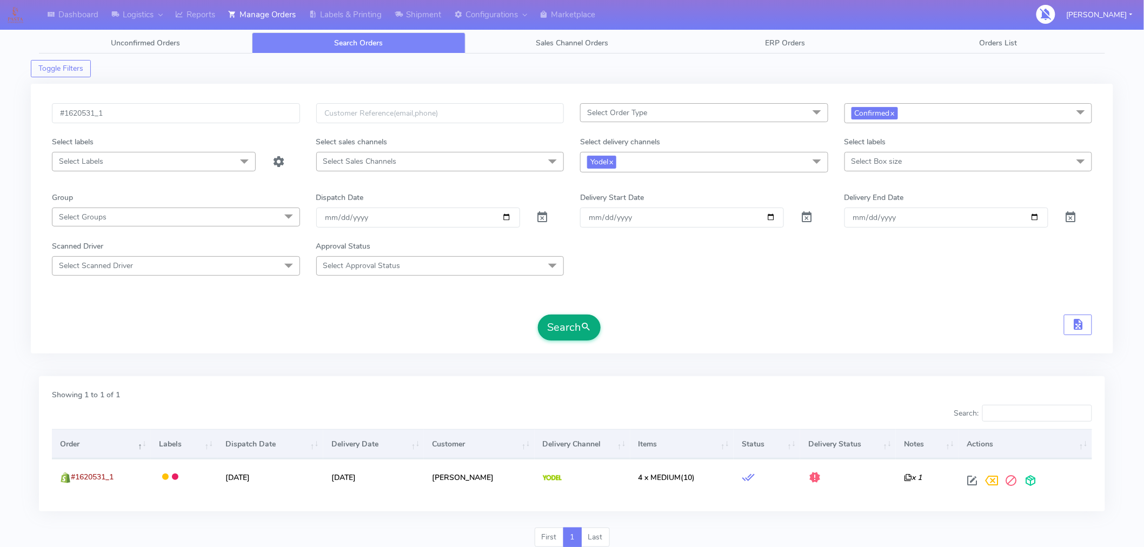
click at [553, 320] on button "Search" at bounding box center [569, 328] width 63 height 26
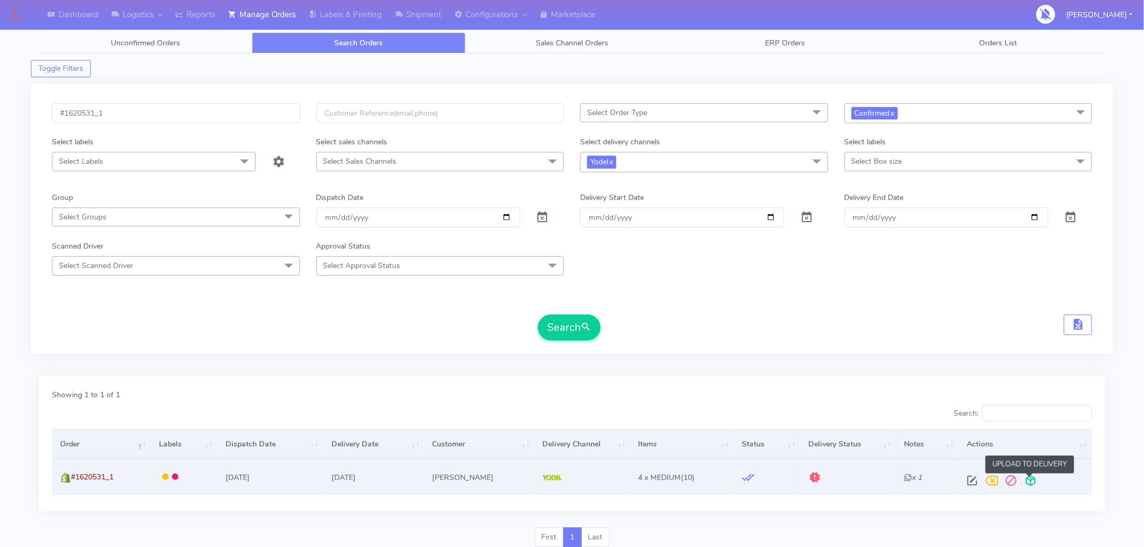
click at [1034, 478] on span at bounding box center [1030, 483] width 19 height 10
click at [235, 115] on input "#1620531_1" at bounding box center [176, 113] width 248 height 20
paste input "20"
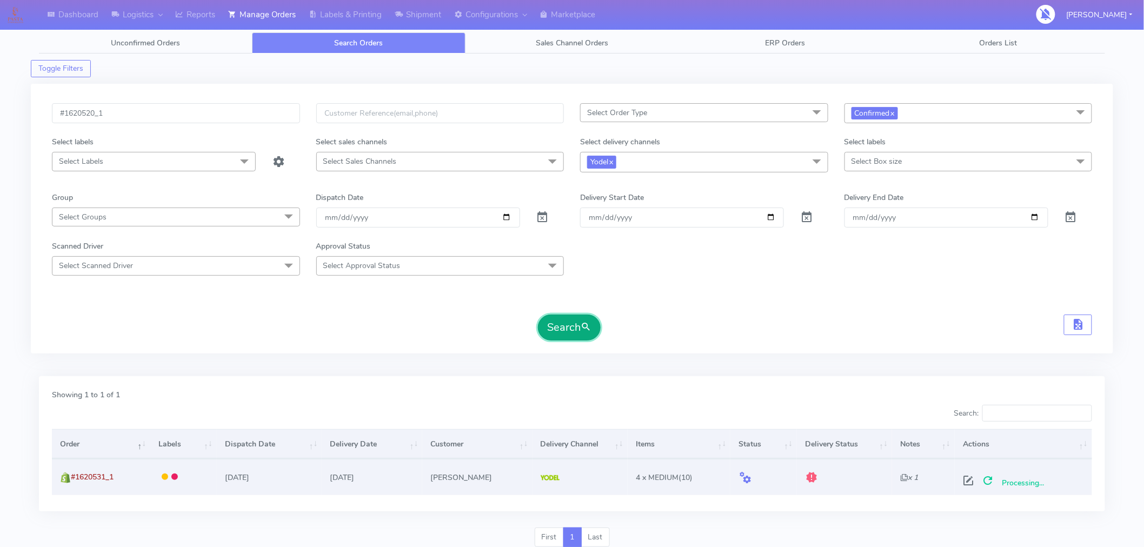
click at [576, 322] on button "Search" at bounding box center [569, 328] width 63 height 26
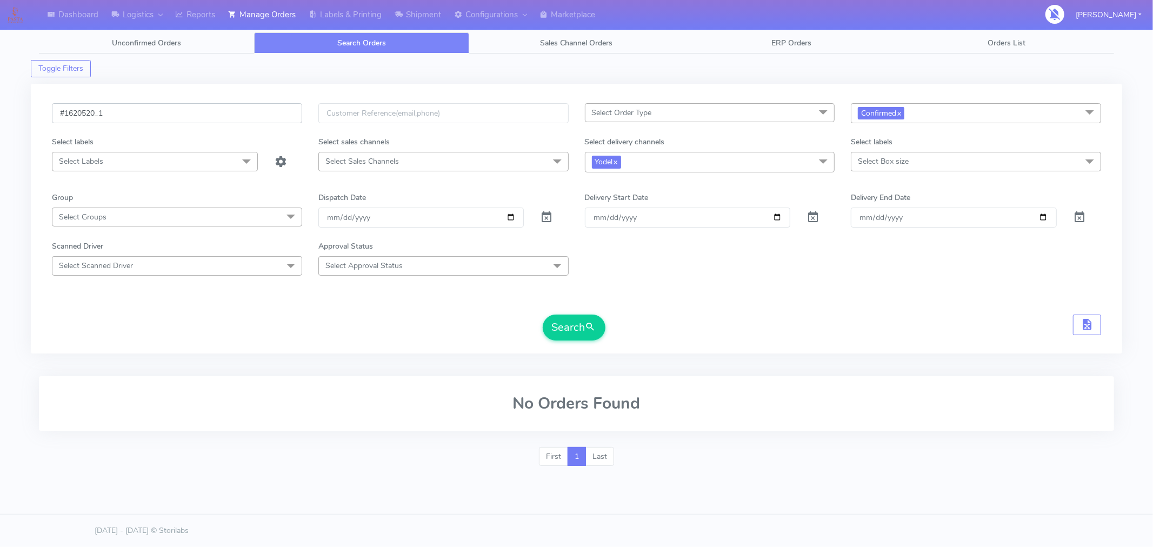
click at [123, 119] on input "#1620520_1" at bounding box center [177, 113] width 250 height 20
paste input "5"
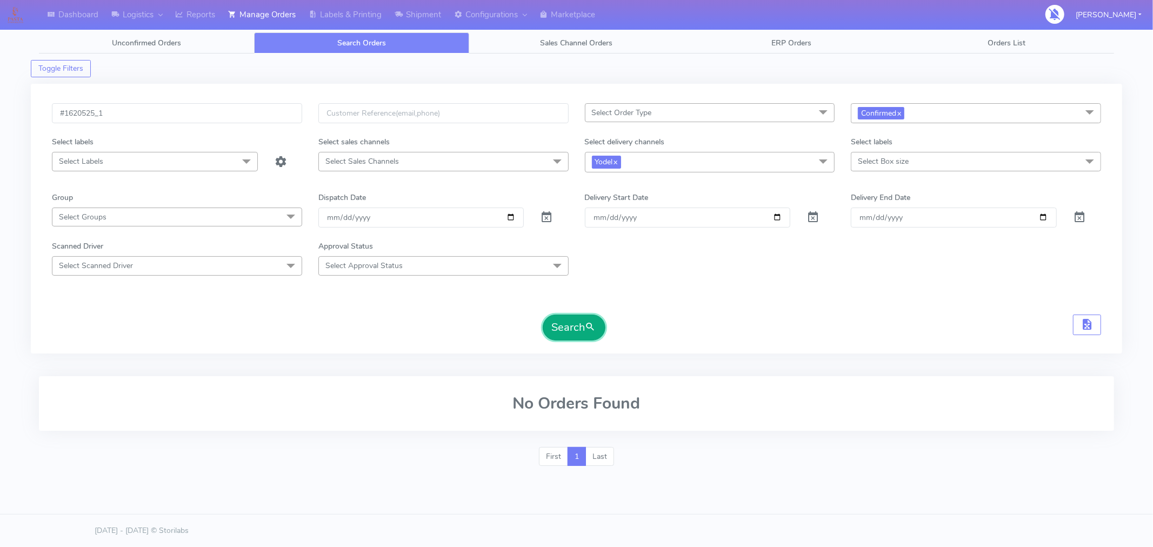
click at [581, 336] on button "Search" at bounding box center [574, 328] width 63 height 26
click at [224, 113] on input "#1620525_1" at bounding box center [177, 113] width 250 height 20
paste input "31"
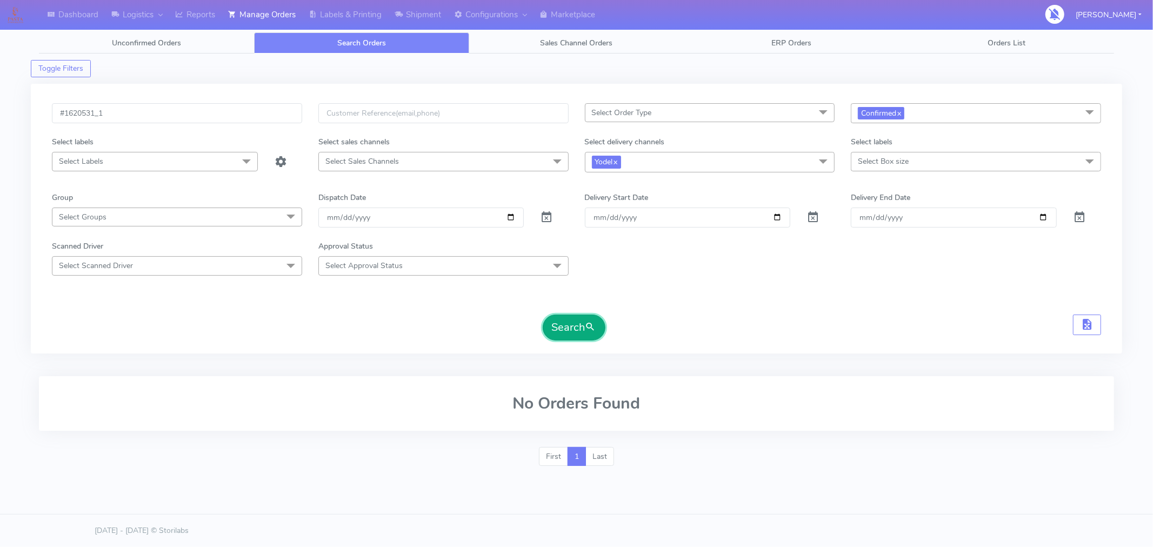
click at [563, 333] on button "Search" at bounding box center [574, 328] width 63 height 26
click at [152, 108] on input "#1620531_1" at bounding box center [177, 113] width 250 height 20
paste input "2"
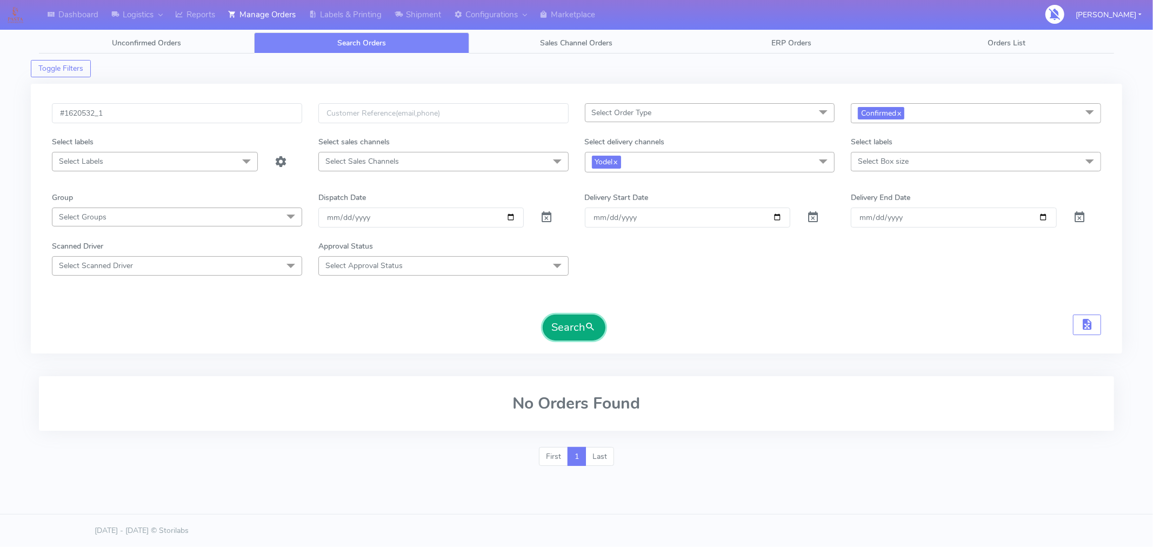
click at [549, 337] on button "Search" at bounding box center [574, 328] width 63 height 26
click at [178, 121] on input "#1620532_1" at bounding box center [177, 113] width 250 height 20
paste input "5"
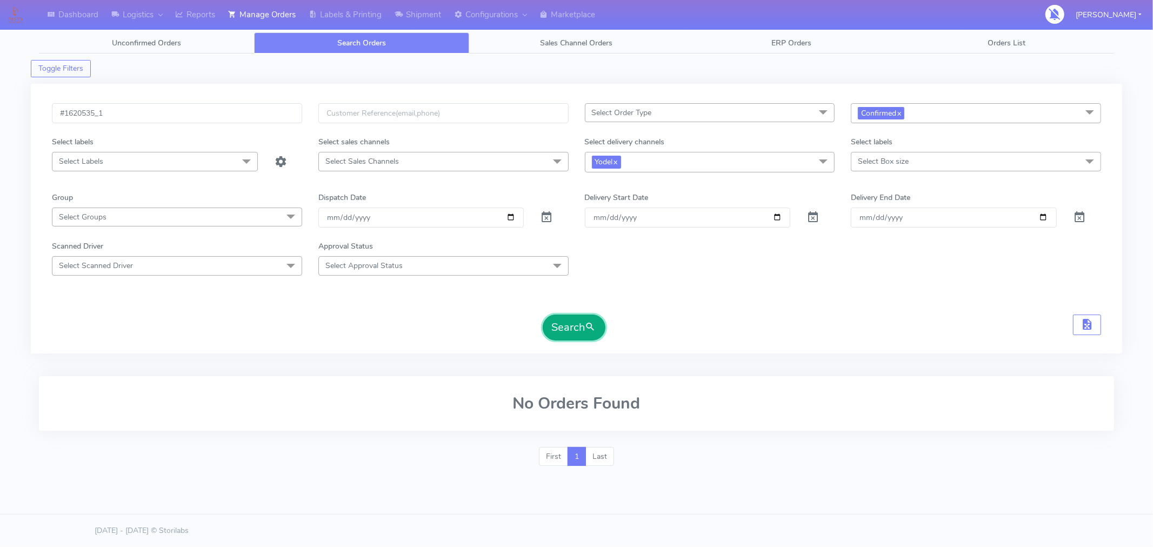
click at [582, 326] on button "Search" at bounding box center [574, 328] width 63 height 26
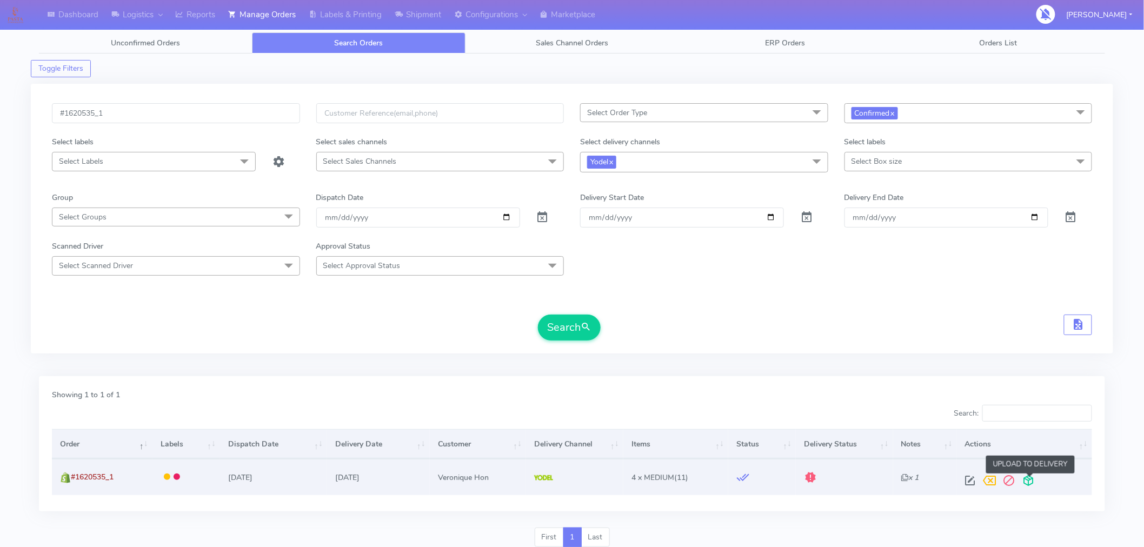
click at [1028, 478] on span at bounding box center [1028, 483] width 19 height 10
click at [142, 106] on input "#1620535_1" at bounding box center [176, 113] width 248 height 20
paste input "8"
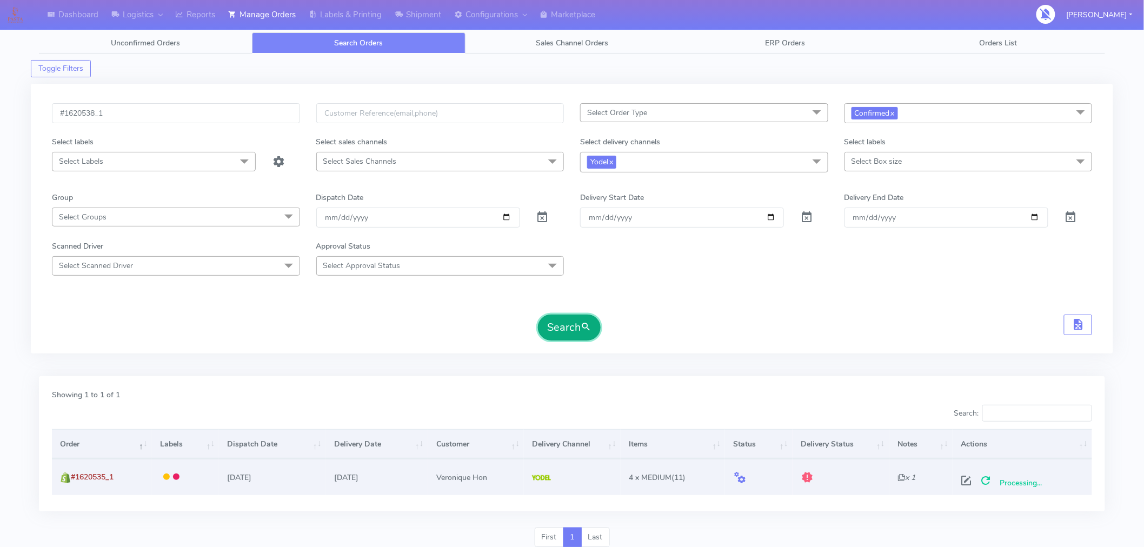
click at [569, 324] on button "Search" at bounding box center [569, 328] width 63 height 26
click at [1030, 482] on span at bounding box center [1030, 483] width 19 height 10
click at [188, 115] on input "#1620538_1" at bounding box center [176, 113] width 248 height 20
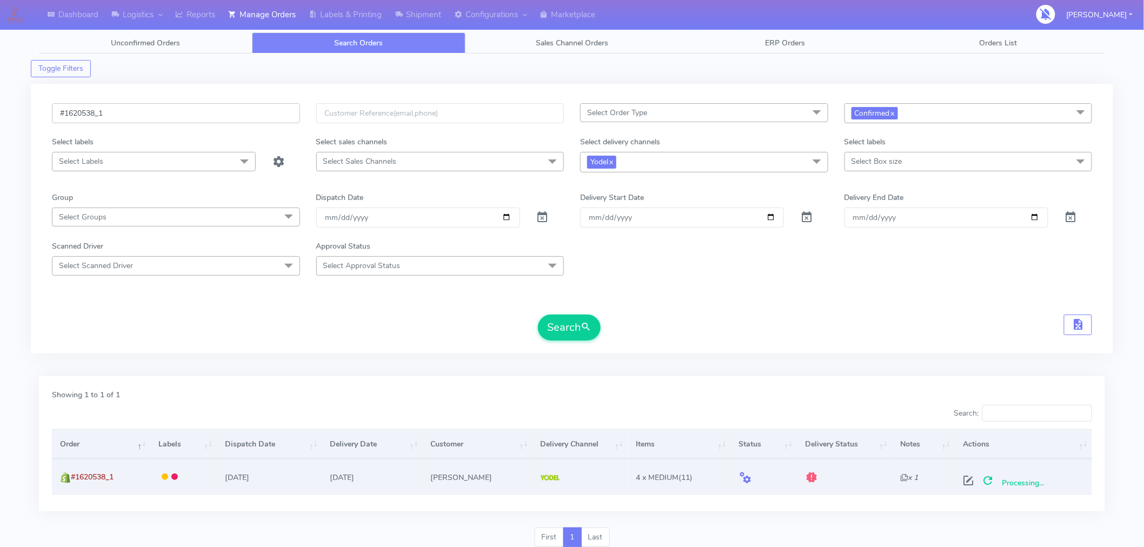
paste input "40"
click at [565, 328] on button "Search" at bounding box center [569, 328] width 63 height 26
click at [1035, 478] on span at bounding box center [1030, 483] width 19 height 10
click at [257, 111] on input "#1620540_1" at bounding box center [176, 113] width 248 height 20
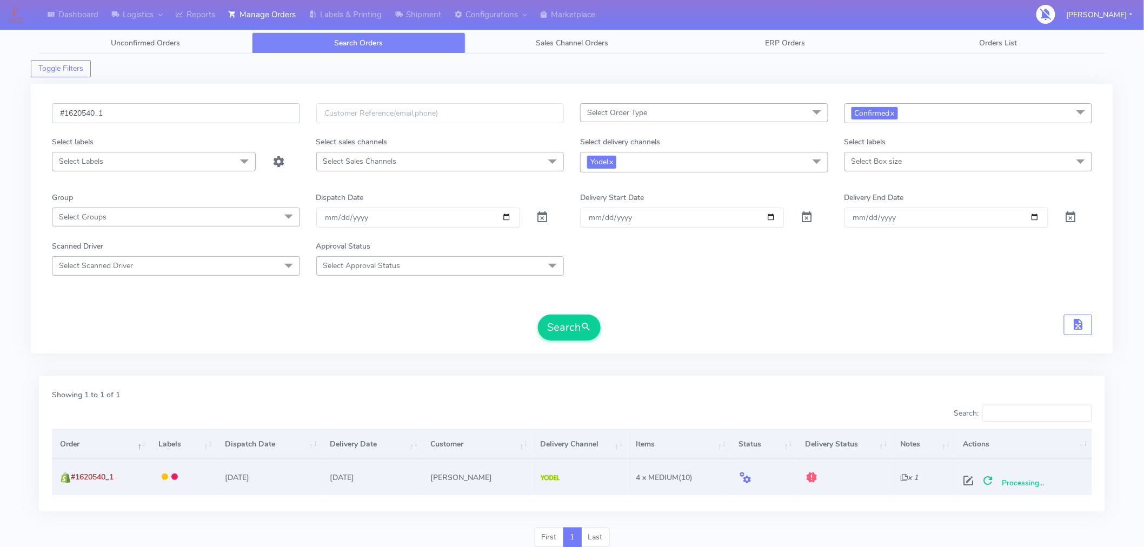
click at [257, 111] on input "#1620540_1" at bounding box center [176, 113] width 248 height 20
paste input "3"
click at [565, 319] on button "Search" at bounding box center [569, 328] width 63 height 26
click at [1029, 484] on span at bounding box center [1030, 483] width 19 height 10
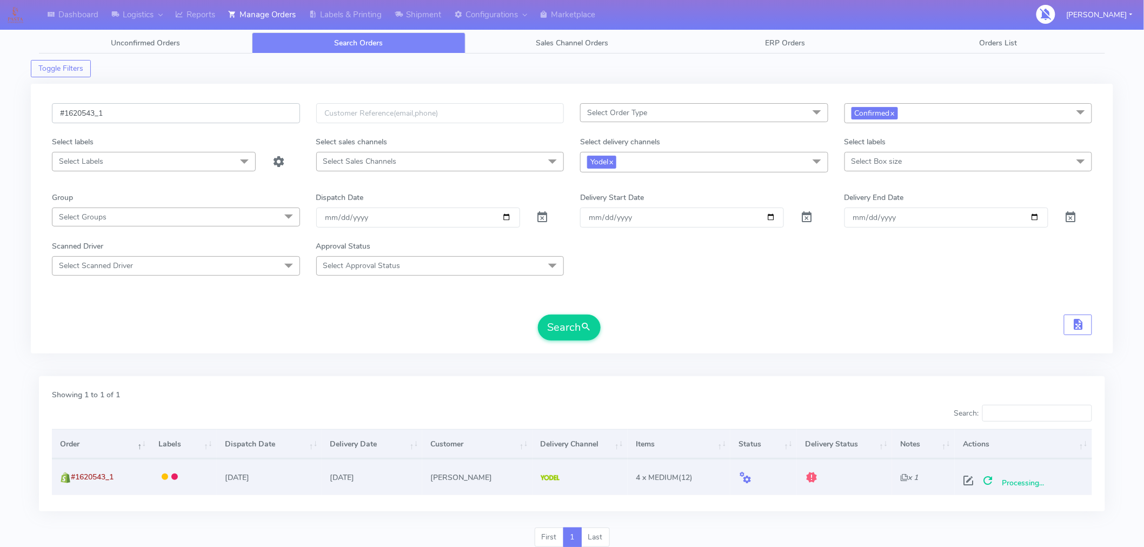
click at [293, 115] on input "#1620543_1" at bounding box center [176, 113] width 248 height 20
paste input "61"
type input "#1620561_1"
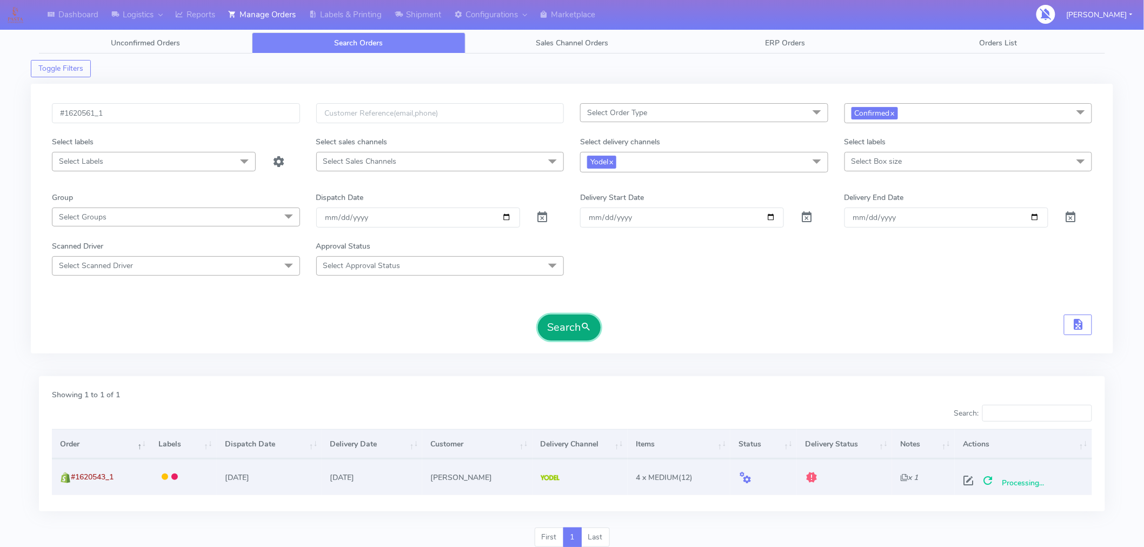
click at [569, 331] on button "Search" at bounding box center [569, 328] width 63 height 26
click at [1031, 478] on span at bounding box center [1030, 483] width 19 height 10
click at [585, 324] on span "submit" at bounding box center [585, 327] width 11 height 15
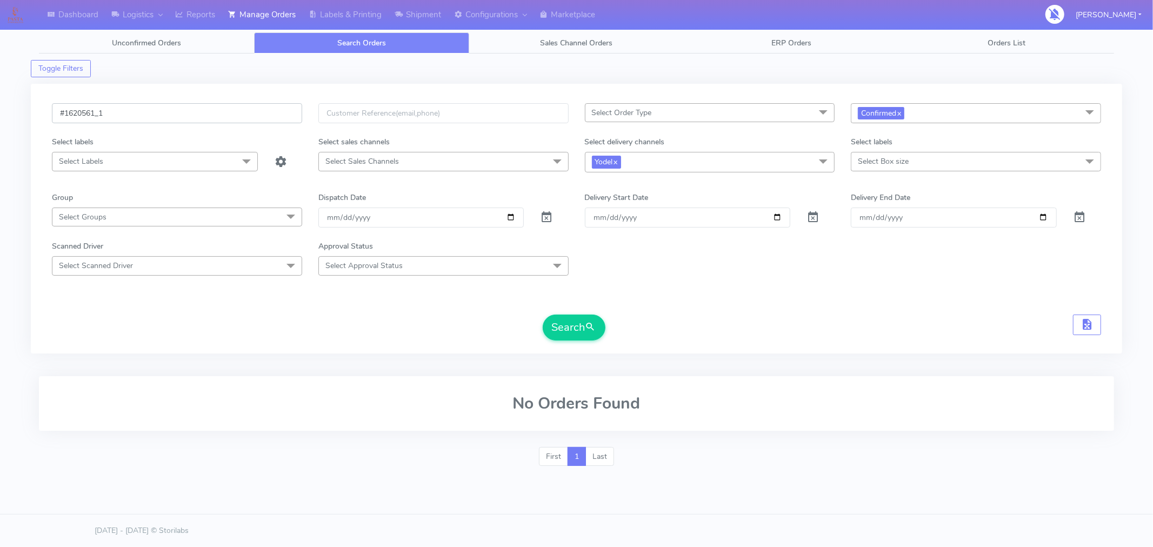
click at [251, 117] on input "#1620561_1" at bounding box center [177, 113] width 250 height 20
click at [595, 335] on button "Search" at bounding box center [574, 328] width 63 height 26
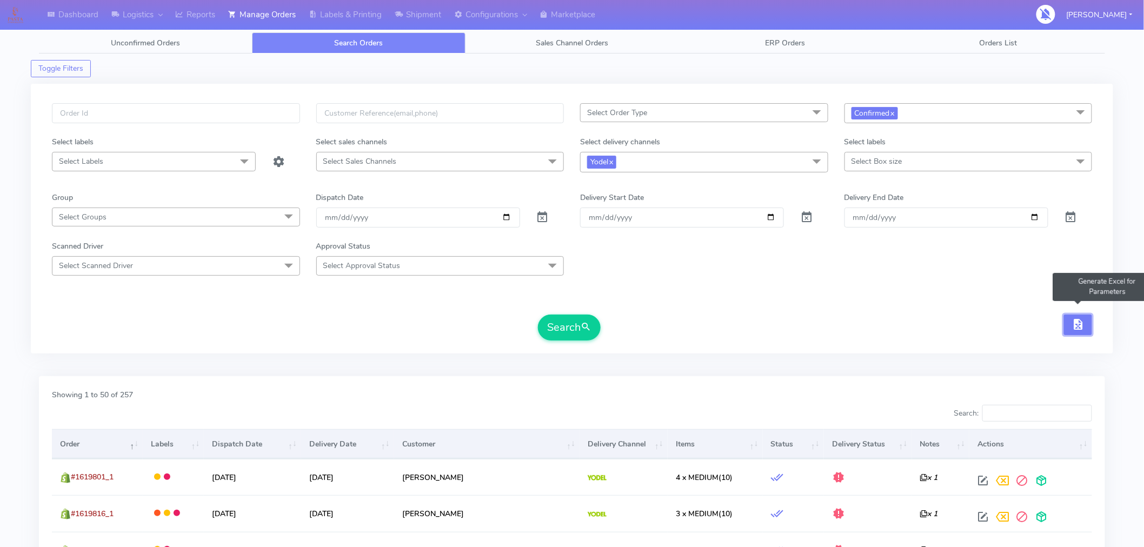
click at [1077, 326] on span "button" at bounding box center [1077, 327] width 13 height 10
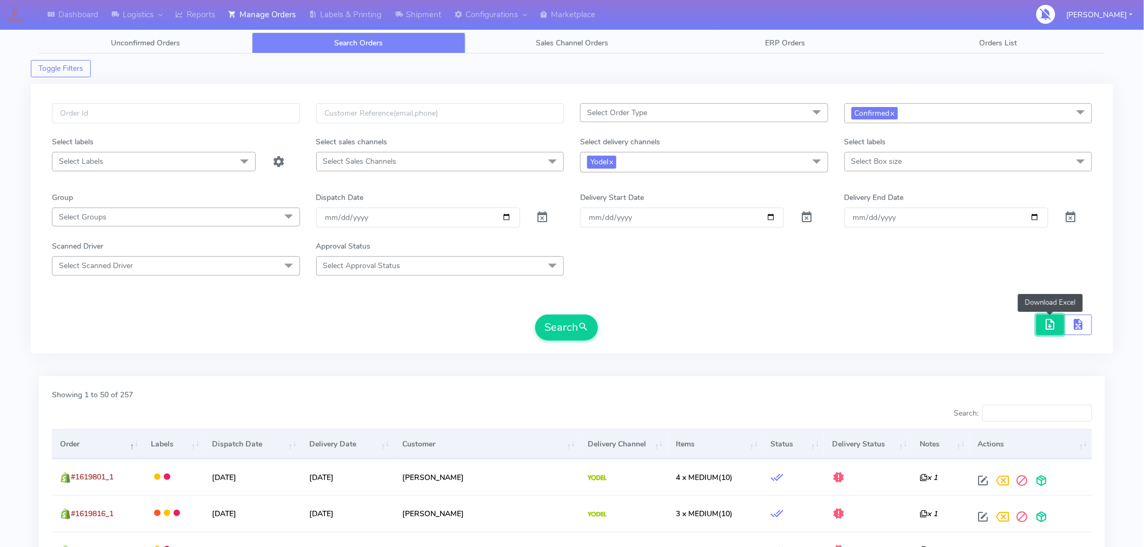
click at [1052, 325] on span "button" at bounding box center [1050, 327] width 13 height 10
click at [251, 114] on input "text" at bounding box center [176, 113] width 248 height 20
paste input "#1620368_1"
click at [570, 322] on button "Search" at bounding box center [566, 328] width 63 height 26
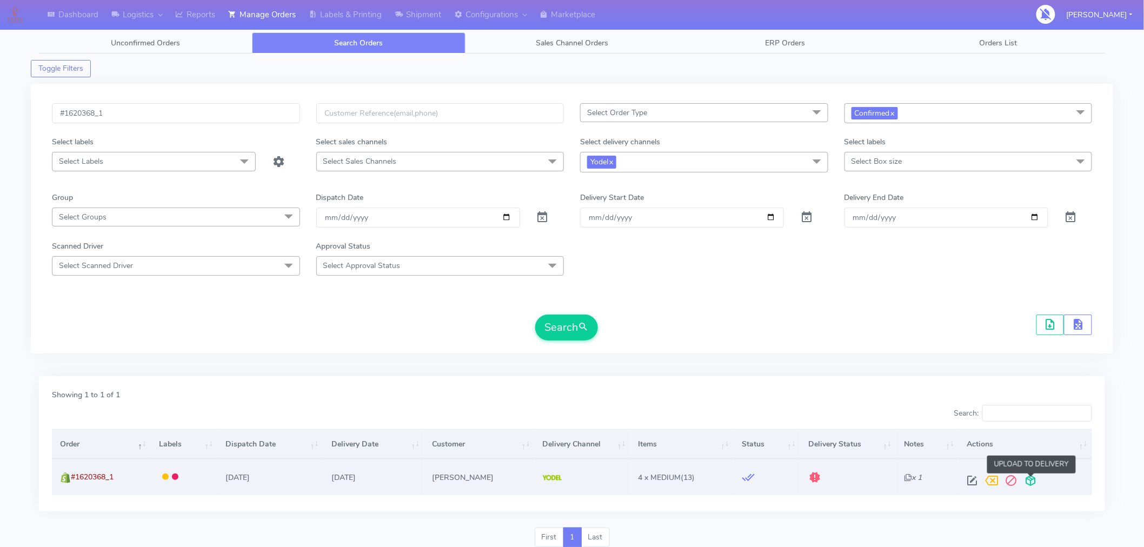
click at [1031, 484] on span at bounding box center [1030, 483] width 19 height 10
click at [157, 115] on input "#1620368_1" at bounding box center [176, 113] width 248 height 20
paste input "566"
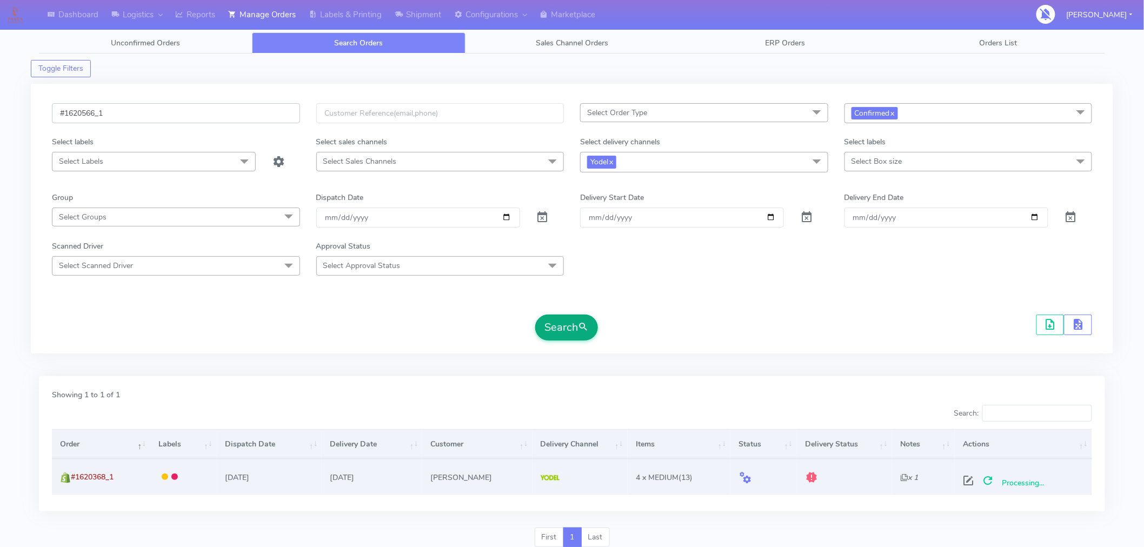
type input "#1620566_1"
click at [560, 334] on button "Search" at bounding box center [566, 328] width 63 height 26
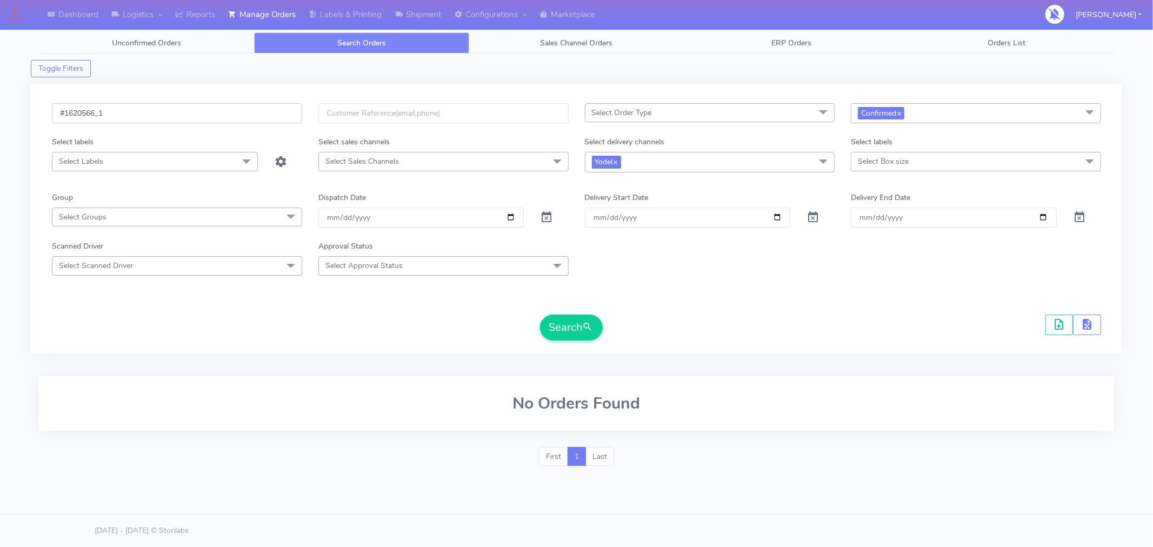
click at [155, 120] on input "#1620566_1" at bounding box center [177, 113] width 250 height 20
paste input "#1620368_1"
click at [565, 334] on button "Search" at bounding box center [571, 328] width 63 height 26
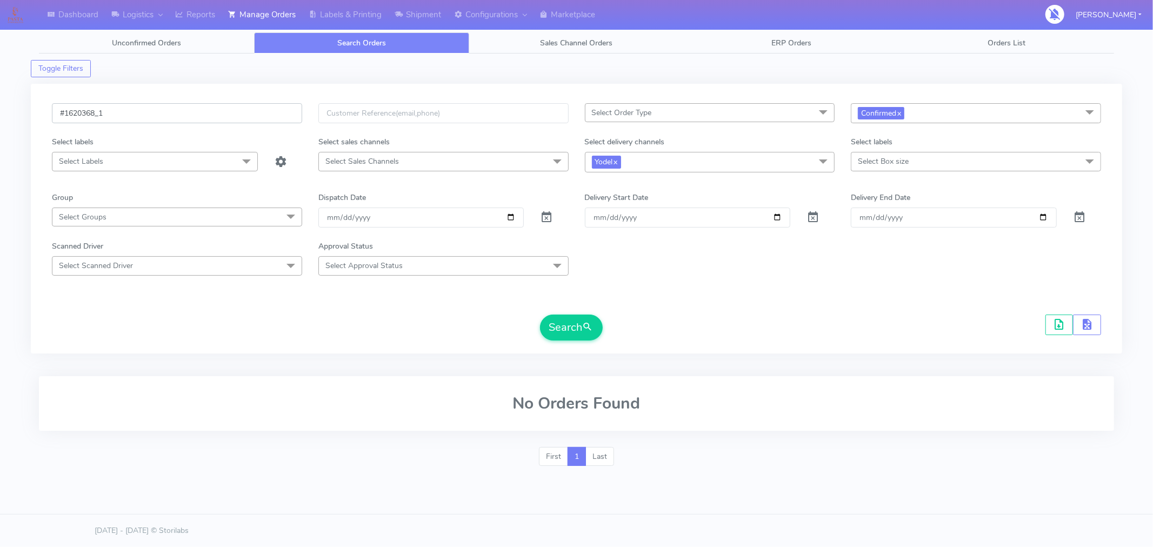
click at [158, 109] on input "#1620368_1" at bounding box center [177, 113] width 250 height 20
paste input "5"
click at [553, 332] on button "Search" at bounding box center [571, 328] width 63 height 26
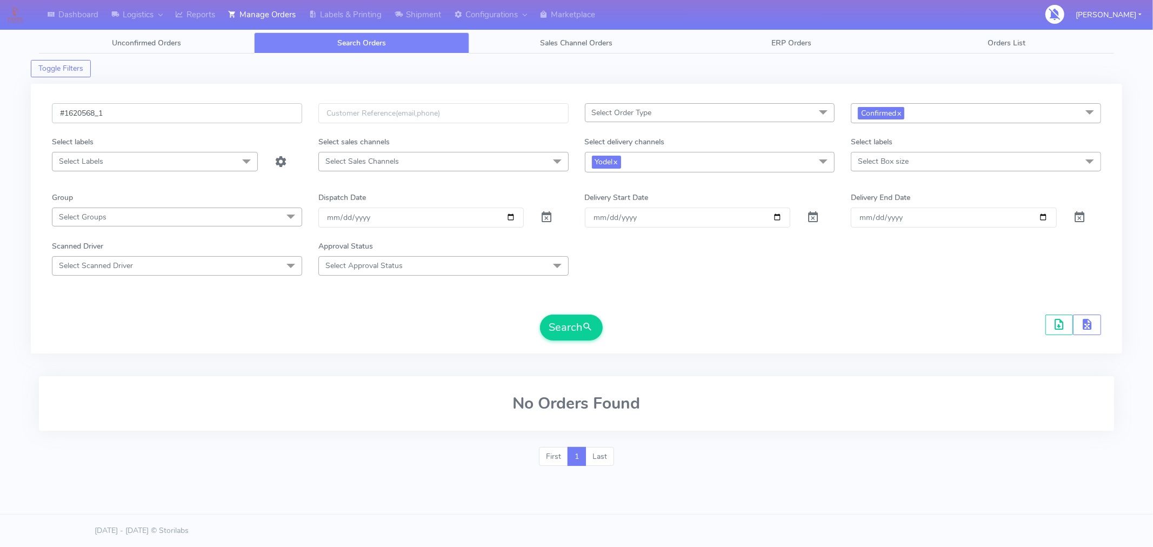
click at [145, 115] on input "#1620568_1" at bounding box center [177, 113] width 250 height 20
paste input "3"
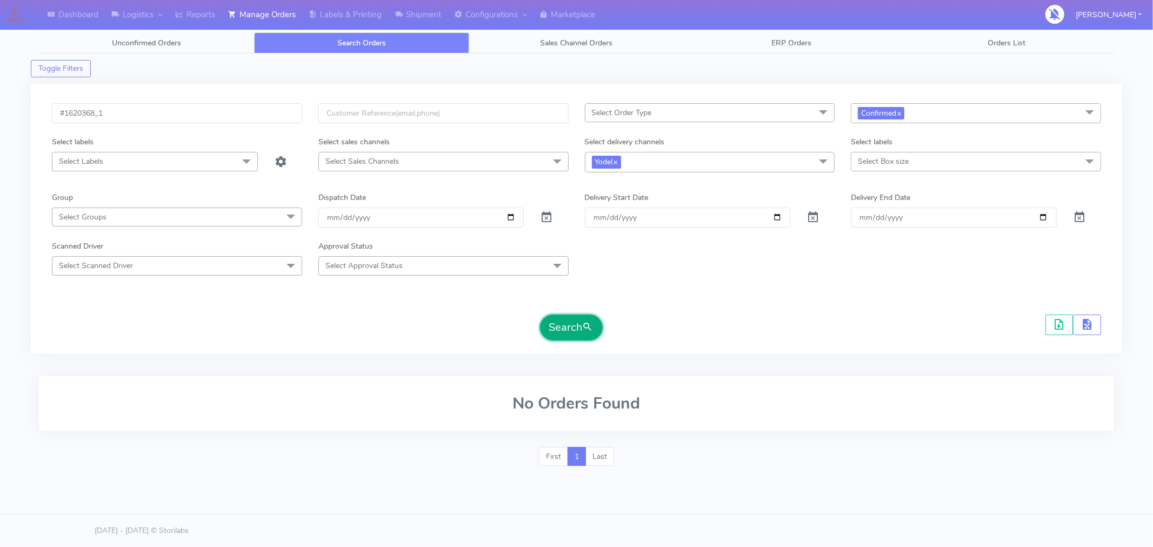
click at [562, 332] on button "Search" at bounding box center [571, 328] width 63 height 26
click at [901, 115] on link "x" at bounding box center [898, 112] width 5 height 11
click at [557, 330] on button "Search" at bounding box center [571, 328] width 63 height 26
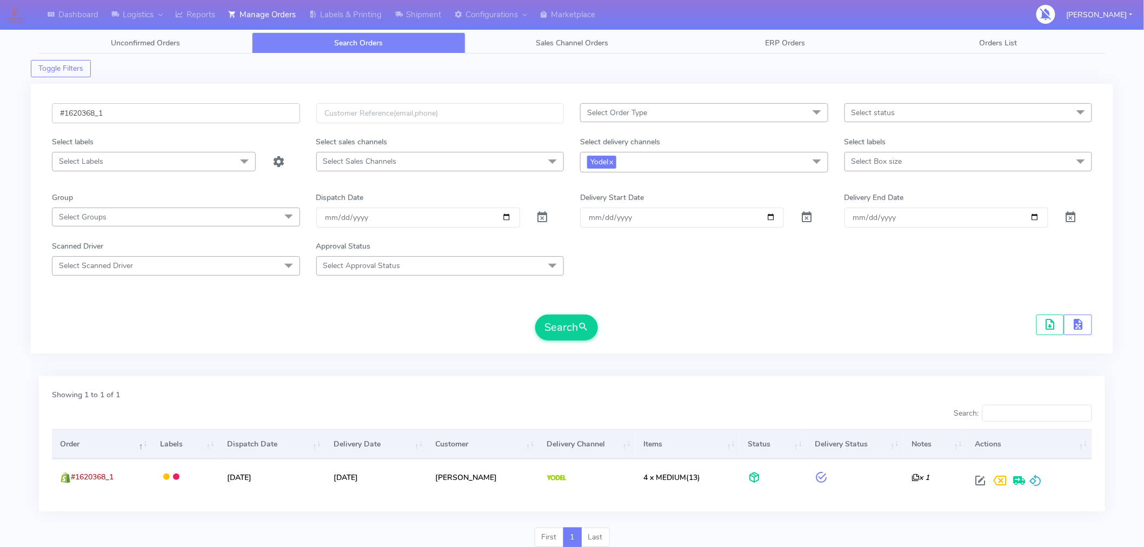
click at [201, 121] on input "#1620368_1" at bounding box center [176, 113] width 248 height 20
paste input "566"
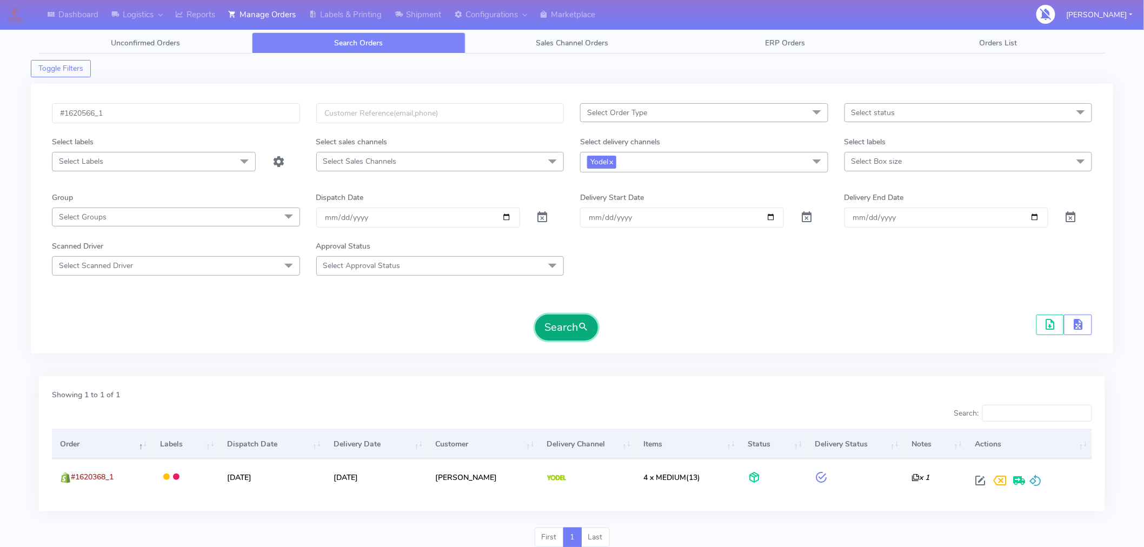
click at [568, 316] on button "Search" at bounding box center [566, 328] width 63 height 26
click at [148, 112] on input "#1620566_1" at bounding box center [176, 113] width 248 height 20
paste input "18849A"
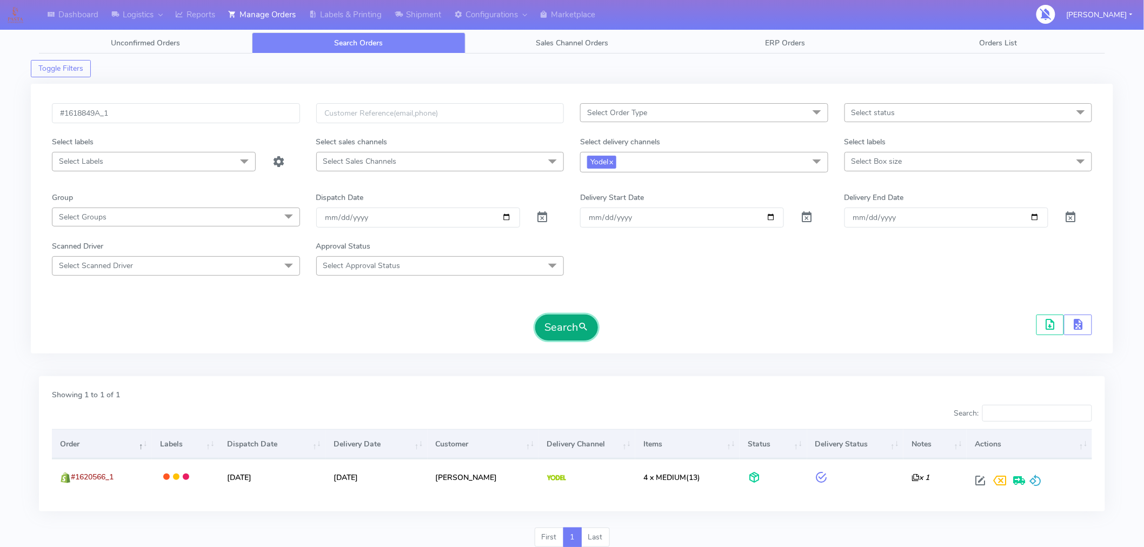
click at [587, 330] on span "submit" at bounding box center [583, 327] width 11 height 15
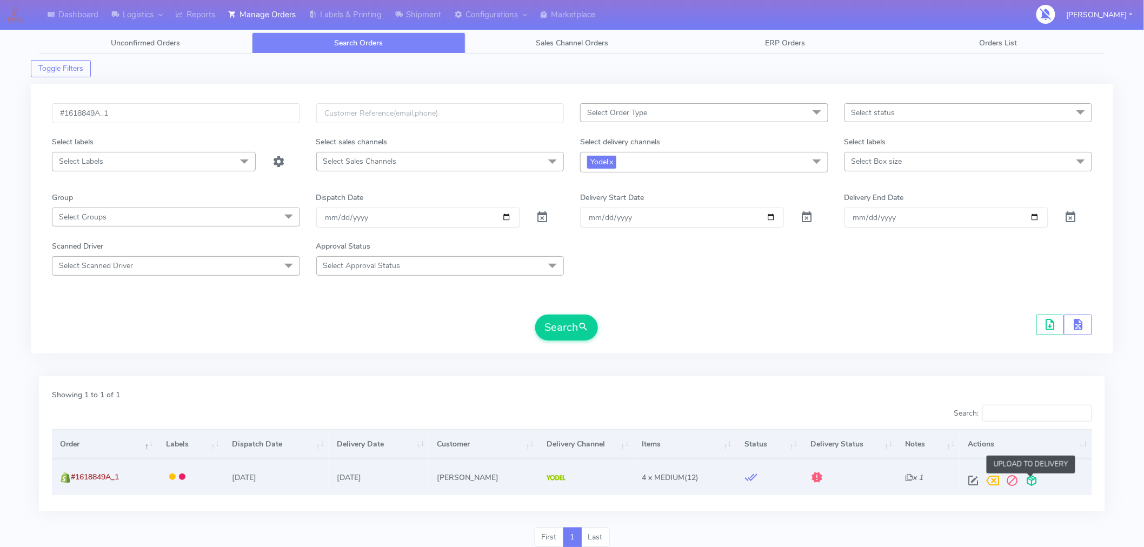
click at [1033, 482] on span at bounding box center [1030, 483] width 19 height 10
click at [159, 106] on input "#1618849A_1" at bounding box center [176, 113] width 248 height 20
paste input "9301"
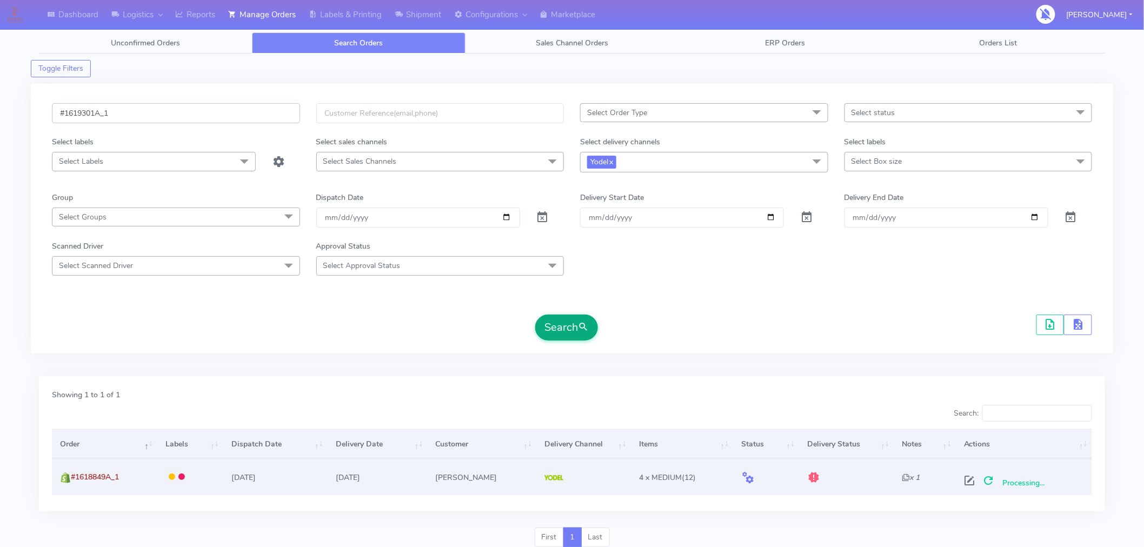
type input "#1619301A_1"
click at [565, 327] on button "Search" at bounding box center [566, 328] width 63 height 26
click at [1028, 482] on span at bounding box center [1030, 483] width 19 height 10
click at [710, 337] on div "Search" at bounding box center [572, 328] width 1040 height 26
click at [358, 15] on link "Labels & Printing" at bounding box center [345, 15] width 86 height 30
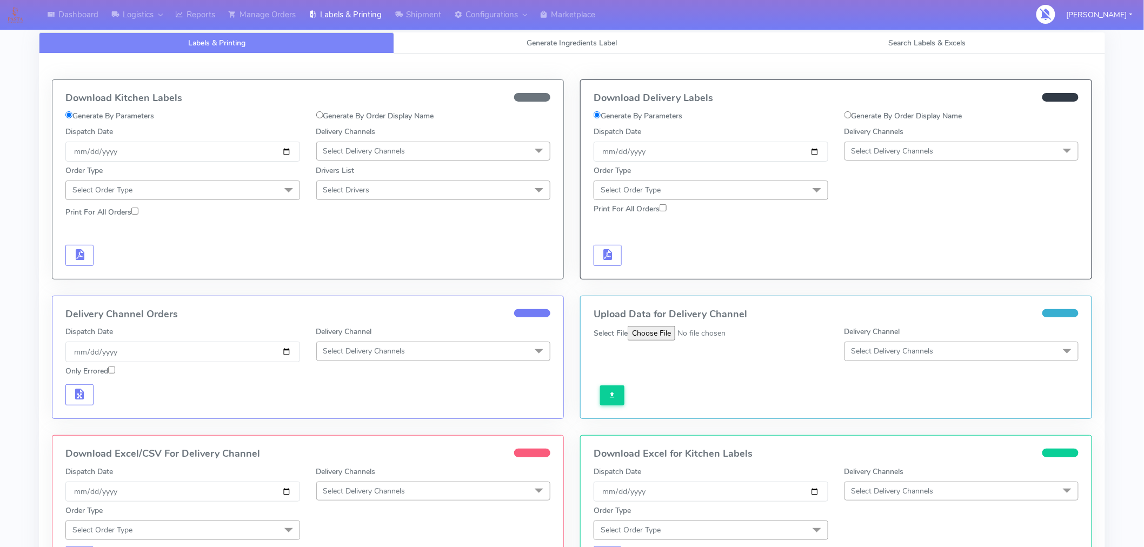
click at [884, 159] on span "Select Delivery Channels" at bounding box center [961, 151] width 235 height 19
click at [878, 273] on div "Yodel" at bounding box center [961, 272] width 223 height 11
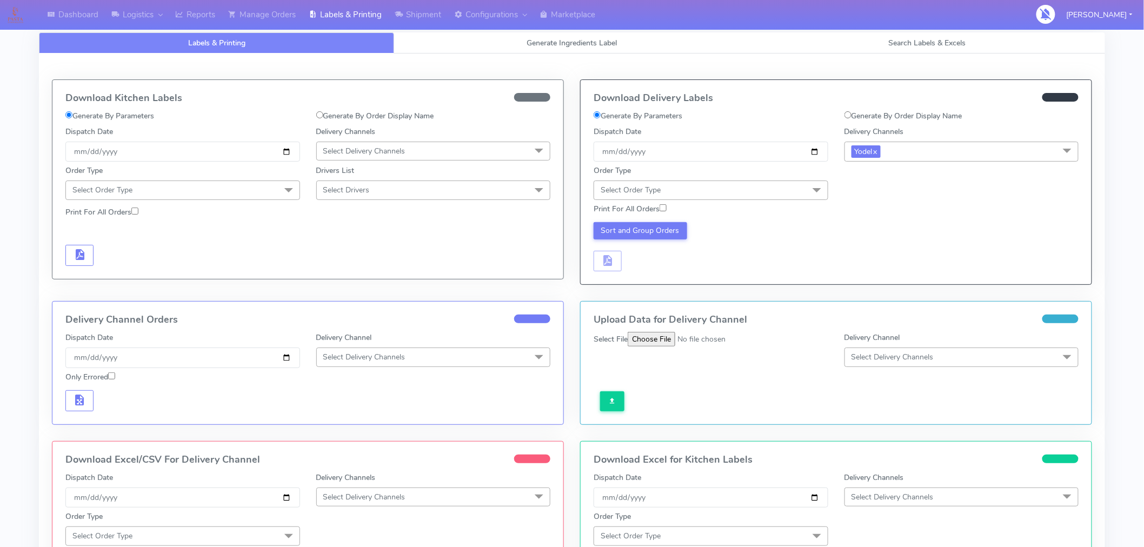
click at [782, 188] on span "Select Order Type" at bounding box center [710, 190] width 235 height 19
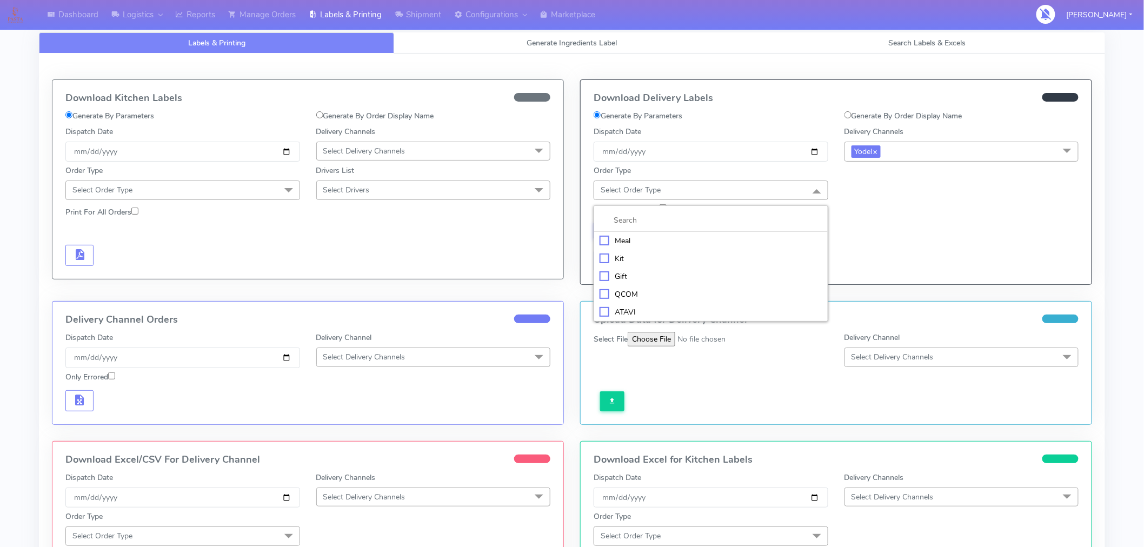
click at [647, 238] on div "Meal" at bounding box center [710, 240] width 223 height 11
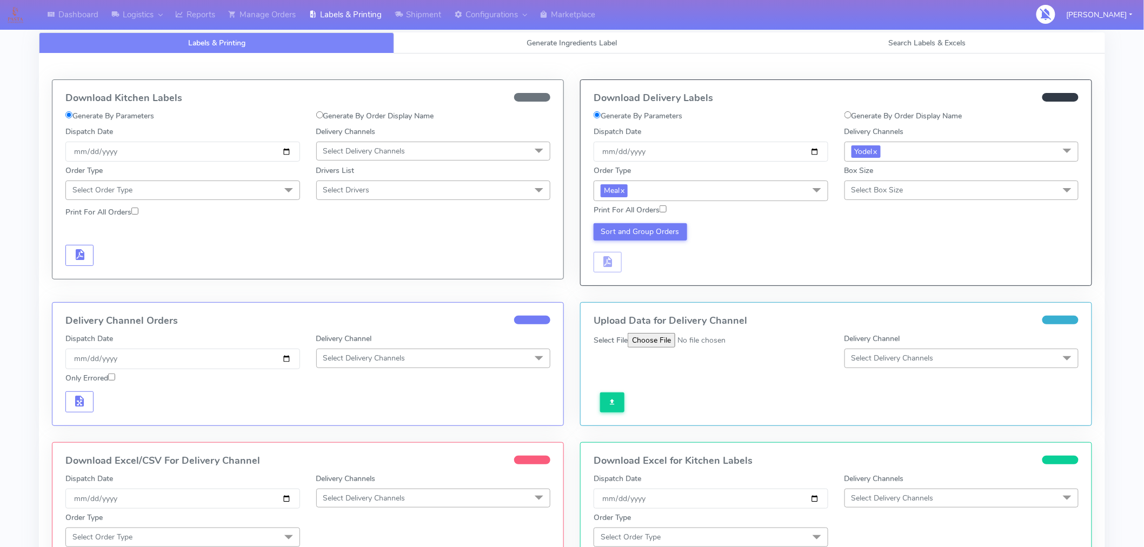
click at [910, 192] on span "Select Box Size" at bounding box center [961, 190] width 235 height 19
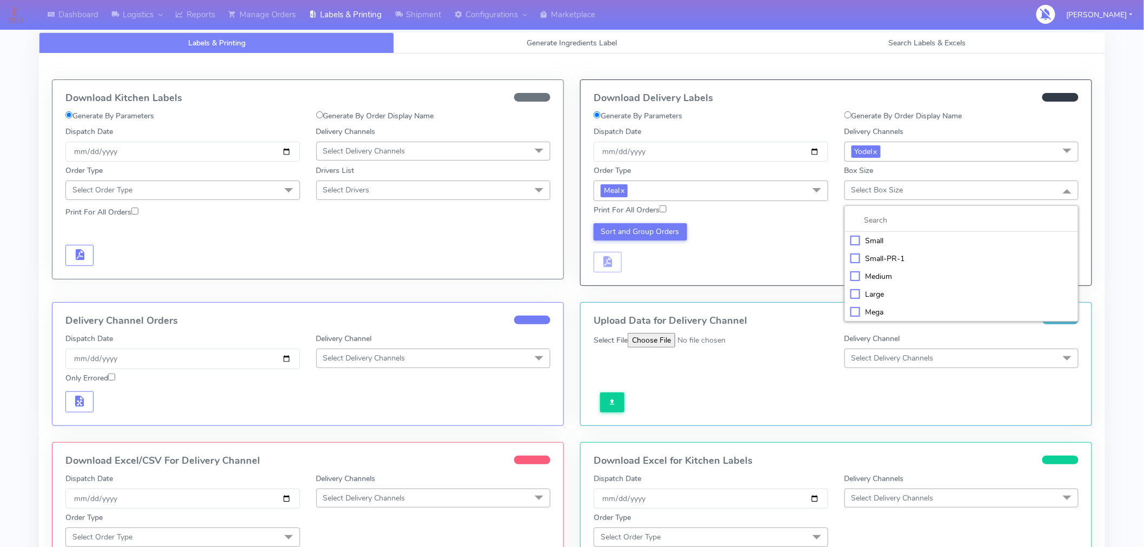
click at [881, 276] on div "Medium" at bounding box center [961, 276] width 223 height 11
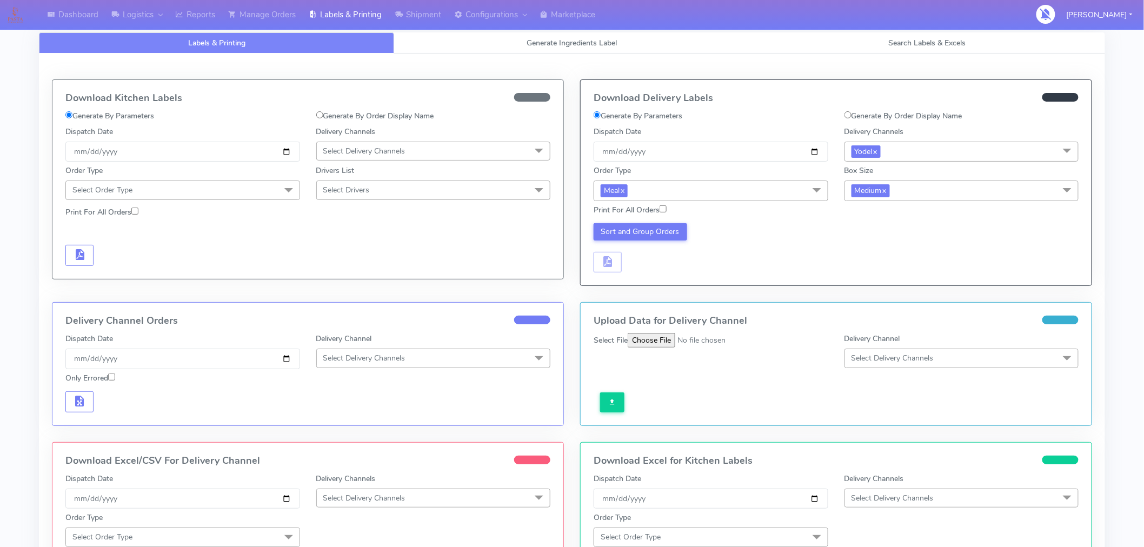
click at [789, 258] on div "Sort and Group Orders" at bounding box center [710, 248] width 251 height 50
click at [646, 231] on button "Sort and Group Orders" at bounding box center [639, 231] width 93 height 17
click at [613, 269] on span "button" at bounding box center [607, 264] width 13 height 10
click at [643, 263] on span "button" at bounding box center [639, 264] width 13 height 10
click at [915, 46] on span "Search Labels & Excels" at bounding box center [927, 43] width 77 height 10
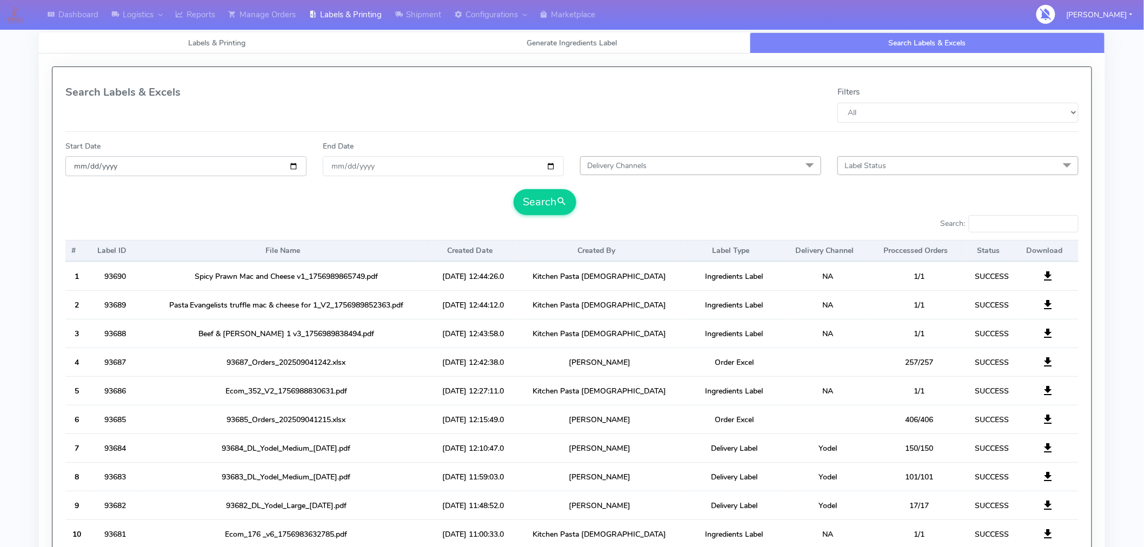
click at [299, 165] on input "date" at bounding box center [185, 166] width 241 height 20
click at [295, 168] on input "date" at bounding box center [185, 166] width 241 height 20
type input "[DATE]"
click at [549, 166] on input "End Date" at bounding box center [443, 166] width 241 height 20
type input "[DATE]"
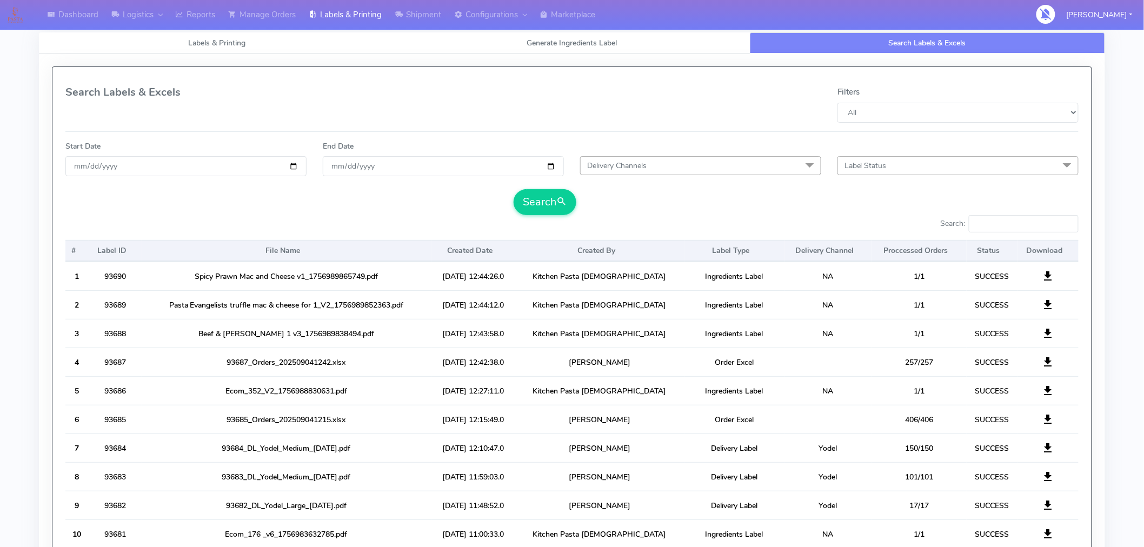
click at [696, 165] on span "Delivery Channels" at bounding box center [700, 165] width 241 height 19
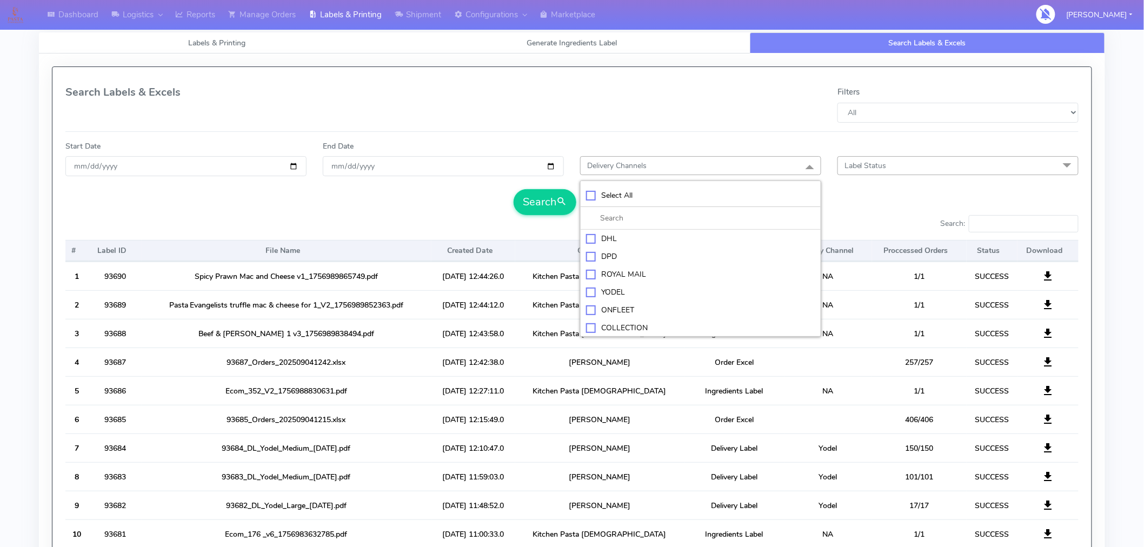
click at [625, 289] on div "YODEL" at bounding box center [700, 291] width 229 height 11
checkbox input "true"
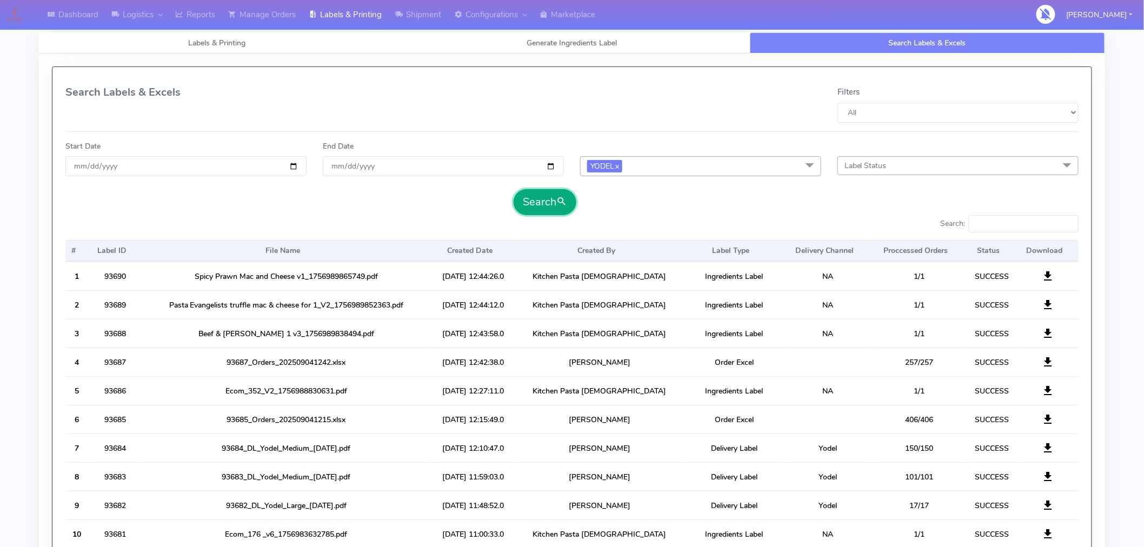
click at [548, 205] on button "Search" at bounding box center [544, 202] width 63 height 26
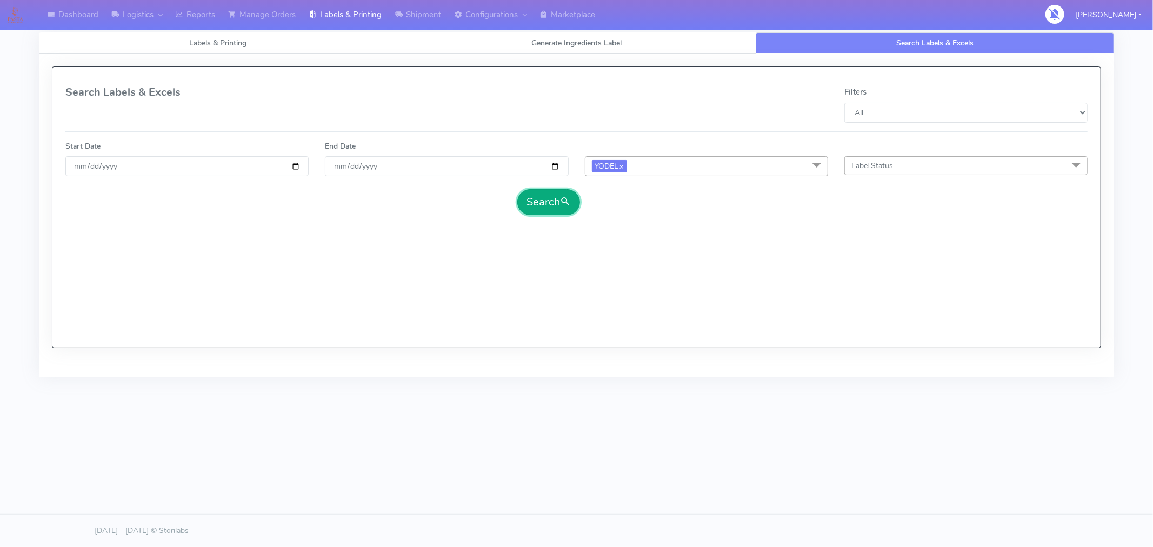
select select "All"
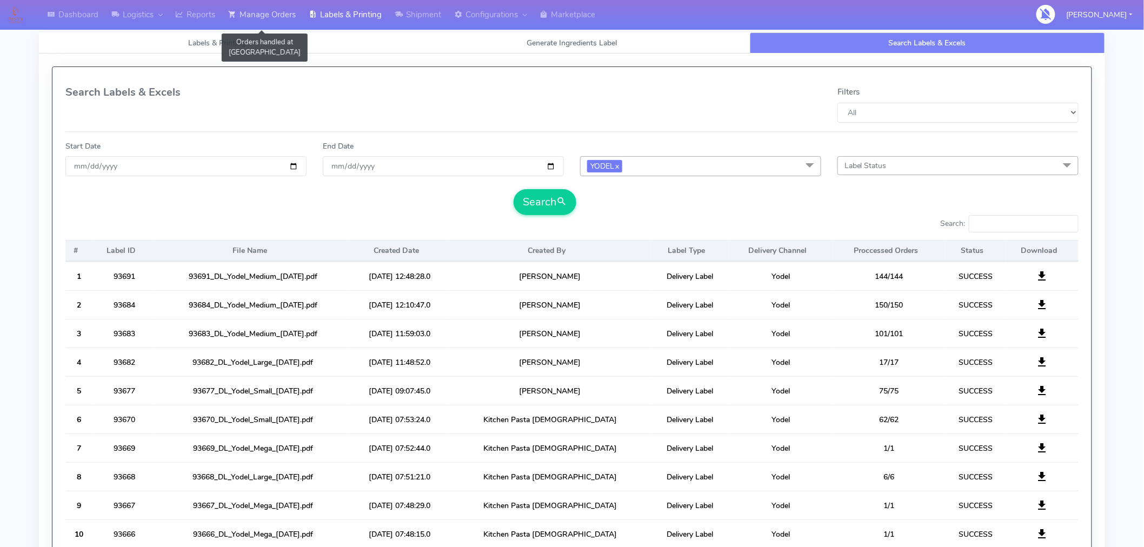
click at [283, 15] on link "Manage Orders" at bounding box center [262, 15] width 81 height 30
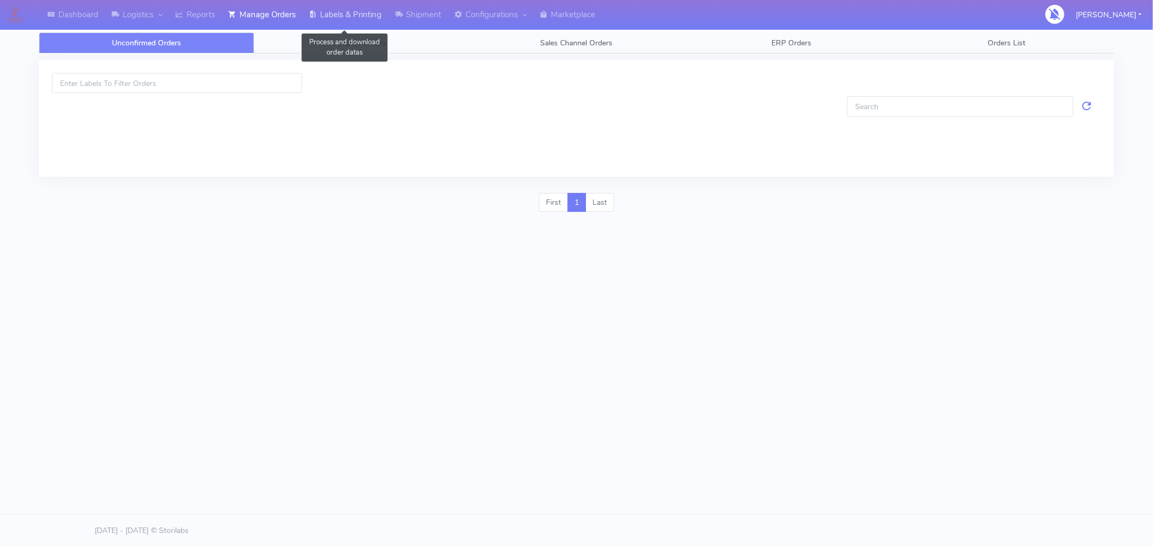
click at [354, 18] on link "Labels & Printing" at bounding box center [345, 15] width 86 height 30
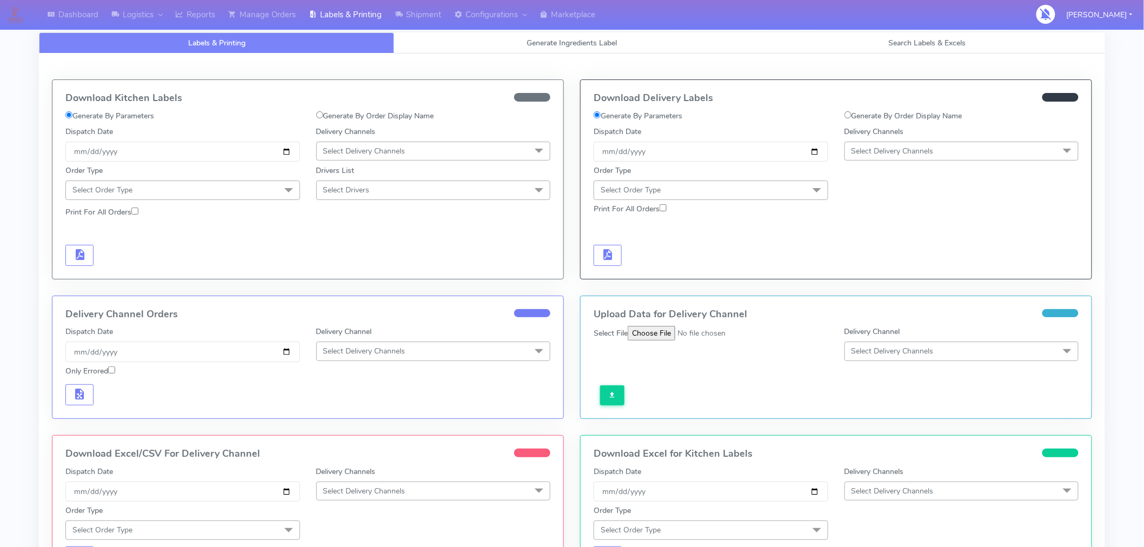
click at [883, 152] on span "Select Delivery Channels" at bounding box center [892, 151] width 82 height 10
click at [876, 272] on div "Yodel" at bounding box center [961, 272] width 223 height 11
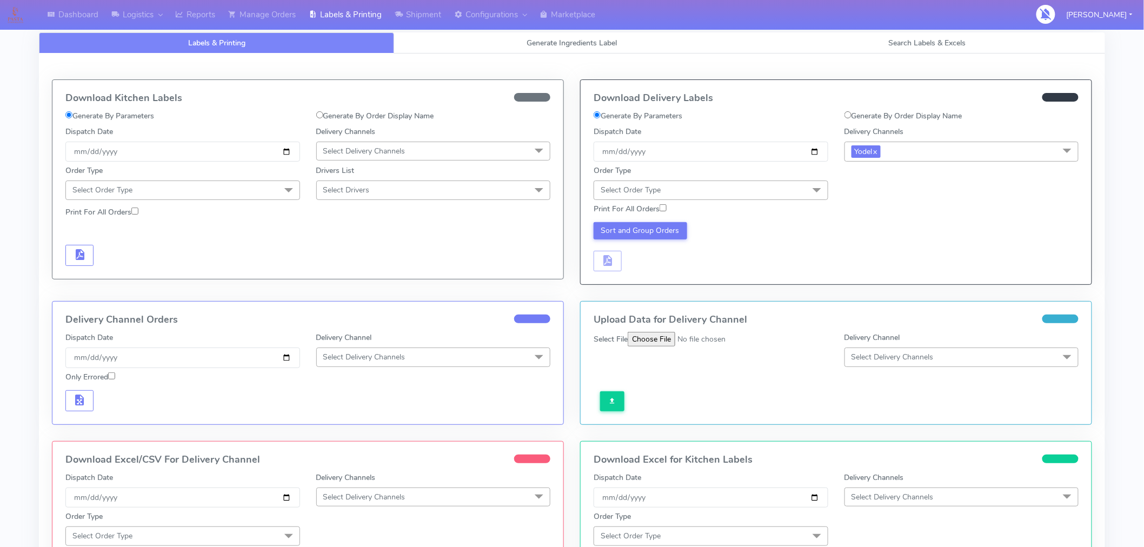
click at [763, 187] on span "Select Order Type" at bounding box center [710, 190] width 235 height 19
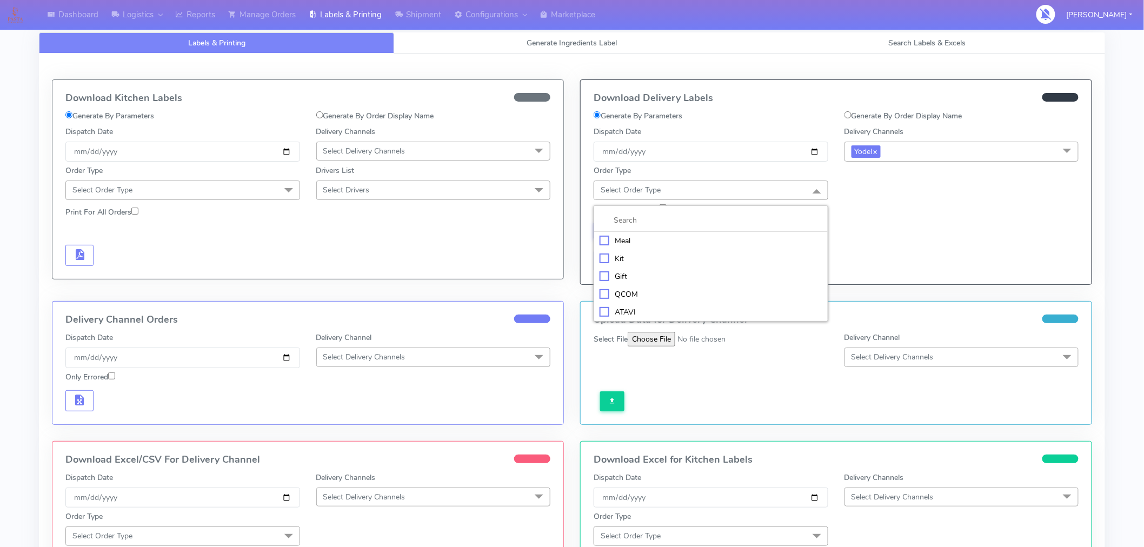
click at [905, 225] on div "Sort and Group Orders" at bounding box center [835, 245] width 501 height 53
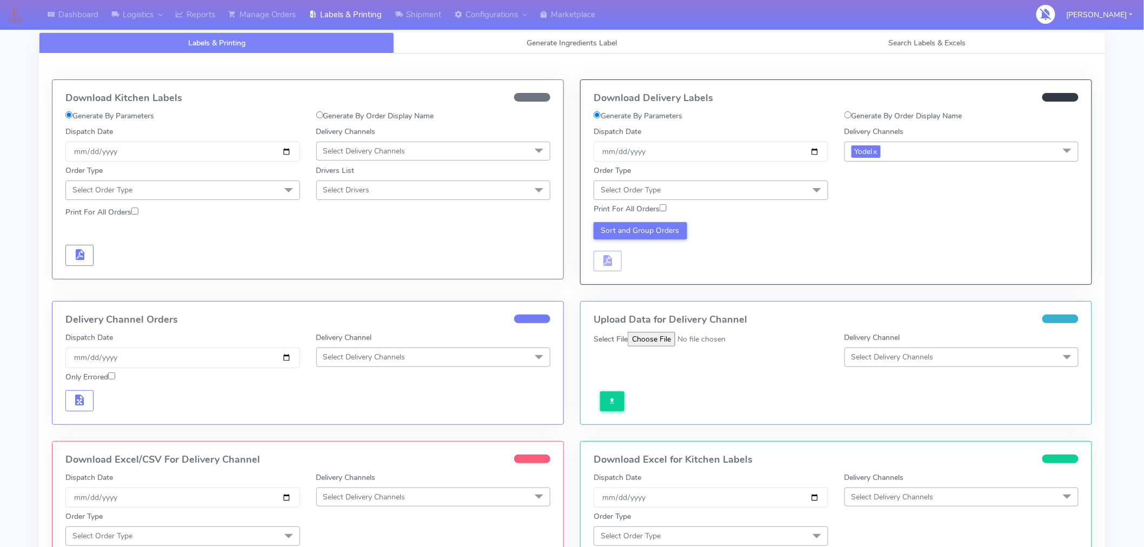
click at [815, 186] on span at bounding box center [817, 191] width 22 height 21
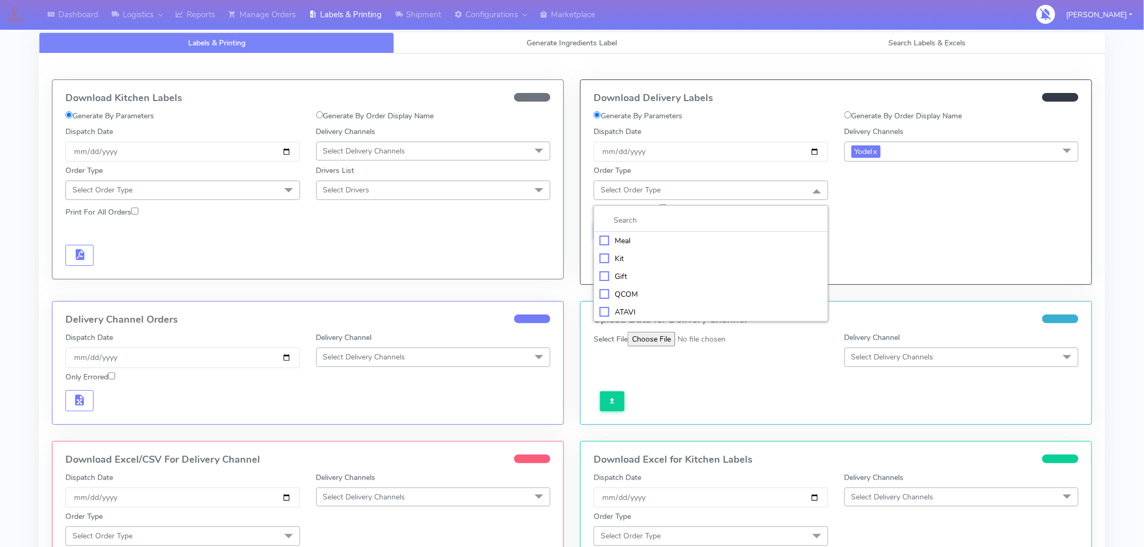
click at [631, 244] on div "Meal" at bounding box center [710, 240] width 223 height 11
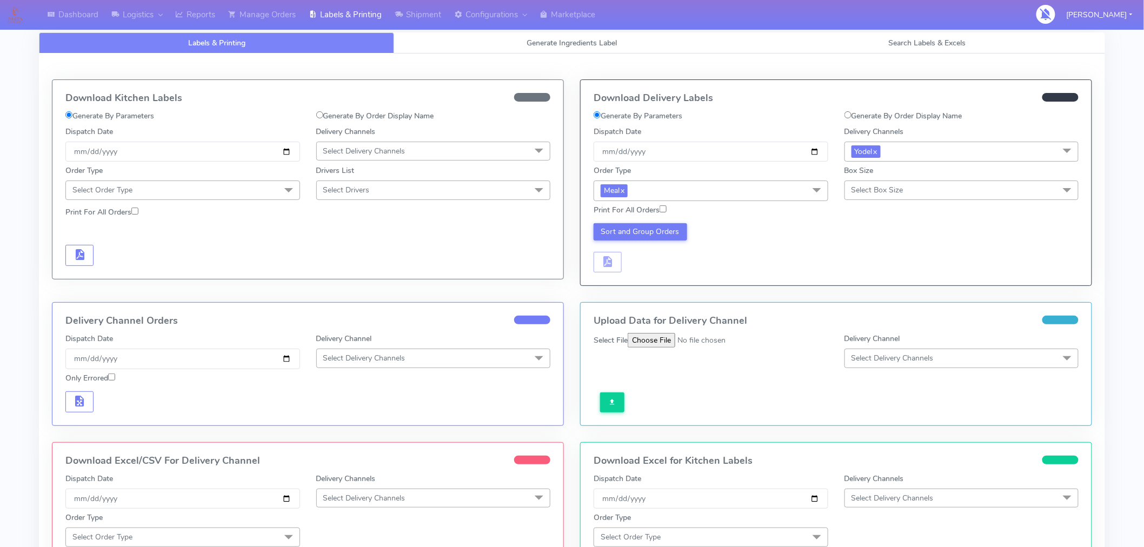
click at [893, 186] on span "Select Box Size" at bounding box center [877, 190] width 52 height 10
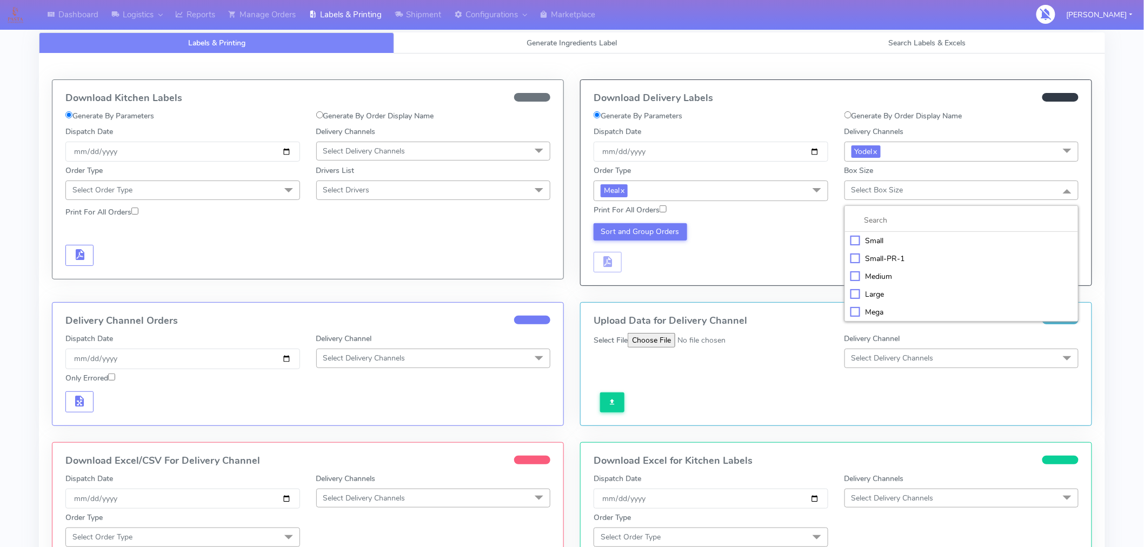
click at [876, 295] on div "Large" at bounding box center [961, 294] width 223 height 11
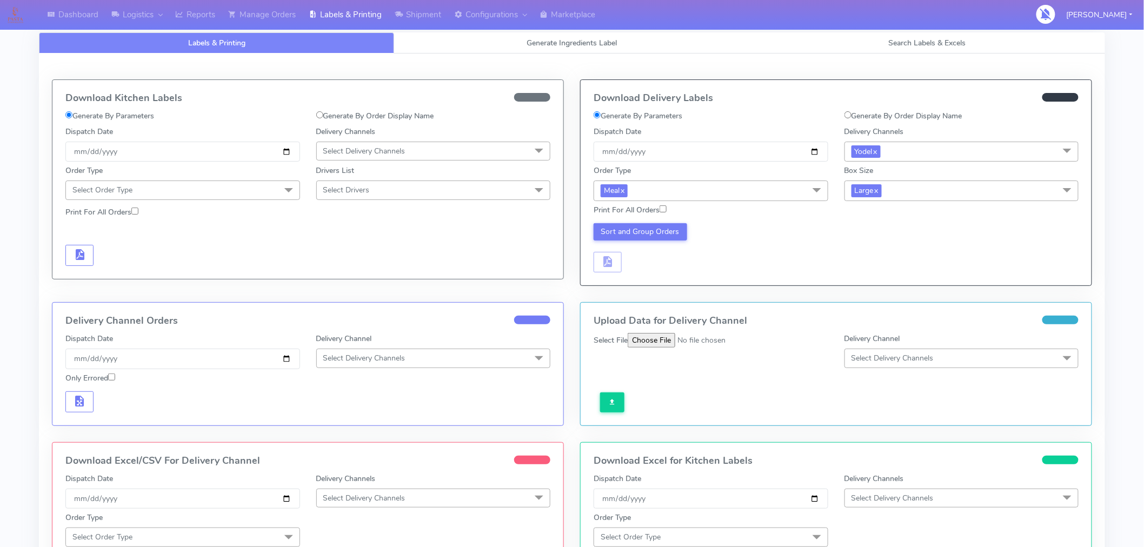
click at [781, 268] on div "Sort and Group Orders" at bounding box center [710, 248] width 251 height 50
click at [665, 242] on div "Sort and Group Orders" at bounding box center [710, 248] width 251 height 50
click at [666, 235] on button "Sort and Group Orders" at bounding box center [639, 231] width 93 height 17
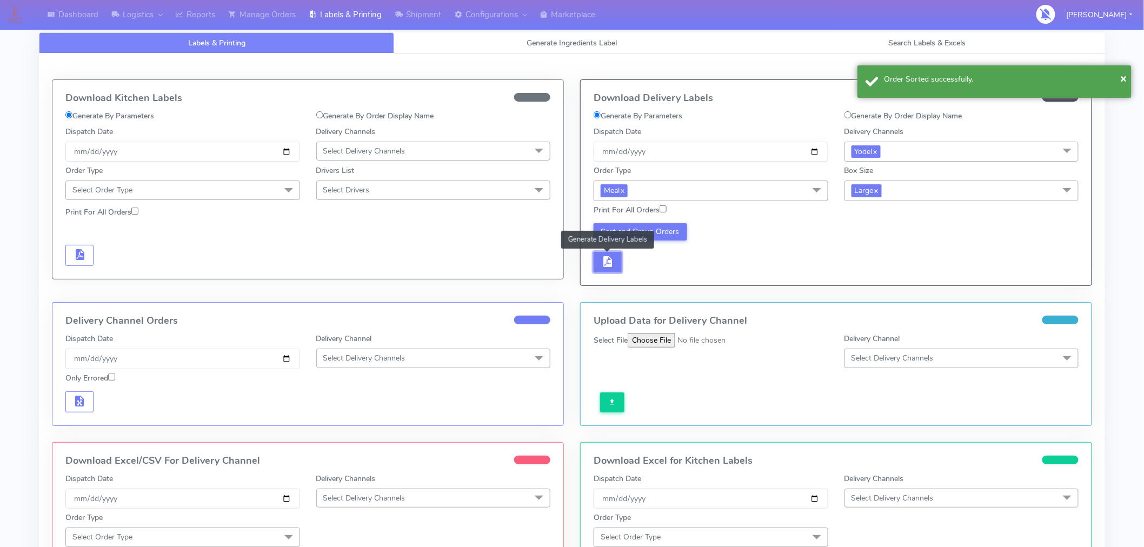
click at [607, 266] on span "button" at bounding box center [607, 264] width 13 height 10
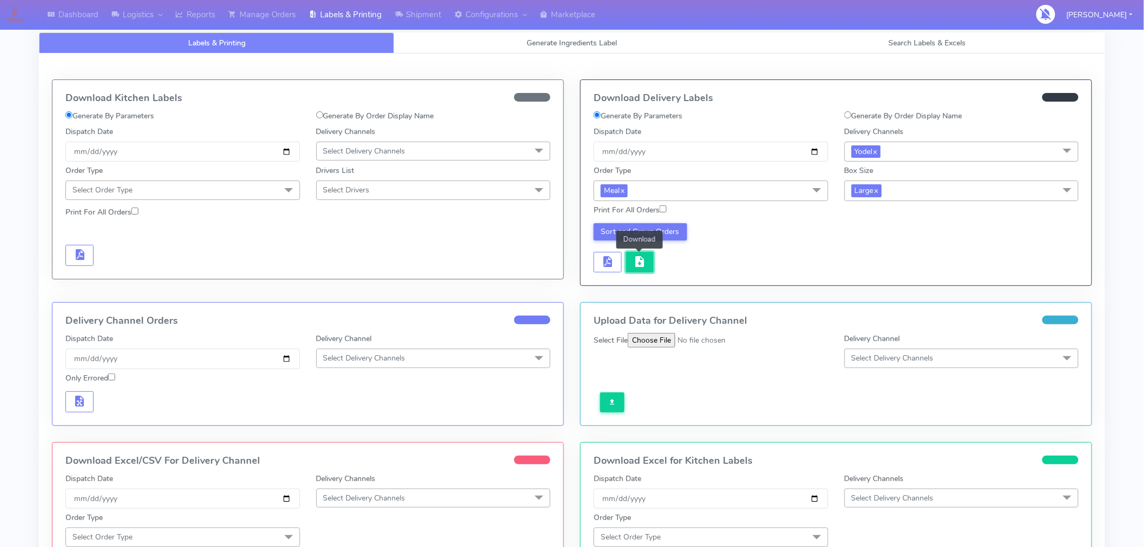
click at [638, 270] on button "button" at bounding box center [640, 262] width 28 height 21
click at [642, 263] on span "button" at bounding box center [639, 264] width 13 height 10
click at [730, 264] on div "Sort and Group Orders" at bounding box center [710, 248] width 251 height 50
click at [645, 264] on span "button" at bounding box center [639, 264] width 13 height 10
click at [736, 262] on div "Sort and Group Orders" at bounding box center [710, 248] width 251 height 50
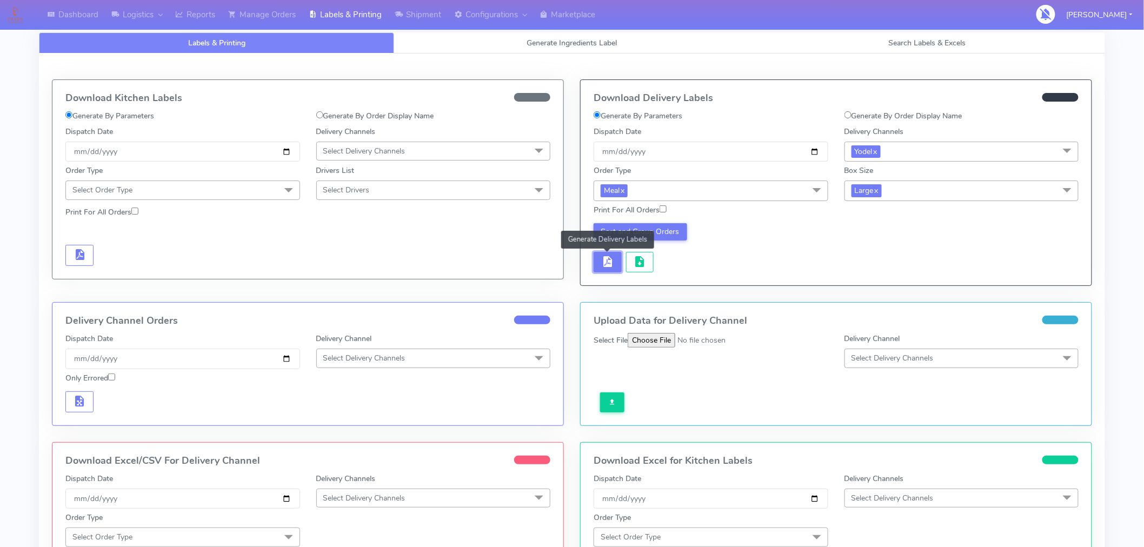
click at [610, 268] on span "button" at bounding box center [607, 264] width 13 height 10
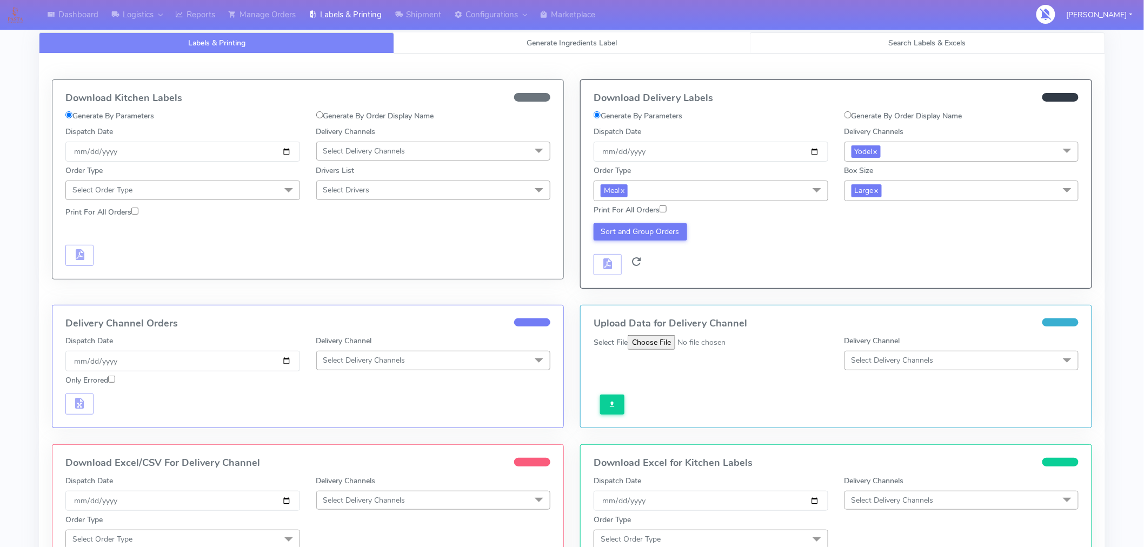
click at [924, 48] on link "Search Labels & Excels" at bounding box center [927, 42] width 355 height 21
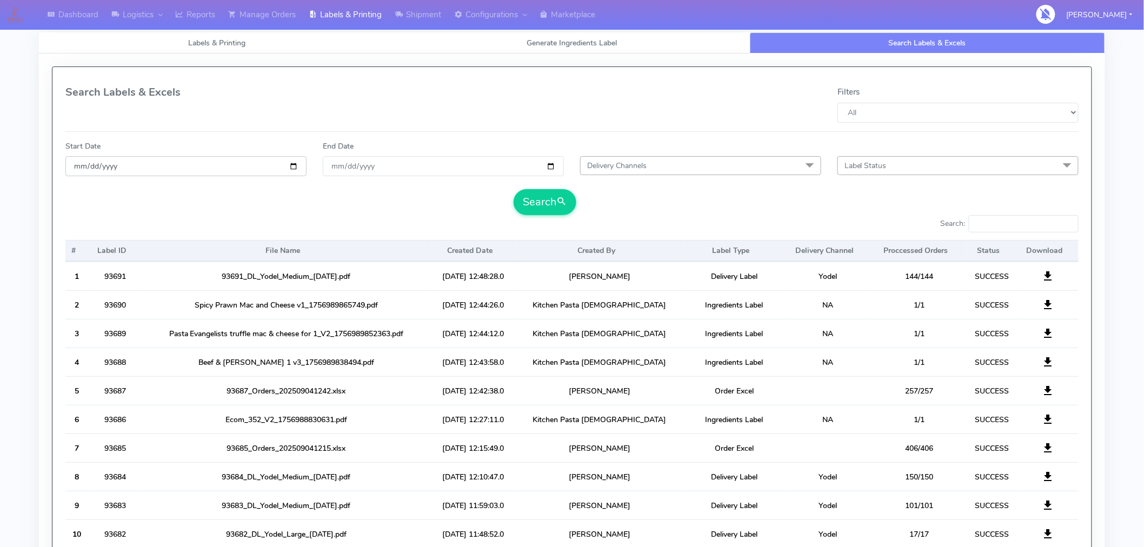
click at [293, 165] on input "date" at bounding box center [185, 166] width 241 height 20
type input "[DATE]"
click at [550, 168] on input "End Date" at bounding box center [443, 166] width 241 height 20
type input "[DATE]"
click at [563, 204] on span "submit" at bounding box center [561, 202] width 11 height 15
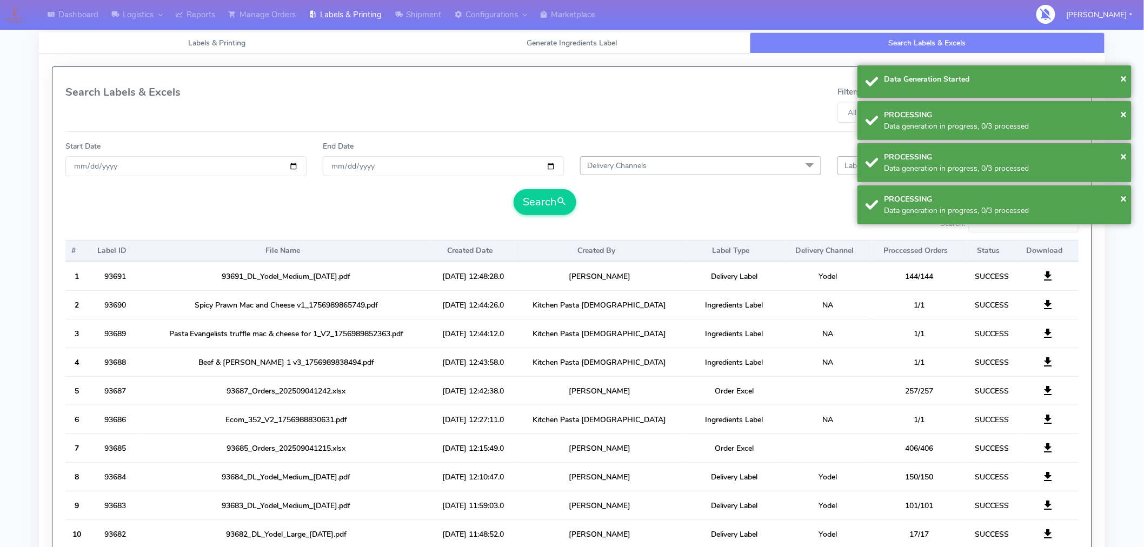
click at [667, 207] on div "Search" at bounding box center [571, 202] width 1029 height 26
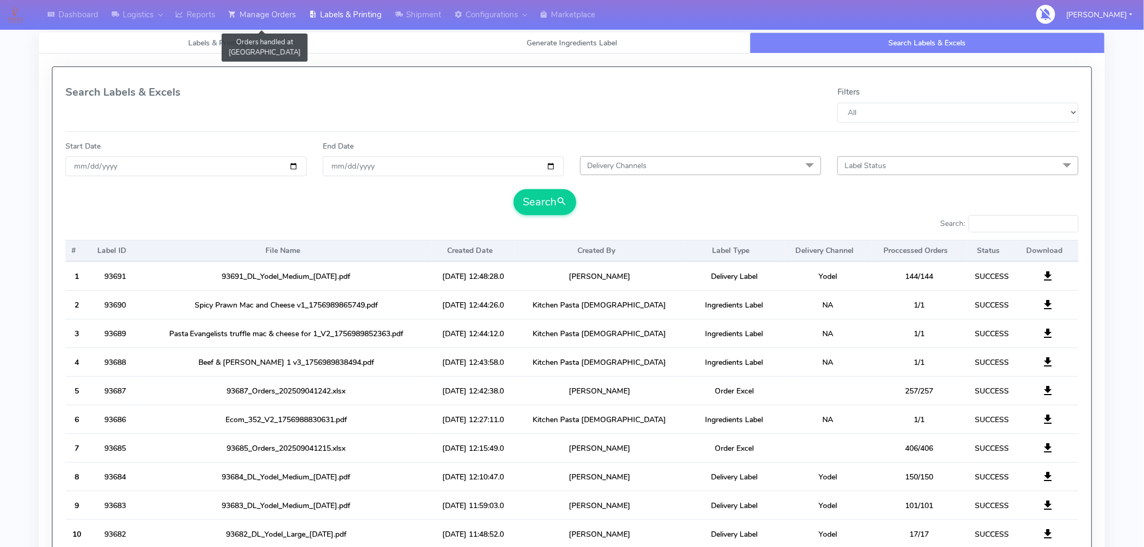
click at [279, 14] on link "Manage Orders" at bounding box center [262, 15] width 81 height 30
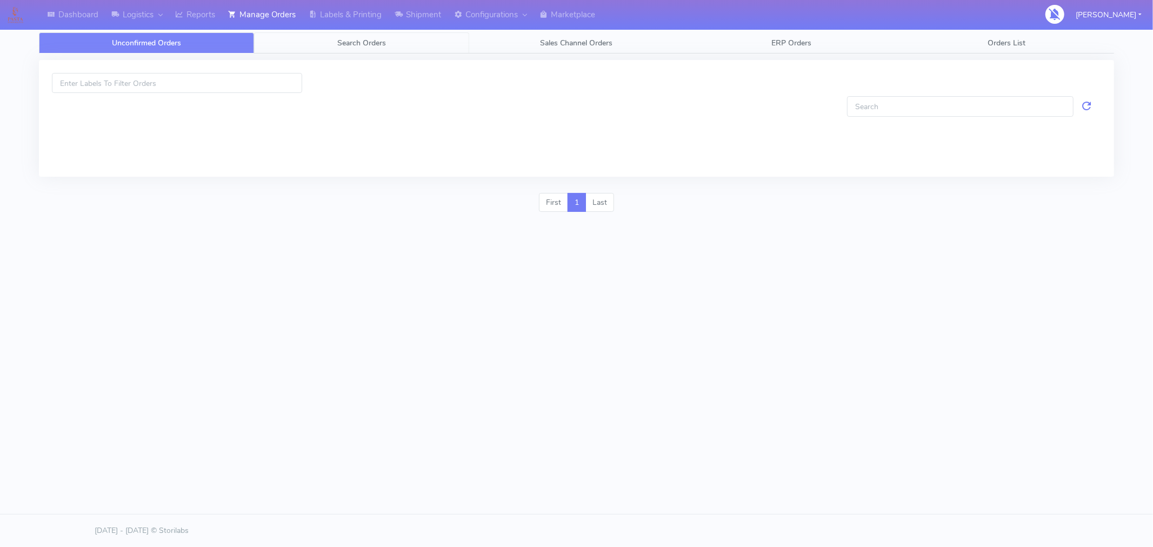
click at [368, 46] on span "Search Orders" at bounding box center [361, 43] width 49 height 10
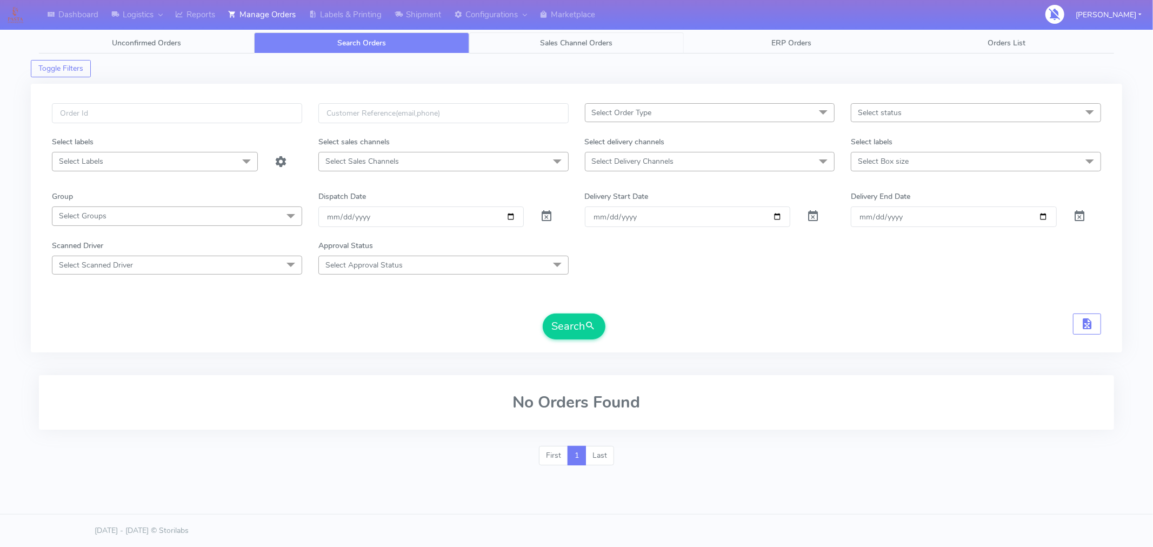
click at [582, 38] on span "Sales Channel Orders" at bounding box center [576, 43] width 72 height 10
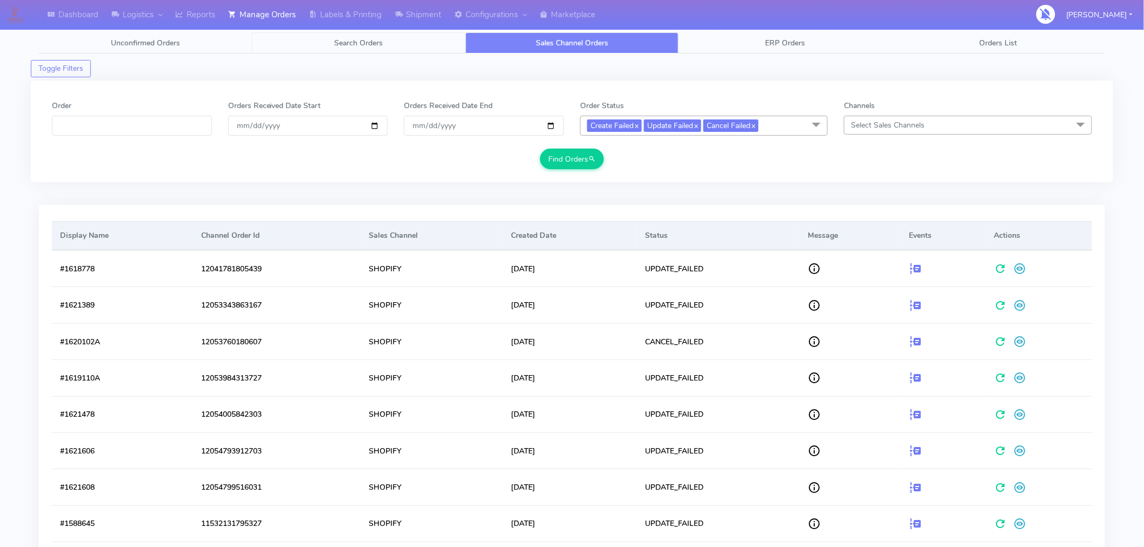
click at [372, 44] on span "Search Orders" at bounding box center [359, 43] width 49 height 10
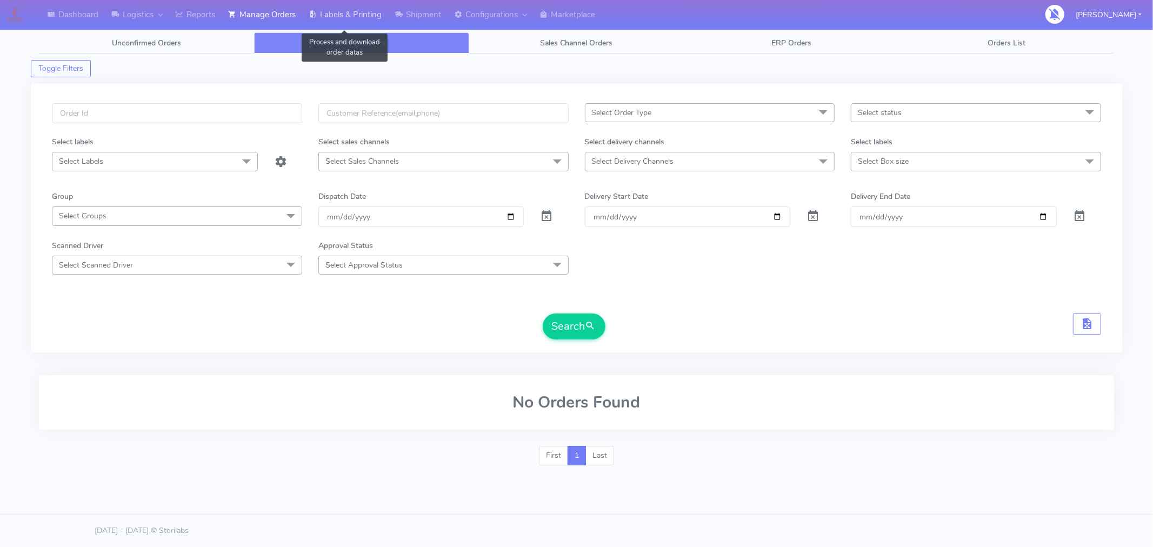
click at [360, 11] on link "Labels & Printing" at bounding box center [345, 15] width 86 height 30
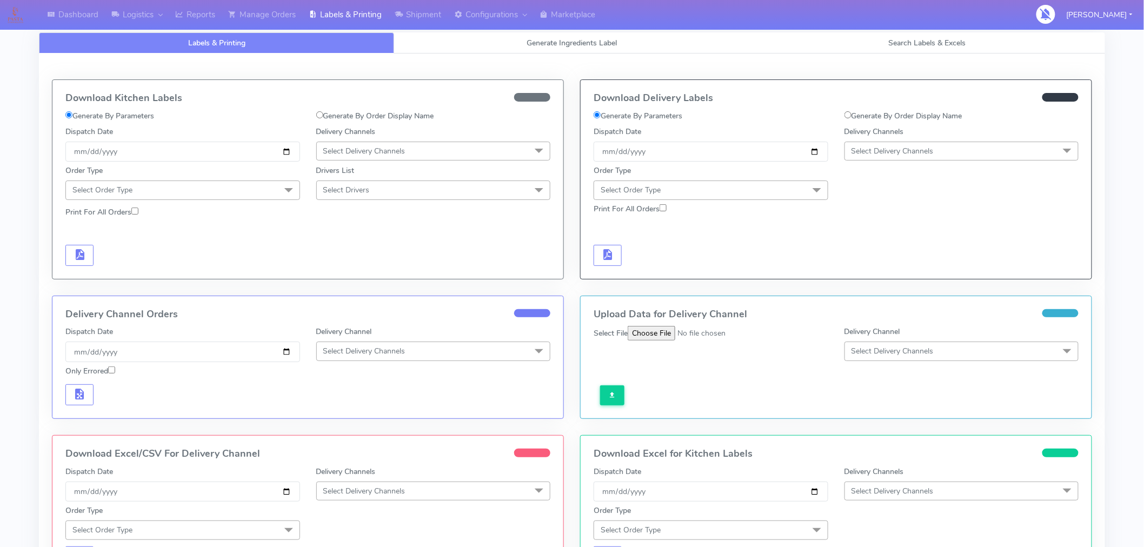
click at [894, 115] on label "Generate By Order Display Name" at bounding box center [903, 115] width 118 height 11
click at [851, 115] on input "Generate By Order Display Name" at bounding box center [847, 114] width 7 height 7
radio input "true"
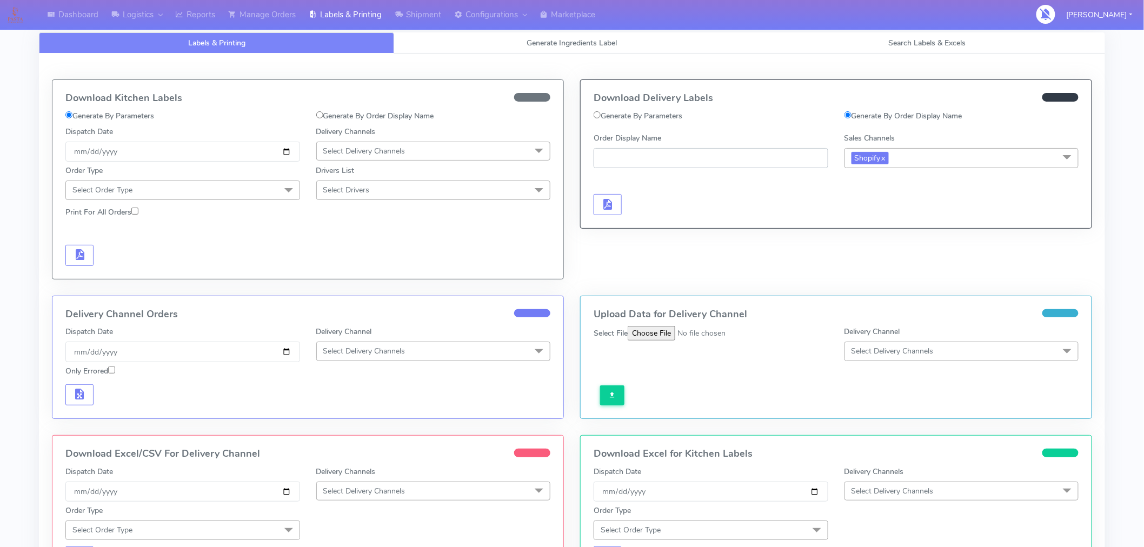
click at [757, 162] on input "Order Display Name" at bounding box center [710, 158] width 235 height 20
paste input "#1620201_1"
type input "#1620201_1"
click at [611, 202] on span "button" at bounding box center [607, 207] width 13 height 10
click at [266, 15] on link "Manage Orders" at bounding box center [262, 15] width 81 height 30
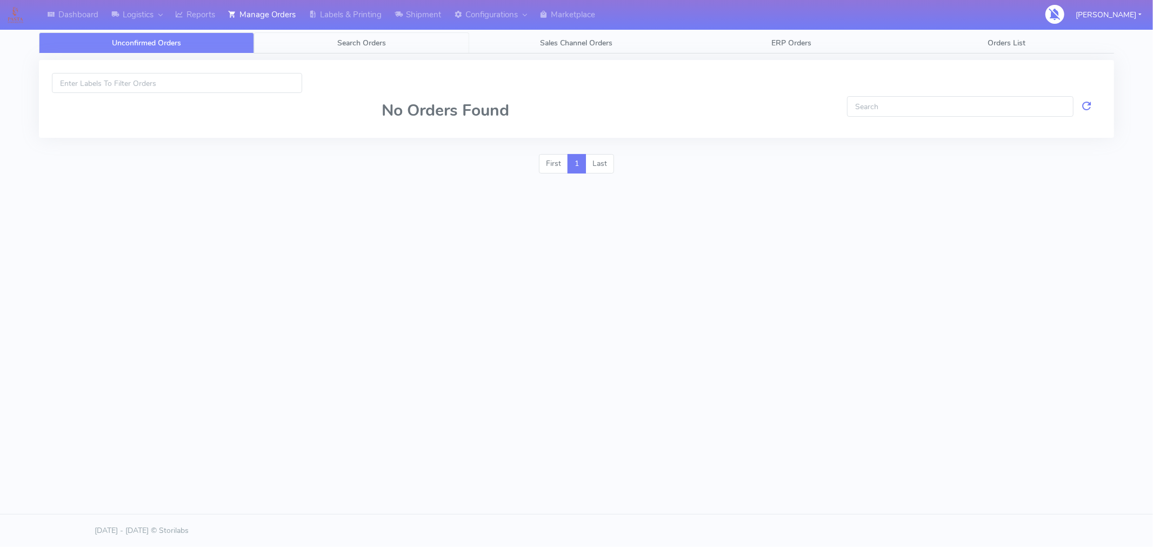
click at [350, 43] on span "Search Orders" at bounding box center [361, 43] width 49 height 10
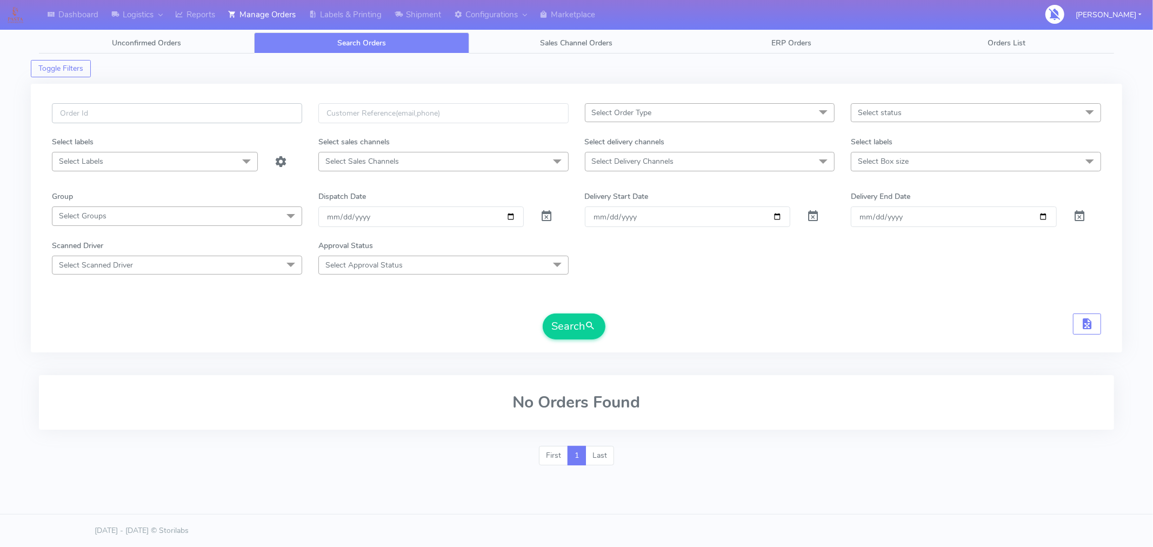
click at [248, 115] on input "text" at bounding box center [177, 113] width 250 height 20
paste input "#1620201_1"
type input "#1620201_1"
click at [557, 328] on button "Search" at bounding box center [574, 326] width 63 height 26
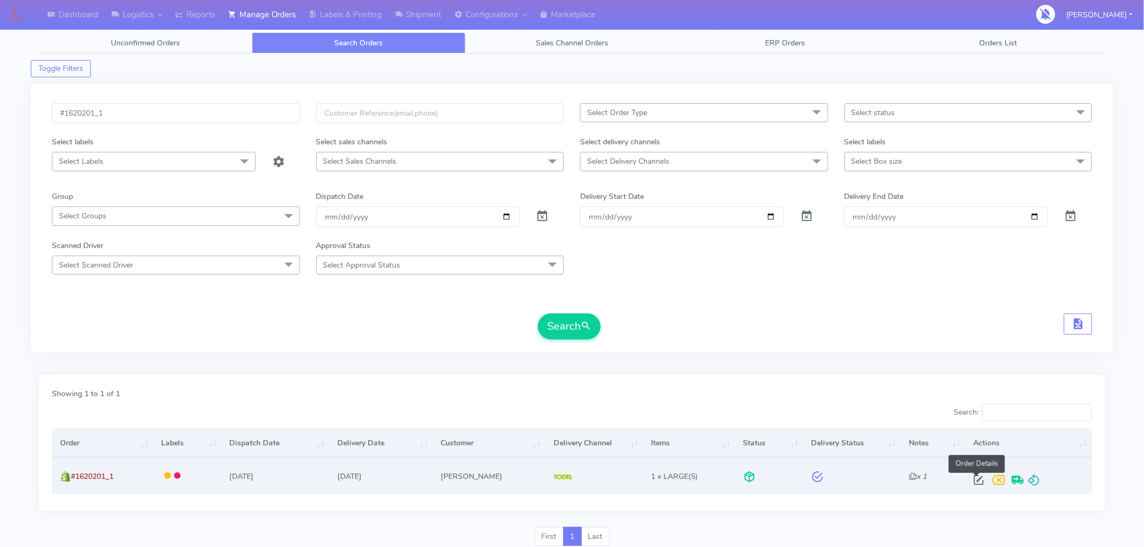
click at [976, 483] on span at bounding box center [978, 482] width 19 height 10
select select "5"
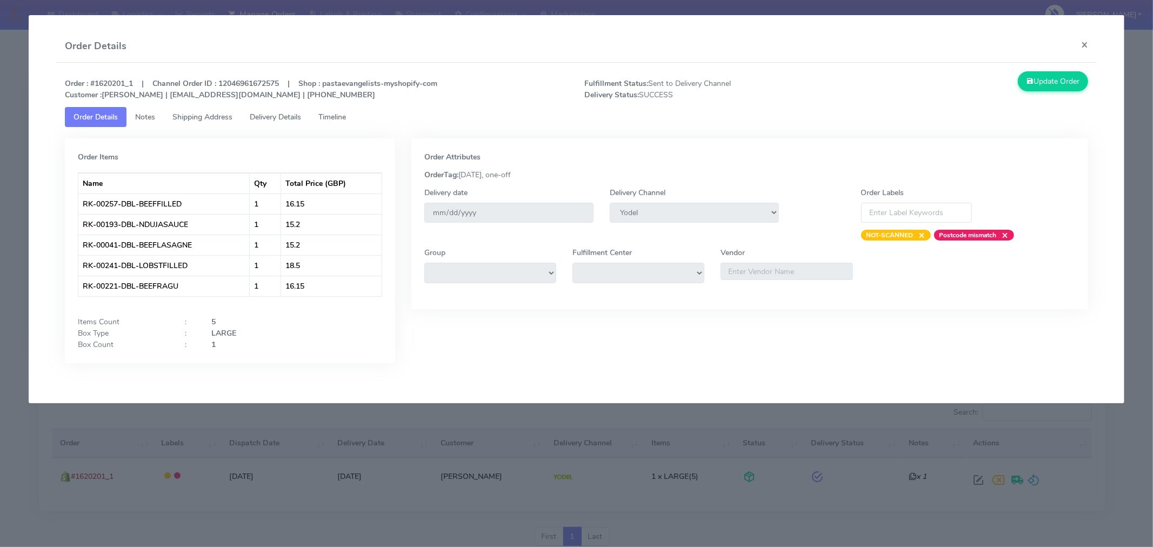
click at [333, 124] on link "Timeline" at bounding box center [332, 117] width 45 height 20
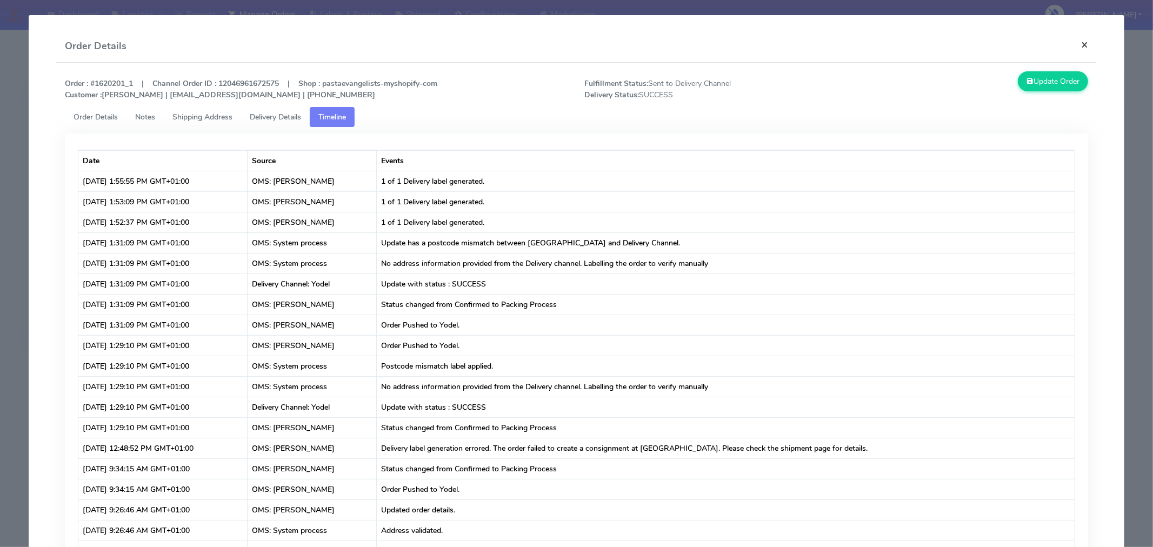
click at [1079, 44] on button "×" at bounding box center [1084, 44] width 24 height 29
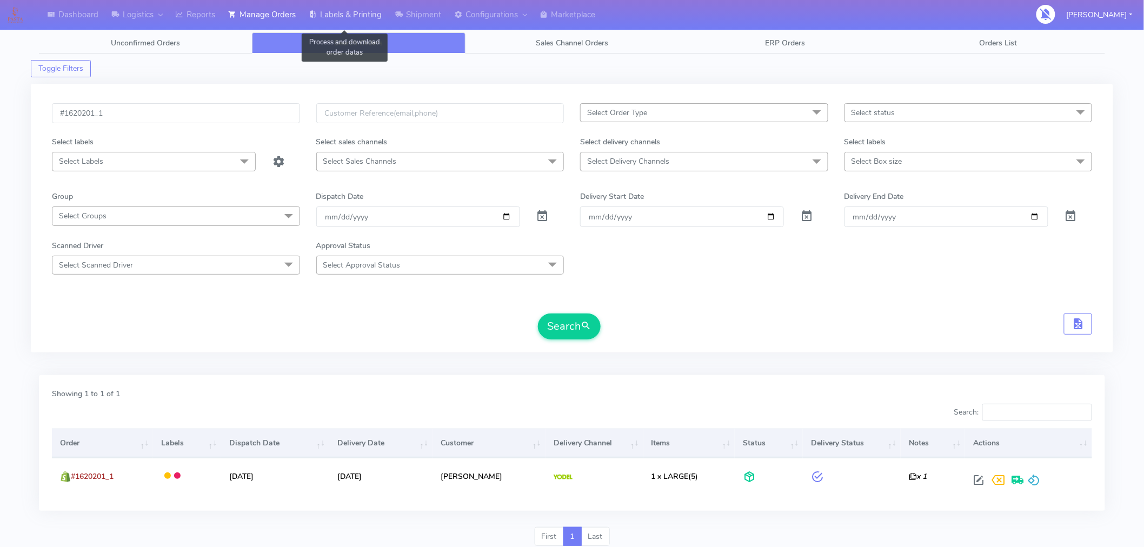
click at [356, 16] on link "Labels & Printing" at bounding box center [345, 15] width 86 height 30
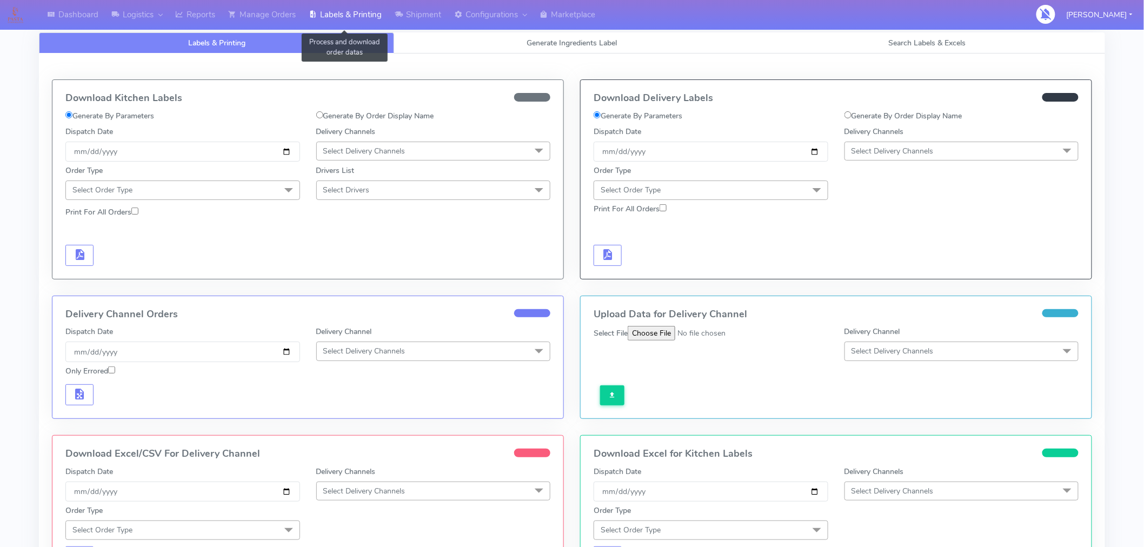
select select "All"
click at [926, 36] on link "Search Labels & Excels" at bounding box center [927, 42] width 355 height 21
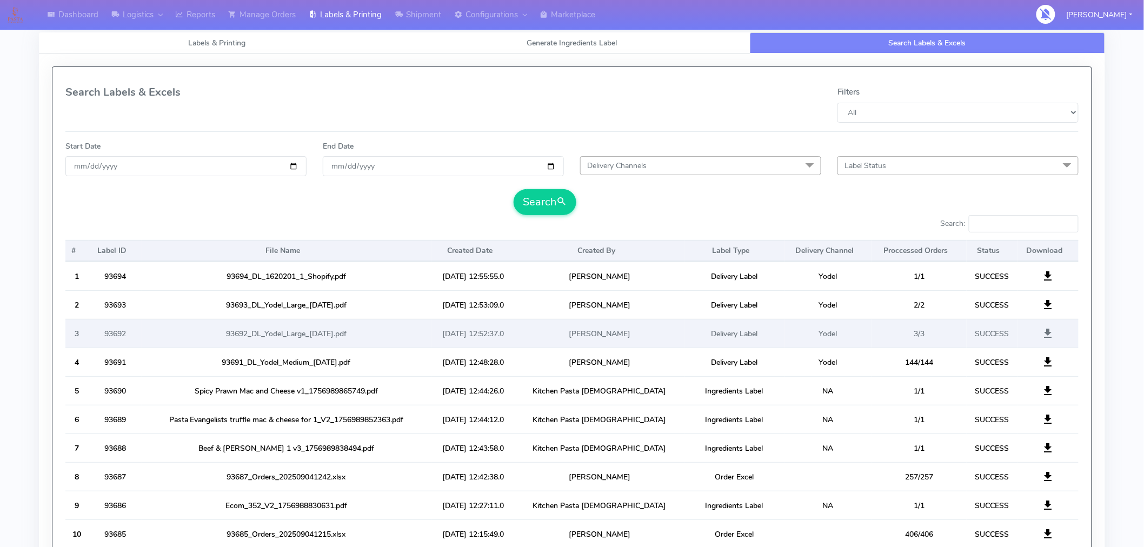
click at [1044, 338] on span at bounding box center [1047, 336] width 13 height 10
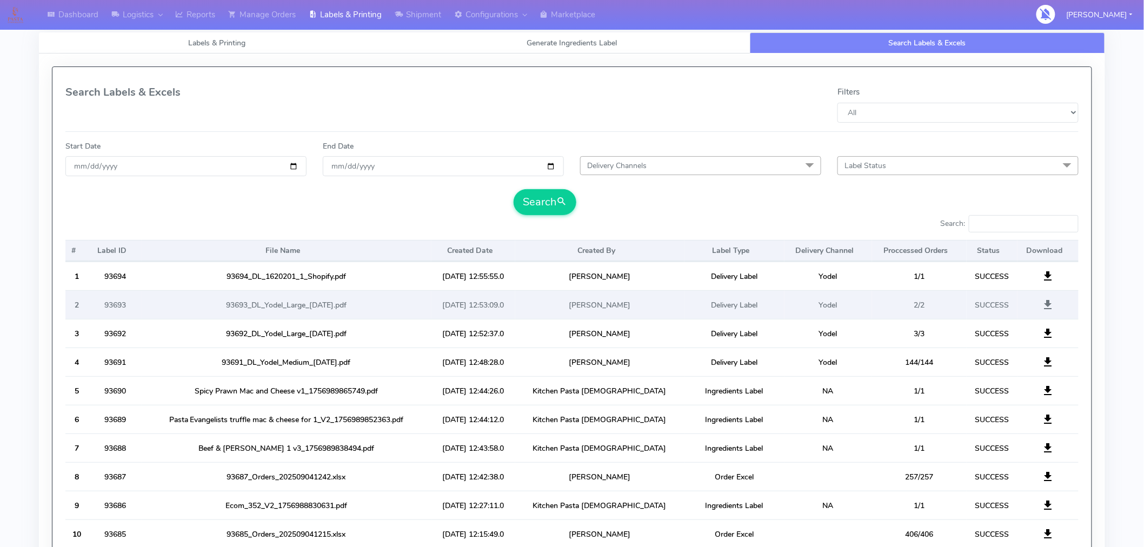
click at [1050, 304] on span at bounding box center [1047, 307] width 13 height 10
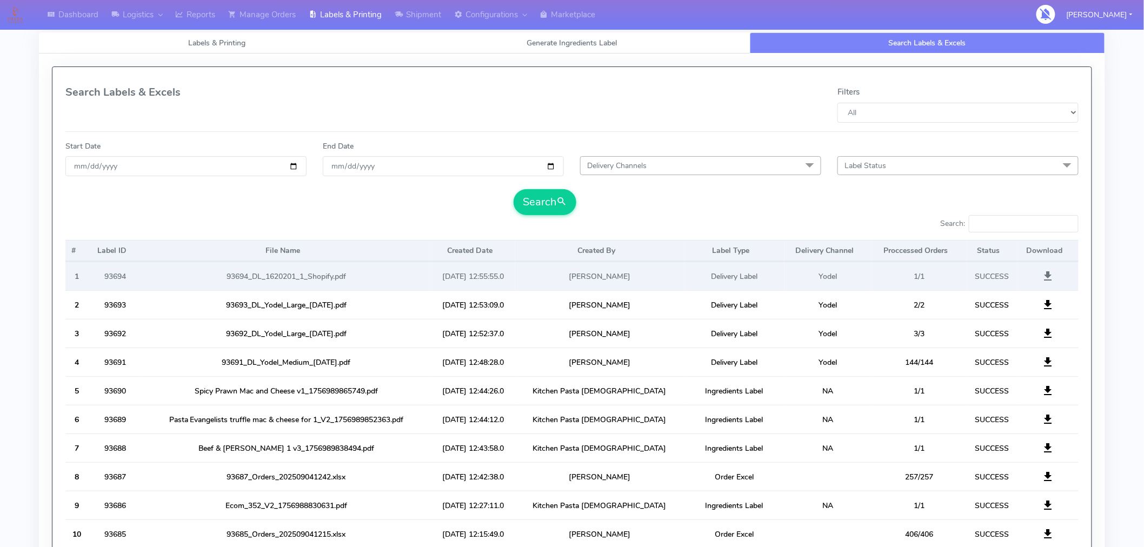
click at [1049, 278] on span at bounding box center [1047, 278] width 13 height 10
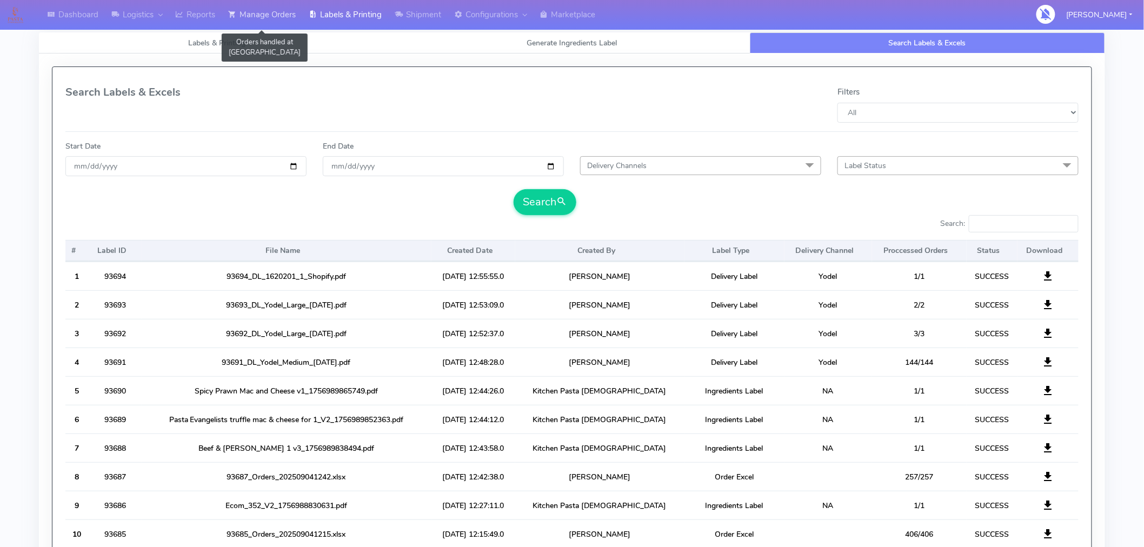
click at [274, 16] on link "Manage Orders" at bounding box center [262, 15] width 81 height 30
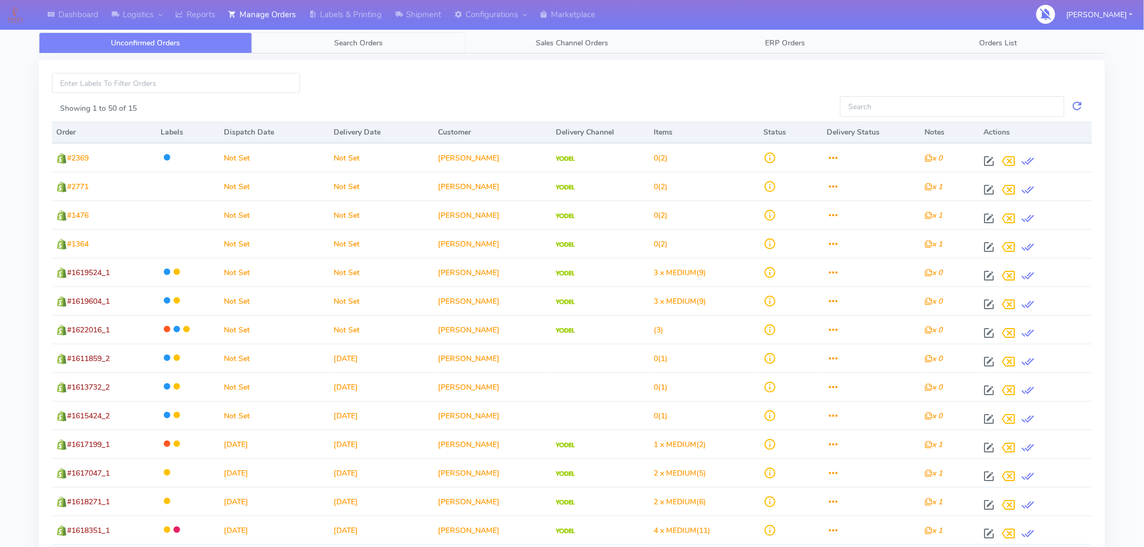
click at [372, 49] on link "Search Orders" at bounding box center [358, 42] width 213 height 21
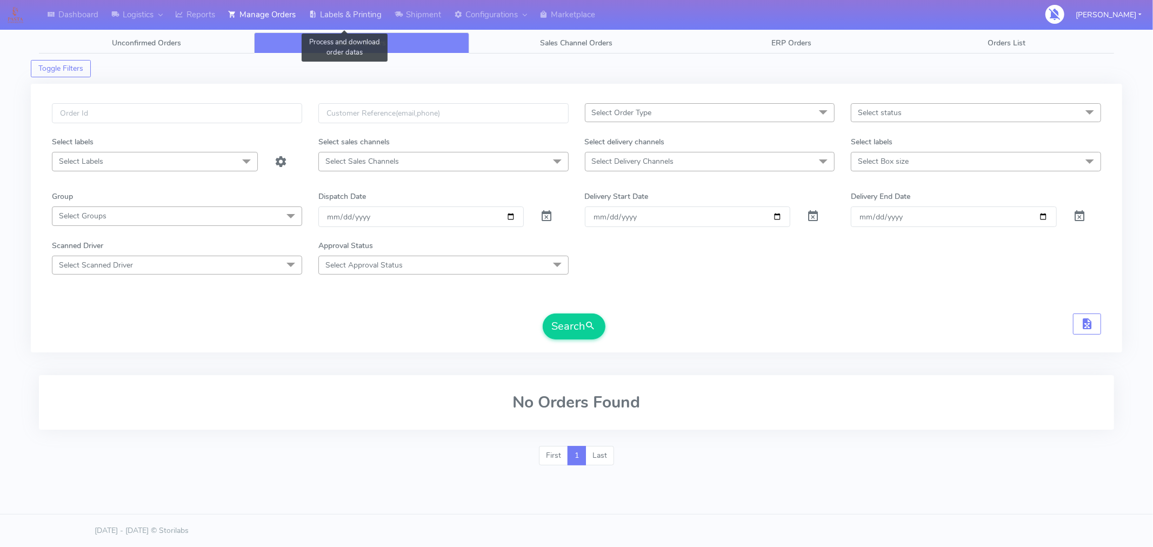
click at [355, 17] on link "Labels & Printing" at bounding box center [345, 15] width 86 height 30
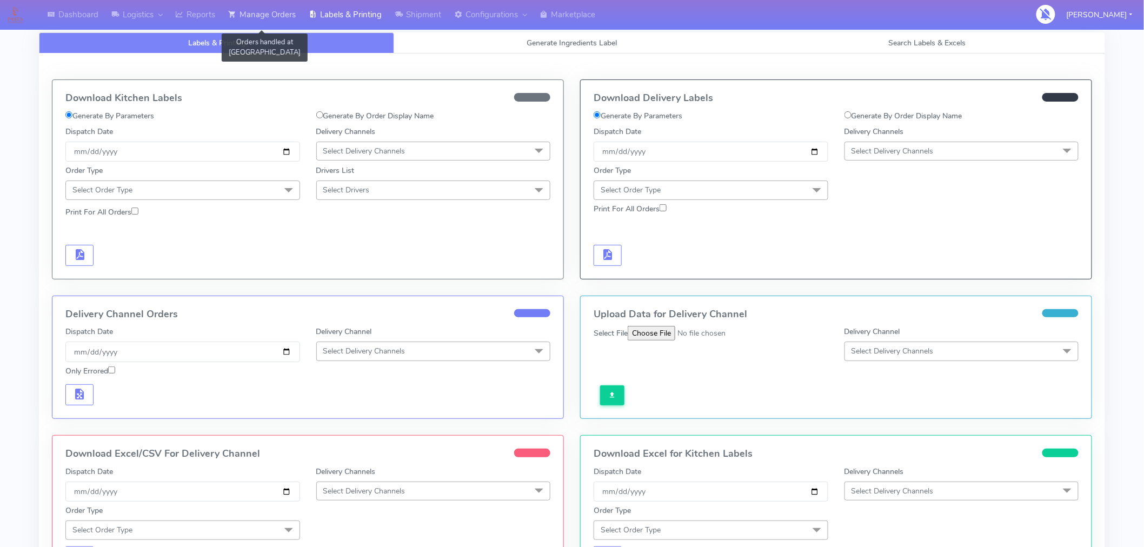
click at [256, 16] on link "Manage Orders" at bounding box center [262, 15] width 81 height 30
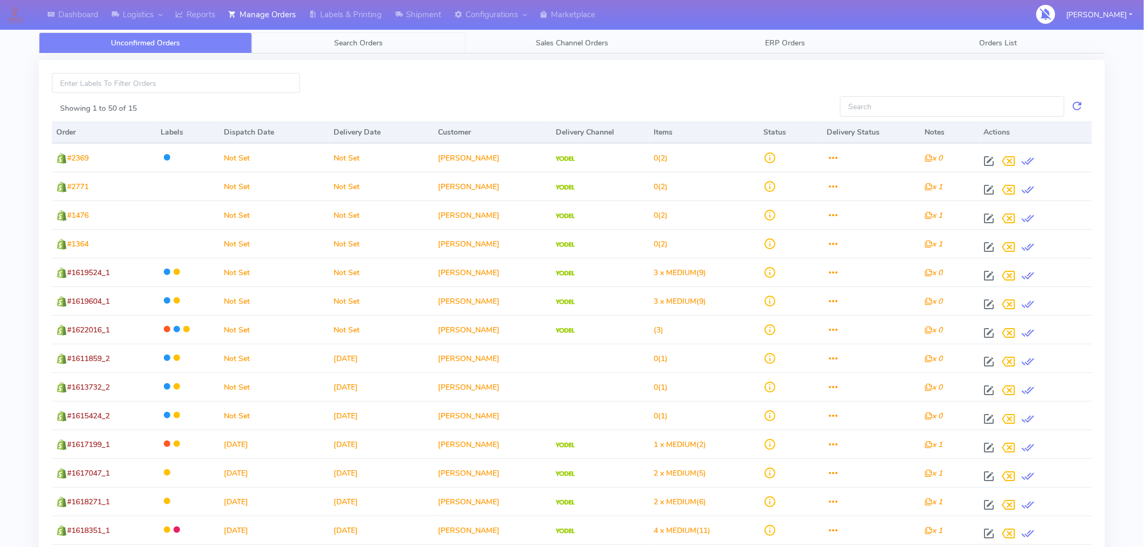
click at [364, 44] on span "Search Orders" at bounding box center [359, 43] width 49 height 10
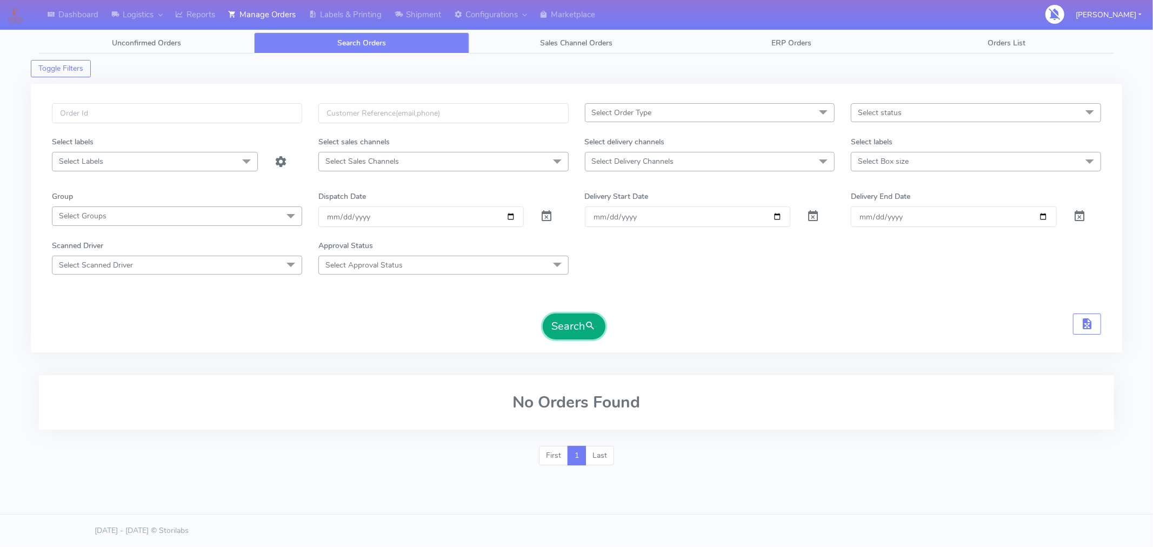
click at [580, 325] on button "Search" at bounding box center [574, 326] width 63 height 26
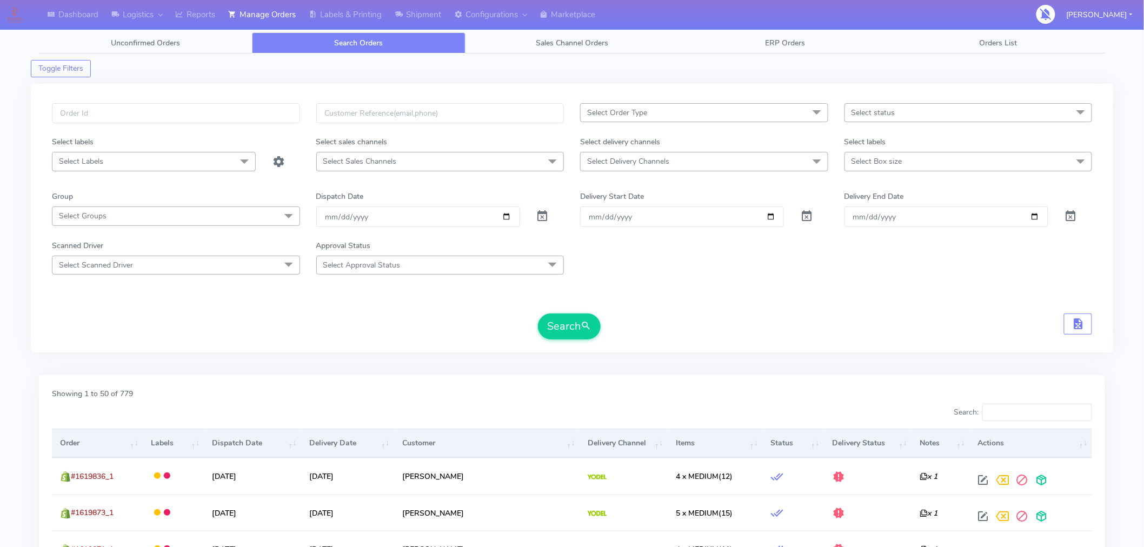
click at [932, 116] on span "Select status" at bounding box center [968, 112] width 248 height 19
click at [886, 202] on div "Confirmed" at bounding box center [968, 203] width 236 height 11
checkbox input "true"
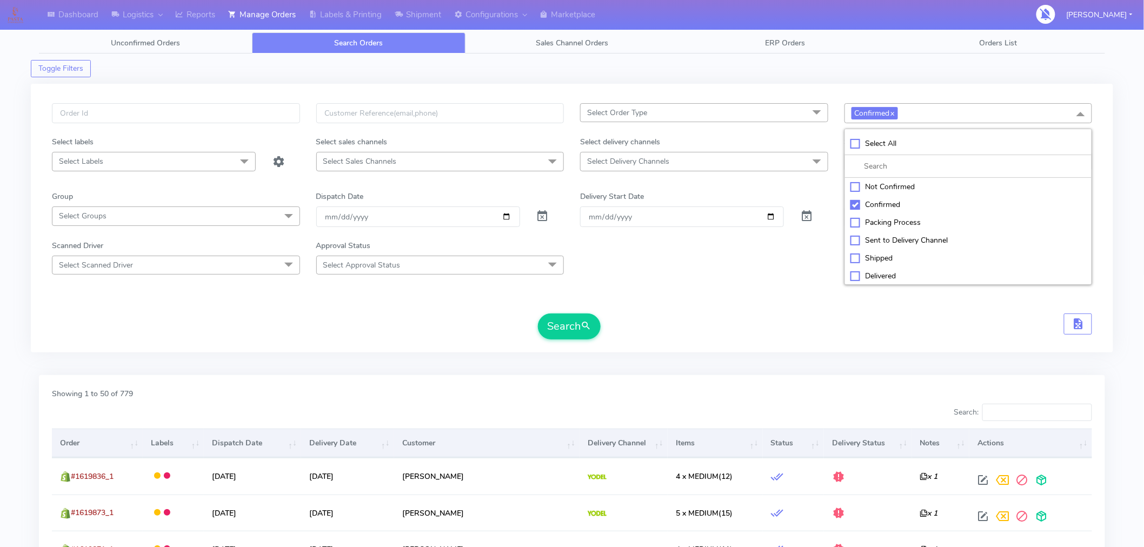
click at [796, 163] on span "Select Delivery Channels" at bounding box center [704, 161] width 248 height 19
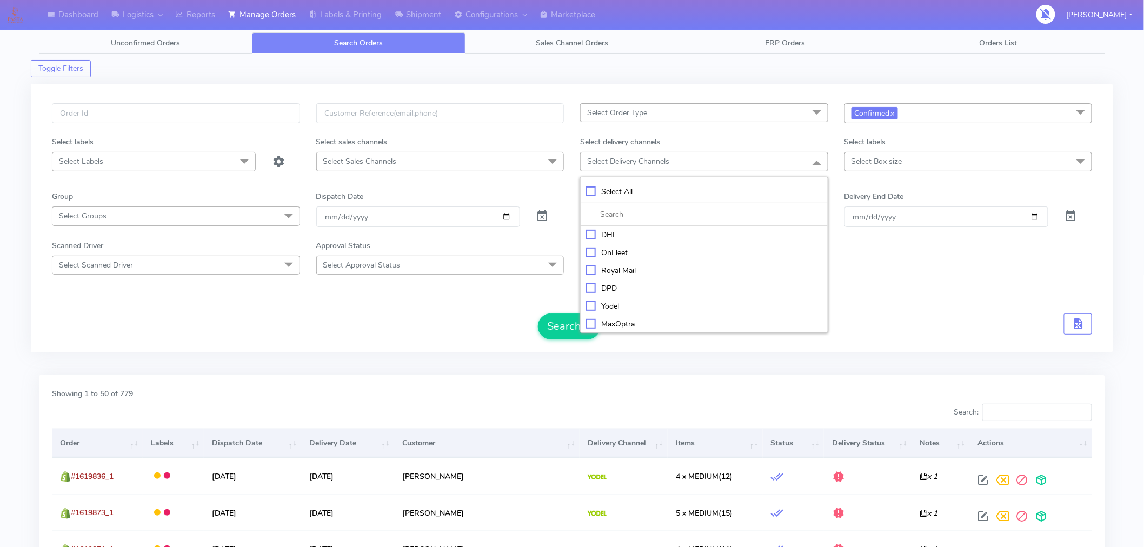
click at [608, 308] on div "Yodel" at bounding box center [704, 305] width 236 height 11
checkbox input "true"
click at [565, 336] on button "Search" at bounding box center [569, 328] width 63 height 26
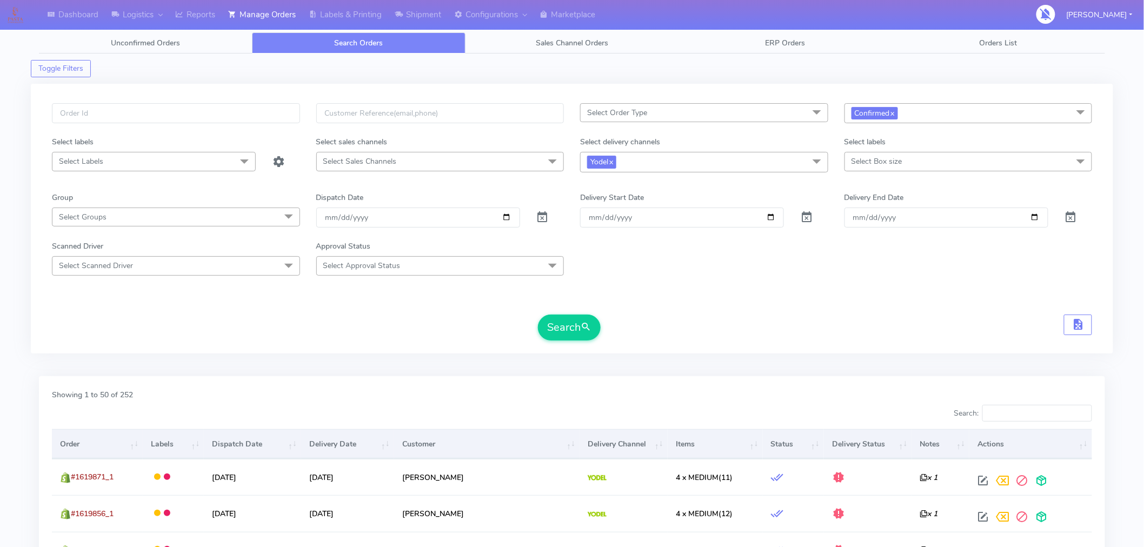
click at [721, 332] on div "Search" at bounding box center [572, 328] width 1040 height 26
click at [268, 14] on link "Manage Orders" at bounding box center [262, 15] width 81 height 30
click at [196, 22] on link "Reports" at bounding box center [195, 15] width 53 height 30
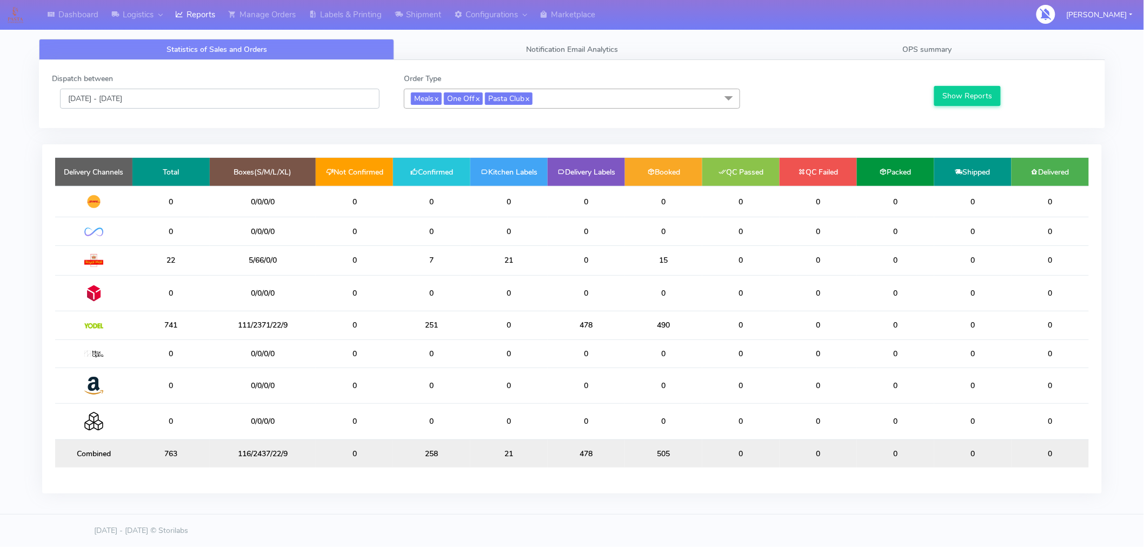
click at [127, 106] on input "[DATE] - [DATE]" at bounding box center [219, 99] width 319 height 20
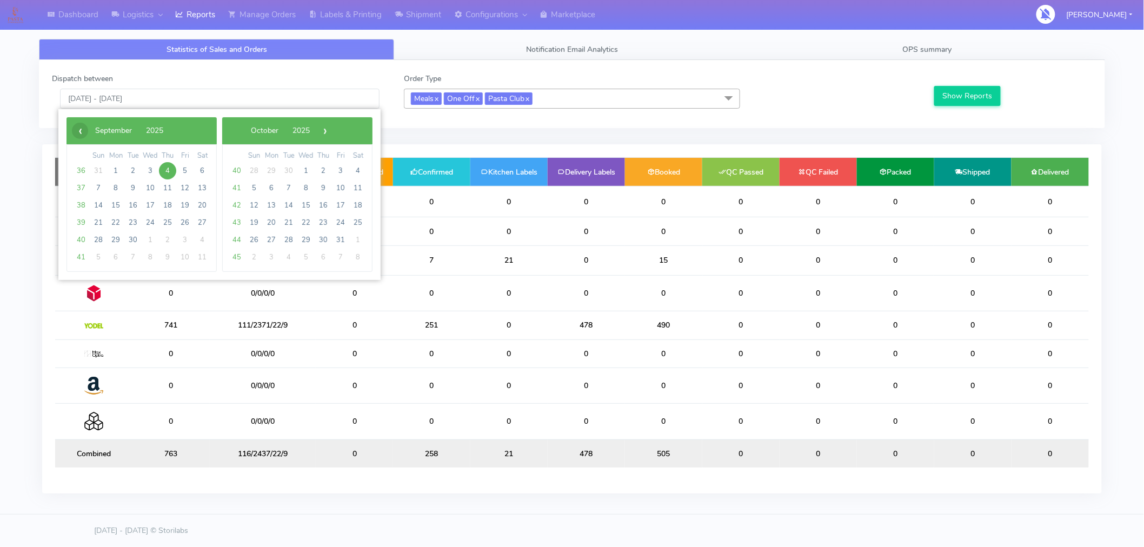
click at [83, 136] on span "‹" at bounding box center [80, 131] width 16 height 16
click at [163, 239] on span "28" at bounding box center [167, 239] width 17 height 17
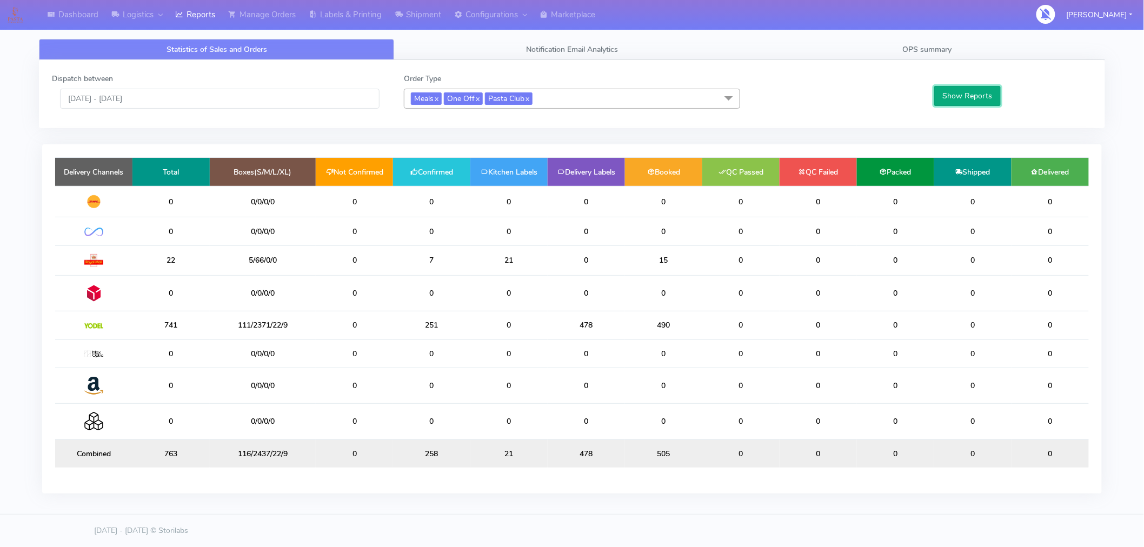
click at [958, 97] on button "Show Reports" at bounding box center [967, 96] width 66 height 20
click at [242, 103] on input "28/08/2025 - 28/08/2025" at bounding box center [219, 99] width 319 height 20
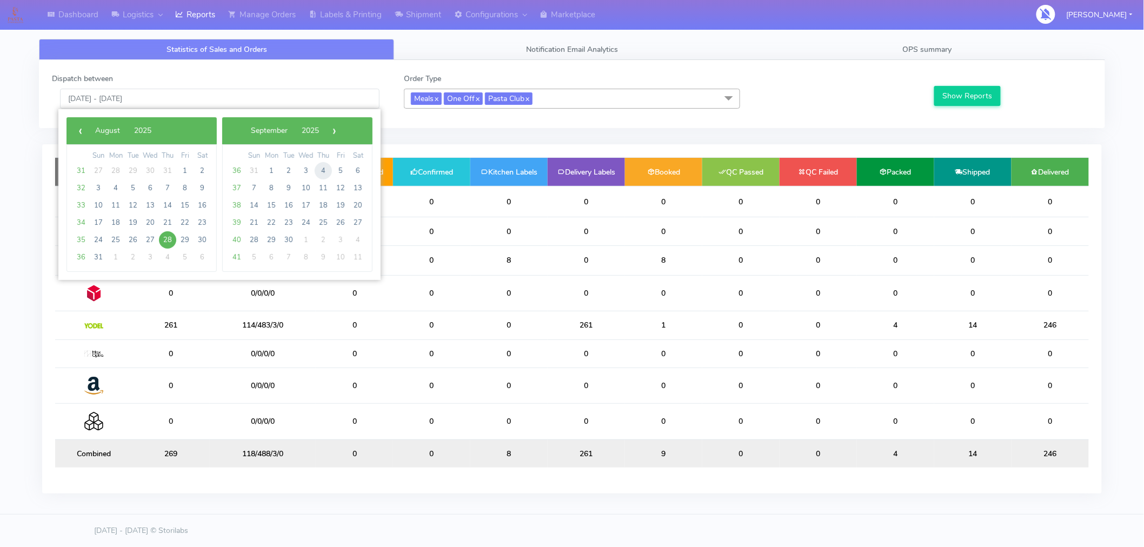
click at [323, 171] on span "4" at bounding box center [323, 170] width 17 height 17
click at [323, 171] on span "2" at bounding box center [323, 170] width 17 height 17
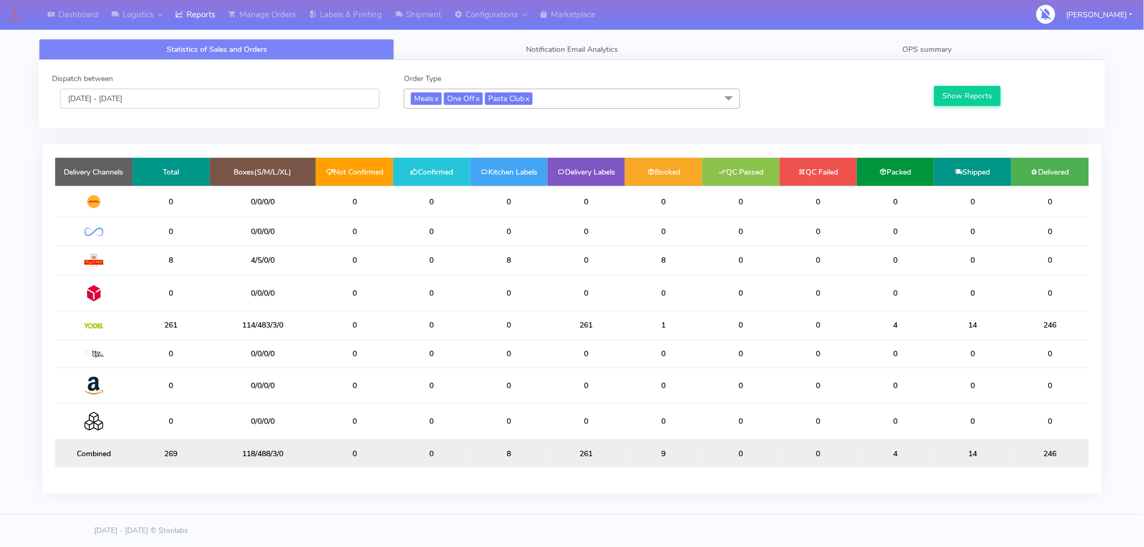
click at [159, 98] on input "04/09/2025 - 02/10/2025" at bounding box center [219, 99] width 319 height 20
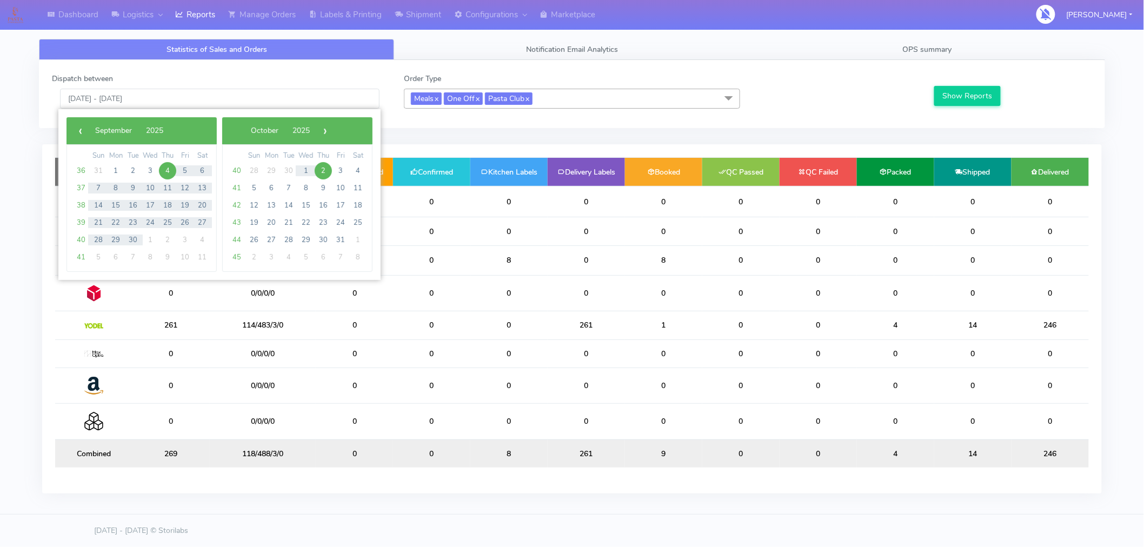
click at [170, 172] on span "4" at bounding box center [167, 170] width 17 height 17
click at [168, 173] on span "4" at bounding box center [167, 170] width 17 height 17
type input "[DATE] - [DATE]"
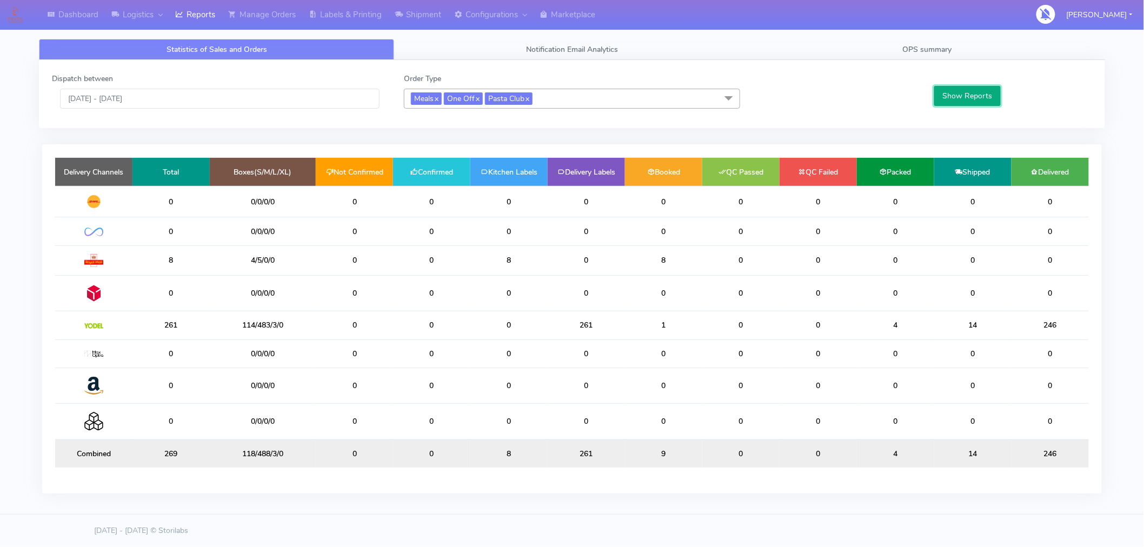
click at [959, 95] on button "Show Reports" at bounding box center [967, 96] width 66 height 20
click at [716, 368] on td "0" at bounding box center [740, 353] width 77 height 28
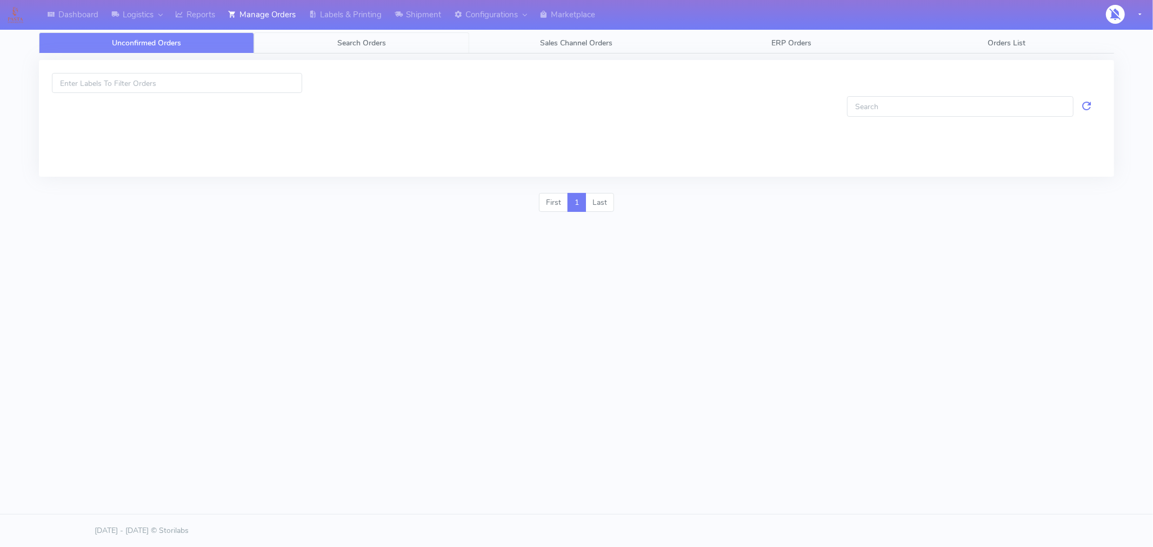
click at [370, 43] on span "Search Orders" at bounding box center [361, 43] width 49 height 10
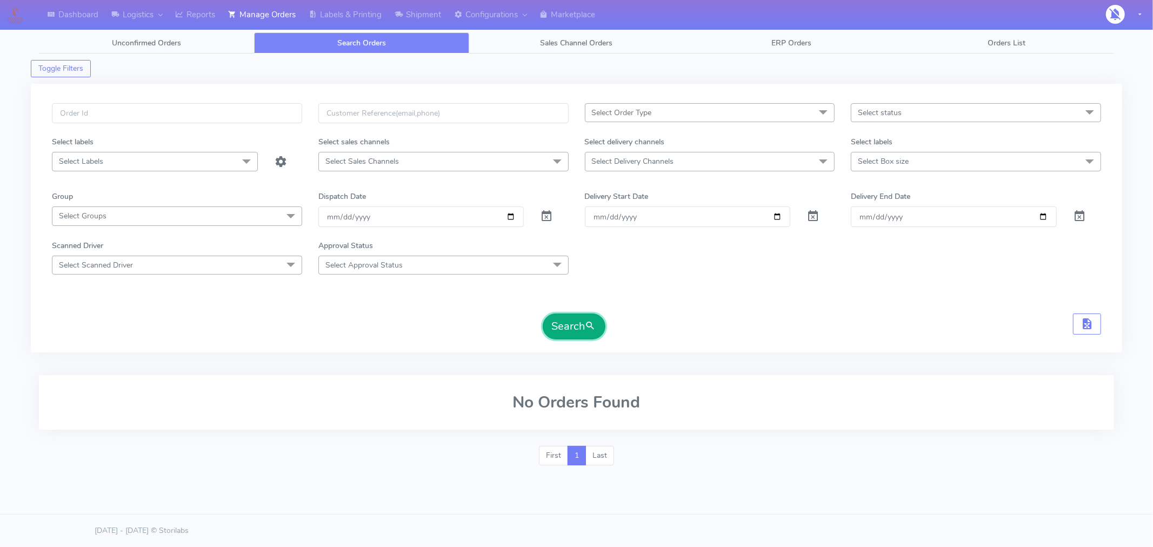
click at [566, 329] on button "Search" at bounding box center [574, 326] width 63 height 26
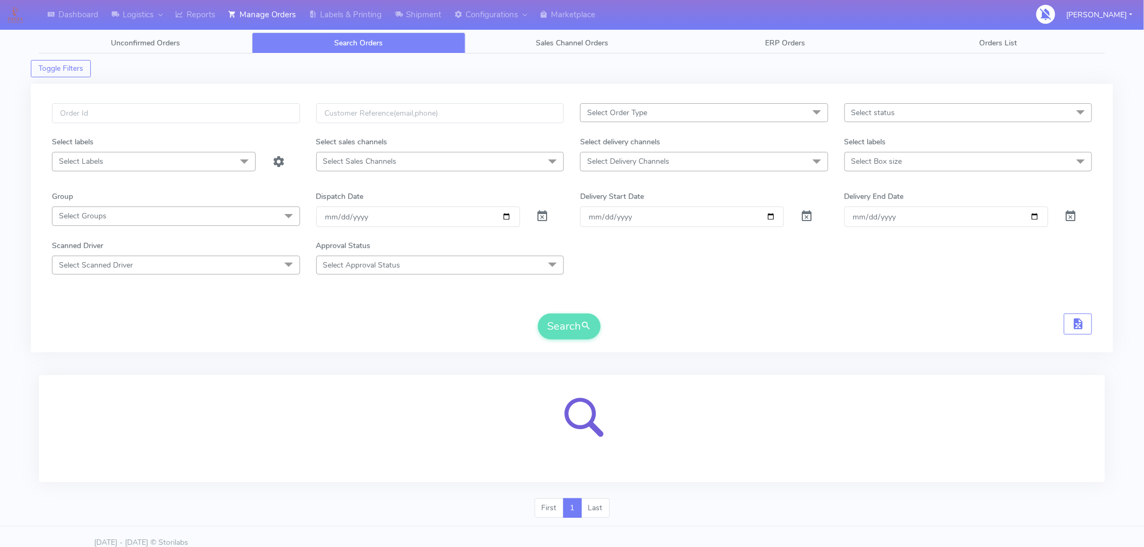
click at [933, 112] on span "Select status" at bounding box center [968, 112] width 248 height 19
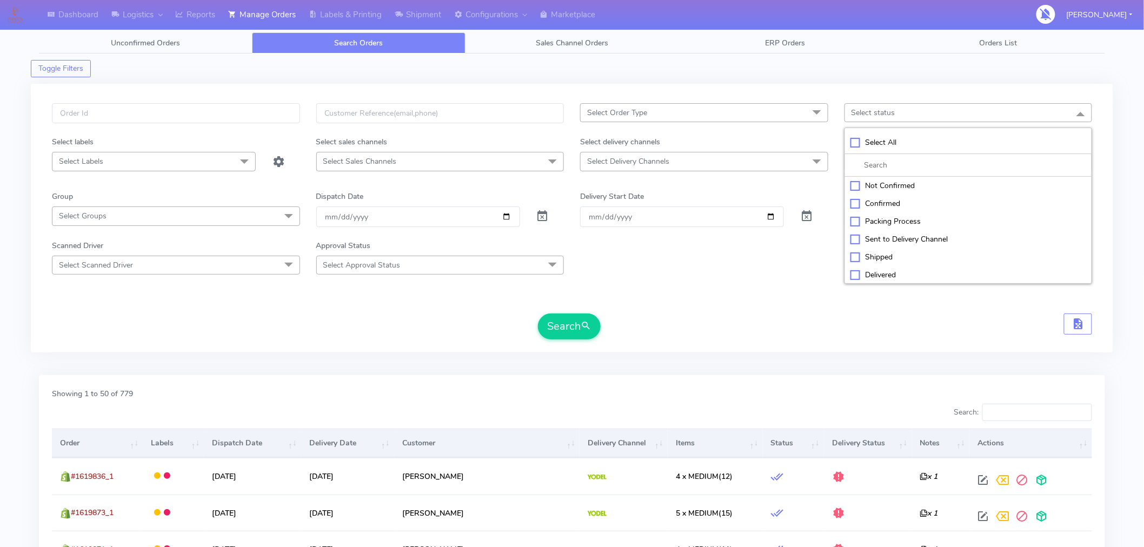
click at [881, 205] on div "Confirmed" at bounding box center [968, 203] width 236 height 11
checkbox input "true"
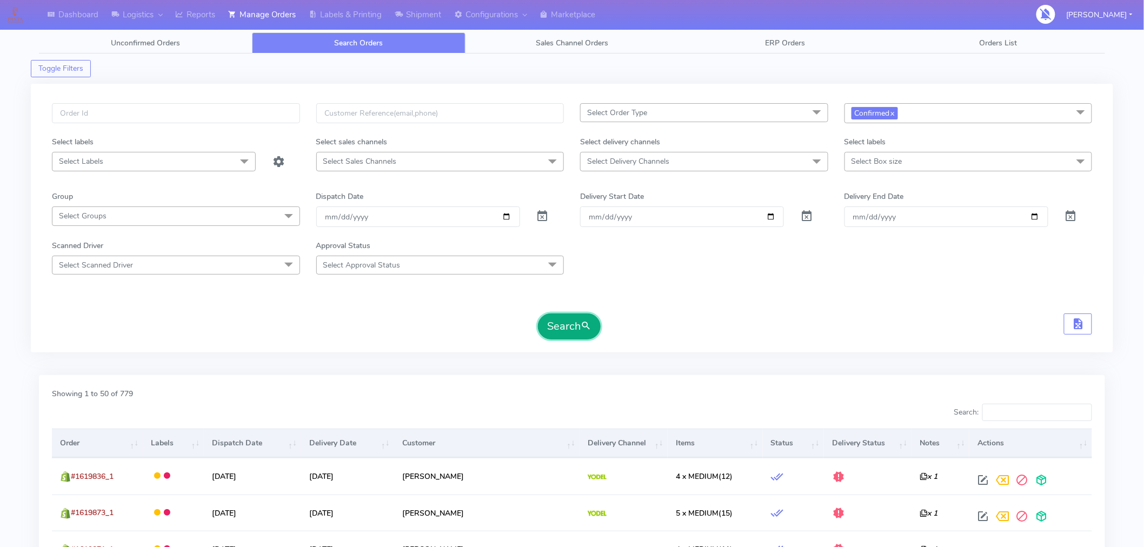
click at [565, 324] on button "Search" at bounding box center [569, 326] width 63 height 26
click at [693, 166] on span "Select Delivery Channels" at bounding box center [704, 161] width 248 height 19
click at [612, 302] on div "Yodel" at bounding box center [704, 305] width 236 height 11
checkbox input "true"
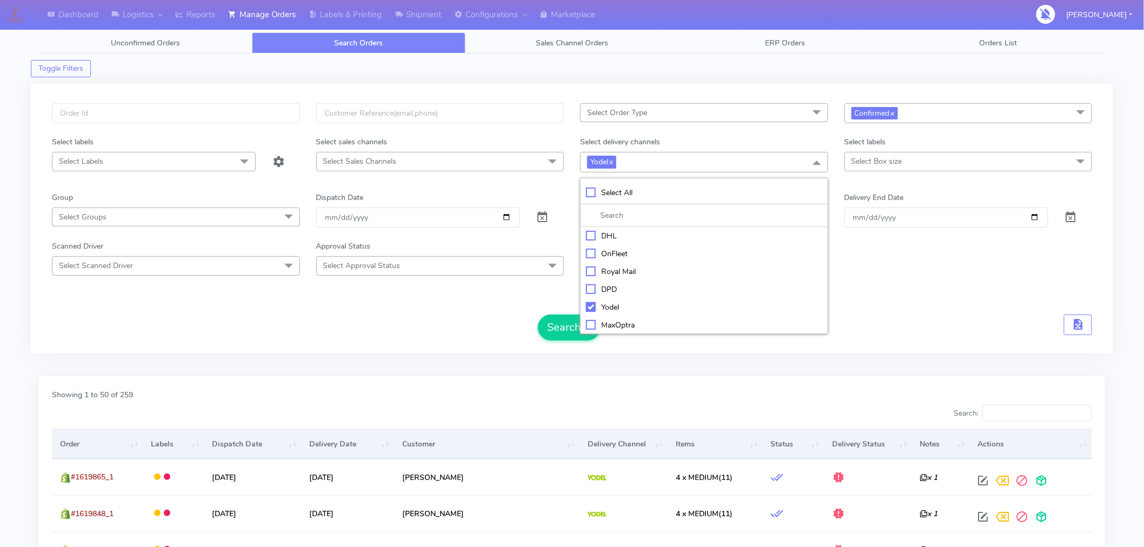
click at [580, 332] on div "Select All DHL OnFleet Royal Mail DPD Yodel MaxOptra Amazon Collection UnAssign…" at bounding box center [704, 256] width 248 height 156
click at [565, 329] on button "Search" at bounding box center [569, 328] width 63 height 26
click at [375, 364] on div "Select Order Type Select All MEALS ATAVI One Off Pasta Club Gift Kit Event Unkn…" at bounding box center [572, 223] width 1082 height 292
click at [567, 339] on button "Search" at bounding box center [569, 328] width 63 height 26
click at [596, 336] on button "Search" at bounding box center [569, 328] width 63 height 26
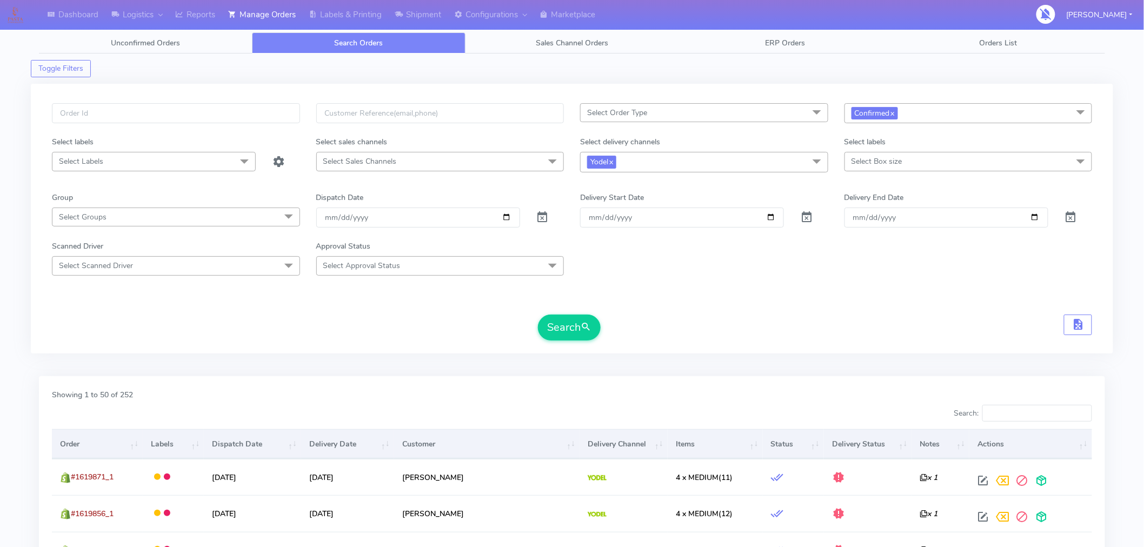
click at [779, 284] on form "Select Order Type Select All MEALS ATAVI One Off Pasta Club Gift Kit Event Unkn…" at bounding box center [572, 221] width 1040 height 237
click at [508, 222] on input "[DATE]" at bounding box center [418, 218] width 204 height 20
type input "[DATE]"
click at [559, 321] on button "Search" at bounding box center [569, 328] width 63 height 26
click at [894, 112] on link "x" at bounding box center [892, 112] width 5 height 11
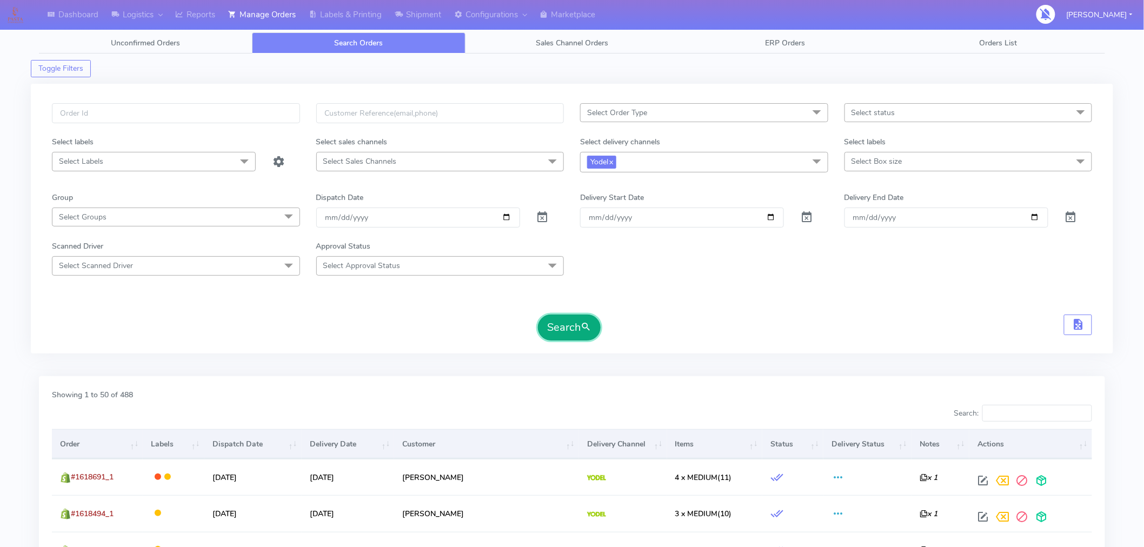
click at [576, 322] on button "Search" at bounding box center [569, 328] width 63 height 26
click at [212, 17] on link "Reports" at bounding box center [195, 15] width 53 height 30
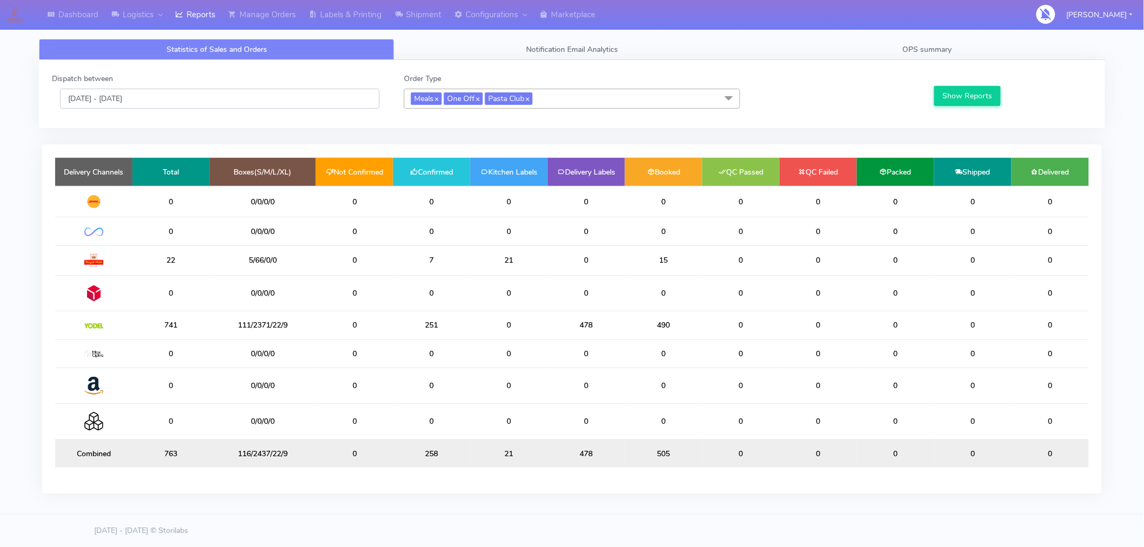
click at [146, 105] on input "[DATE] - [DATE]" at bounding box center [219, 99] width 319 height 20
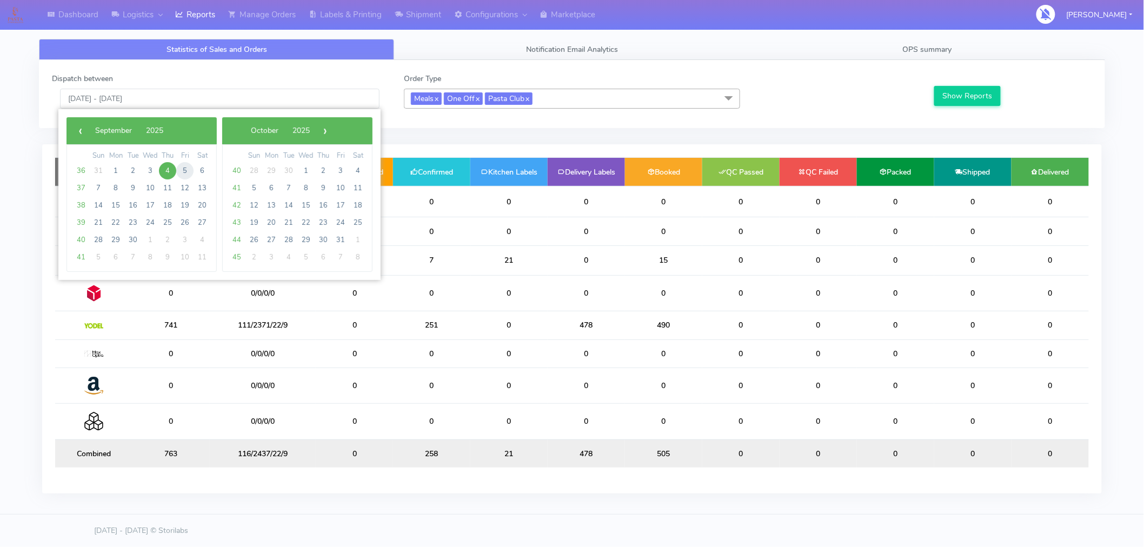
click at [184, 177] on span "5" at bounding box center [184, 170] width 17 height 17
type input "[DATE] - [DATE]"
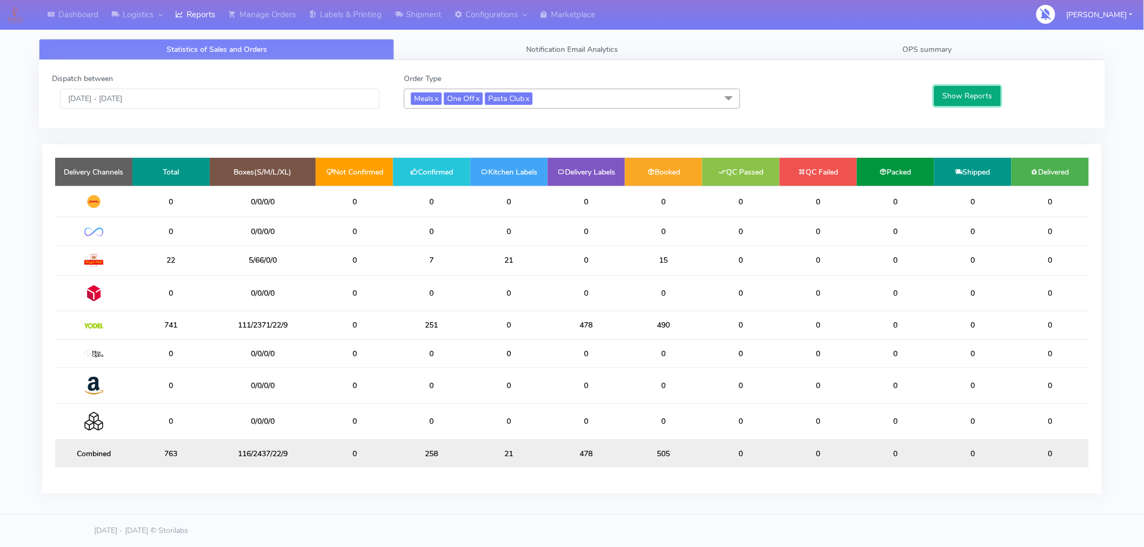
click at [975, 101] on button "Show Reports" at bounding box center [967, 96] width 66 height 20
click at [284, 19] on link "Manage Orders" at bounding box center [262, 15] width 81 height 30
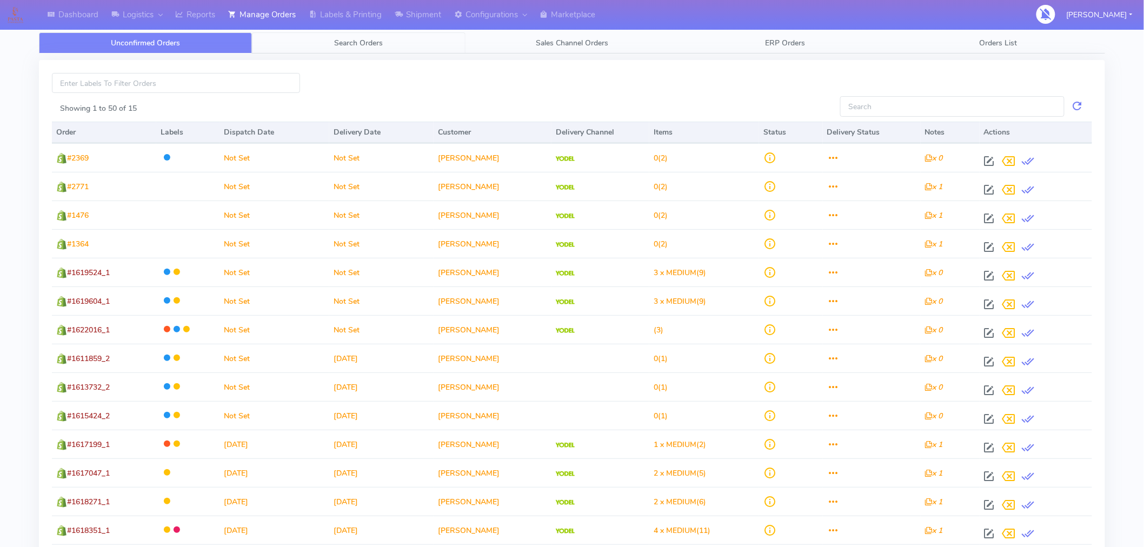
click at [369, 49] on link "Search Orders" at bounding box center [358, 42] width 213 height 21
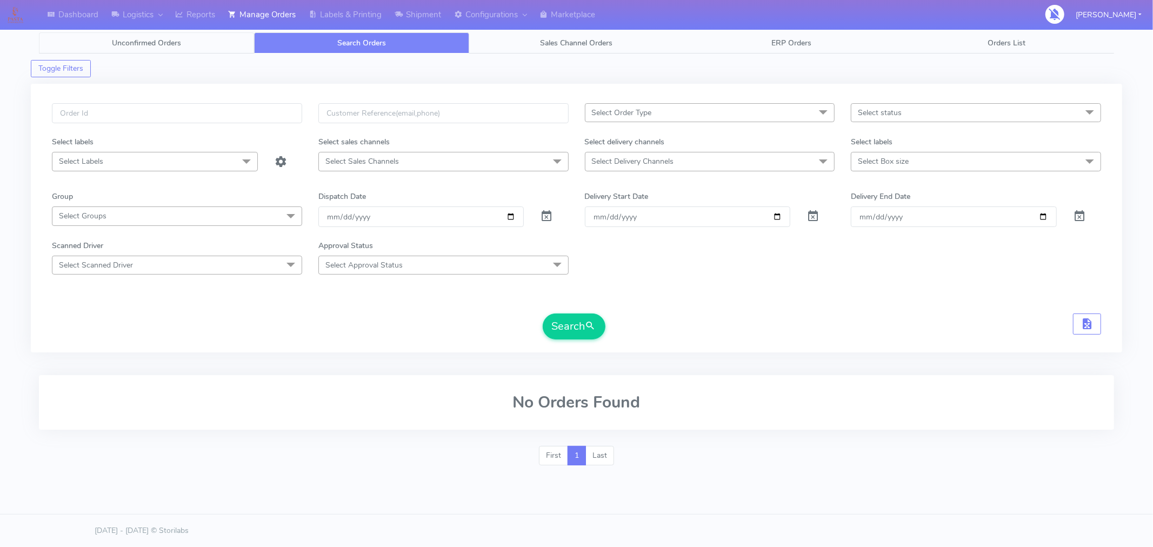
click at [159, 38] on span "Unconfirmed Orders" at bounding box center [146, 43] width 69 height 10
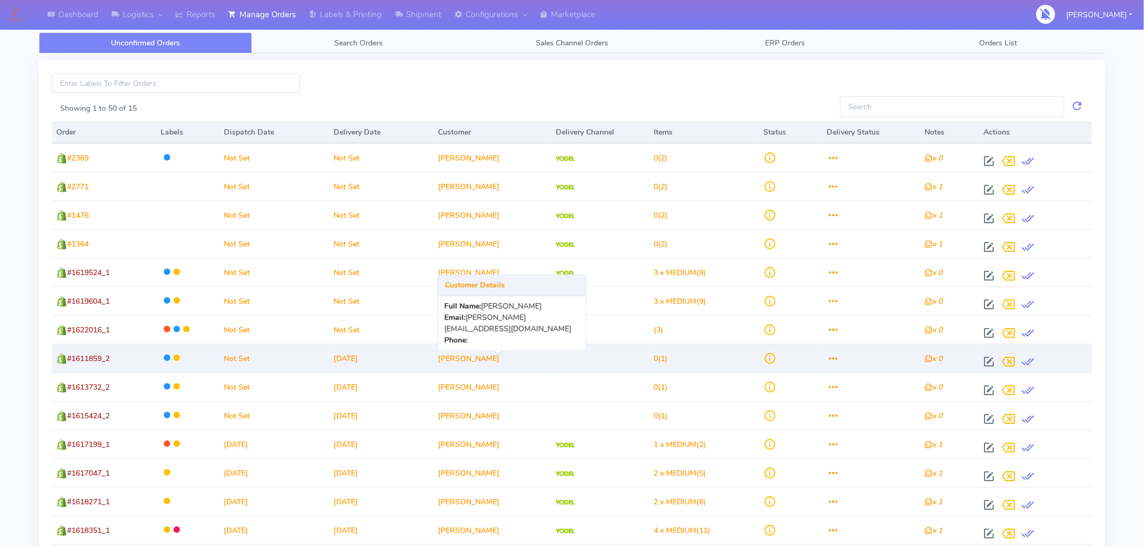
scroll to position [119, 0]
